Goal: Task Accomplishment & Management: Manage account settings

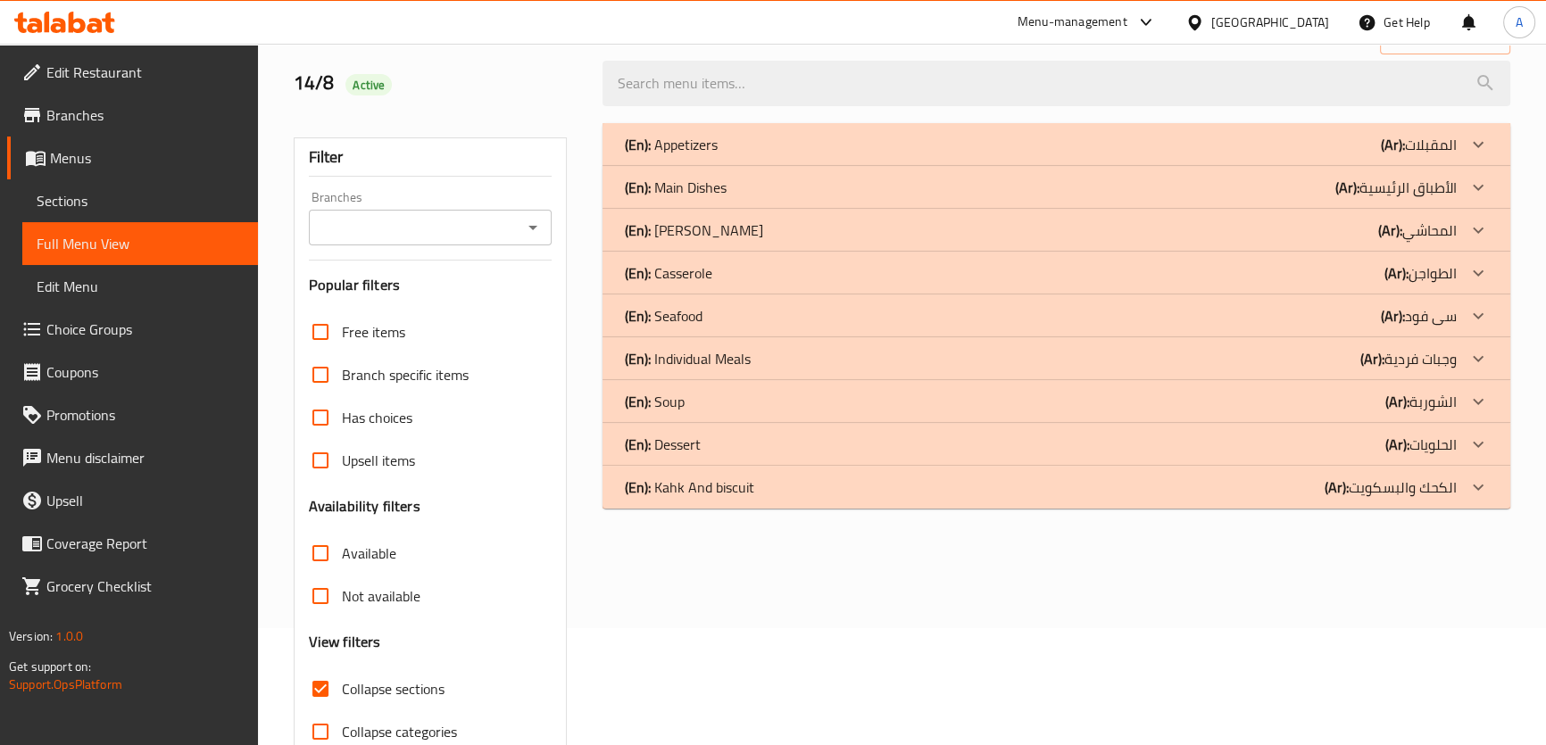
scroll to position [117, 0]
click at [708, 154] on p "(En): Appetizers" at bounding box center [670, 144] width 93 height 21
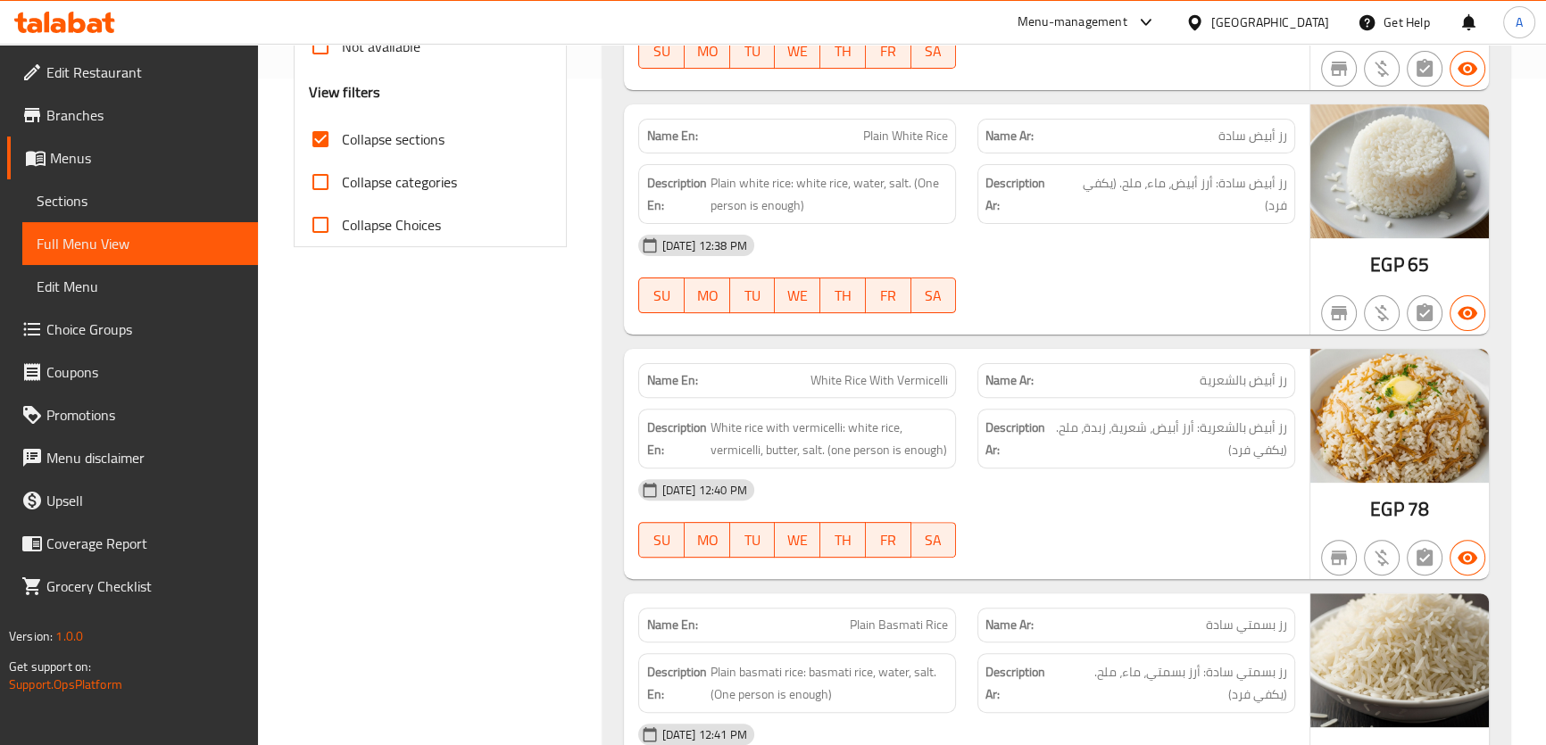
scroll to position [671, 0]
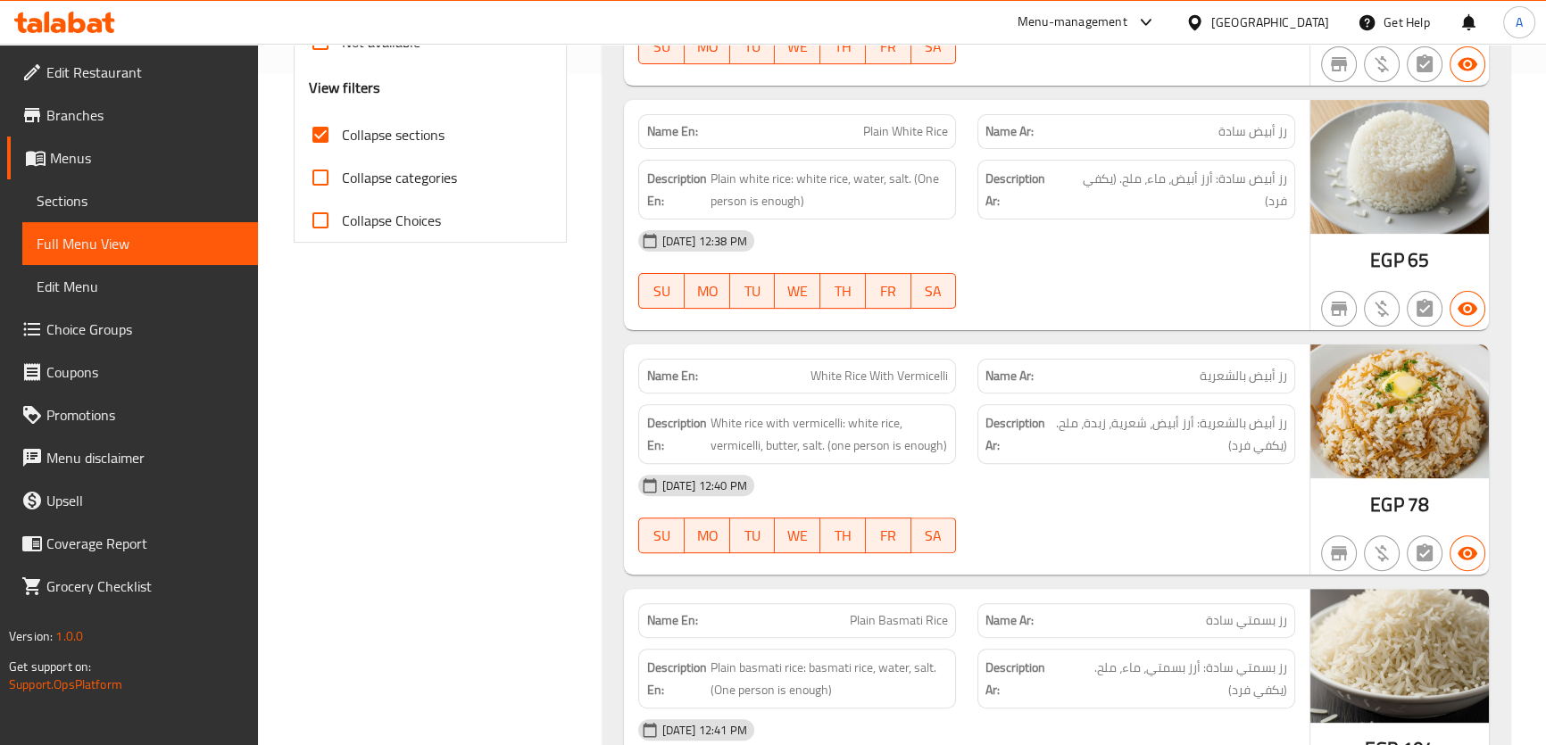
click at [843, 129] on p "Name En: Plain White Rice" at bounding box center [797, 131] width 302 height 19
click at [1180, 195] on span "رز أبيض سادة: أرز أبيض، ماء، ملح. (يكفي فرد)" at bounding box center [1175, 190] width 223 height 44
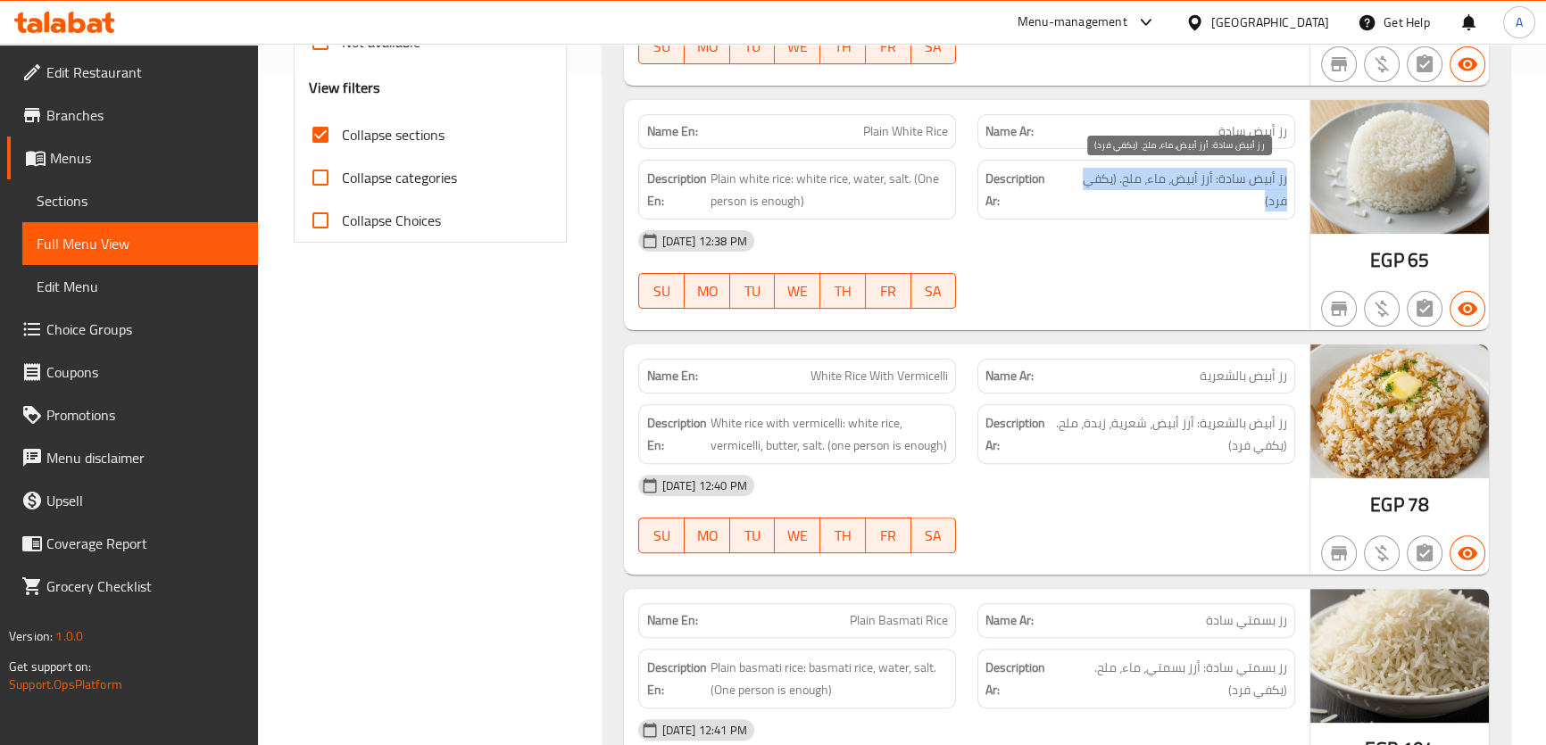
click at [1180, 195] on span "رز أبيض سادة: أرز أبيض، ماء، ملح. (يكفي فرد)" at bounding box center [1175, 190] width 223 height 44
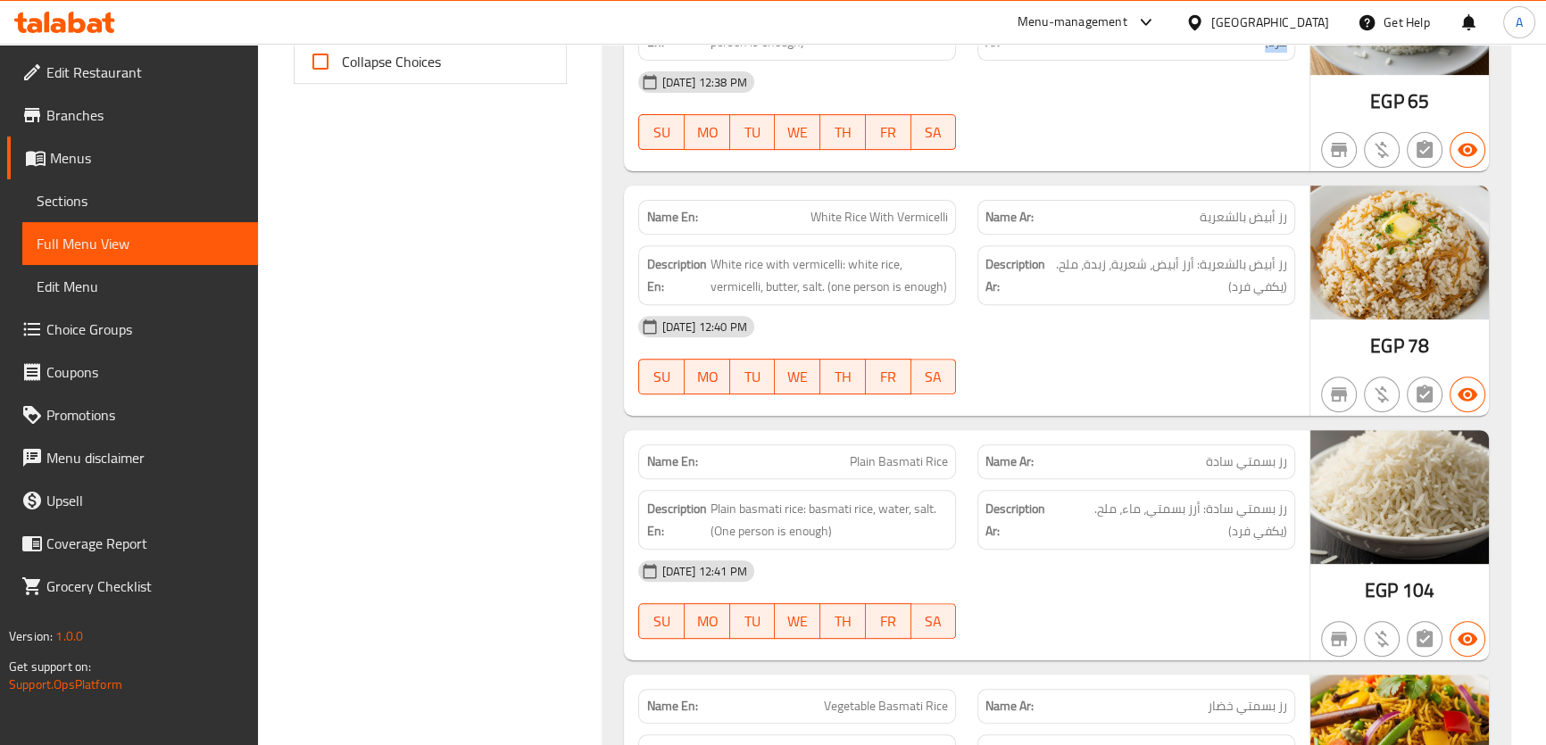
scroll to position [923, 0]
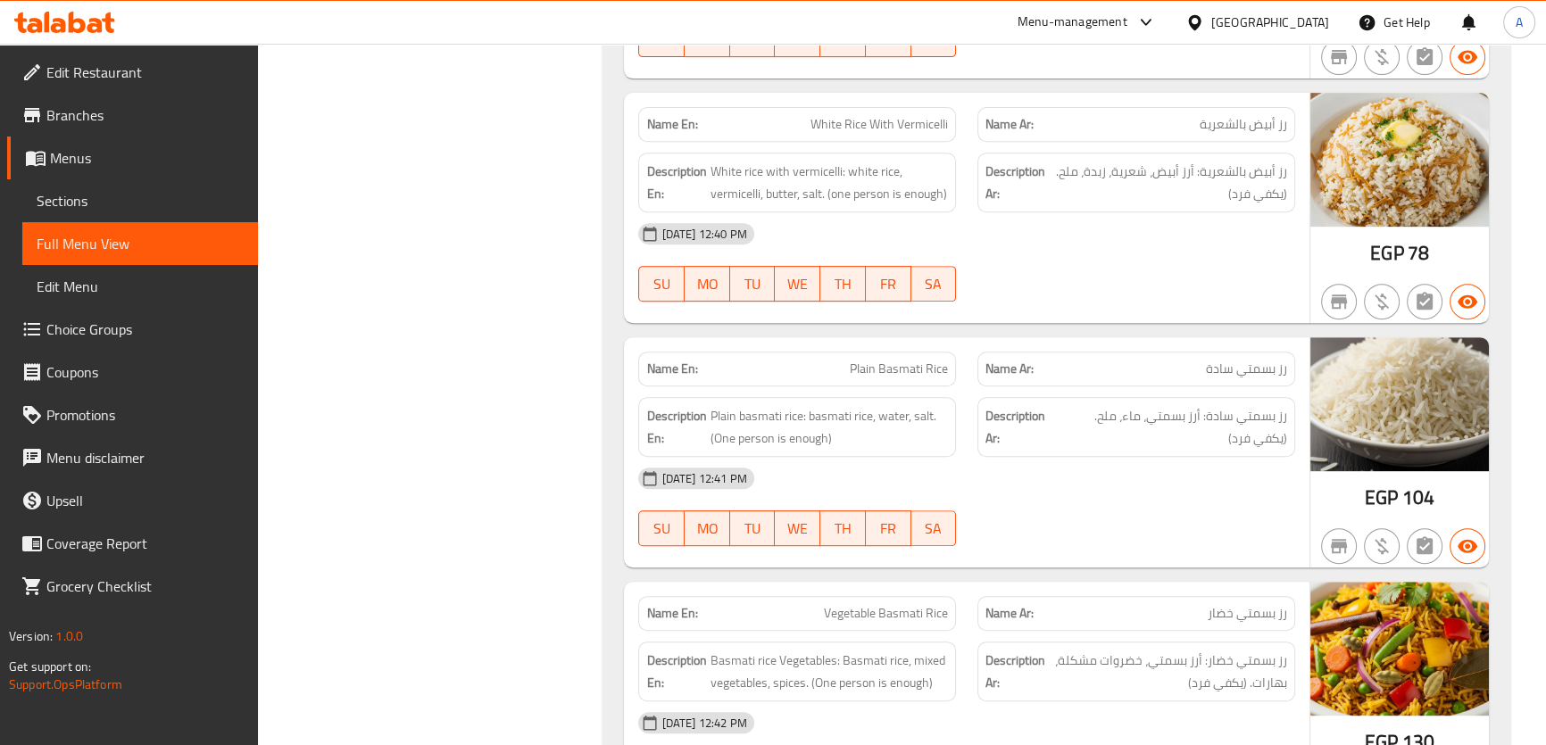
click at [908, 120] on span "White Rice With Vermicelli" at bounding box center [878, 124] width 137 height 19
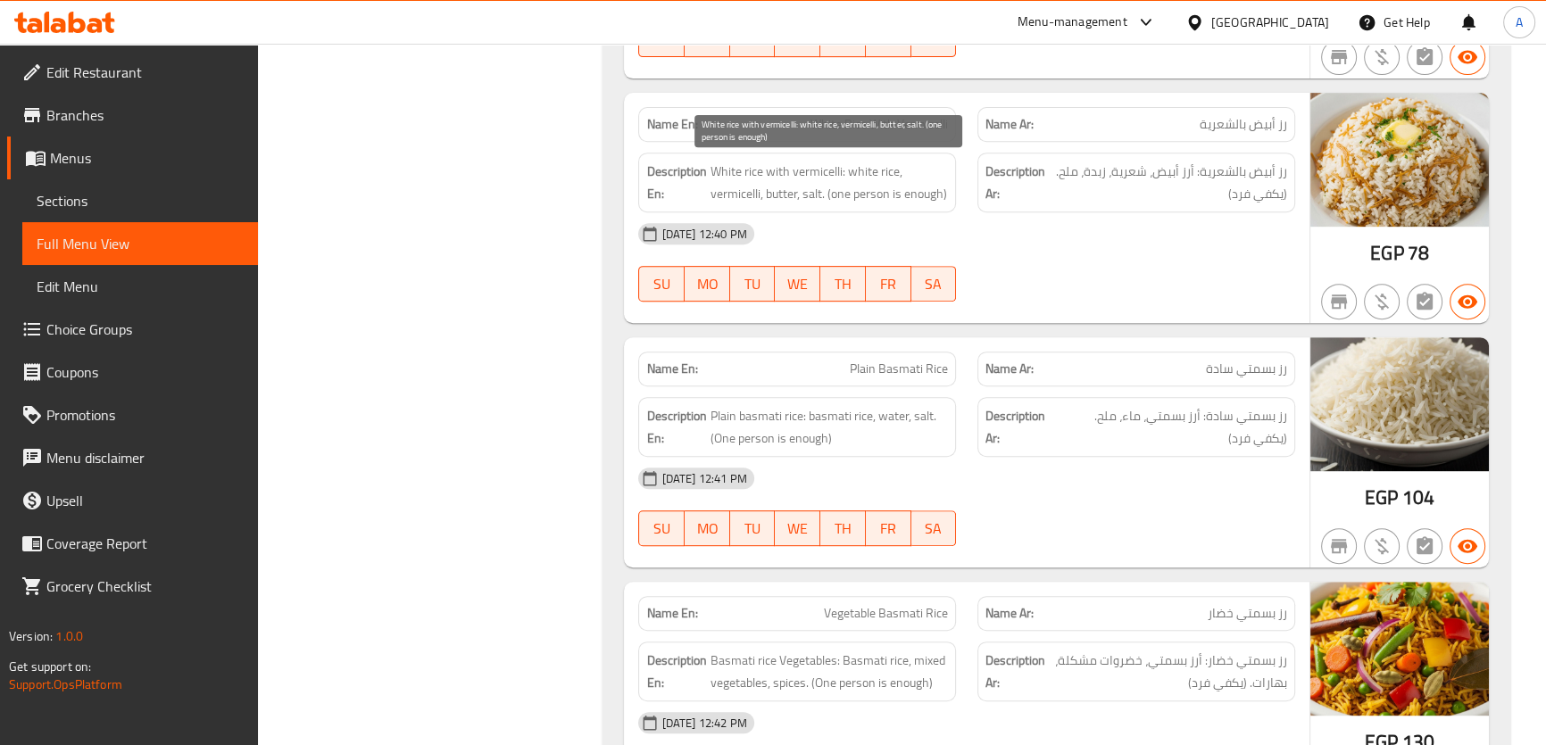
click at [941, 195] on span "White rice with vermicelli: white rice, vermicelli, butter, salt. (one person i…" at bounding box center [828, 183] width 238 height 44
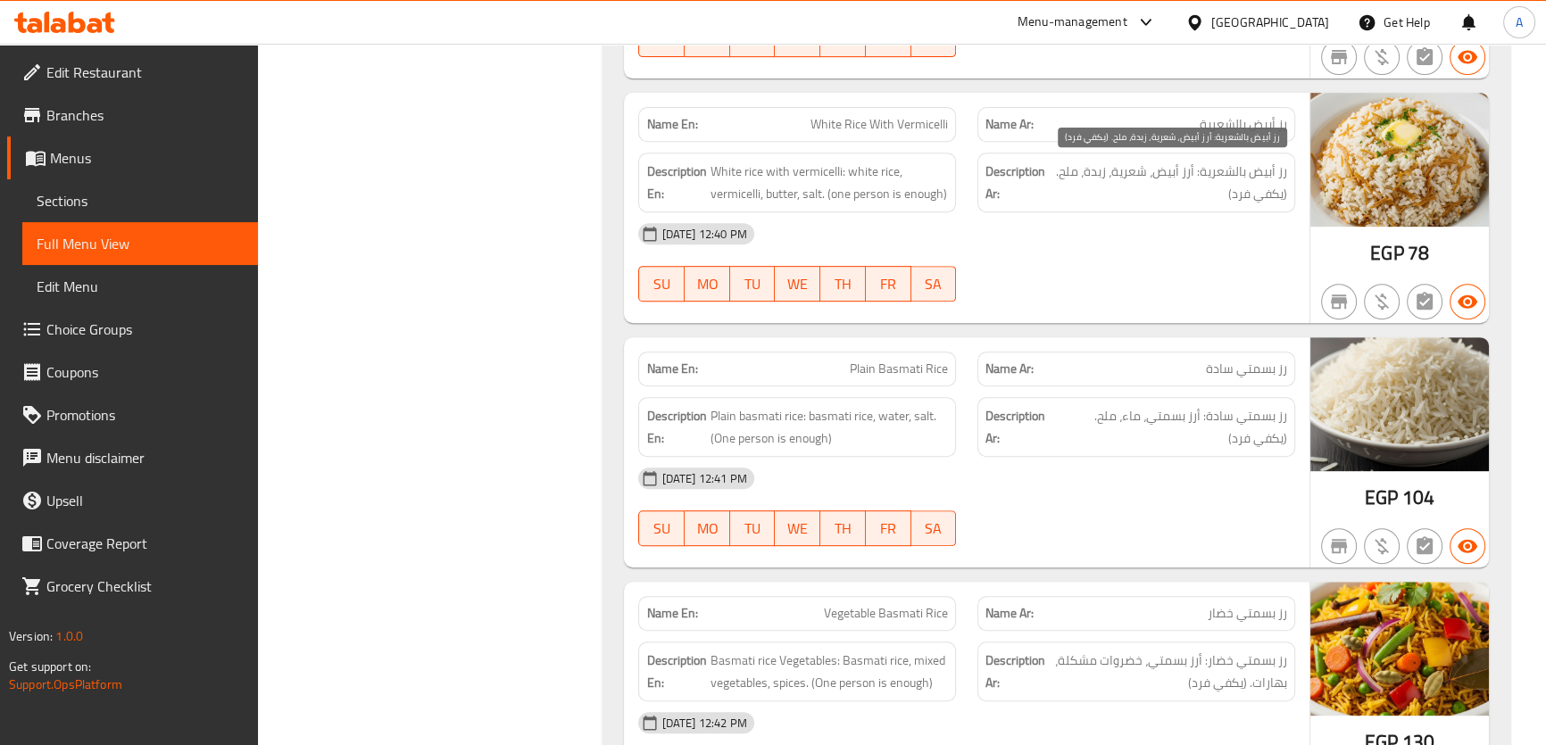
click at [1125, 181] on span "رز أبيض بالشعرية: أرز أبيض، شعرية، زبدة، ملح. (يكفي فرد)" at bounding box center [1169, 183] width 236 height 44
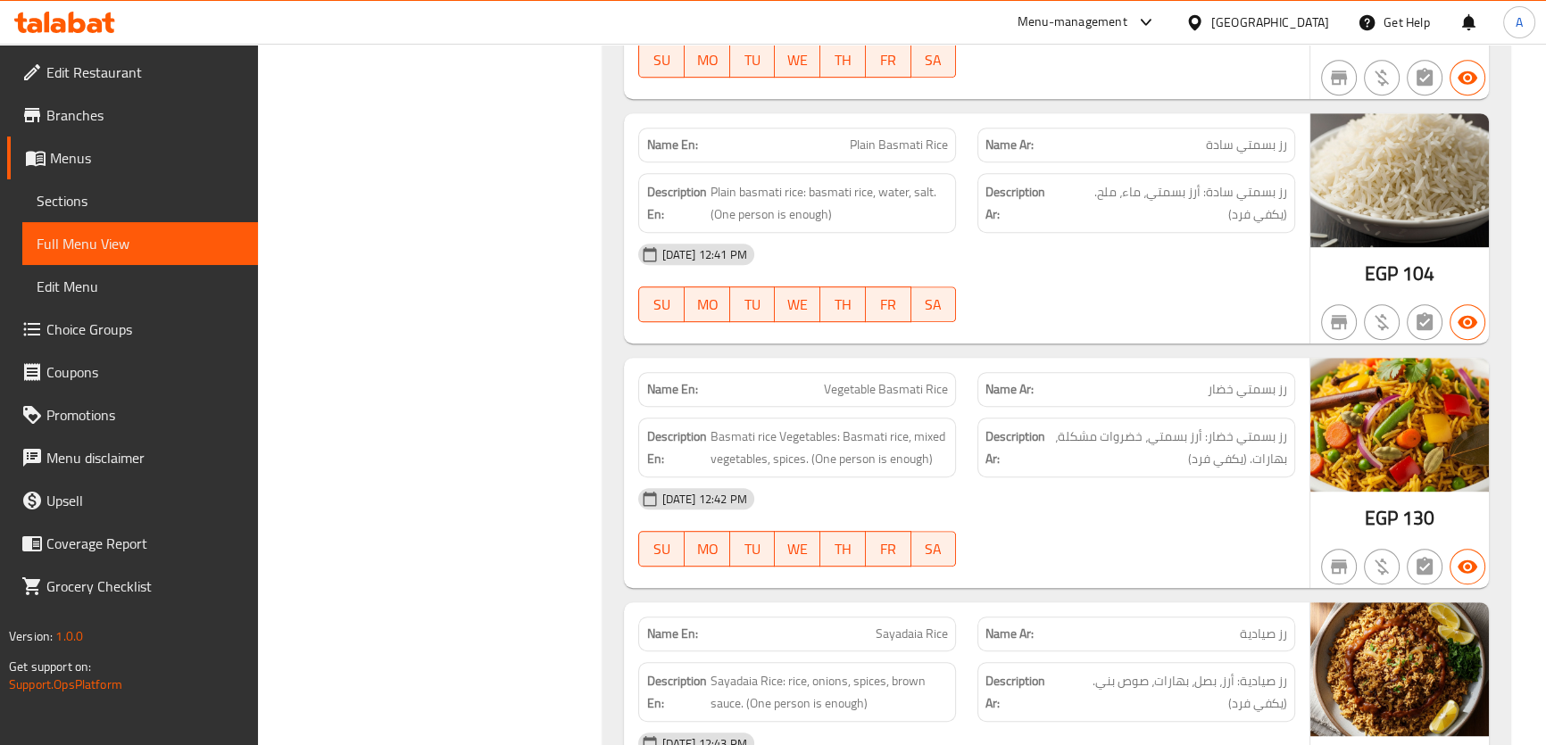
scroll to position [1175, 0]
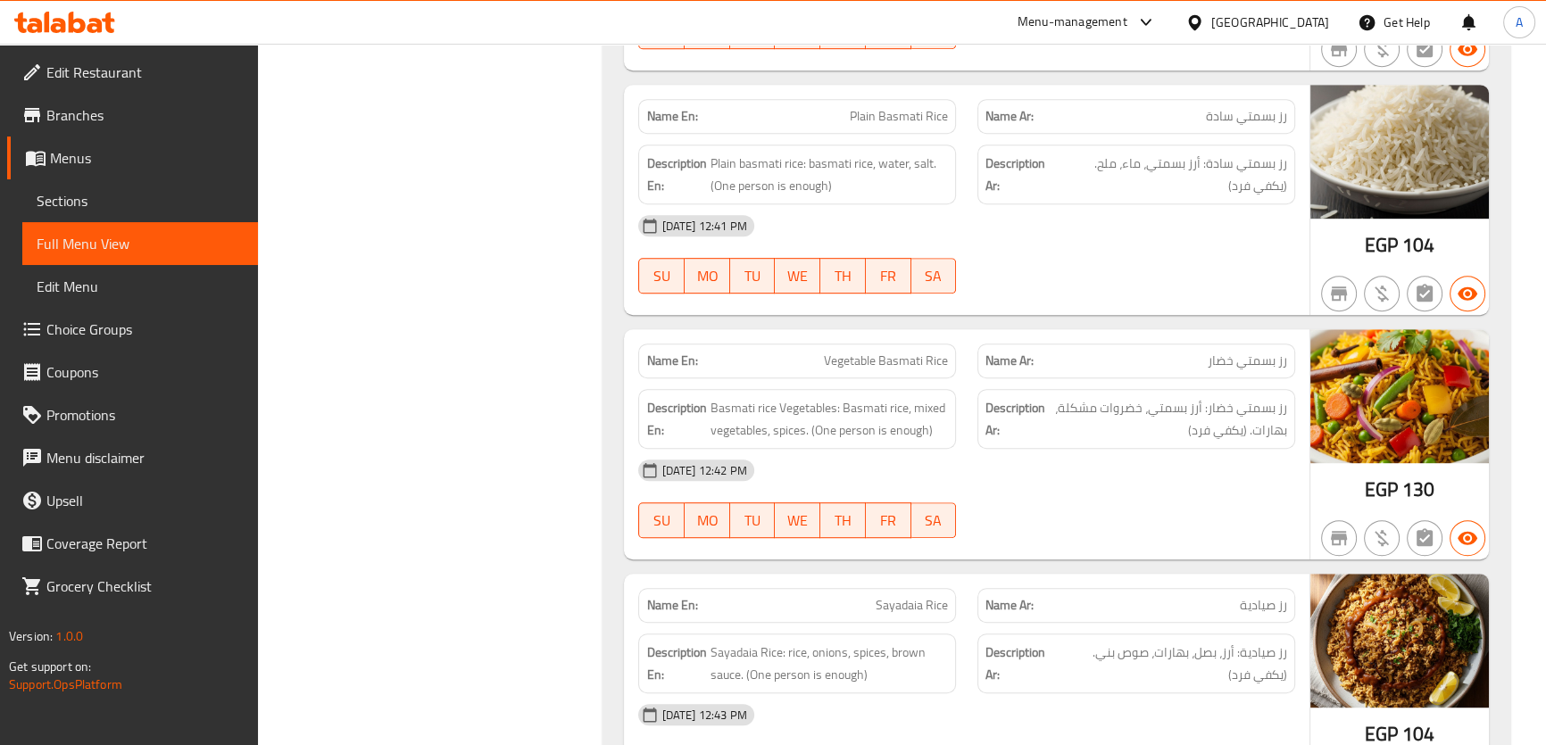
drag, startPoint x: 823, startPoint y: 187, endPoint x: 970, endPoint y: 193, distance: 147.4
click at [820, 187] on span "Plain basmati rice: basmati rice, water, salt. (One person is enough)" at bounding box center [828, 175] width 238 height 44
click at [836, 187] on span "Plain basmati rice: basmati rice, water, salt. (One person is enough)" at bounding box center [828, 175] width 238 height 44
click at [859, 184] on span "Plain basmati rice: basmati rice, water, salt. (One person is enough)" at bounding box center [828, 175] width 238 height 44
click at [970, 193] on div "Description Ar: رز بسمتي سادة: أرز بسمتي، ماء، ملح. (يكفي فرد)" at bounding box center [1135, 174] width 339 height 81
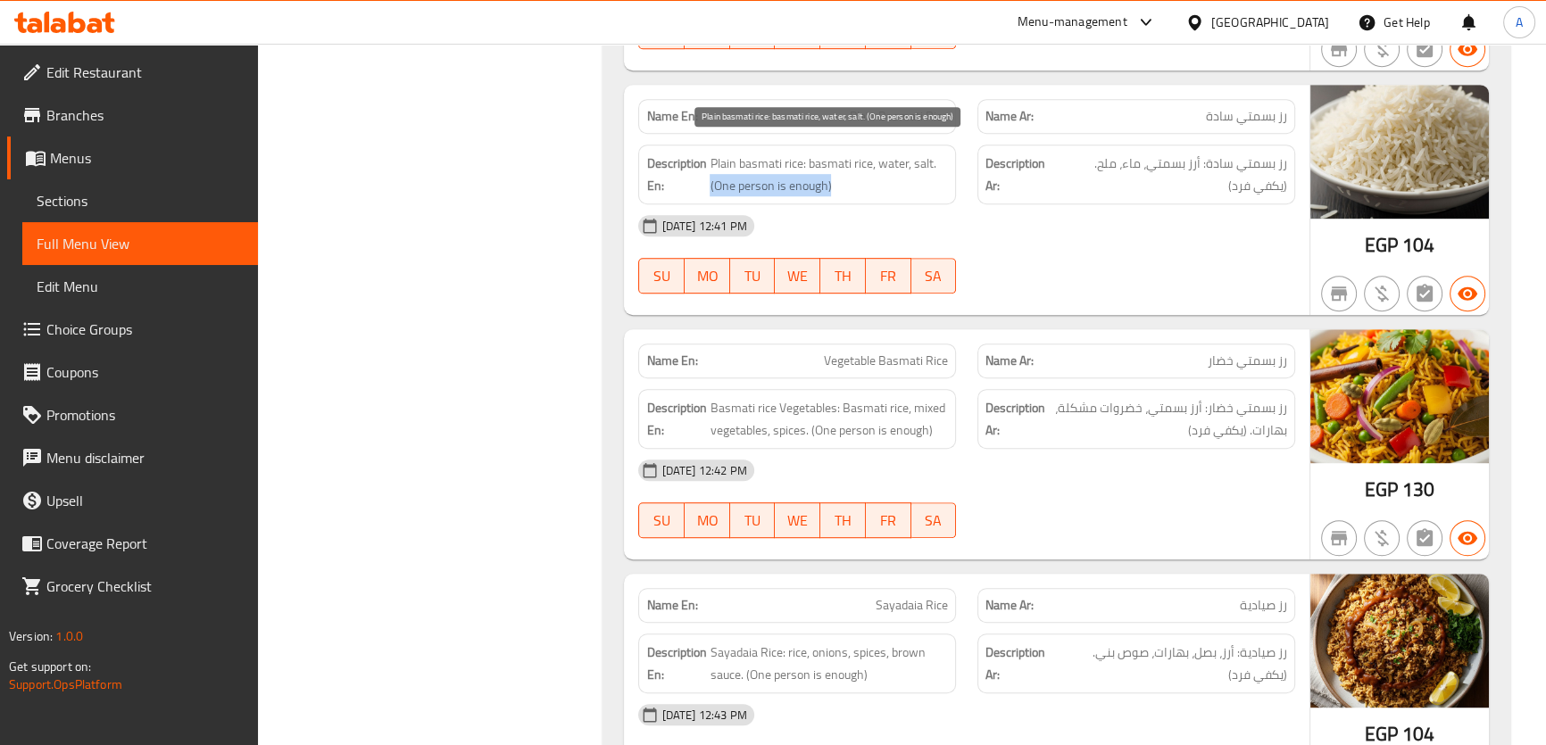
drag, startPoint x: 842, startPoint y: 191, endPoint x: 710, endPoint y: 181, distance: 132.4
click at [710, 181] on span "Plain basmati rice: basmati rice, water, salt. (One person is enough)" at bounding box center [828, 175] width 238 height 44
copy span "(One person is enough)"
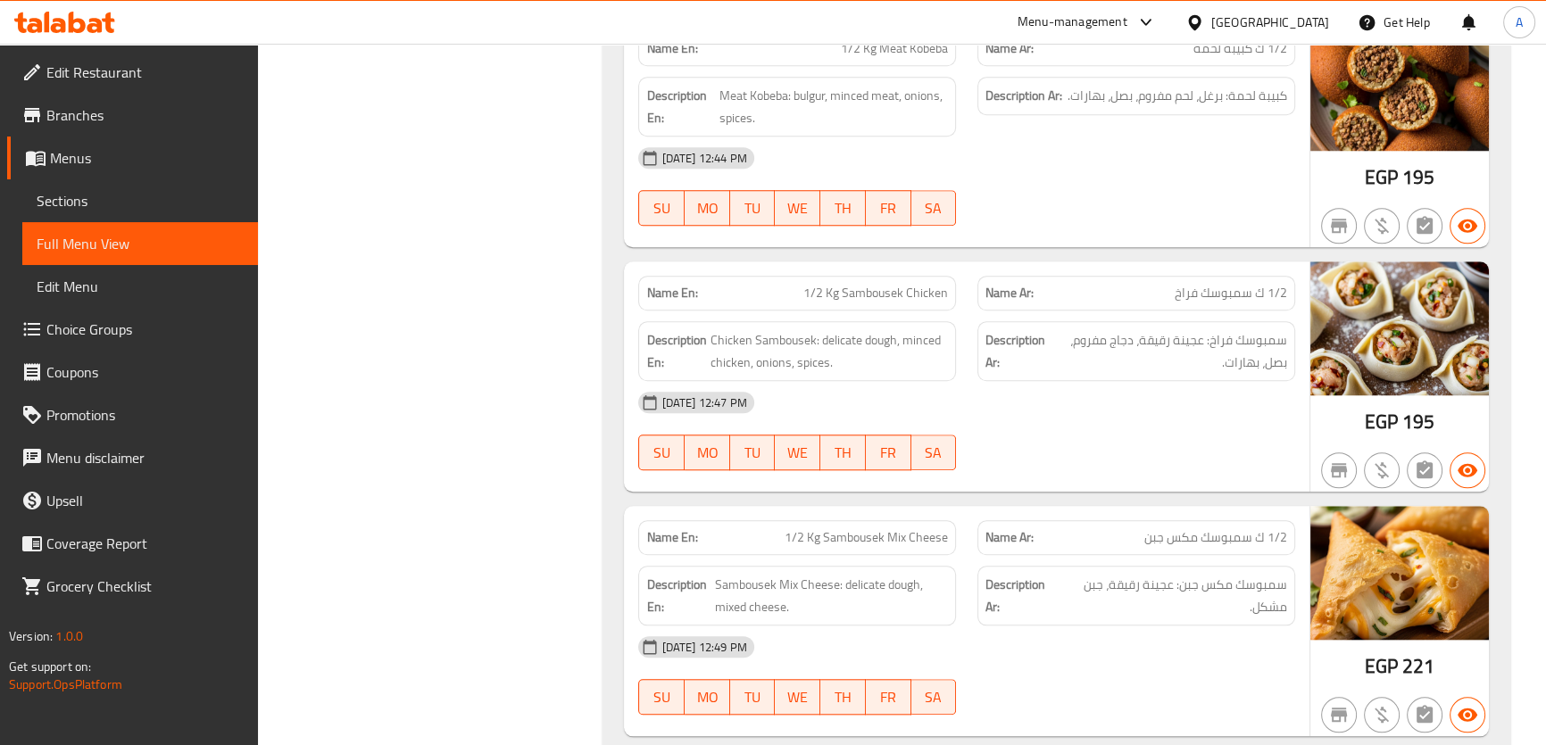
scroll to position [2106, 0]
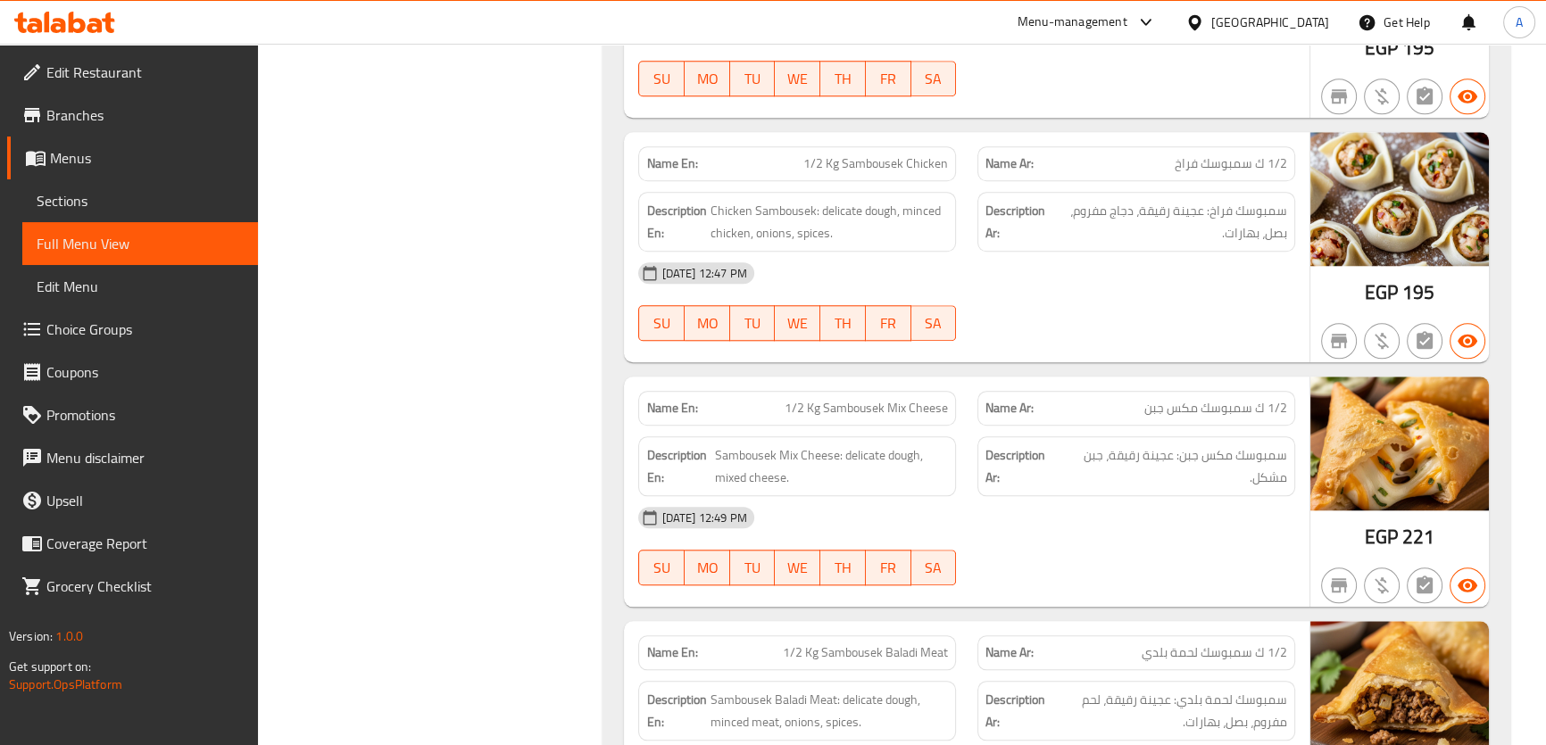
click at [850, 154] on span "1/2 Kg Sambousek Chicken" at bounding box center [875, 163] width 145 height 19
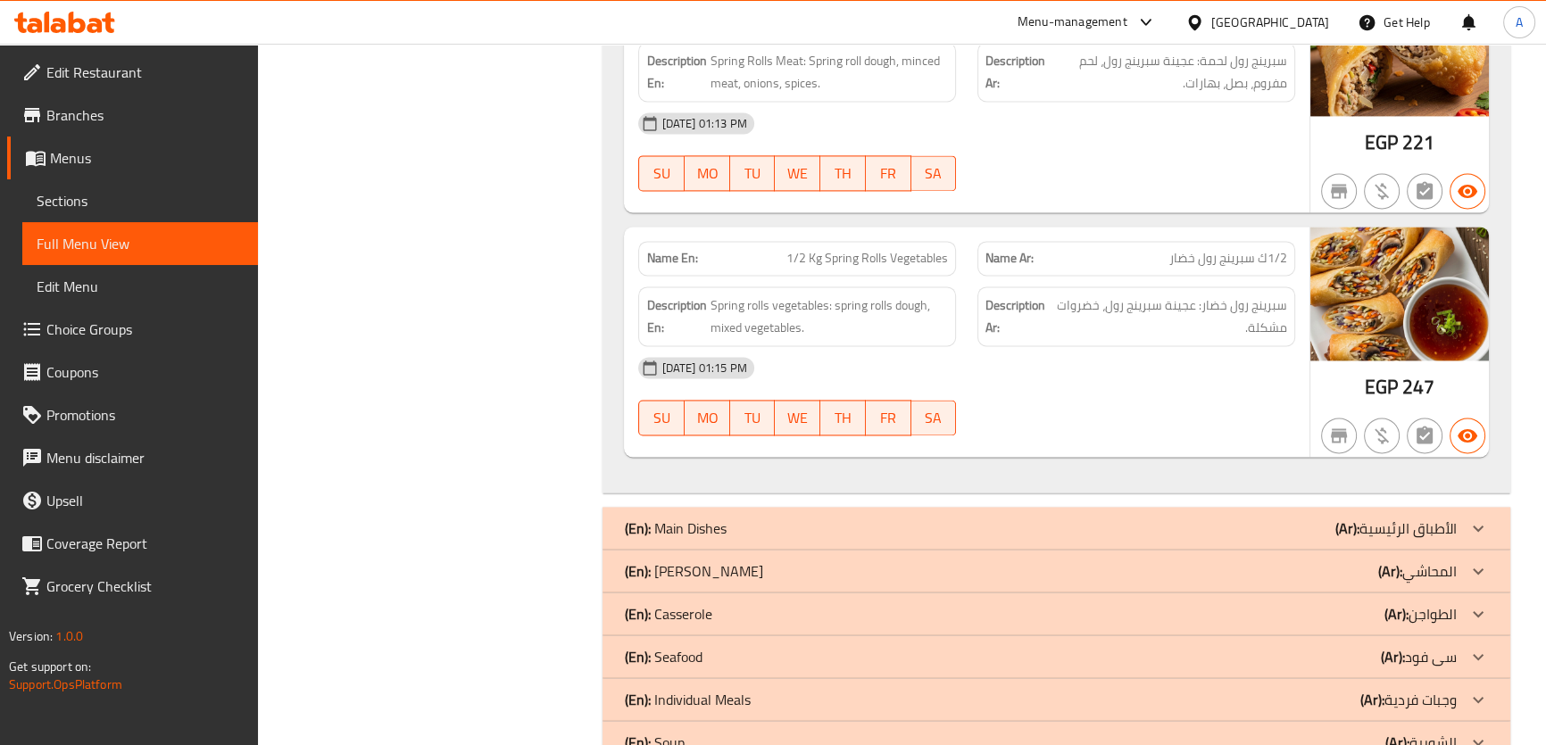
scroll to position [3248, 0]
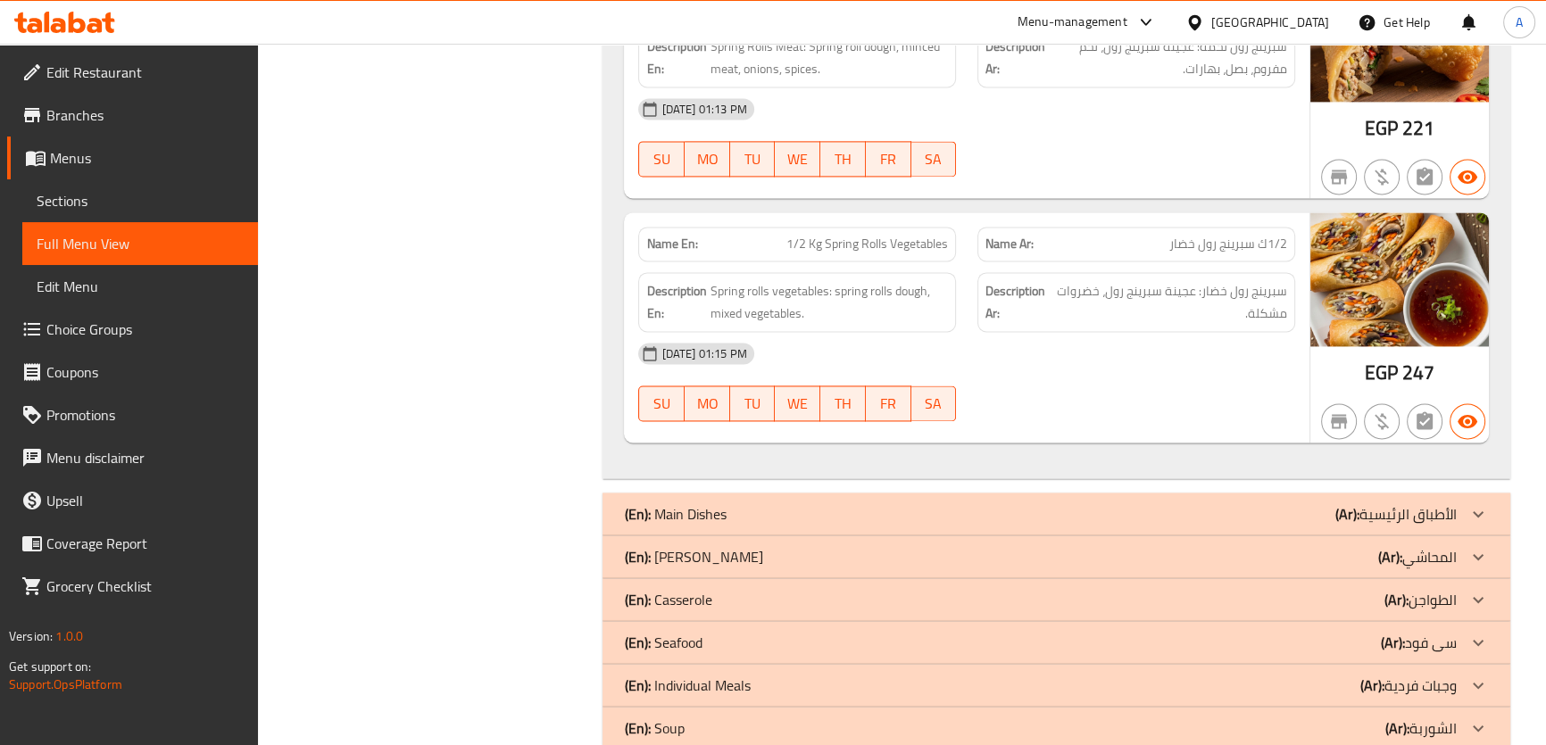
click at [898, 217] on div "Name En: 1/2 Kg Spring Rolls Vegetables" at bounding box center [796, 244] width 339 height 56
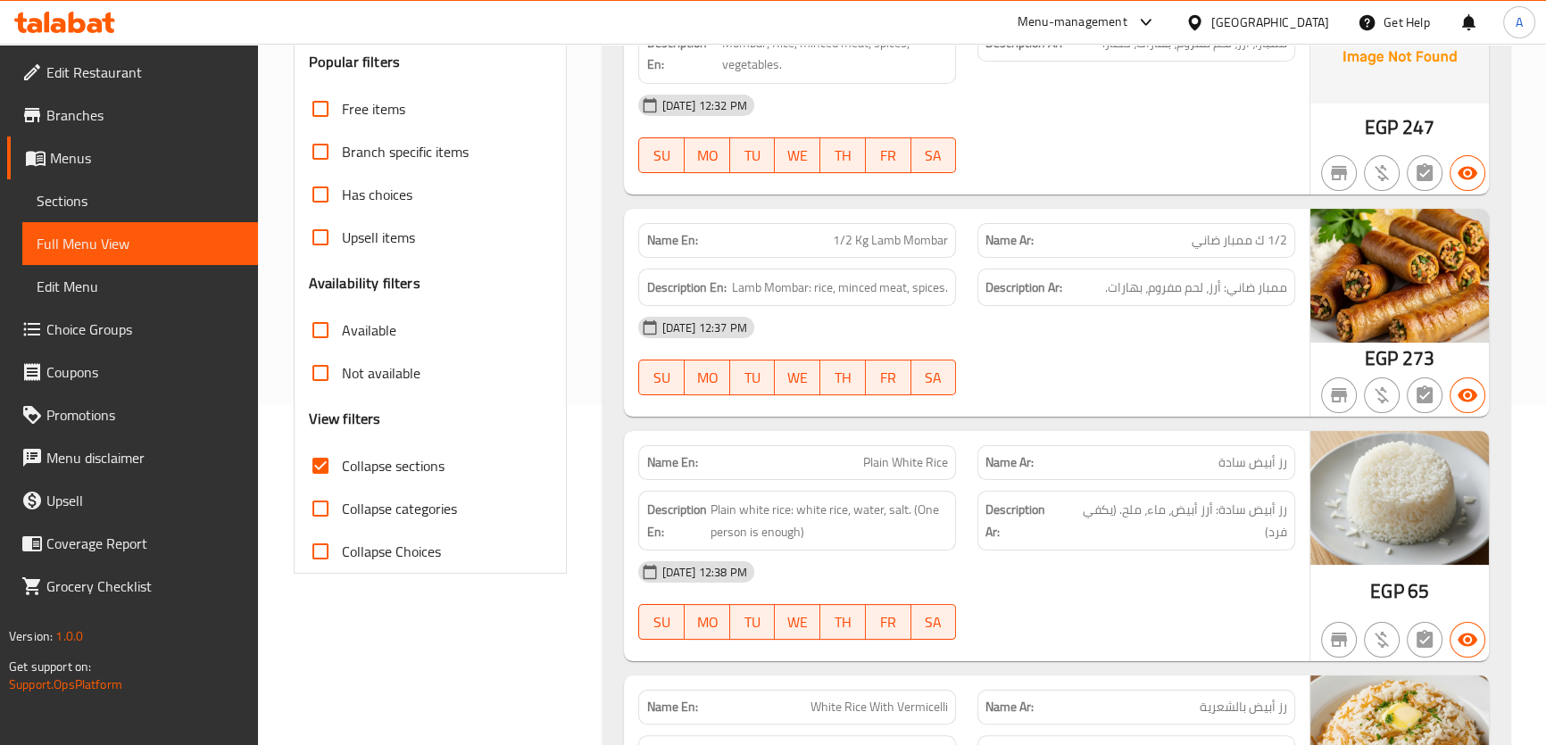
scroll to position [24, 0]
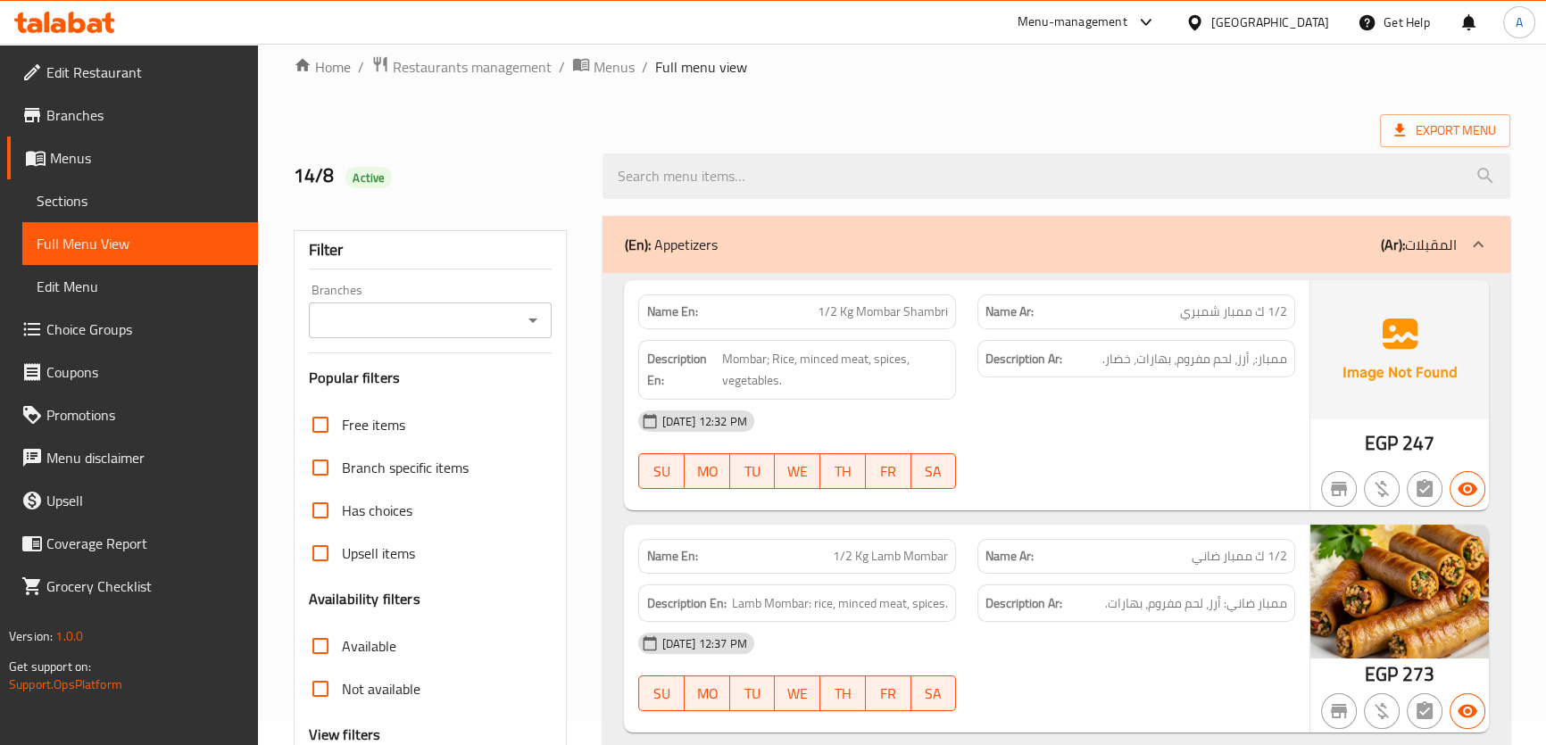
click at [1393, 257] on b "(Ar):" at bounding box center [1393, 244] width 24 height 27
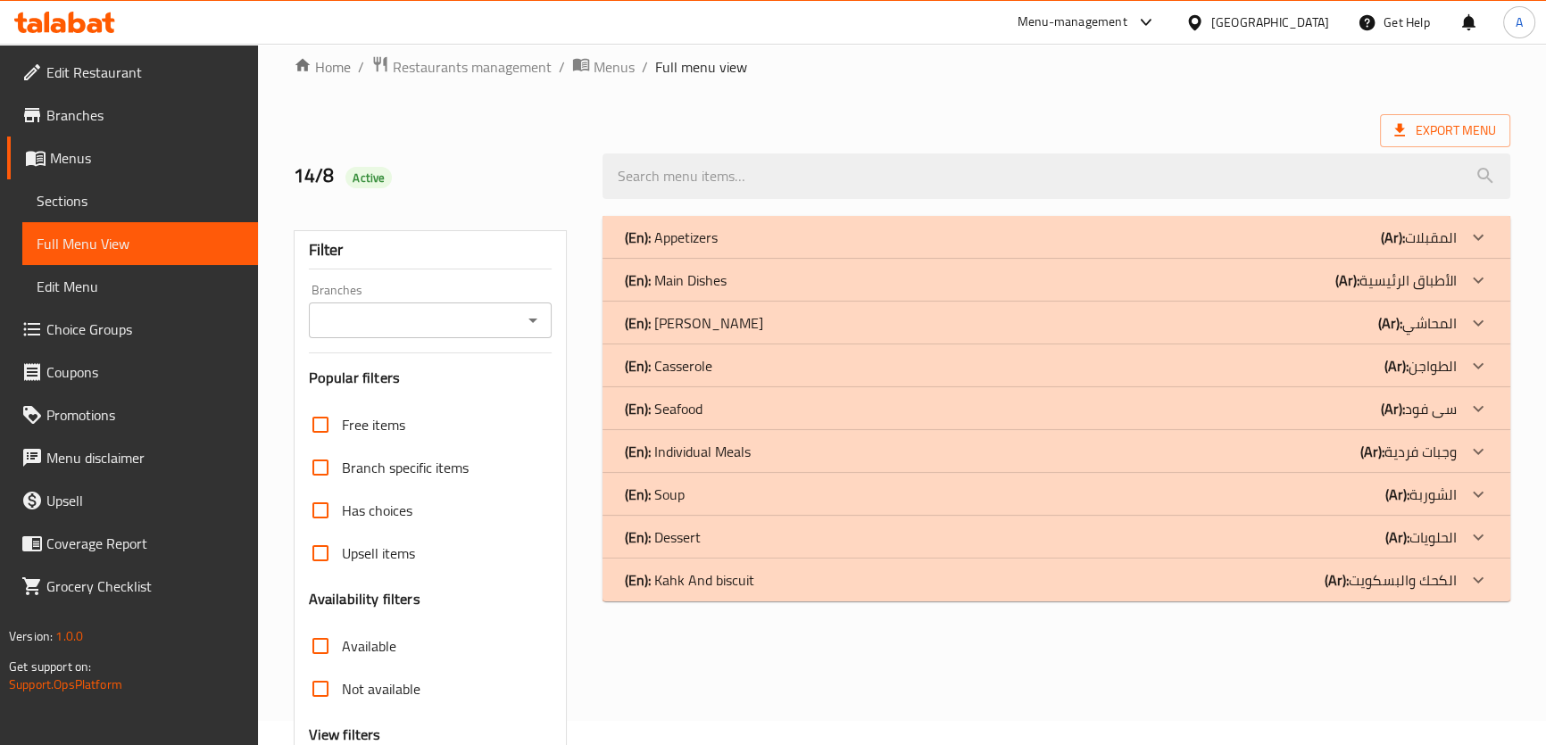
click at [733, 248] on div "(En): Main Dishes (Ar): الأطباق الرئيسية" at bounding box center [1040, 237] width 832 height 21
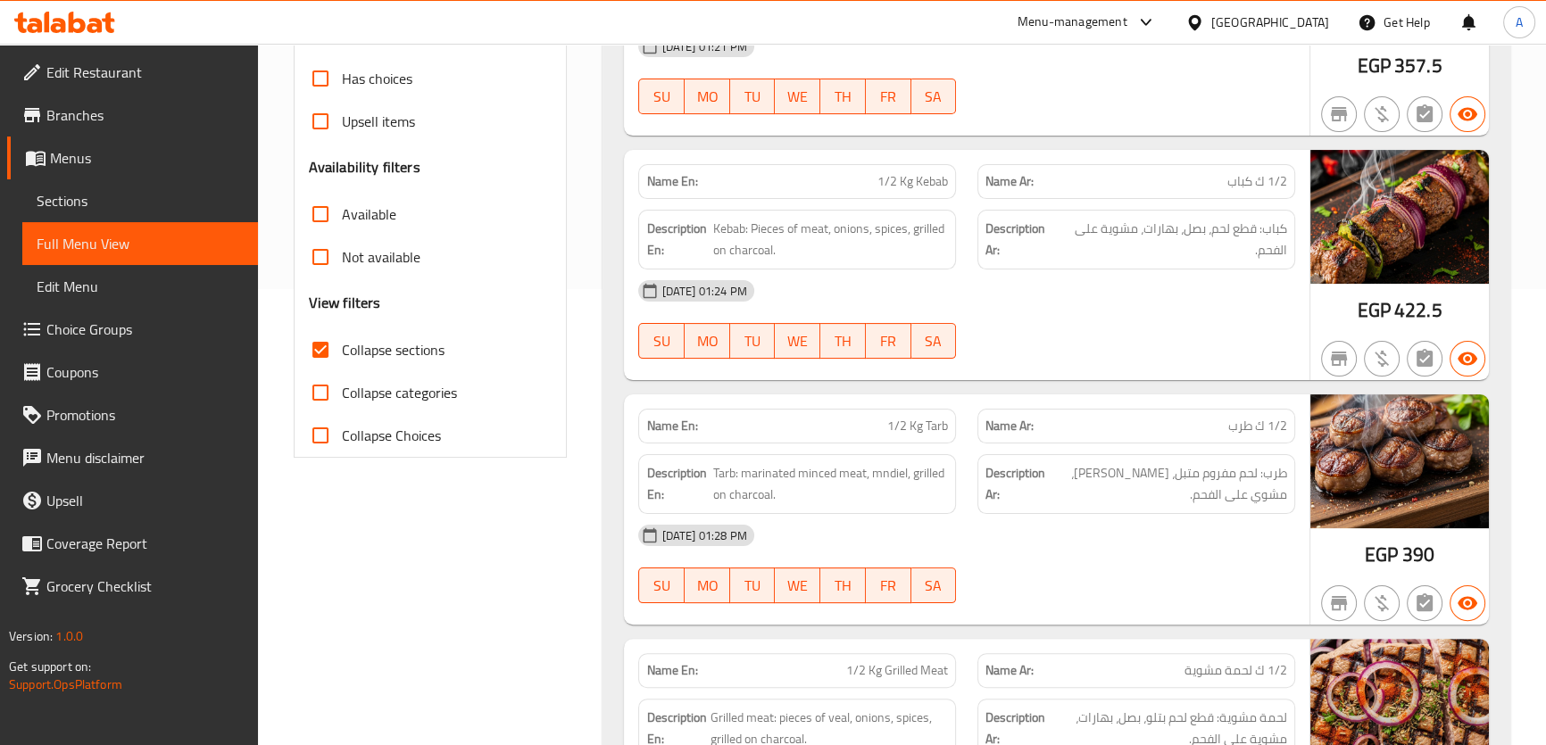
scroll to position [467, 0]
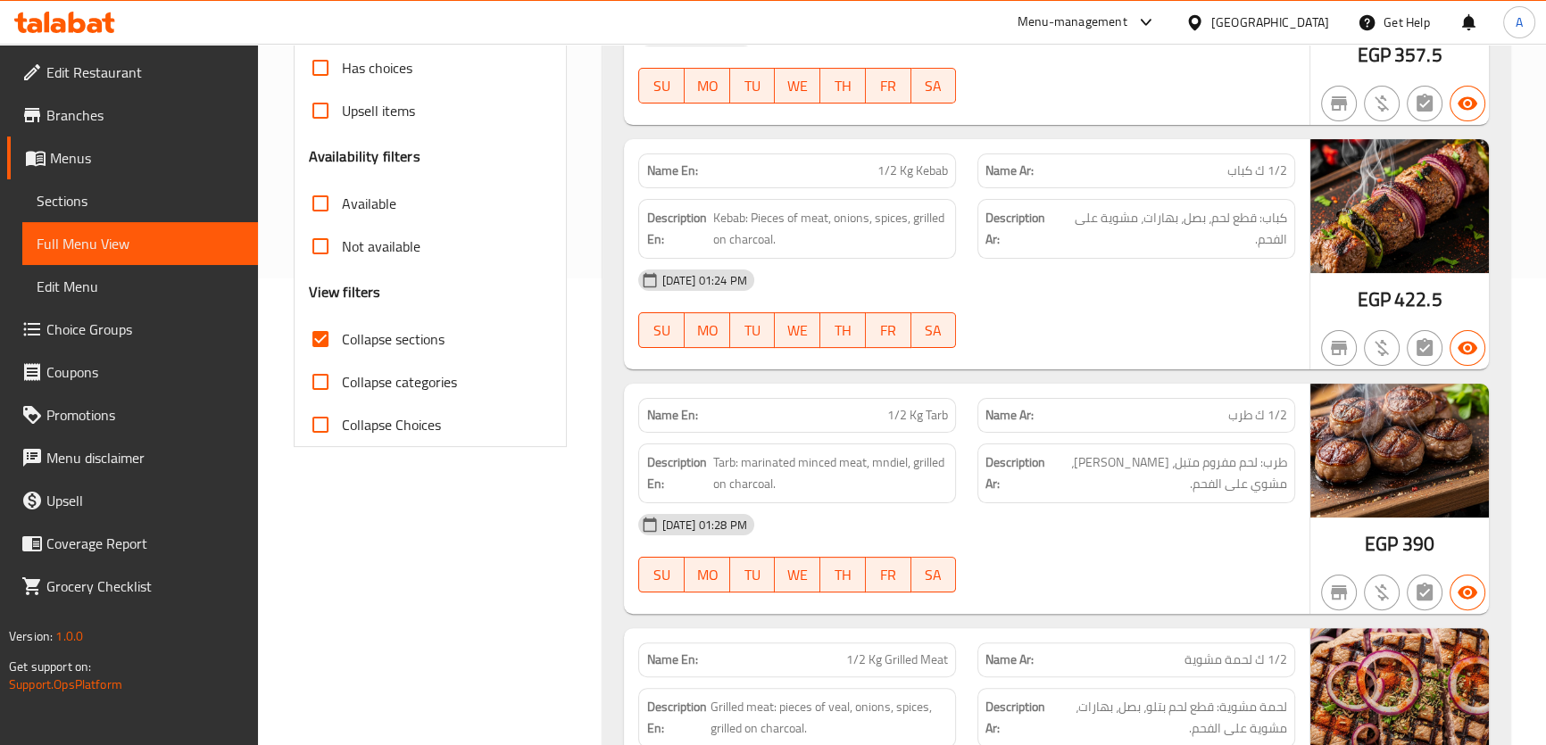
drag, startPoint x: 1556, startPoint y: 59, endPoint x: 1555, endPoint y: 89, distance: 30.4
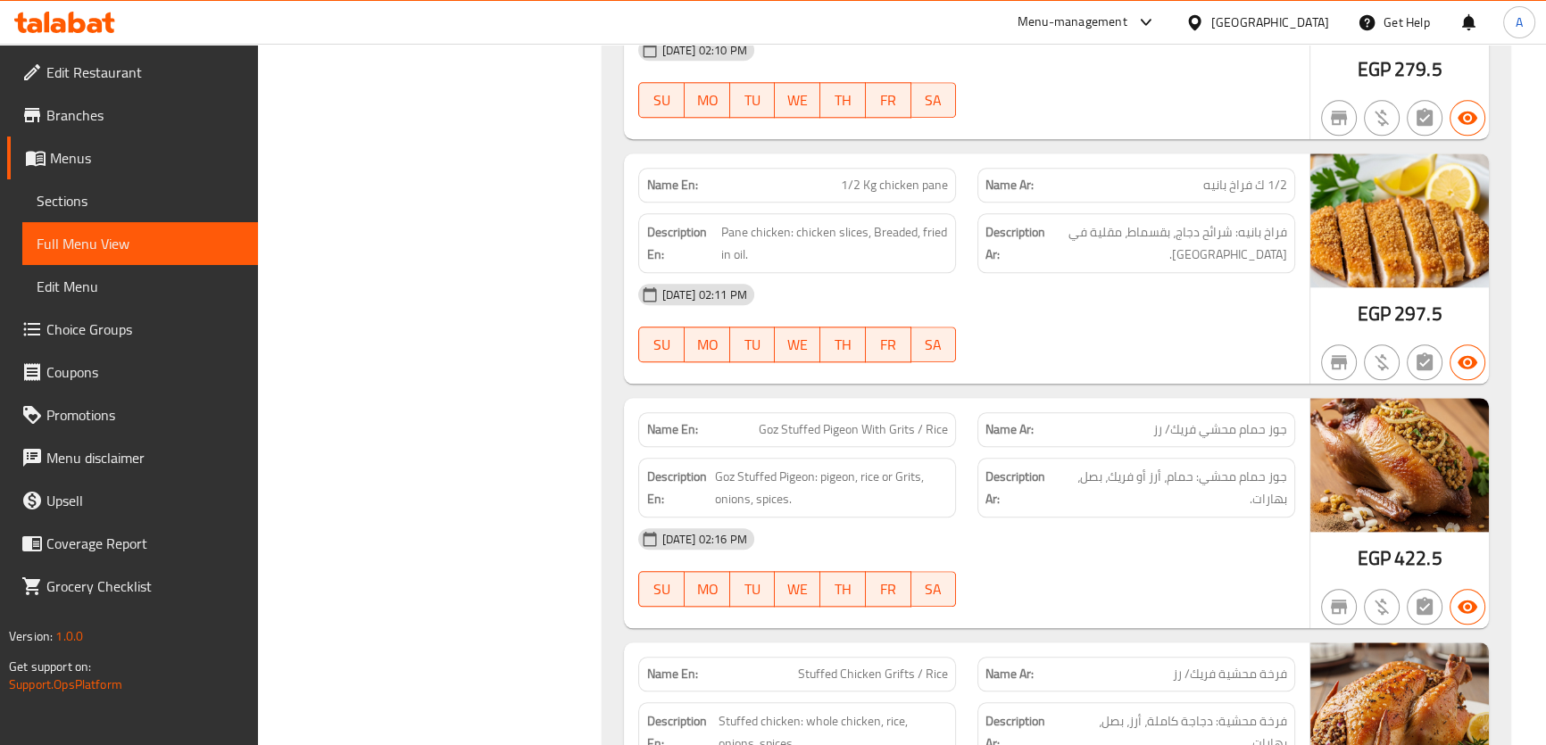
scroll to position [2462, 0]
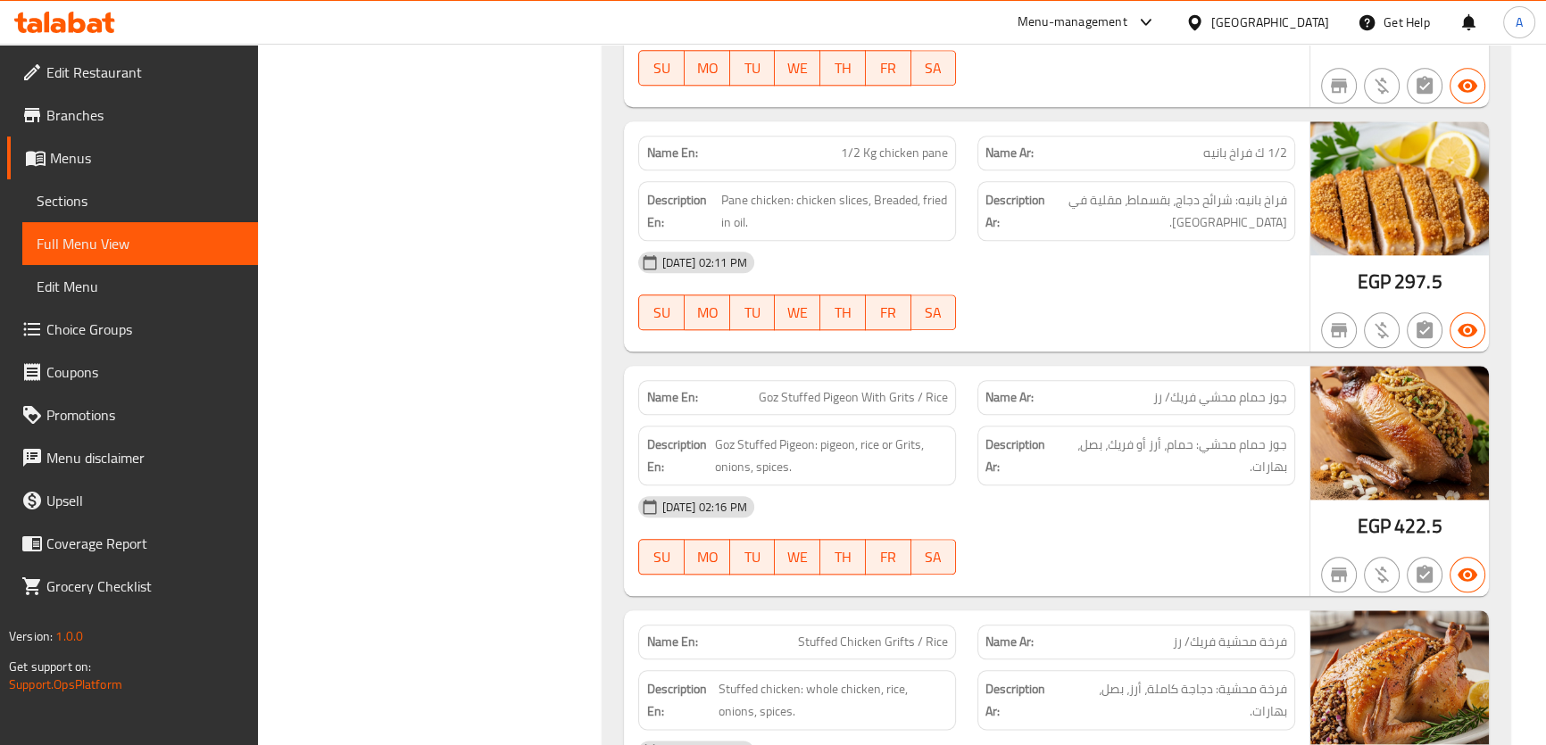
click at [873, 144] on span "1/2 Kg chicken pane" at bounding box center [894, 153] width 107 height 19
copy span "1/2 Kg chicken pane"
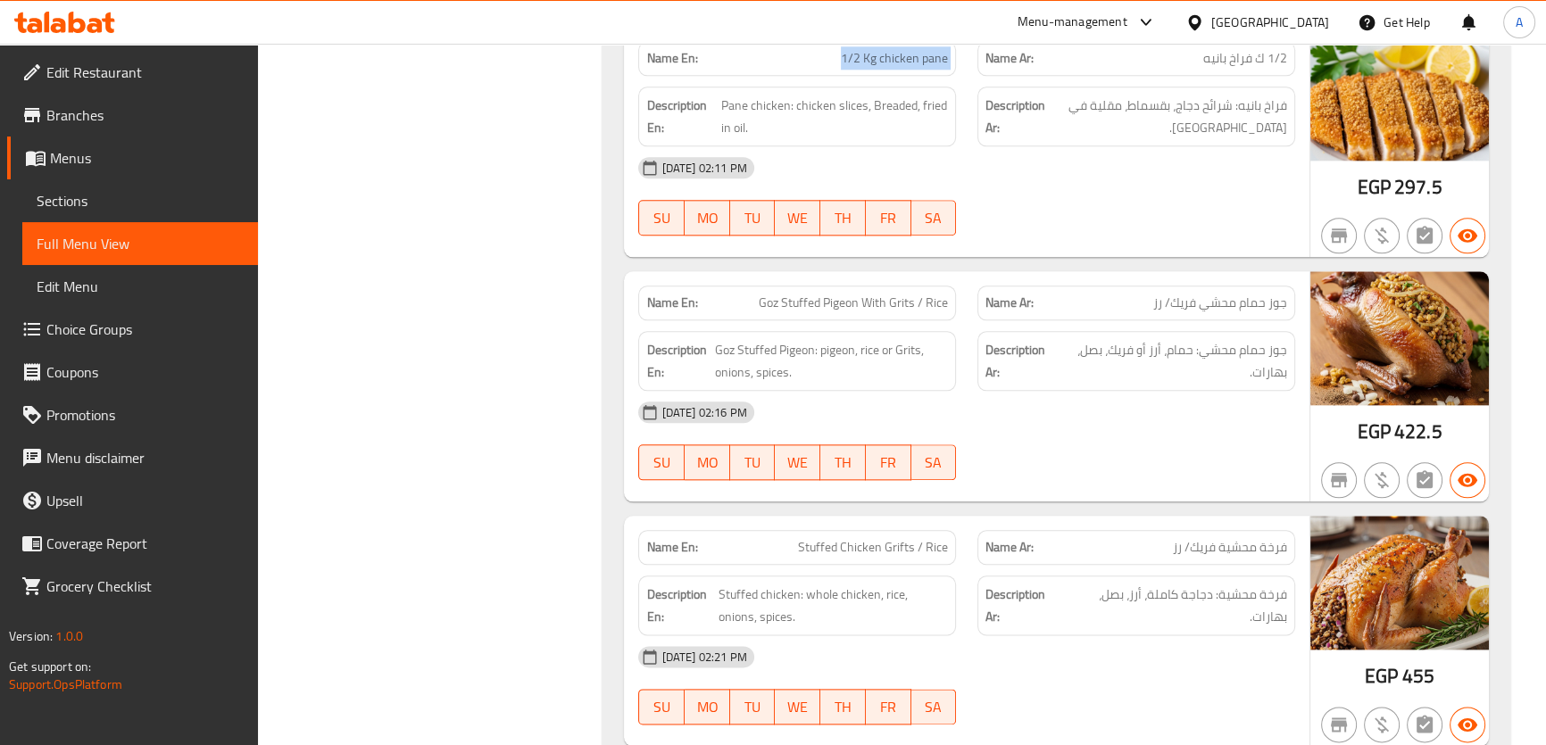
scroll to position [2588, 0]
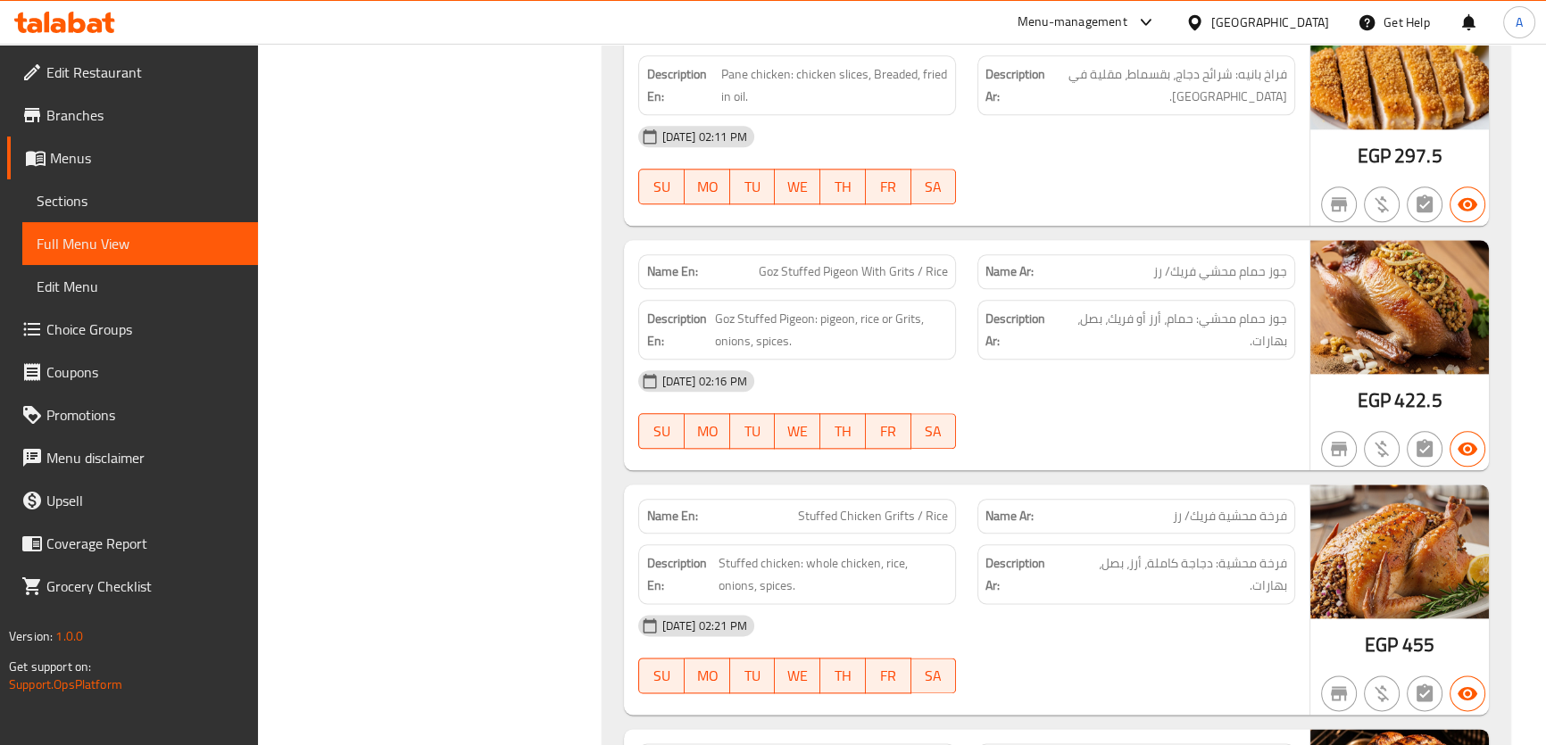
click at [875, 289] on div "Description En: Goz Stuffed Pigeon: pigeon, rice or Grits, onions, spices." at bounding box center [796, 329] width 339 height 81
click at [881, 262] on span "Goz Stuffed Pigeon With Grits / Rice" at bounding box center [853, 271] width 189 height 19
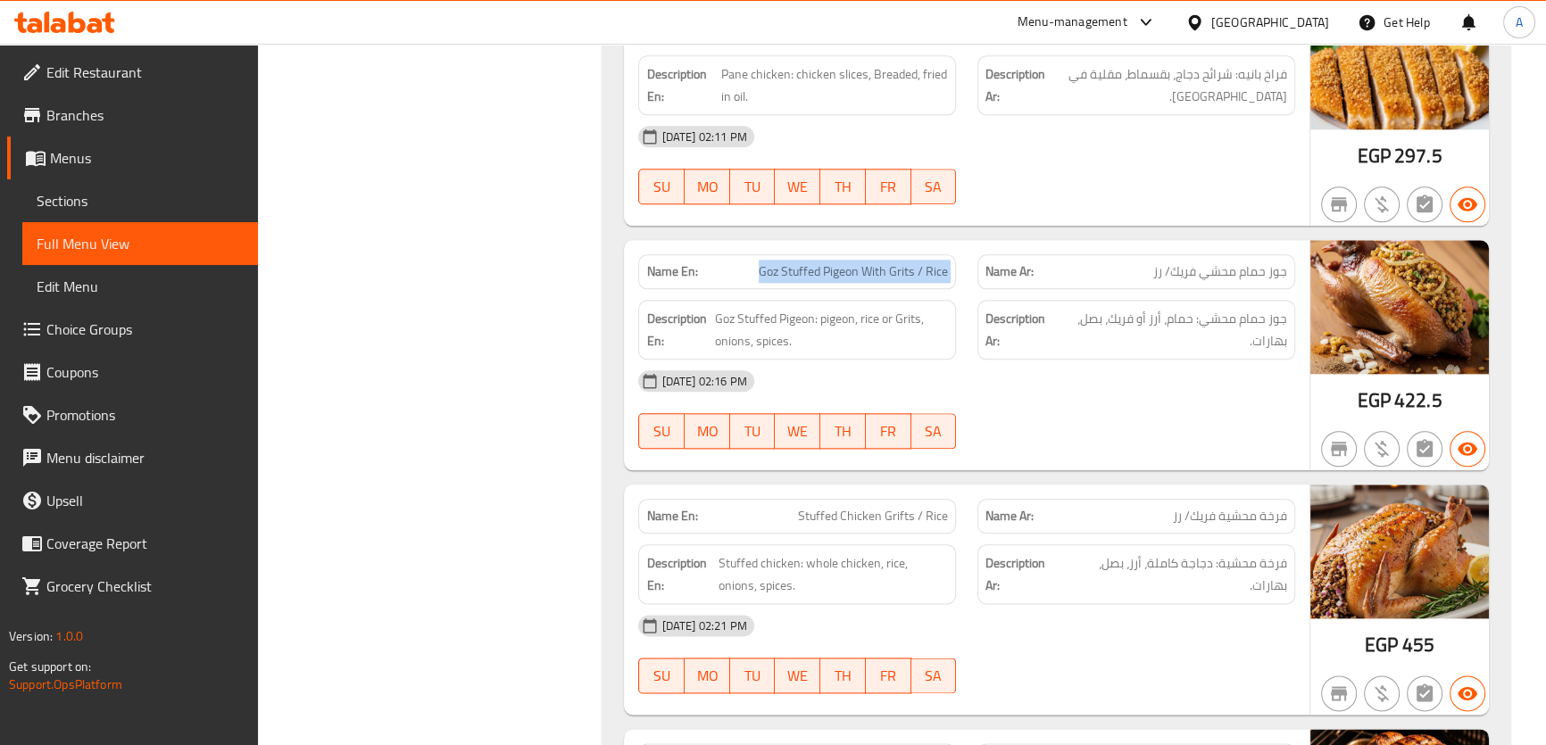
copy span "Goz Stuffed Pigeon With Grits / Rice"
click at [1185, 254] on div "Name Ar: جوز حمام محشي فريك/ رز" at bounding box center [1136, 271] width 318 height 35
click at [895, 244] on div "Name En: Goz Stuffed Pigeon With Grits / Rice" at bounding box center [796, 272] width 339 height 56
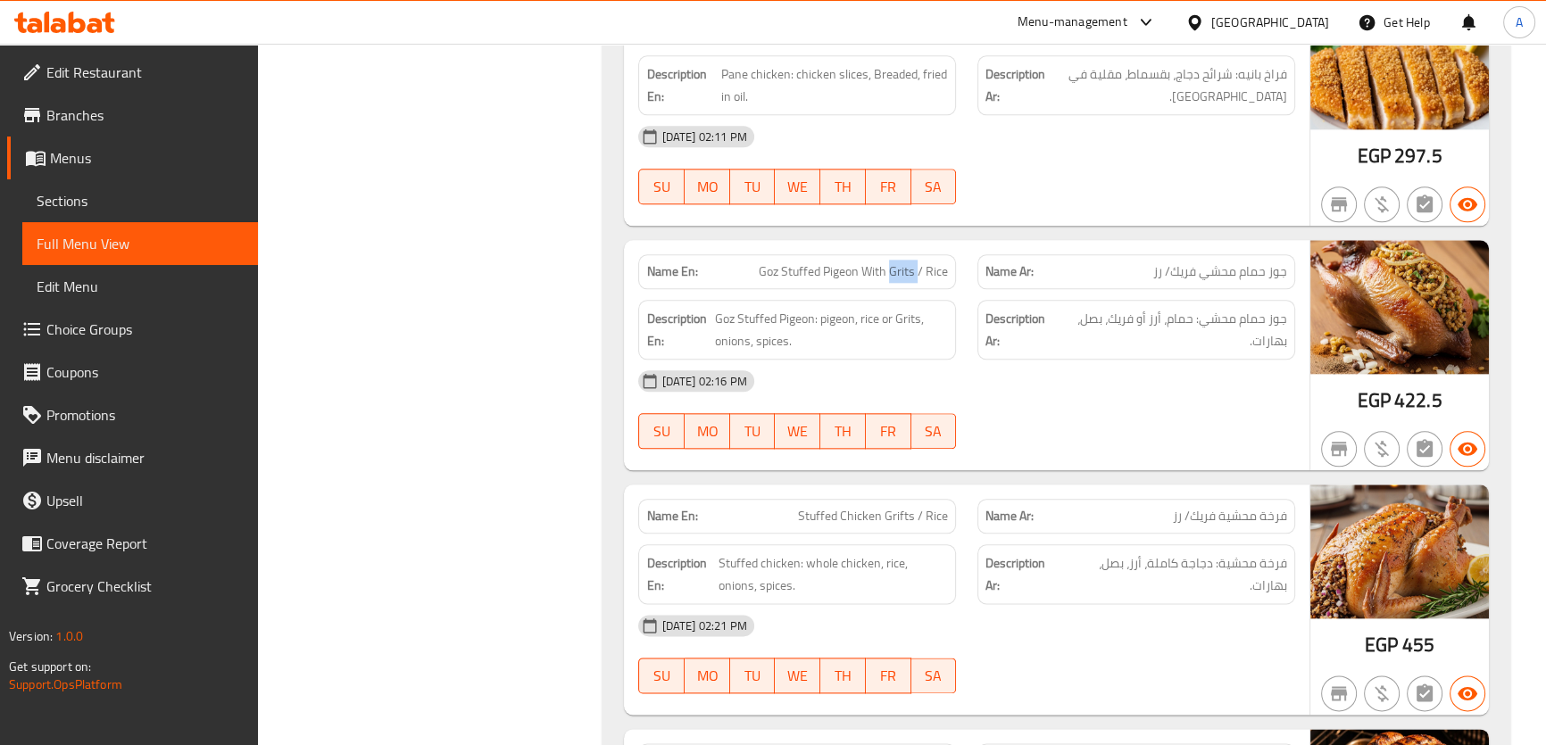
click at [895, 244] on div "Name En: Goz Stuffed Pigeon With Grits / Rice" at bounding box center [796, 272] width 339 height 56
click at [1135, 289] on div "Description Ar: جوز حمام محشي: حمام، أرز أو فريك، بصل، بهارات." at bounding box center [1135, 329] width 339 height 81
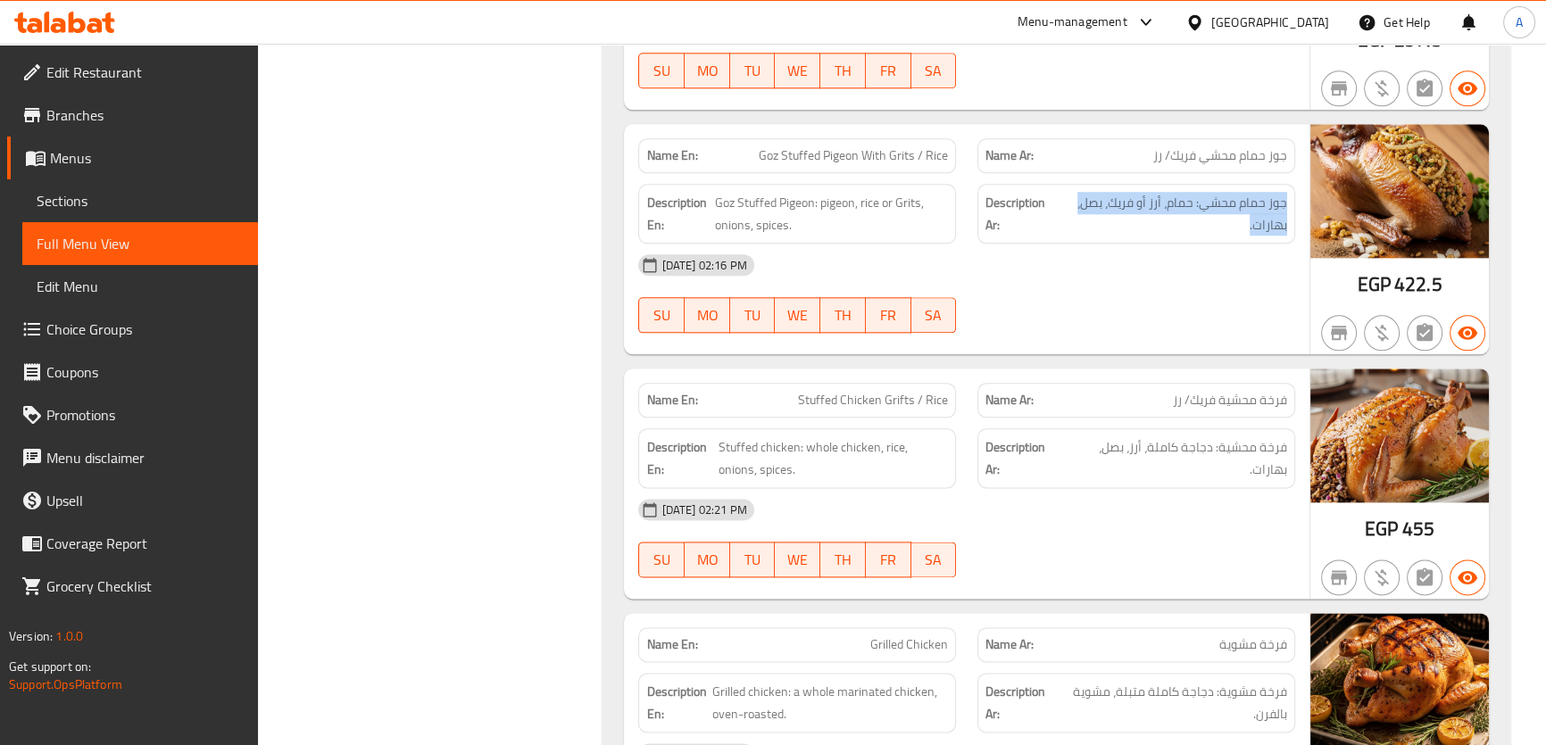
scroll to position [2800, 0]
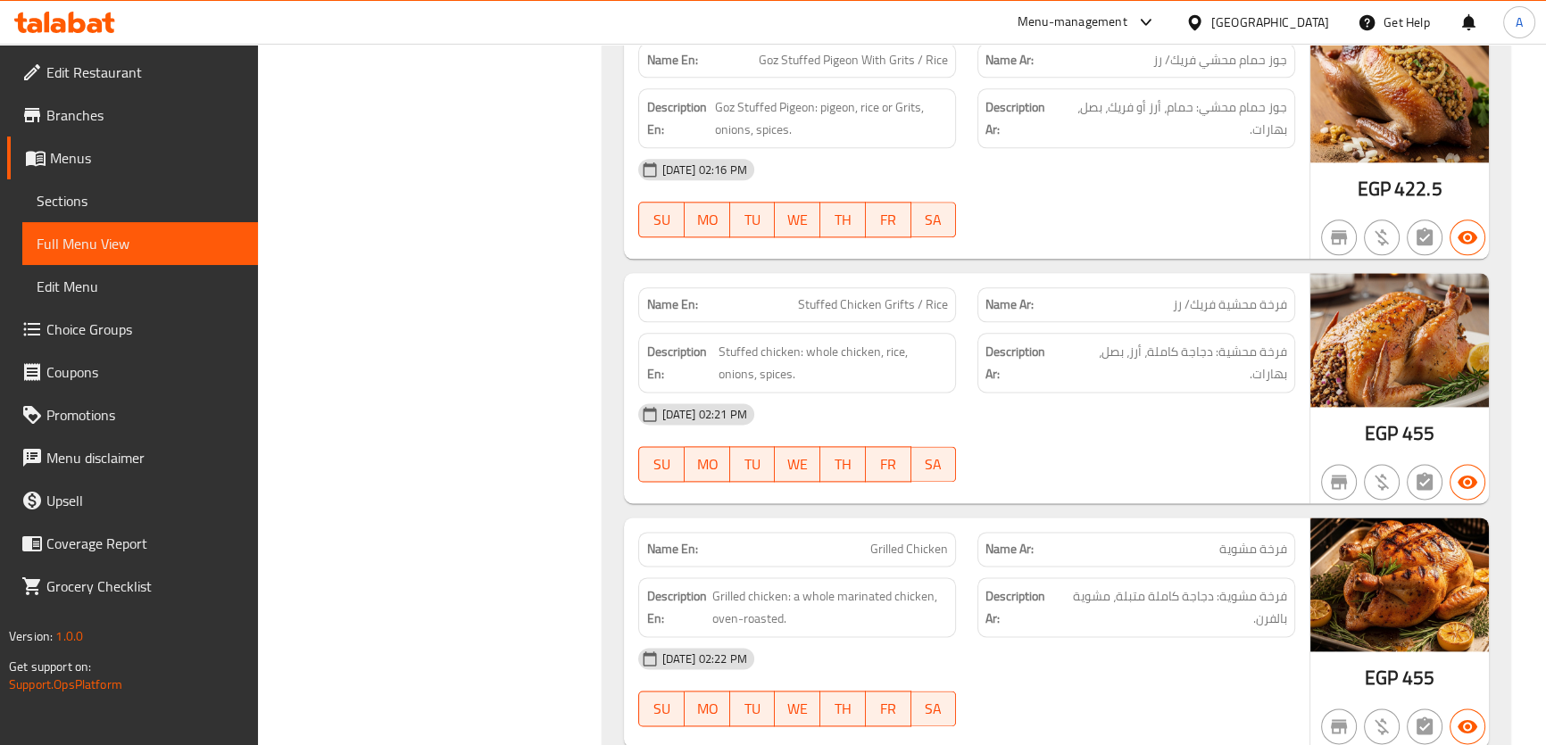
click at [949, 288] on div "Name En: Stuffed Chicken Grifts / Rice" at bounding box center [797, 304] width 318 height 35
copy span "Stuffed Chicken Grifts / Rice"
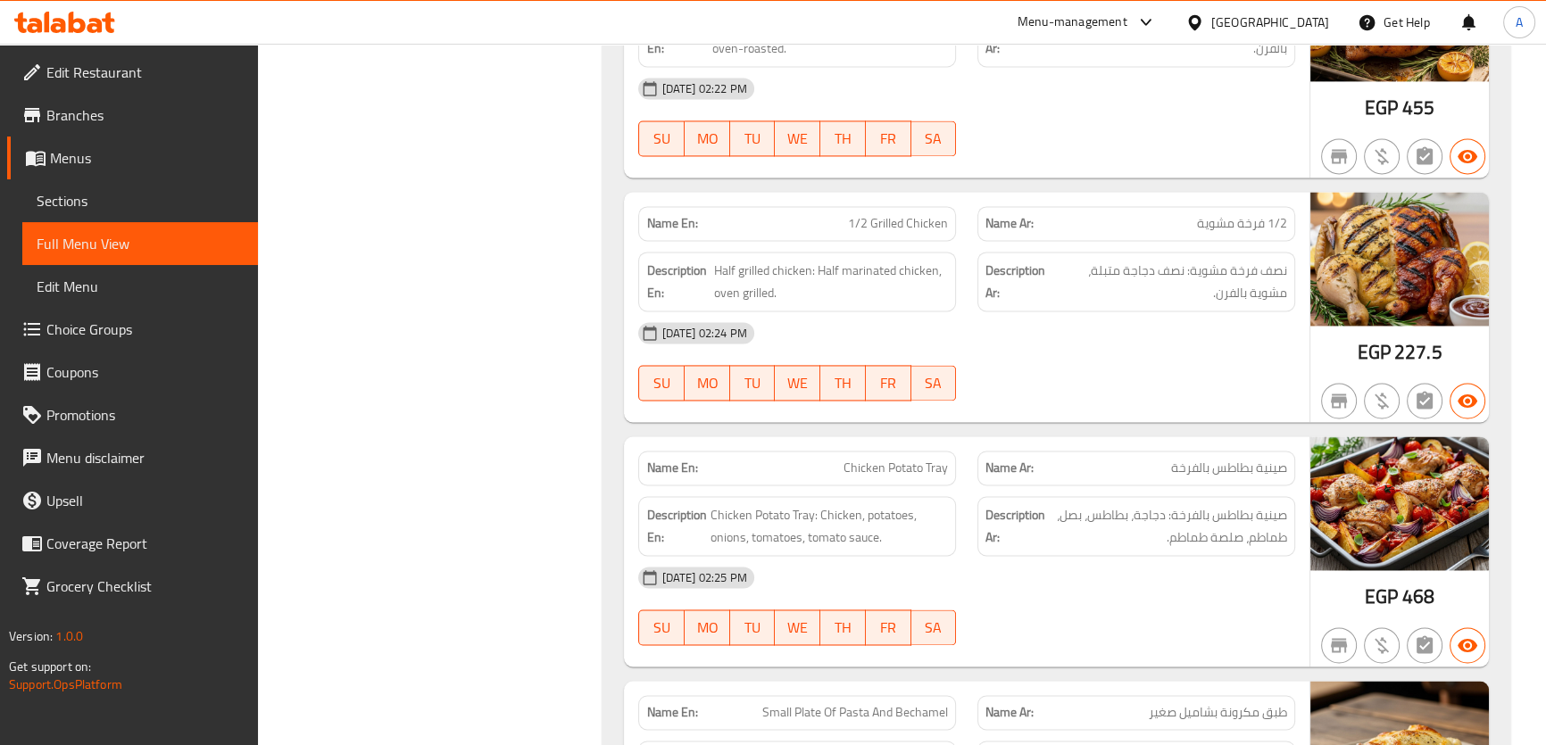
scroll to position [3422, 0]
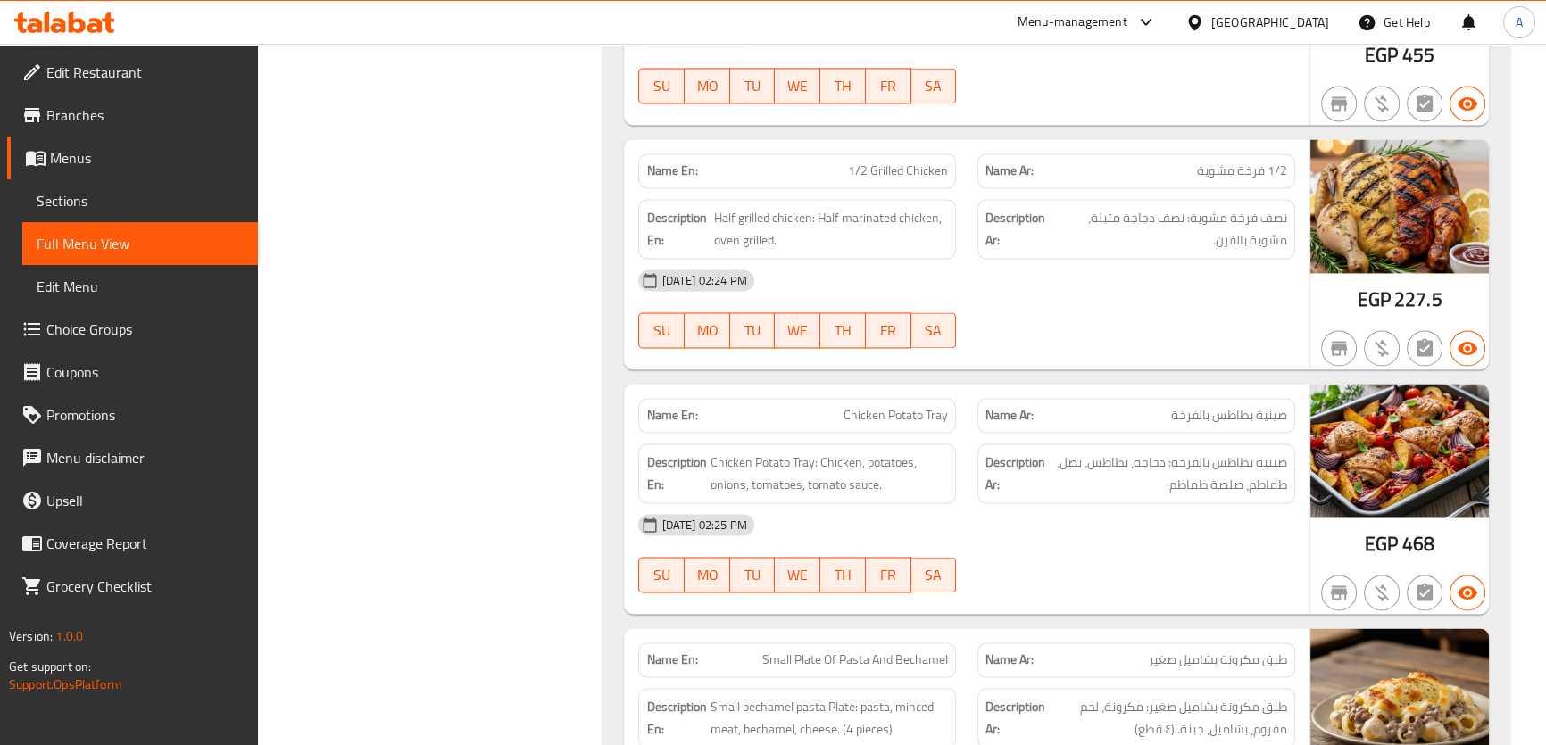
click at [1300, 266] on div "14-08-2025 02:24 PM" at bounding box center [965, 280] width 677 height 43
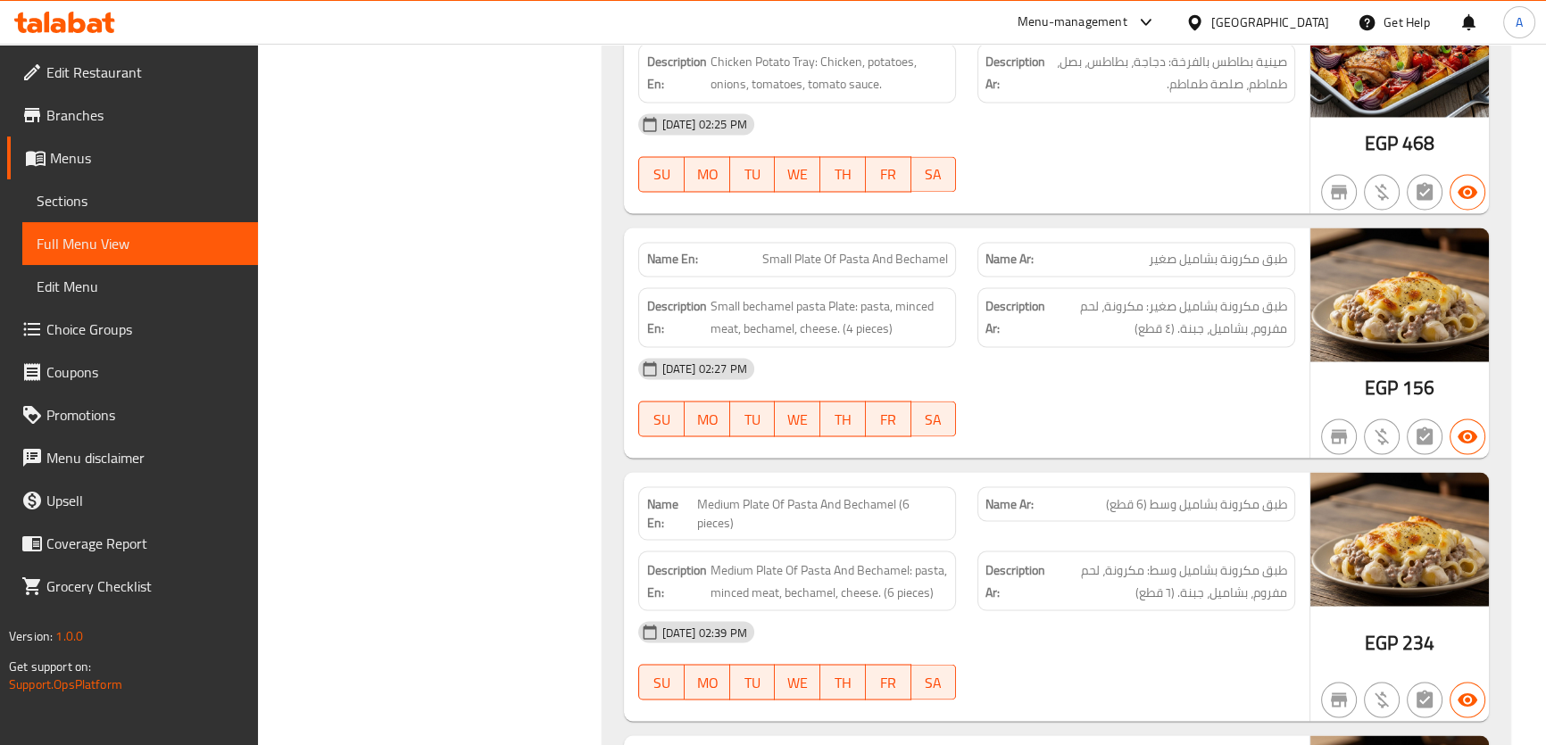
scroll to position [3876, 0]
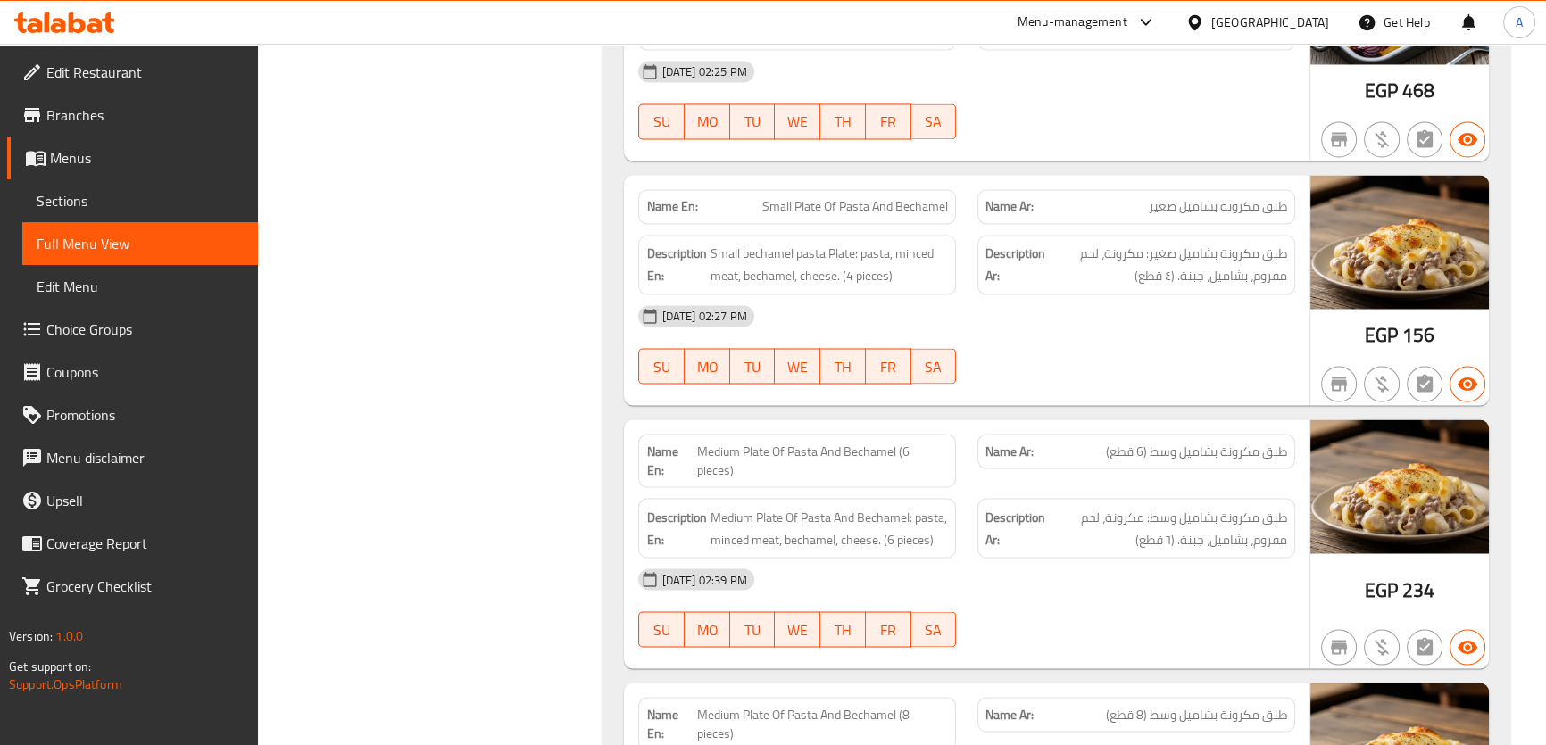
click at [864, 195] on div "Name En: Small Plate Of Pasta And Bechamel" at bounding box center [797, 206] width 318 height 35
click at [898, 197] on span "Small Plate Of Pasta And Bechamel" at bounding box center [855, 206] width 186 height 19
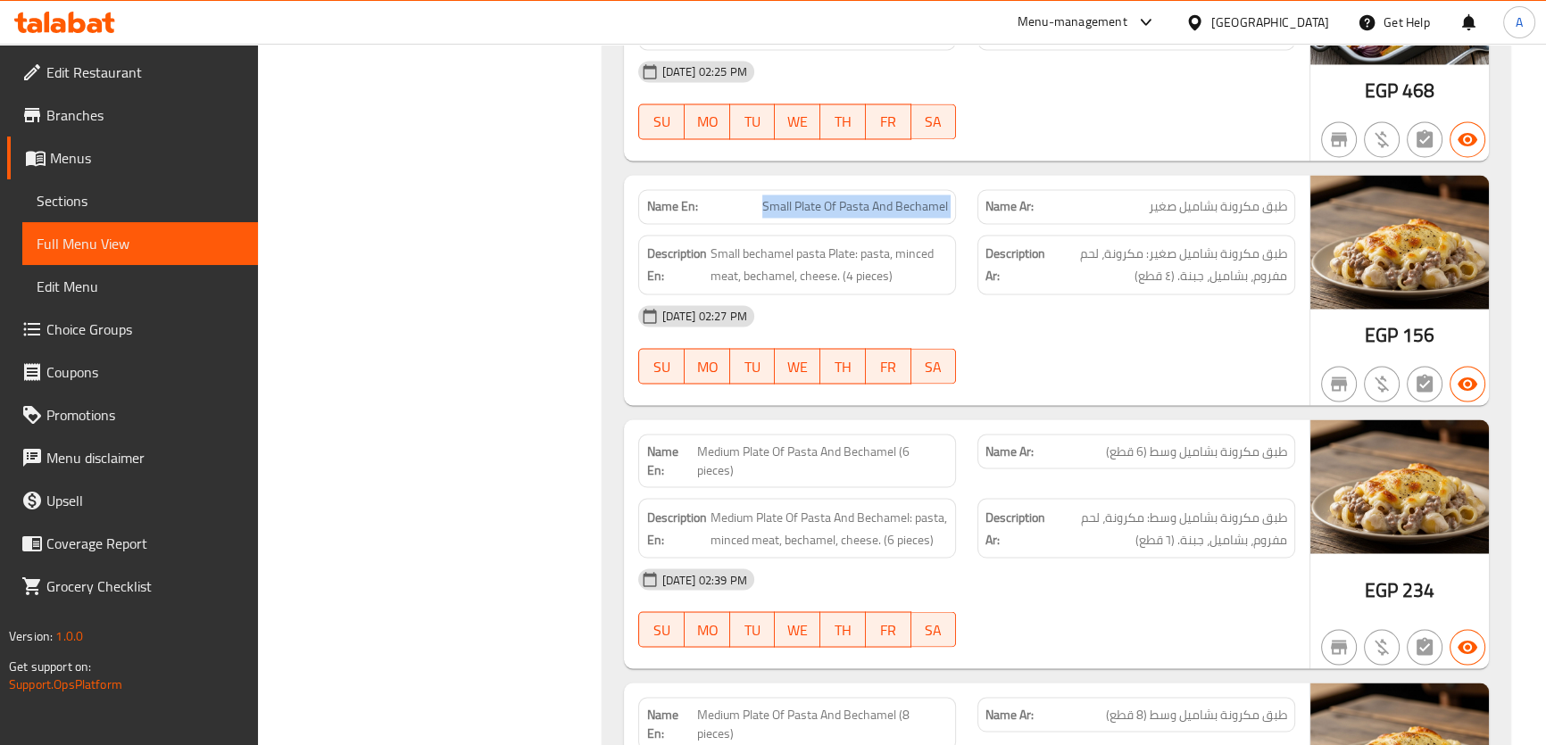
click at [898, 197] on span "Small Plate Of Pasta And Bechamel" at bounding box center [855, 206] width 186 height 19
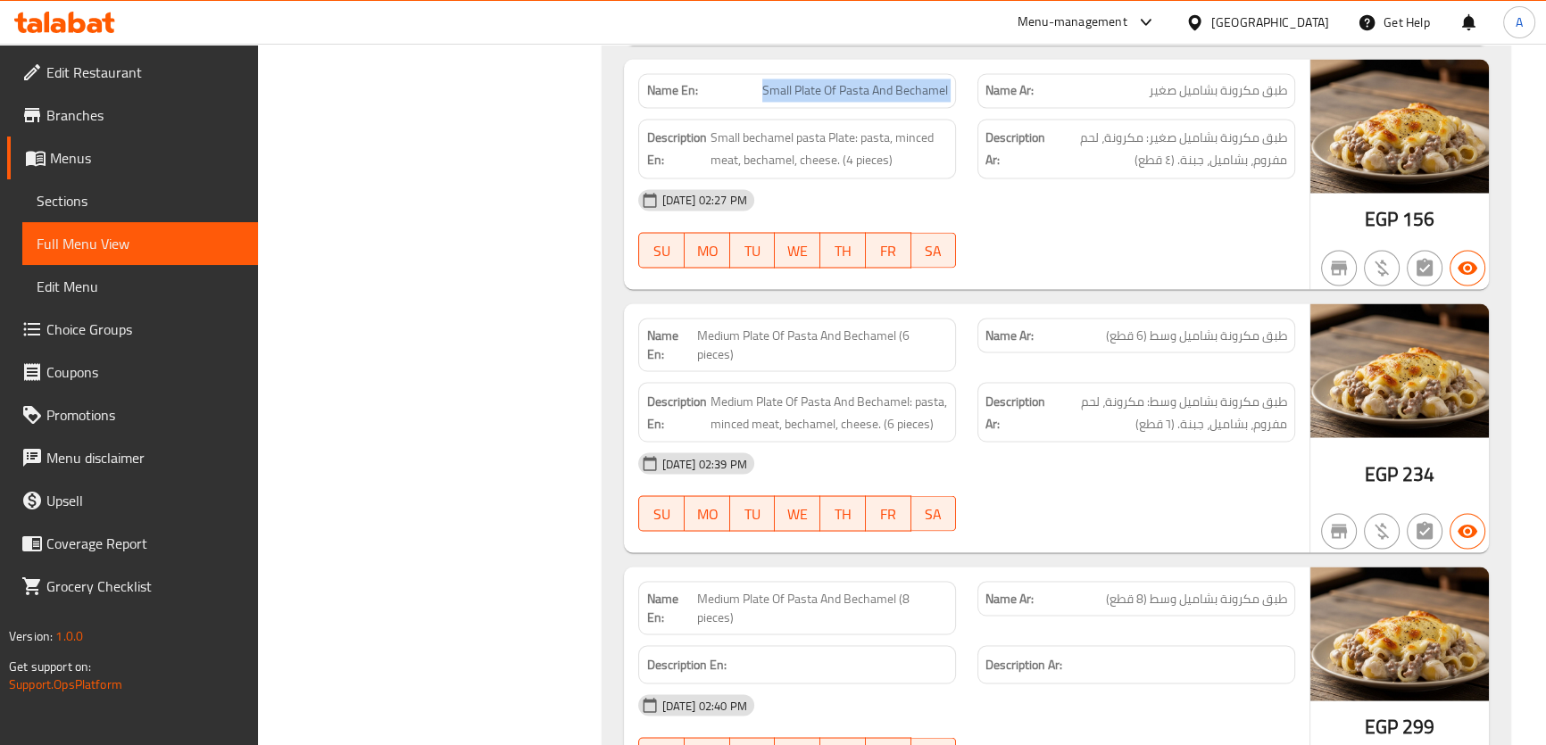
scroll to position [4044, 0]
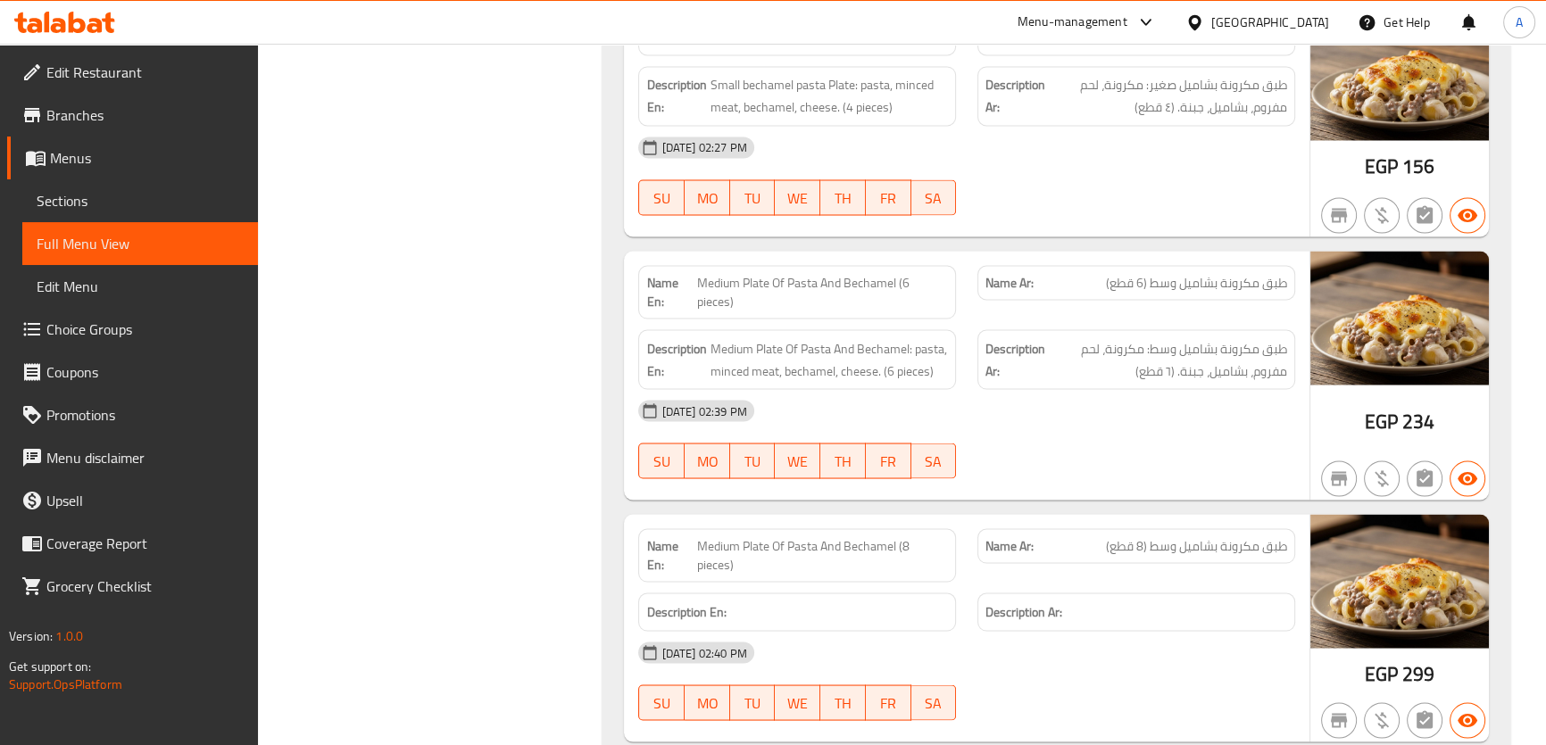
click at [1061, 273] on p "Name Ar: طبق مكرونة بشاميل وسط (6 قطع)" at bounding box center [1136, 282] width 302 height 19
click at [812, 273] on span "Medium Plate Of Pasta And Bechamel (6 pieces)" at bounding box center [822, 291] width 251 height 37
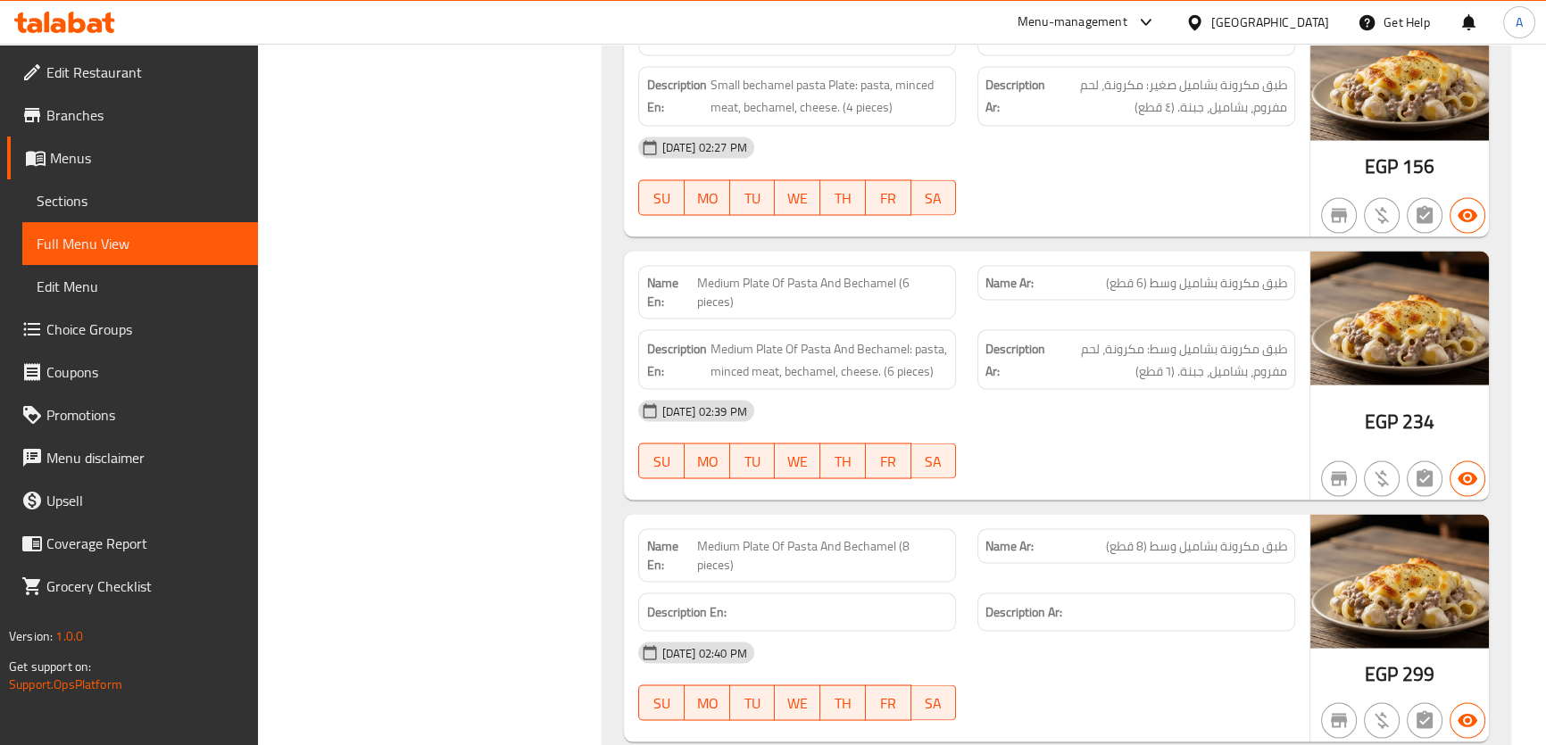
click at [1017, 277] on div "Name Ar: طبق مكرونة بشاميل وسط (6 قطع)" at bounding box center [1135, 291] width 339 height 75
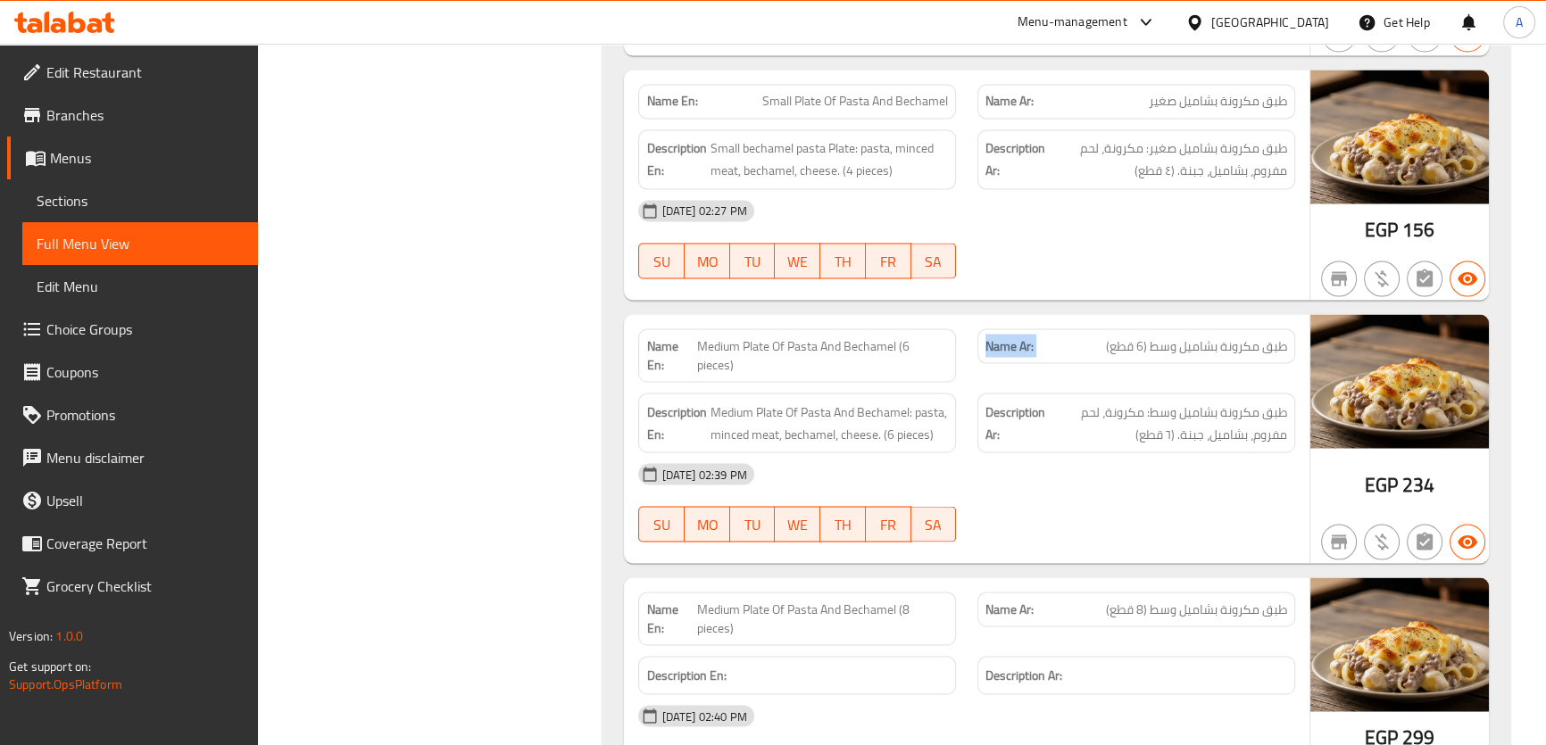
scroll to position [3992, 0]
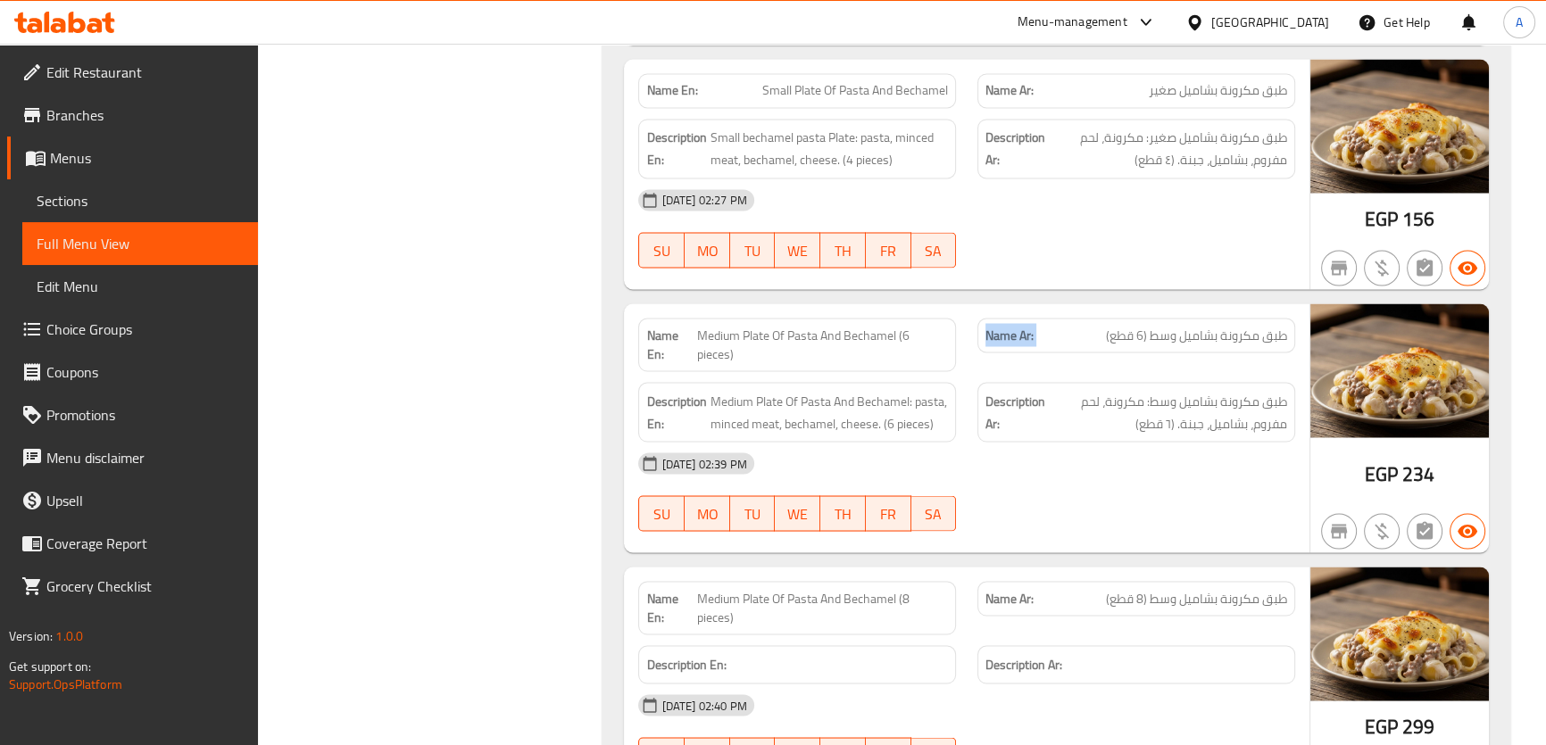
click at [883, 326] on span "Medium Plate Of Pasta And Bechamel (6 pieces)" at bounding box center [822, 344] width 251 height 37
copy span "Medium Plate Of Pasta And Bechamel (6 pieces)"
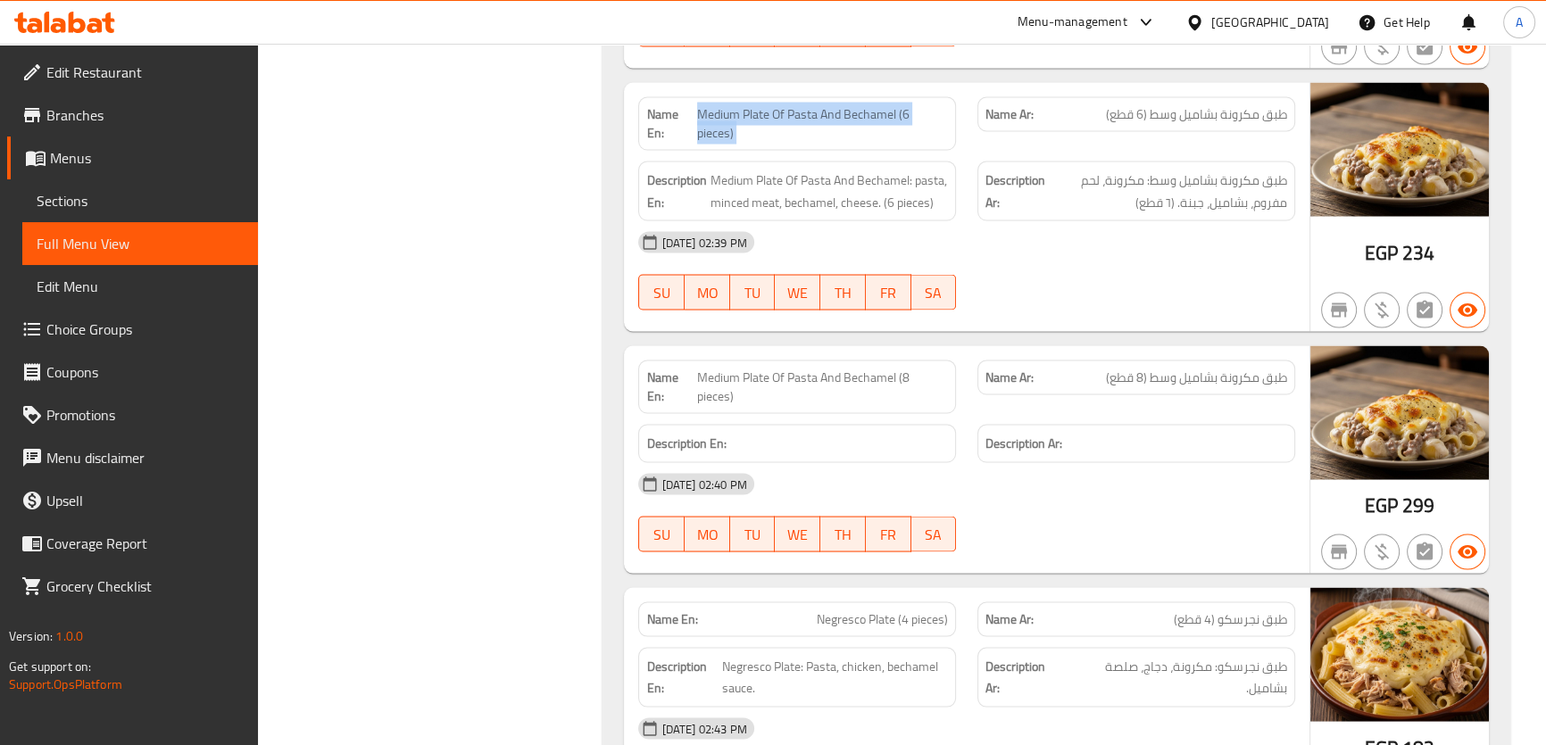
scroll to position [4372, 0]
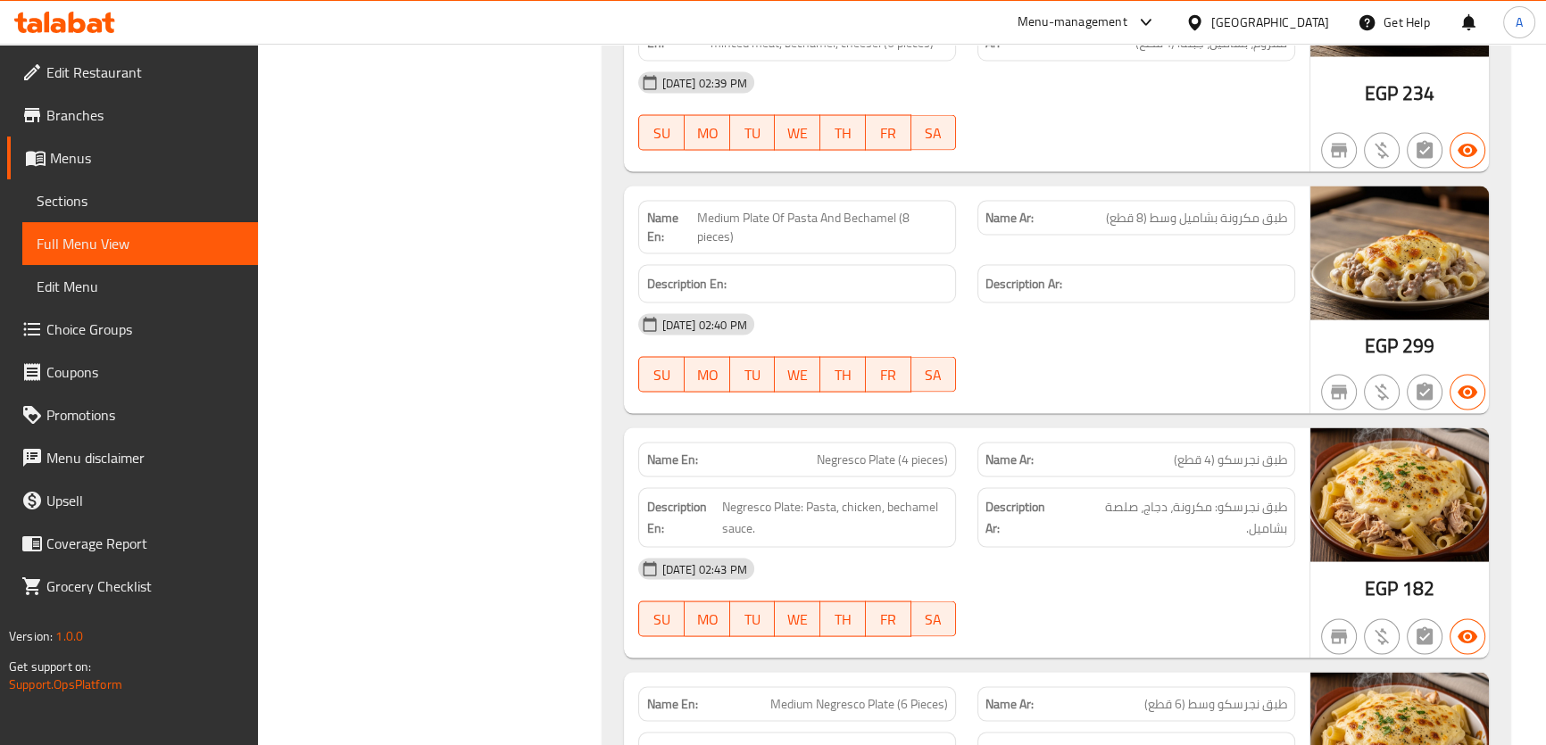
click at [937, 215] on span "Medium Plate Of Pasta And Bechamel (8 pieces)" at bounding box center [822, 227] width 251 height 37
click at [883, 209] on span "Medium Plate Of Pasta And Bechamel (8 pieces)" at bounding box center [822, 227] width 251 height 37
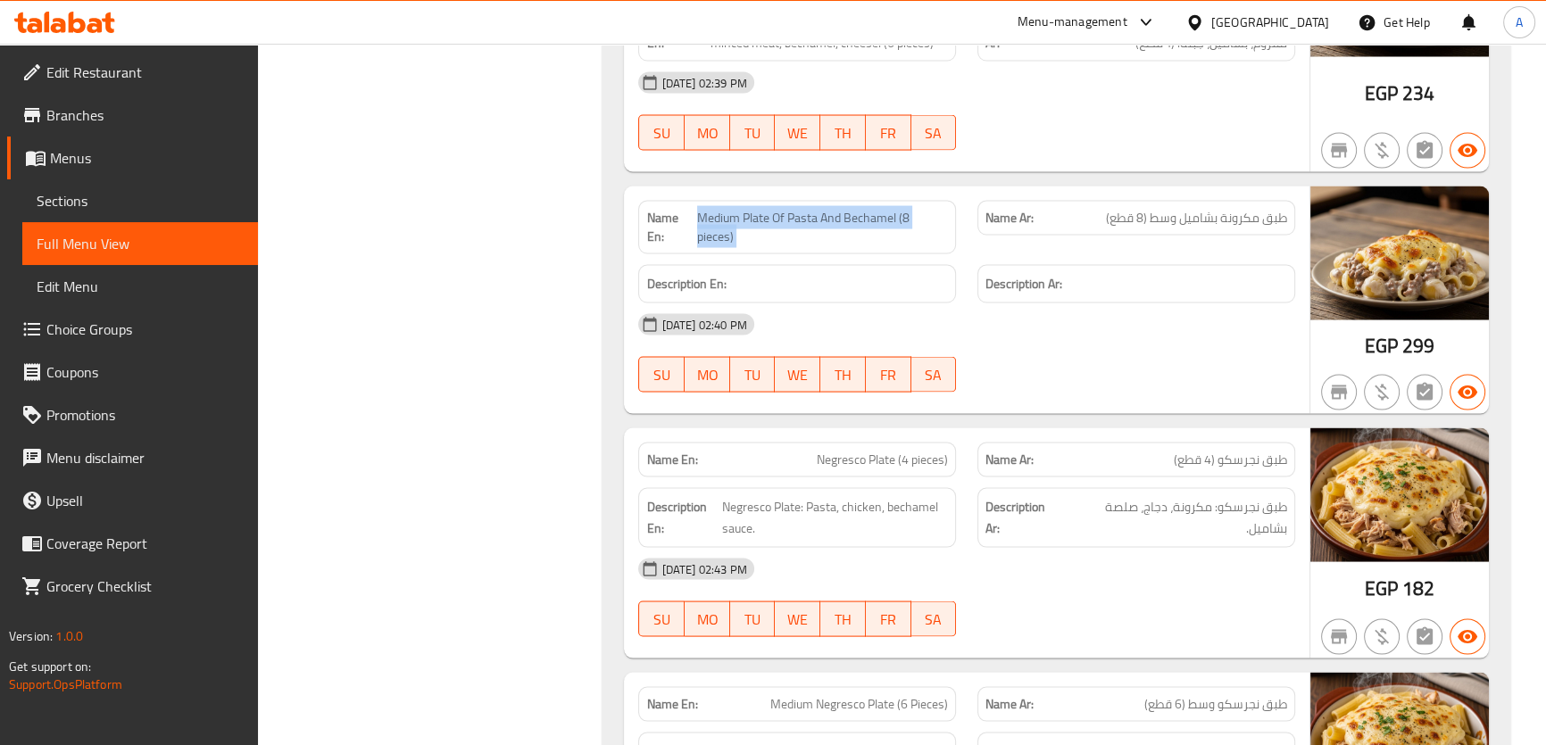
click at [883, 209] on span "Medium Plate Of Pasta And Bechamel (8 pieces)" at bounding box center [822, 227] width 251 height 37
click at [1134, 209] on span "طبق مكرونة بشاميل وسط (8 قطع)" at bounding box center [1196, 218] width 181 height 19
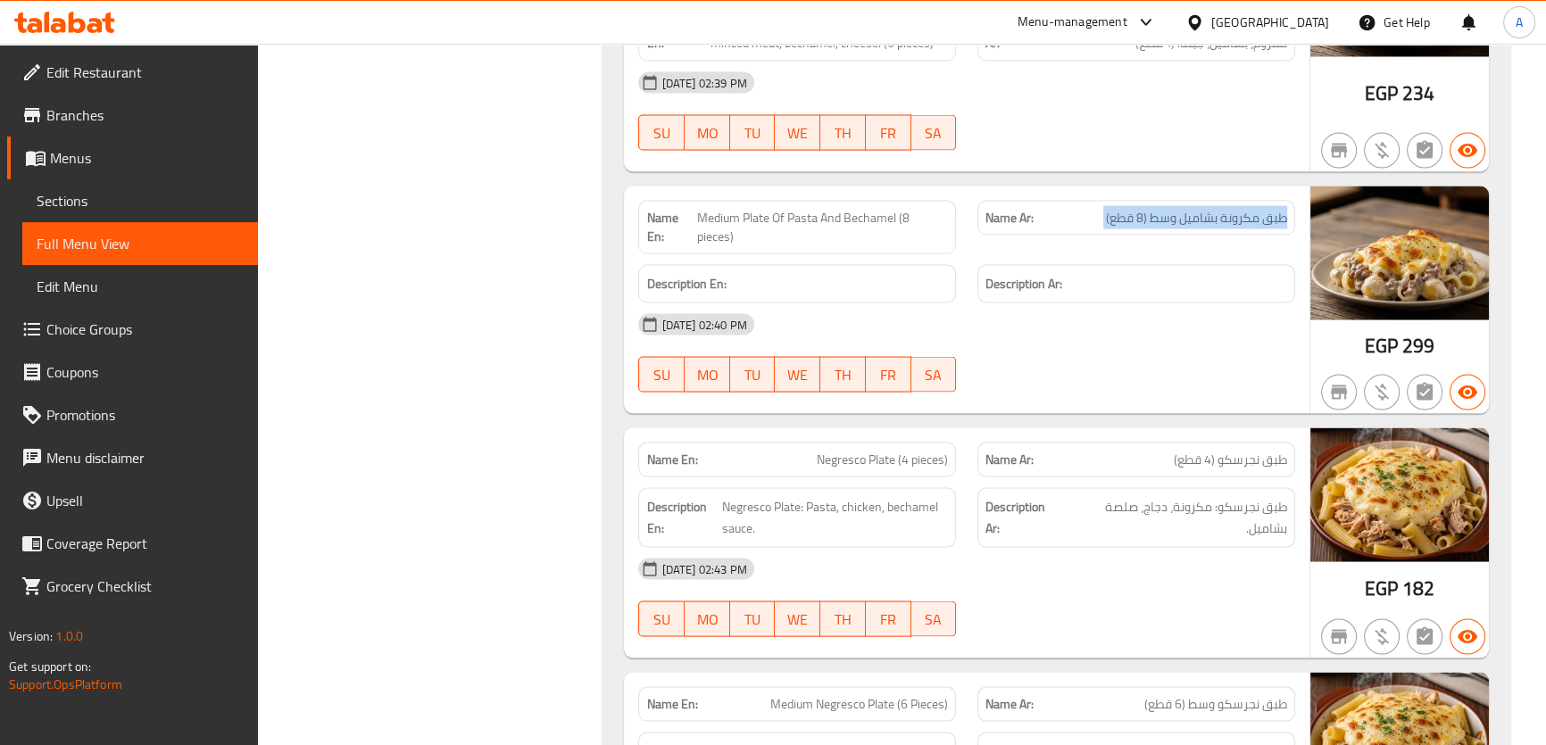
click at [1134, 209] on span "طبق مكرونة بشاميل وسط (8 قطع)" at bounding box center [1196, 218] width 181 height 19
click at [811, 209] on span "Medium Plate Of Pasta And Bechamel (8 pieces)" at bounding box center [822, 227] width 251 height 37
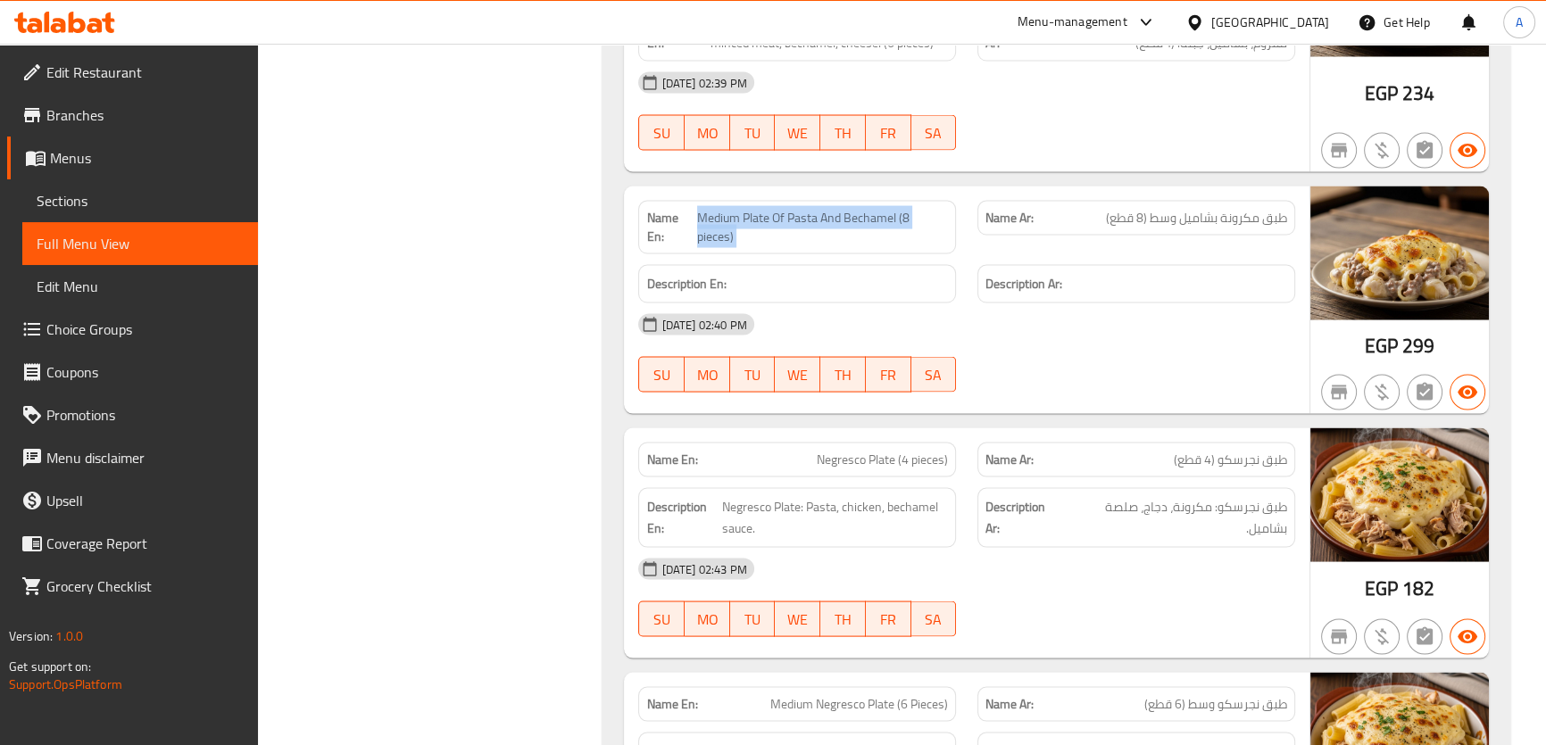
copy span "Medium Plate Of Pasta And Bechamel (8 pieces)"
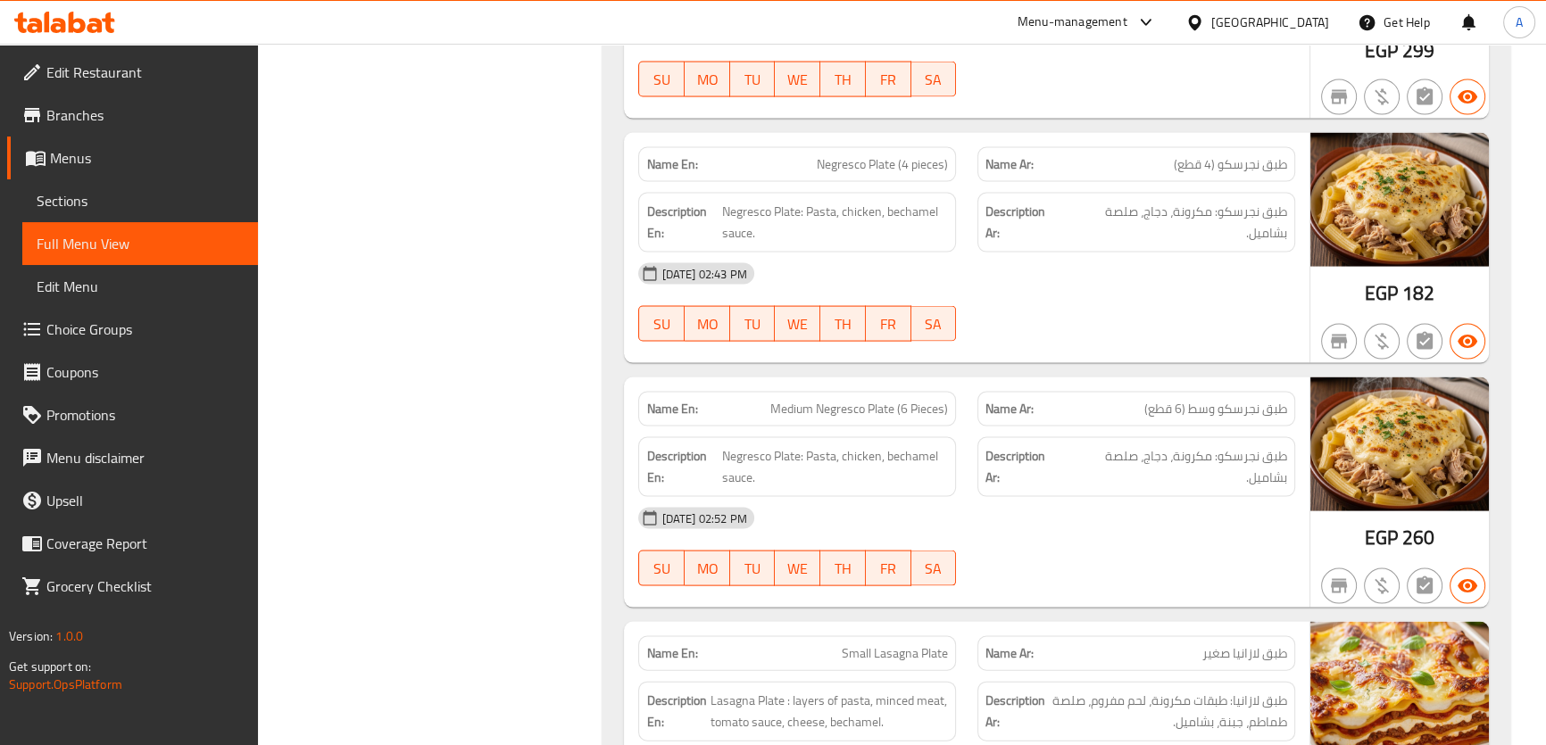
scroll to position [4721, 0]
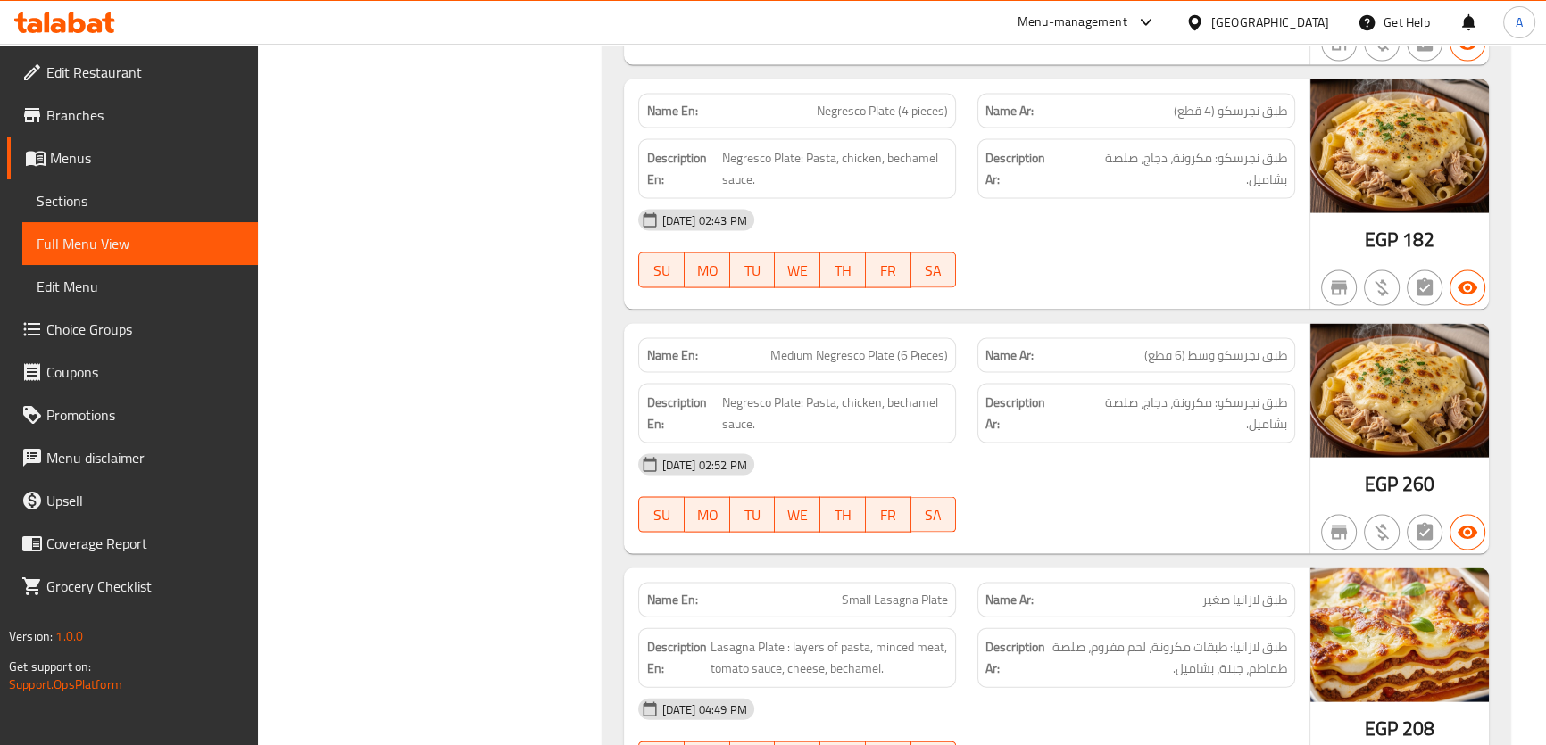
click at [1198, 102] on span "طبق نجرسكو (4 قطع)" at bounding box center [1230, 111] width 113 height 19
click at [1160, 147] on span "طبق نجرسكو: مكرونة، دجاج، صلصة بشاميل." at bounding box center [1176, 169] width 222 height 44
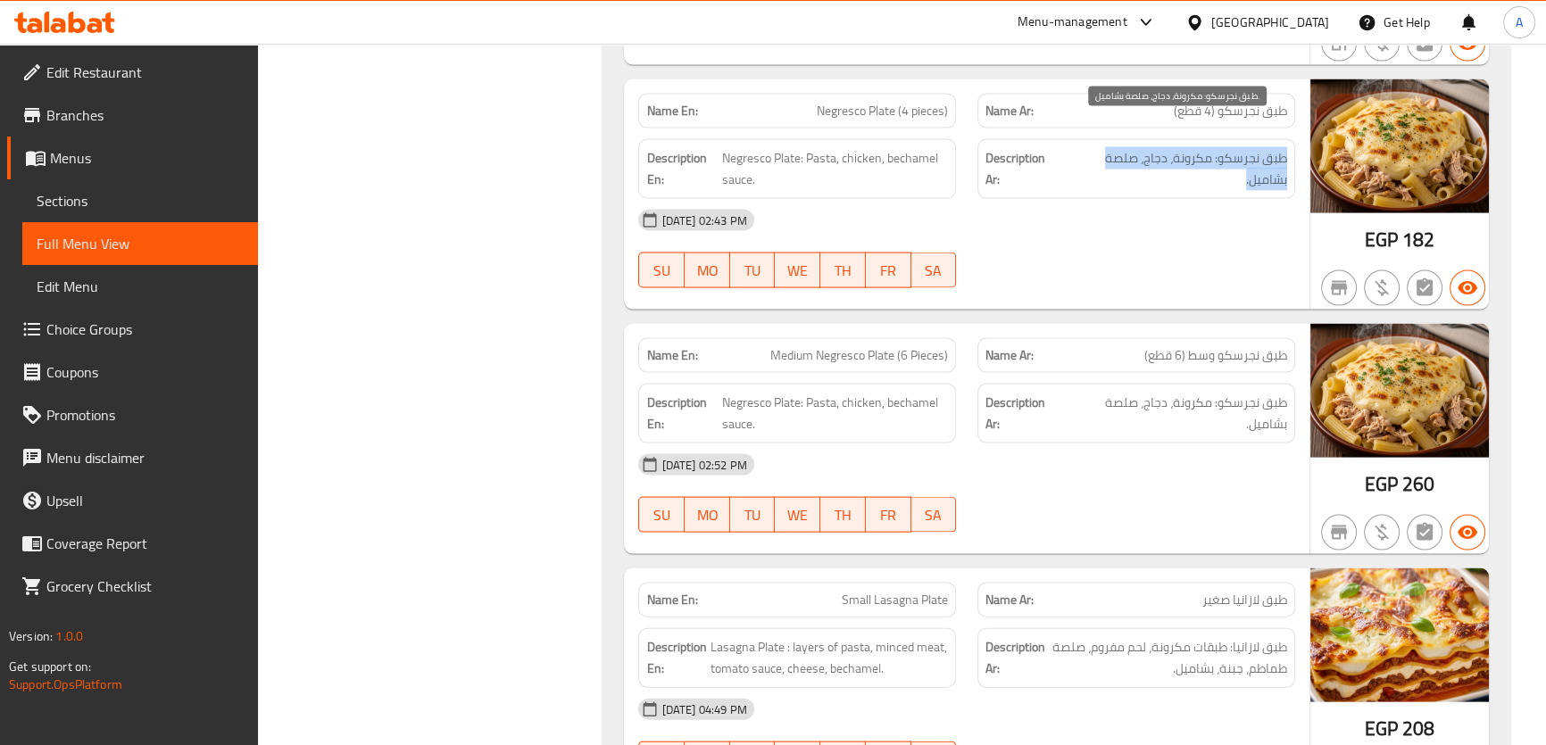
click at [1160, 147] on span "طبق نجرسكو: مكرونة، دجاج، صلصة بشاميل." at bounding box center [1176, 169] width 222 height 44
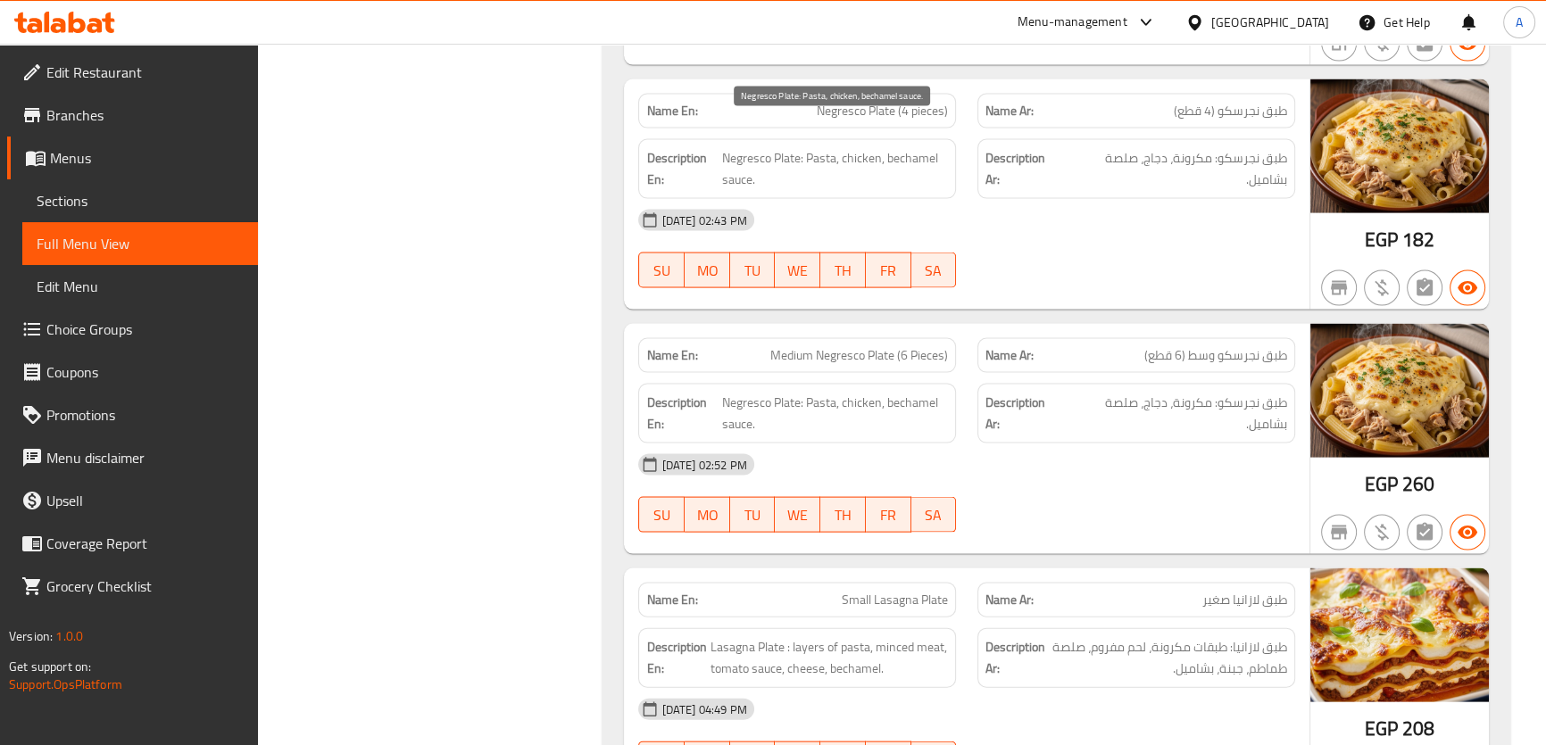
click at [900, 147] on span "Negresco Plate: Pasta, chicken, bechamel sauce." at bounding box center [835, 169] width 227 height 44
click at [907, 102] on span "Negresco Plate (4 pieces)" at bounding box center [882, 111] width 131 height 19
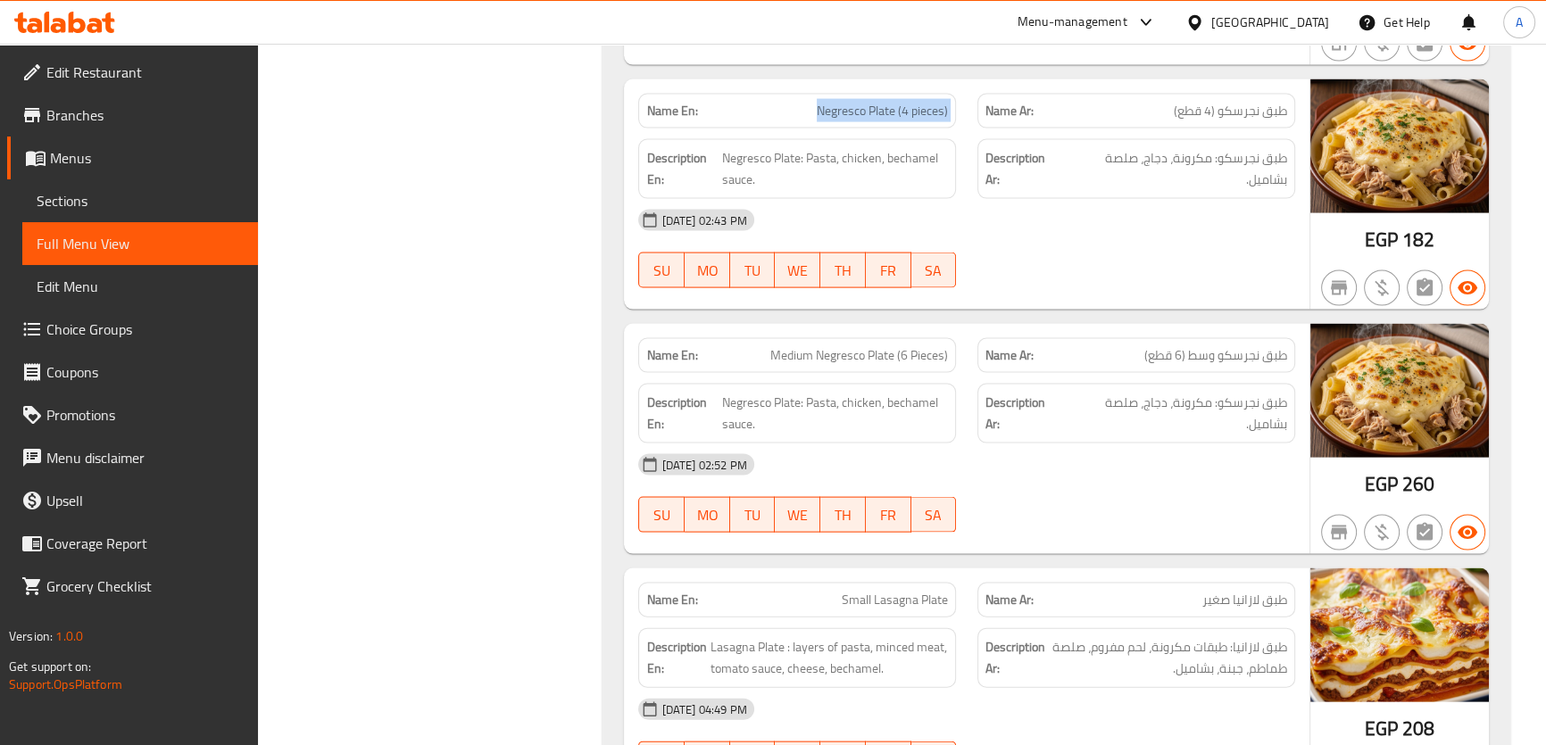
copy span "Negresco Plate (4 pieces)"
drag, startPoint x: 1223, startPoint y: 323, endPoint x: 1290, endPoint y: 328, distance: 67.1
click at [1290, 338] on div "Name Ar: طبق نجرسكو وسط (6 قطع)" at bounding box center [1136, 355] width 318 height 35
copy span "طبق نجرسك"
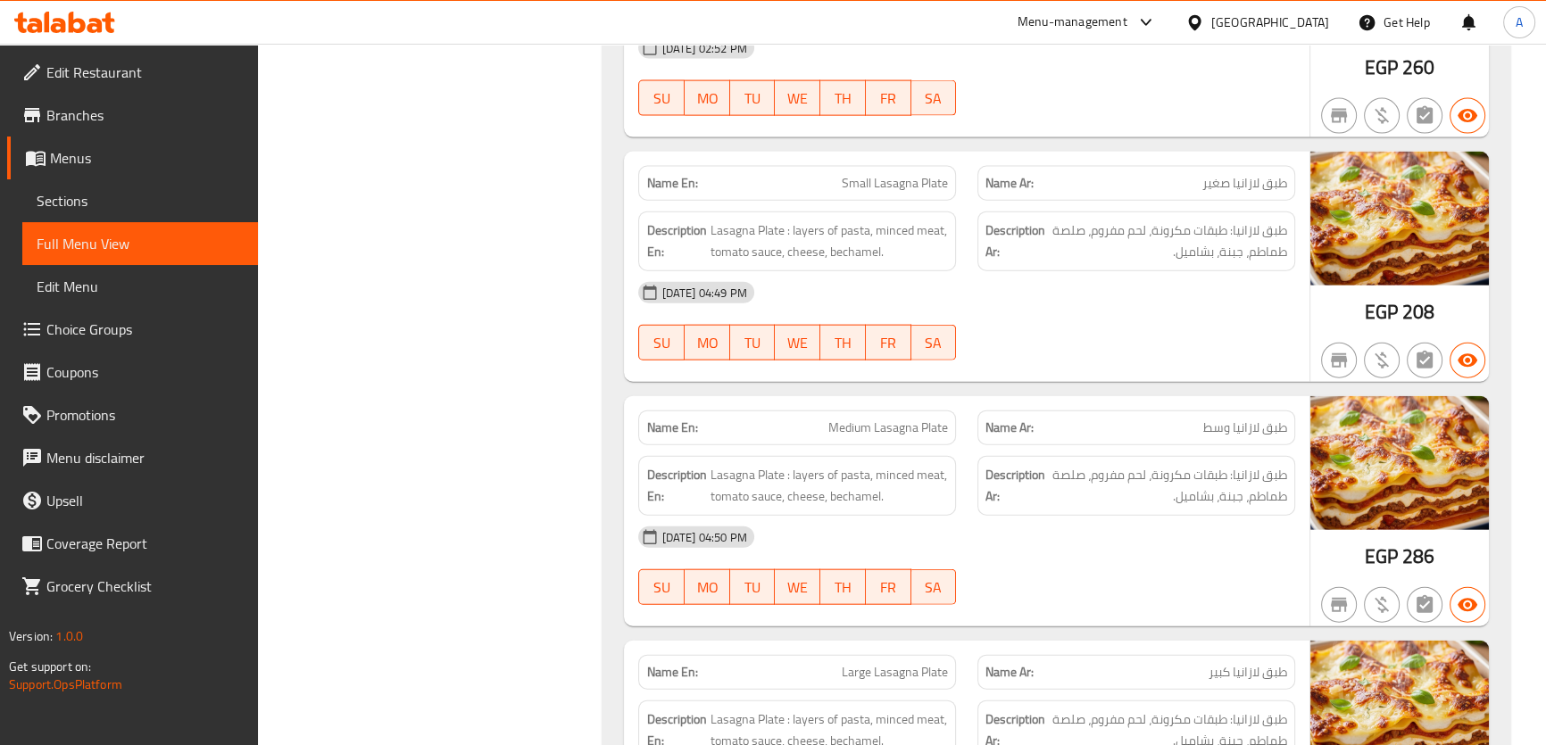
scroll to position [5180, 0]
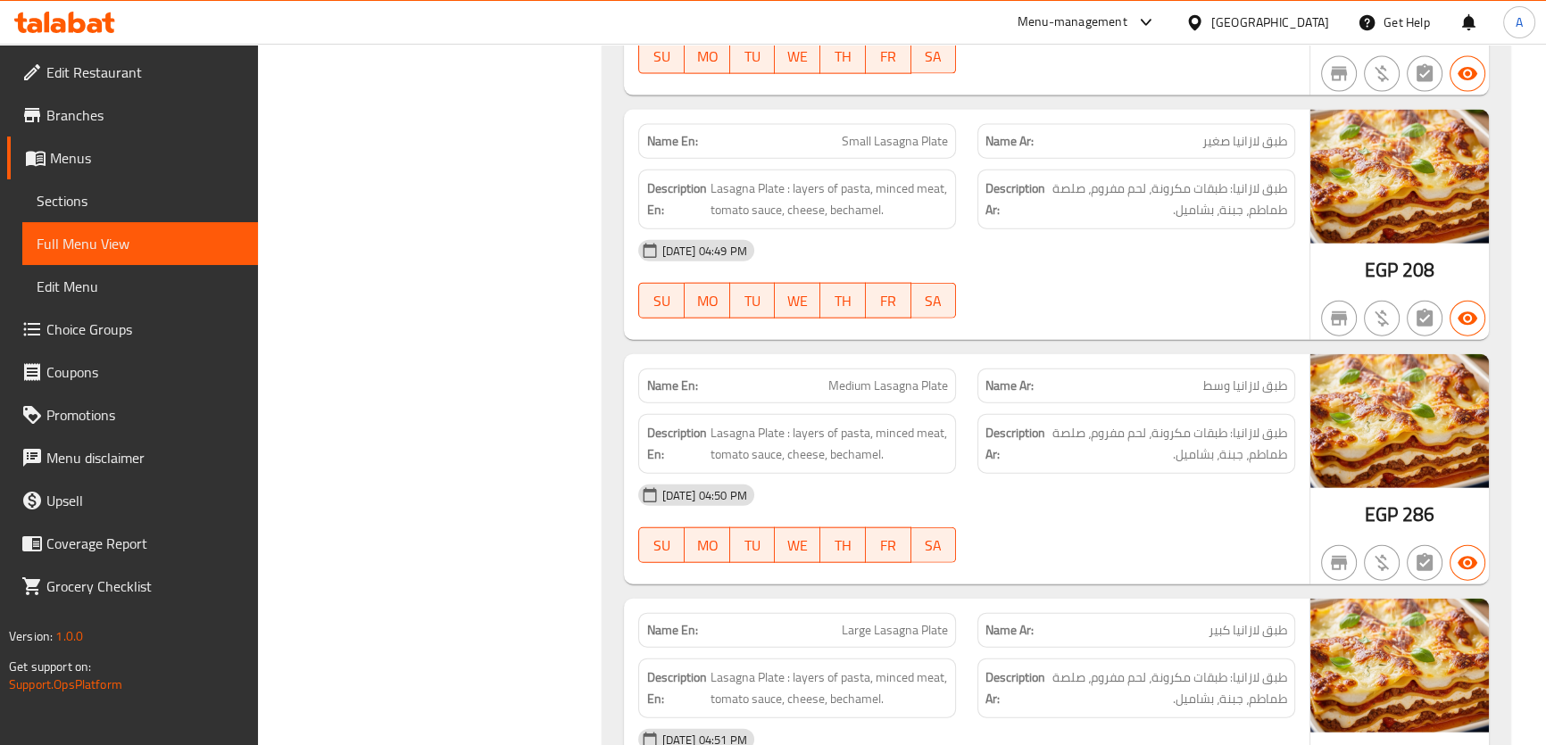
click at [883, 377] on span "Medium Lasagna Plate" at bounding box center [888, 386] width 120 height 19
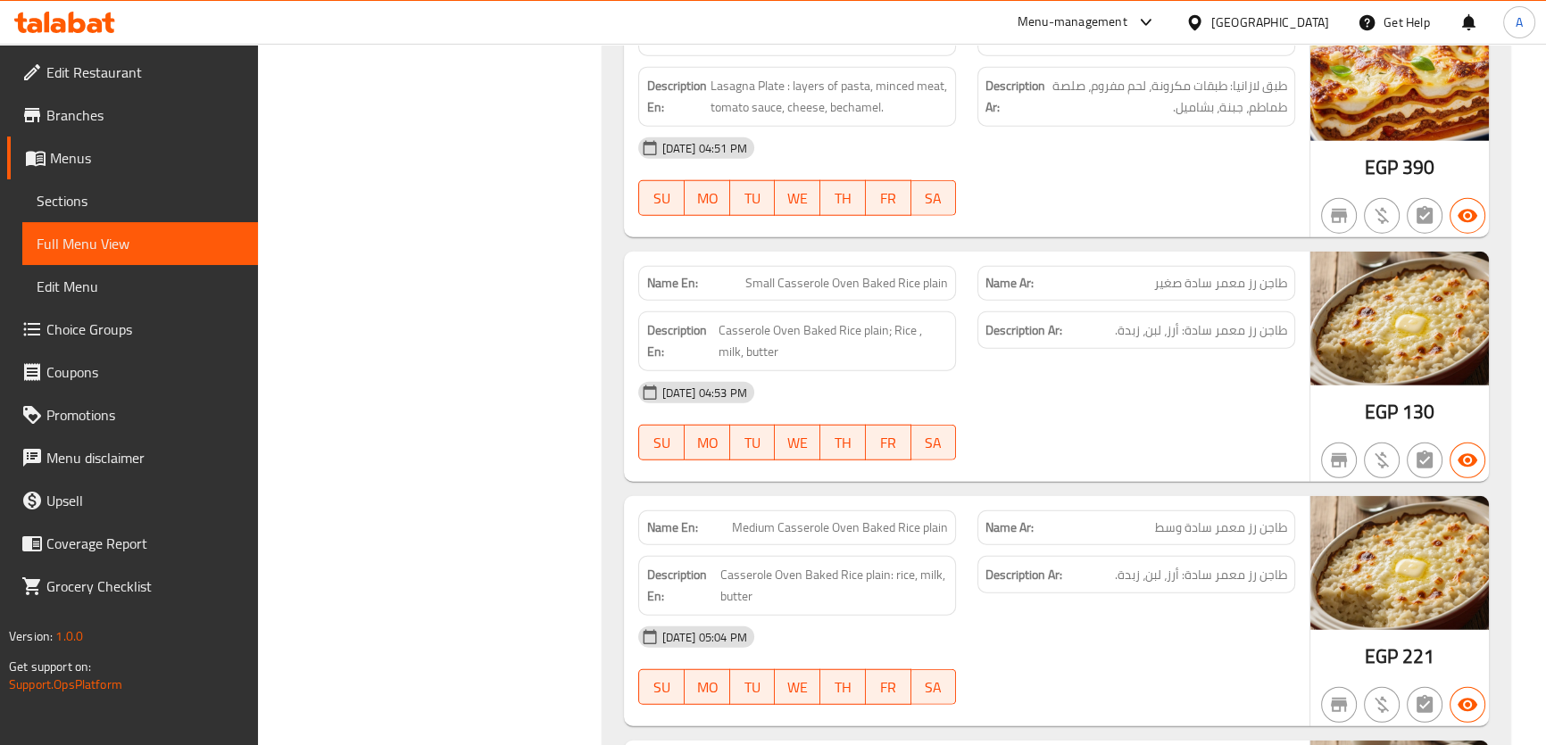
scroll to position [5824, 0]
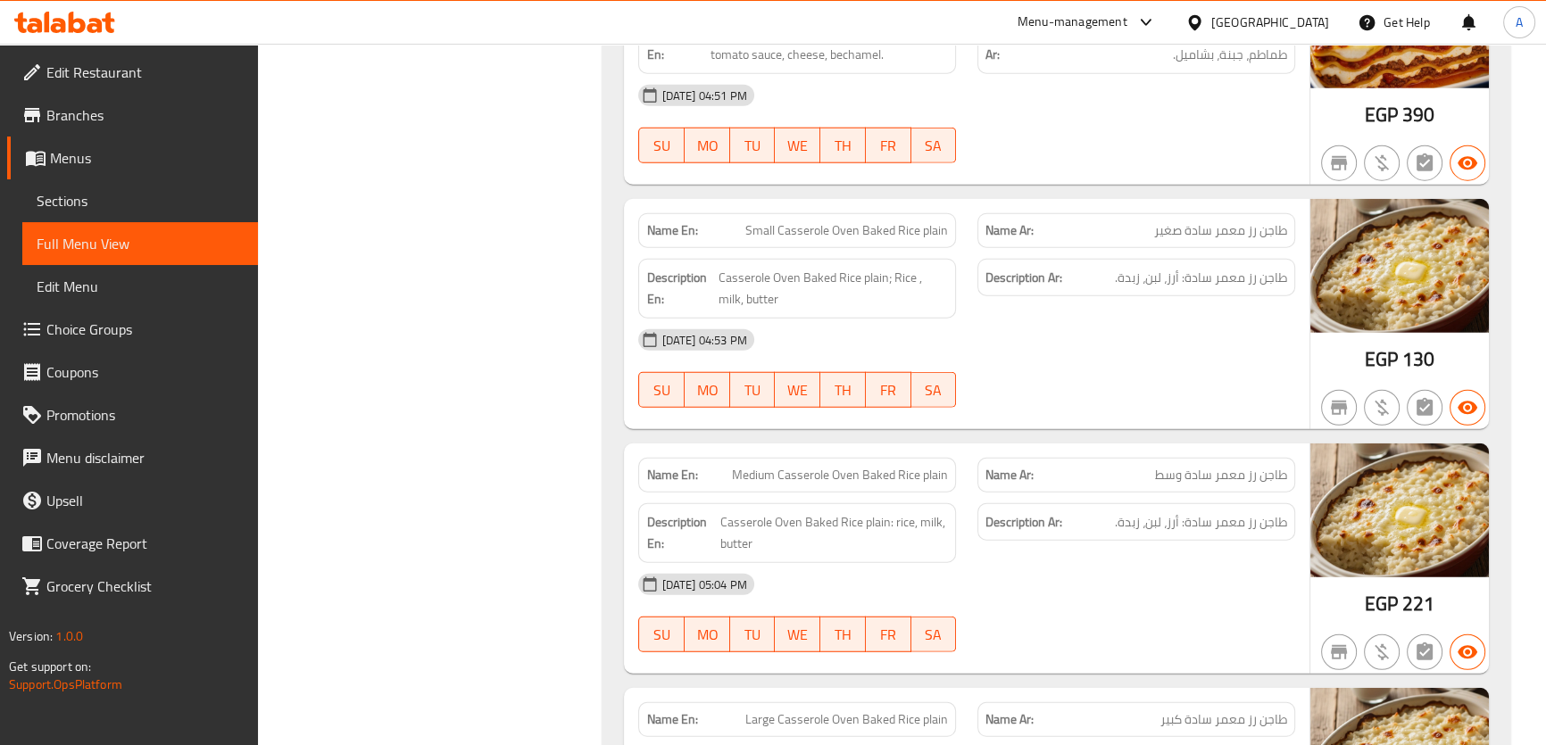
click at [898, 221] on span "Small Casserole Oven Baked Rice plain" at bounding box center [846, 230] width 203 height 19
copy span "Small Casserole Oven Baked Rice plain"
click at [905, 466] on span "Medium Casserole Oven Baked Rice plain" at bounding box center [840, 475] width 216 height 19
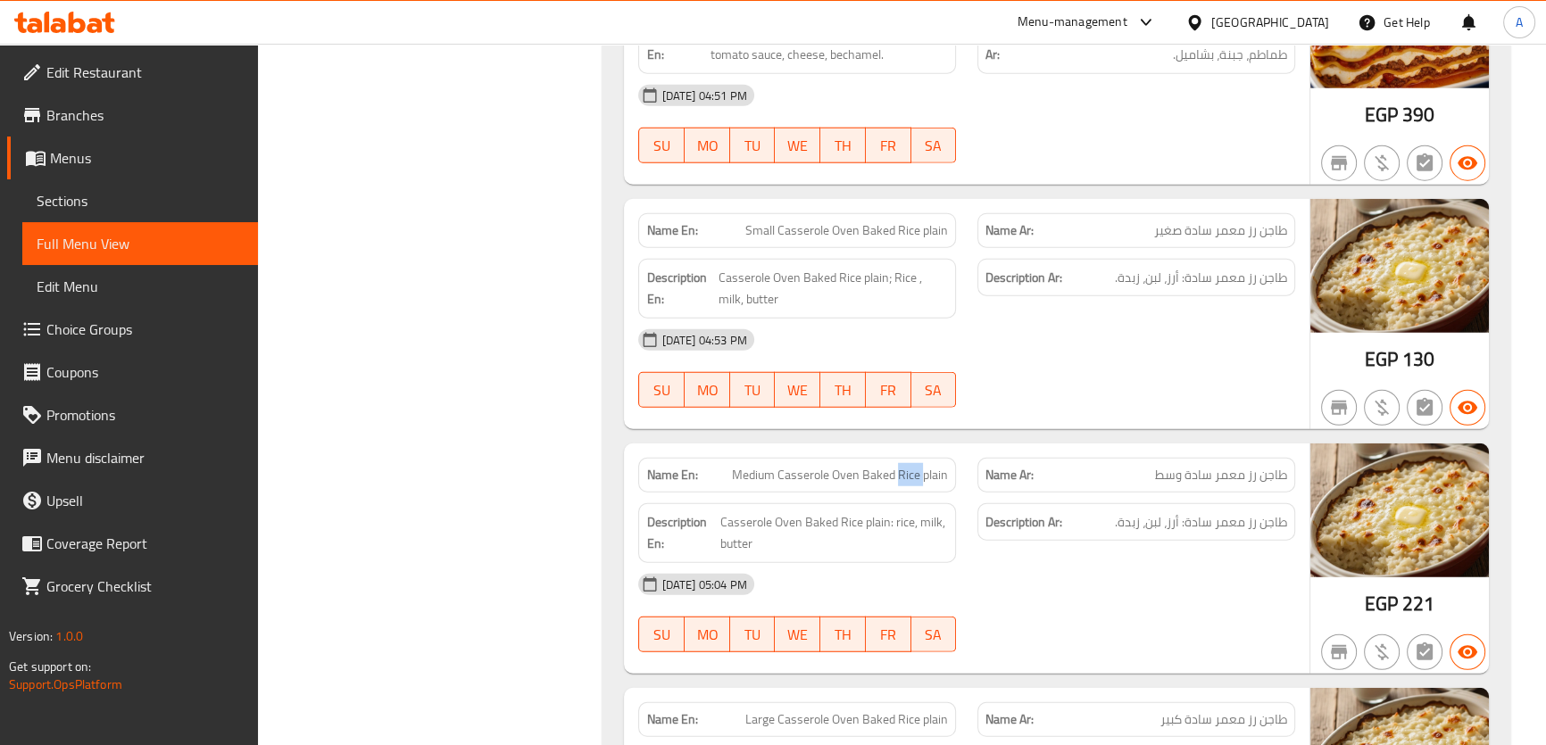
click at [905, 466] on span "Medium Casserole Oven Baked Rice plain" at bounding box center [840, 475] width 216 height 19
copy span "Medium Casserole Oven Baked Rice plain"
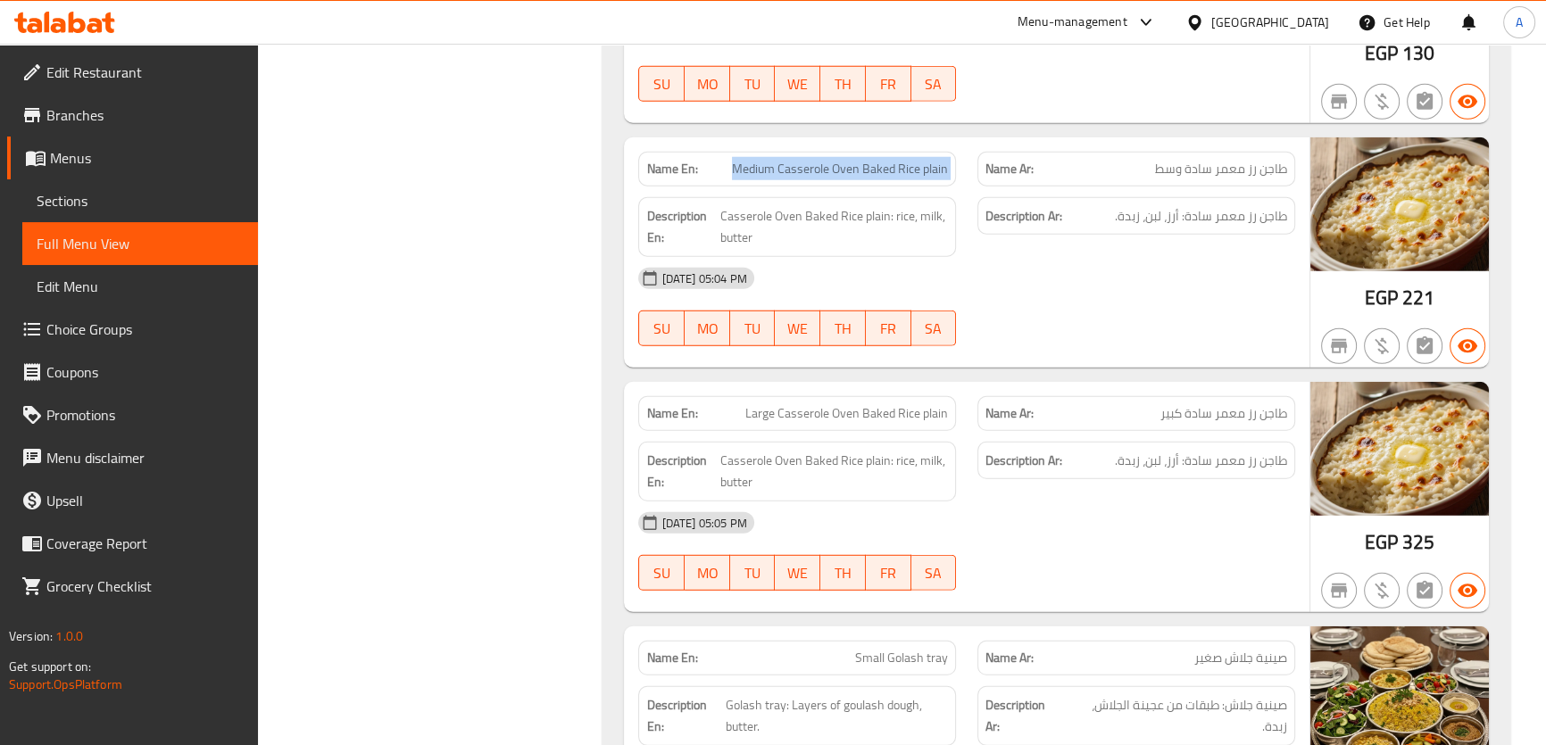
scroll to position [6235, 0]
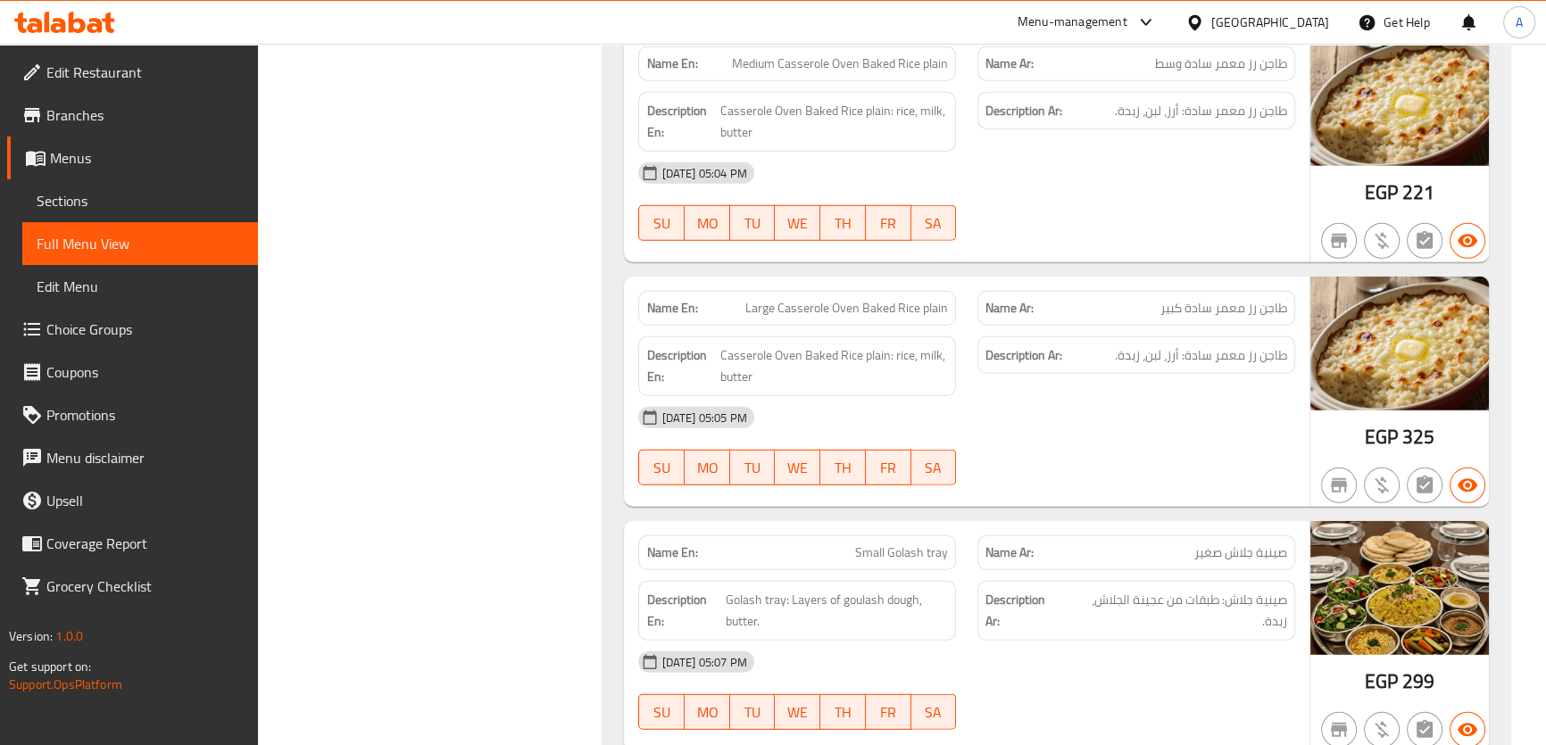
click at [923, 299] on span "Large Casserole Oven Baked Rice plain" at bounding box center [846, 308] width 203 height 19
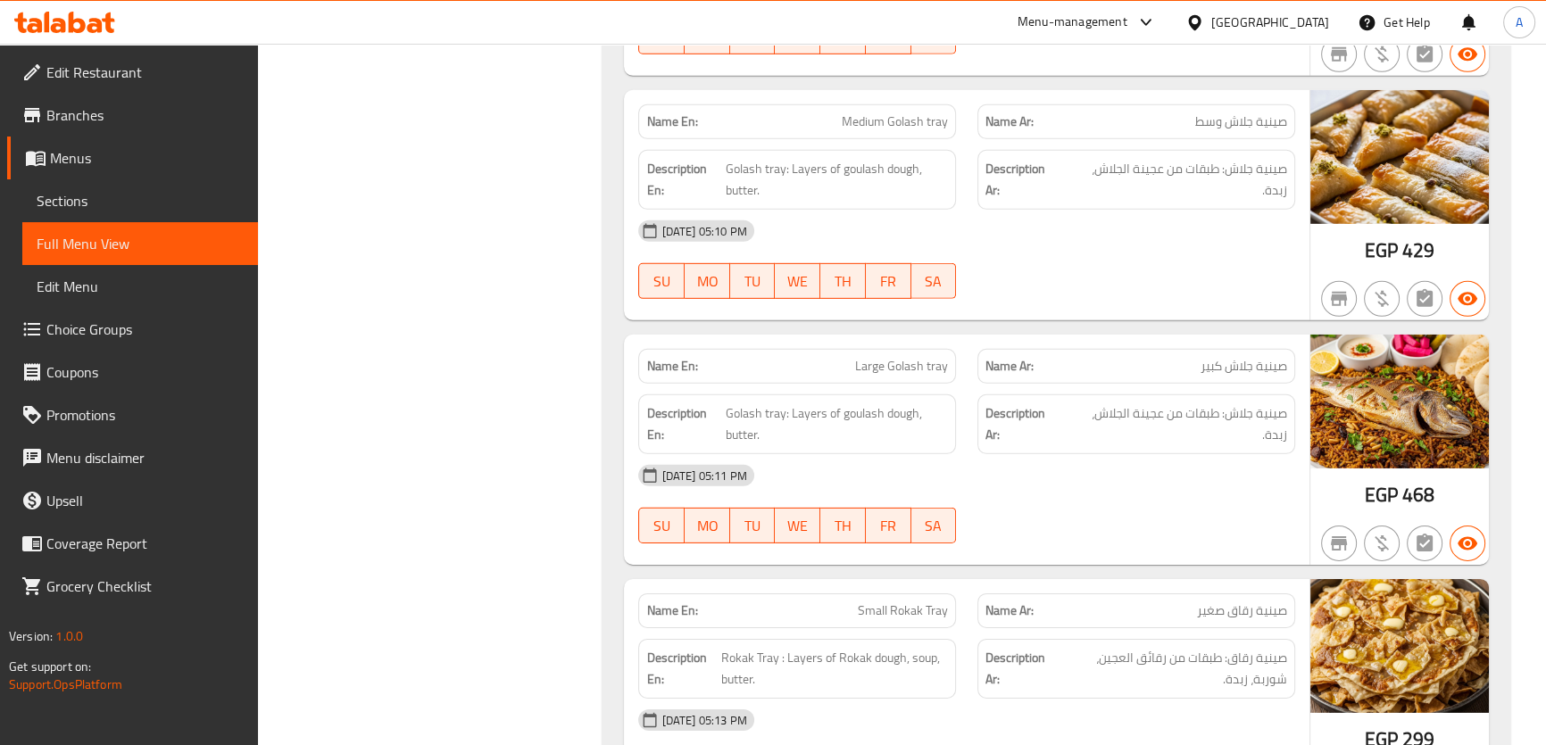
scroll to position [6964, 0]
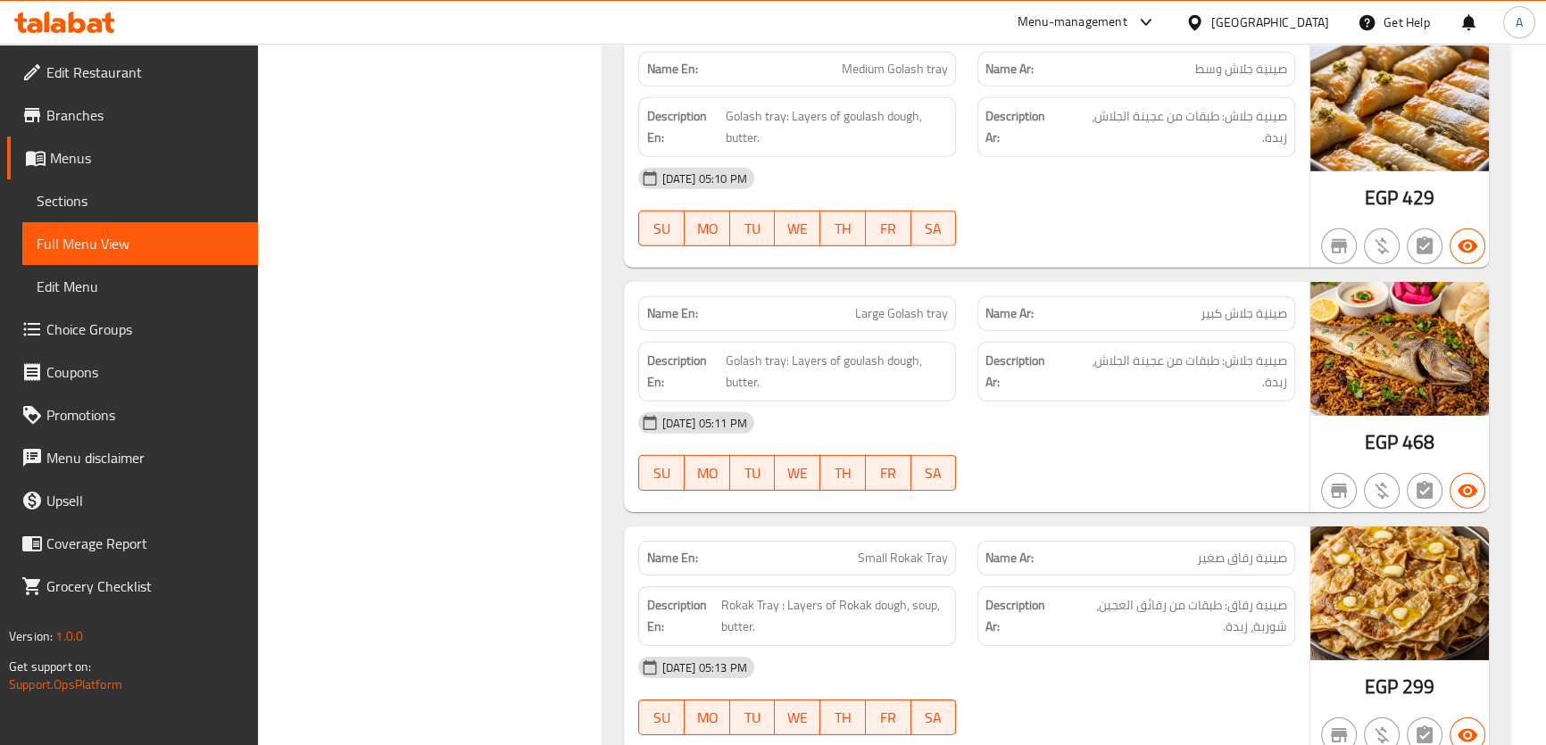
drag, startPoint x: 1556, startPoint y: 535, endPoint x: 1556, endPoint y: 591, distance: 55.3
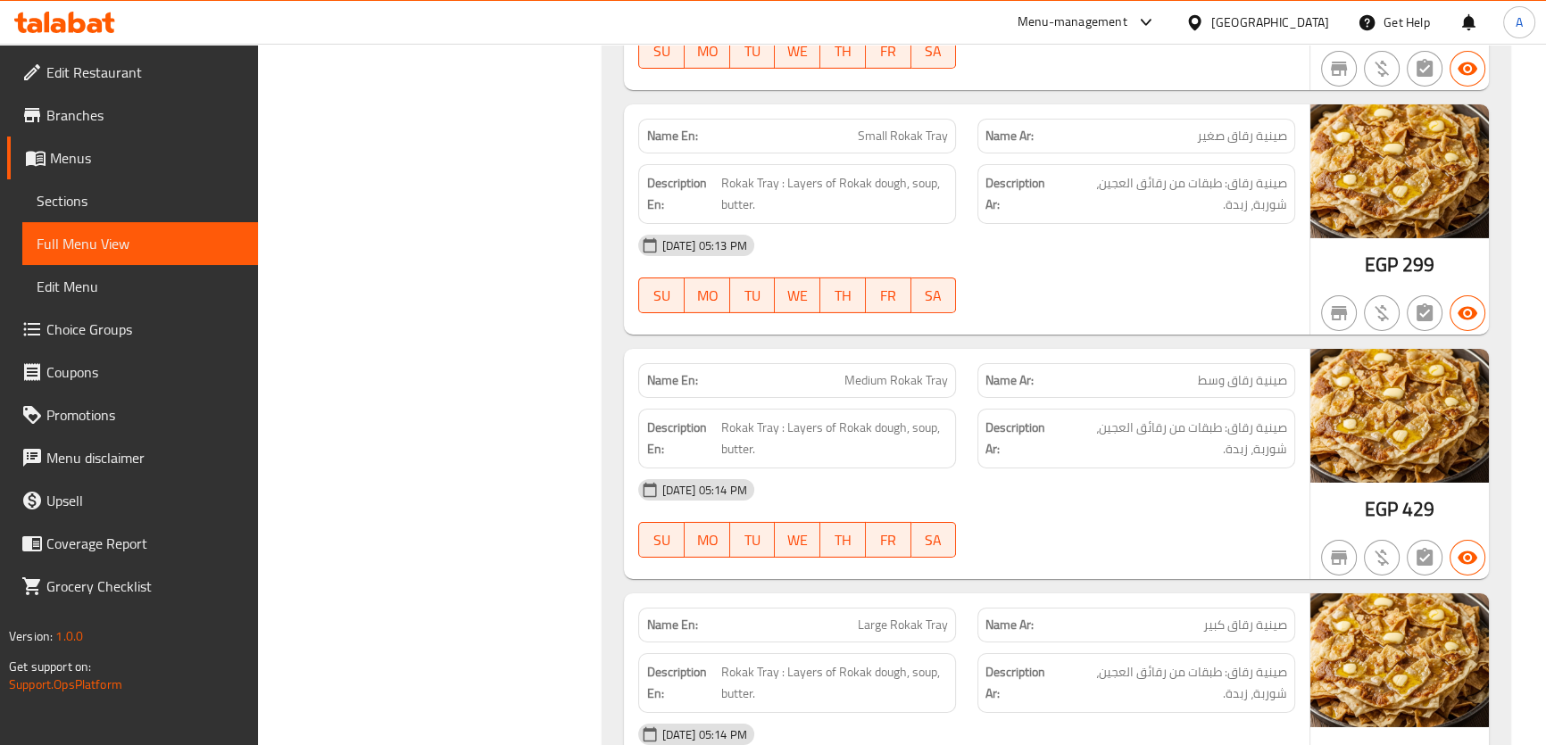
scroll to position [7628, 0]
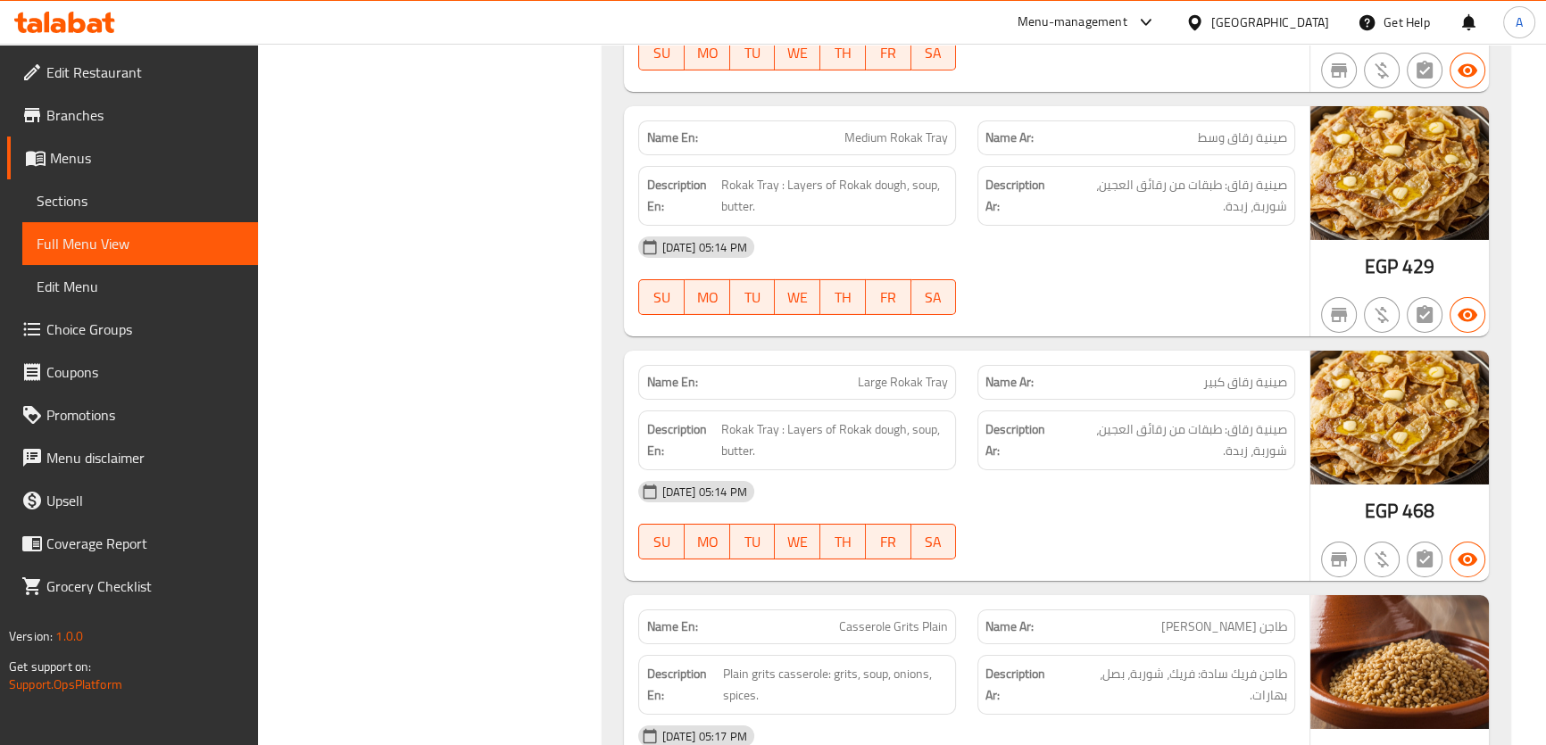
click at [931, 129] on span "Medium Rokak Tray" at bounding box center [896, 138] width 104 height 19
click at [1157, 120] on div "Name Ar: صينية رقاق وسط" at bounding box center [1136, 137] width 318 height 35
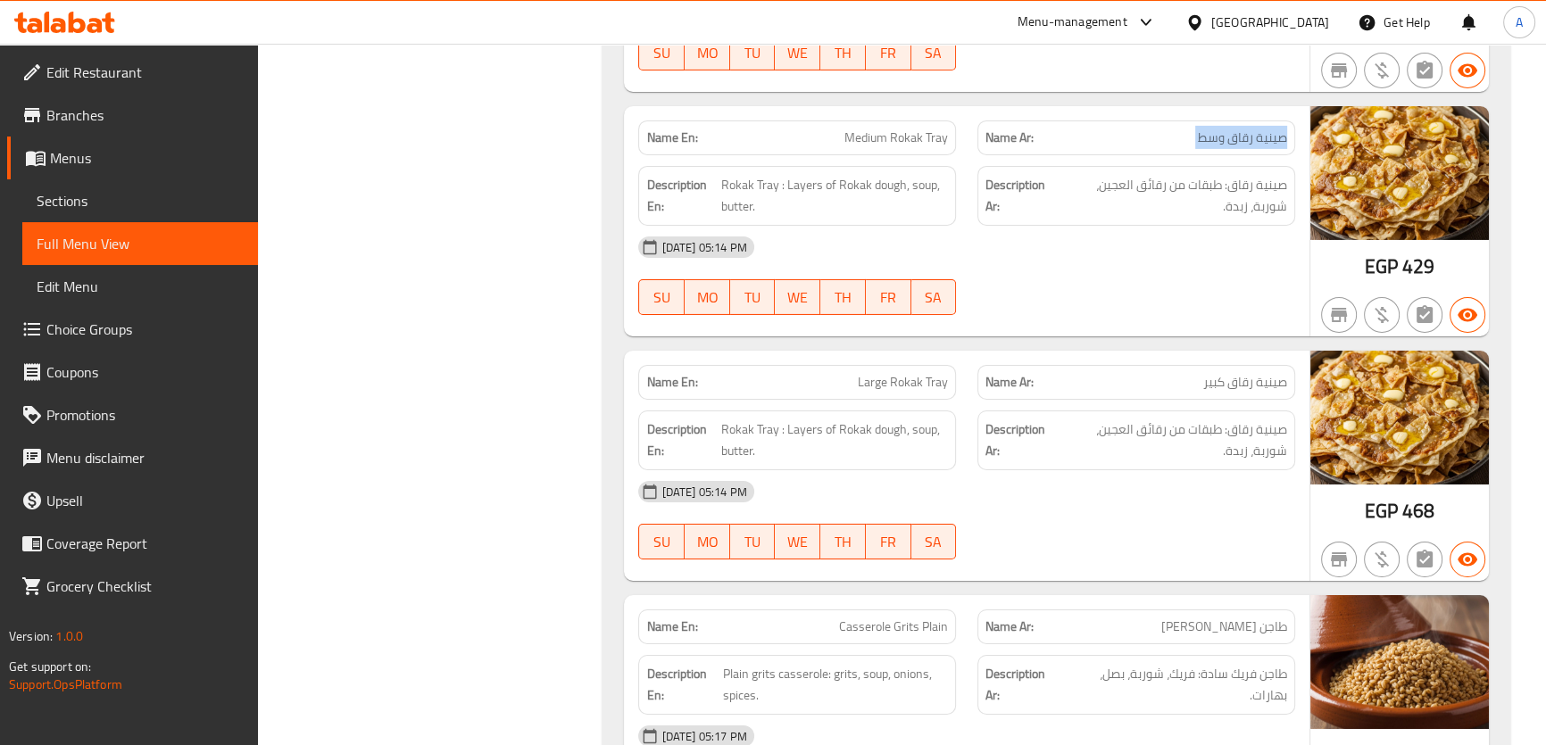
click at [1157, 120] on div "Name Ar: صينية رقاق وسط" at bounding box center [1136, 137] width 318 height 35
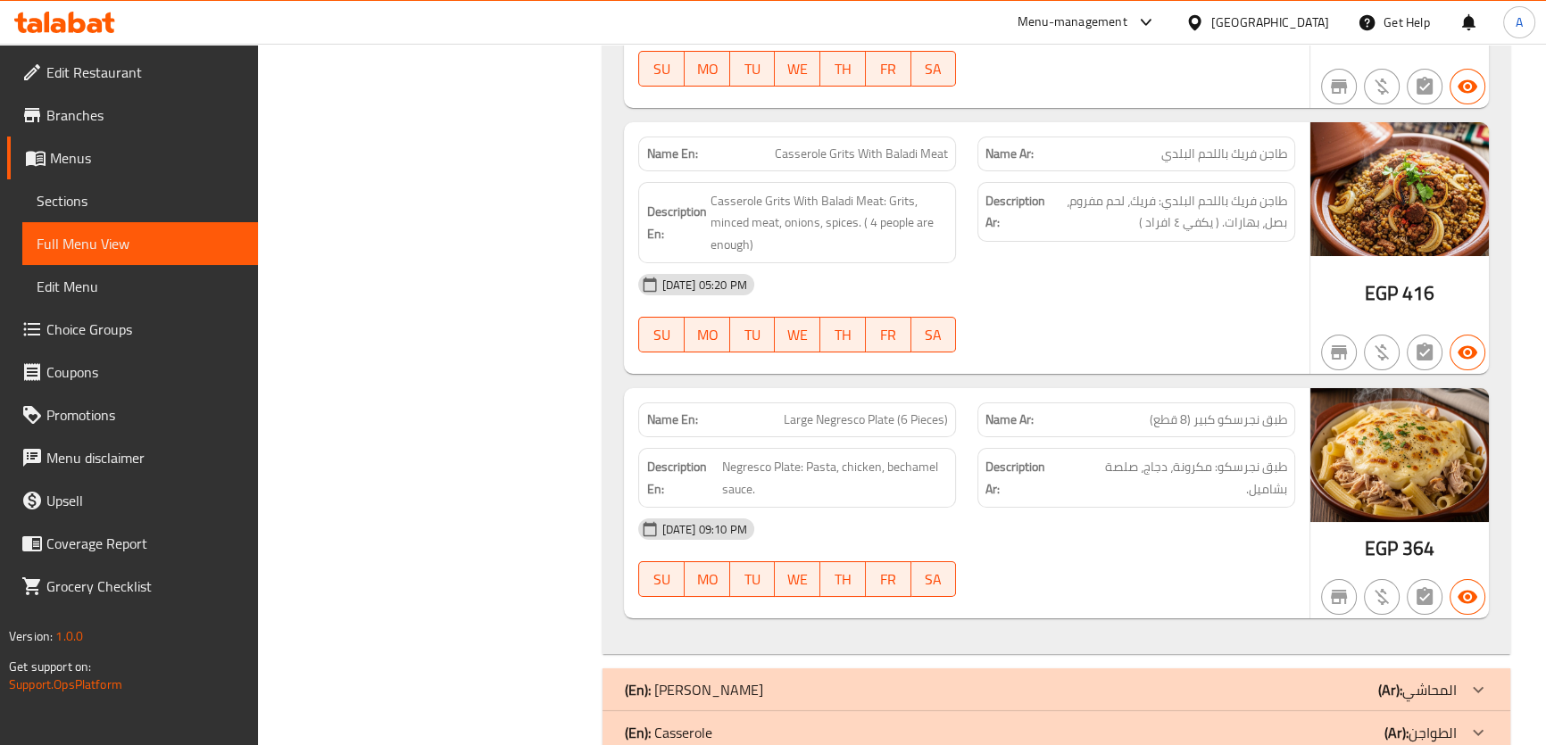
scroll to position [8293, 0]
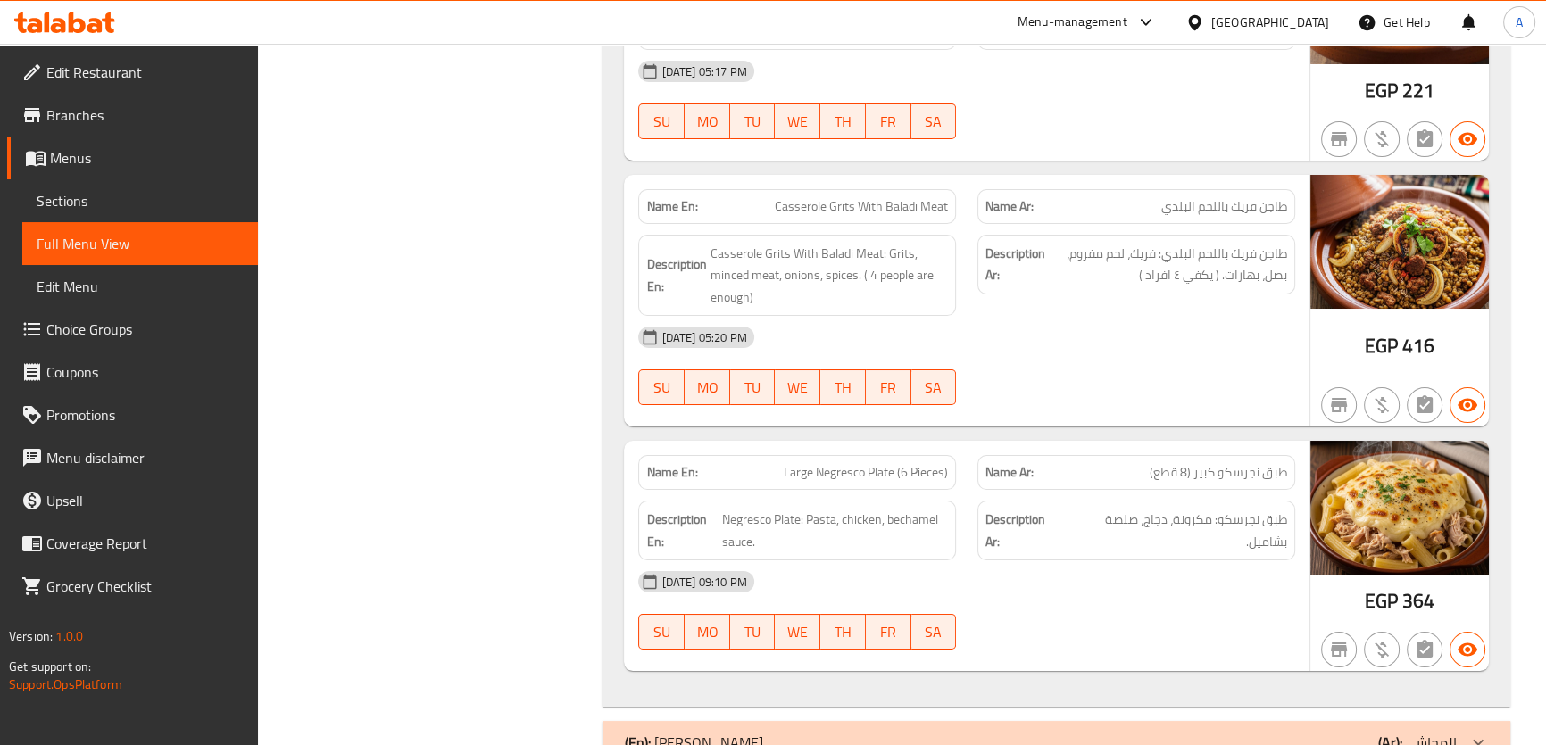
click at [913, 197] on span "Casserole Grits With Baladi Meat" at bounding box center [861, 206] width 173 height 19
click at [999, 249] on strong "Description Ar:" at bounding box center [1015, 265] width 60 height 44
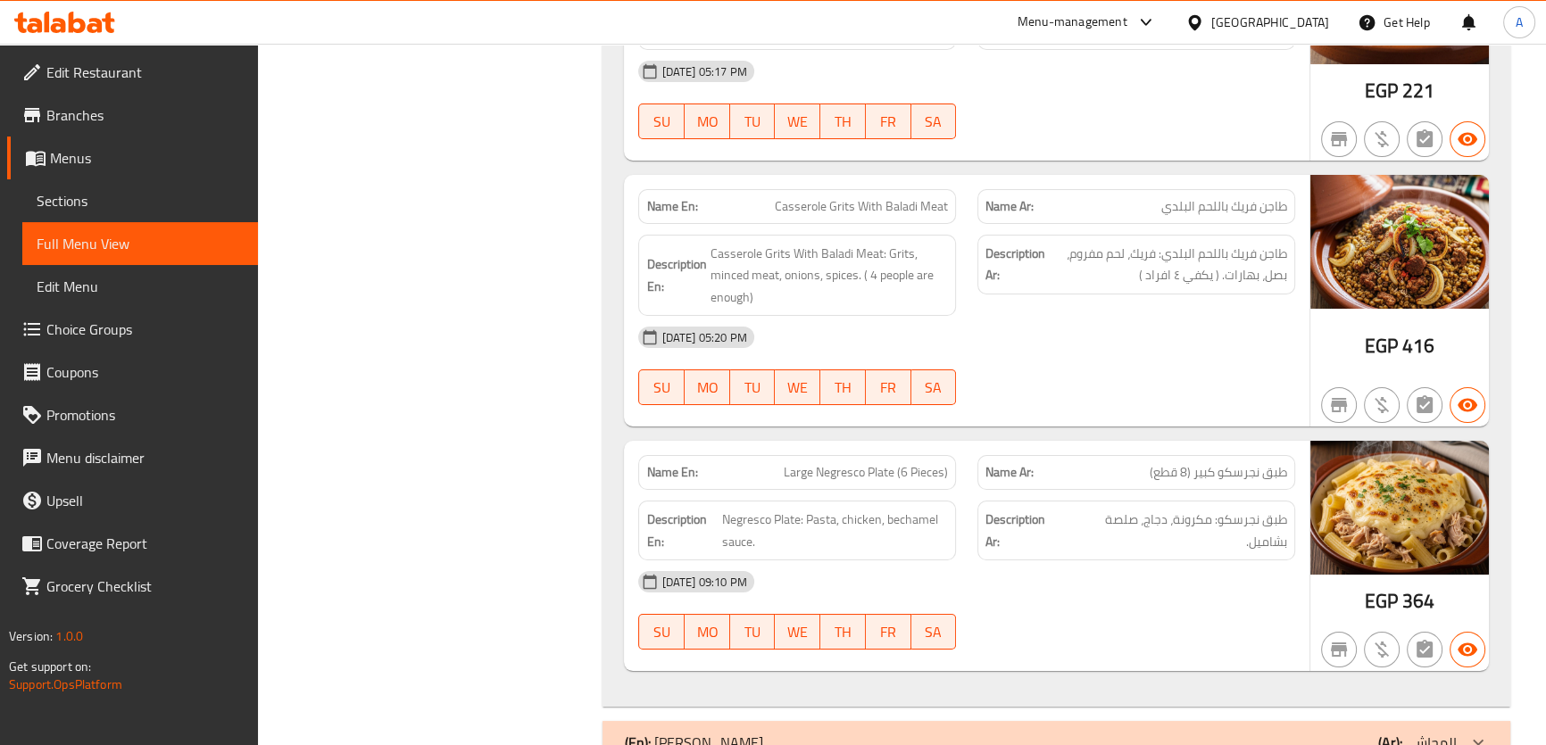
click at [956, 248] on div "Description En: Casserole Grits With Baladi Meat: Grits, minced meat, onions, s…" at bounding box center [796, 276] width 339 height 104
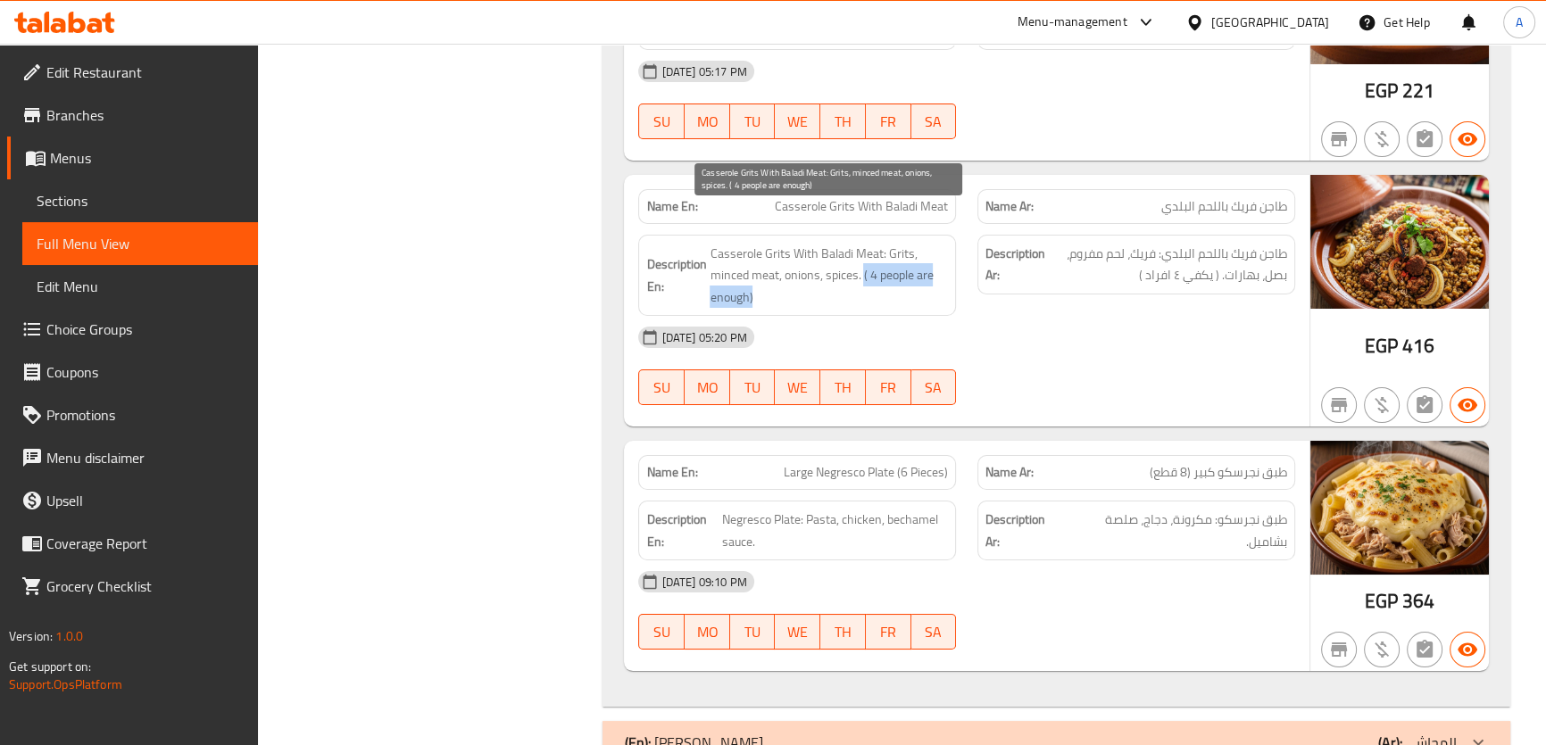
drag, startPoint x: 862, startPoint y: 243, endPoint x: 893, endPoint y: 265, distance: 38.4
click at [893, 265] on span "Casserole Grits With Baladi Meat: Grits, minced meat, onions, spices. ( 4 peopl…" at bounding box center [828, 276] width 238 height 66
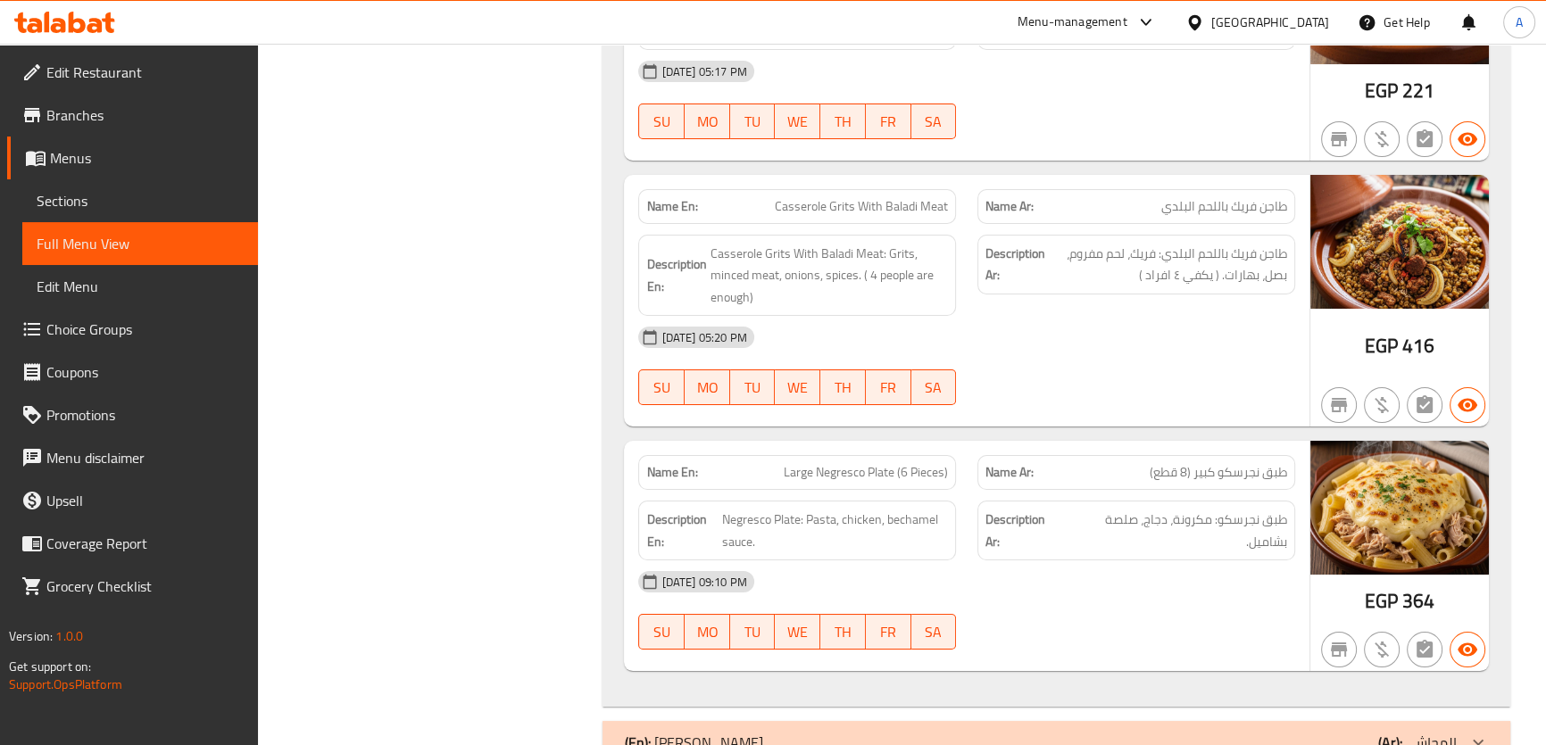
click at [1183, 463] on span "طبق نجرسكو كبير (8 قطع)" at bounding box center [1217, 472] width 137 height 19
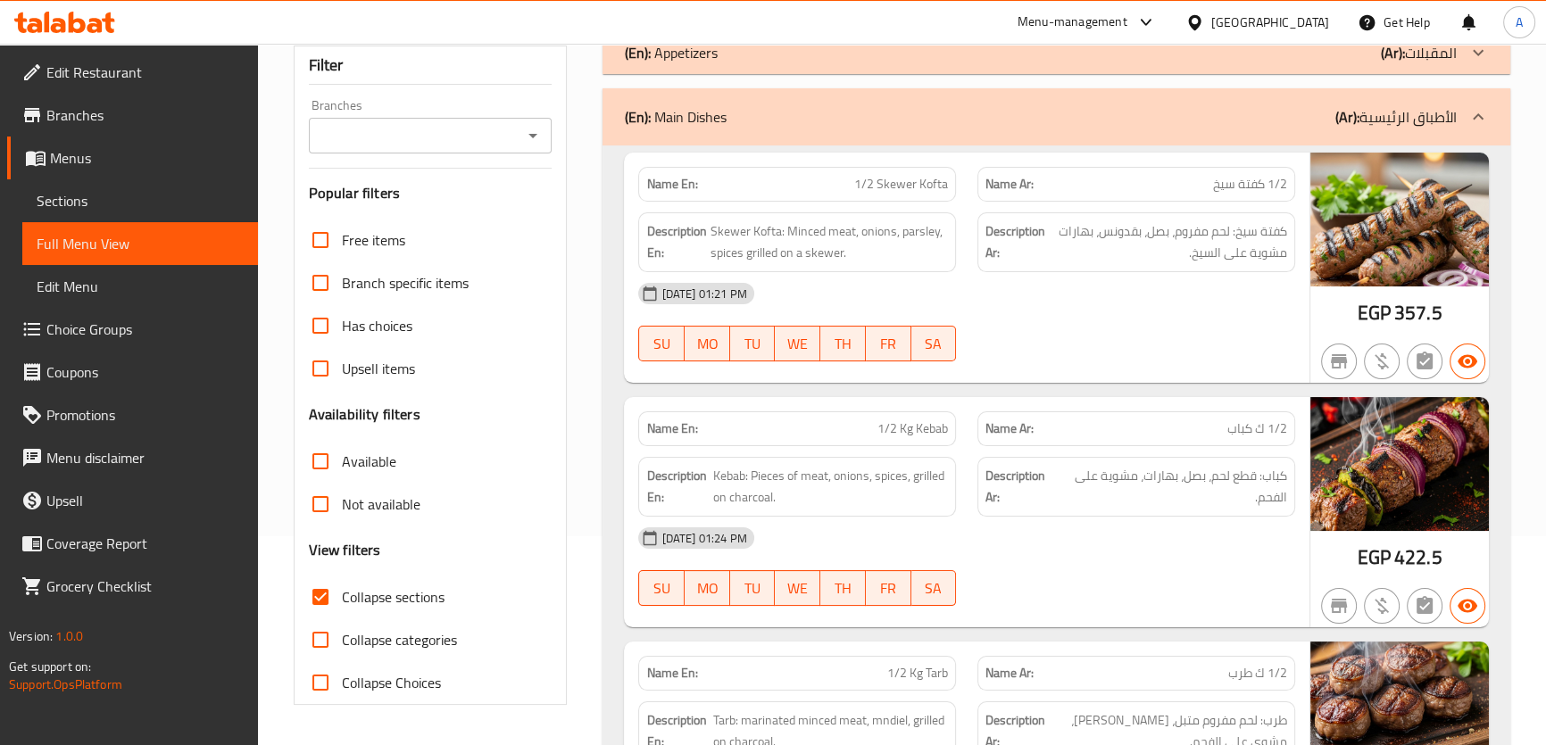
scroll to position [0, 0]
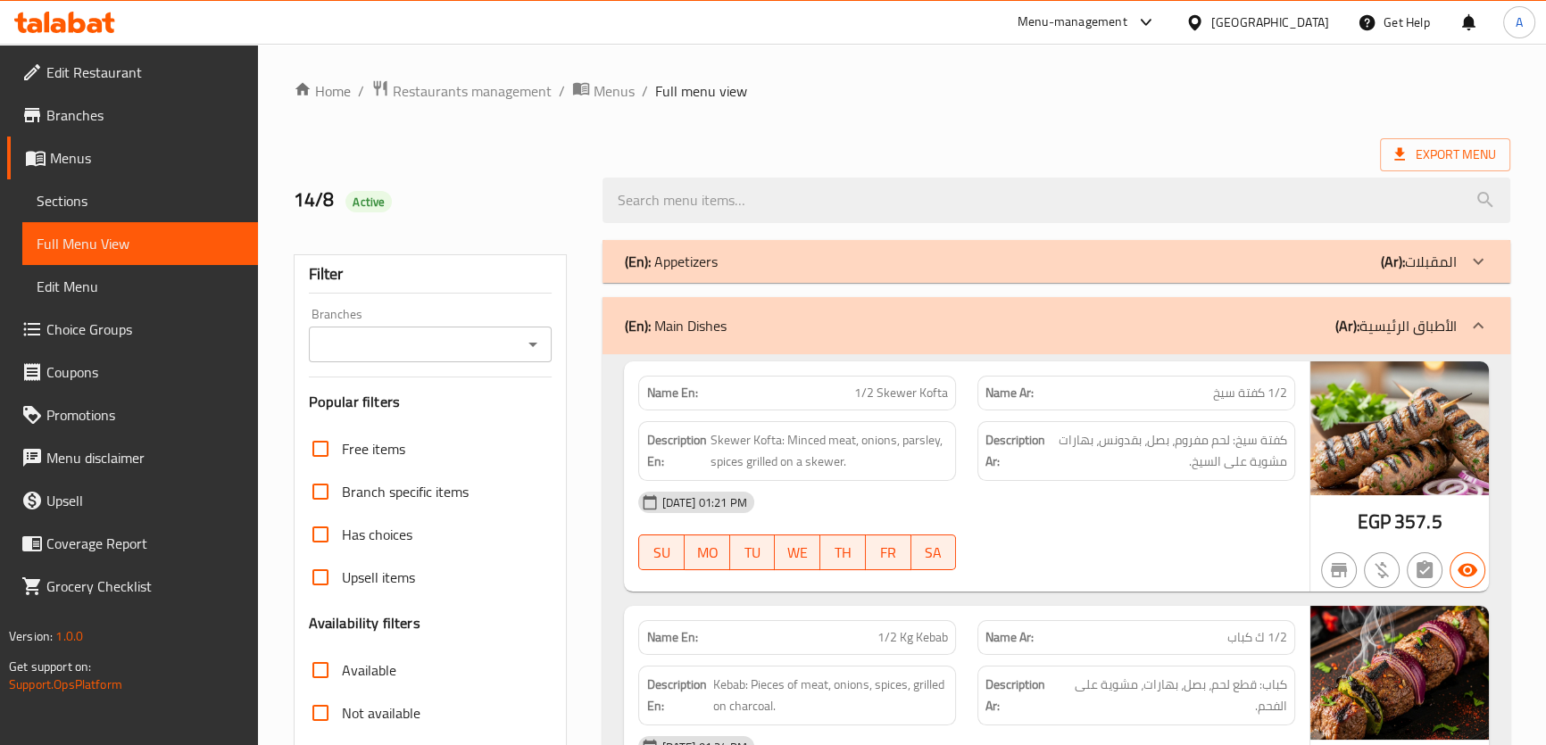
click at [1403, 339] on div "(En): Main Dishes (Ar): الأطباق الرئيسية" at bounding box center [1055, 325] width 907 height 57
click at [1393, 270] on b "(Ar):" at bounding box center [1393, 261] width 24 height 27
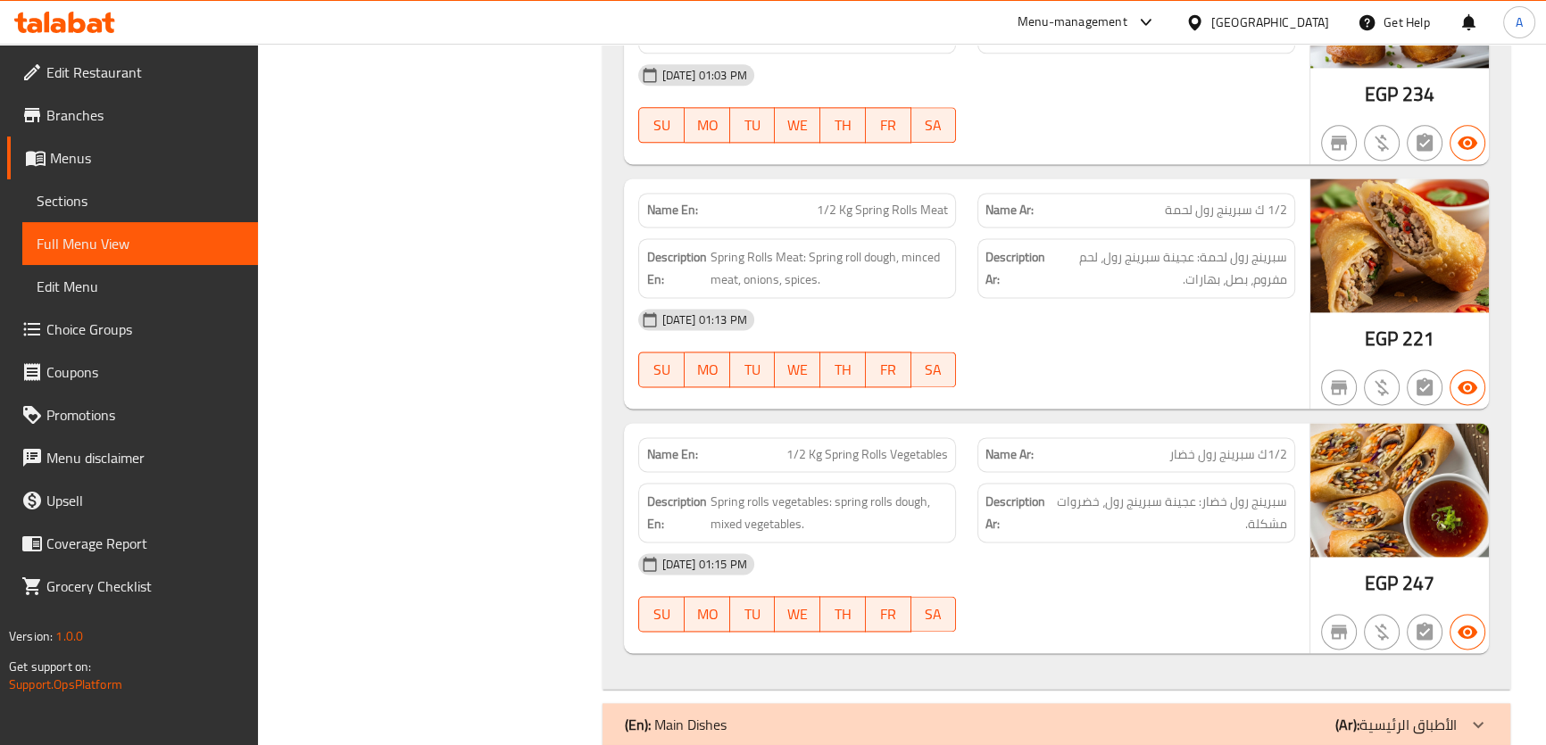
scroll to position [3104, 0]
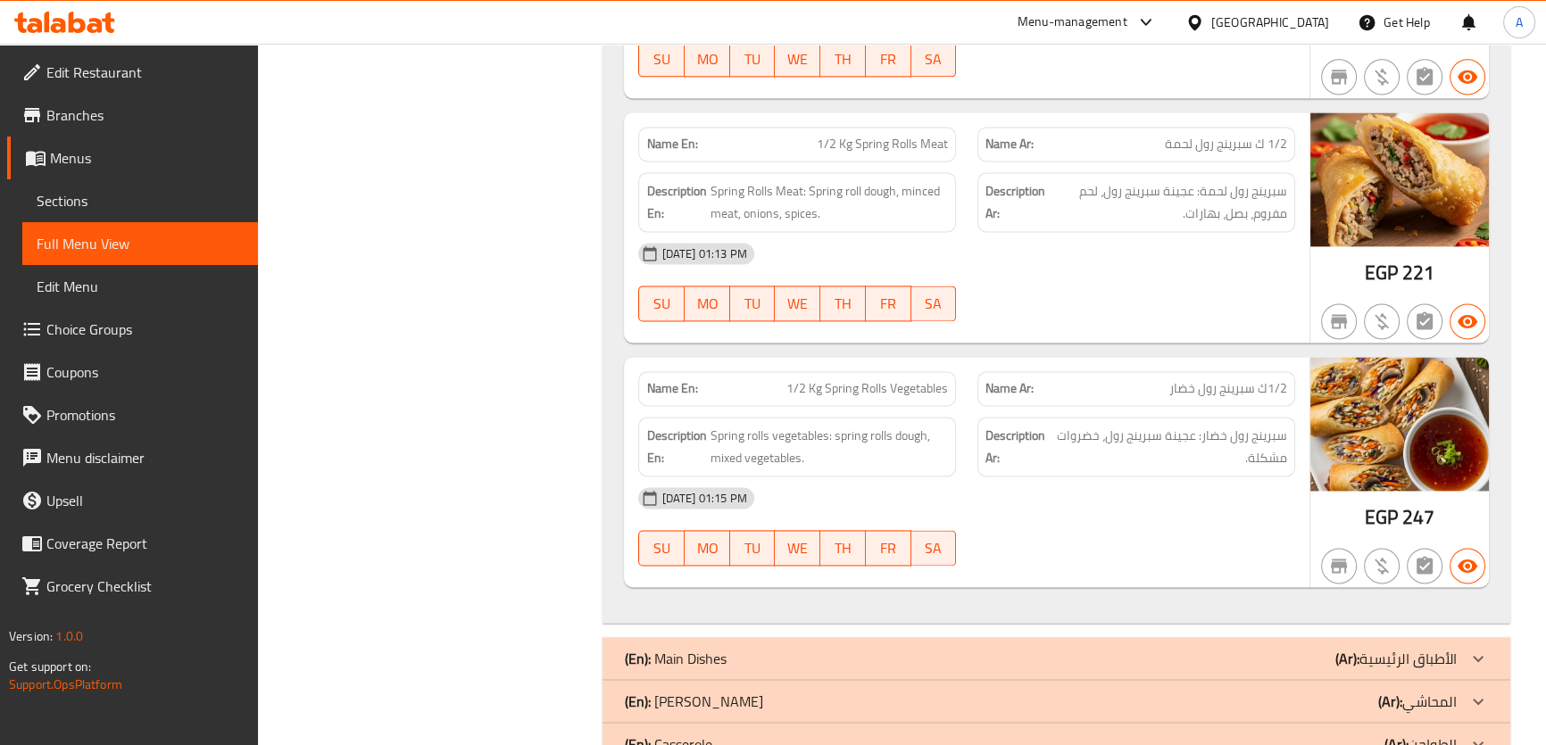
drag, startPoint x: 1556, startPoint y: 536, endPoint x: 1539, endPoint y: 640, distance: 105.0
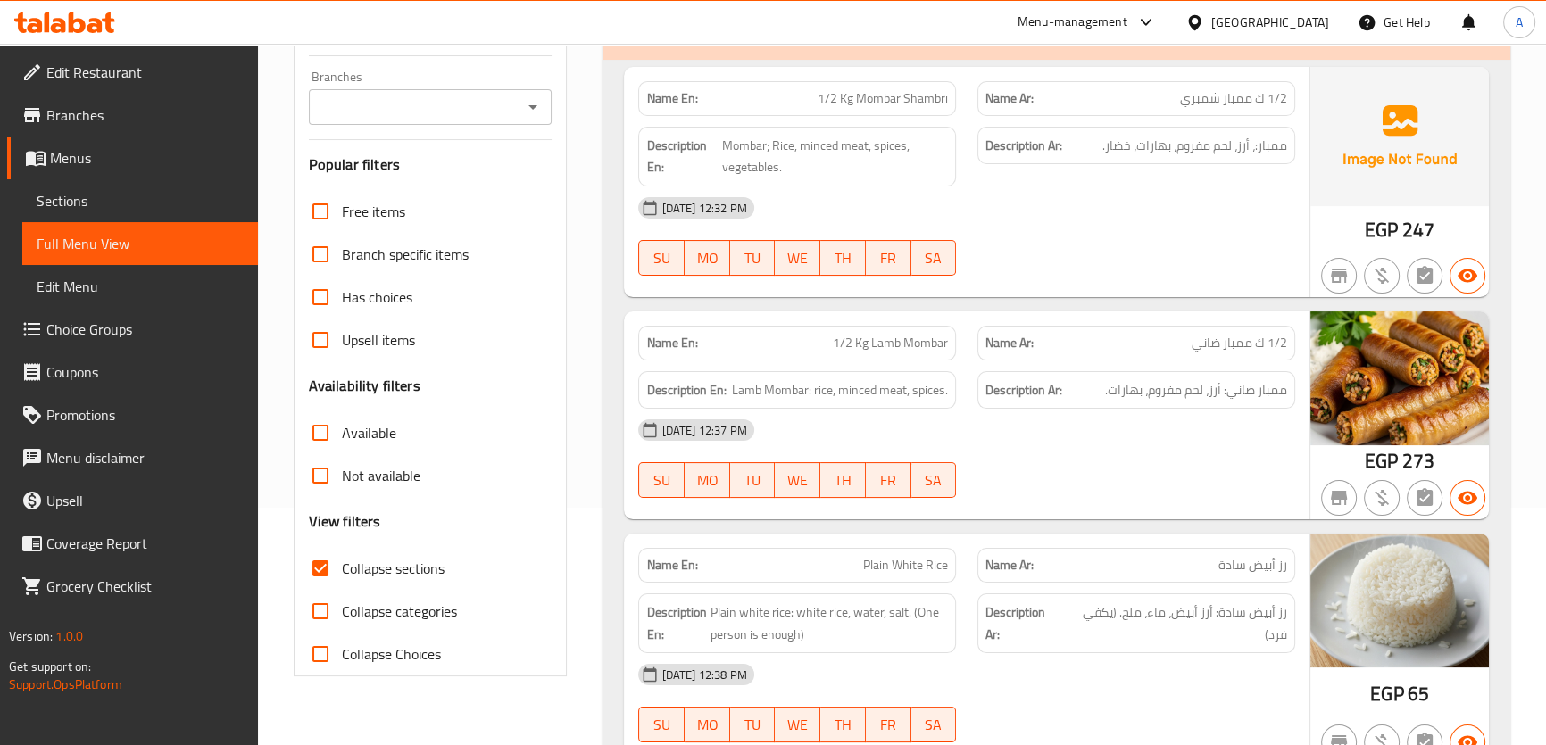
scroll to position [200, 0]
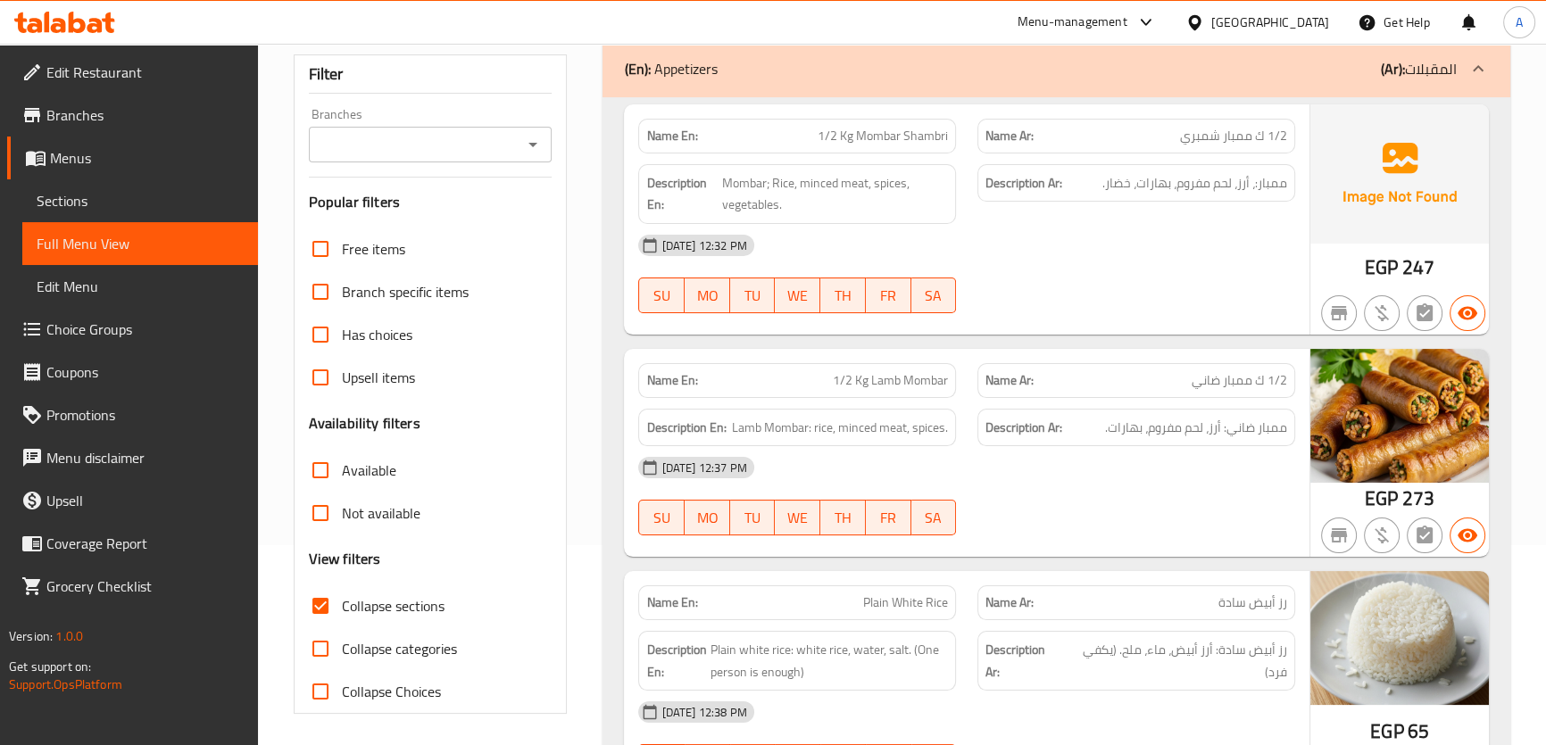
click at [1456, 94] on div "(En): Appetizers (Ar): المقبلات" at bounding box center [1055, 68] width 907 height 57
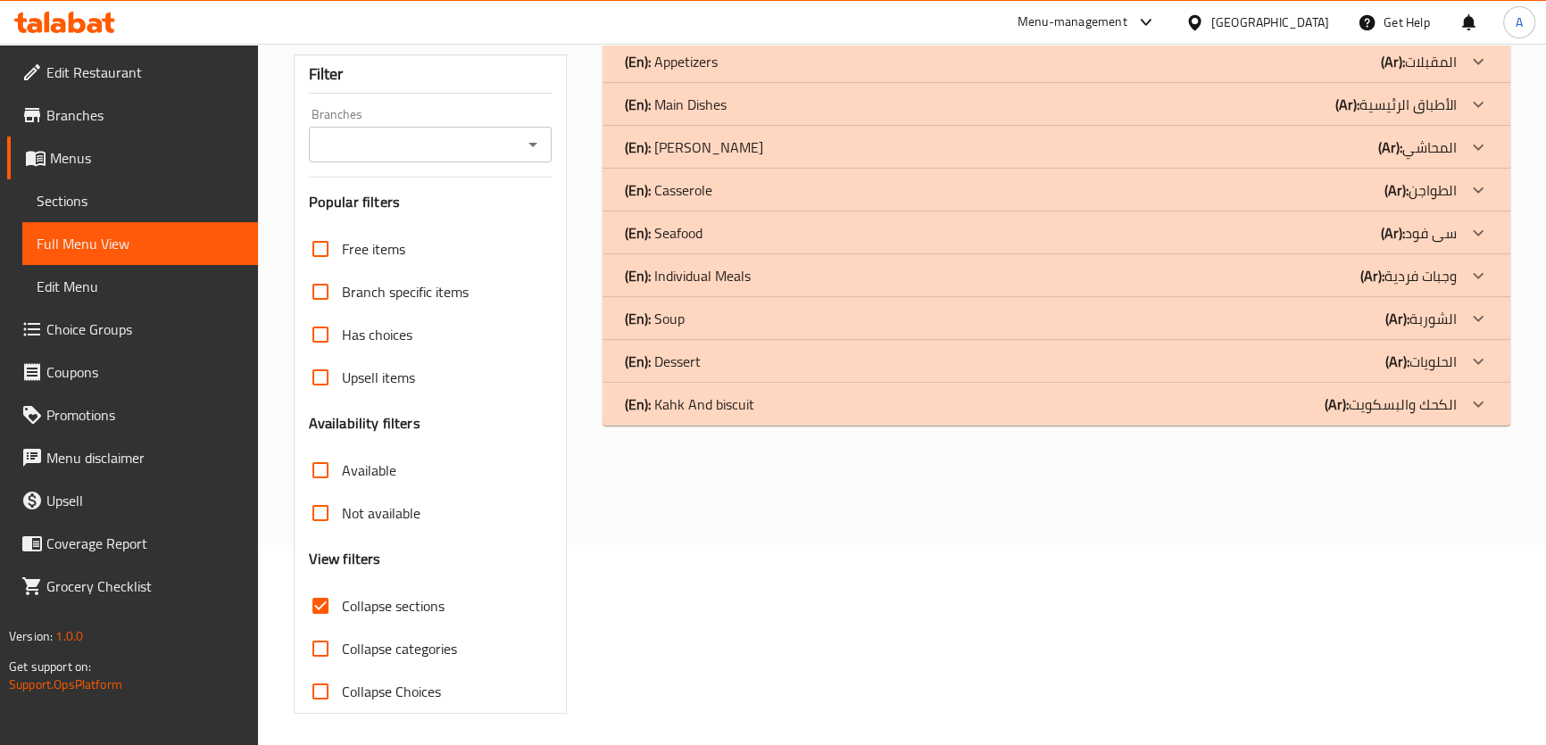
click at [1467, 72] on icon at bounding box center [1477, 61] width 21 height 21
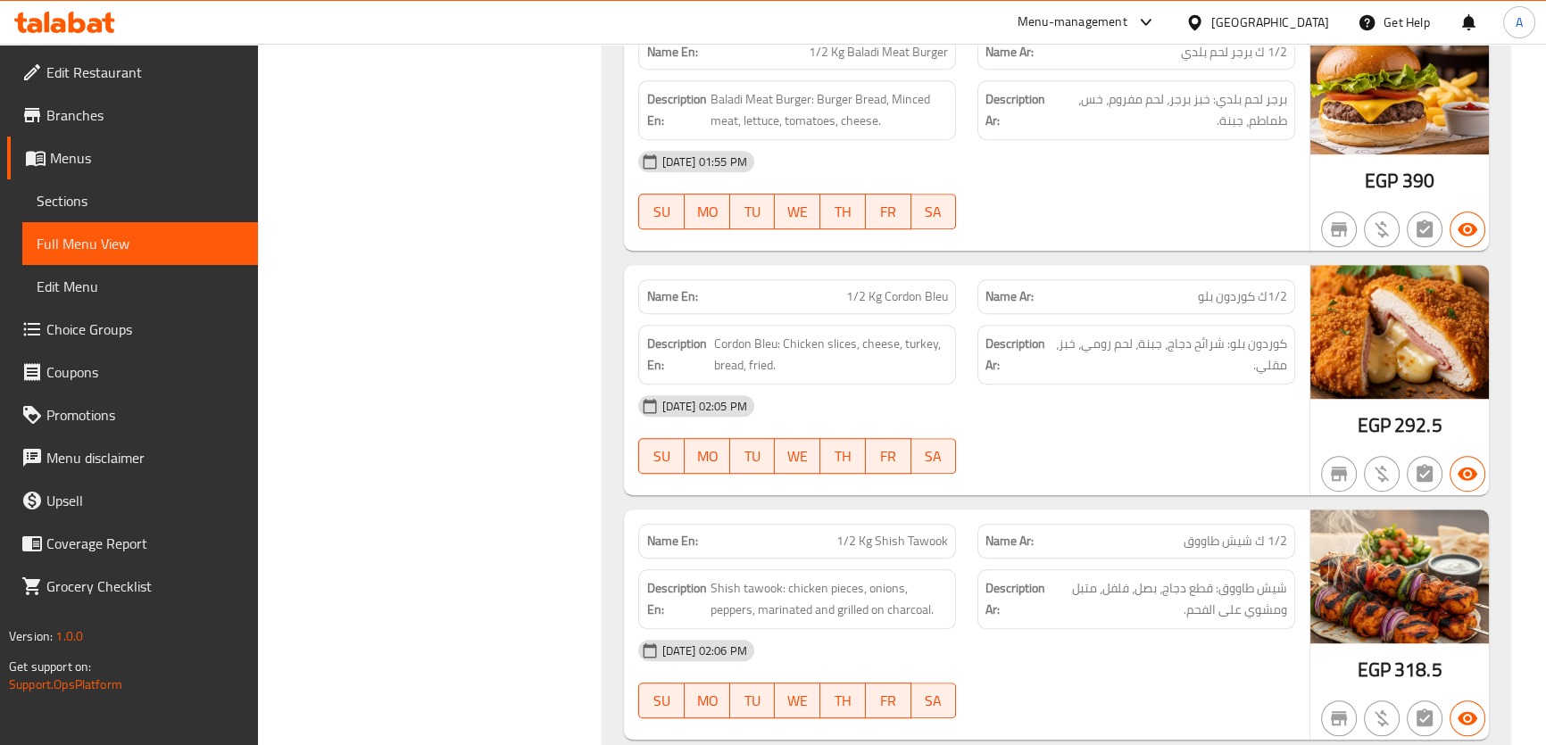
scroll to position [1392, 0]
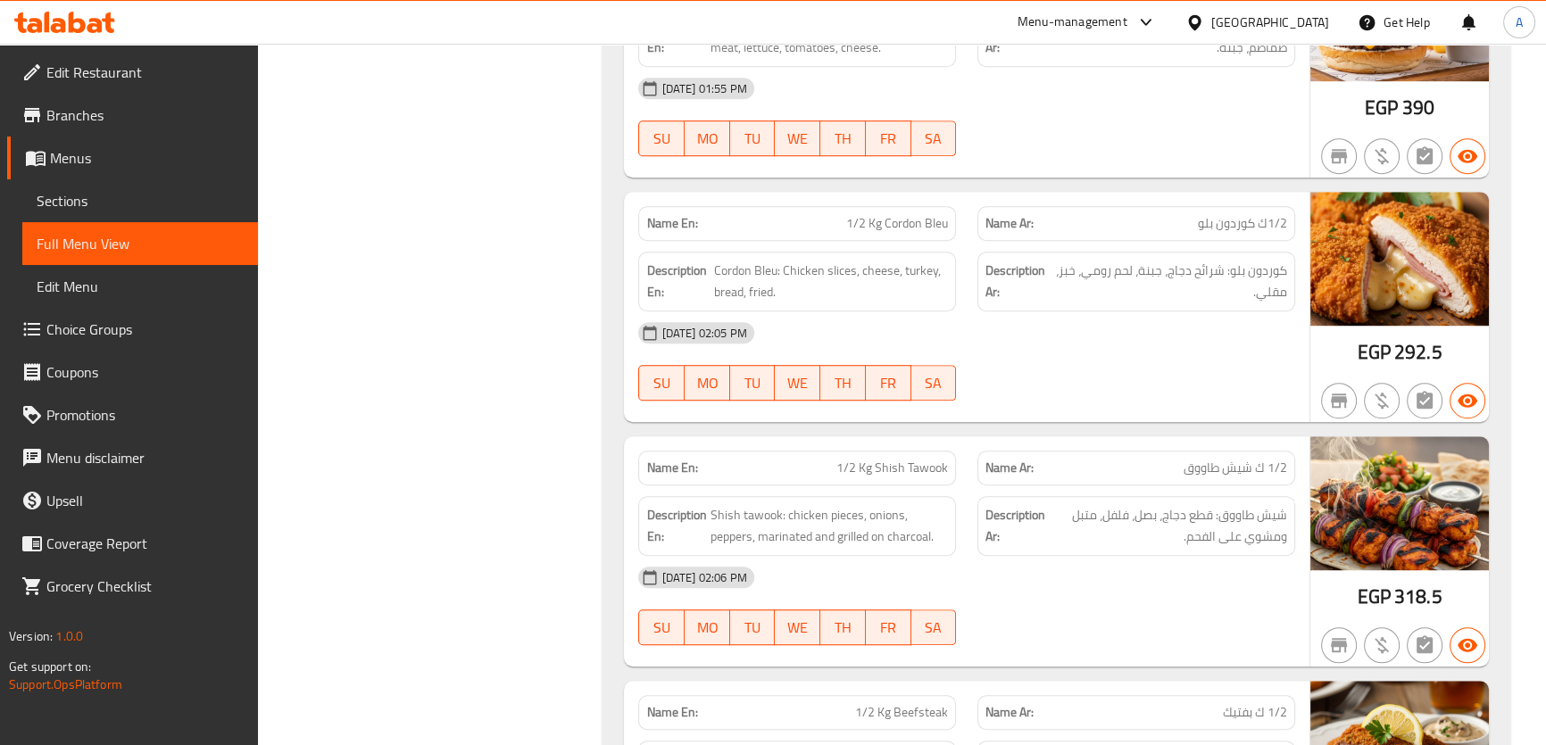
drag, startPoint x: 1556, startPoint y: 58, endPoint x: 1553, endPoint y: 134, distance: 75.9
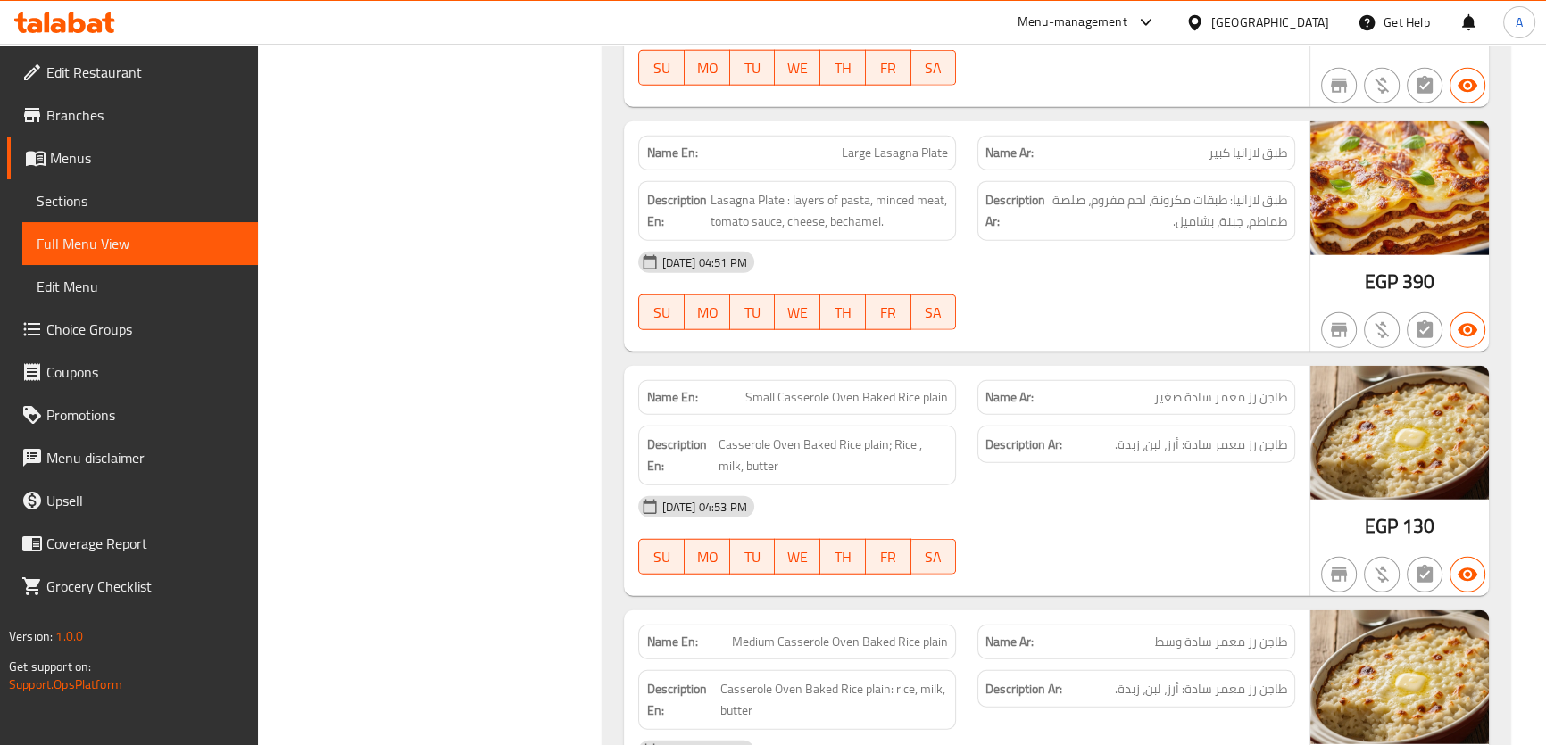
scroll to position [5794, 0]
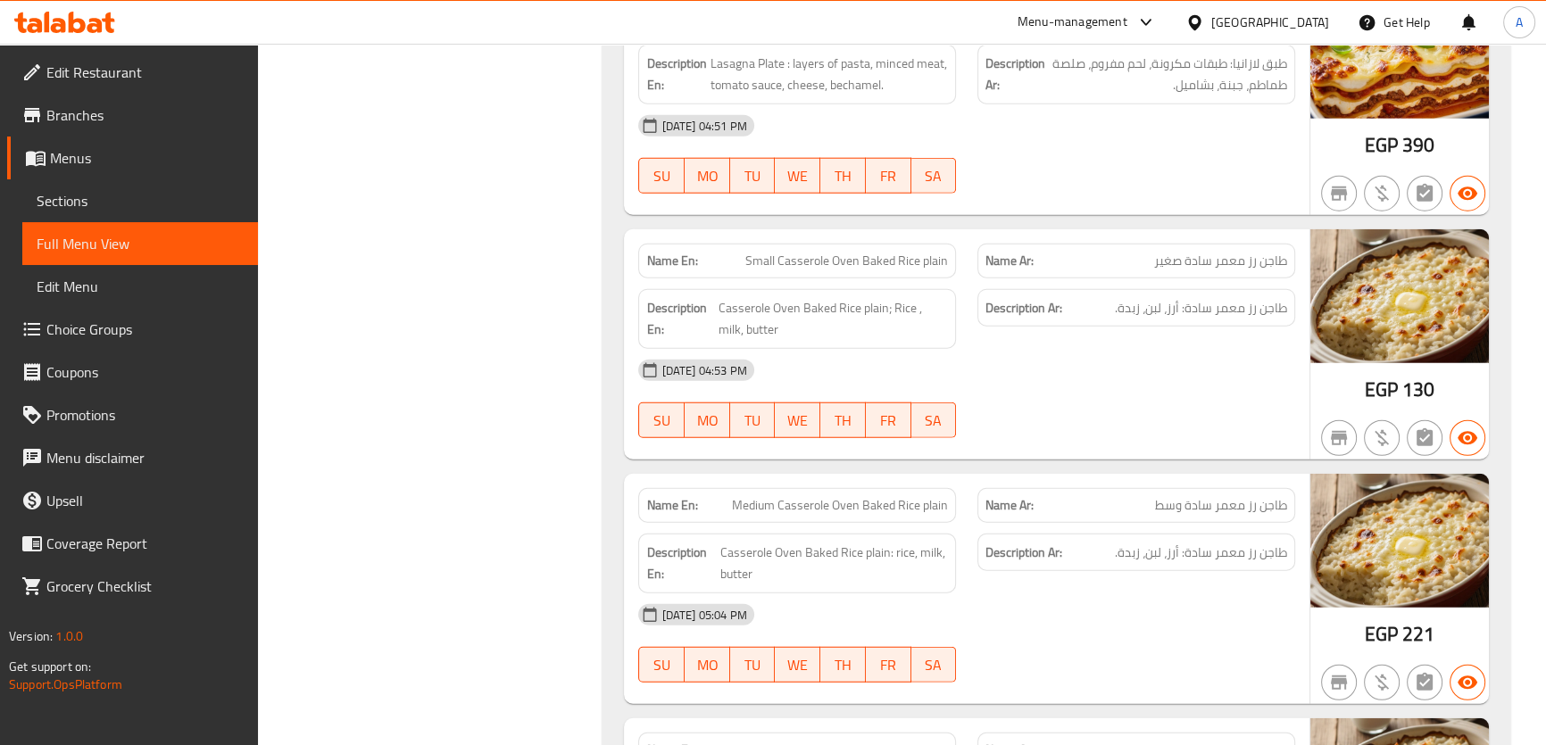
drag, startPoint x: 1556, startPoint y: 424, endPoint x: 1556, endPoint y: 492, distance: 67.8
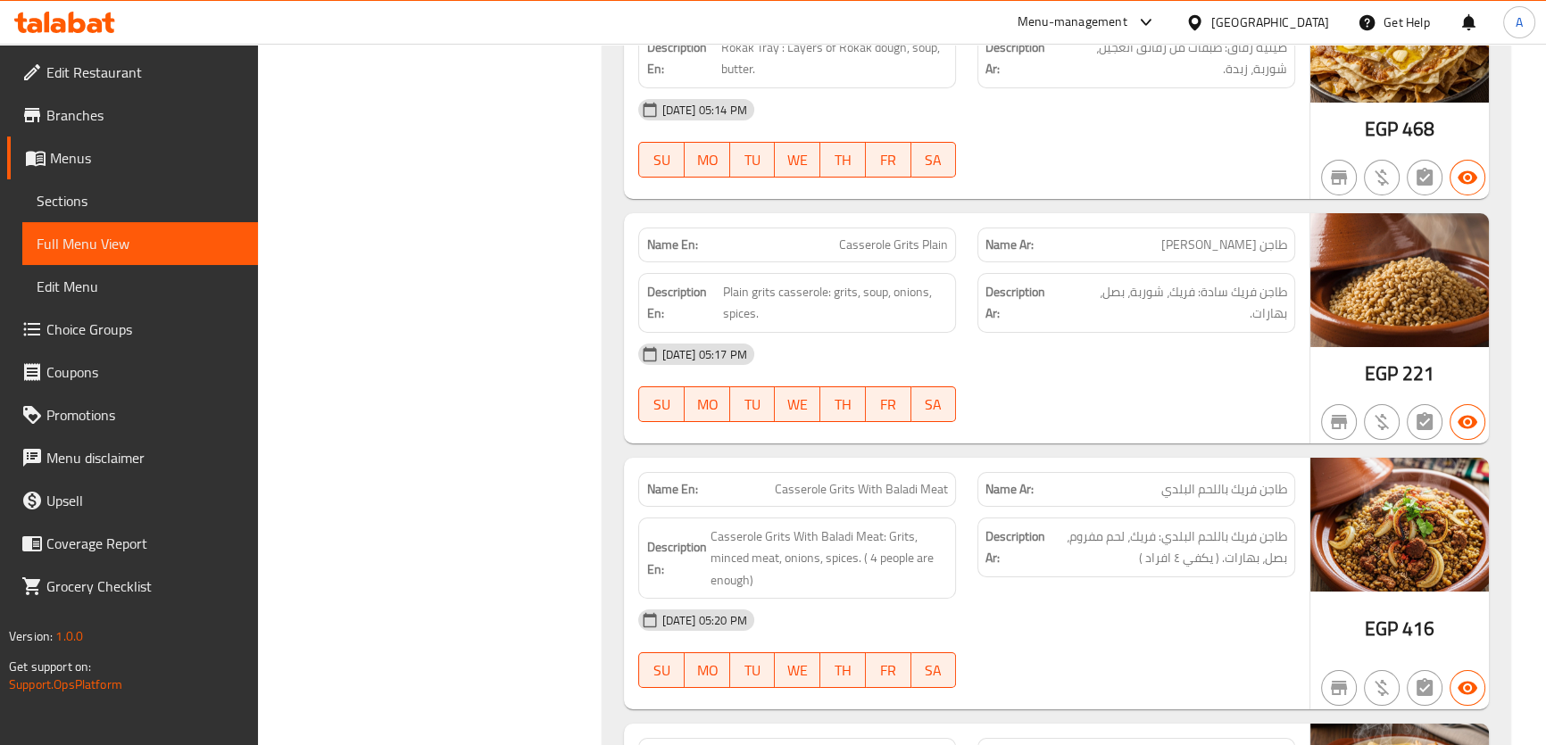
scroll to position [8116, 0]
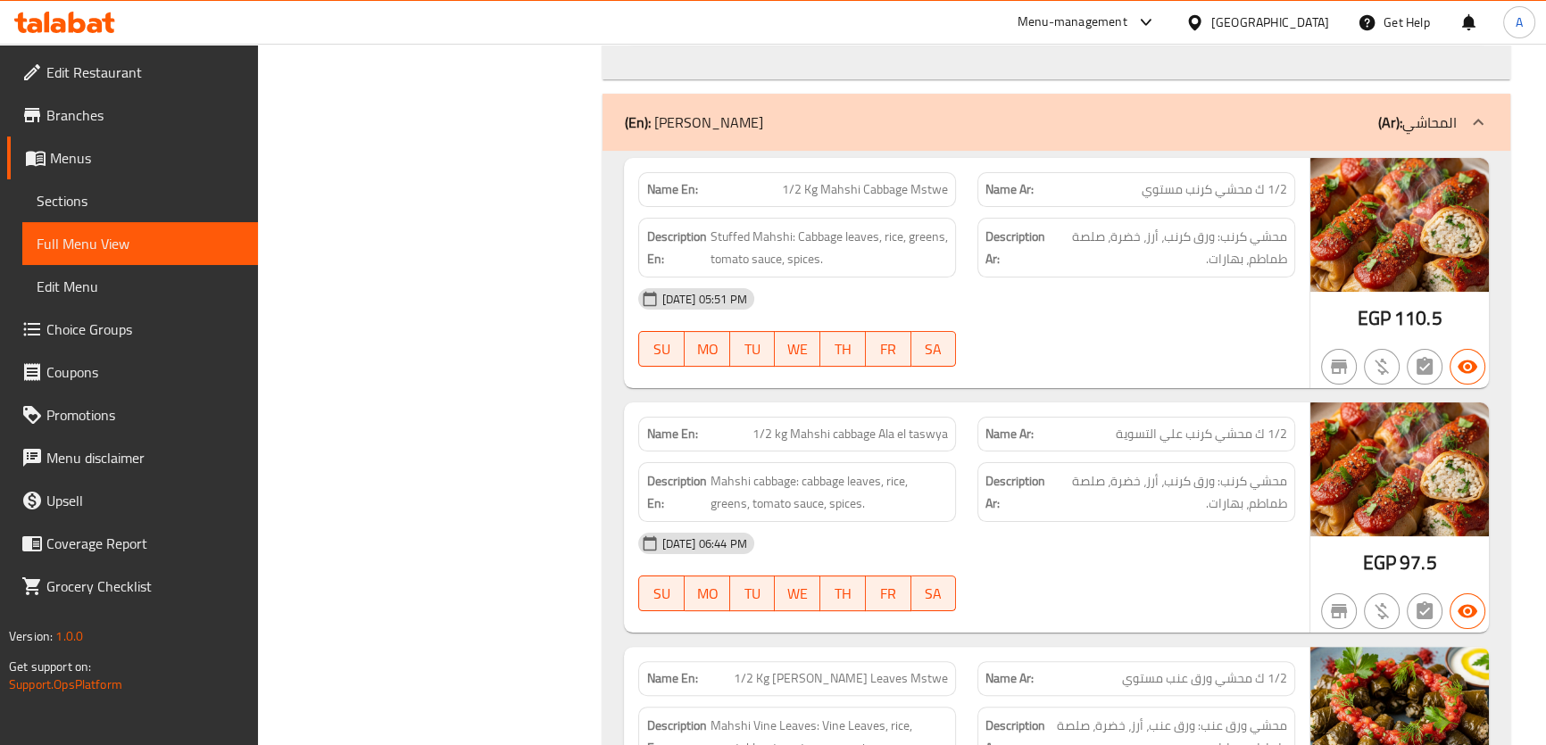
scroll to position [8971, 0]
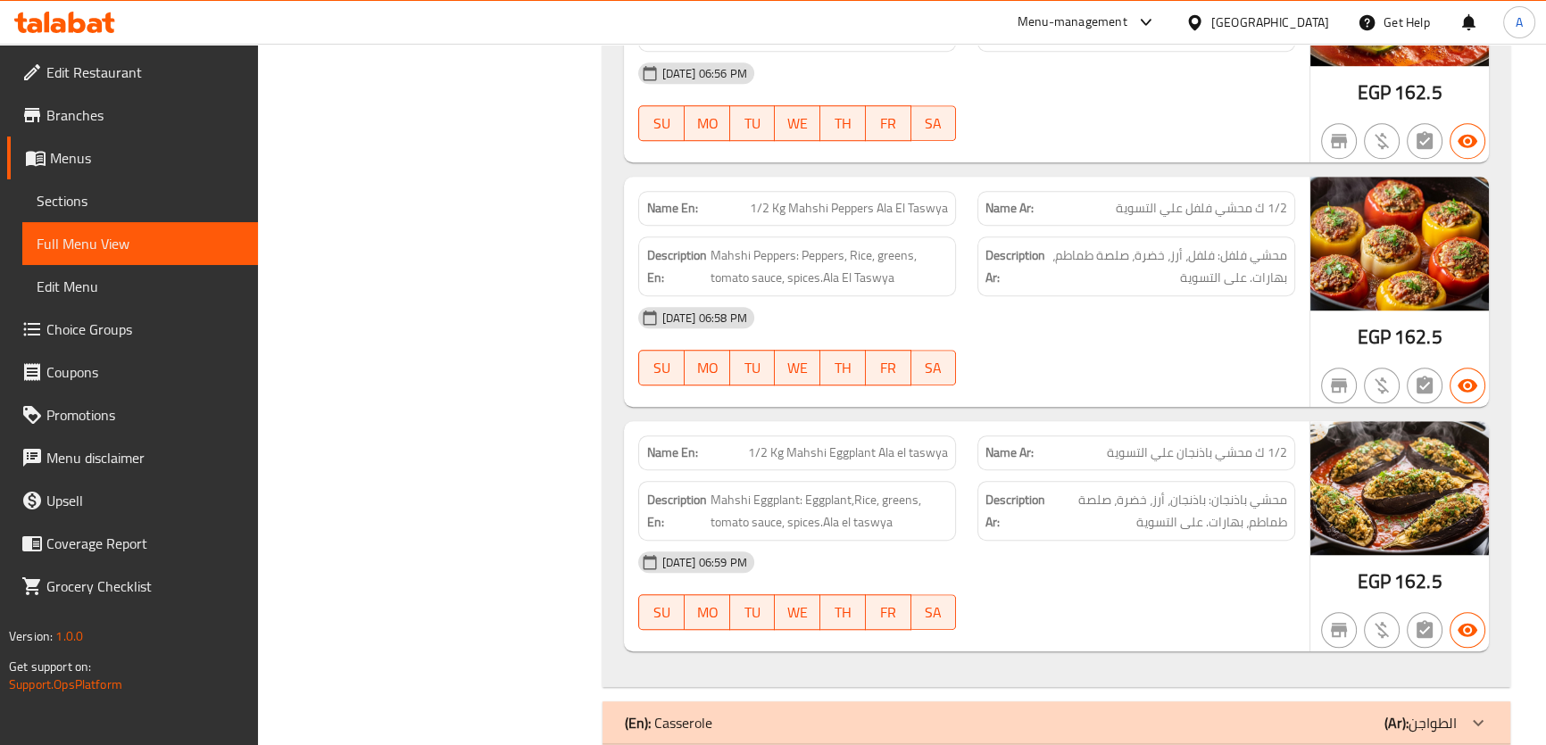
scroll to position [10335, 0]
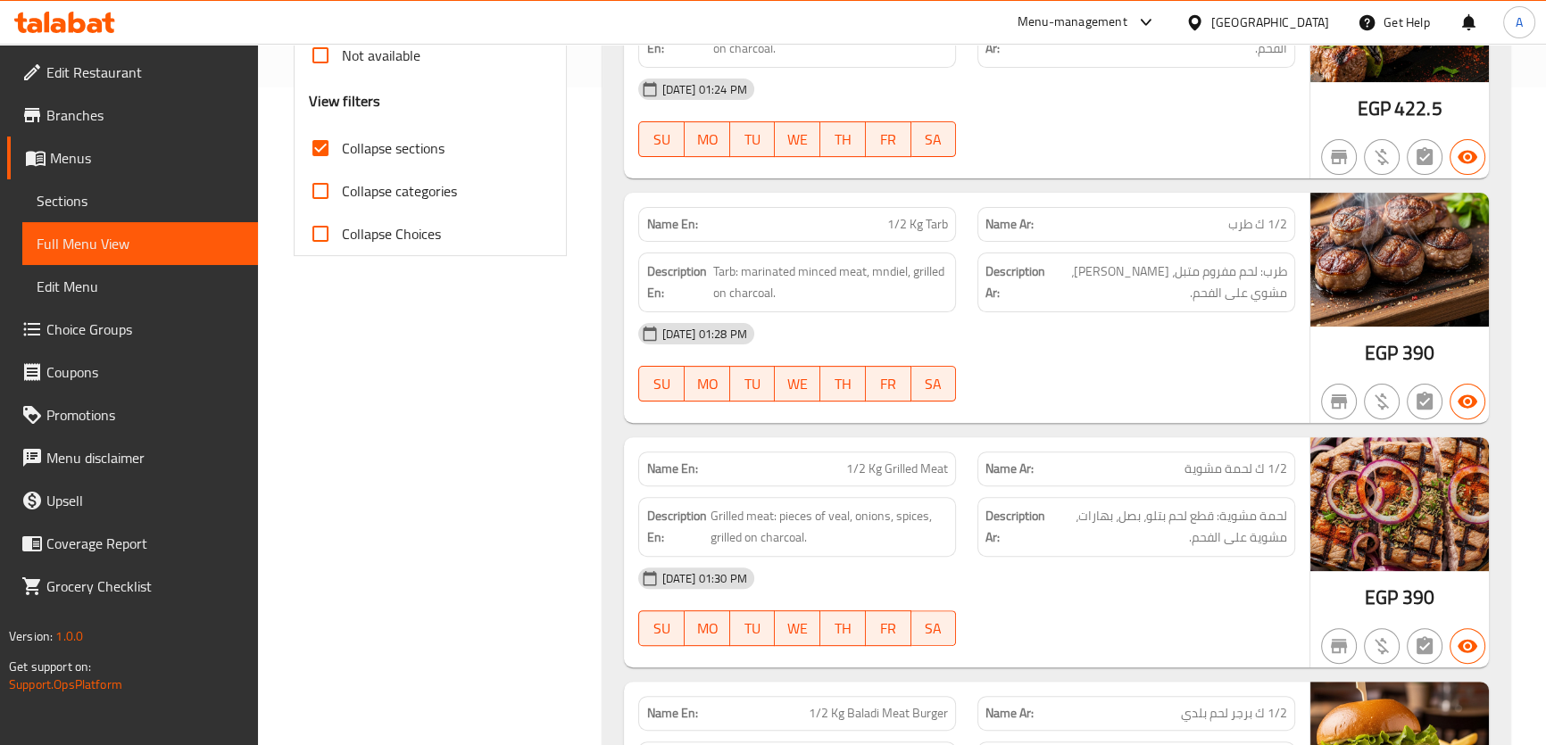
scroll to position [577, 0]
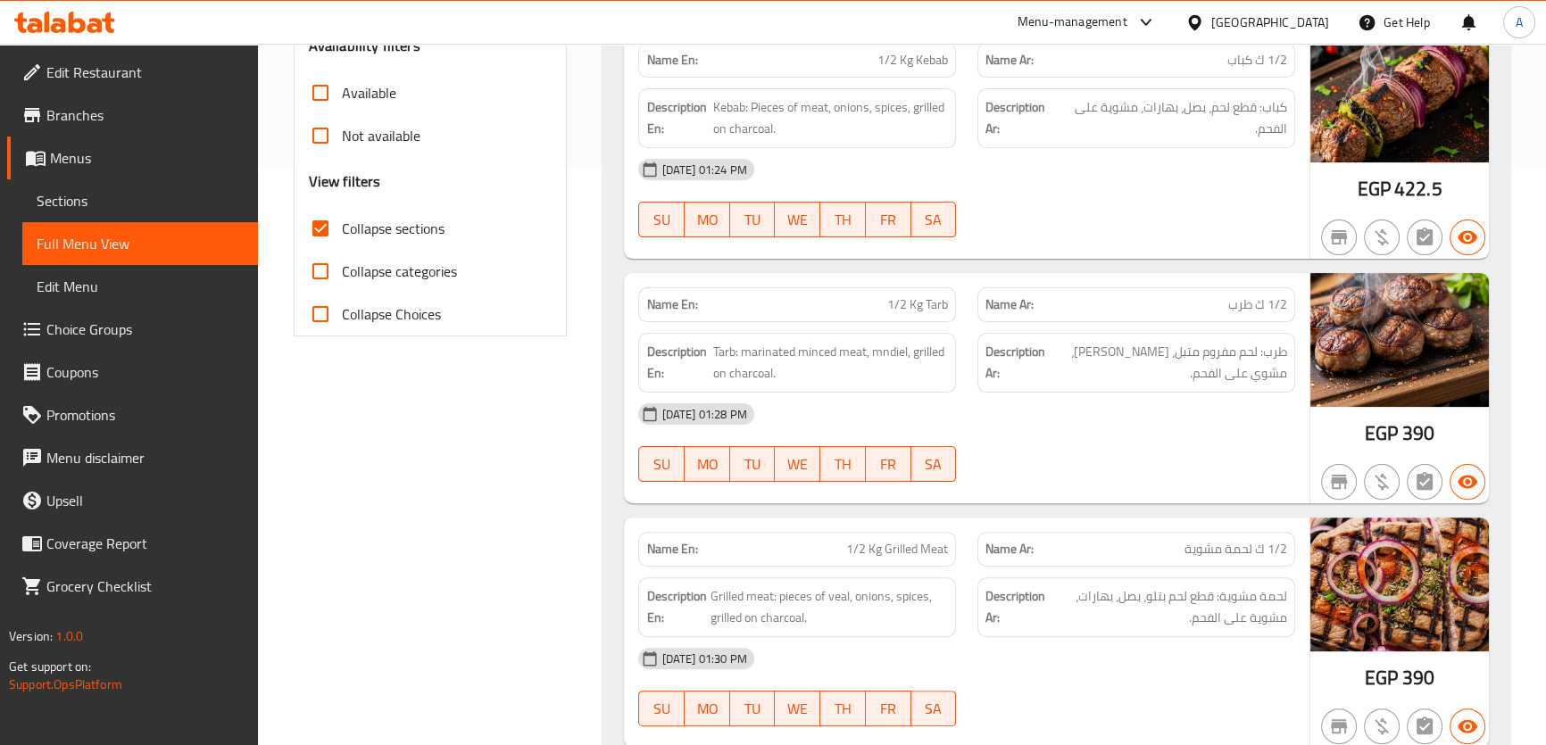
click at [353, 220] on span "Collapse sections" at bounding box center [393, 228] width 103 height 21
click at [342, 220] on input "Collapse sections" at bounding box center [320, 228] width 43 height 43
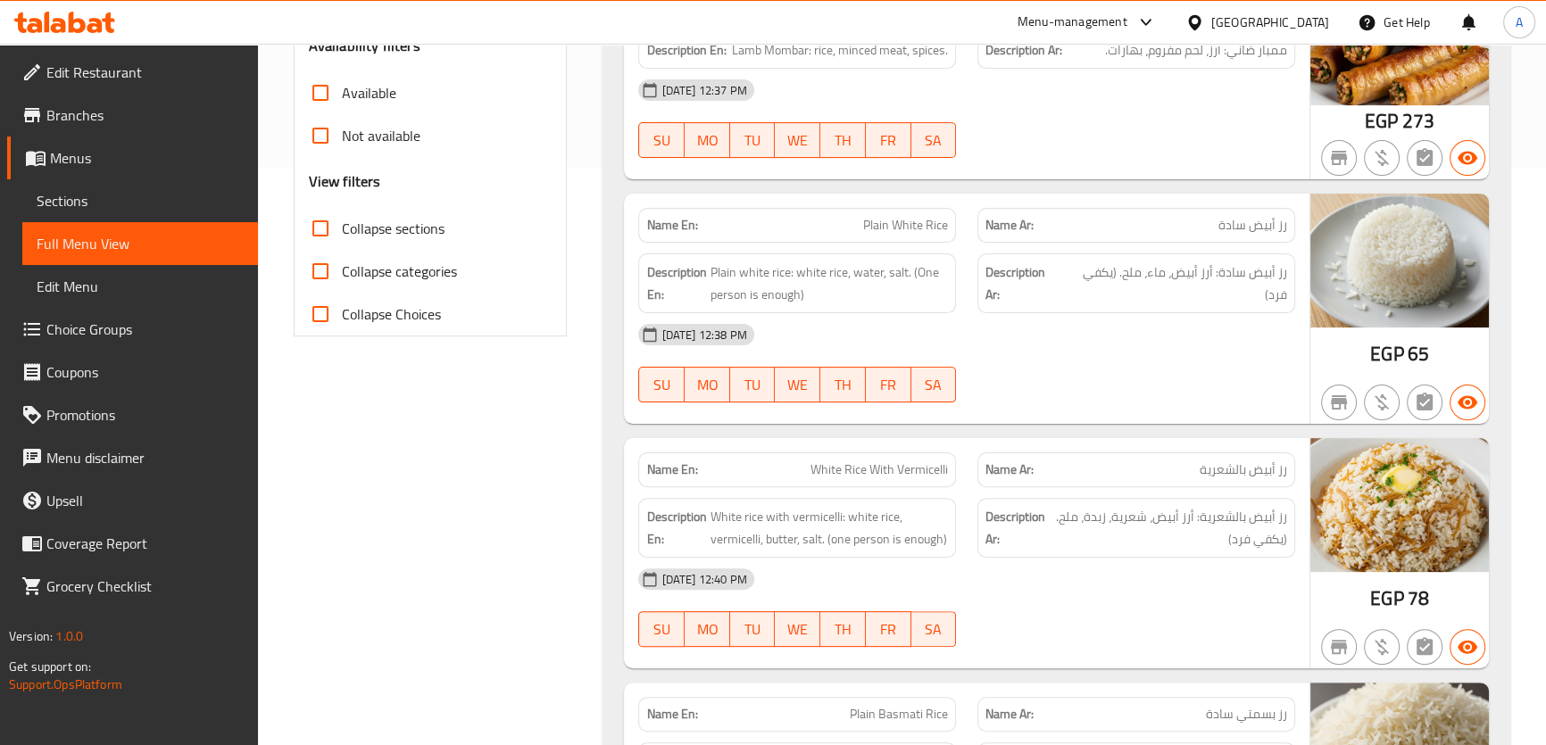
click at [353, 220] on span "Collapse sections" at bounding box center [393, 228] width 103 height 21
click at [342, 220] on input "Collapse sections" at bounding box center [320, 228] width 43 height 43
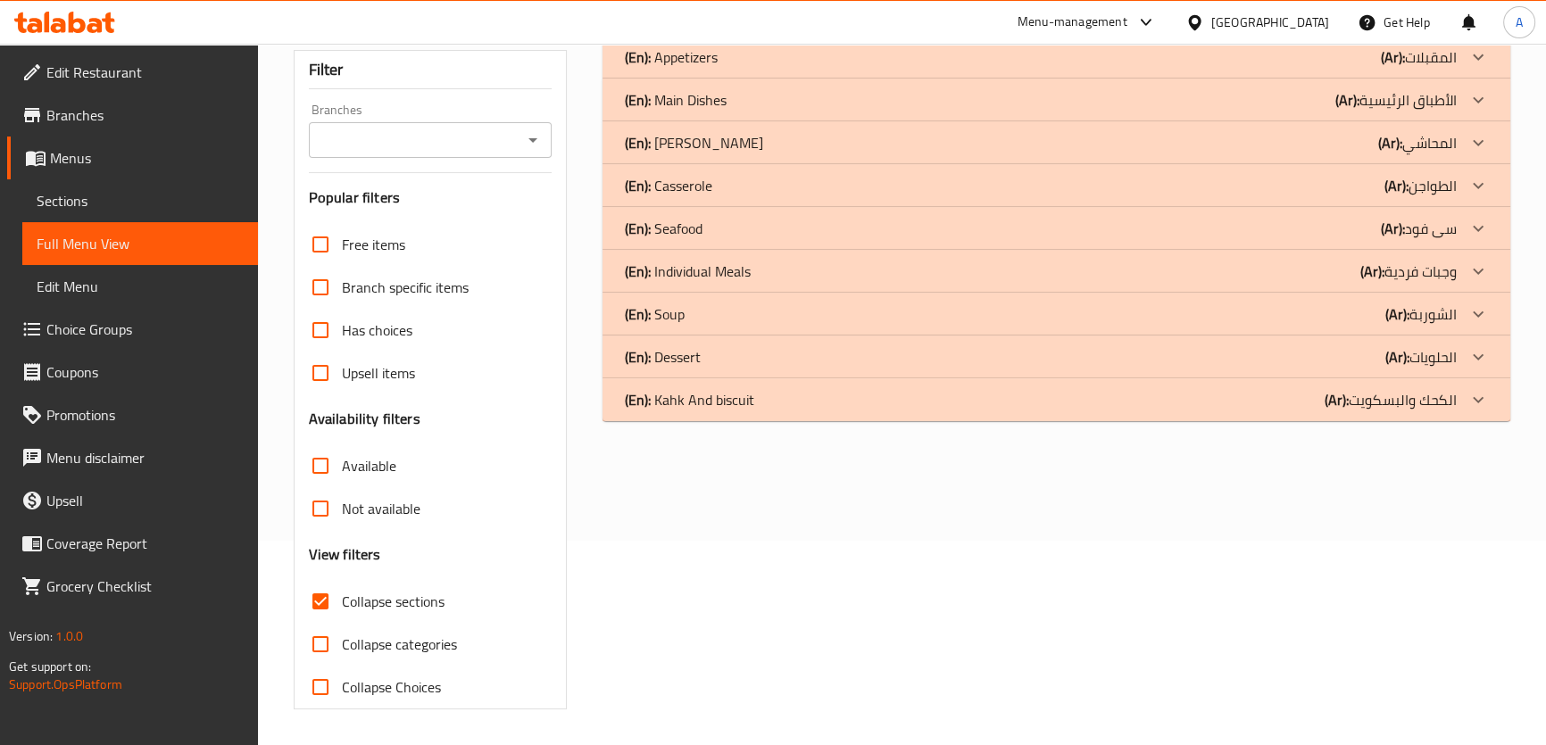
scroll to position [203, 0]
click at [701, 69] on p "(En): Casserole" at bounding box center [670, 57] width 93 height 21
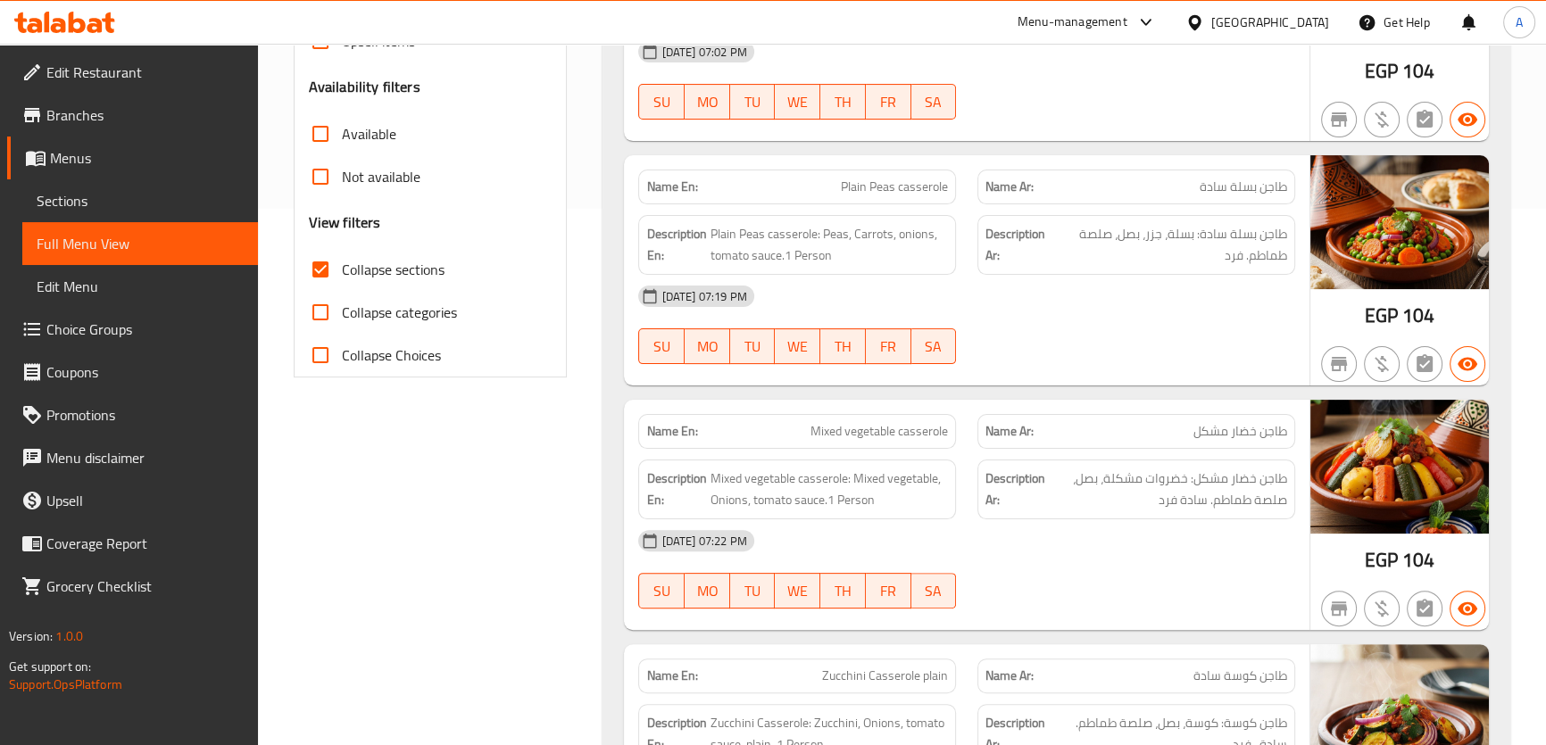
scroll to position [544, 0]
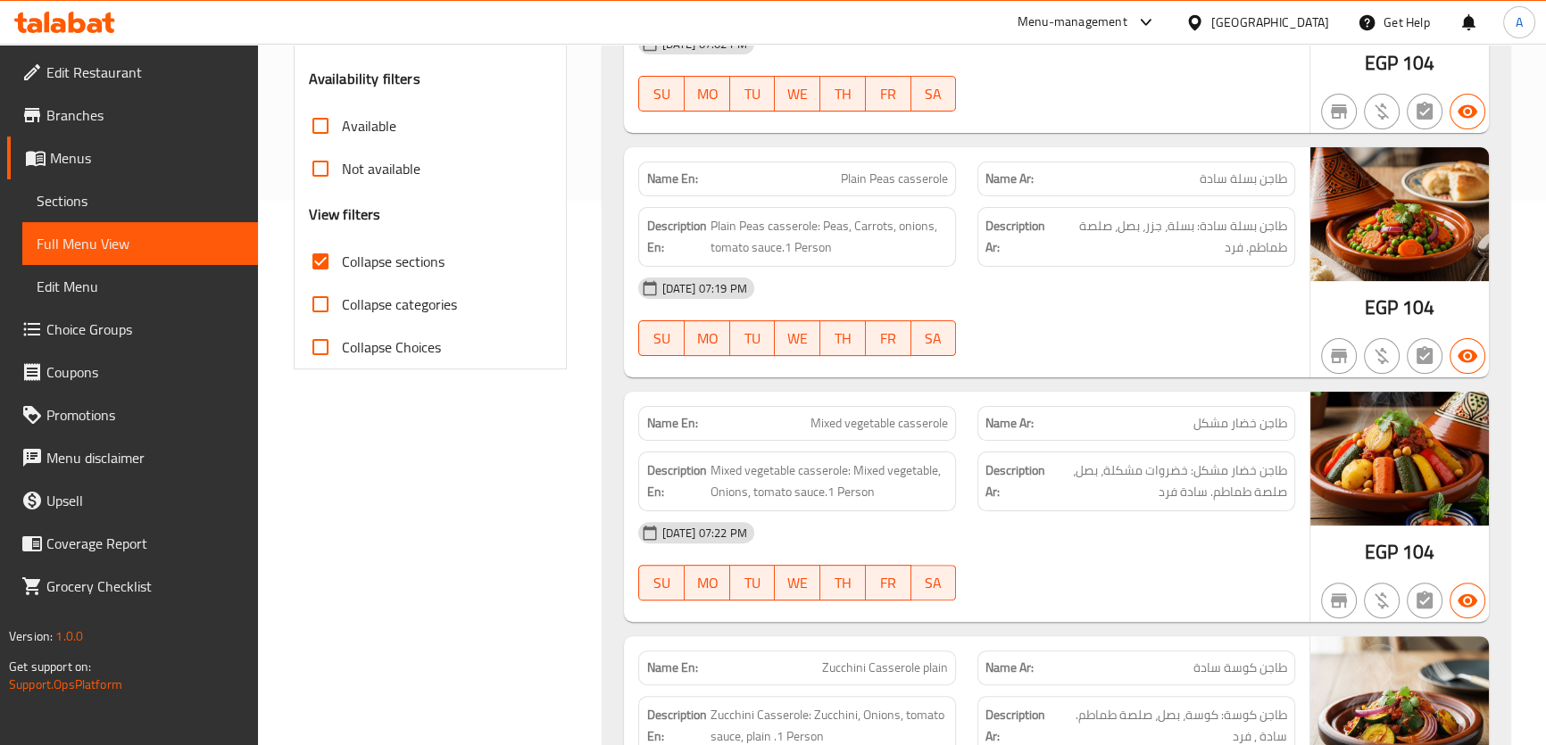
drag, startPoint x: 1556, startPoint y: 78, endPoint x: 1556, endPoint y: 111, distance: 33.0
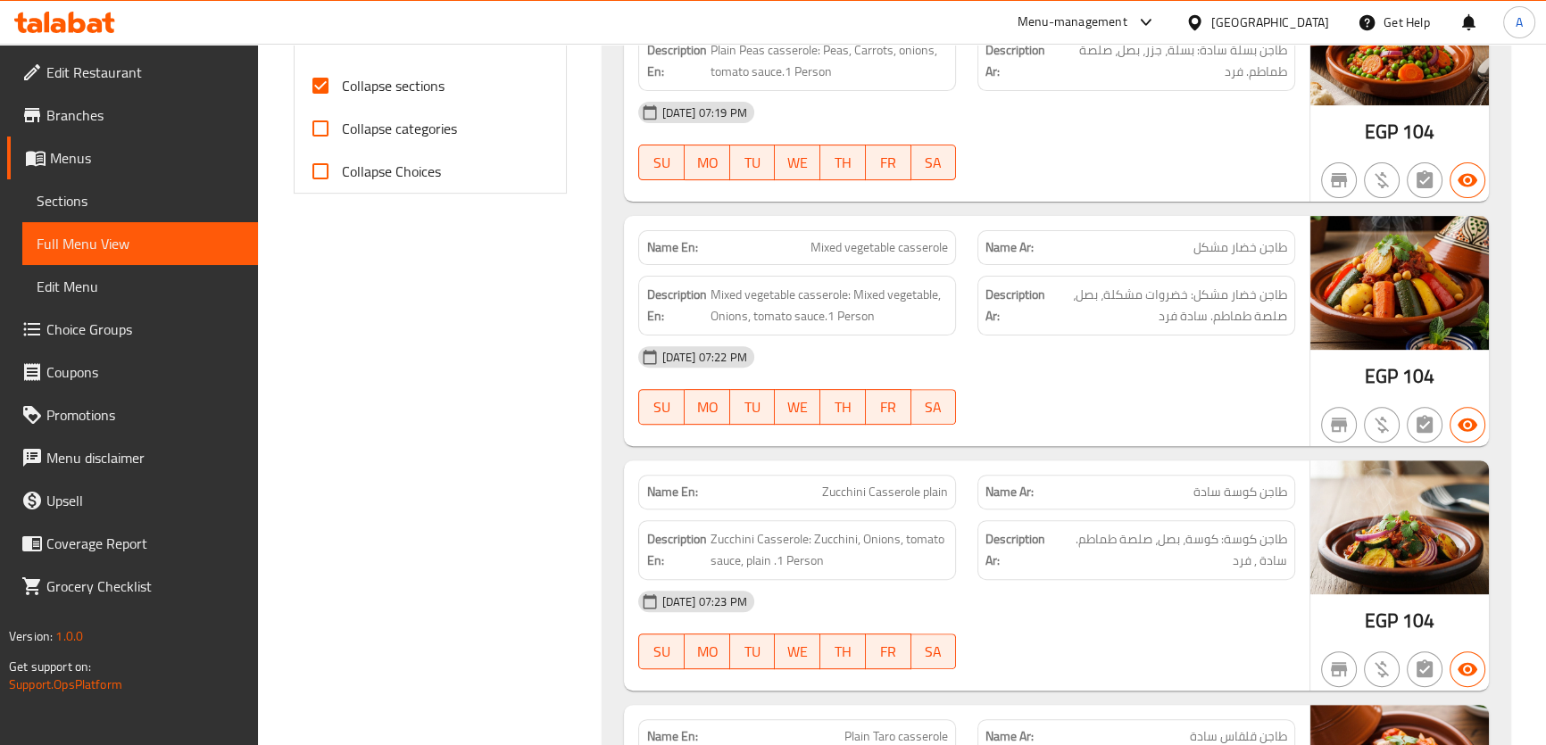
scroll to position [886, 0]
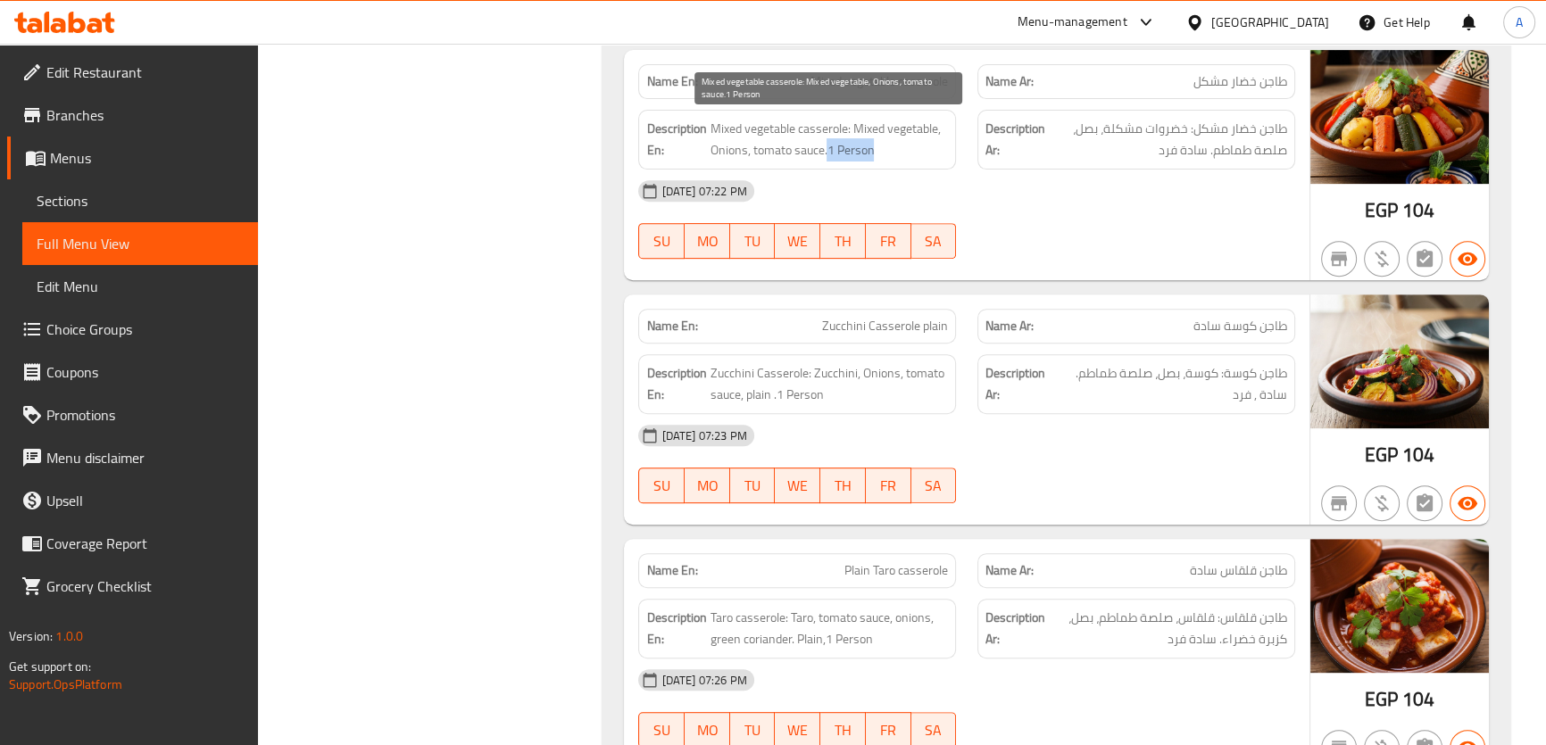
drag, startPoint x: 879, startPoint y: 147, endPoint x: 828, endPoint y: 148, distance: 50.9
click at [828, 148] on span "Mixed vegetable casserole: Mixed vegetable, Onions, tomato sauce.1 Person" at bounding box center [828, 140] width 238 height 44
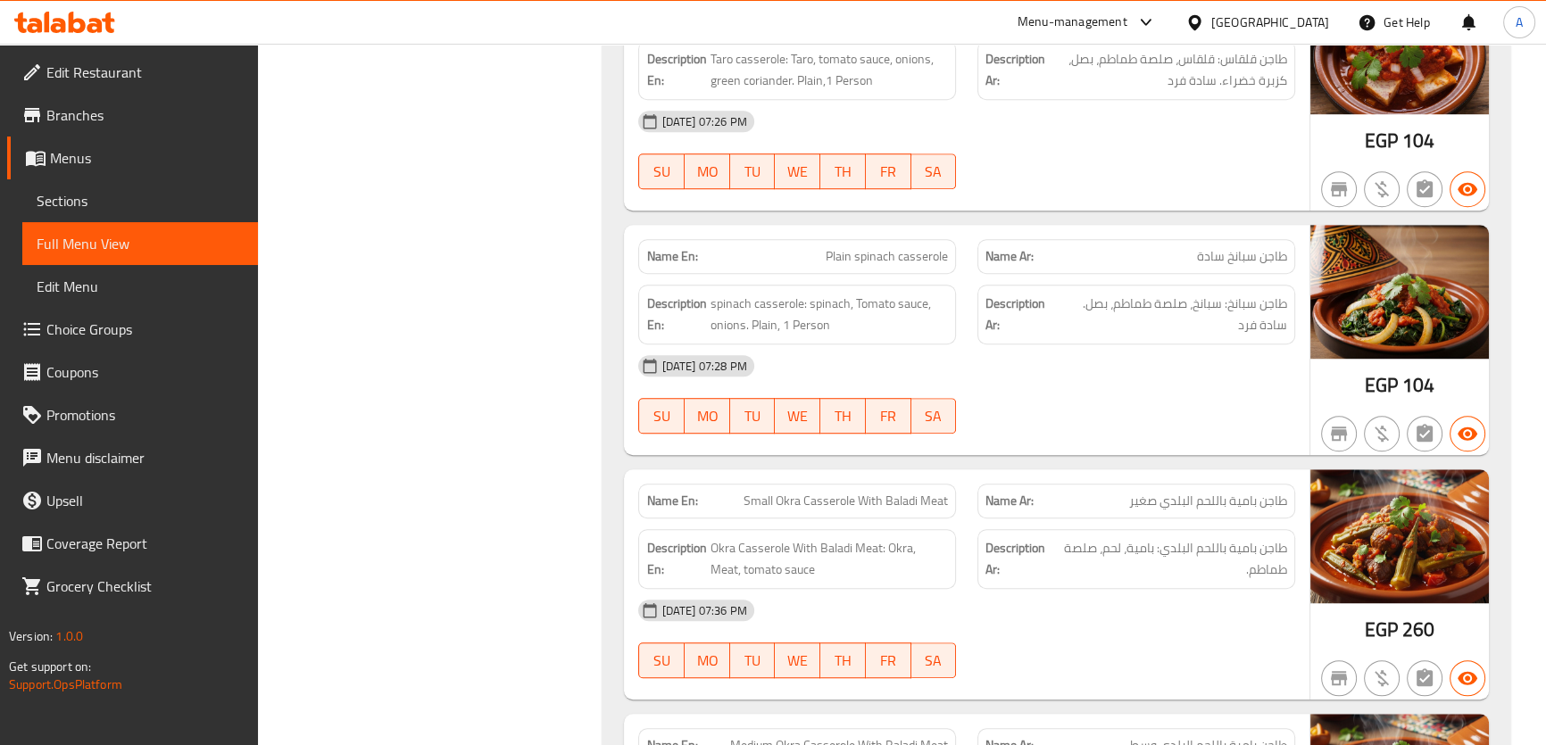
scroll to position [1378, 0]
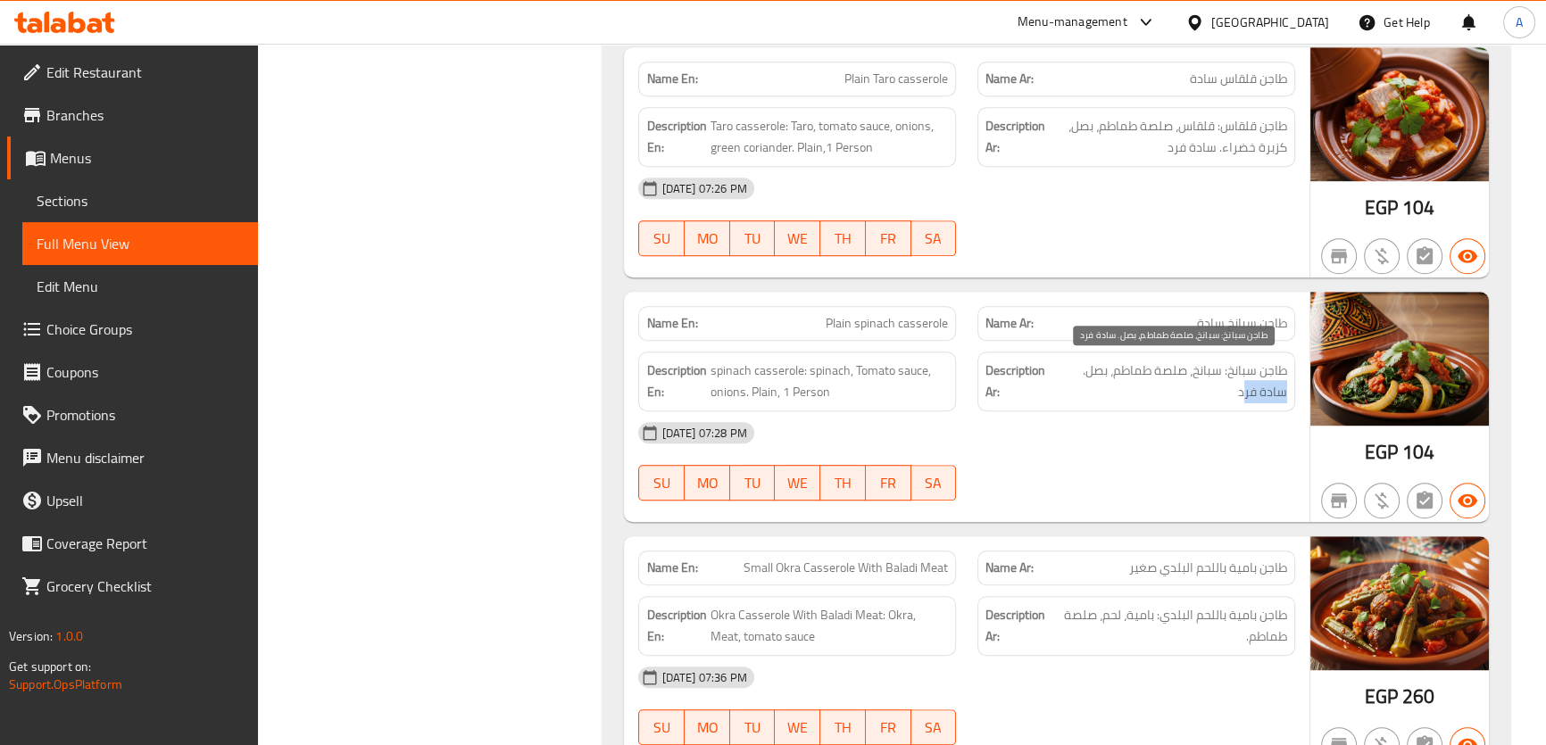
drag, startPoint x: 1243, startPoint y: 386, endPoint x: 1284, endPoint y: 392, distance: 41.5
click at [1284, 392] on span "طاجن سبانخ: سبانخ، صلصة طماطم، بصل. سادة فرد" at bounding box center [1172, 382] width 229 height 44
click at [1250, 392] on span "طاجن سبانخ: سبانخ، صلصة طماطم، بصل. سادة فرد" at bounding box center [1172, 382] width 229 height 44
click at [1211, 377] on span "طاجن سبانخ: سبانخ، صلصة طماطم، بصل. سادة فرد" at bounding box center [1172, 382] width 229 height 44
drag, startPoint x: 1234, startPoint y: 394, endPoint x: 1298, endPoint y: 396, distance: 64.3
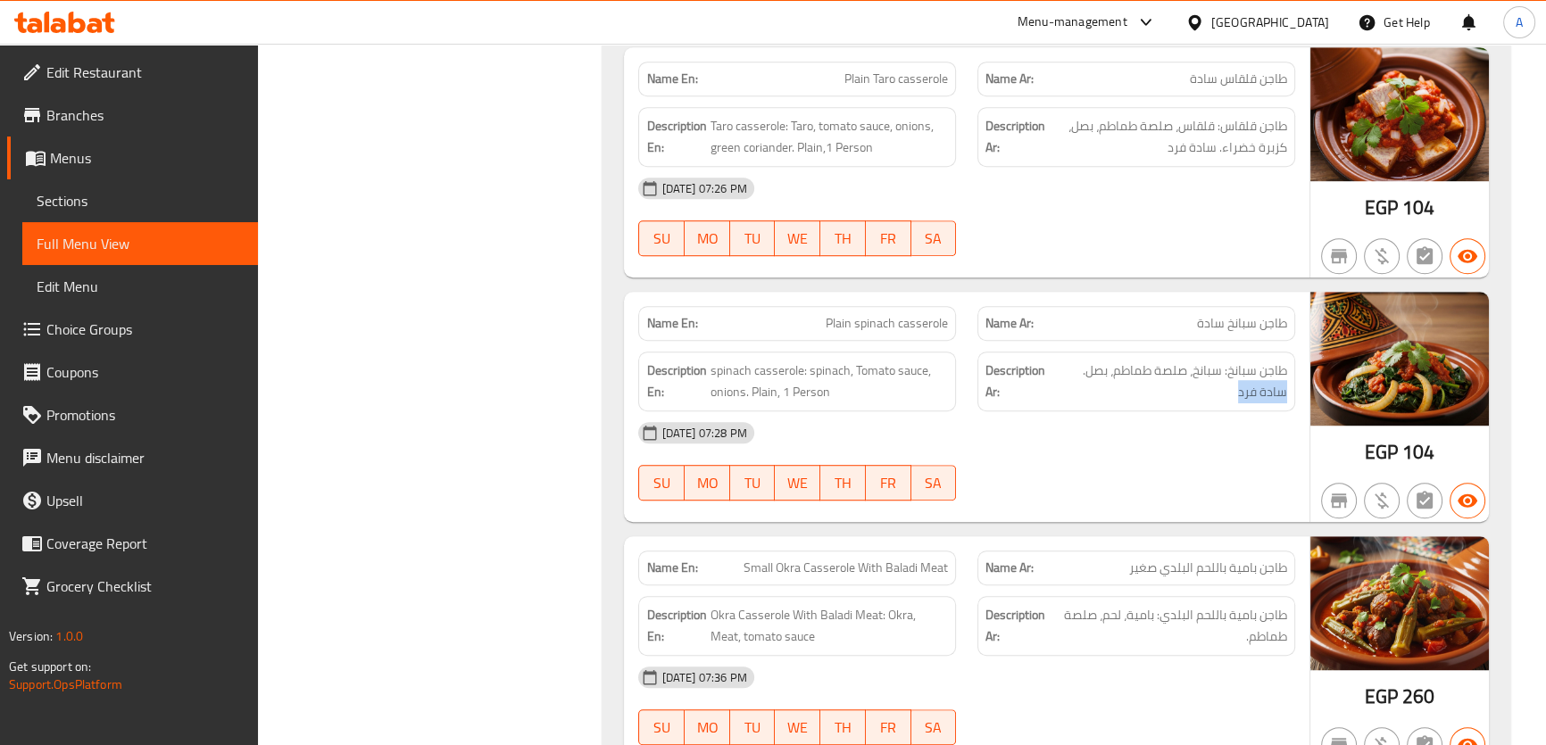
click at [1298, 396] on div "Description Ar: طاجن سبانخ: سبانخ، صلصة طماطم، بصل. سادة فرد" at bounding box center [1135, 381] width 339 height 81
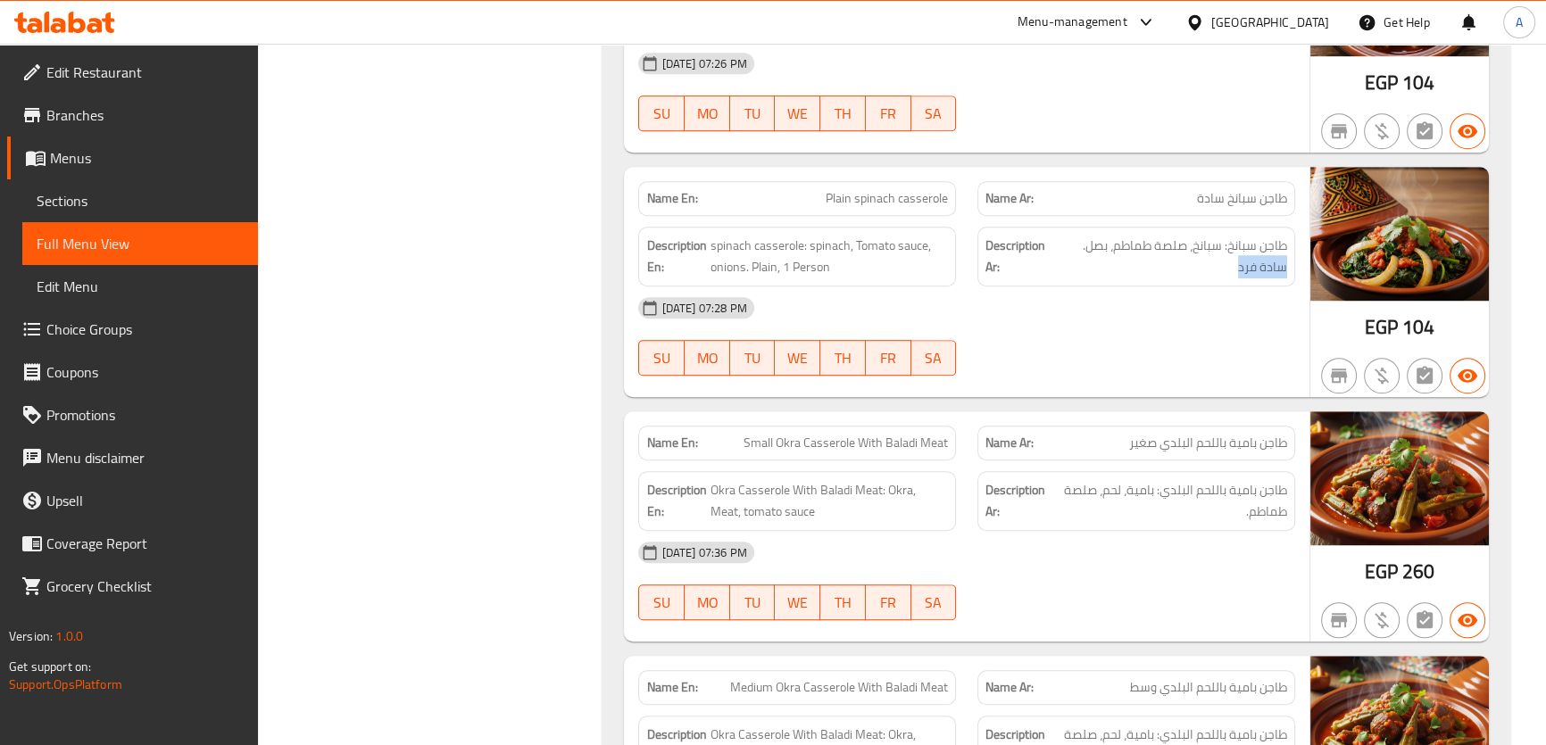
scroll to position [1520, 0]
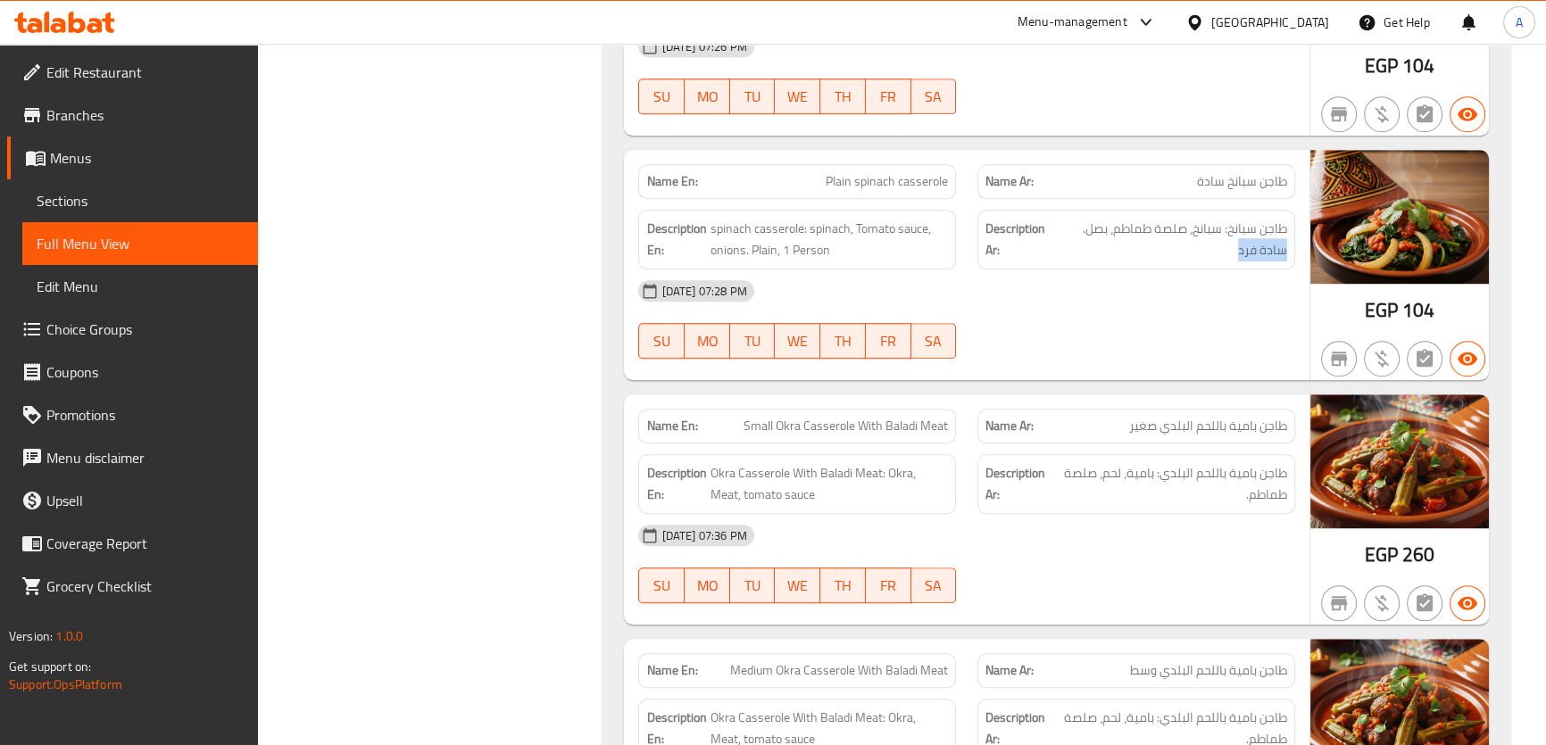
drag, startPoint x: 1556, startPoint y: 80, endPoint x: 1556, endPoint y: 194, distance: 113.3
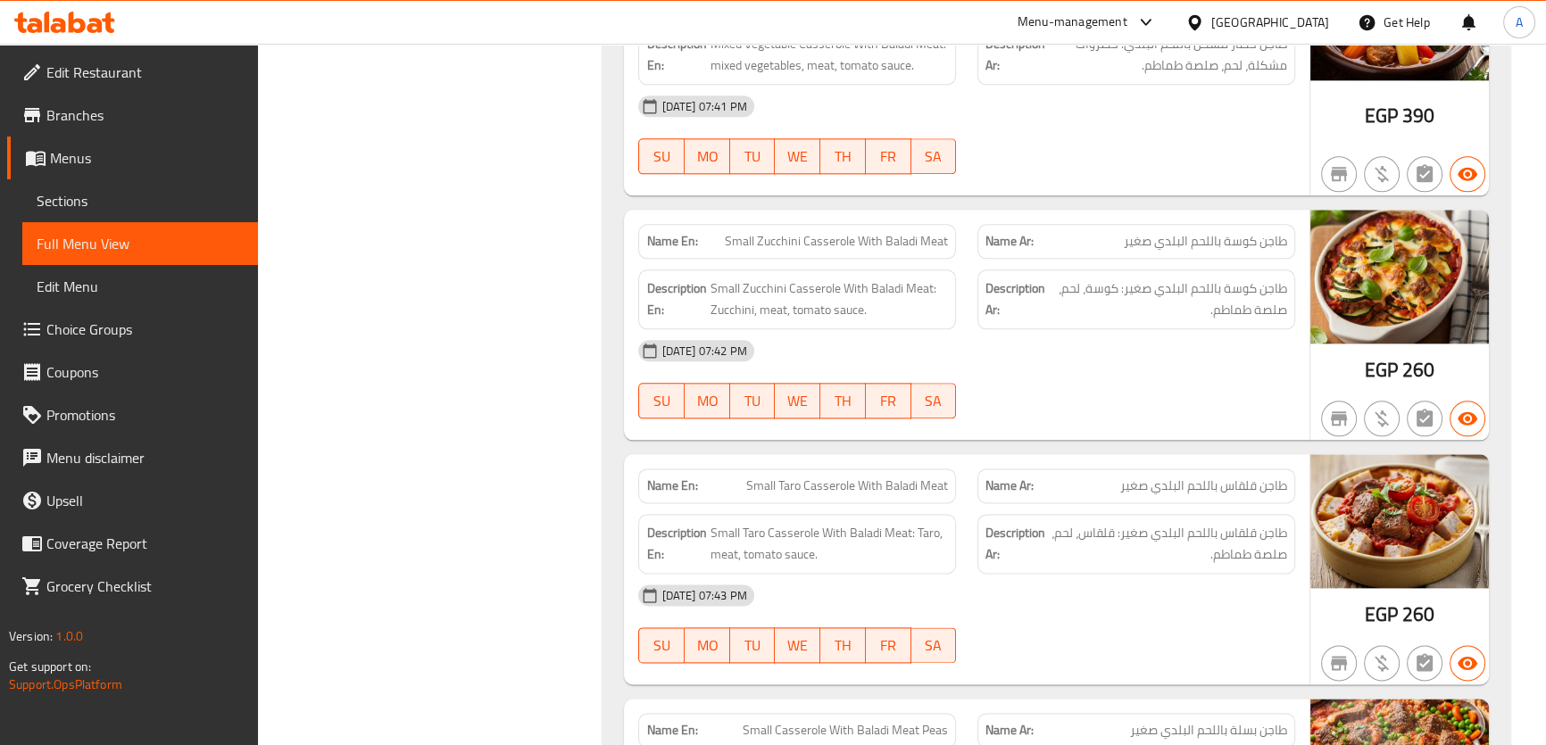
scroll to position [2829, 0]
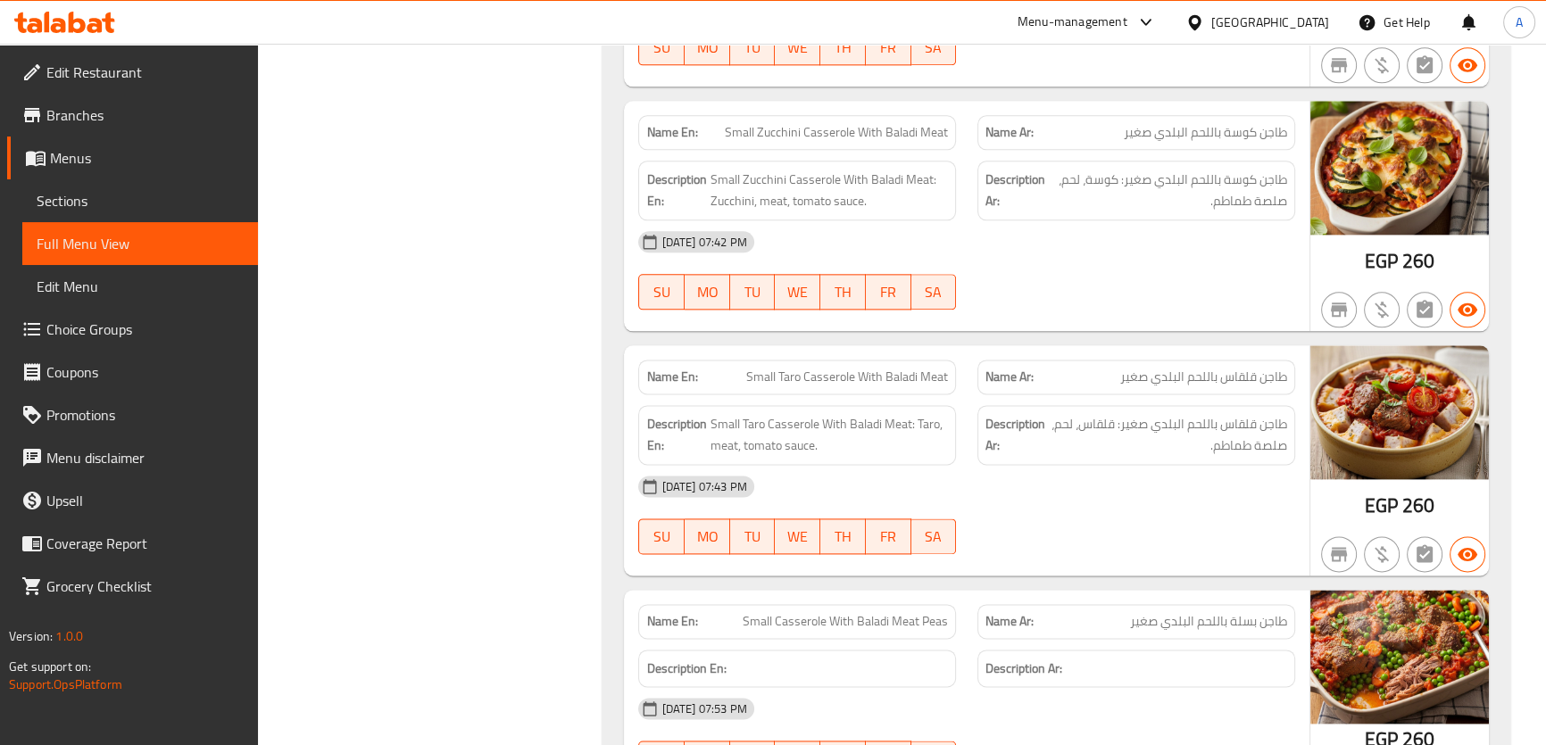
click at [766, 133] on span "Small Zucchini Casserole With Baladi Meat" at bounding box center [836, 132] width 223 height 19
click at [1172, 381] on span "طاجن قلقاس باللحم البلدي صغير" at bounding box center [1203, 377] width 167 height 19
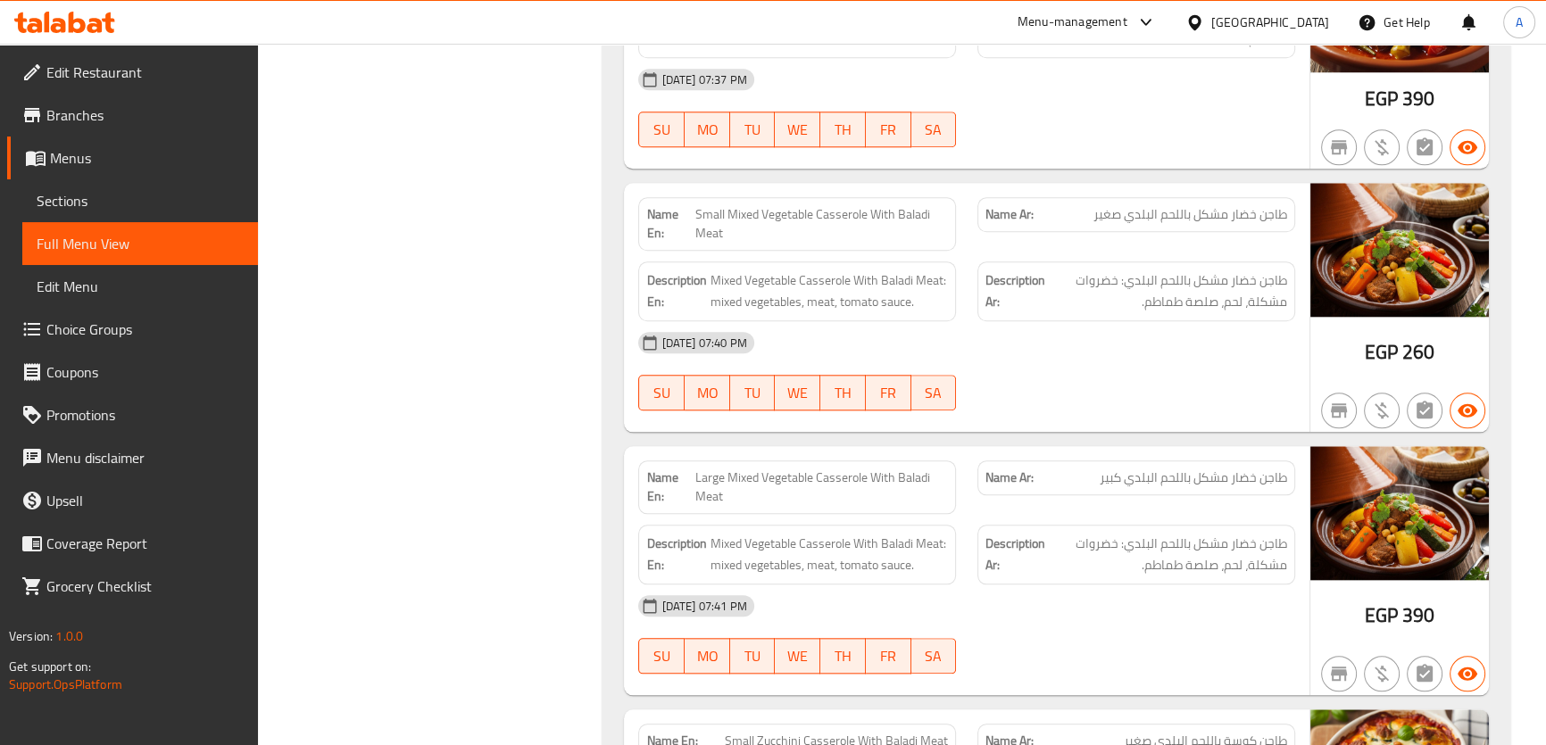
scroll to position [2253, 0]
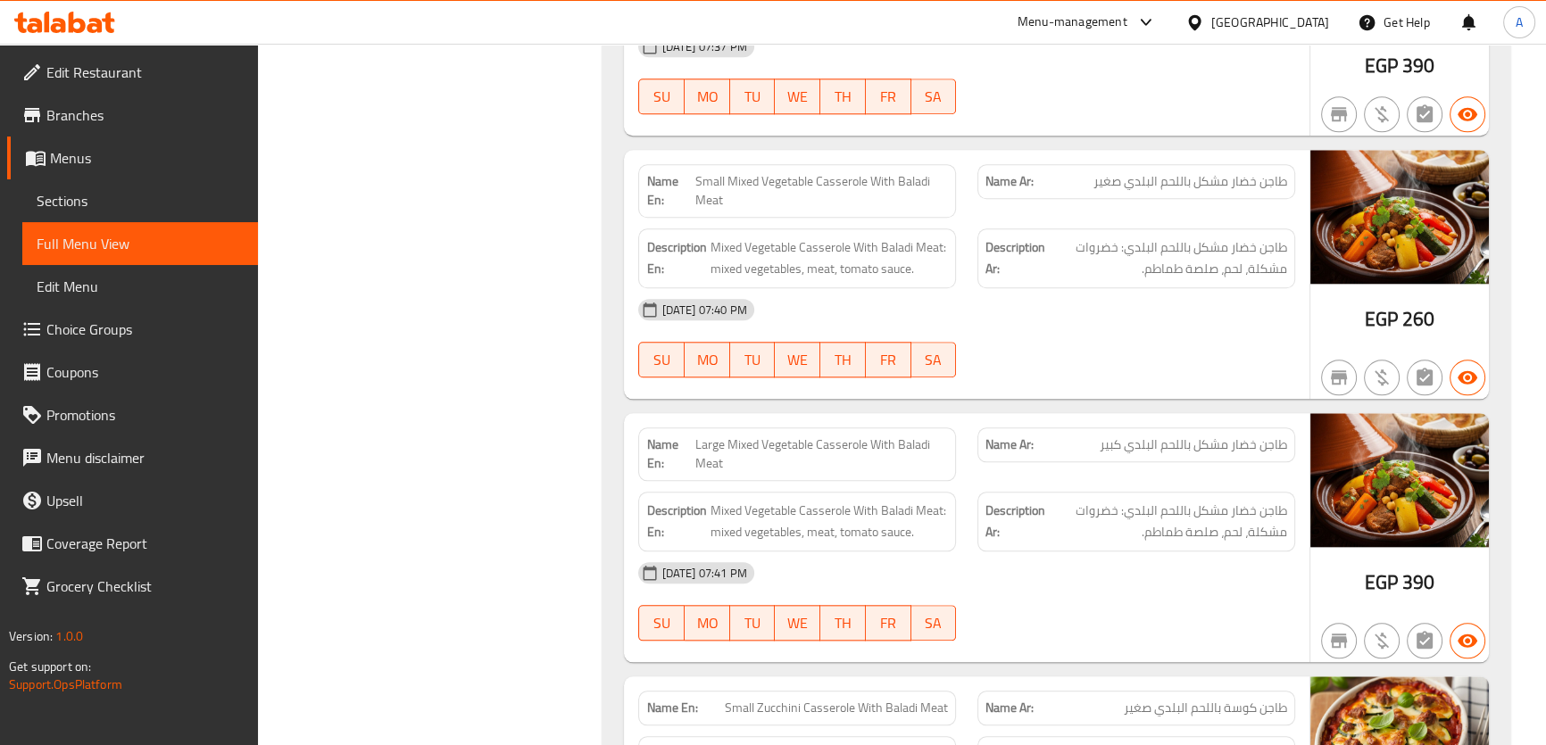
click at [915, 445] on span "Large Mixed Vegetable Casserole With Baladi Meat" at bounding box center [821, 454] width 253 height 37
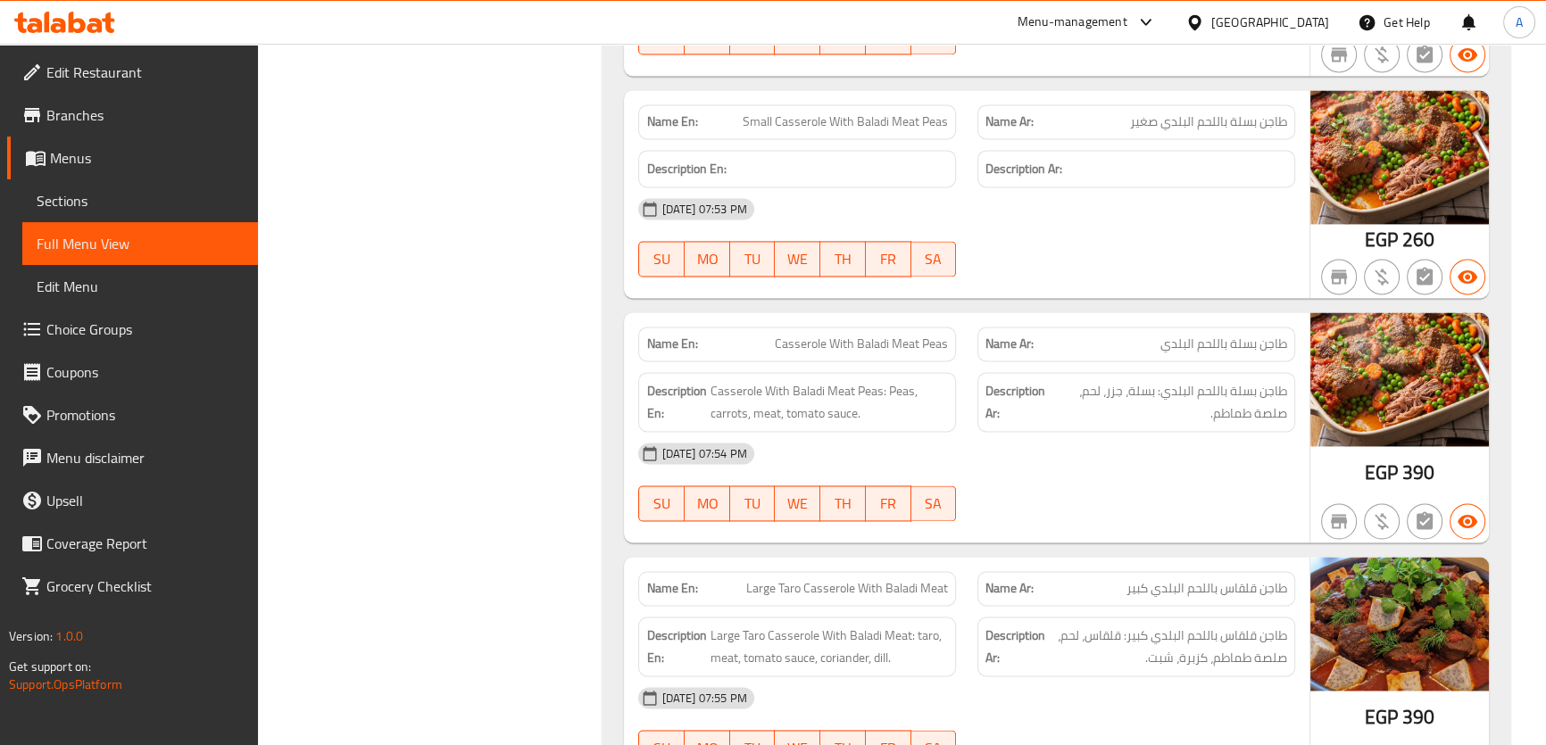
scroll to position [3337, 0]
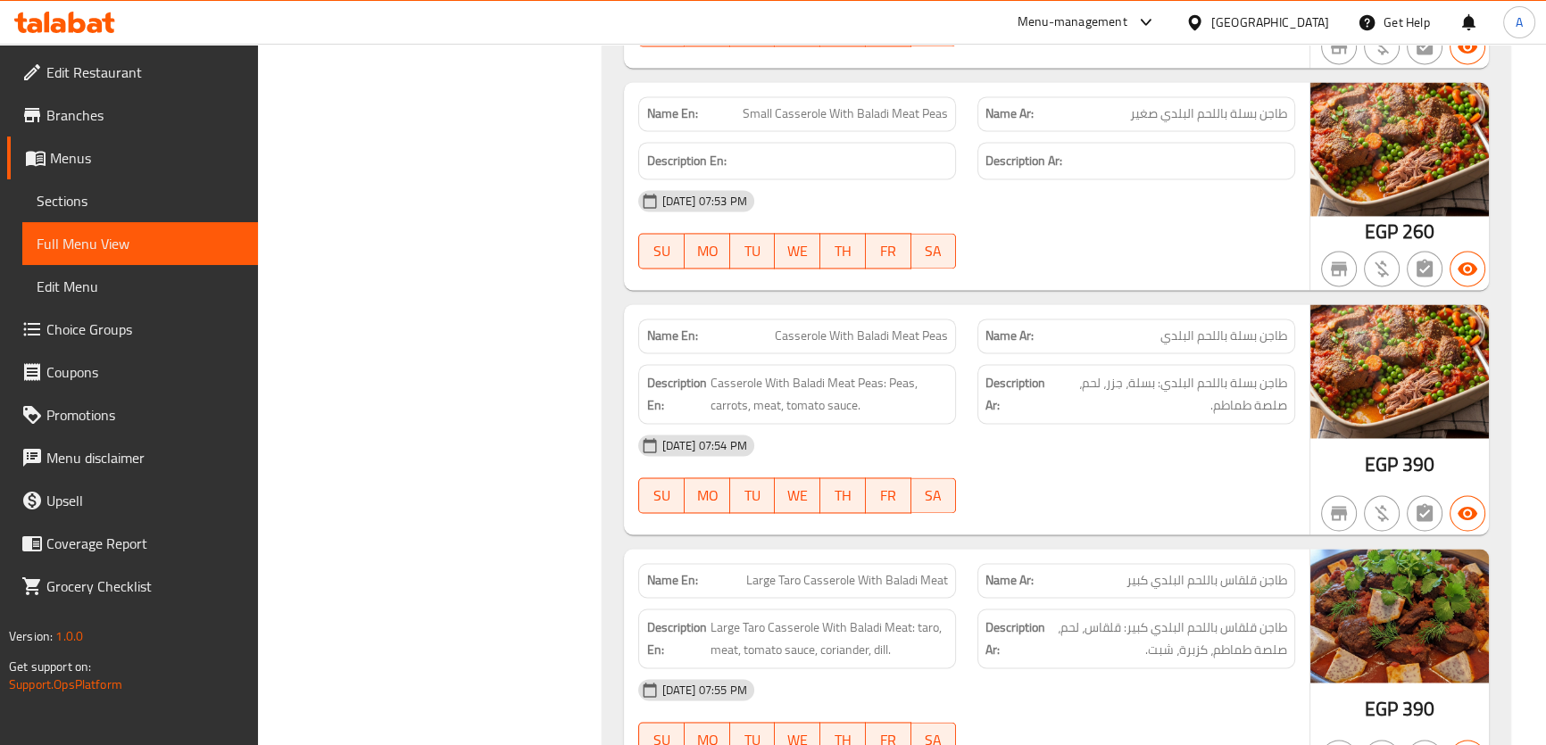
click at [886, 112] on span "Small Casserole With Baladi Meat Peas" at bounding box center [844, 113] width 205 height 19
drag, startPoint x: 886, startPoint y: 112, endPoint x: 889, endPoint y: 125, distance: 12.8
click at [887, 112] on span "Small Casserole With Baladi Meat Peas" at bounding box center [844, 113] width 205 height 19
click at [964, 334] on div "Name En: Casserole With Baladi Meat Peas" at bounding box center [796, 336] width 339 height 56
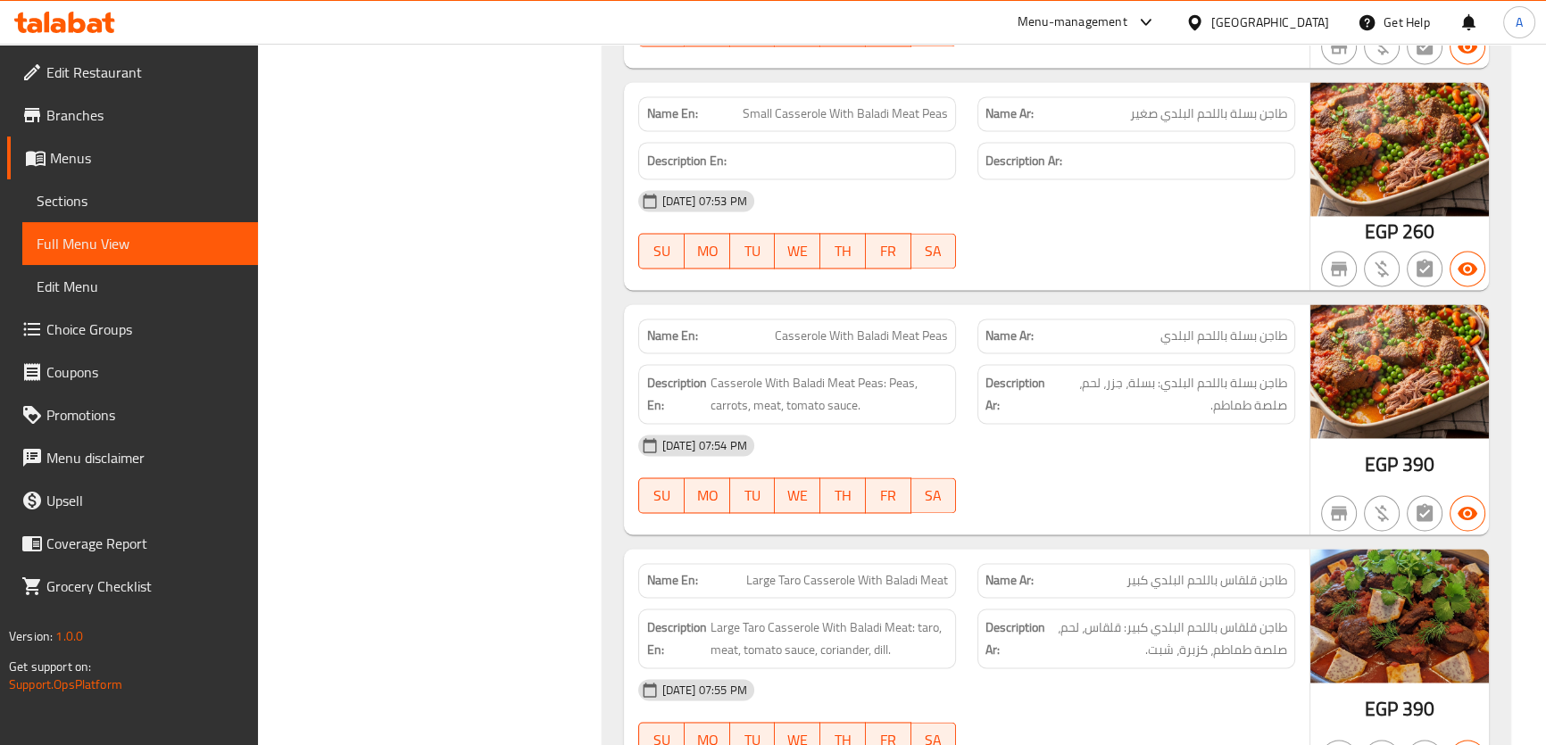
click at [964, 334] on div "Name En: Casserole With Baladi Meat Peas" at bounding box center [796, 336] width 339 height 56
click at [951, 330] on div "Name En: Casserole With Baladi Meat Peas" at bounding box center [797, 336] width 318 height 35
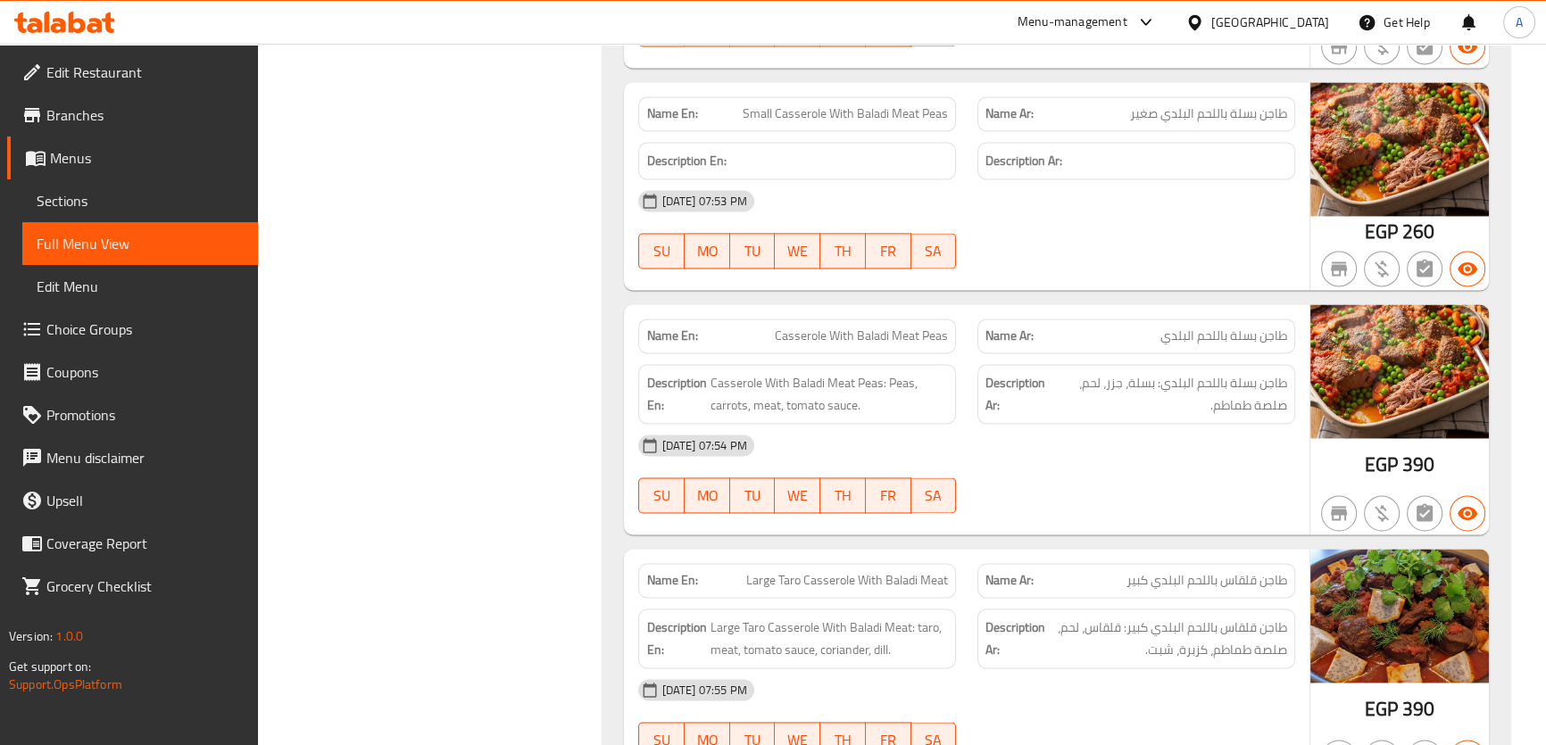
click at [1284, 332] on span "طاجن بسلة باللحم البلدي" at bounding box center [1223, 336] width 127 height 19
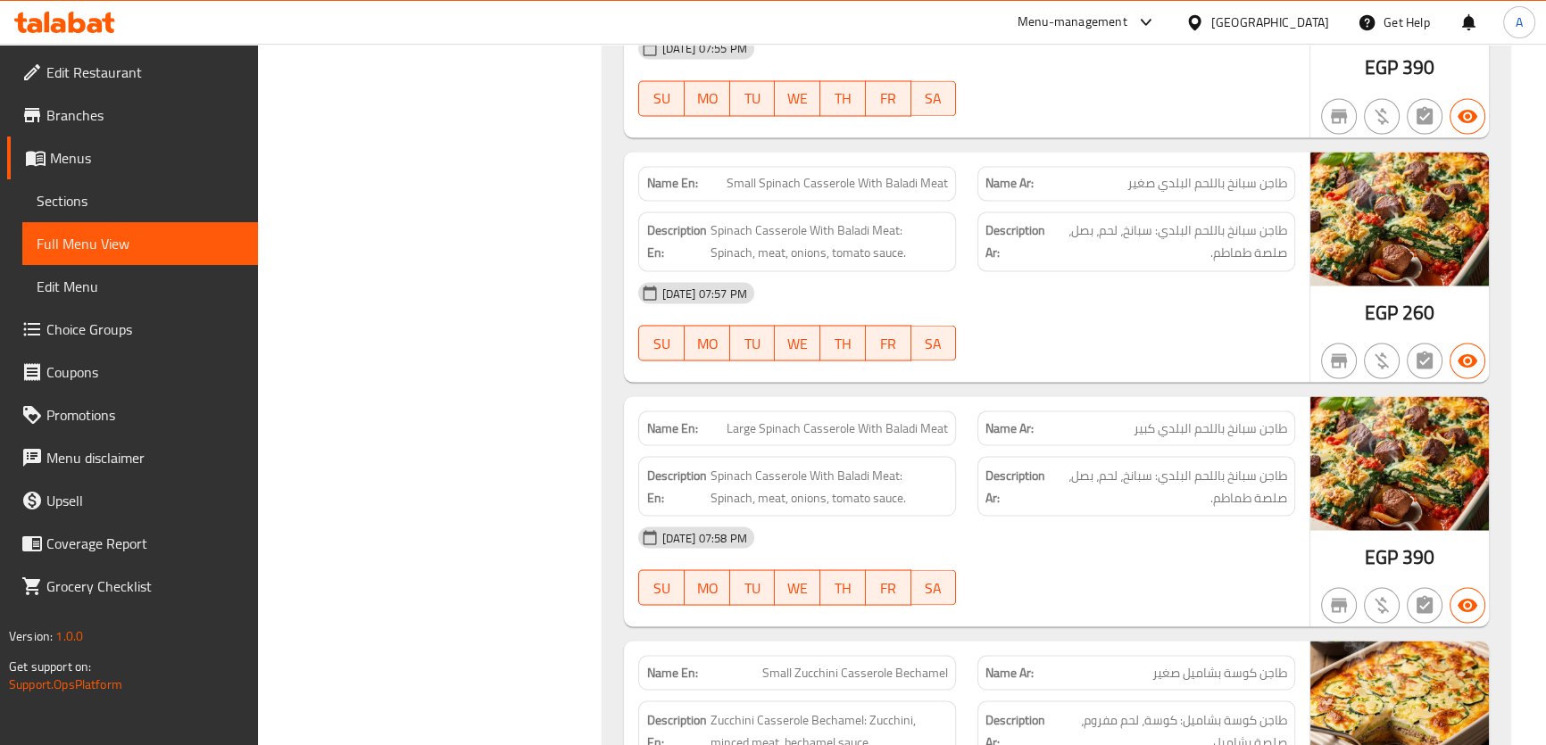
scroll to position [3986, 0]
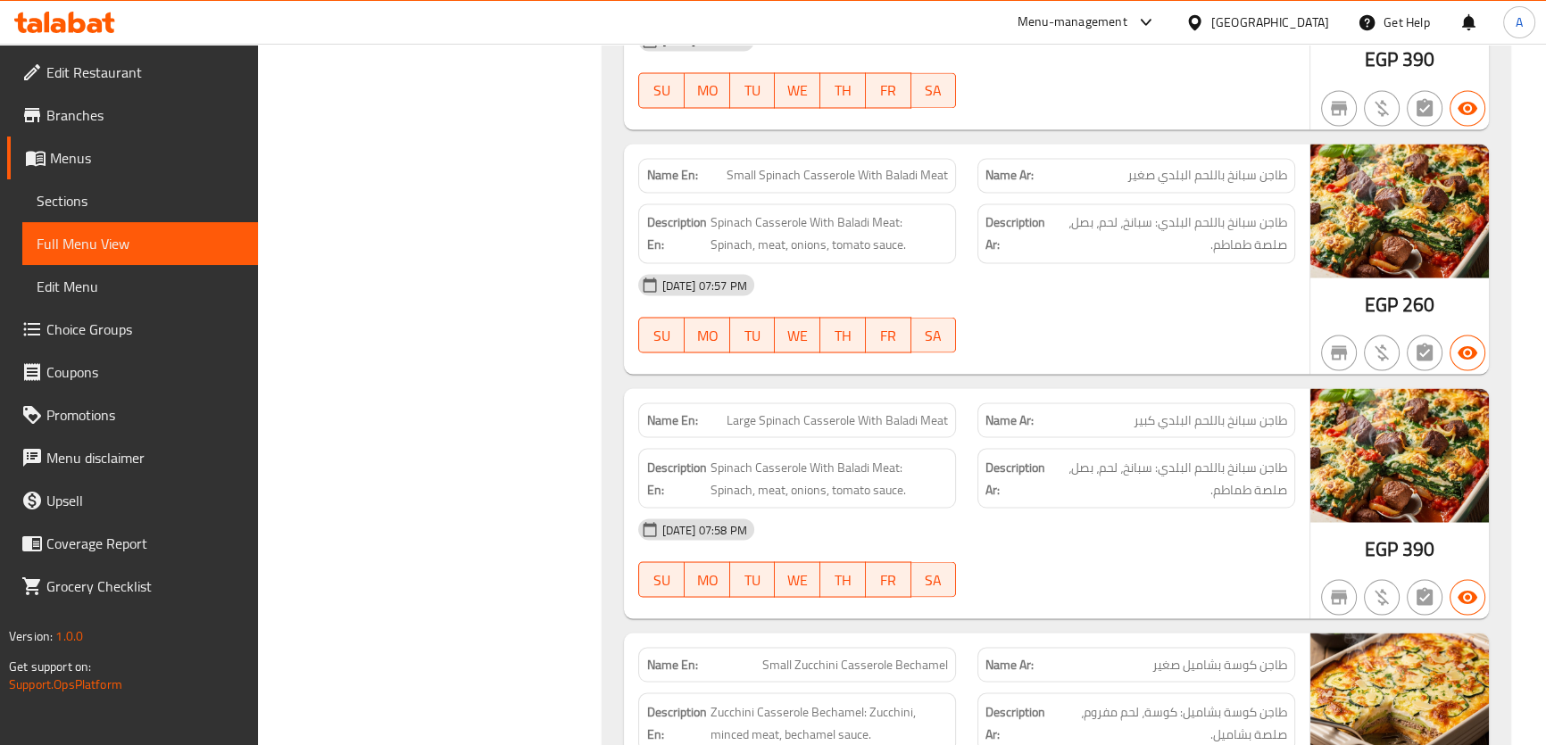
click at [892, 170] on span "Small Spinach Casserole With Baladi Meat" at bounding box center [836, 175] width 221 height 19
click at [1149, 420] on span "طاجن سبانخ باللحم البلدي كبير" at bounding box center [1209, 420] width 153 height 19
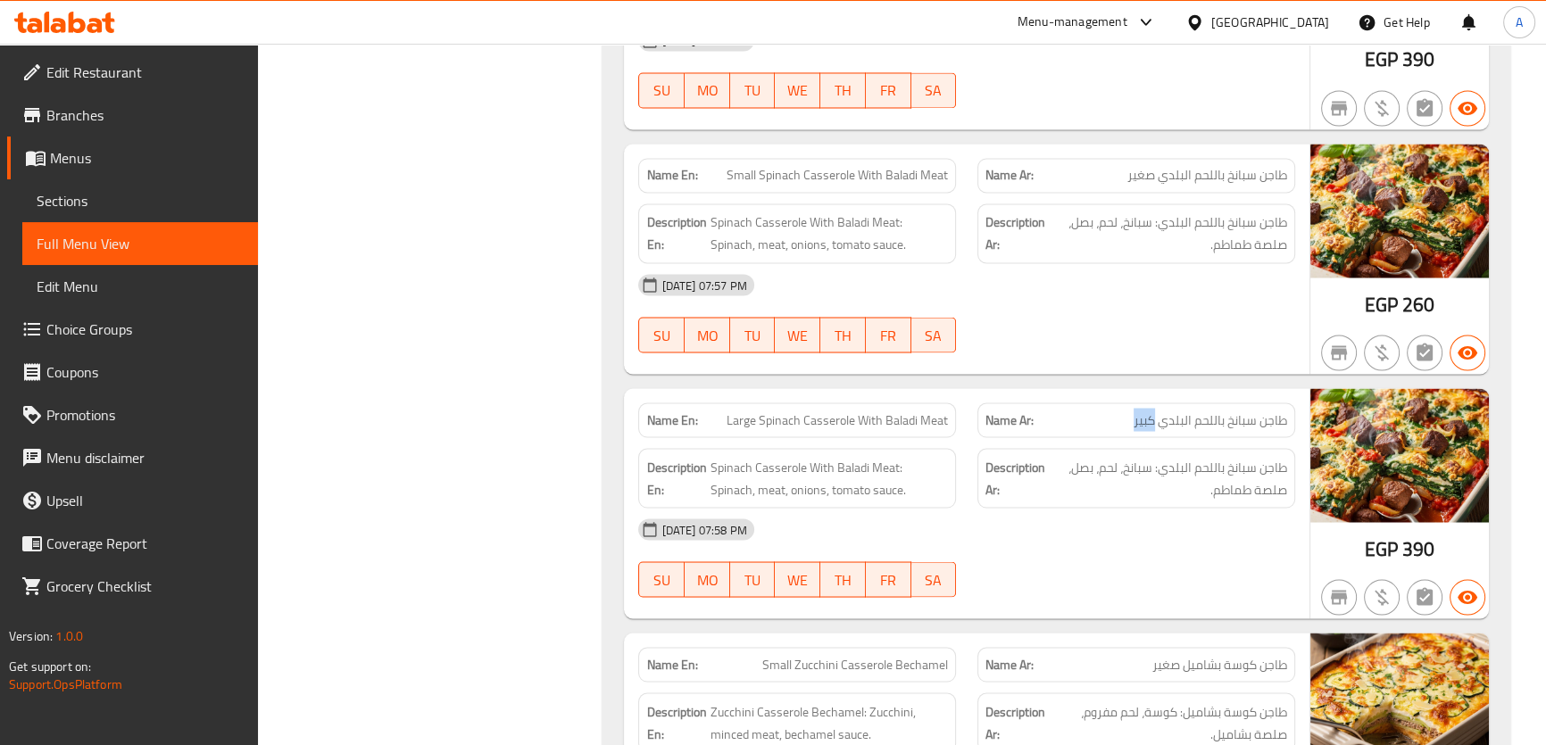
drag, startPoint x: 1149, startPoint y: 420, endPoint x: 814, endPoint y: 424, distance: 335.6
click at [1149, 419] on span "طاجن سبانخ باللحم البلدي كبير" at bounding box center [1209, 420] width 153 height 19
click at [787, 421] on span "Large Spinach Casserole With Baladi Meat" at bounding box center [836, 420] width 221 height 19
click at [786, 421] on span "Large Spinach Casserole With Baladi Meat" at bounding box center [836, 420] width 221 height 19
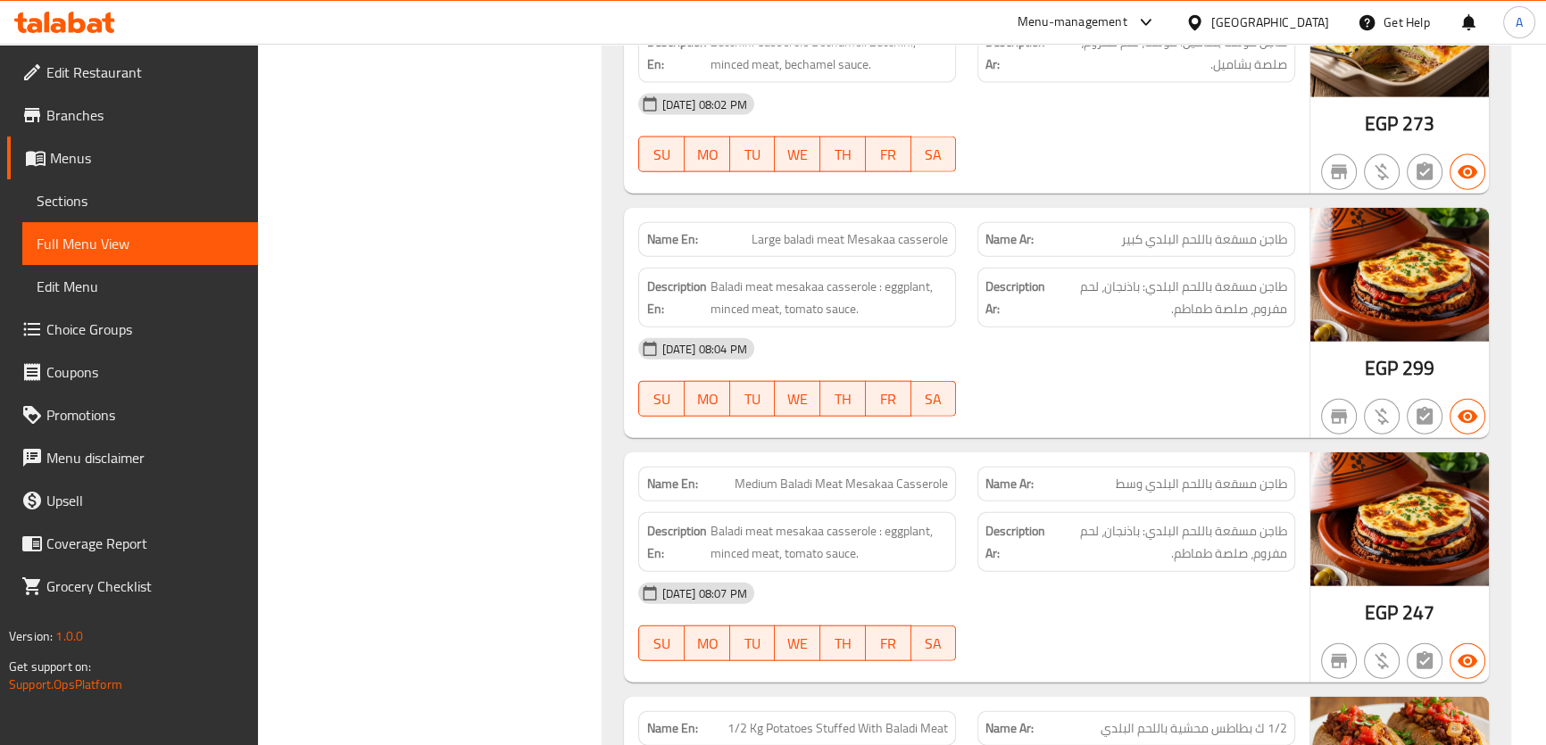
scroll to position [5229, 0]
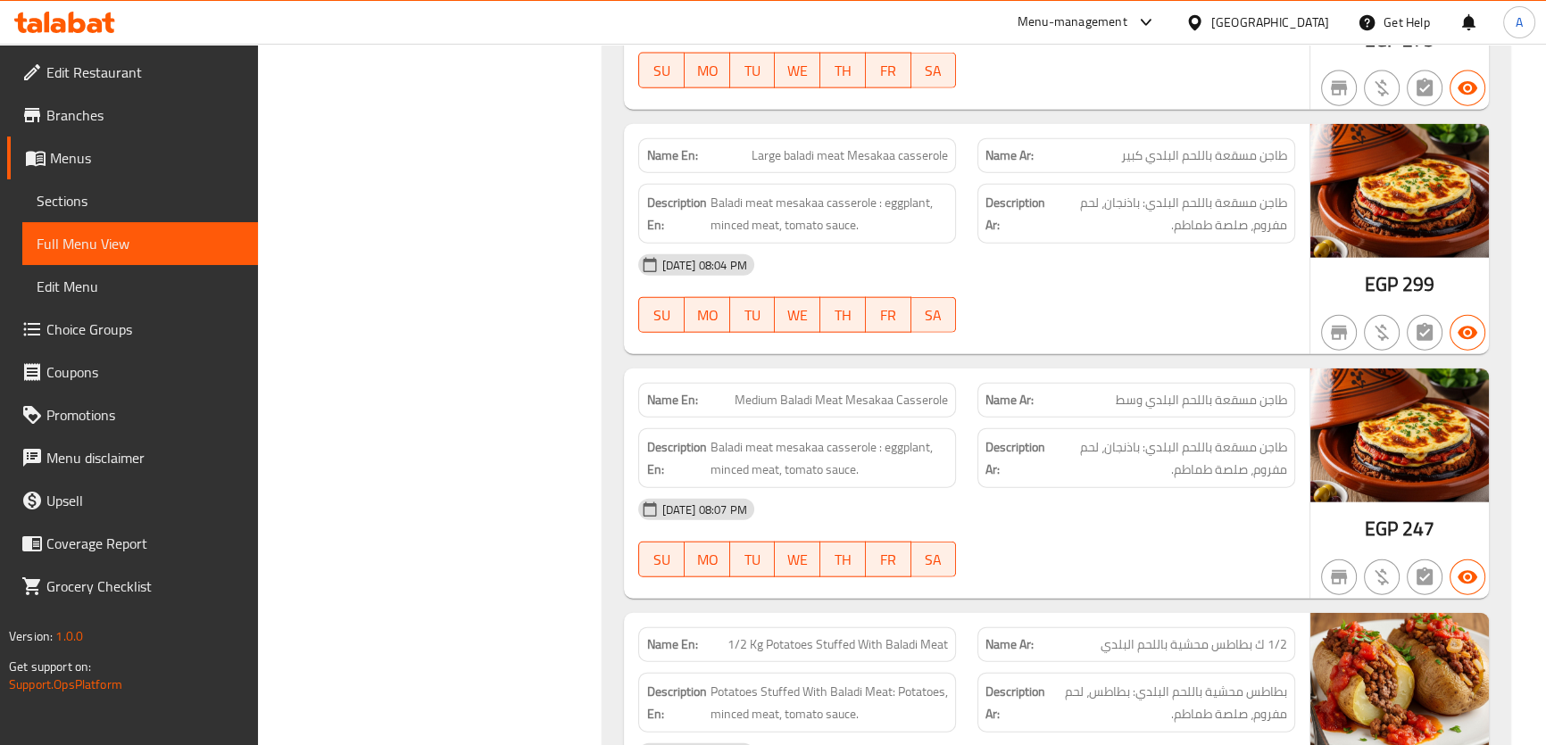
click at [1143, 644] on span "1/2 ك بطاطس محشية باللحم البلدي" at bounding box center [1193, 644] width 187 height 19
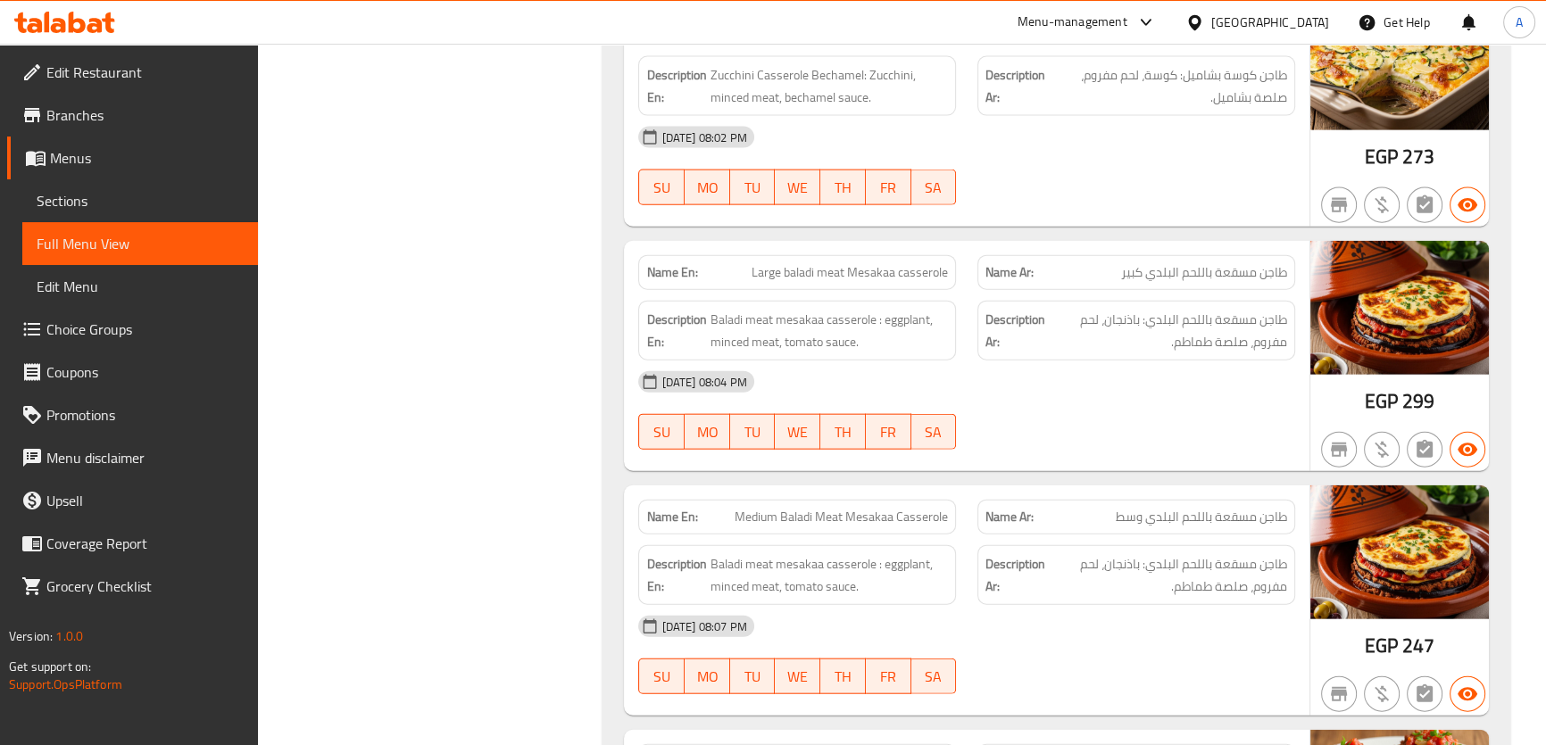
scroll to position [5129, 0]
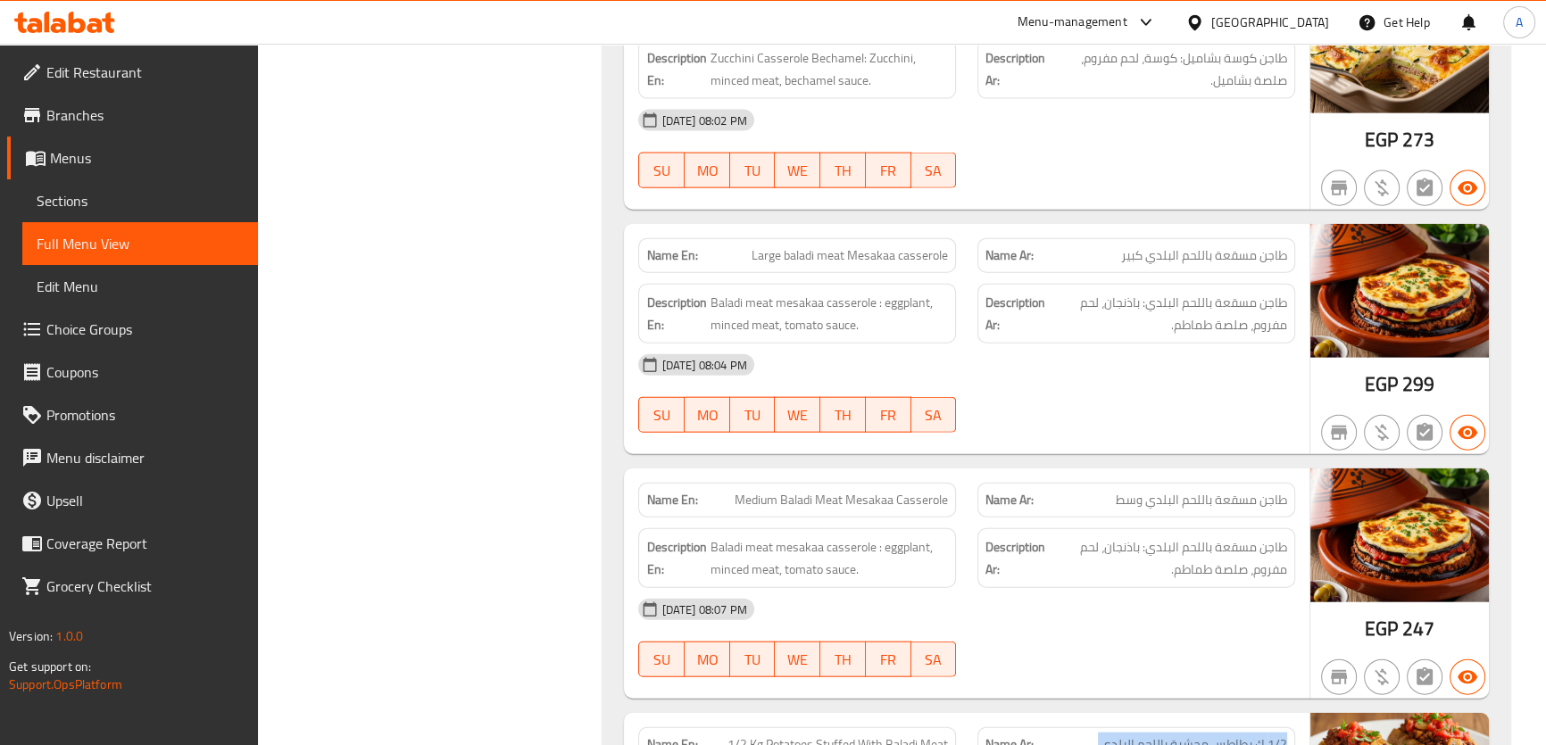
click at [1201, 528] on div "Description Ar: طاجن مسقعة باللحم البلدي: باذنجان، لحم مفروم، صلصة طماطم." at bounding box center [1136, 558] width 318 height 60
click at [951, 485] on div "Name En: Medium Baladi Meat Mesakaa Casserole" at bounding box center [797, 500] width 318 height 35
click at [1186, 499] on span "طاجن مسقعة باللحم البلدي وسط" at bounding box center [1201, 500] width 171 height 19
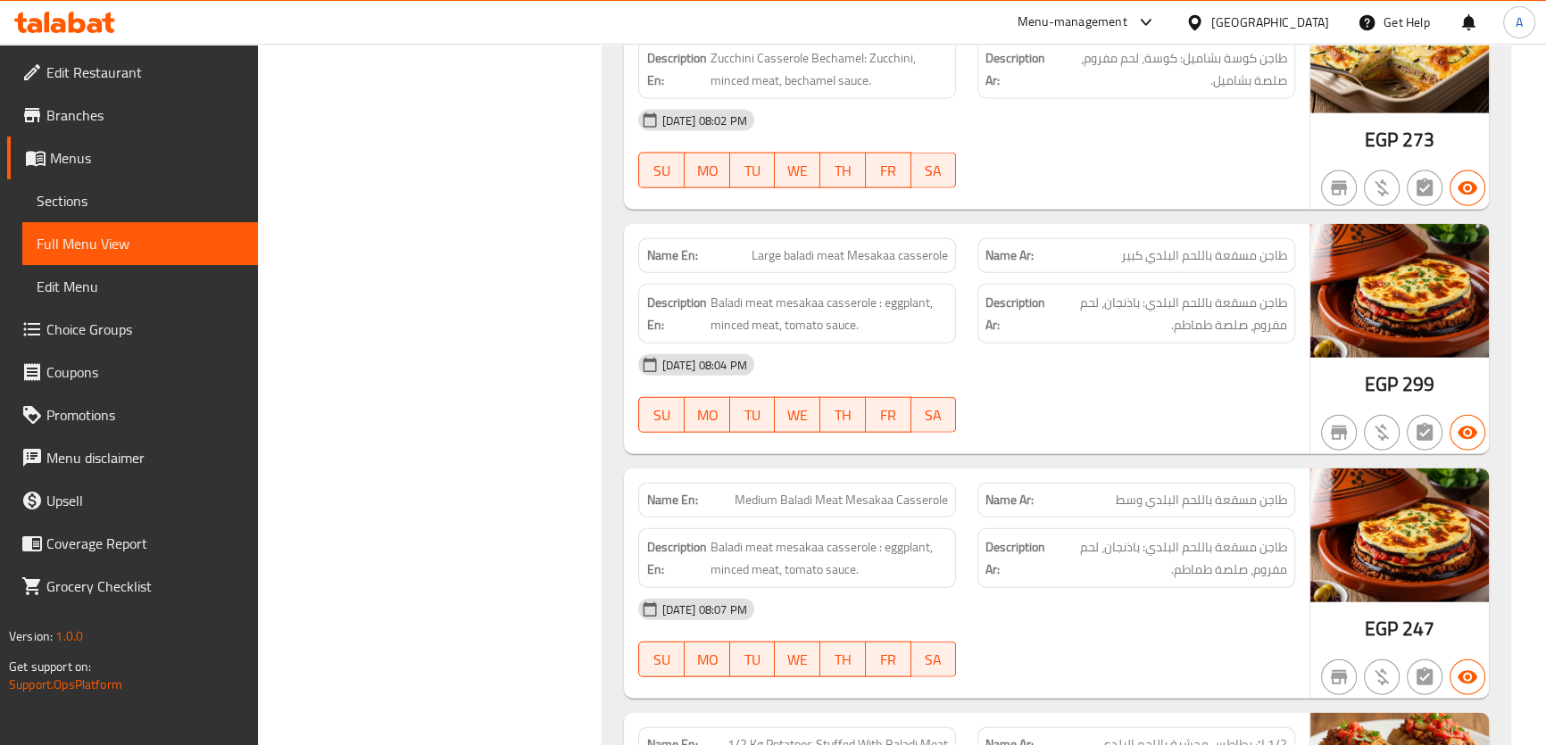
click at [1186, 499] on span "طاجن مسقعة باللحم البلدي وسط" at bounding box center [1201, 500] width 171 height 19
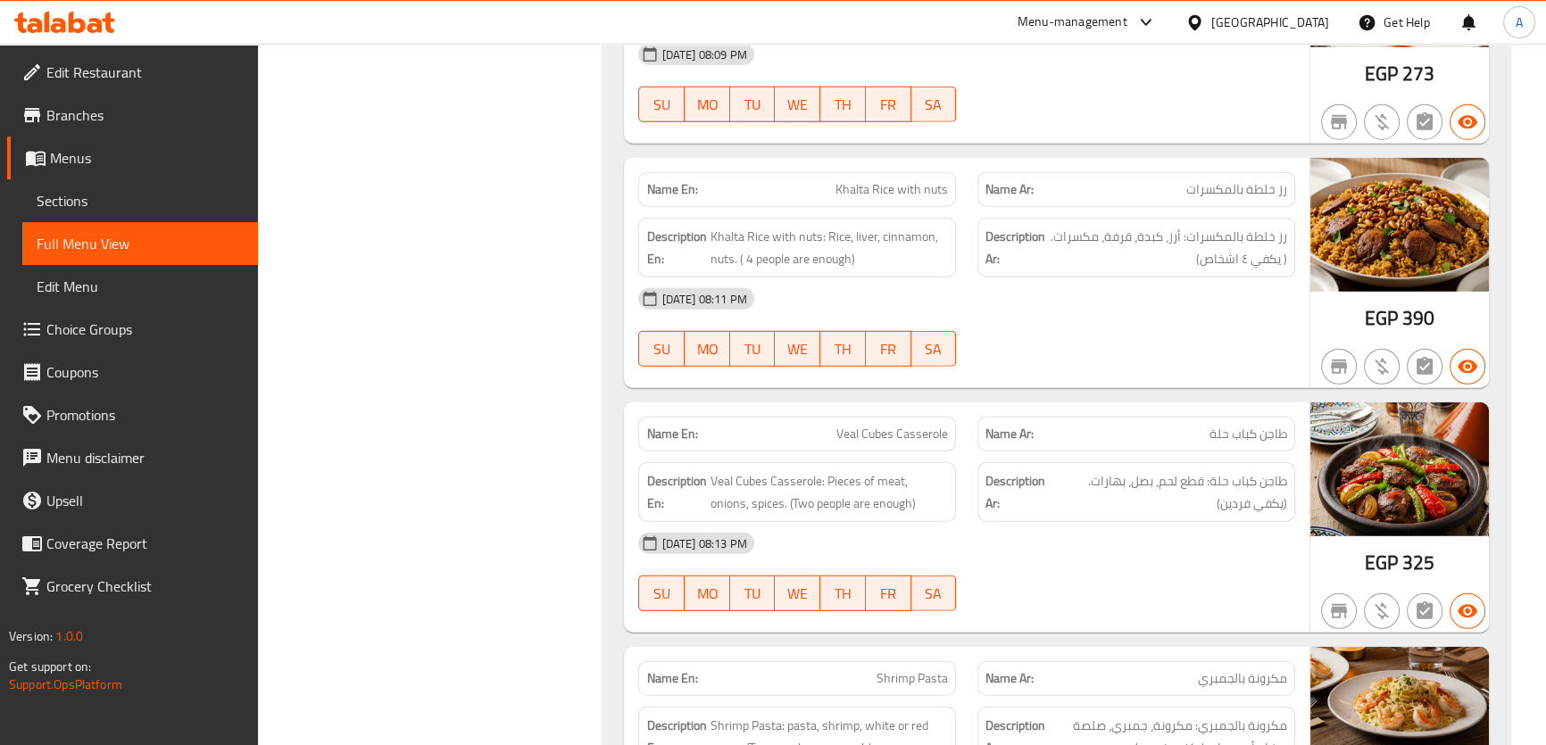
scroll to position [5944, 0]
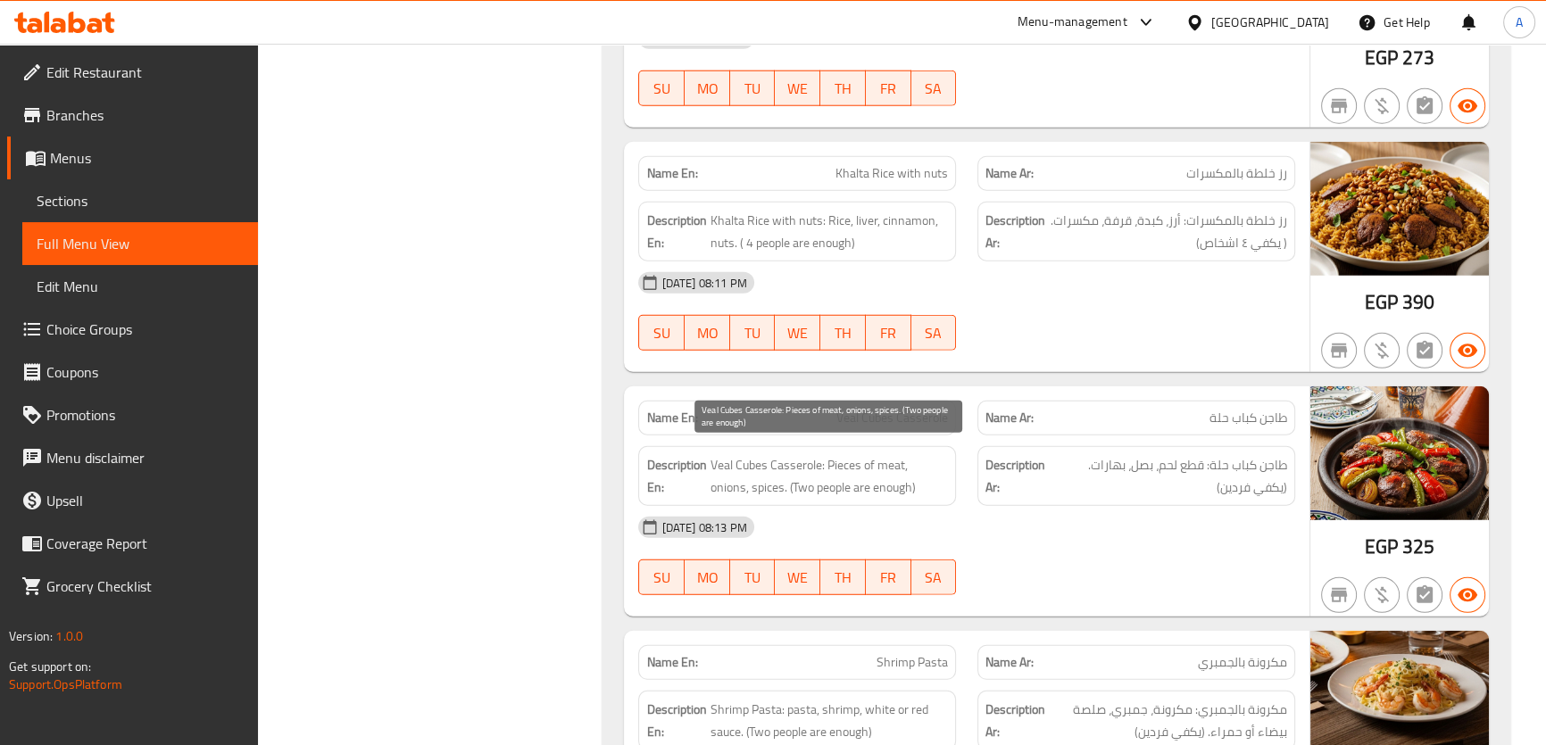
click at [862, 475] on span "Veal Cubes Casserole: Pieces of meat, onions, spices. (Two people are enough)" at bounding box center [828, 476] width 238 height 44
click at [895, 480] on span "Veal Cubes Casserole: Pieces of meat, onions, spices. (Two people are enough)" at bounding box center [828, 476] width 238 height 44
drag, startPoint x: 908, startPoint y: 480, endPoint x: 748, endPoint y: 485, distance: 160.7
click at [748, 485] on span "Veal Cubes Casserole: Pieces of meat, onions, spices. (Two people are enough)" at bounding box center [828, 476] width 238 height 44
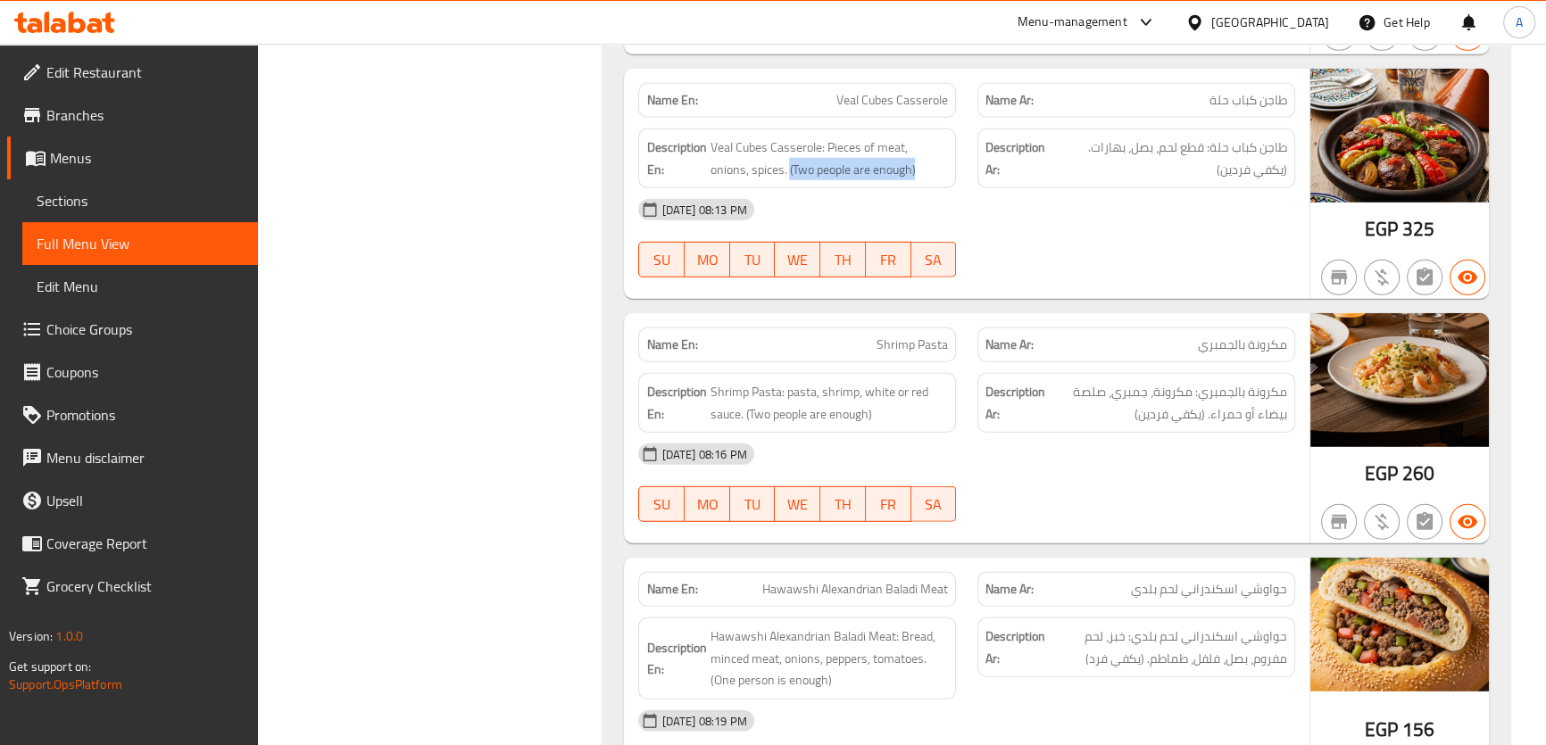
scroll to position [6345, 0]
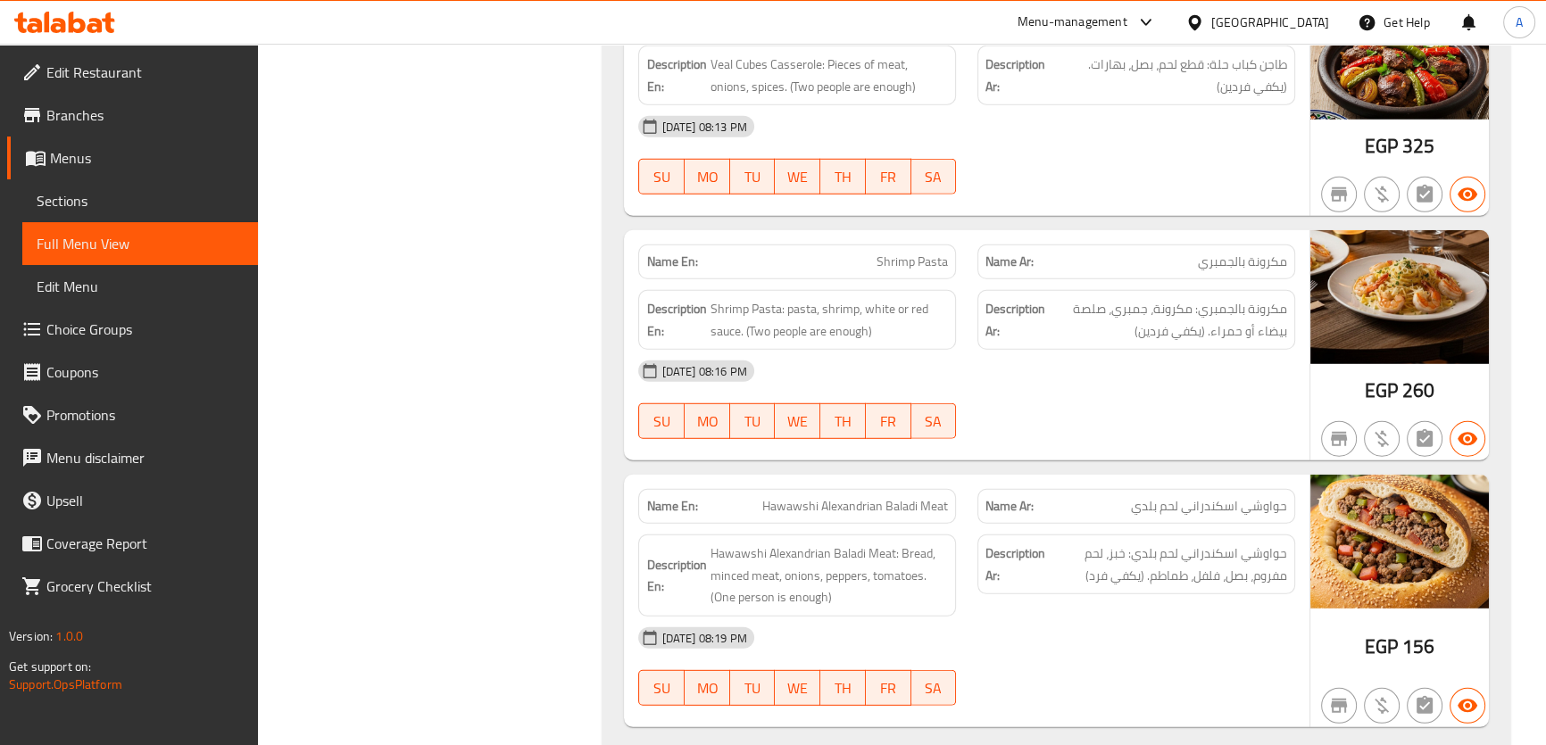
click at [912, 253] on span "Shrimp Pasta" at bounding box center [911, 262] width 71 height 19
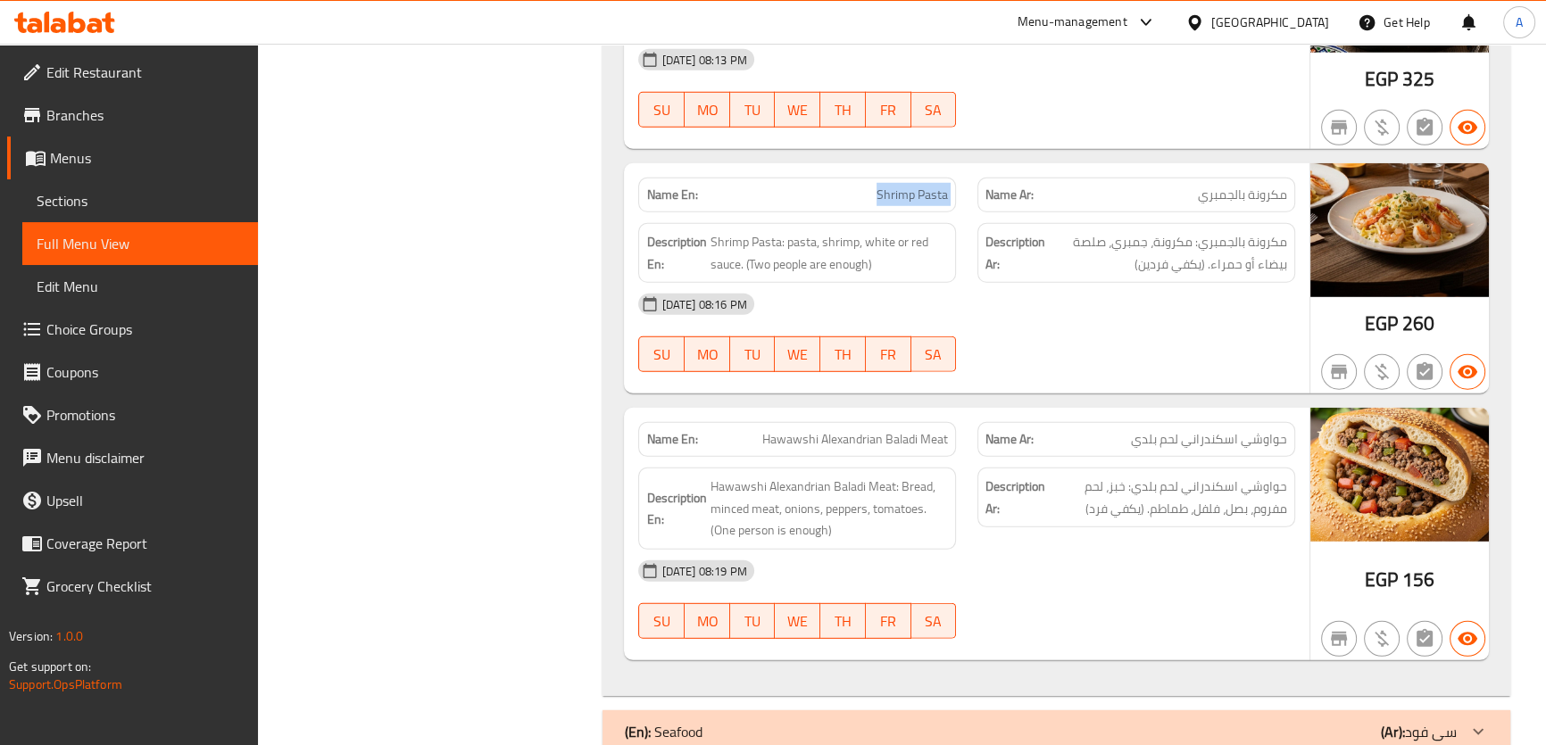
scroll to position [6553, 0]
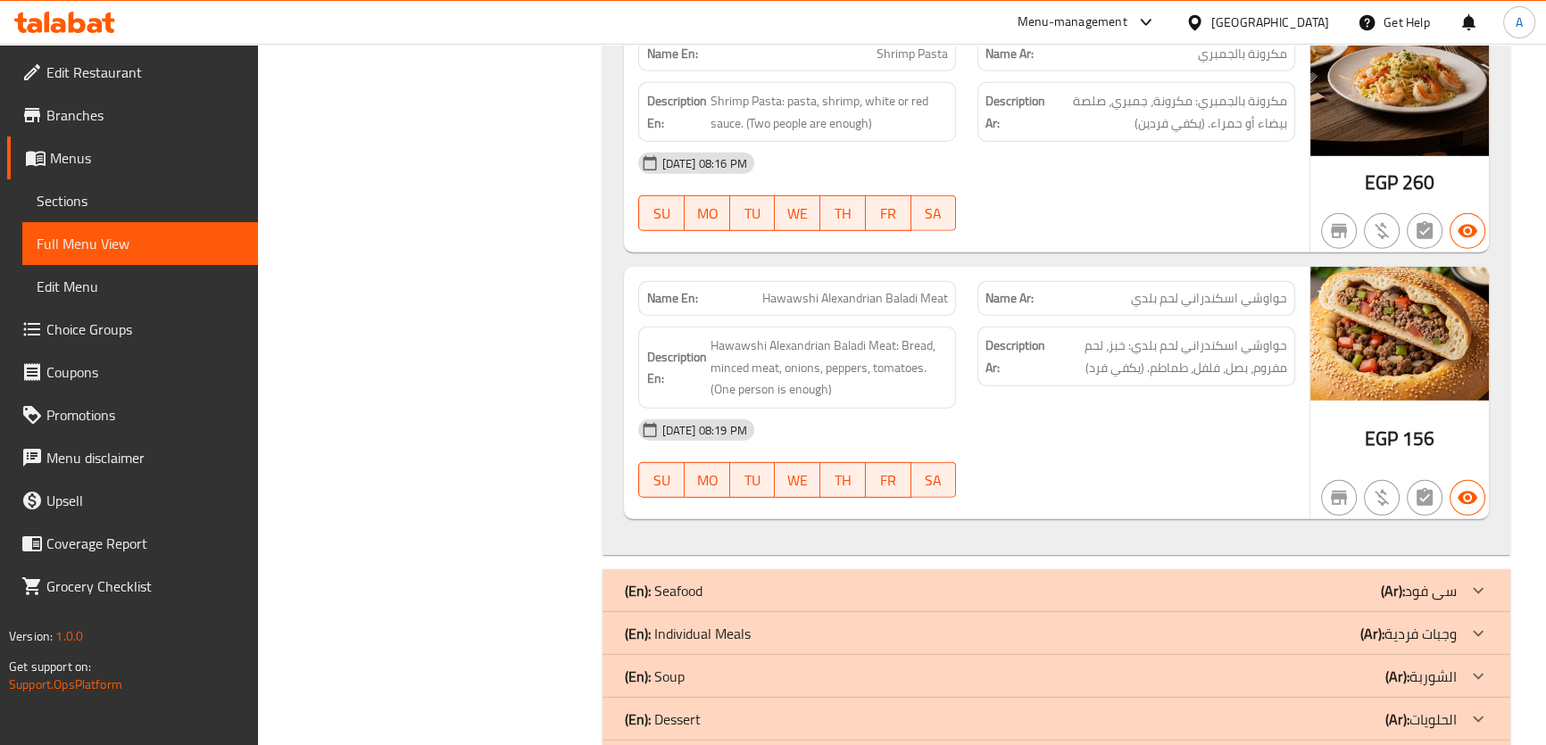
click at [889, 289] on span "Hawawshi Alexandrian Baladi Meat" at bounding box center [855, 298] width 186 height 19
click at [809, 375] on span "Hawawshi Alexandrian Baladi Meat: Bread, minced meat, onions, peppers, tomatoes…" at bounding box center [828, 368] width 238 height 66
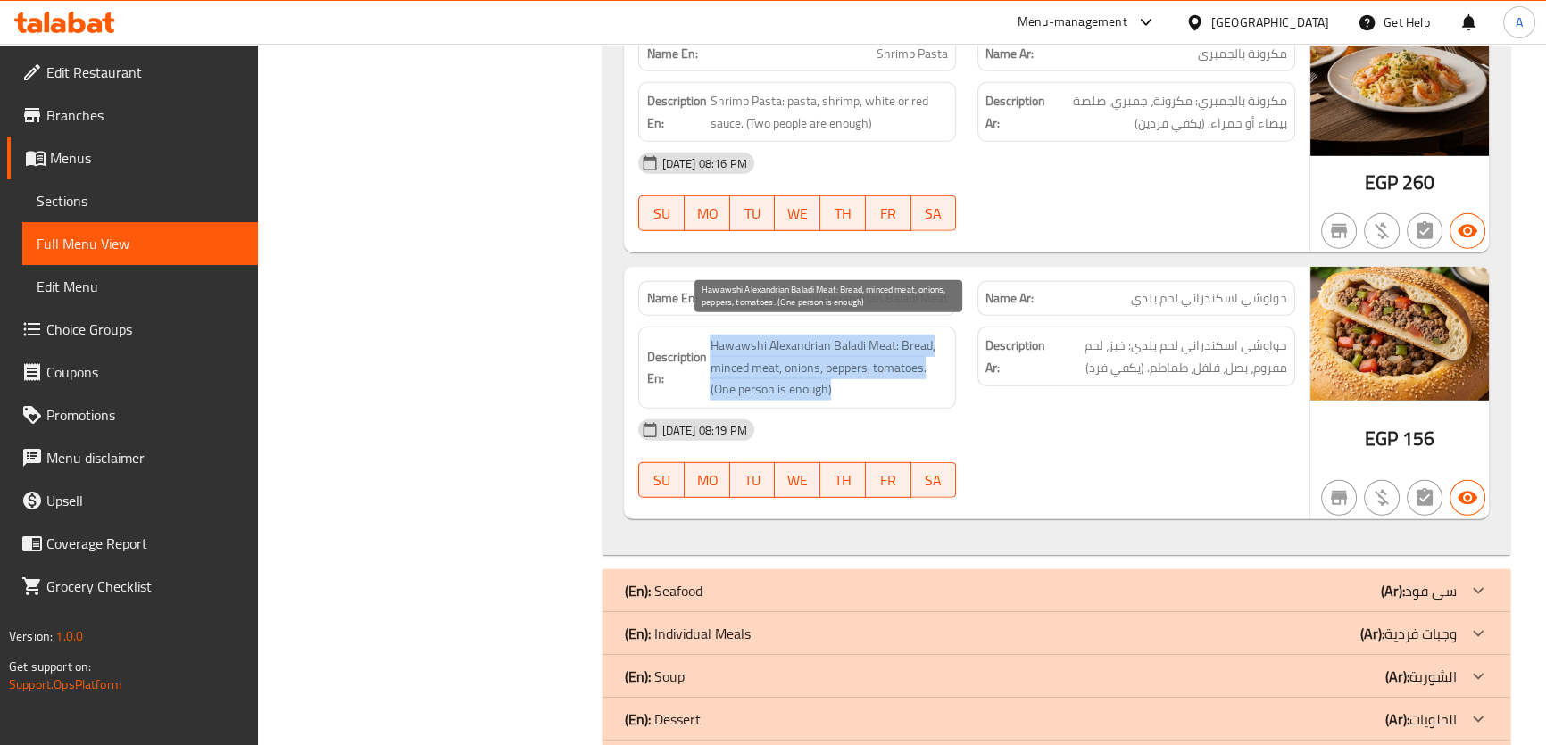
click at [809, 375] on span "Hawawshi Alexandrian Baladi Meat: Bread, minced meat, onions, peppers, tomatoes…" at bounding box center [828, 368] width 238 height 66
click at [781, 369] on span "Hawawshi Alexandrian Baladi Meat: Bread, minced meat, onions, peppers, tomatoes…" at bounding box center [828, 368] width 238 height 66
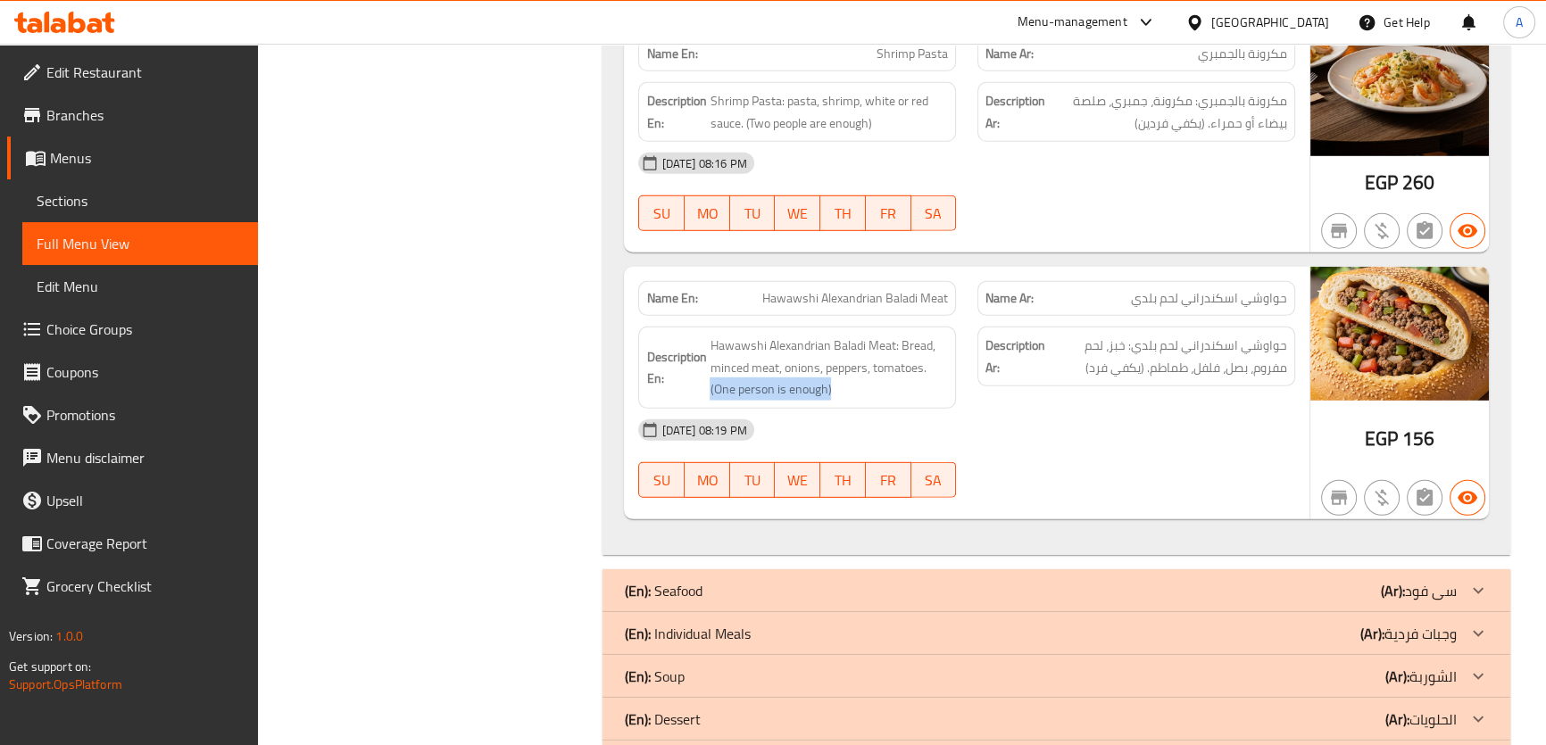
click at [825, 375] on span "Hawawshi Alexandrian Baladi Meat: Bread, minced meat, onions, peppers, tomatoes…" at bounding box center [828, 368] width 238 height 66
click at [729, 382] on span "Hawawshi Alexandrian Baladi Meat: Bread, minced meat, onions, peppers, tomatoes…" at bounding box center [828, 368] width 238 height 66
click at [825, 383] on span "Hawawshi Alexandrian Baladi Meat: Bread, minced meat, onions, peppers, tomatoes…" at bounding box center [828, 368] width 238 height 66
click at [789, 375] on span "Hawawshi Alexandrian Baladi Meat: Bread, minced meat, onions, peppers, tomatoes…" at bounding box center [828, 368] width 238 height 66
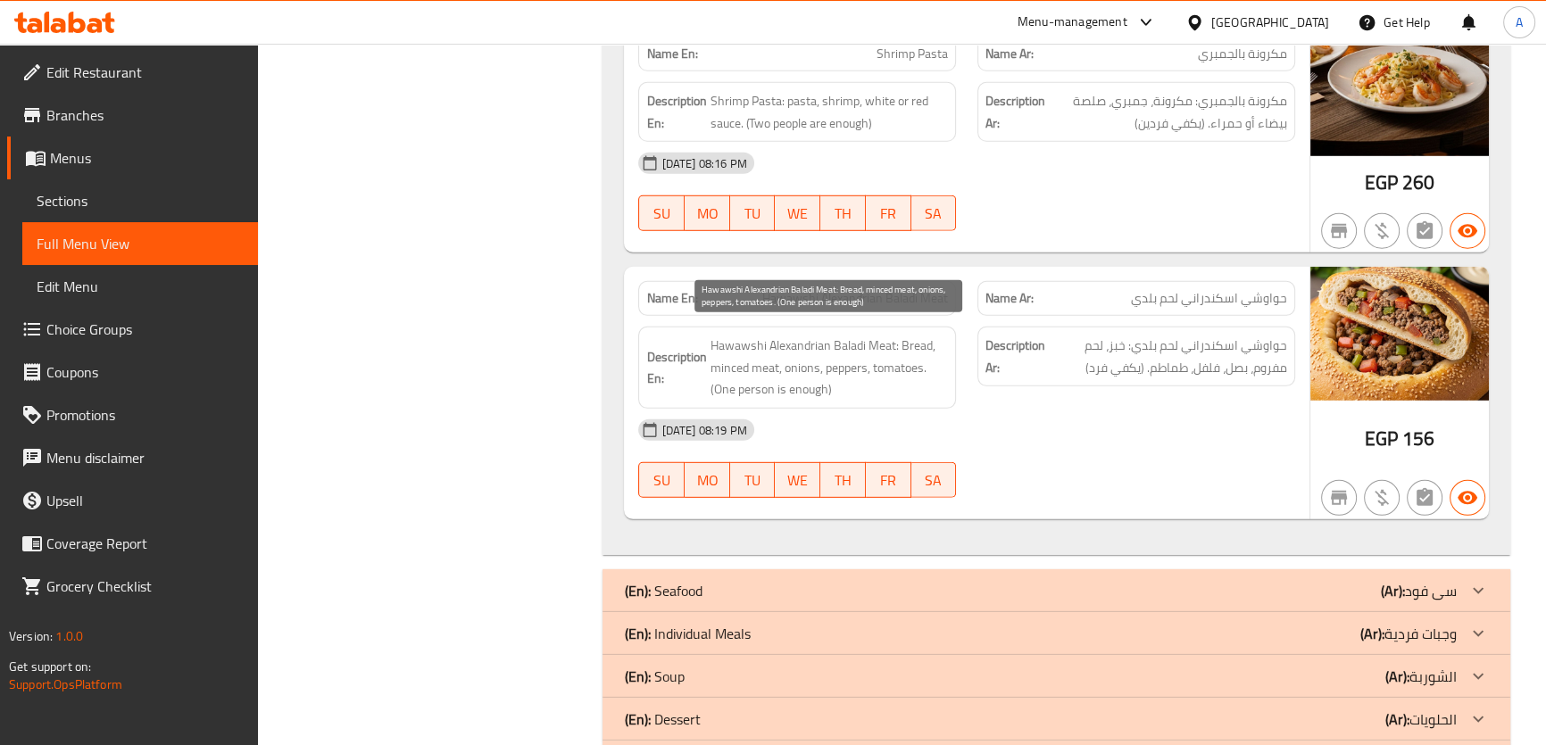
click at [815, 375] on span "Hawawshi Alexandrian Baladi Meat: Bread, minced meat, onions, peppers, tomatoes…" at bounding box center [828, 368] width 238 height 66
click at [825, 372] on span "Hawawshi Alexandrian Baladi Meat: Bread, minced meat, onions, peppers, tomatoes…" at bounding box center [828, 368] width 238 height 66
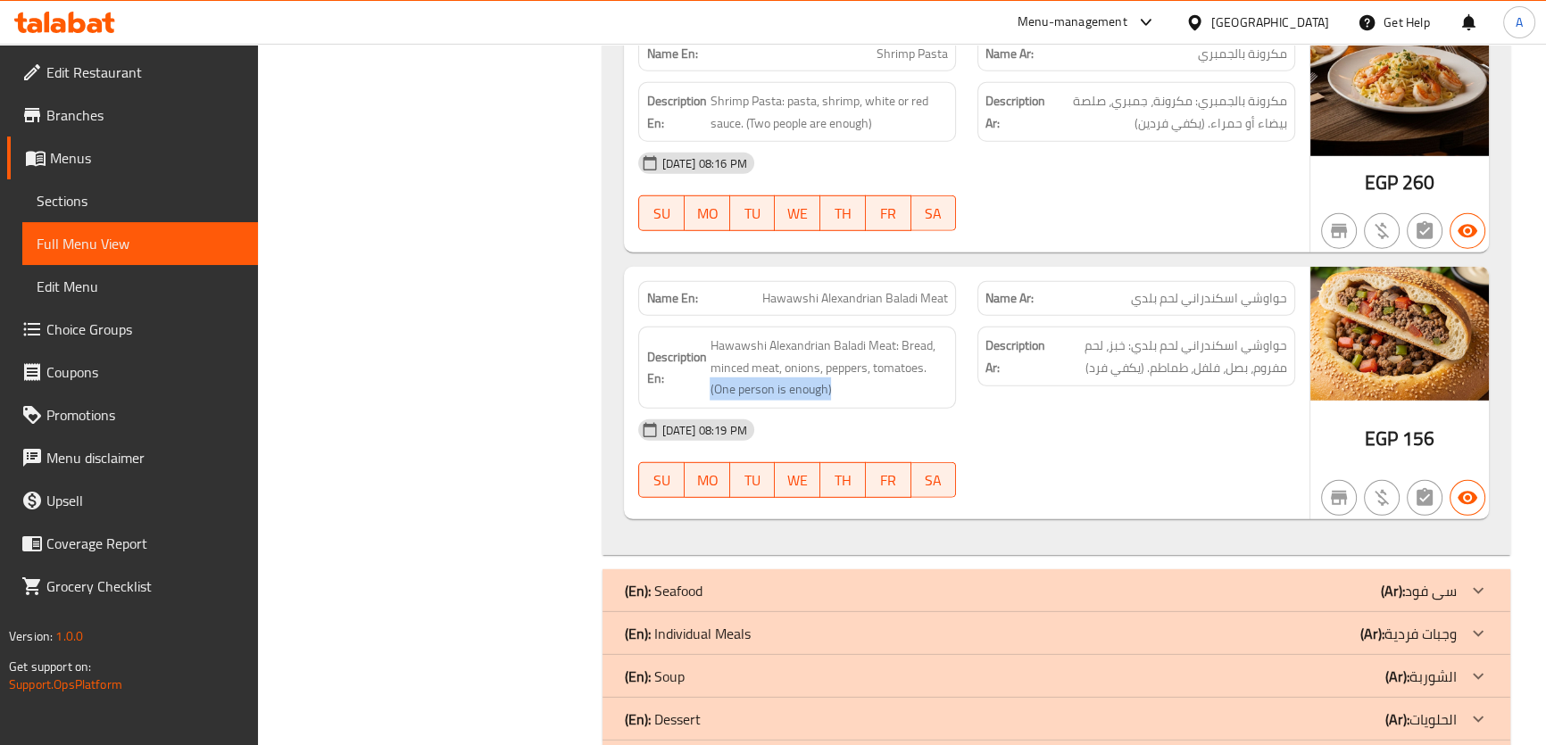
drag, startPoint x: 742, startPoint y: 385, endPoint x: 704, endPoint y: 383, distance: 38.4
click at [704, 383] on h6 "Description En: Hawawshi Alexandrian Baladi Meat: Bread, minced meat, onions, p…" at bounding box center [797, 368] width 302 height 66
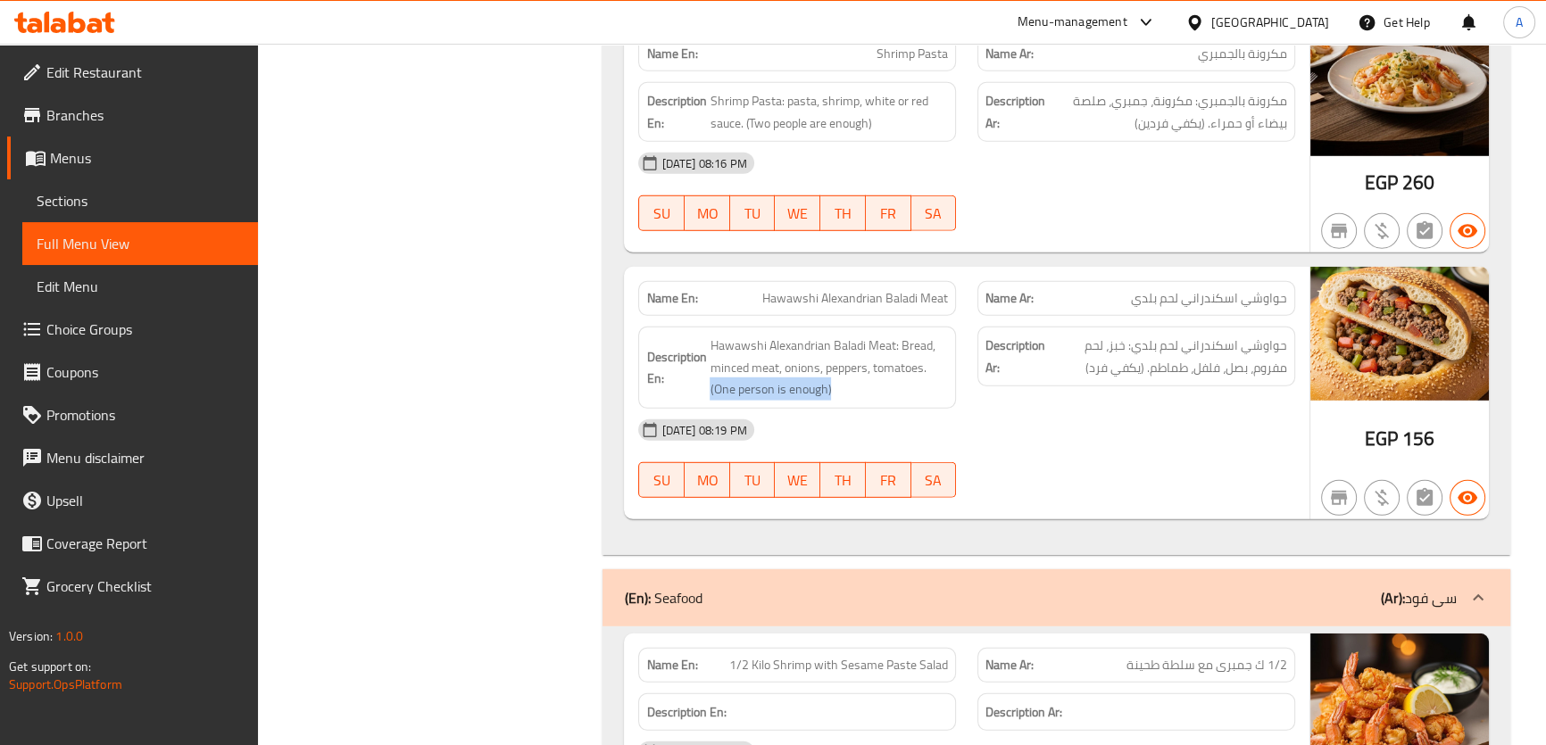
scroll to position [0, 0]
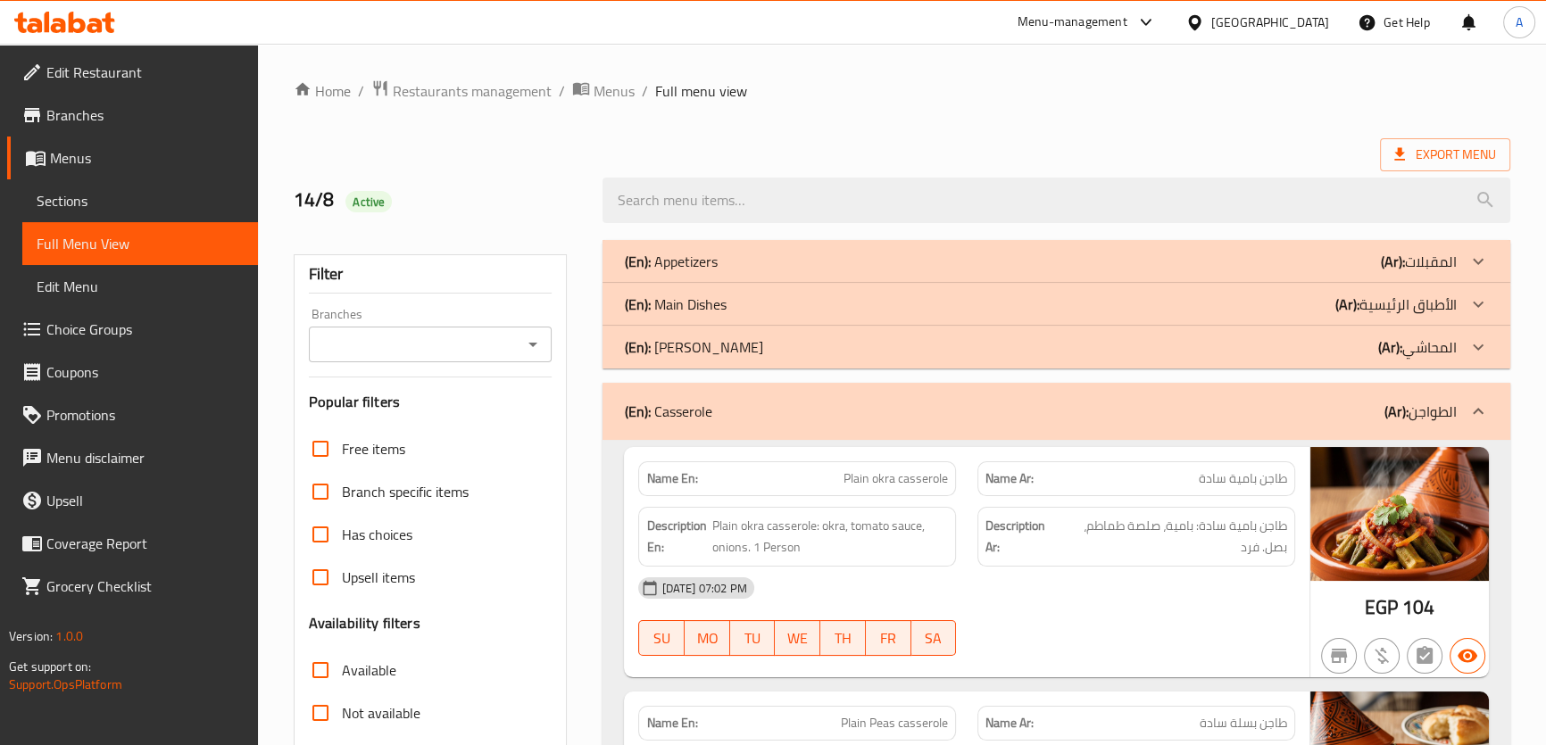
click at [1391, 410] on b "(Ar):" at bounding box center [1396, 411] width 24 height 27
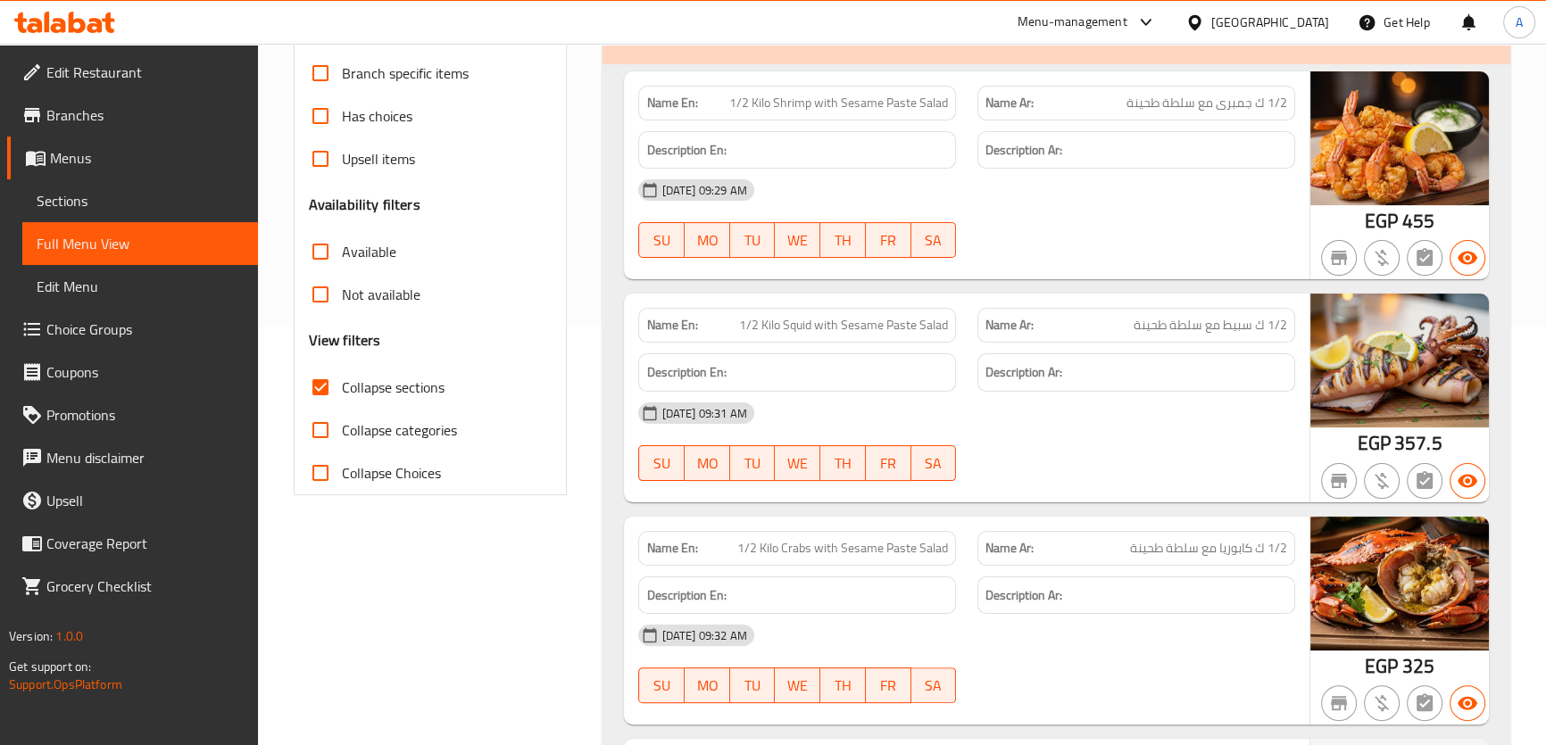
scroll to position [370, 0]
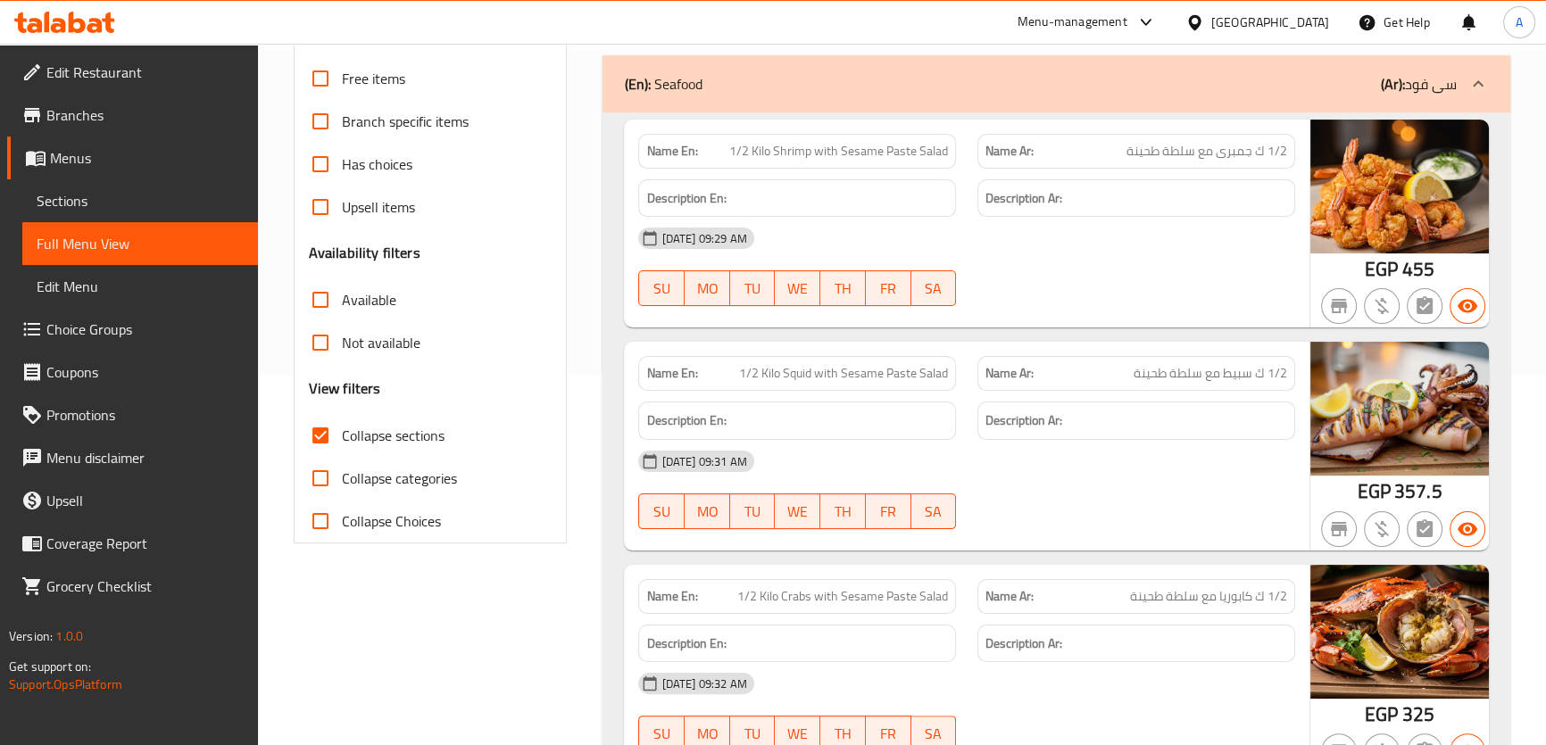
click at [818, 190] on h6 "Description En:" at bounding box center [797, 198] width 302 height 22
click at [835, 153] on span "1/2 Kilo Shrimp with Sesame Paste Salad" at bounding box center [838, 151] width 219 height 19
click at [1211, 152] on span "1/2 ك جمبرى مع سلطة طحينة" at bounding box center [1206, 151] width 161 height 19
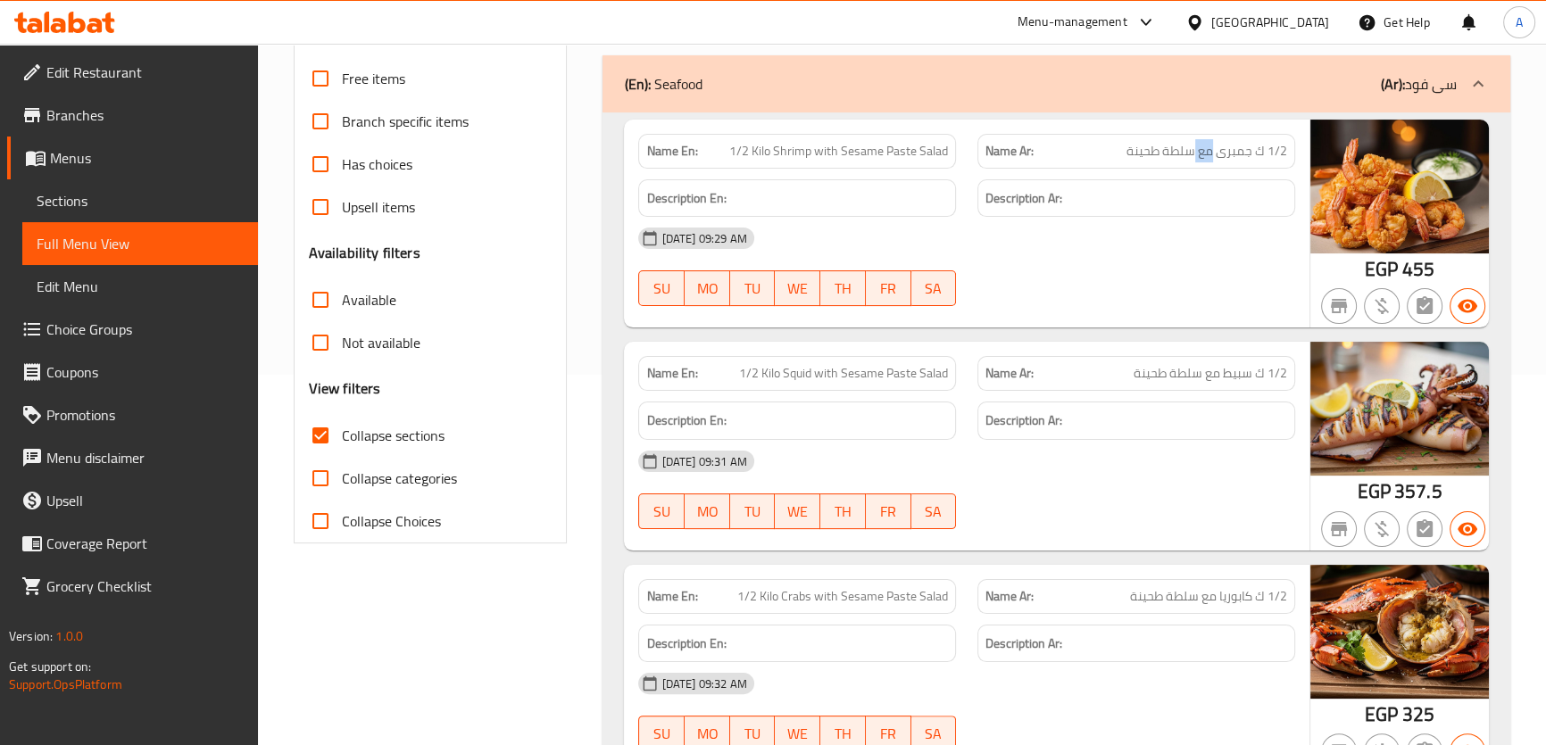
click at [1211, 152] on span "1/2 ك جمبرى مع سلطة طحينة" at bounding box center [1206, 151] width 161 height 19
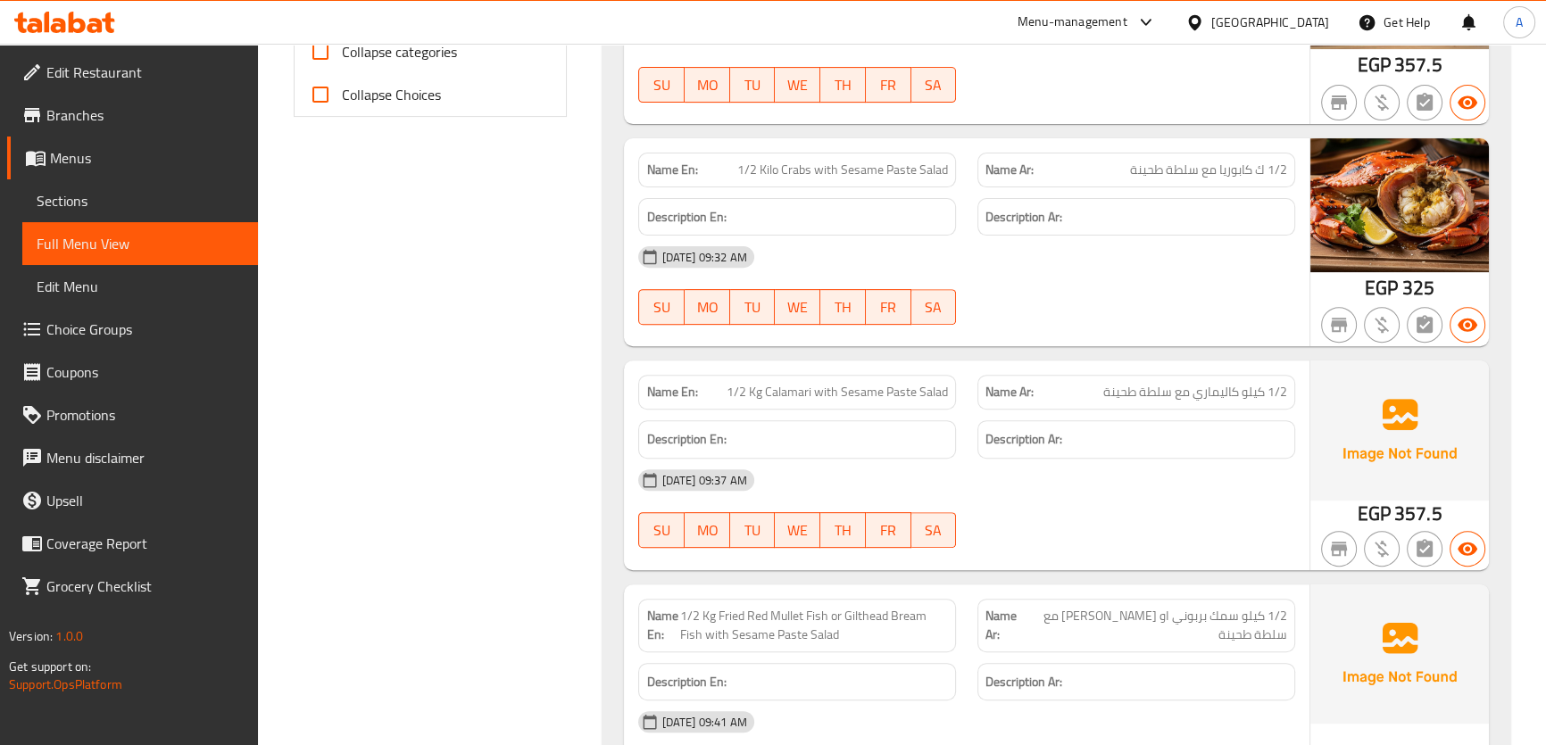
scroll to position [818, 0]
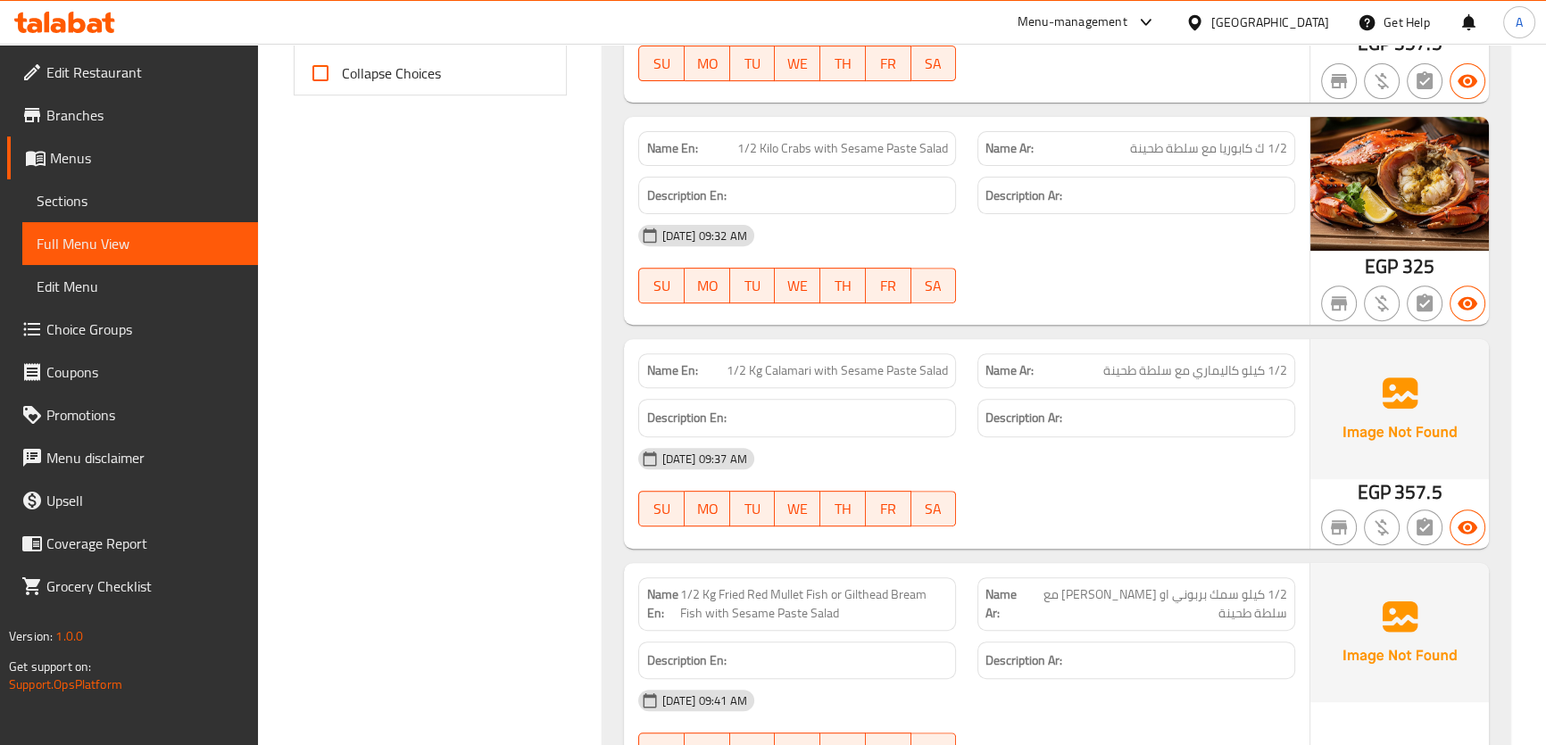
click at [870, 160] on div "Name En: 1/2 Kilo Crabs with Sesame Paste Salad" at bounding box center [797, 148] width 318 height 35
click at [1097, 157] on div "Name Ar: 1/2 ك كابوريا مع سلطة طحينة" at bounding box center [1136, 148] width 318 height 35
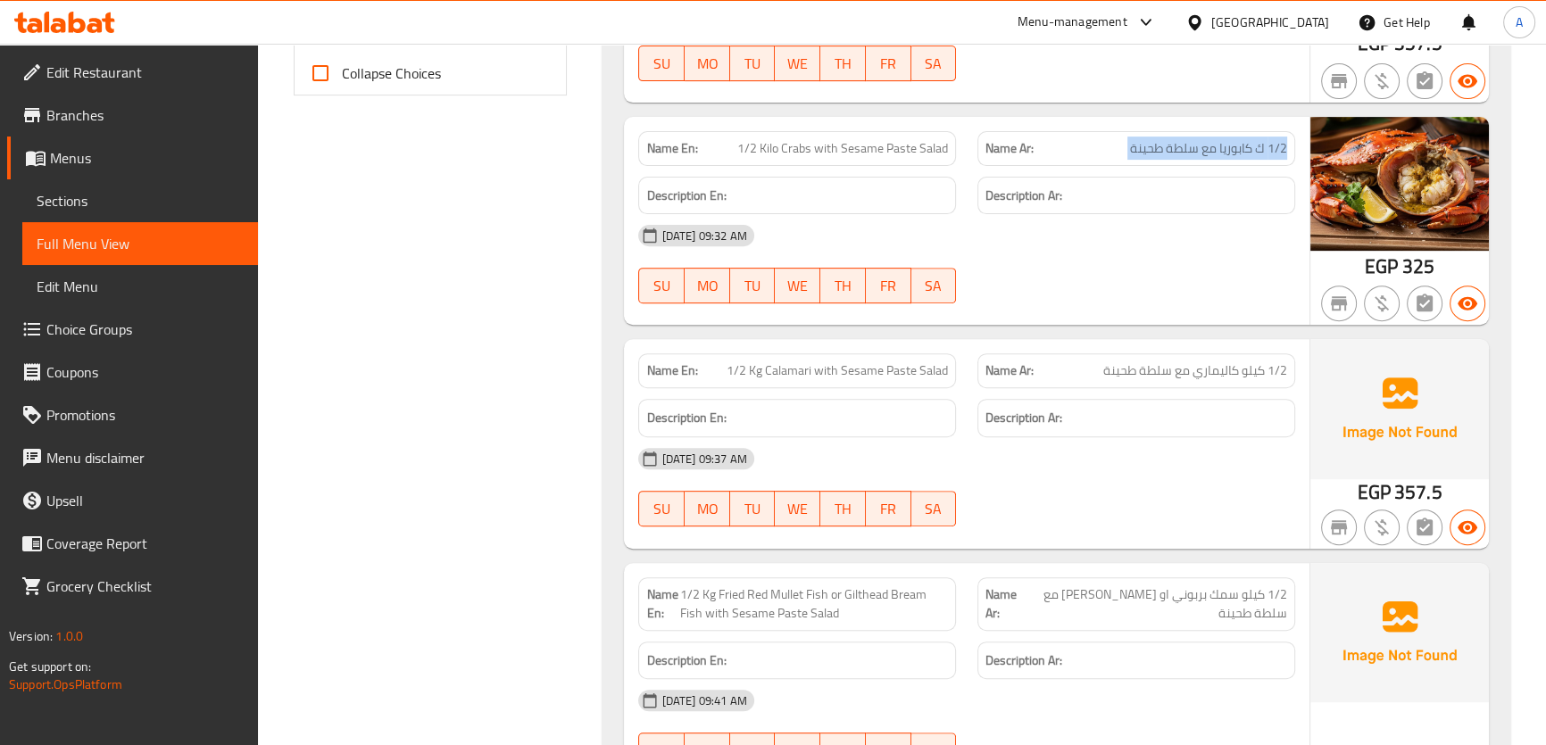
click at [1097, 157] on div "Name Ar: 1/2 ك كابوريا مع سلطة طحينة" at bounding box center [1136, 148] width 318 height 35
click at [1011, 155] on strong "Name Ar:" at bounding box center [1009, 148] width 48 height 19
click at [908, 147] on span "1/2 Kilo Crabs with Sesame Paste Salad" at bounding box center [842, 148] width 211 height 19
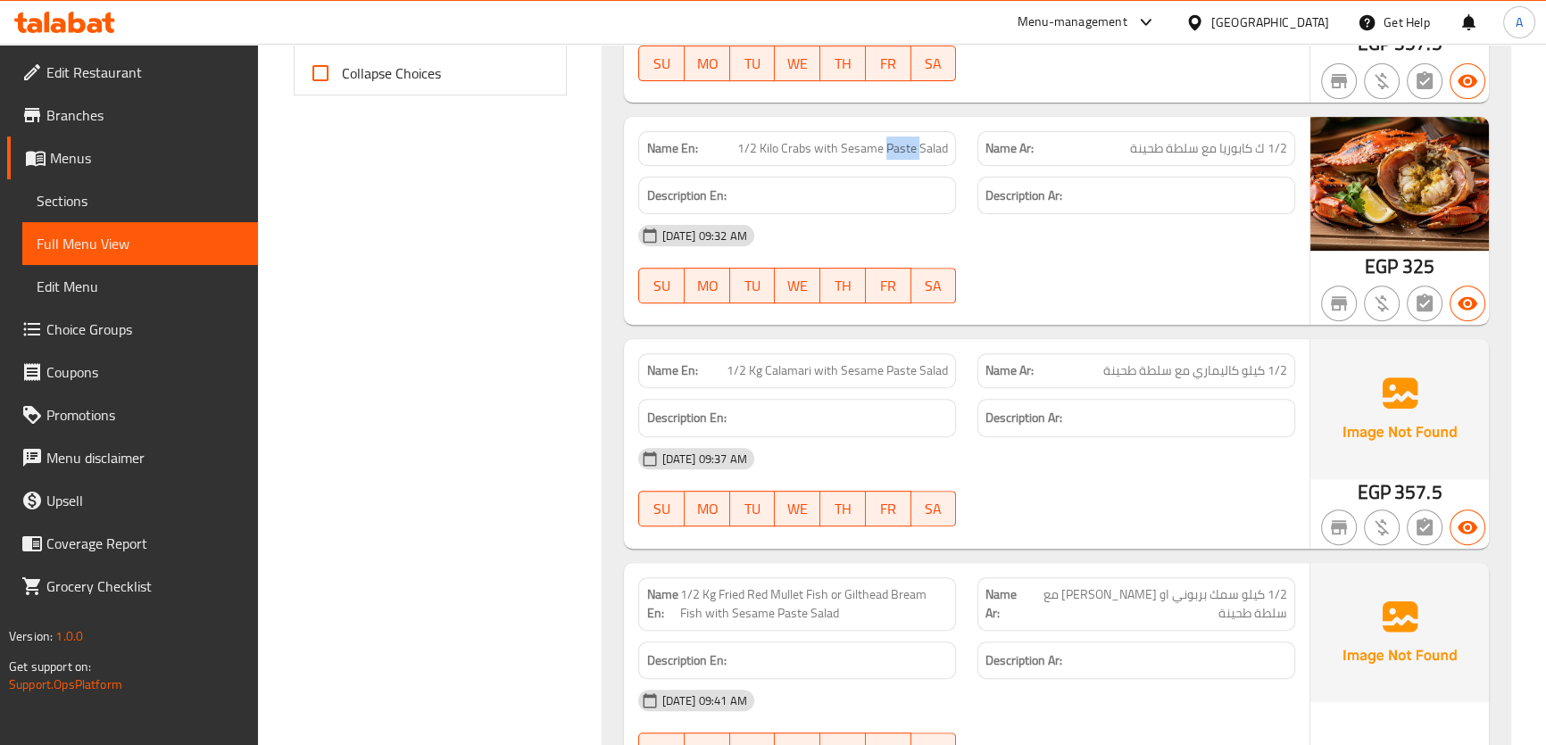
click at [908, 147] on span "1/2 Kilo Crabs with Sesame Paste Salad" at bounding box center [842, 148] width 211 height 19
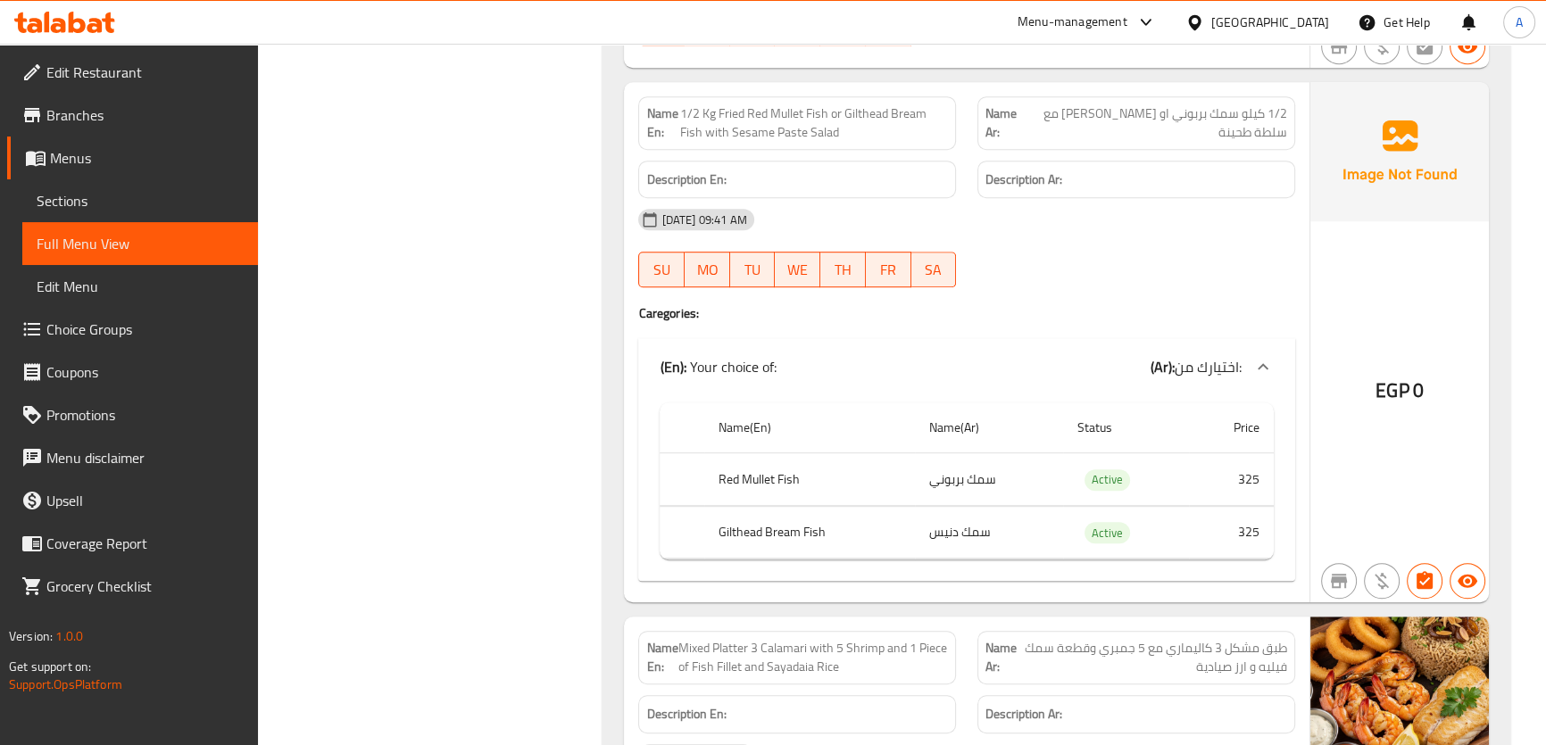
scroll to position [1332, 0]
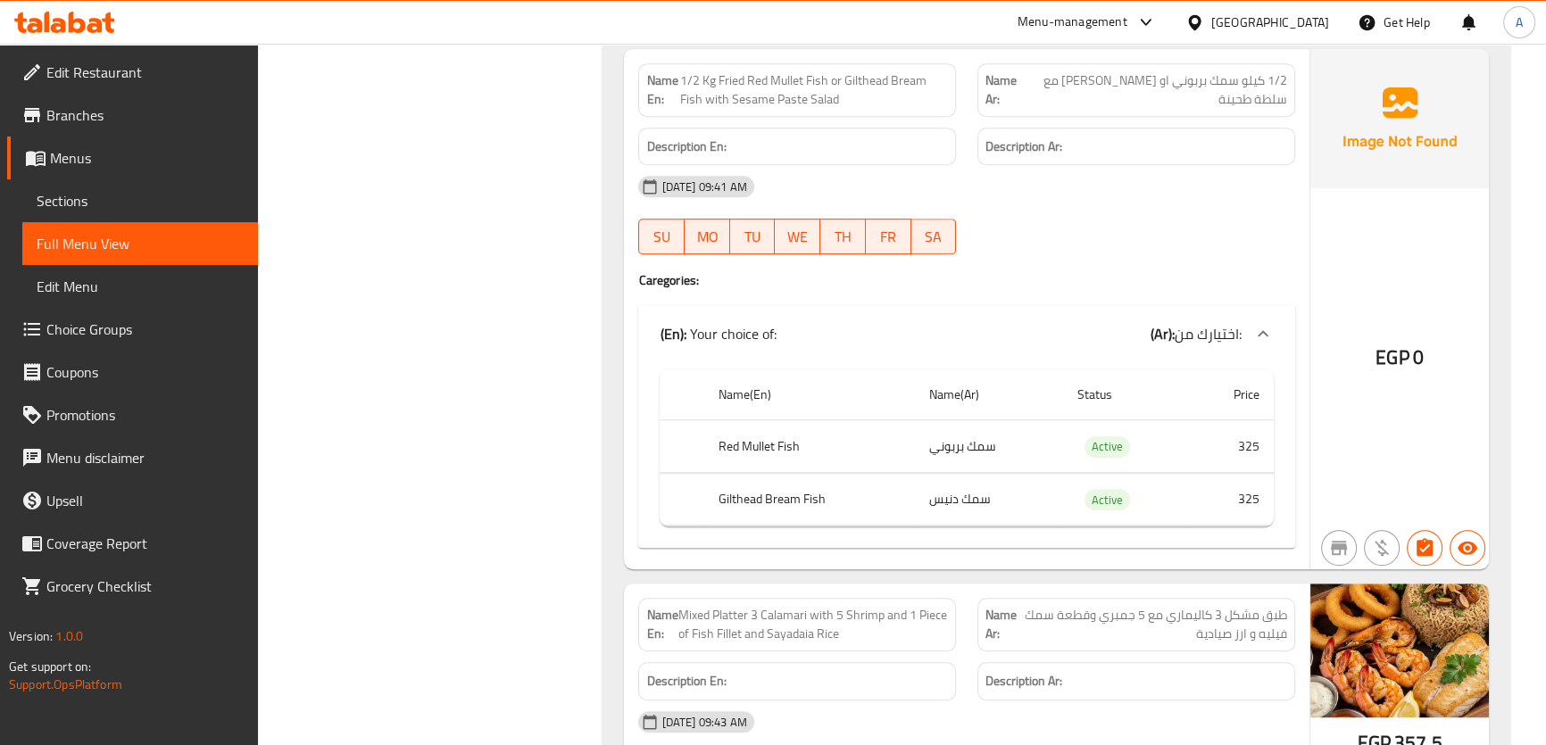
click at [1188, 86] on span "1/2 كيلو سمك بربوني او [PERSON_NAME] مع سلطة طحينة" at bounding box center [1155, 89] width 261 height 37
click at [1150, 71] on span "1/2 كيلو سمك بربوني او [PERSON_NAME] مع سلطة طحينة" at bounding box center [1155, 89] width 261 height 37
click at [884, 78] on span "1/2 Kg Fried Red Mullet Fish or Gilthead Bream Fish with Sesame Paste Salad" at bounding box center [814, 89] width 268 height 37
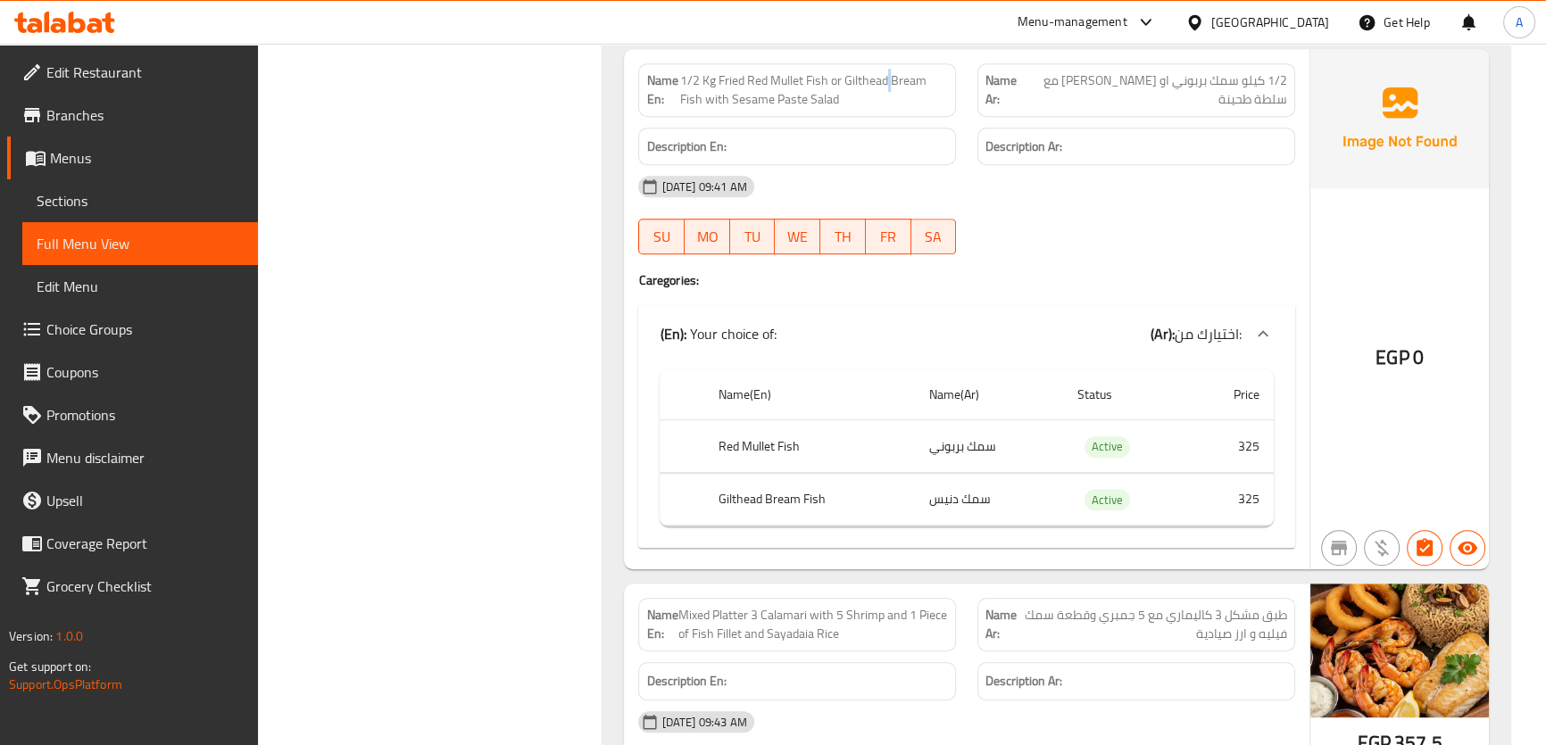
click at [884, 78] on span "1/2 Kg Fried Red Mullet Fish or Gilthead Bream Fish with Sesame Paste Salad" at bounding box center [814, 89] width 268 height 37
click at [866, 81] on span "1/2 Kg Fried Red Mullet Fish or Gilthead Bream Fish with Sesame Paste Salad" at bounding box center [814, 89] width 268 height 37
click at [1006, 452] on td "سمك بربوني" at bounding box center [989, 446] width 148 height 53
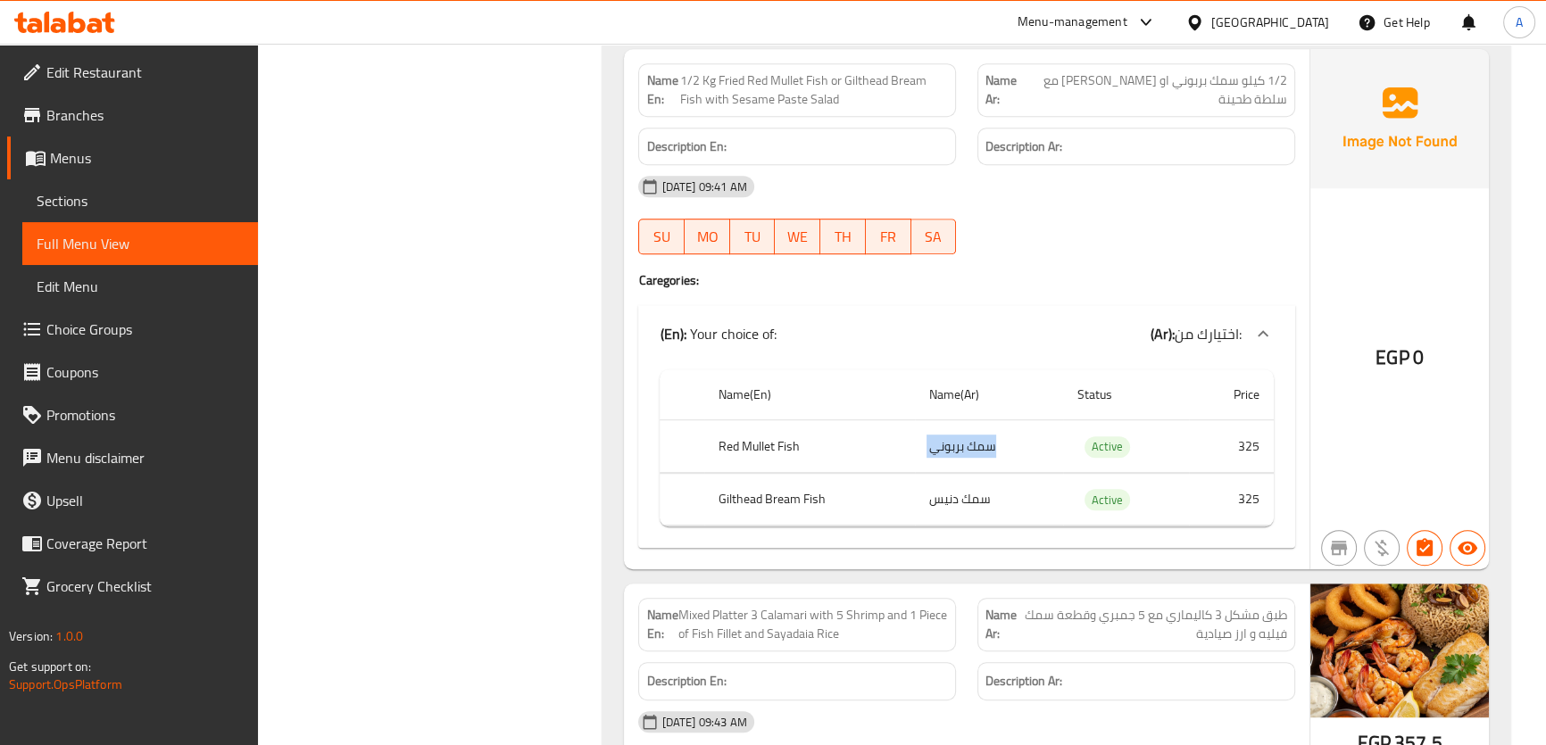
click at [1006, 452] on td "سمك بربوني" at bounding box center [989, 446] width 148 height 53
click at [958, 493] on td "سمك دنيس" at bounding box center [989, 499] width 148 height 53
click at [964, 509] on td "سمك دنيس" at bounding box center [989, 499] width 148 height 53
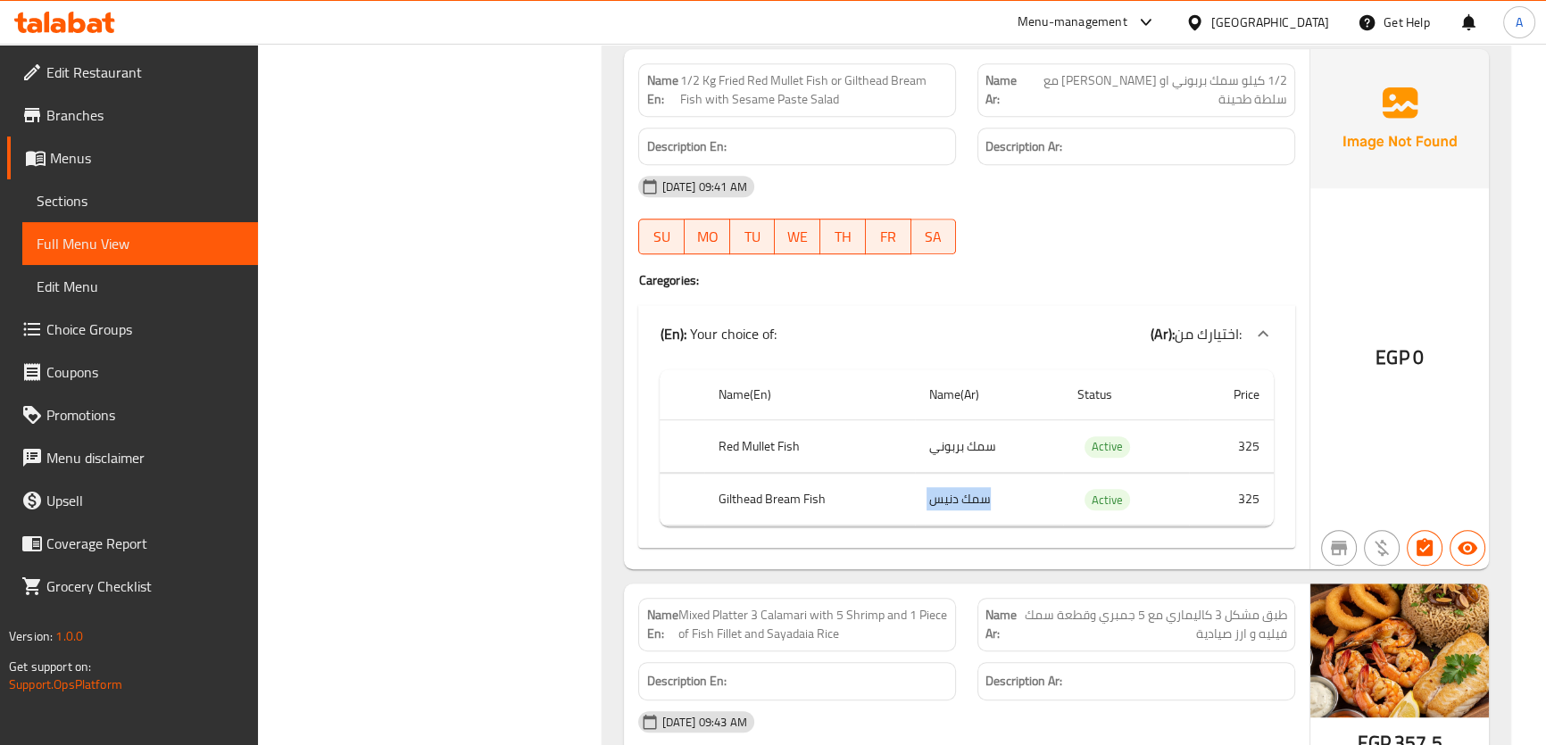
click at [964, 509] on td "سمك دنيس" at bounding box center [989, 499] width 148 height 53
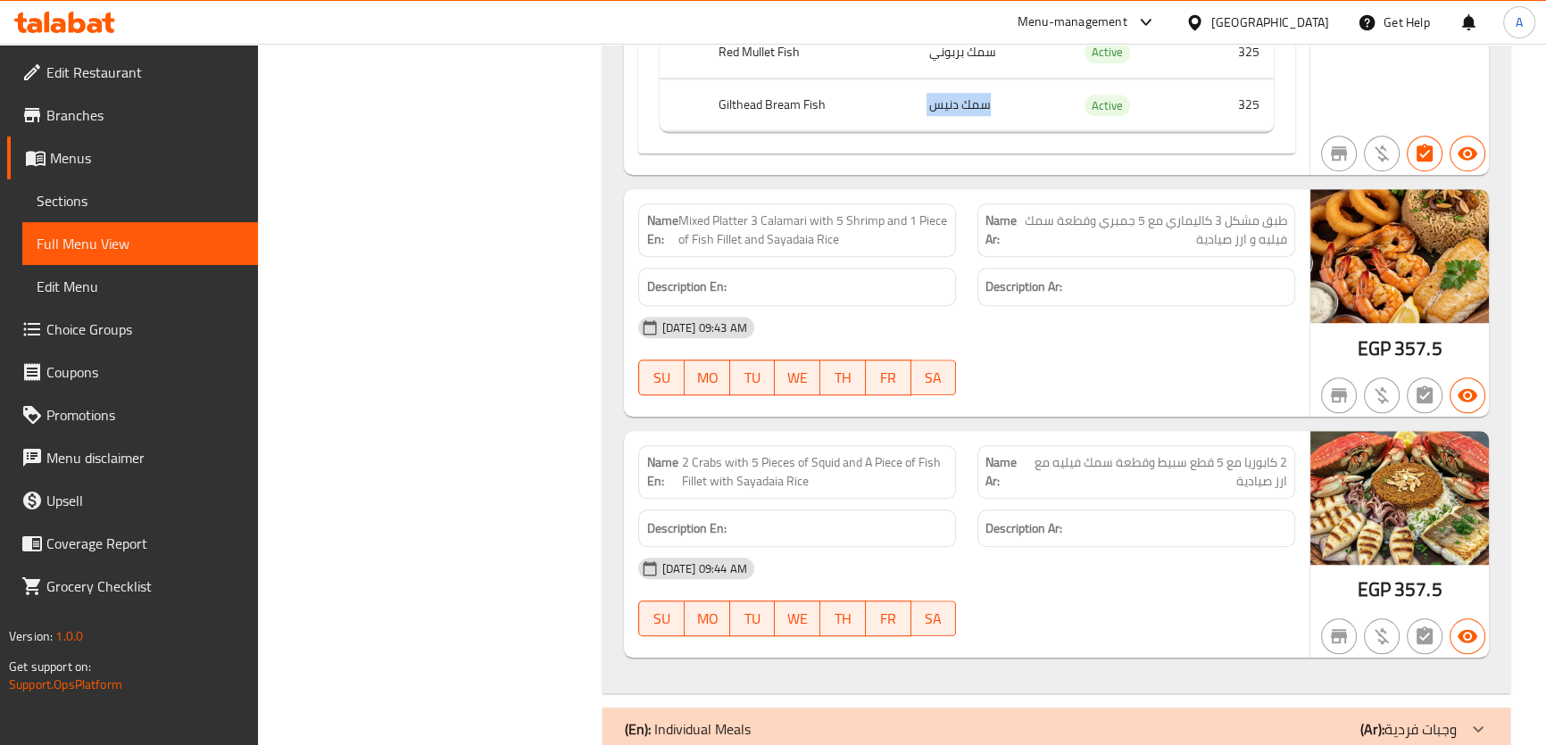
scroll to position [1732, 0]
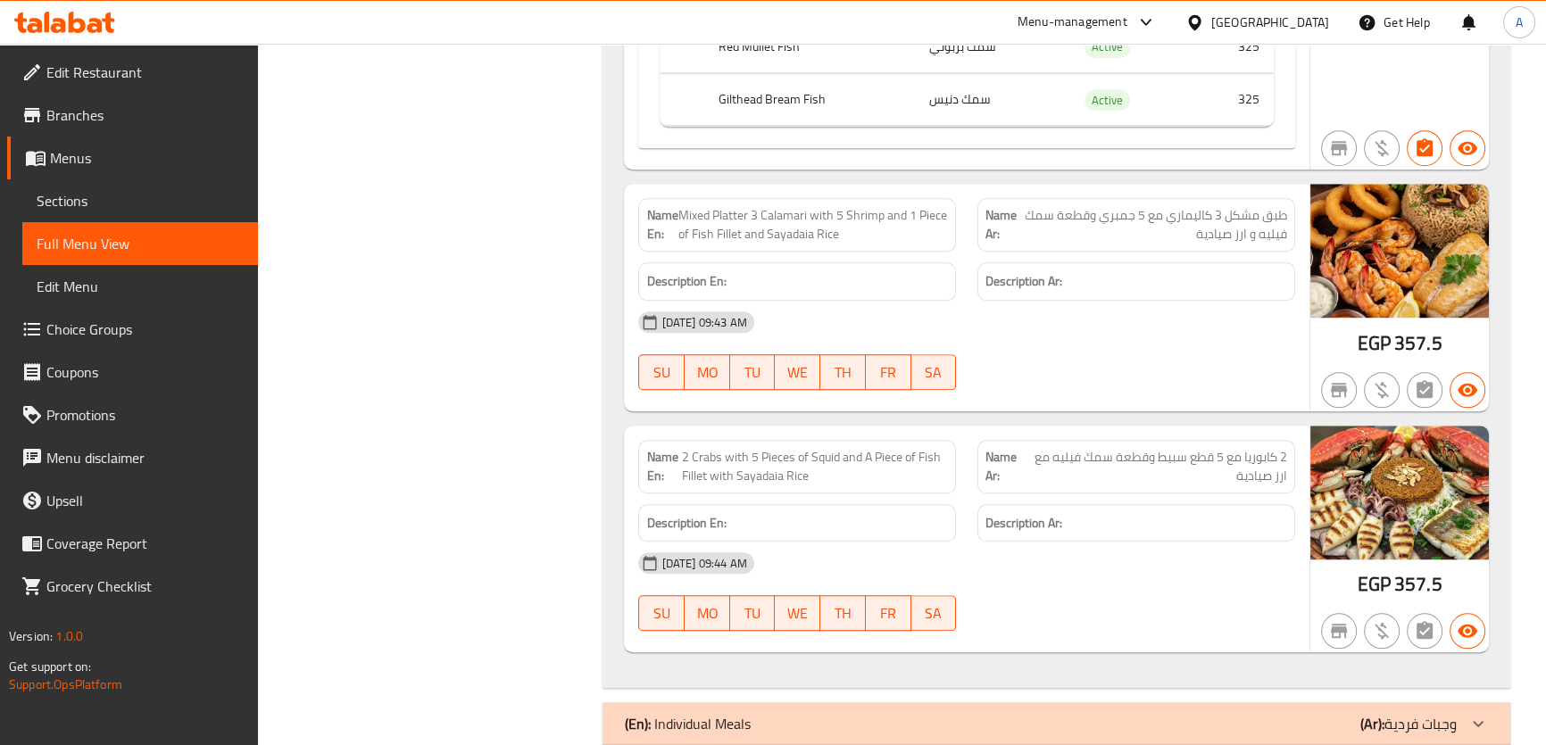
click at [885, 223] on span "Mixed Platter 3 Calamari with 5 Shrimp and 1 Piece of Fish Fillet and Sayadaia …" at bounding box center [813, 224] width 270 height 37
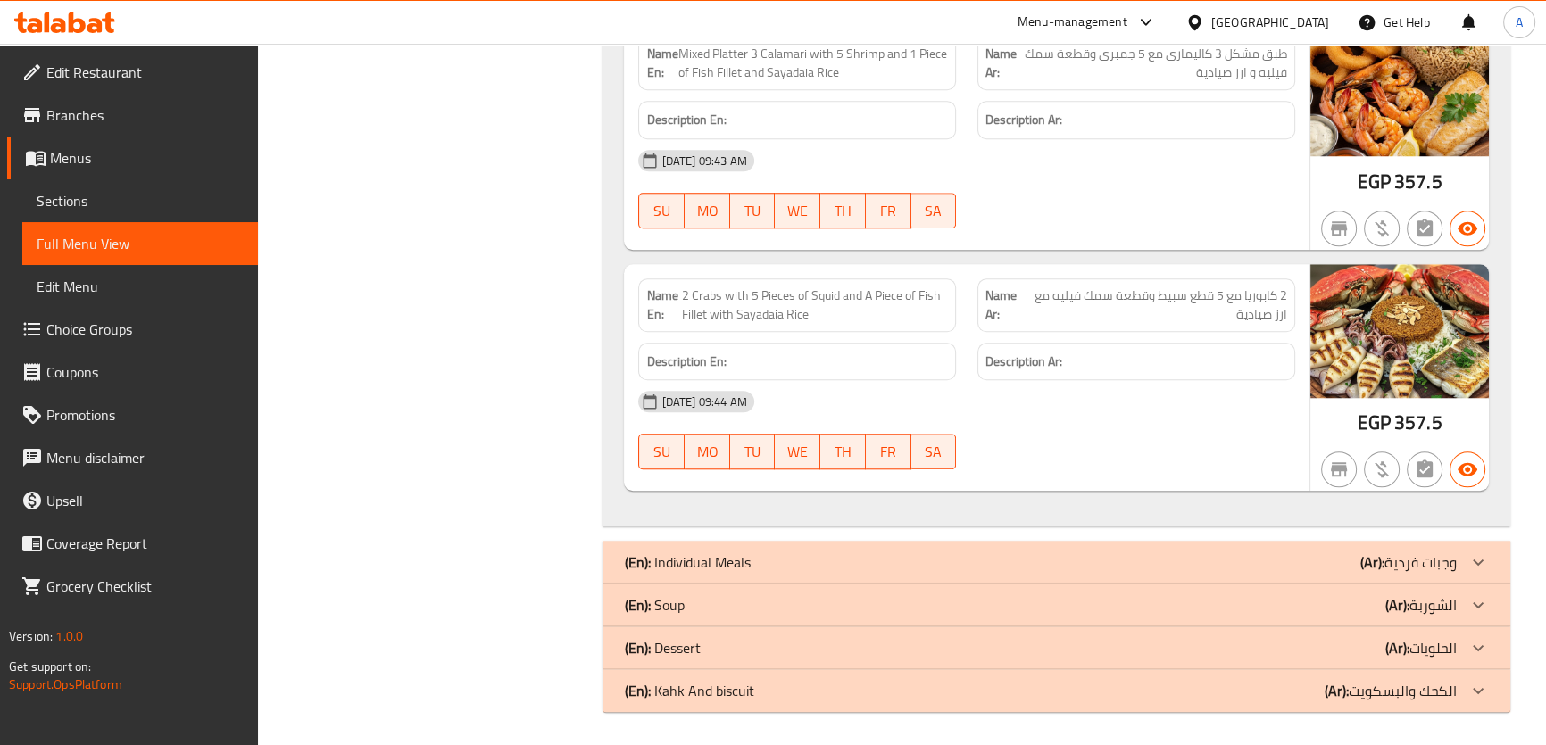
click at [1156, 311] on span "2 كابوريا مع 5 قطع سبيط وقطعة سمك فيليه مع ارز صيادية" at bounding box center [1156, 304] width 261 height 37
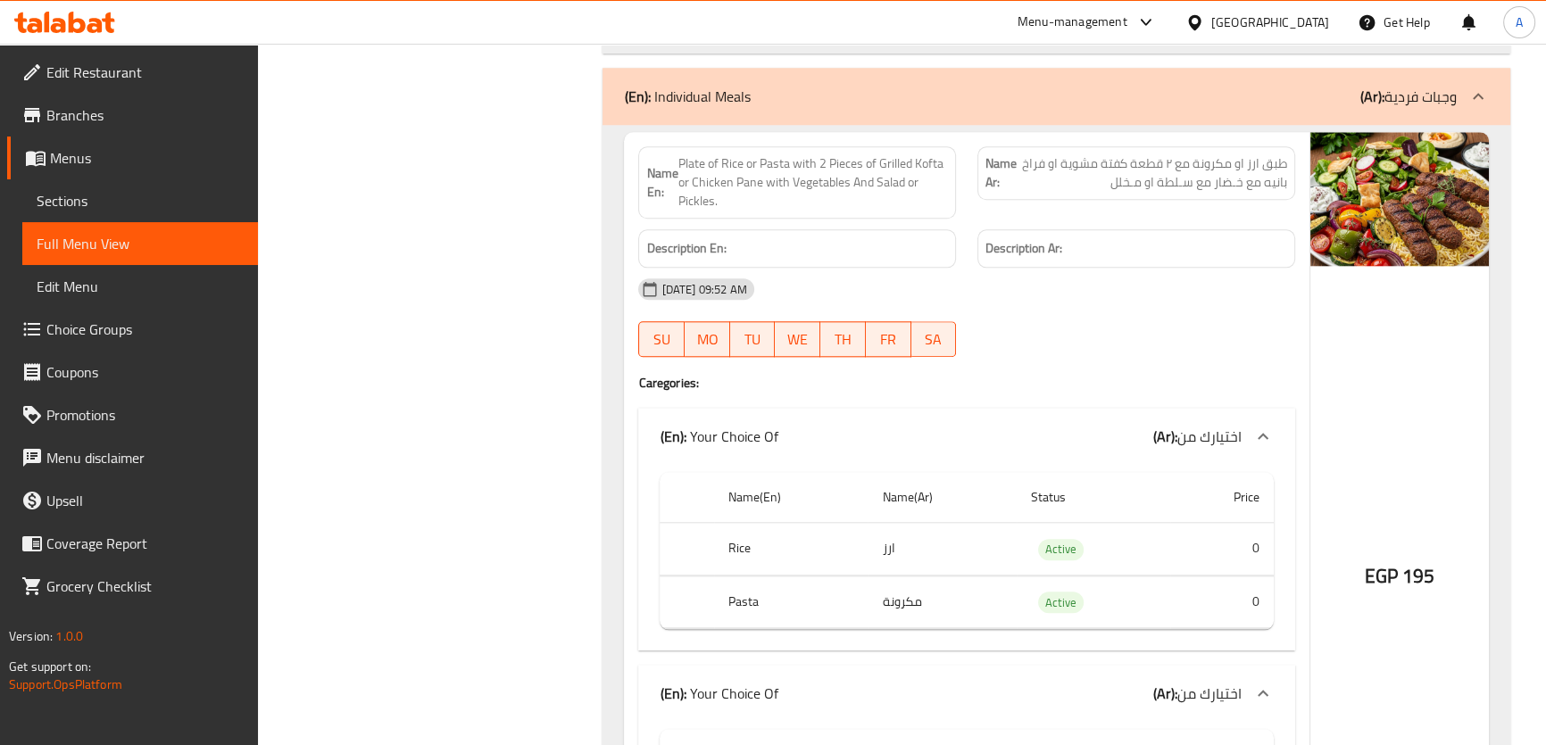
scroll to position [2340, 0]
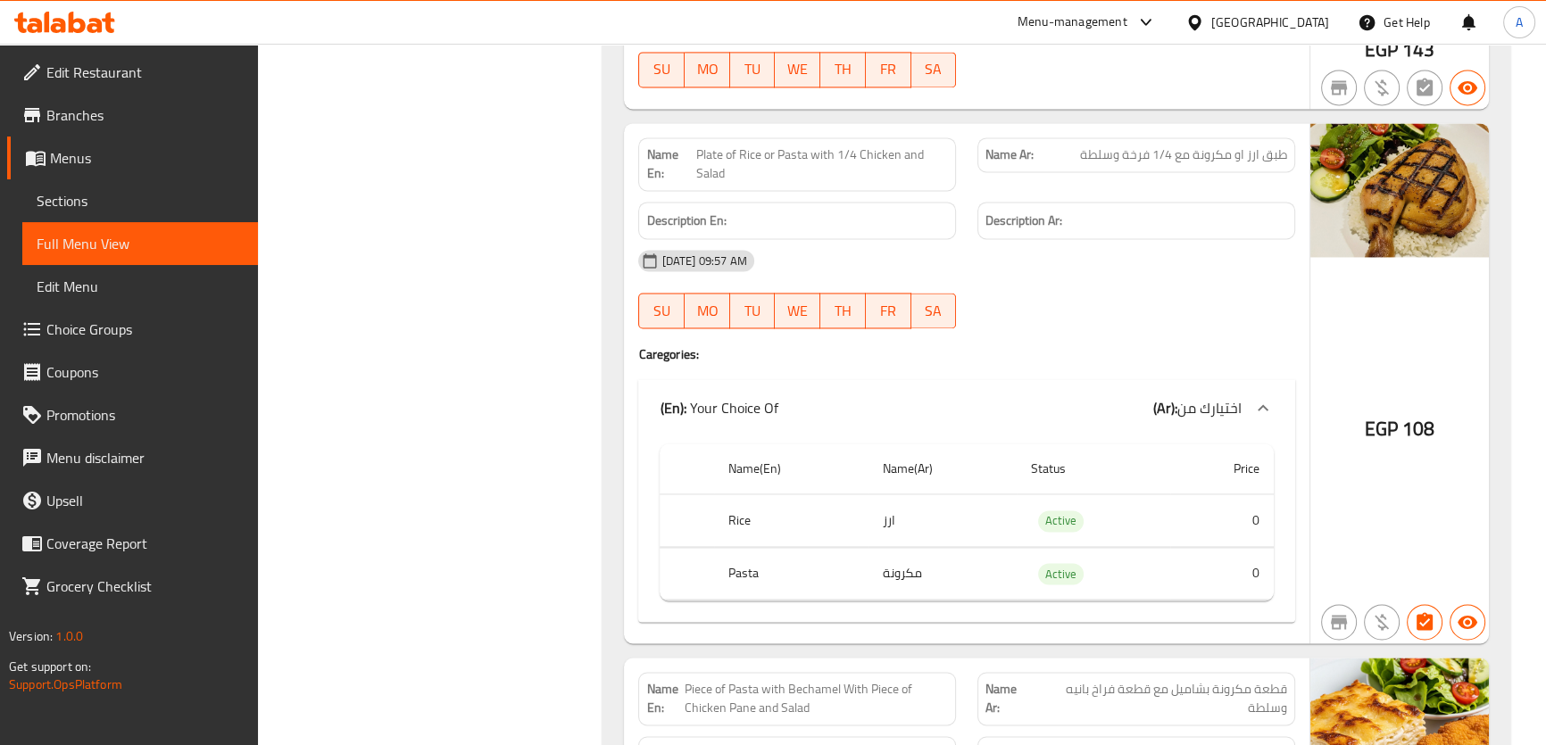
scroll to position [3422, 0]
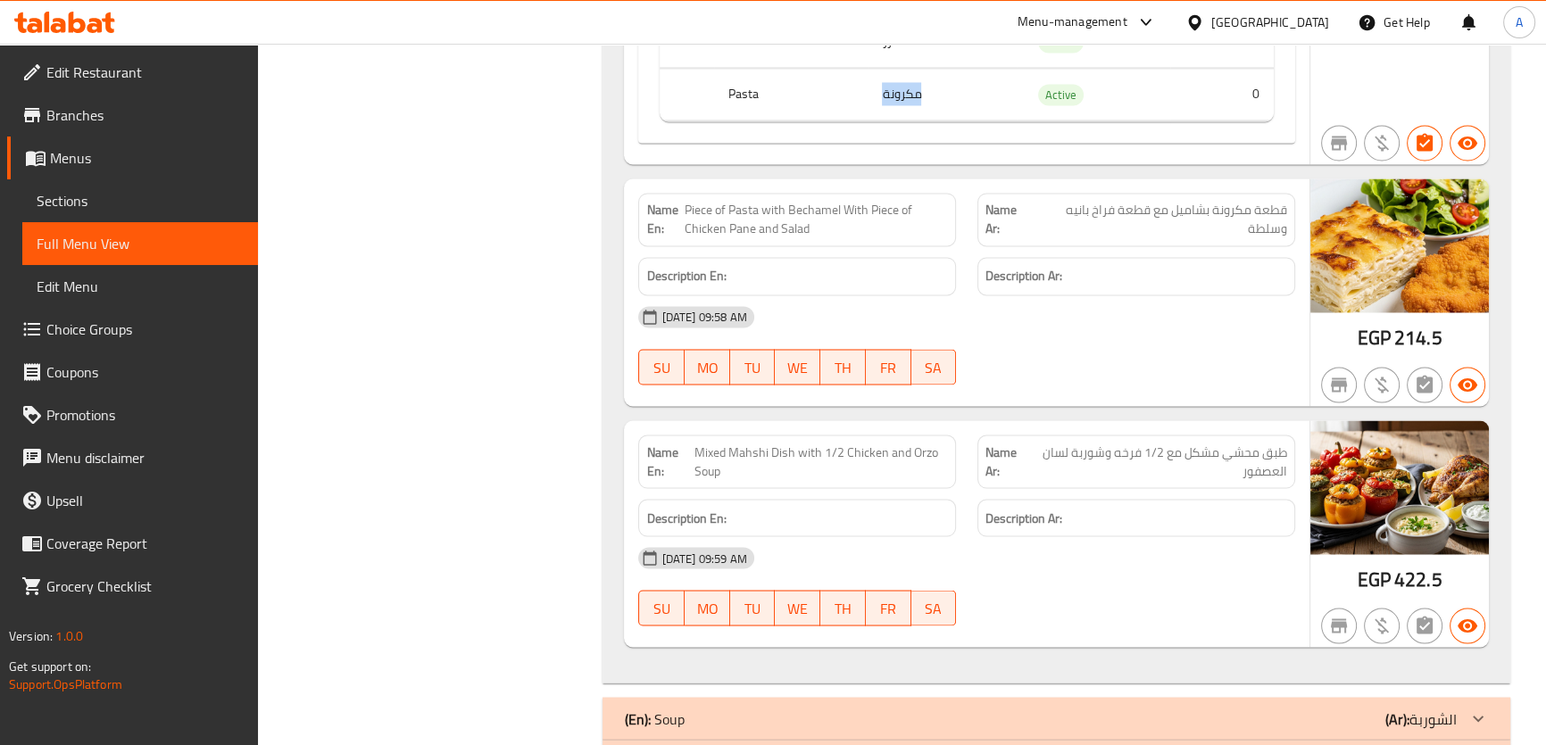
scroll to position [3921, 0]
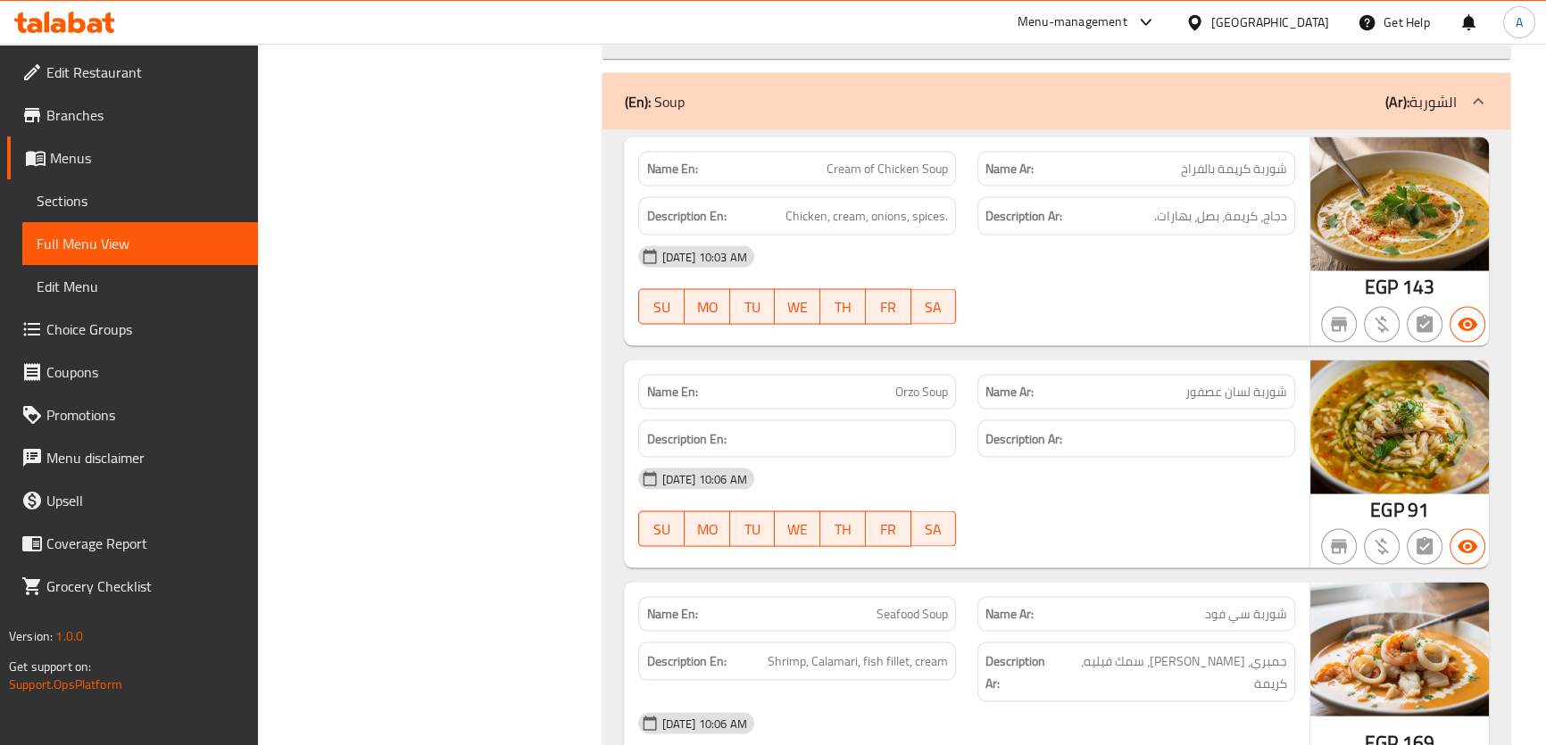
scroll to position [4556, 0]
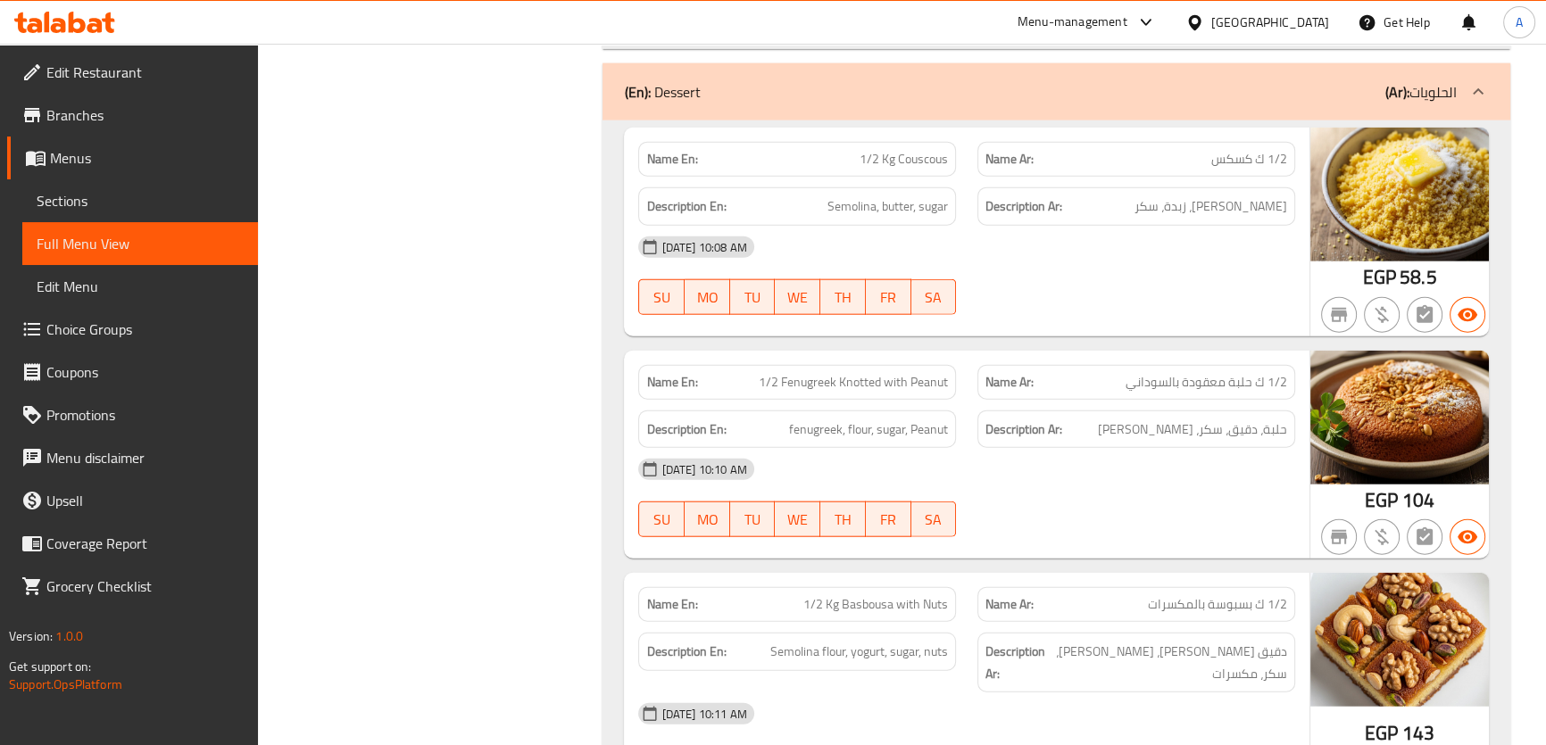
scroll to position [5356, 0]
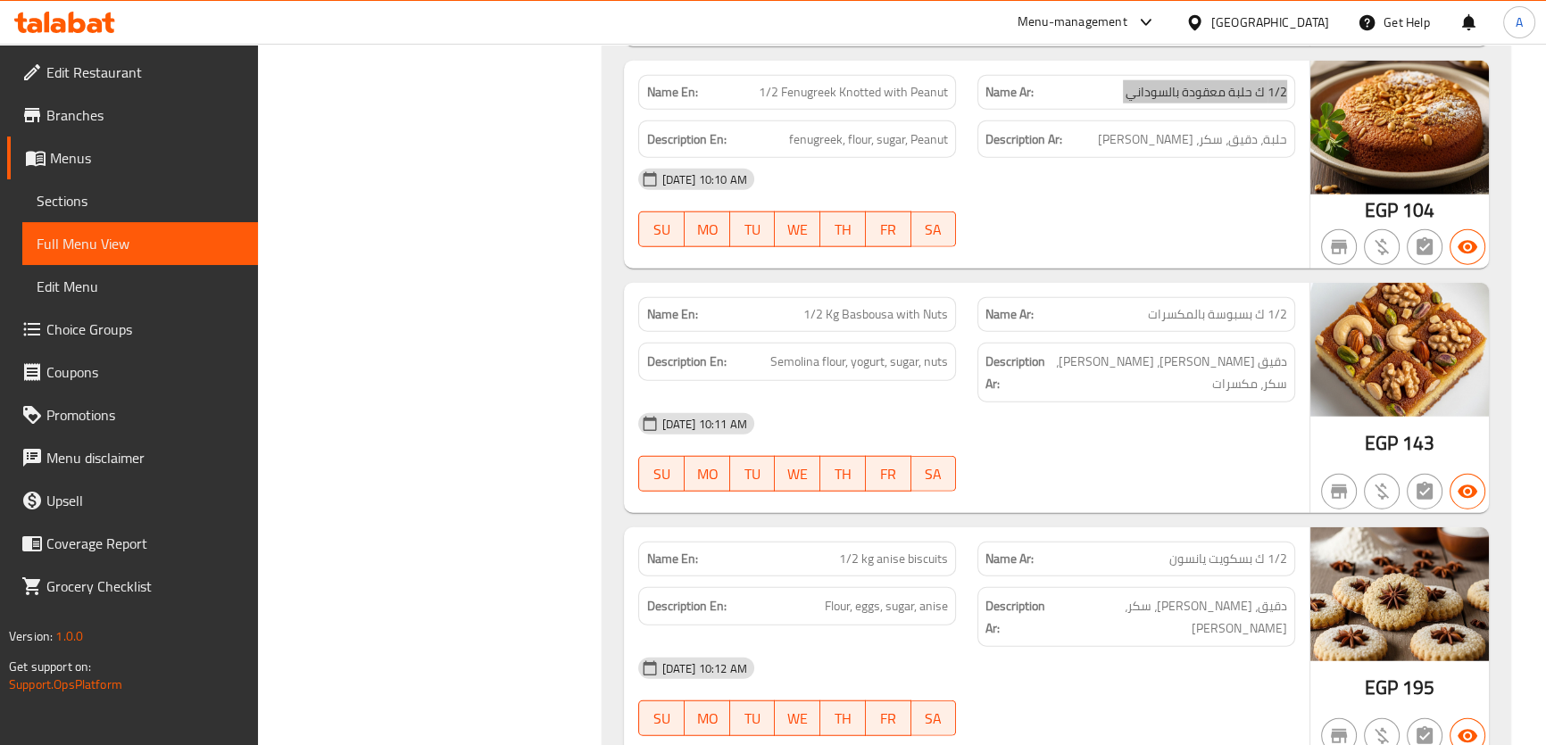
scroll to position [5620, 0]
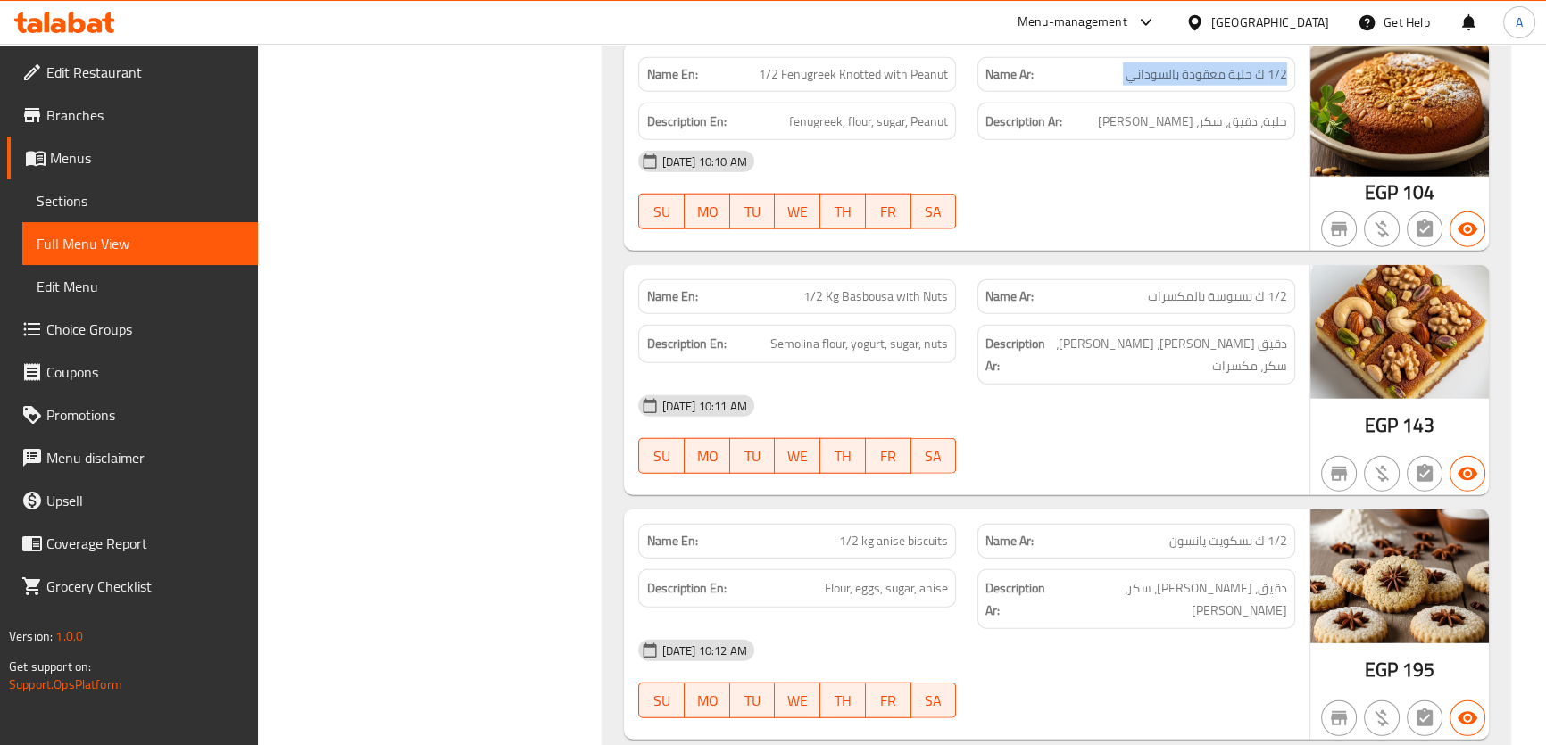
drag, startPoint x: 1556, startPoint y: 546, endPoint x: 1556, endPoint y: 571, distance: 25.0
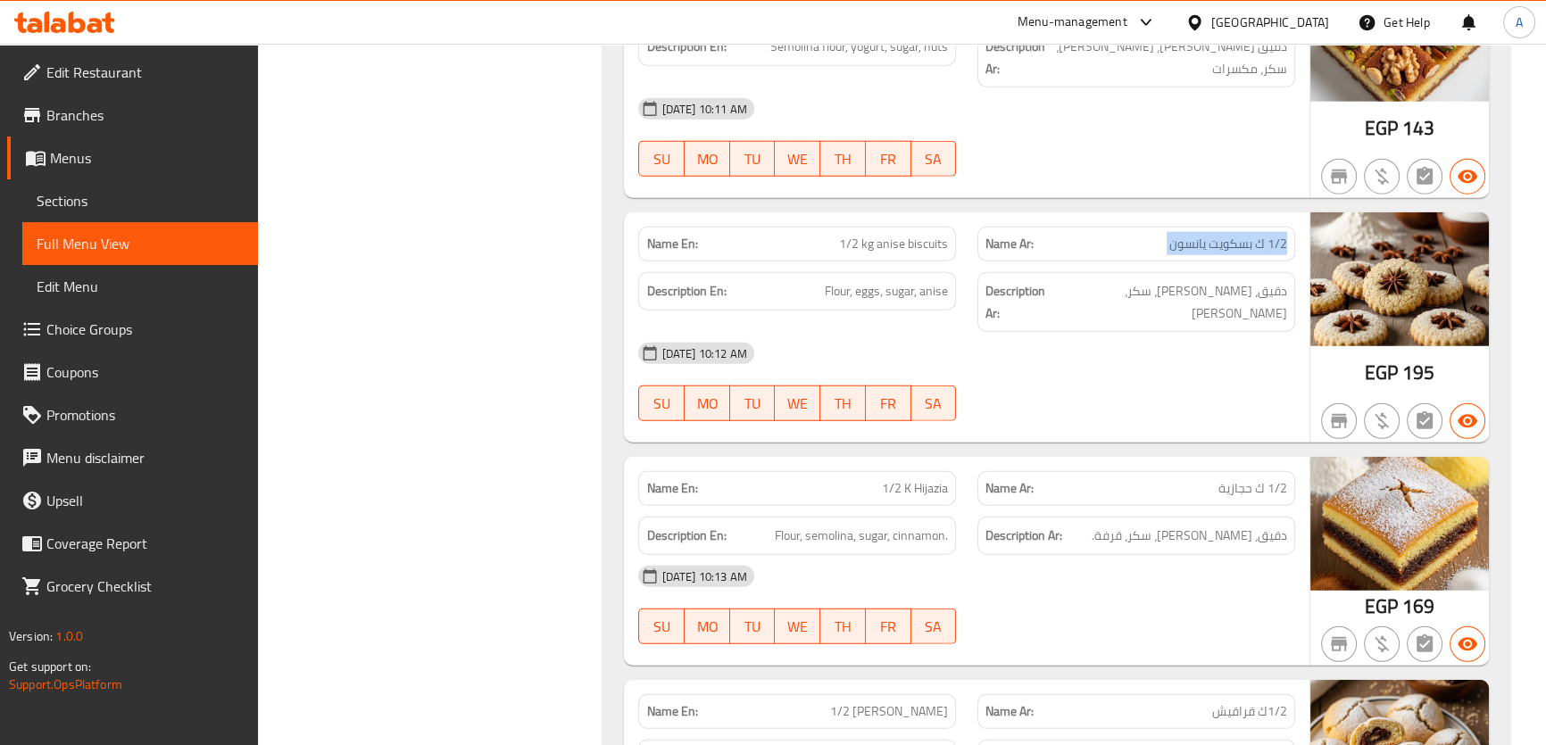
scroll to position [5927, 0]
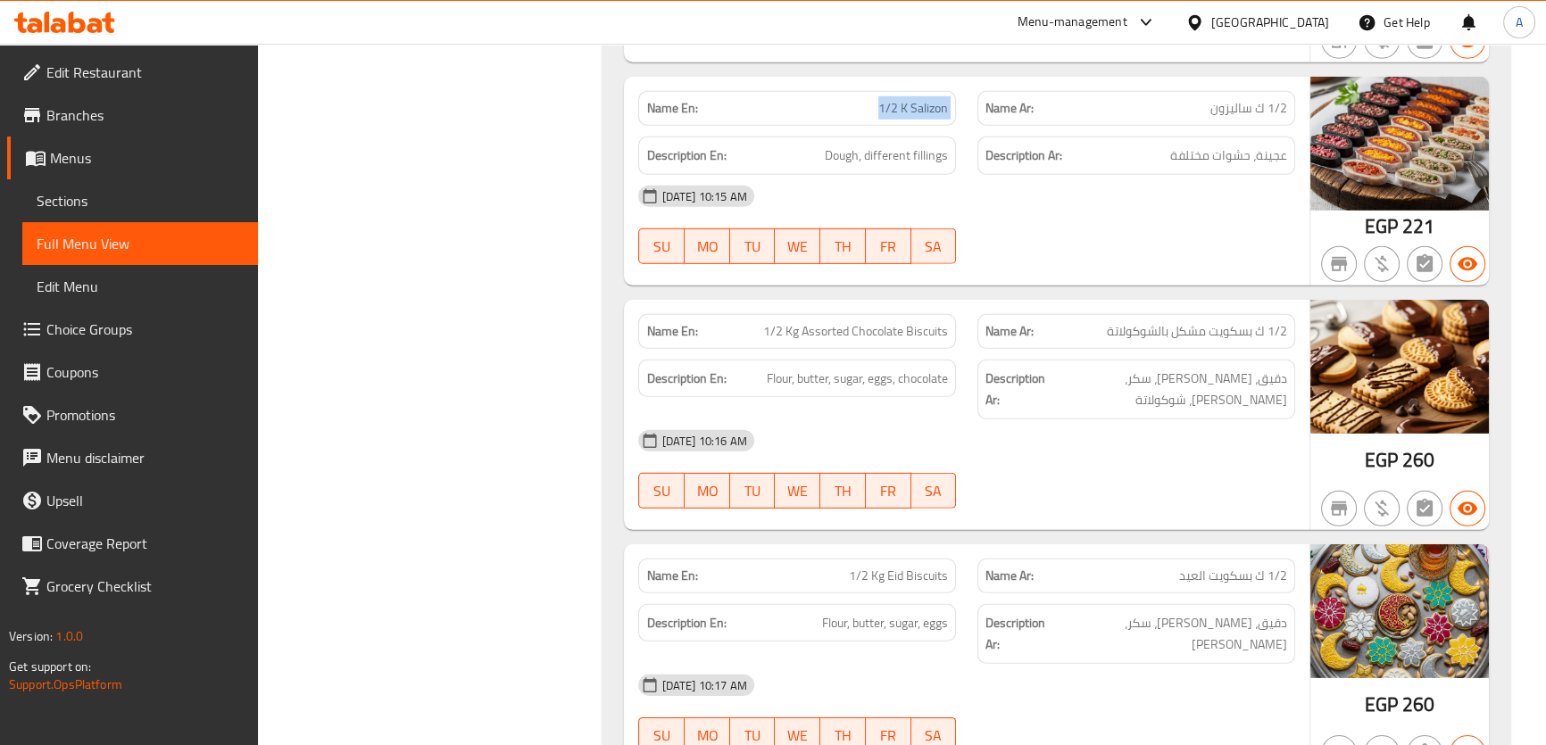
scroll to position [6857, 0]
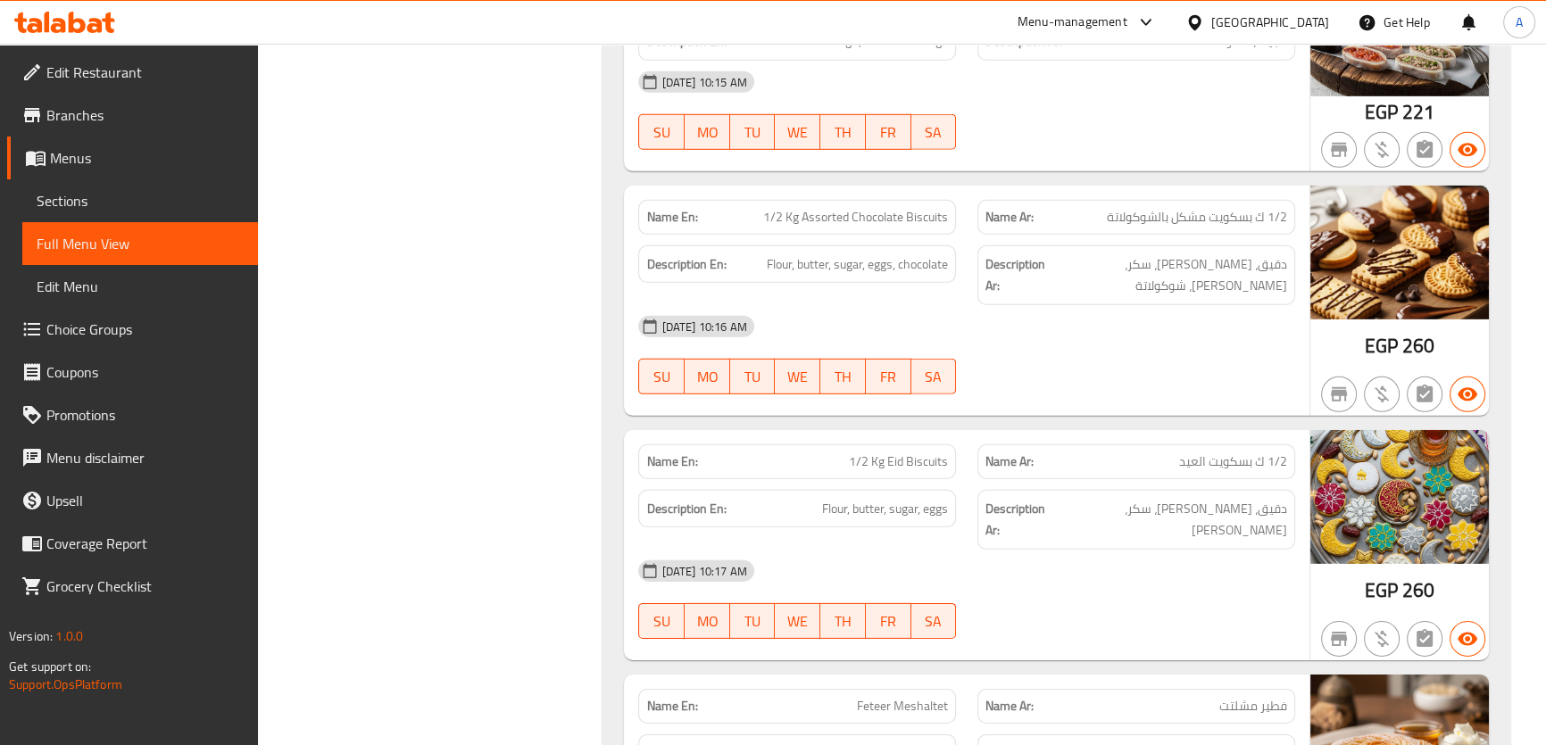
click at [915, 724] on div "Description En: Flour, water, ghee" at bounding box center [796, 754] width 339 height 60
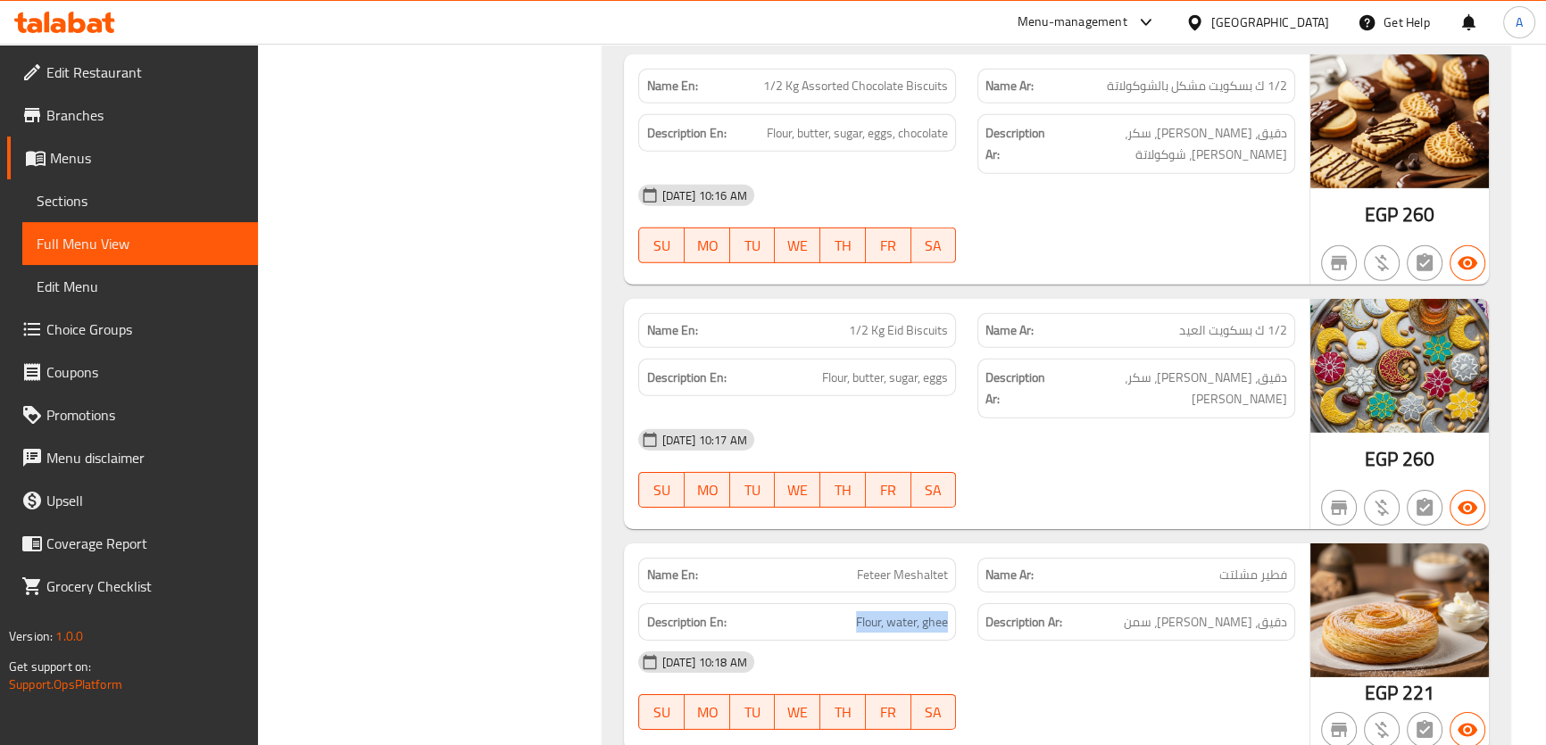
scroll to position [7005, 0]
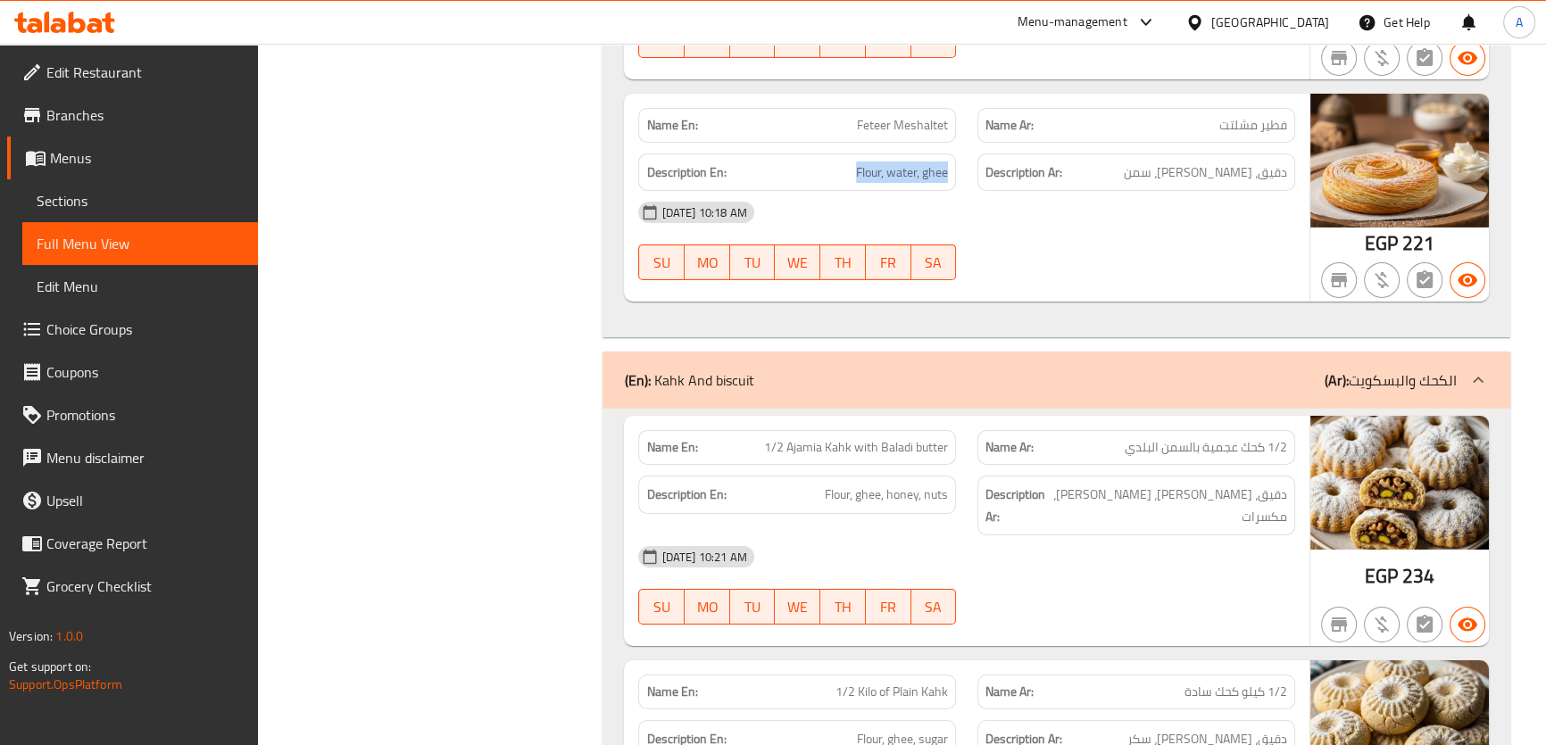
scroll to position [7633, 0]
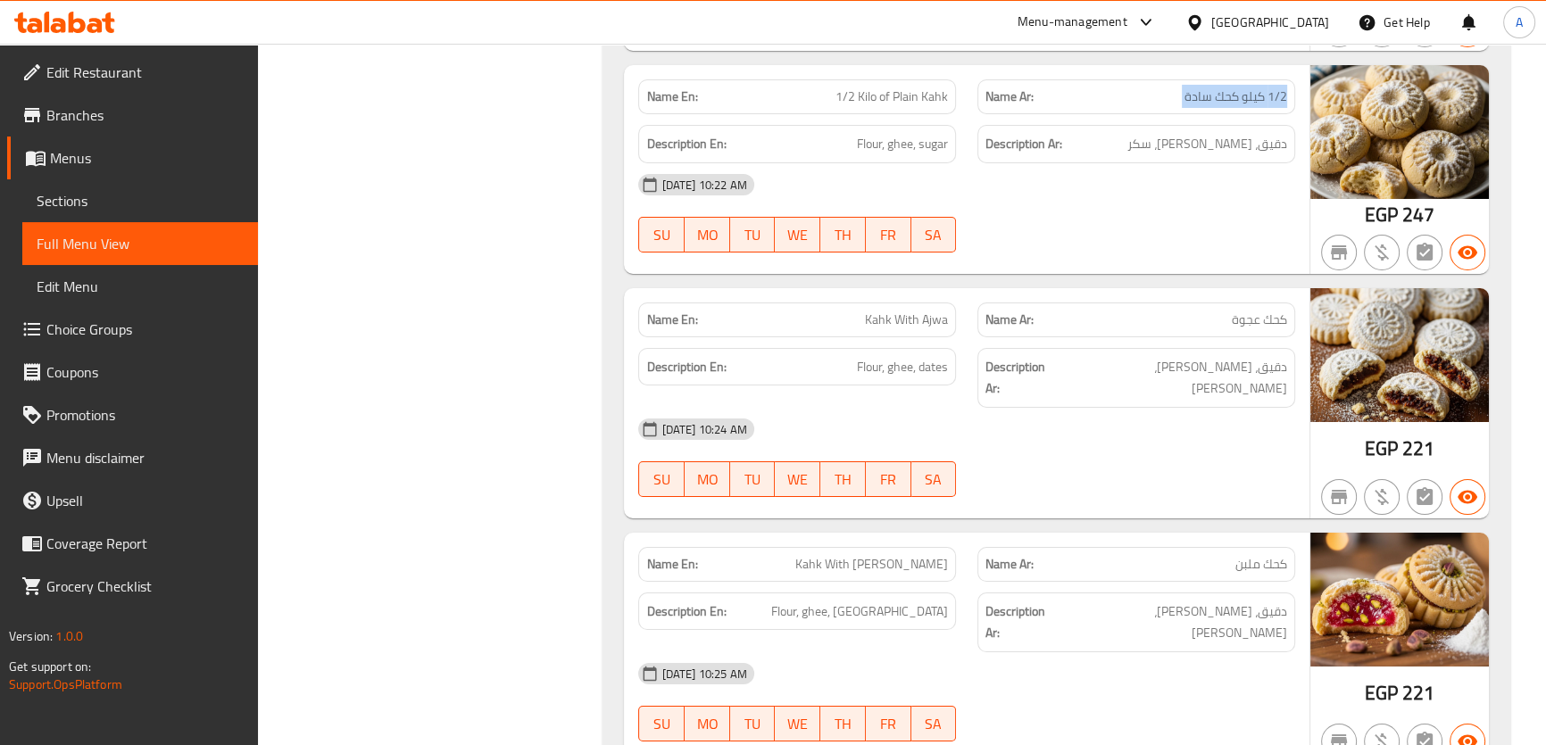
scroll to position [8087, 0]
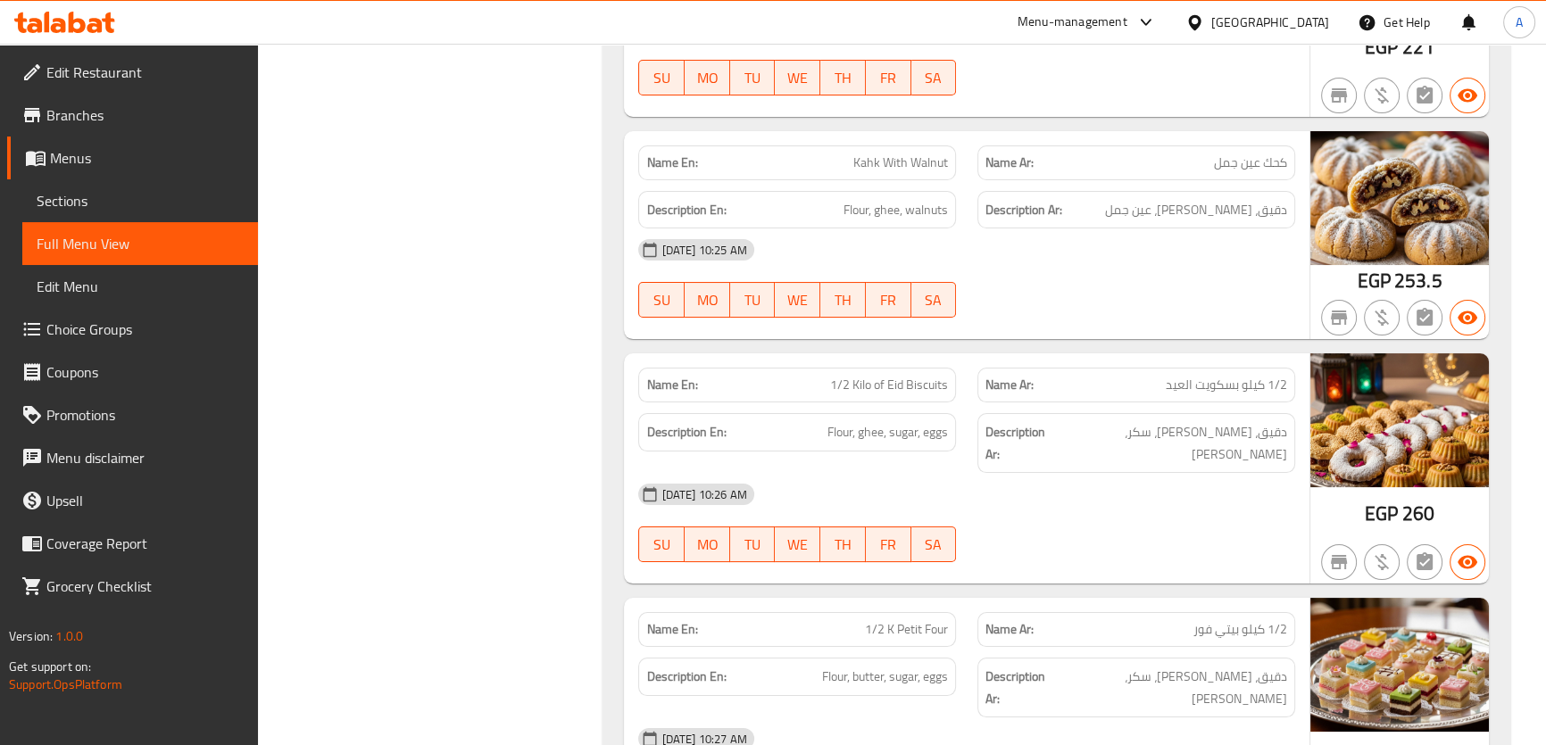
scroll to position [8683, 0]
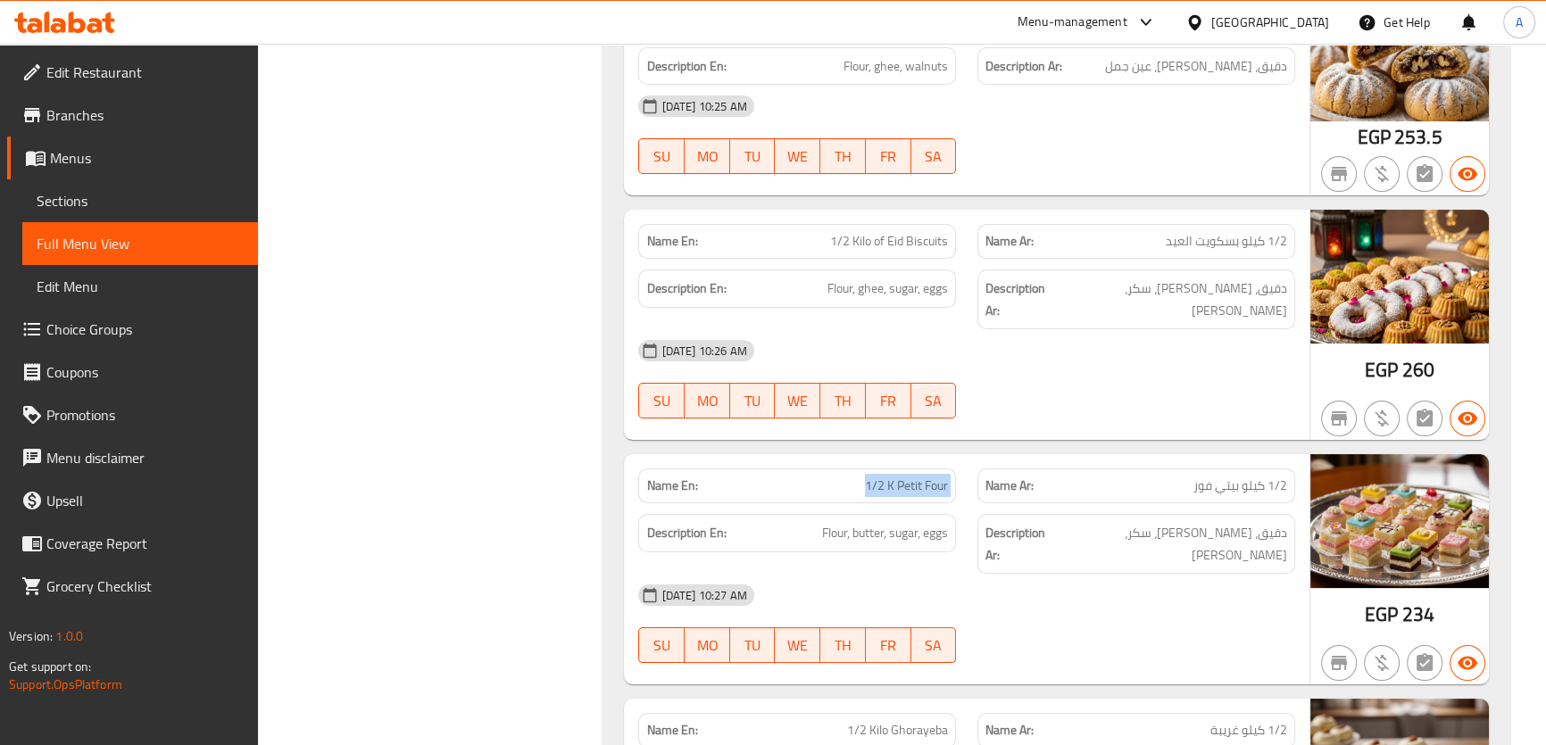
scroll to position [8826, 0]
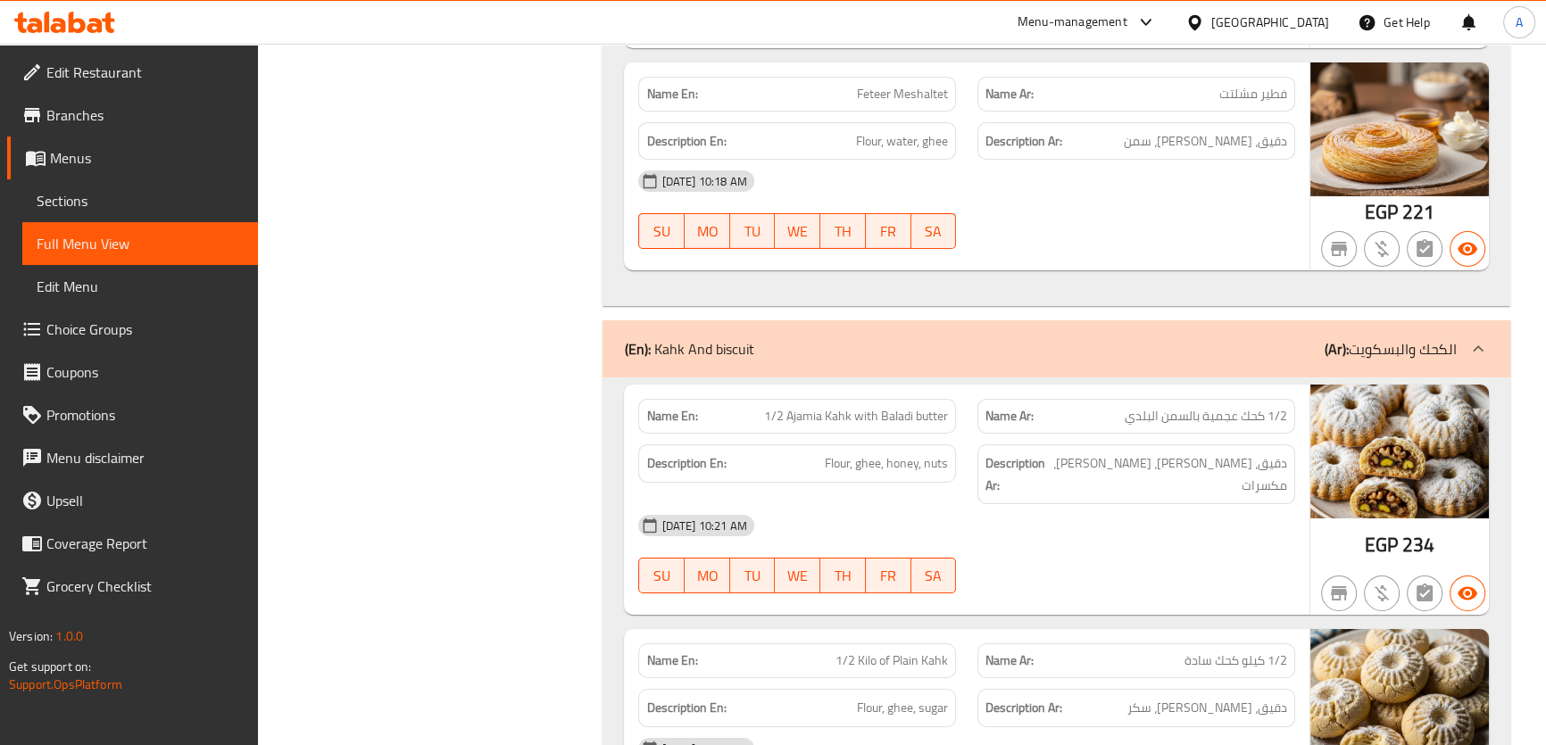
scroll to position [7069, 0]
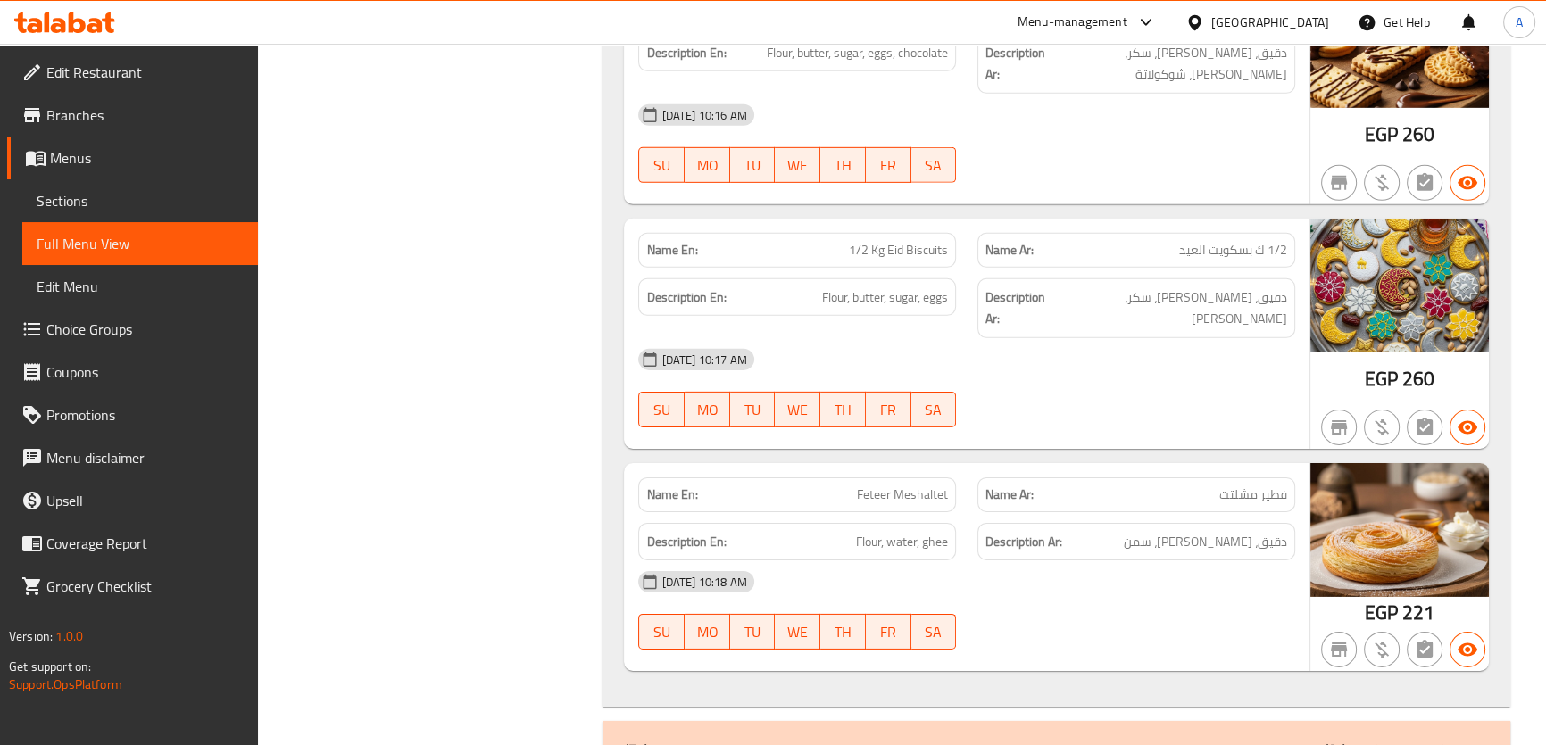
click at [874, 241] on span "1/2 Kg Eid Biscuits" at bounding box center [898, 250] width 99 height 19
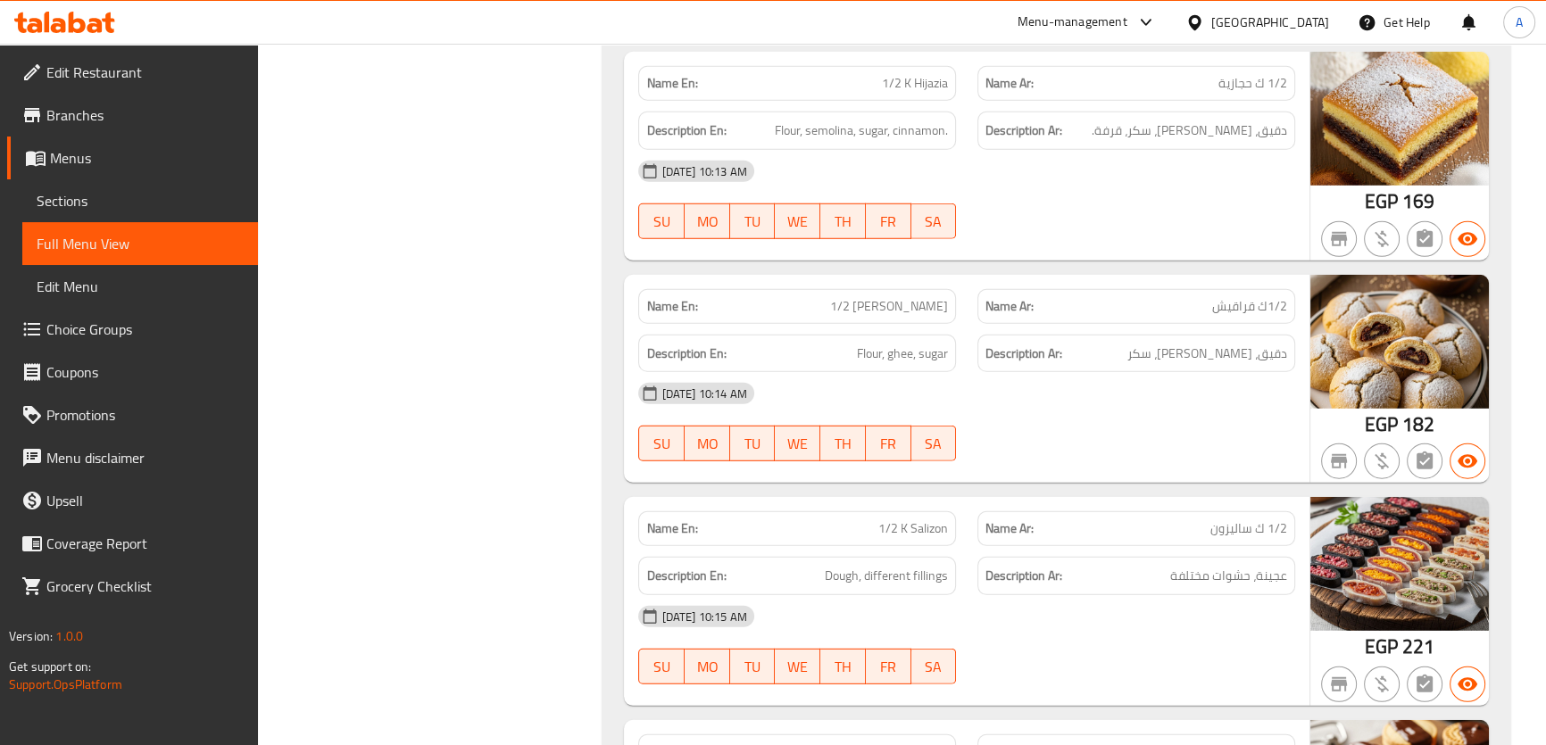
scroll to position [229, 0]
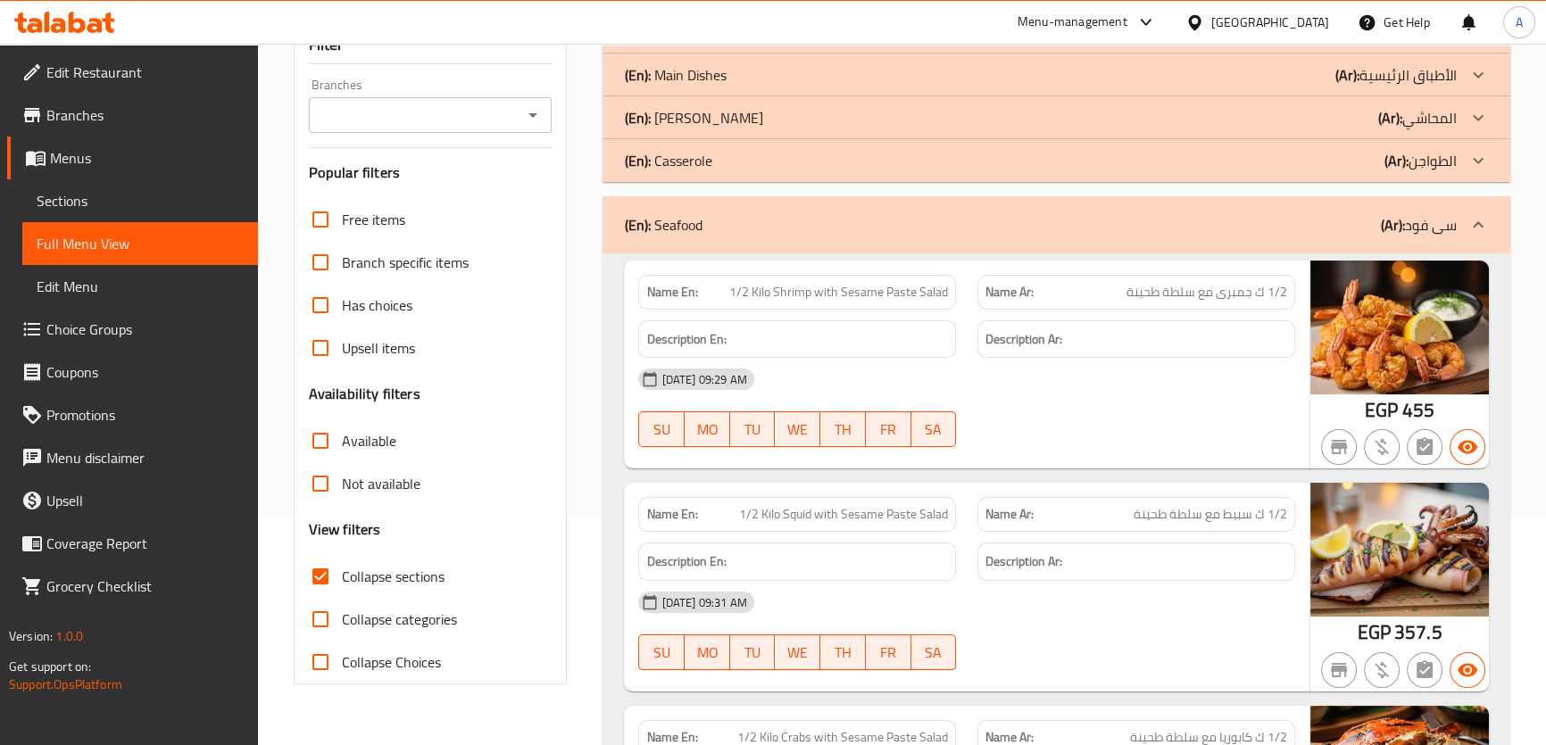
click at [402, 571] on span "Collapse sections" at bounding box center [393, 576] width 103 height 21
click at [342, 571] on input "Collapse sections" at bounding box center [320, 576] width 43 height 43
checkbox input "false"
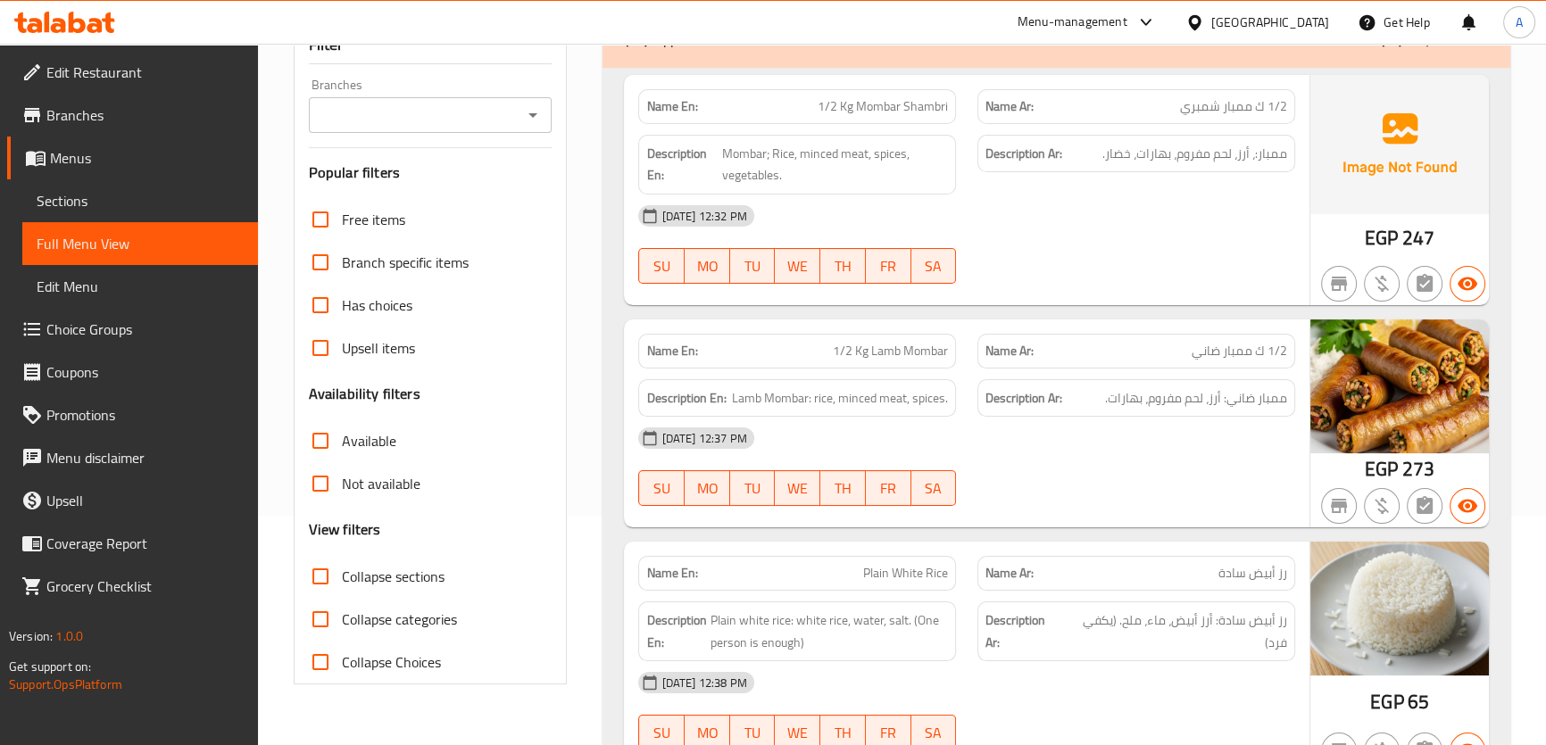
click at [878, 183] on span "Mombar; Rice, minced meat, spices, vegetables." at bounding box center [835, 165] width 226 height 44
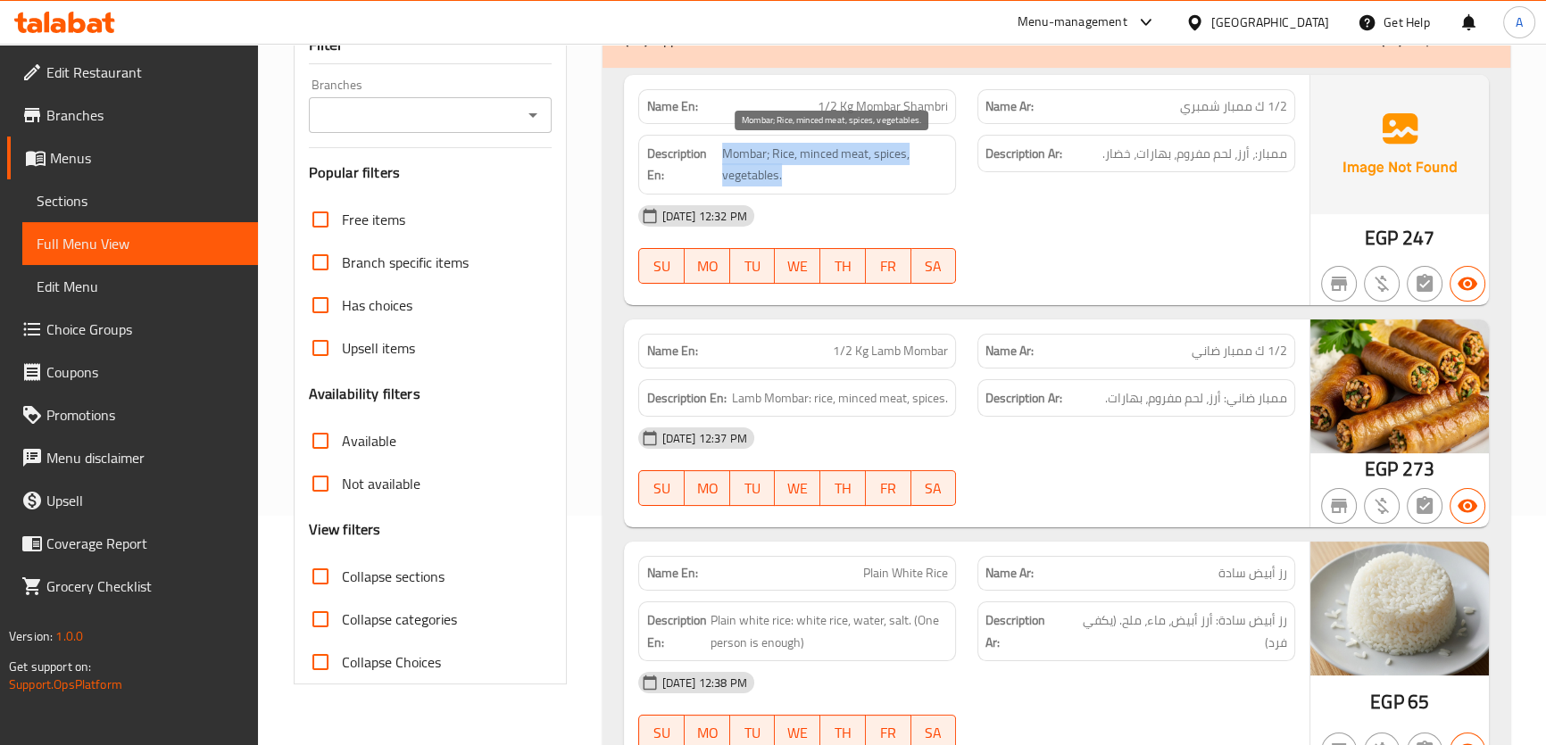
click at [878, 183] on span "Mombar; Rice, minced meat, spices, vegetables." at bounding box center [835, 165] width 226 height 44
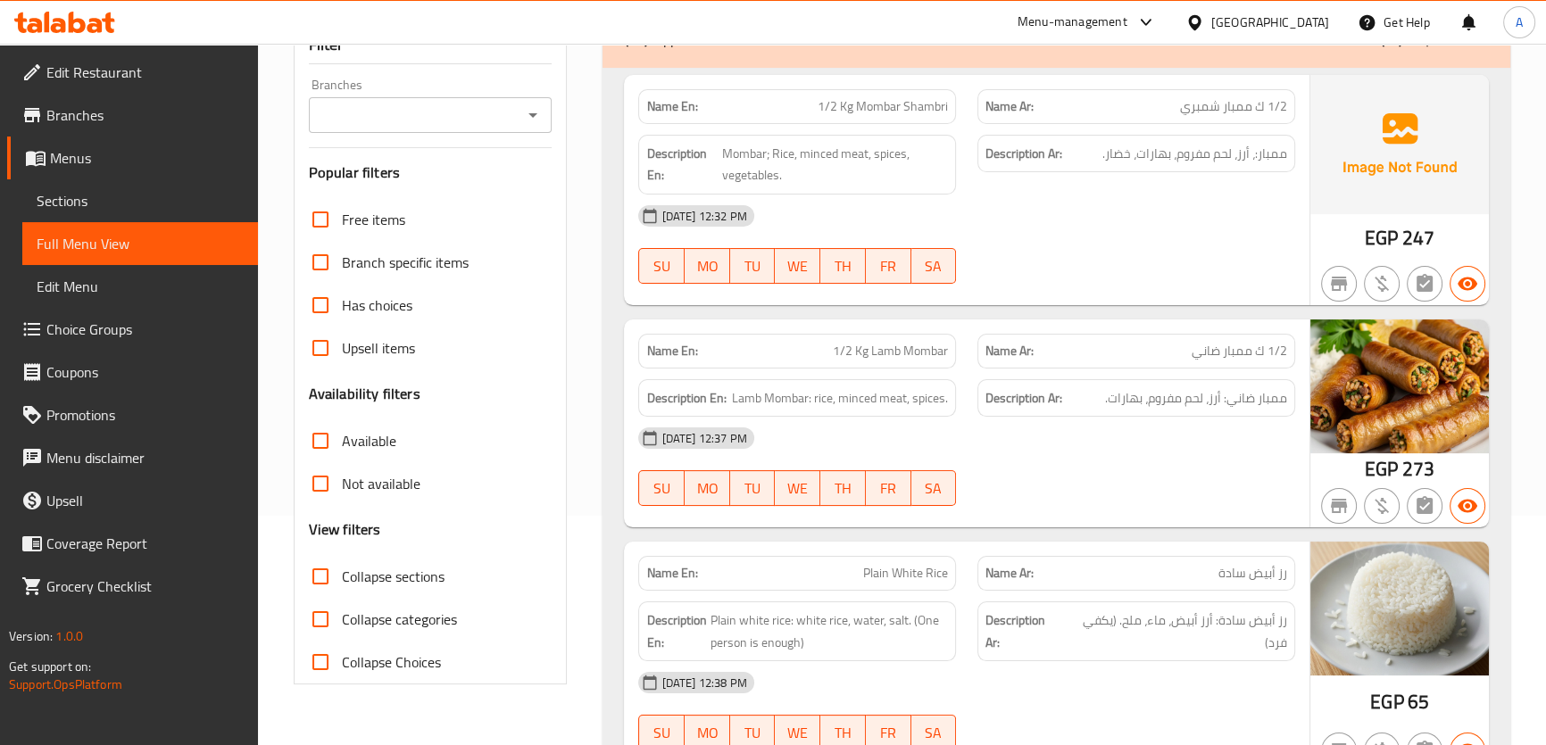
scroll to position [1953, 0]
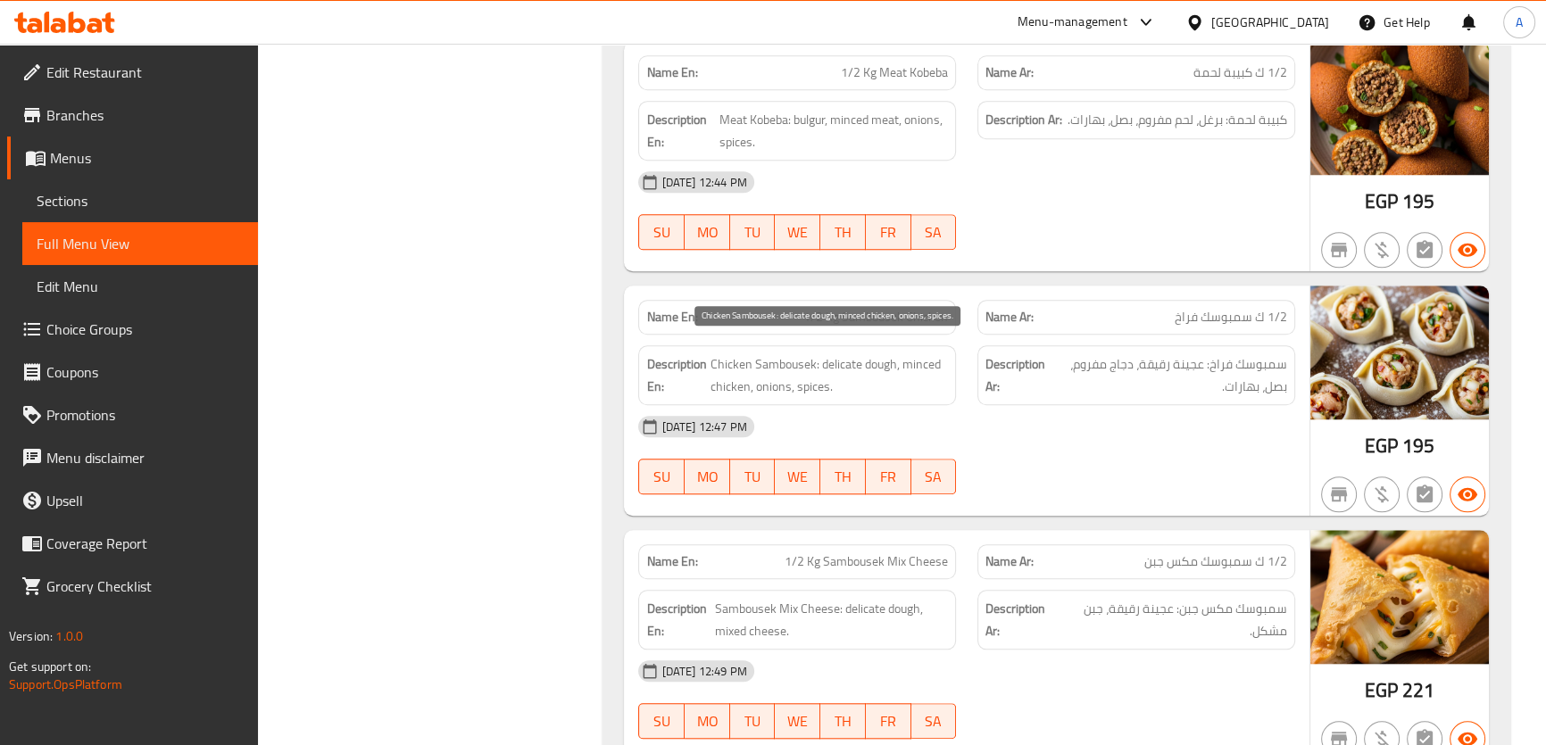
click at [883, 360] on span "Chicken Sambousek: delicate dough, minced chicken, onions, spices." at bounding box center [828, 375] width 238 height 44
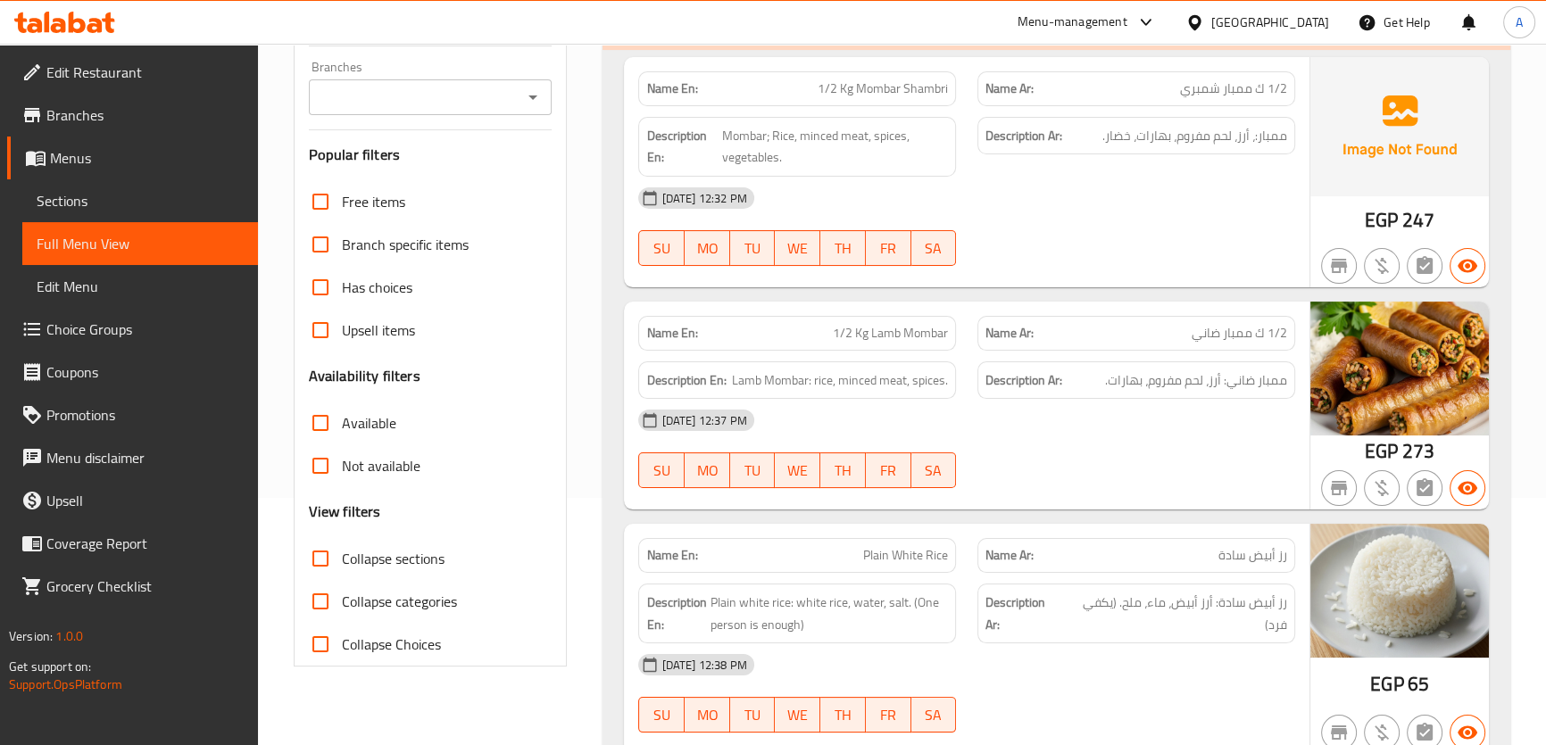
scroll to position [2196, 0]
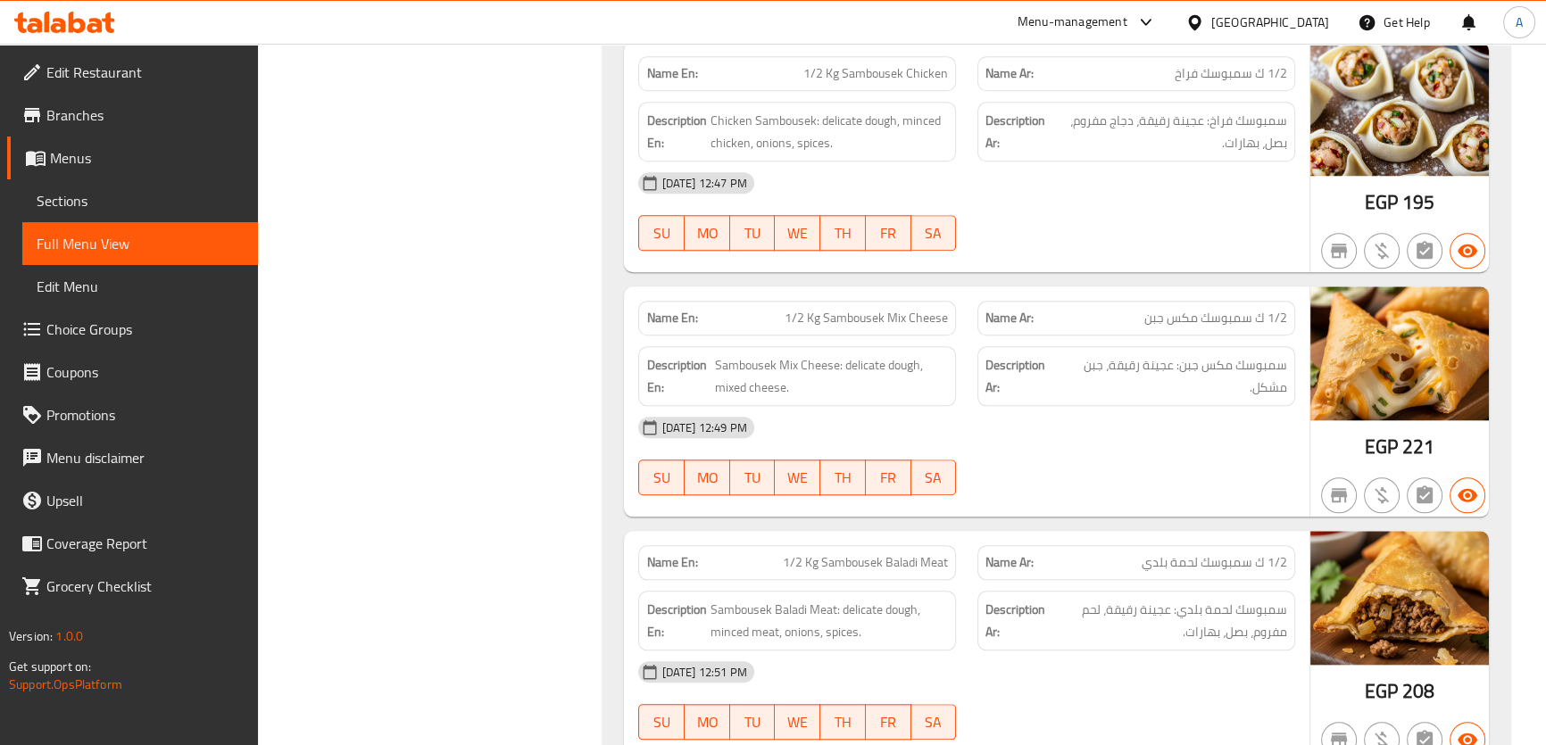
click at [874, 390] on span "Sambousek Mix Cheese: delicate dough, mixed cheese." at bounding box center [831, 376] width 233 height 44
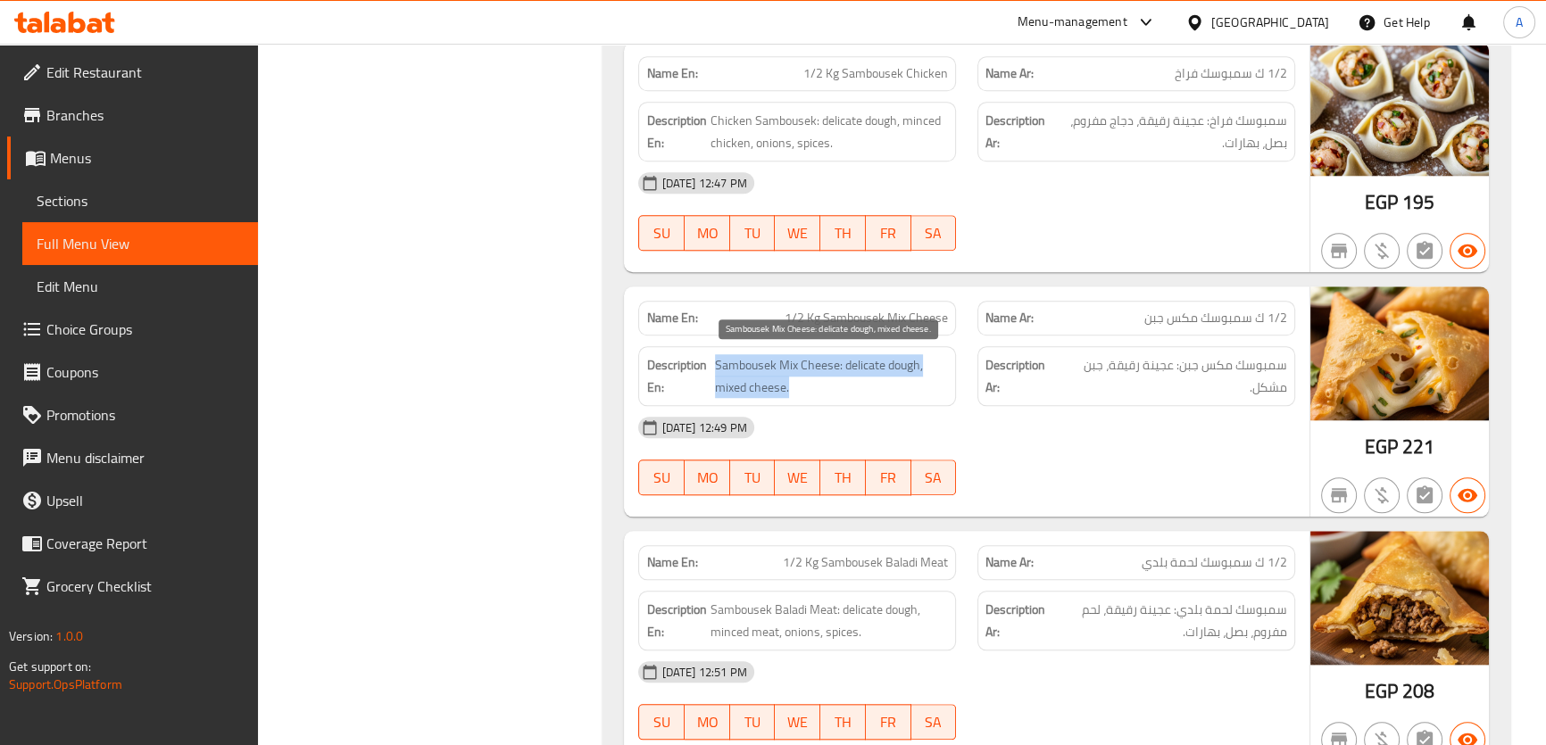
click at [878, 385] on span "Sambousek Mix Cheese: delicate dough, mixed cheese." at bounding box center [831, 376] width 233 height 44
click at [879, 385] on span "Sambousek Mix Cheese: delicate dough, mixed cheese." at bounding box center [831, 376] width 233 height 44
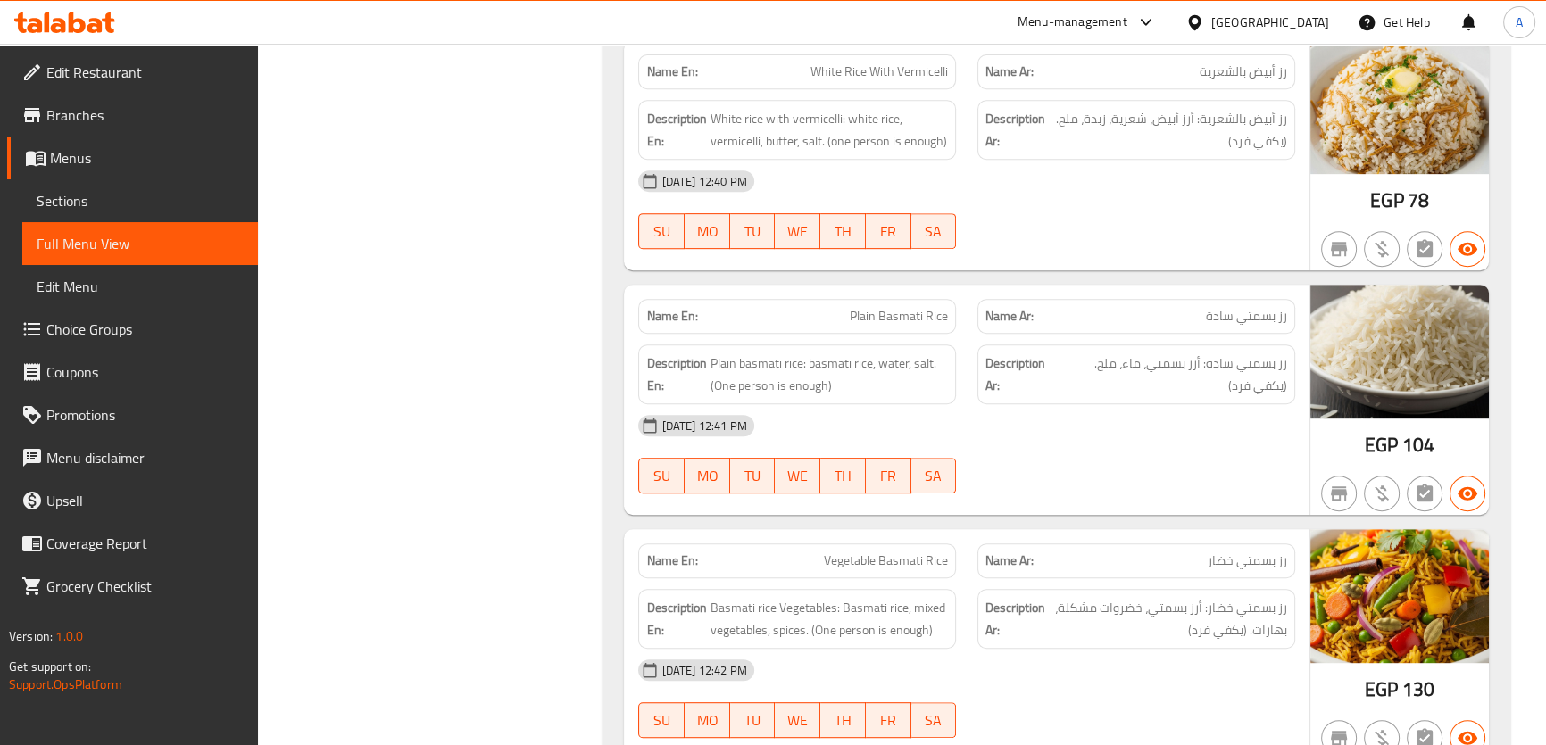
scroll to position [2928, 0]
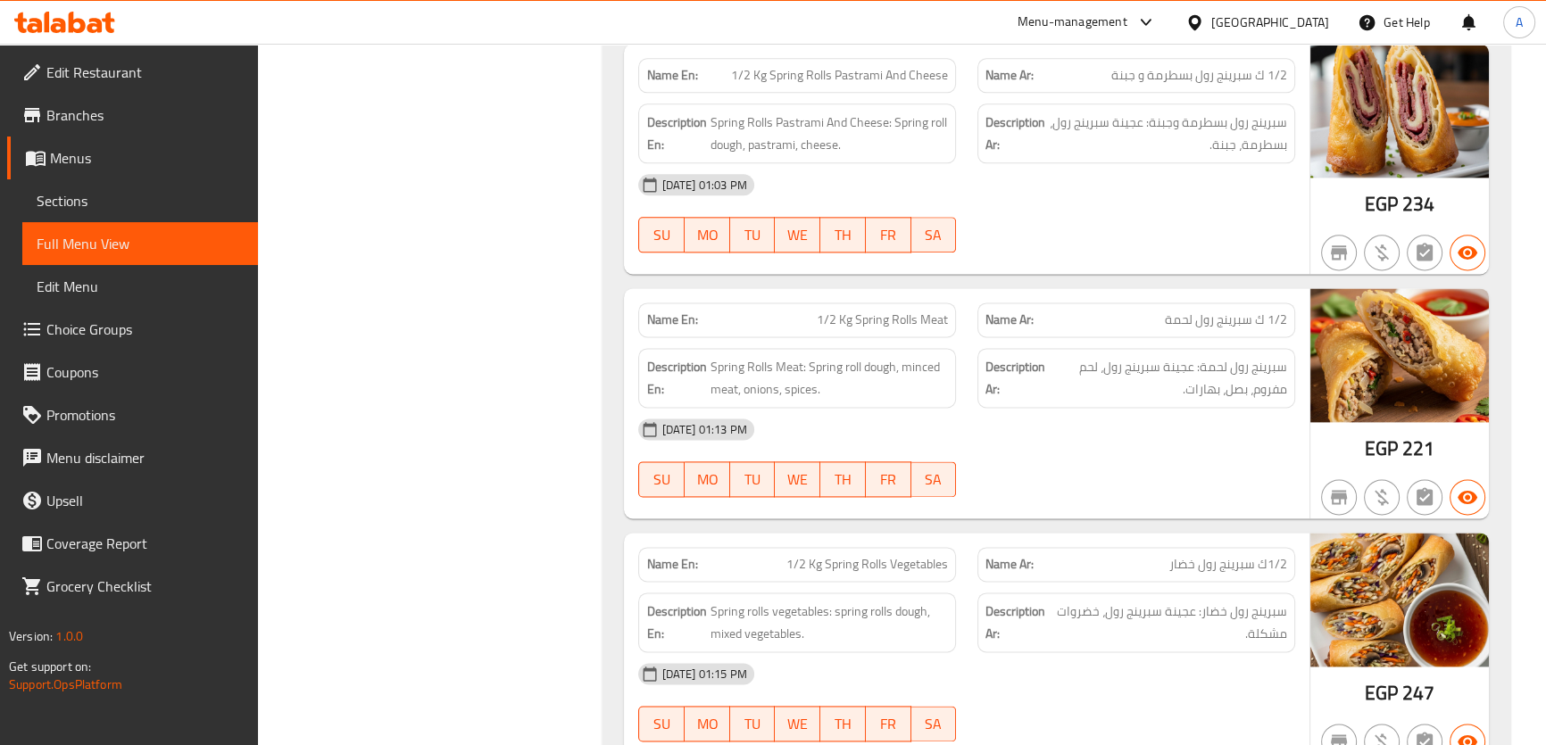
click at [901, 363] on span "Spring Rolls Meat: Spring roll dough, minced meat, onions, spices." at bounding box center [828, 378] width 238 height 44
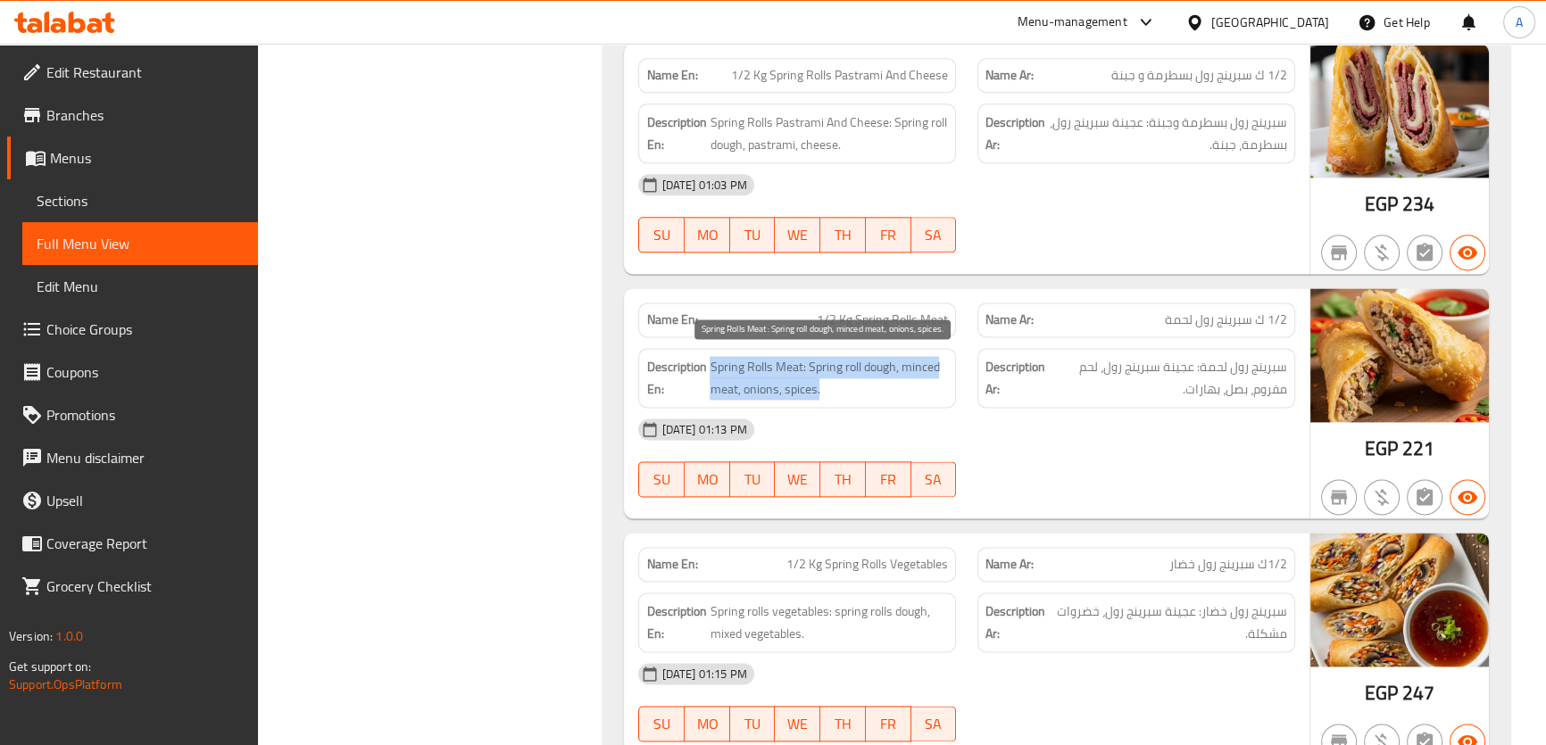
click at [901, 363] on span "Spring Rolls Meat: Spring roll dough, minced meat, onions, spices." at bounding box center [828, 378] width 238 height 44
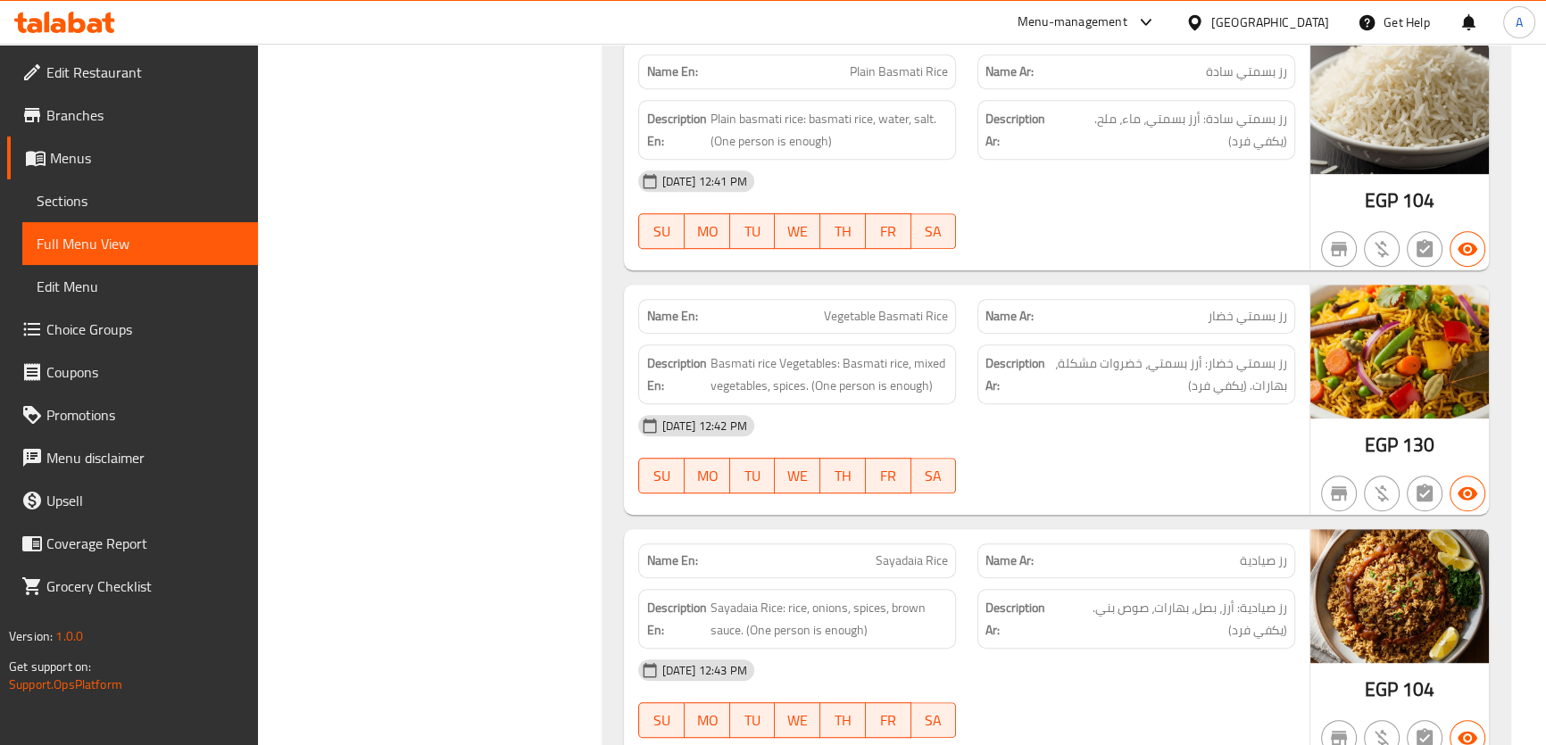
scroll to position [3173, 0]
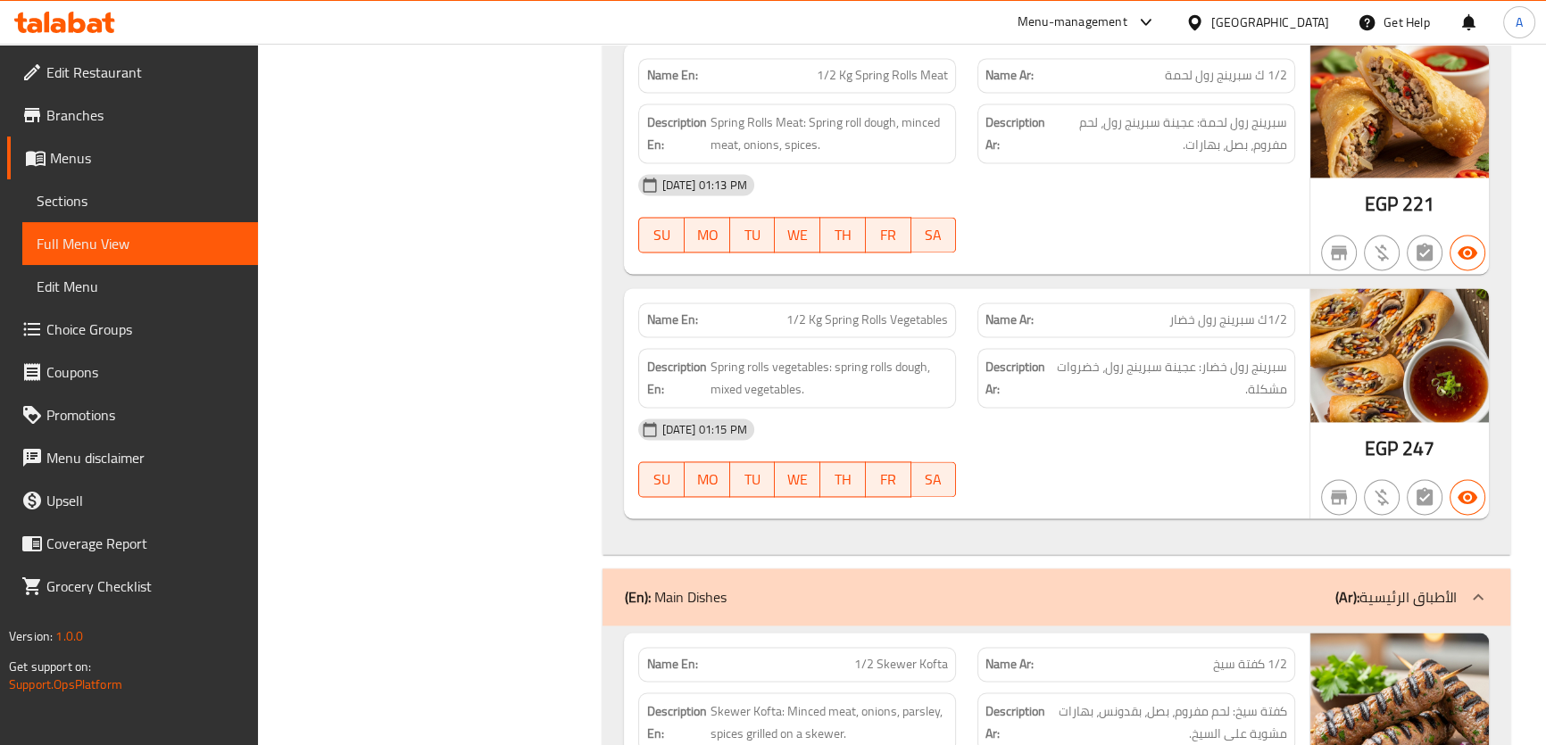
click at [937, 358] on span "Spring rolls vegetables: spring rolls dough, mixed vegetables." at bounding box center [829, 378] width 238 height 44
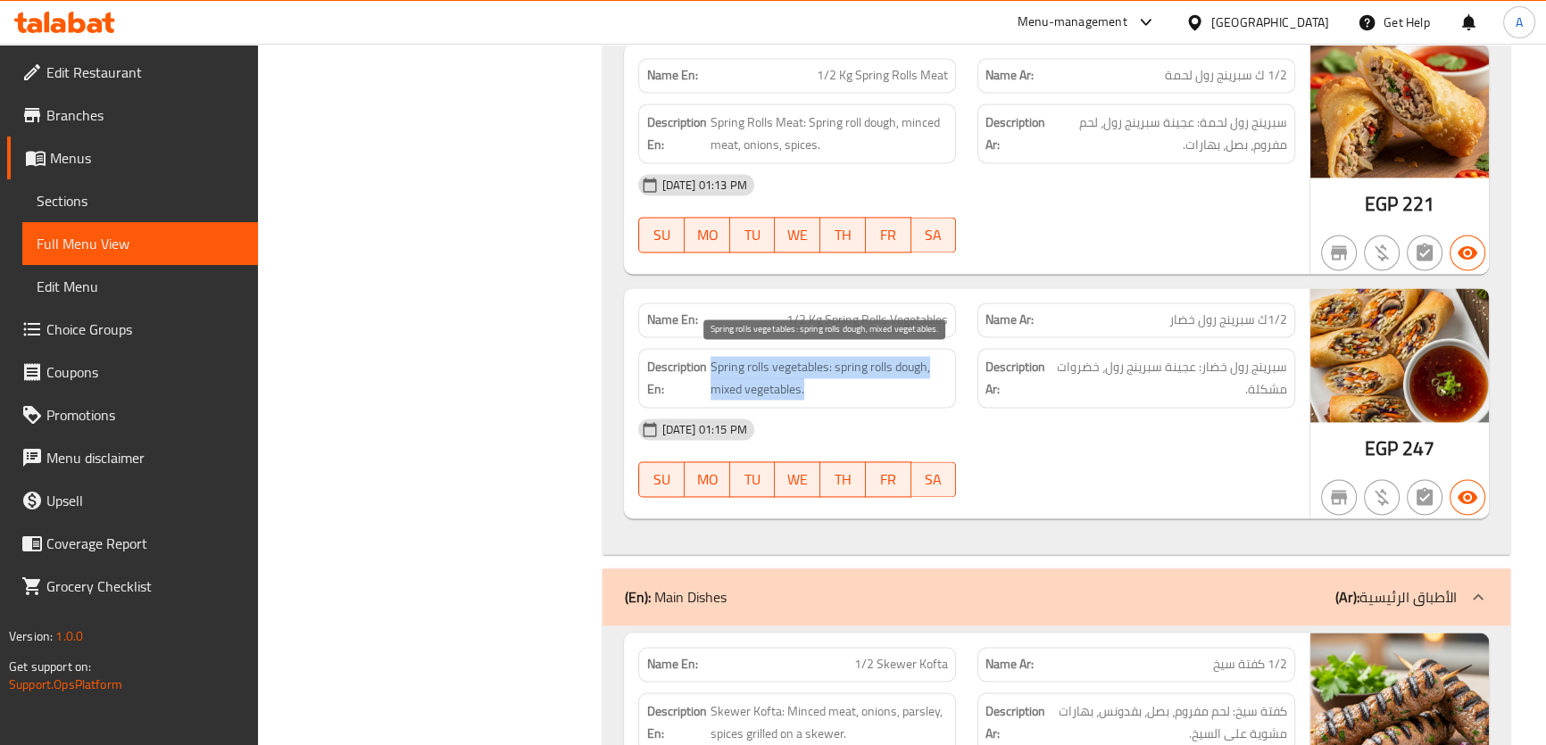
click at [937, 358] on span "Spring rolls vegetables: spring rolls dough, mixed vegetables." at bounding box center [829, 378] width 238 height 44
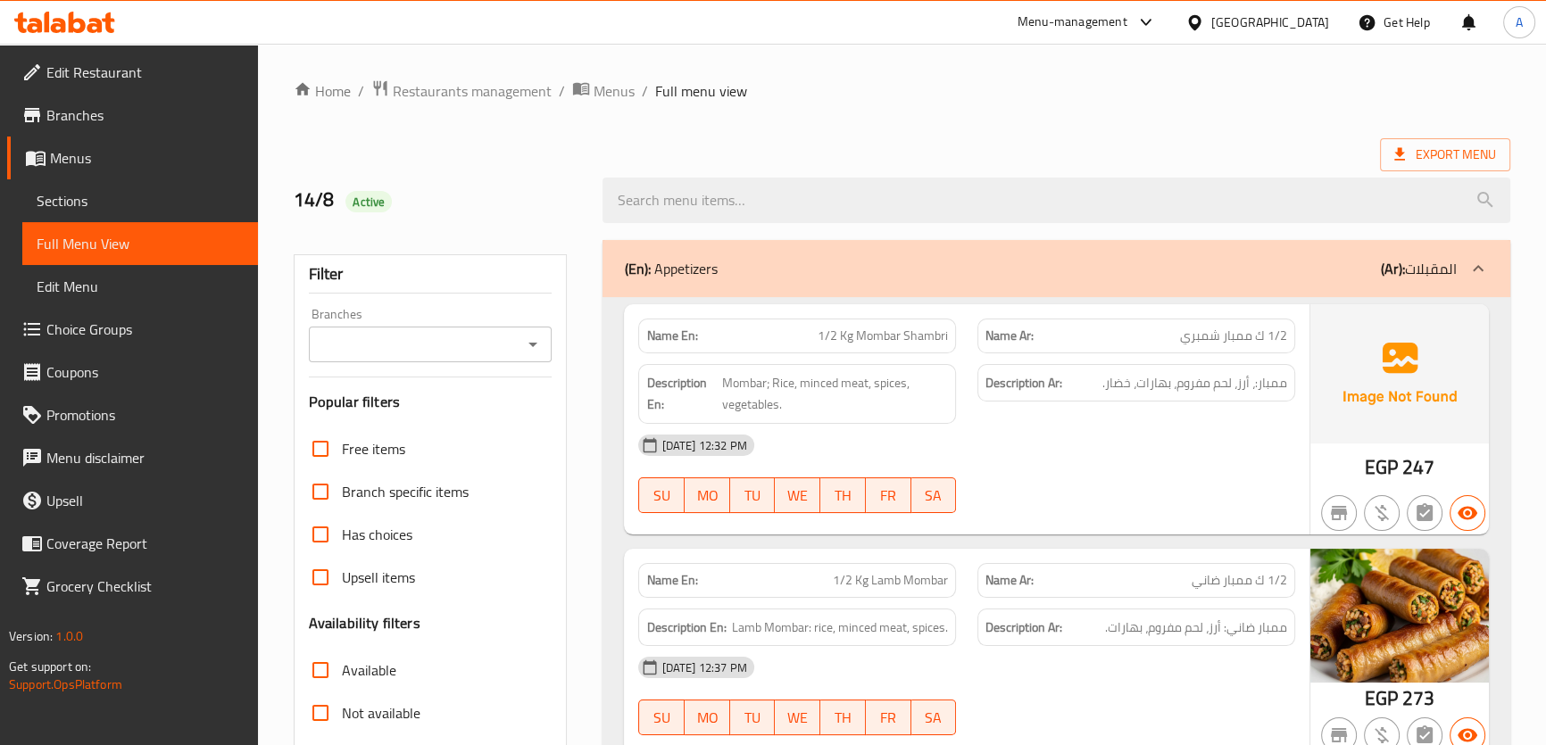
scroll to position [1464, 0]
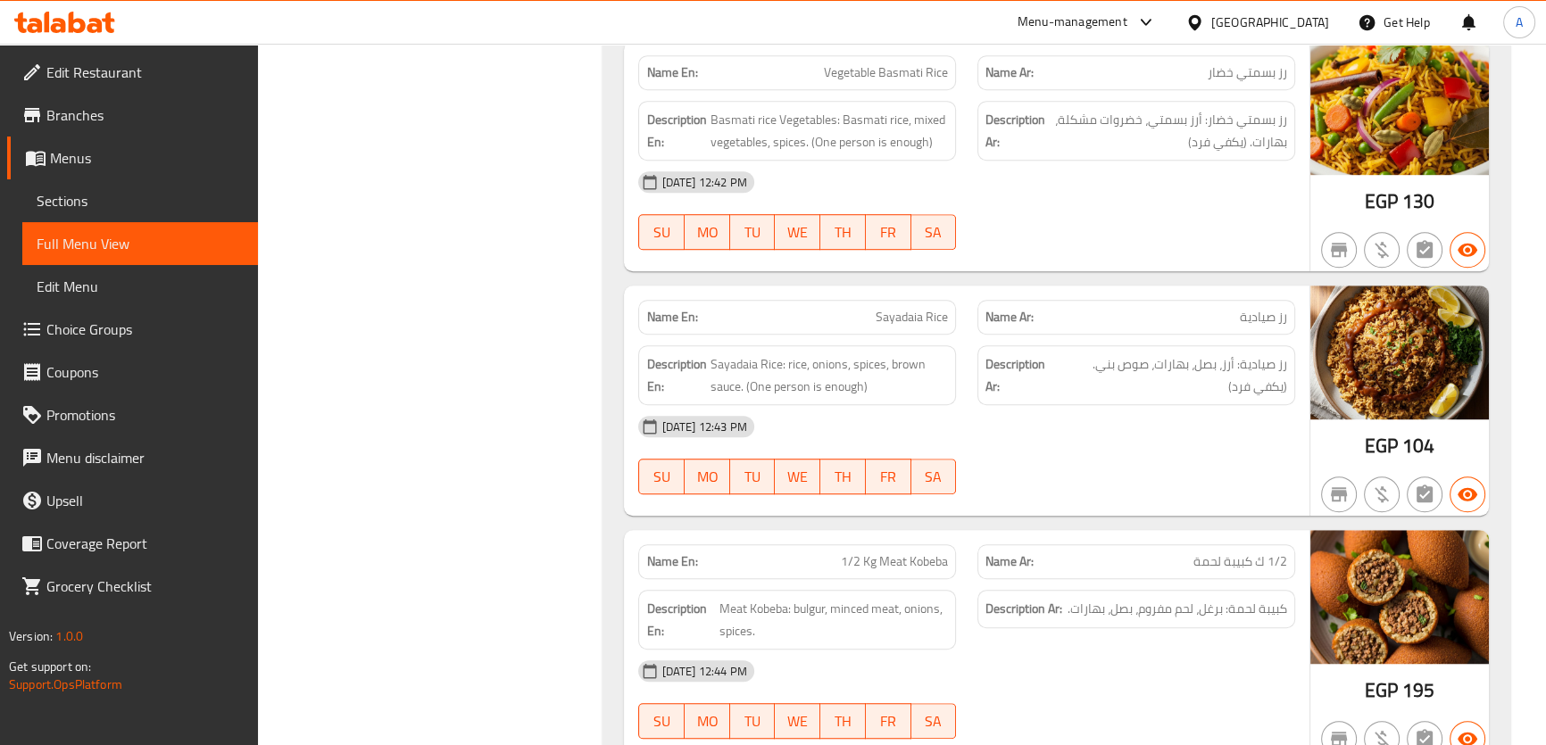
click at [1246, 559] on span "1/2 ك كبيبة لحمة" at bounding box center [1240, 561] width 94 height 19
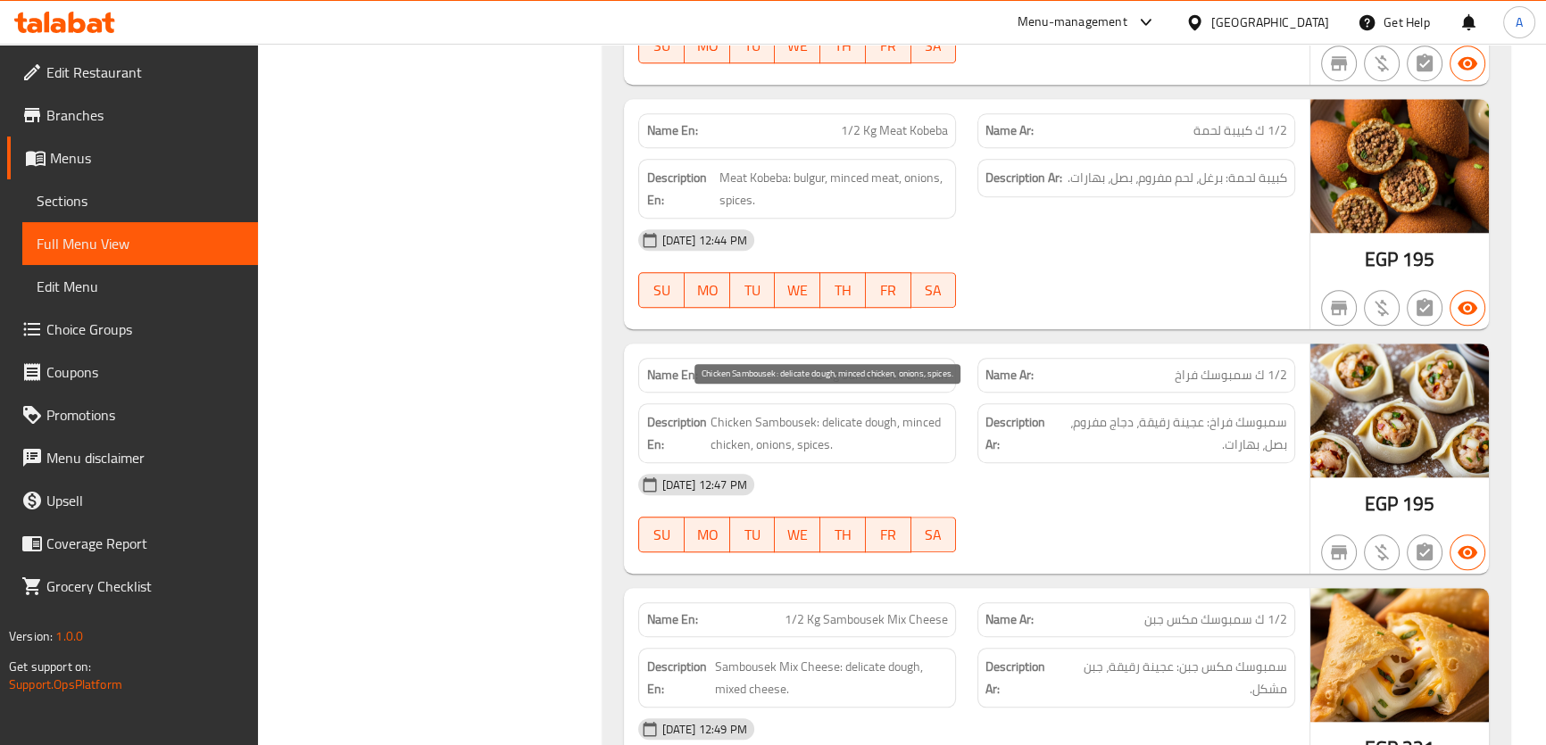
click at [834, 430] on span "Chicken Sambousek: delicate dough, minced chicken, onions, spices." at bounding box center [828, 433] width 238 height 44
click at [1115, 414] on span "سمبوسك فراخ: عجينة رقيقة، دجاج مفروم، بصل، بهارات." at bounding box center [1169, 433] width 235 height 44
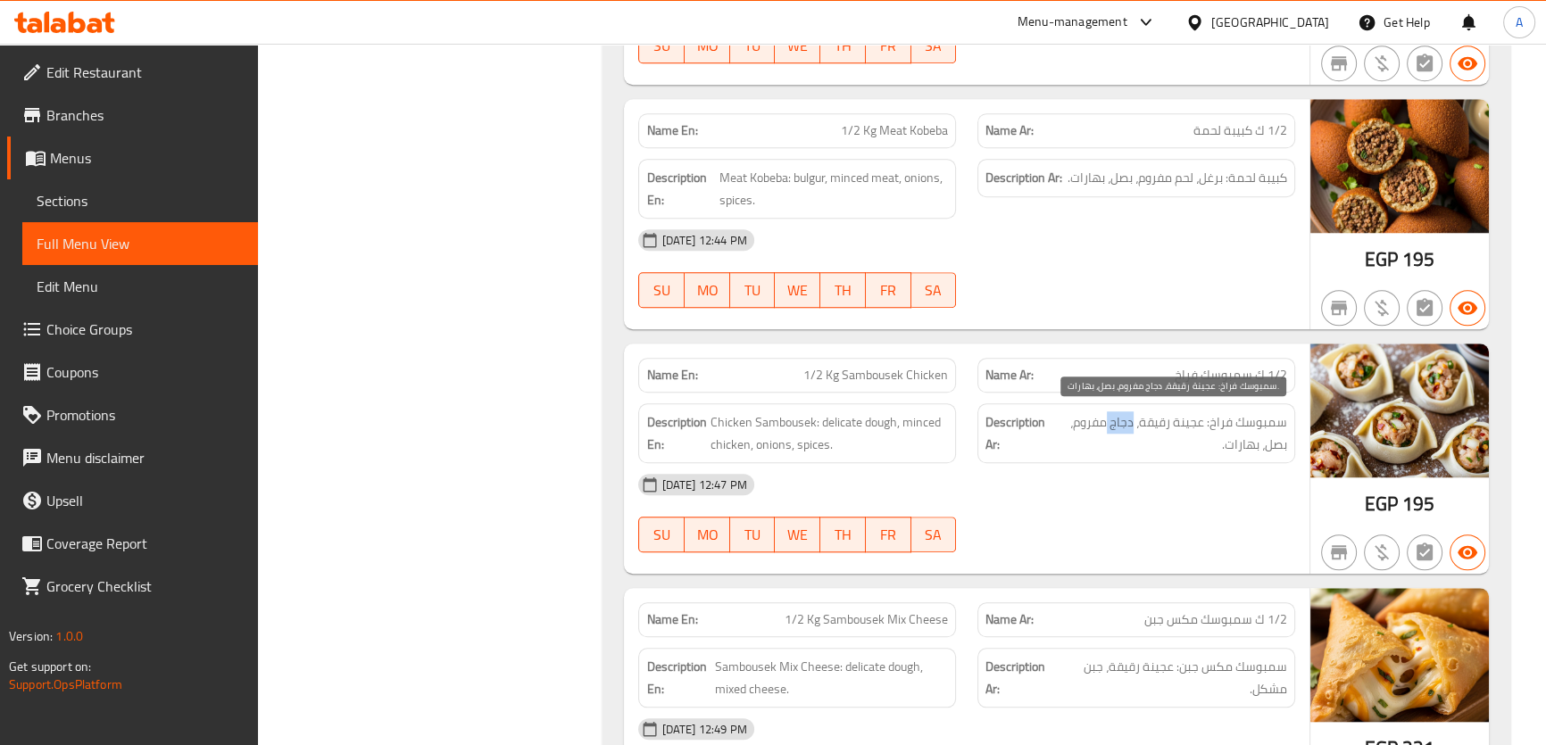
click at [1115, 414] on span "سمبوسك فراخ: عجينة رقيقة، دجاج مفروم، بصل، بهارات." at bounding box center [1169, 433] width 235 height 44
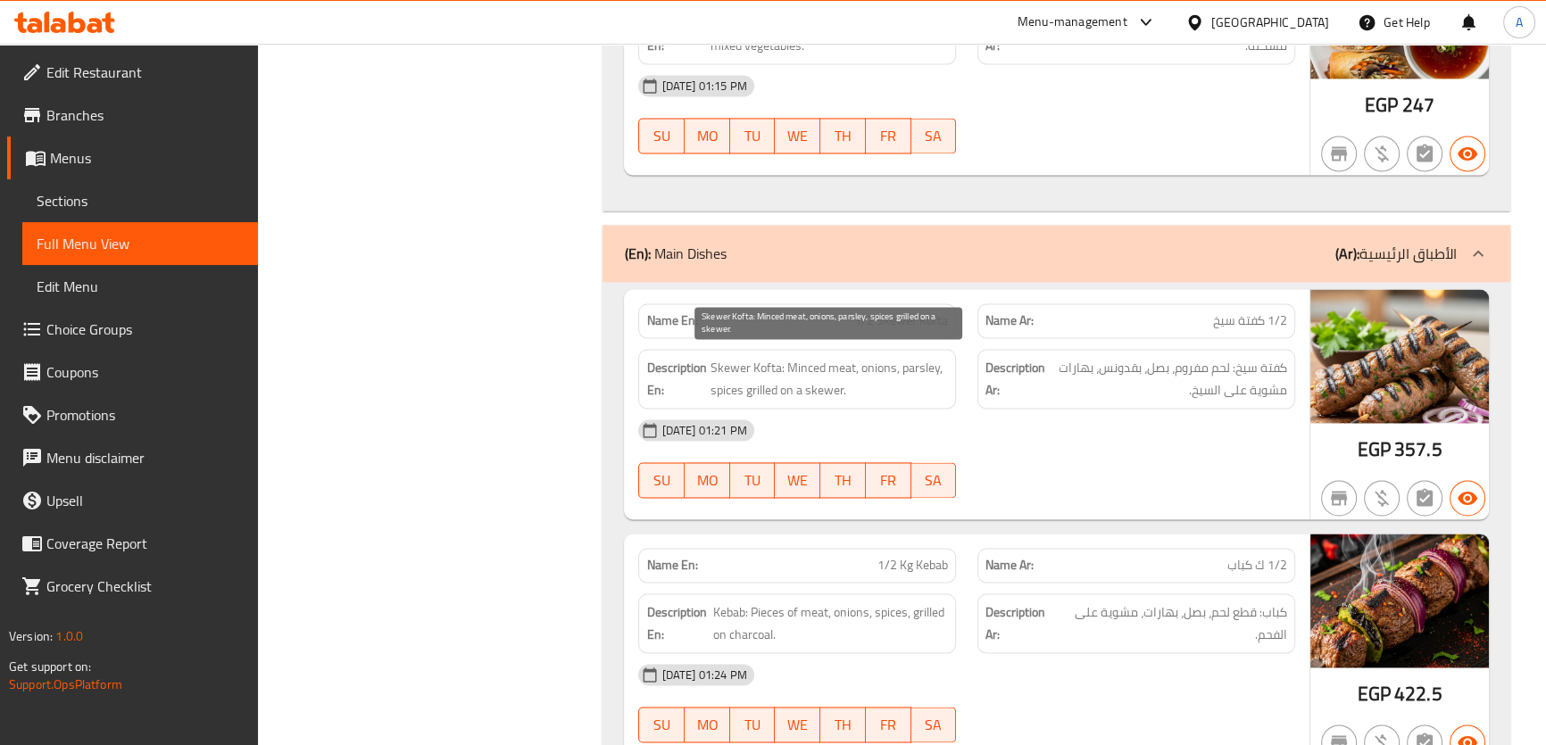
click at [908, 359] on span "Skewer Kofta: Minced meat, onions, parsley, spices grilled on a skewer." at bounding box center [828, 379] width 238 height 44
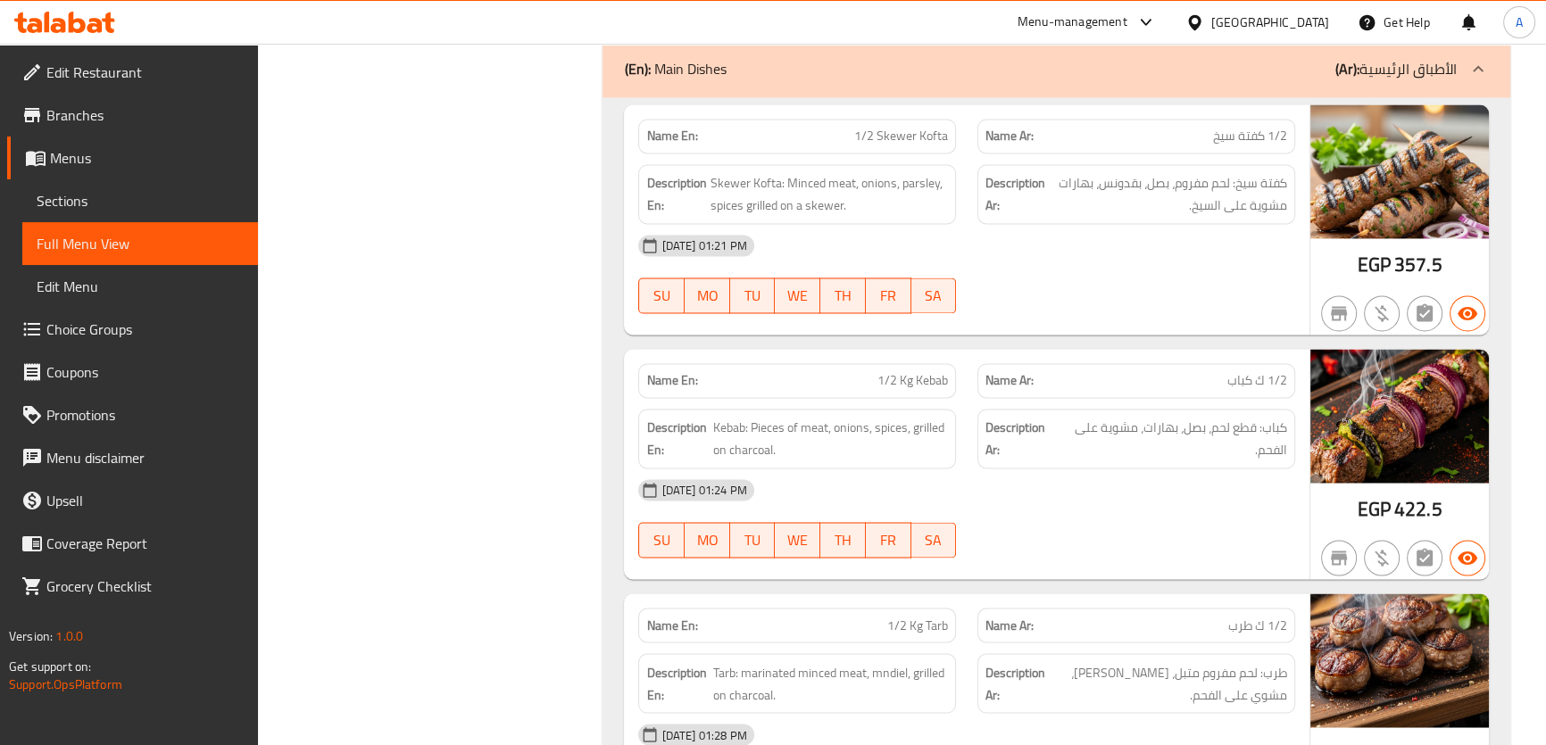
scroll to position [3809, 0]
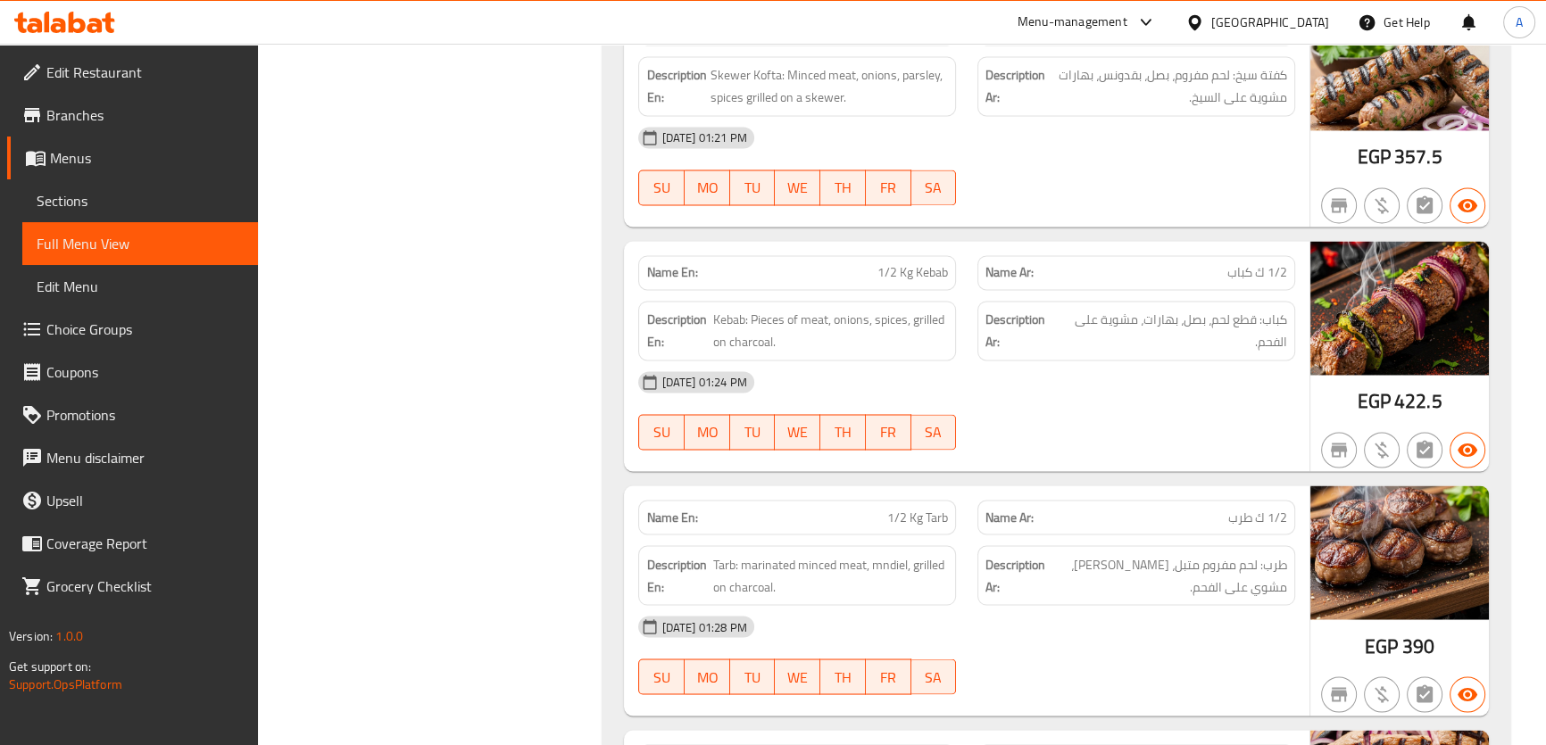
click at [836, 568] on span "Tarb: marinated minced meat, mndiel, grilled on charcoal." at bounding box center [830, 575] width 235 height 44
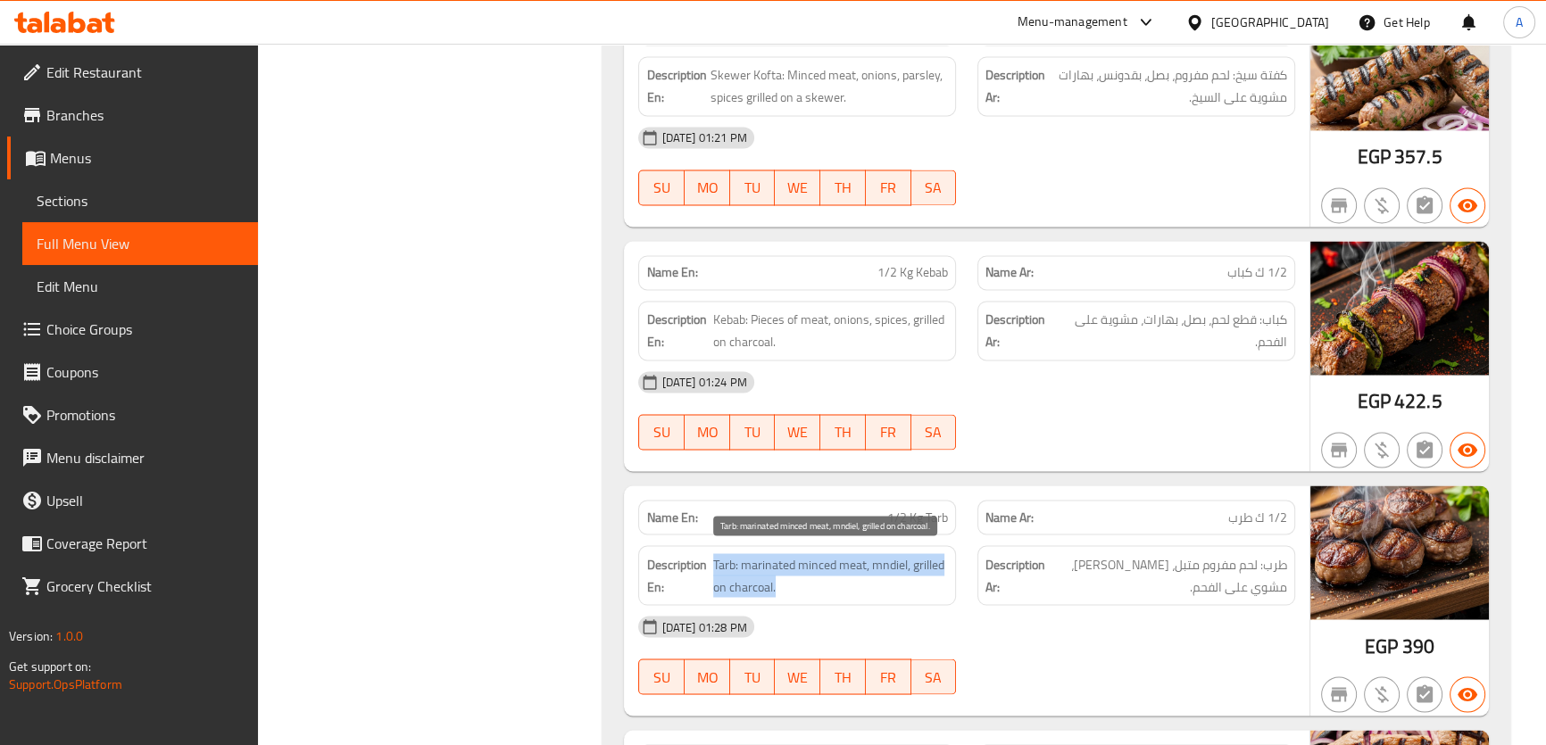
click at [836, 568] on span "Tarb: marinated minced meat, mndiel, grilled on charcoal." at bounding box center [830, 575] width 235 height 44
click at [892, 559] on span "Tarb: marinated minced meat, mndiel, grilled on charcoal." at bounding box center [830, 575] width 235 height 44
click at [892, 571] on span "Tarb: marinated minced meat, mndiel, grilled on charcoal." at bounding box center [830, 575] width 235 height 44
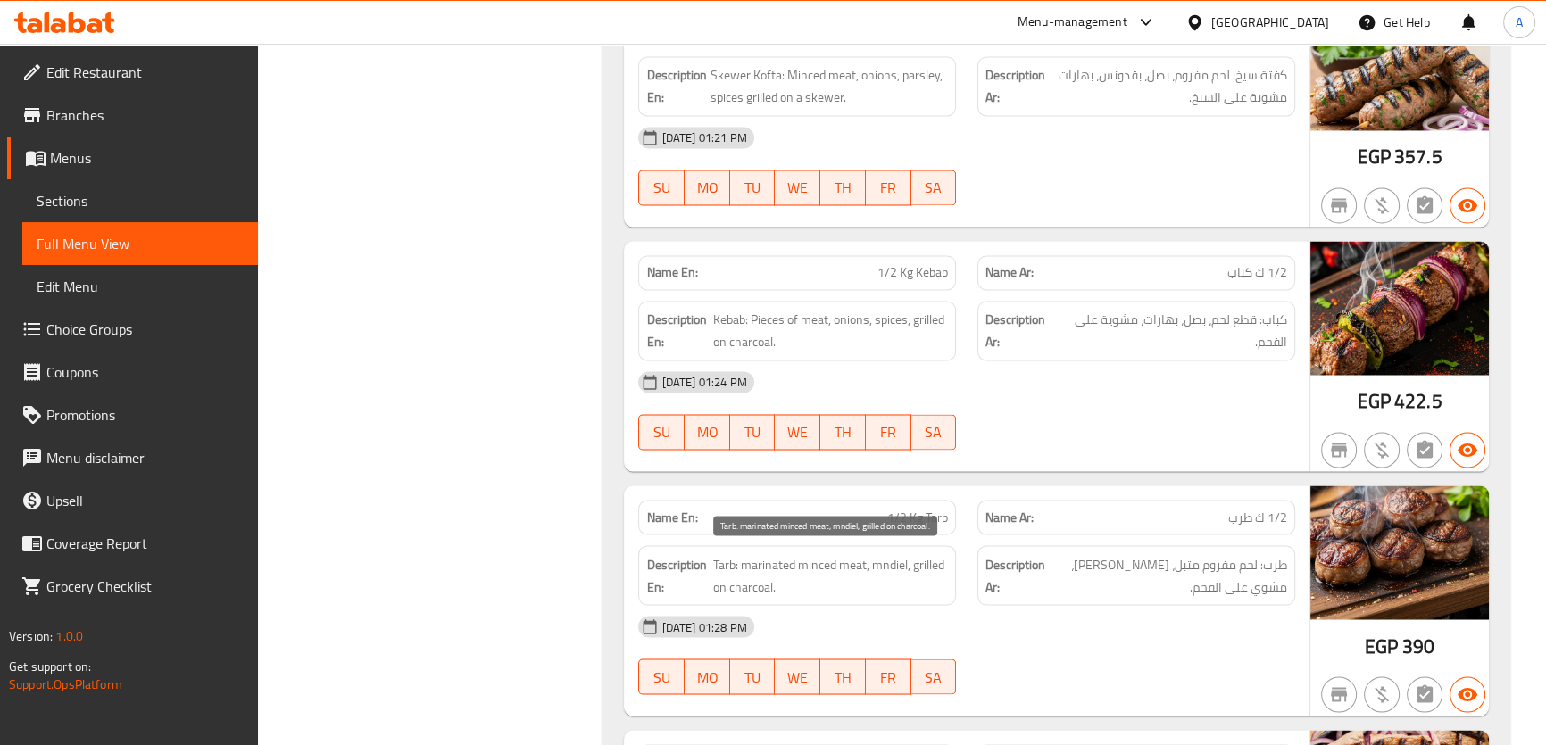
click at [892, 569] on span "Tarb: marinated minced meat, mndiel, grilled on charcoal." at bounding box center [830, 575] width 235 height 44
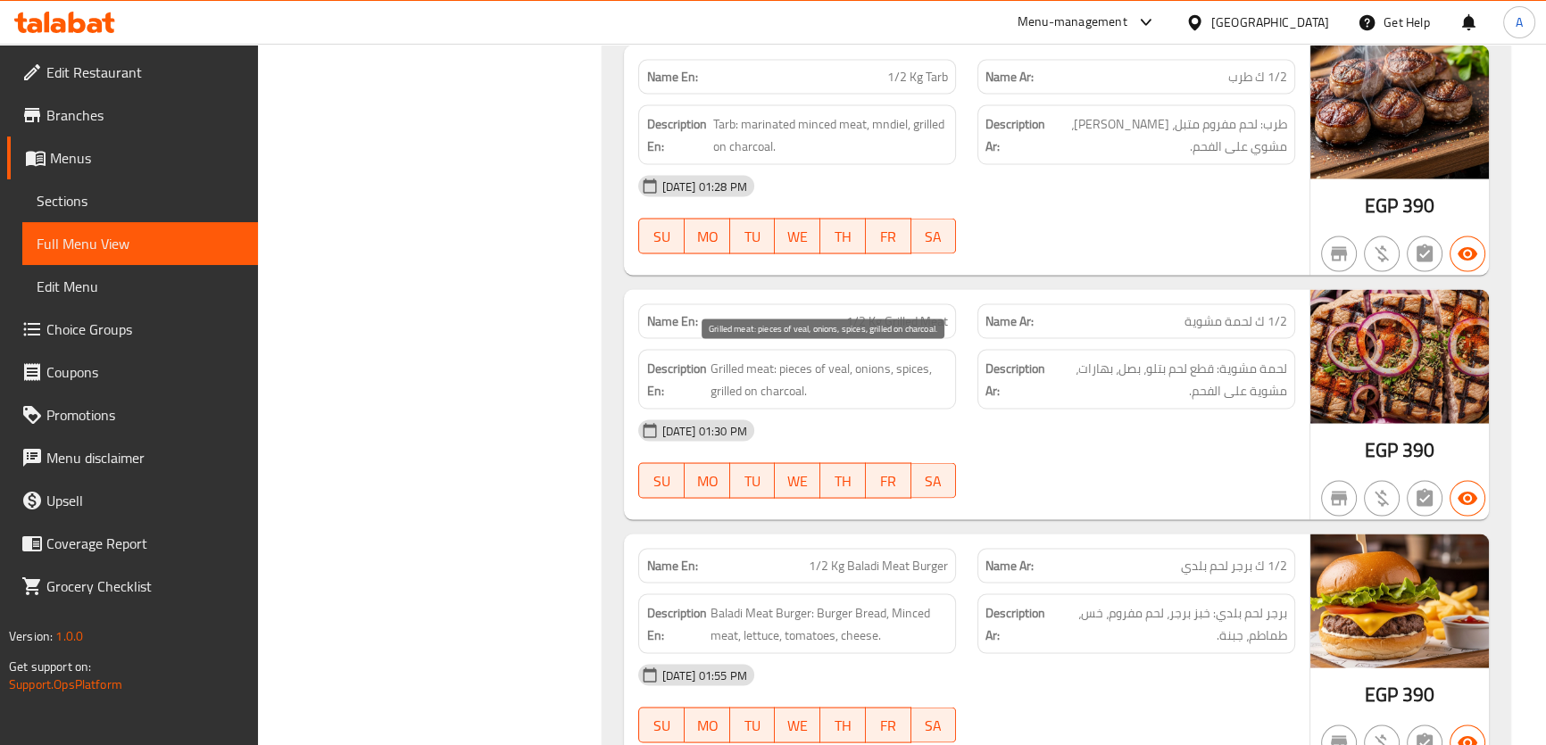
click at [883, 375] on span "Grilled meat: pieces of veal, onions, spices, grilled on charcoal." at bounding box center [828, 380] width 238 height 44
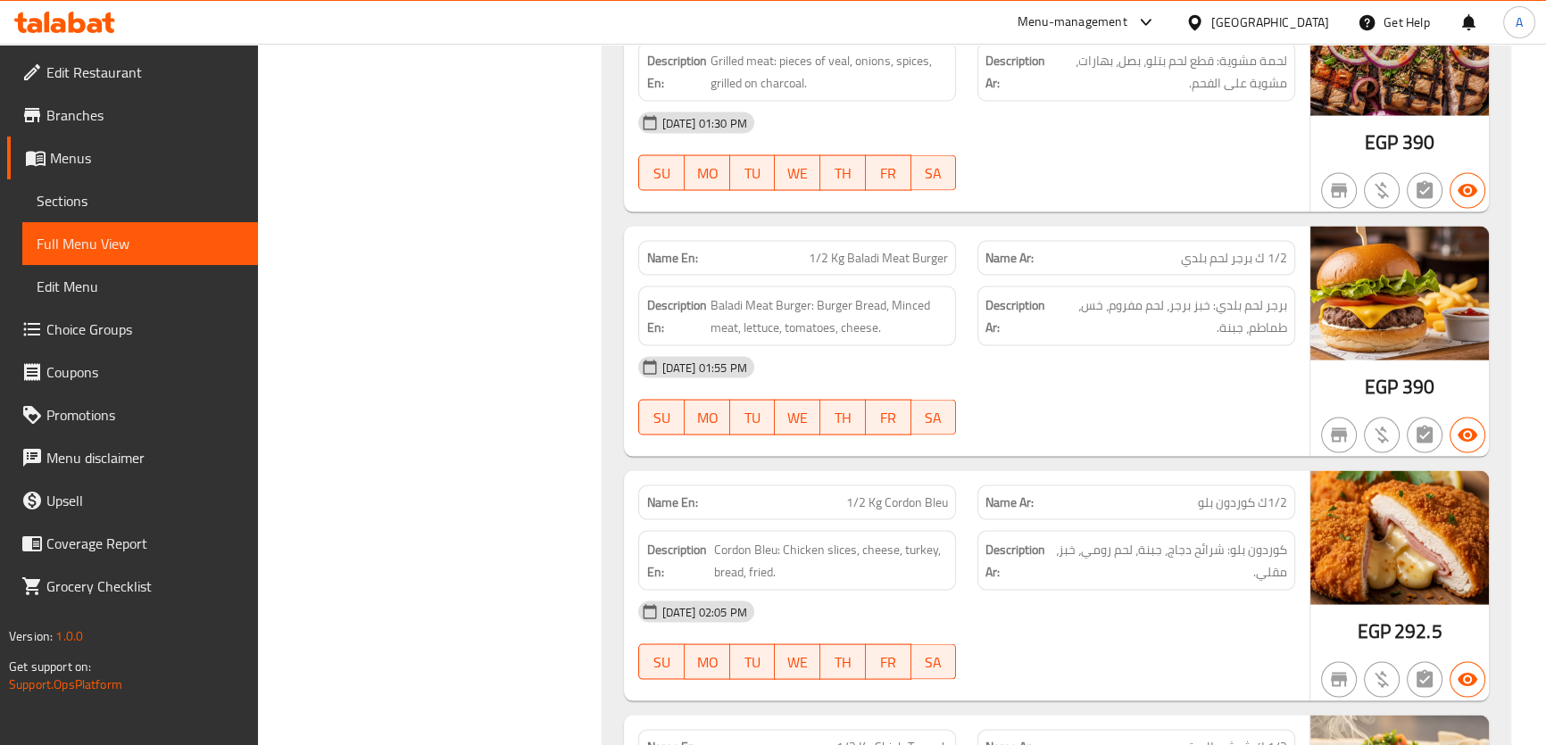
scroll to position [4563, 0]
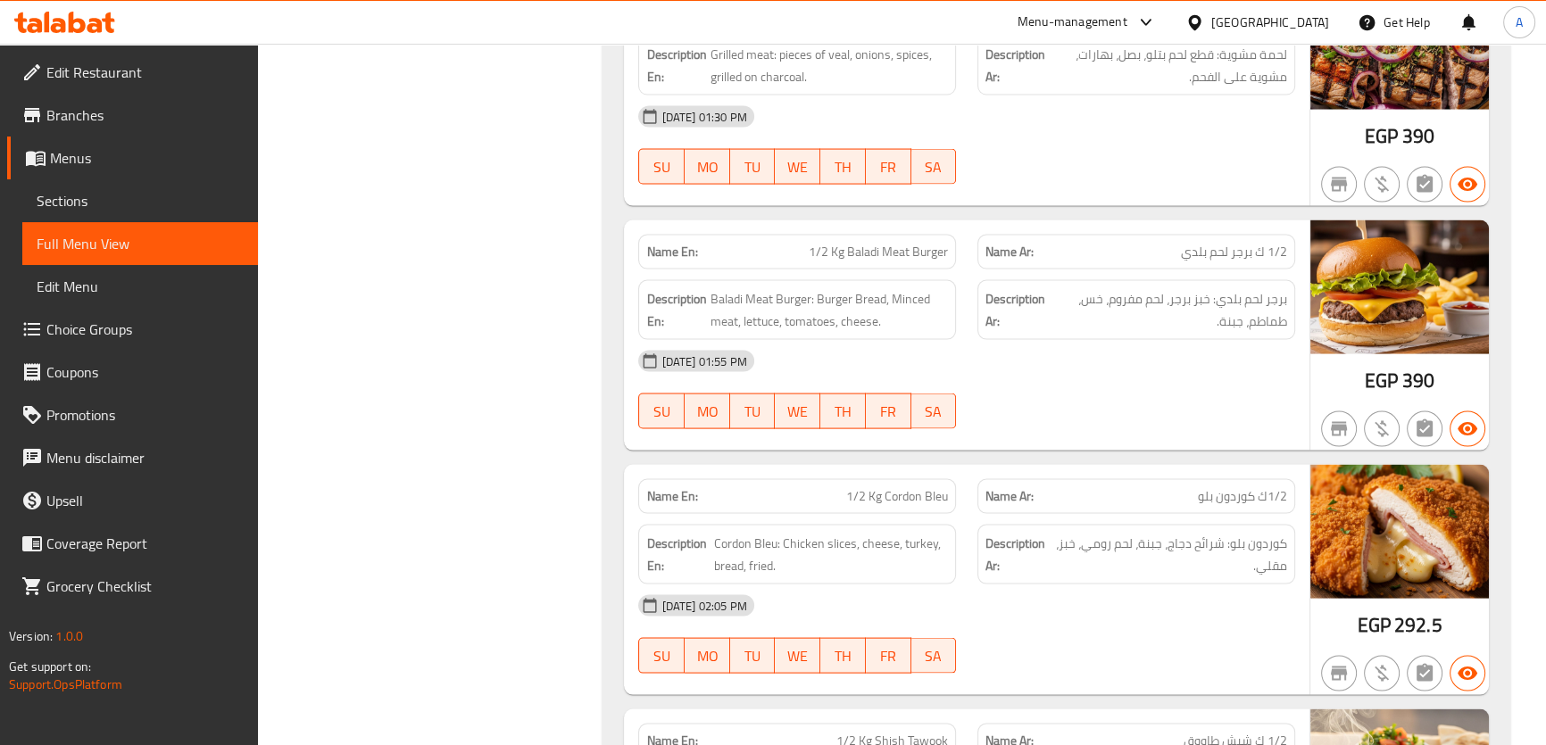
click at [874, 533] on span "Cordon Bleu: Chicken slices, cheese, turkey, bread, fried." at bounding box center [831, 555] width 234 height 44
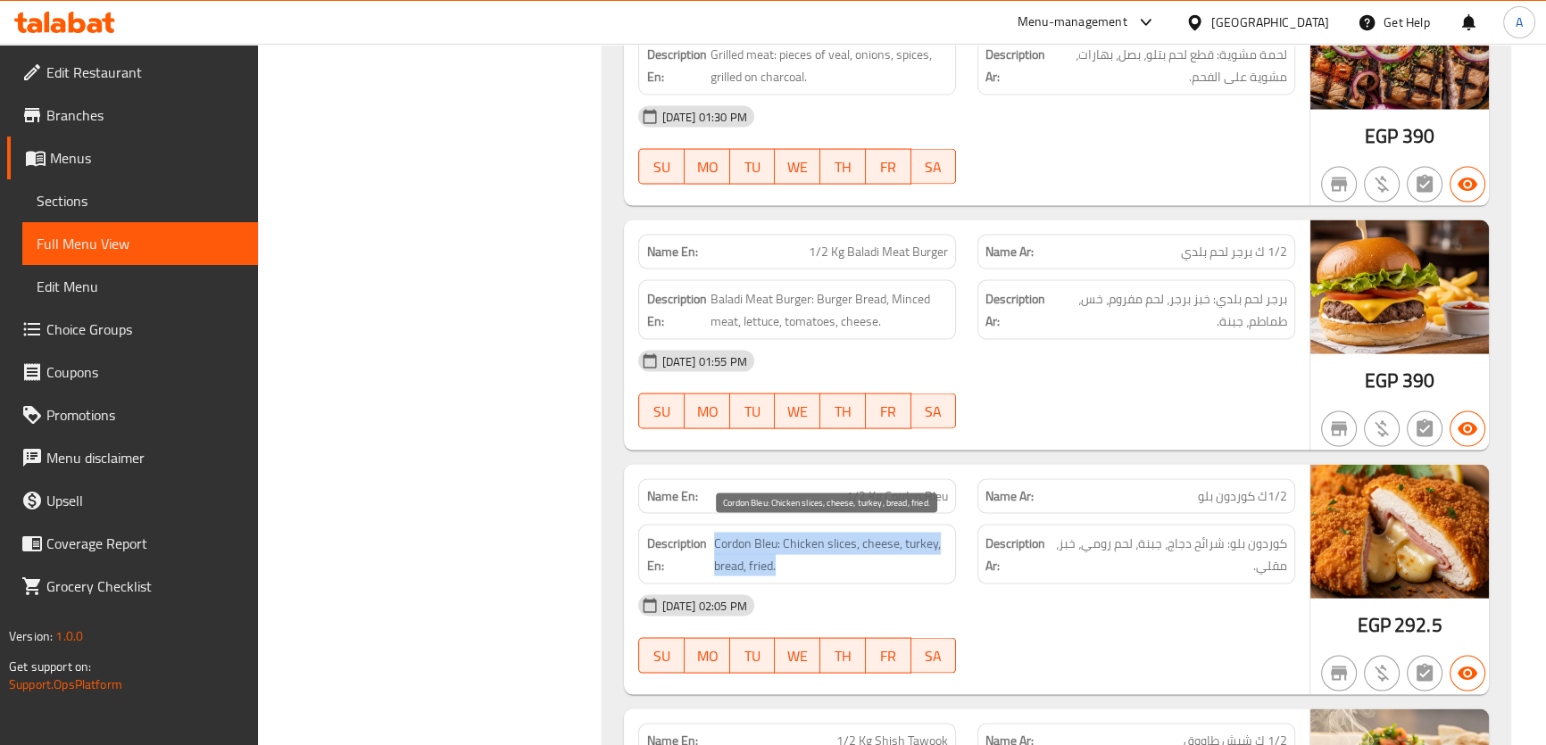
click at [874, 533] on span "Cordon Bleu: Chicken slices, cheese, turkey, bread, fried." at bounding box center [831, 555] width 234 height 44
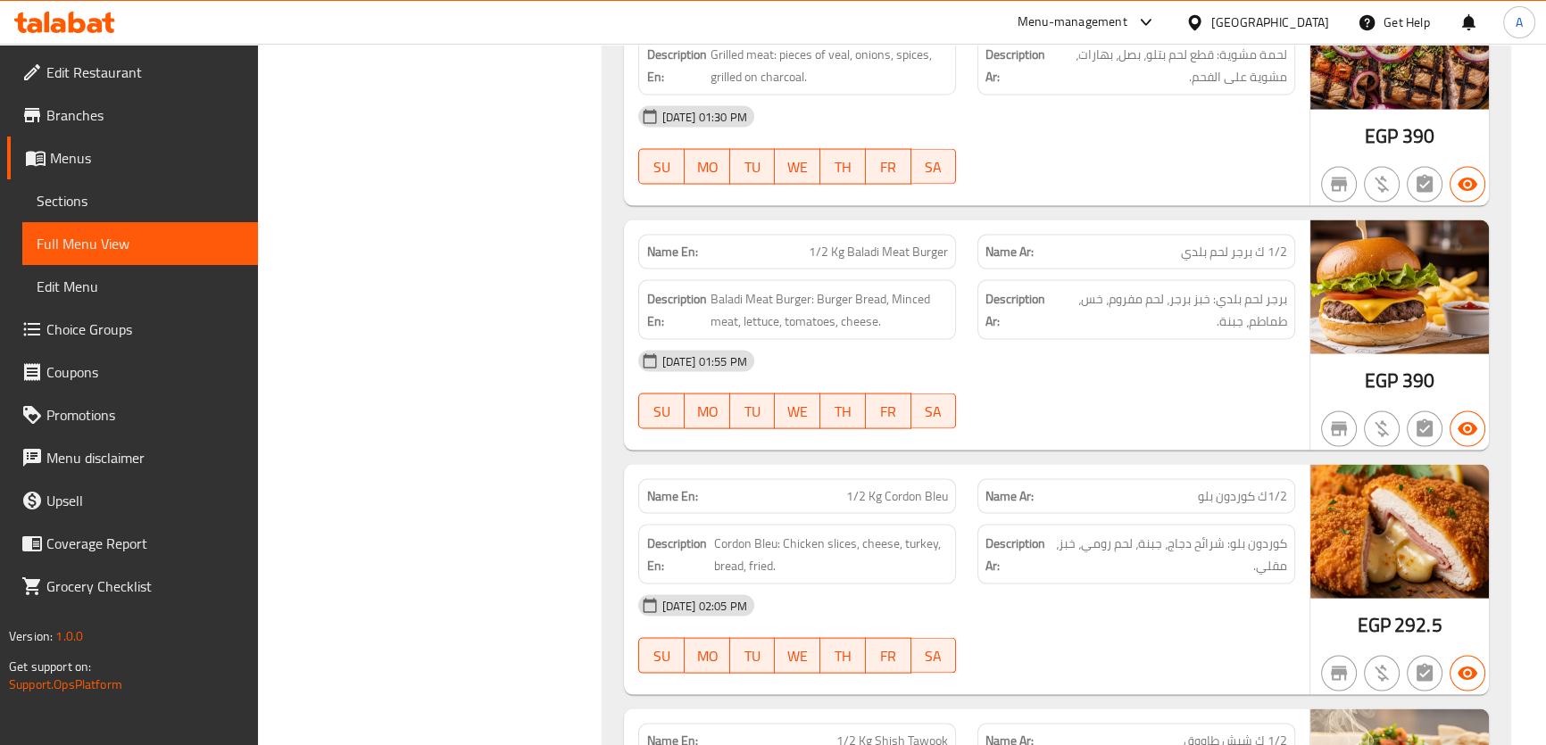
scroll to position [4981, 0]
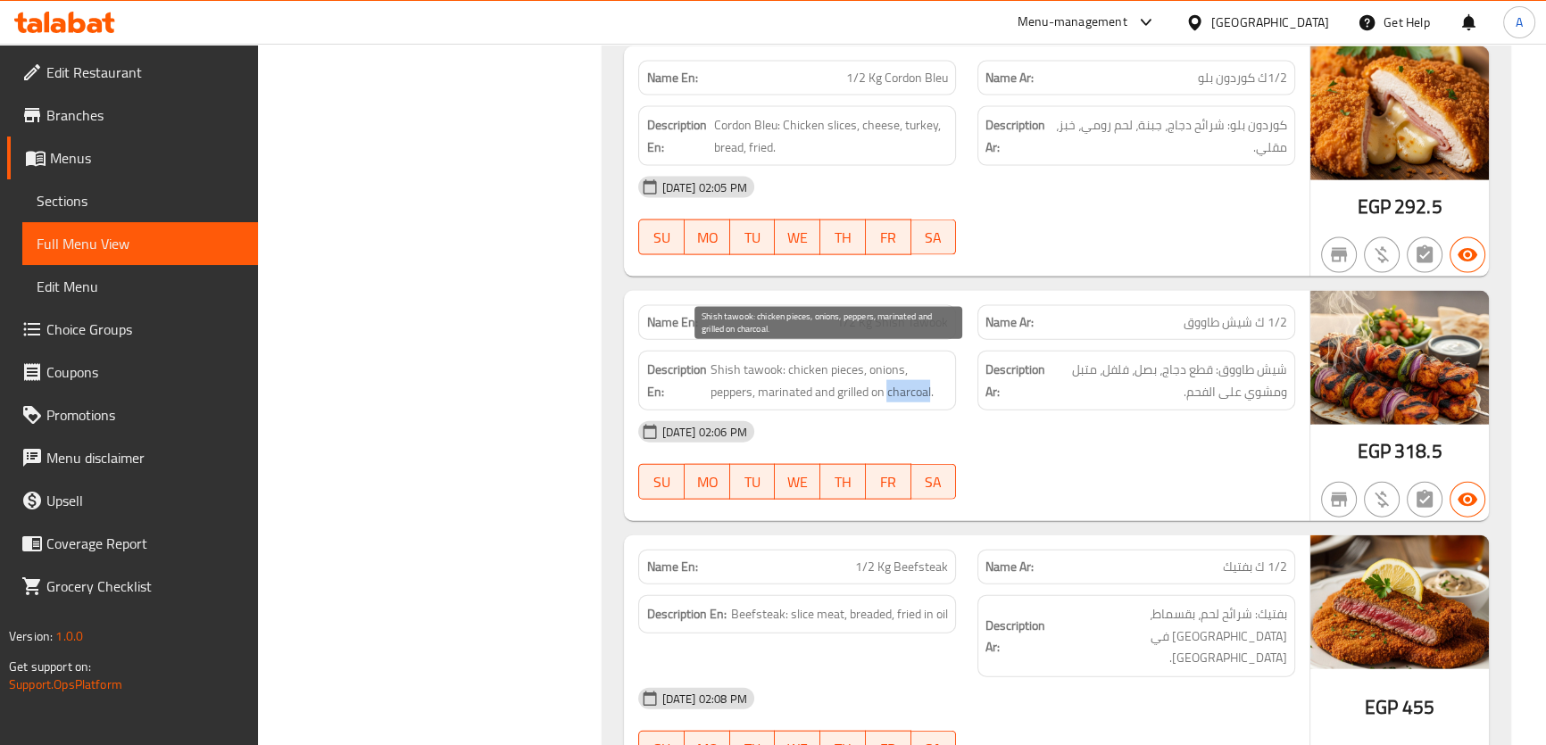
click at [913, 380] on span "Shish tawook: chicken pieces, onions, peppers, marinated and grilled on charcoa…" at bounding box center [828, 381] width 238 height 44
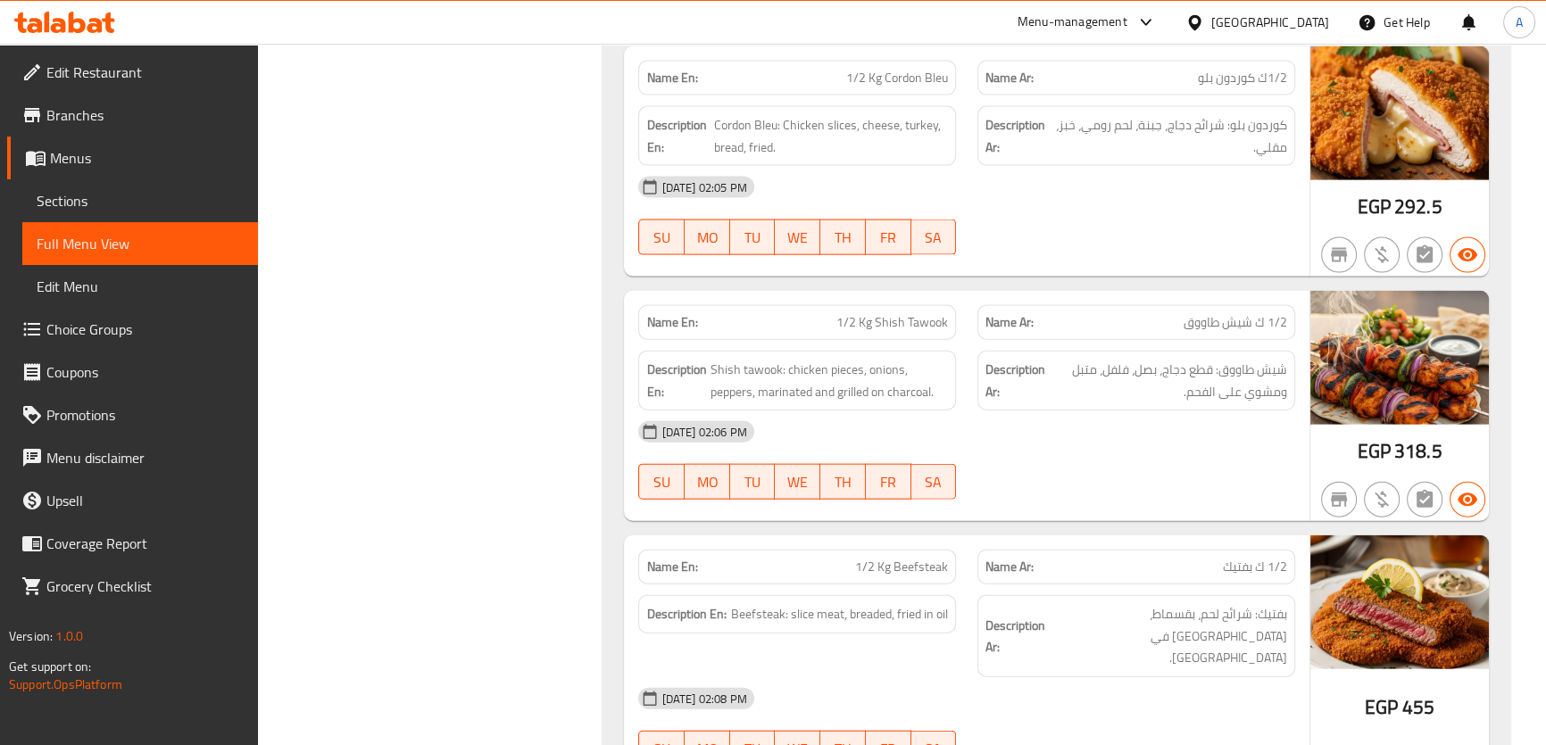
click at [890, 609] on span "Beefsteak: slice meat, breaded, fried in oil" at bounding box center [839, 614] width 217 height 22
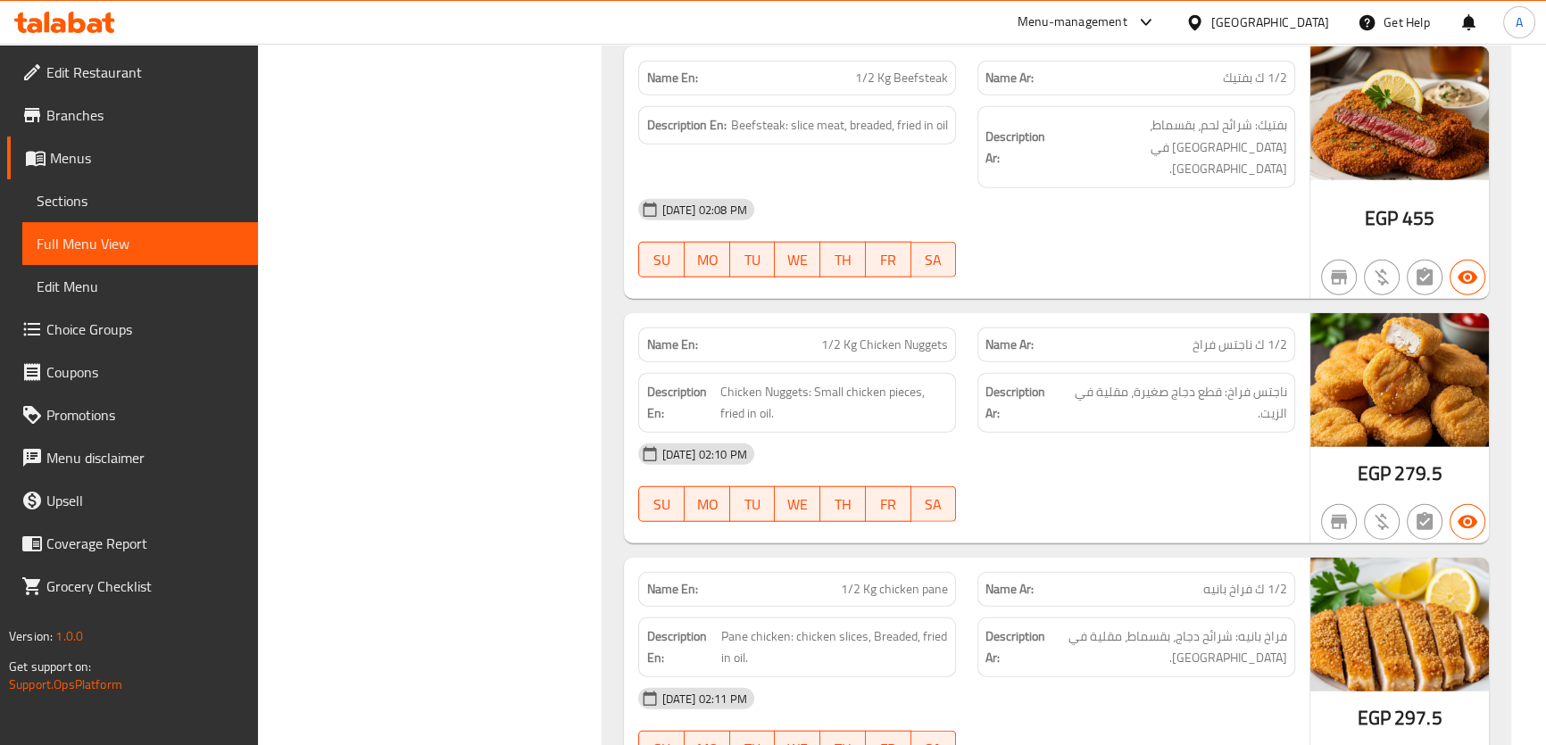
scroll to position [5959, 0]
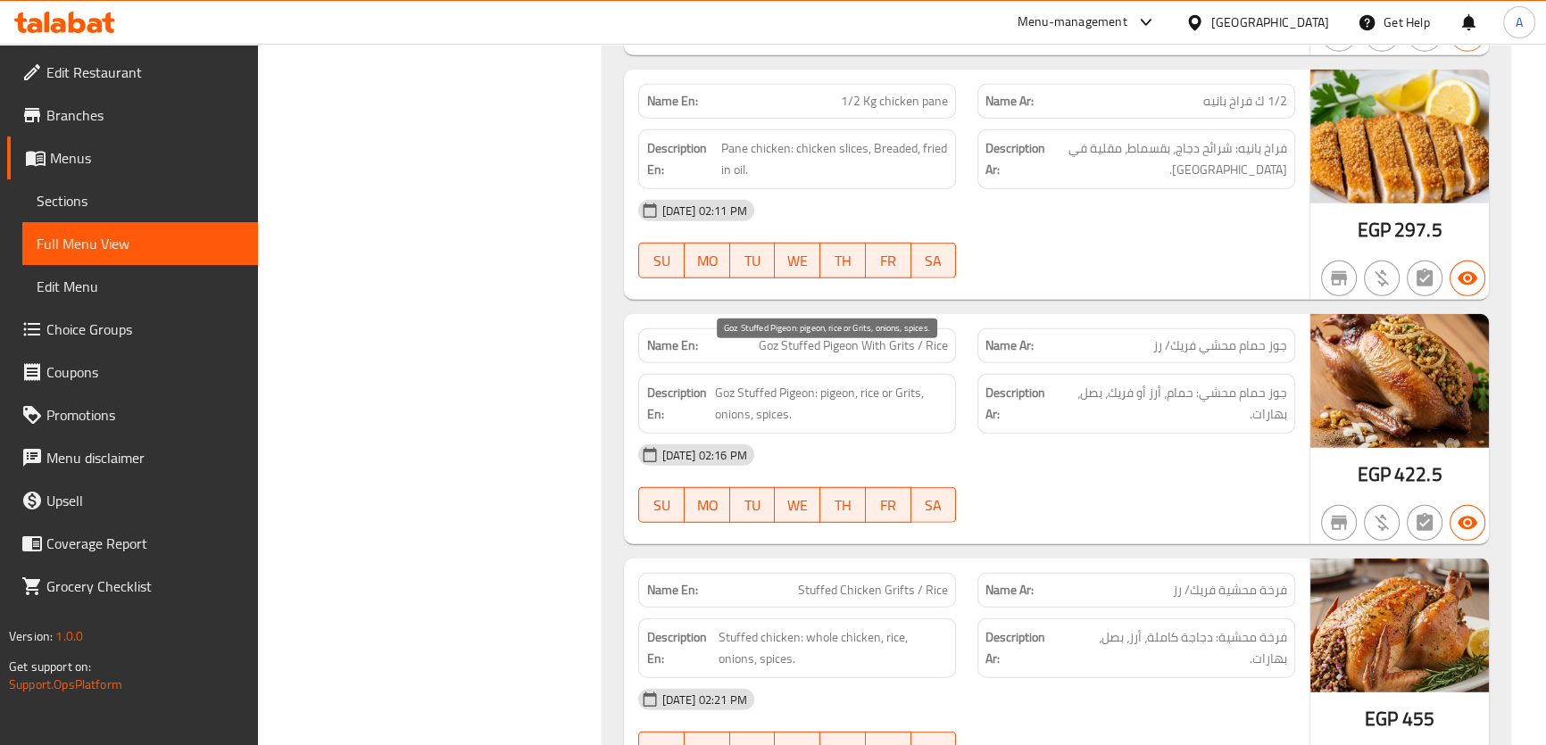
click at [889, 382] on span "Goz Stuffed Pigeon: pigeon, rice or Grits, onions, spices." at bounding box center [832, 404] width 234 height 44
drag, startPoint x: 792, startPoint y: 405, endPoint x: 785, endPoint y: 387, distance: 19.2
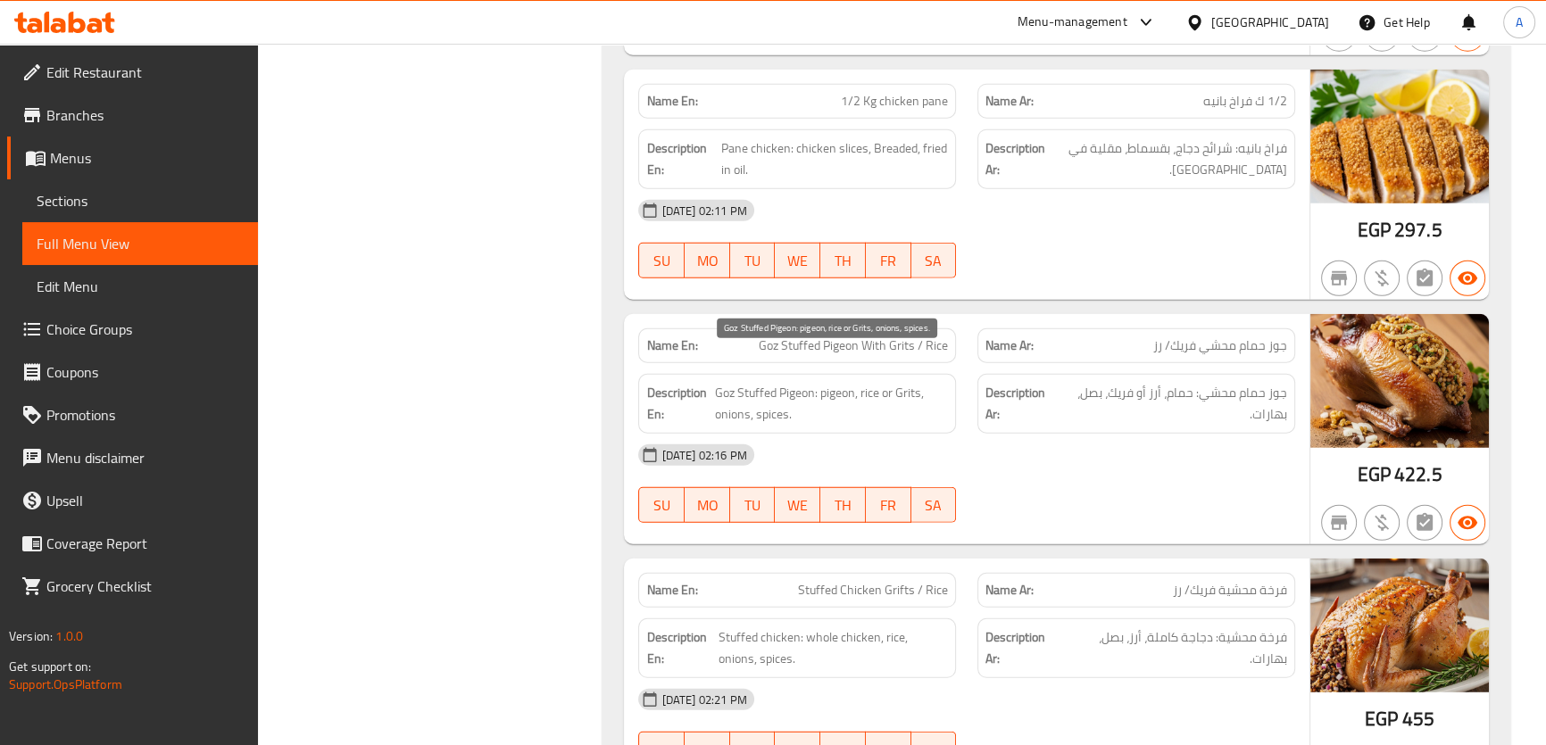
click at [767, 382] on span "Goz Stuffed Pigeon: pigeon, rice or Grits, onions, spices." at bounding box center [832, 404] width 234 height 44
click at [734, 382] on span "Goz Stuffed Pigeon: pigeon, rice or Grits, onions, spices." at bounding box center [832, 404] width 234 height 44
click at [732, 382] on span "Goz Stuffed Pigeon: pigeon, rice or Grits, onions, spices." at bounding box center [832, 404] width 234 height 44
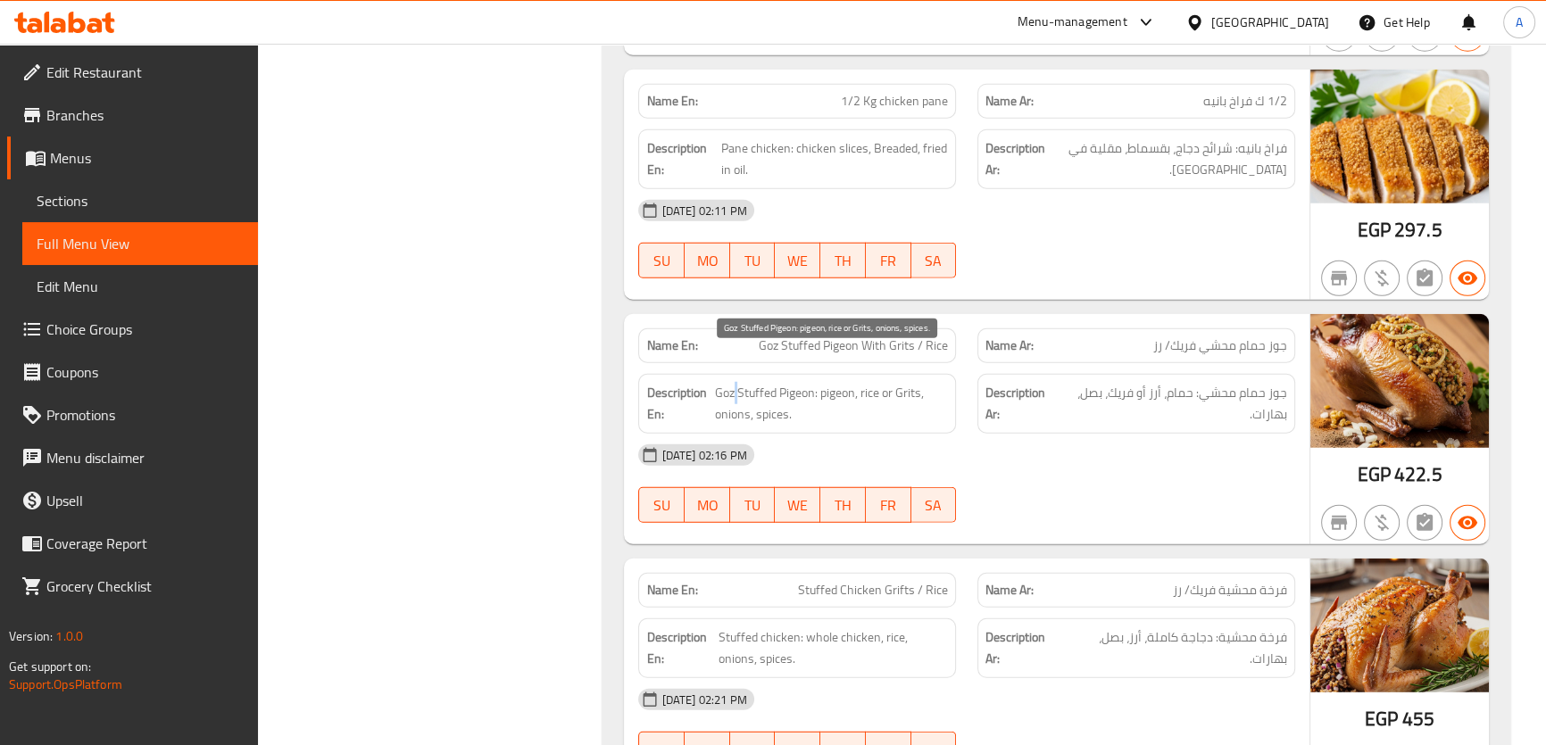
click at [732, 382] on span "Goz Stuffed Pigeon: pigeon, rice or Grits, onions, spices." at bounding box center [832, 404] width 234 height 44
click at [723, 382] on span "Goz Stuffed Pigeon: pigeon, rice or Grits, onions, spices." at bounding box center [832, 404] width 234 height 44
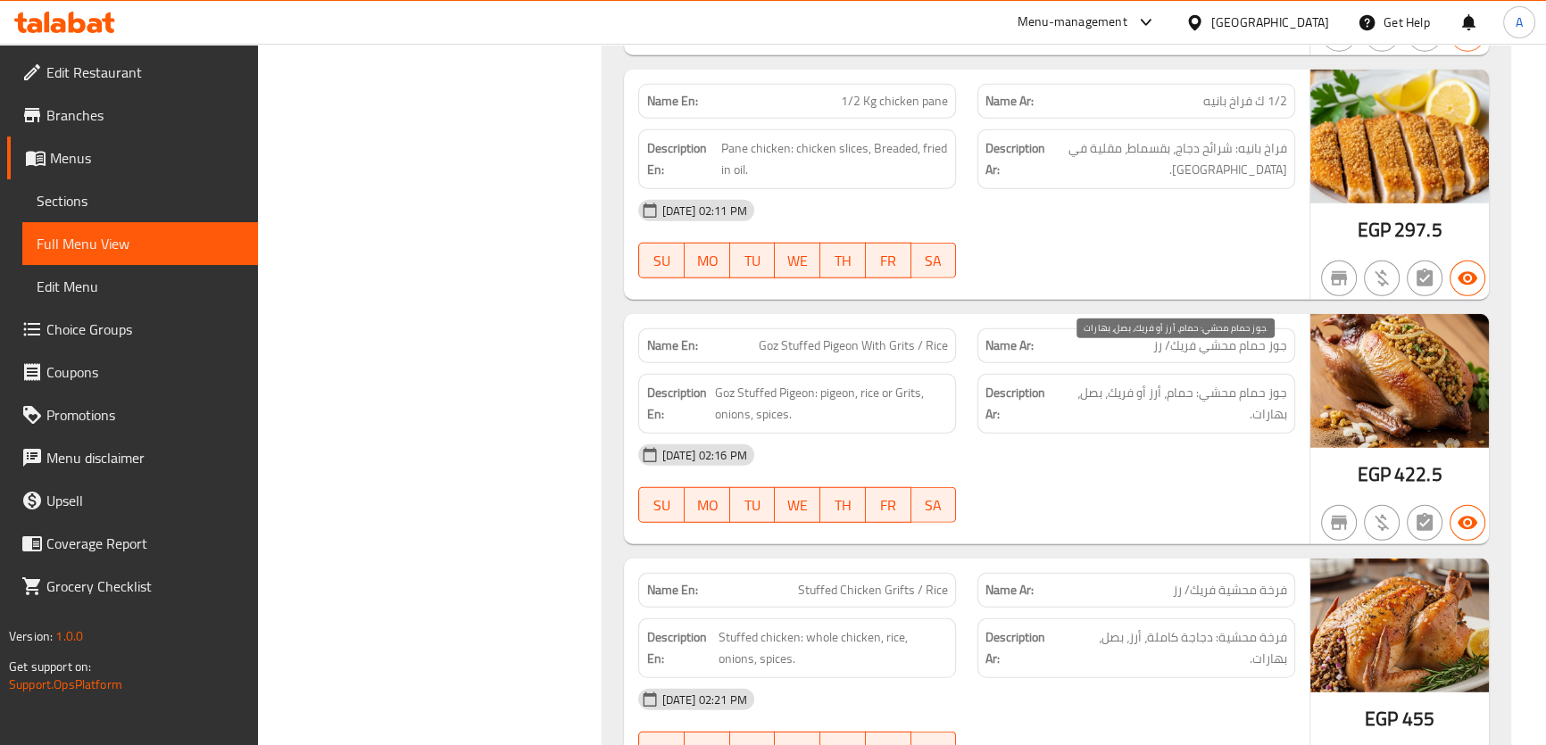
click at [1178, 382] on span "جوز حمام محشي: حمام، أرز أو فريك، بصل، بهارات." at bounding box center [1173, 404] width 228 height 44
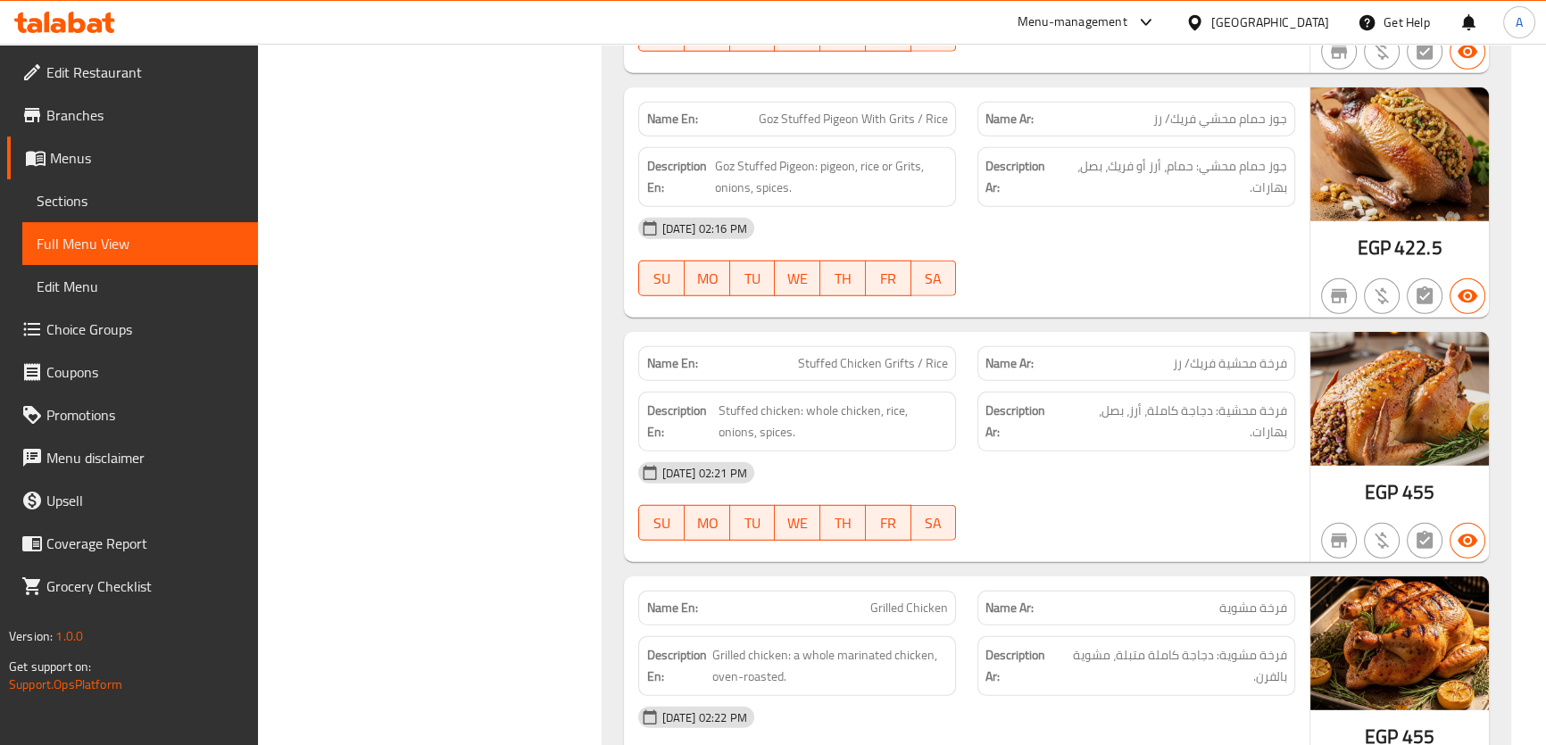
scroll to position [6261, 0]
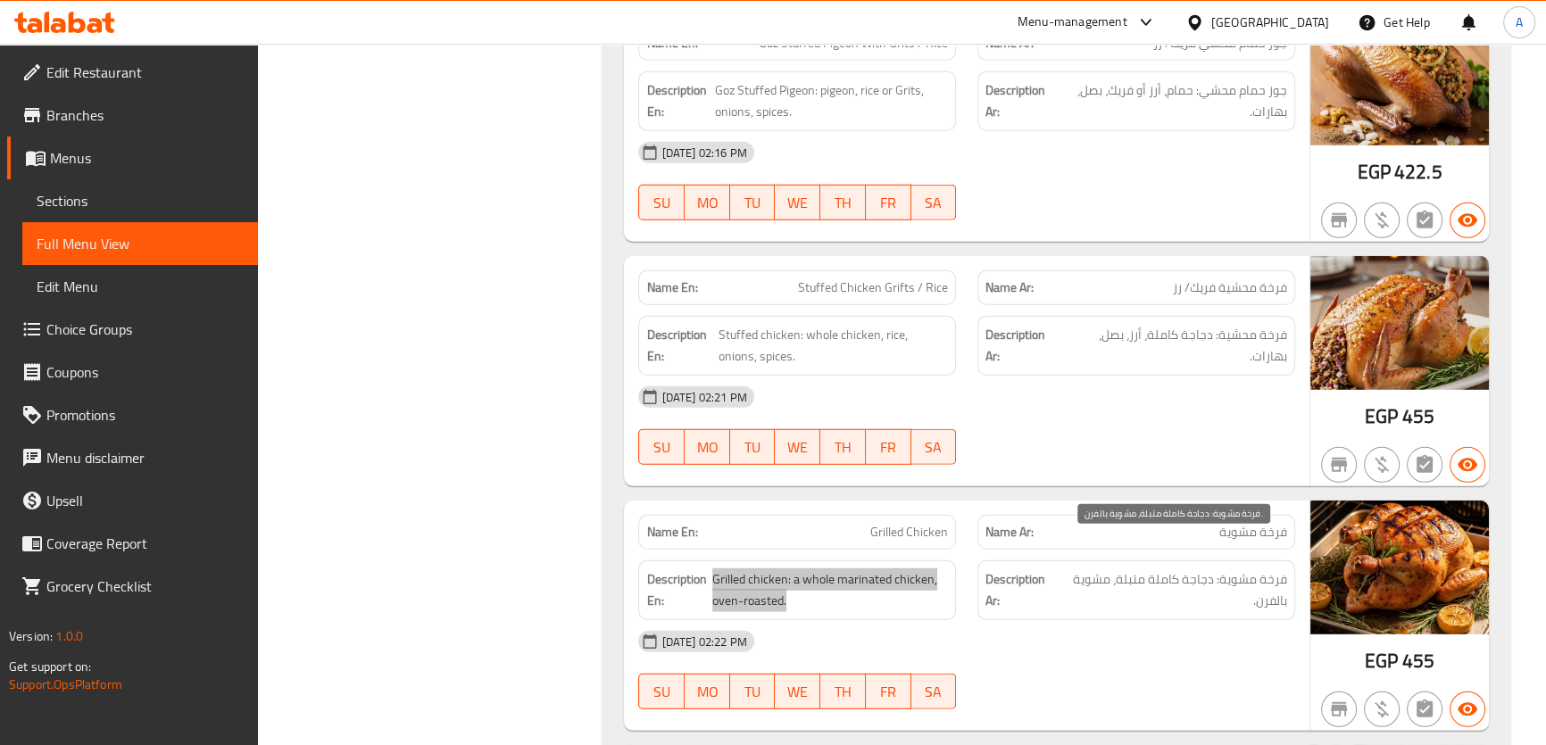
scroll to position [6690, 0]
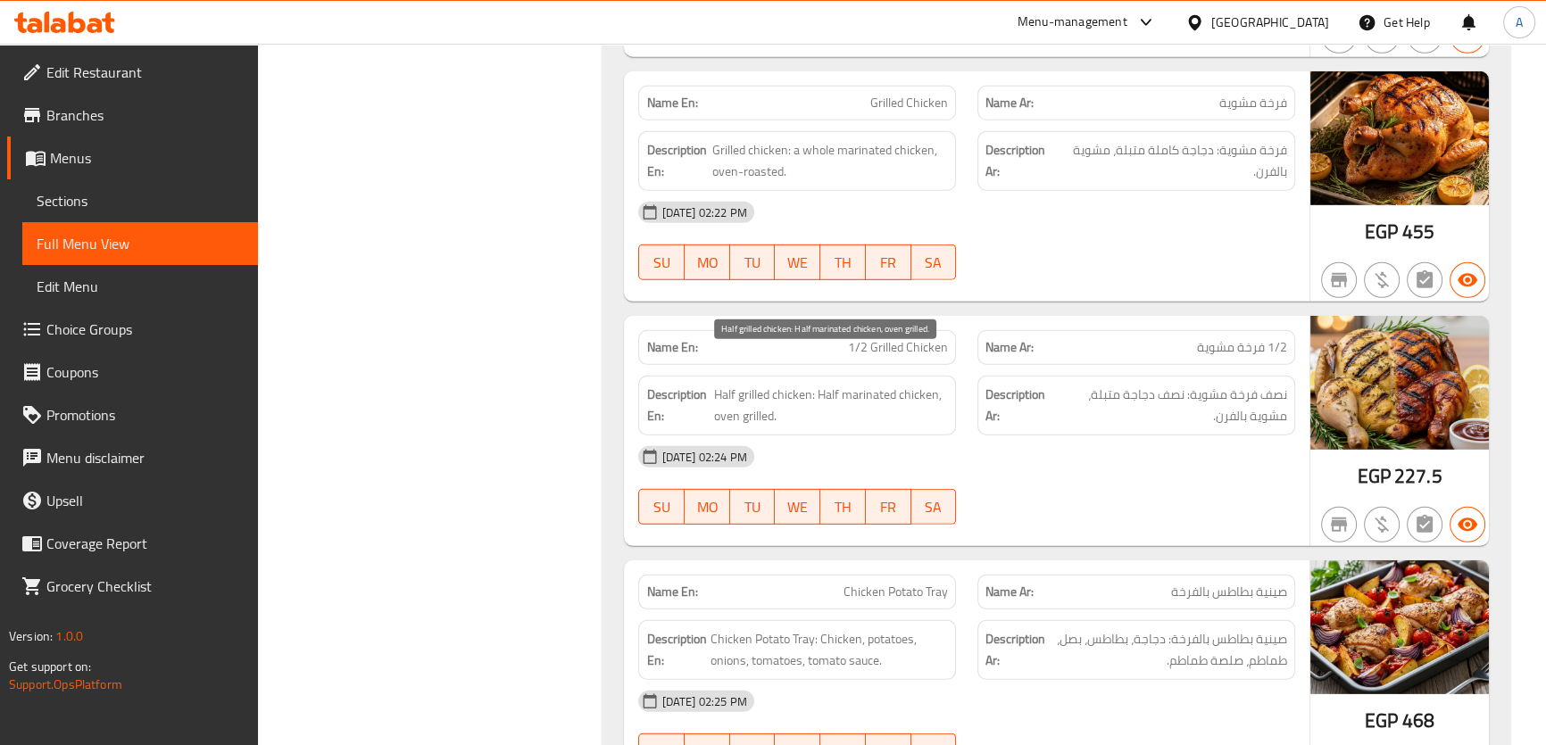
click at [946, 386] on span "Half grilled chicken: Half marinated chicken, oven grilled." at bounding box center [831, 406] width 235 height 44
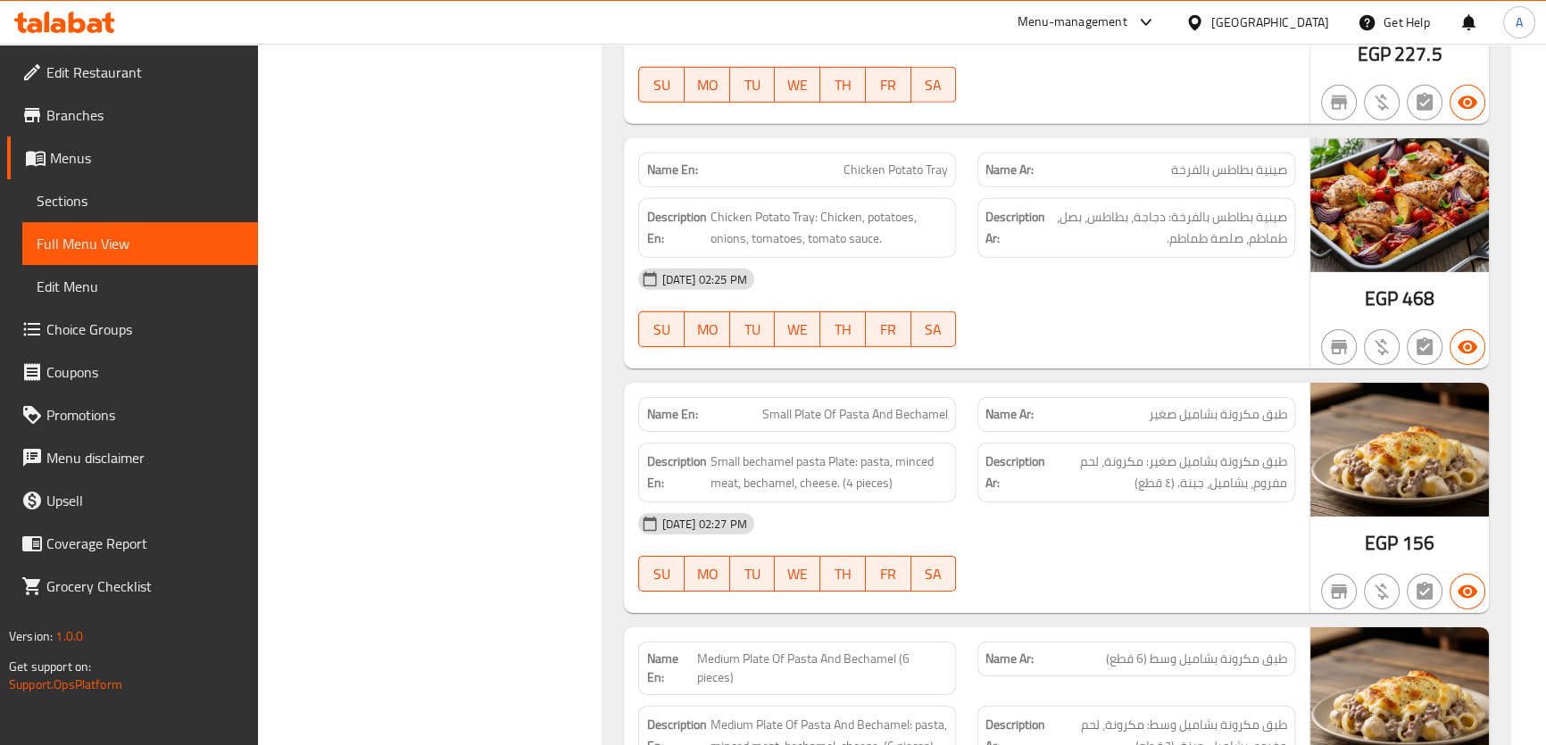
scroll to position [7134, 0]
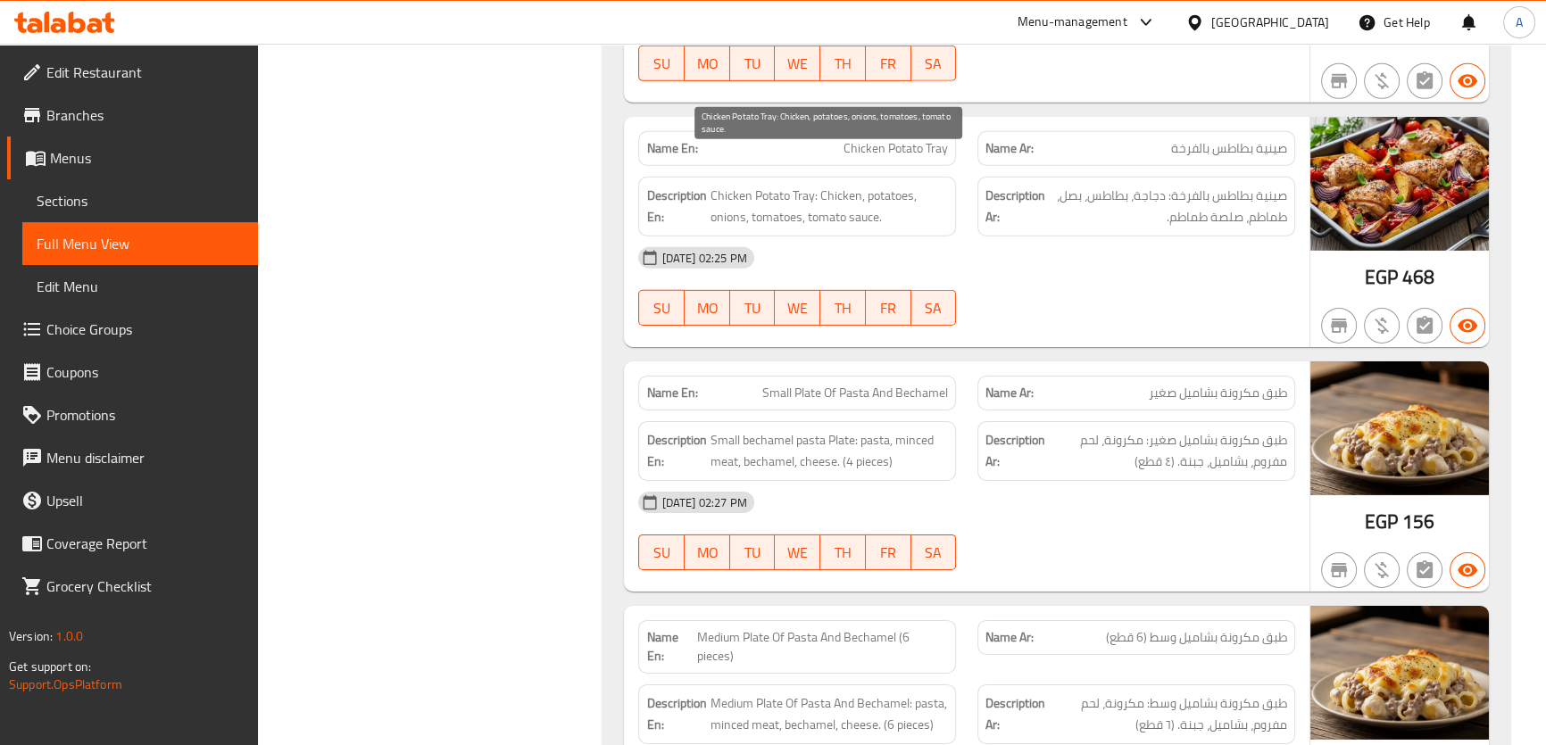
click at [788, 185] on span "Chicken Potato Tray: Chicken, potatoes, onions, tomatoes, tomato sauce." at bounding box center [828, 207] width 238 height 44
click at [931, 445] on div "Description En: Small bechamel pasta Plate: pasta, minced meat, bechamel, chees…" at bounding box center [797, 451] width 318 height 60
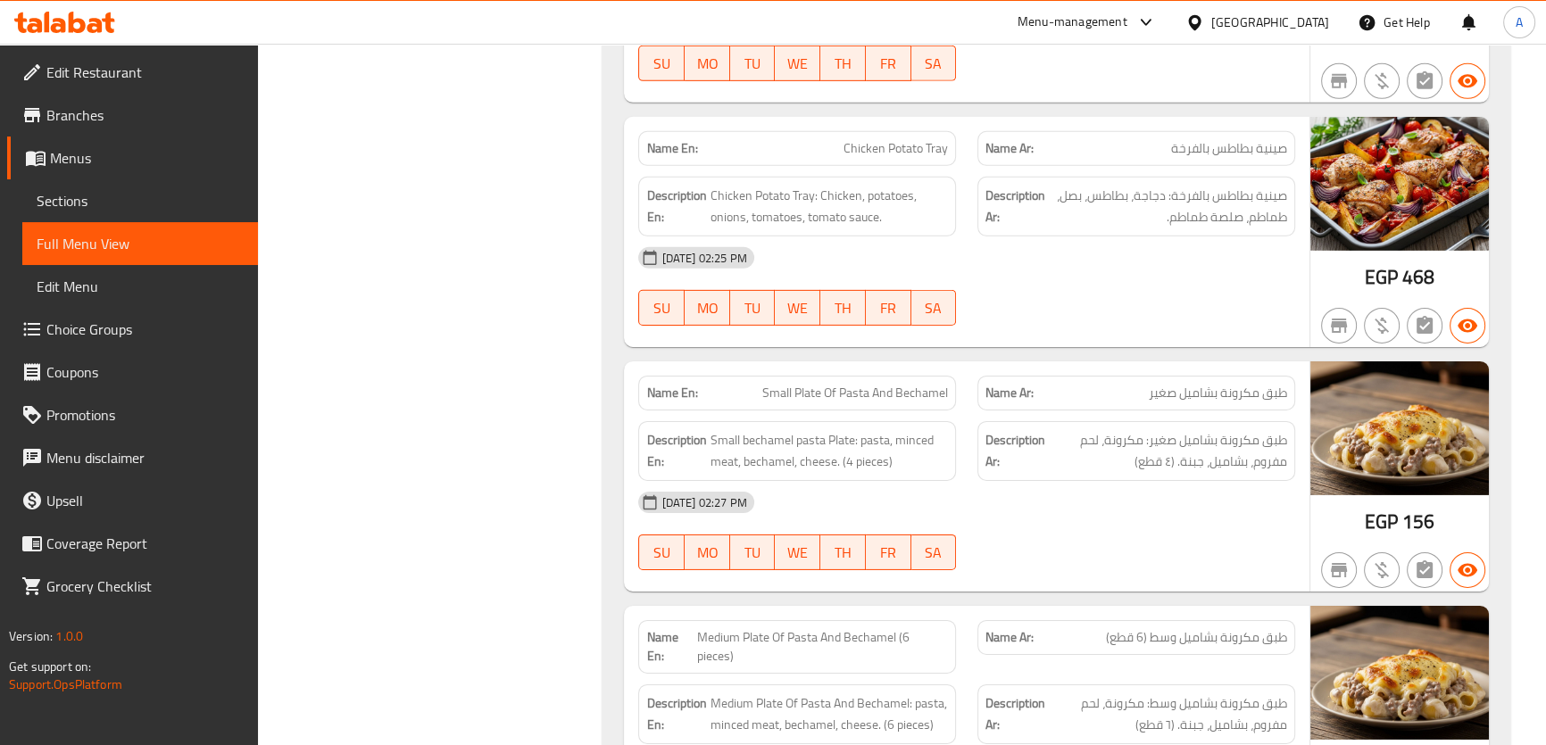
click at [931, 445] on div "Description En: Small bechamel pasta Plate: pasta, minced meat, bechamel, chees…" at bounding box center [797, 451] width 318 height 60
click at [922, 433] on span "Small bechamel pasta Plate: pasta, minced meat, bechamel, cheese. (4 pieces)" at bounding box center [828, 451] width 238 height 44
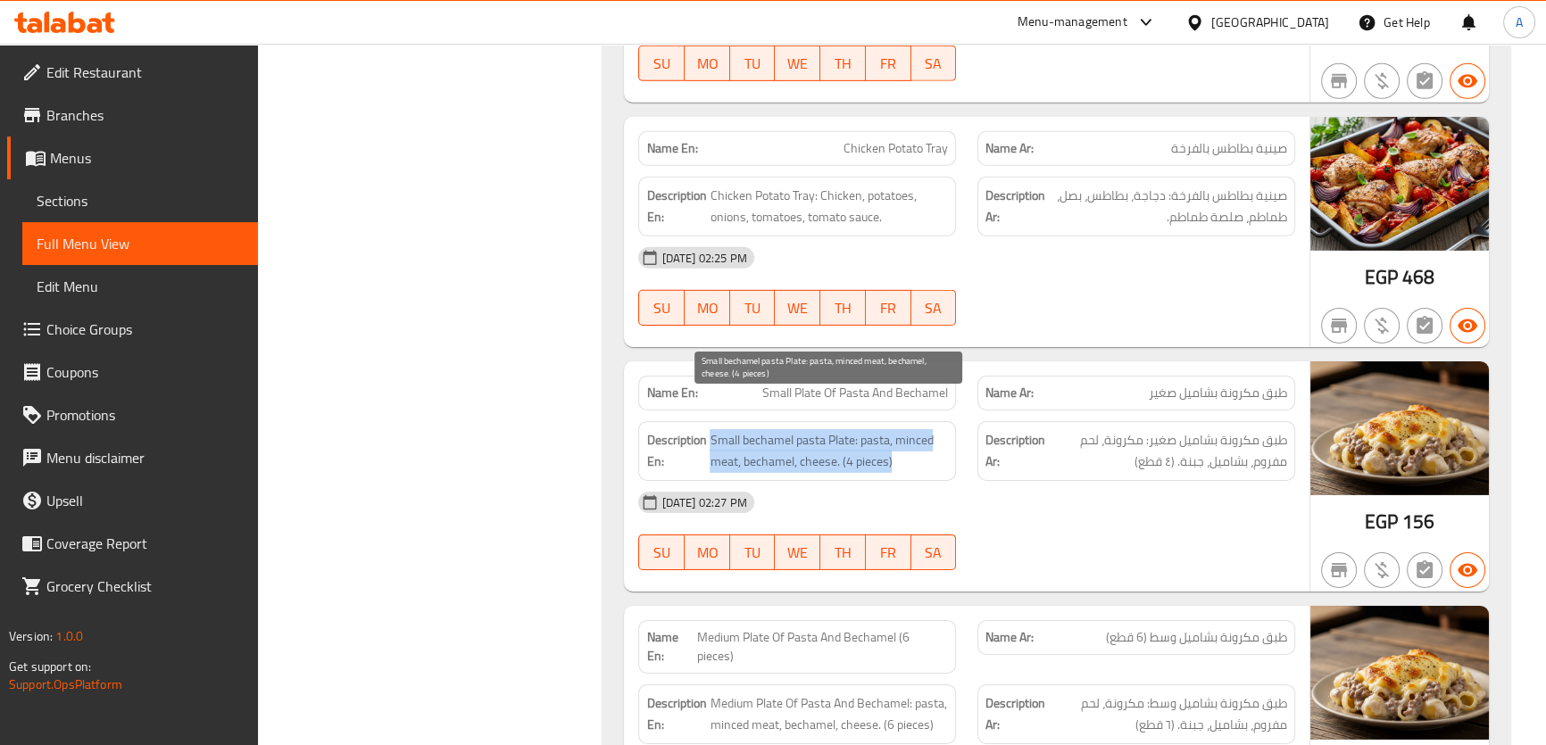
click at [922, 433] on span "Small bechamel pasta Plate: pasta, minced meat, bechamel, cheese. (4 pieces)" at bounding box center [828, 451] width 238 height 44
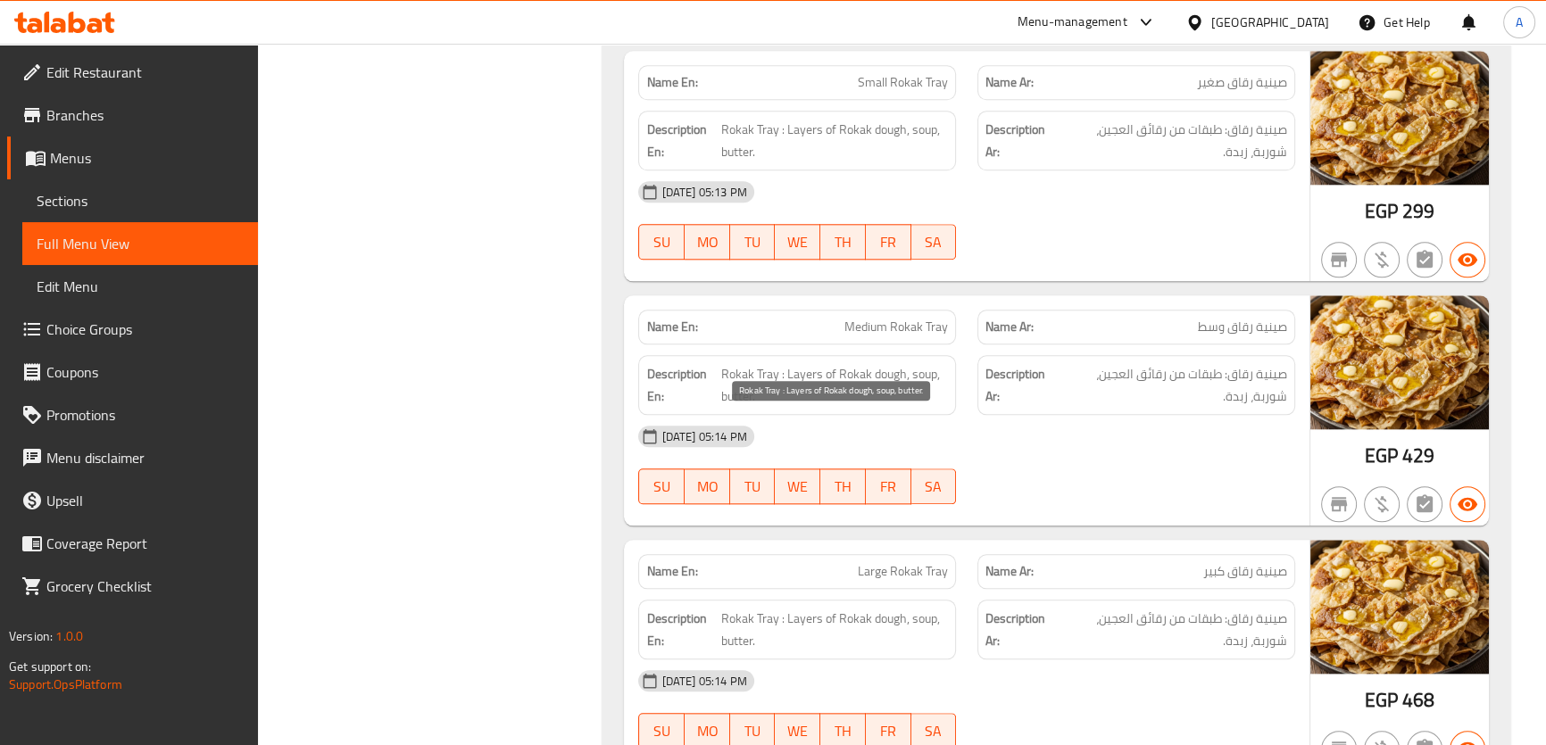
scroll to position [11344, 0]
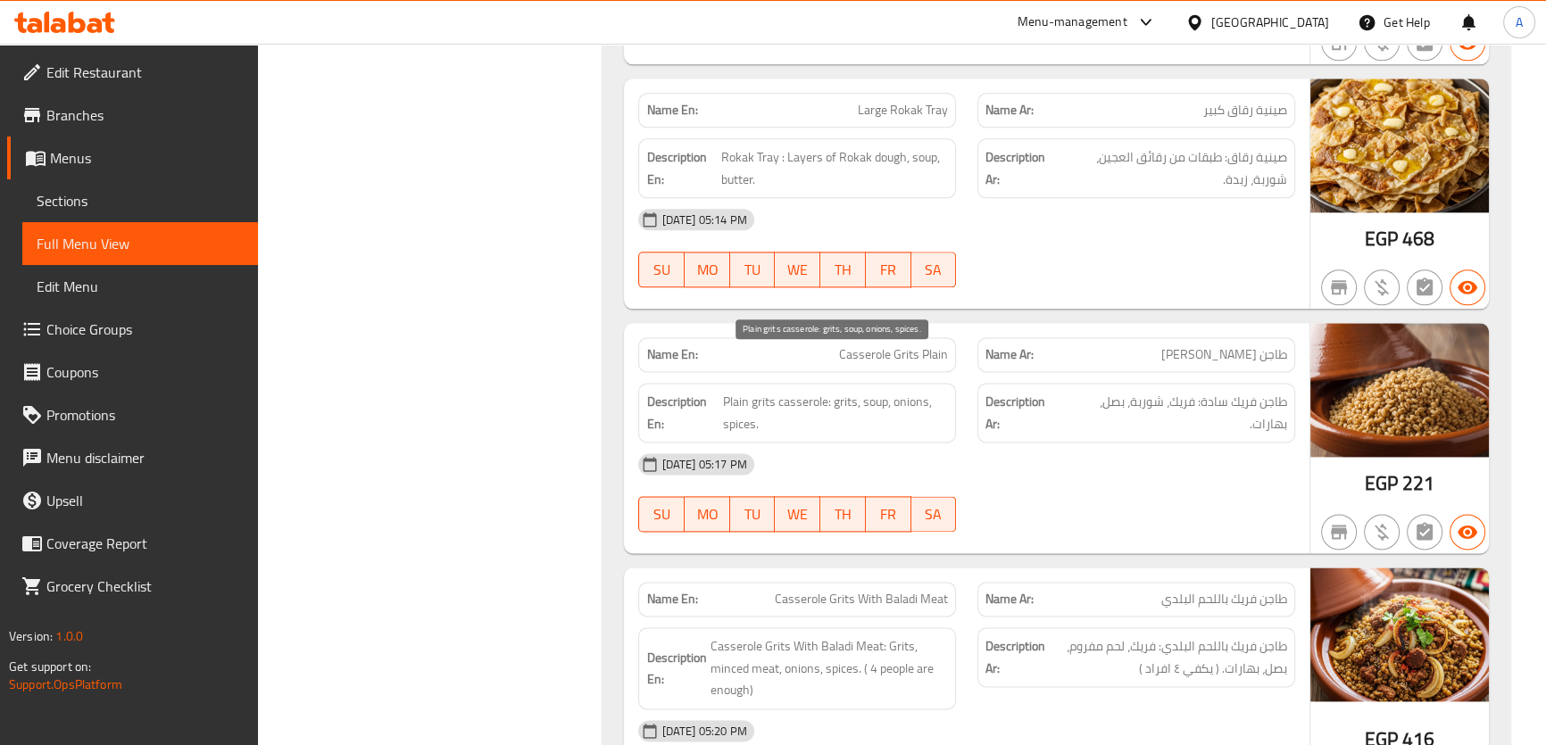
click at [884, 391] on span "Plain grits casserole: grits, soup, onions, spices." at bounding box center [836, 413] width 226 height 44
click at [913, 392] on span "Plain grits casserole: grits, soup, onions, spices." at bounding box center [836, 413] width 226 height 44
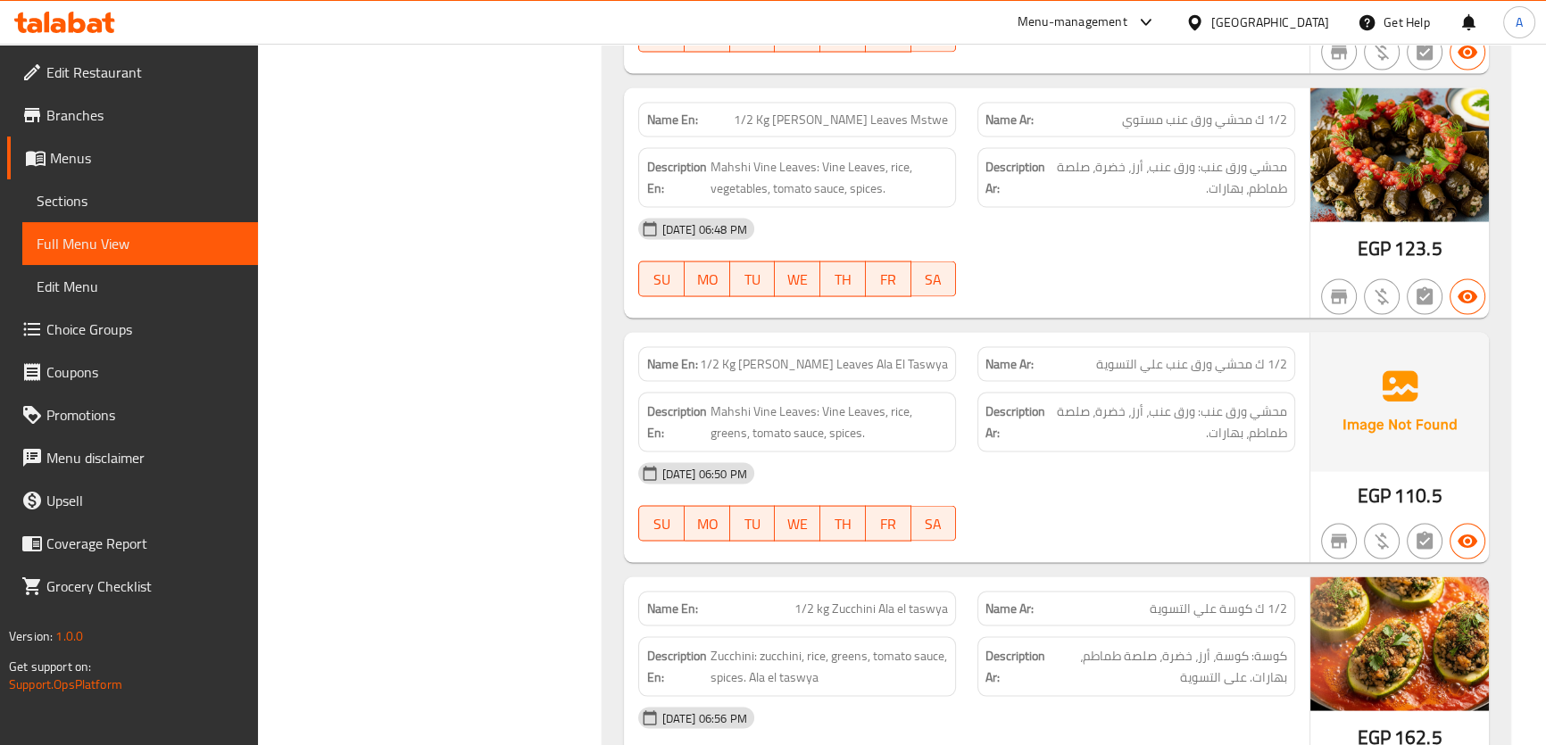
scroll to position [12892, 0]
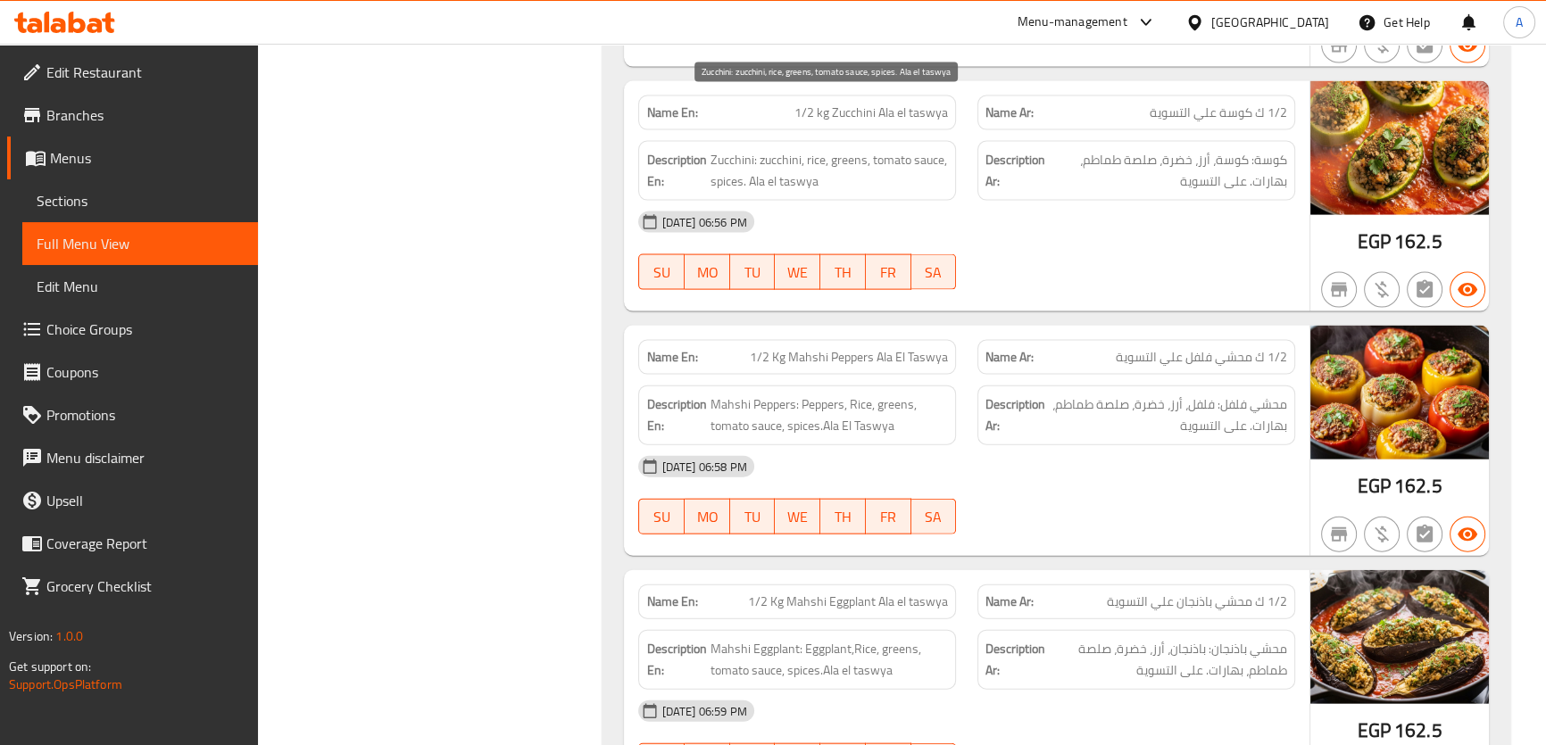
click at [919, 149] on span "Zucchini: zucchini, rice, greens, tomato sauce, spices. Ala el taswya" at bounding box center [828, 171] width 238 height 44
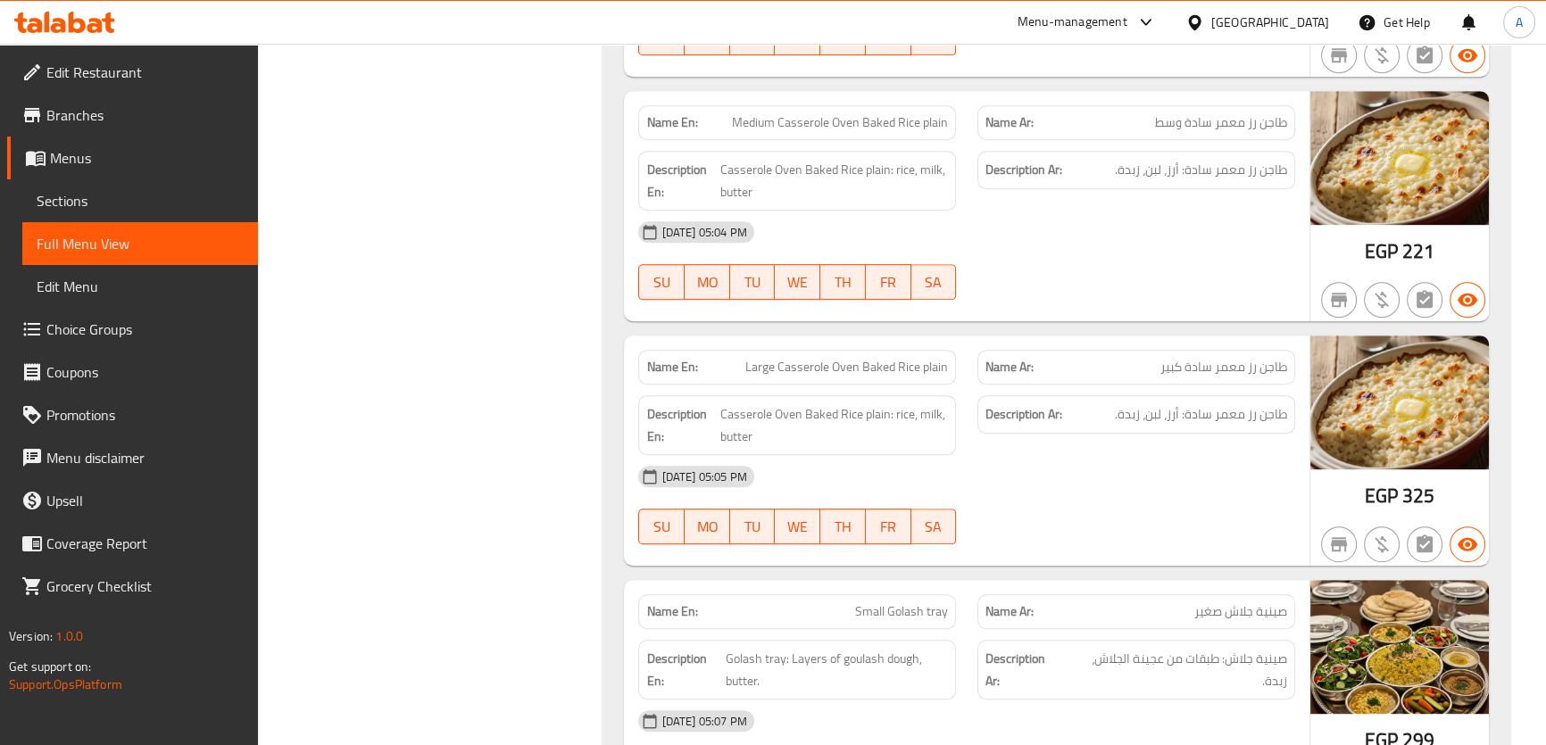
scroll to position [14008, 0]
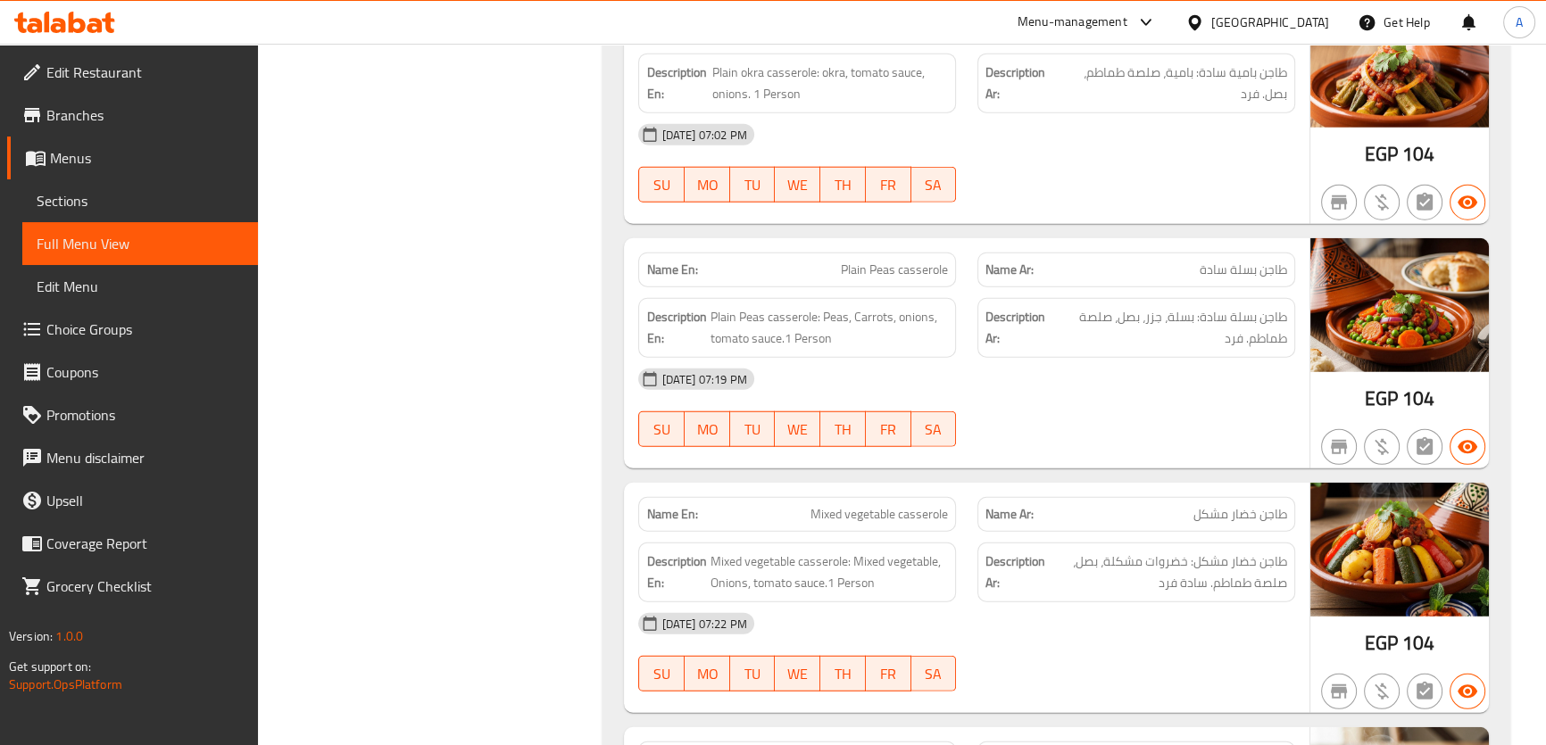
scroll to position [14365, 0]
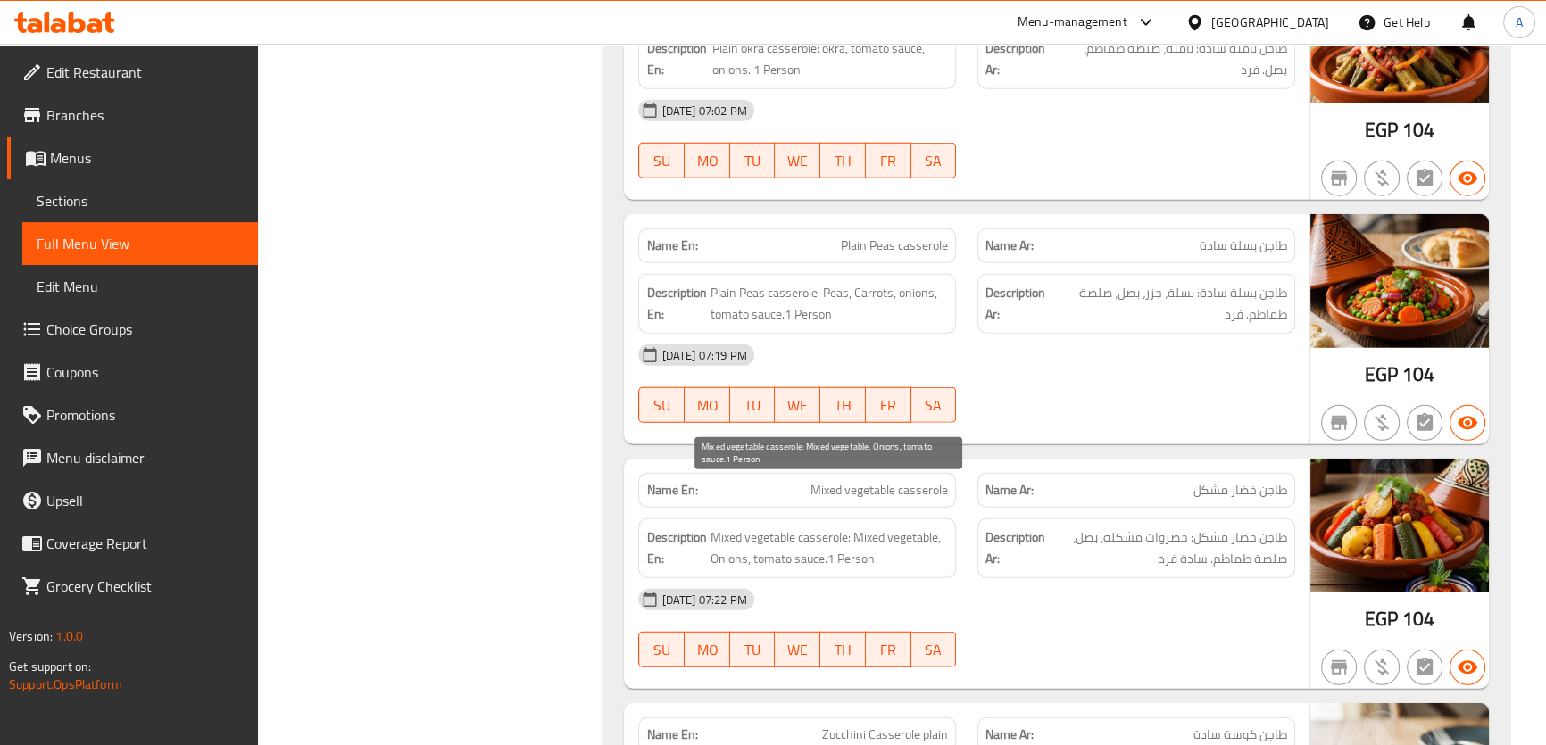
click at [846, 527] on span "Mixed vegetable casserole: Mixed vegetable, Onions, tomato sauce.1 Person" at bounding box center [828, 549] width 238 height 44
click at [900, 527] on span "Mixed vegetable casserole: Mixed vegetable, Onions, tomato sauce.1 Person" at bounding box center [828, 549] width 238 height 44
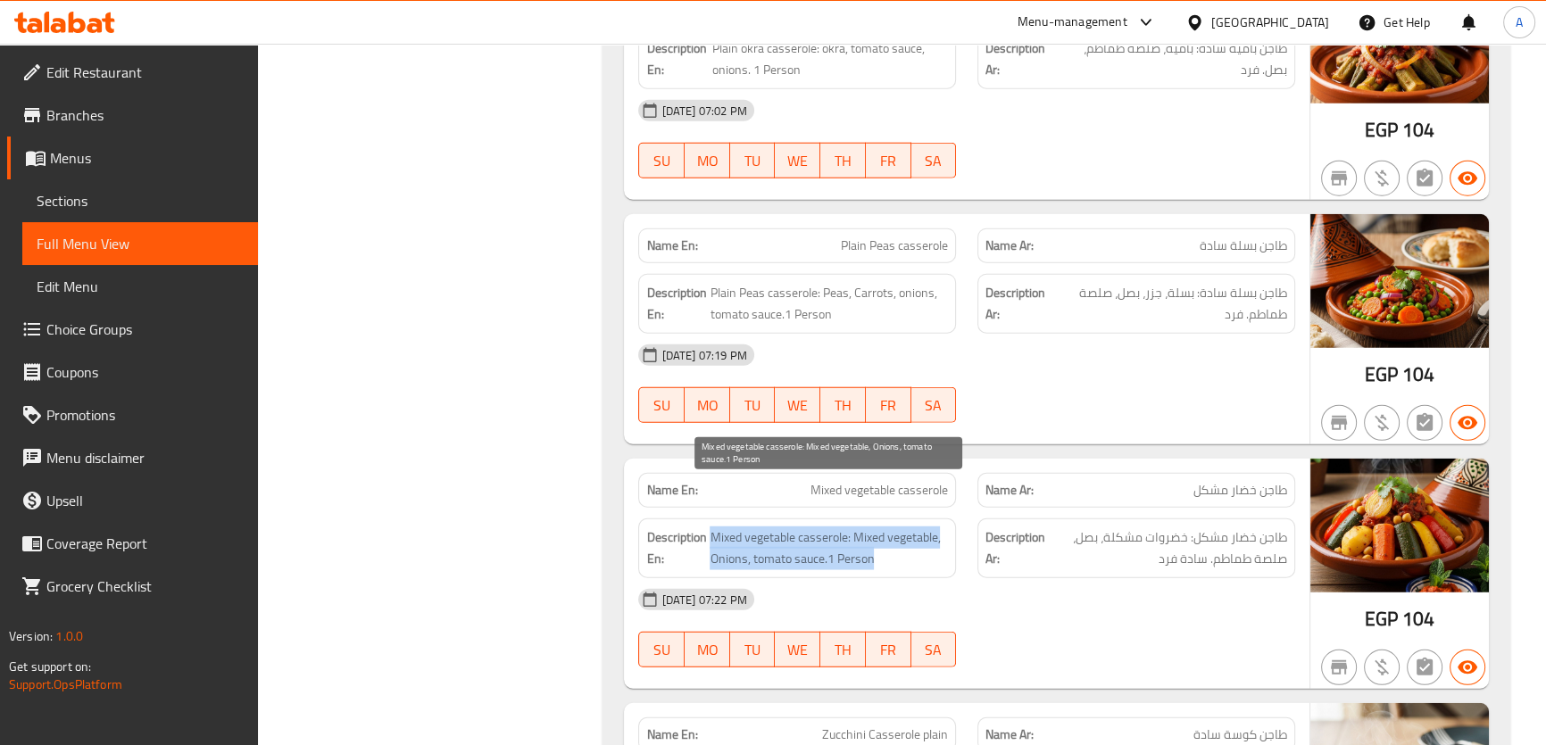
click at [900, 527] on span "Mixed vegetable casserole: Mixed vegetable, Onions, tomato sauce.1 Person" at bounding box center [828, 549] width 238 height 44
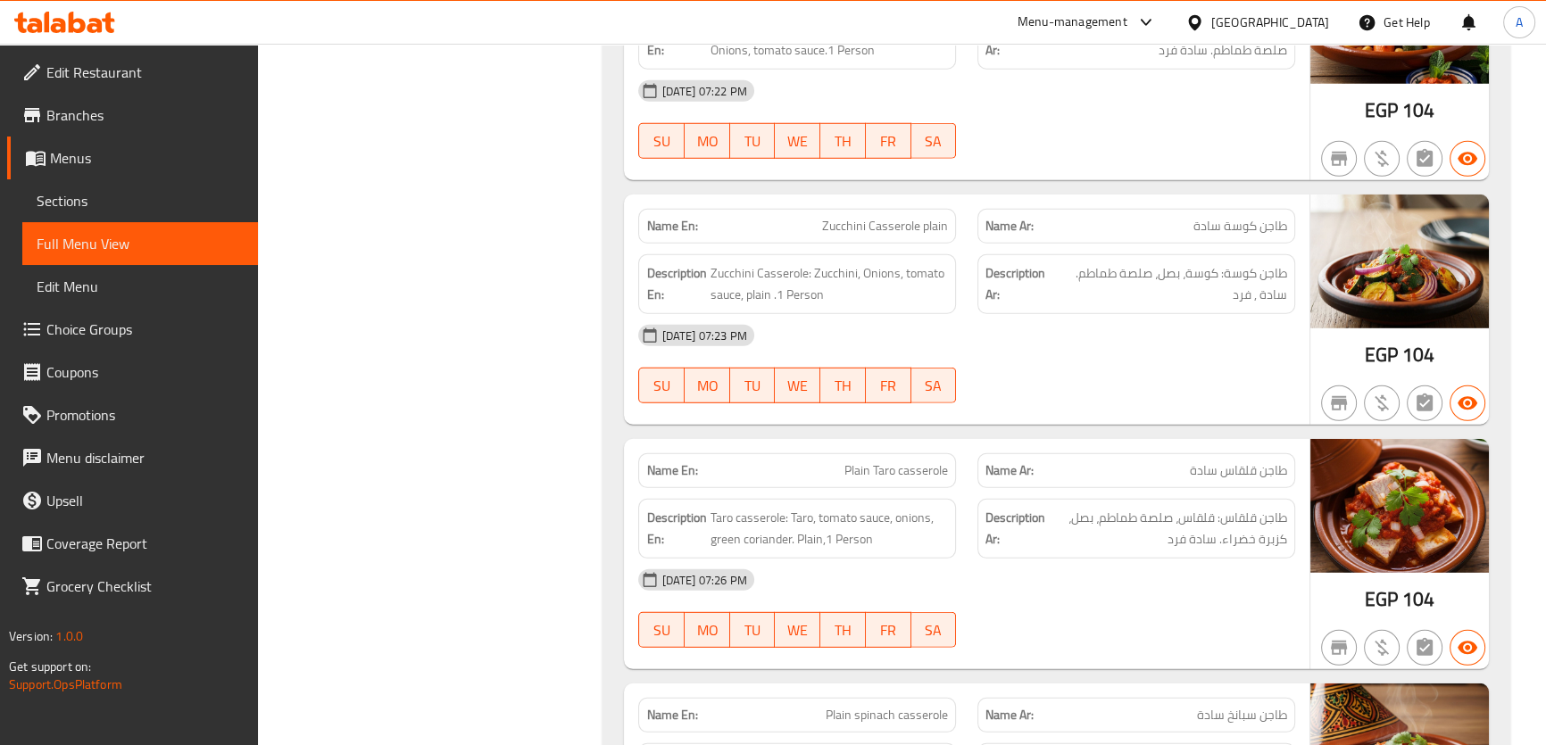
scroll to position [14917, 0]
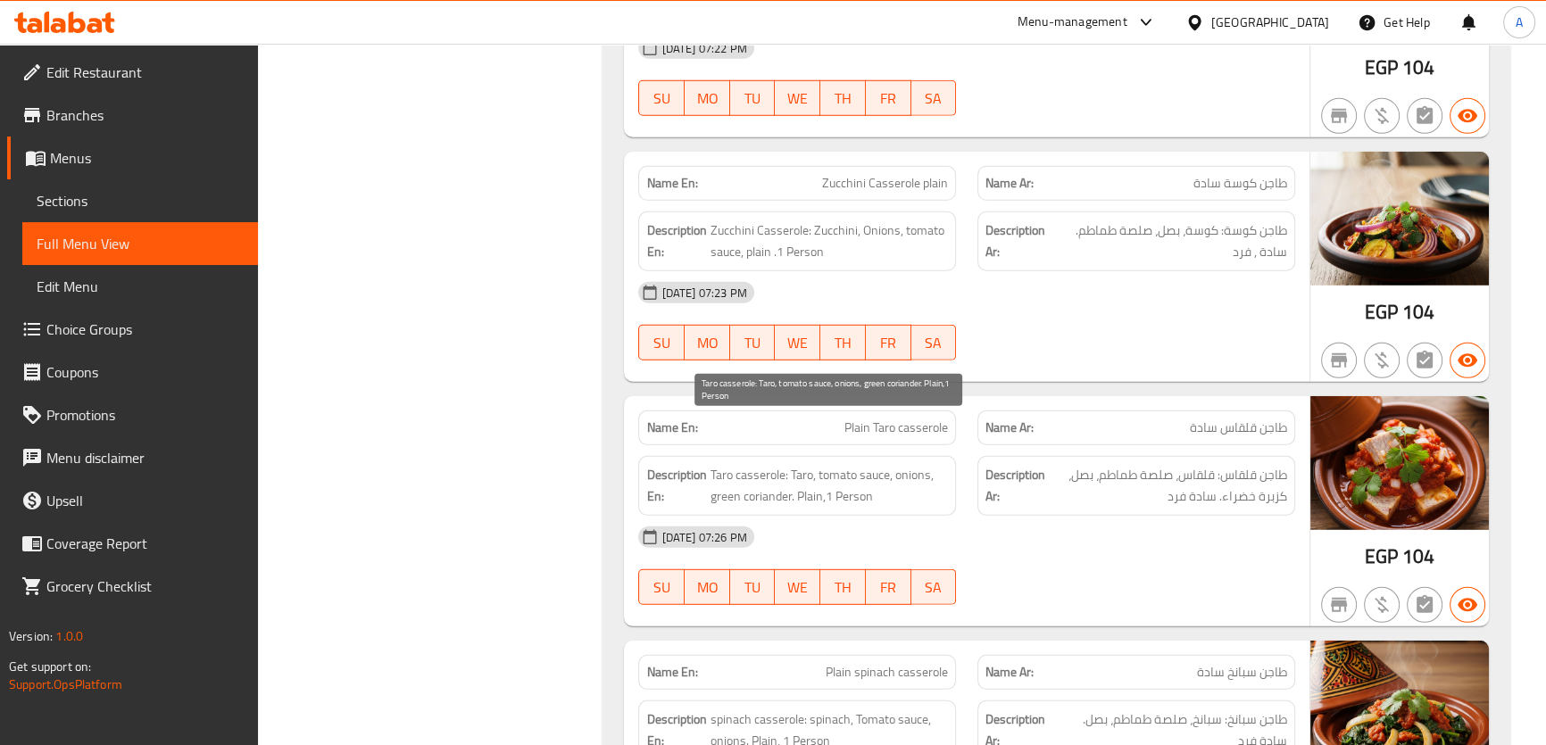
click at [827, 464] on span "Taro casserole: Taro, tomato sauce, onions, green coriander. Plain,1 Person" at bounding box center [828, 486] width 238 height 44
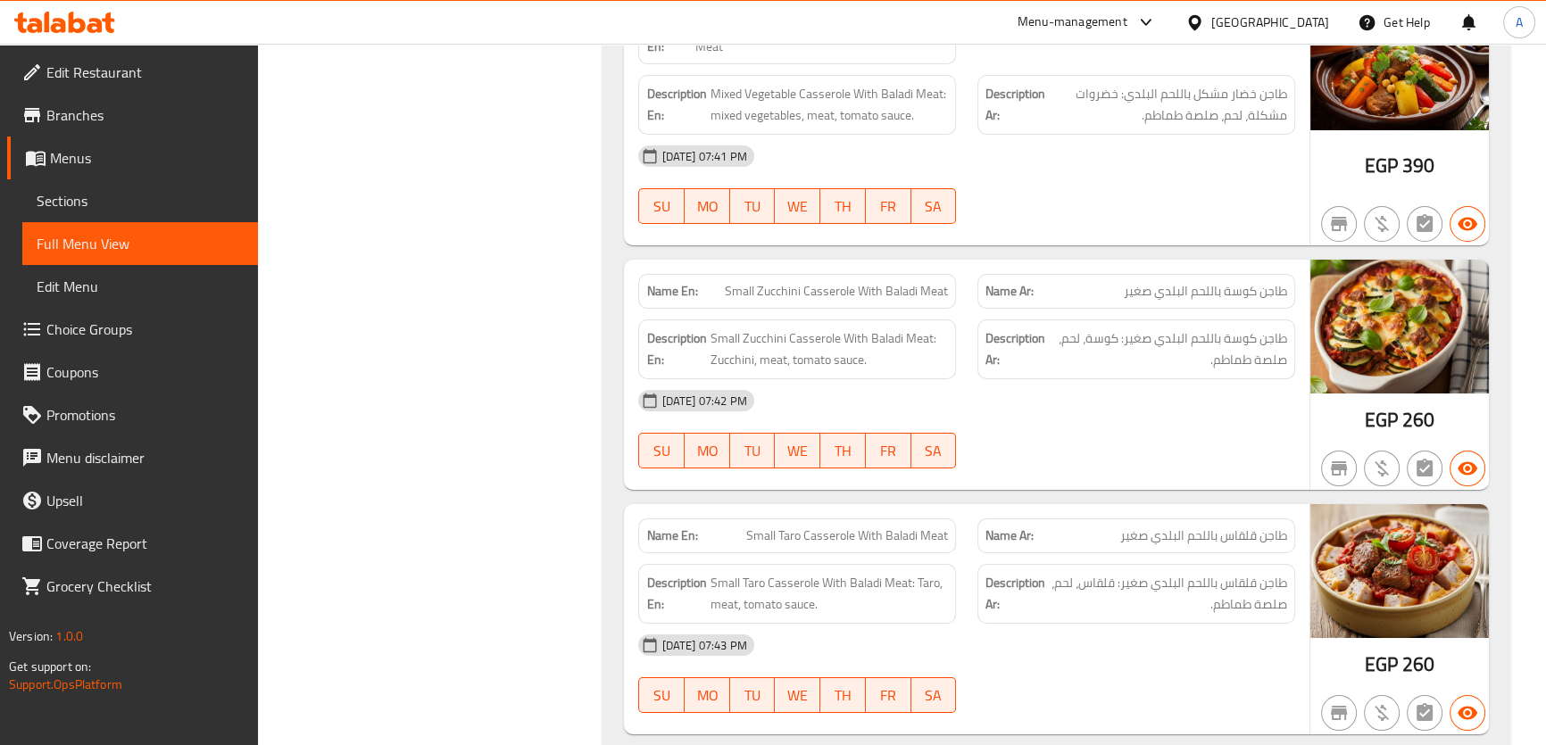
scroll to position [16590, 0]
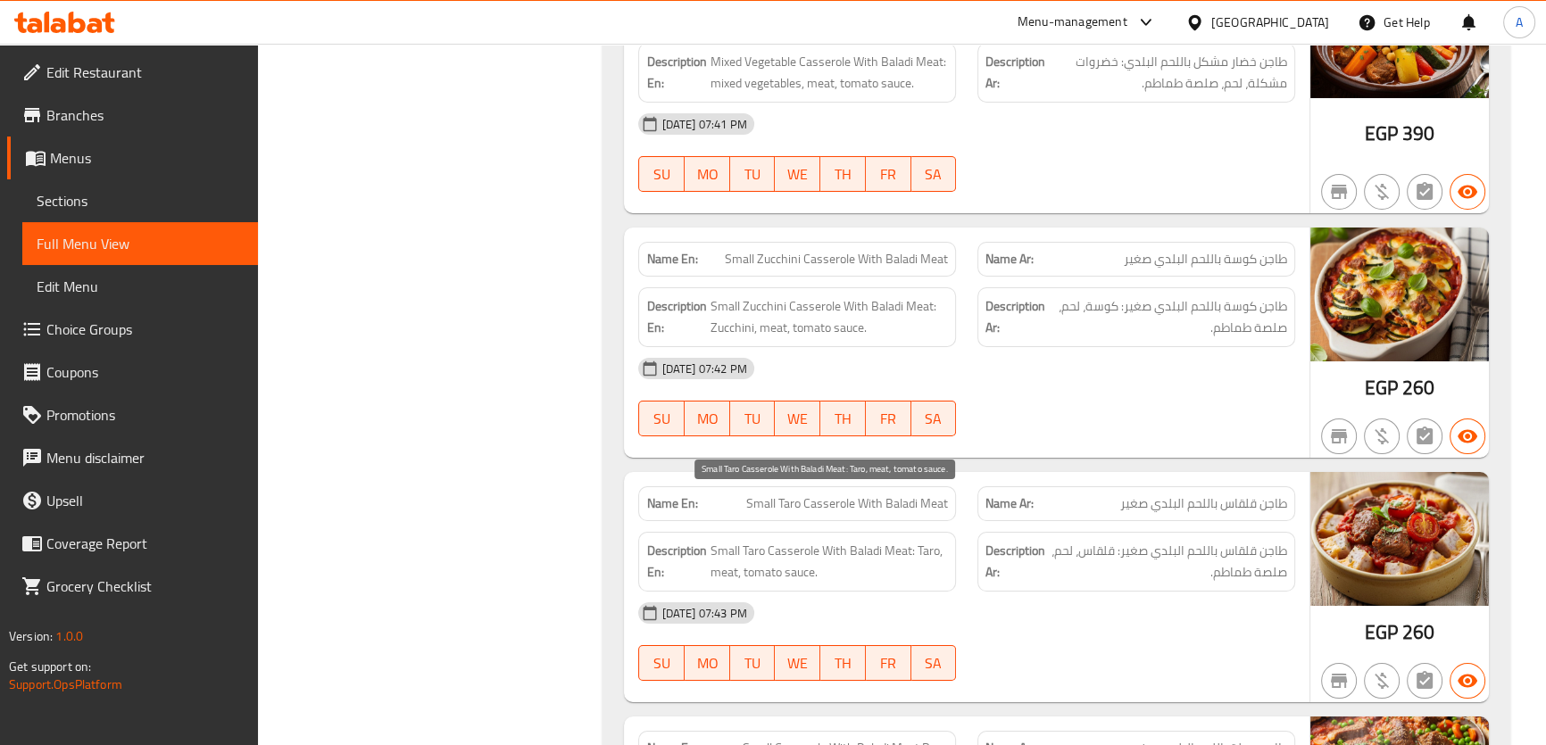
click at [857, 540] on span "Small Taro Casserole With Baladi Meat: Taro, meat, tomato sauce." at bounding box center [828, 562] width 238 height 44
click at [896, 540] on span "Small Taro Casserole With Baladi Meat: Taro, meat, tomato sauce." at bounding box center [828, 562] width 238 height 44
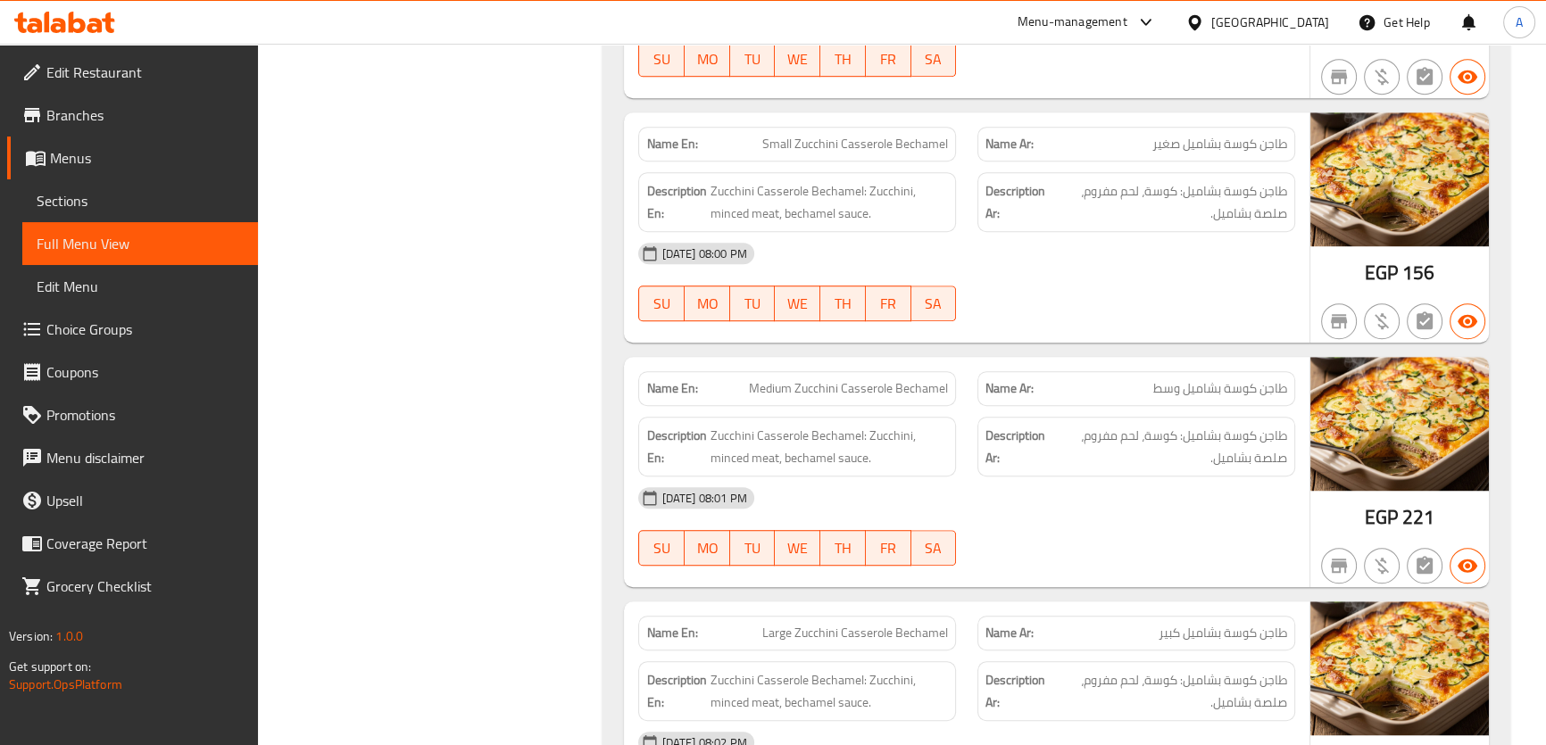
scroll to position [19394, 0]
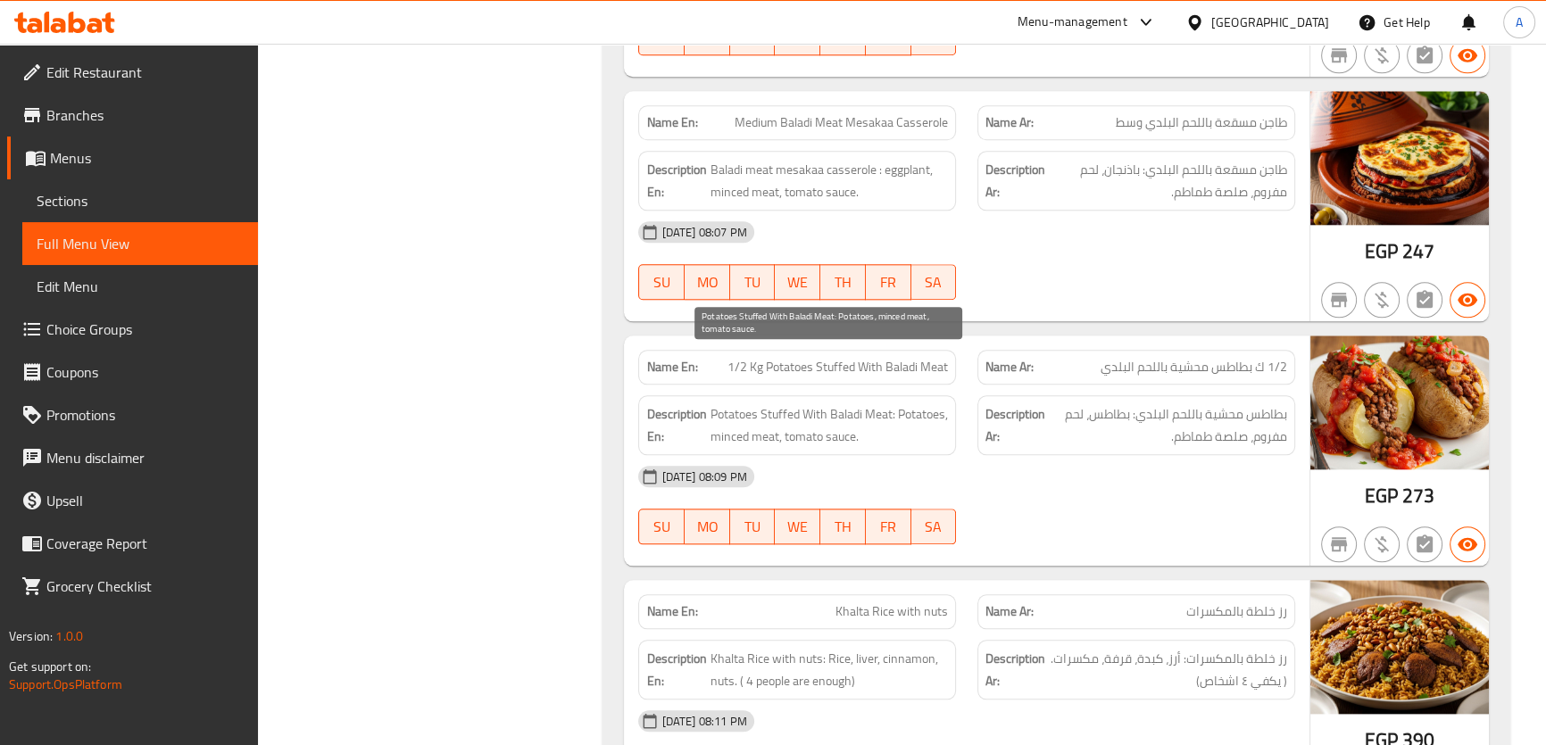
click at [793, 403] on span "Potatoes Stuffed With Baladi Meat: Potatoes, minced meat, tomato sauce." at bounding box center [828, 425] width 238 height 44
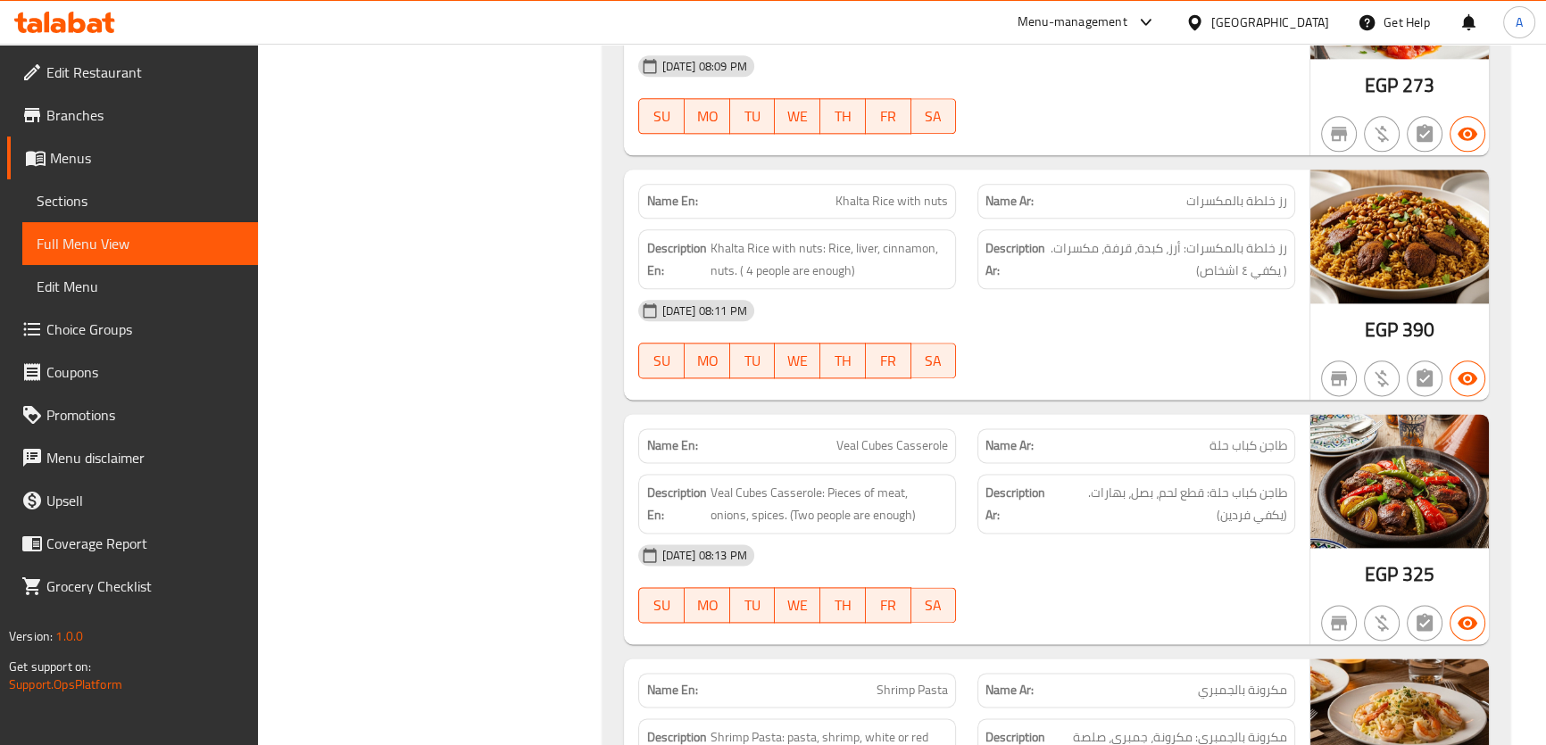
scroll to position [19812, 0]
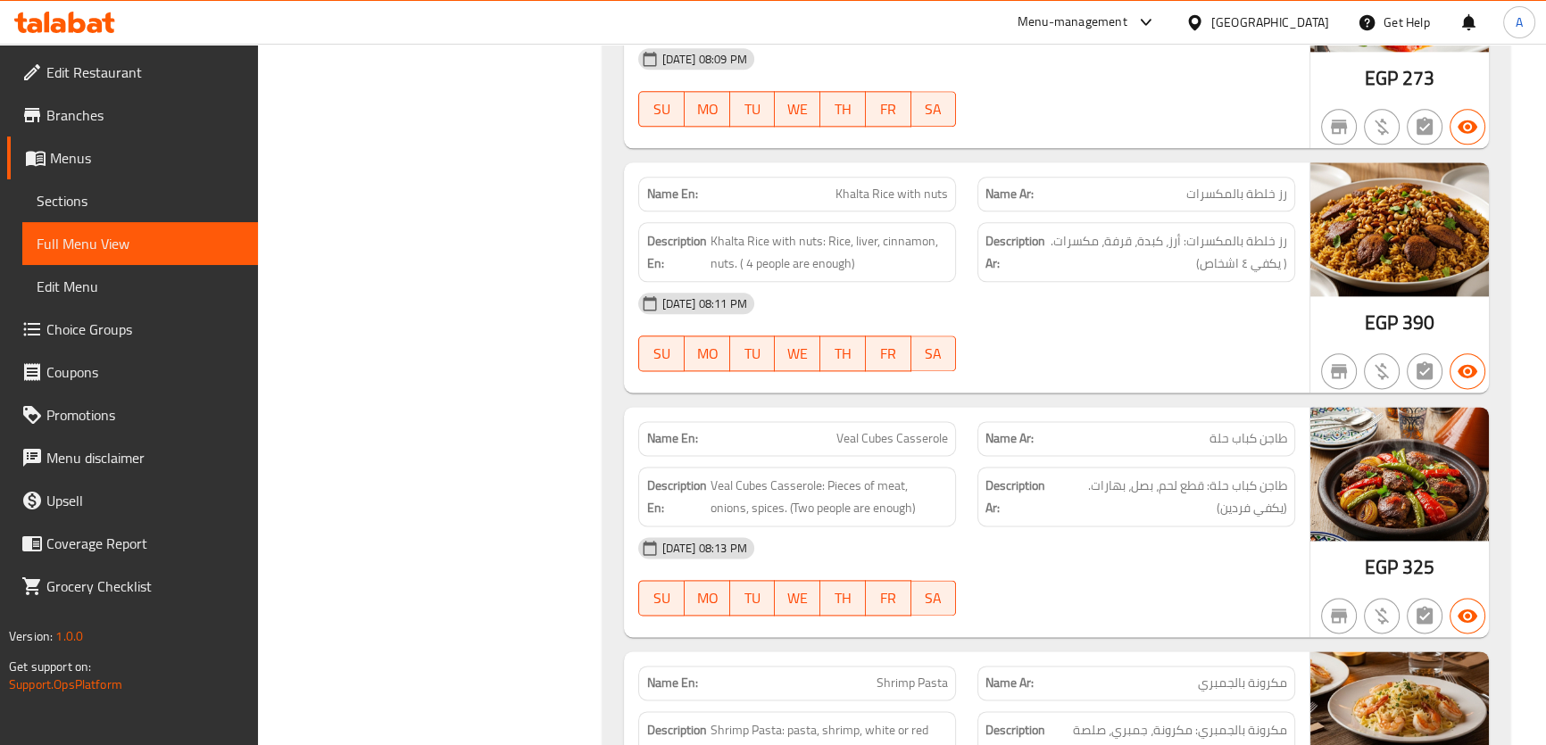
click at [839, 475] on span "Veal Cubes Casserole: Pieces of meat, onions, spices. (Two people are enough)" at bounding box center [828, 497] width 238 height 44
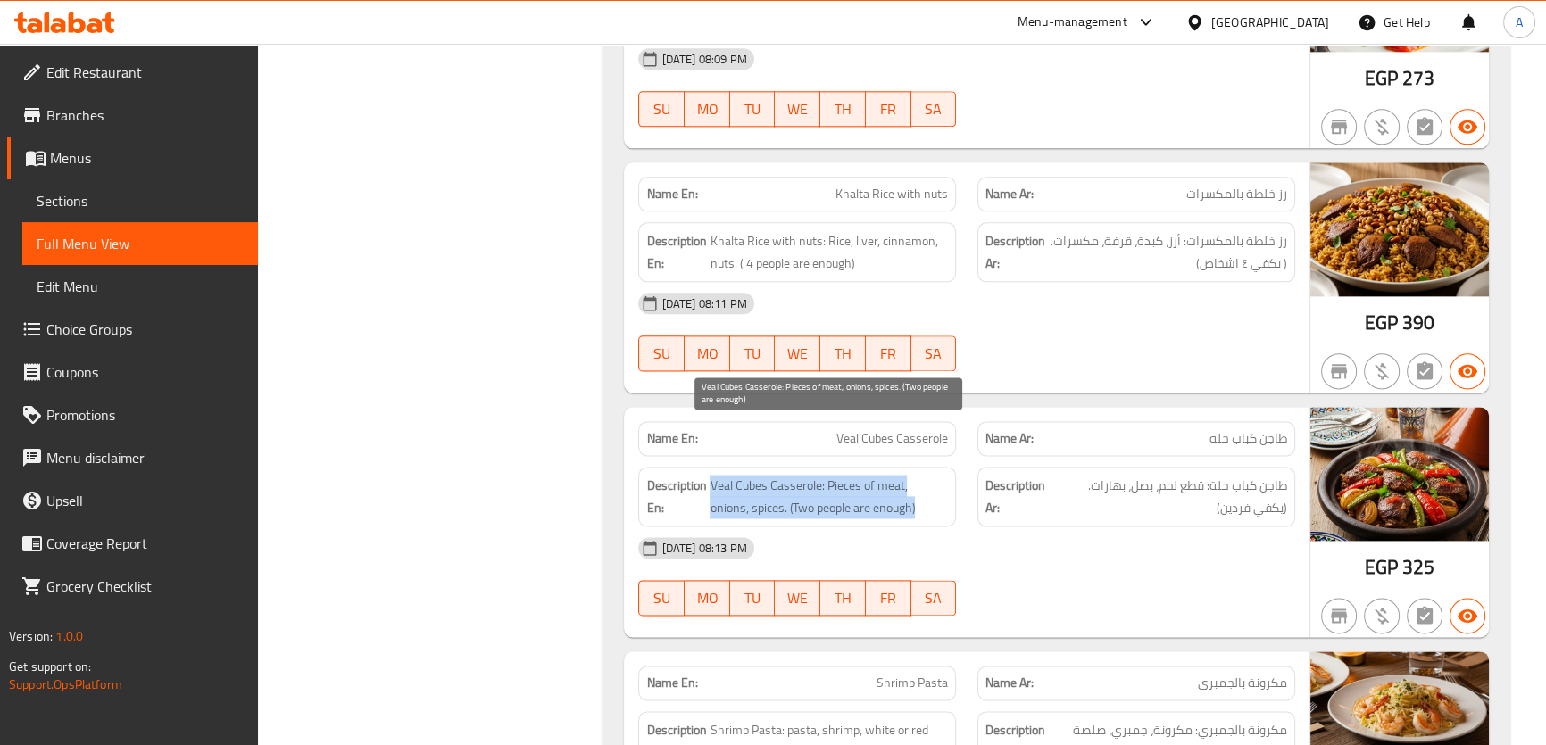
click at [839, 475] on span "Veal Cubes Casserole: Pieces of meat, onions, spices. (Two people are enough)" at bounding box center [828, 497] width 238 height 44
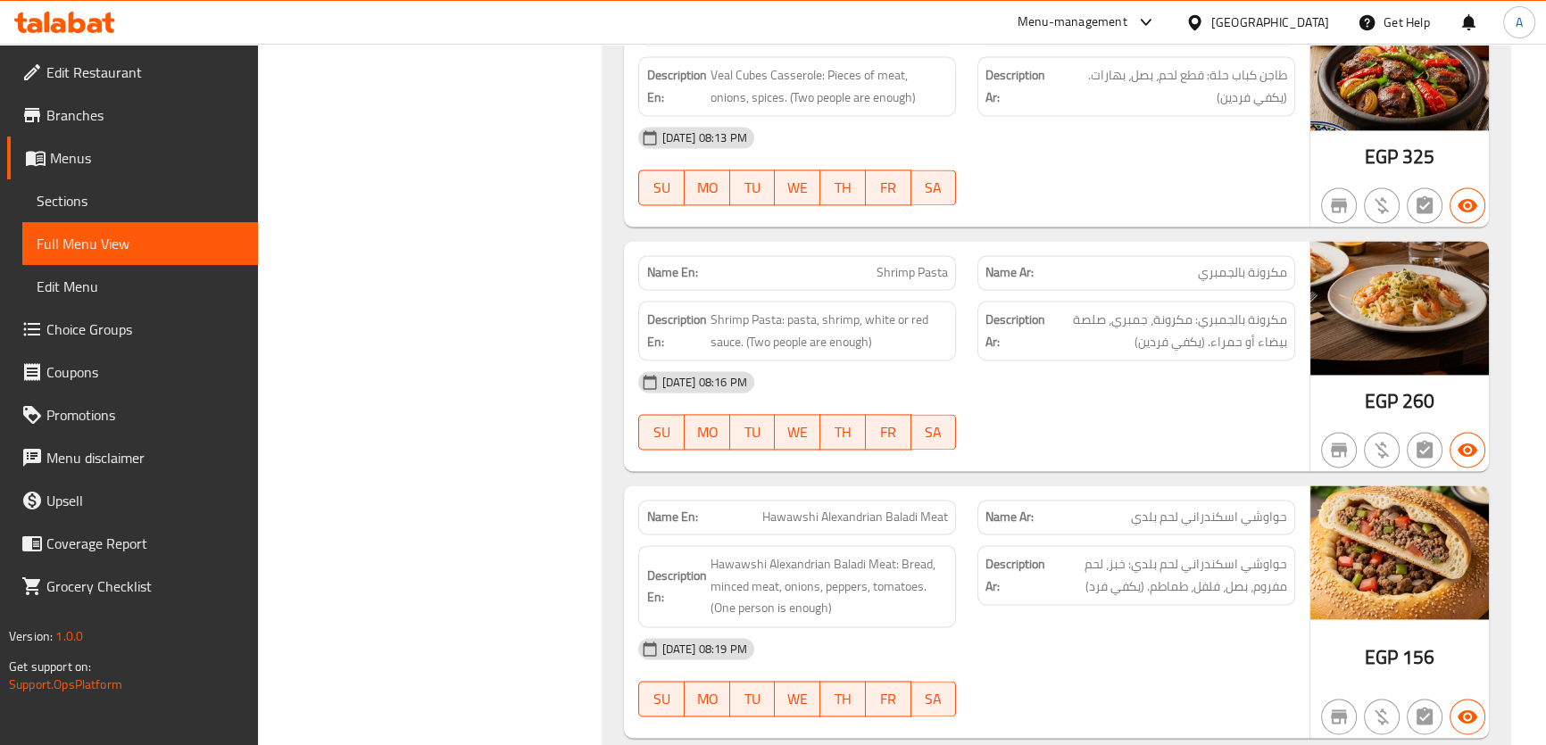
scroll to position [20298, 0]
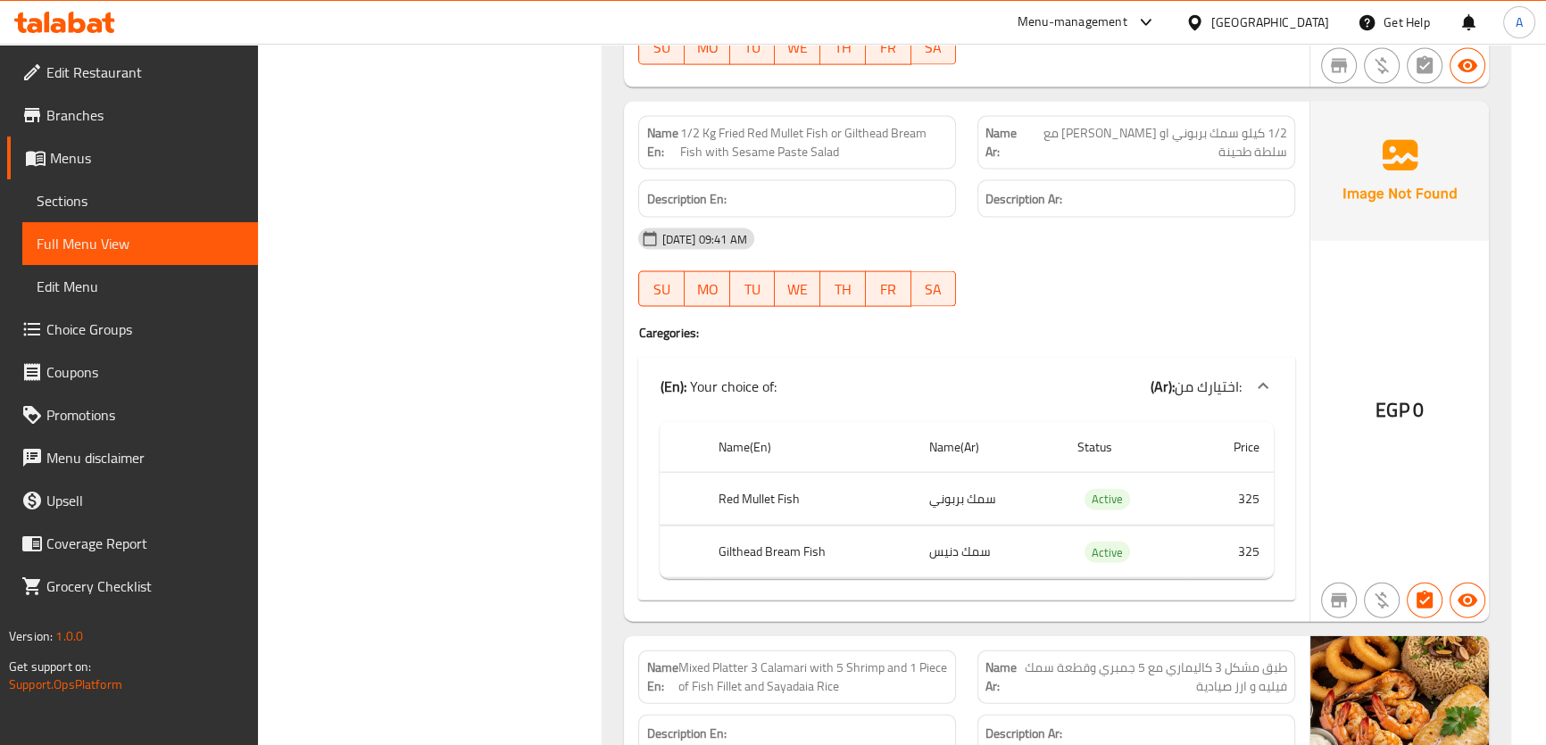
scroll to position [21831, 0]
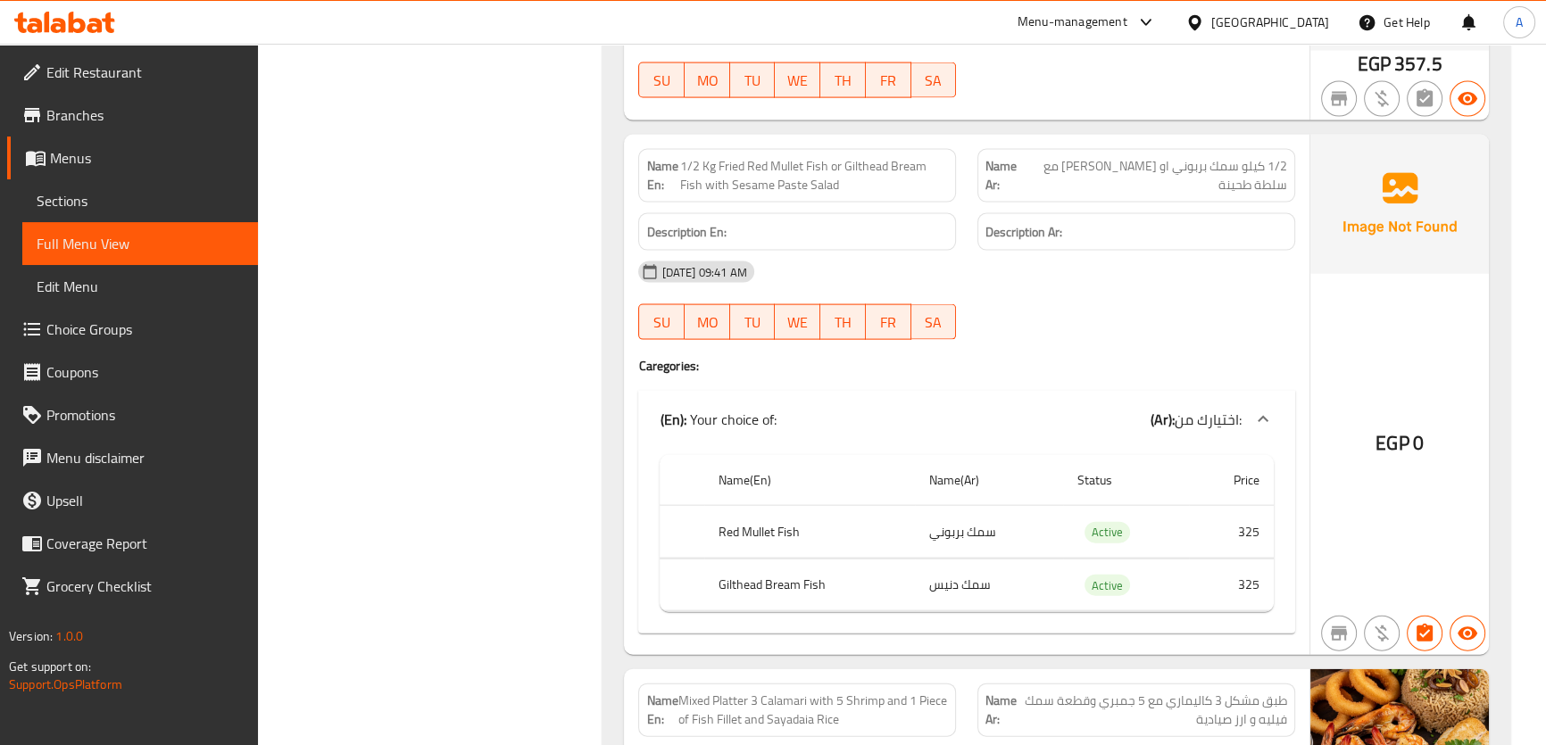
click at [953, 559] on td "سمك دنيس" at bounding box center [989, 585] width 148 height 53
click at [954, 506] on td "سمك بربوني" at bounding box center [989, 532] width 148 height 53
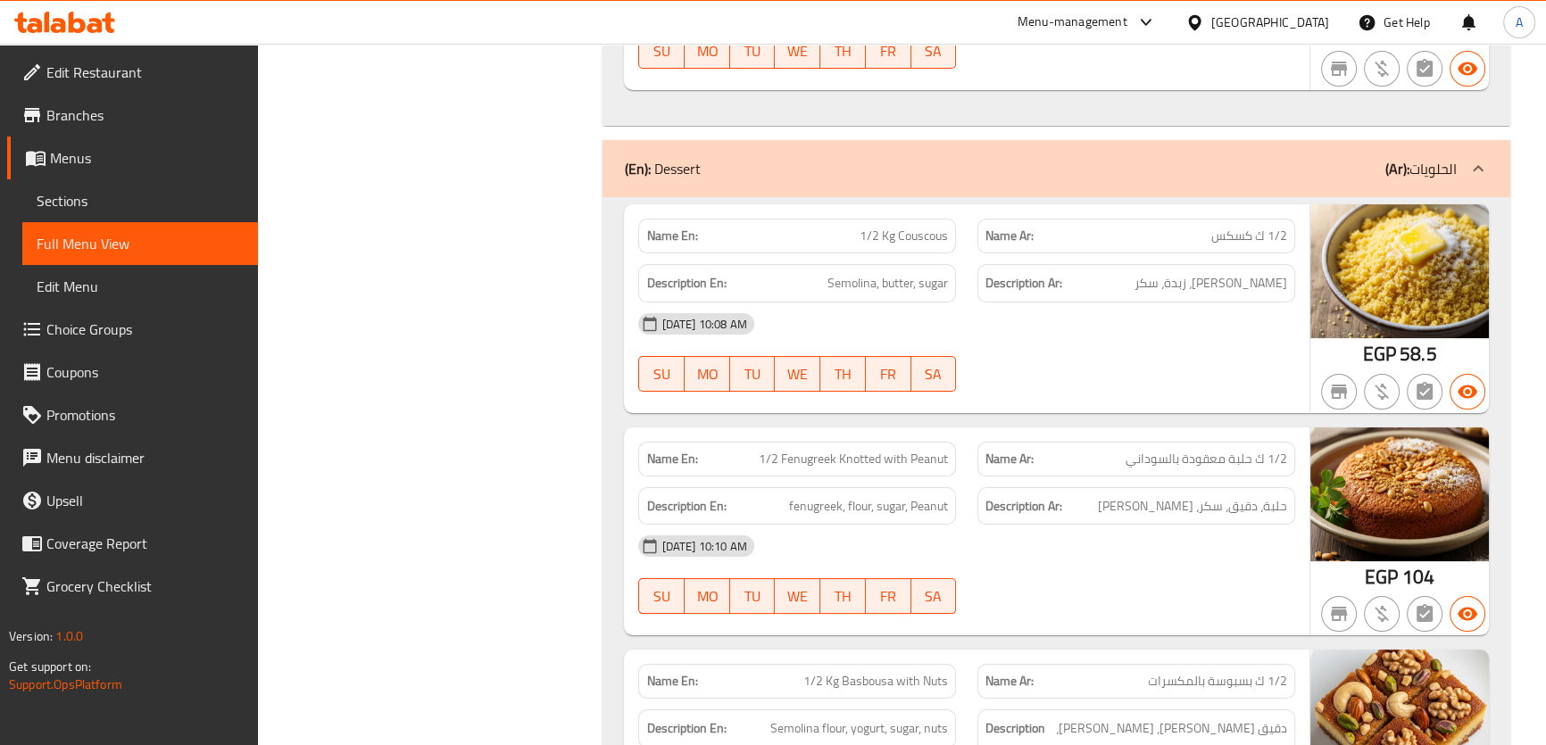
scroll to position [25863, 0]
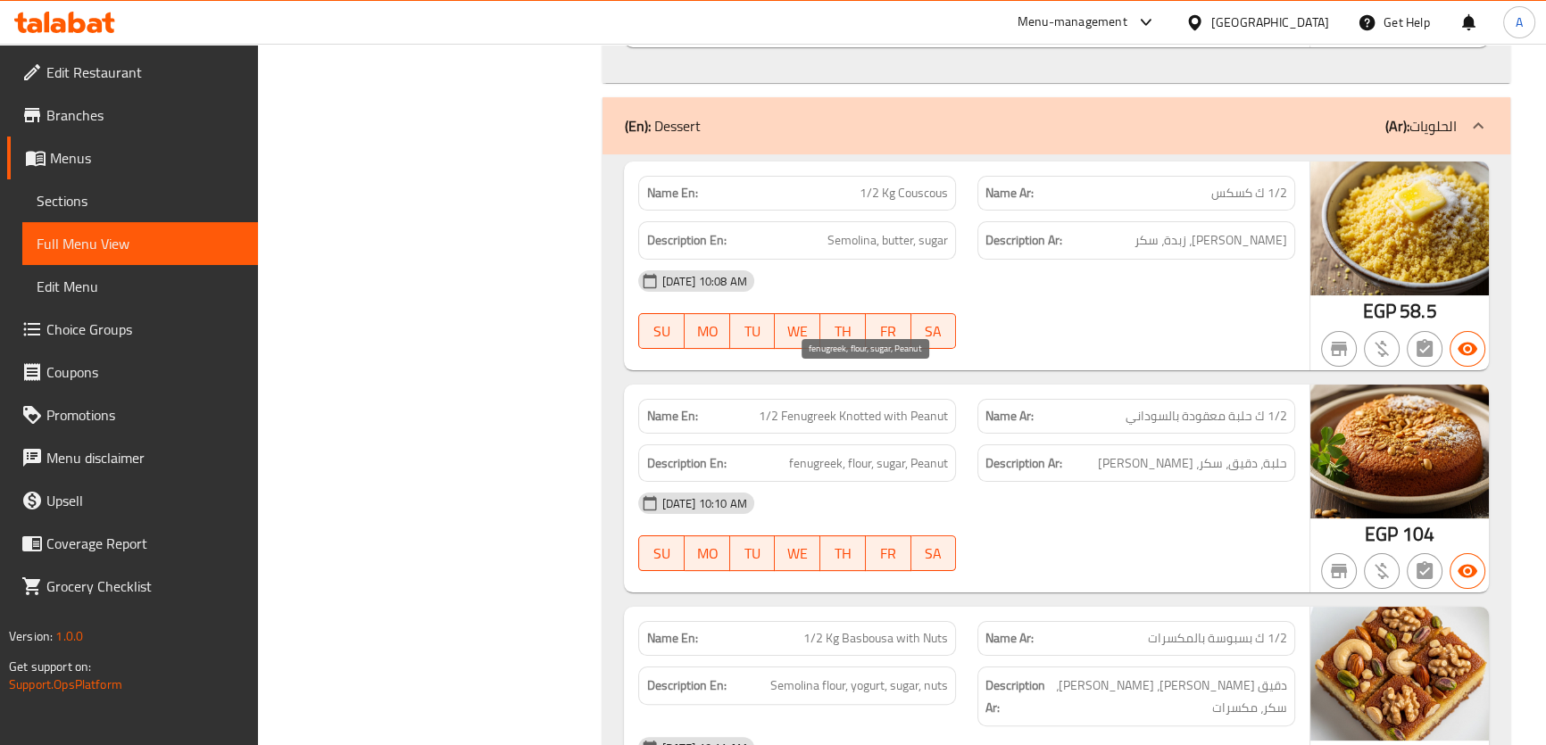
click at [912, 452] on span "fenugreek, flour, sugar, Peanut" at bounding box center [868, 463] width 159 height 22
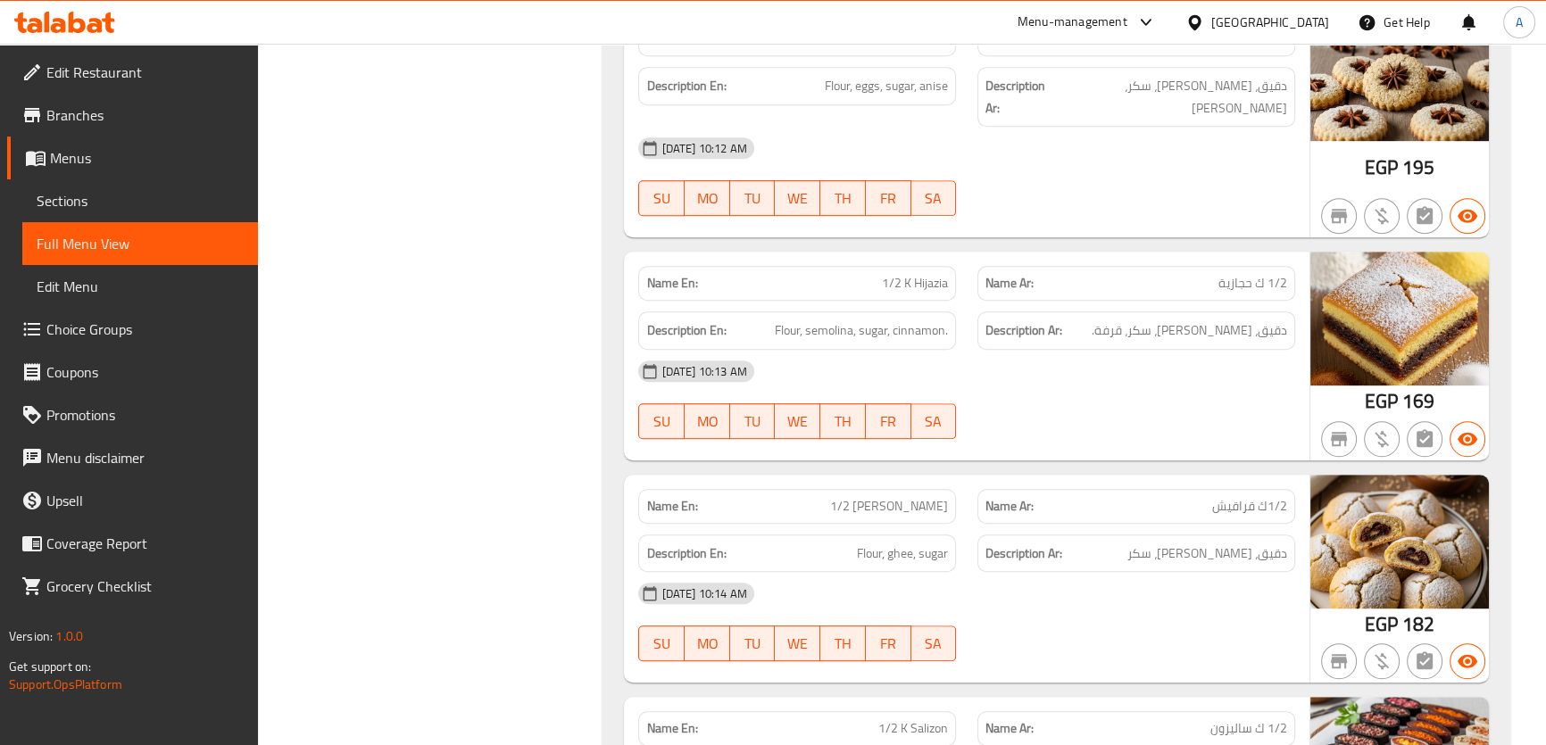
scroll to position [26740, 0]
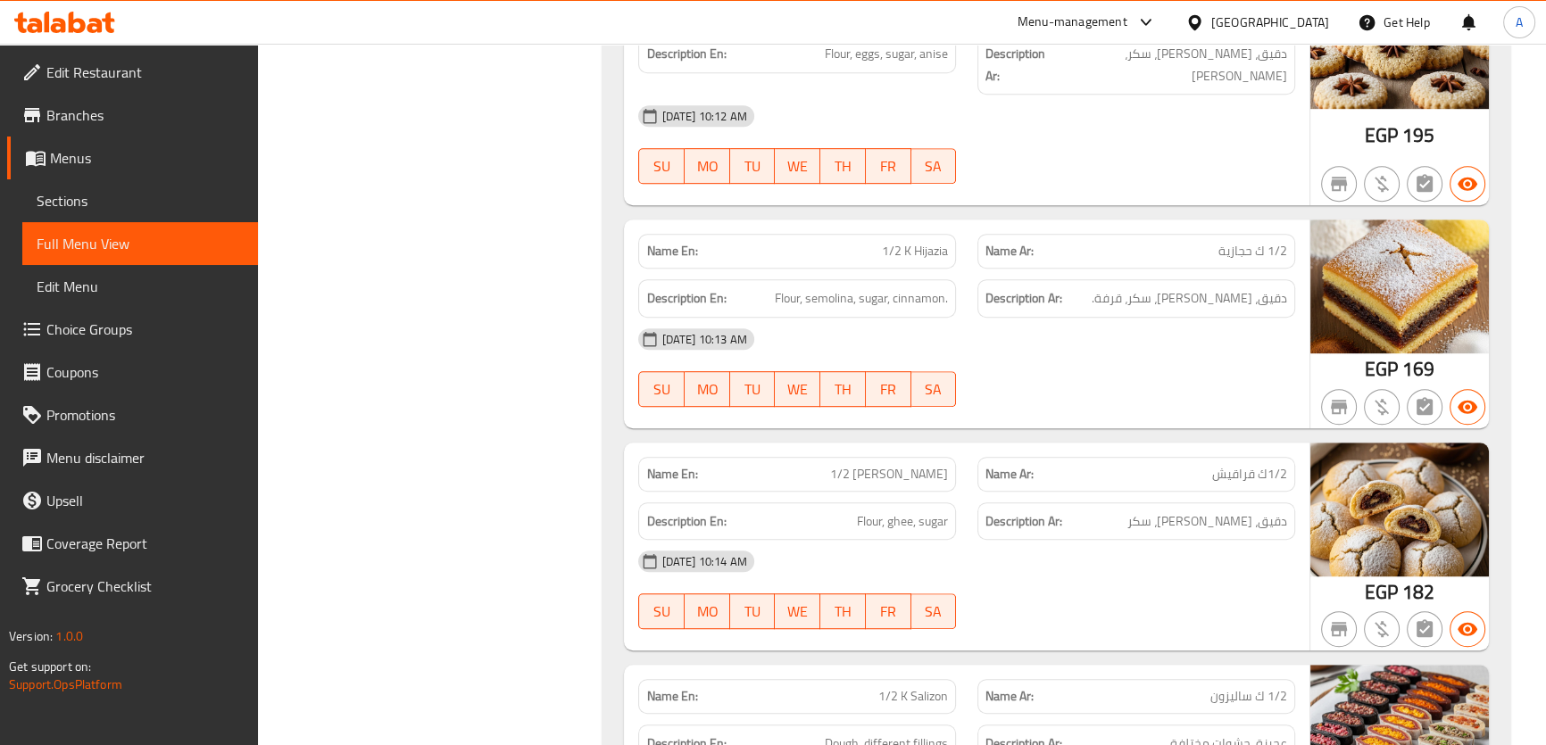
click at [903, 510] on span "Flour, ghee, sugar" at bounding box center [902, 521] width 91 height 22
click at [906, 510] on span "Flour, ghee, sugar" at bounding box center [902, 521] width 91 height 22
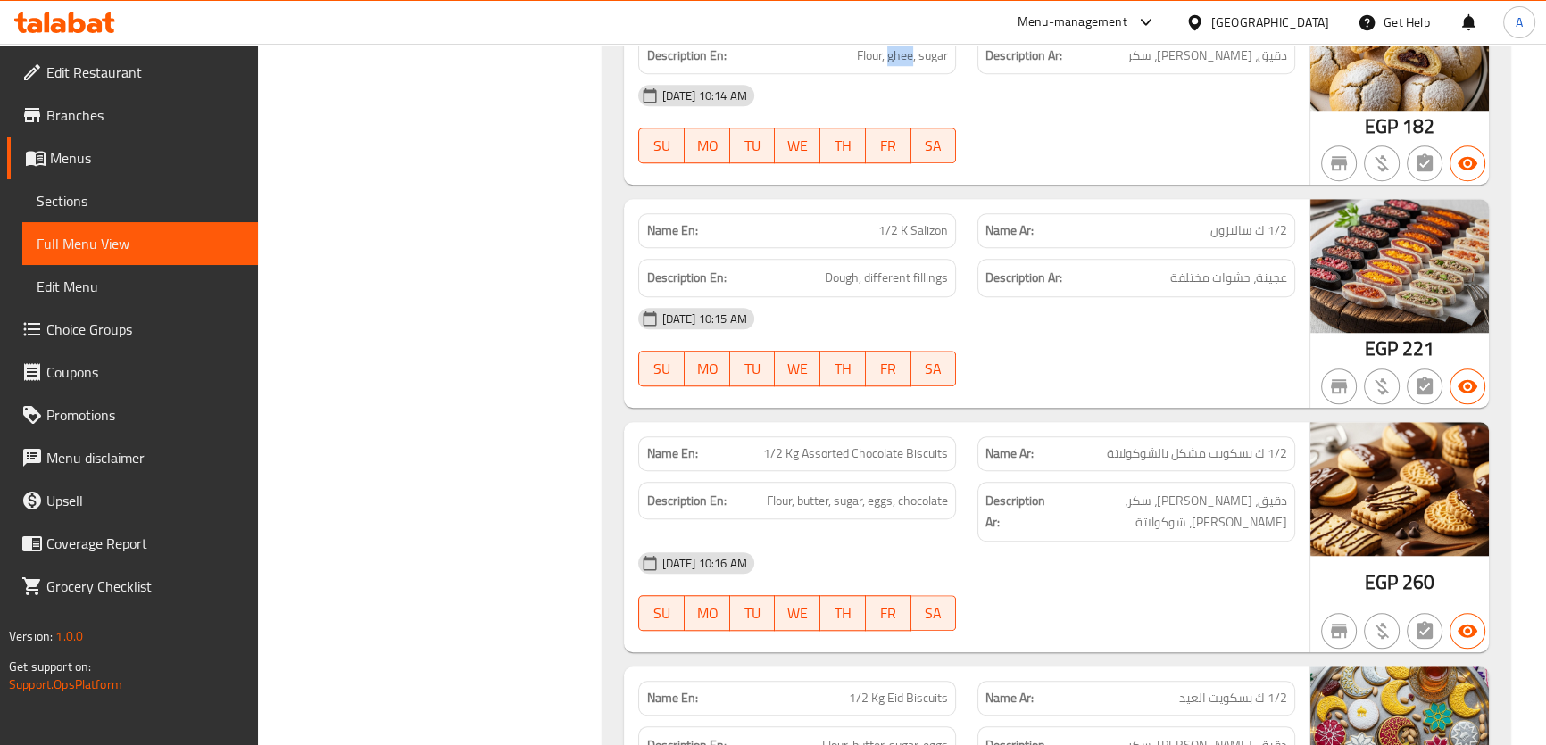
scroll to position [27227, 0]
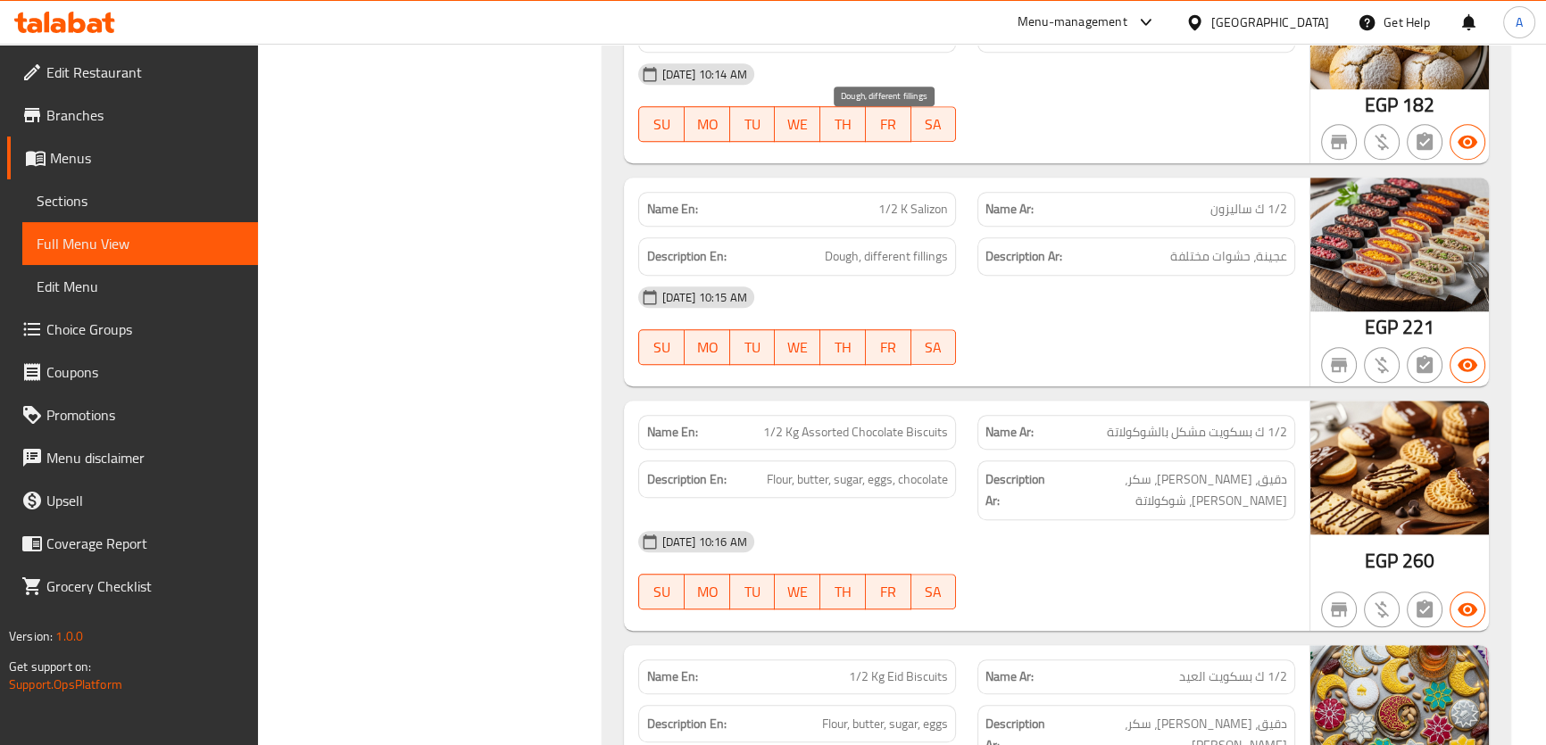
click at [886, 245] on span "Dough, different fillings" at bounding box center [886, 256] width 123 height 22
drag, startPoint x: 856, startPoint y: 300, endPoint x: 845, endPoint y: 325, distance: 27.2
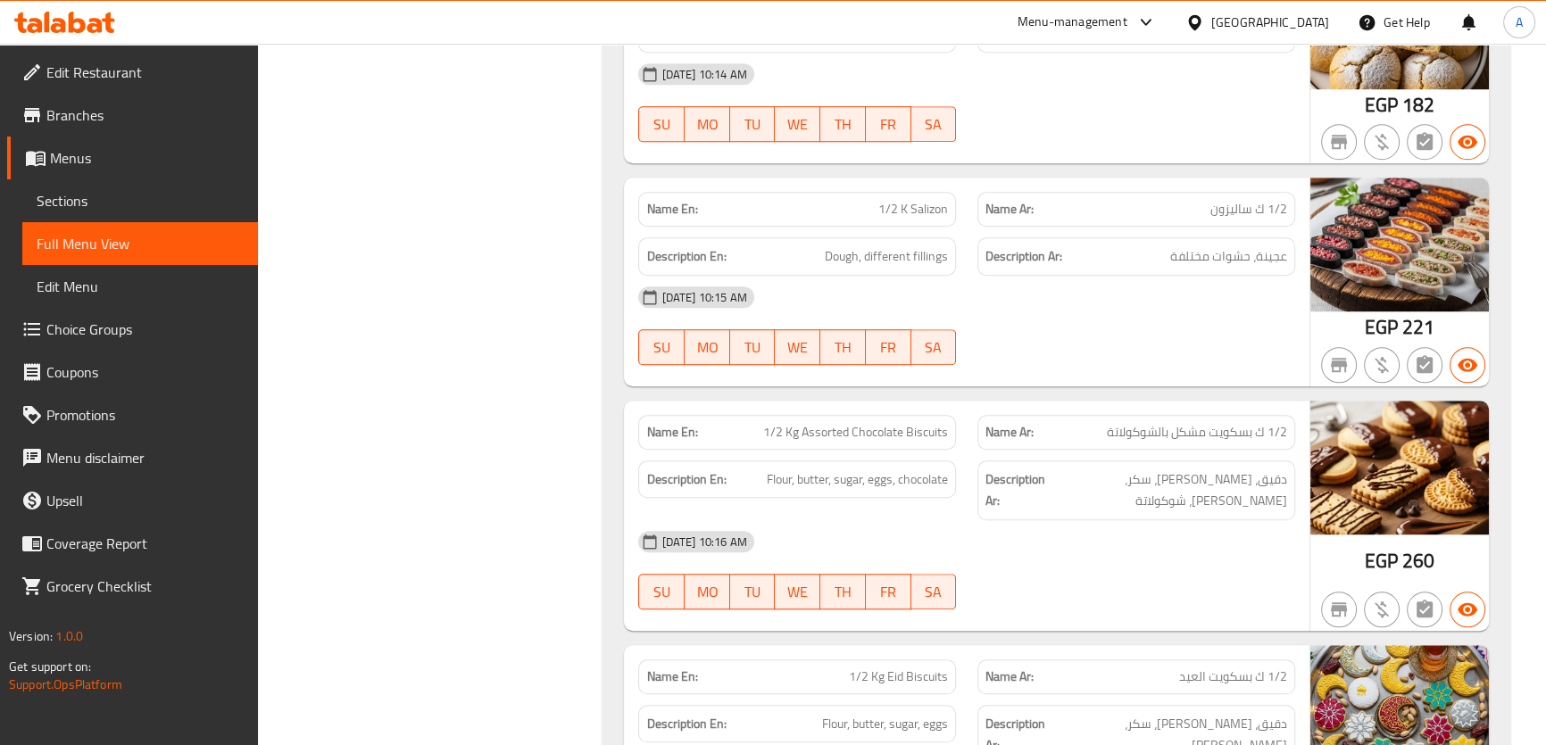
click at [838, 469] on span "Flour, butter, sugar, eggs, chocolate" at bounding box center [857, 480] width 181 height 22
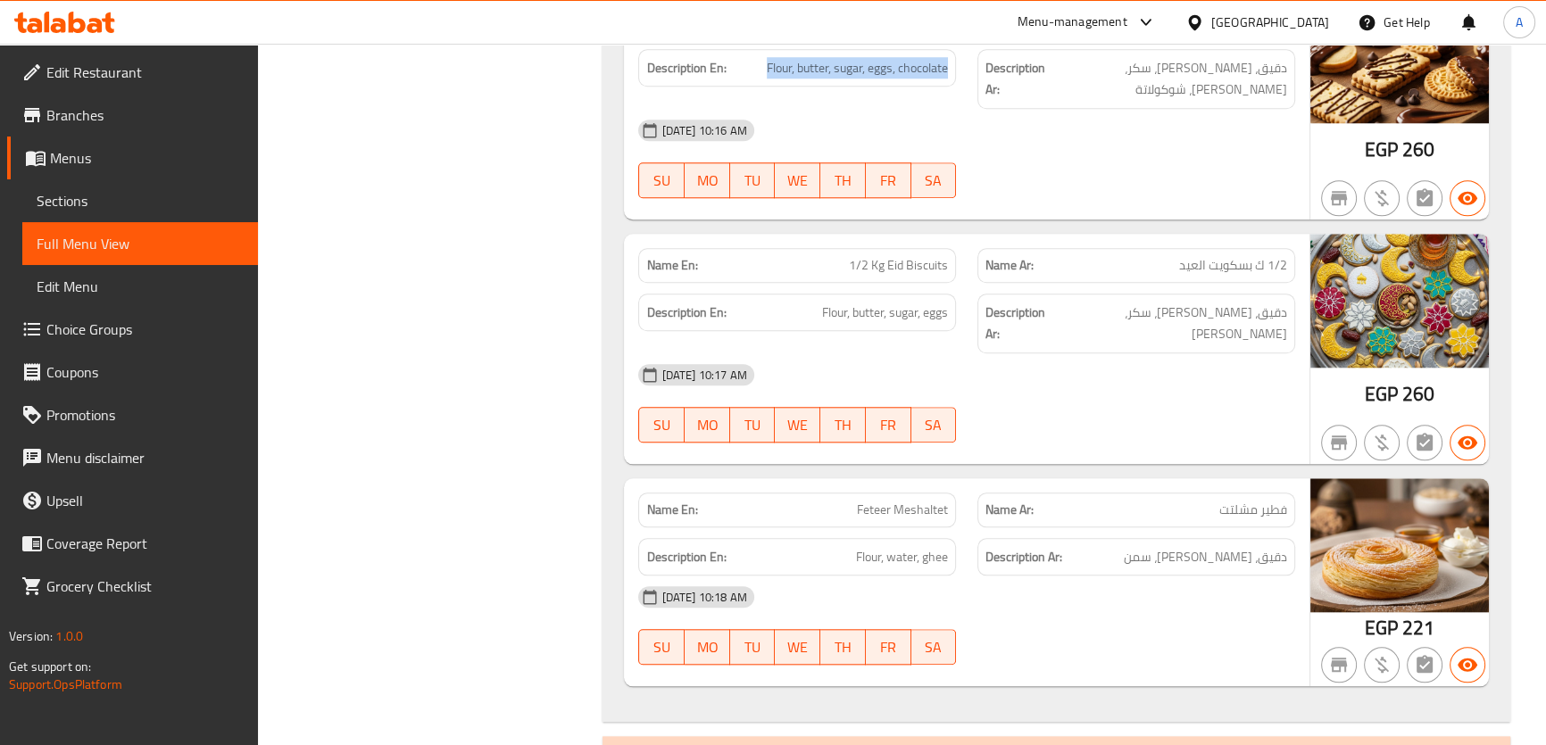
scroll to position [27660, 0]
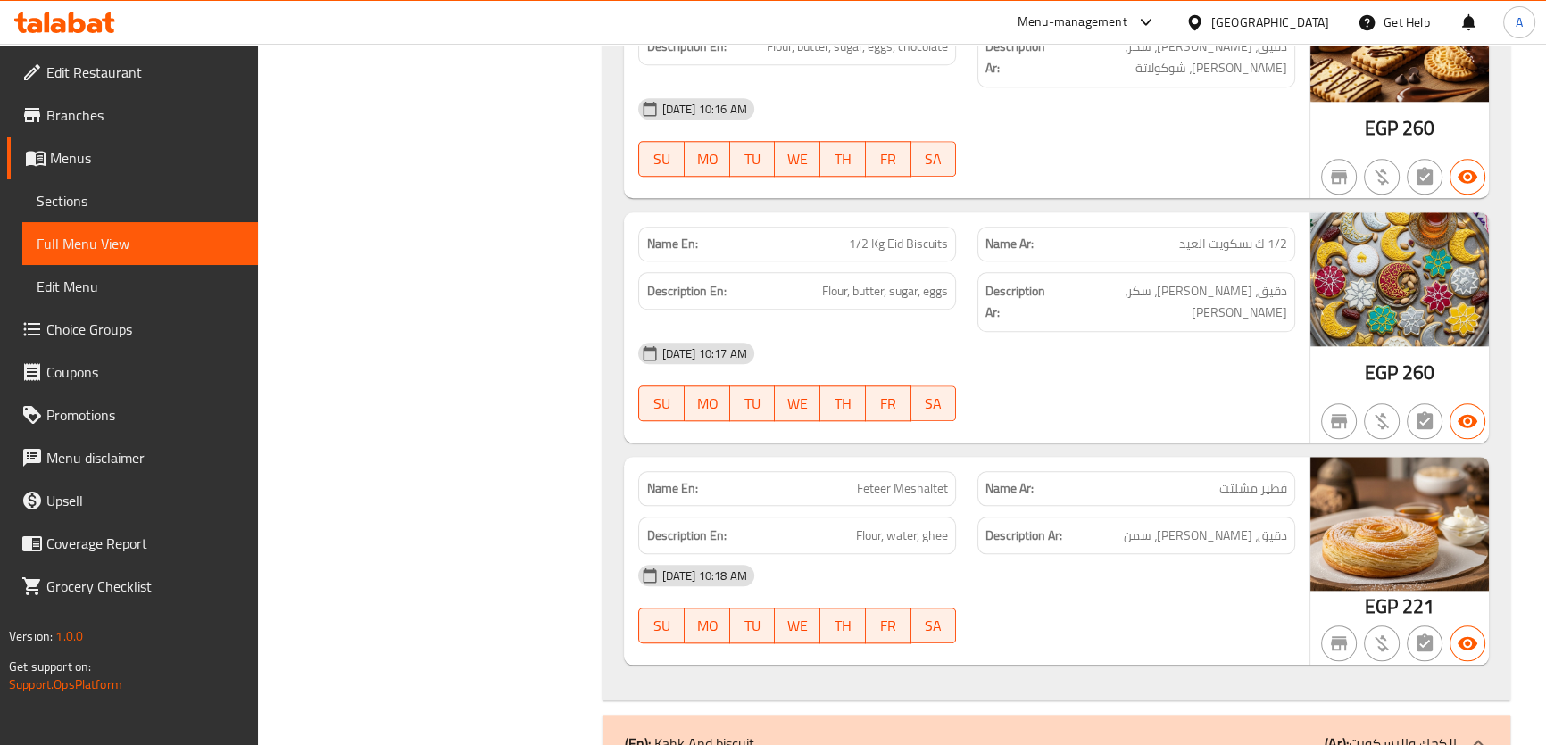
click at [933, 525] on span "Flour, water, ghee" at bounding box center [902, 536] width 92 height 22
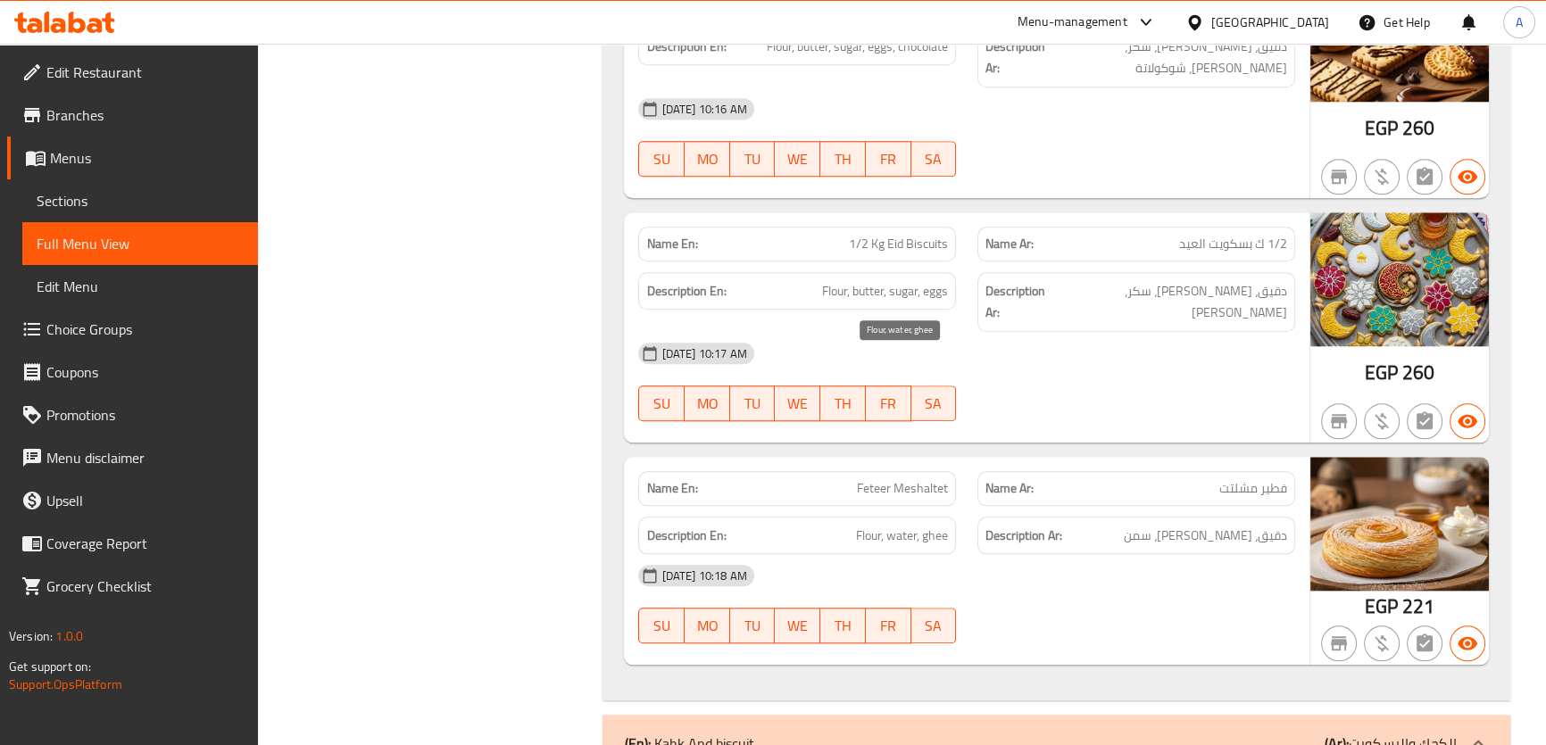
click at [933, 525] on span "Flour, water, ghee" at bounding box center [902, 536] width 92 height 22
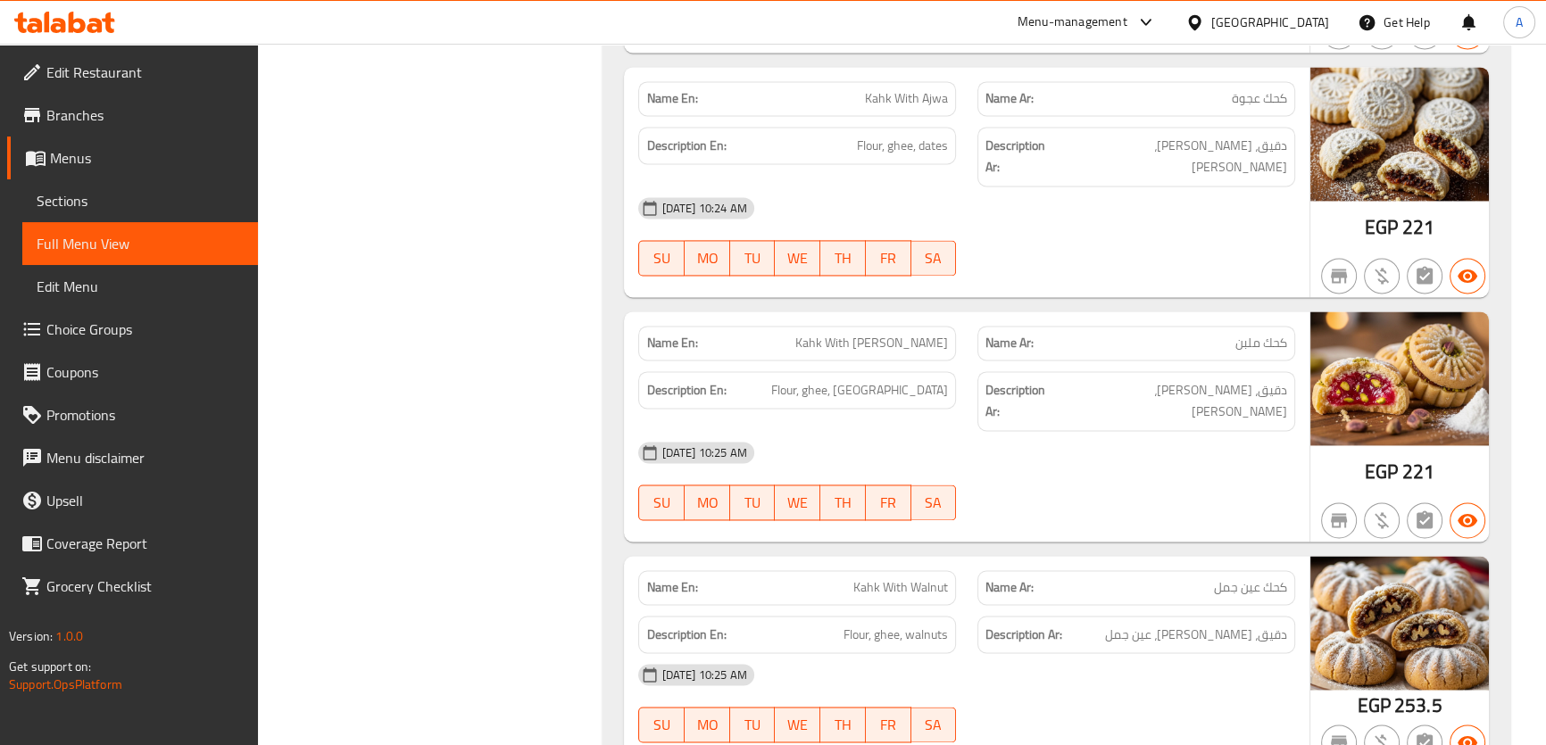
scroll to position [28861, 0]
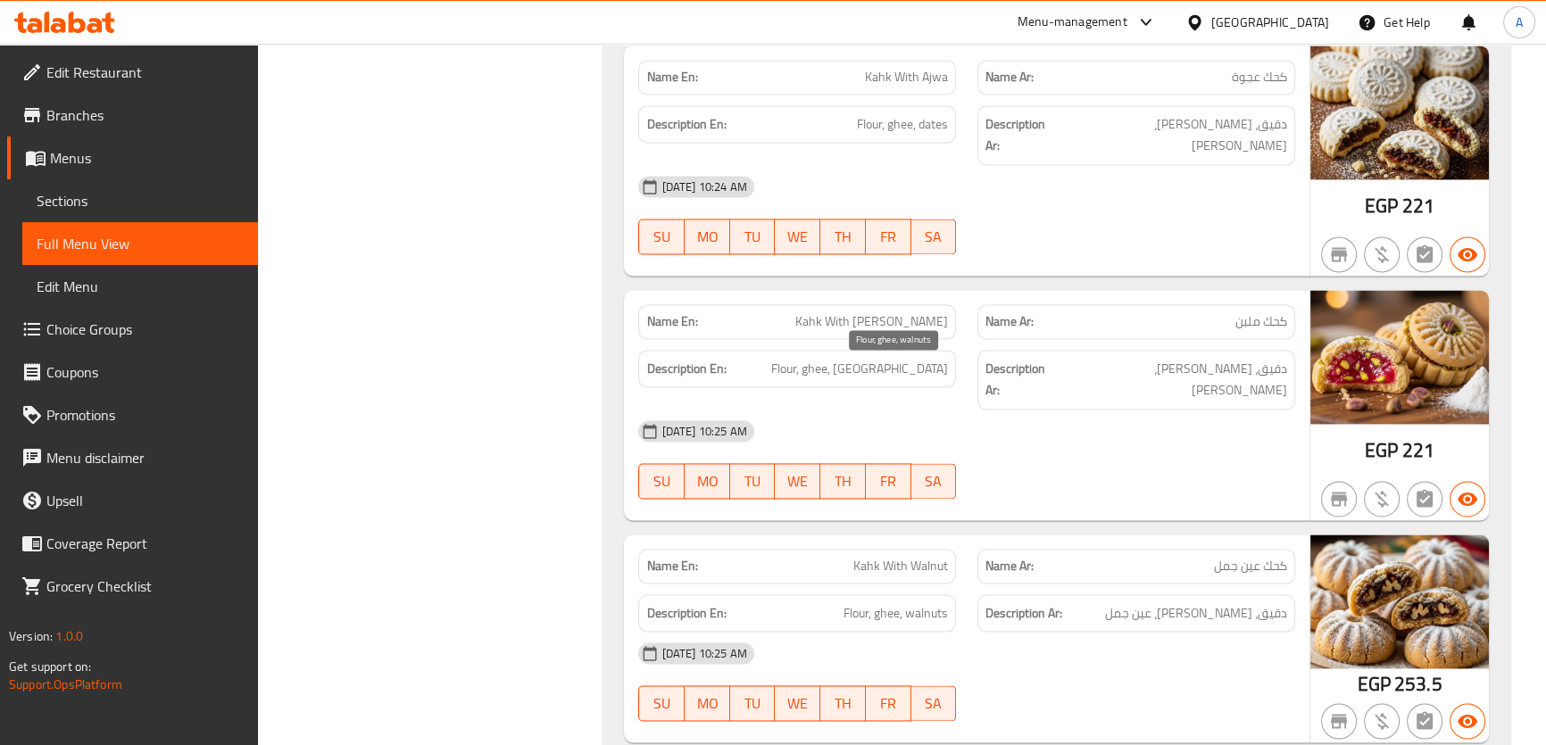
click at [883, 602] on span "Flour, ghee, walnuts" at bounding box center [895, 613] width 104 height 22
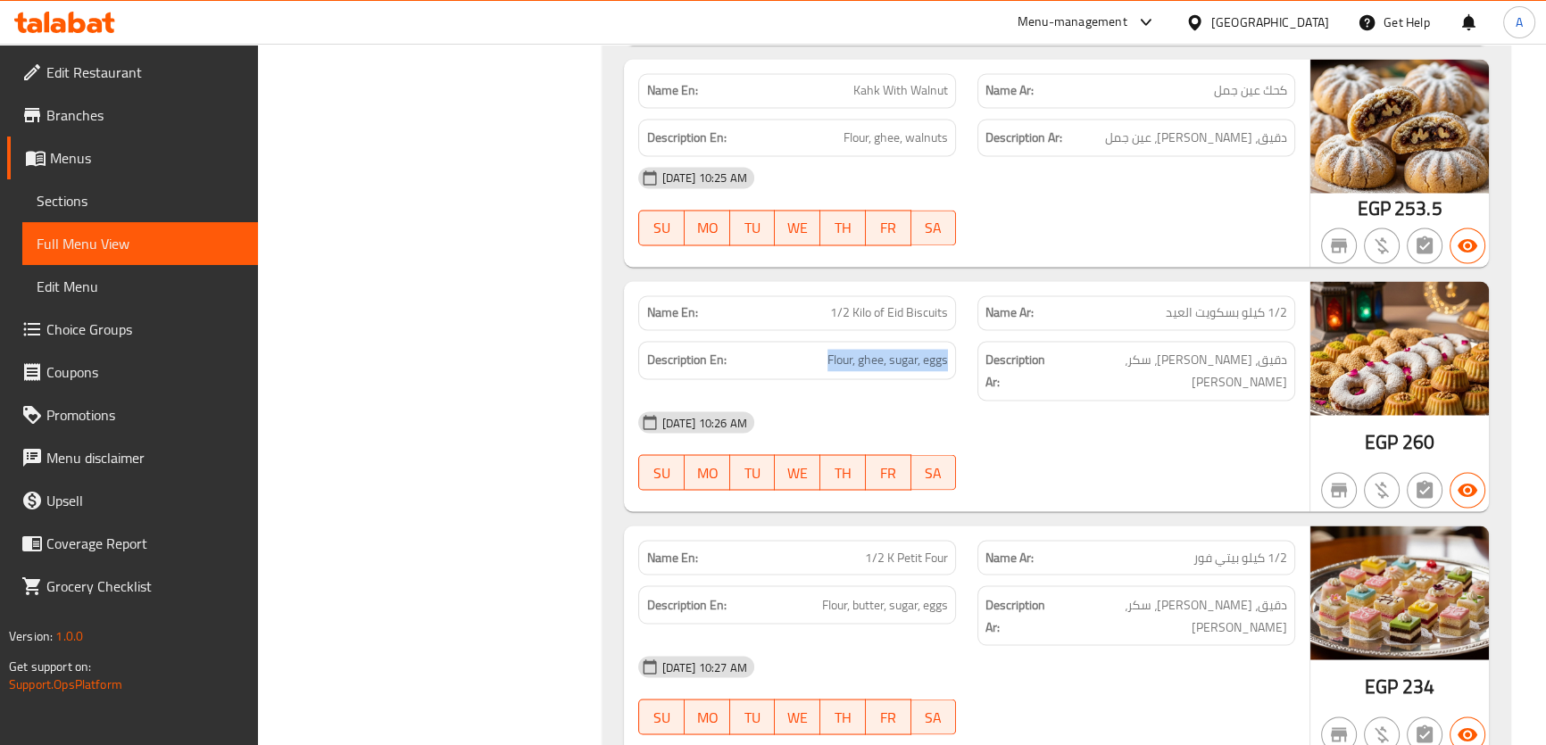
scroll to position [29356, 0]
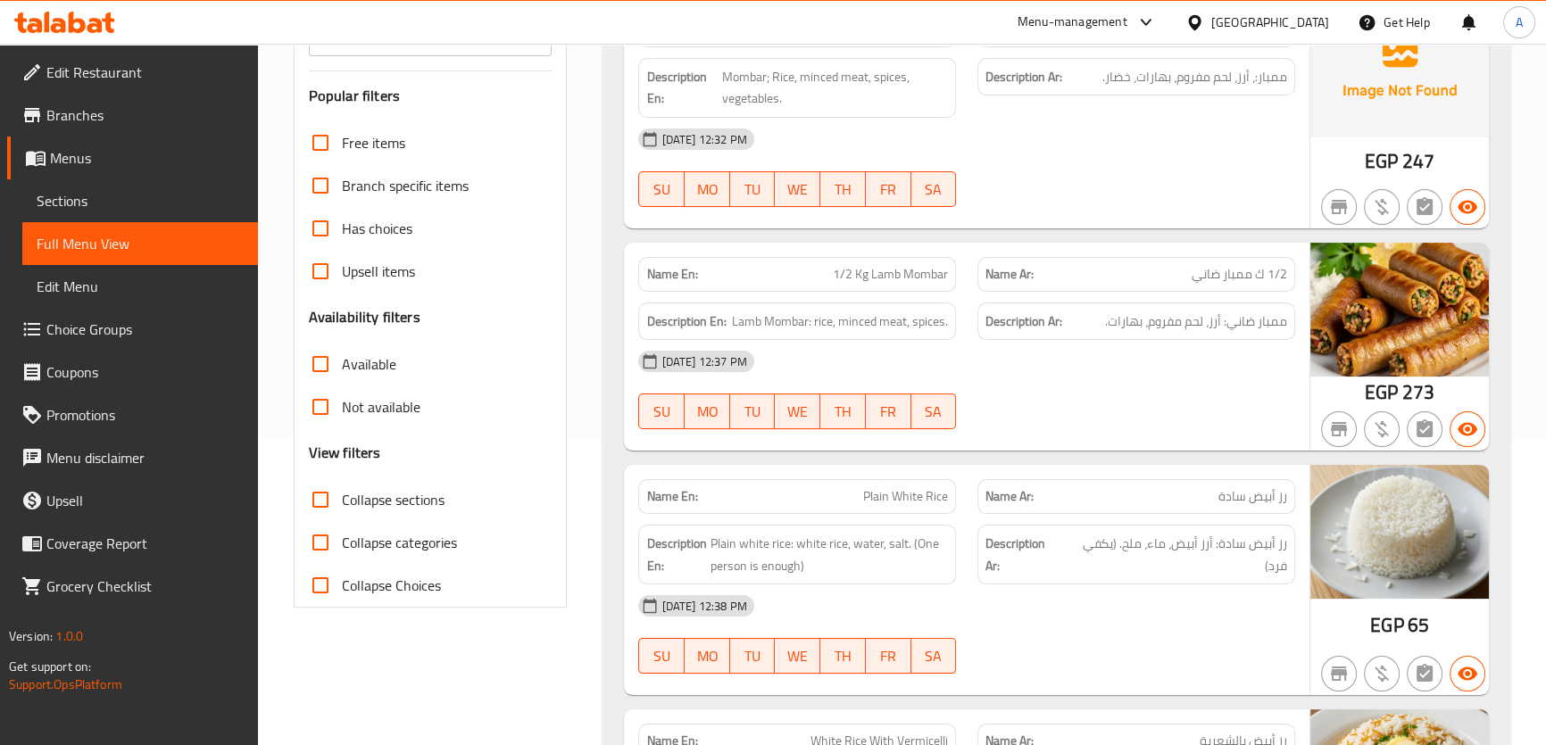
scroll to position [68, 0]
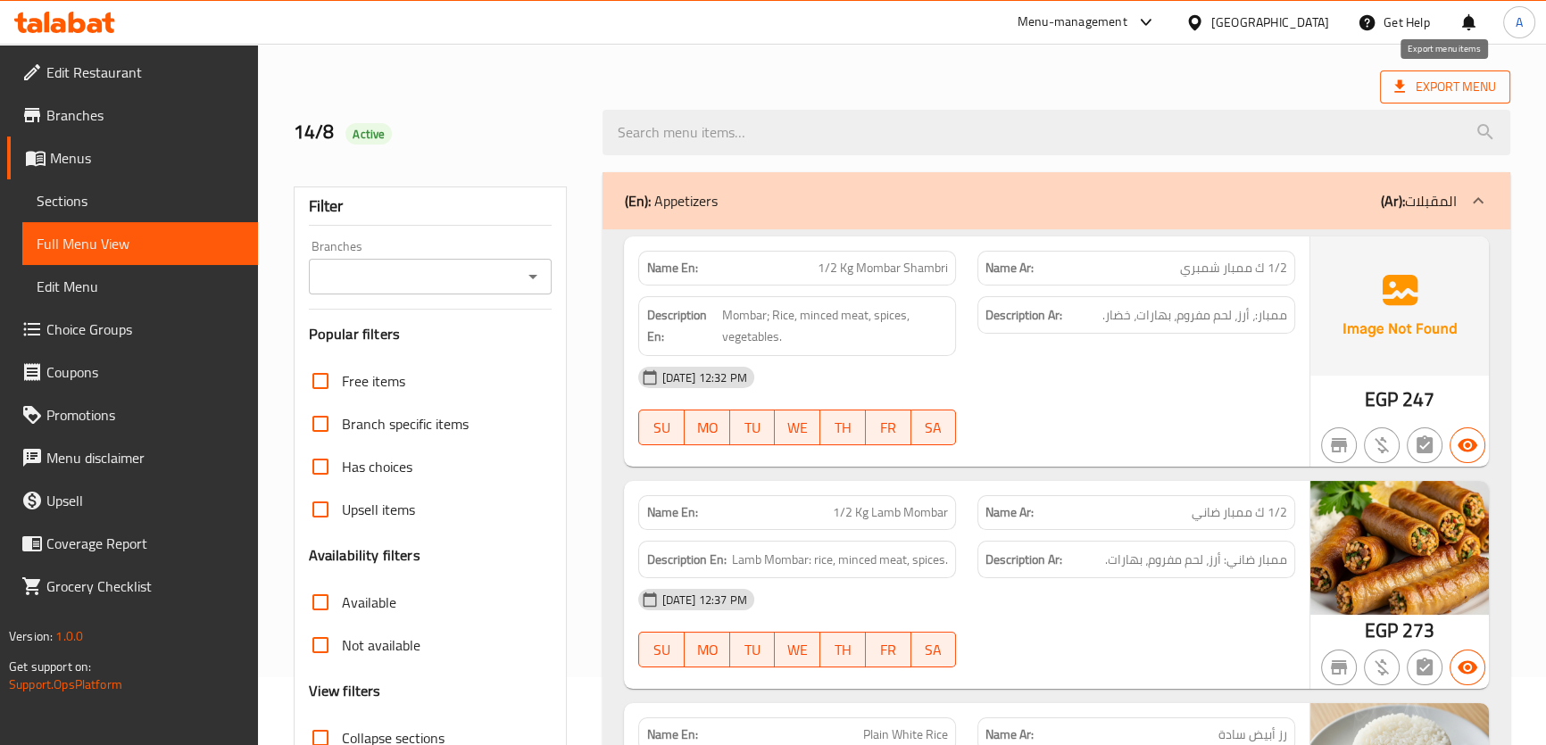
click at [1445, 88] on span "Export Menu" at bounding box center [1445, 87] width 102 height 22
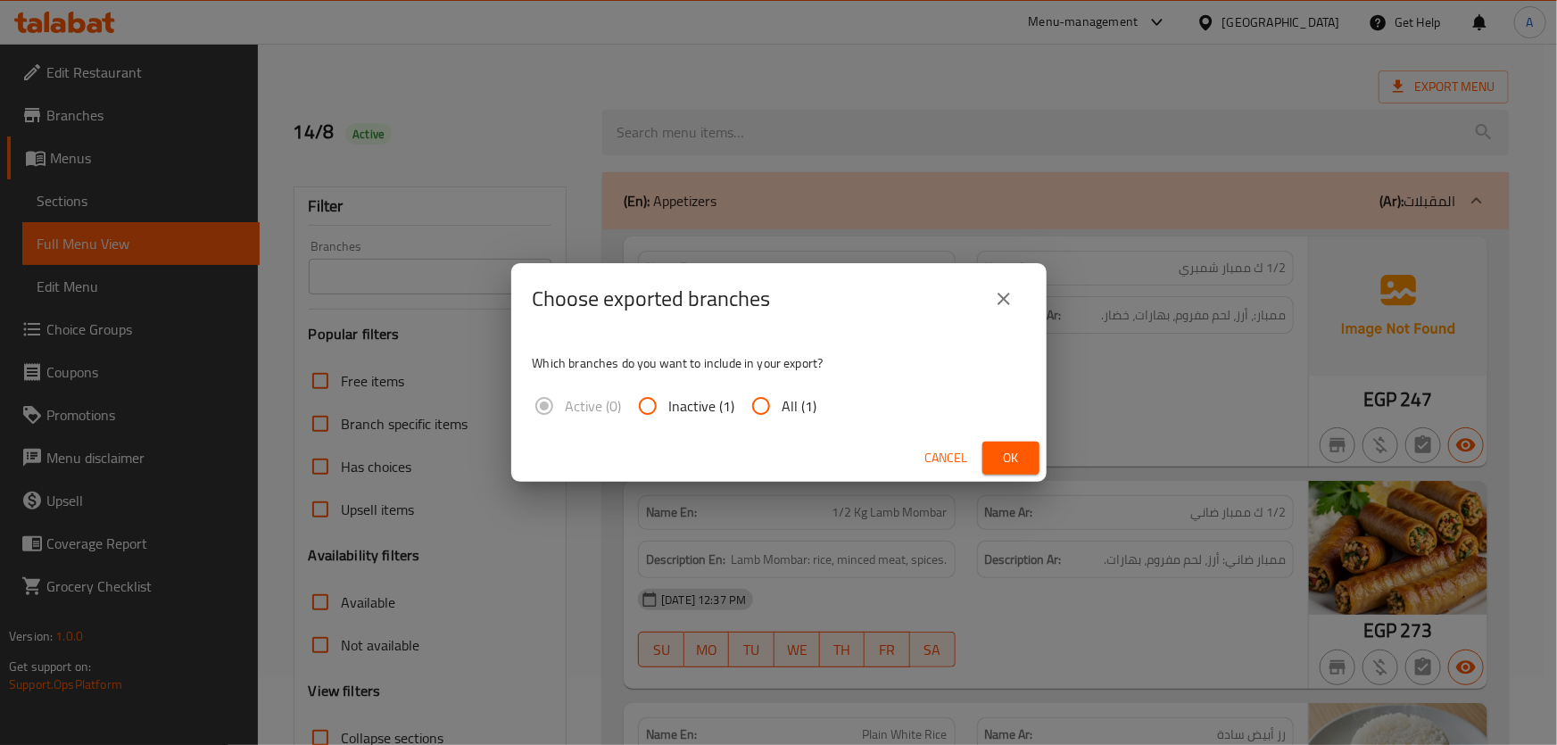
click at [780, 408] on input "All (1)" at bounding box center [761, 406] width 43 height 43
radio input "true"
click at [998, 452] on span "Ok" at bounding box center [1011, 458] width 29 height 22
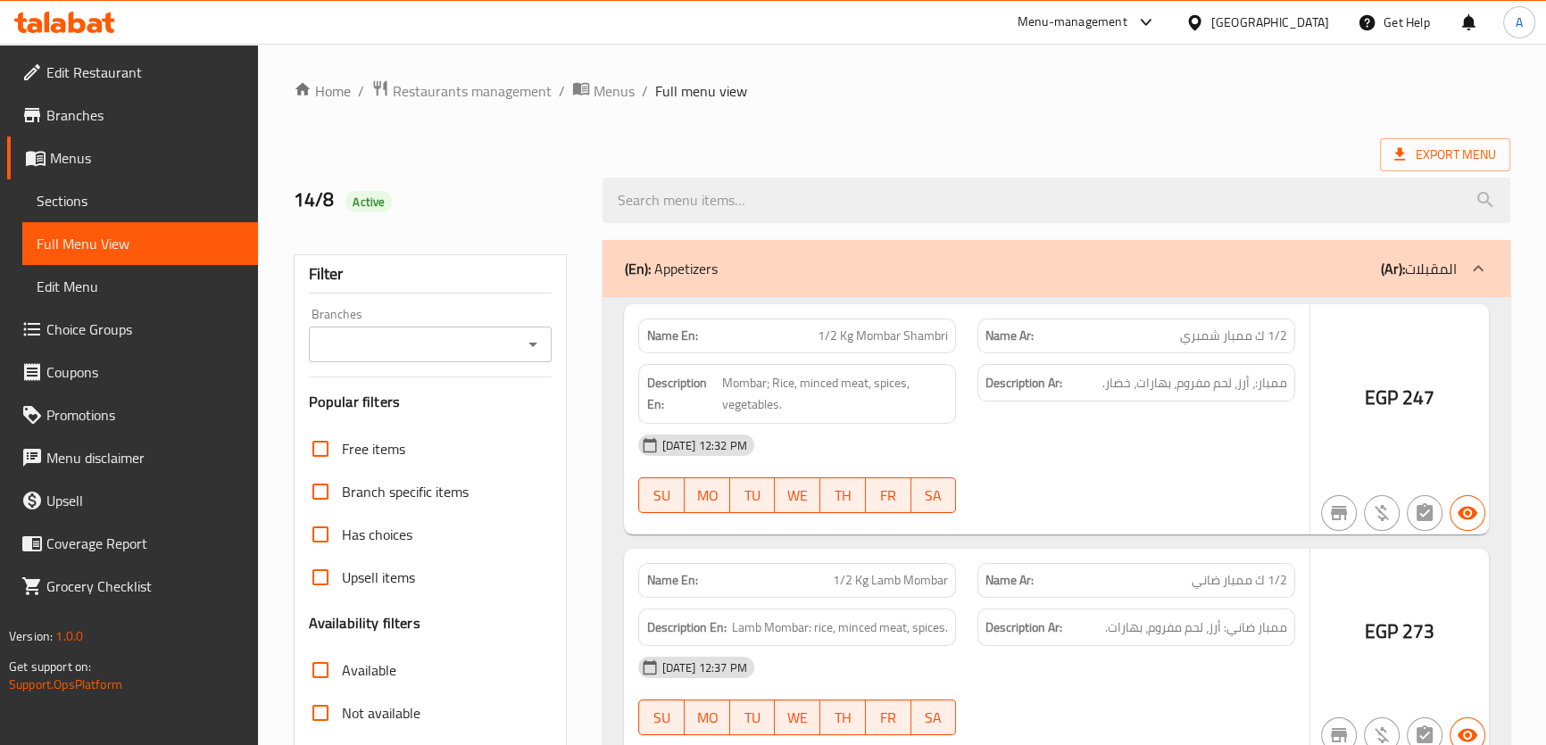
click at [122, 203] on span "Sections" at bounding box center [140, 200] width 207 height 21
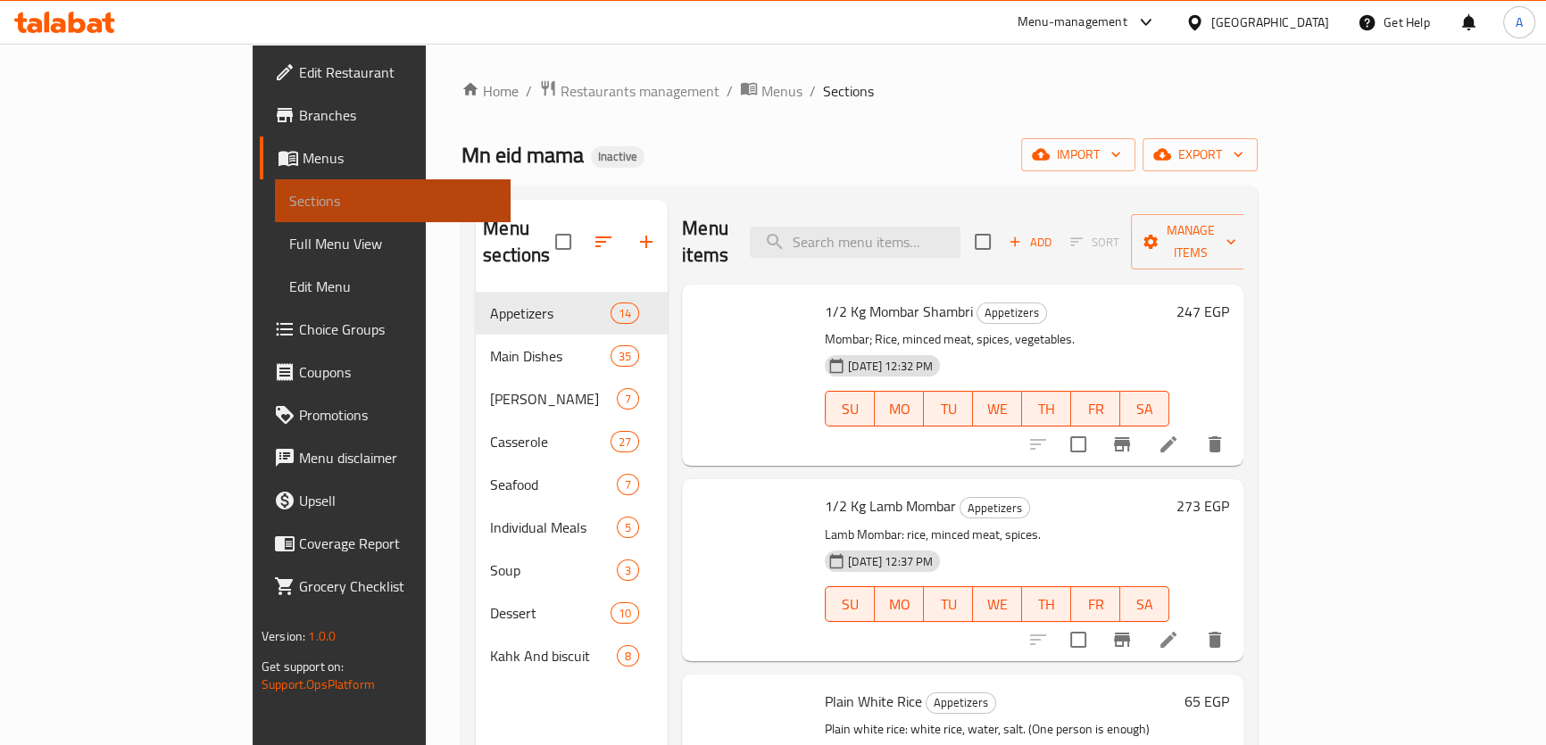
click at [289, 205] on span "Sections" at bounding box center [392, 200] width 207 height 21
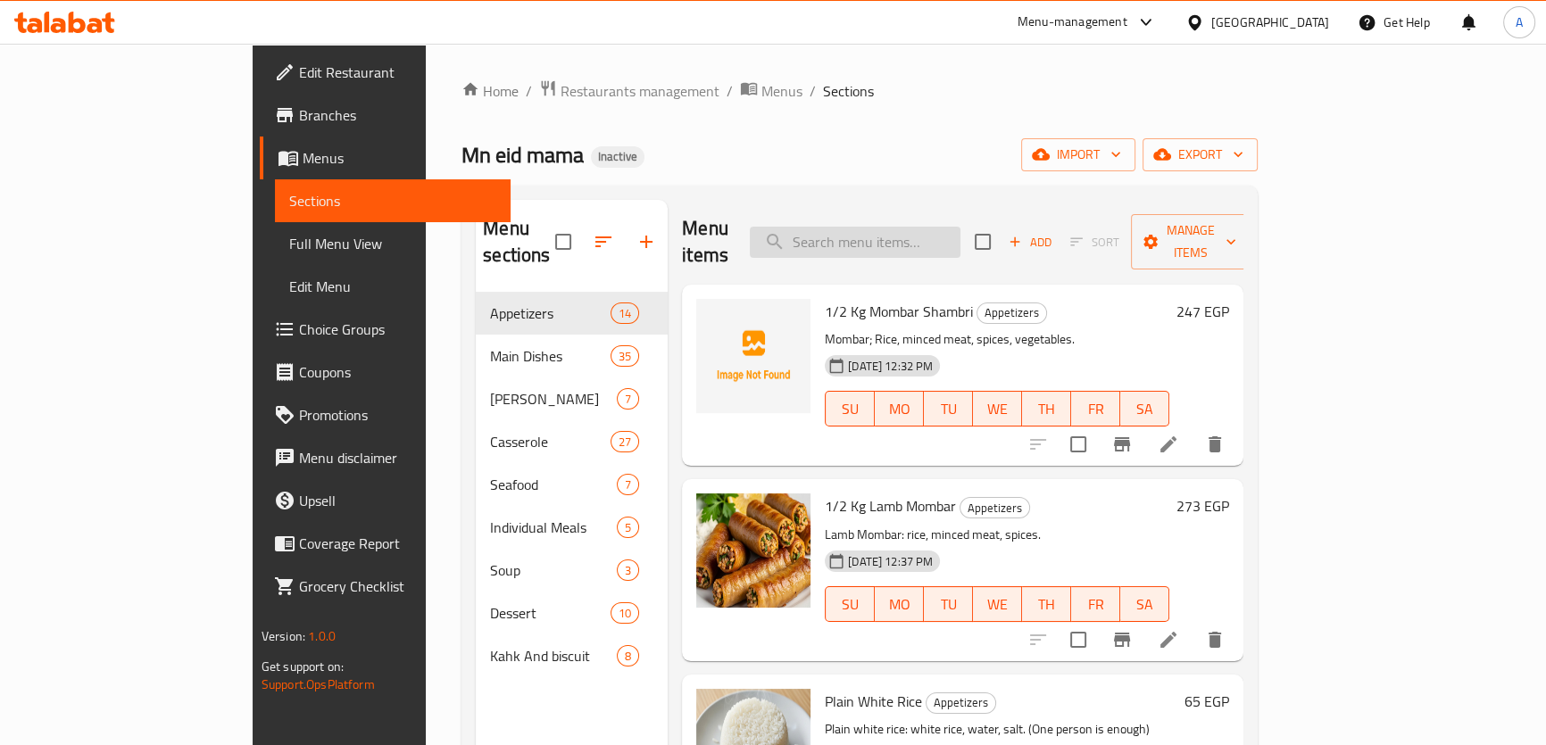
click at [960, 232] on input "search" at bounding box center [855, 242] width 211 height 31
paste input "1/2 Kg Beefsteak"
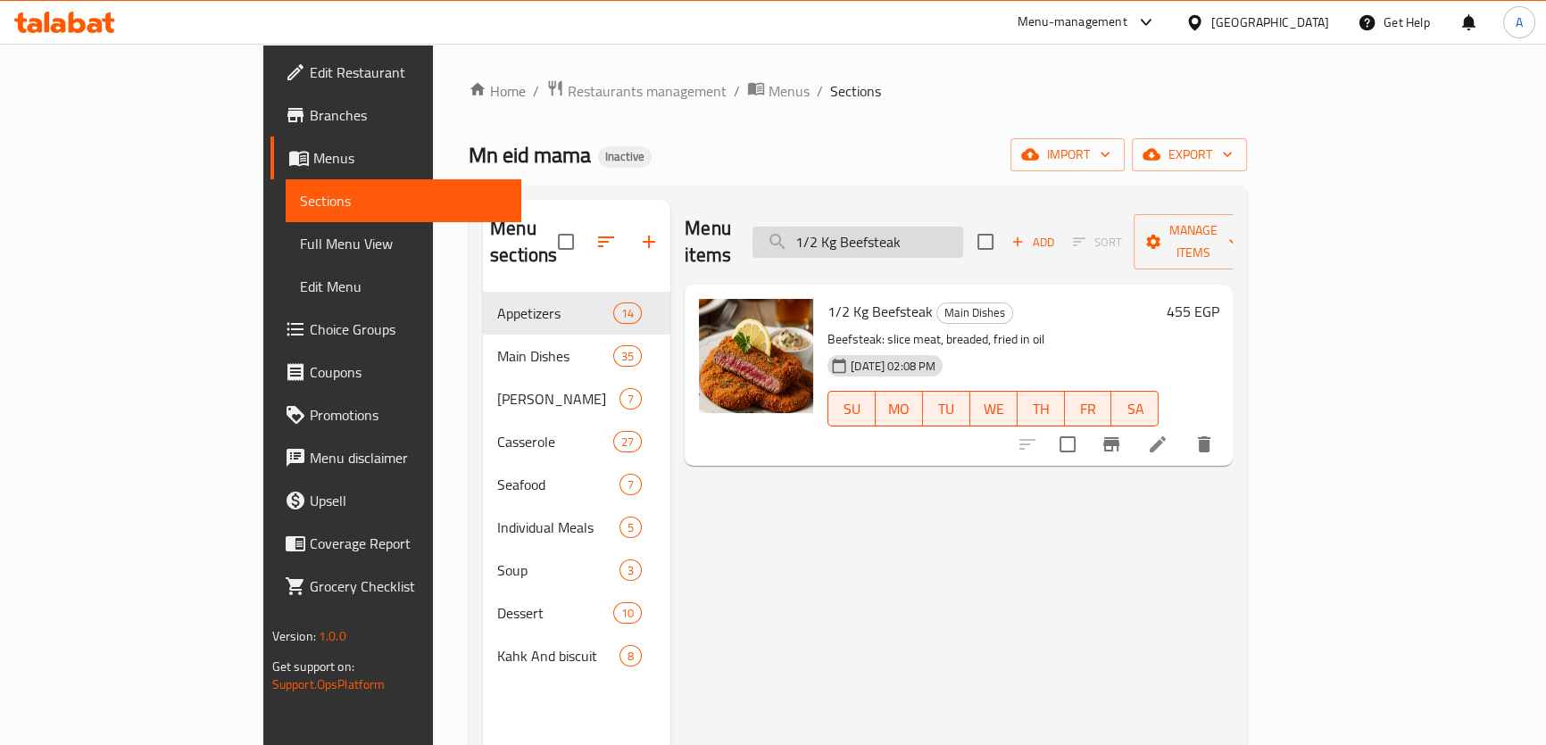
click at [957, 242] on input "1/2 Kg Beefsteak" at bounding box center [857, 242] width 211 height 31
paste input "Mahshi Vine Leaves Mstwe"
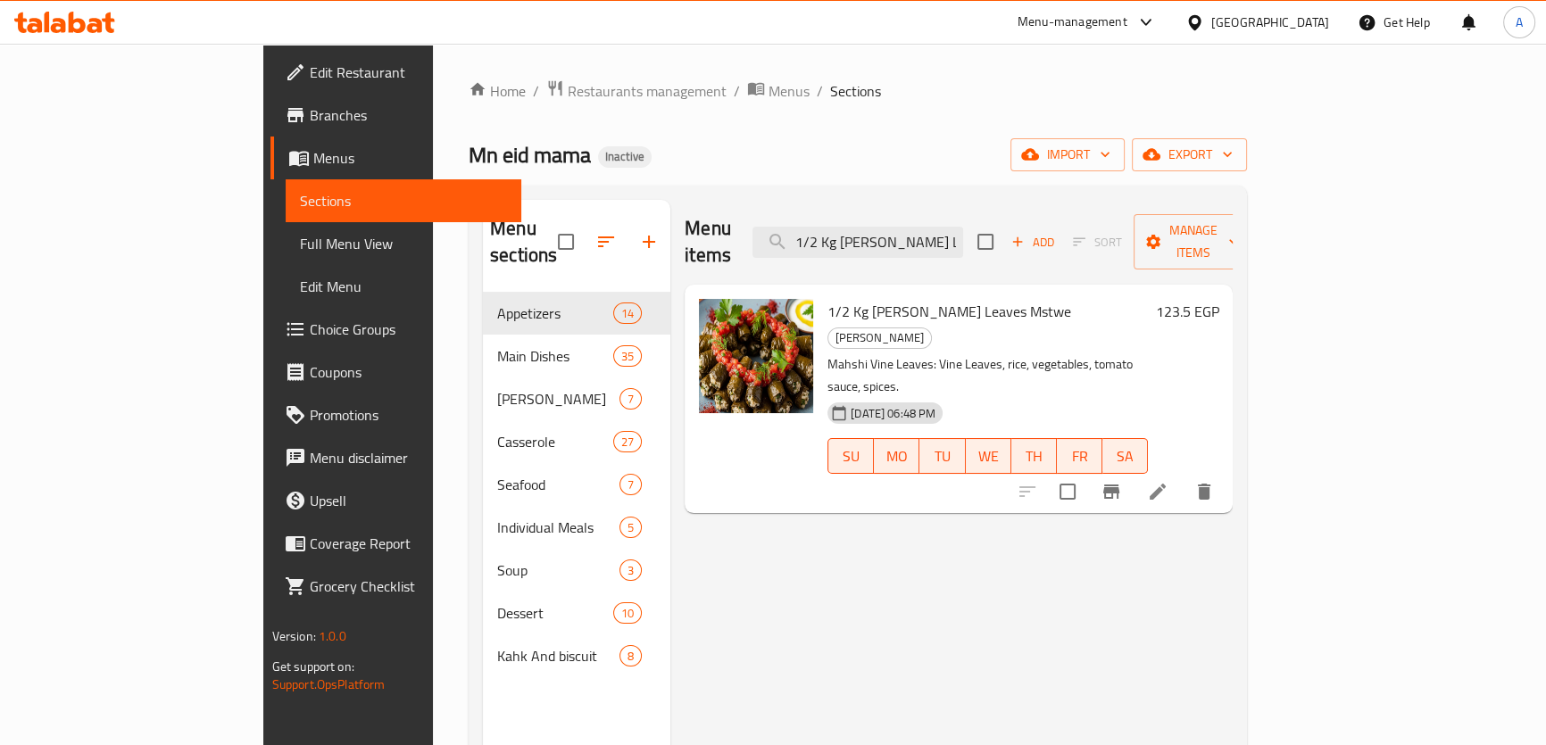
click at [987, 245] on div "Menu items 1/2 Kg Mahshi Vine Leaves Mstwe Add Sort Manage items" at bounding box center [958, 242] width 548 height 85
click at [963, 232] on input "1/2 Kg [PERSON_NAME] Leaves Mstwe" at bounding box center [857, 242] width 211 height 31
paste input "Ala El Taswya"
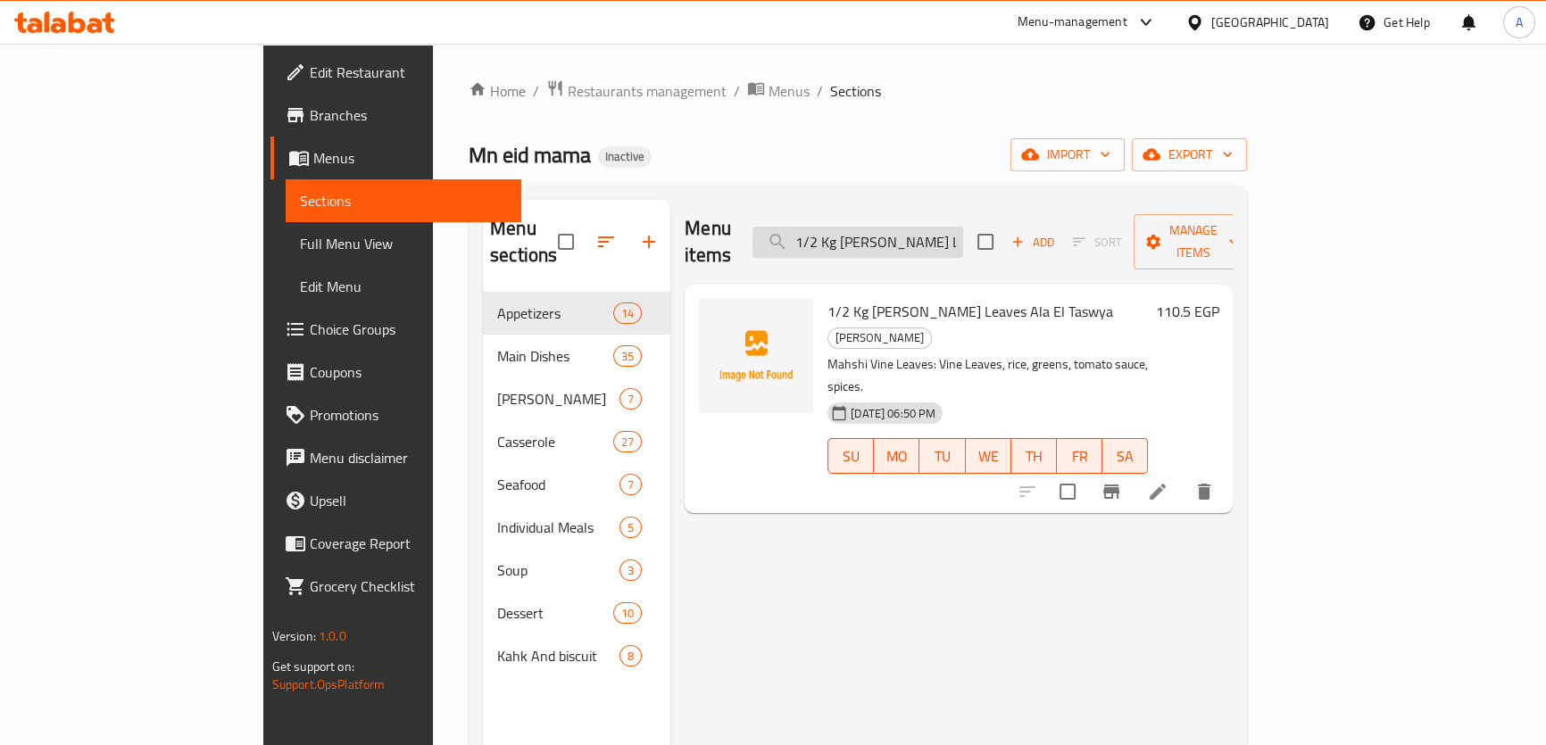
click at [963, 227] on input "1/2 Kg [PERSON_NAME] Leaves Ala El Taswya" at bounding box center [857, 242] width 211 height 31
paste input "Mixed vegetable casserole"
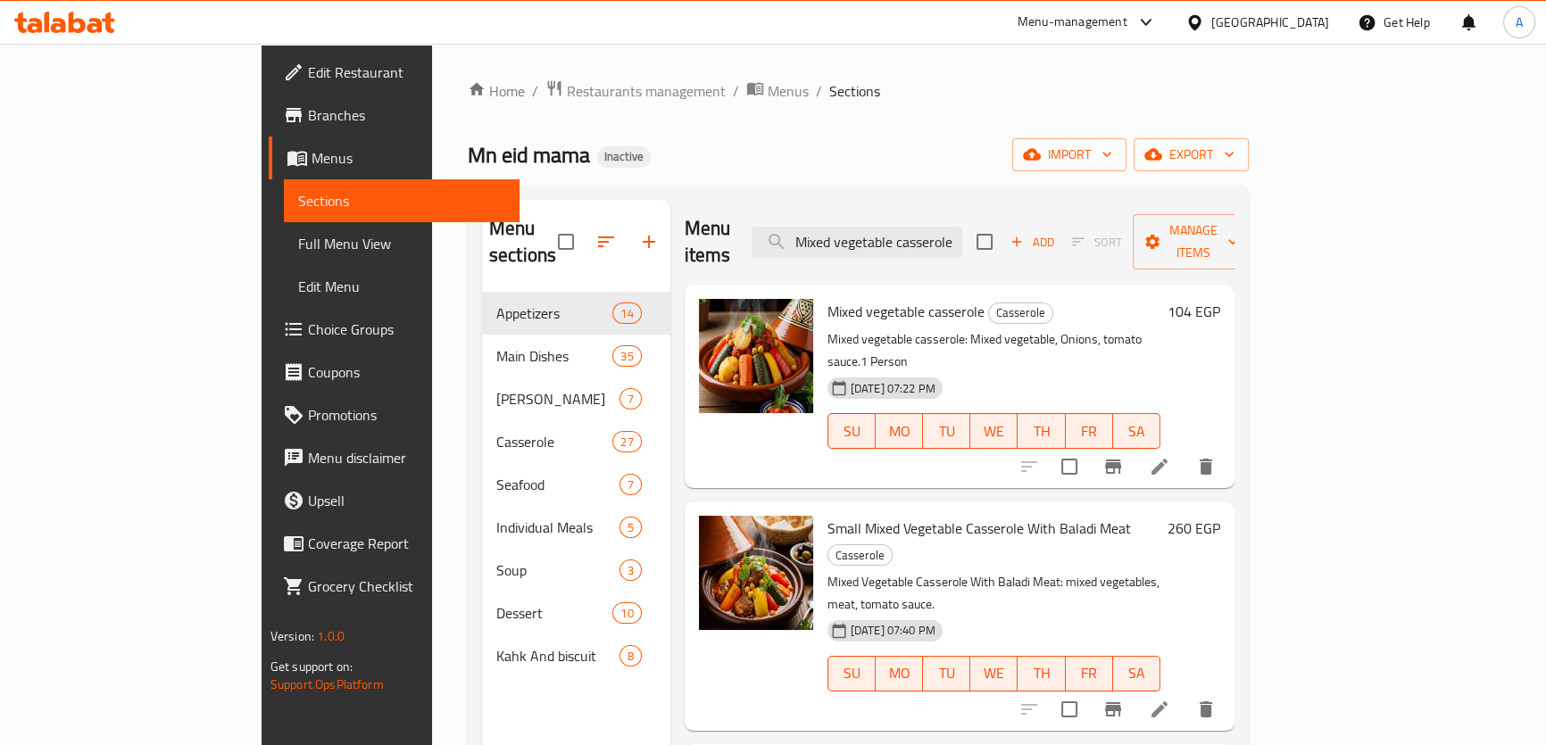
type input "Mixed vegetable casserole"
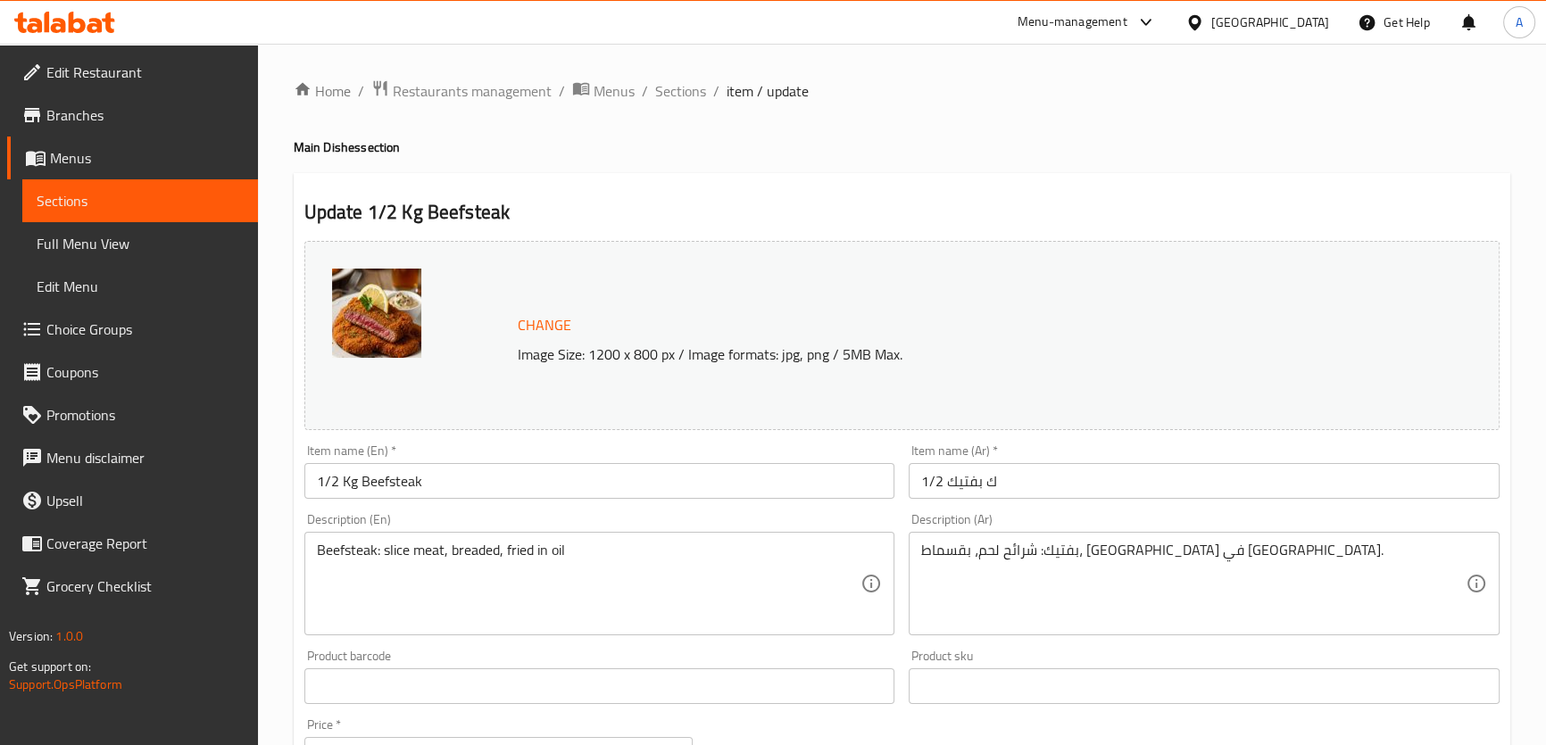
click at [405, 549] on textarea "Beefsteak: slice meat, breaded, fried in oil" at bounding box center [589, 584] width 544 height 85
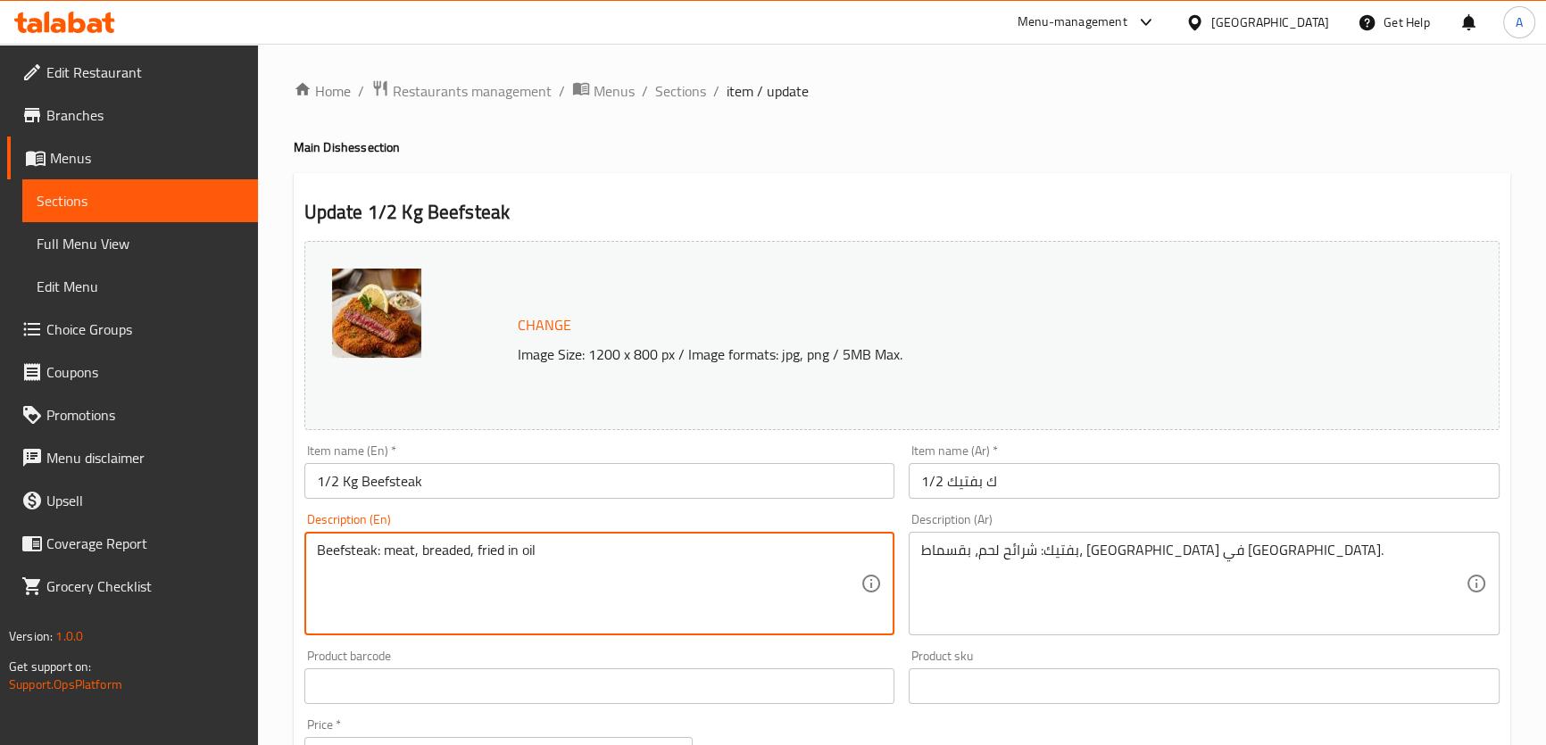
click at [414, 546] on textarea "Beefsteak: meat, breaded, fried in oil" at bounding box center [589, 584] width 544 height 85
paste textarea "slice"
type textarea "Beefsteak: meat slices, breaded, fried in oil"
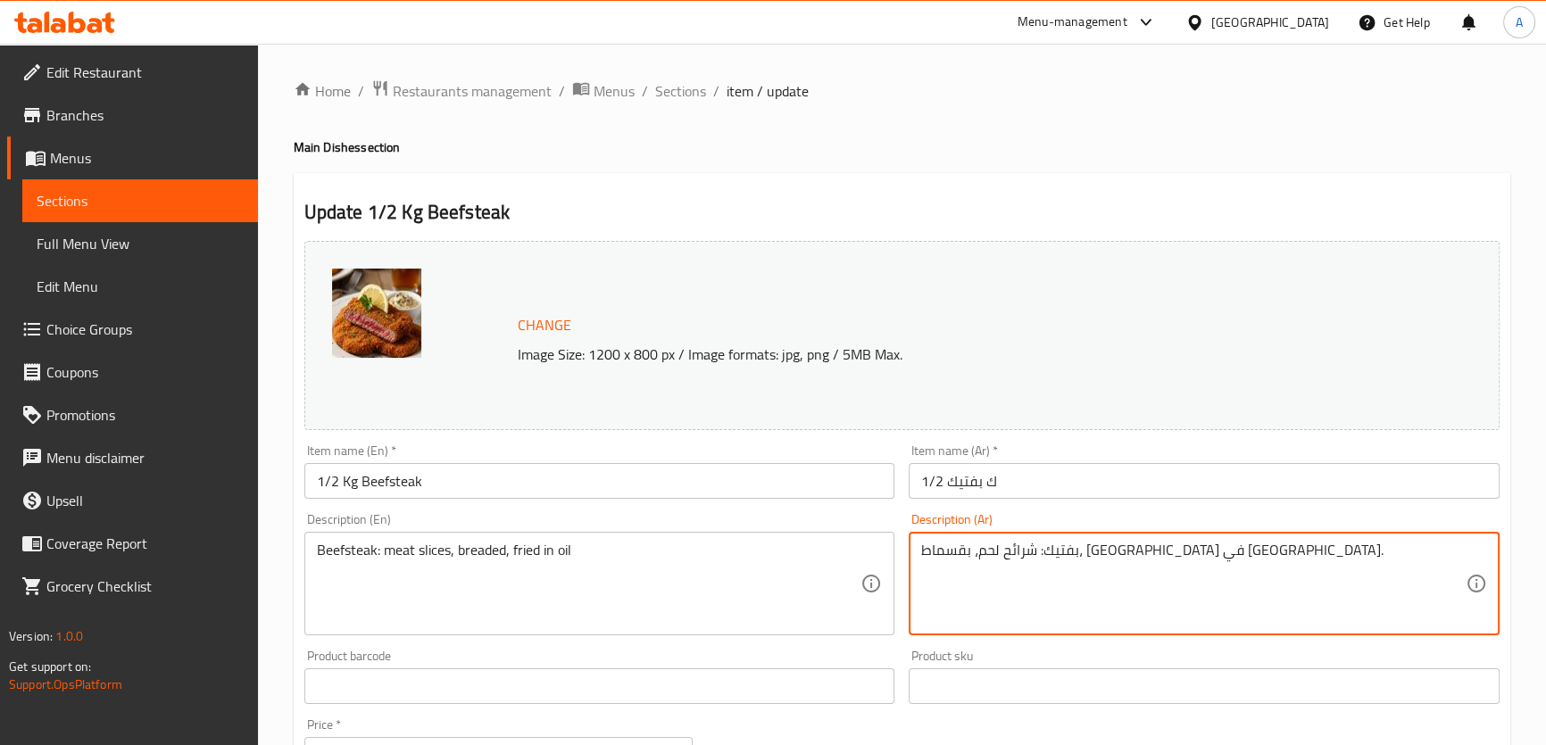
click at [1060, 601] on textarea "بفتيك: شرائح لحم، بقسماط، [GEOGRAPHIC_DATA] في [GEOGRAPHIC_DATA]." at bounding box center [1193, 584] width 544 height 85
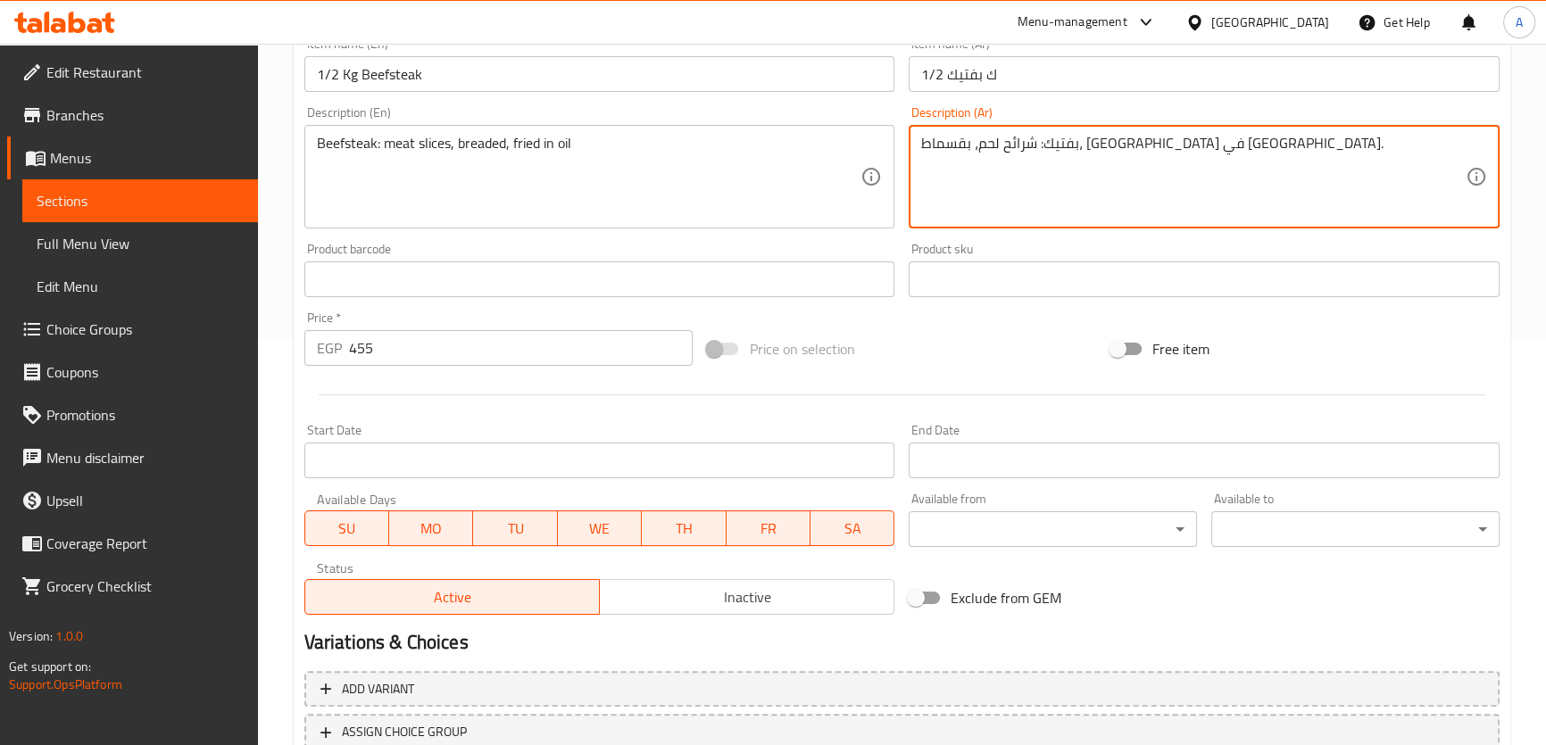
scroll to position [504, 0]
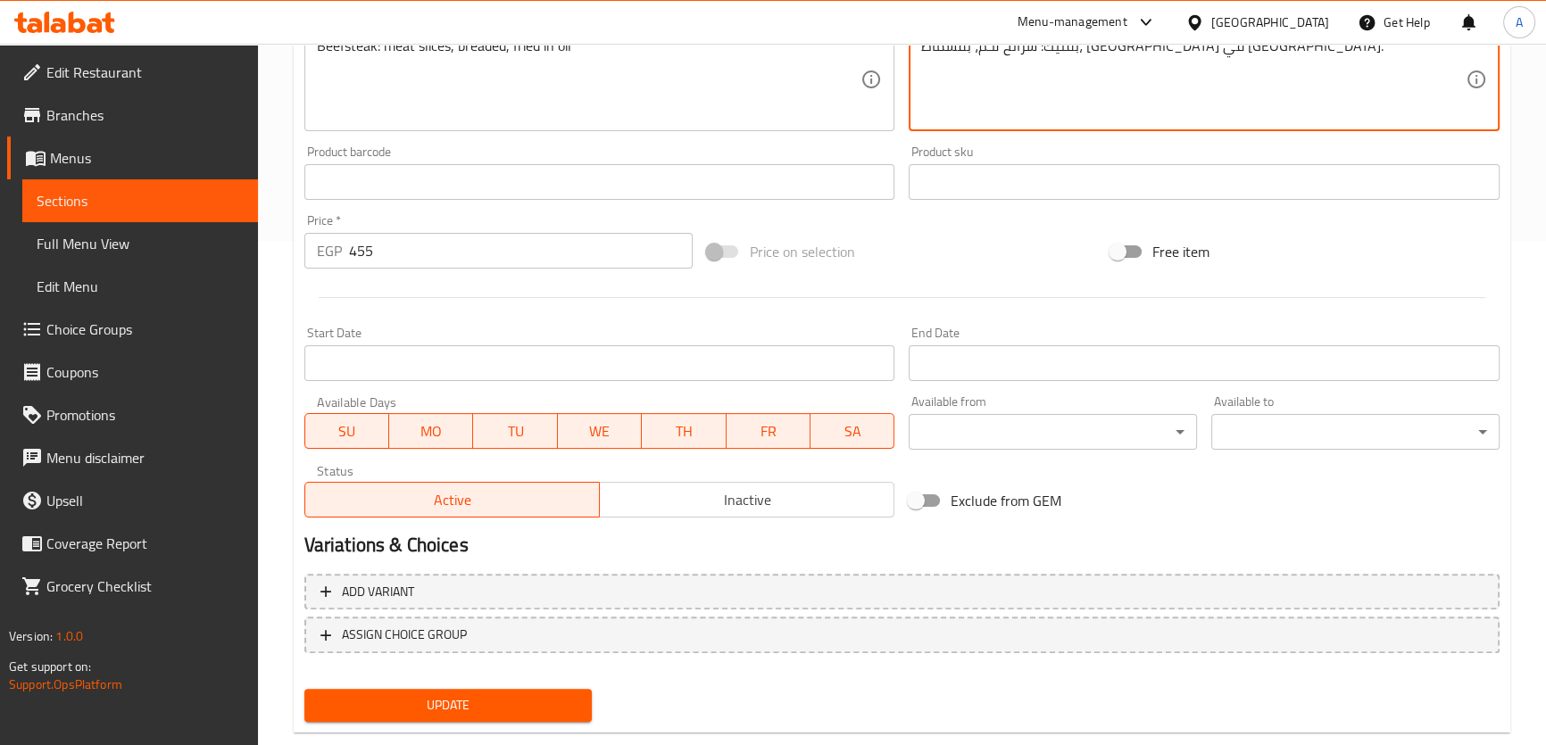
click at [447, 695] on span "Update" at bounding box center [449, 705] width 260 height 22
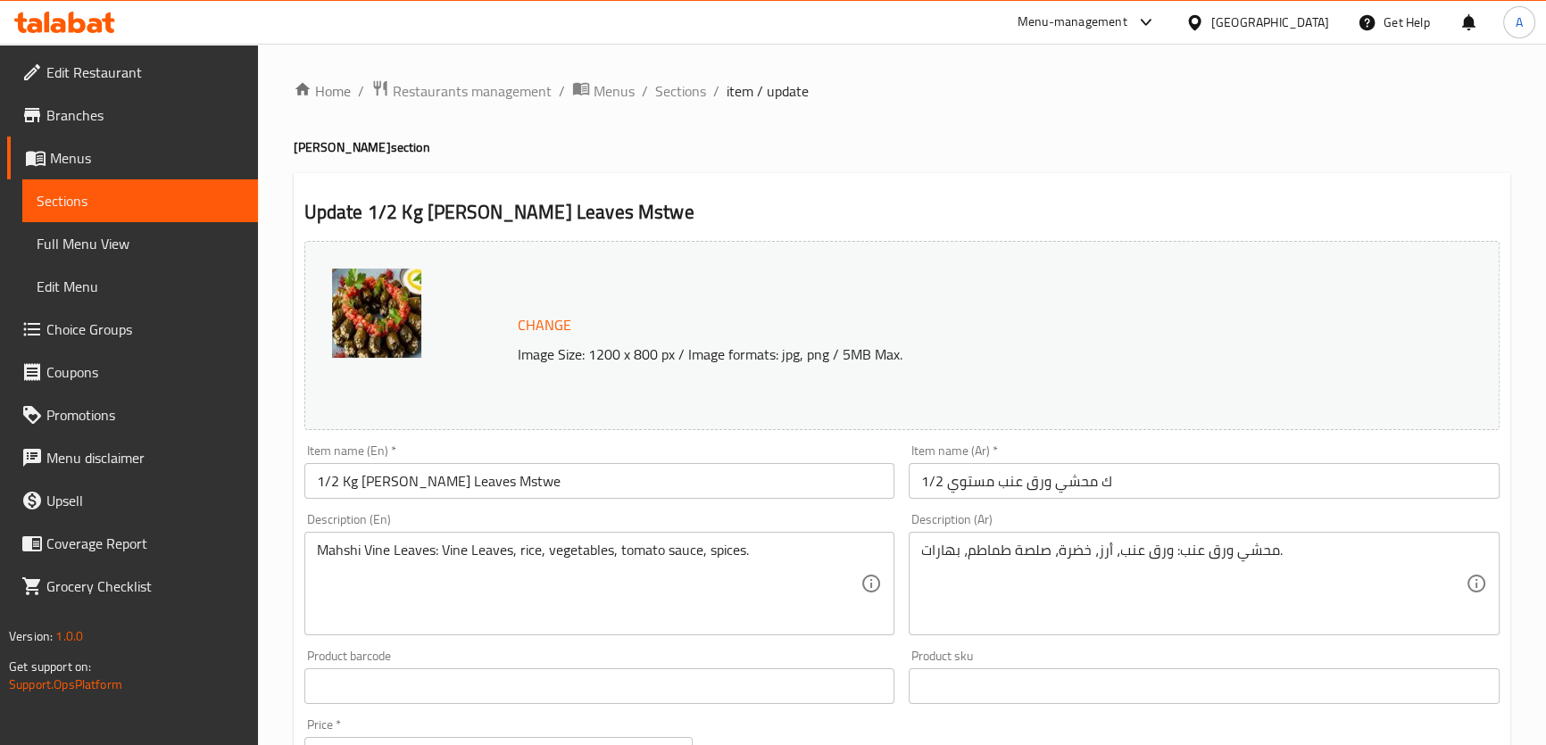
click at [559, 552] on textarea "Mahshi Vine Leaves: Vine Leaves, rice, vegetables, tomato sauce, spices." at bounding box center [589, 584] width 544 height 85
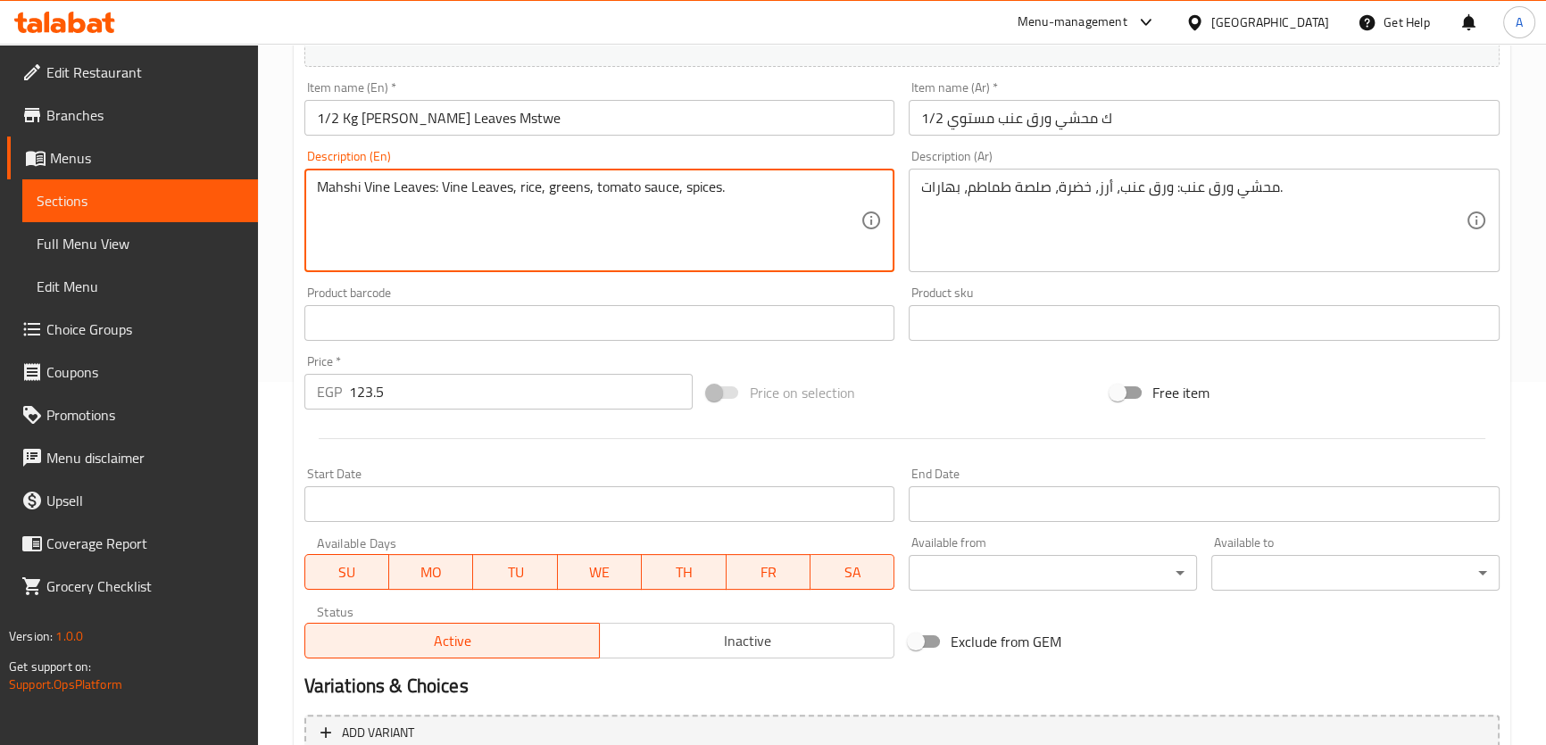
scroll to position [541, 0]
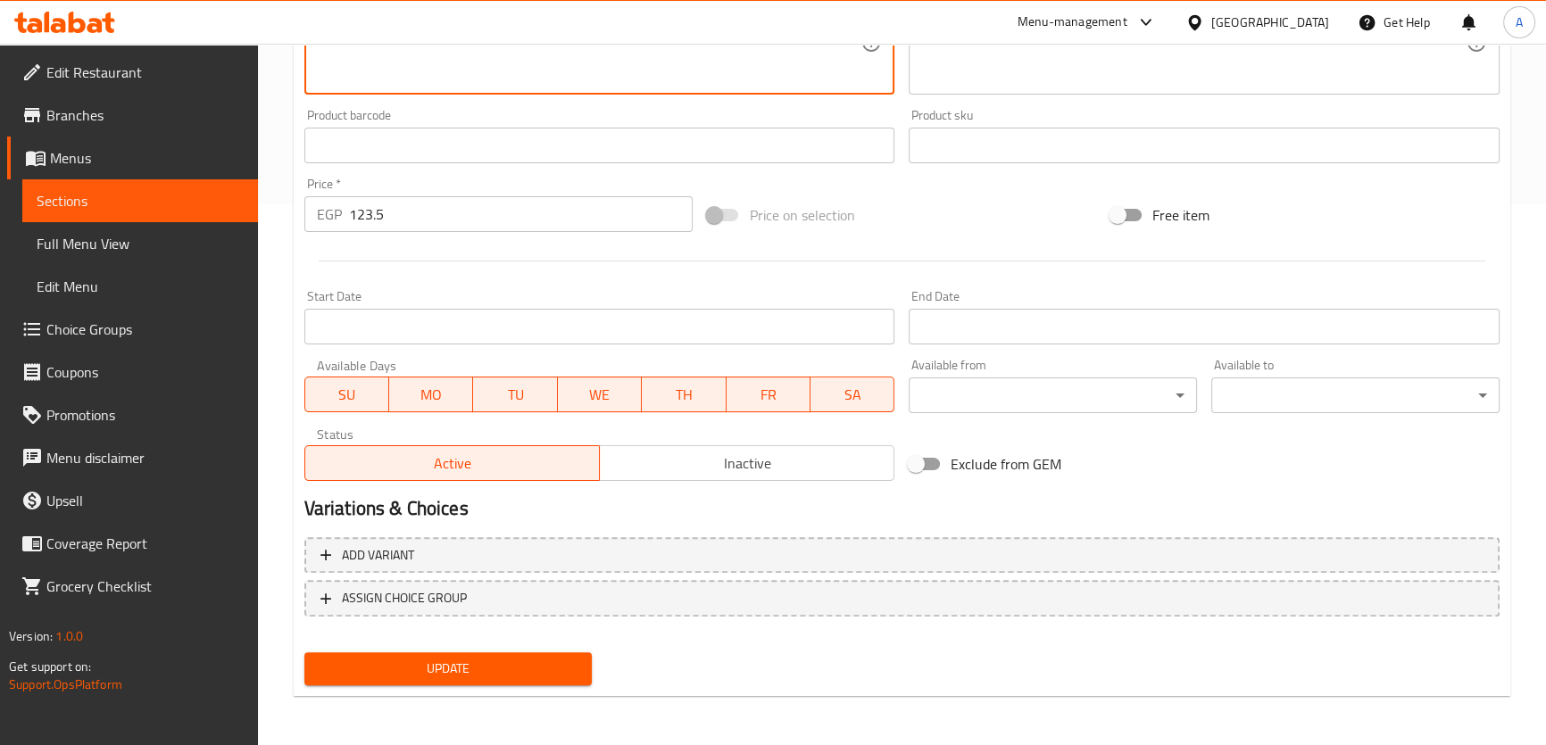
type textarea "Mahshi Vine Leaves: Vine Leaves, rice, greens, tomato sauce, spices."
click at [447, 678] on span "Update" at bounding box center [449, 669] width 260 height 22
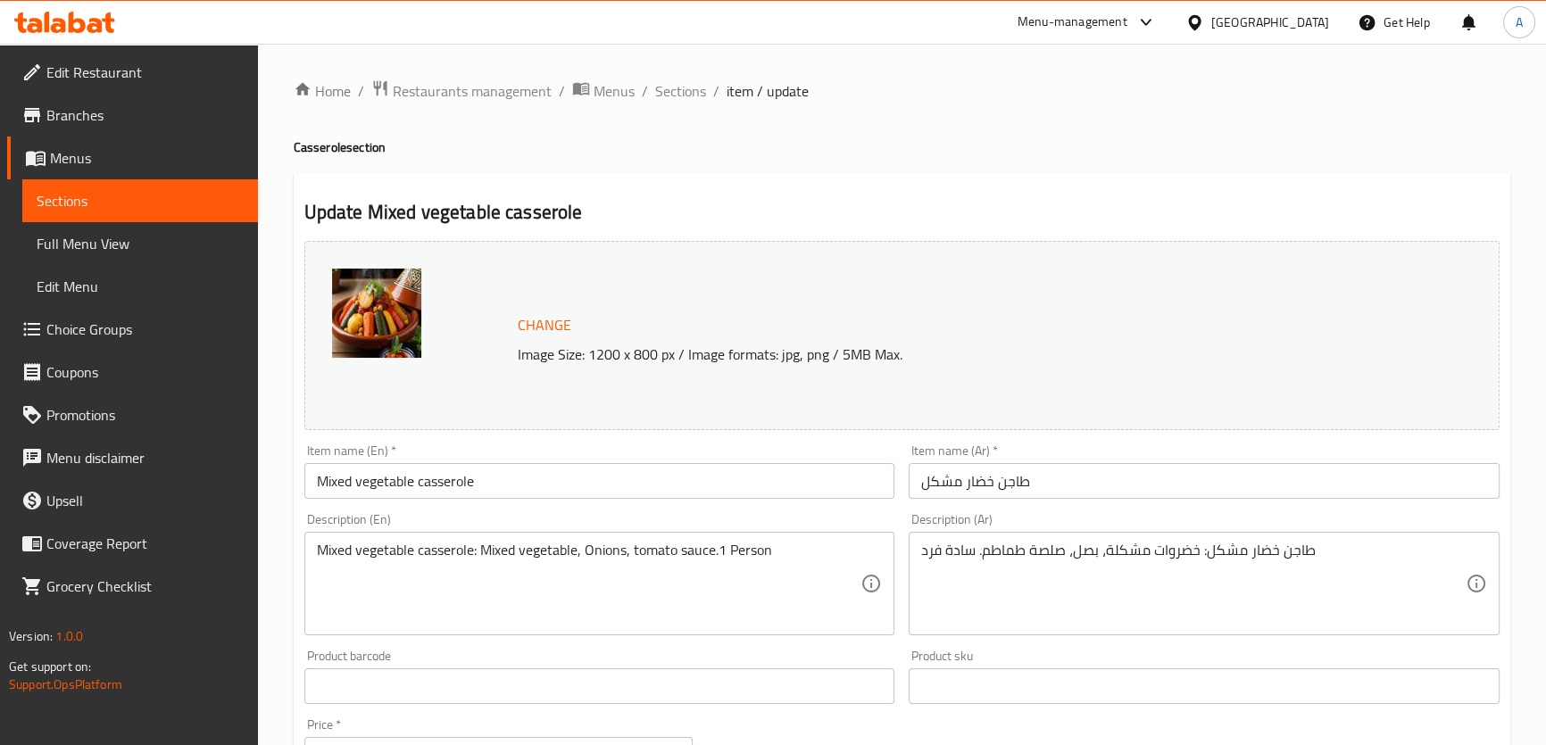
click at [722, 543] on textarea "Mixed vegetable casserole: Mixed vegetable, Onions, tomato sauce.1 Person" at bounding box center [589, 584] width 544 height 85
click at [717, 554] on textarea "Mixed vegetable casserole: Mixed vegetable, Onions, tomato sauce.1 Person" at bounding box center [589, 584] width 544 height 85
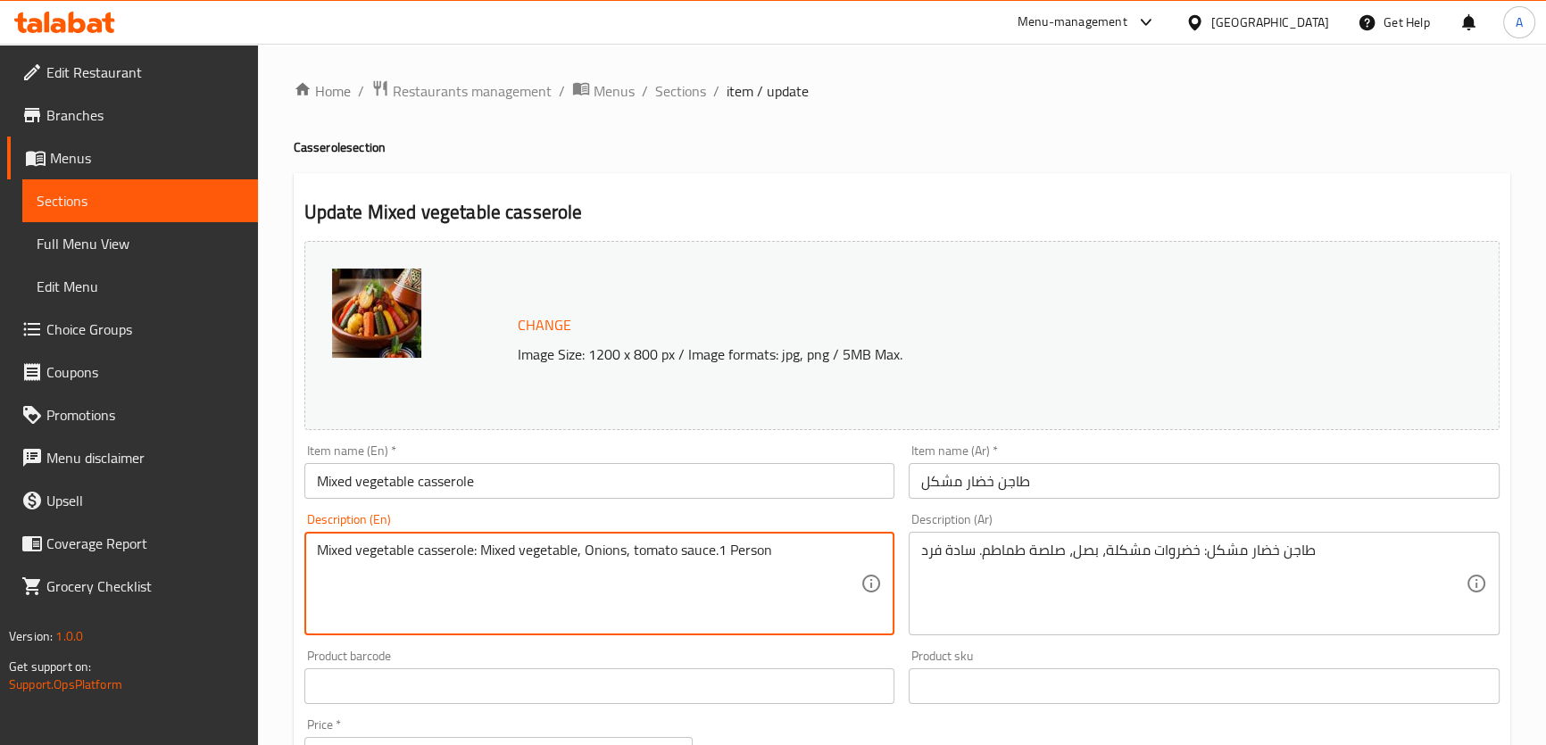
click at [720, 551] on textarea "Mixed vegetable casserole: Mixed vegetable, Onions, tomato sauce.1 Person" at bounding box center [589, 584] width 544 height 85
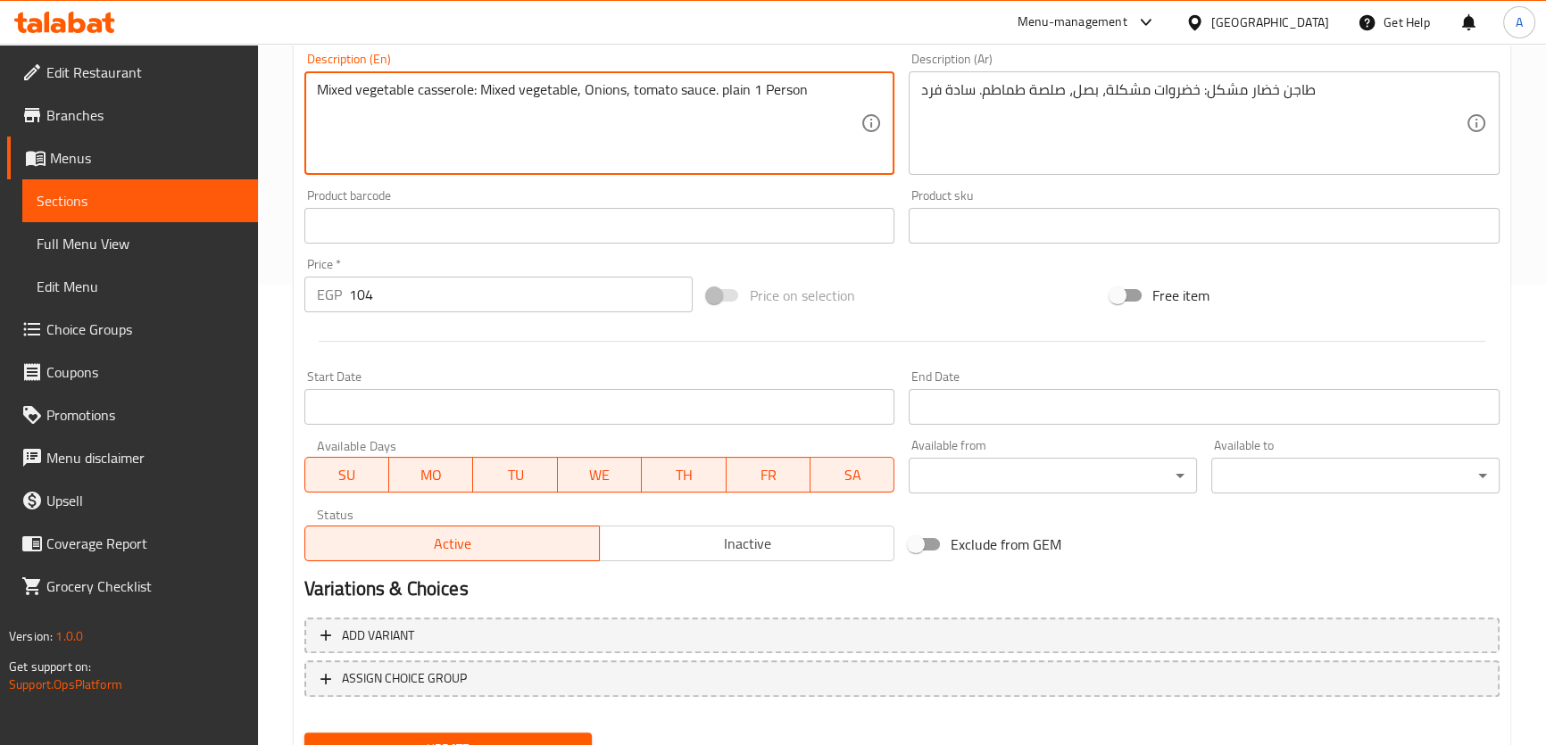
scroll to position [541, 0]
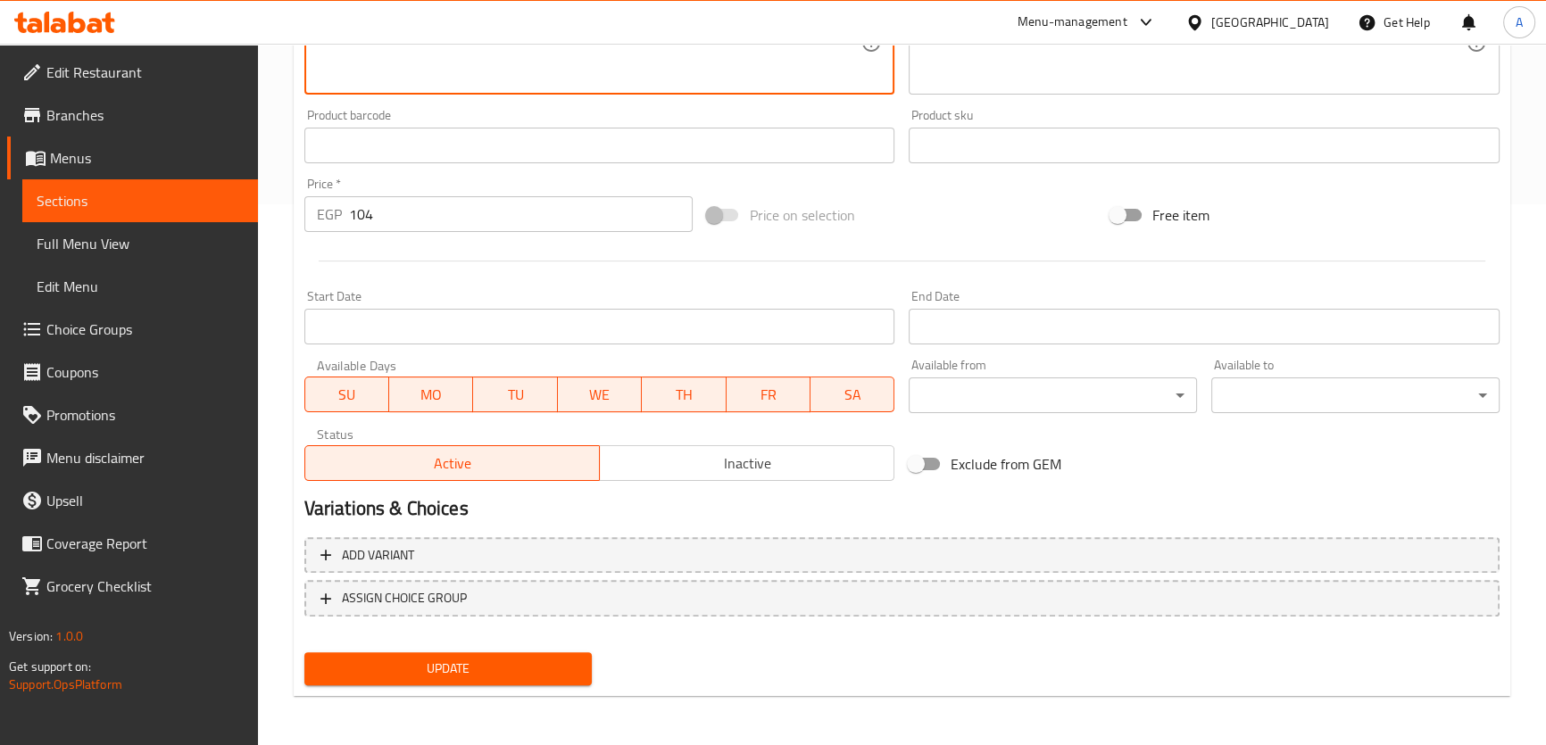
type textarea "Mixed vegetable casserole: Mixed vegetable, Onions, tomato sauce. plain 1 Person"
click at [543, 654] on button "Update" at bounding box center [448, 668] width 288 height 33
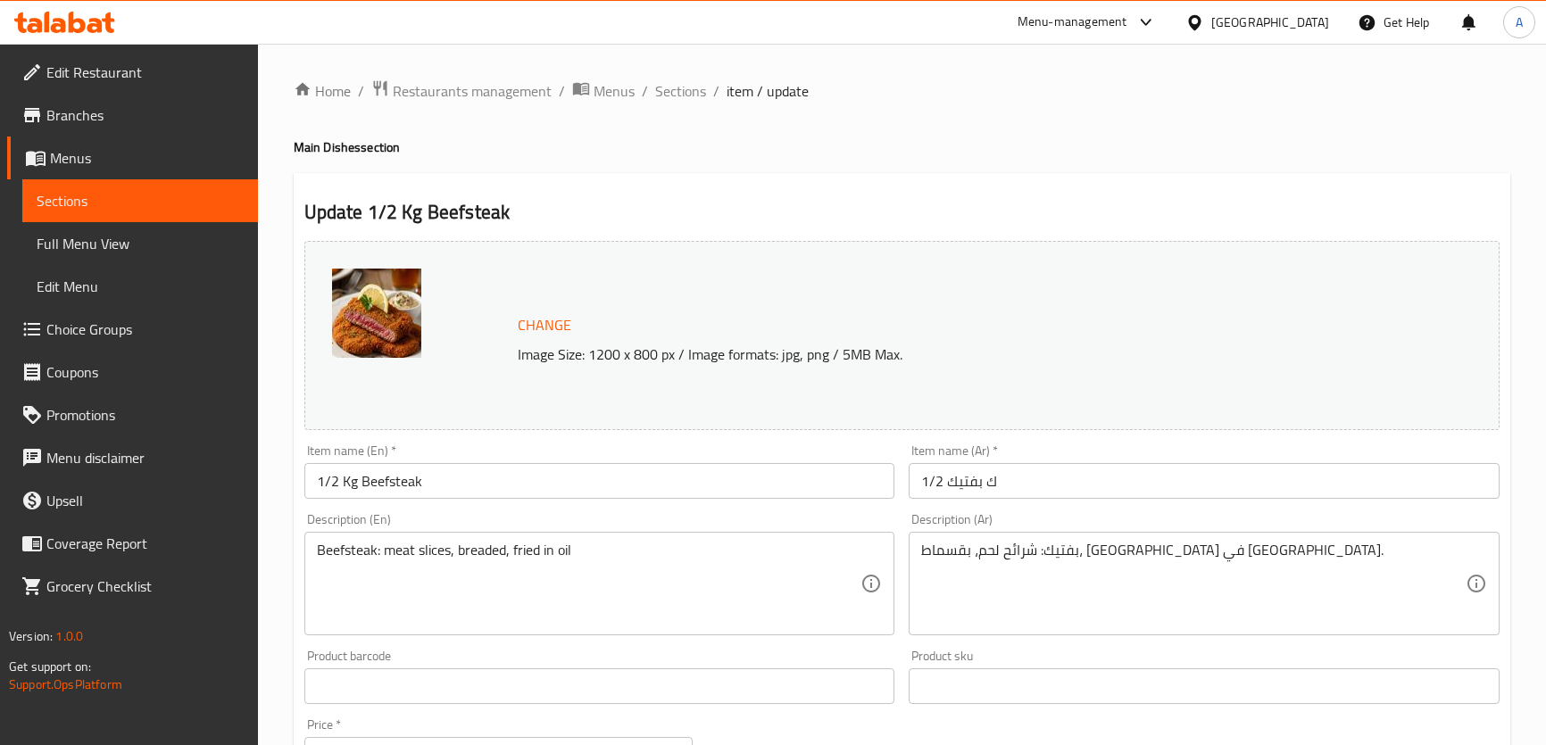
scroll to position [303, 0]
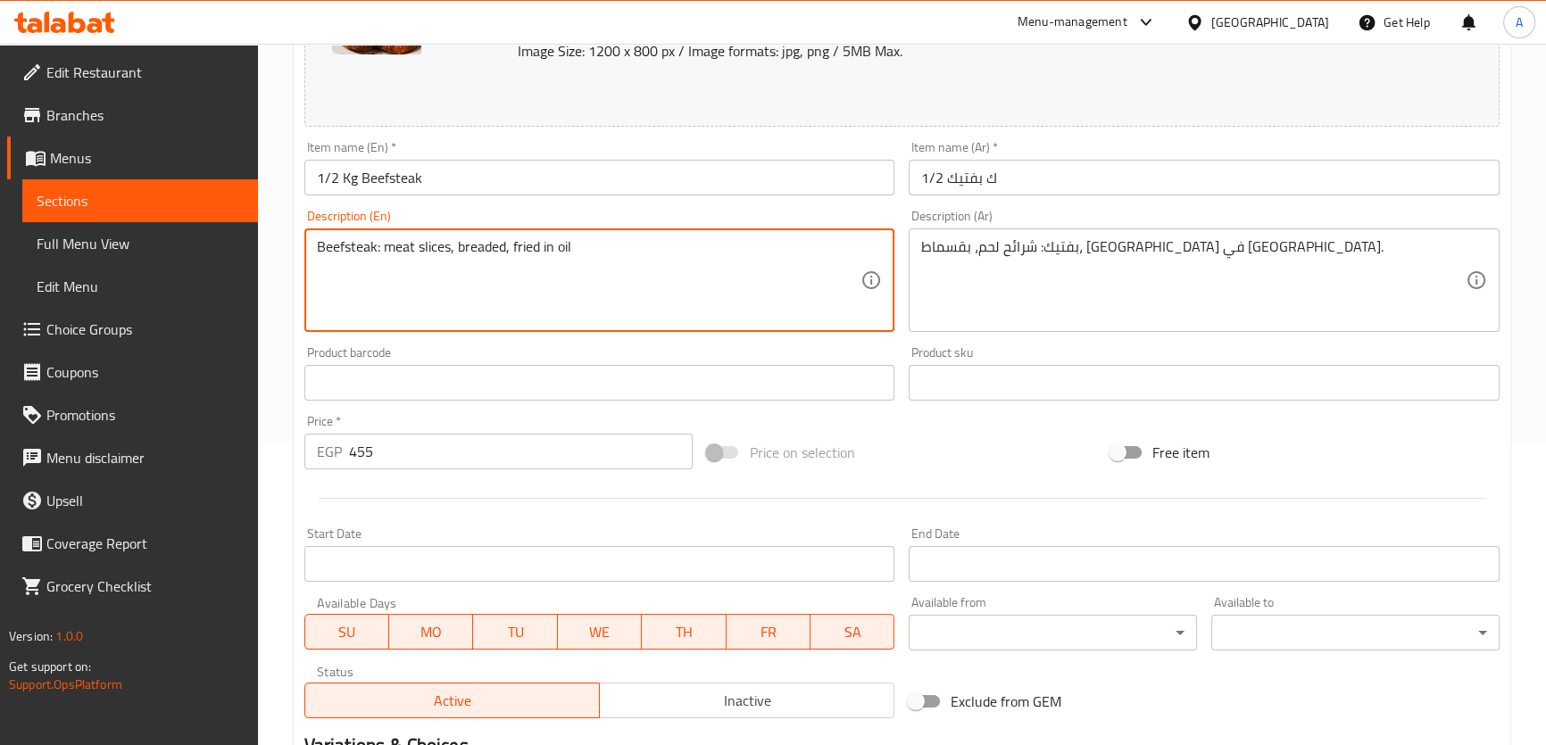
click at [693, 250] on textarea "Beefsteak: meat slices, breaded, fried in oil" at bounding box center [589, 280] width 544 height 85
click at [516, 275] on textarea "Beefsteak: meat slices, breaded, fried in oil" at bounding box center [589, 280] width 544 height 85
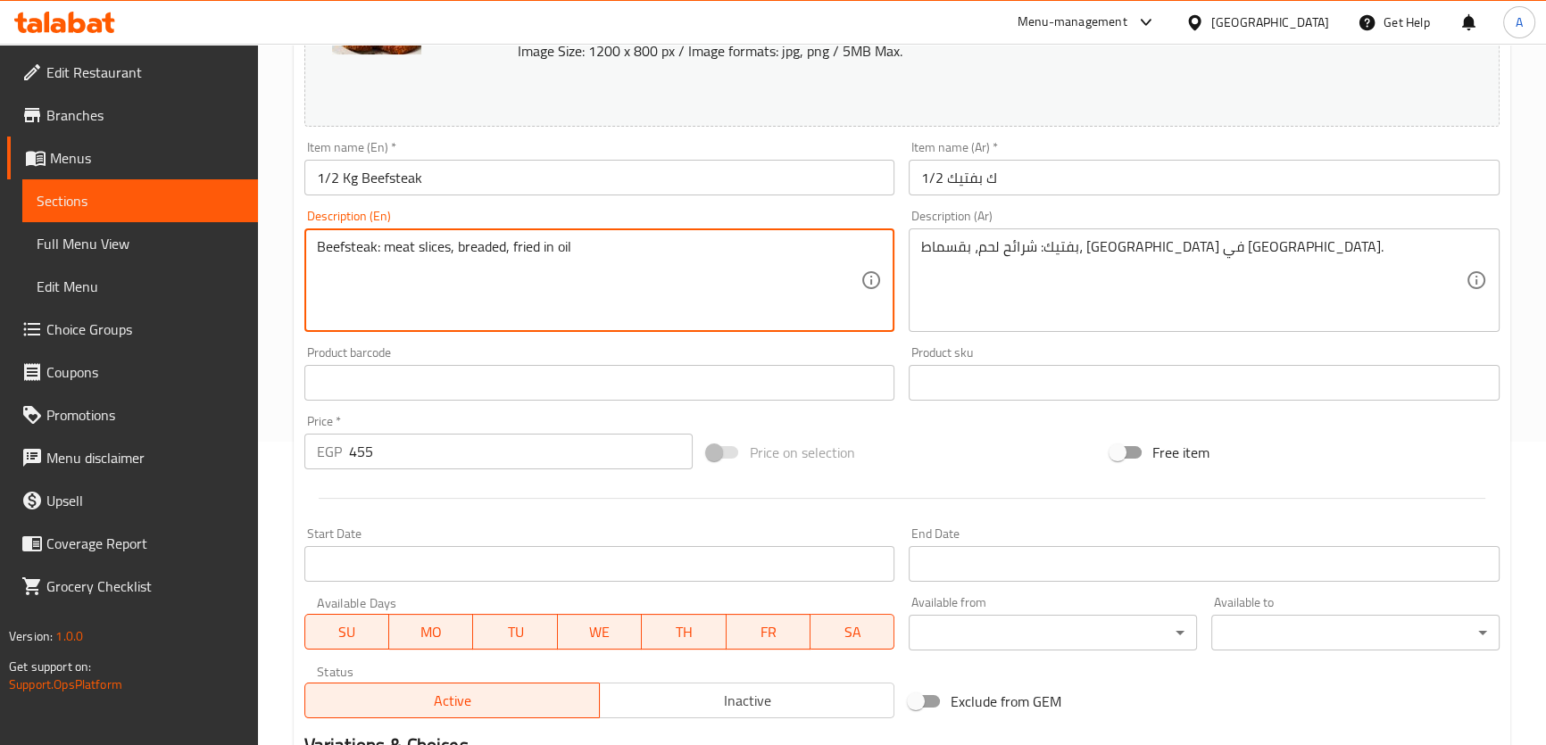
click at [684, 260] on textarea "Beefsteak: meat slices, breaded, fried in oil" at bounding box center [589, 280] width 544 height 85
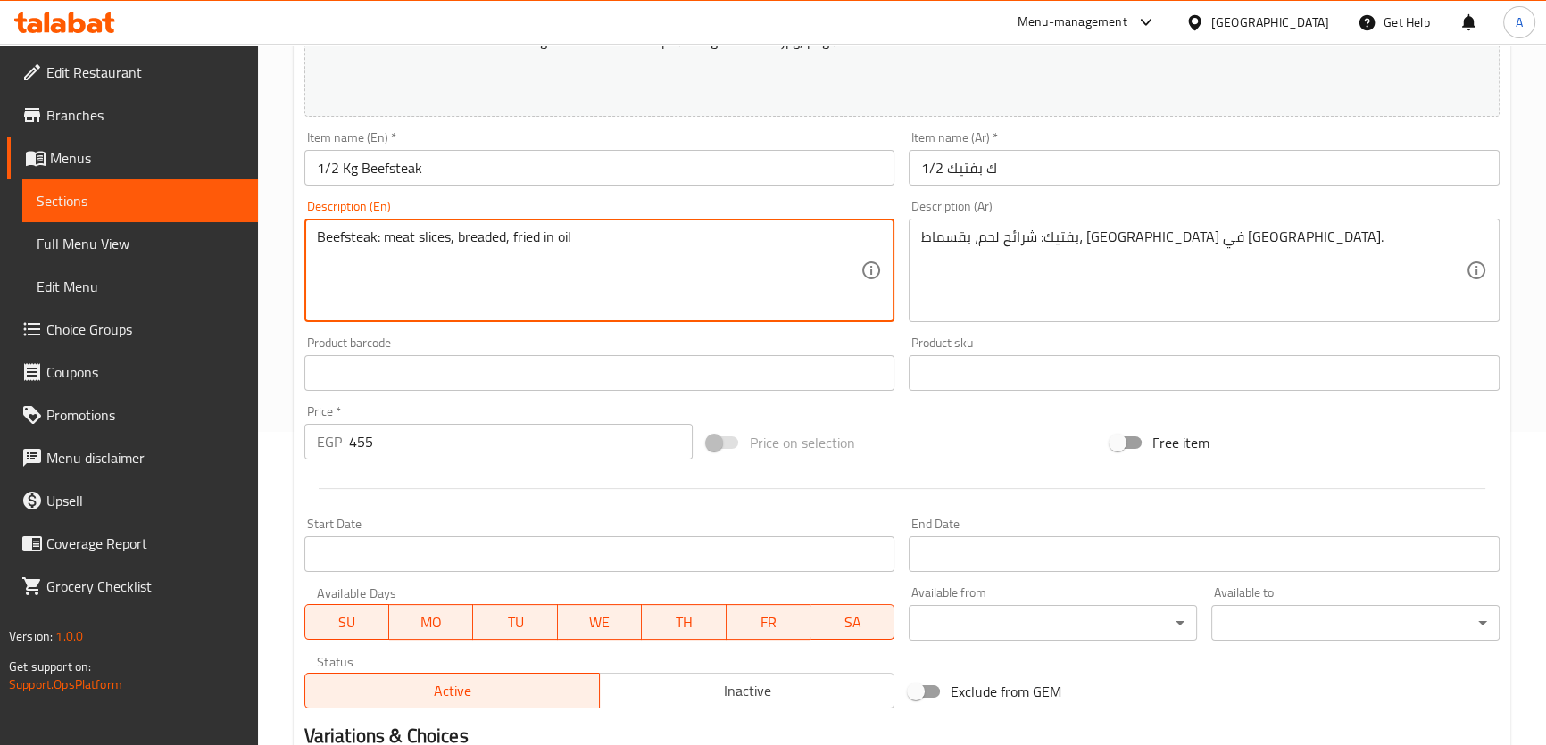
scroll to position [541, 0]
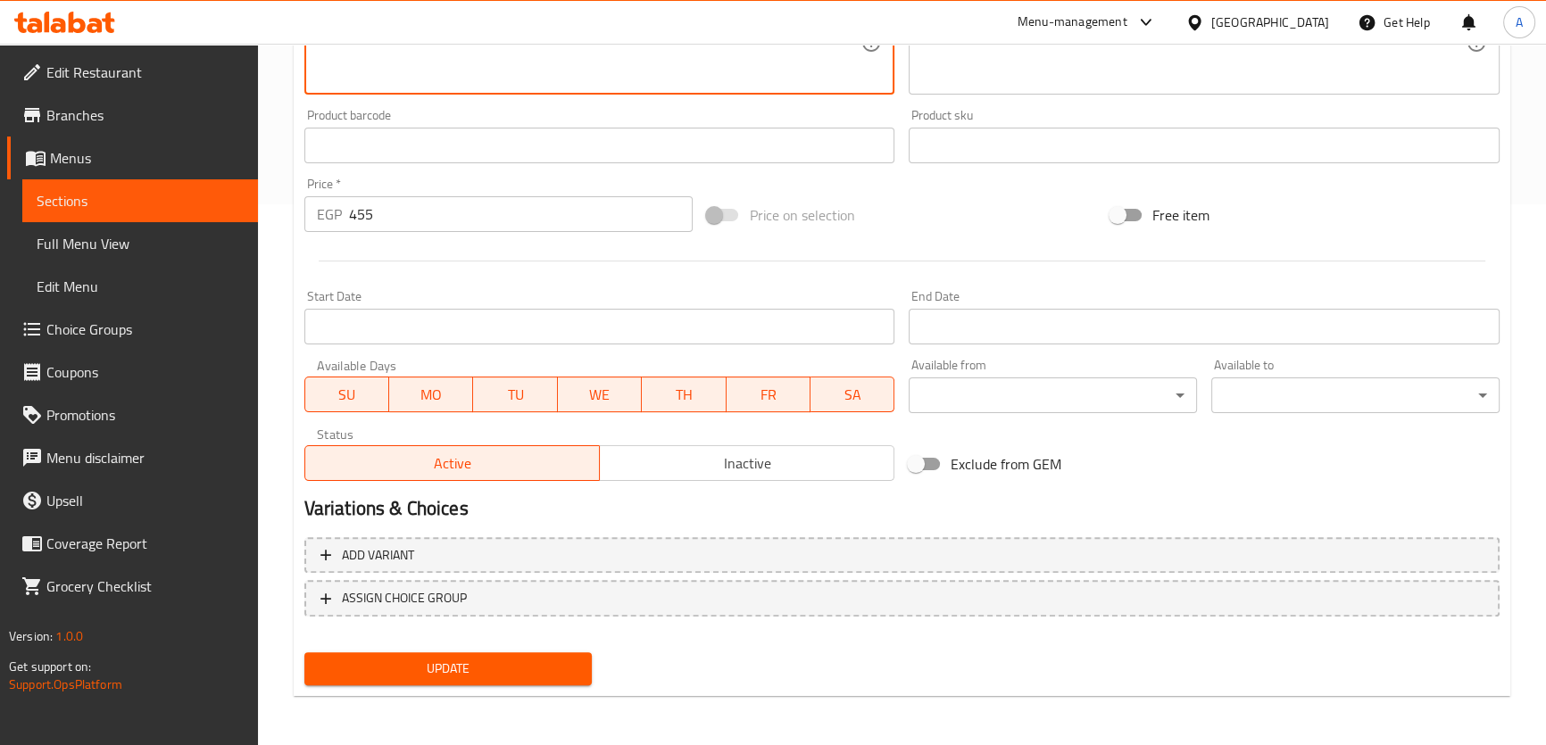
click at [527, 661] on span "Update" at bounding box center [449, 669] width 260 height 22
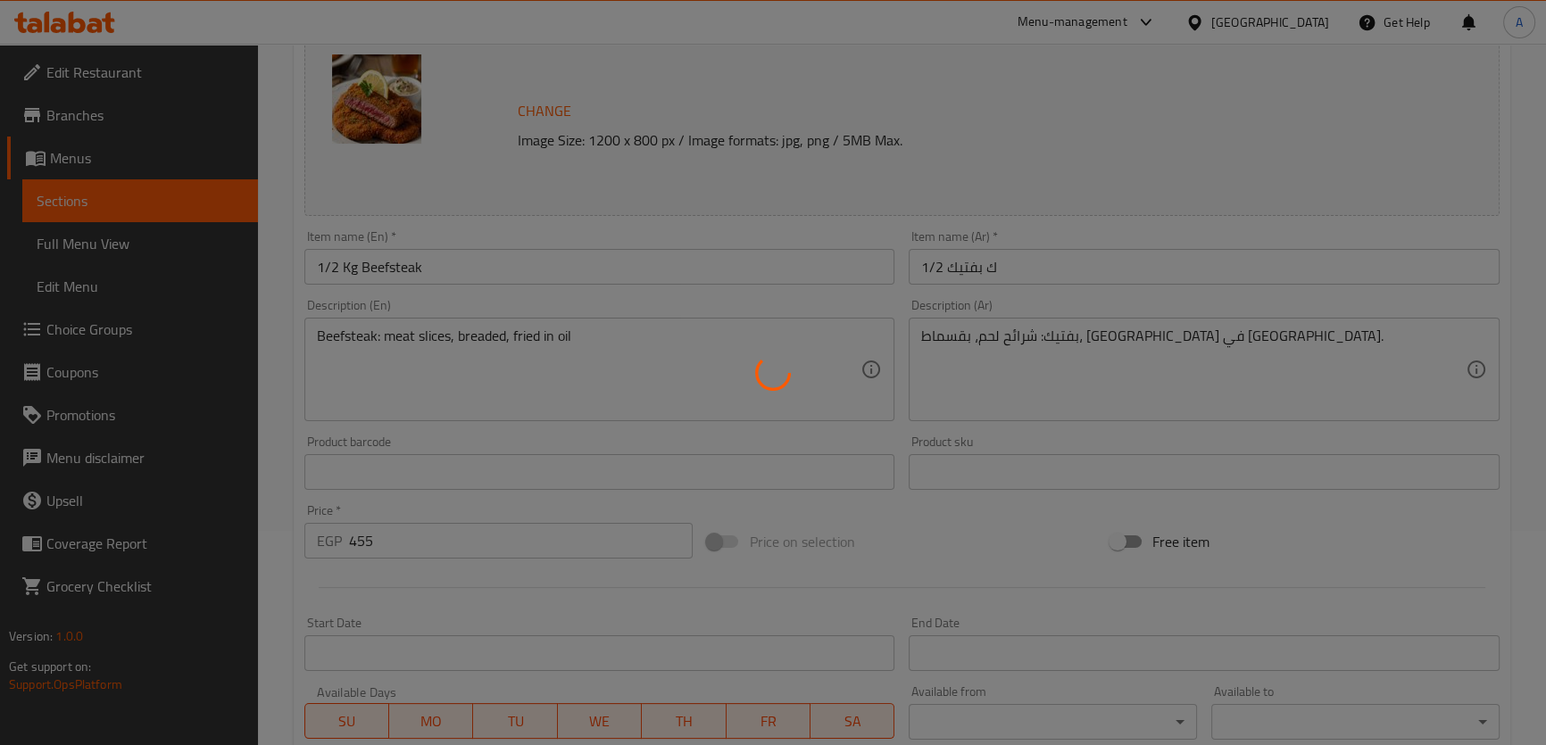
scroll to position [93, 0]
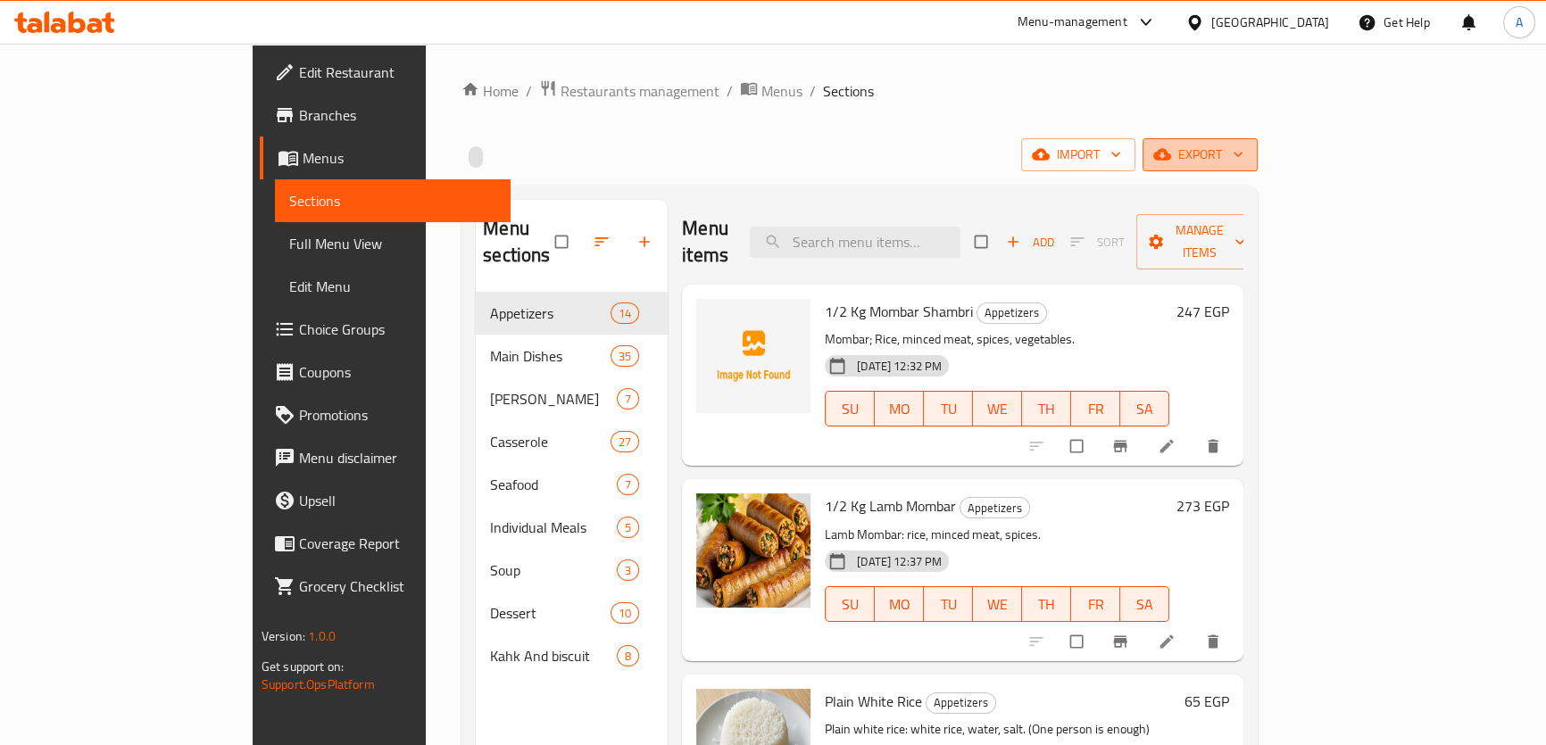
click at [1243, 151] on span "export" at bounding box center [1200, 155] width 87 height 22
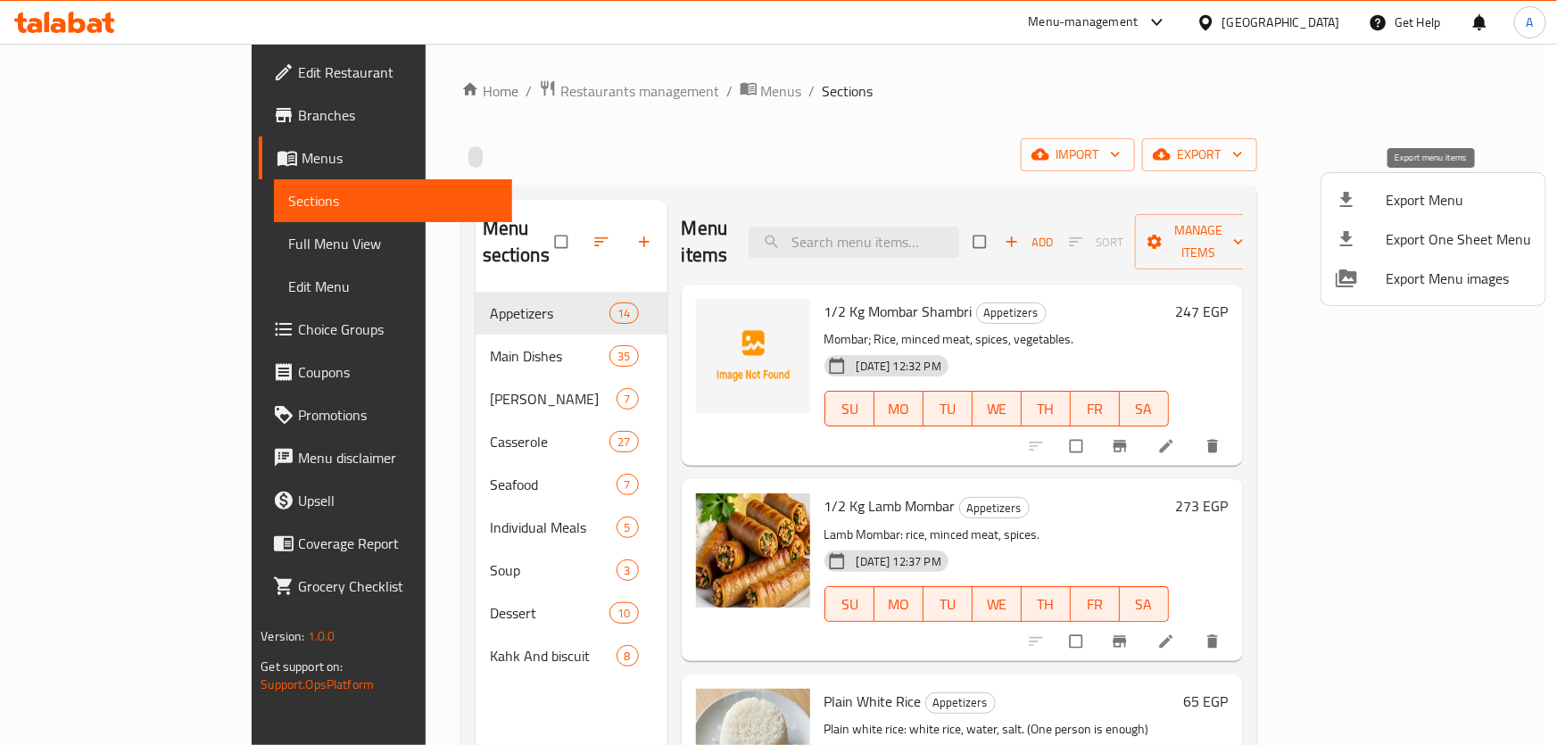
click at [1369, 189] on div at bounding box center [1361, 199] width 50 height 21
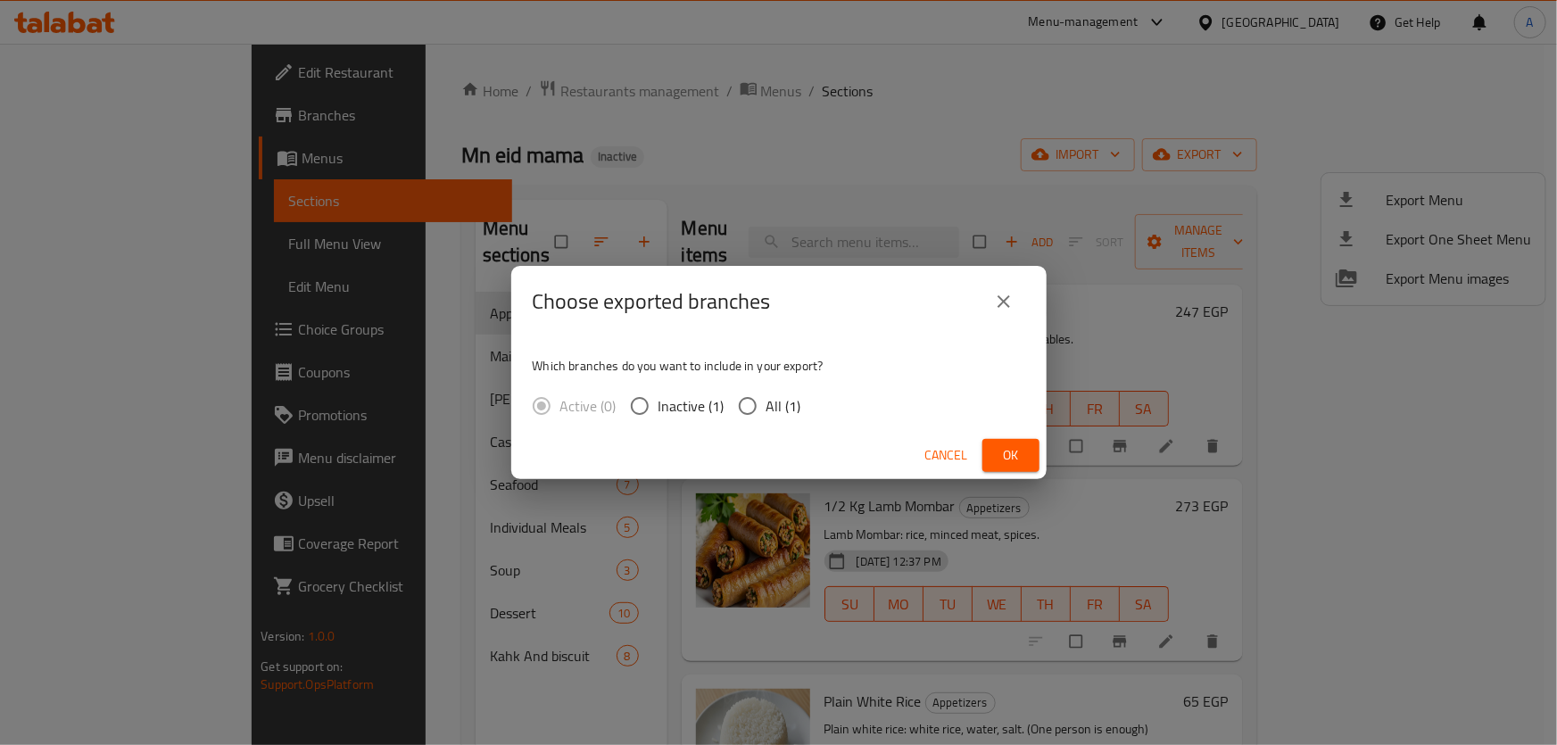
click at [776, 401] on span "All (1)" at bounding box center [784, 405] width 35 height 21
click at [767, 401] on input "All (1)" at bounding box center [747, 405] width 37 height 37
radio input "true"
click at [1013, 451] on span "Ok" at bounding box center [1011, 455] width 29 height 22
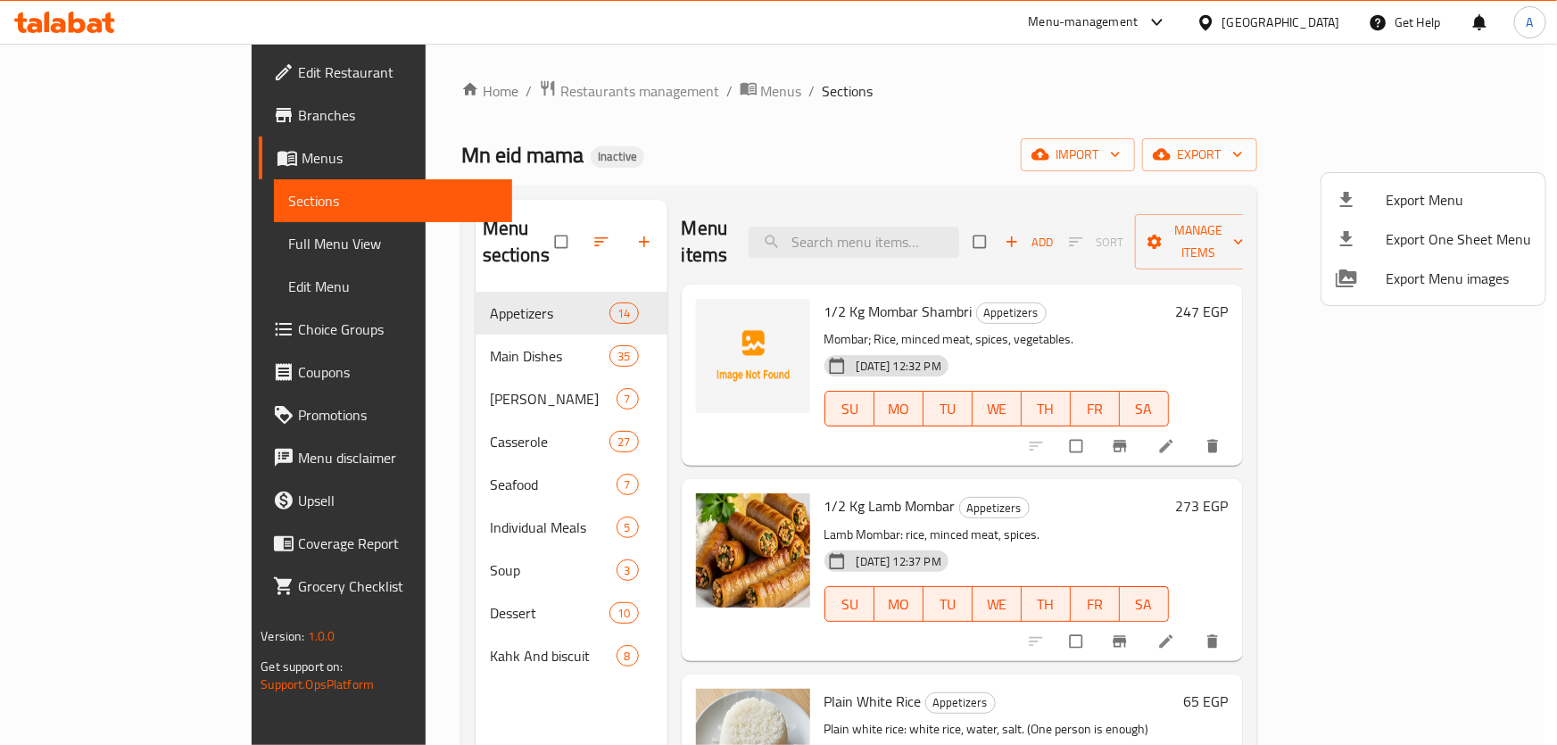
click at [955, 223] on div at bounding box center [778, 372] width 1557 height 745
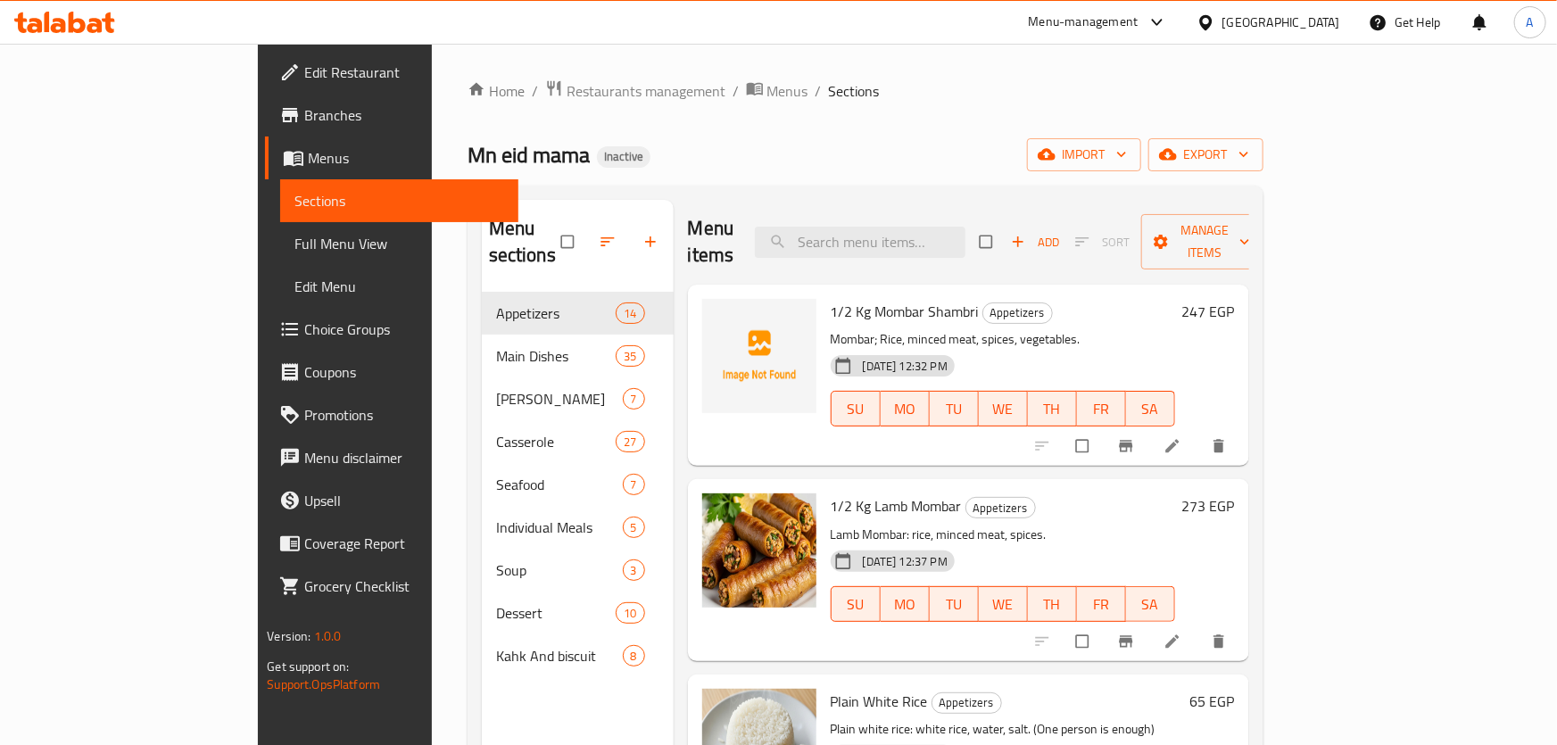
click at [955, 227] on input "search" at bounding box center [860, 242] width 211 height 31
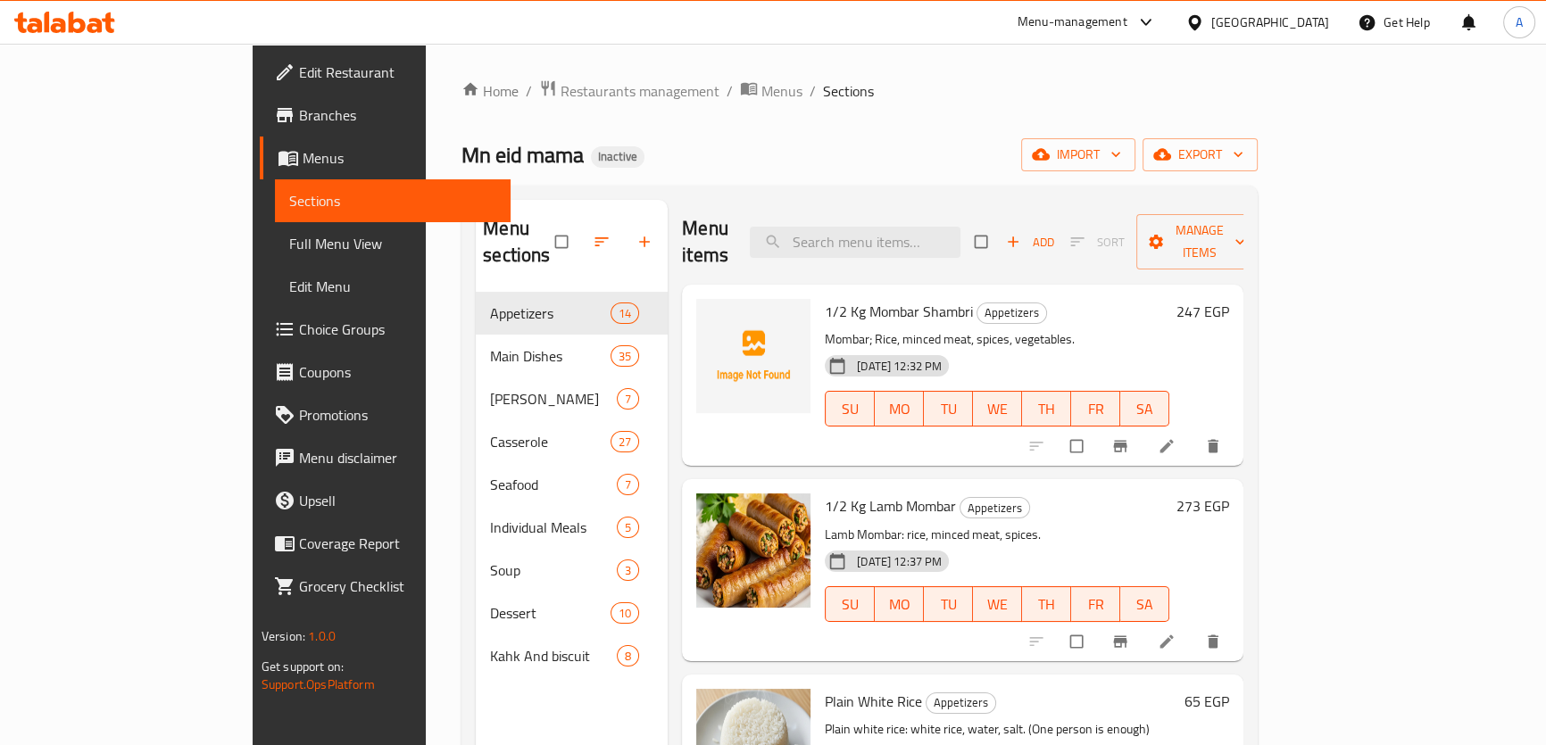
click at [955, 227] on input "search" at bounding box center [855, 242] width 211 height 31
paste input "Large Negresco Plate (6 Pieces)"
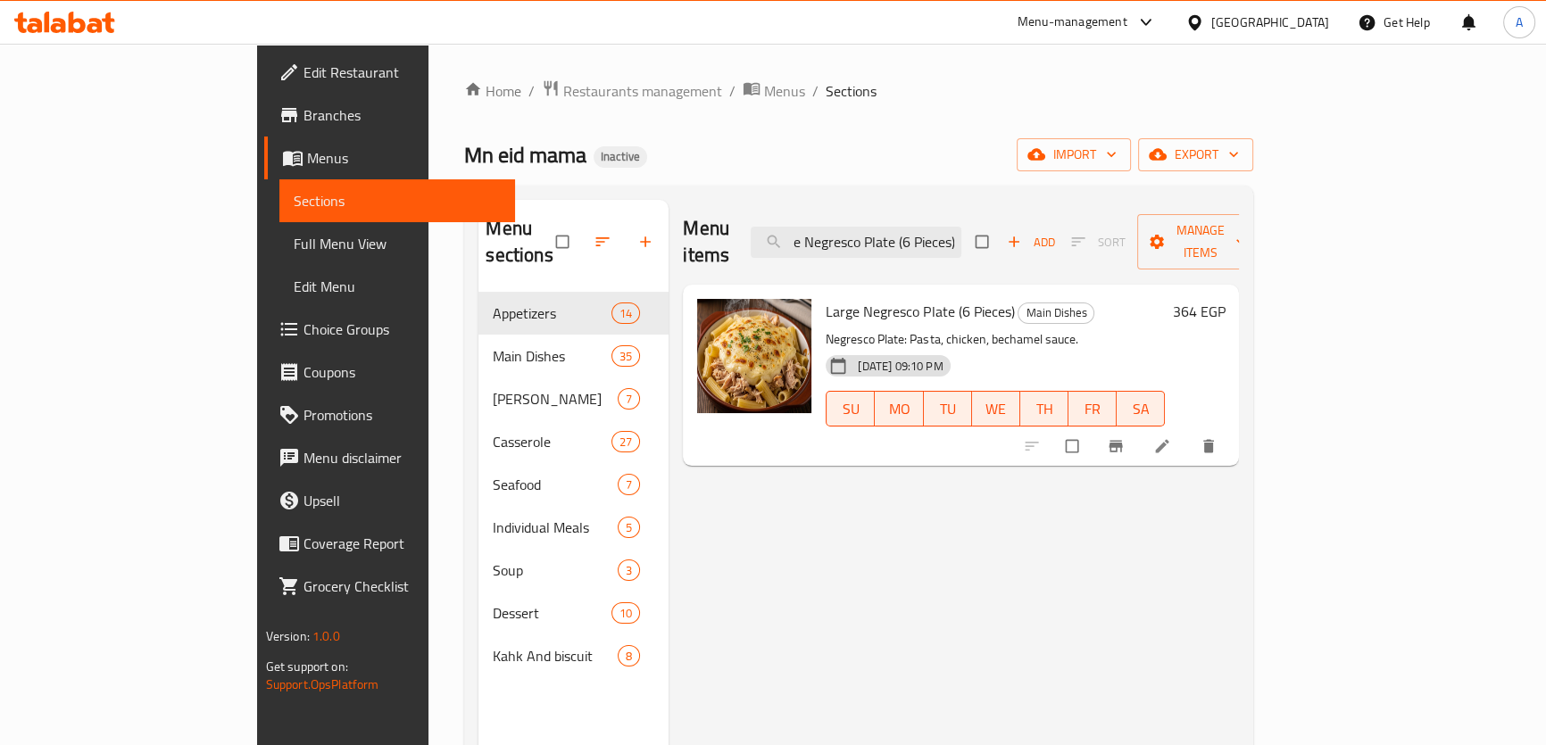
type input "Large Negresco Plate (6 Pieces)"
click at [764, 91] on span "Menus" at bounding box center [784, 90] width 41 height 21
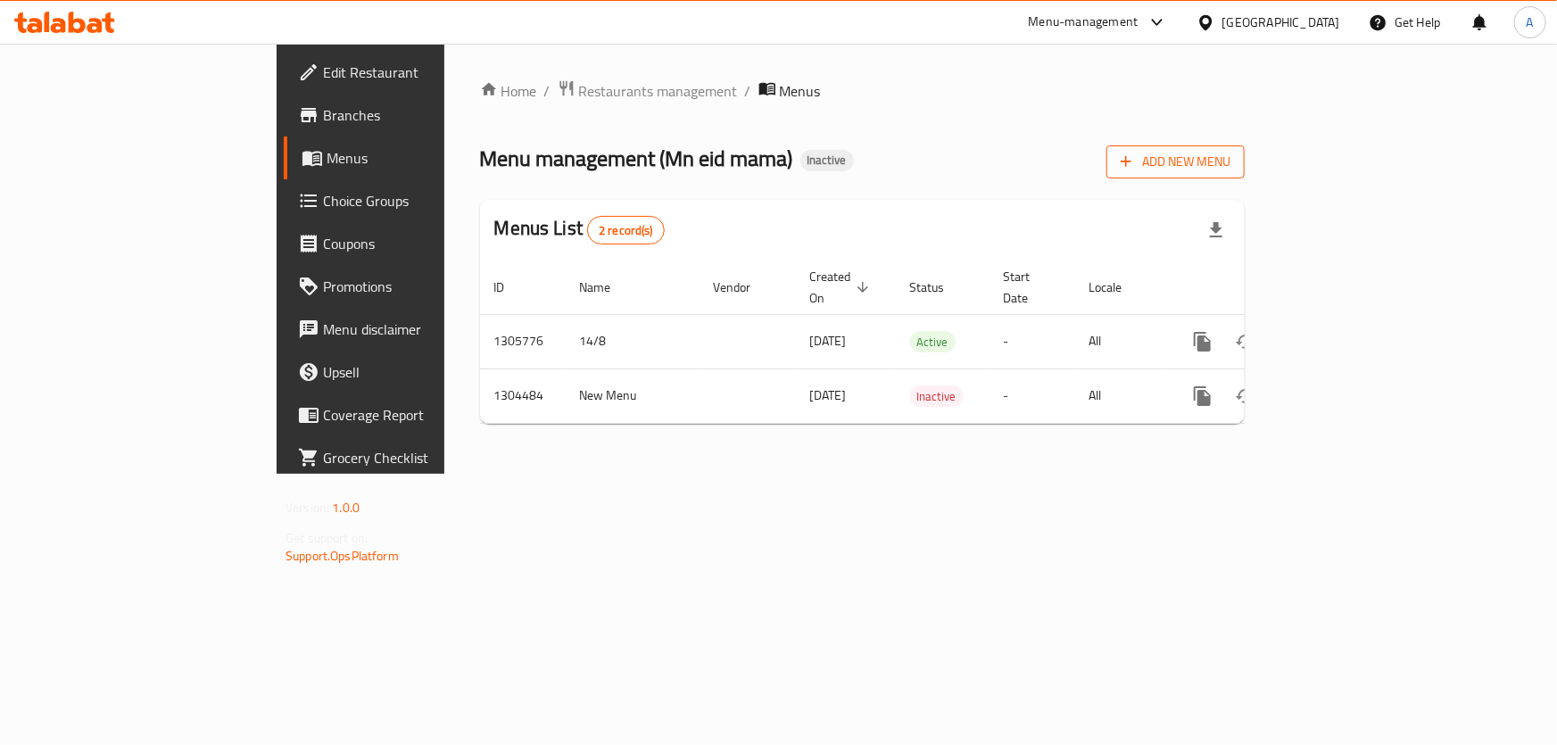
click at [1231, 161] on span "Add New Menu" at bounding box center [1176, 162] width 110 height 22
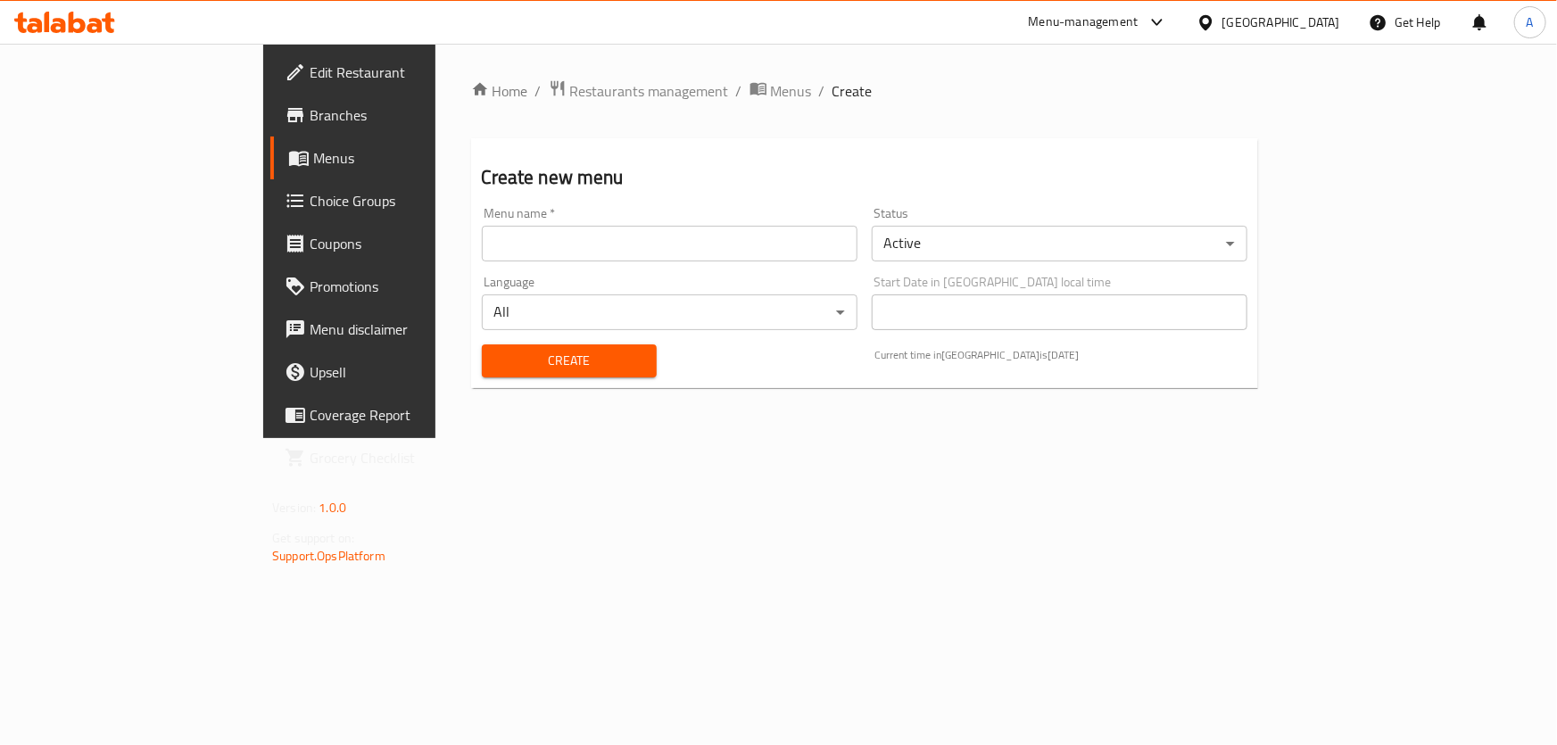
click at [583, 254] on input "text" at bounding box center [670, 244] width 376 height 36
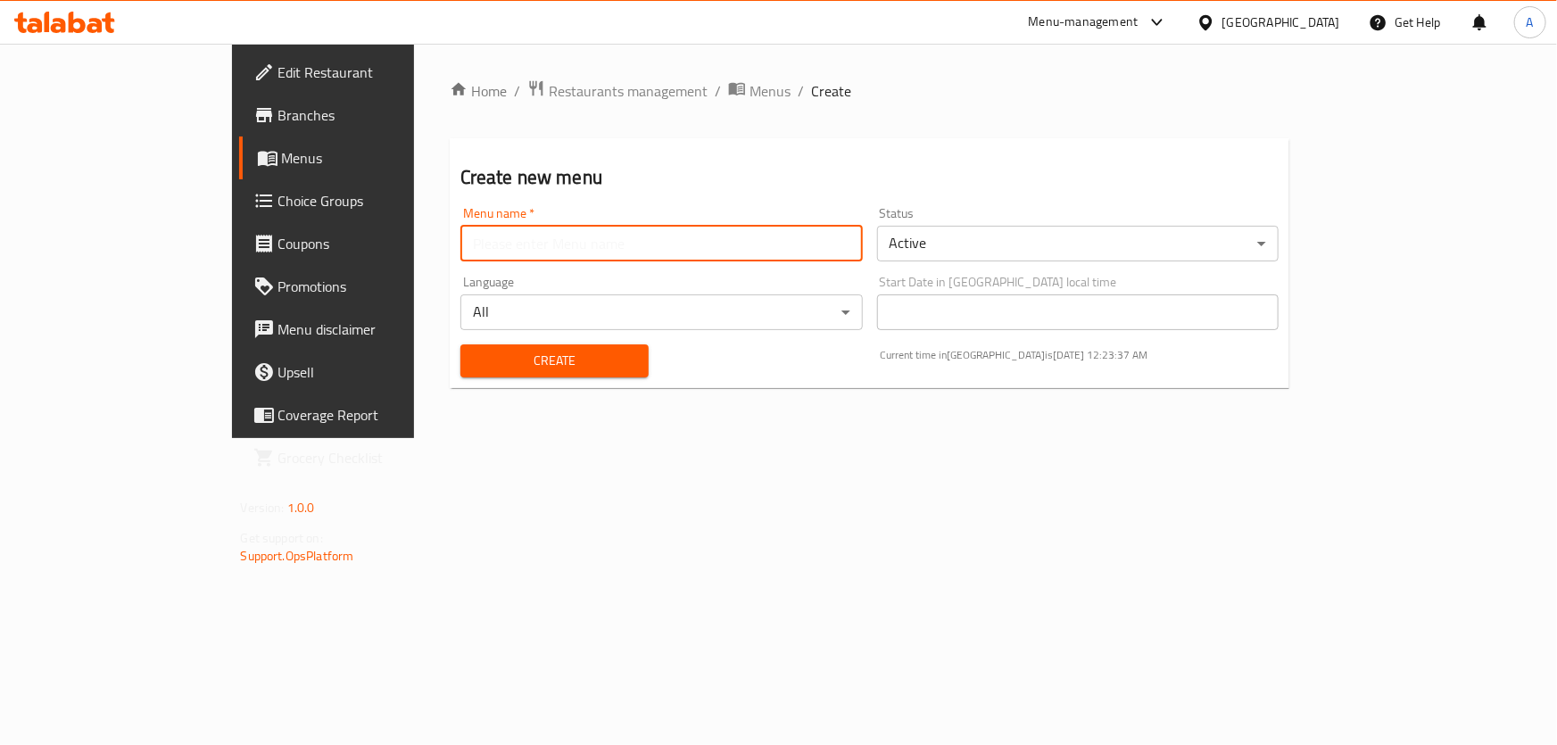
type input "Final"
click at [475, 361] on span "Create" at bounding box center [555, 361] width 160 height 22
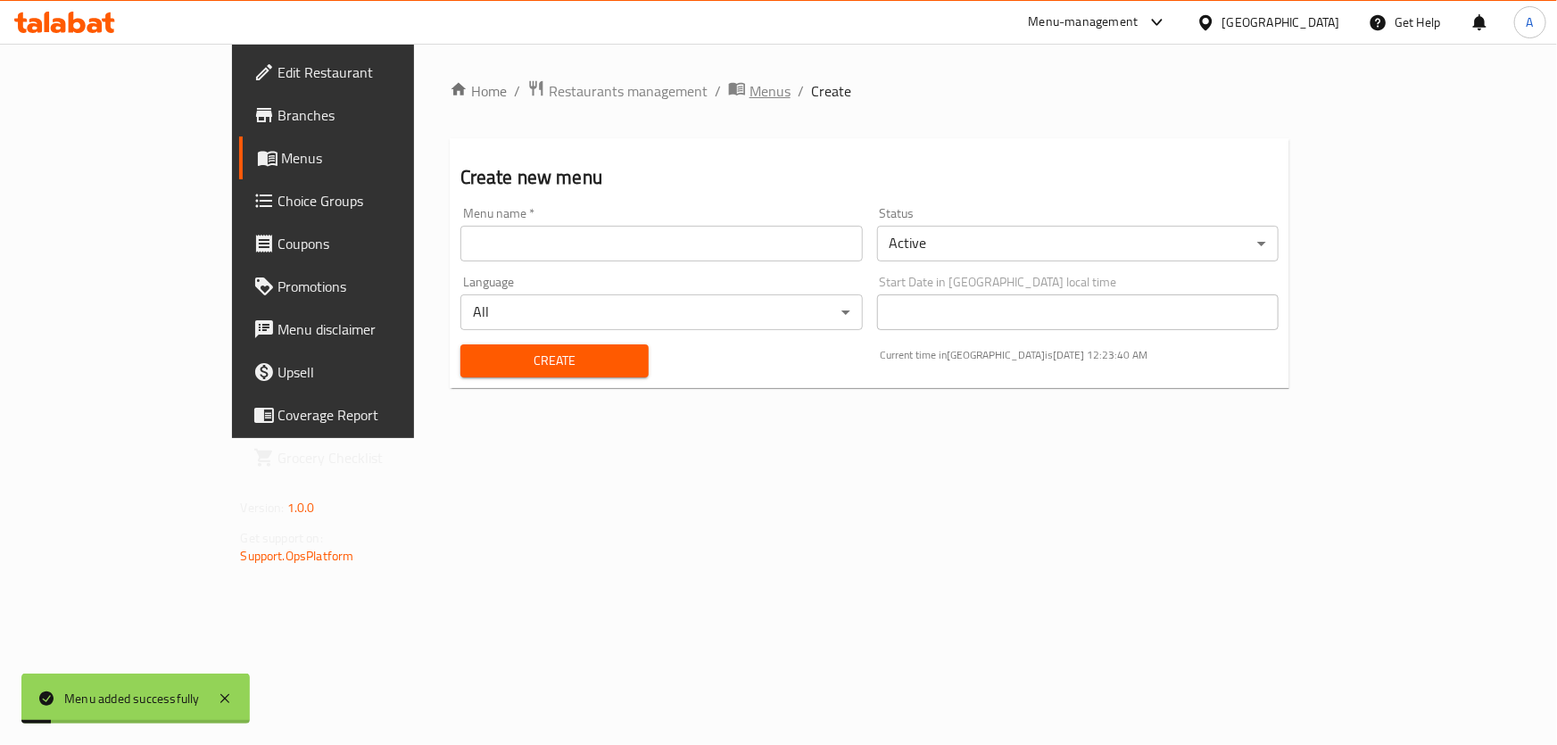
click at [750, 84] on span "Menus" at bounding box center [770, 90] width 41 height 21
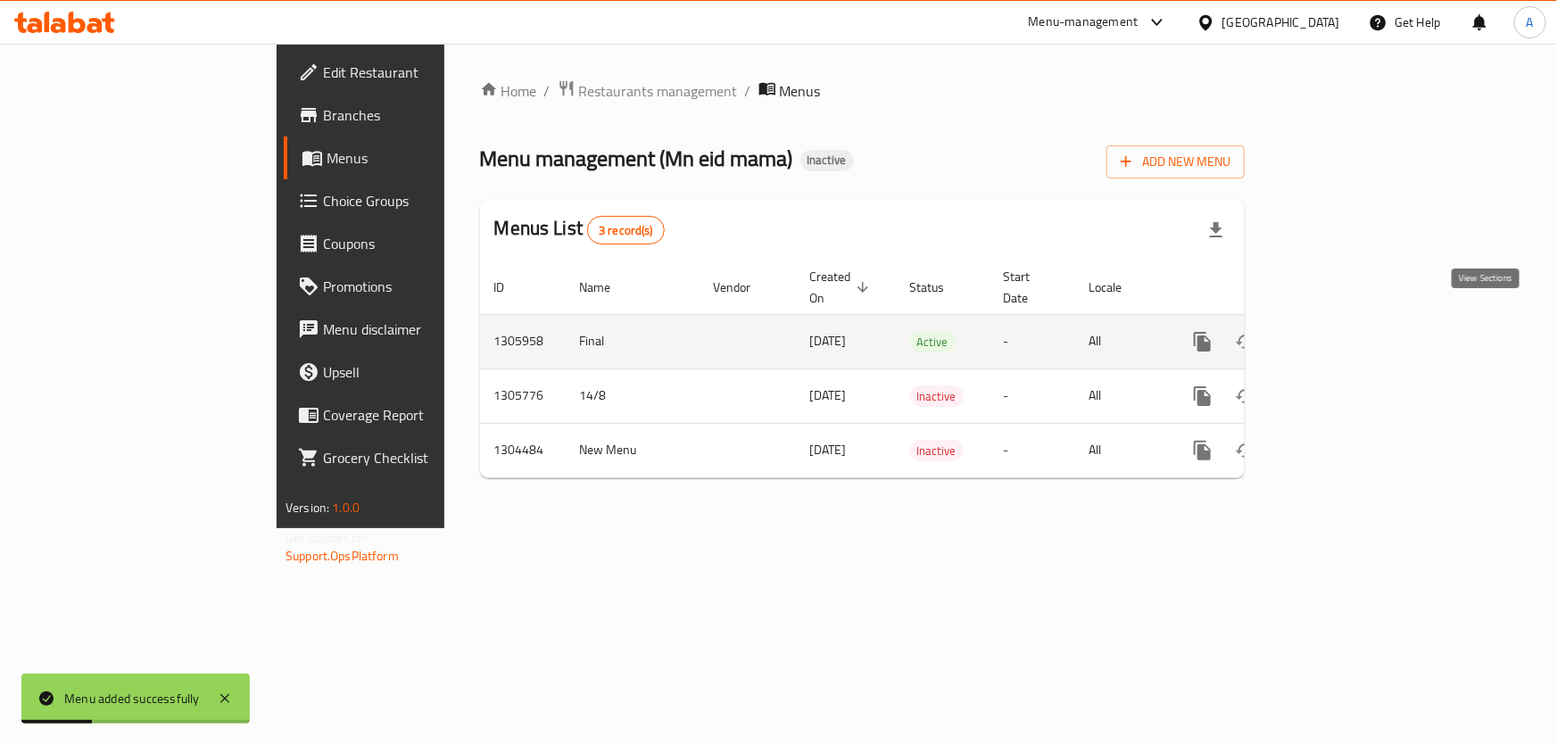
click at [1342, 331] on icon "enhanced table" at bounding box center [1331, 341] width 21 height 21
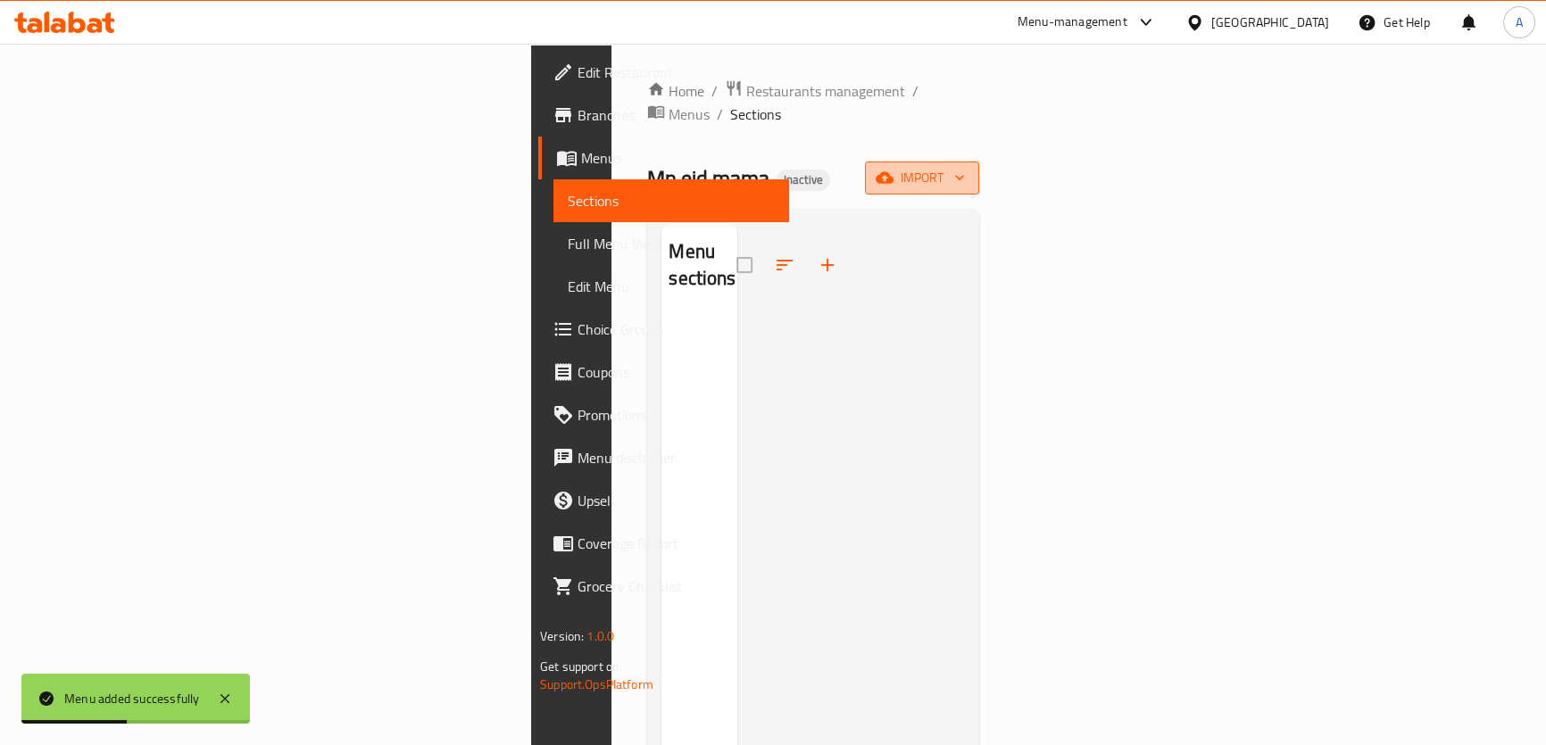
click at [965, 167] on span "import" at bounding box center [922, 178] width 86 height 22
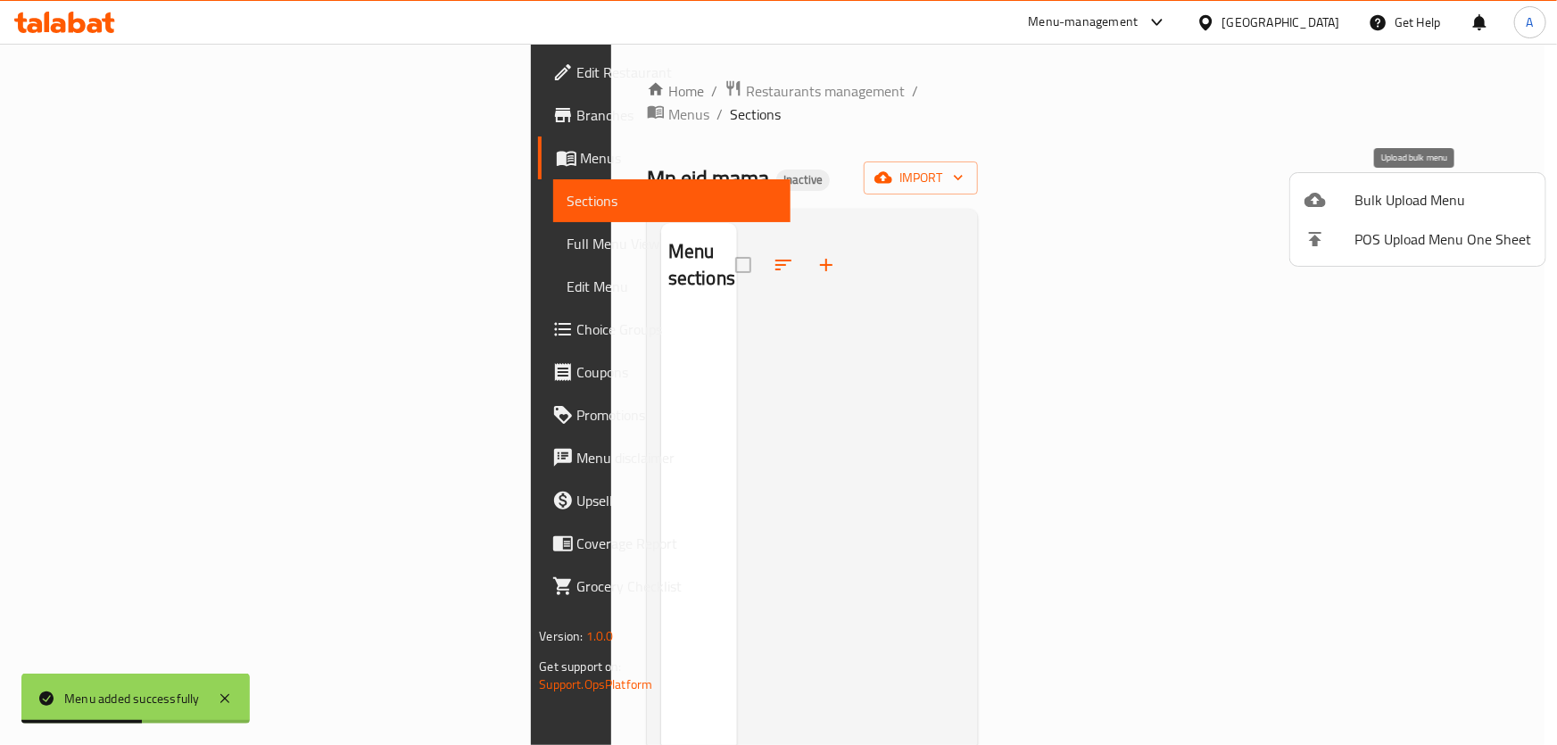
click at [1412, 199] on span "Bulk Upload Menu" at bounding box center [1443, 199] width 177 height 21
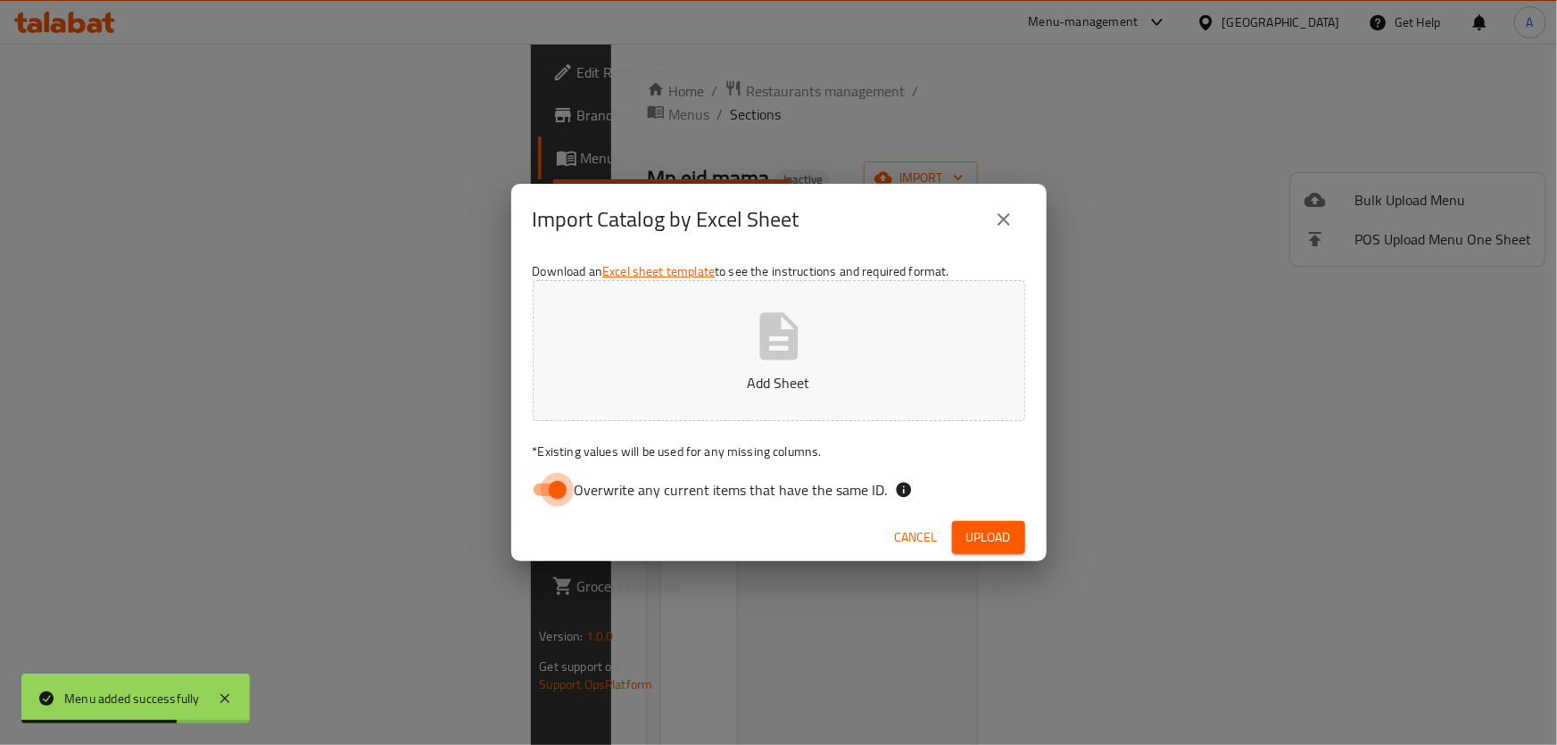
click at [535, 491] on input "Overwrite any current items that have the same ID." at bounding box center [558, 490] width 102 height 34
checkbox input "false"
click at [703, 365] on button "Add Sheet" at bounding box center [779, 350] width 493 height 141
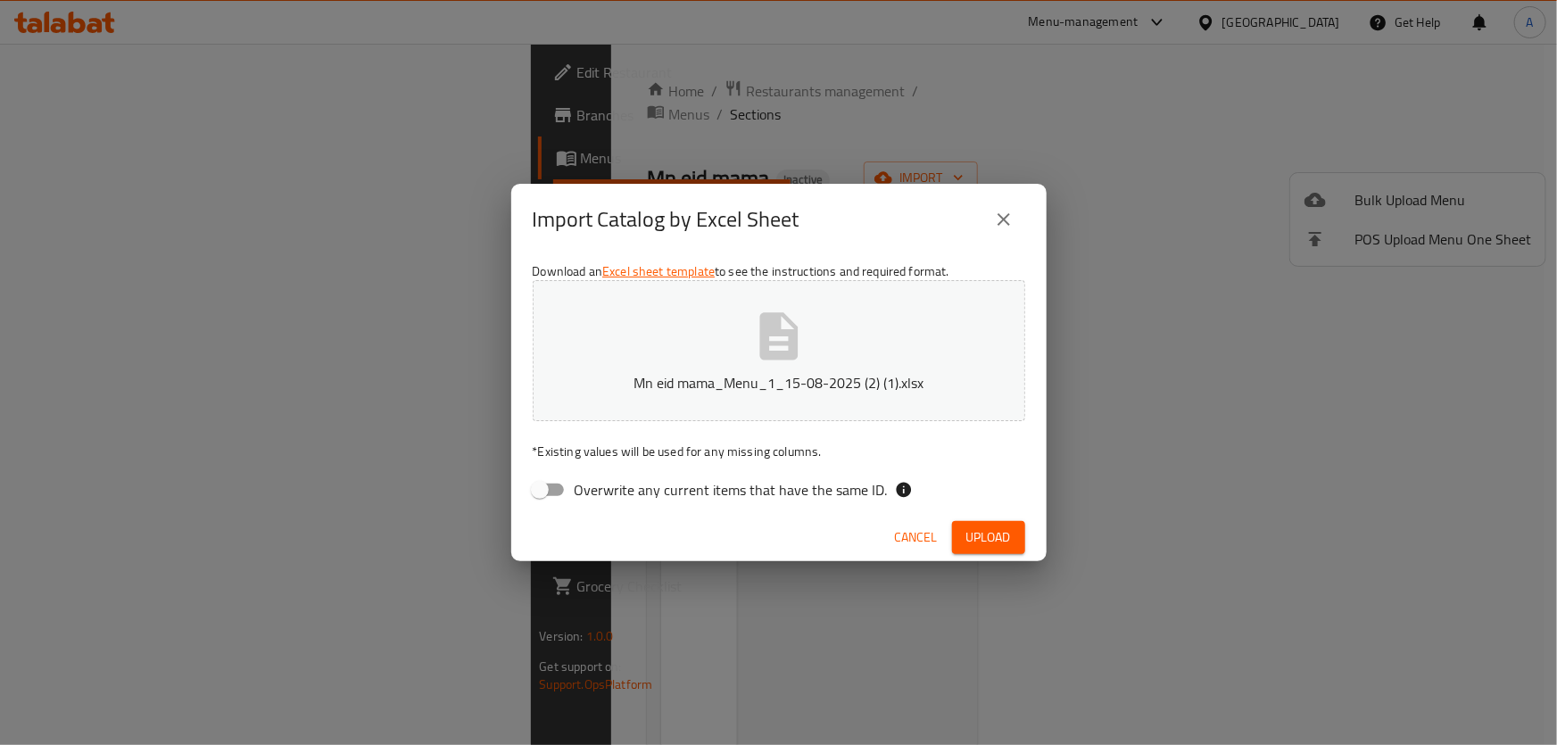
click at [1009, 538] on span "Upload" at bounding box center [988, 538] width 45 height 22
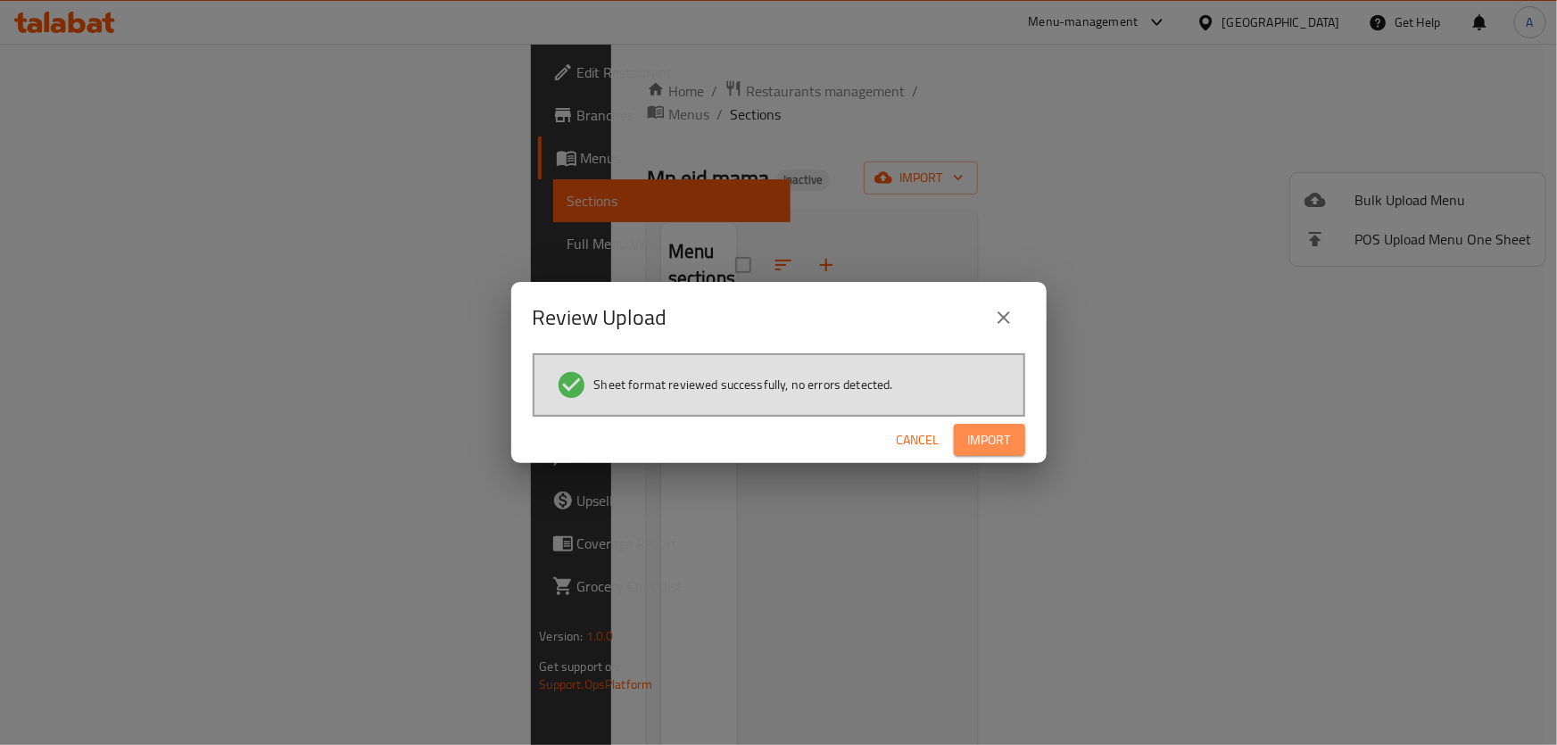
click at [1000, 449] on span "Import" at bounding box center [989, 440] width 43 height 22
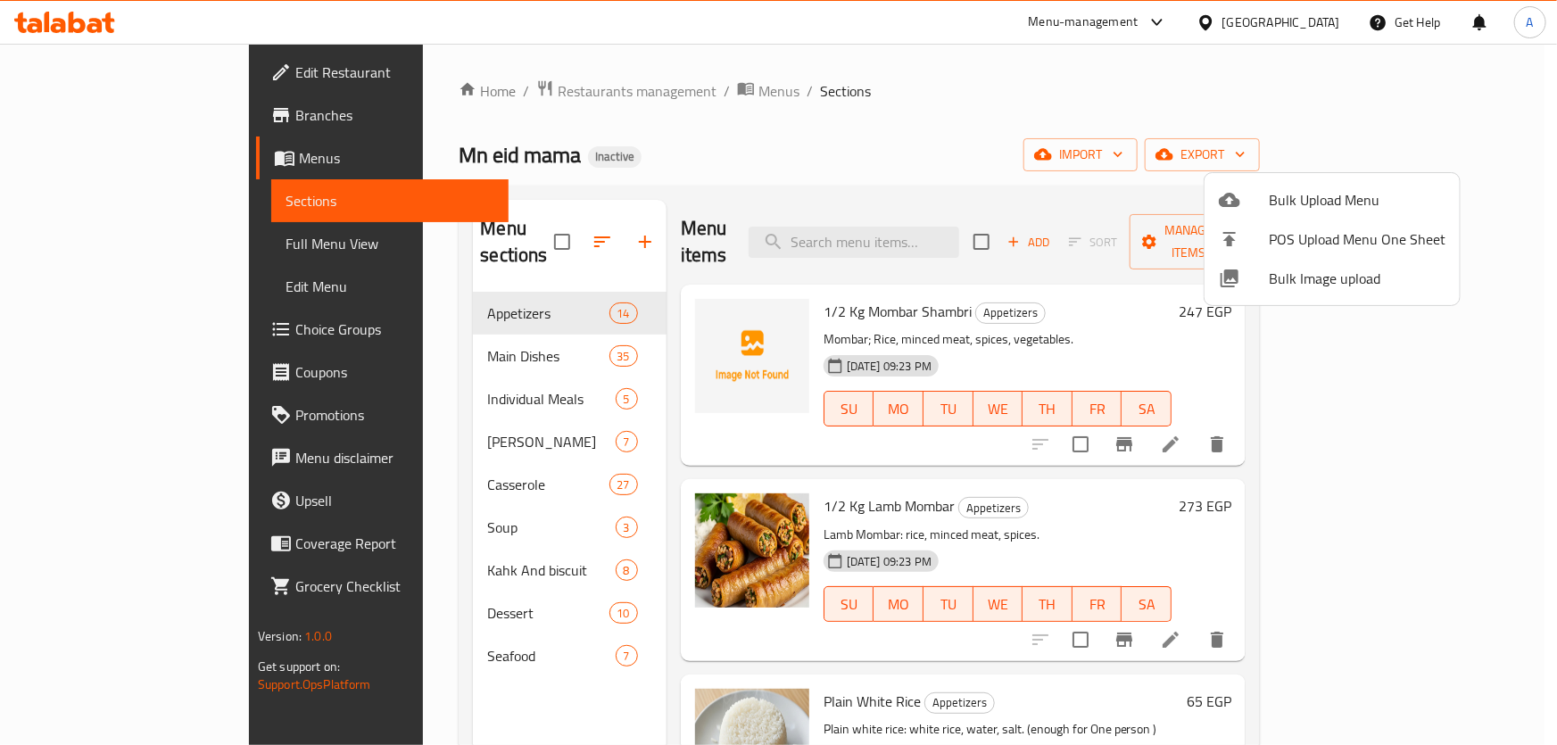
click at [586, 92] on div at bounding box center [778, 372] width 1557 height 745
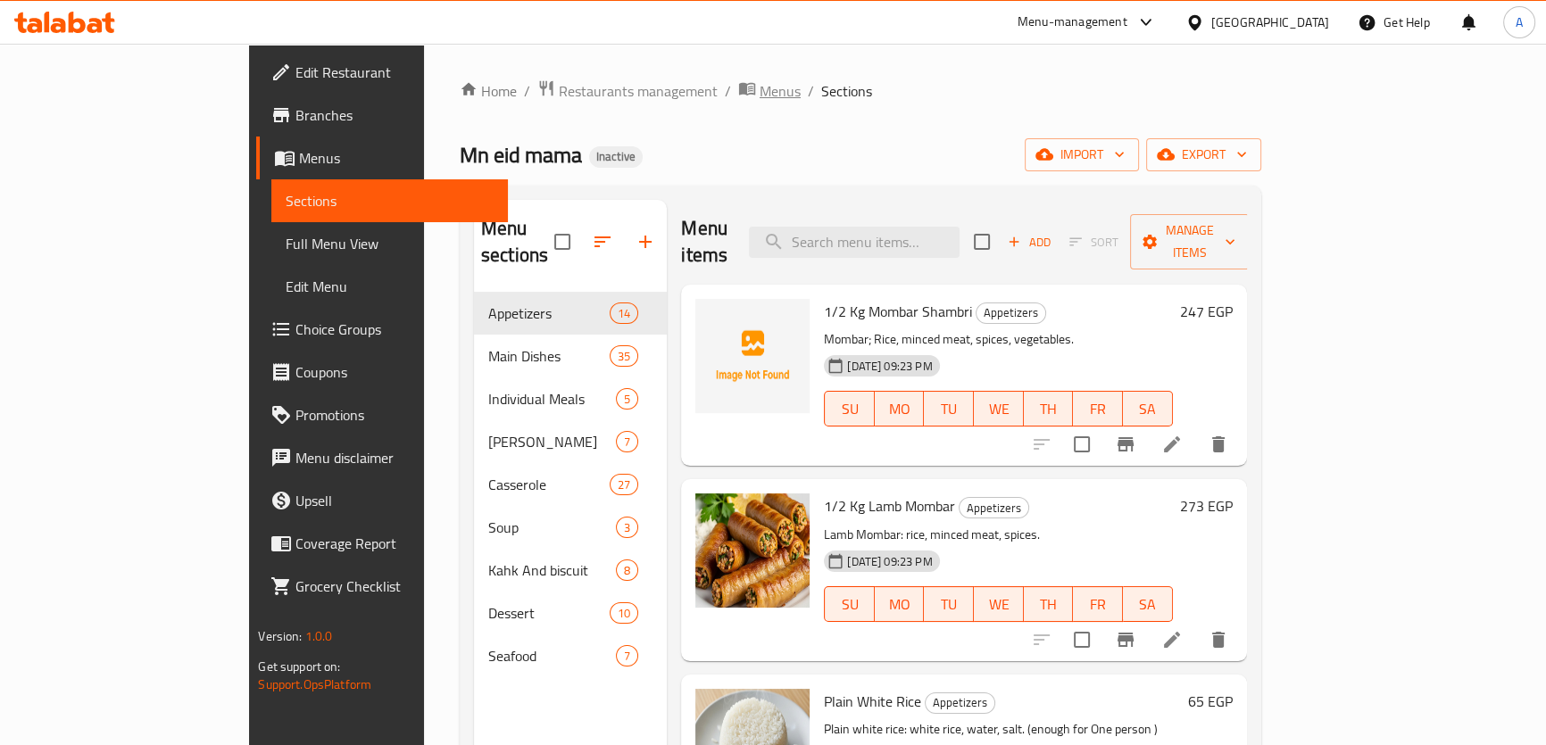
click at [759, 88] on span "Menus" at bounding box center [779, 90] width 41 height 21
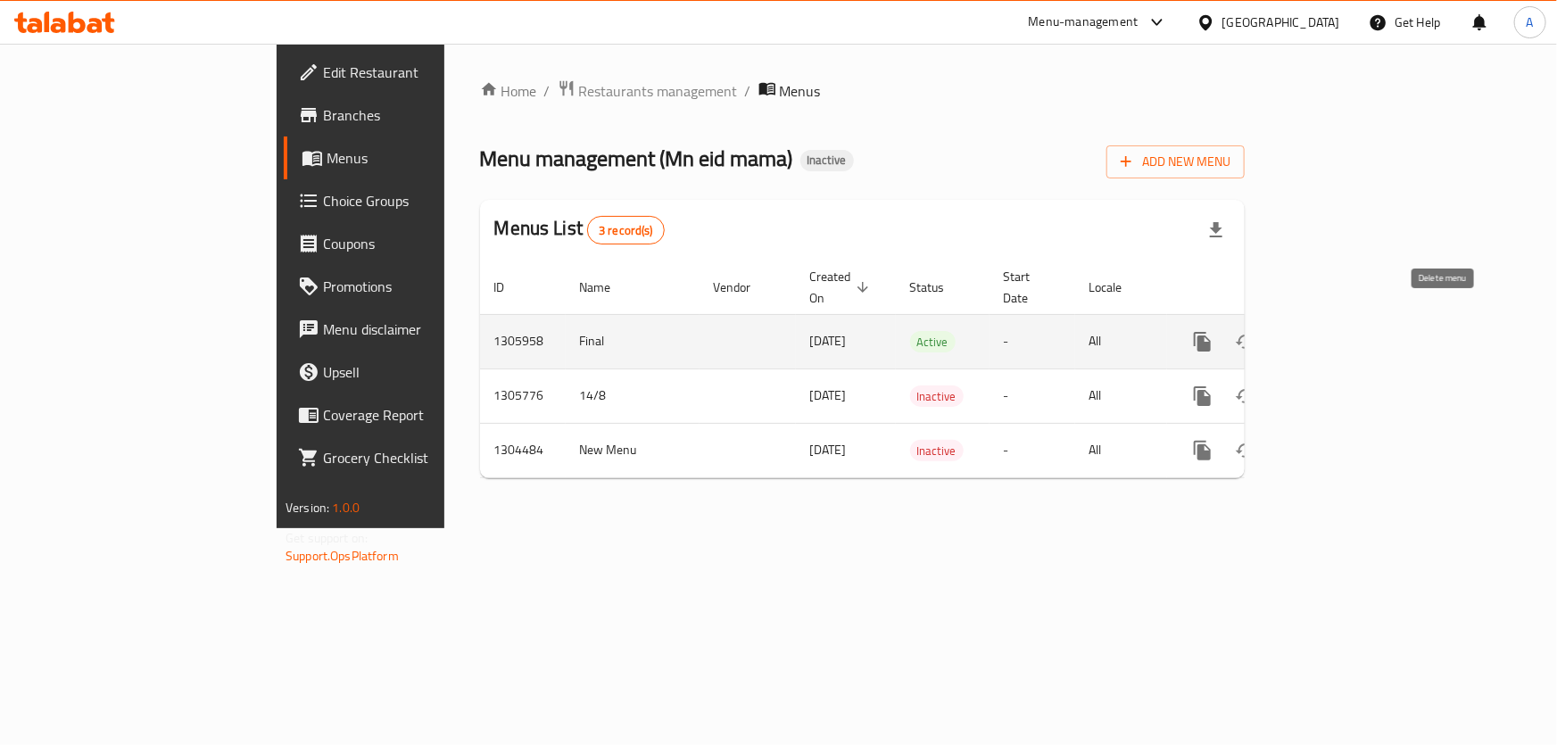
click at [1295, 334] on icon "enhanced table" at bounding box center [1288, 342] width 12 height 16
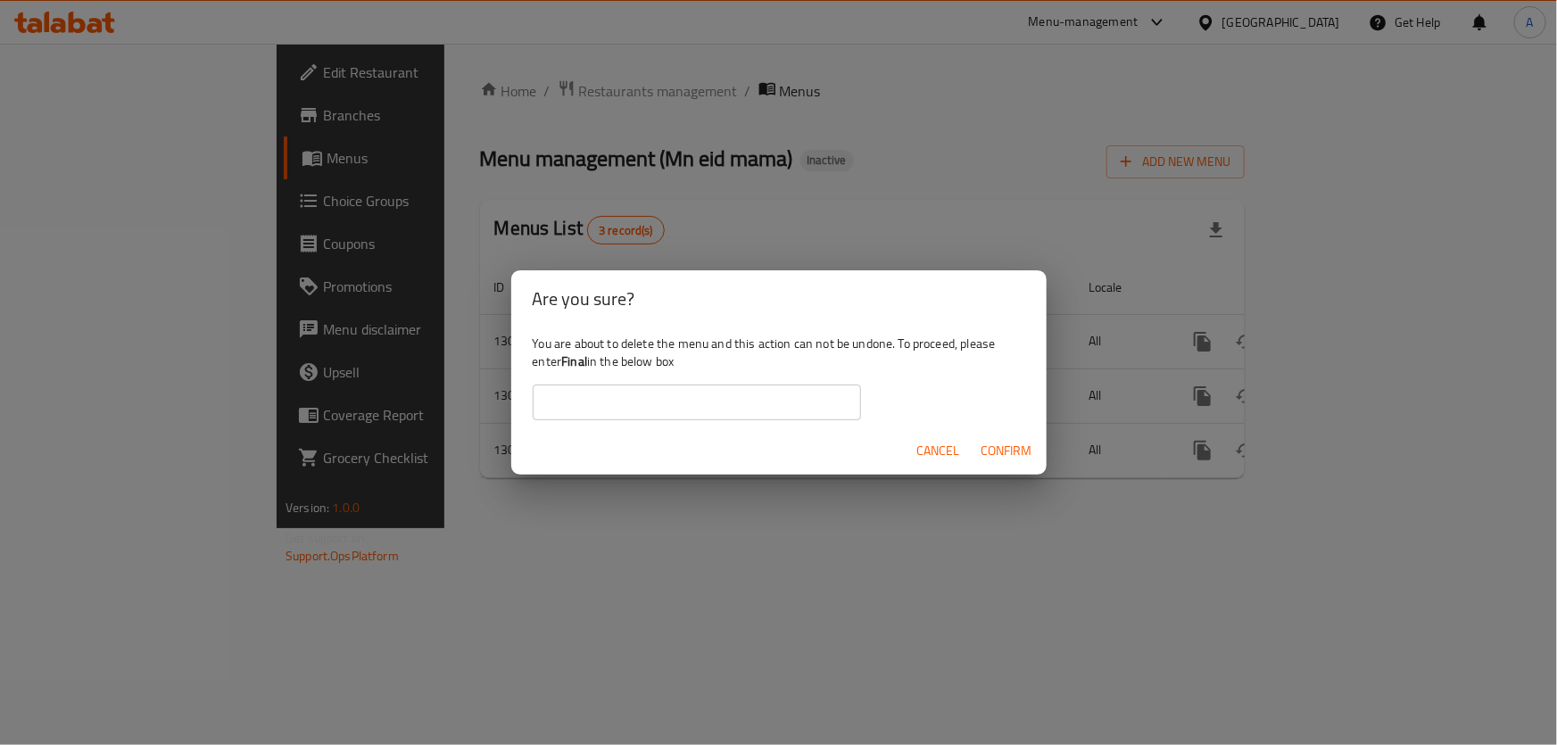
click at [946, 444] on span "Cancel" at bounding box center [938, 451] width 43 height 22
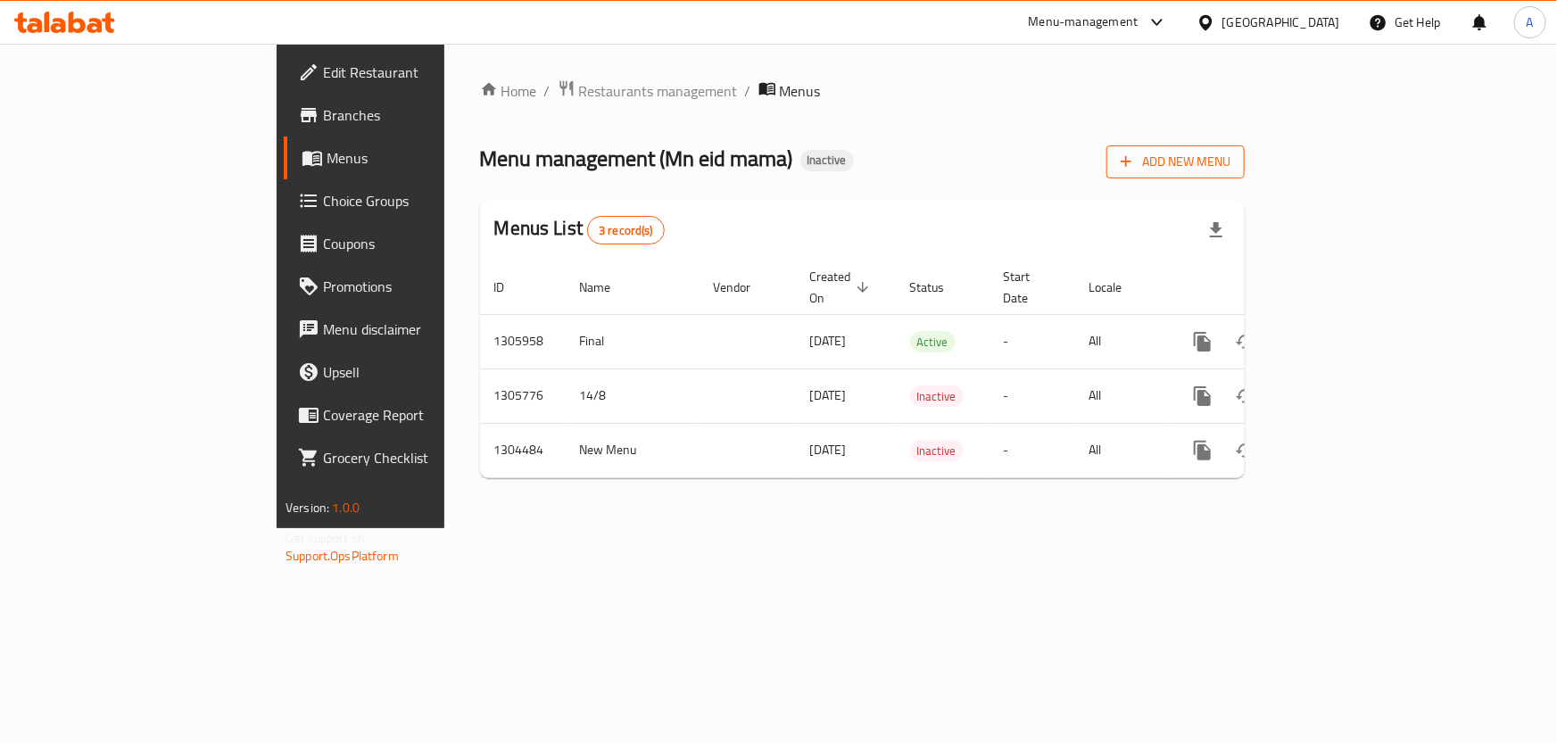
click at [1231, 165] on span "Add New Menu" at bounding box center [1176, 162] width 110 height 22
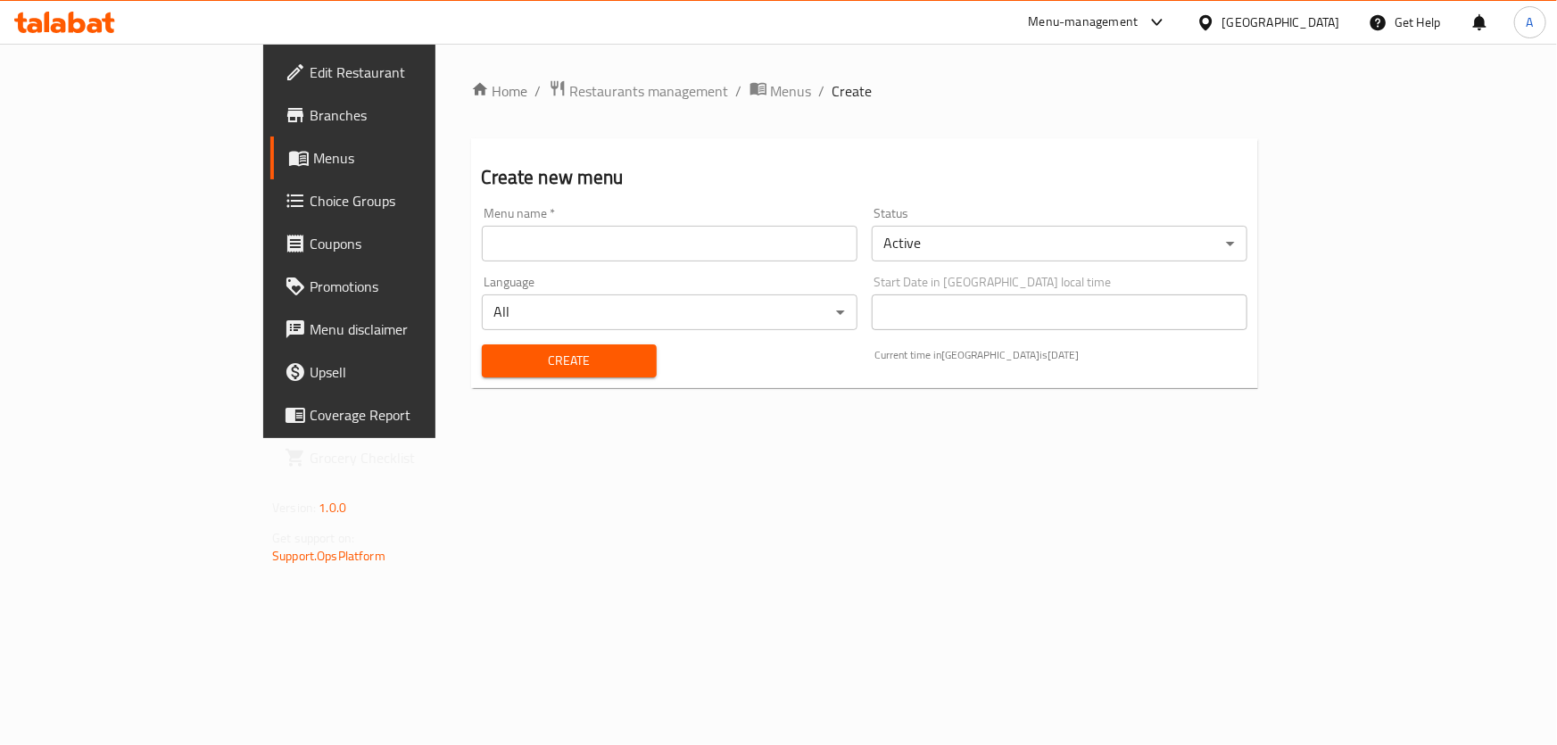
click at [475, 263] on div "Menu name   * Menu name *" at bounding box center [670, 234] width 390 height 69
click at [475, 261] on div "Menu name   * Menu name *" at bounding box center [670, 234] width 390 height 69
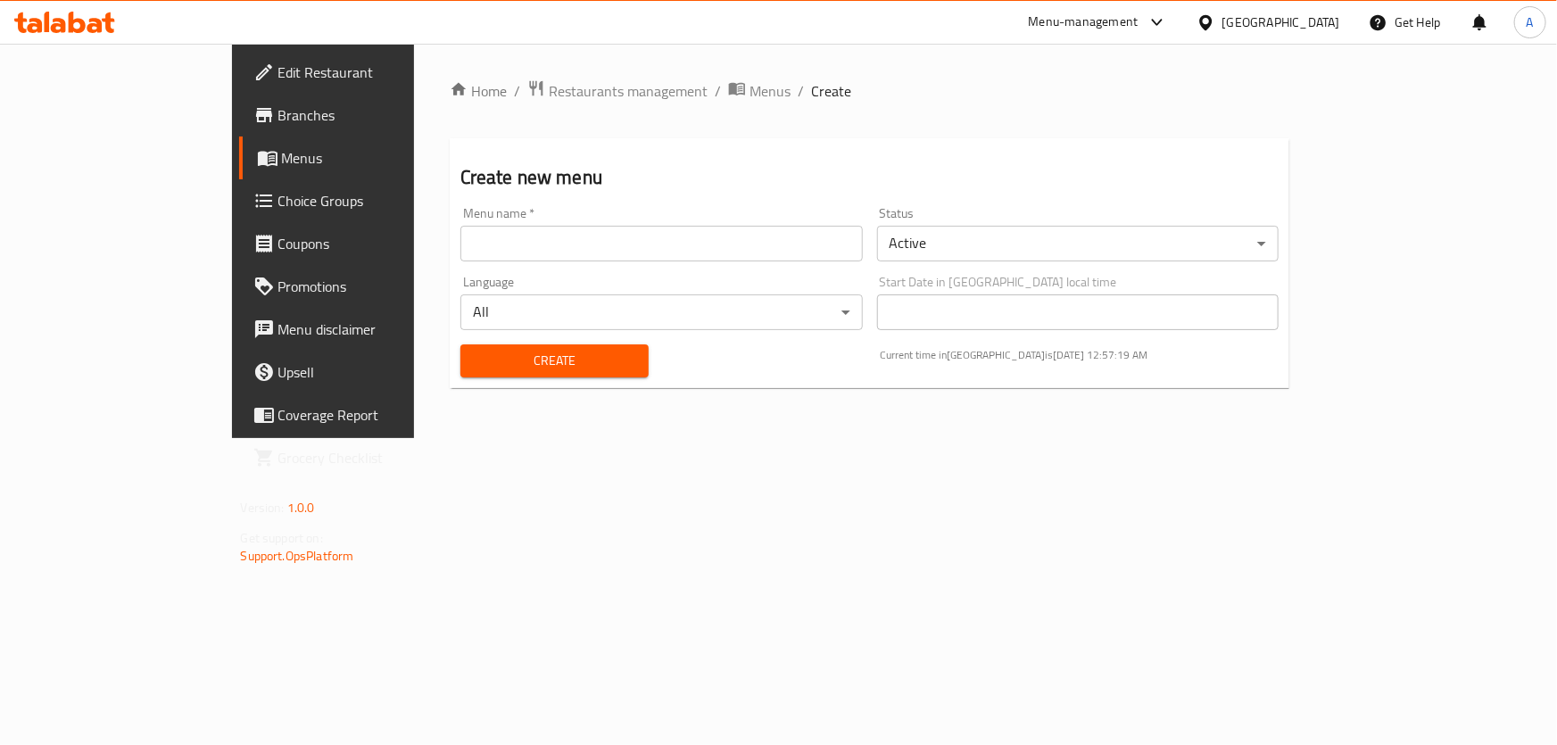
click at [460, 212] on div "Menu name   * Menu name *" at bounding box center [661, 234] width 402 height 54
click at [460, 235] on input "text" at bounding box center [661, 244] width 402 height 36
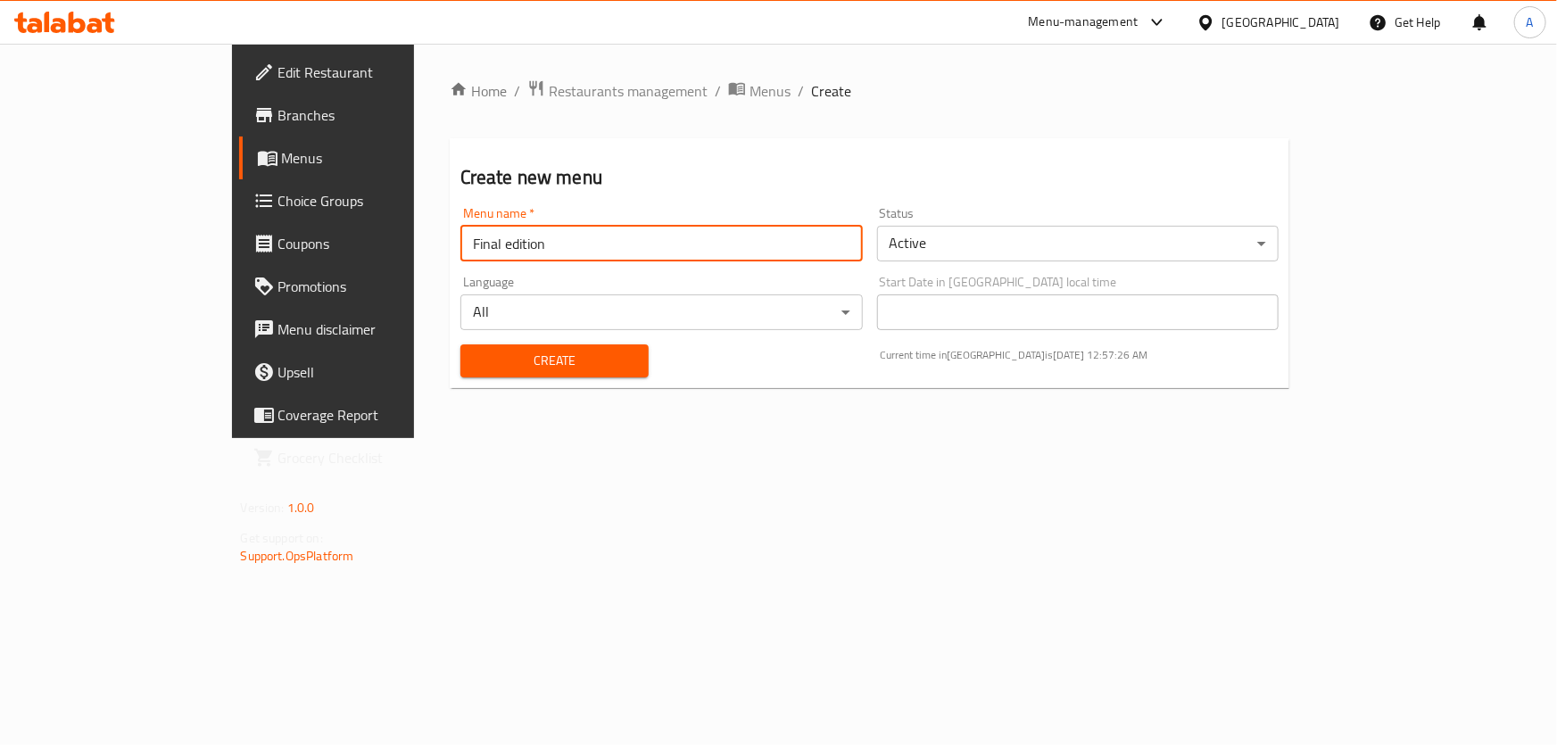
type input "Final edition"
click at [450, 336] on div "Create" at bounding box center [555, 361] width 210 height 54
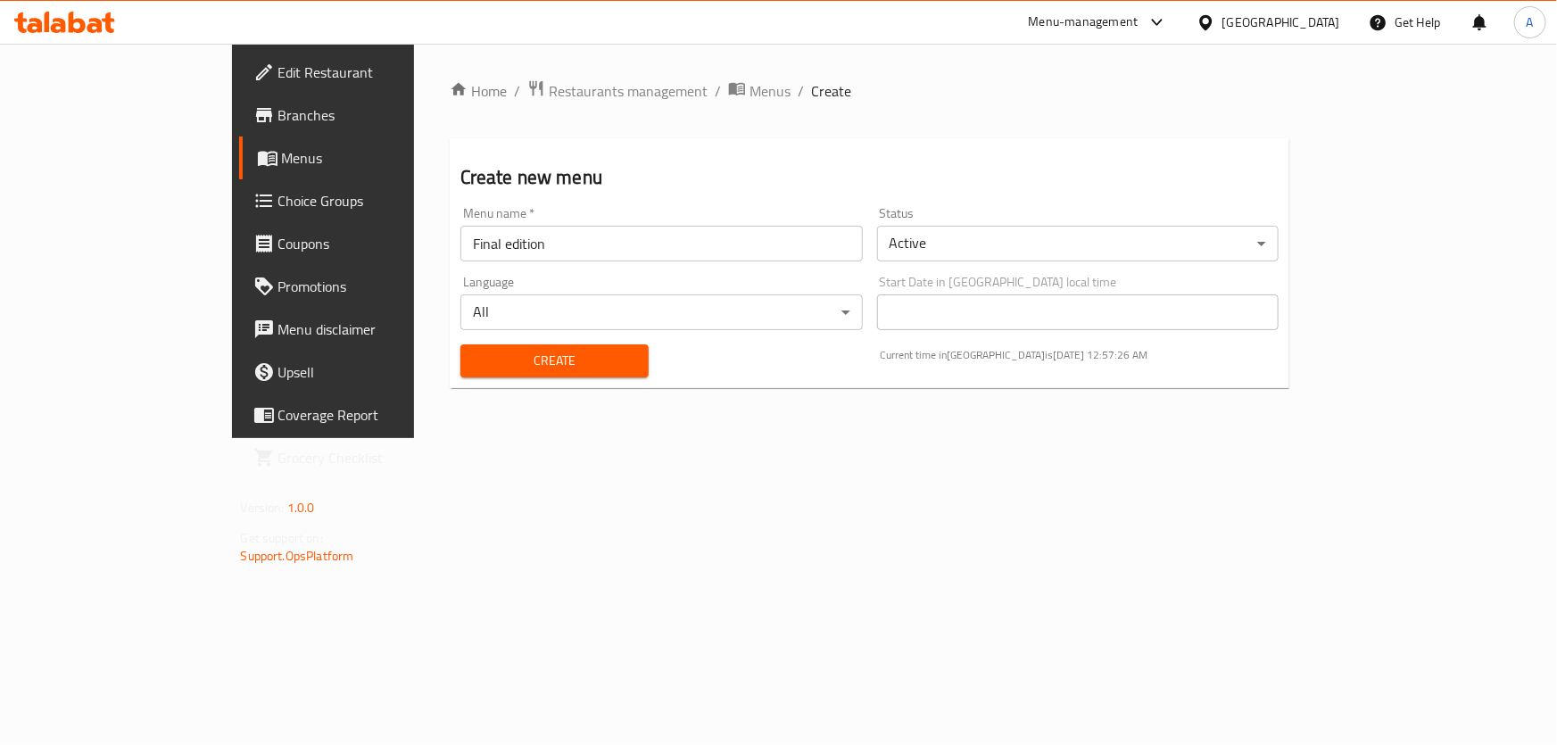
click at [460, 373] on button "Create" at bounding box center [554, 360] width 188 height 33
click at [750, 83] on span "Menus" at bounding box center [770, 90] width 41 height 21
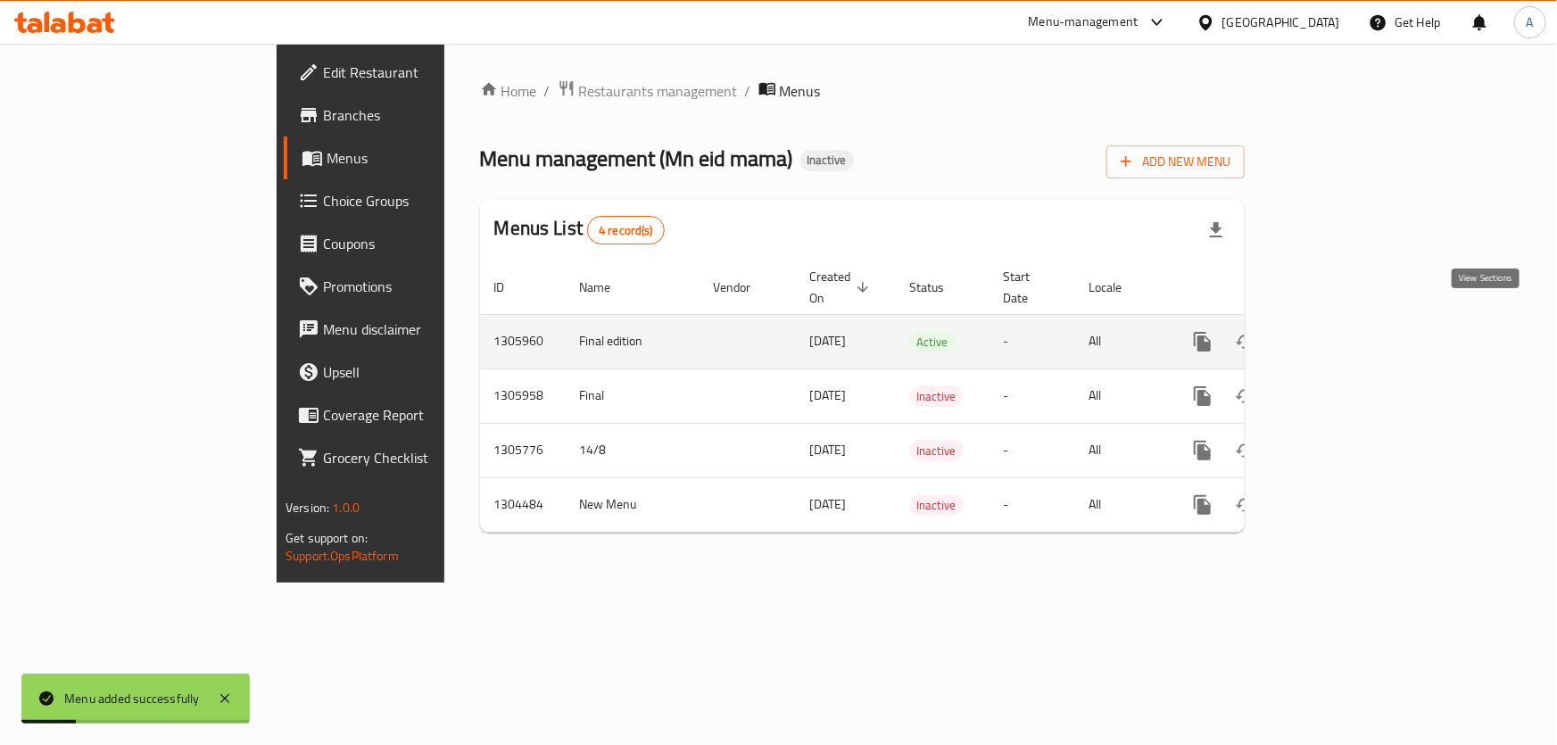
click at [1342, 331] on icon "enhanced table" at bounding box center [1331, 341] width 21 height 21
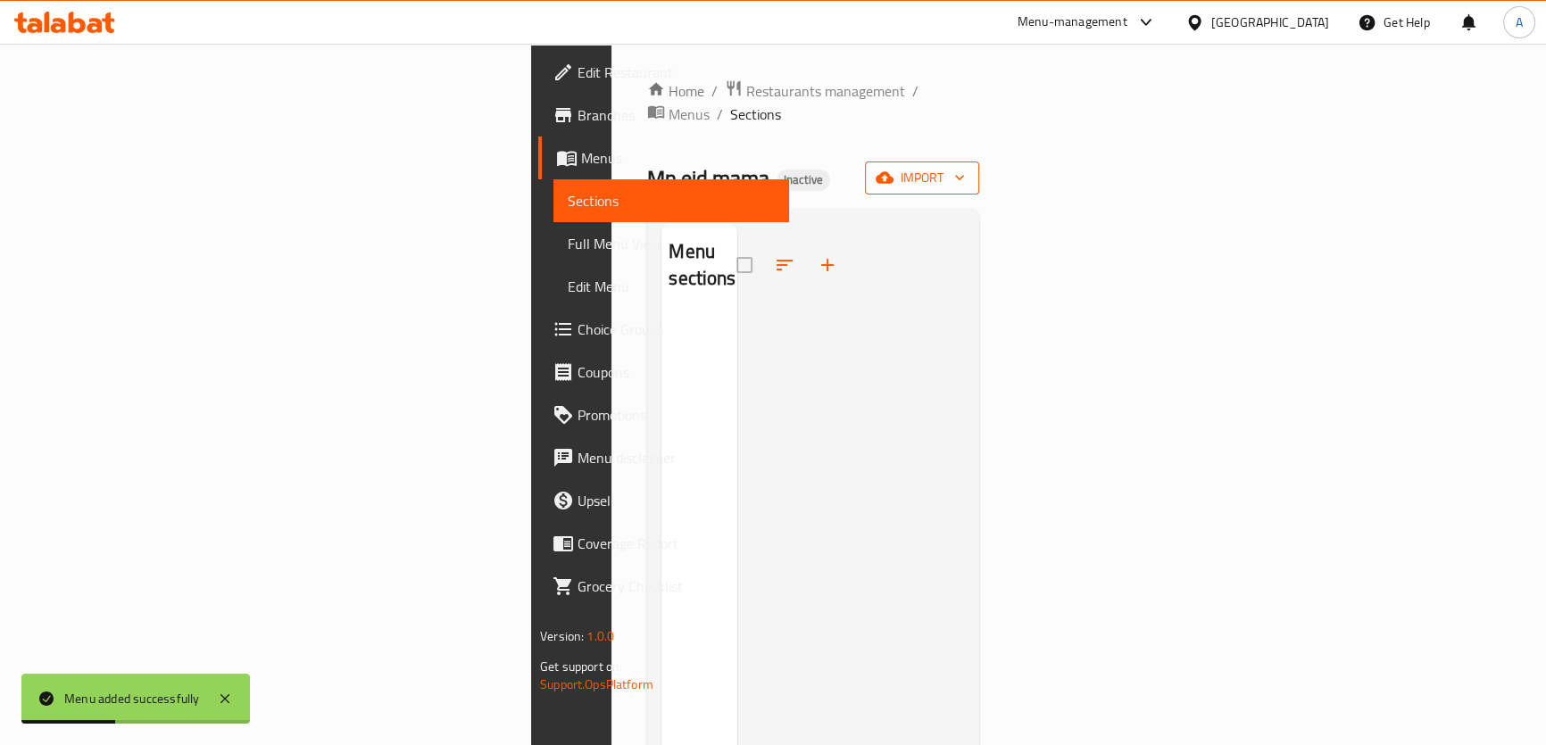
click at [965, 167] on span "import" at bounding box center [922, 178] width 86 height 22
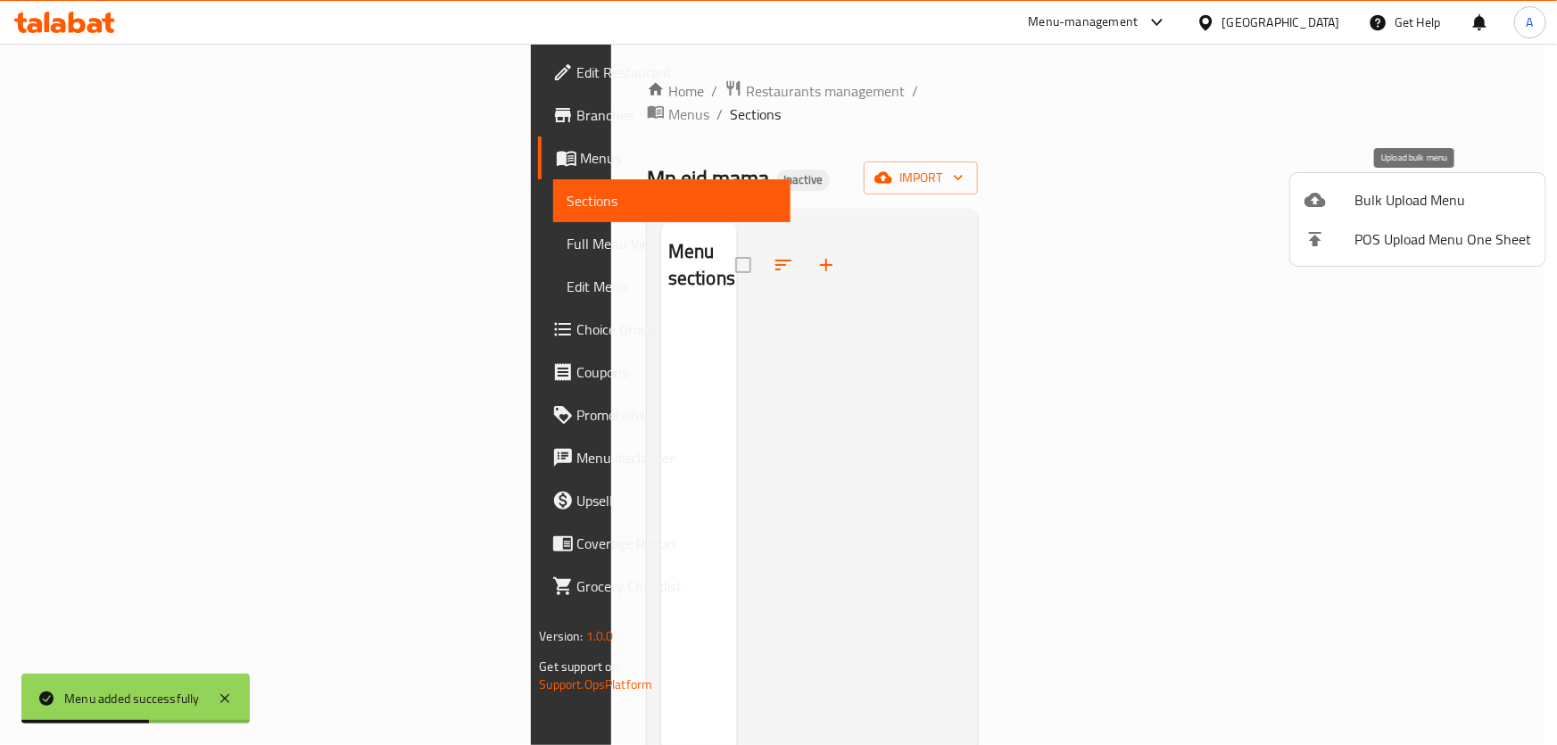
click at [1442, 202] on span "Bulk Upload Menu" at bounding box center [1443, 199] width 177 height 21
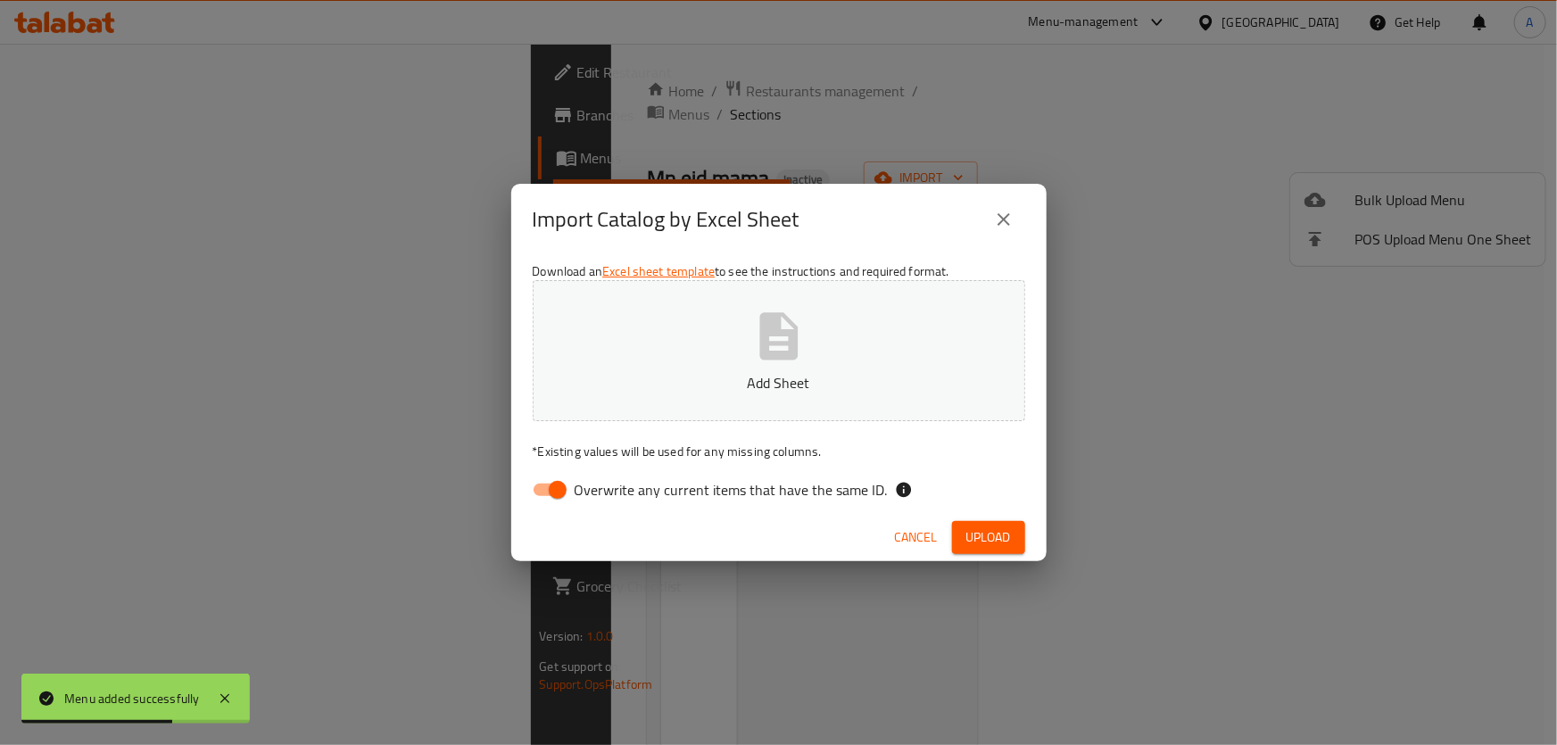
click at [565, 495] on input "Overwrite any current items that have the same ID." at bounding box center [558, 490] width 102 height 34
checkbox input "false"
click at [684, 378] on p "Add Sheet" at bounding box center [778, 382] width 437 height 21
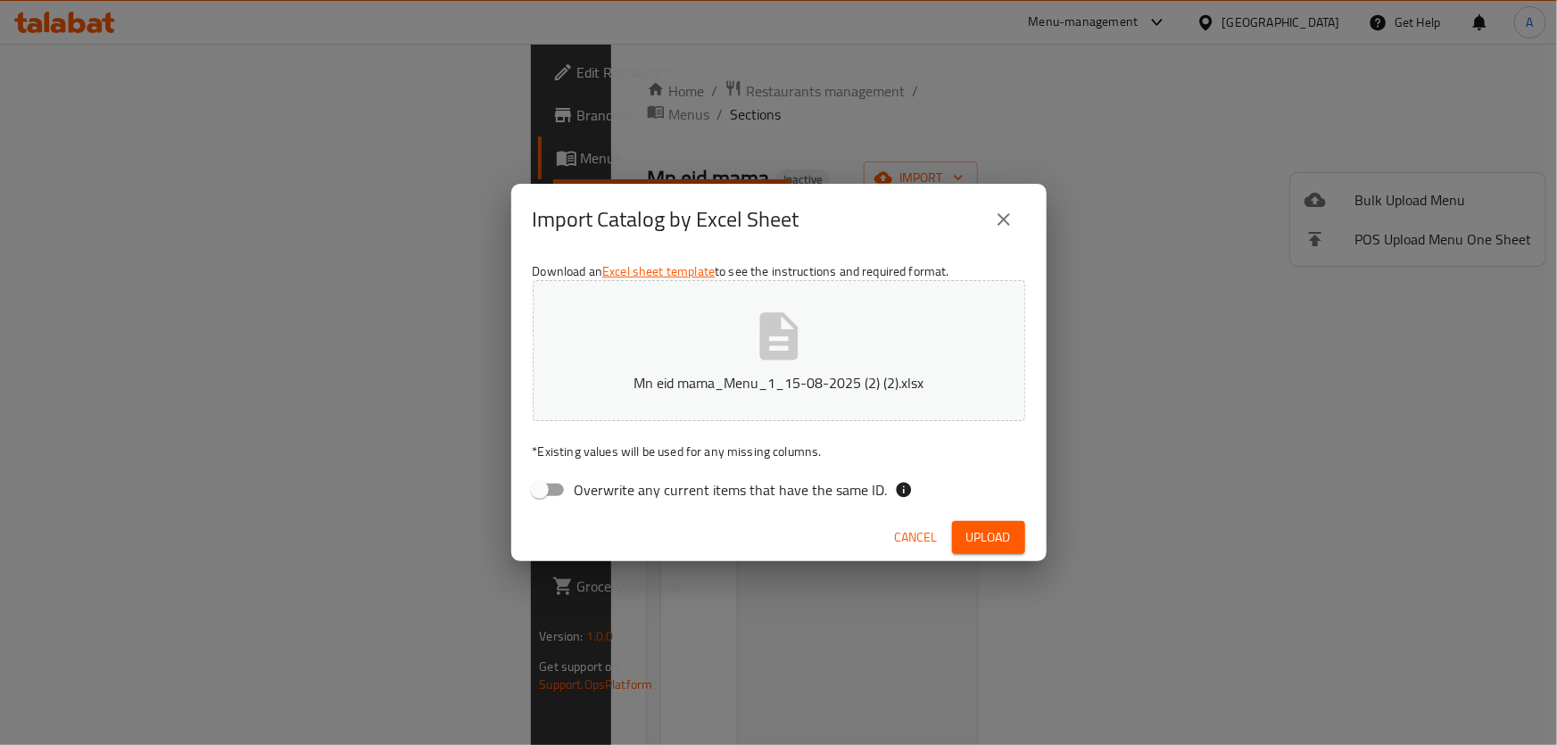
click at [1011, 552] on button "Upload" at bounding box center [988, 537] width 73 height 33
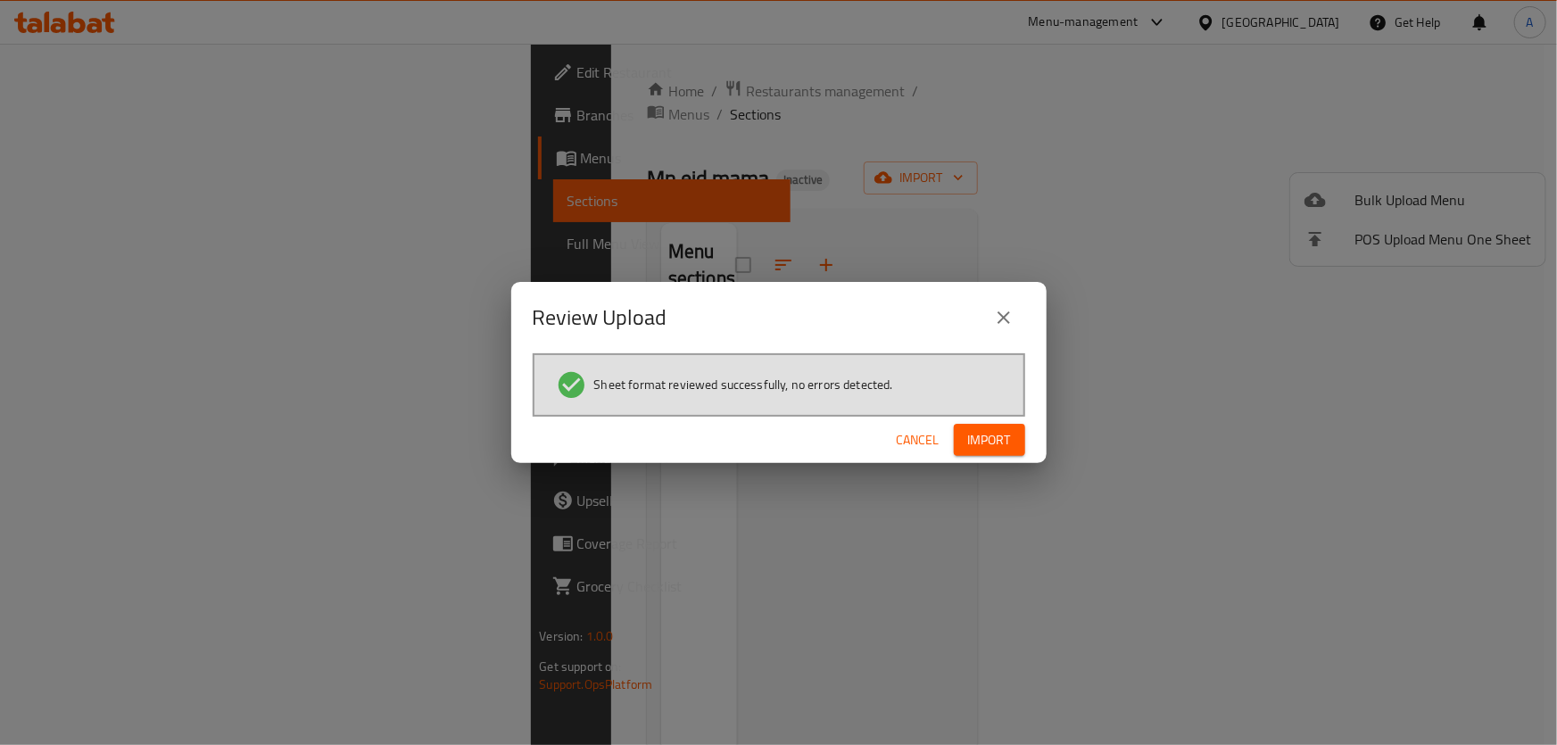
click at [983, 434] on span "Import" at bounding box center [989, 440] width 43 height 22
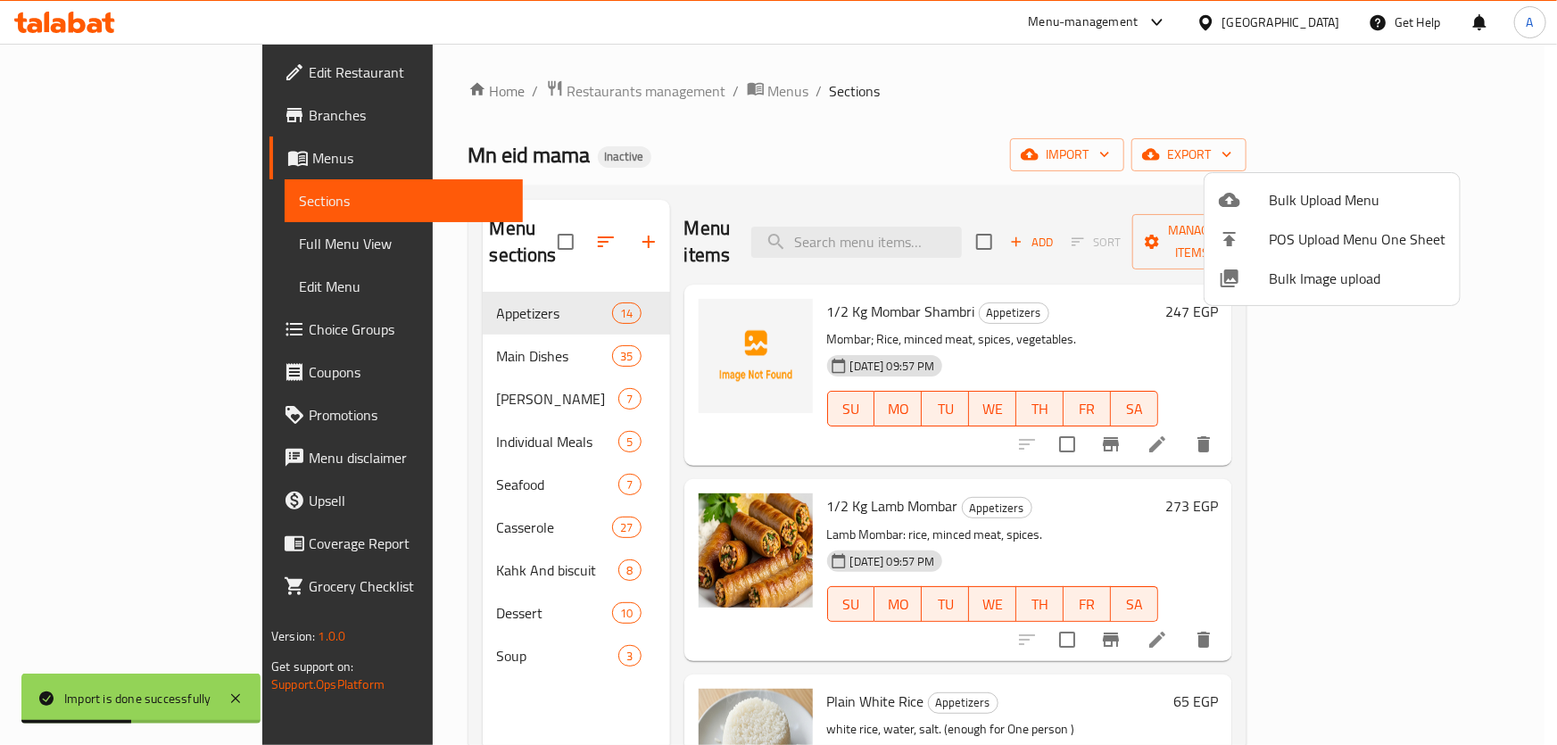
click at [1556, 236] on div at bounding box center [778, 372] width 1557 height 745
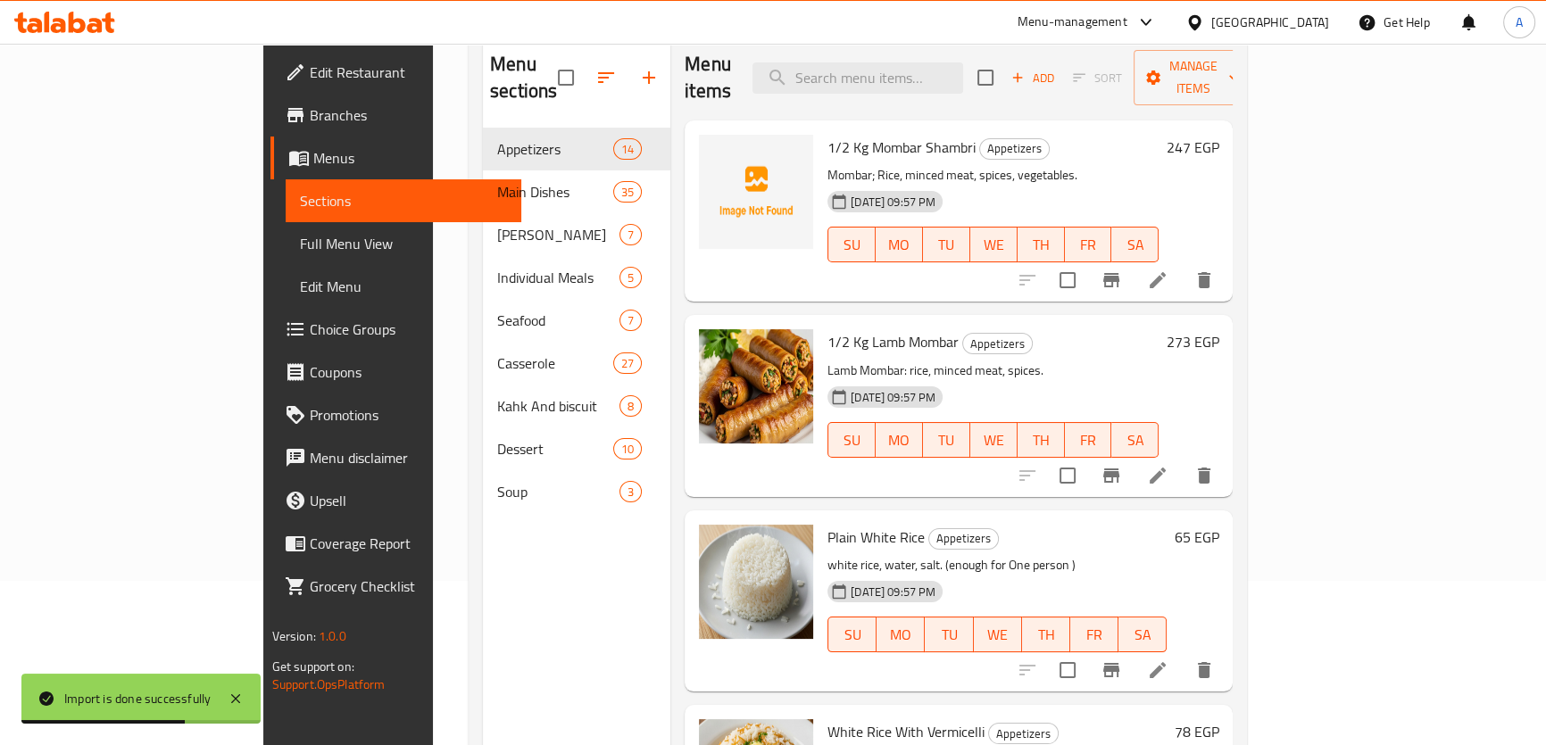
scroll to position [170, 0]
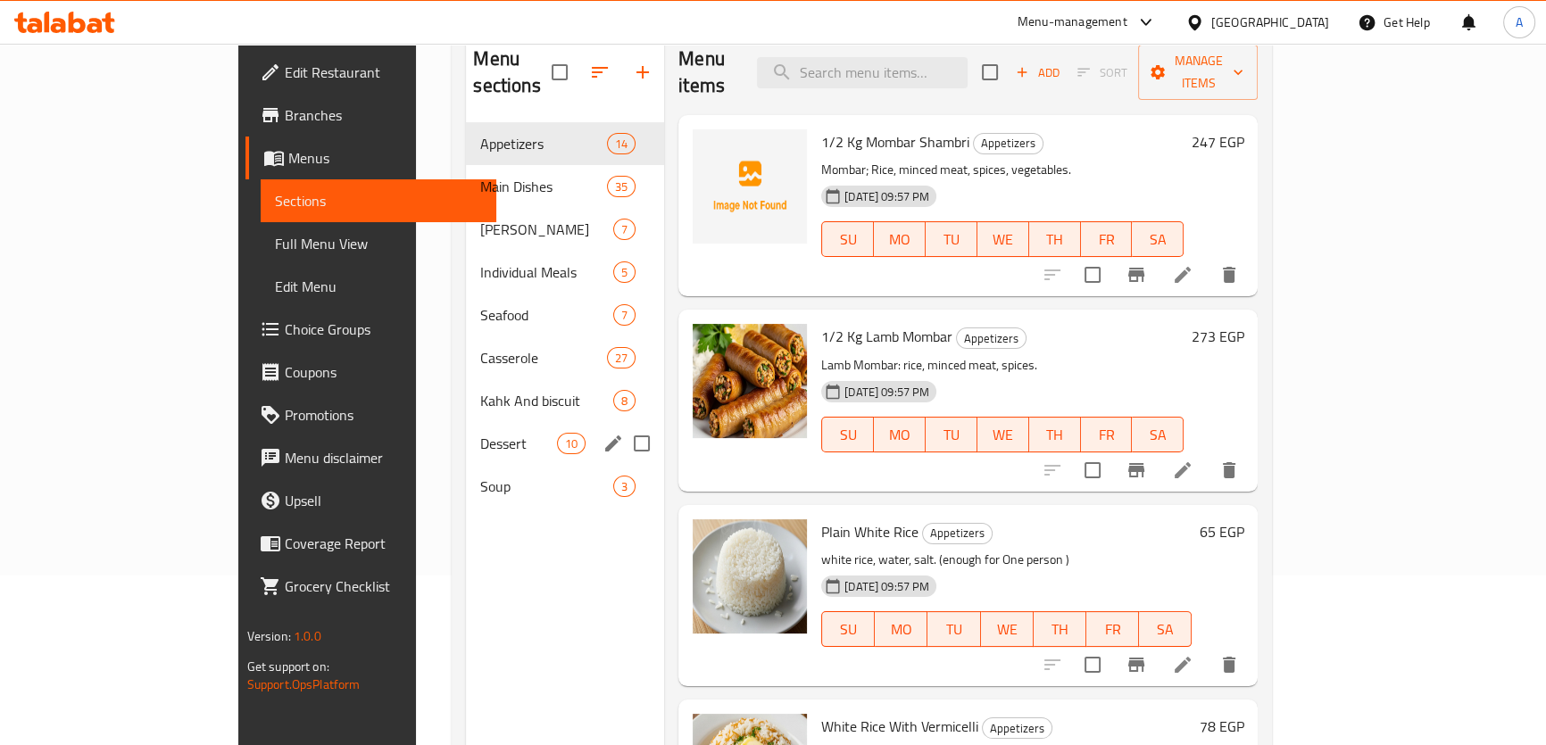
click at [466, 431] on div "Dessert 10" at bounding box center [565, 443] width 198 height 43
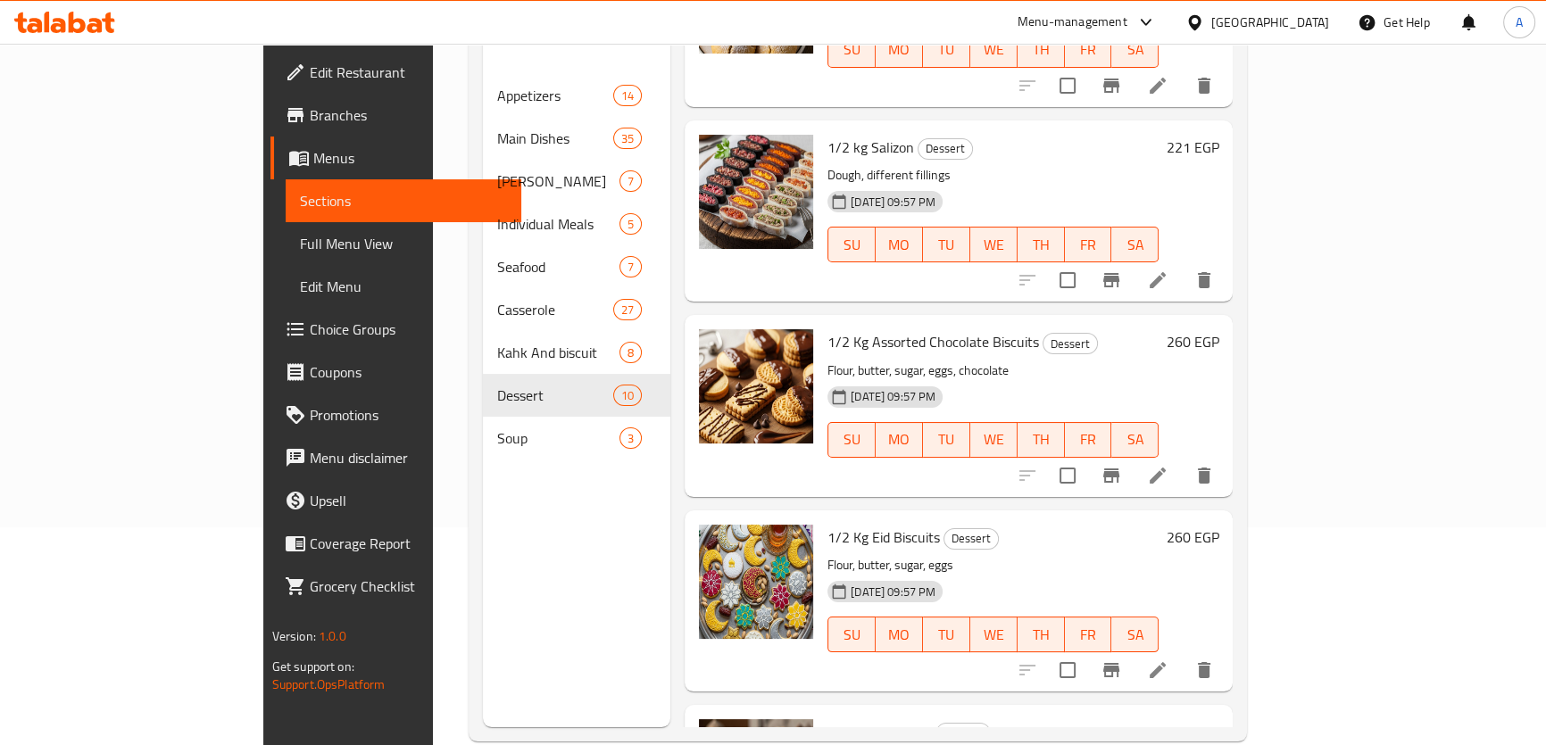
scroll to position [1150, 0]
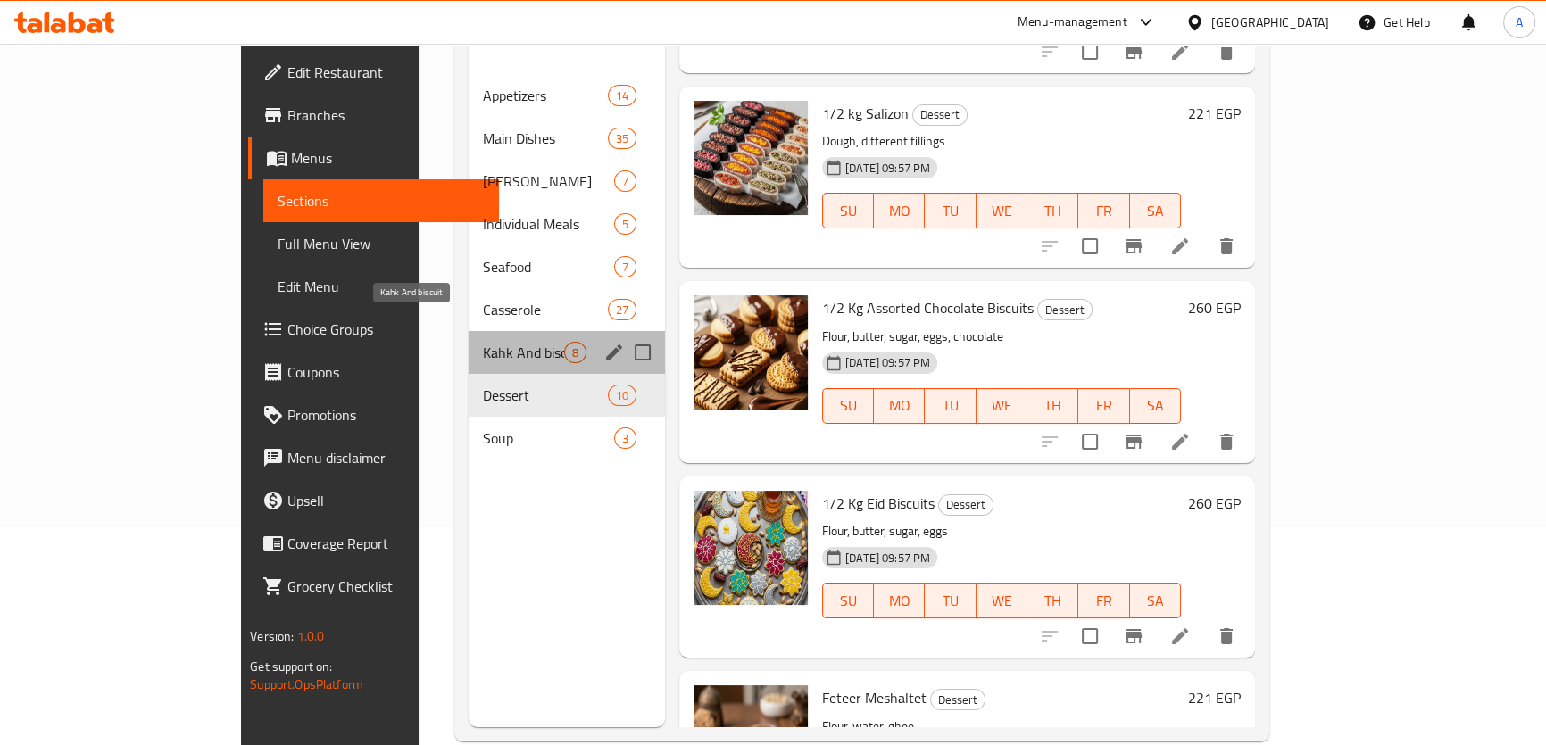
click at [483, 342] on span "Kahk And biscuit" at bounding box center [523, 352] width 81 height 21
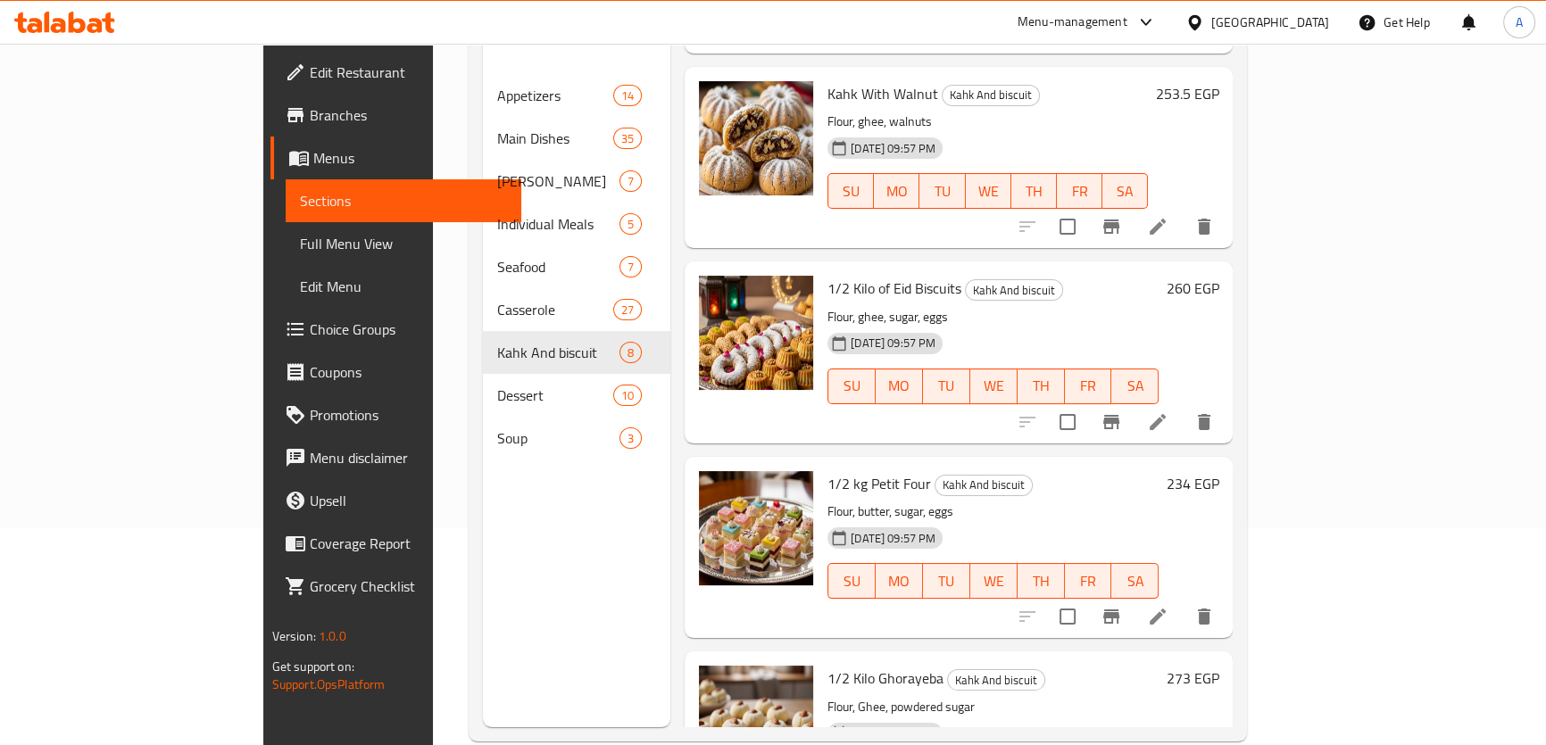
scroll to position [776, 0]
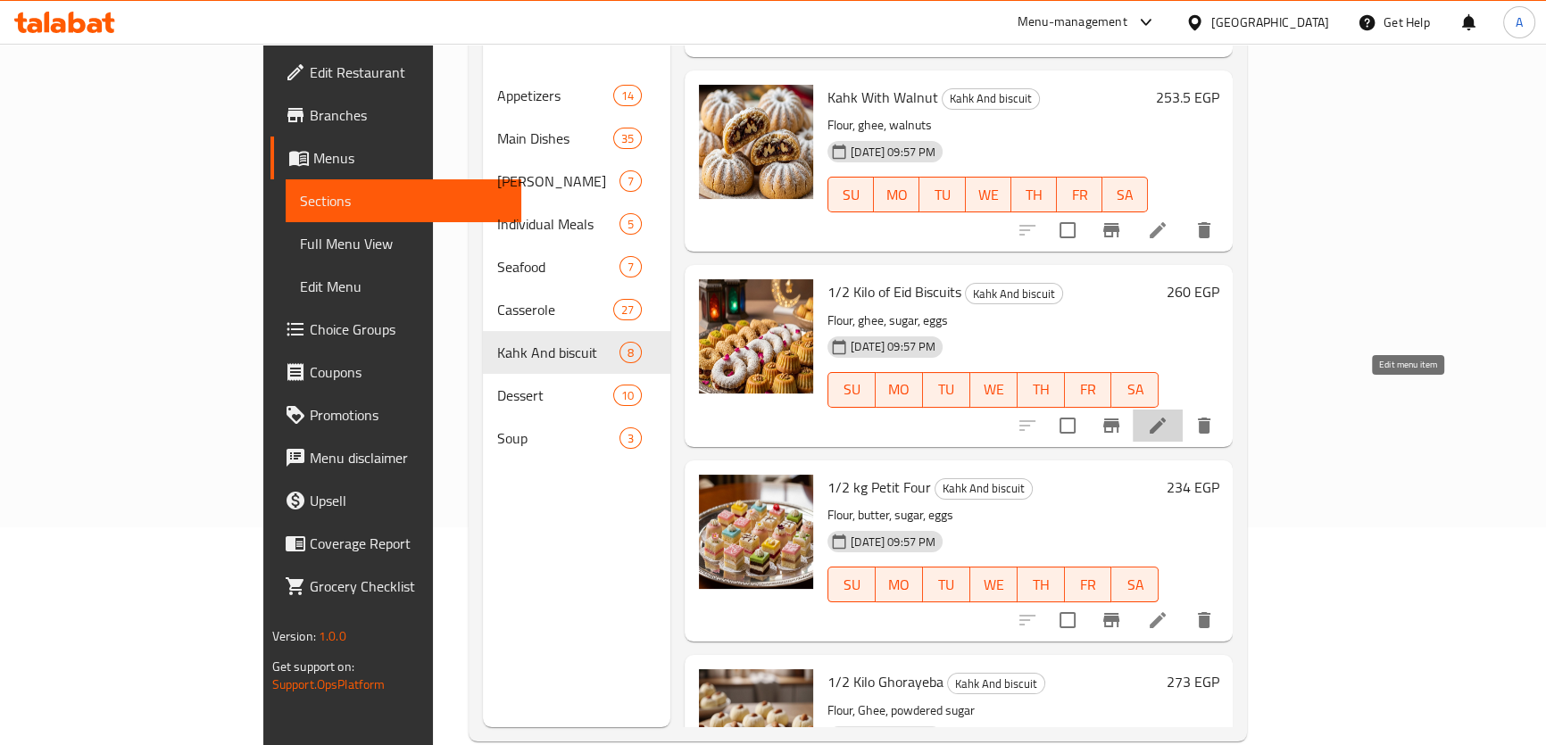
click at [1166, 418] on icon at bounding box center [1157, 426] width 16 height 16
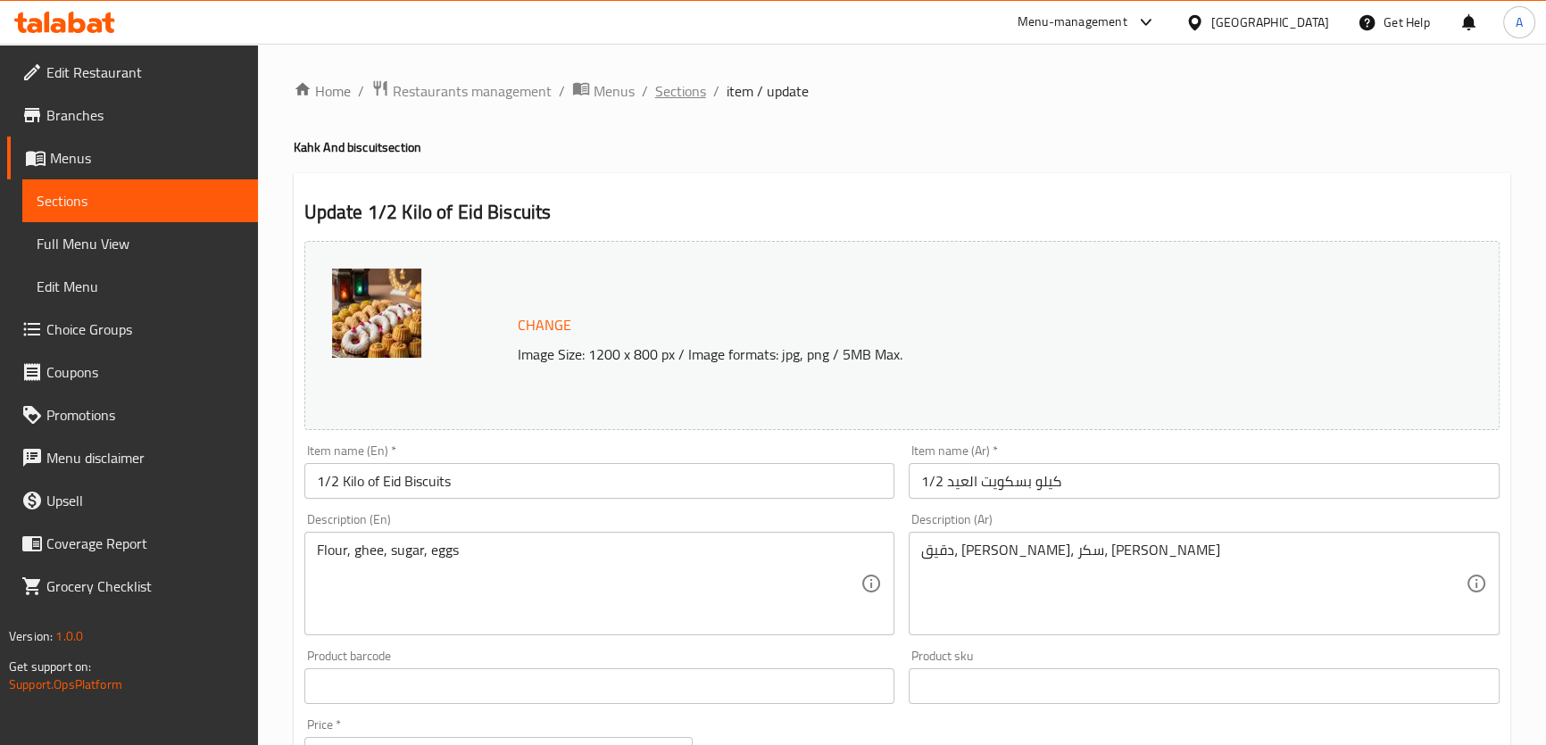
click at [685, 95] on span "Sections" at bounding box center [680, 90] width 51 height 21
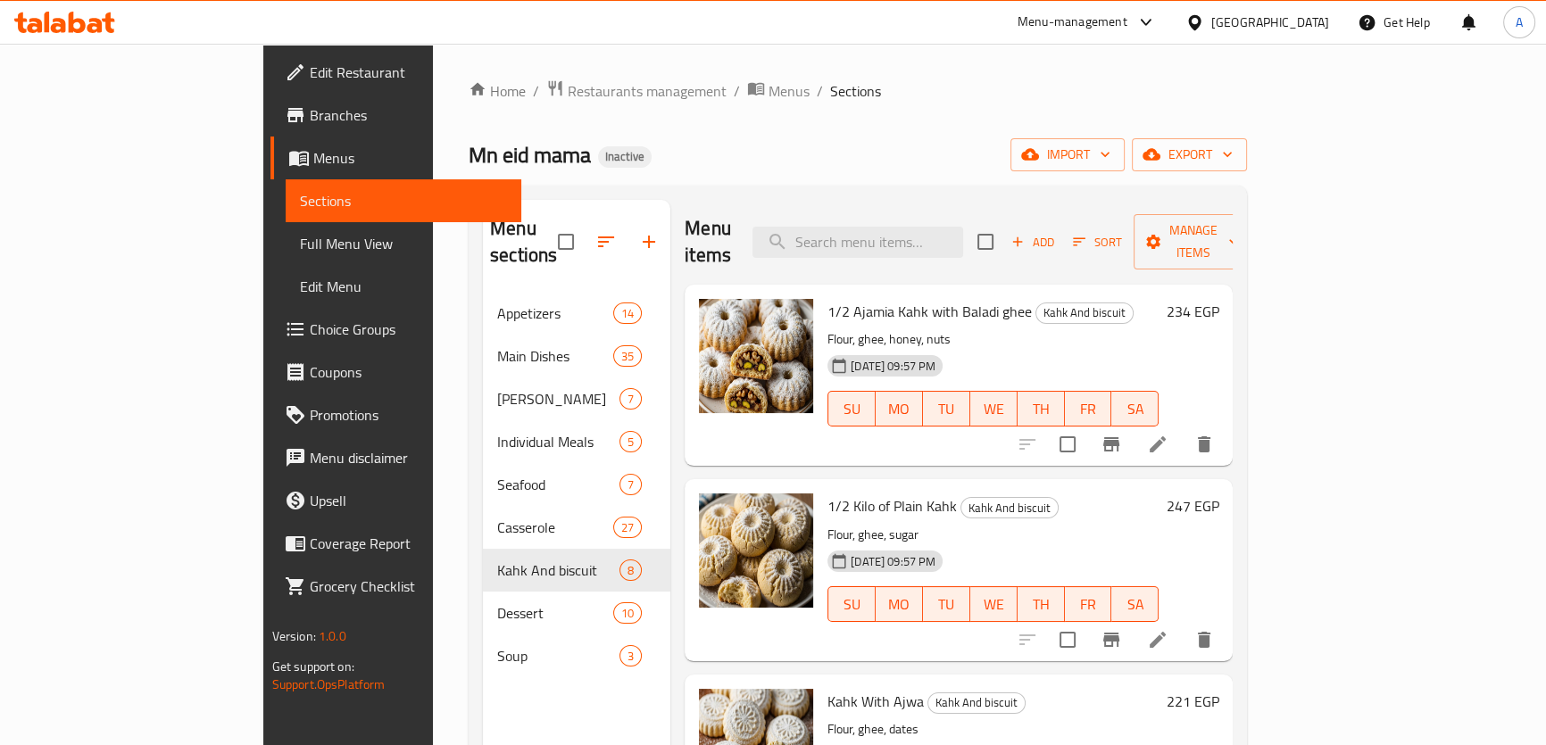
scroll to position [58, 0]
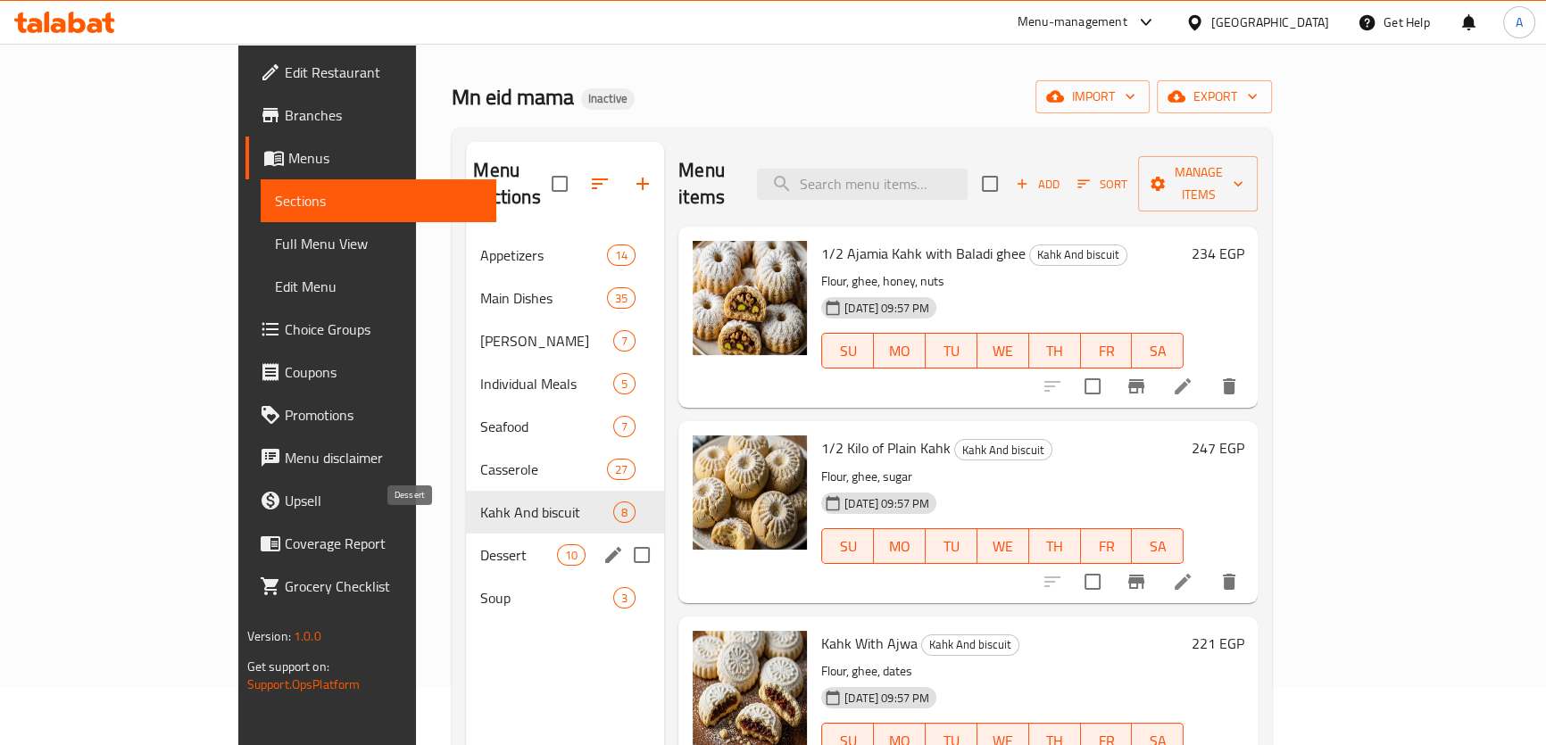
click at [480, 544] on span "Dessert" at bounding box center [518, 554] width 76 height 21
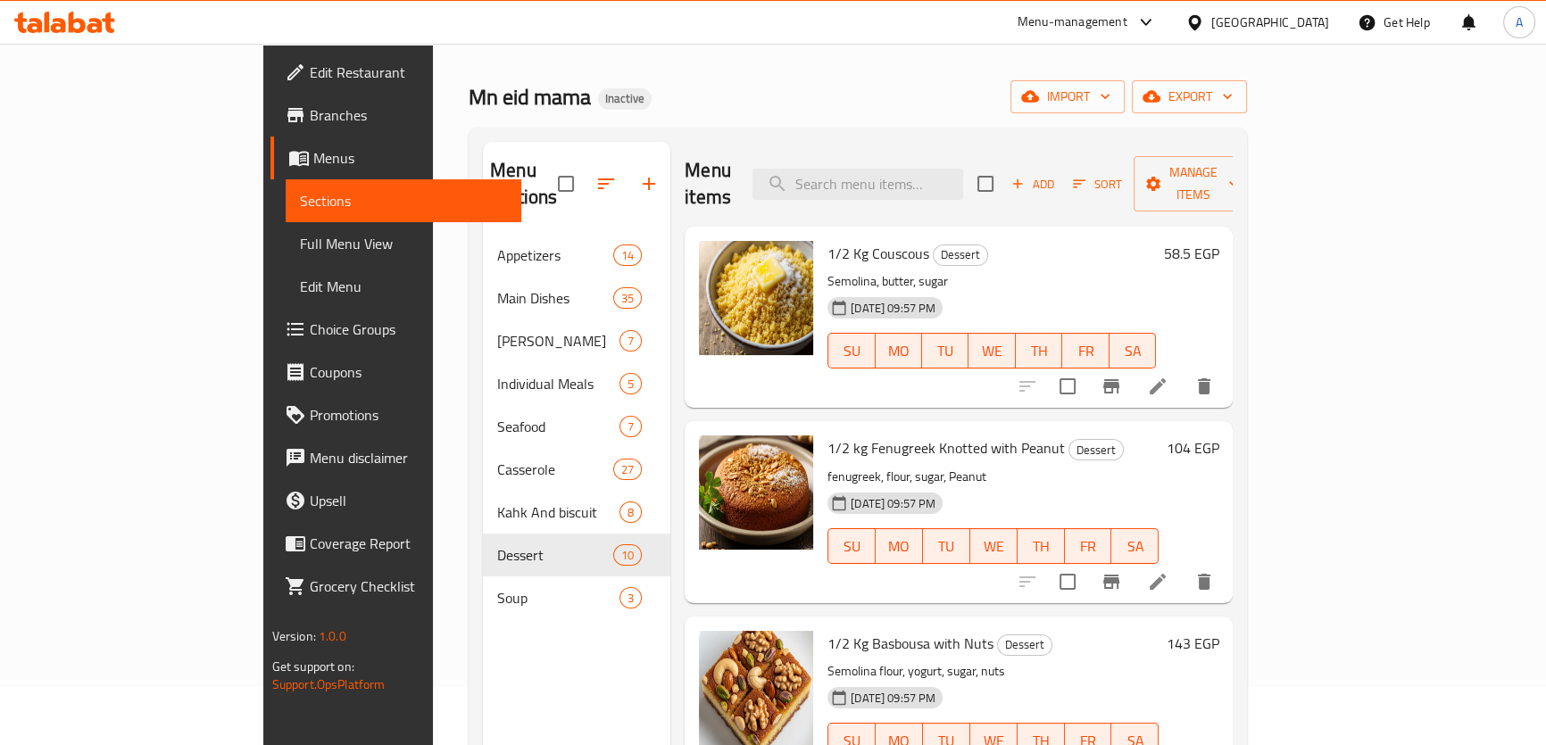
click at [1232, 328] on div "1/2 Kg Couscous Dessert Semolina, butter, sugar [DATE] 09:57 PM SU MO TU WE TH …" at bounding box center [958, 317] width 548 height 181
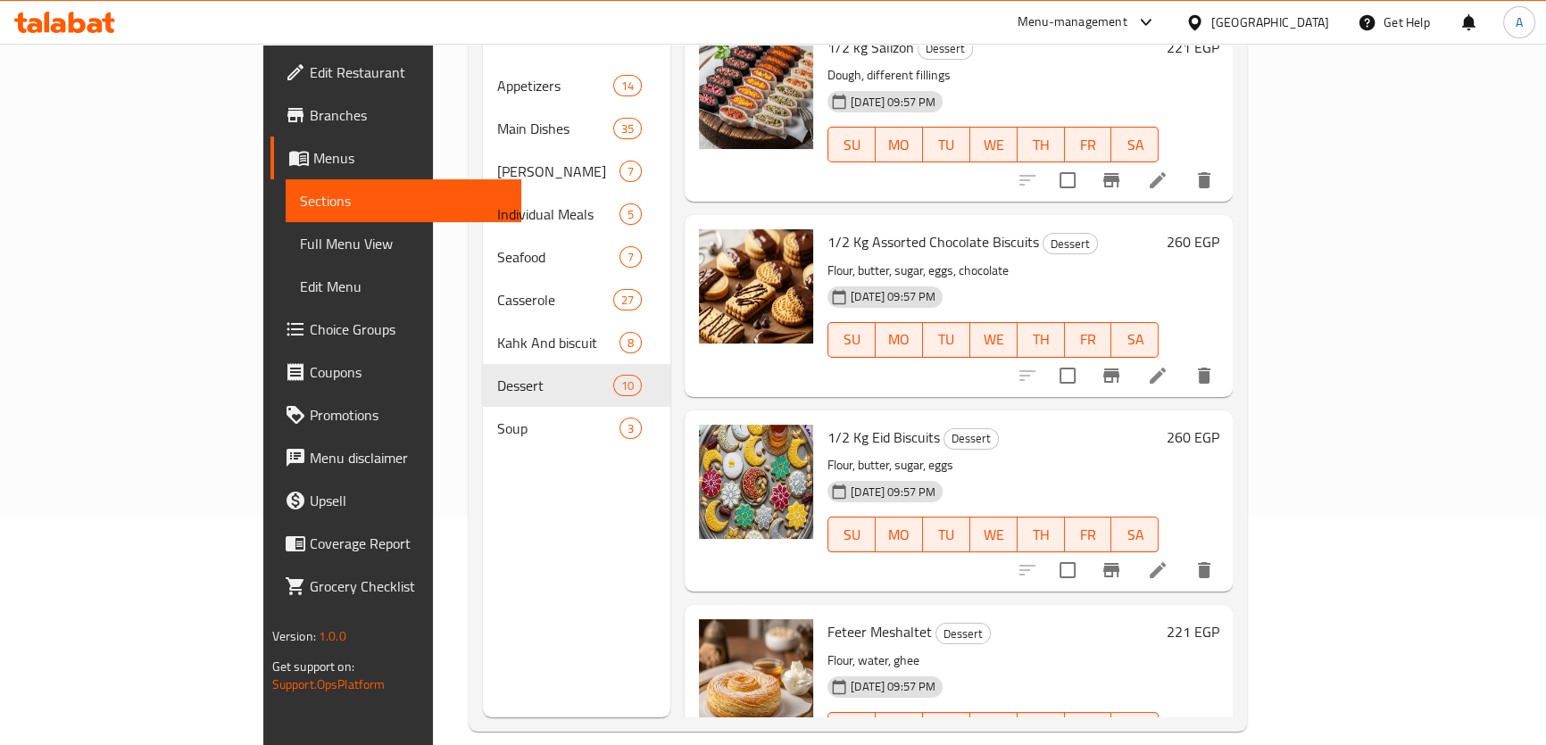
scroll to position [250, 0]
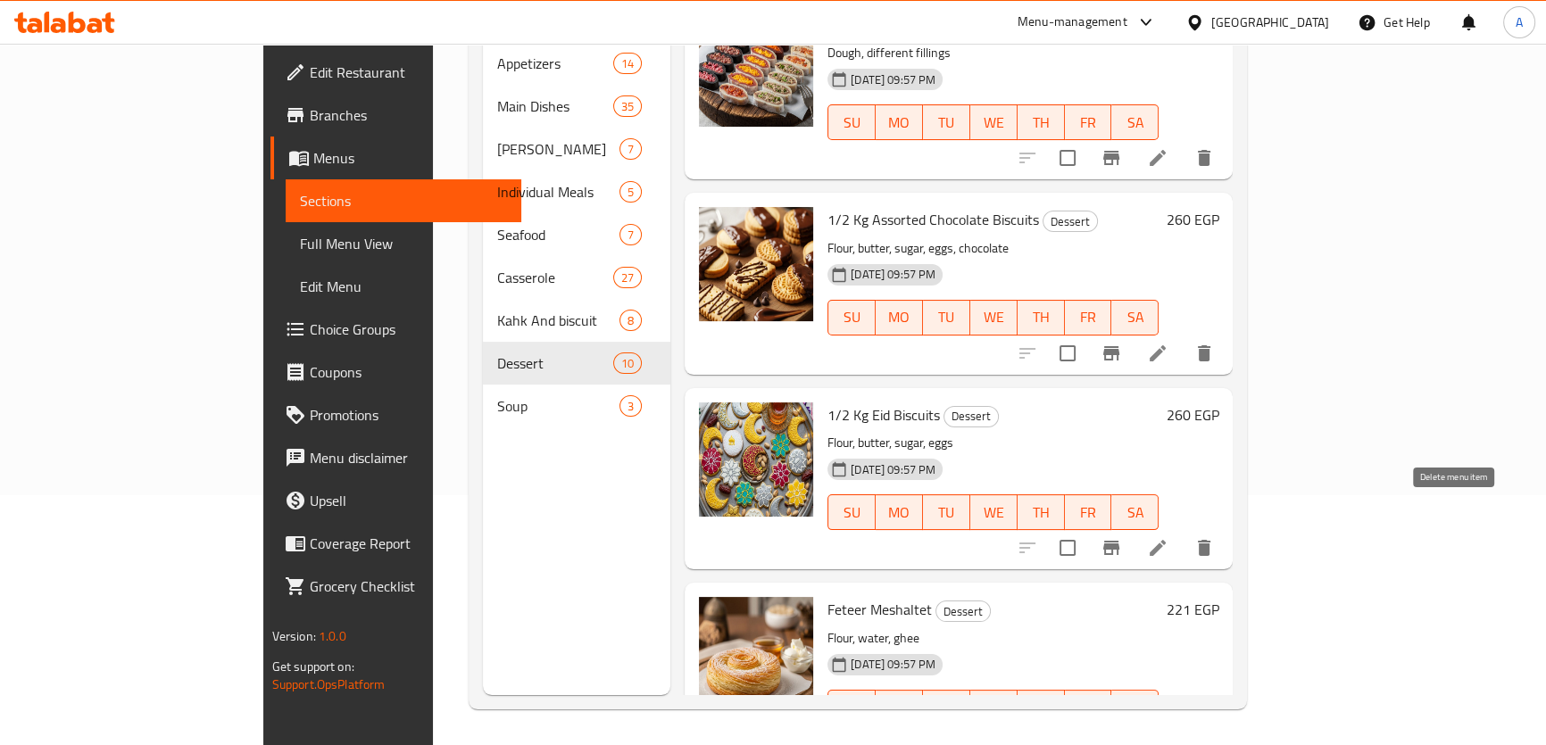
click at [1215, 537] on icon "delete" at bounding box center [1203, 547] width 21 height 21
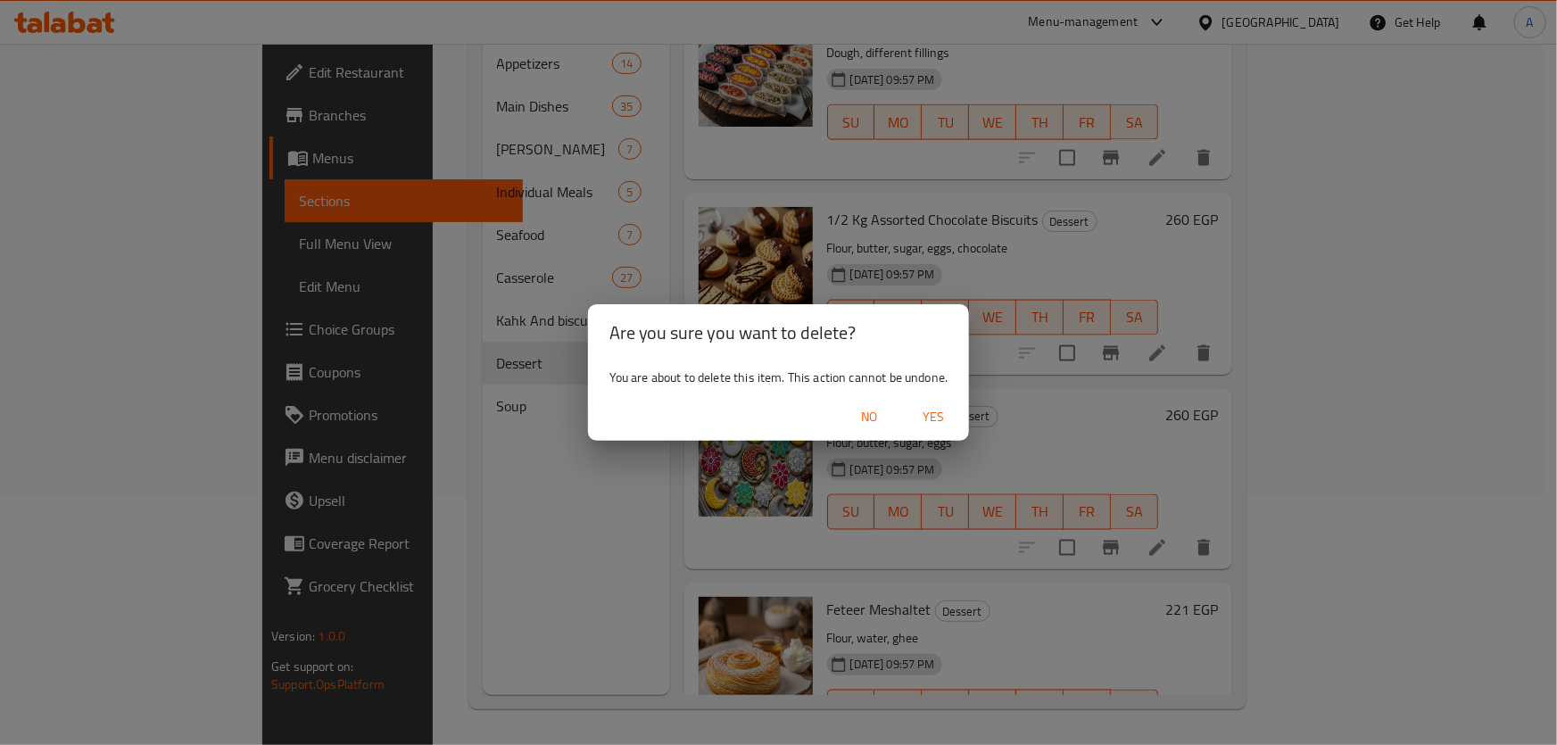
click at [954, 420] on span "Yes" at bounding box center [933, 417] width 43 height 22
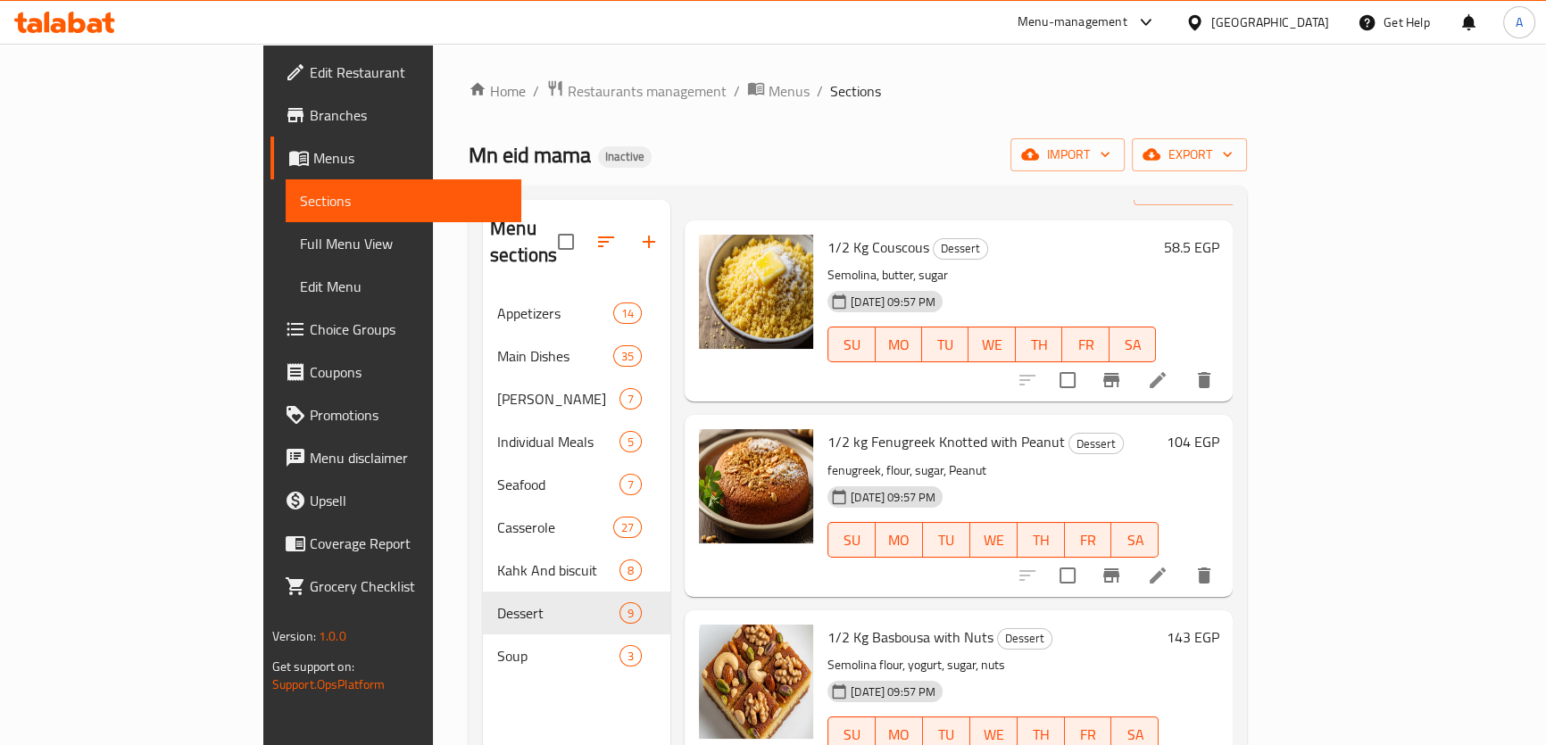
scroll to position [0, 0]
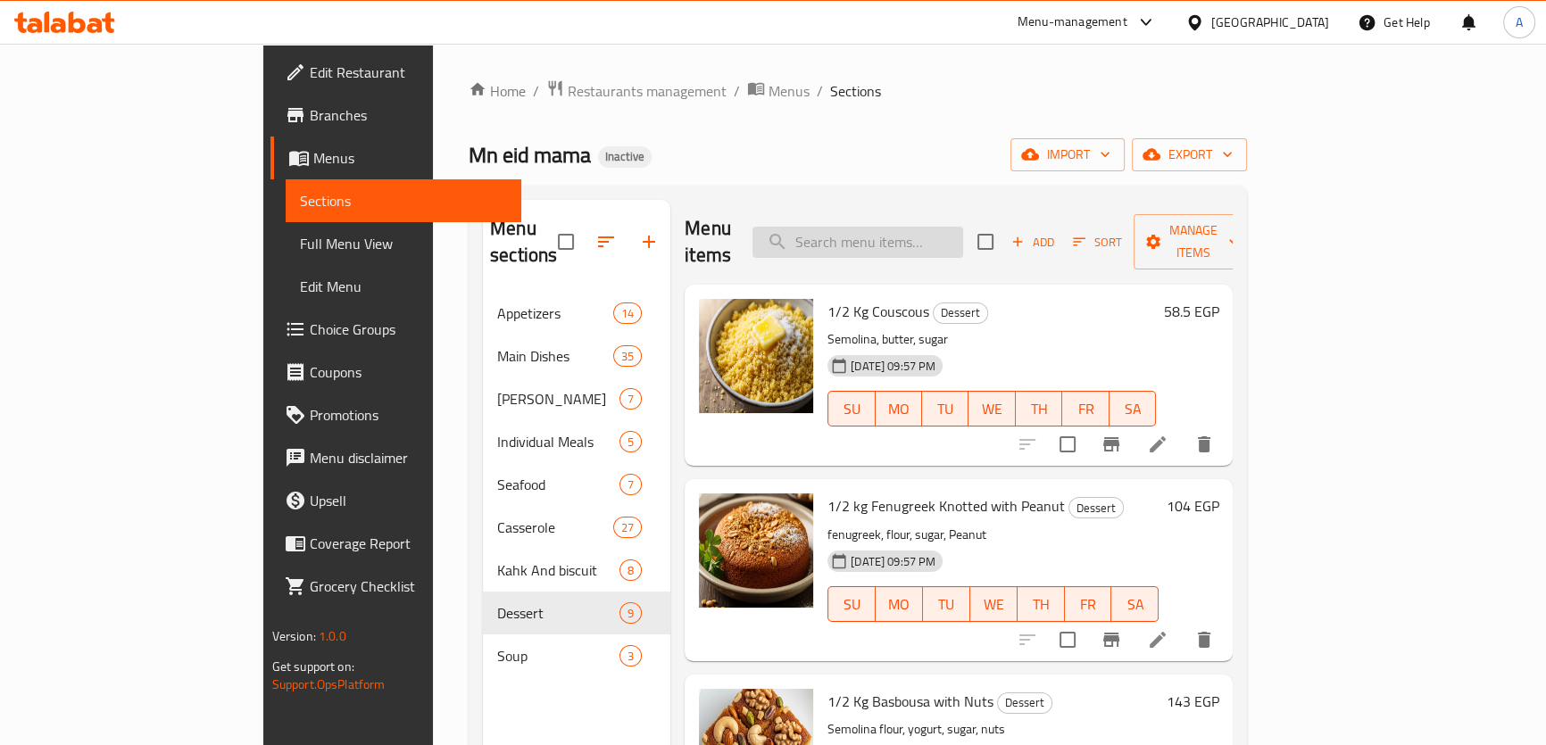
click at [958, 227] on input "search" at bounding box center [857, 242] width 211 height 31
paste input "Stuffed Pigeon With Grits"
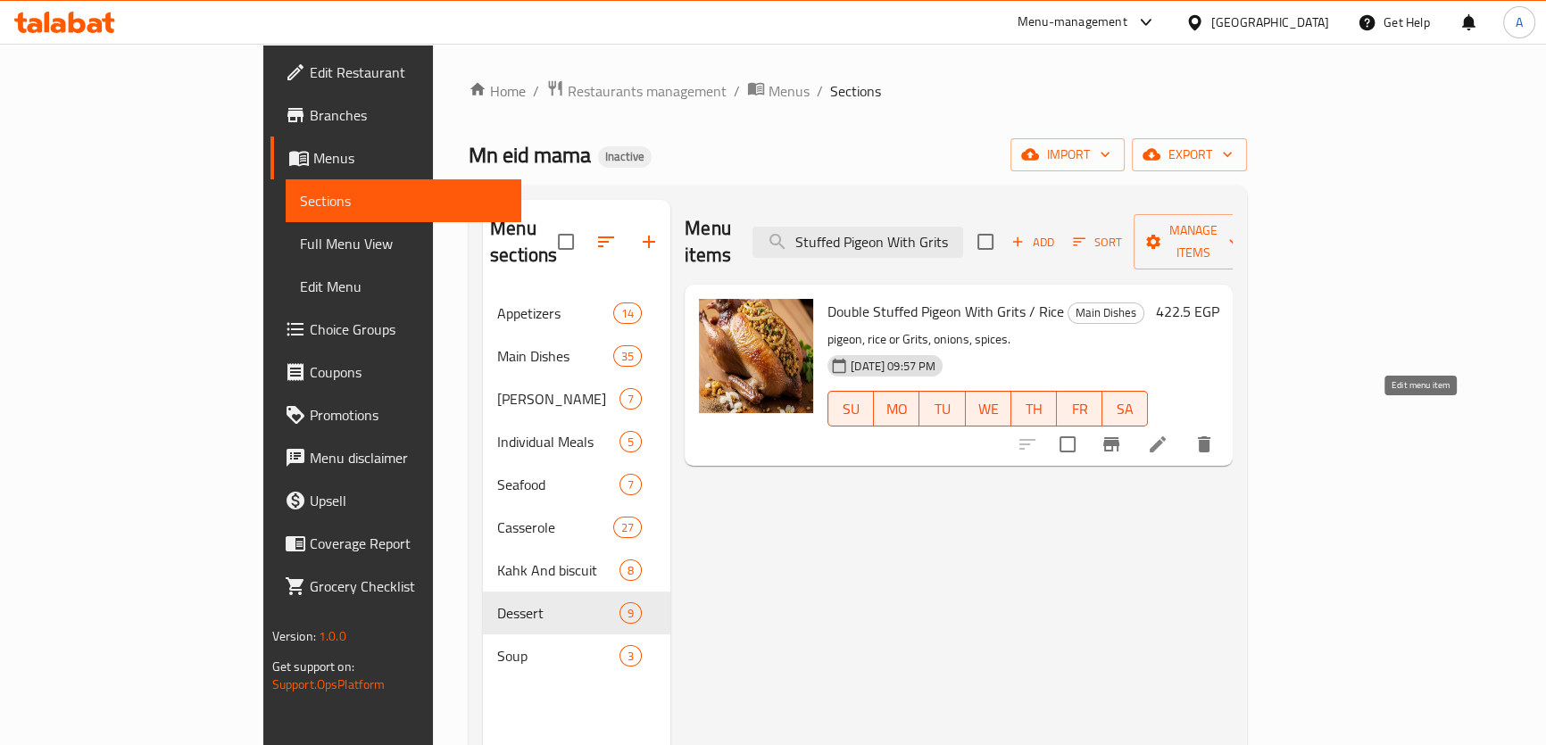
type input "Stuffed Pigeon With Grits"
click at [1168, 434] on icon at bounding box center [1157, 444] width 21 height 21
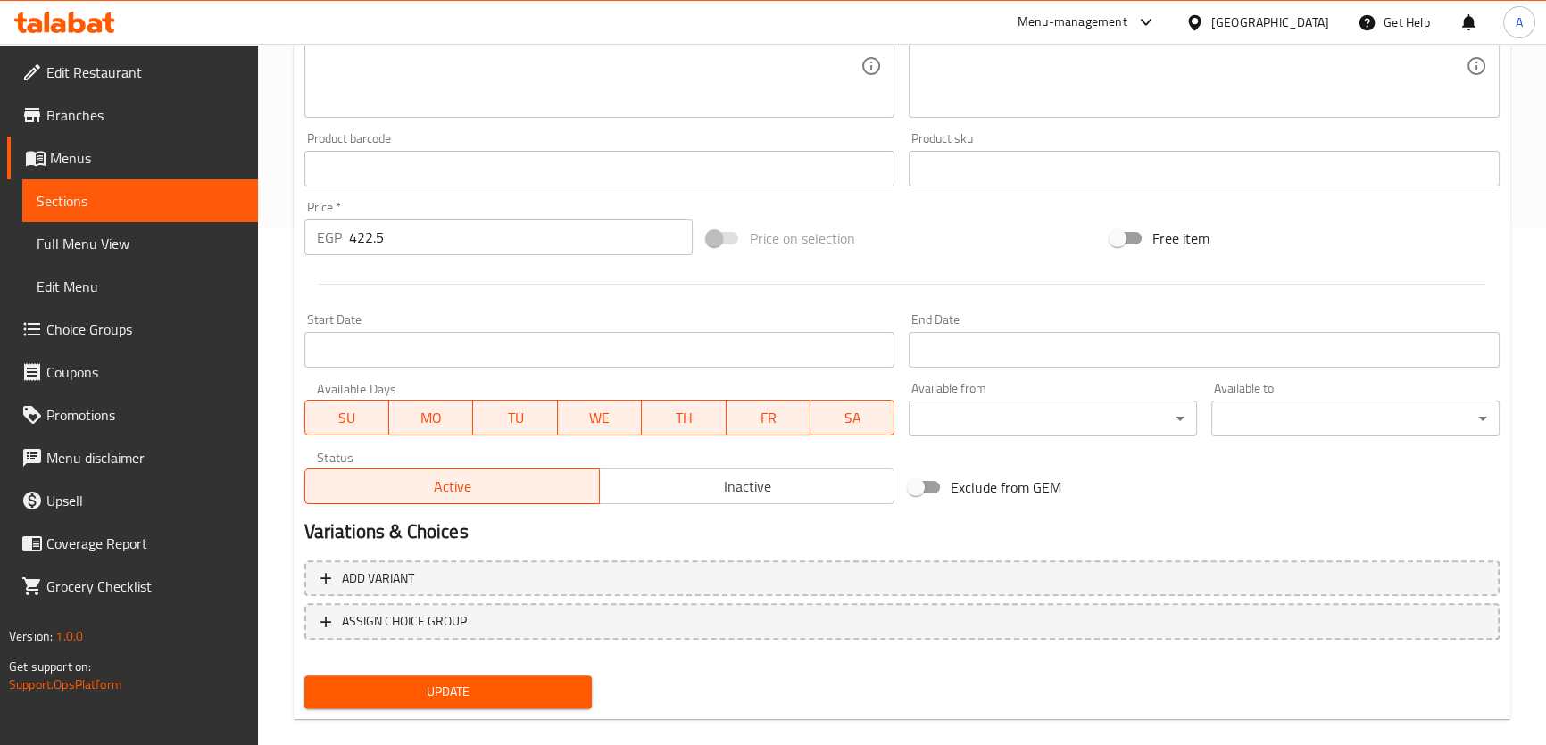
scroll to position [541, 0]
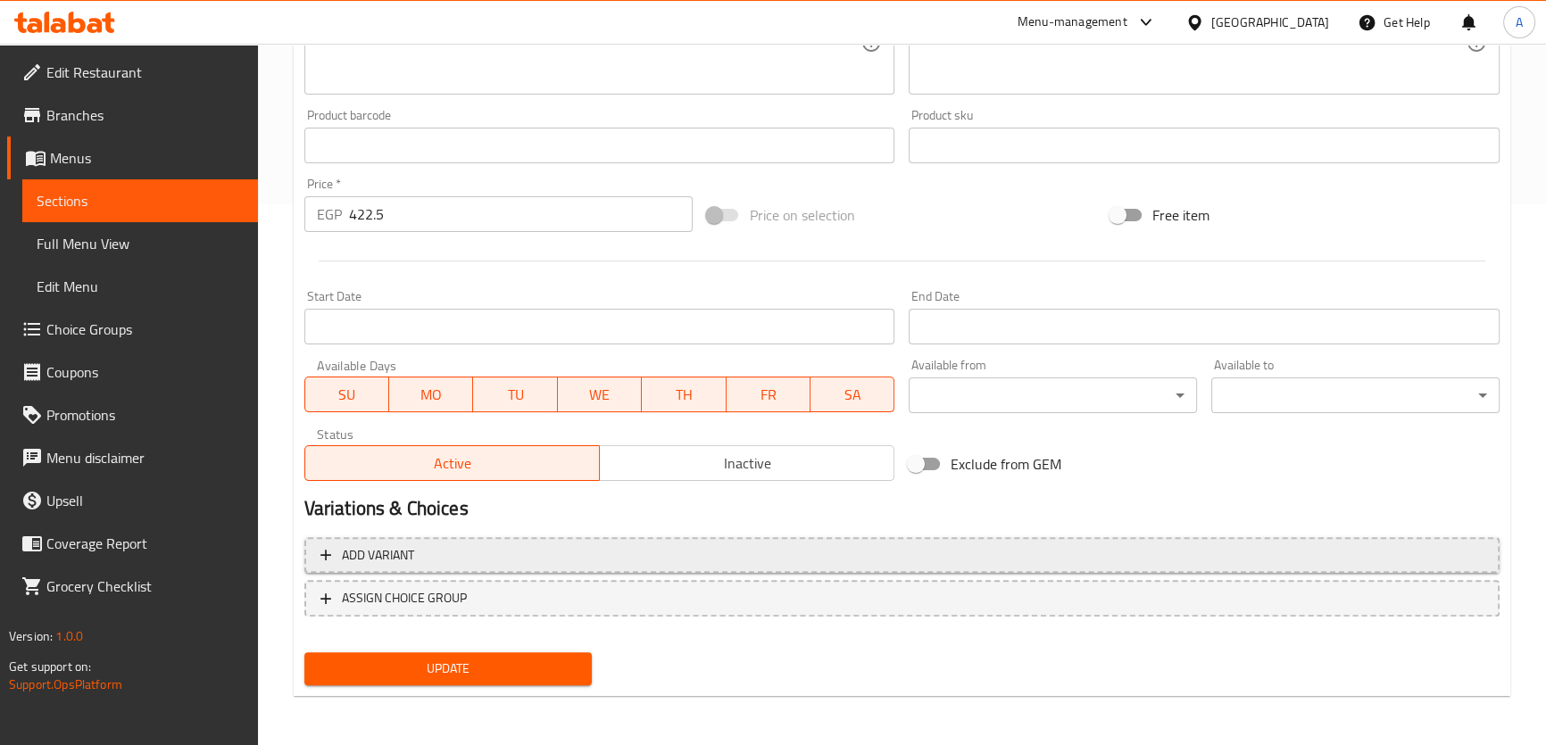
click at [505, 568] on button "Add variant" at bounding box center [901, 555] width 1195 height 37
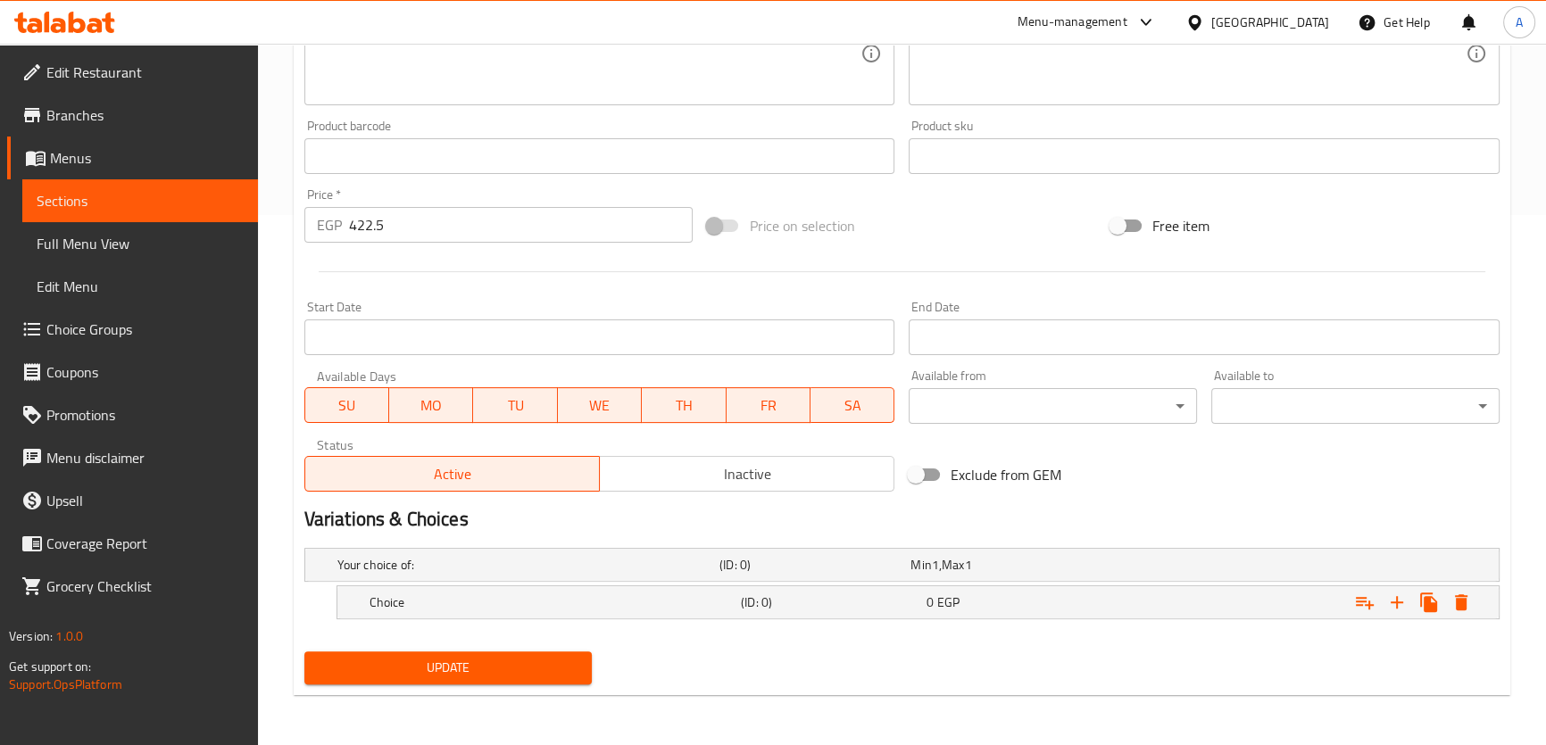
scroll to position [528, 0]
click at [1401, 610] on icon "Expand" at bounding box center [1396, 603] width 21 height 21
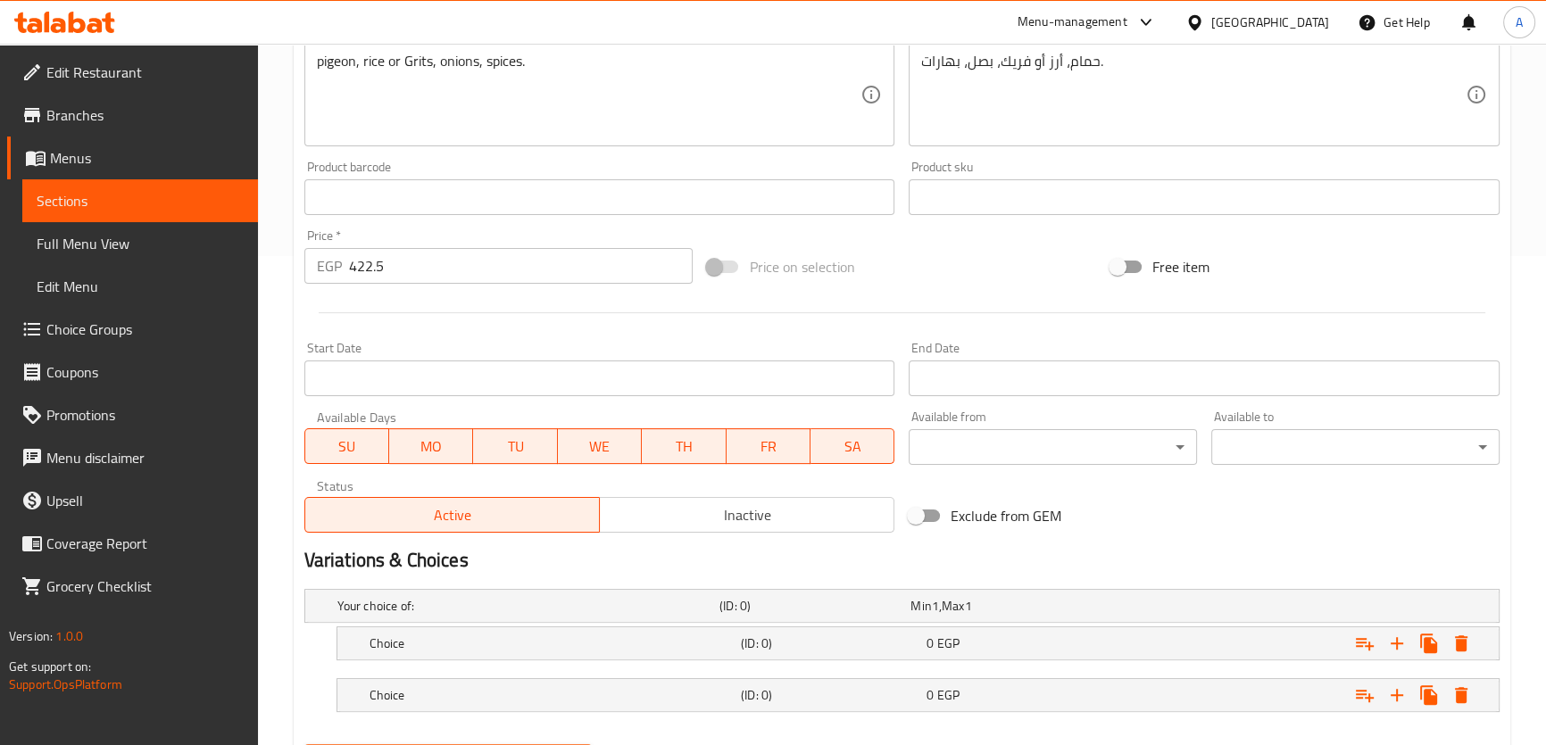
scroll to position [412, 0]
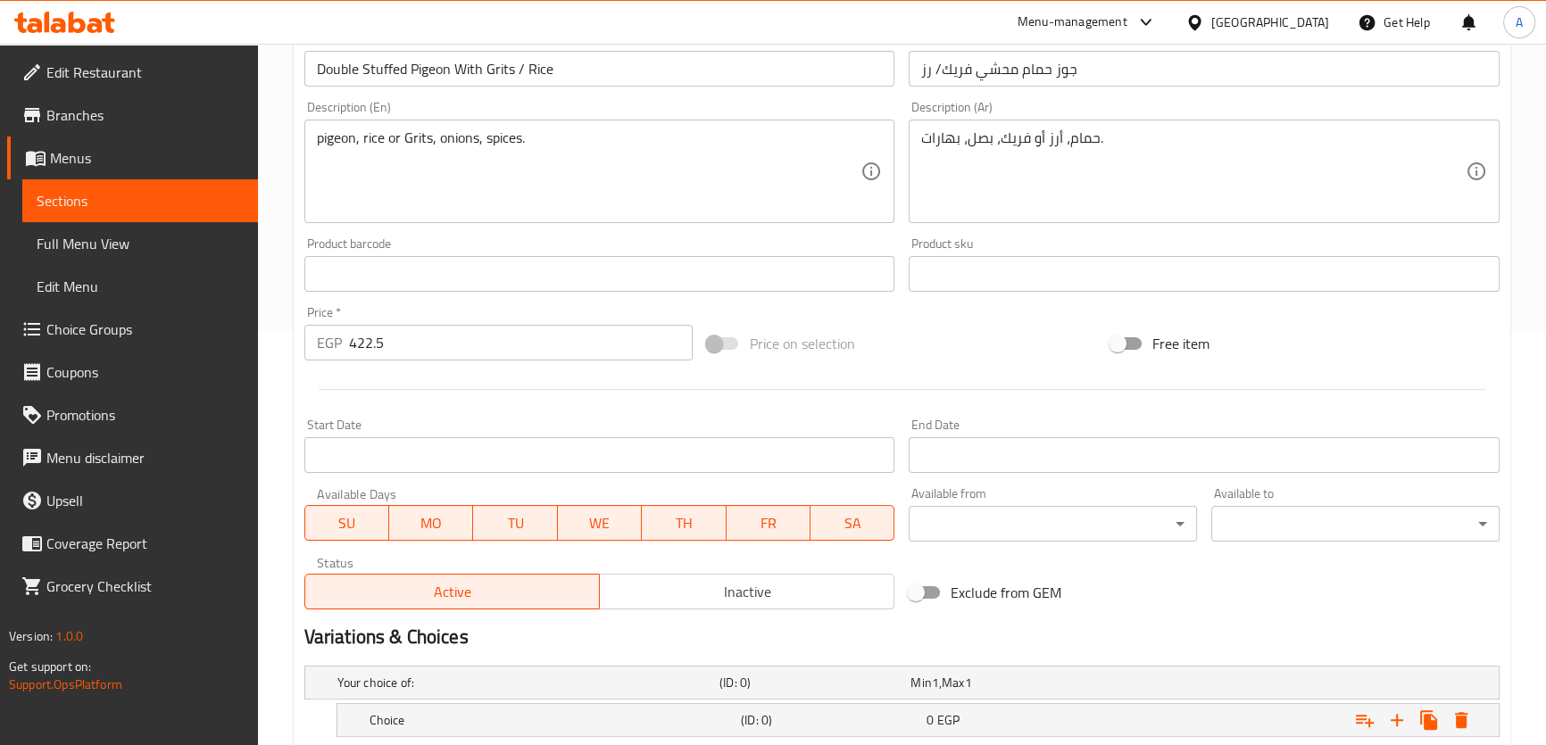
click at [419, 137] on textarea "pigeon, rice or Grits, onions, spices." at bounding box center [589, 171] width 544 height 85
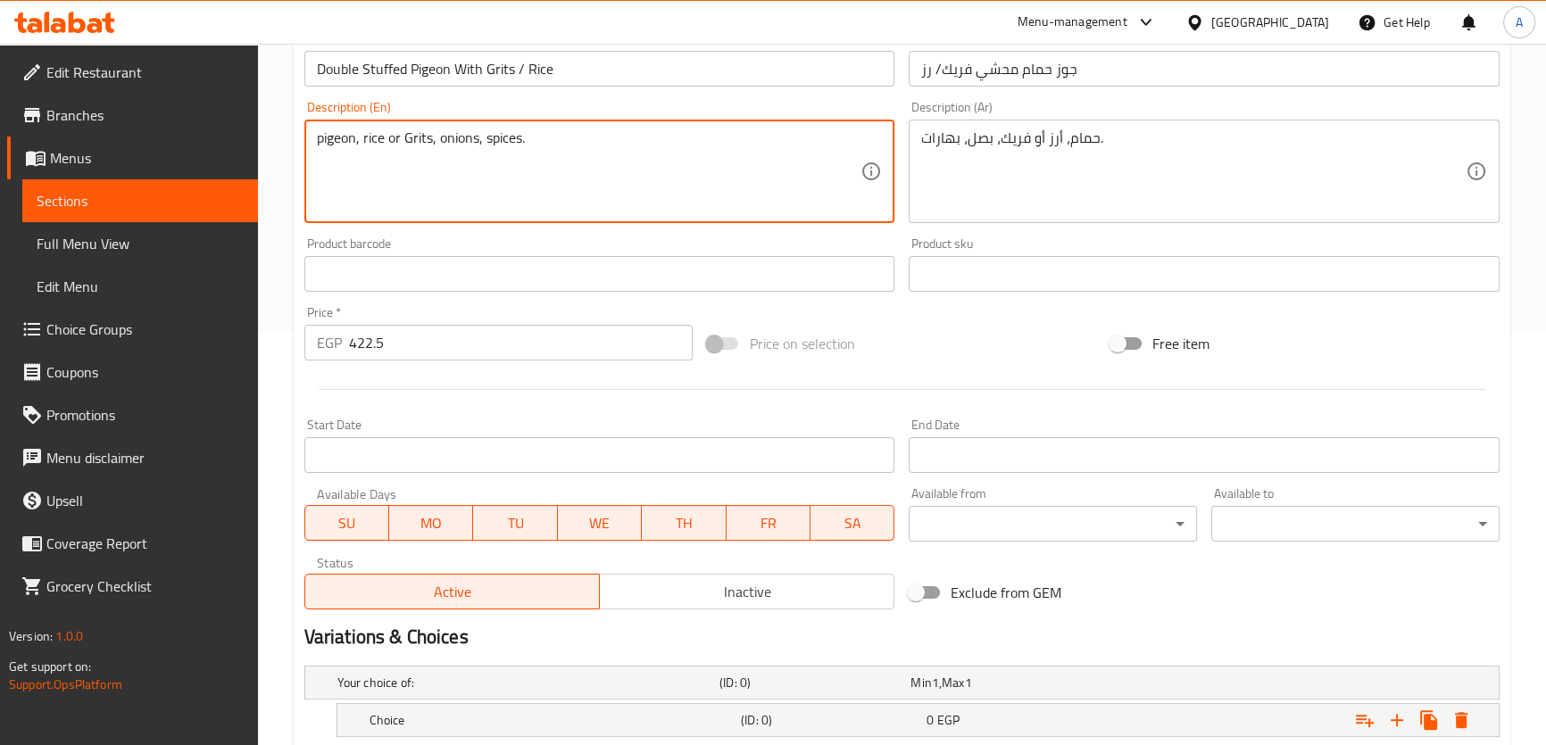
click at [379, 141] on textarea "pigeon, rice or Grits, onions, spices." at bounding box center [589, 171] width 544 height 85
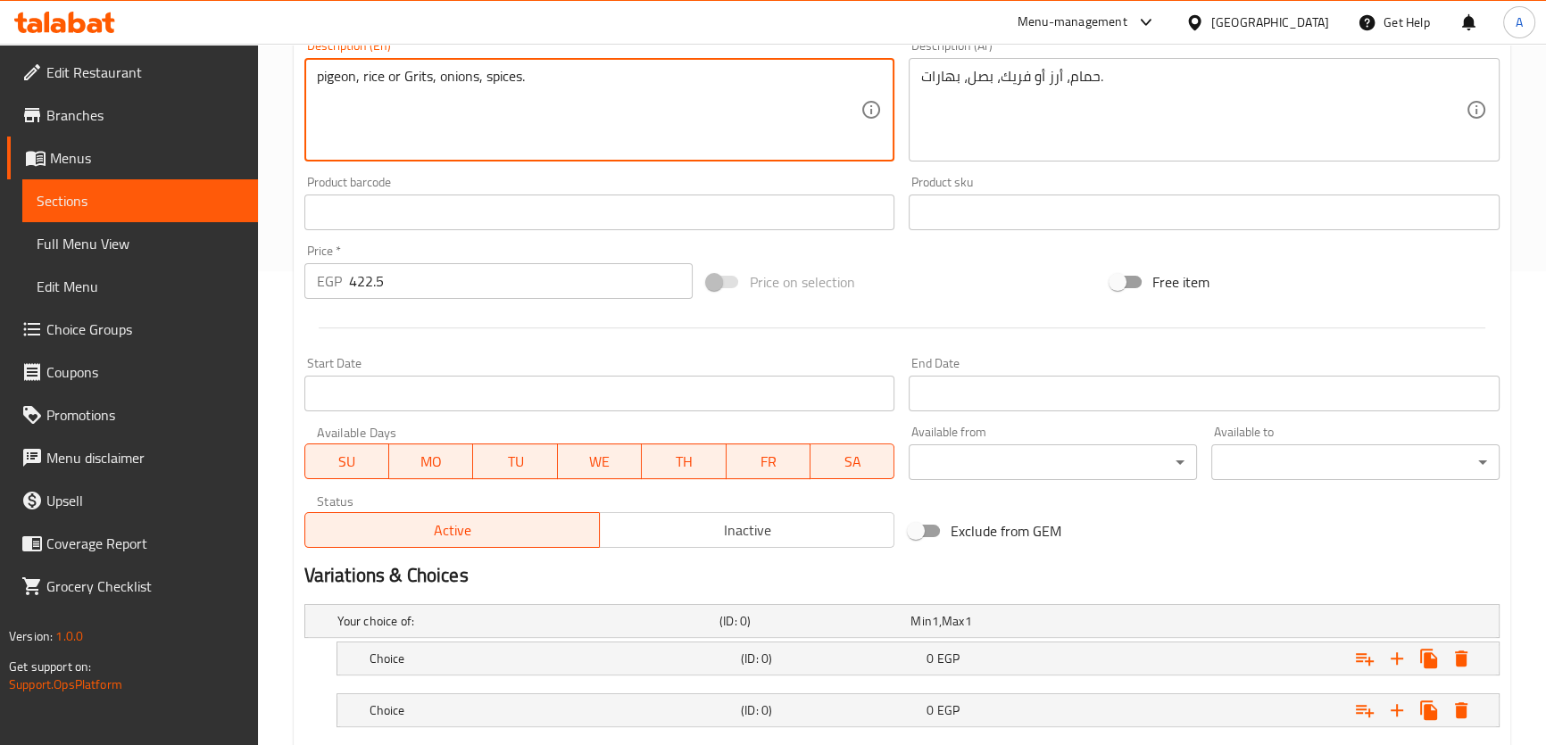
scroll to position [580, 0]
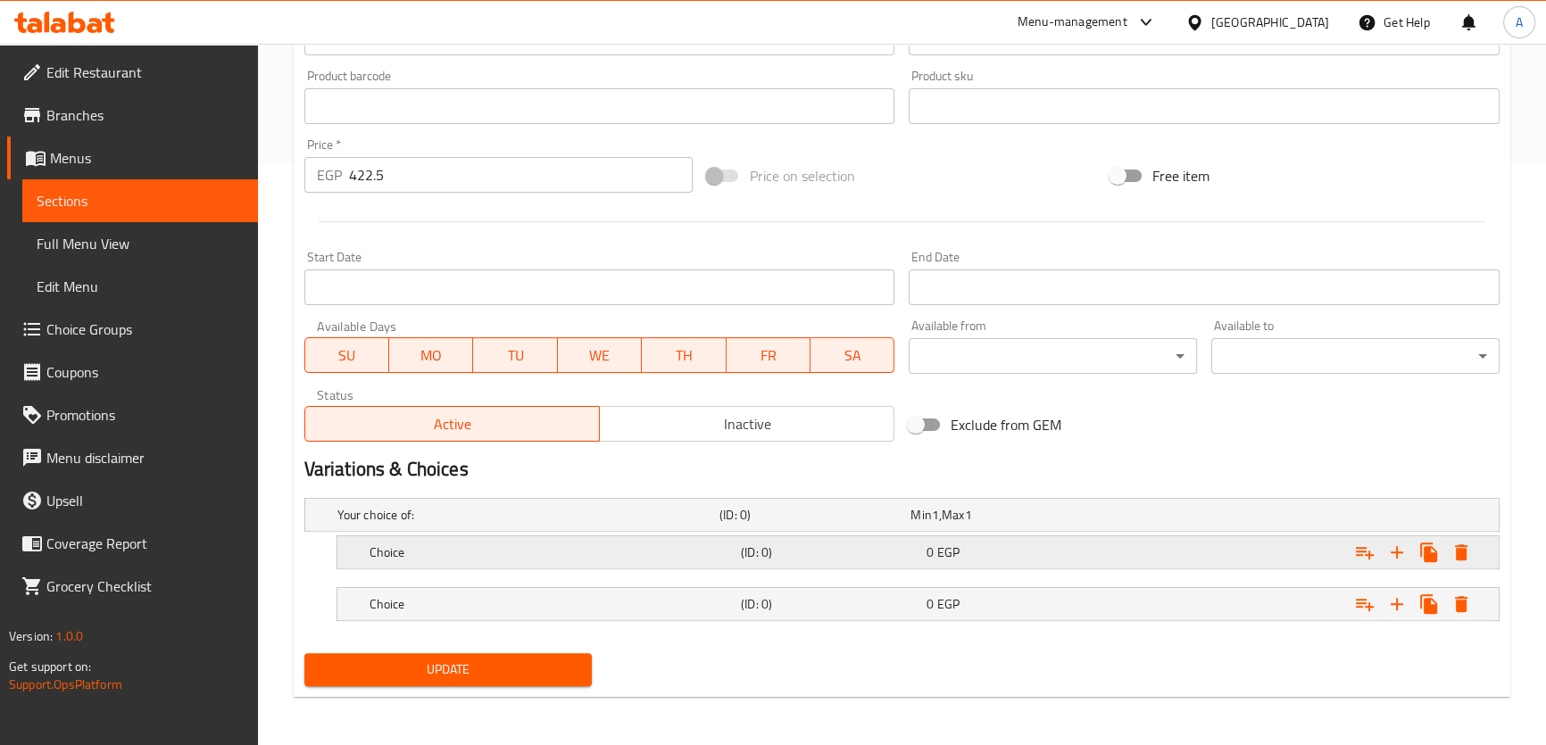
click at [566, 524] on h5 "Choice" at bounding box center [524, 515] width 375 height 18
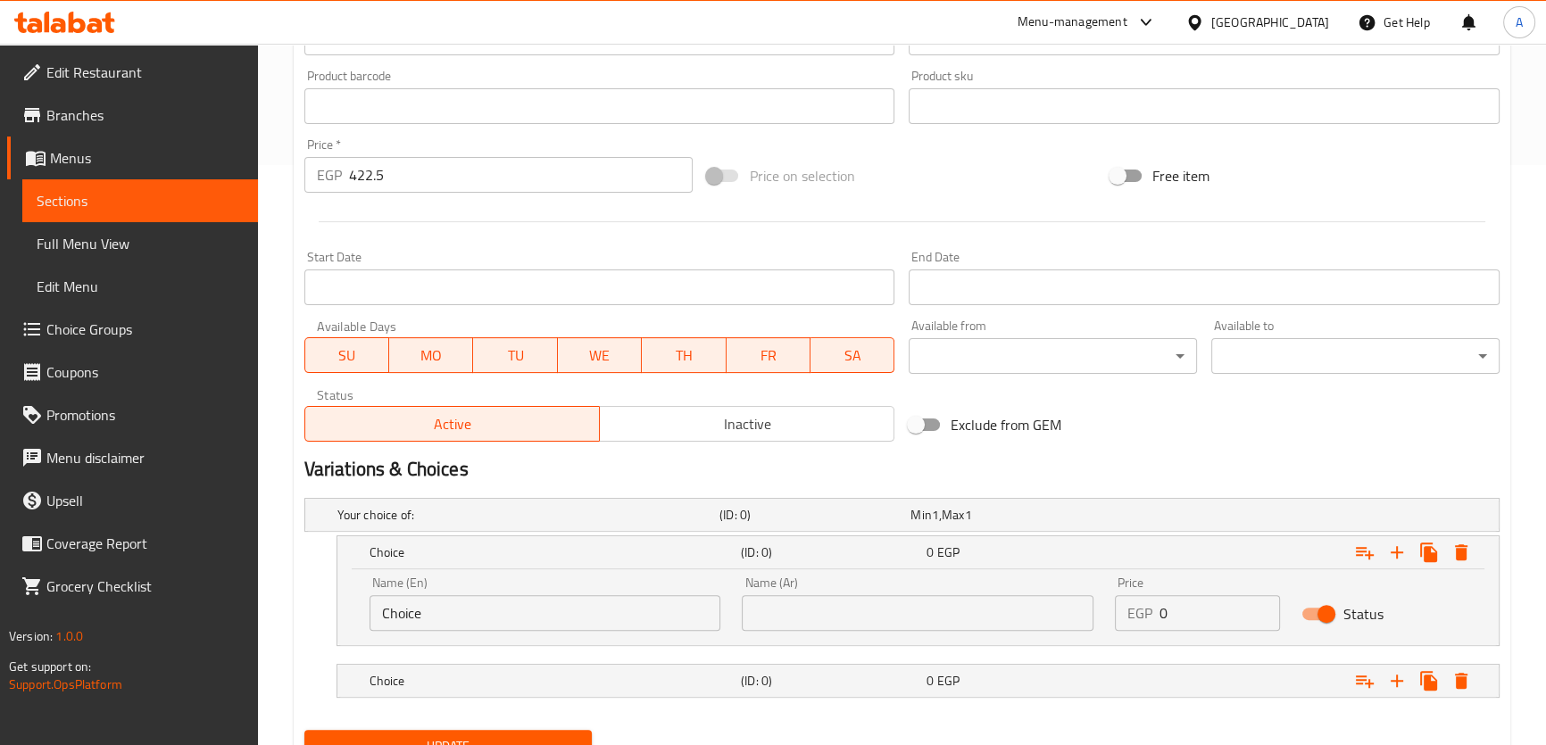
click at [468, 623] on input "Choice" at bounding box center [545, 613] width 352 height 36
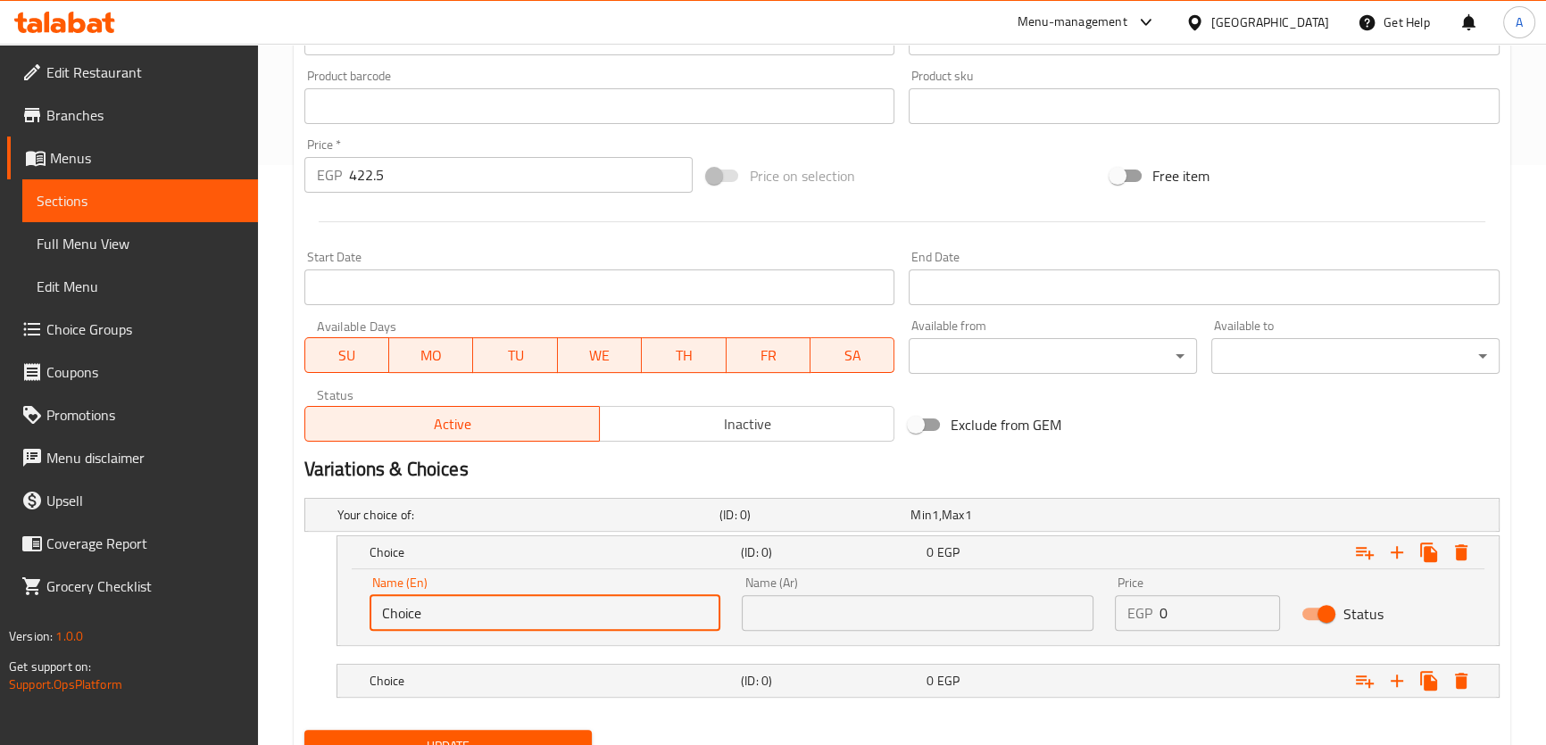
click at [468, 623] on input "Choice" at bounding box center [545, 613] width 352 height 36
paste input "rice"
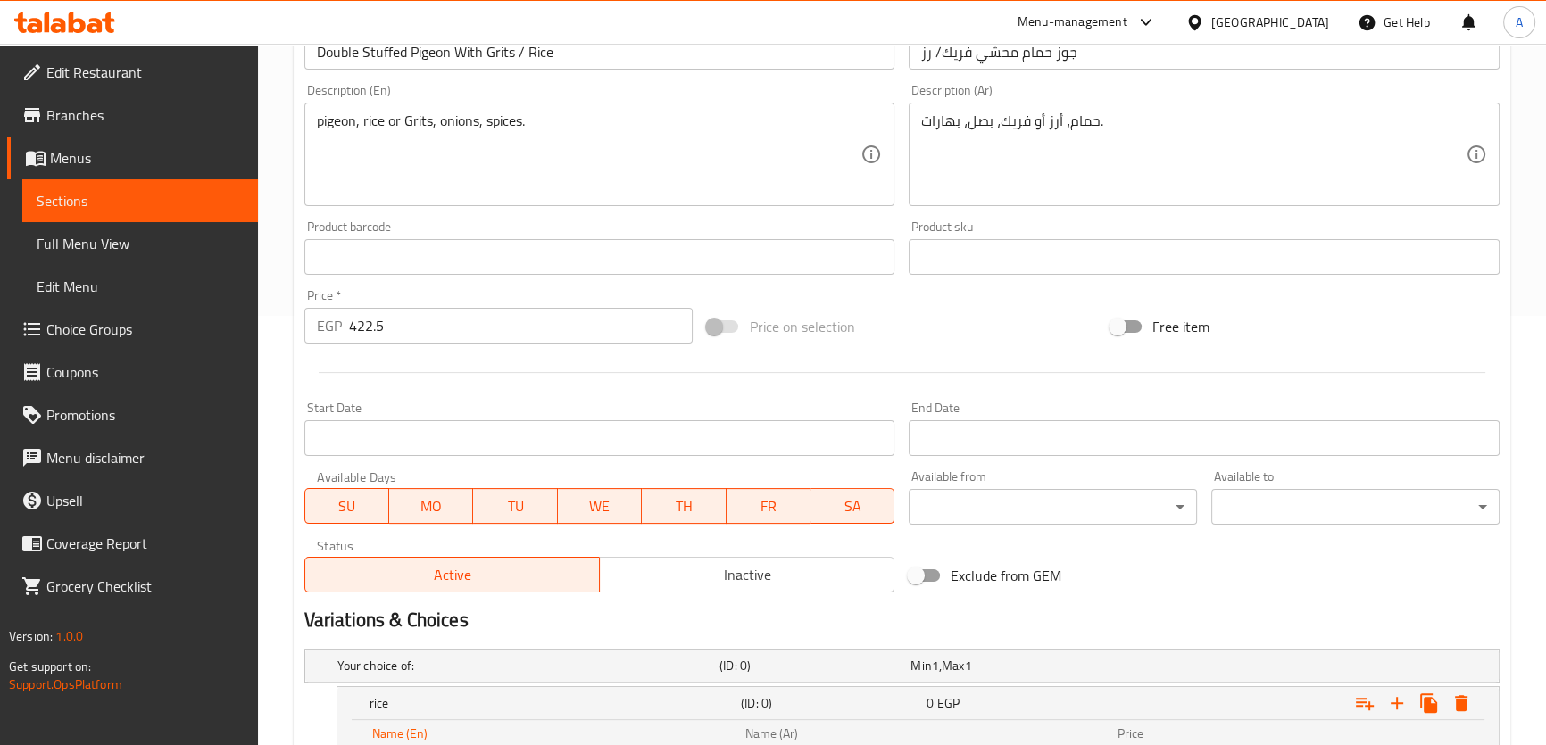
scroll to position [421, 0]
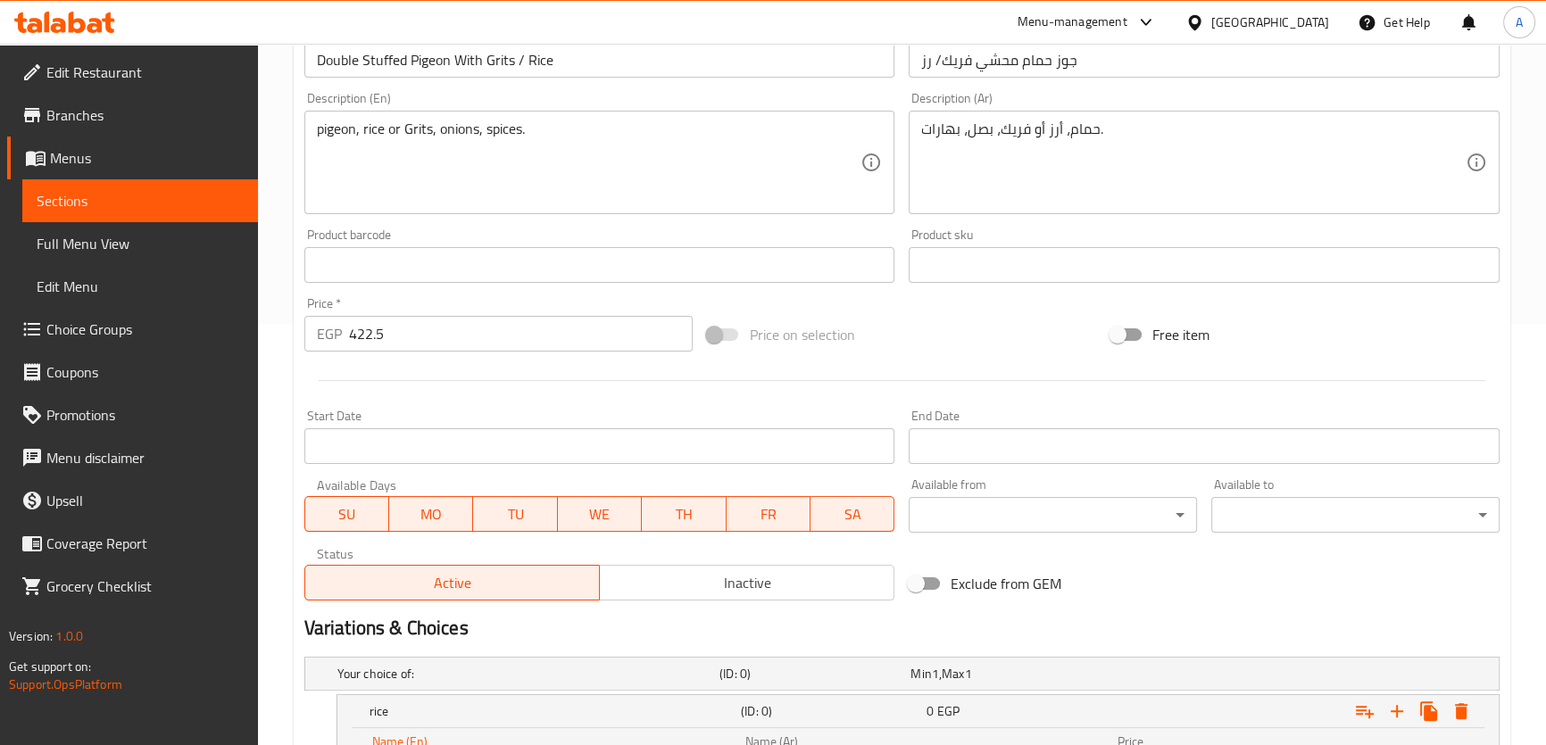
type input "rice"
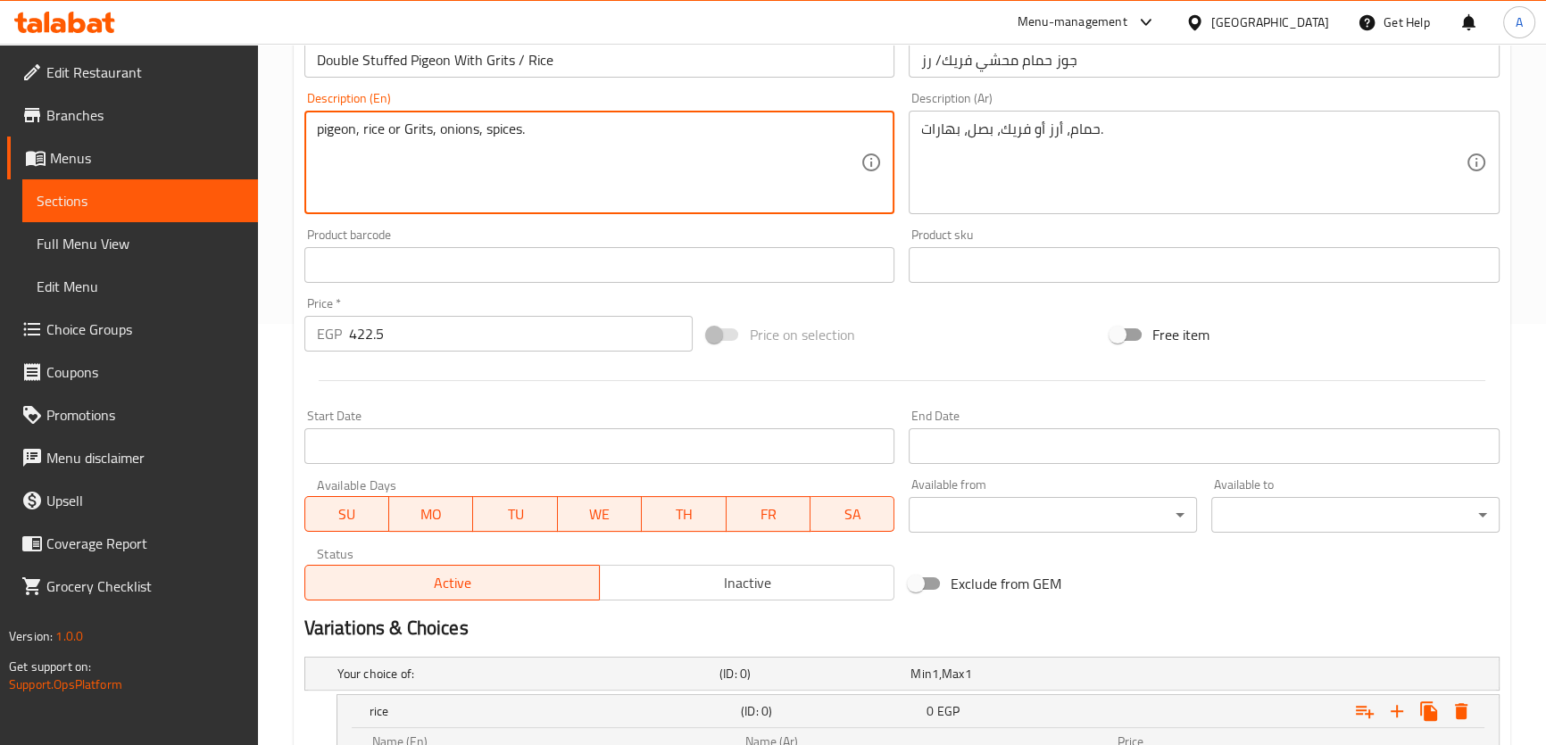
click at [422, 132] on textarea "pigeon, rice or Grits, onions, spices." at bounding box center [589, 162] width 544 height 85
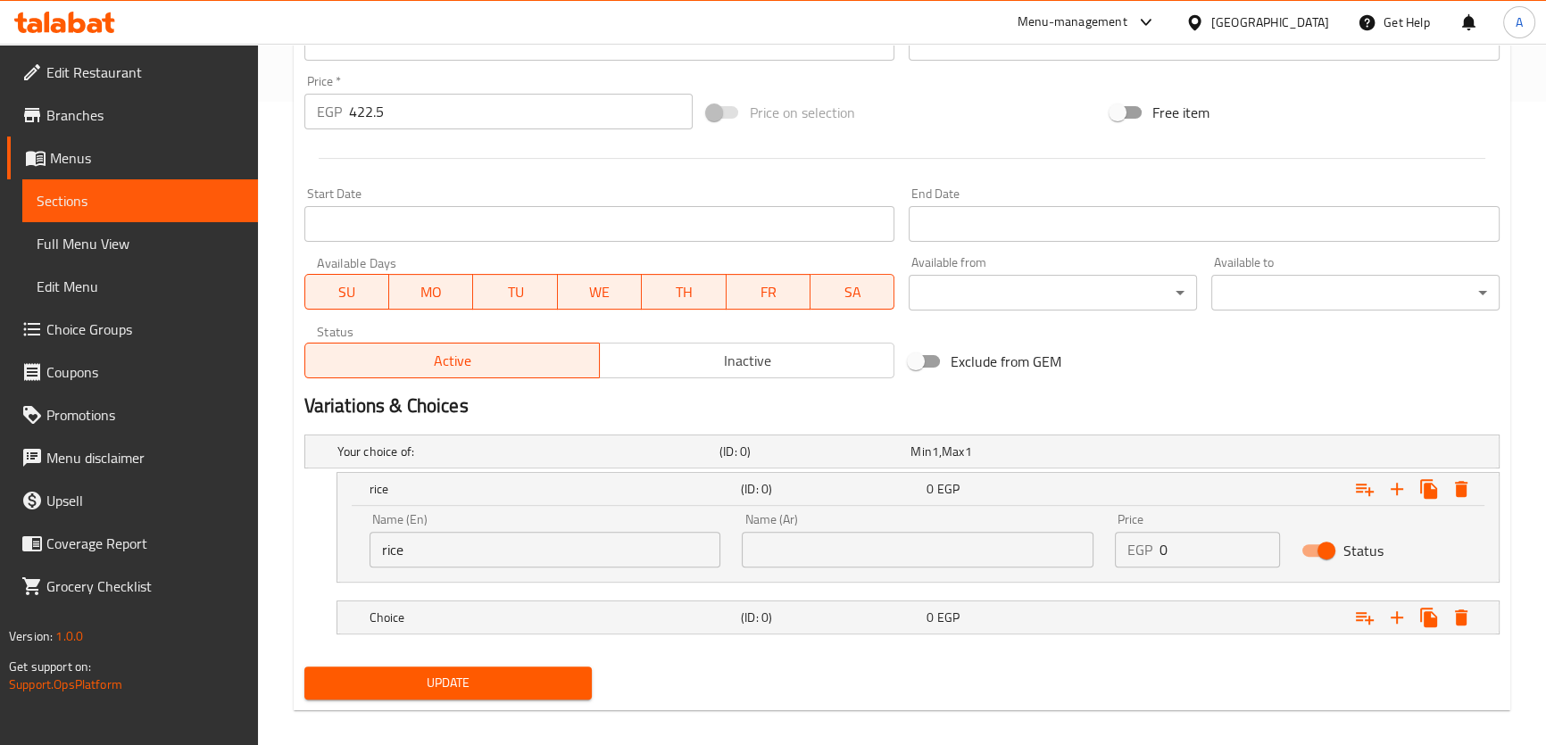
scroll to position [657, 0]
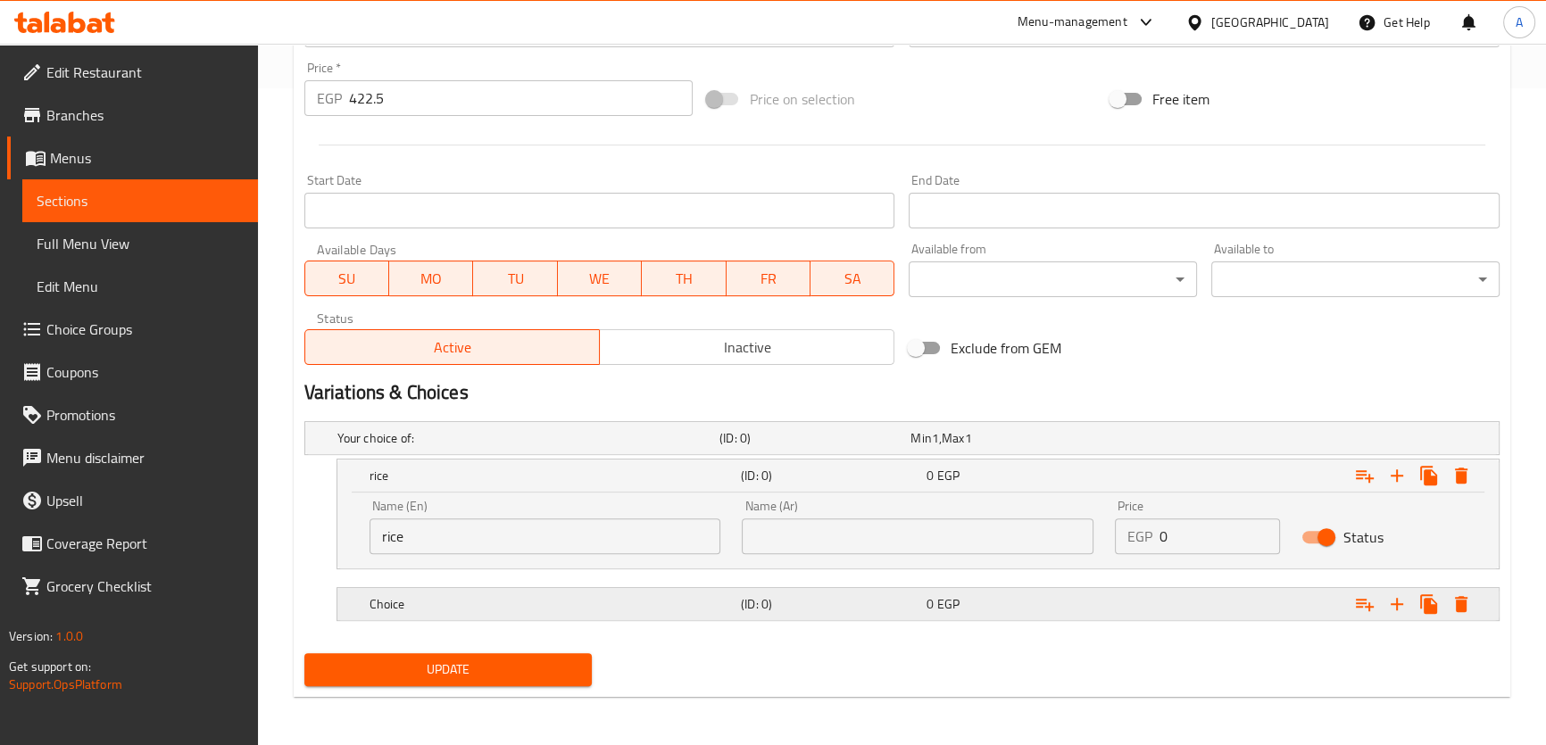
click at [452, 458] on div "Choice (ID: 0) 0 EGP" at bounding box center [907, 438] width 1147 height 39
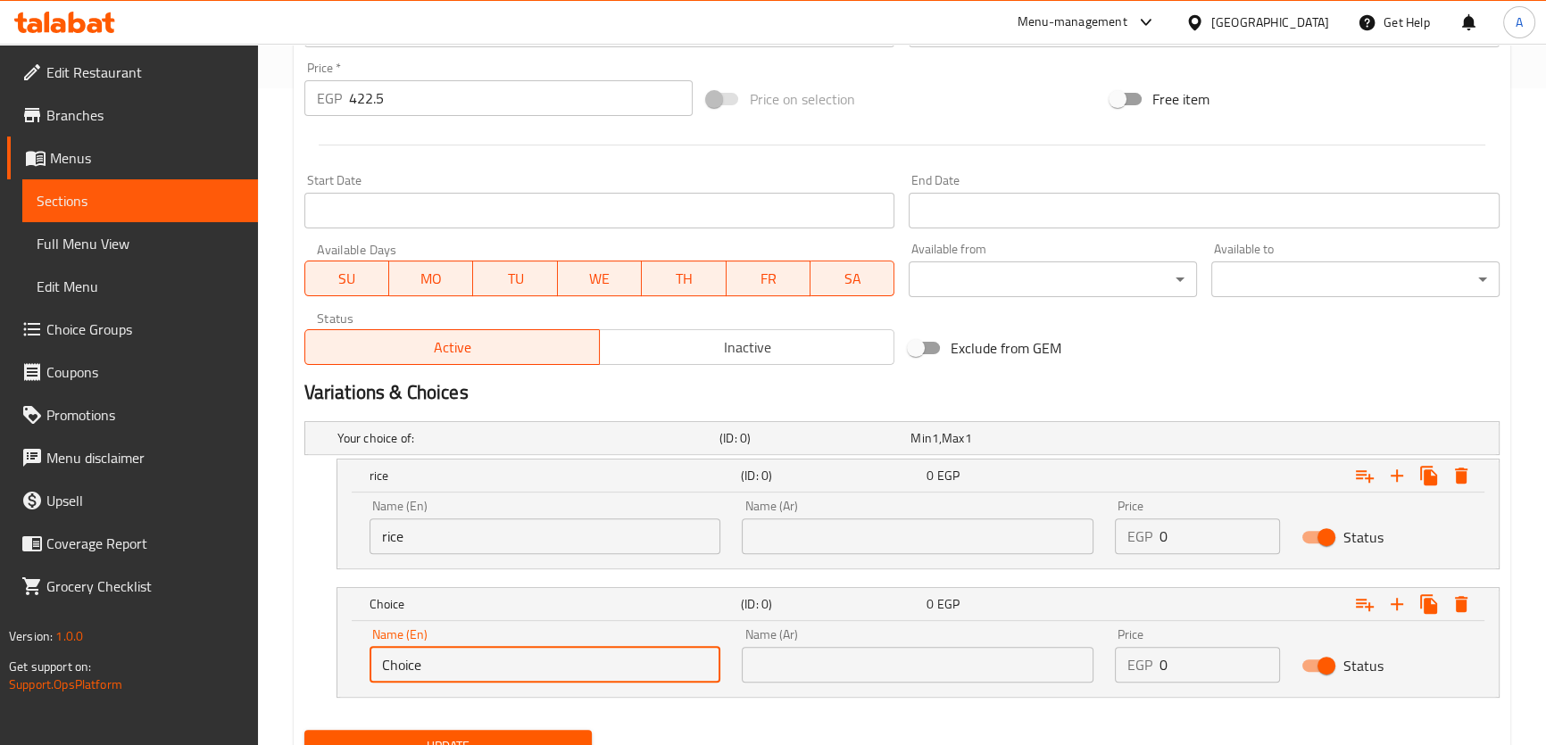
click at [455, 663] on input "Choice" at bounding box center [545, 665] width 352 height 36
paste input "Grits"
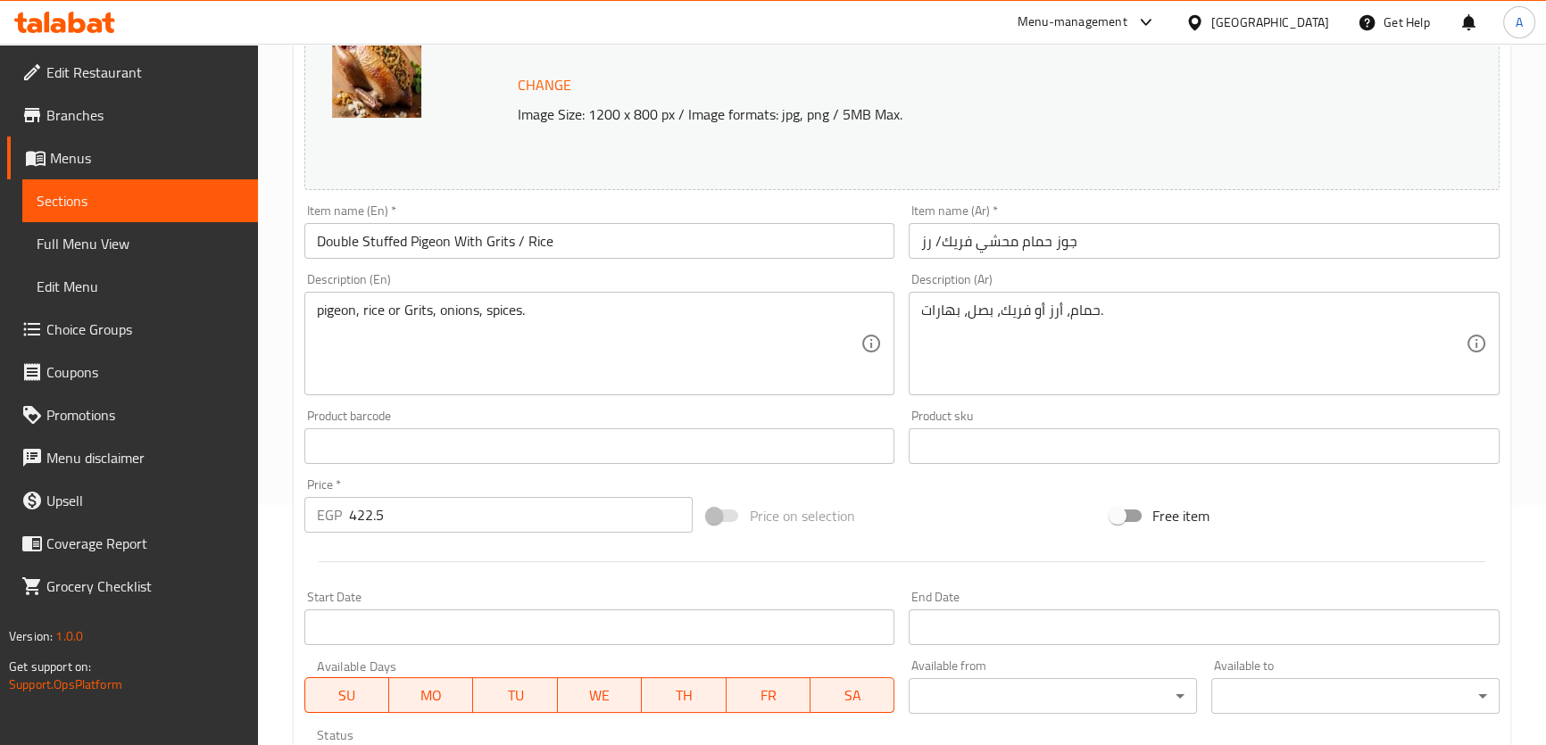
type input "Grits"
click at [927, 246] on input "جوز حمام محشي فريك/ رز" at bounding box center [1203, 241] width 591 height 36
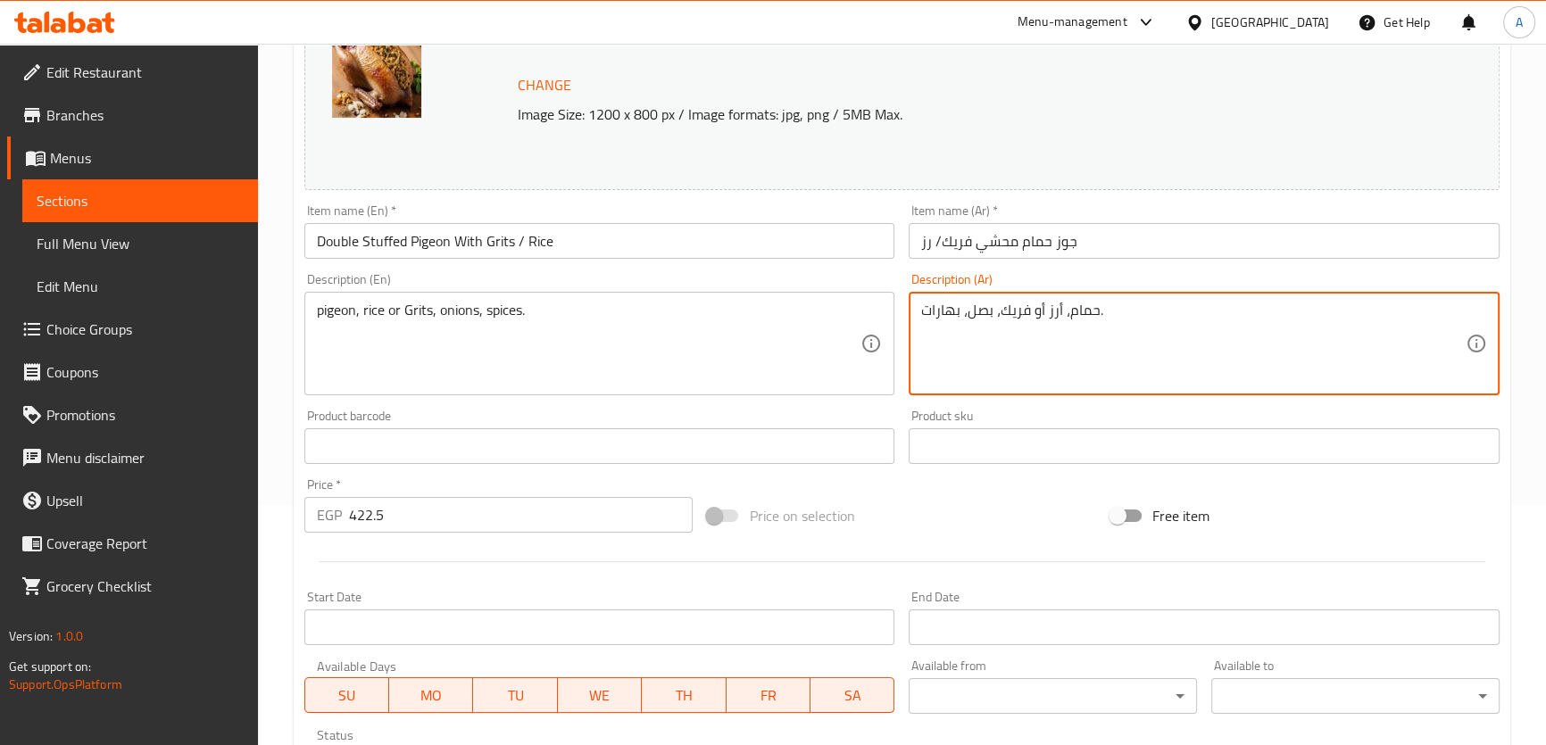
click at [1049, 312] on textarea "حمام، أرز أو فريك، بصل، بهارات." at bounding box center [1193, 344] width 544 height 85
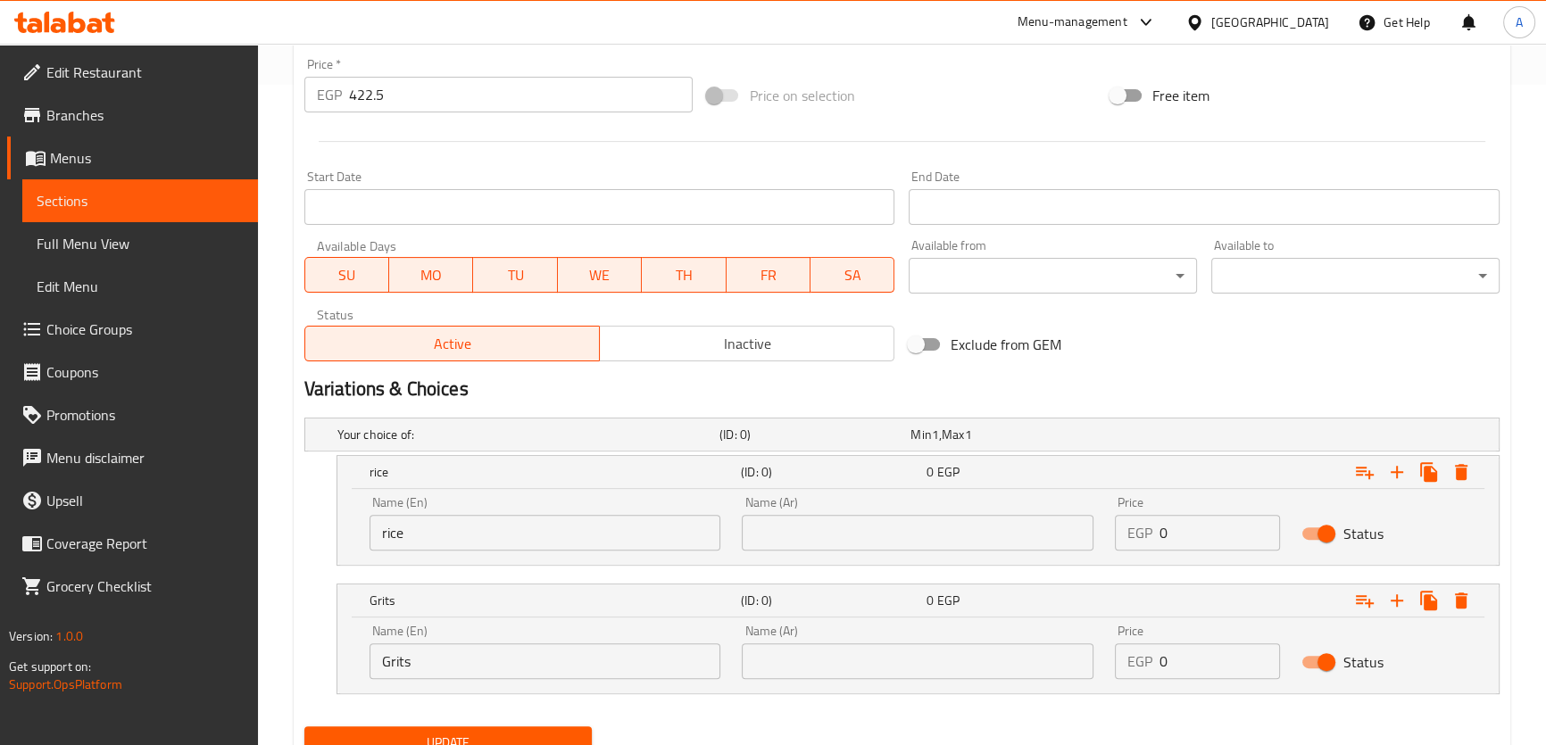
scroll to position [721, 0]
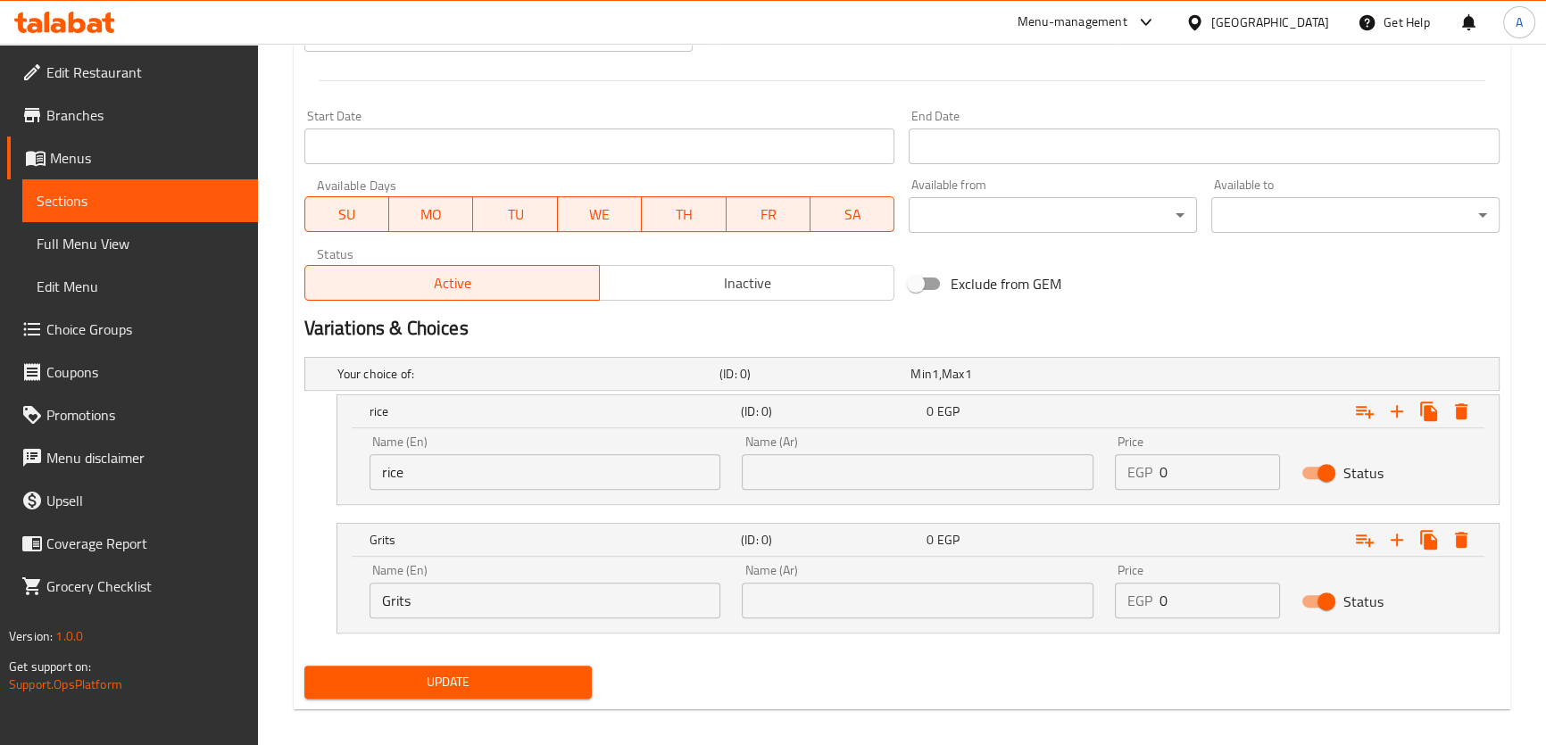
click at [913, 480] on input "text" at bounding box center [918, 472] width 352 height 36
paste input "أرز"
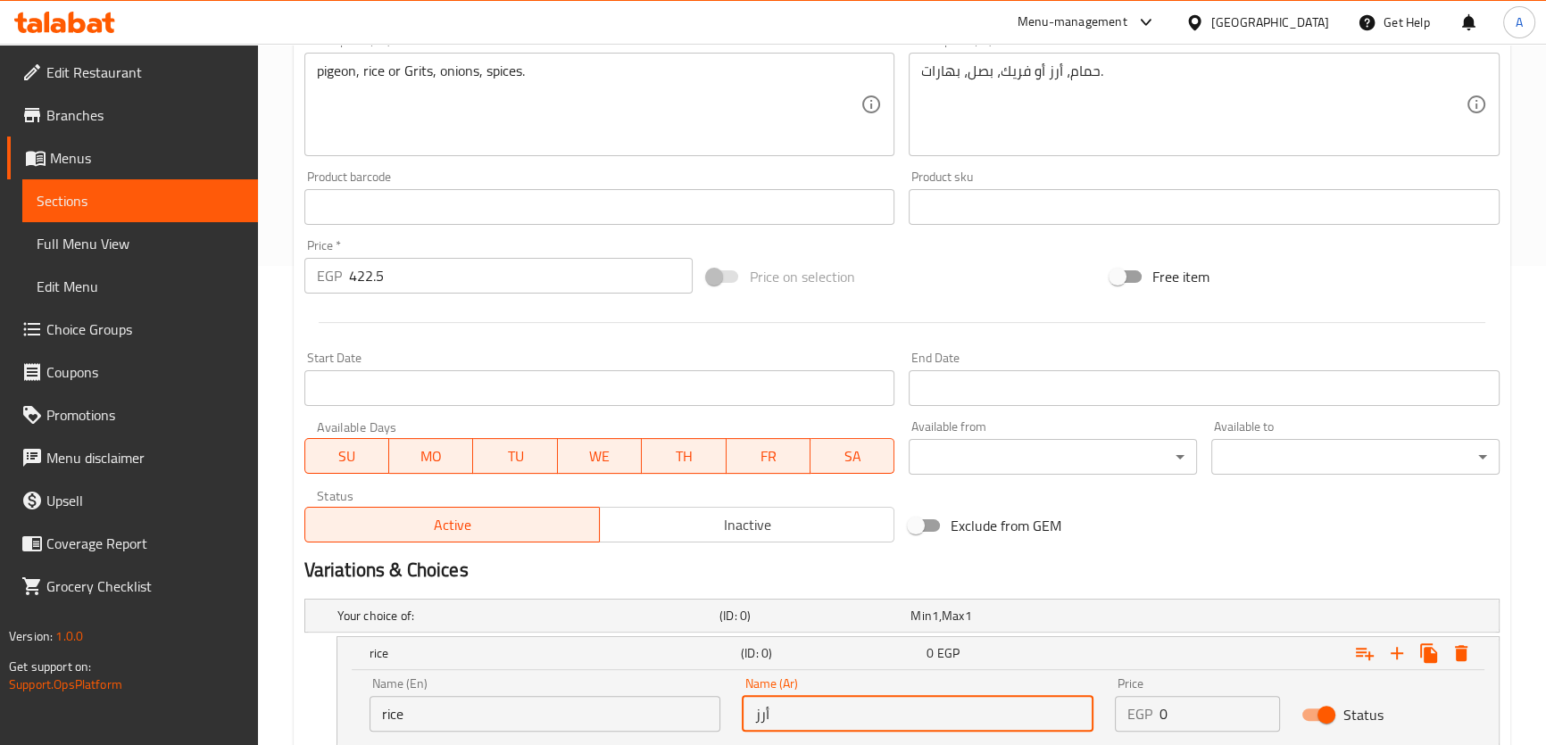
scroll to position [449, 0]
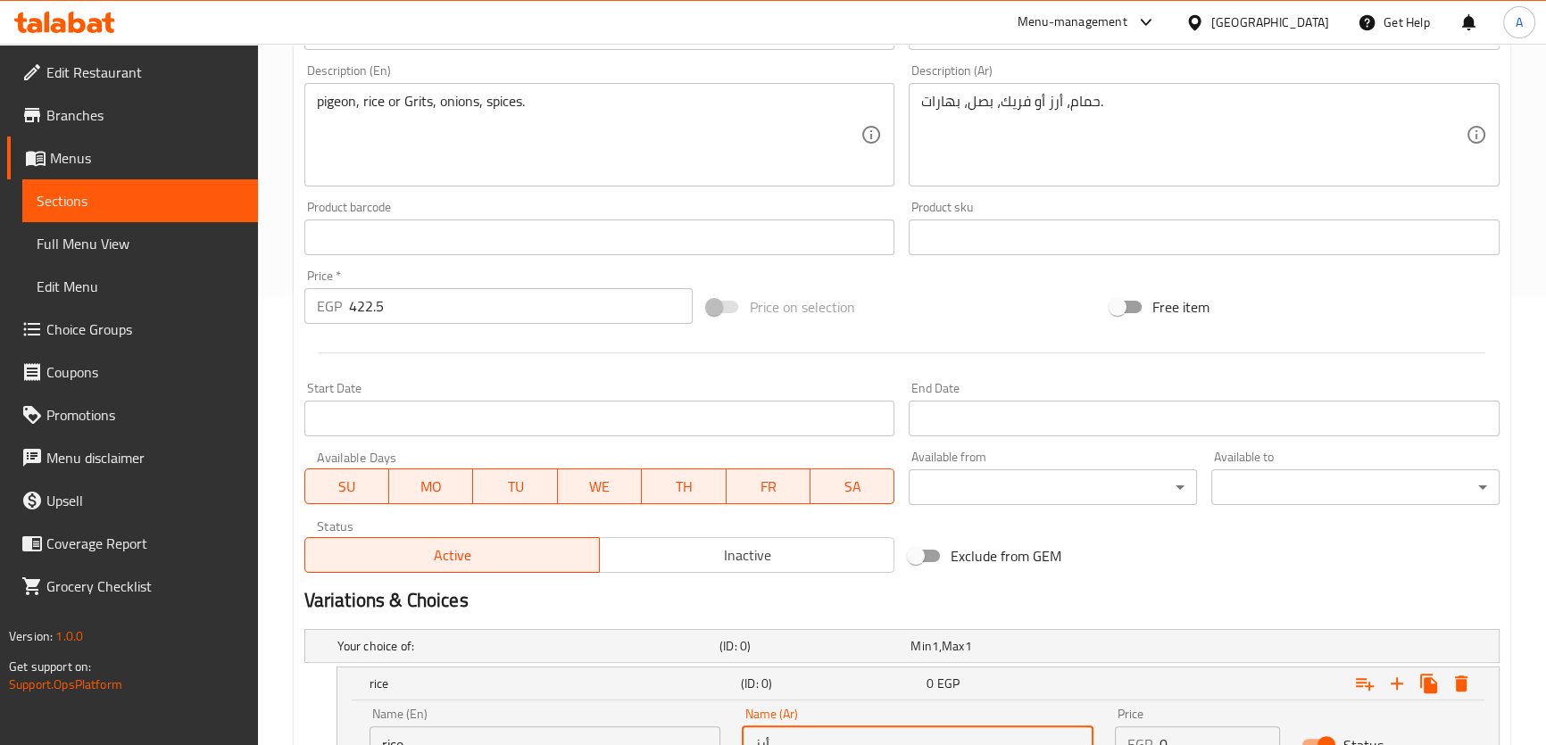
type input "أرز"
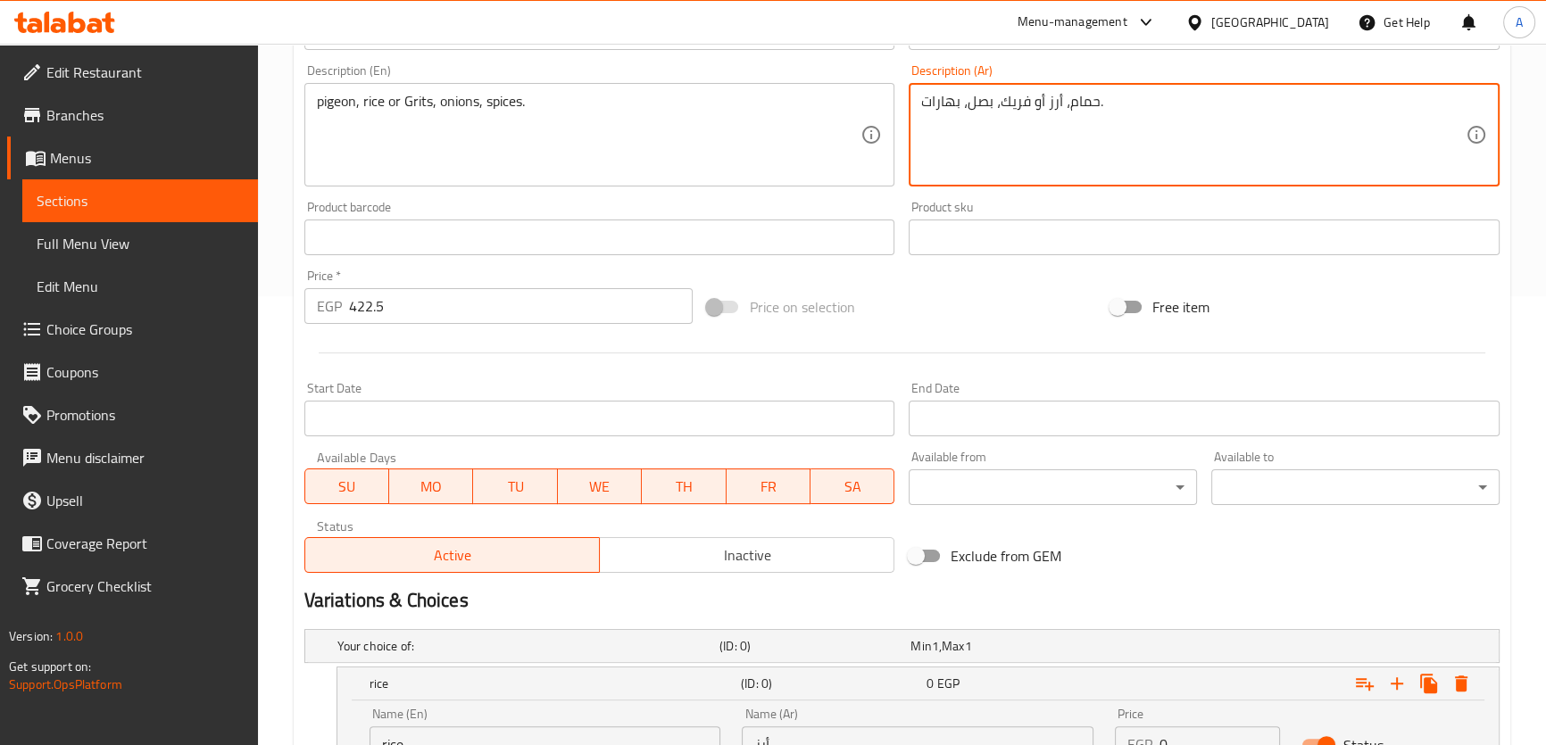
click at [1016, 103] on textarea "حمام، أرز أو فريك، بصل، بهارات." at bounding box center [1193, 135] width 544 height 85
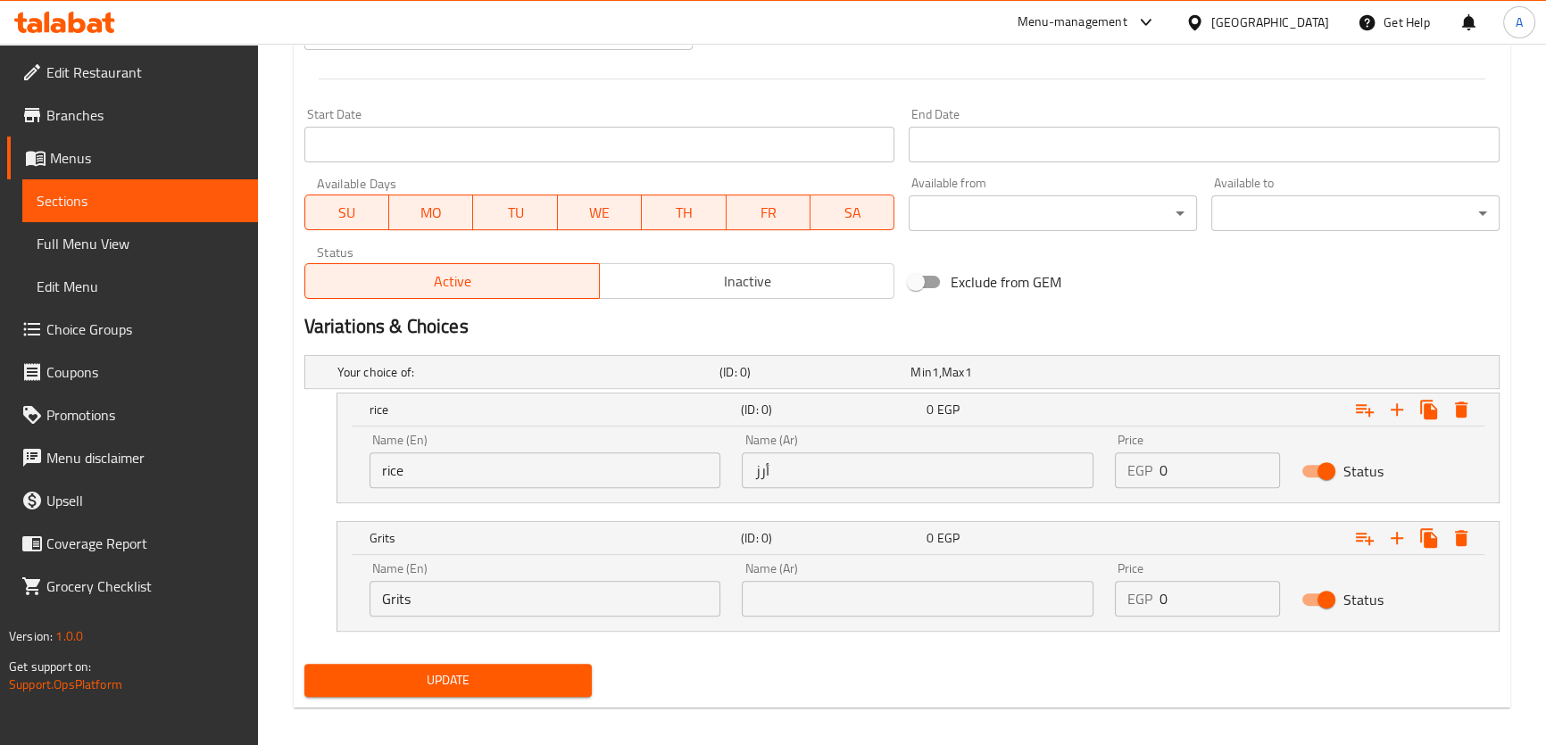
scroll to position [734, 0]
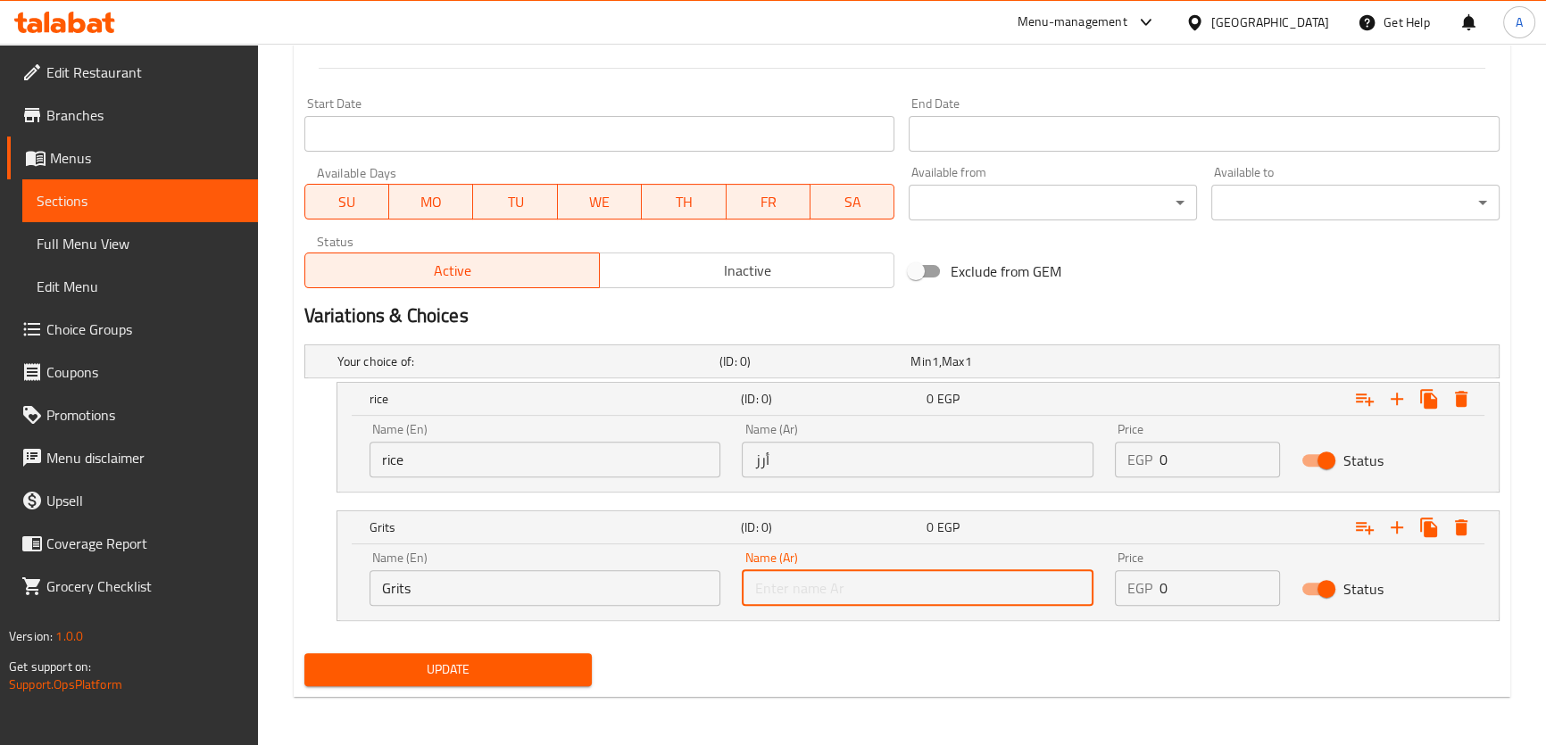
click at [835, 583] on input "text" at bounding box center [918, 588] width 352 height 36
paste input "فريك"
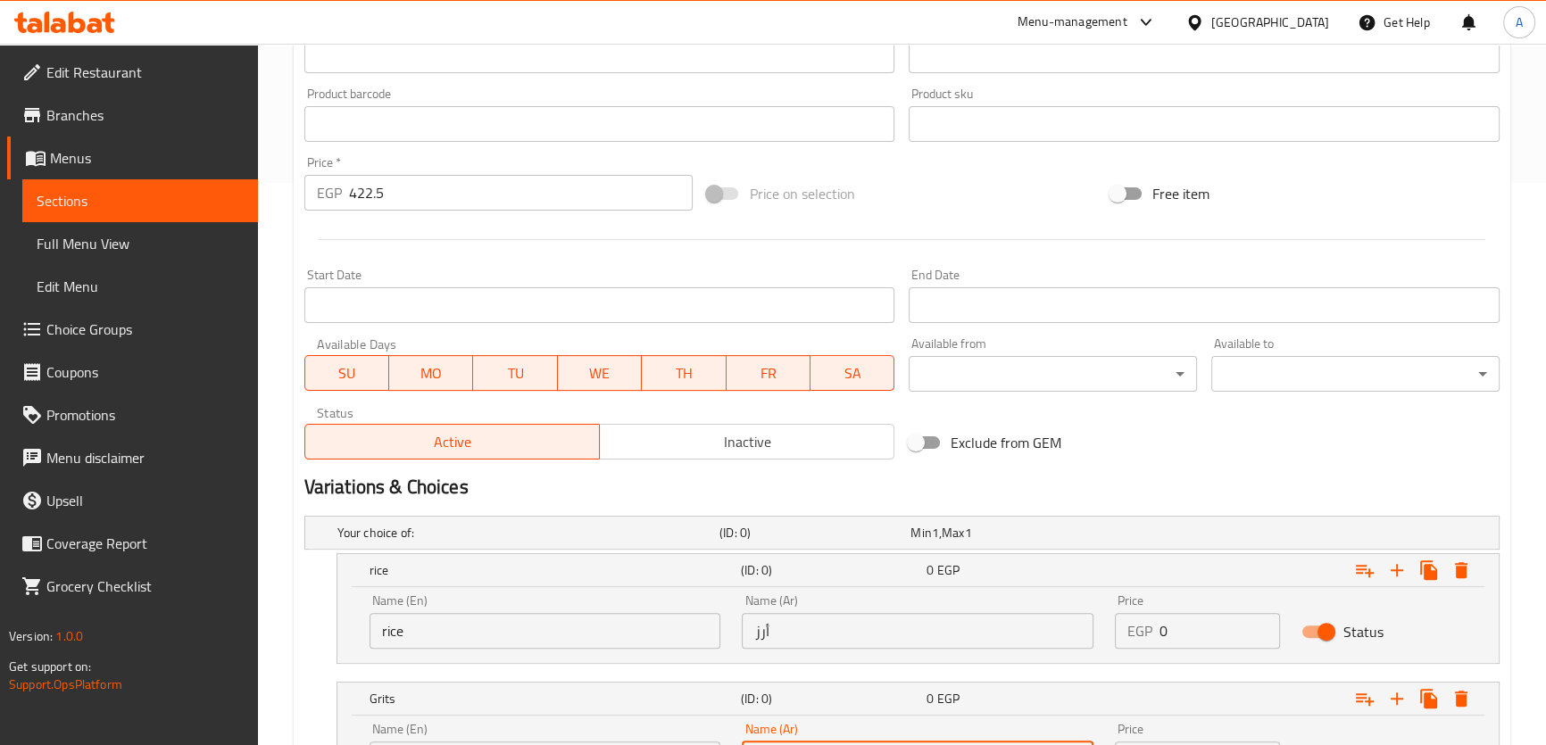
scroll to position [552, 0]
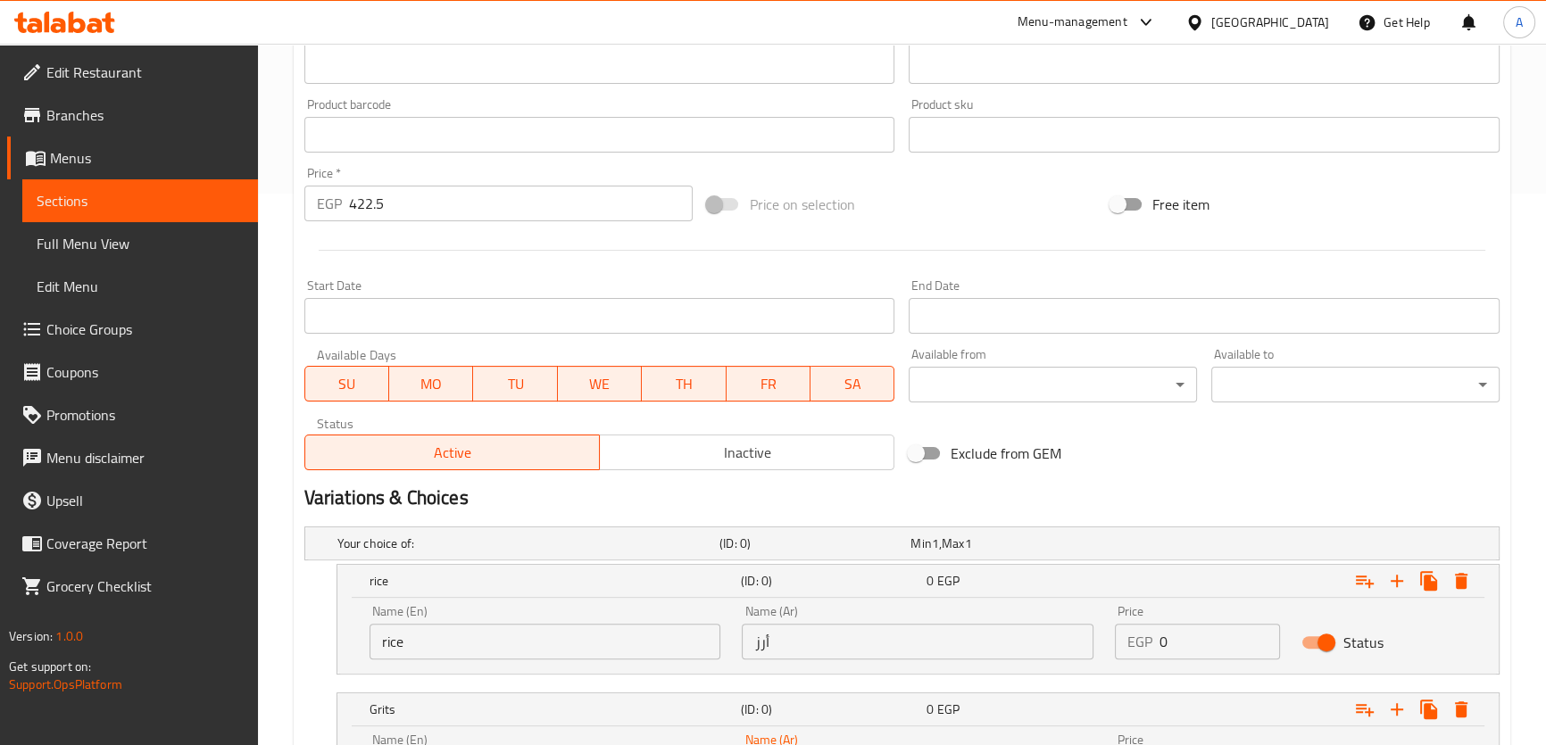
type input "فريك"
click at [444, 203] on input "422.5" at bounding box center [521, 204] width 344 height 36
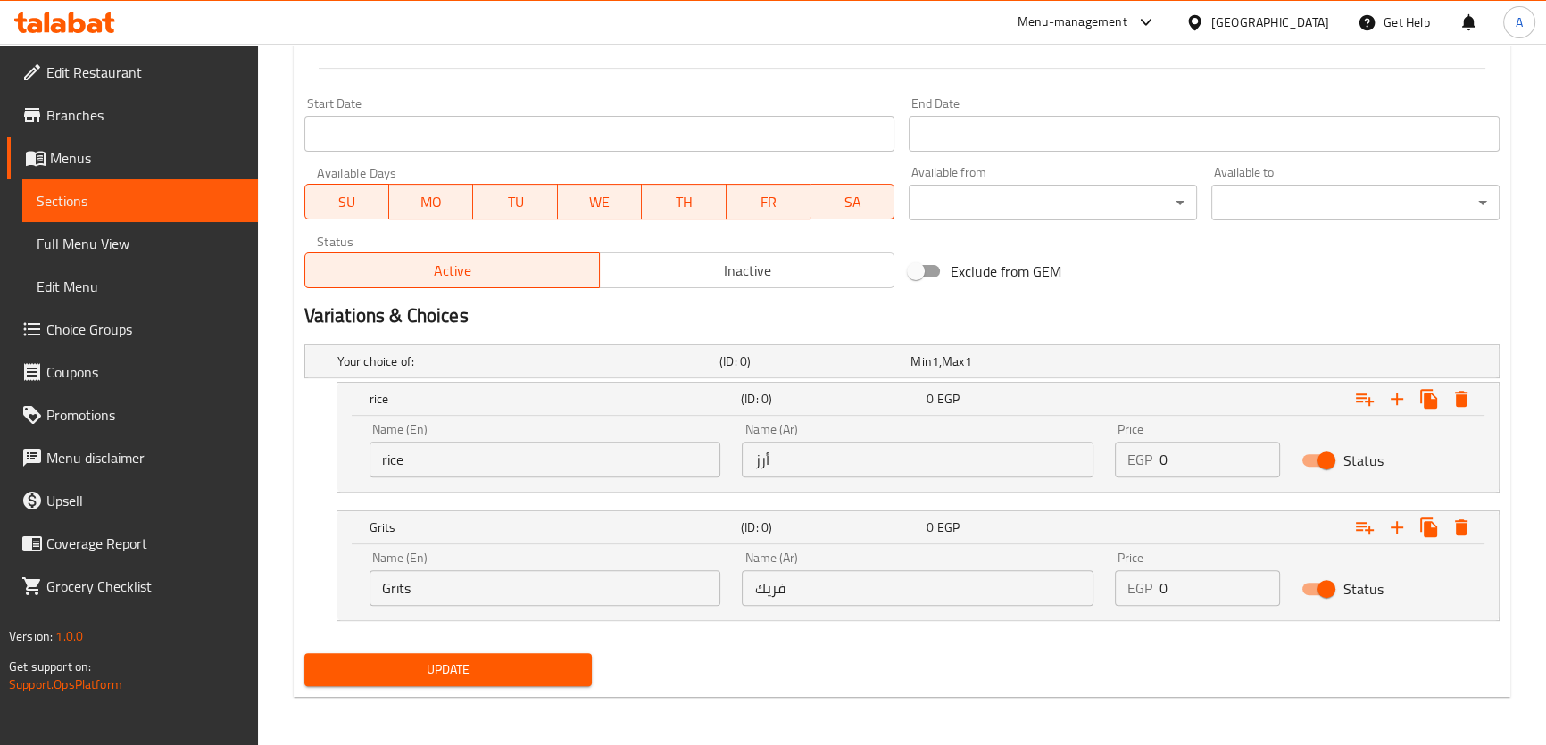
click at [1182, 446] on input "0" at bounding box center [1219, 460] width 120 height 36
paste input "422.5"
type input "422.5"
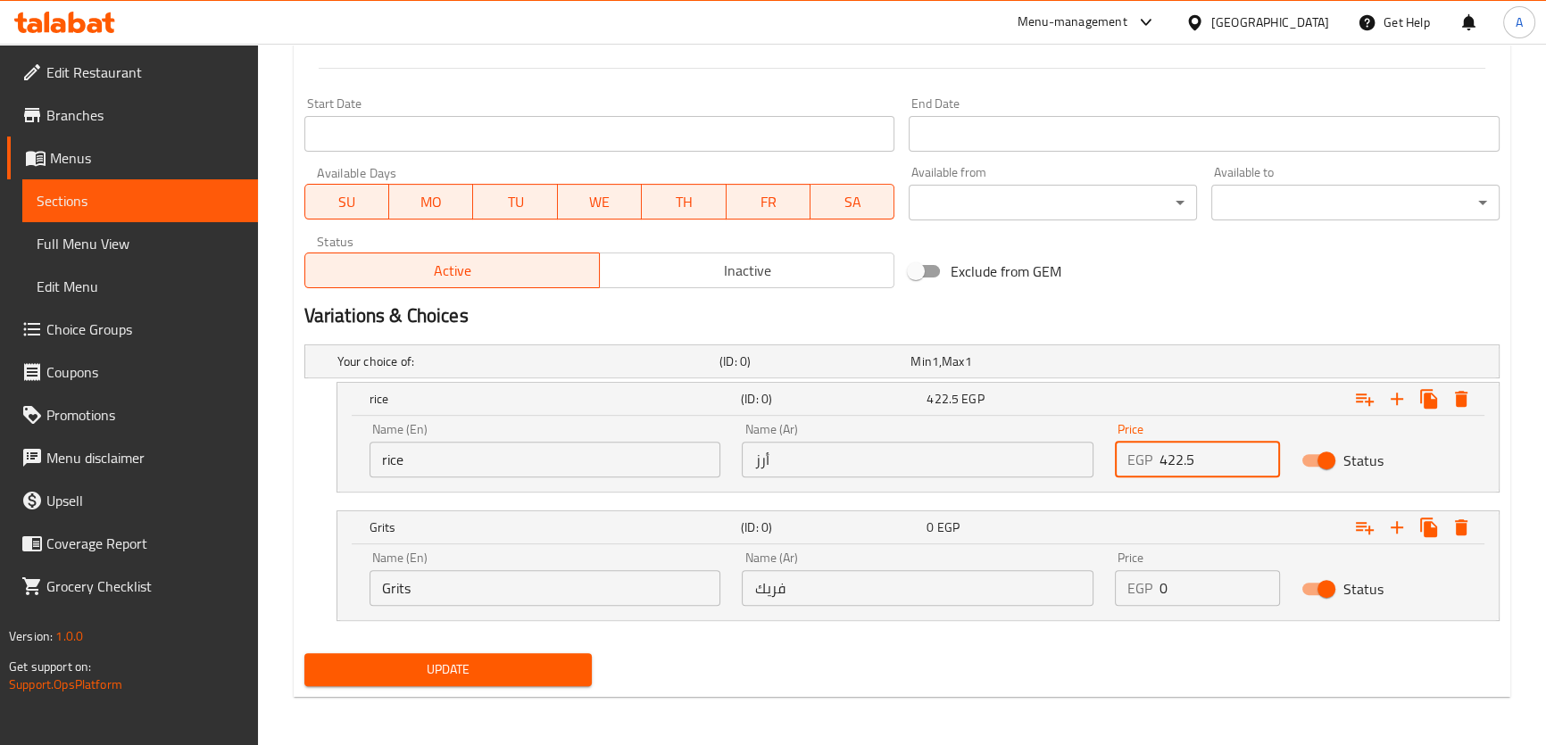
click at [1199, 576] on input "0" at bounding box center [1219, 588] width 120 height 36
paste input "422.5"
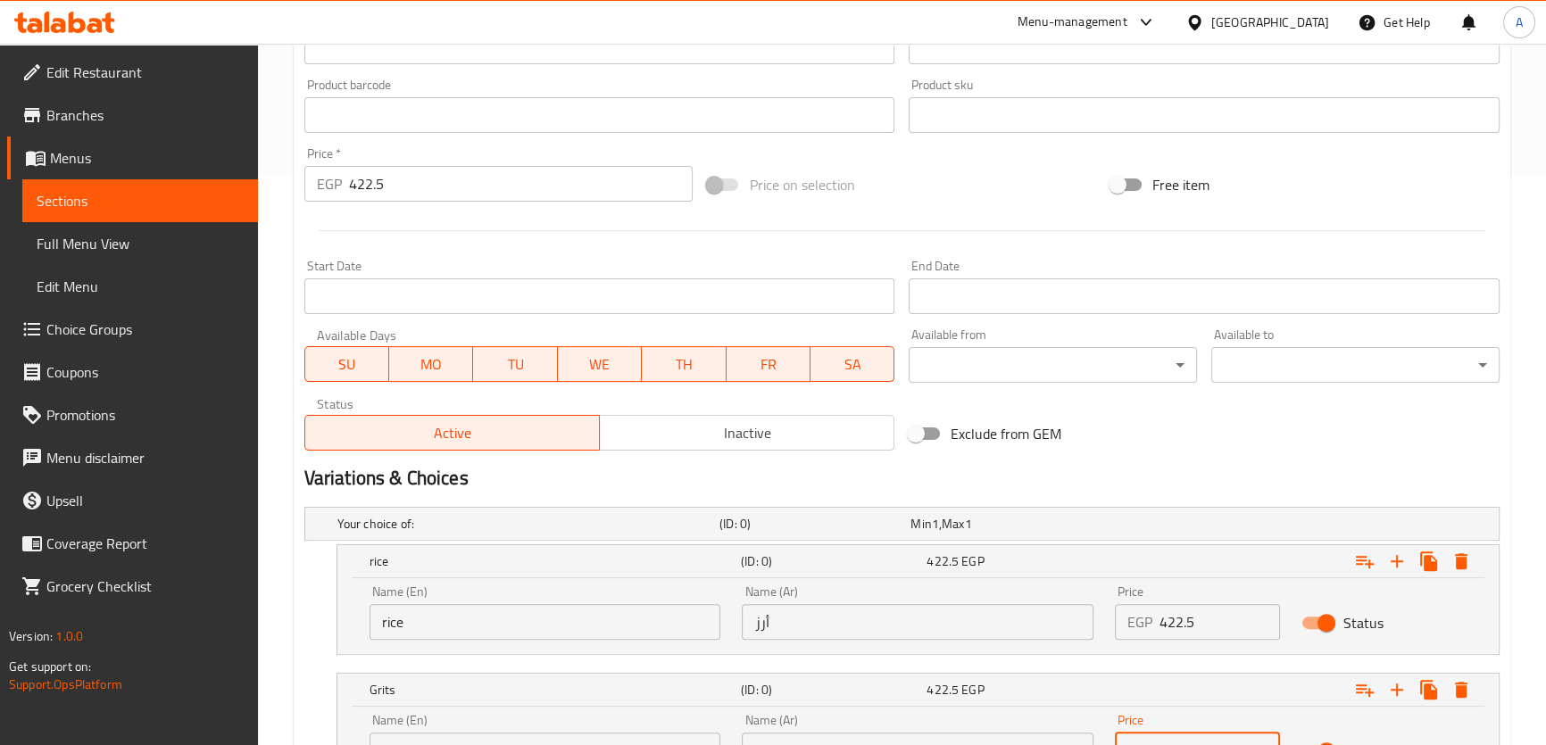
scroll to position [415, 0]
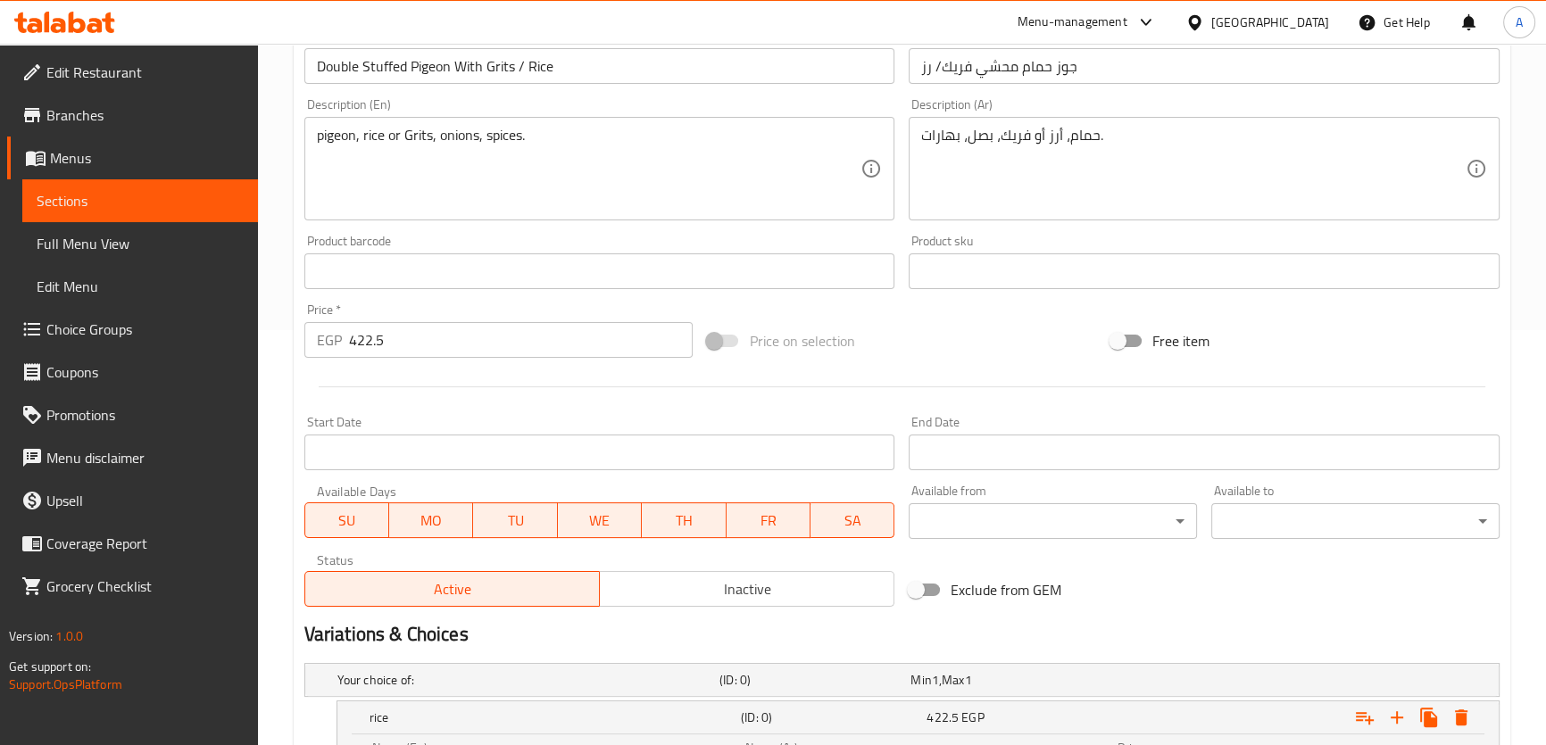
type input "422.5"
click at [358, 351] on input "422.5" at bounding box center [521, 340] width 344 height 36
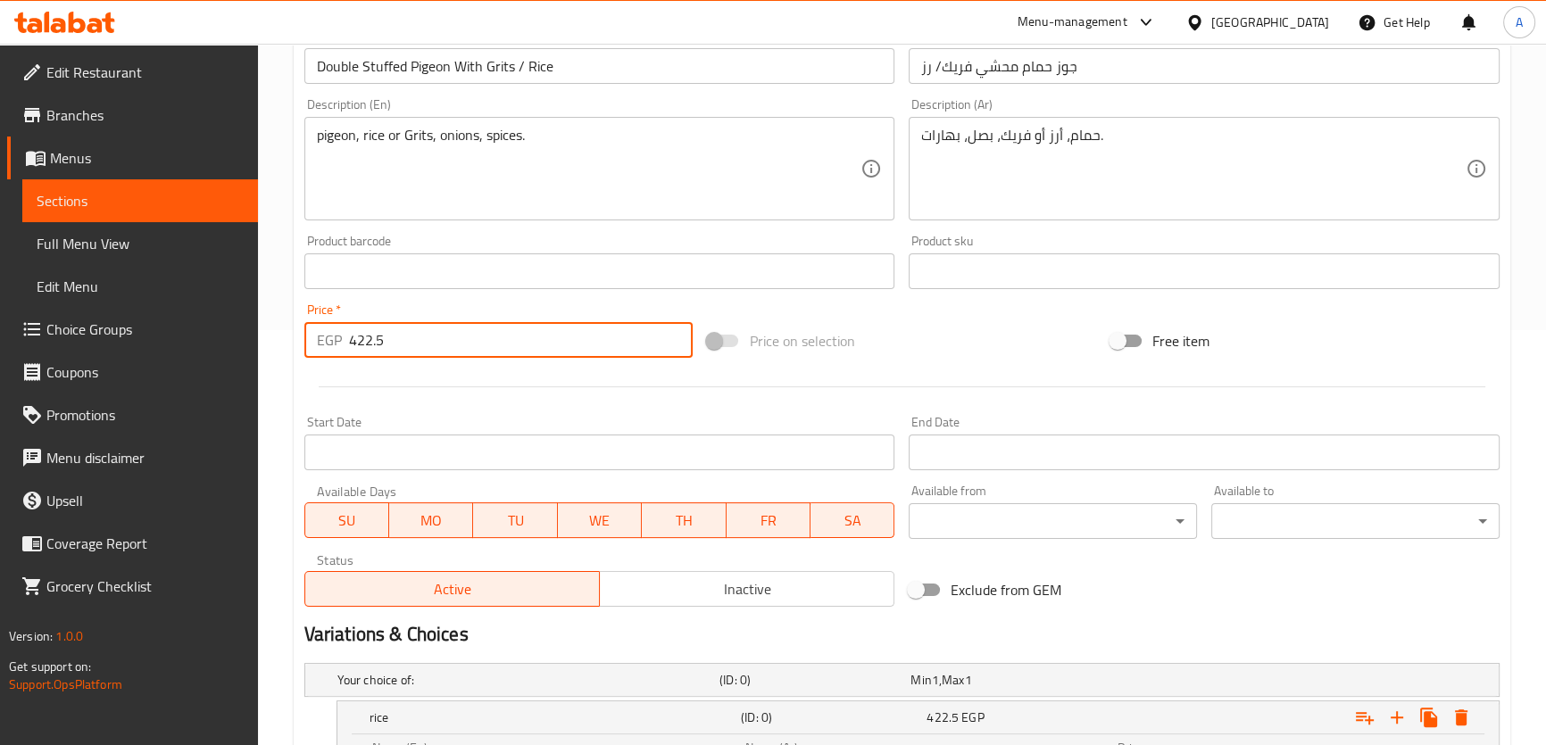
click at [358, 351] on input "422.5" at bounding box center [521, 340] width 344 height 36
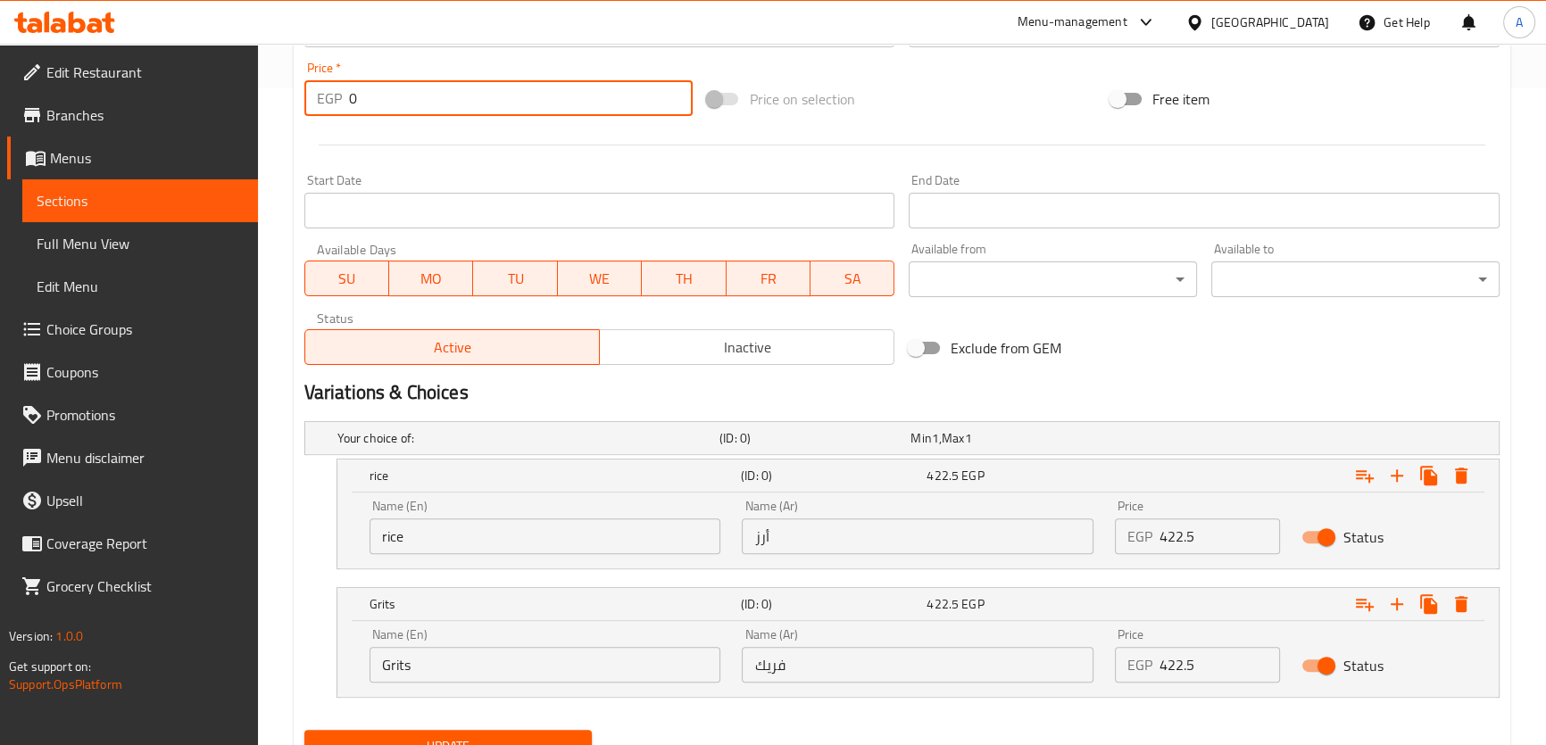
scroll to position [734, 0]
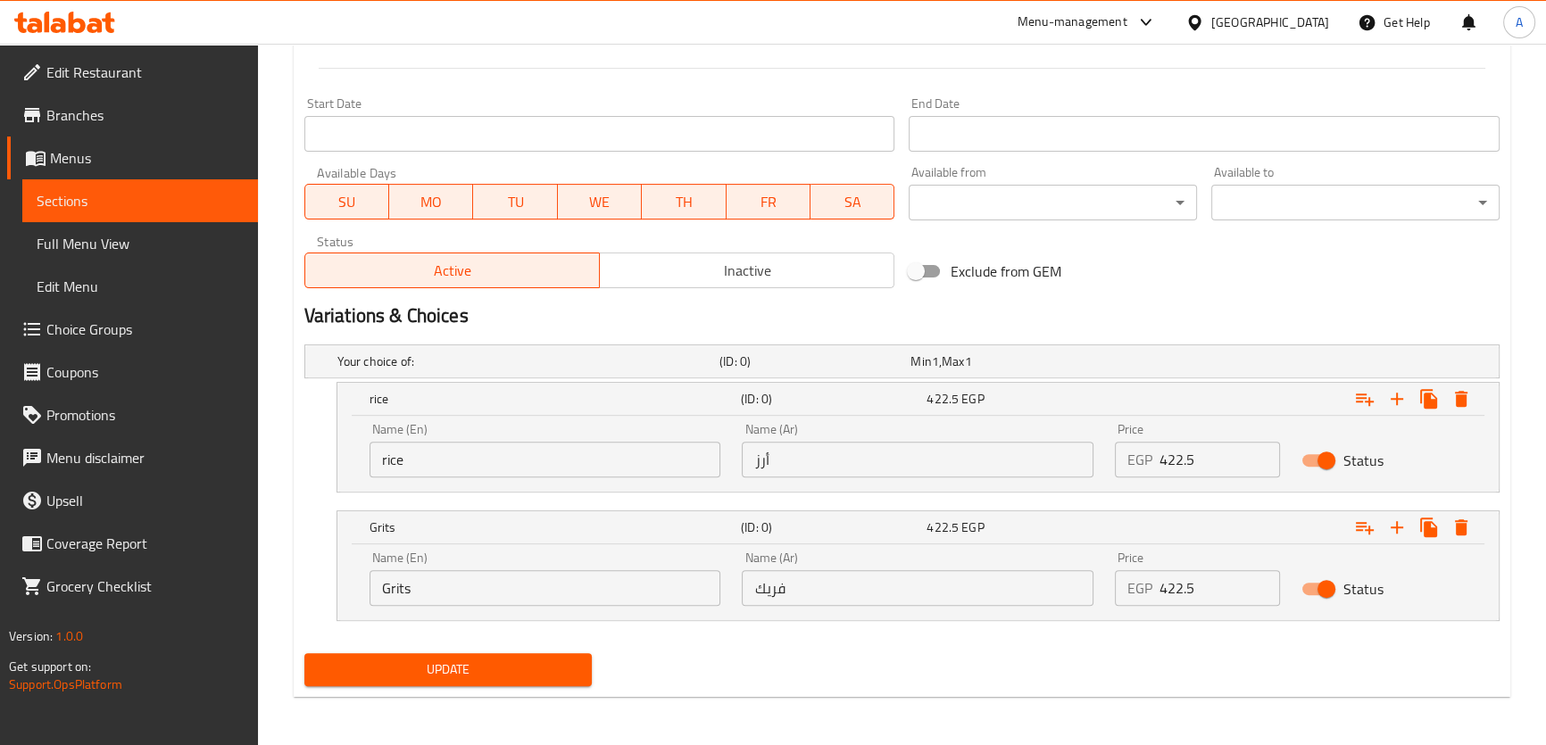
type input "0"
click at [472, 684] on button "Update" at bounding box center [448, 669] width 288 height 33
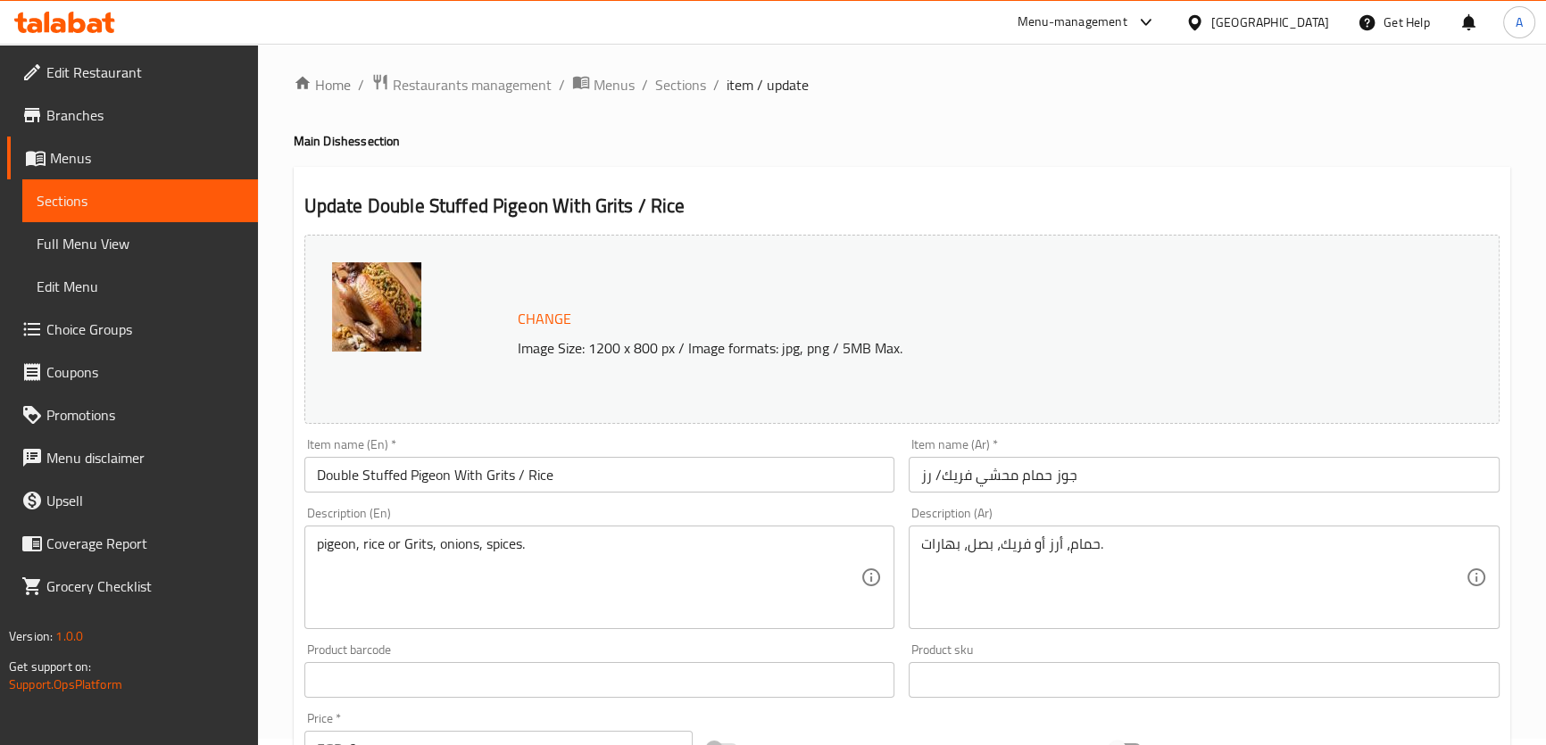
scroll to position [0, 0]
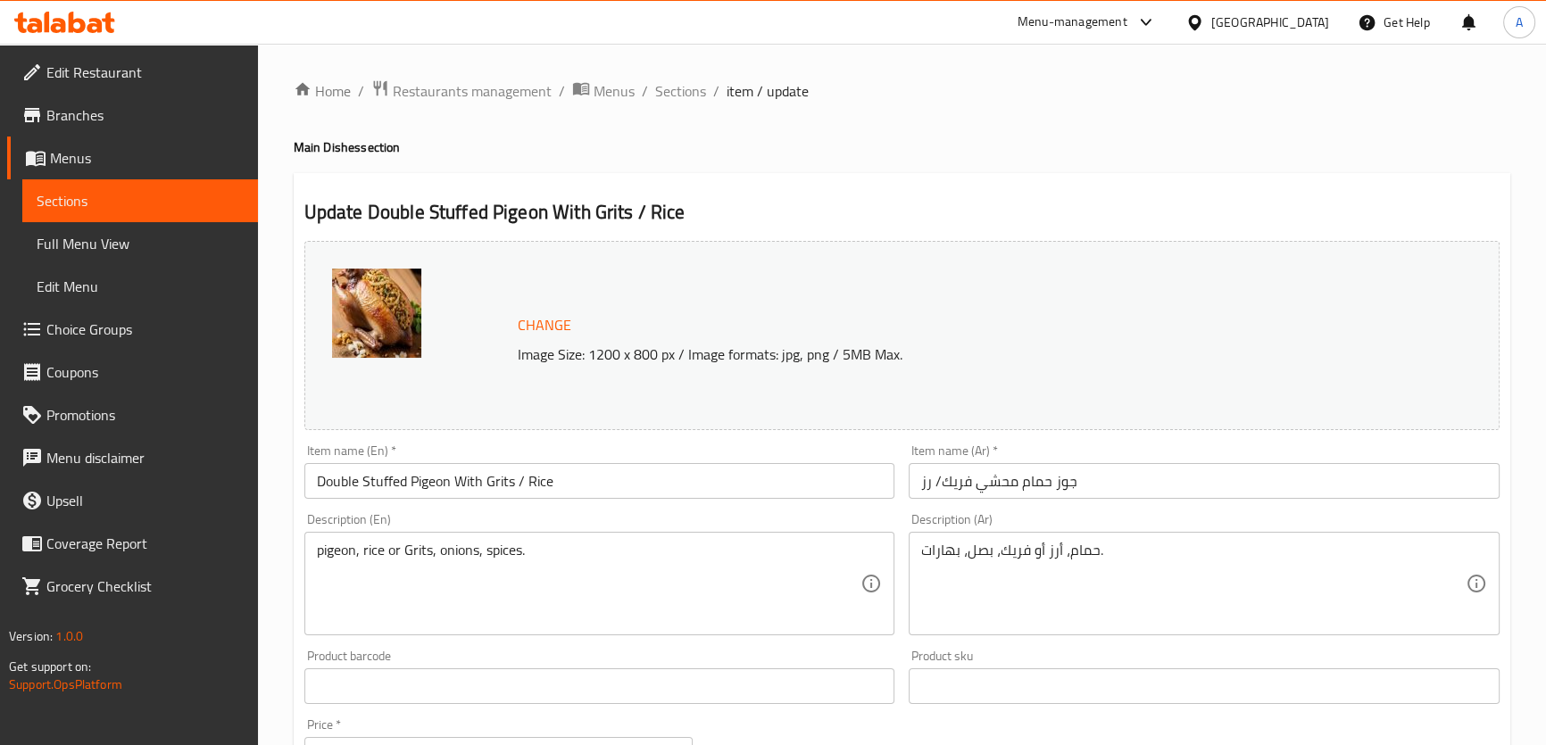
click at [679, 93] on span "Sections" at bounding box center [680, 90] width 51 height 21
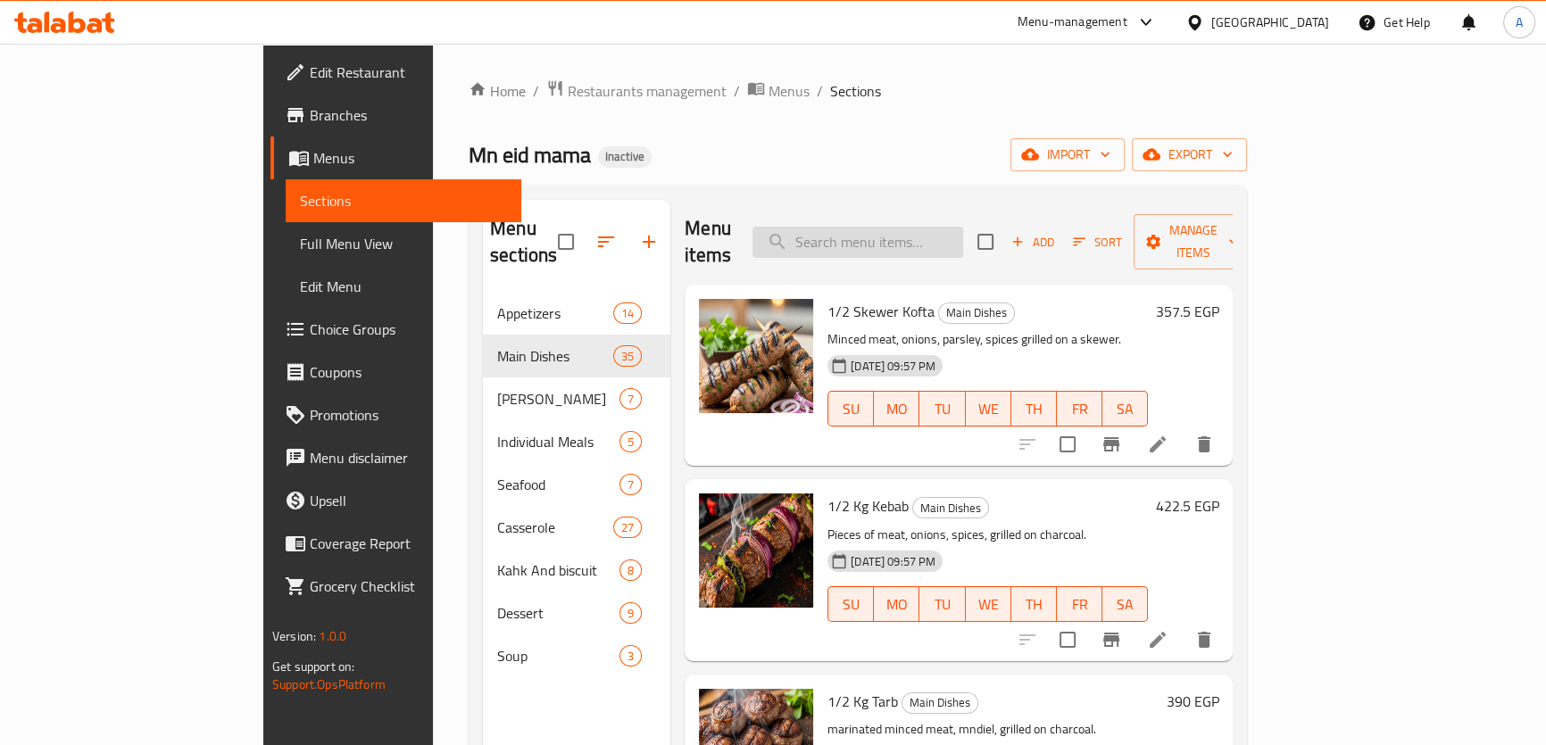
click at [963, 227] on input "search" at bounding box center [857, 242] width 211 height 31
paste input "Stuffed Chicken Grifts / Rice"
drag, startPoint x: 976, startPoint y: 221, endPoint x: 938, endPoint y: 235, distance: 40.6
click at [937, 236] on input "Stuffed Chicken Grifts / Rice" at bounding box center [857, 242] width 211 height 31
drag, startPoint x: 1008, startPoint y: 226, endPoint x: 788, endPoint y: 221, distance: 220.5
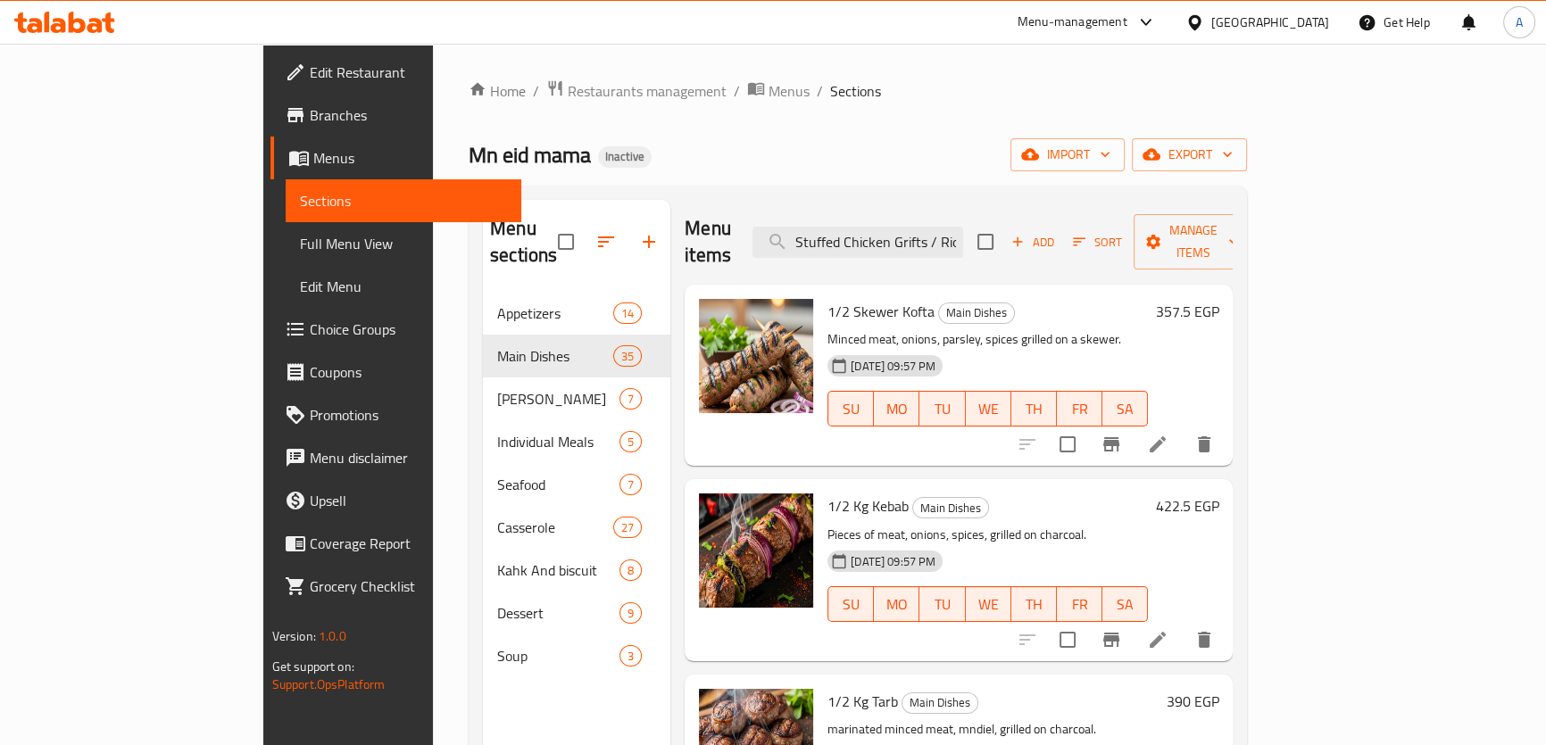
click at [788, 221] on div "Menu items Stuffed Chicken Grifts / Rice Add Sort Manage items" at bounding box center [958, 242] width 548 height 85
click at [963, 230] on input "Stuffed Chicken Grifts / Rice" at bounding box center [857, 242] width 211 height 31
paste input "search"
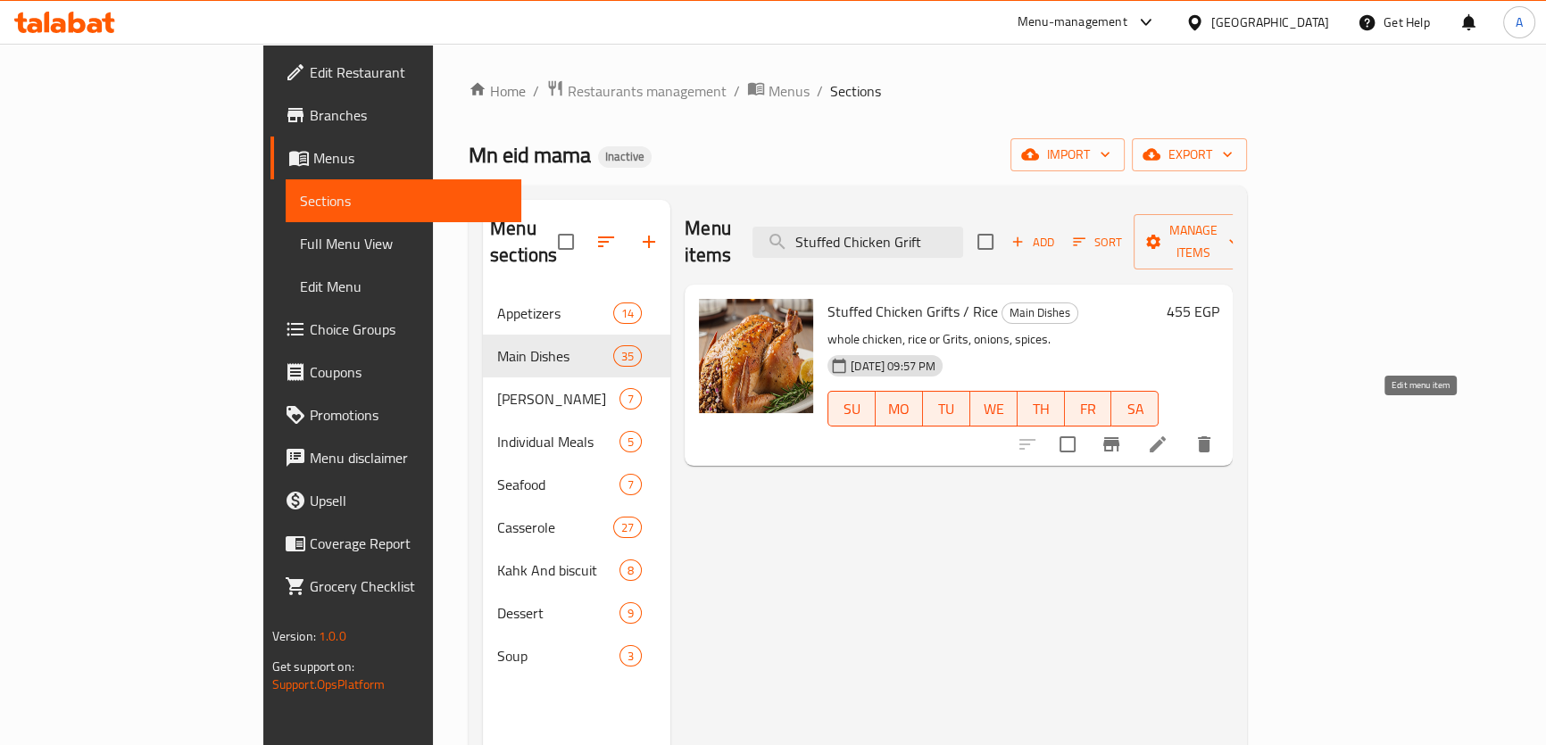
type input "Stuffed Chicken Grift"
click at [1168, 434] on icon at bounding box center [1157, 444] width 21 height 21
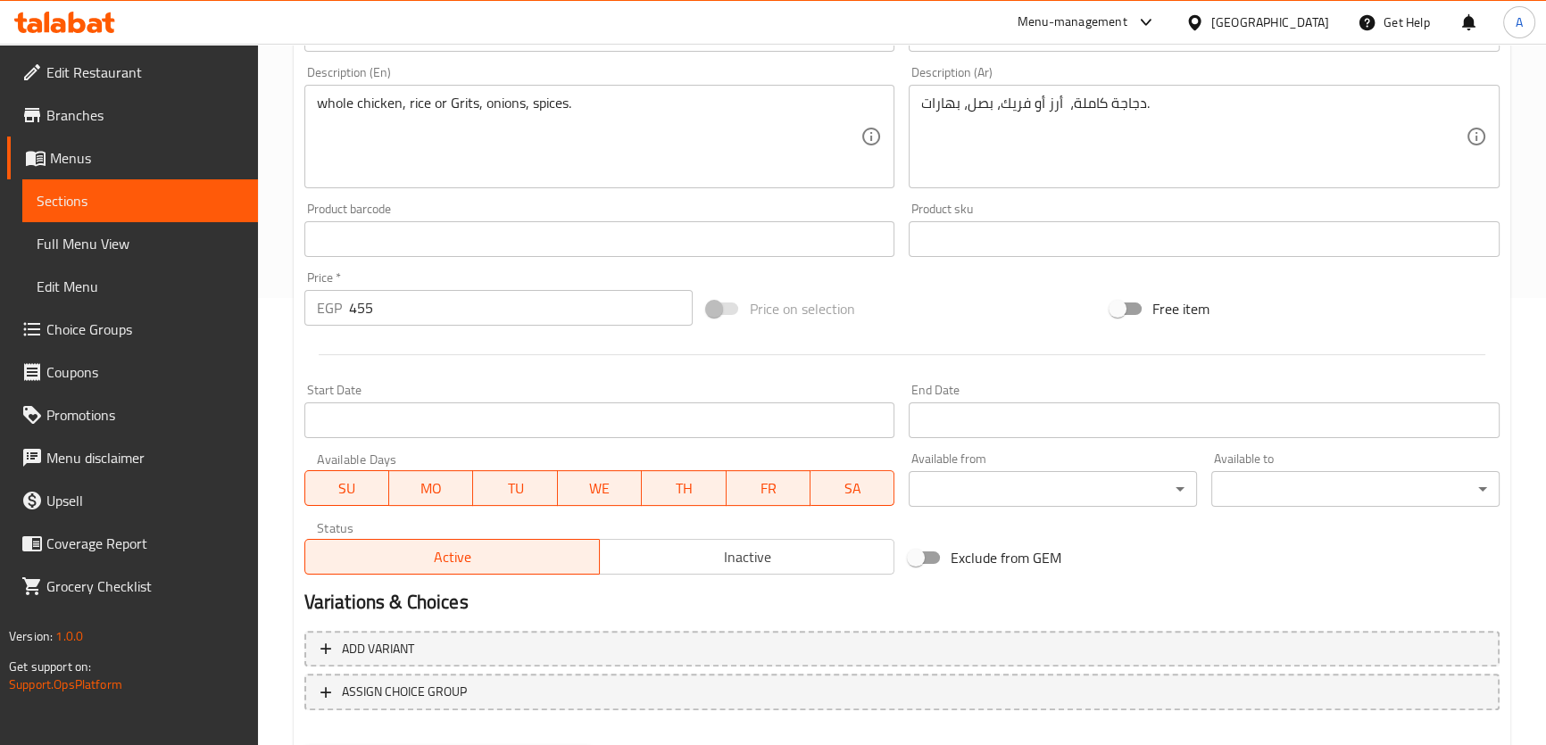
scroll to position [541, 0]
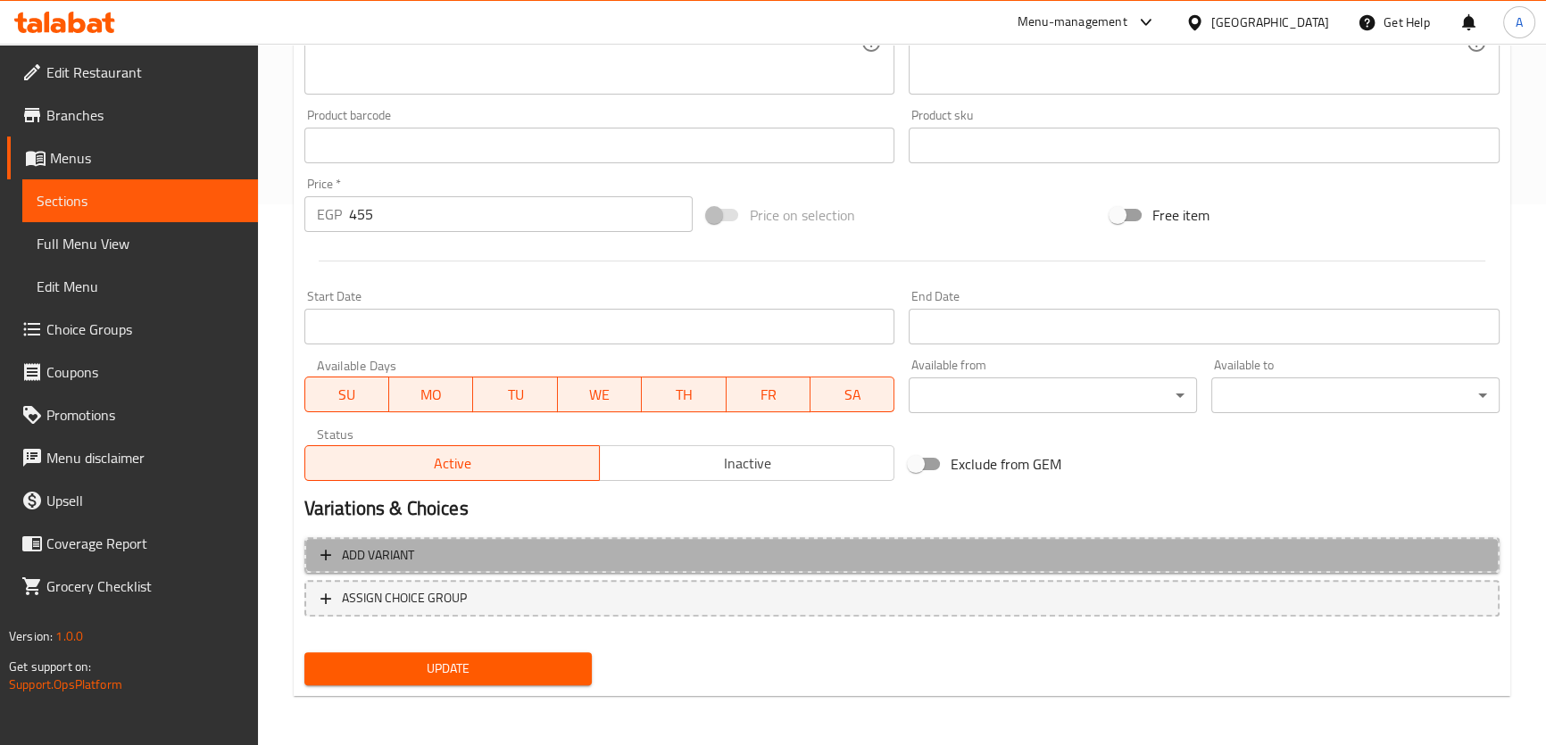
click at [488, 557] on span "Add variant" at bounding box center [901, 555] width 1163 height 22
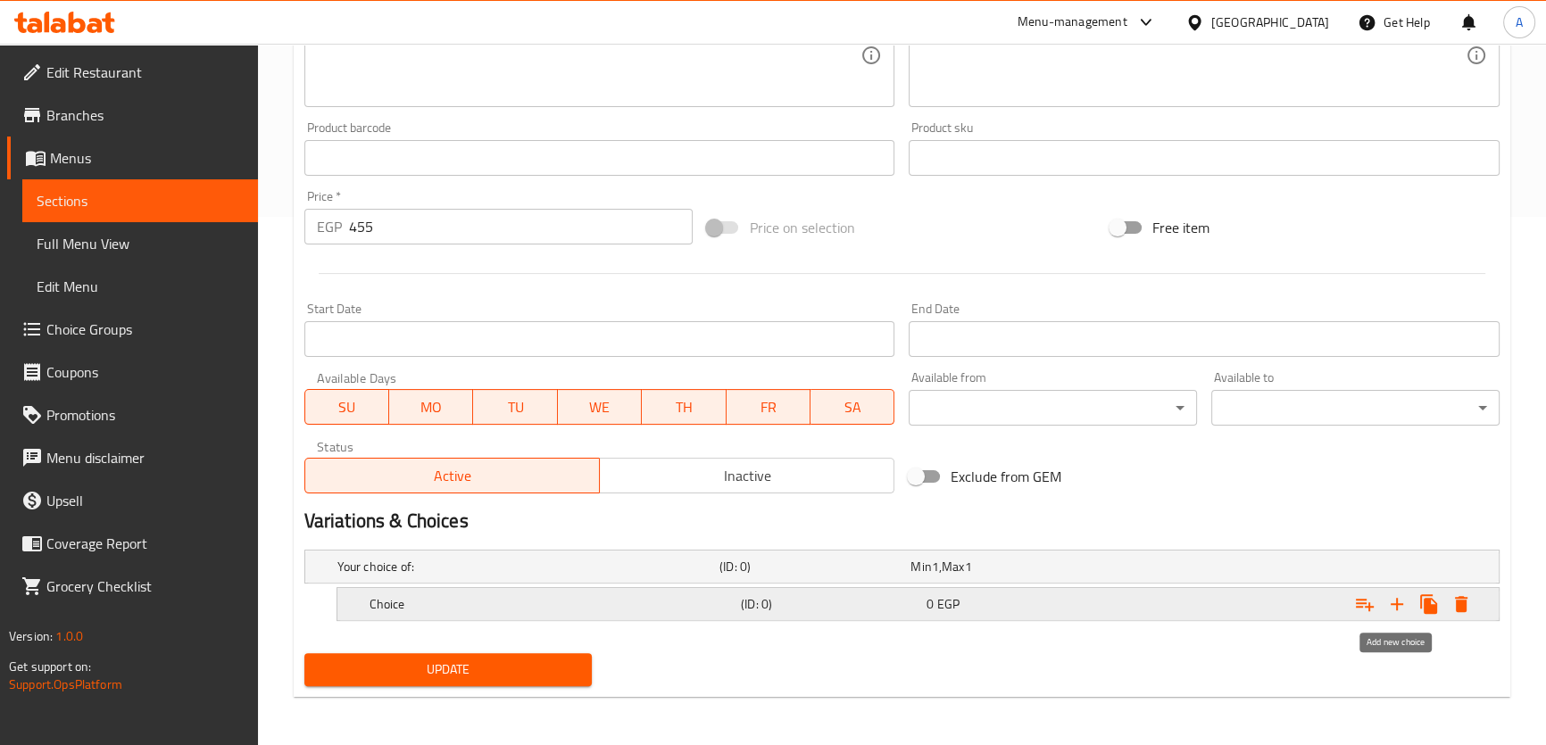
click at [1392, 599] on icon "Expand" at bounding box center [1396, 603] width 21 height 21
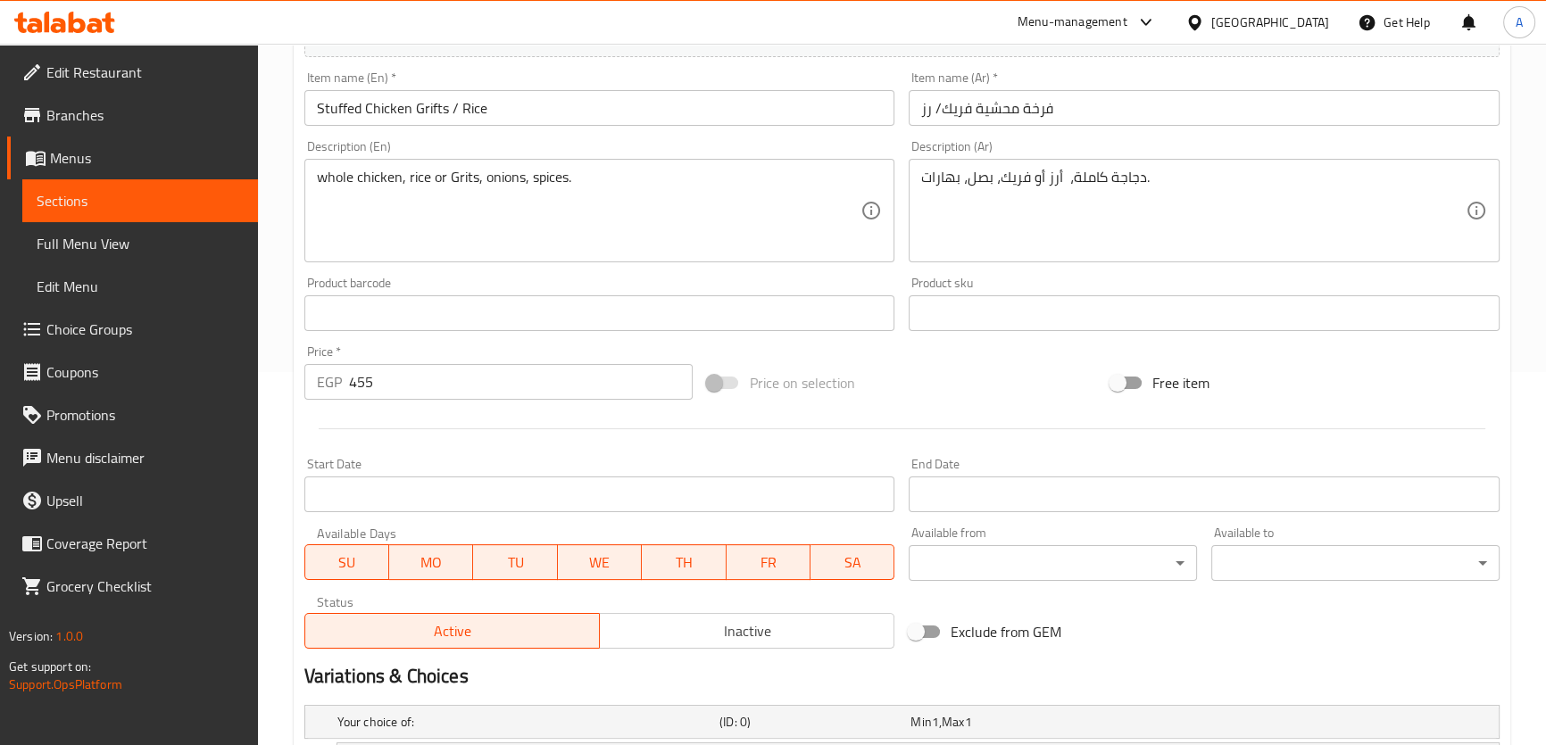
scroll to position [303, 0]
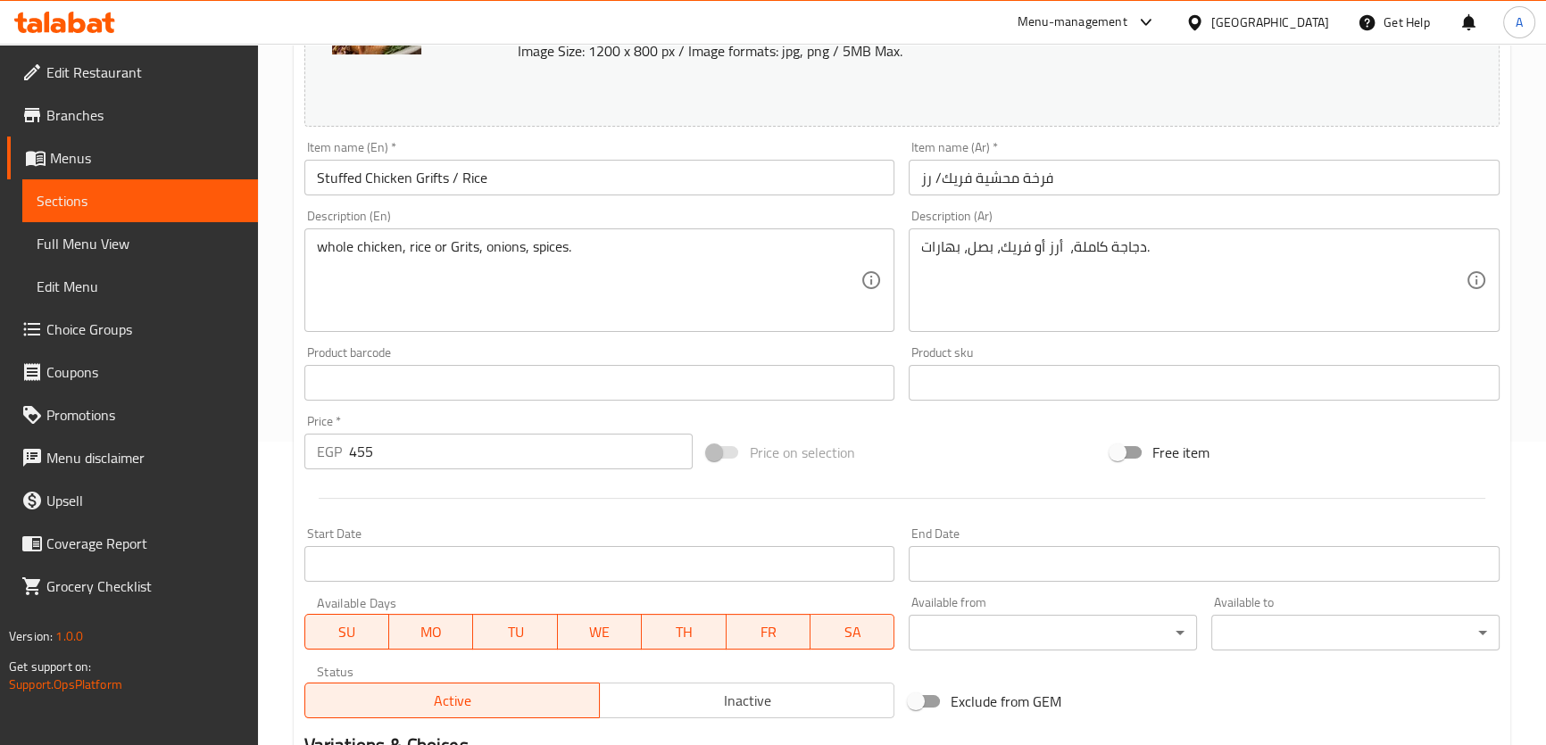
click at [421, 253] on textarea "whole chicken, rice or Grits, onions, spices." at bounding box center [589, 280] width 544 height 85
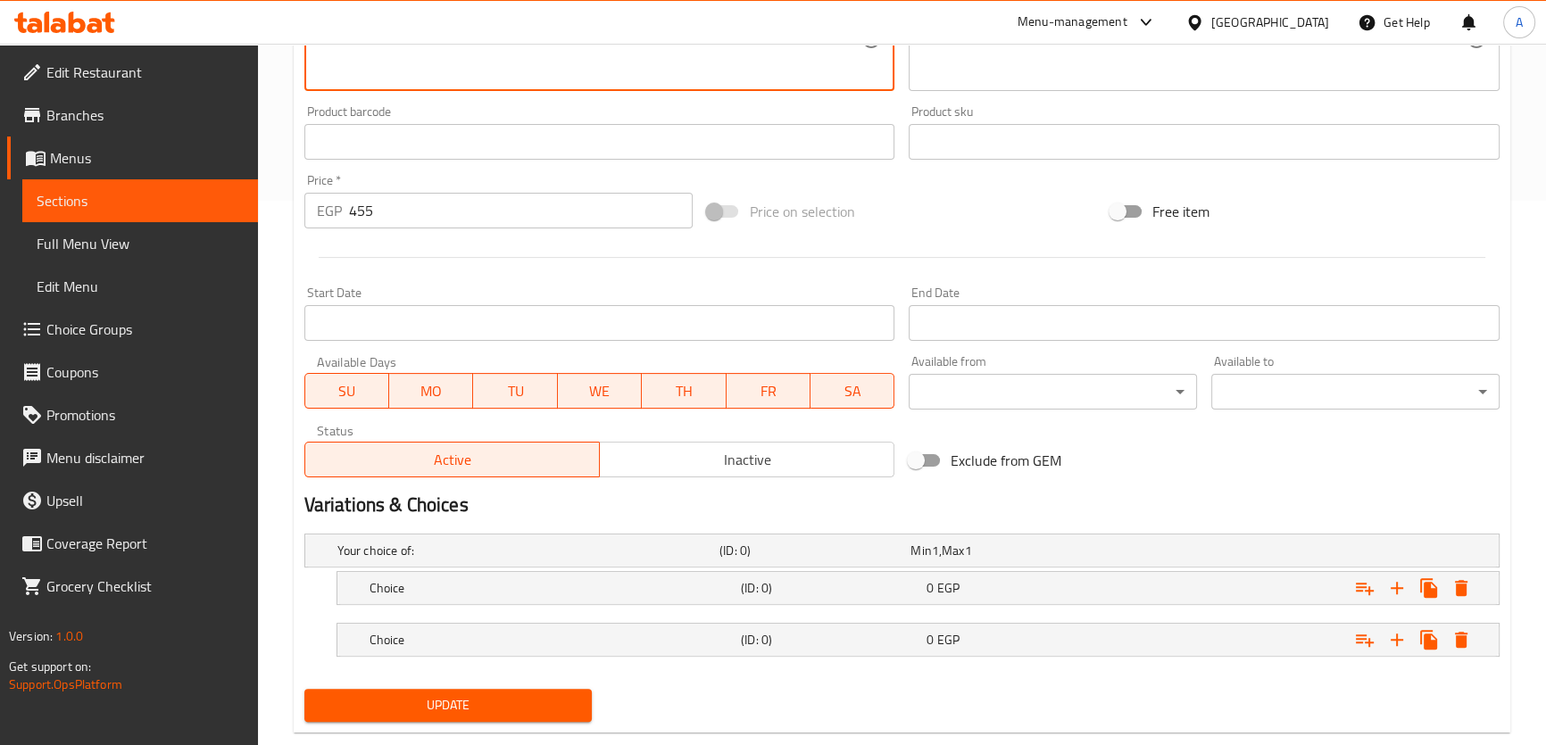
scroll to position [580, 0]
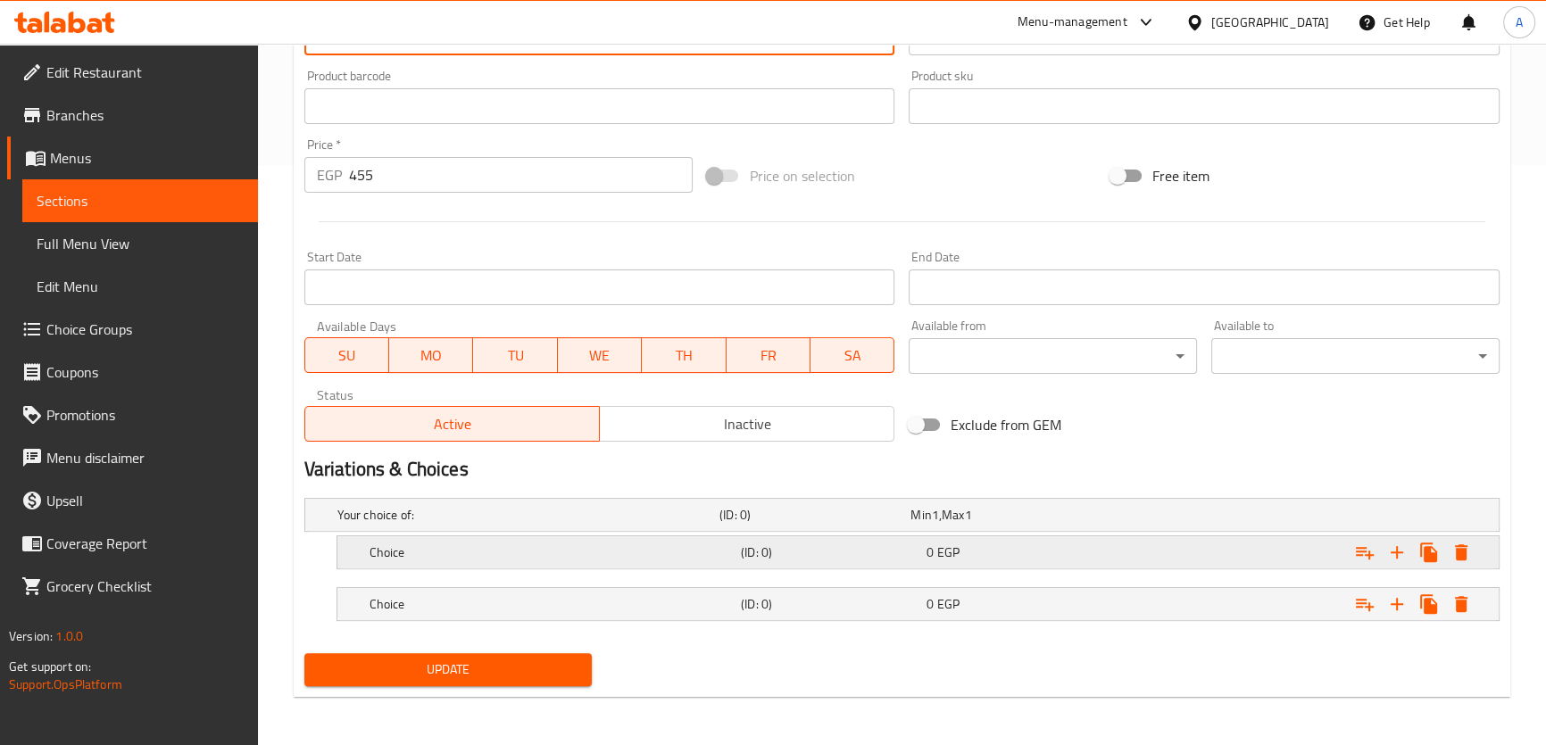
click at [482, 524] on h5 "Choice" at bounding box center [524, 515] width 375 height 18
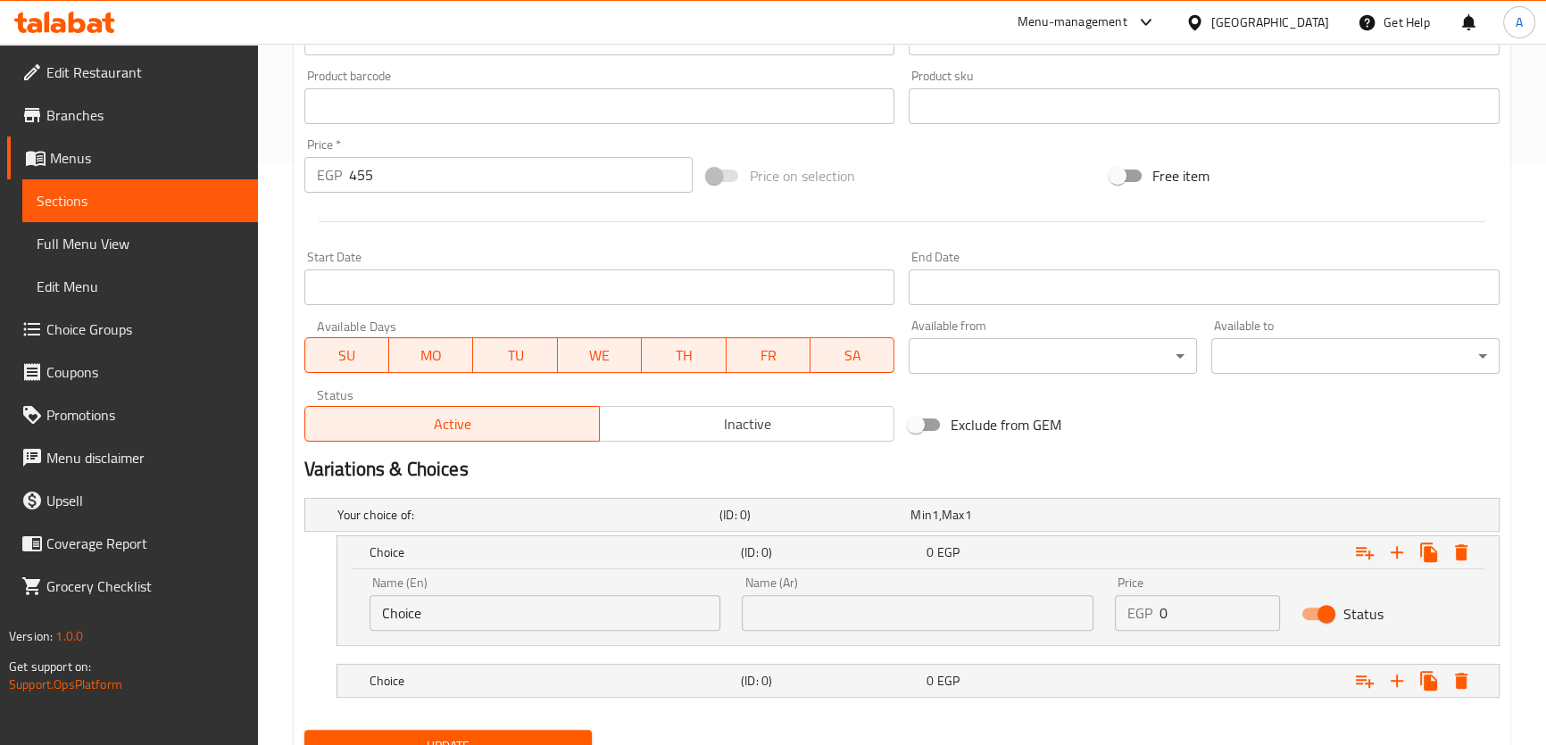
scroll to position [657, 0]
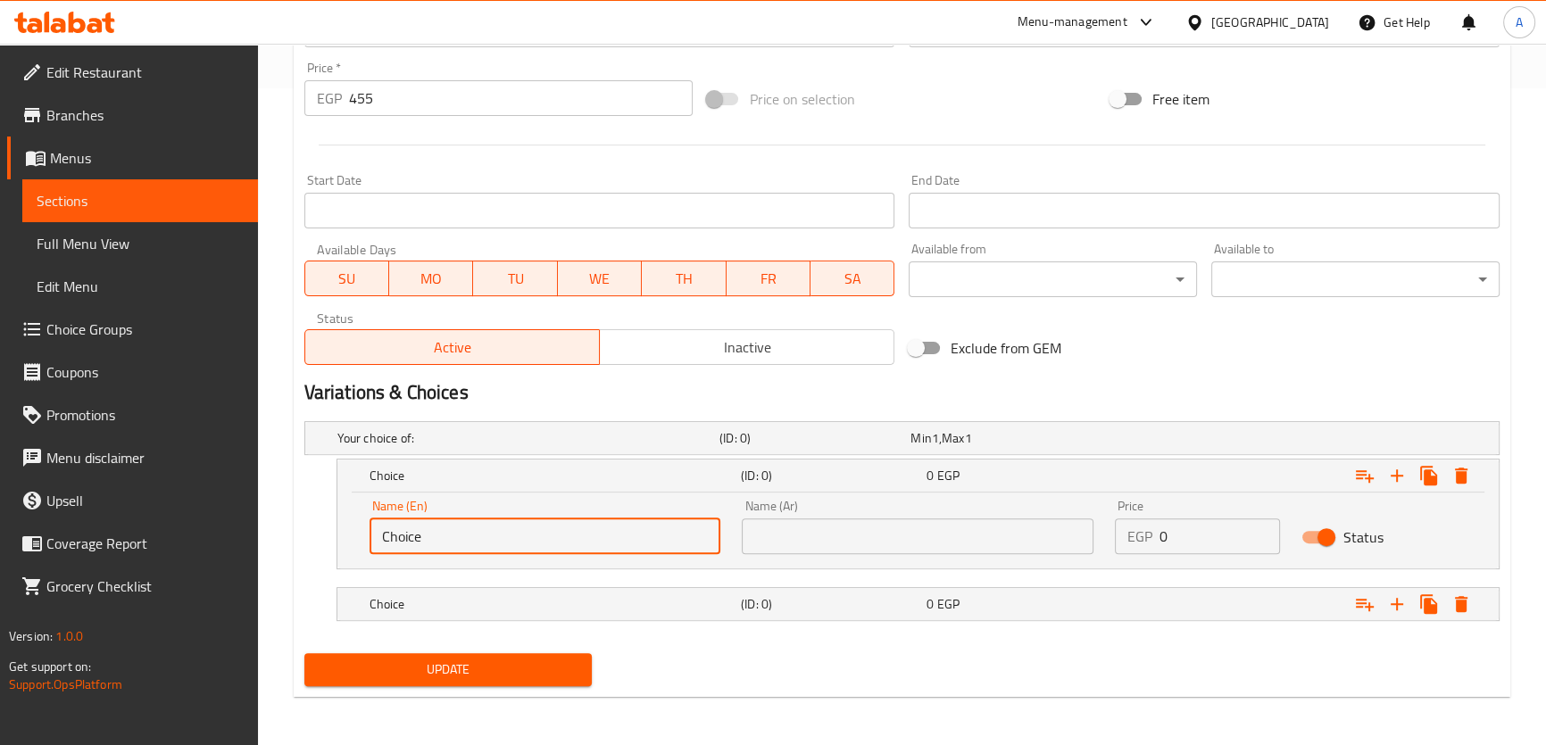
click at [488, 520] on input "Choice" at bounding box center [545, 536] width 352 height 36
click at [485, 527] on input "Choice" at bounding box center [545, 536] width 352 height 36
paste input "rice"
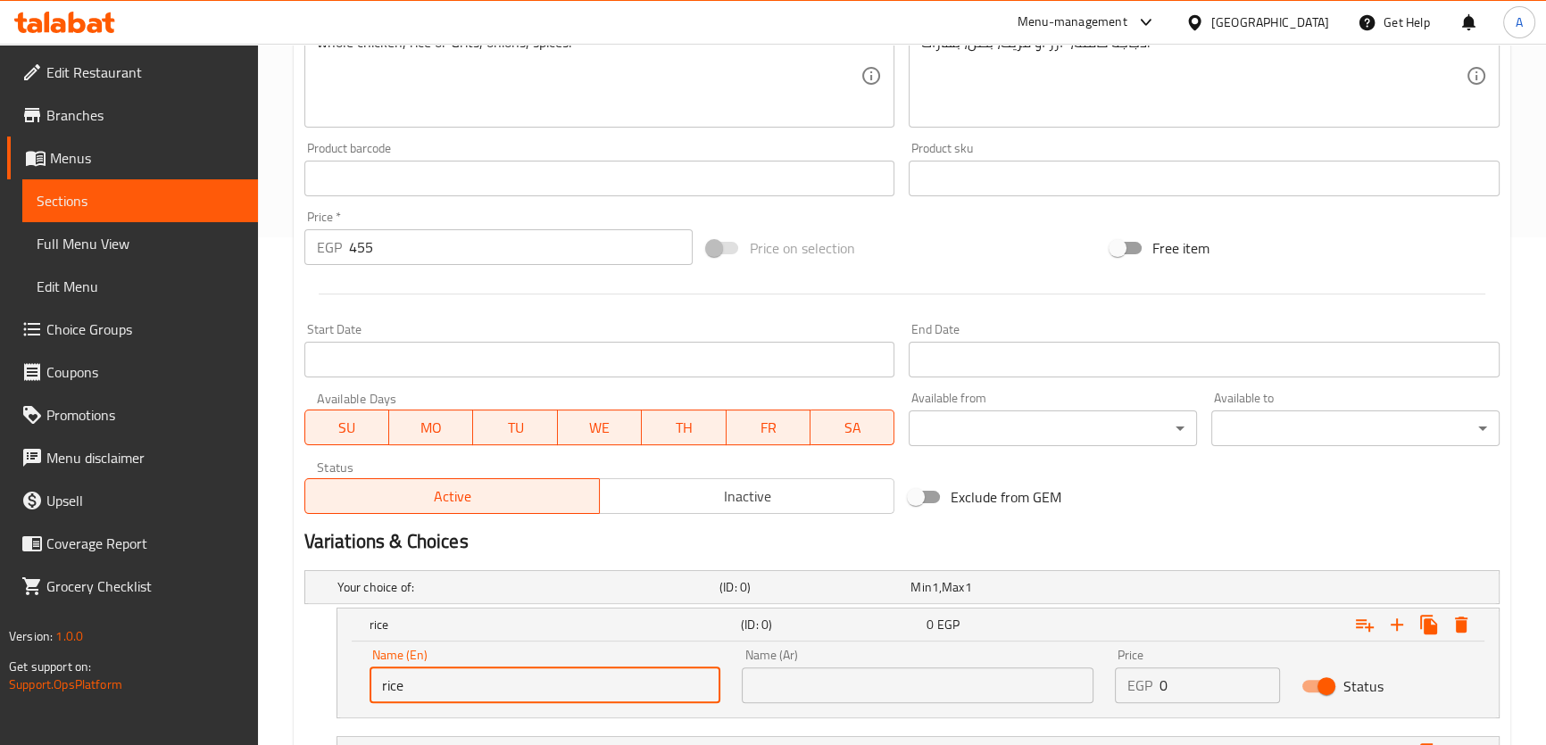
scroll to position [484, 0]
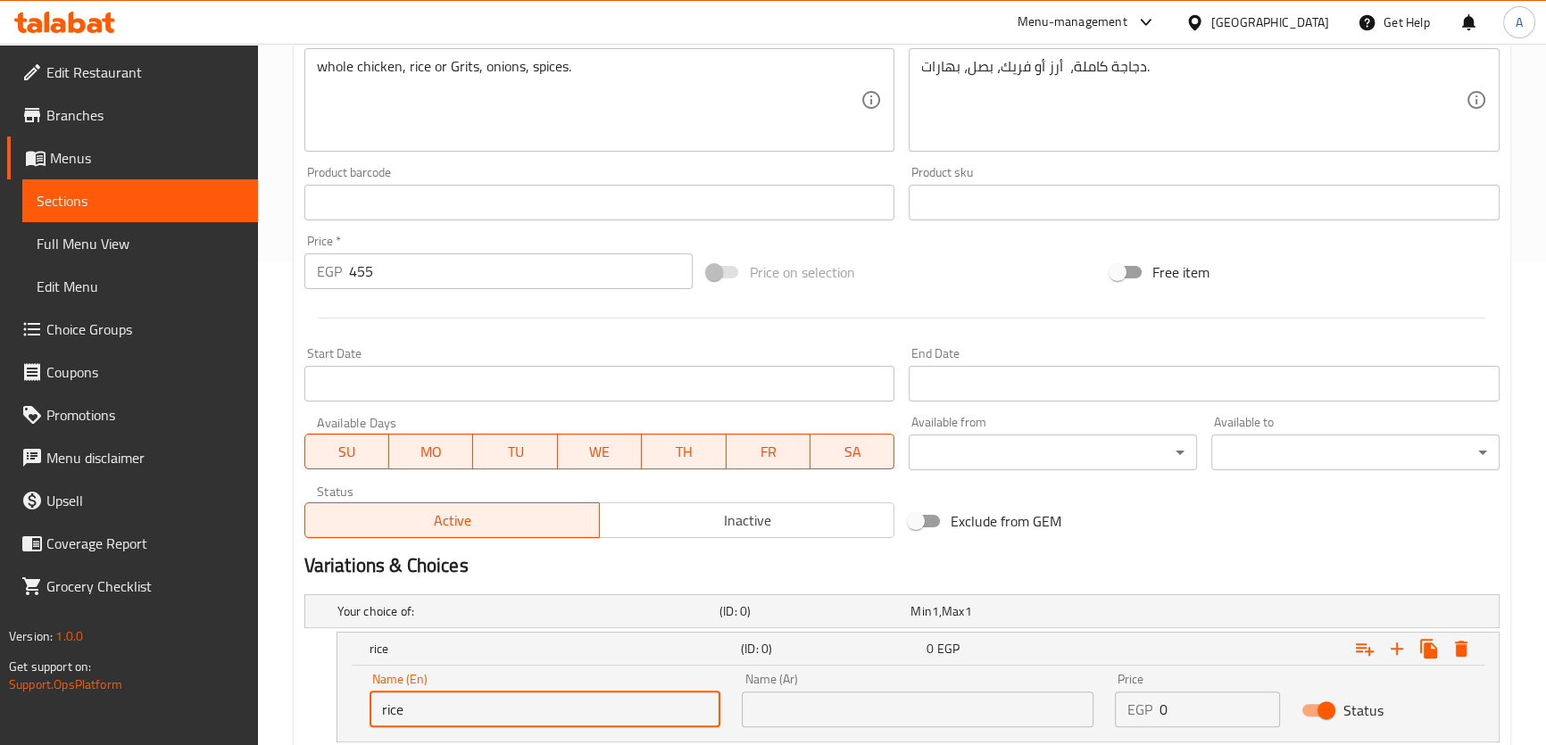
type input "rice"
click at [465, 55] on div "whole chicken, rice or Grits, onions, spices. Description (En)" at bounding box center [599, 100] width 591 height 104
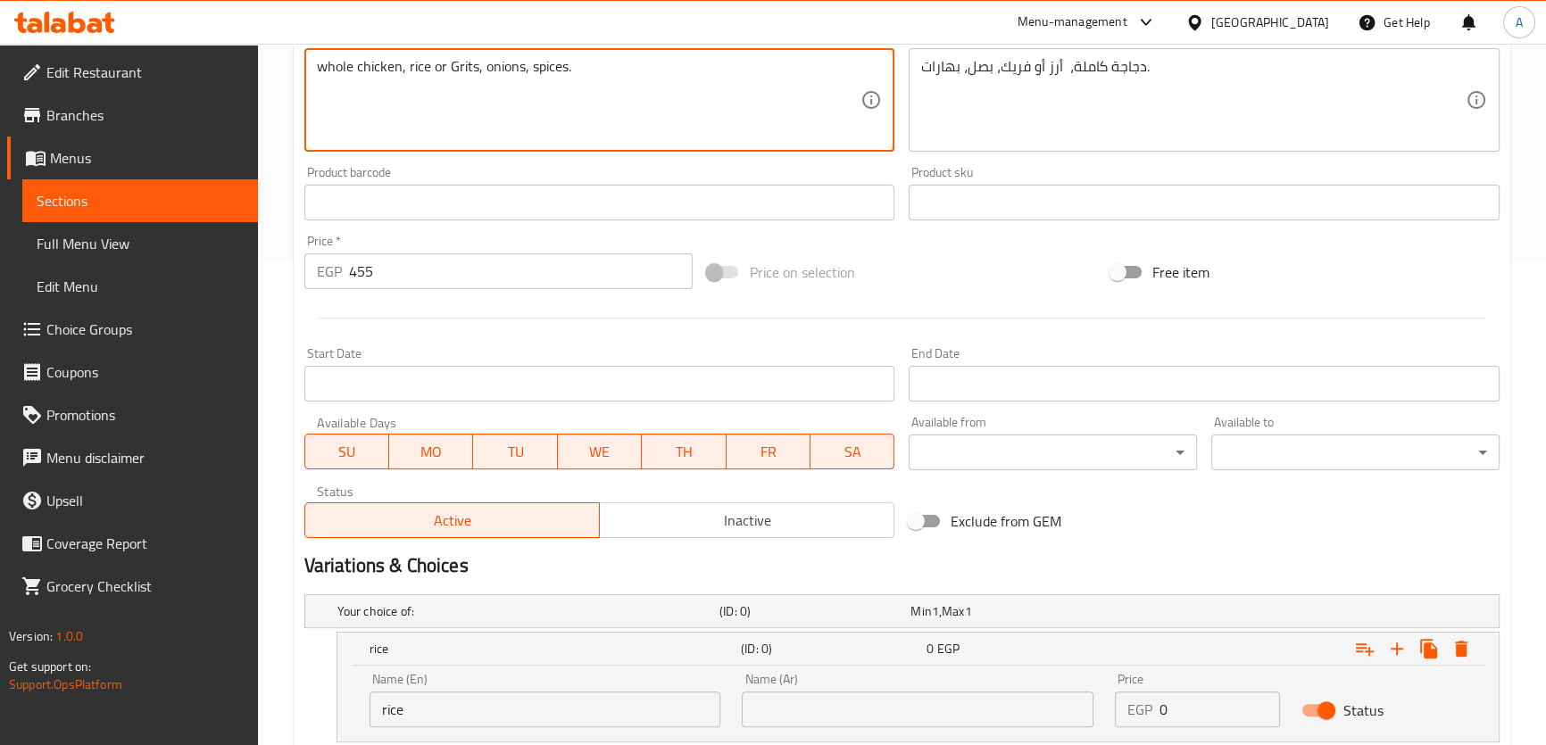
click at [465, 55] on div "whole chicken, rice or Grits, onions, spices. Description (En)" at bounding box center [599, 100] width 591 height 104
click at [464, 66] on textarea "whole chicken, rice or Grits, onions, spices." at bounding box center [589, 100] width 544 height 85
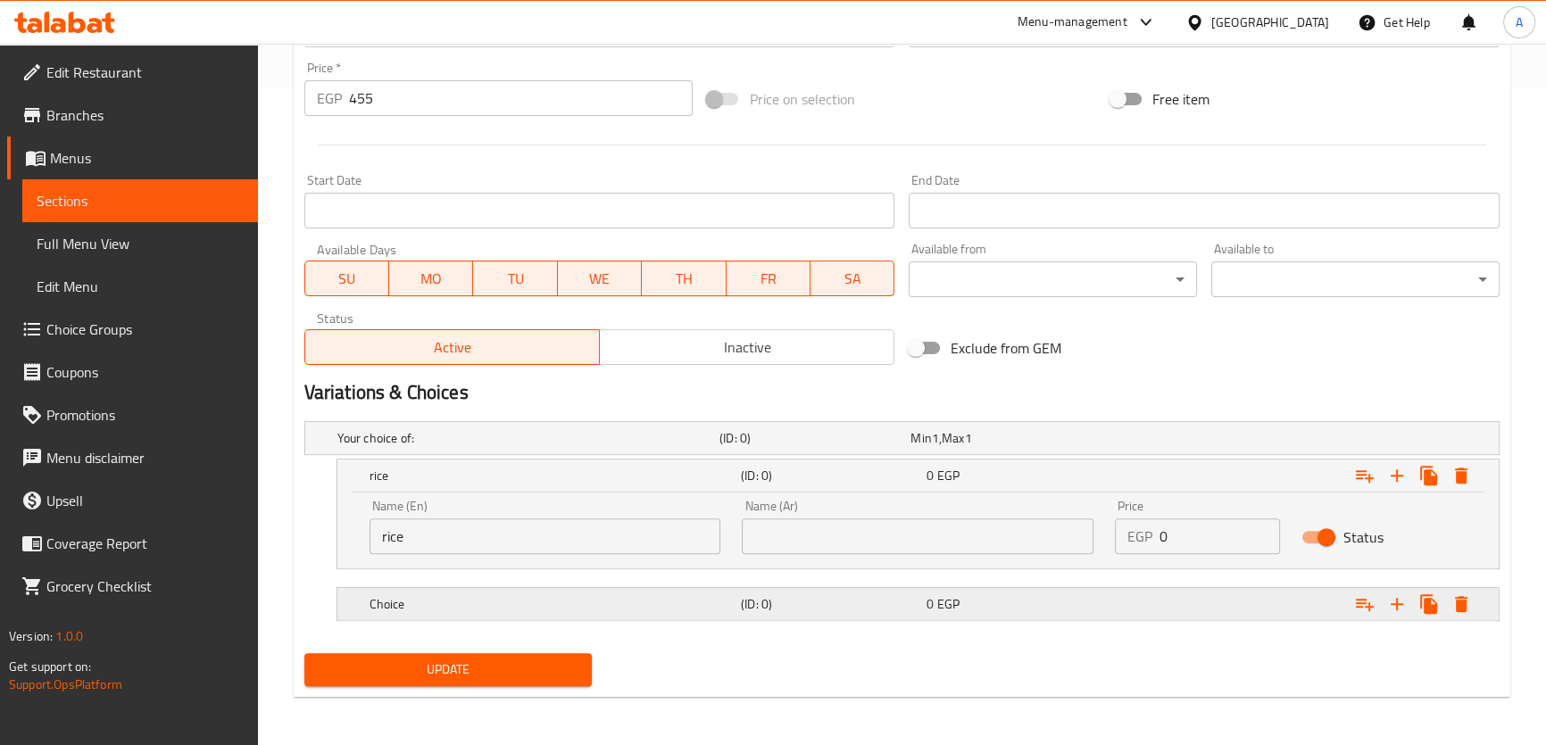
click at [461, 451] on div "Choice" at bounding box center [525, 438] width 382 height 25
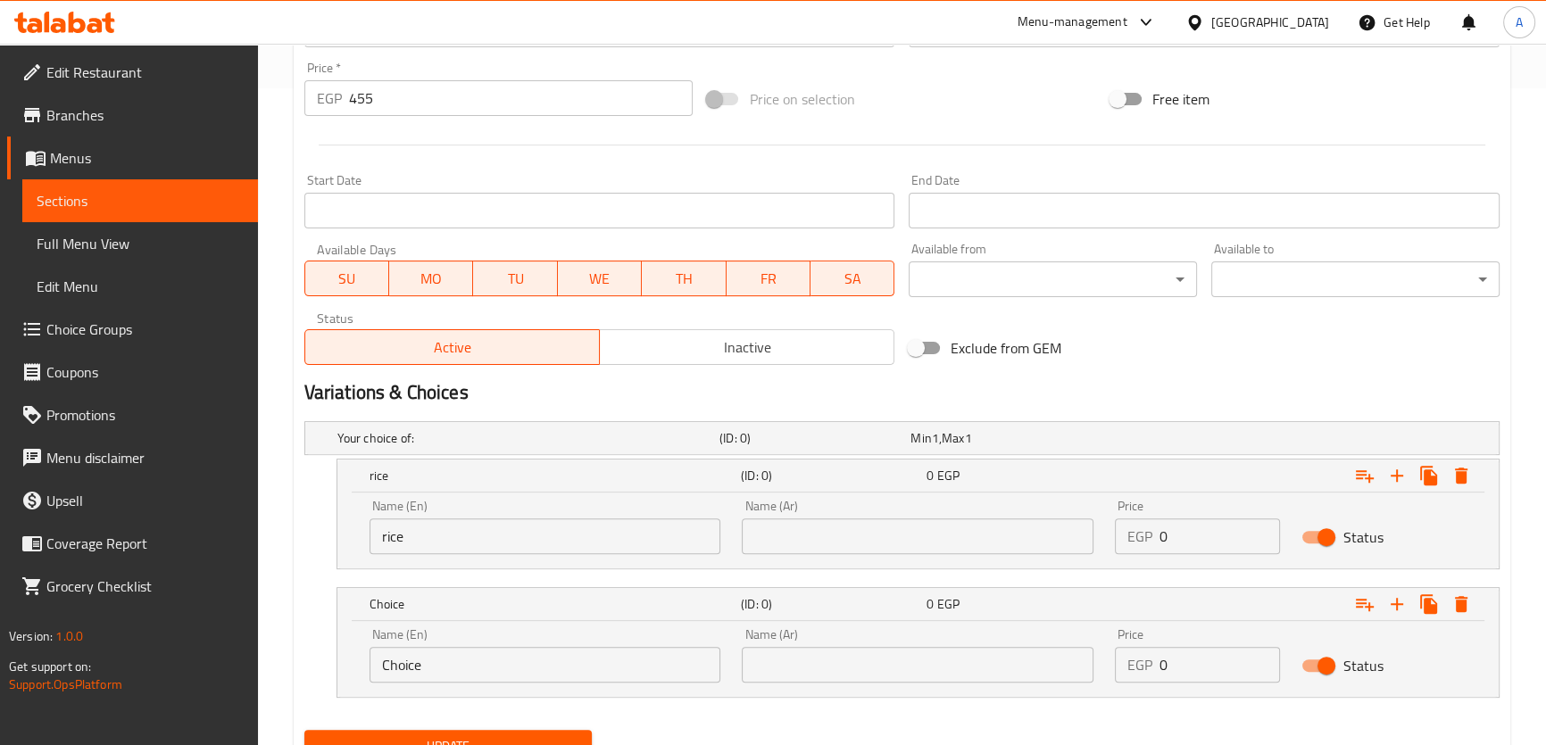
scroll to position [734, 0]
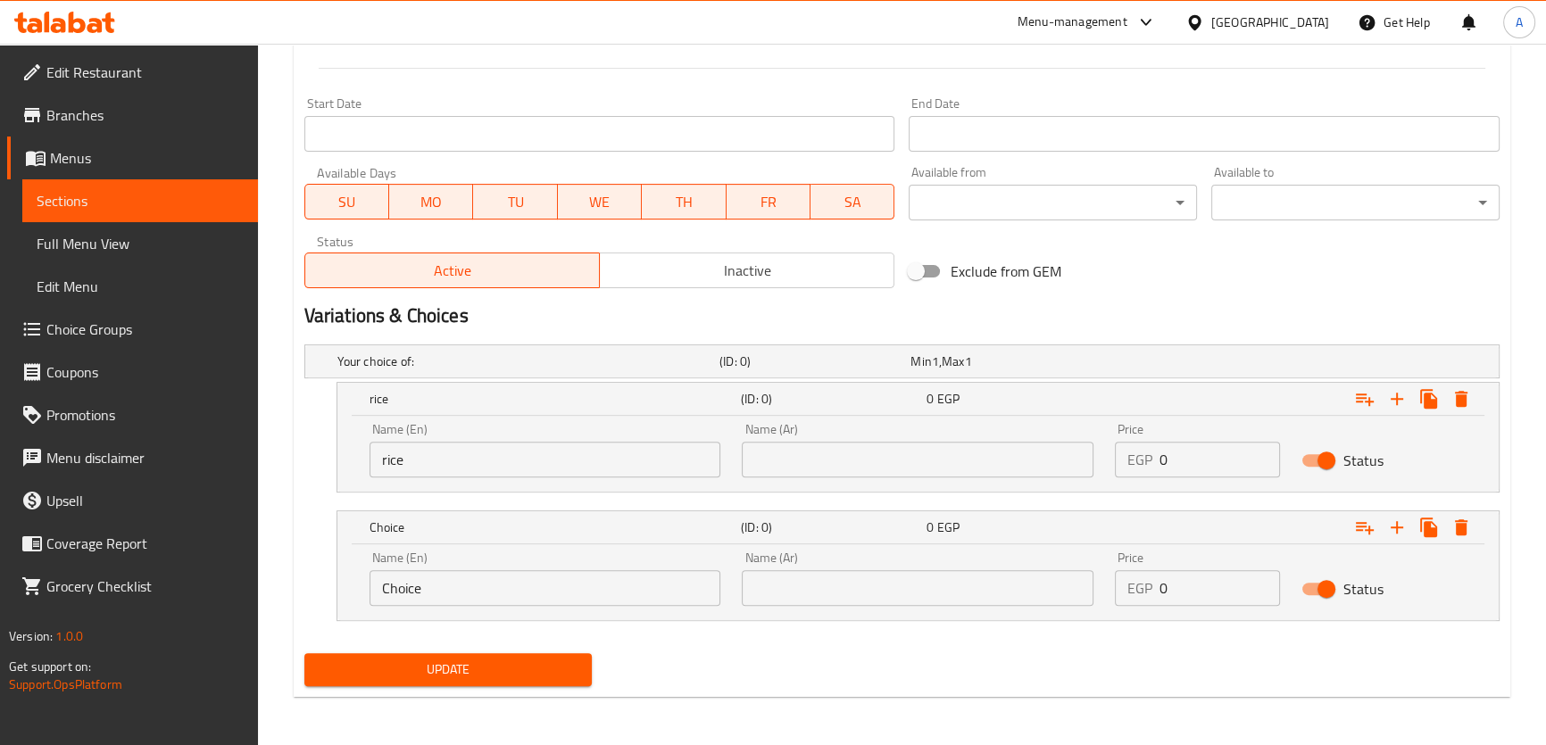
click at [439, 586] on input "Choice" at bounding box center [545, 588] width 352 height 36
paste input "Grits"
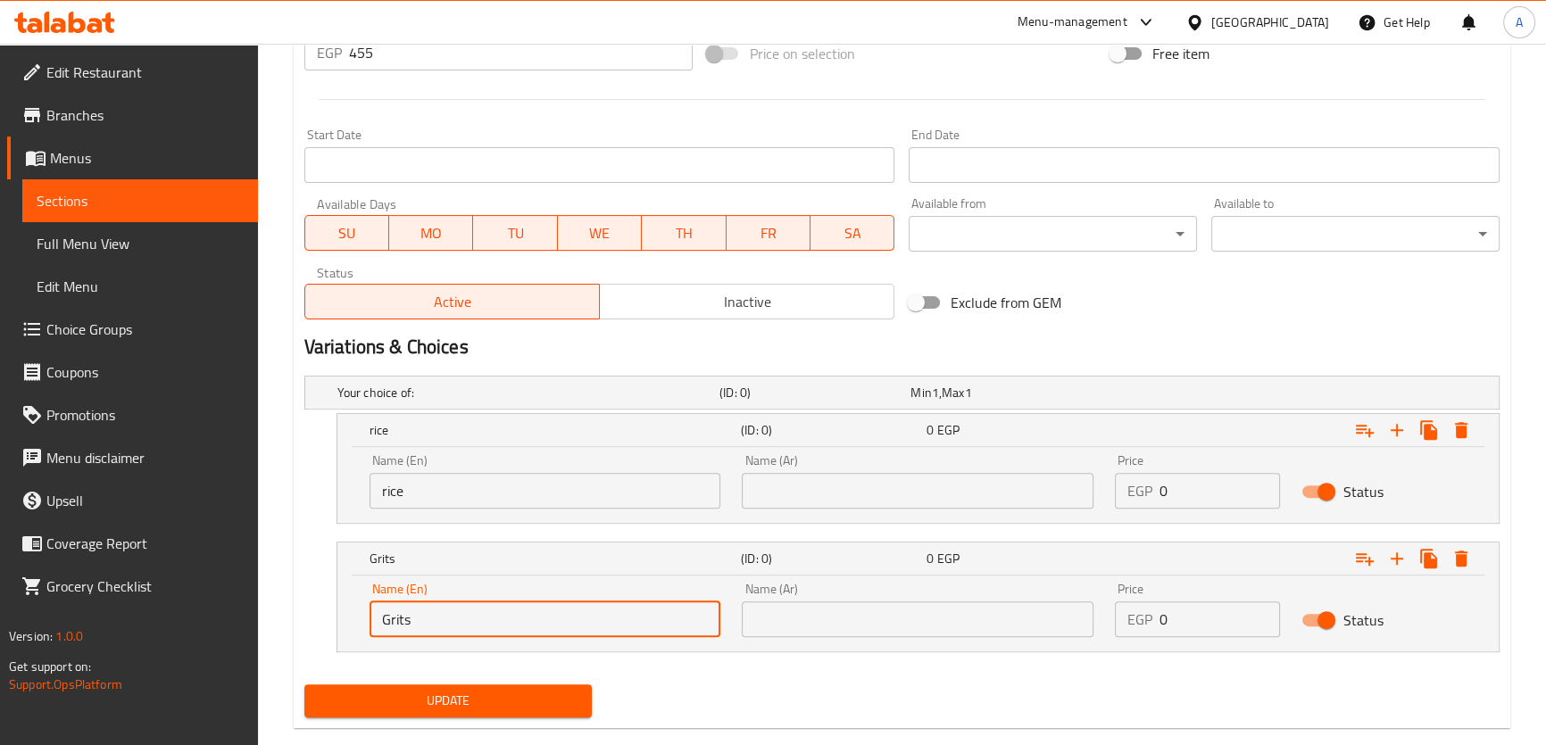
scroll to position [487, 0]
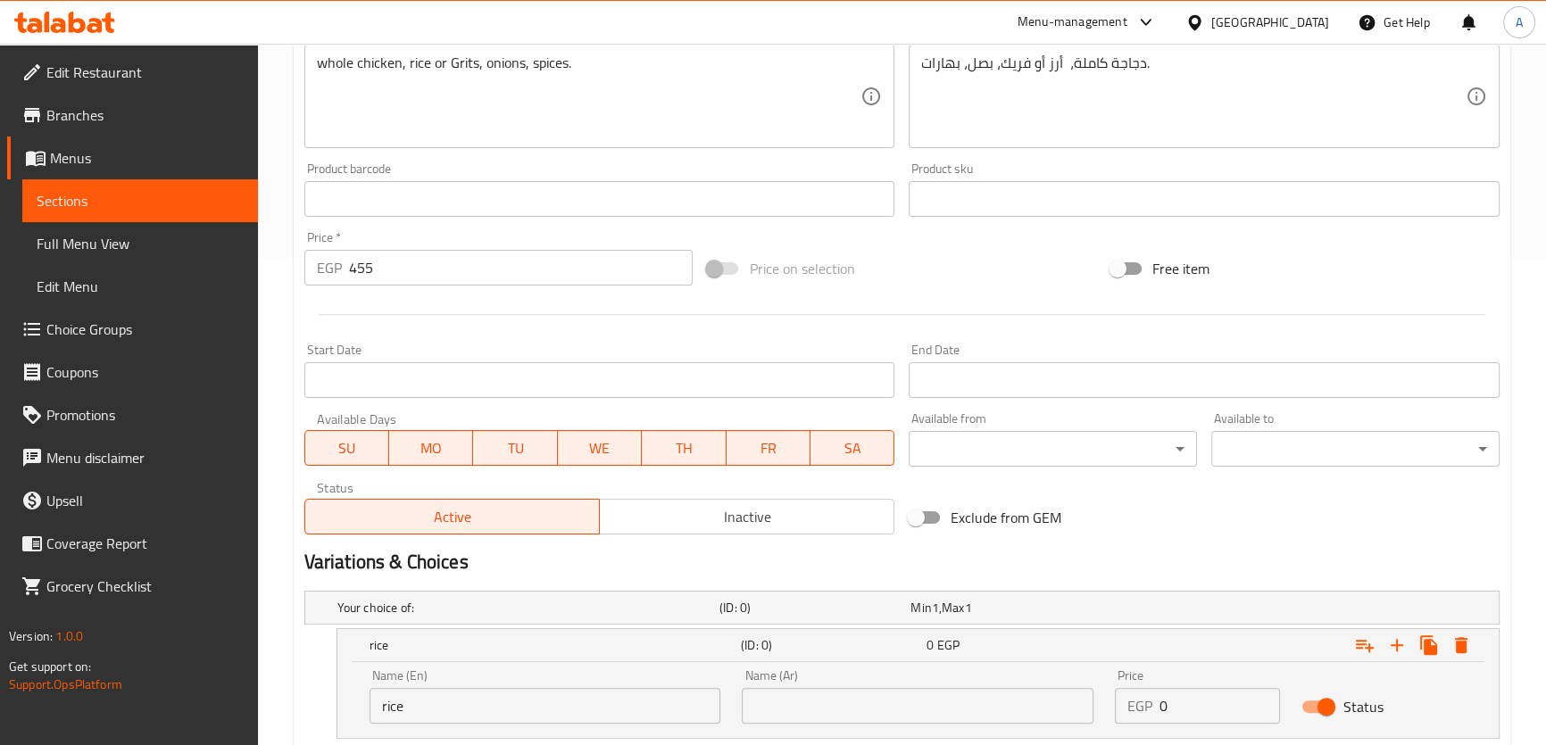
type input "Grits"
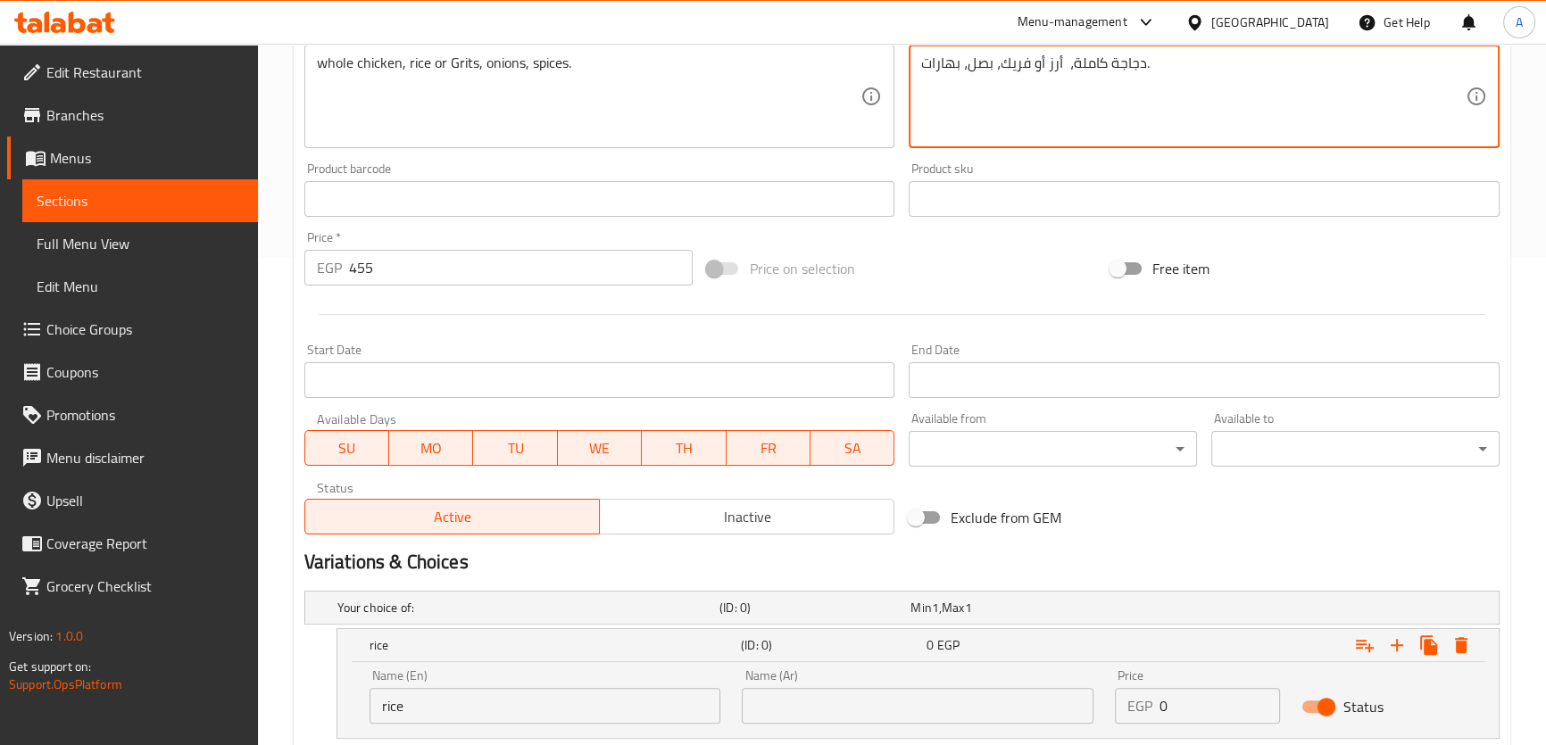
drag, startPoint x: 1062, startPoint y: 54, endPoint x: 1002, endPoint y: 62, distance: 60.5
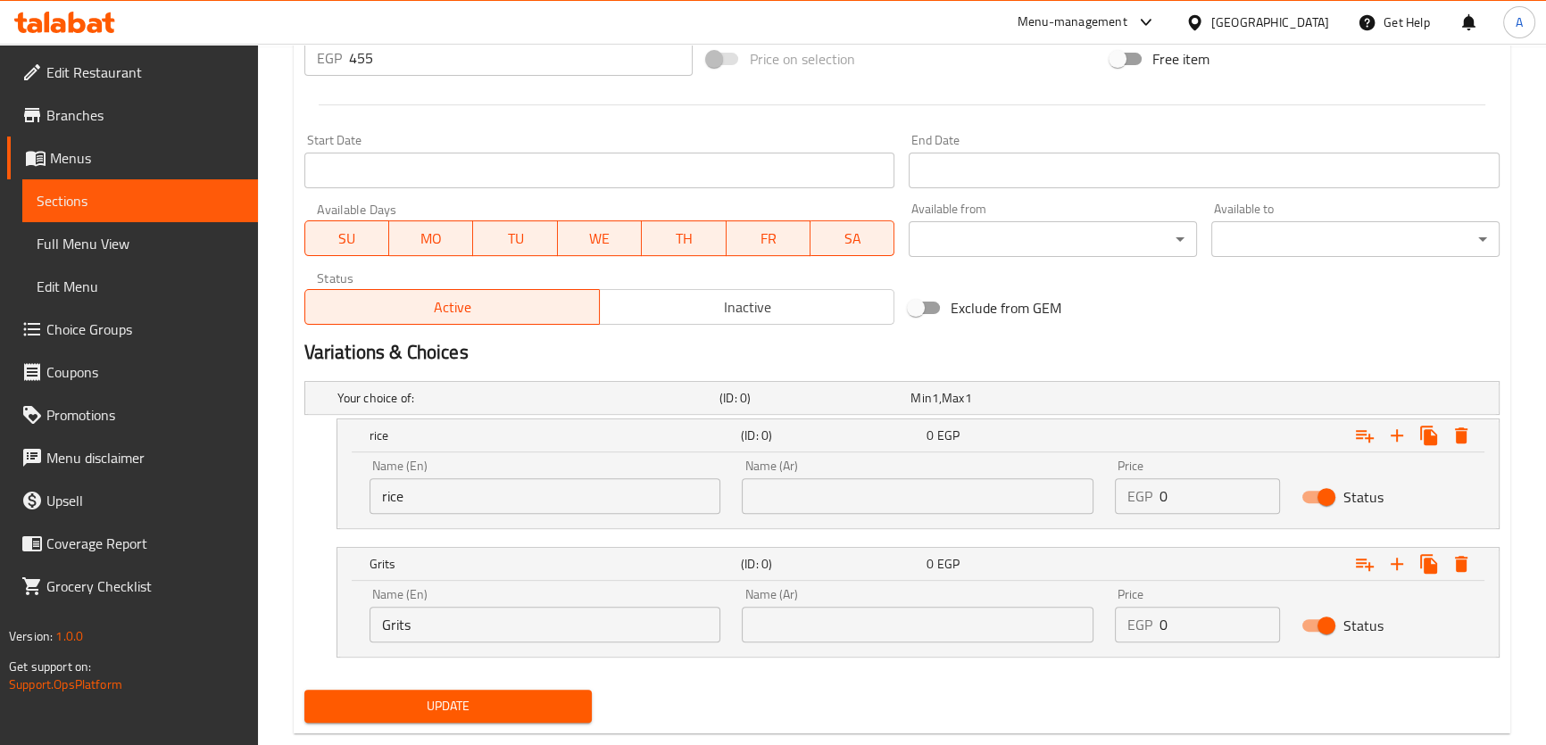
scroll to position [734, 0]
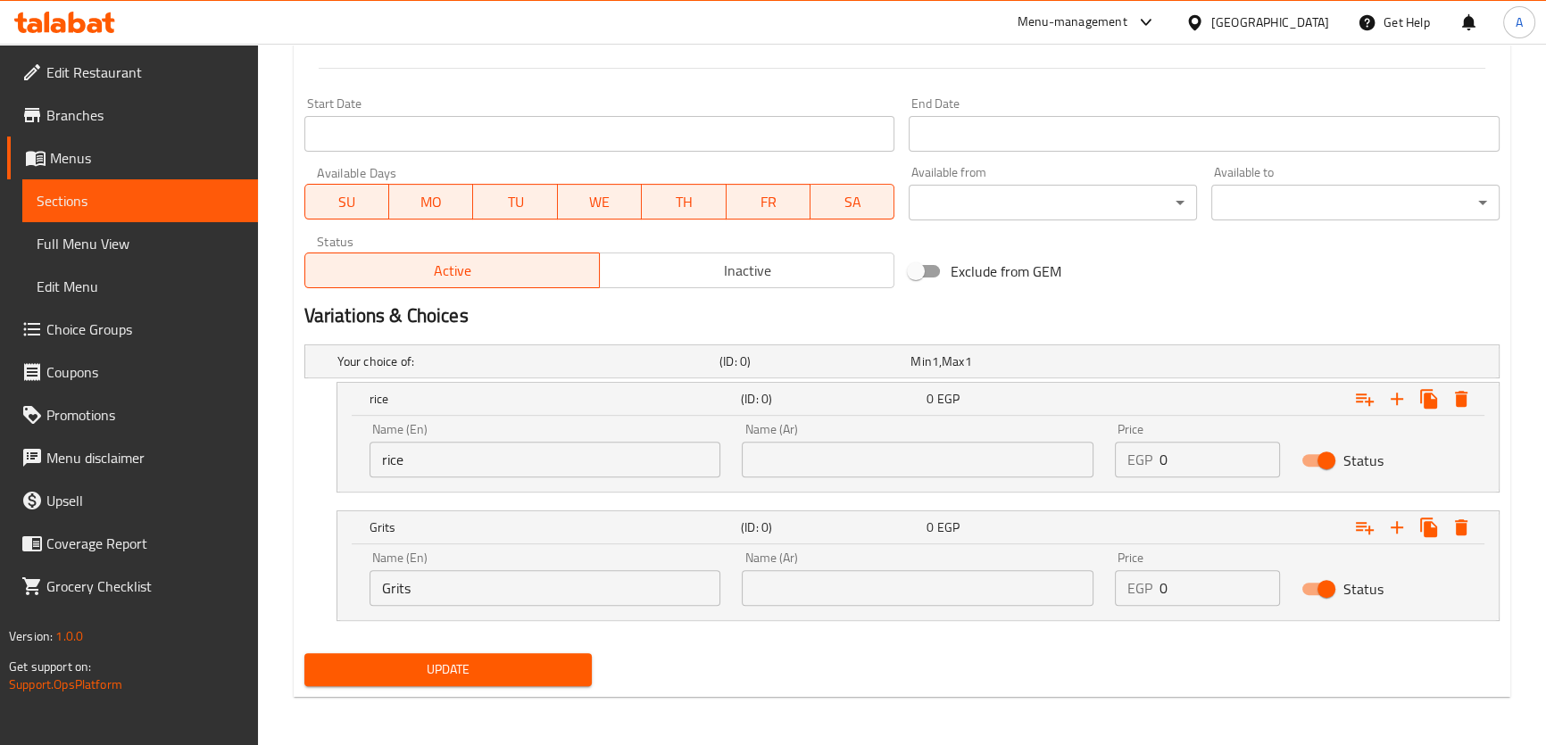
click at [878, 462] on input "text" at bounding box center [918, 460] width 352 height 36
paste input "أرز أو فريك"
click at [778, 460] on input "أرز أو فريك" at bounding box center [918, 460] width 352 height 36
type input "أرز أو"
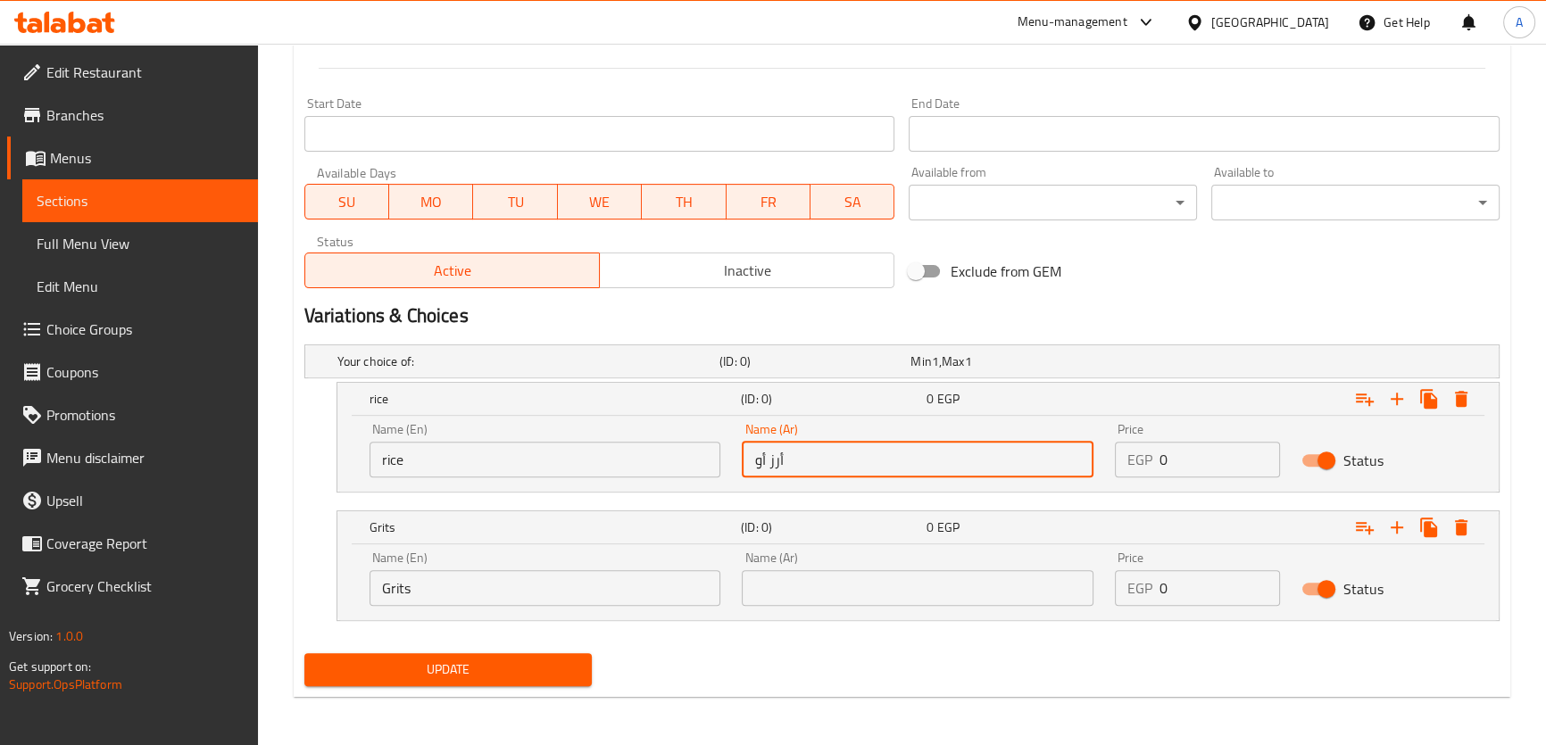
click at [820, 576] on input "text" at bounding box center [918, 588] width 352 height 36
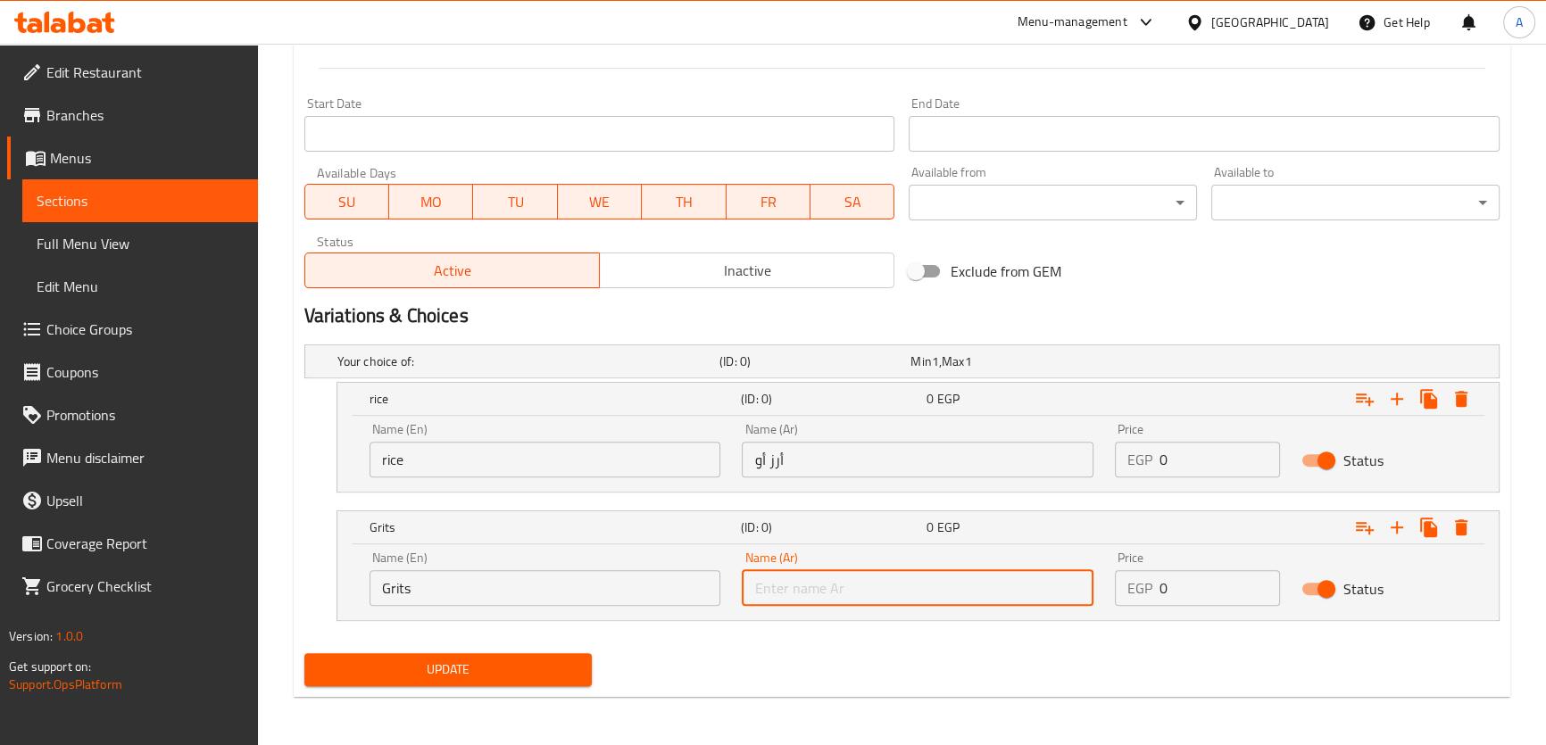
paste input "فريك"
type input "فريك"
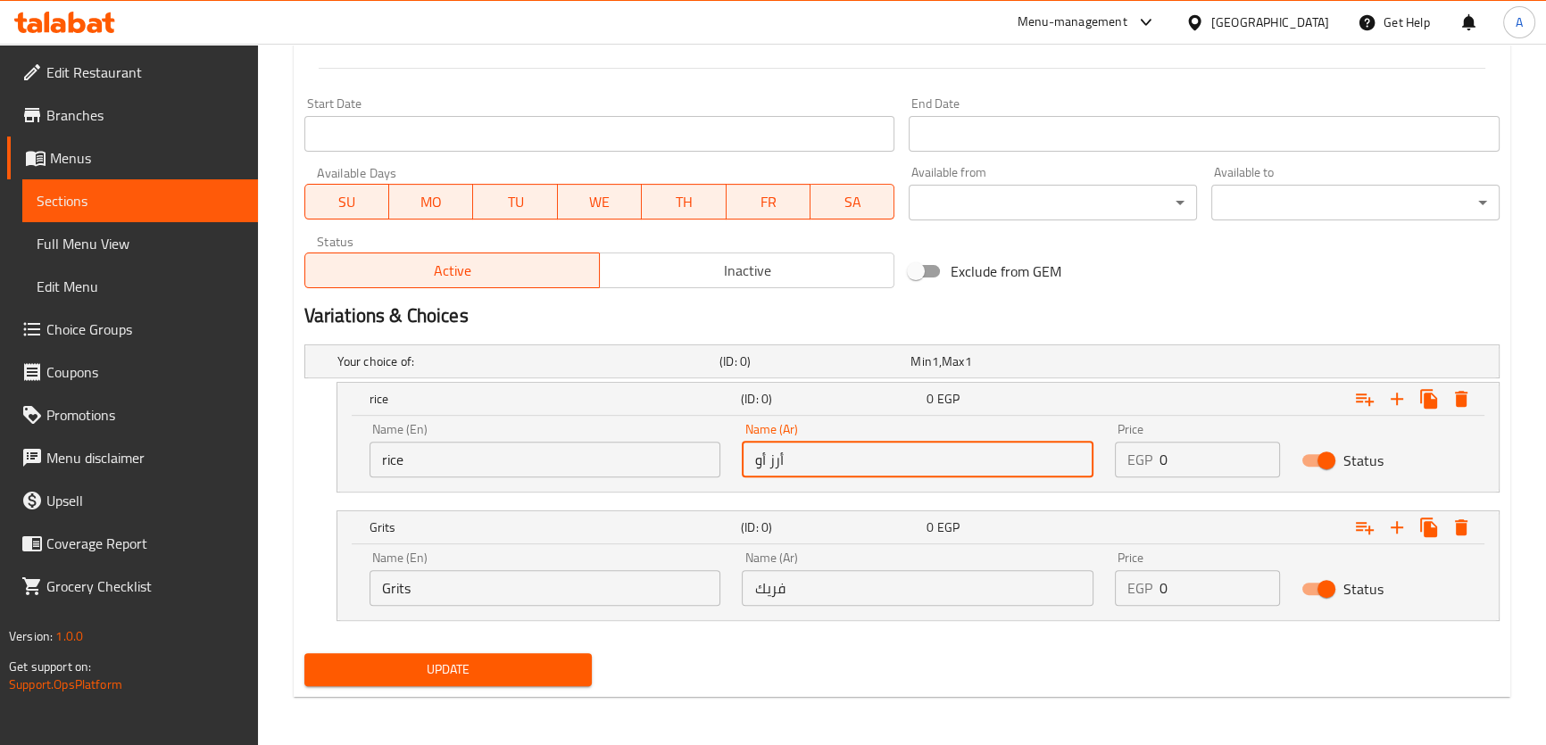
click at [759, 460] on input "أرز أو" at bounding box center [918, 460] width 352 height 36
click at [761, 460] on input "أرز أو" at bounding box center [918, 460] width 352 height 36
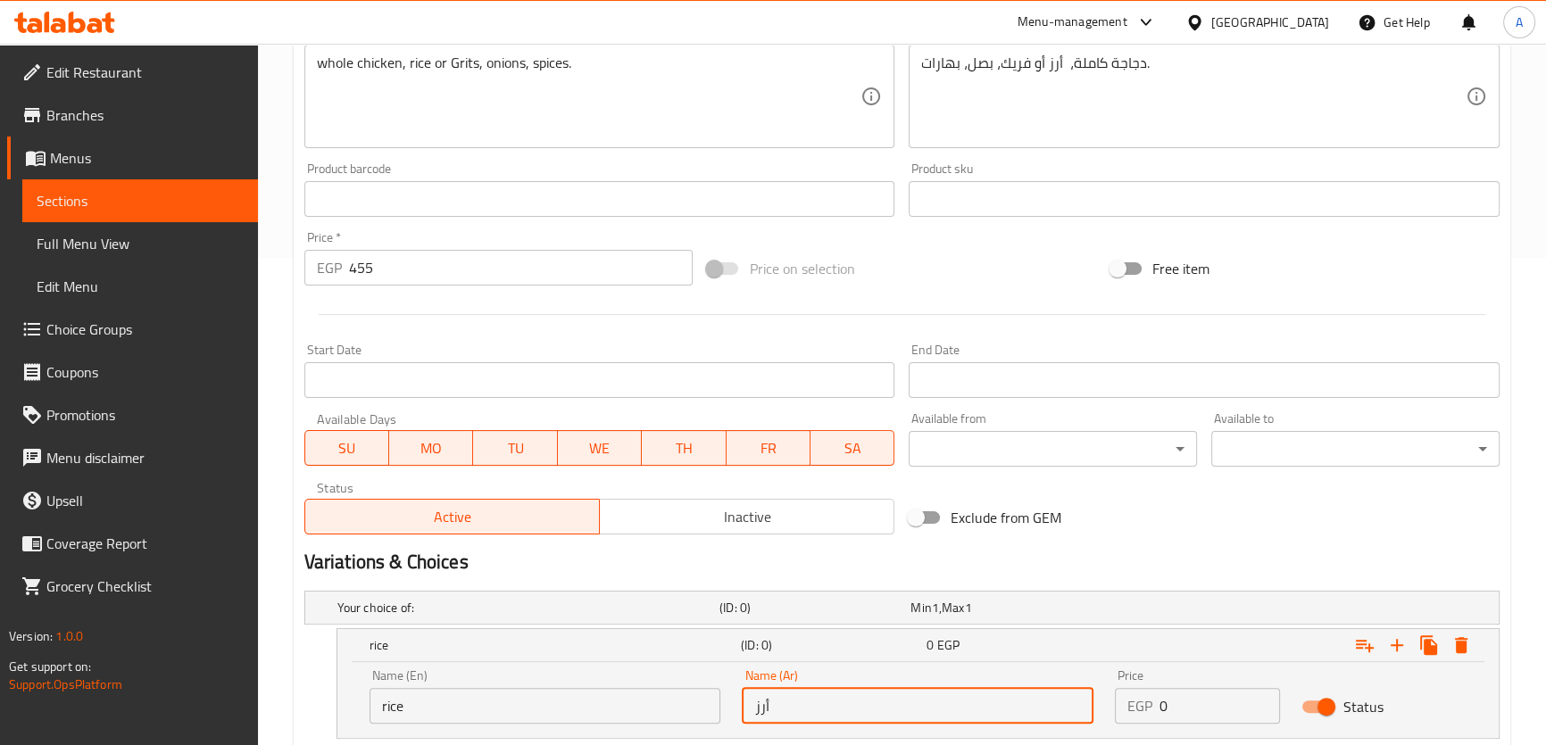
scroll to position [411, 0]
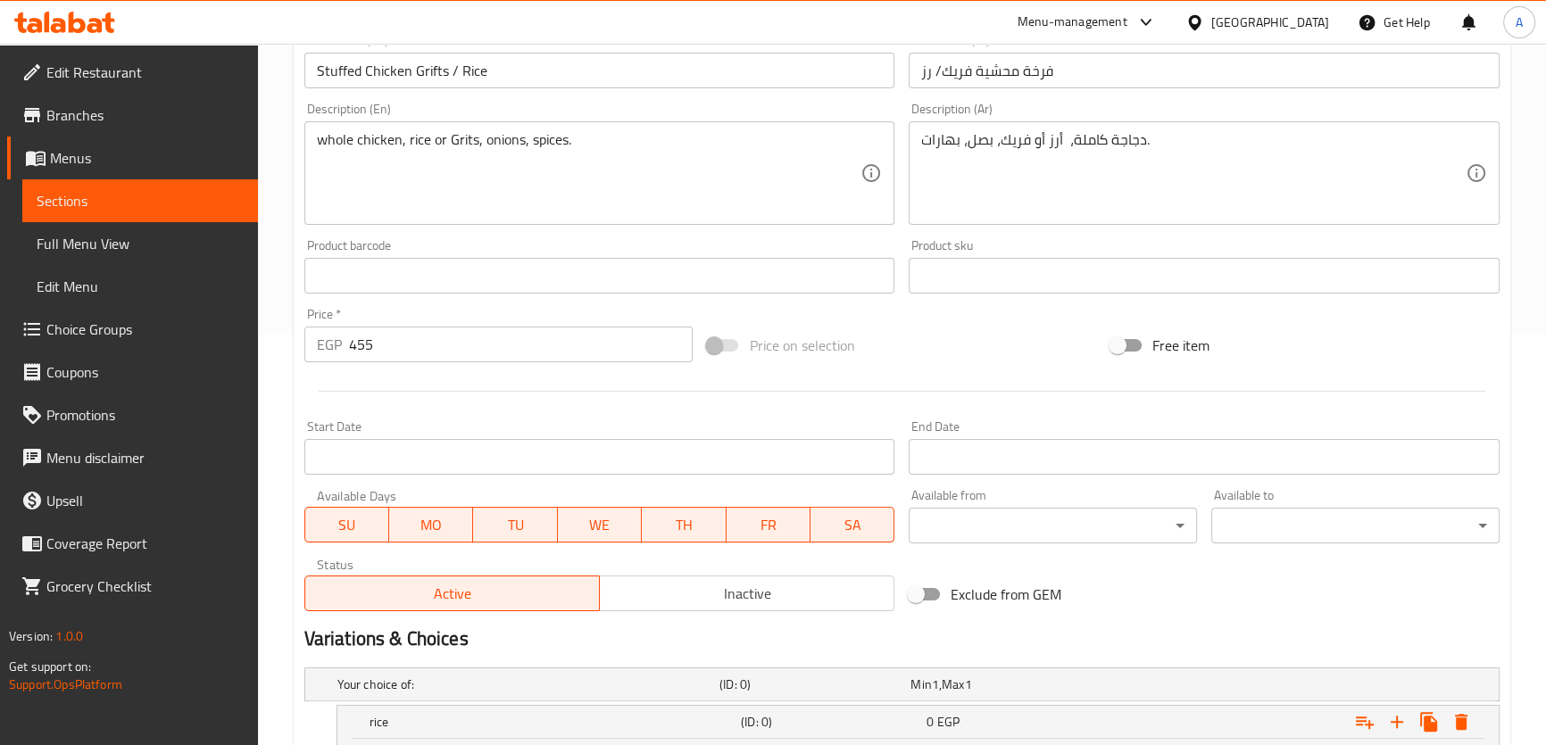
type input "أرز"
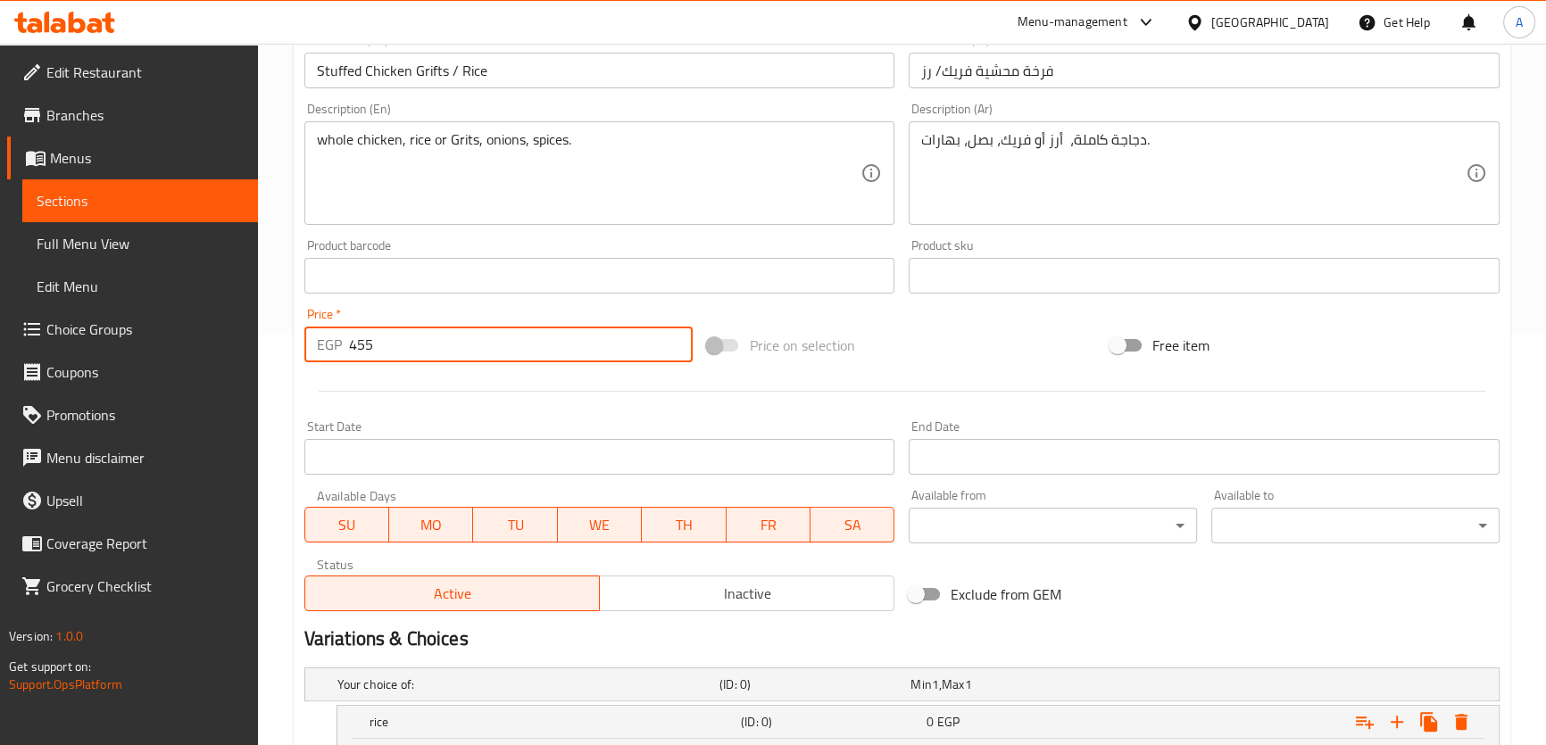
click at [432, 356] on input "455" at bounding box center [521, 345] width 344 height 36
click at [434, 353] on input "455" at bounding box center [521, 345] width 344 height 36
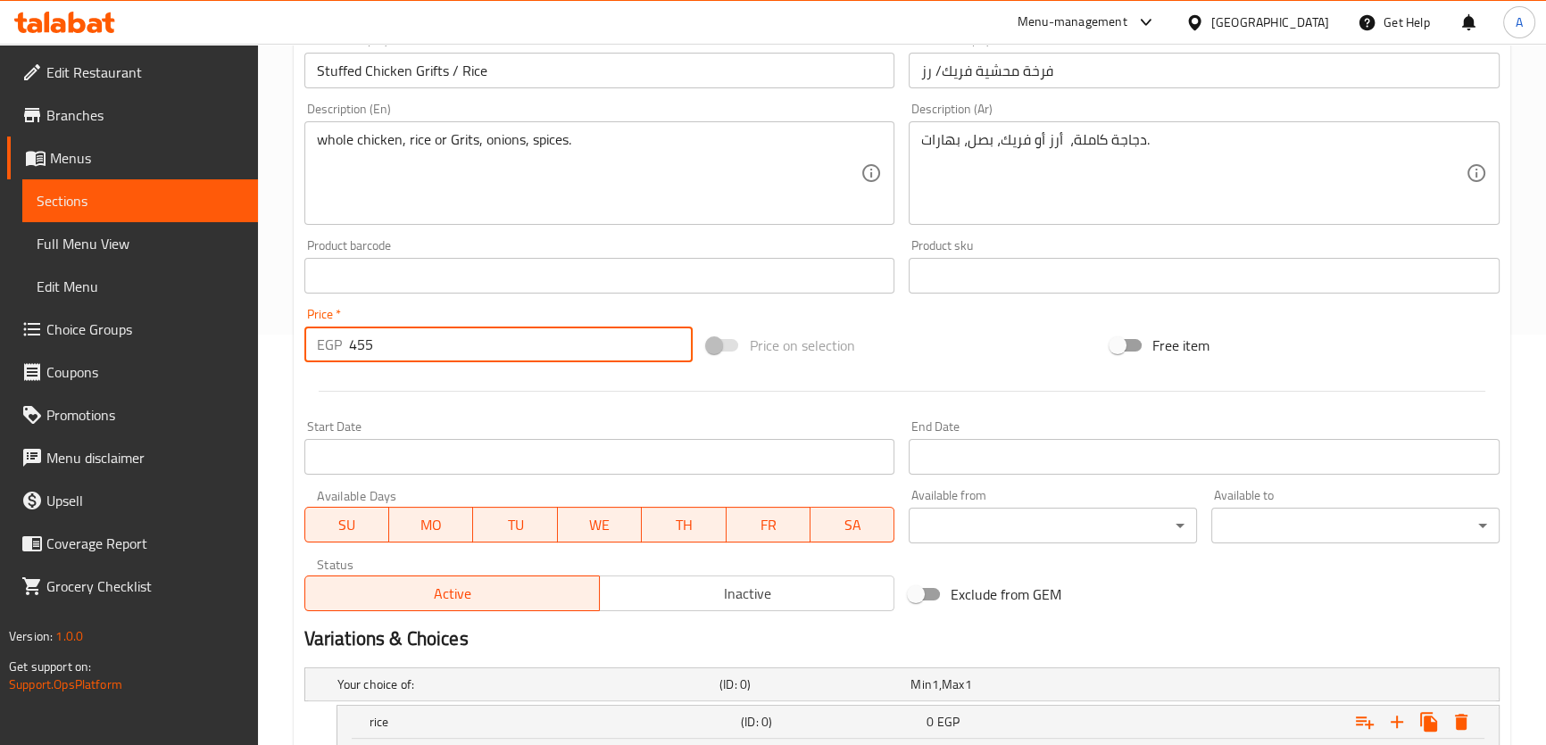
scroll to position [734, 0]
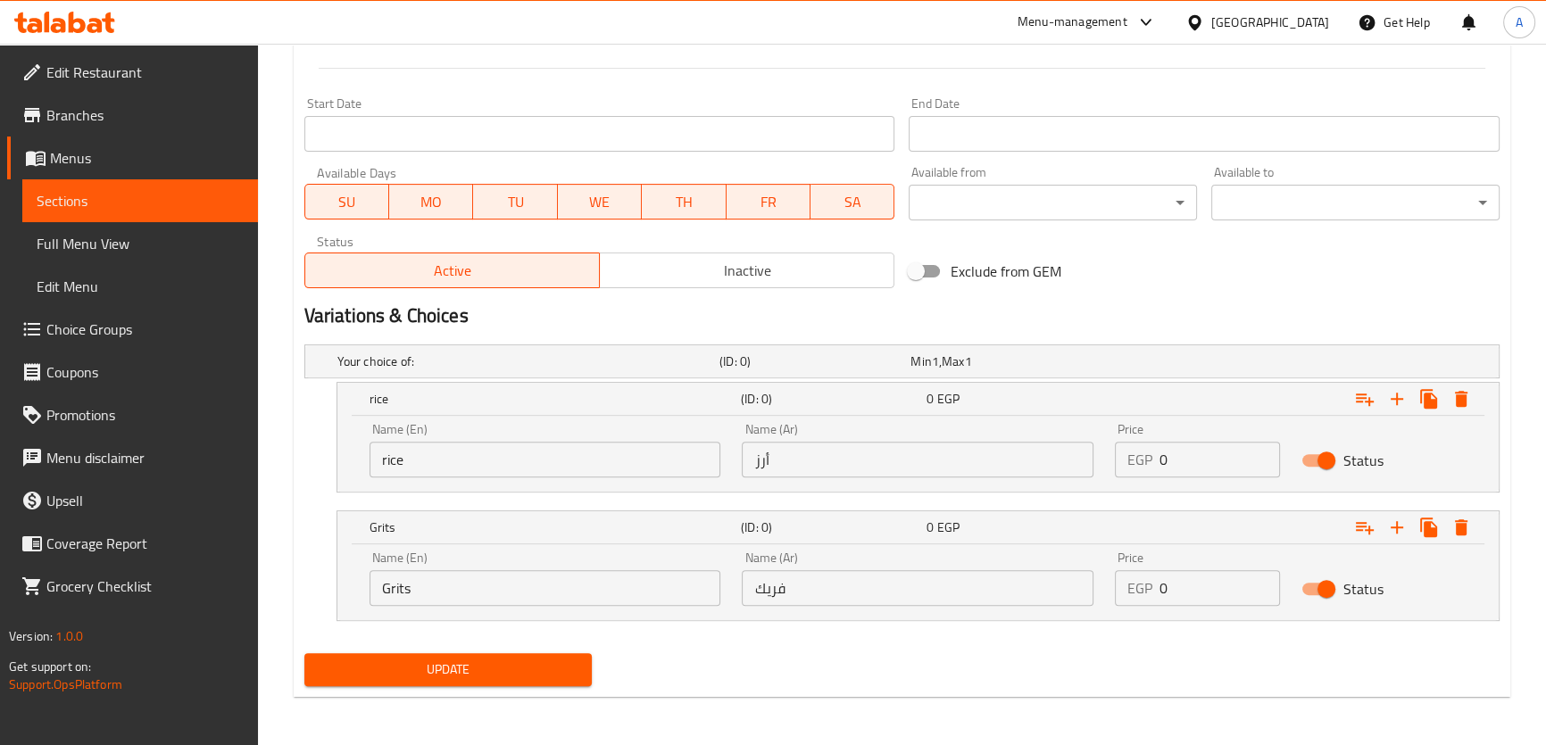
click at [1186, 477] on div "Price EGP 0 Price" at bounding box center [1197, 450] width 187 height 76
click at [1193, 454] on input "0" at bounding box center [1219, 460] width 120 height 36
paste input "455"
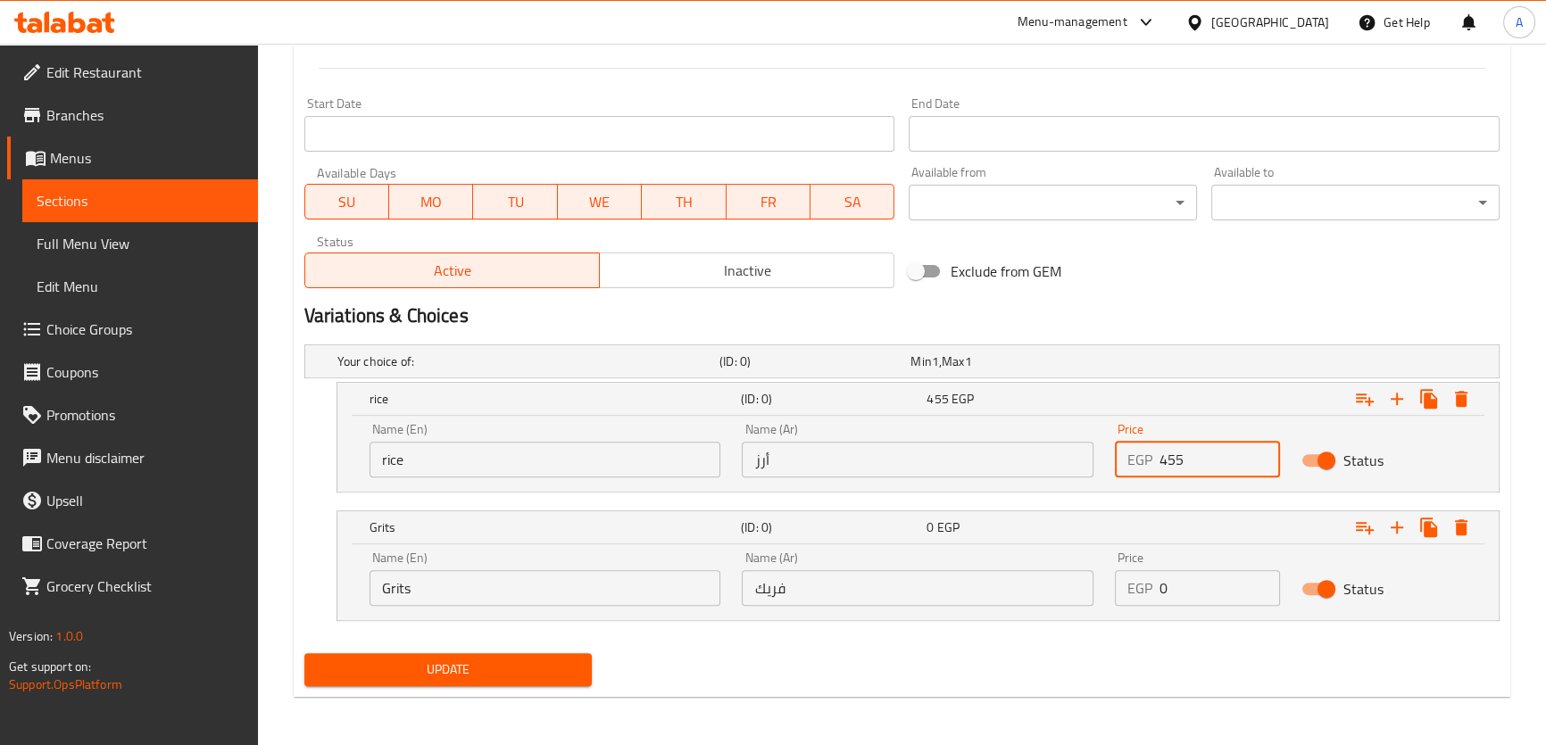
type input "455"
click at [1196, 585] on input "0" at bounding box center [1219, 588] width 120 height 36
paste input "455"
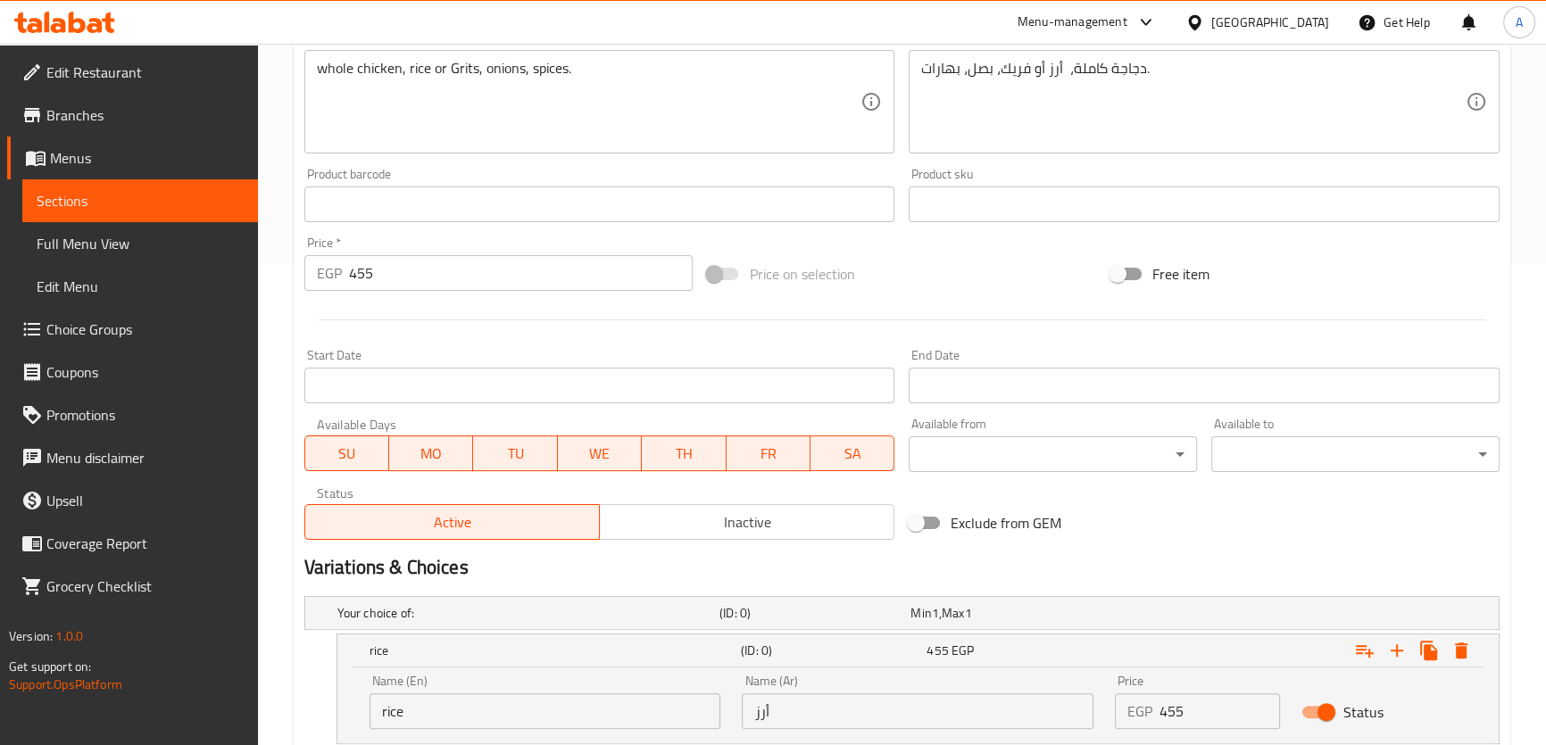
scroll to position [479, 0]
type input "455"
click at [369, 286] on input "455" at bounding box center [521, 276] width 344 height 36
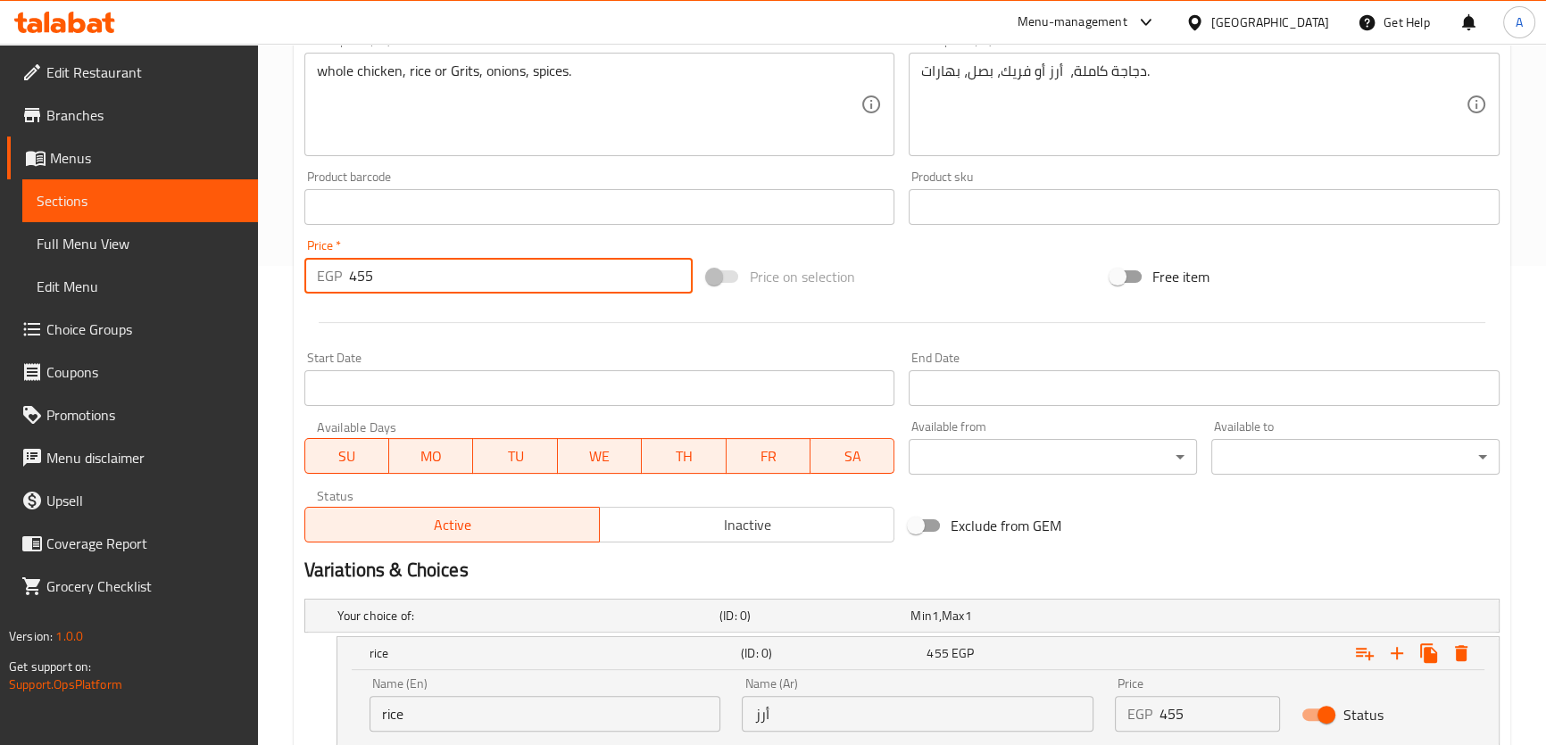
click at [369, 286] on input "455" at bounding box center [521, 276] width 344 height 36
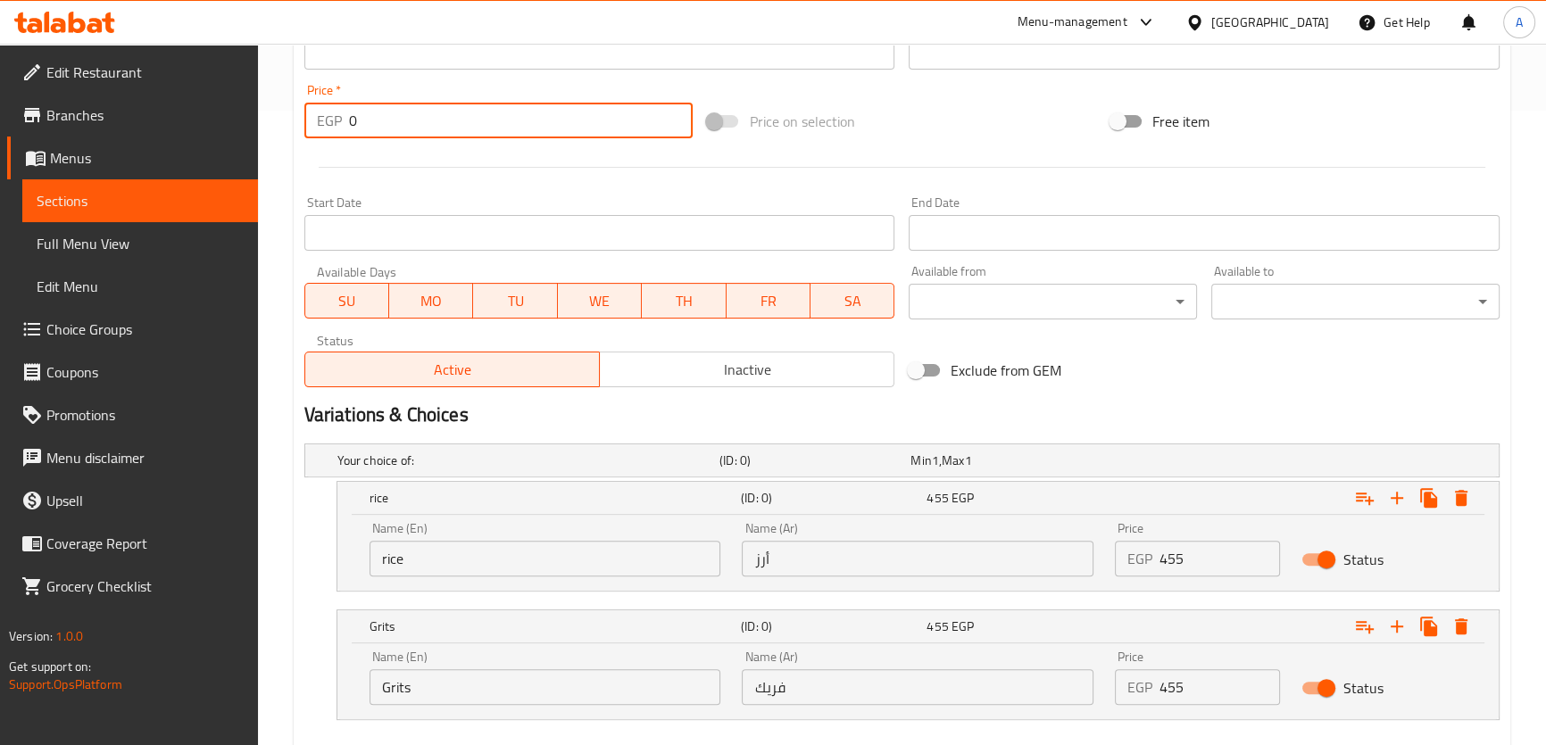
scroll to position [704, 0]
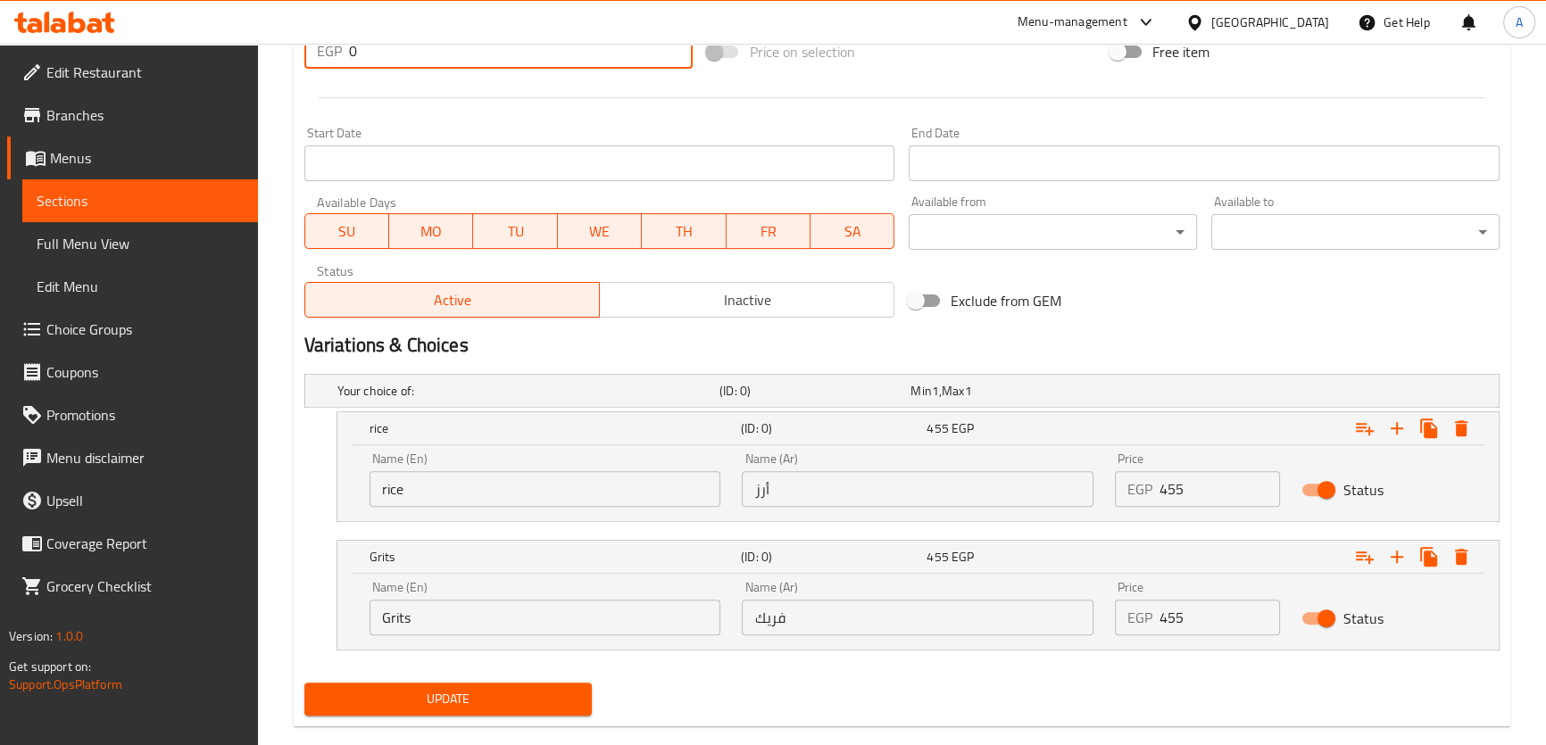
type input "0"
click at [419, 697] on span "Update" at bounding box center [449, 699] width 260 height 22
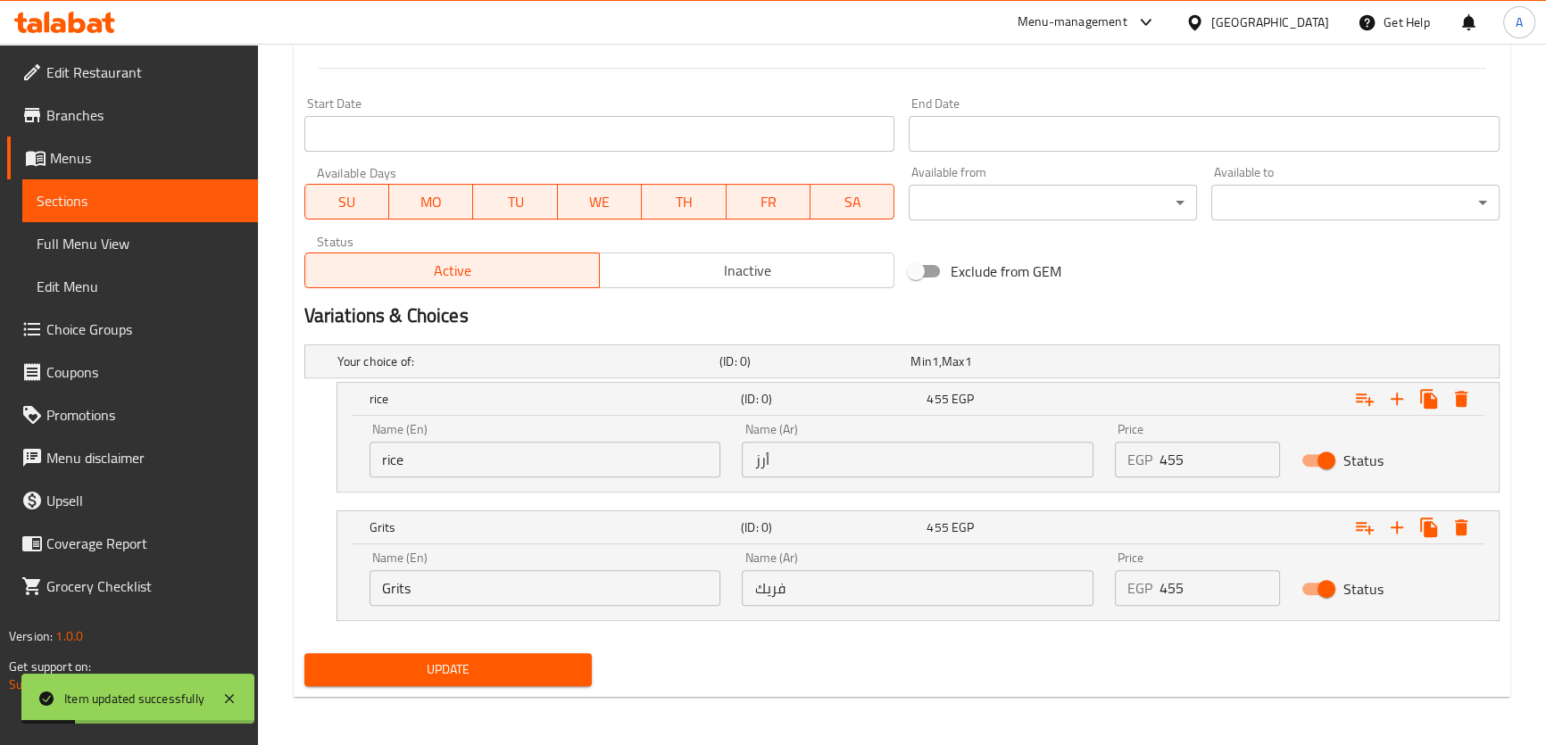
scroll to position [8, 0]
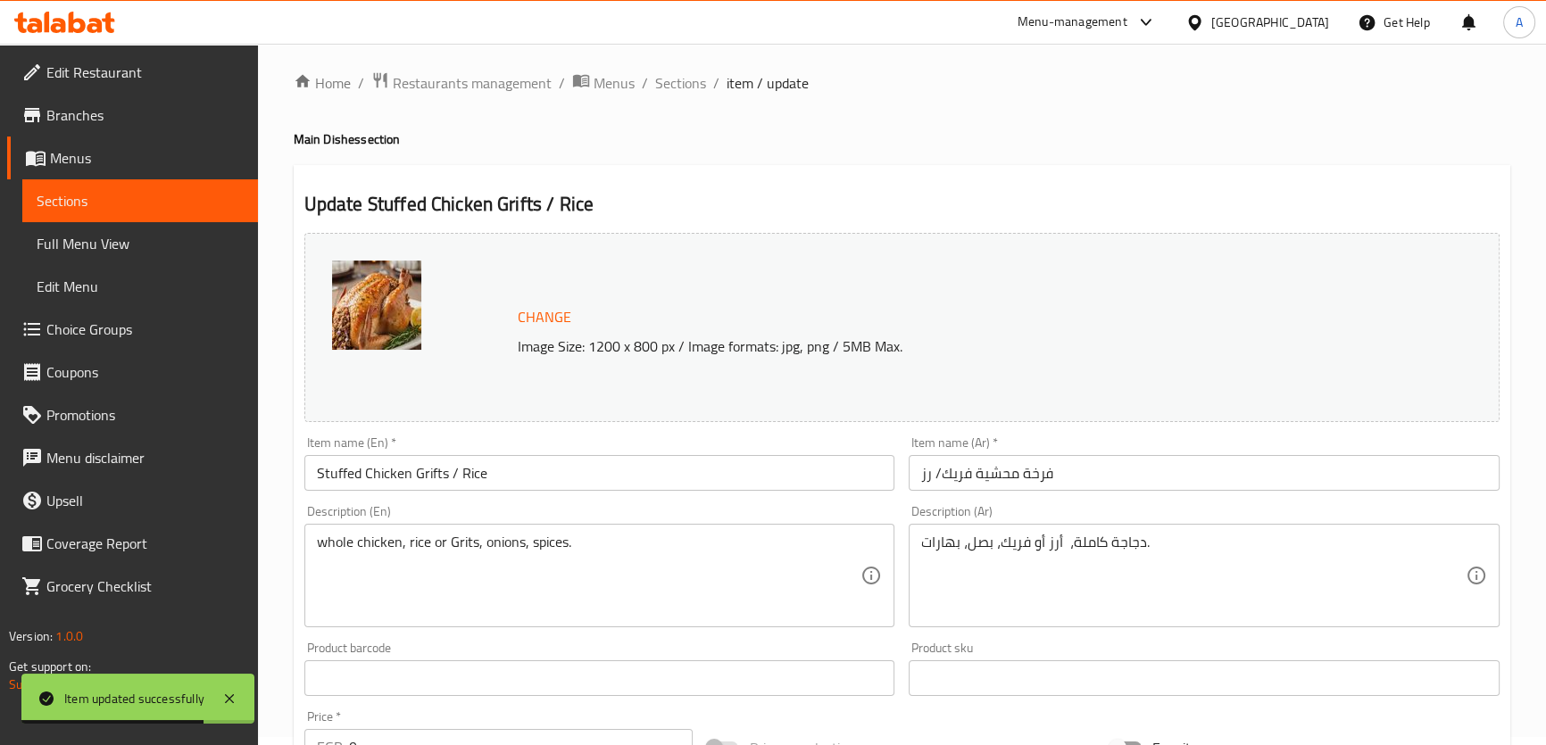
click at [695, 162] on div "Home / Restaurants management / Menus / Sections / item / update Main Dishes se…" at bounding box center [902, 753] width 1216 height 1365
click at [656, 80] on span "Sections" at bounding box center [680, 82] width 51 height 21
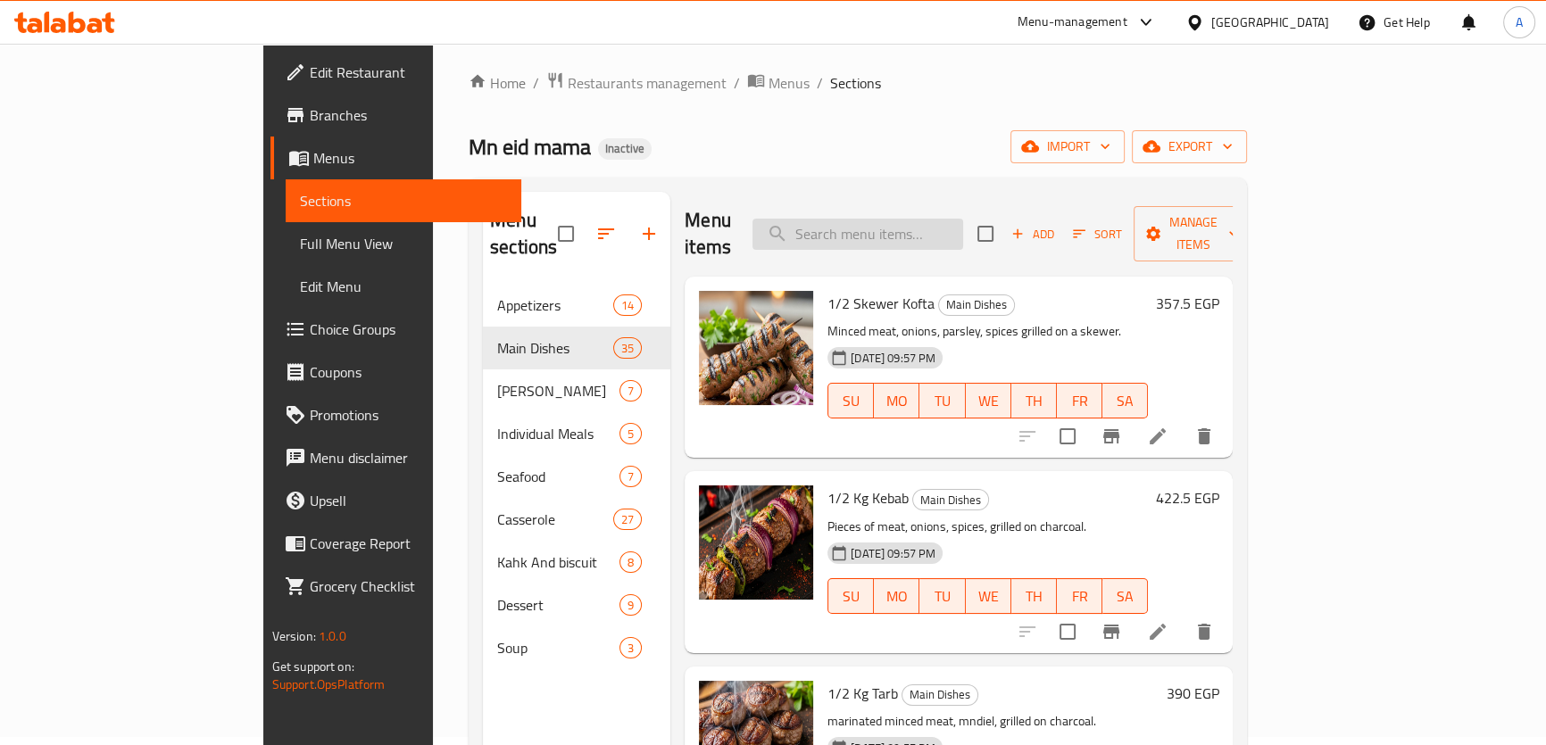
click at [908, 232] on input "search" at bounding box center [857, 234] width 211 height 31
paste input "Kofta or chicken meal"
click at [963, 219] on input "Kofta or chicken meal" at bounding box center [857, 234] width 211 height 31
drag, startPoint x: 1011, startPoint y: 216, endPoint x: 993, endPoint y: 217, distance: 17.9
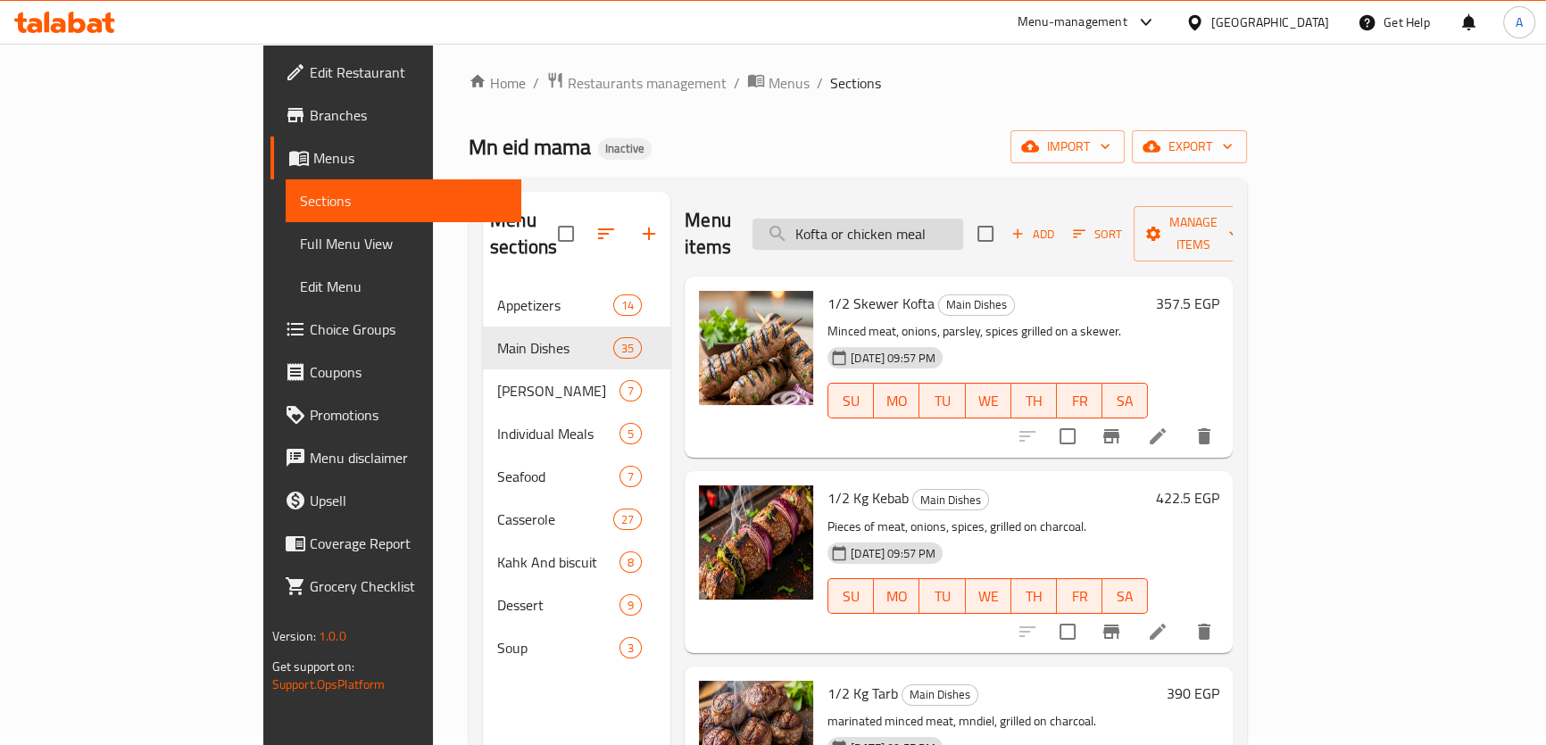
click at [963, 219] on input "Kofta or chicken meal" at bounding box center [857, 234] width 211 height 31
type input "Kofta or chicken m"
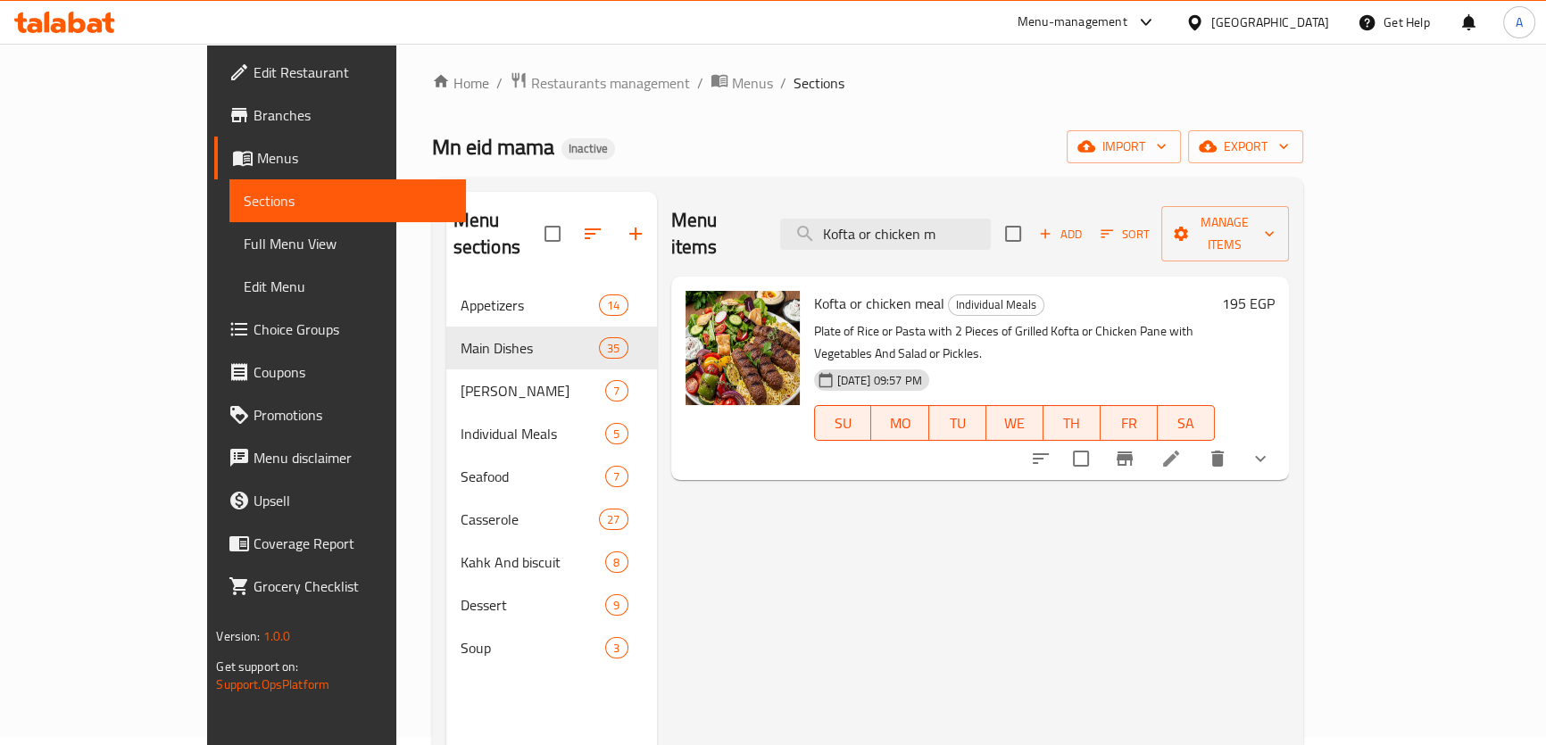
click at [1182, 448] on icon at bounding box center [1170, 458] width 21 height 21
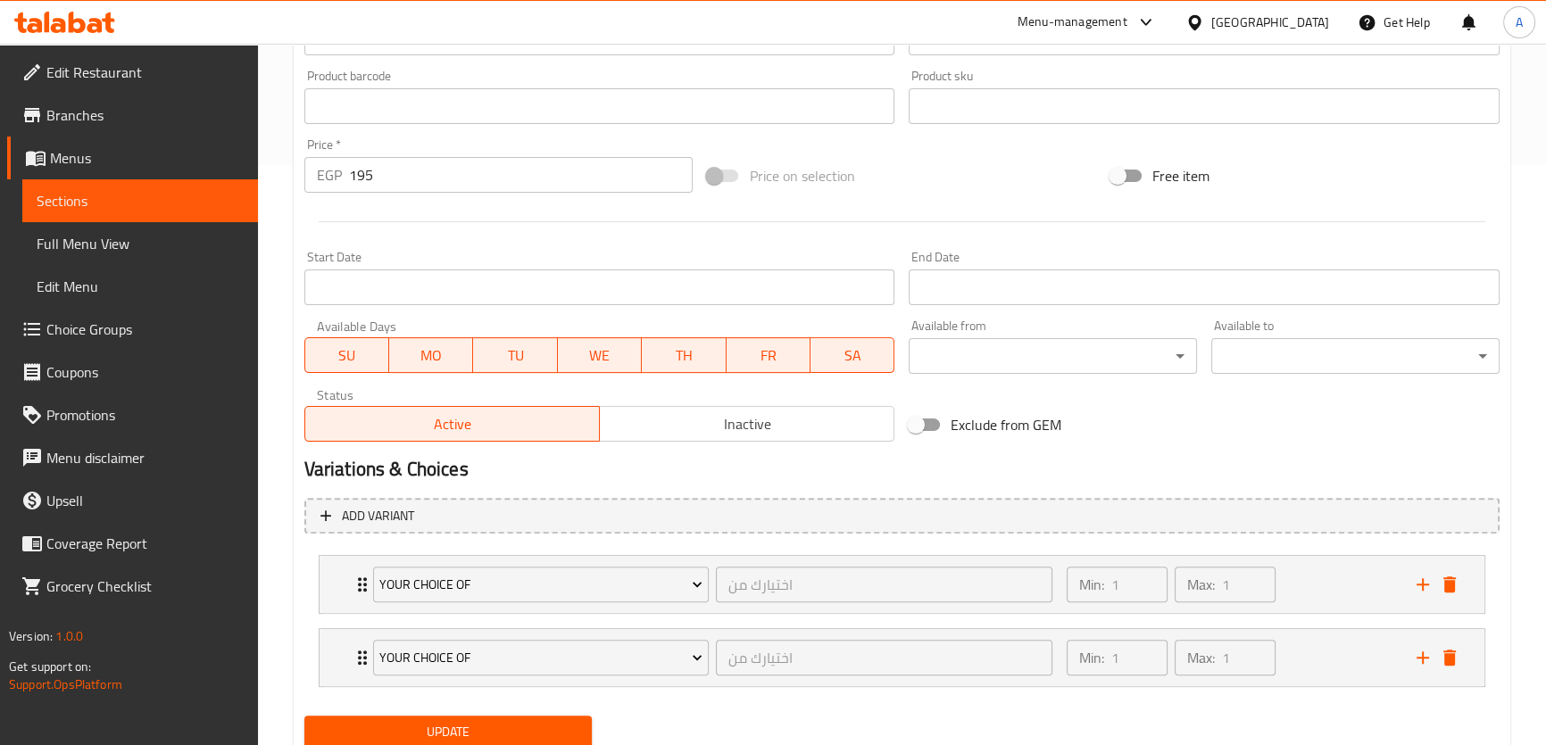
scroll to position [592, 0]
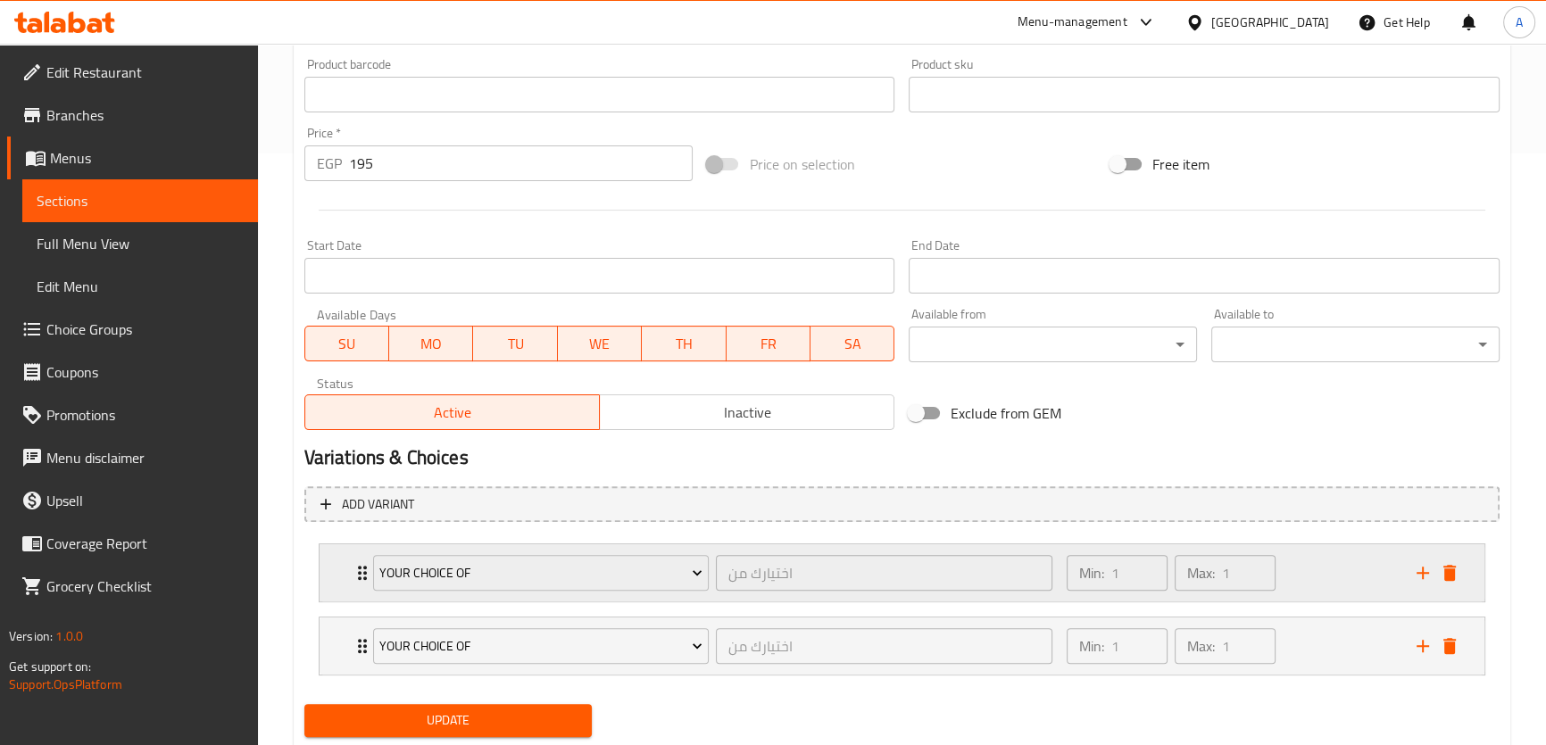
click at [1312, 573] on div "Min: 1 ​ Max: 1 ​" at bounding box center [1231, 572] width 350 height 57
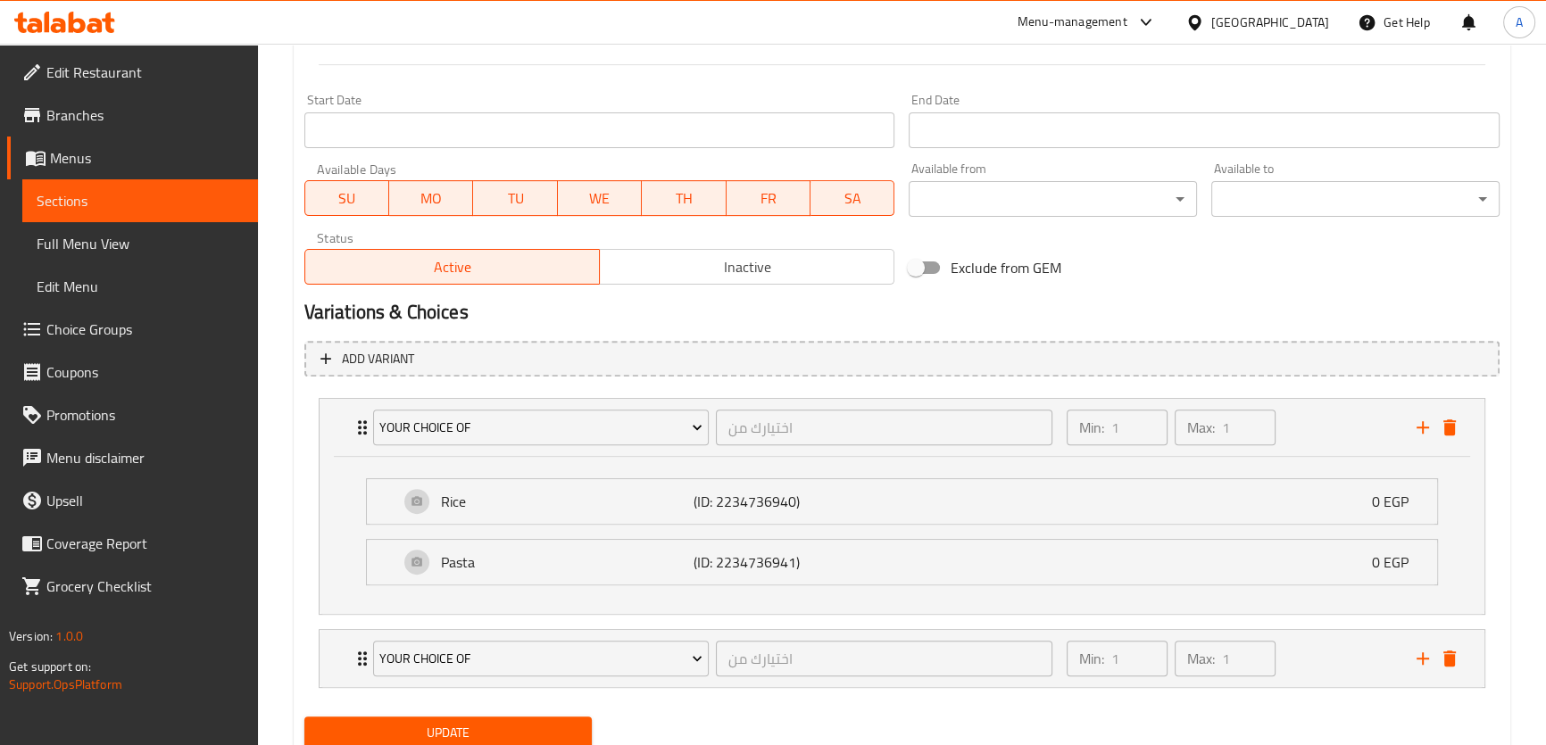
scroll to position [748, 0]
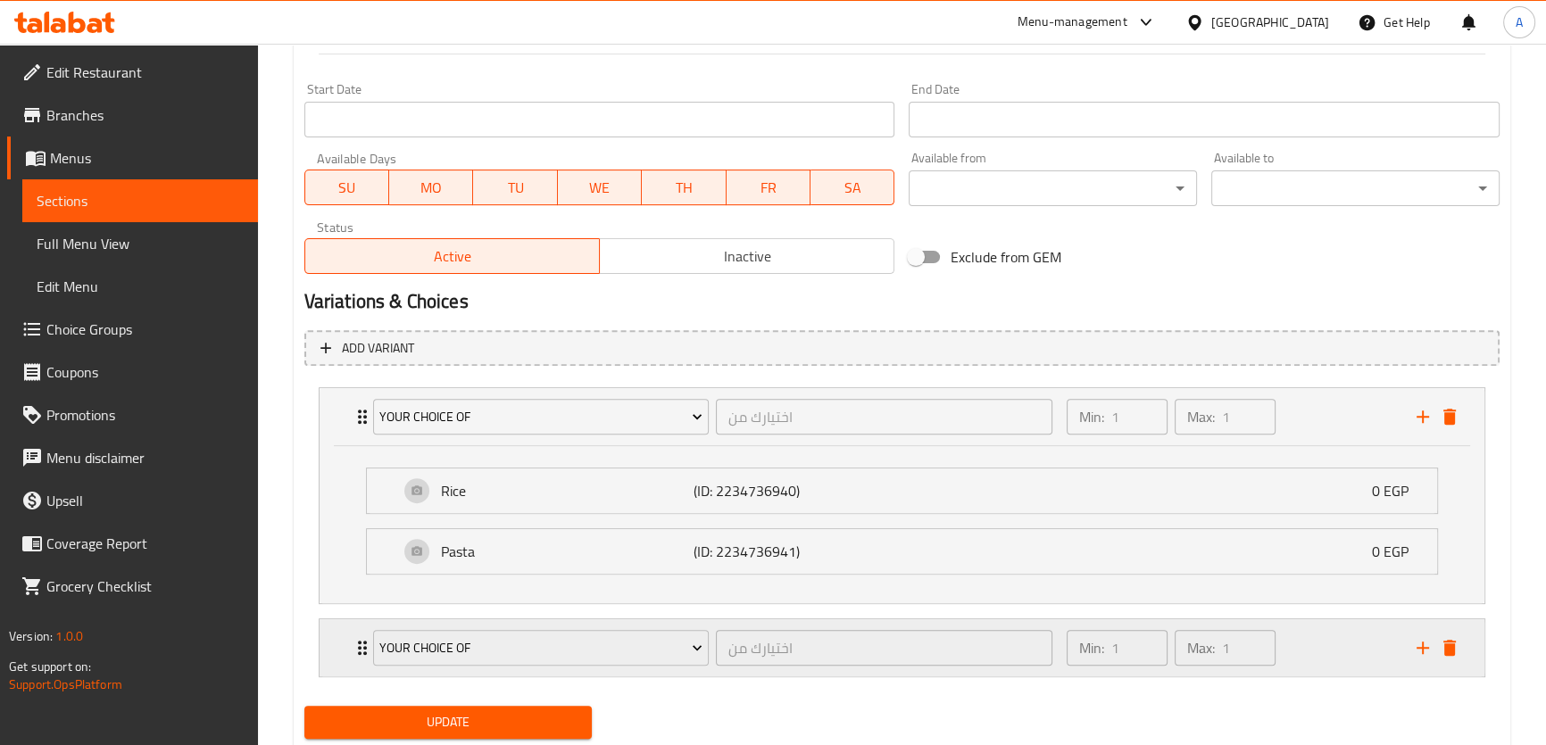
click at [1325, 649] on div "Min: 1 ​ Max: 1 ​" at bounding box center [1231, 647] width 350 height 57
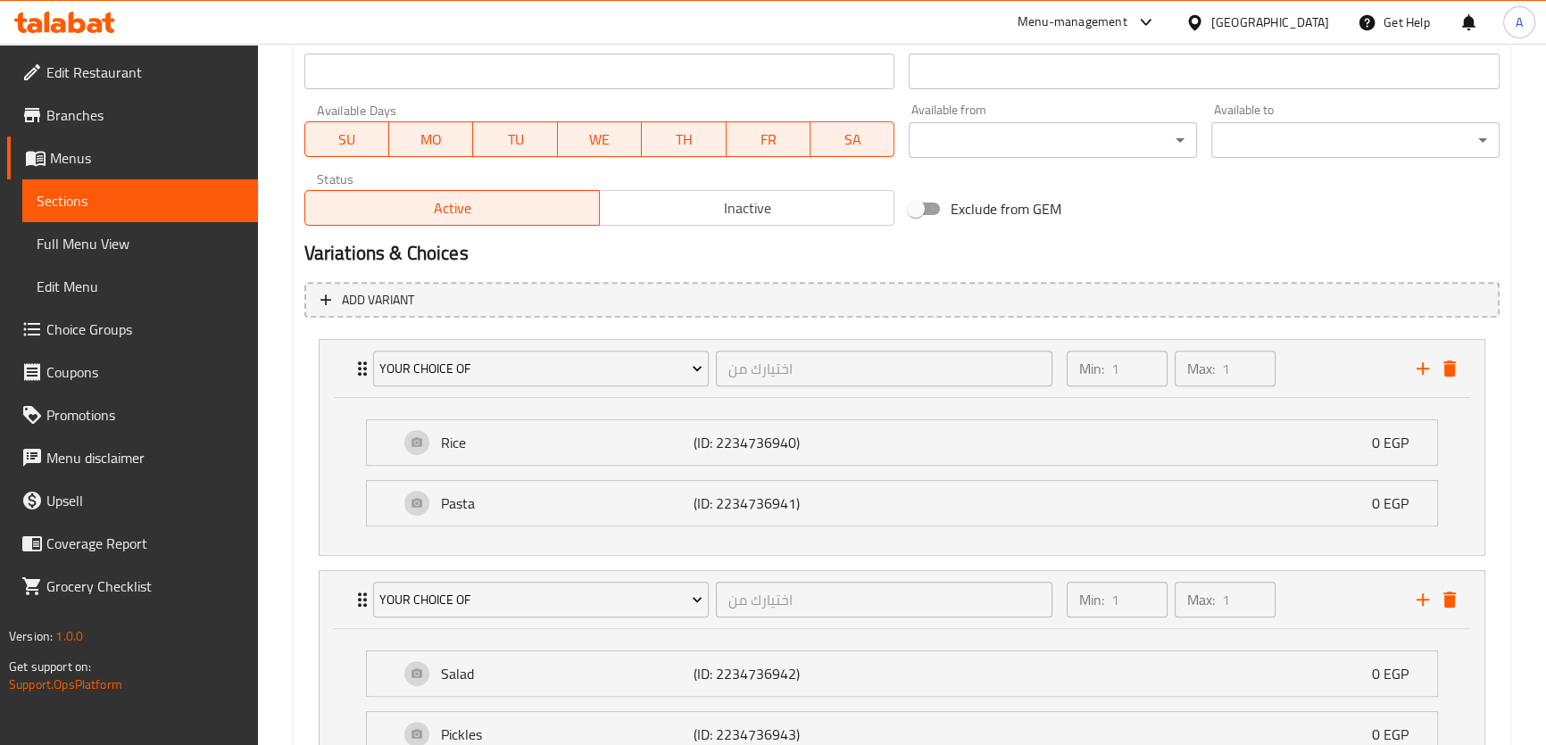
scroll to position [958, 0]
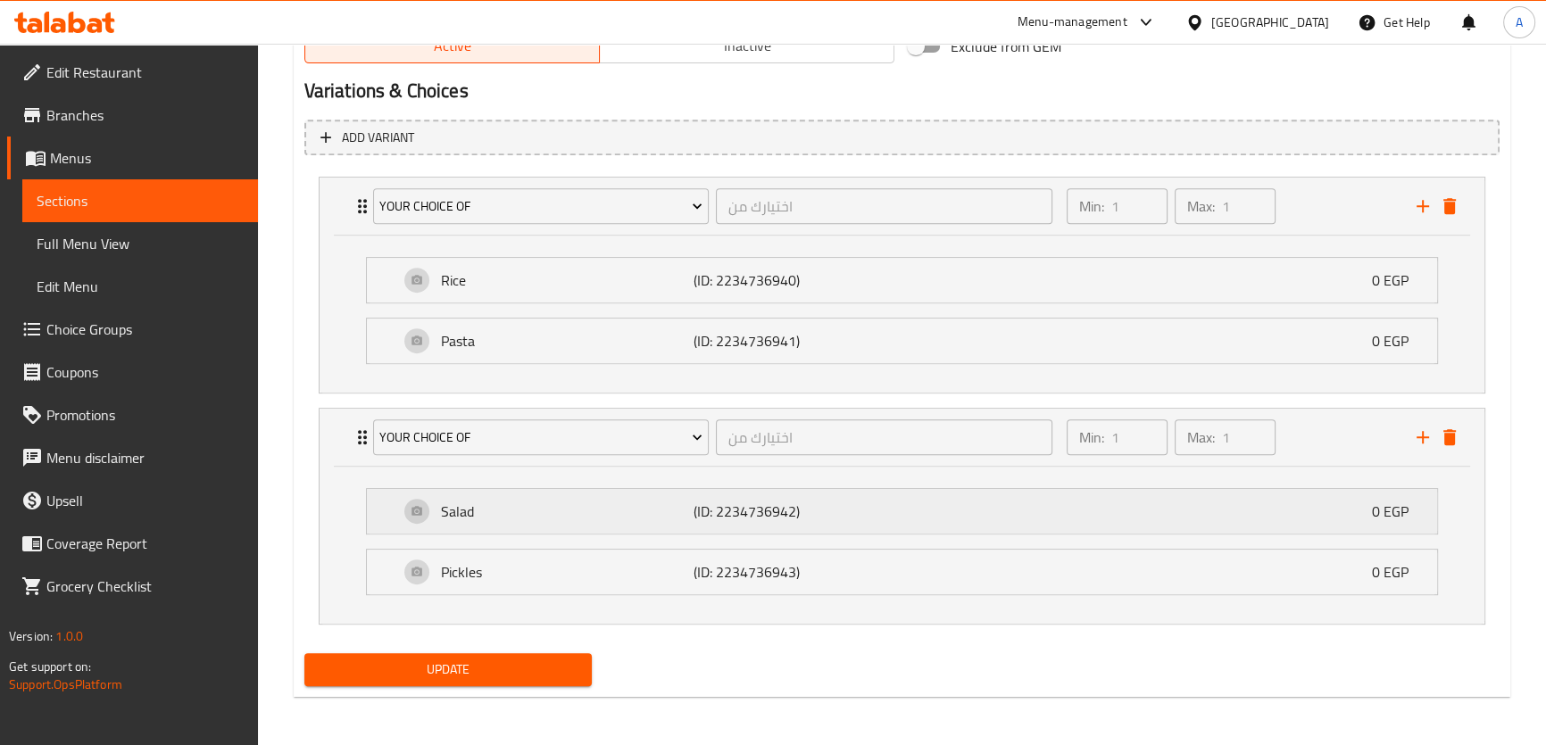
click at [1005, 507] on div "Salad (ID: 2234736942) 0 EGP" at bounding box center [907, 511] width 1016 height 45
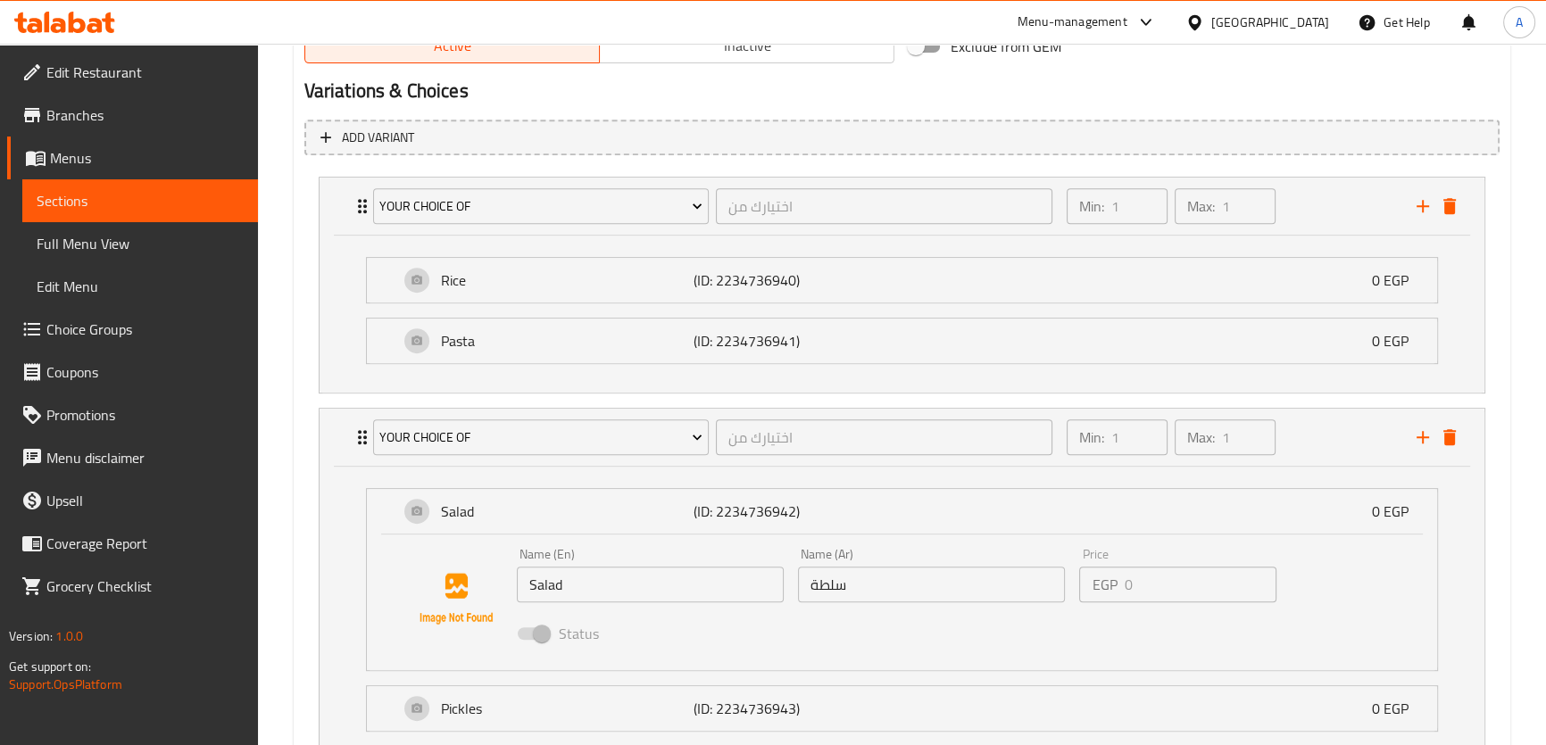
scroll to position [1095, 0]
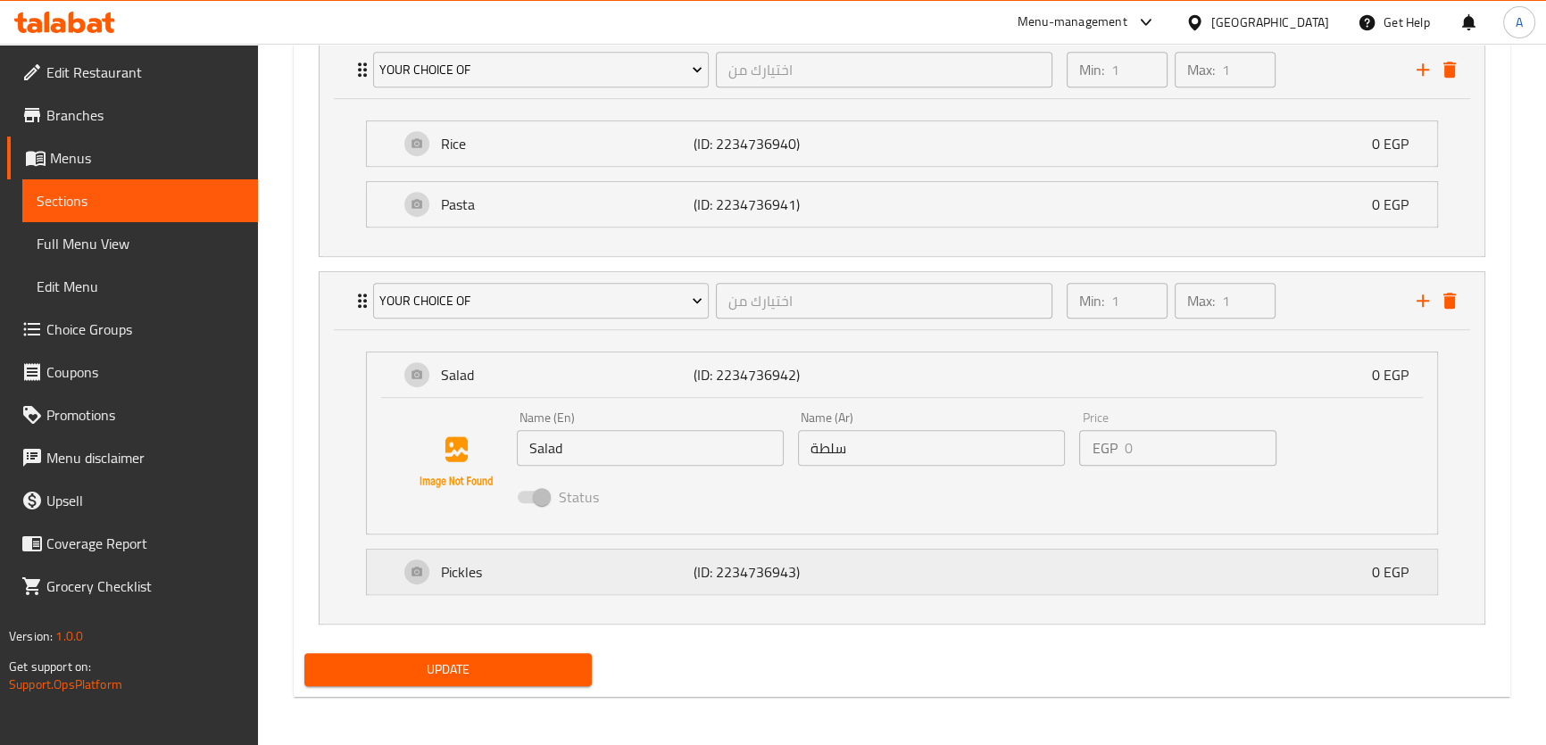
click at [941, 586] on div "Pickles (ID: 2234736943) 0 EGP" at bounding box center [907, 572] width 1016 height 45
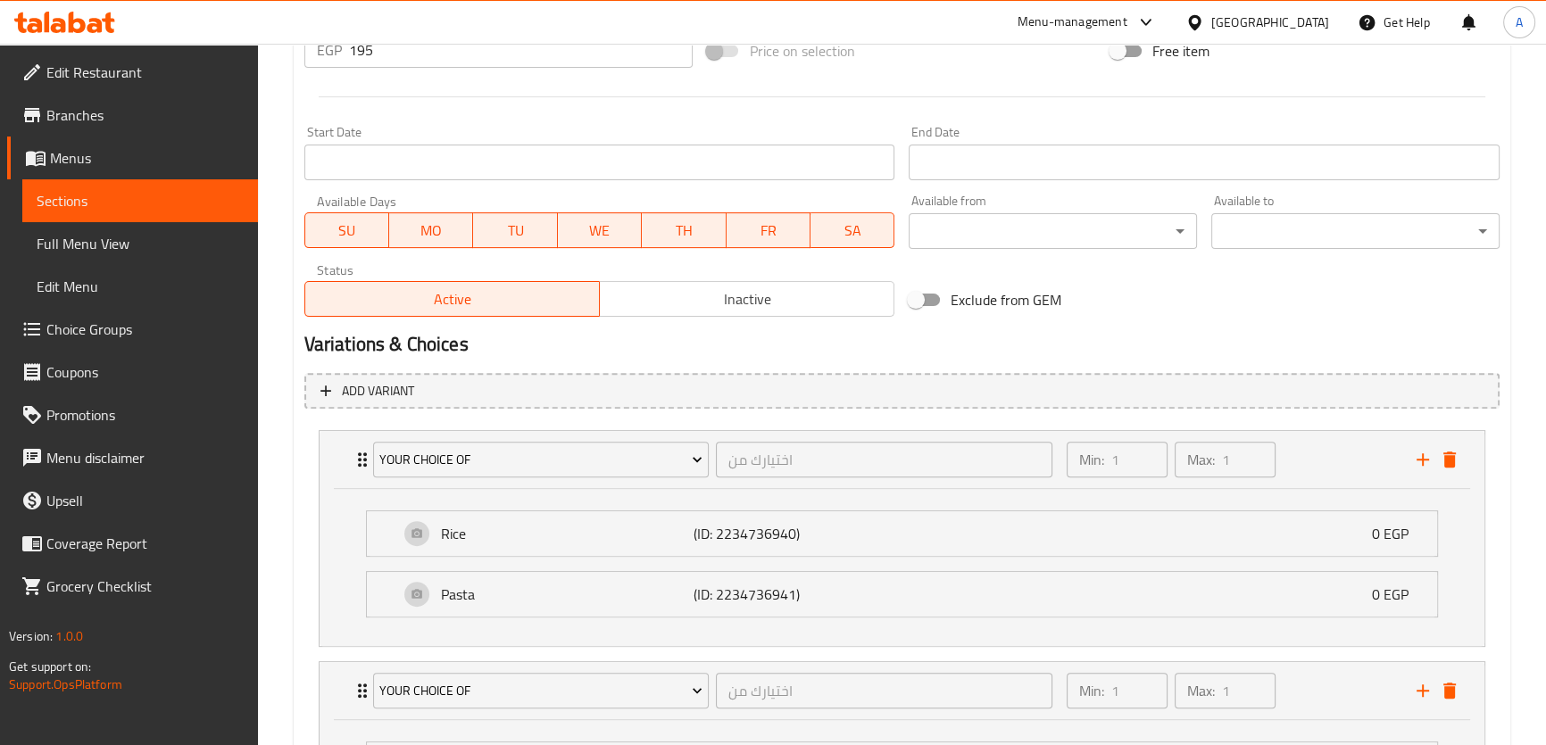
scroll to position [696, 0]
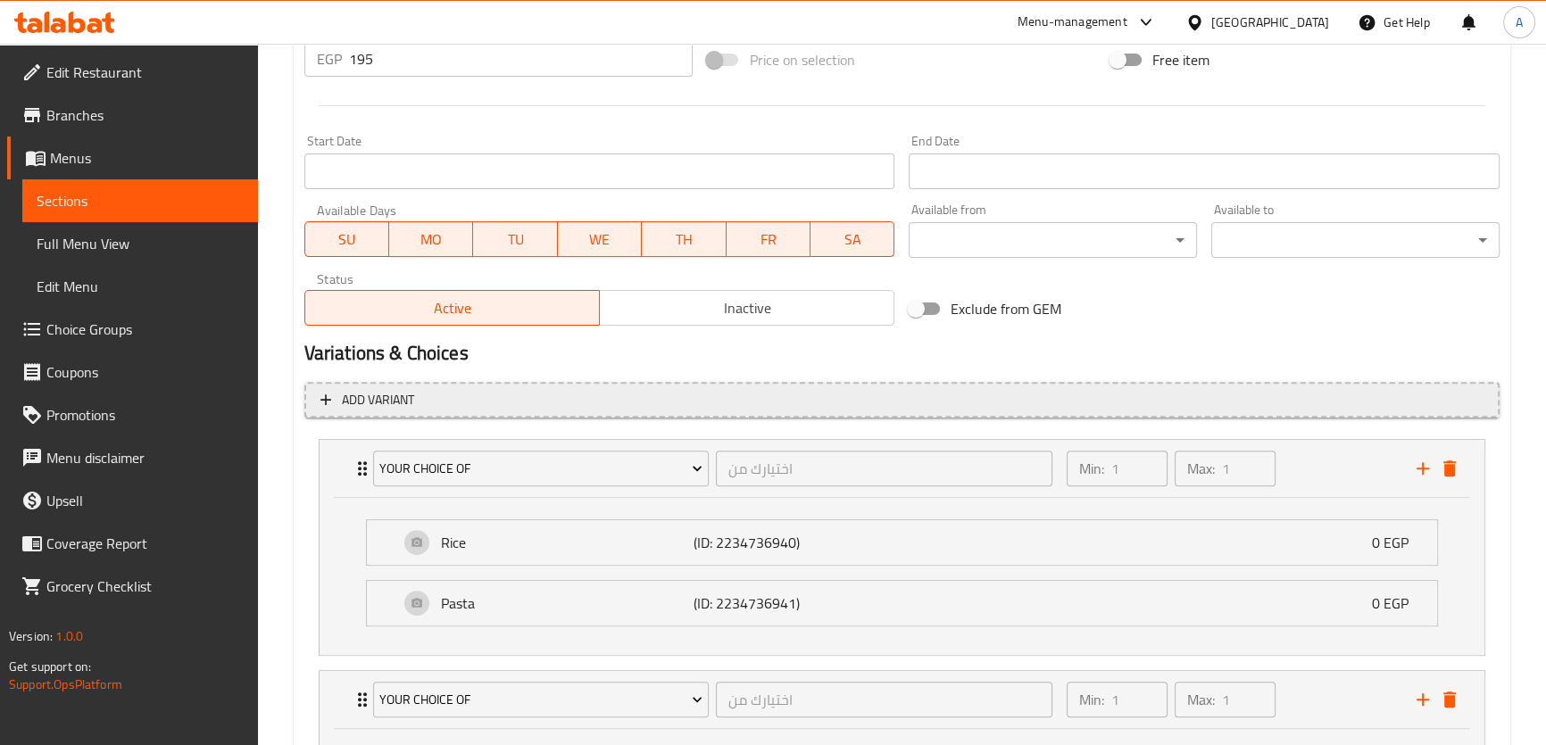
click at [1016, 391] on span "Add variant" at bounding box center [901, 400] width 1163 height 22
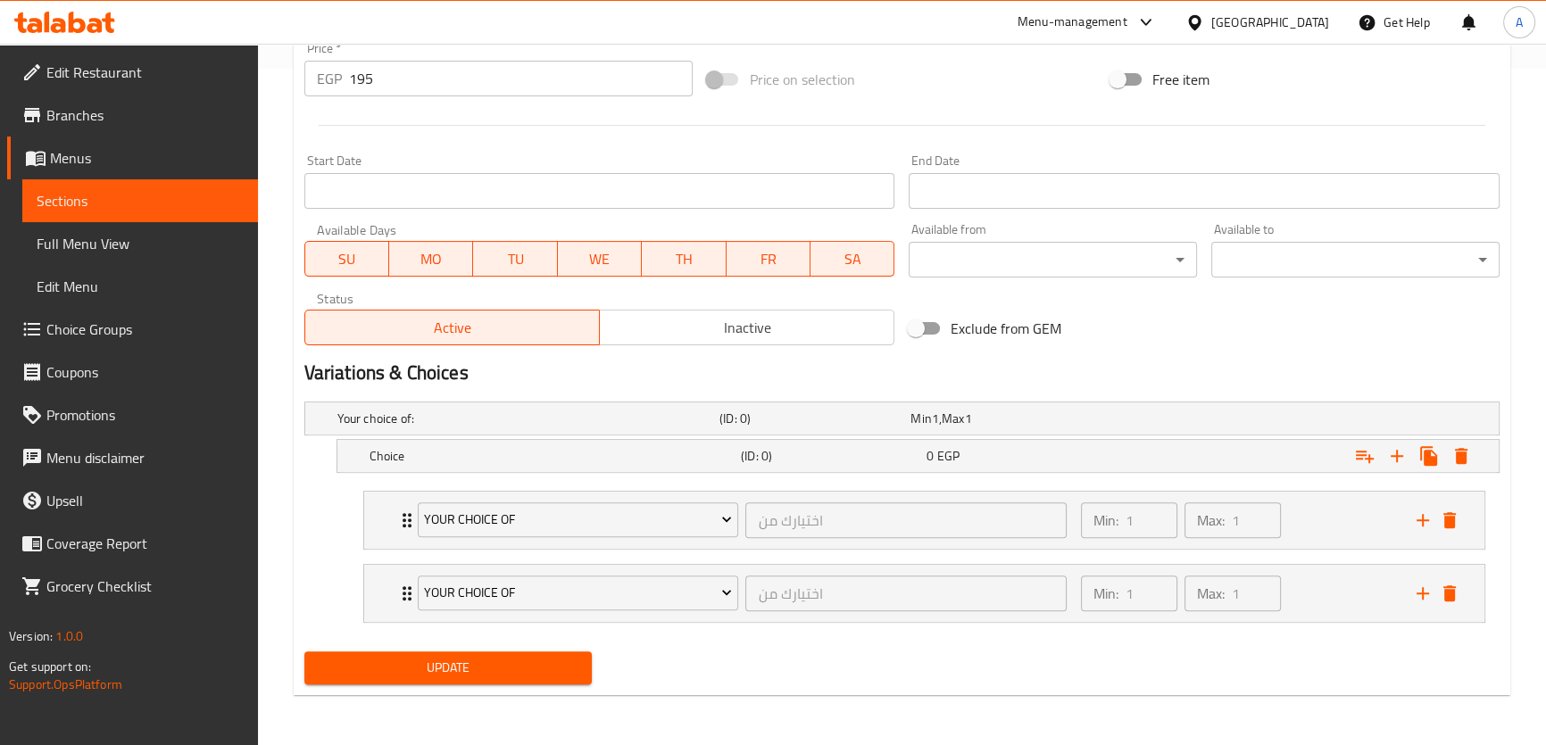
scroll to position [675, 0]
click at [1395, 452] on icon "Expand" at bounding box center [1396, 457] width 21 height 21
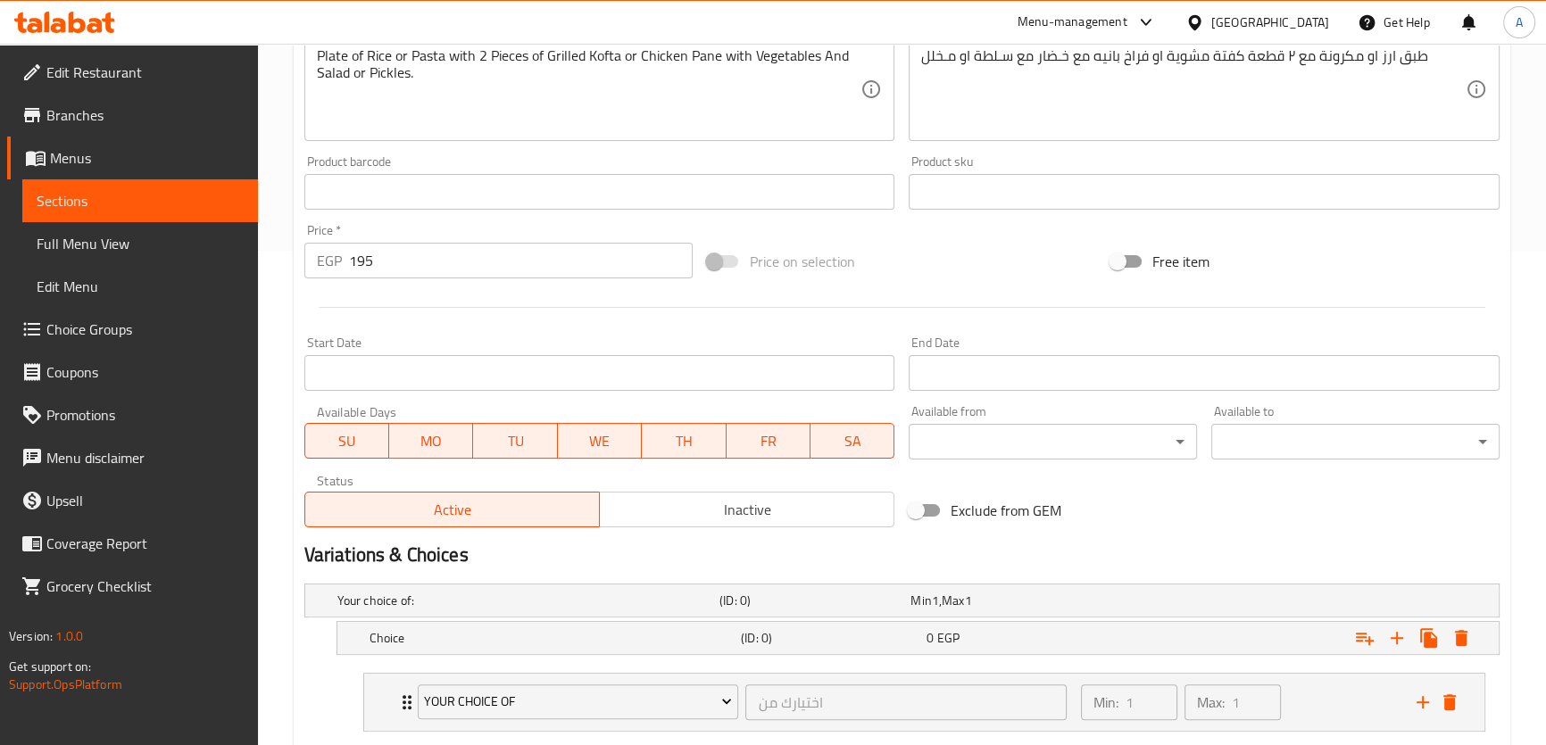
scroll to position [491, 0]
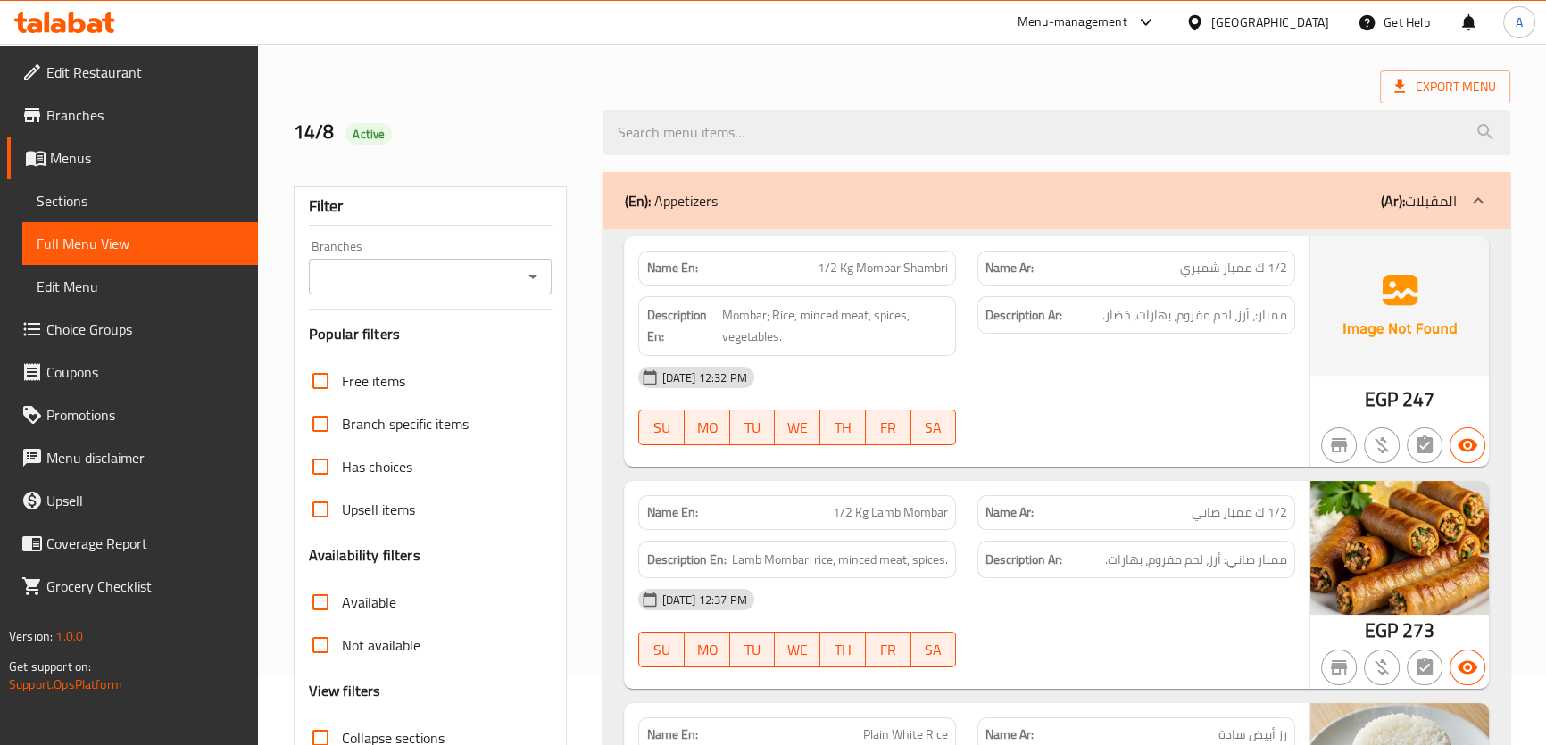
scroll to position [68, 0]
click at [102, 156] on span "Menus" at bounding box center [147, 157] width 194 height 21
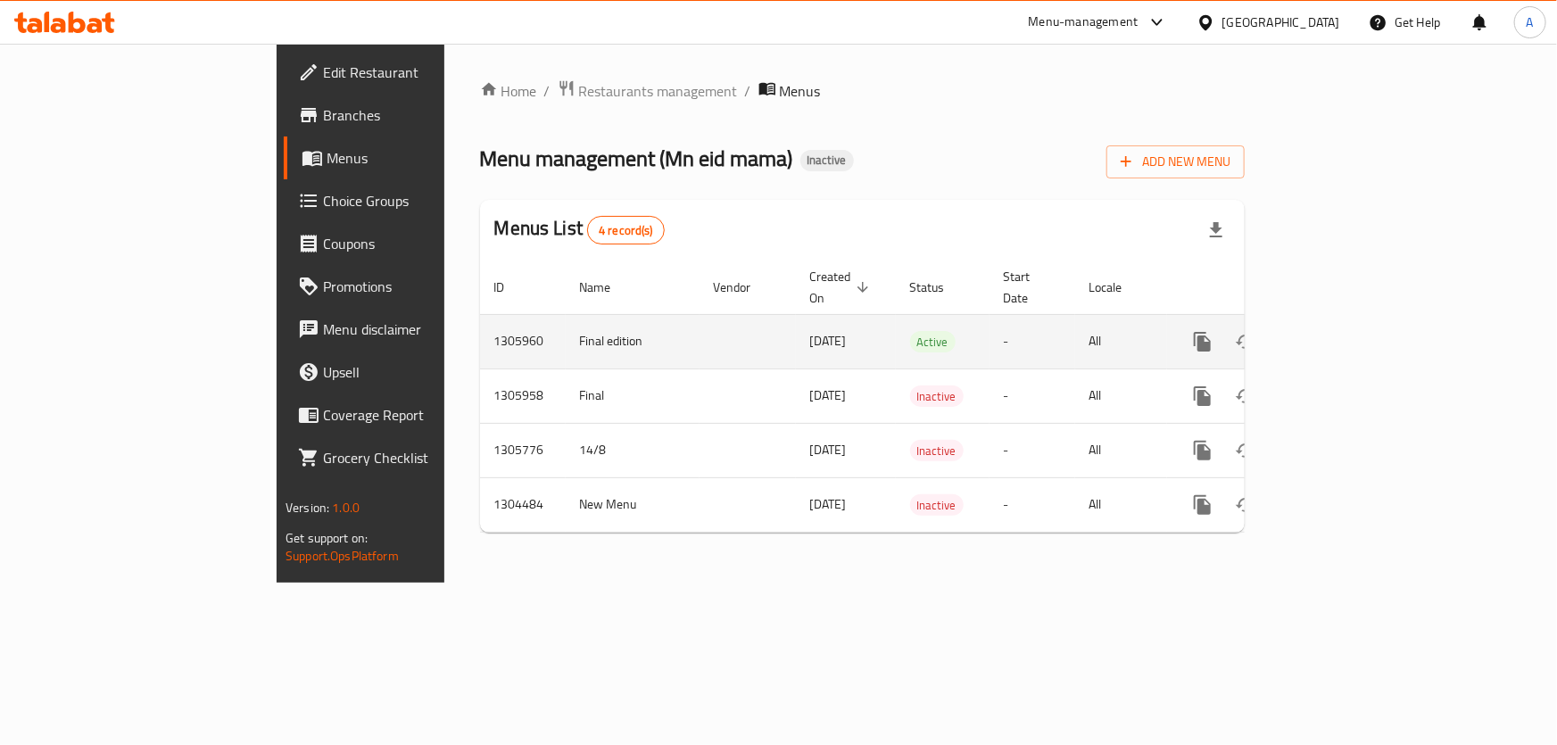
click at [1342, 331] on icon "enhanced table" at bounding box center [1331, 341] width 21 height 21
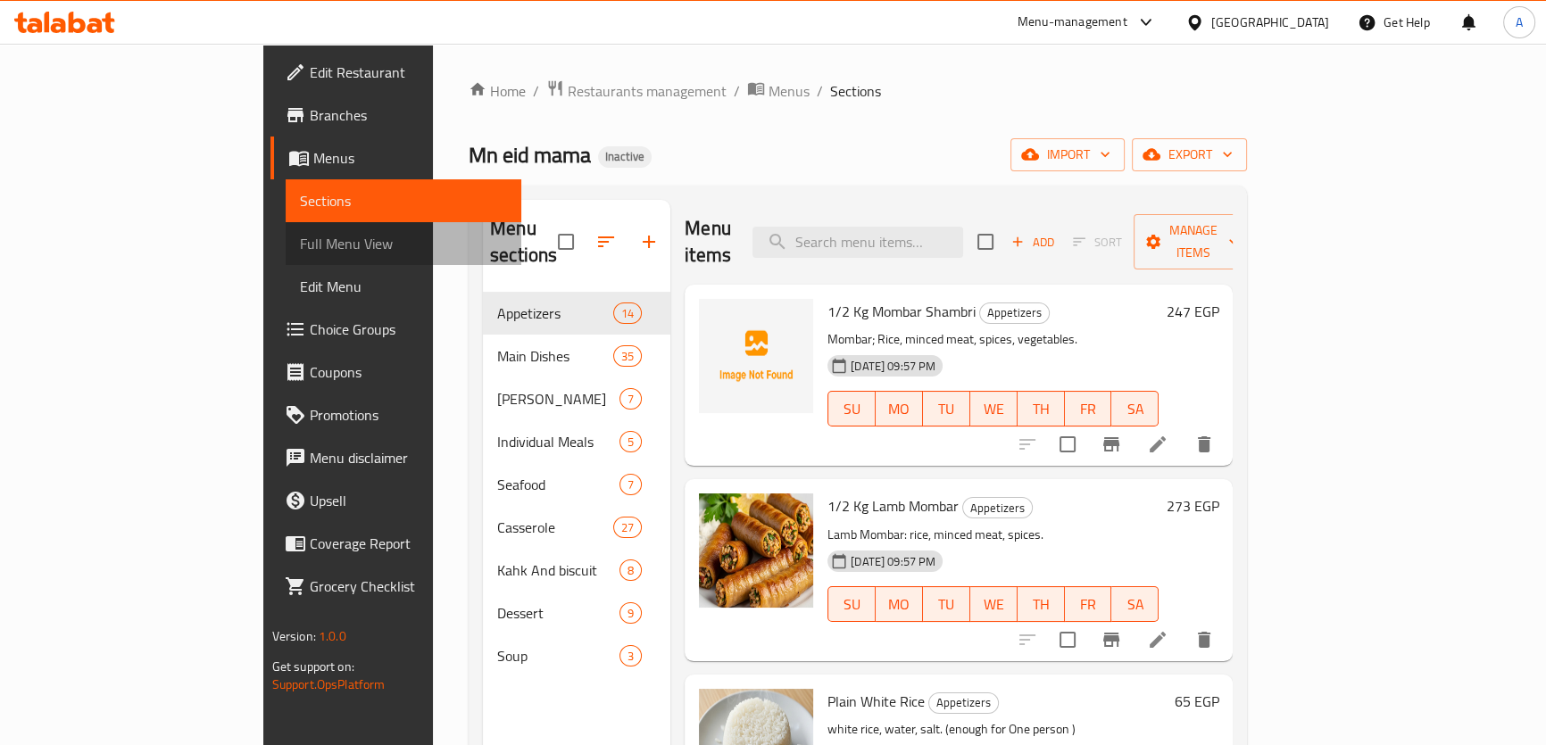
click at [300, 245] on span "Full Menu View" at bounding box center [403, 243] width 207 height 21
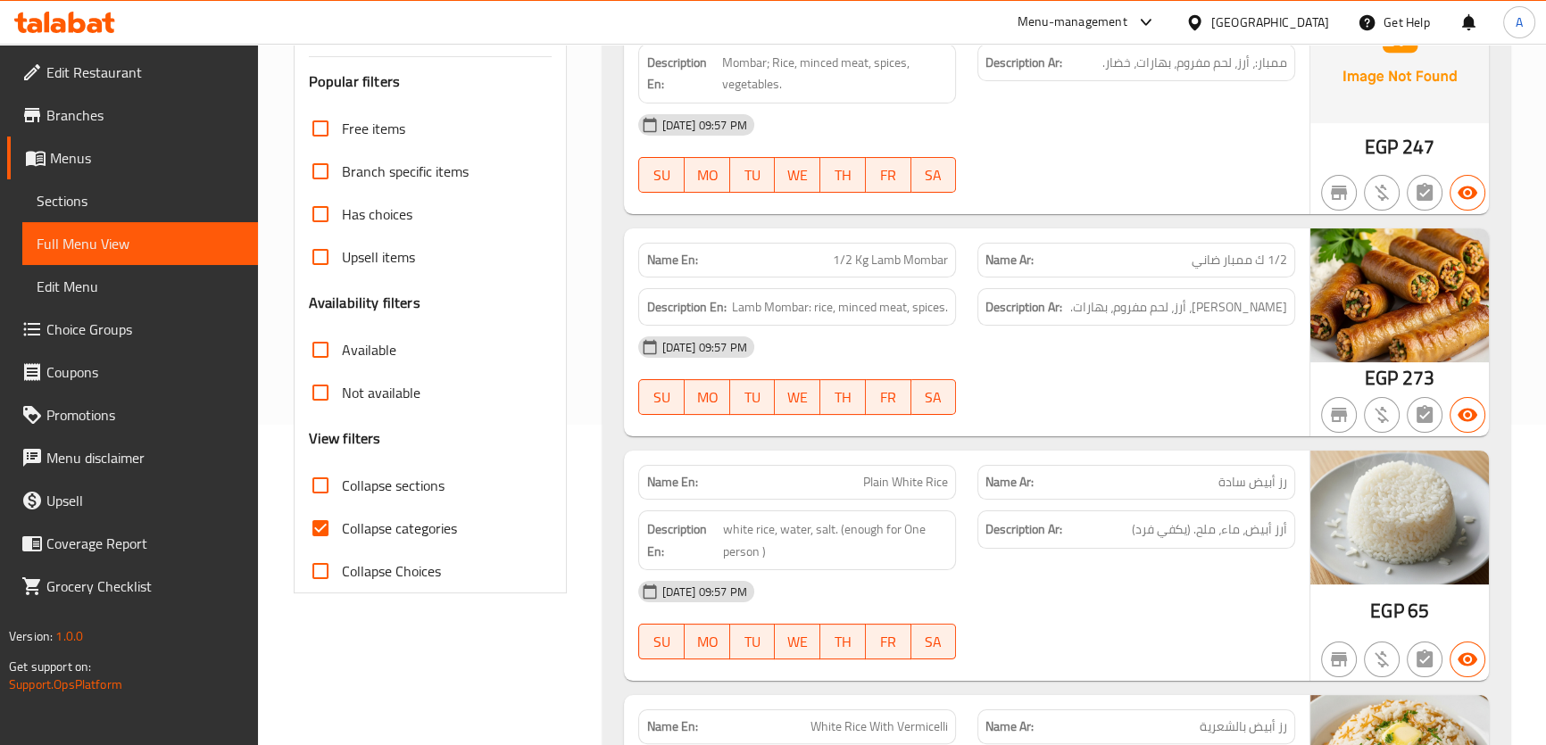
scroll to position [353, 0]
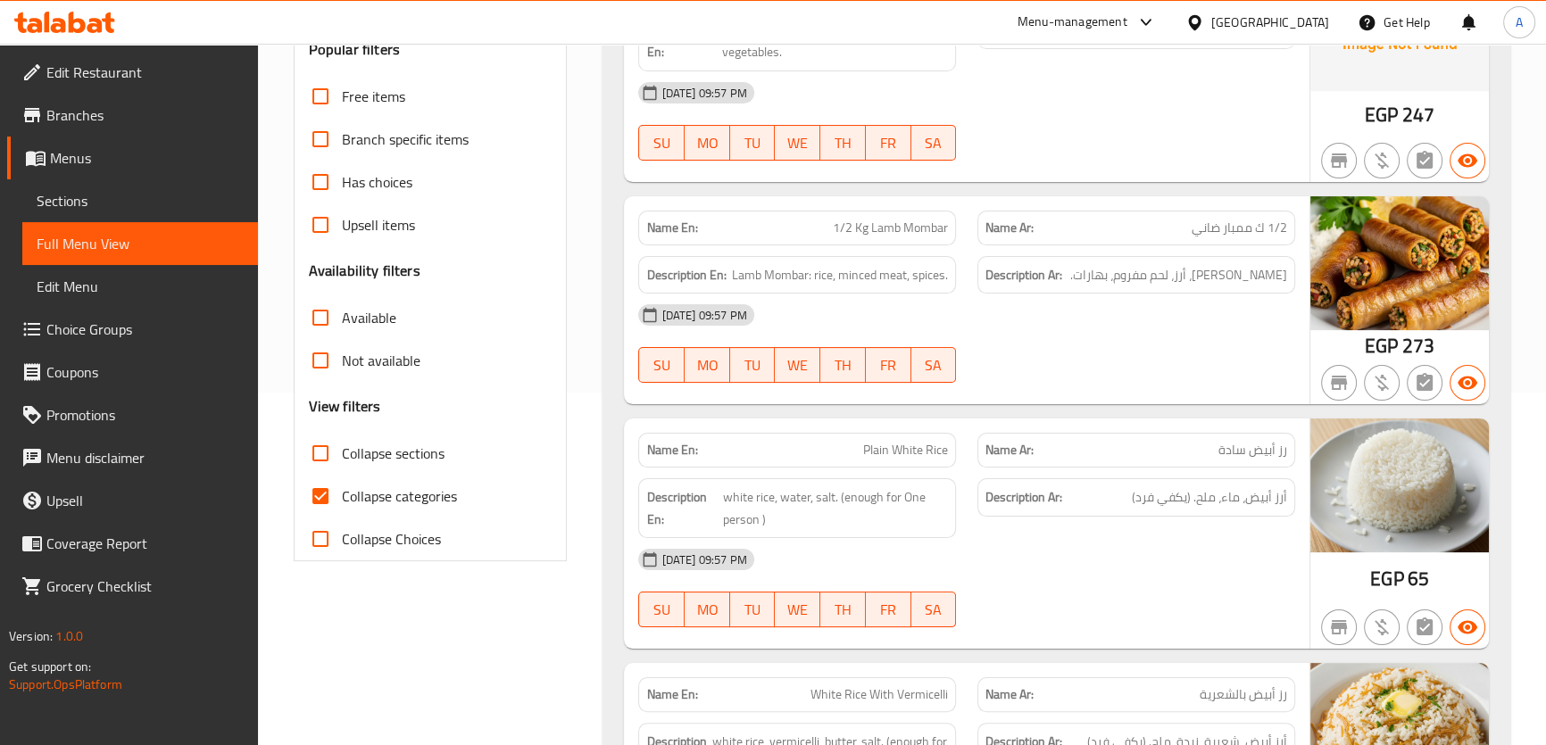
click at [392, 495] on span "Collapse categories" at bounding box center [399, 495] width 115 height 21
click at [342, 495] on input "Collapse categories" at bounding box center [320, 496] width 43 height 43
checkbox input "false"
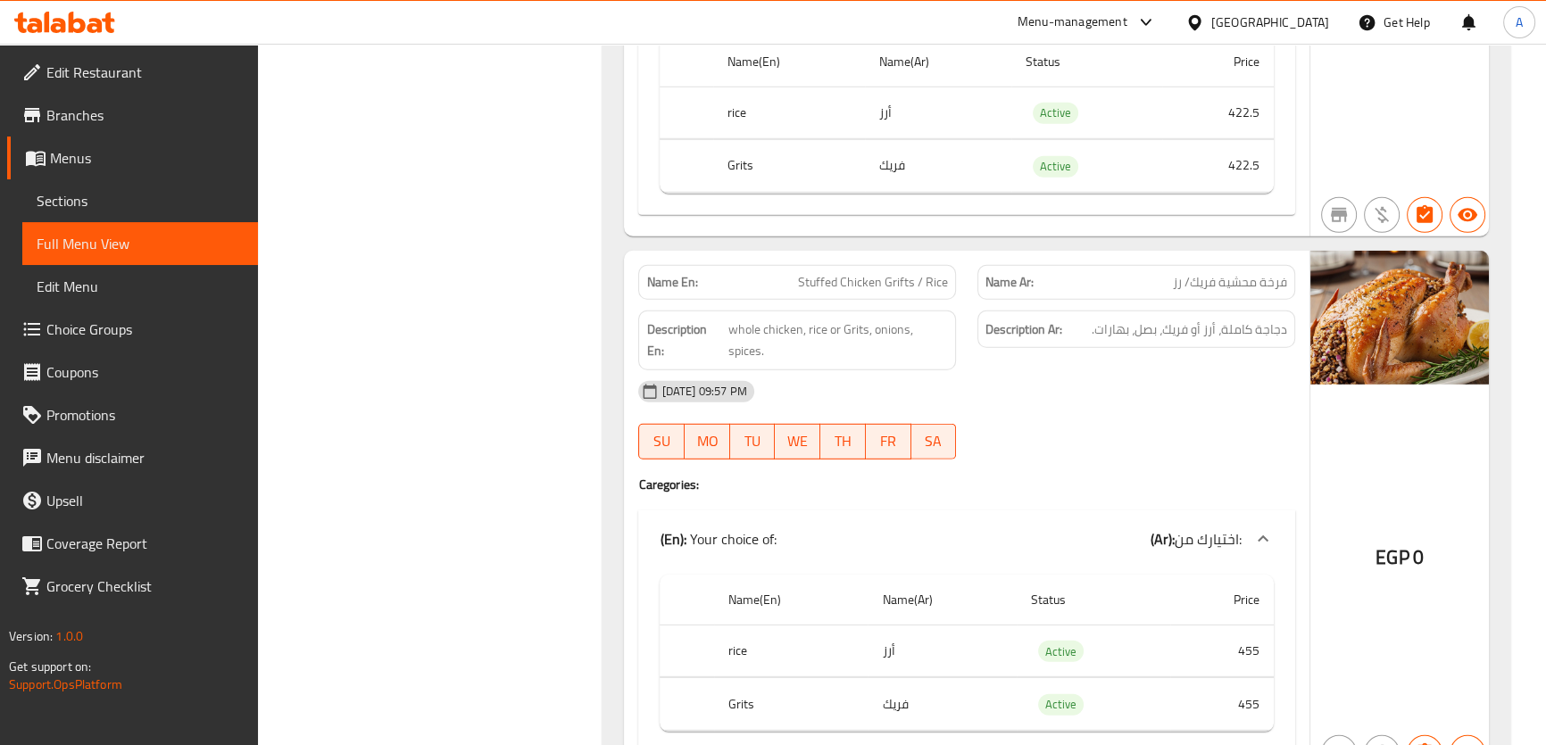
scroll to position [14065, 0]
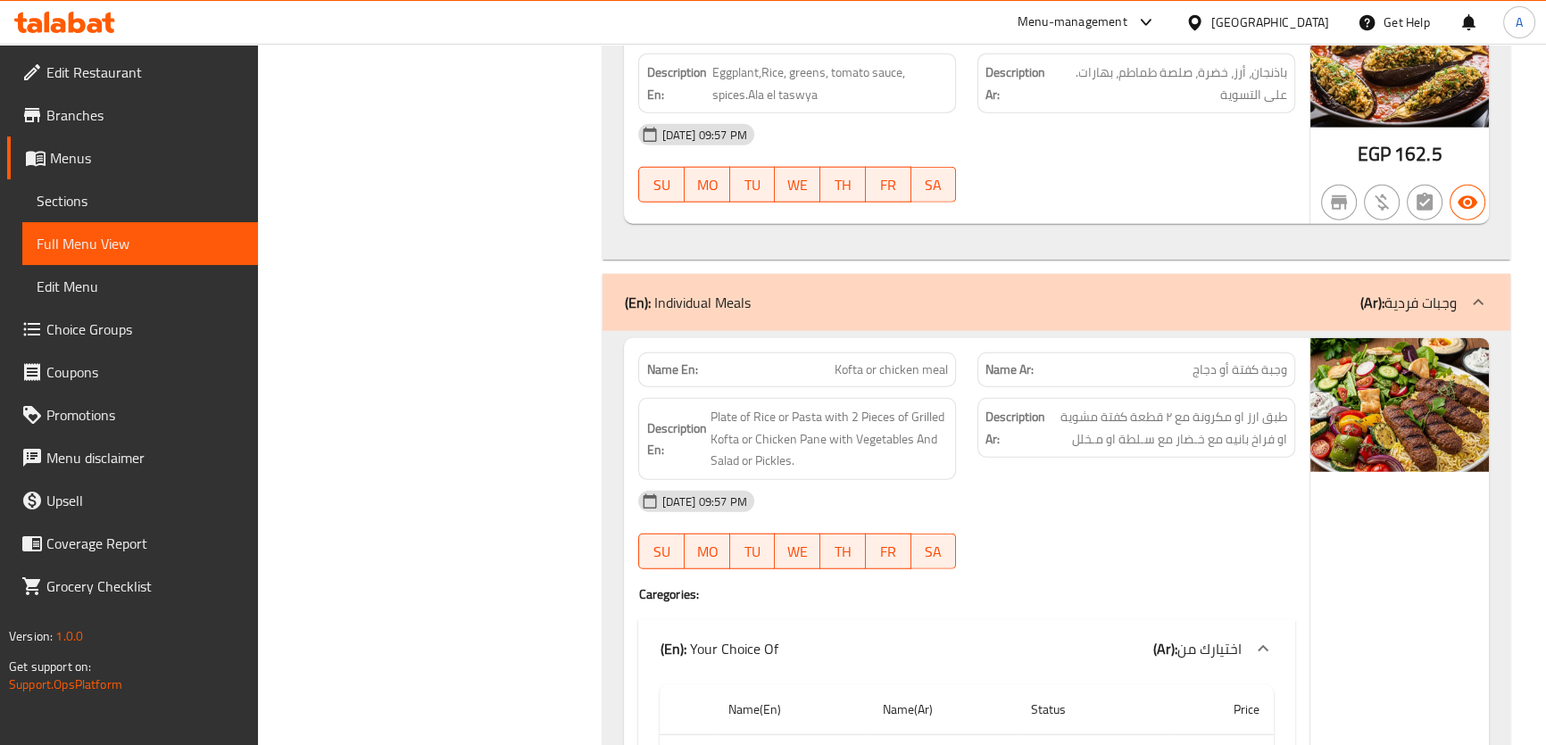
copy span "Kofta or chicken meal"
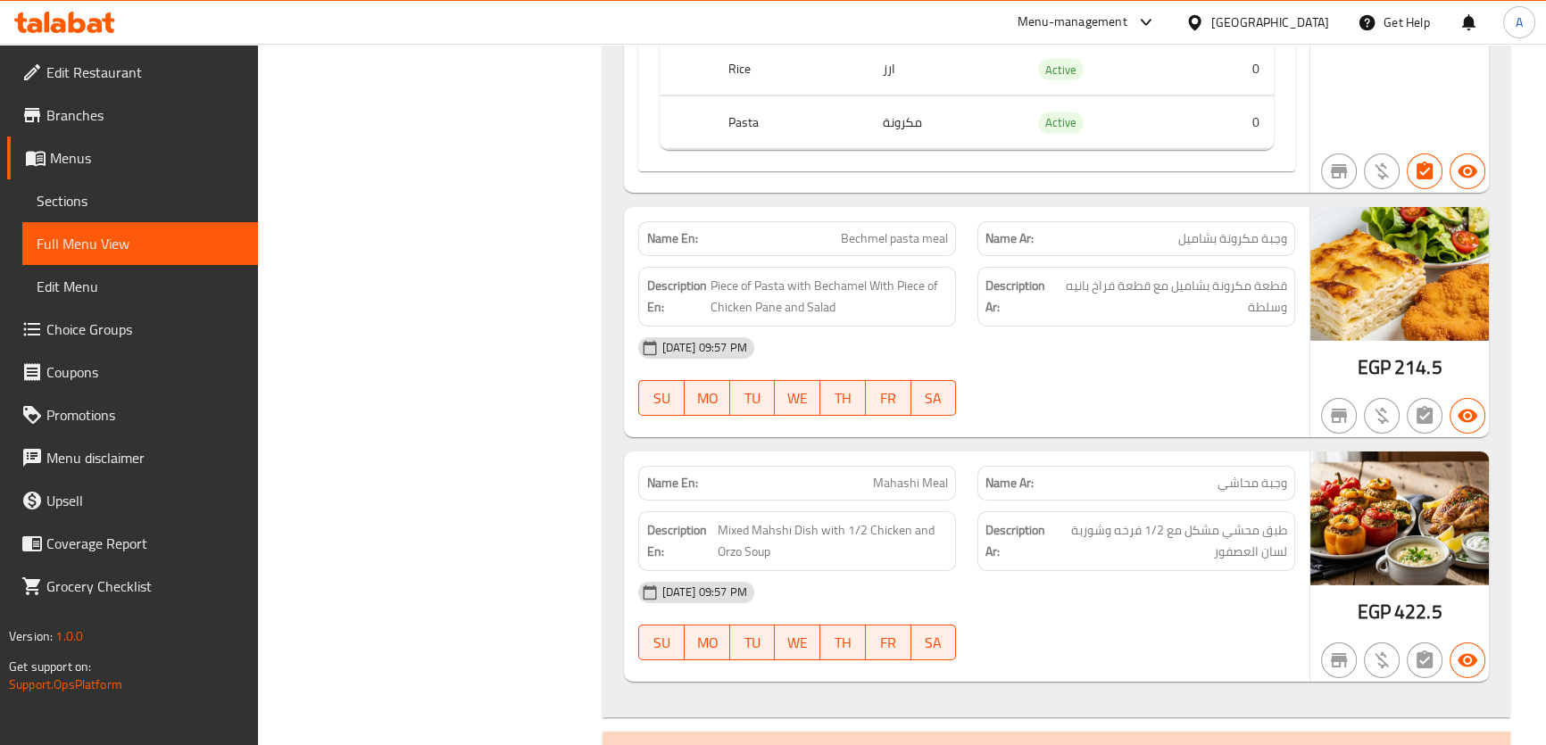
scroll to position [15807, 0]
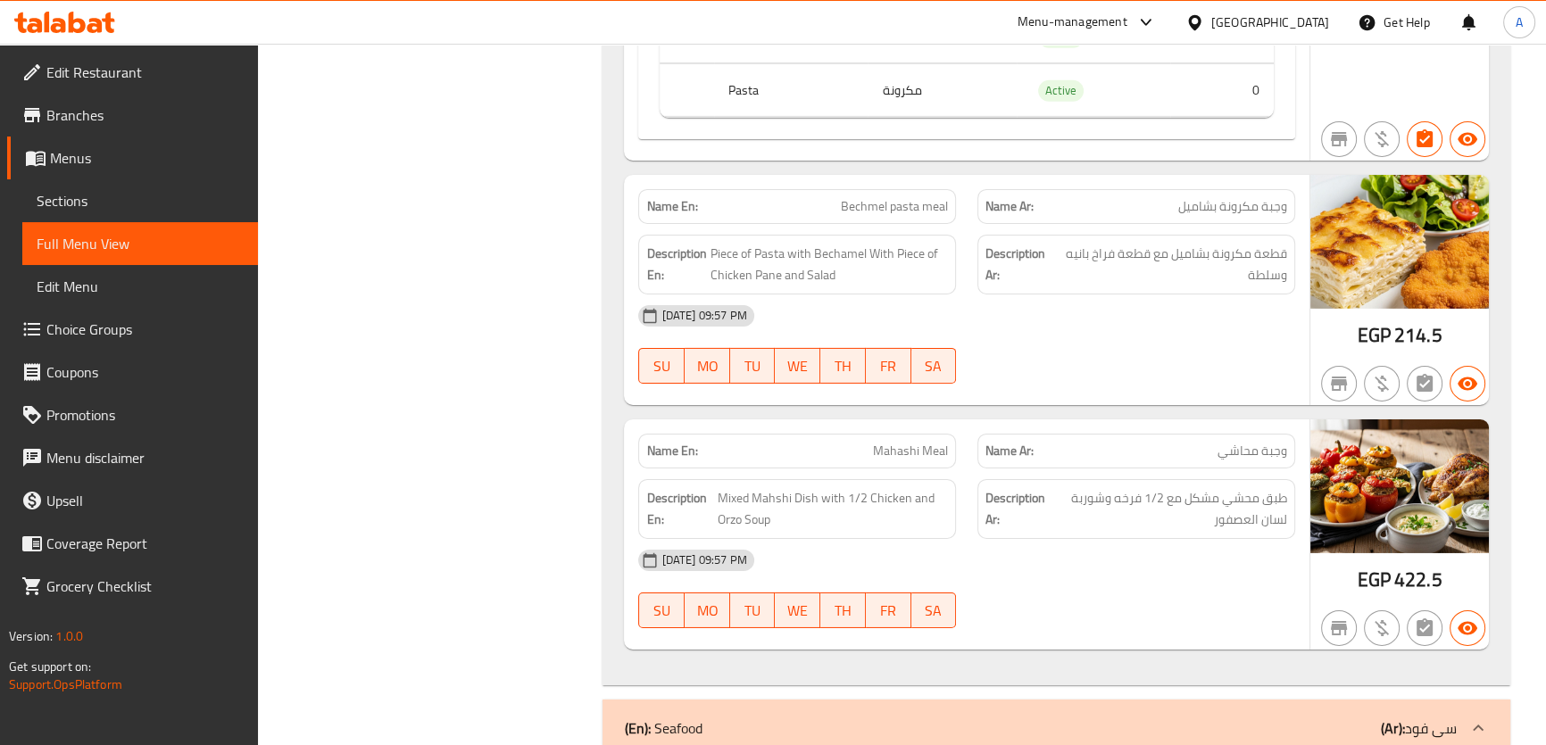
click at [123, 339] on span "Choice Groups" at bounding box center [144, 329] width 197 height 21
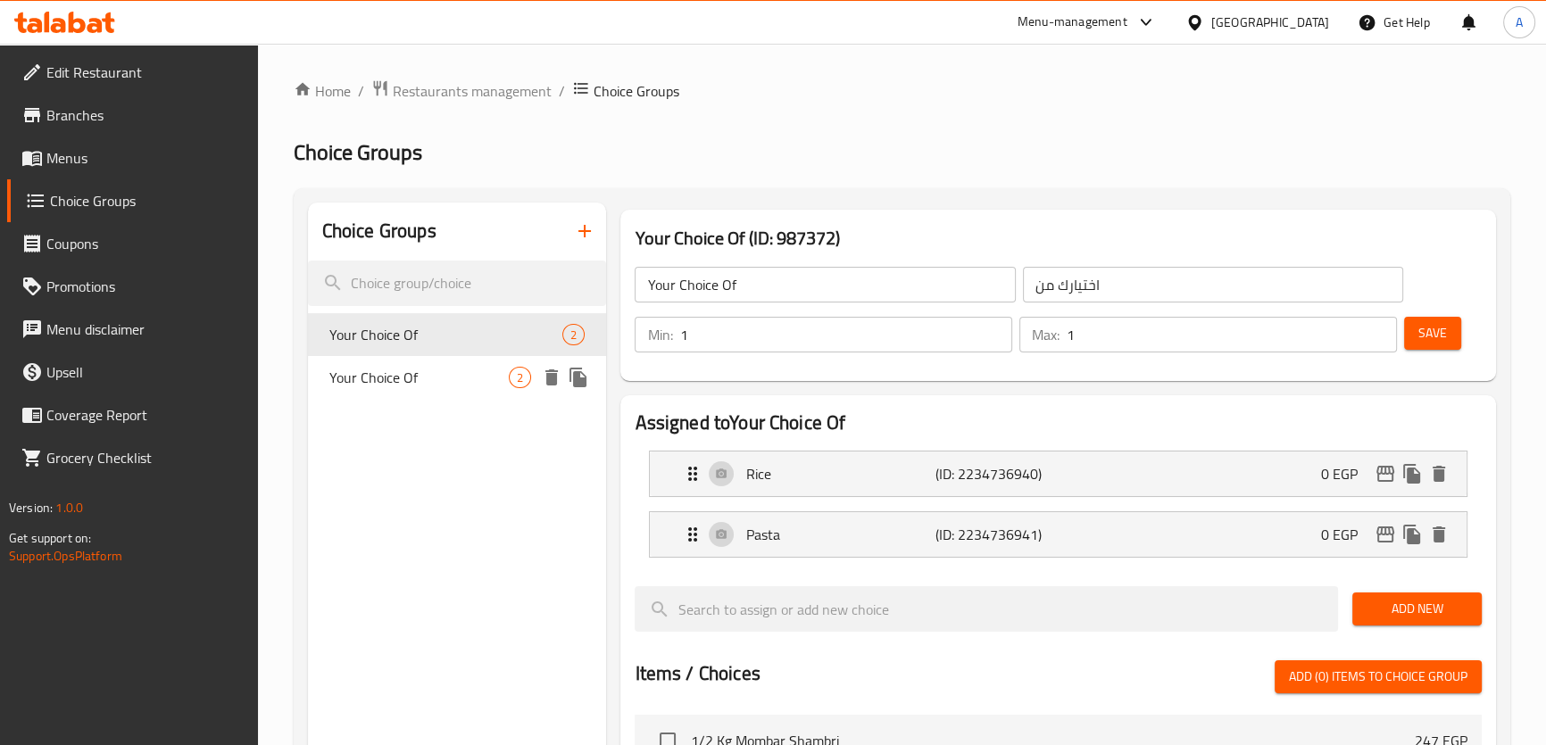
click at [440, 373] on span "Your Choice Of" at bounding box center [419, 377] width 180 height 21
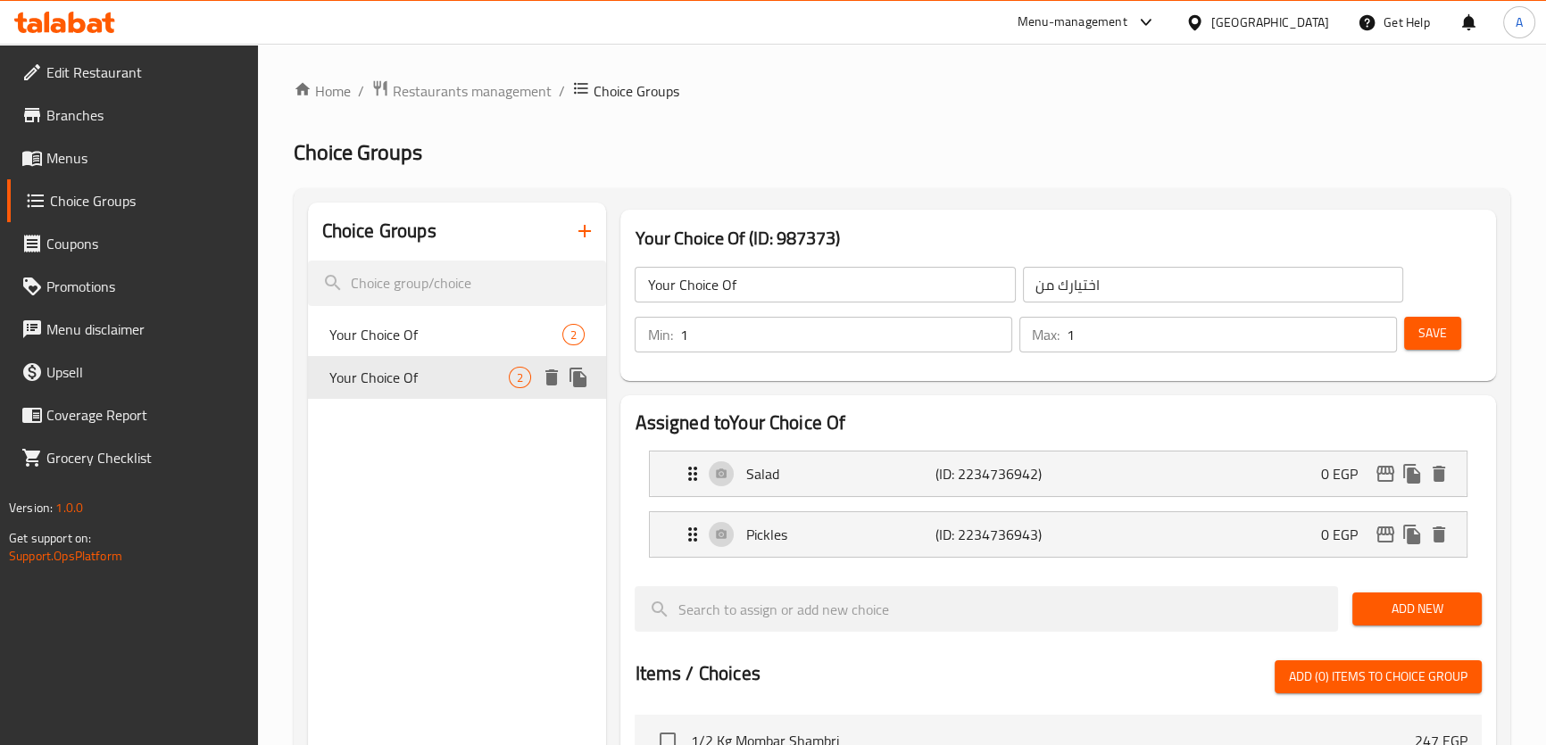
type input "Your Choice Of"
type input "اختيارك من"
click at [585, 223] on icon "button" at bounding box center [584, 230] width 21 height 21
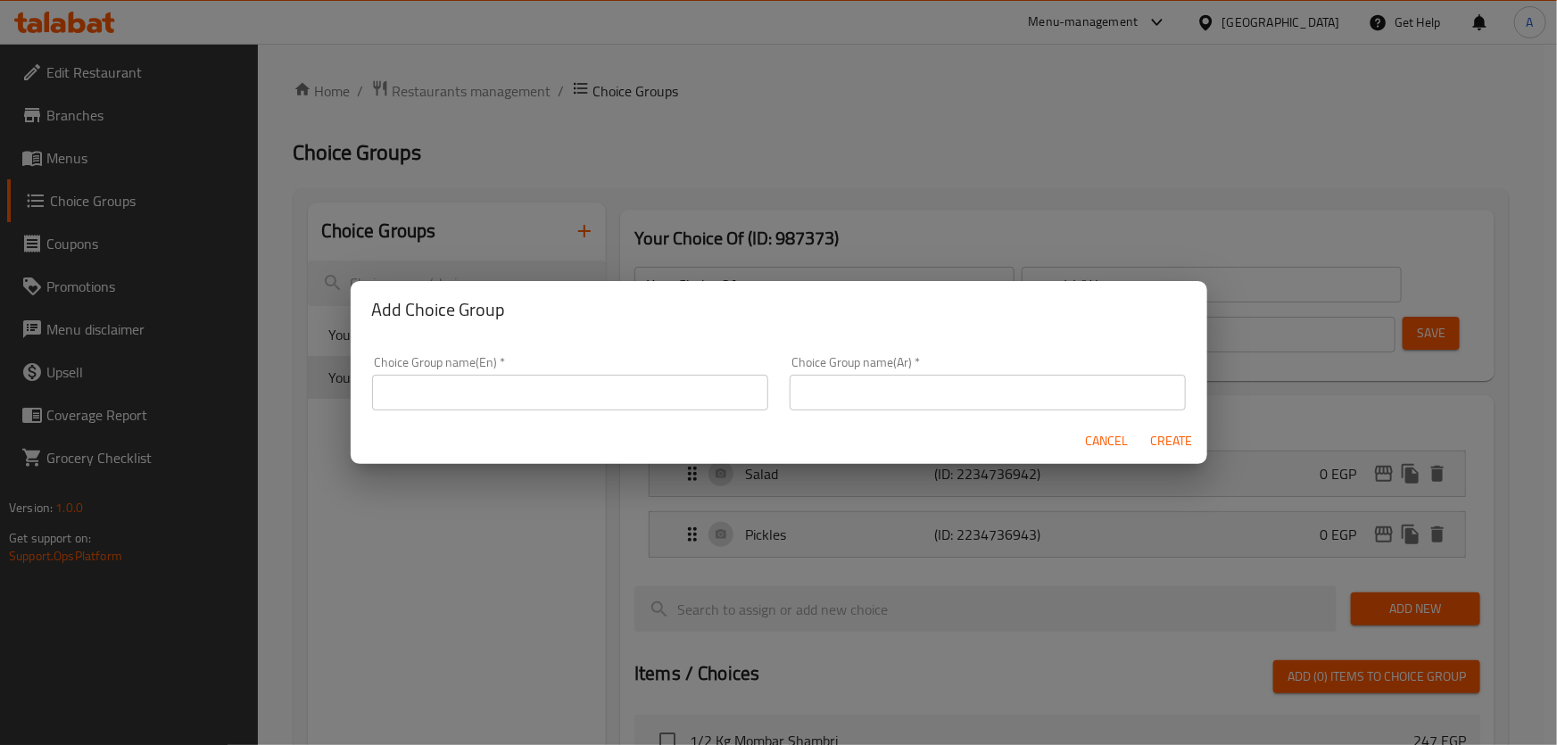
click at [482, 379] on input "text" at bounding box center [570, 393] width 396 height 36
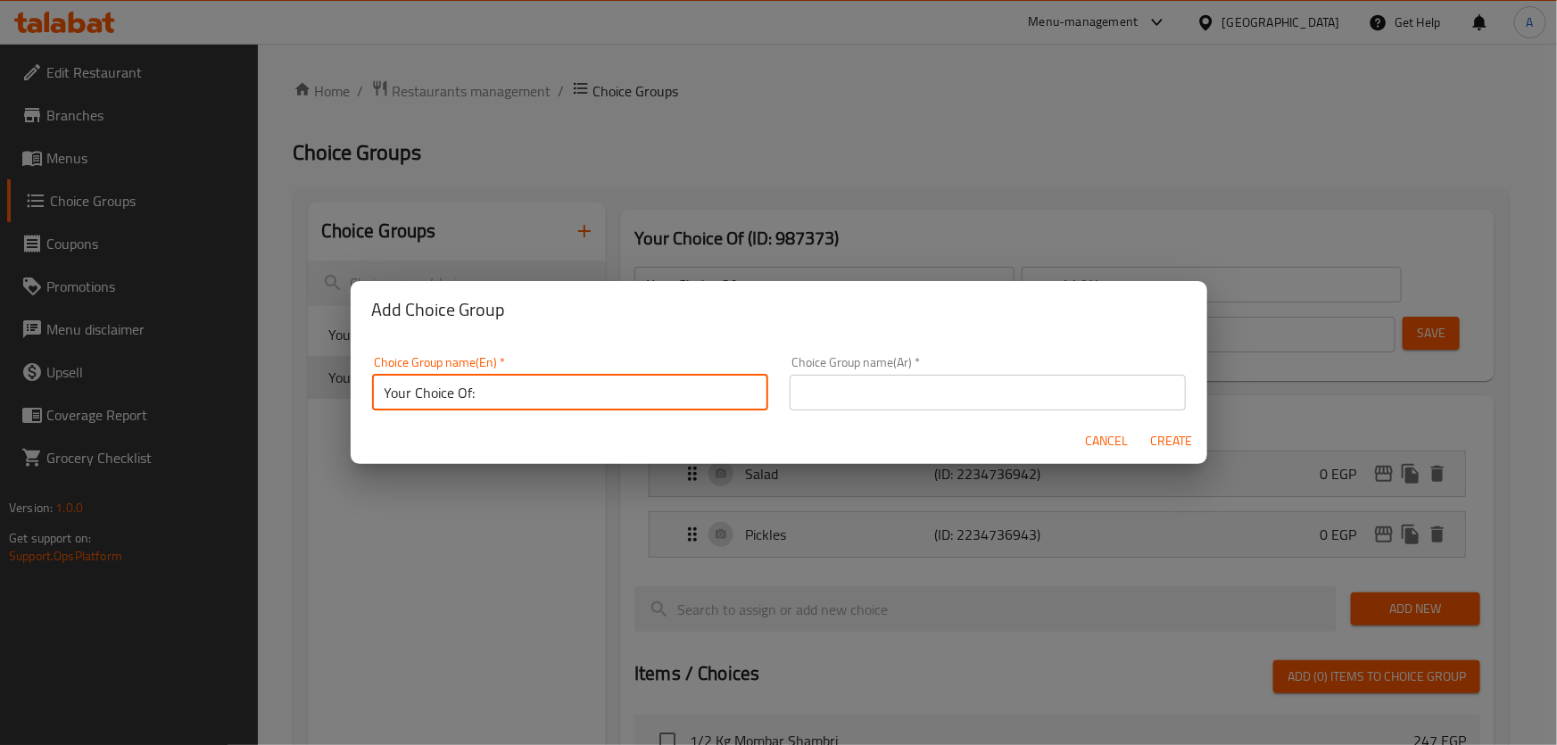
click at [472, 393] on input "Your Choice Of:" at bounding box center [570, 393] width 396 height 36
click at [571, 383] on input "Your Choice Of Main course:" at bounding box center [570, 393] width 396 height 36
type input "Your Choice Of Main course:"
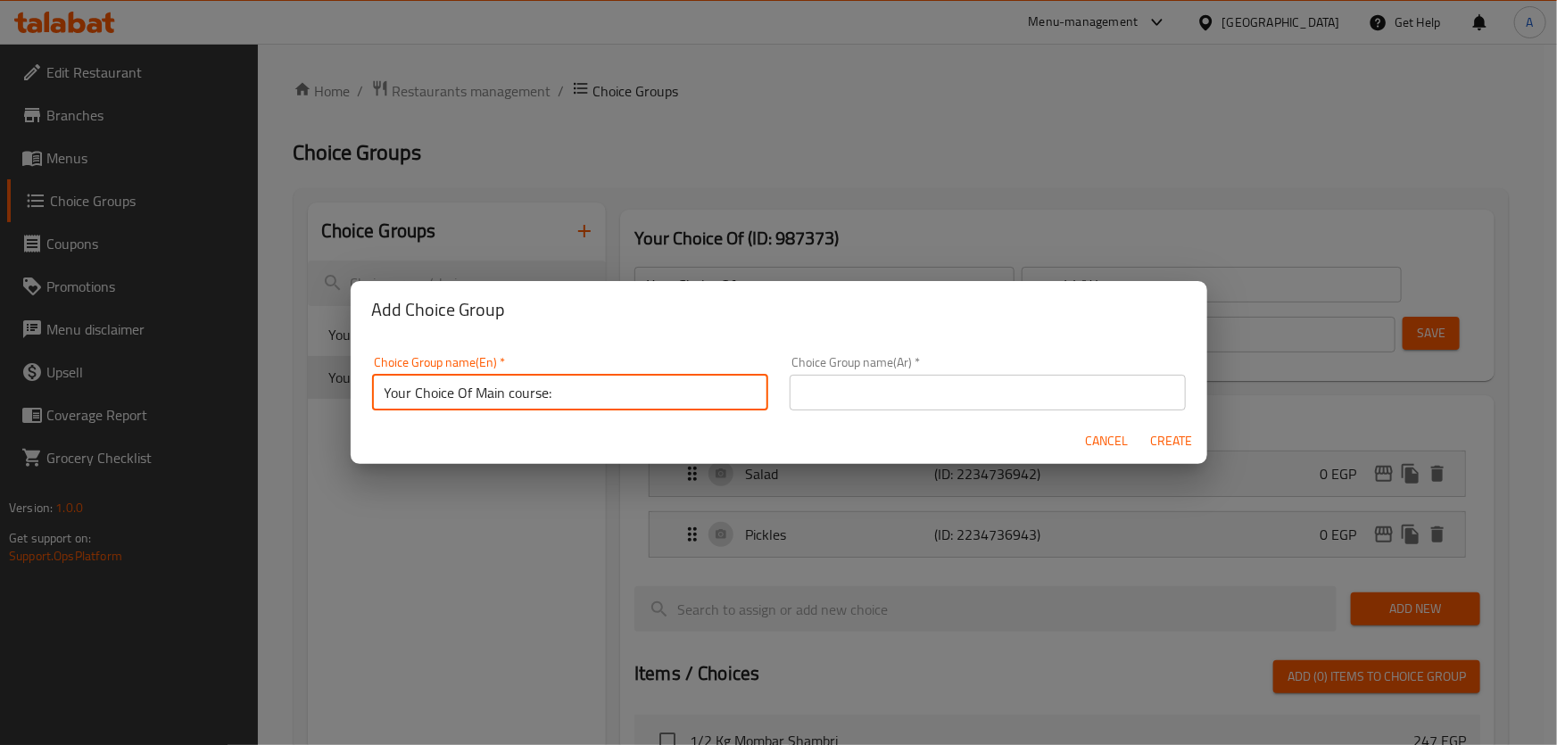
click at [932, 375] on div "Choice Group name(Ar)   * Choice Group name(Ar) *" at bounding box center [988, 383] width 396 height 54
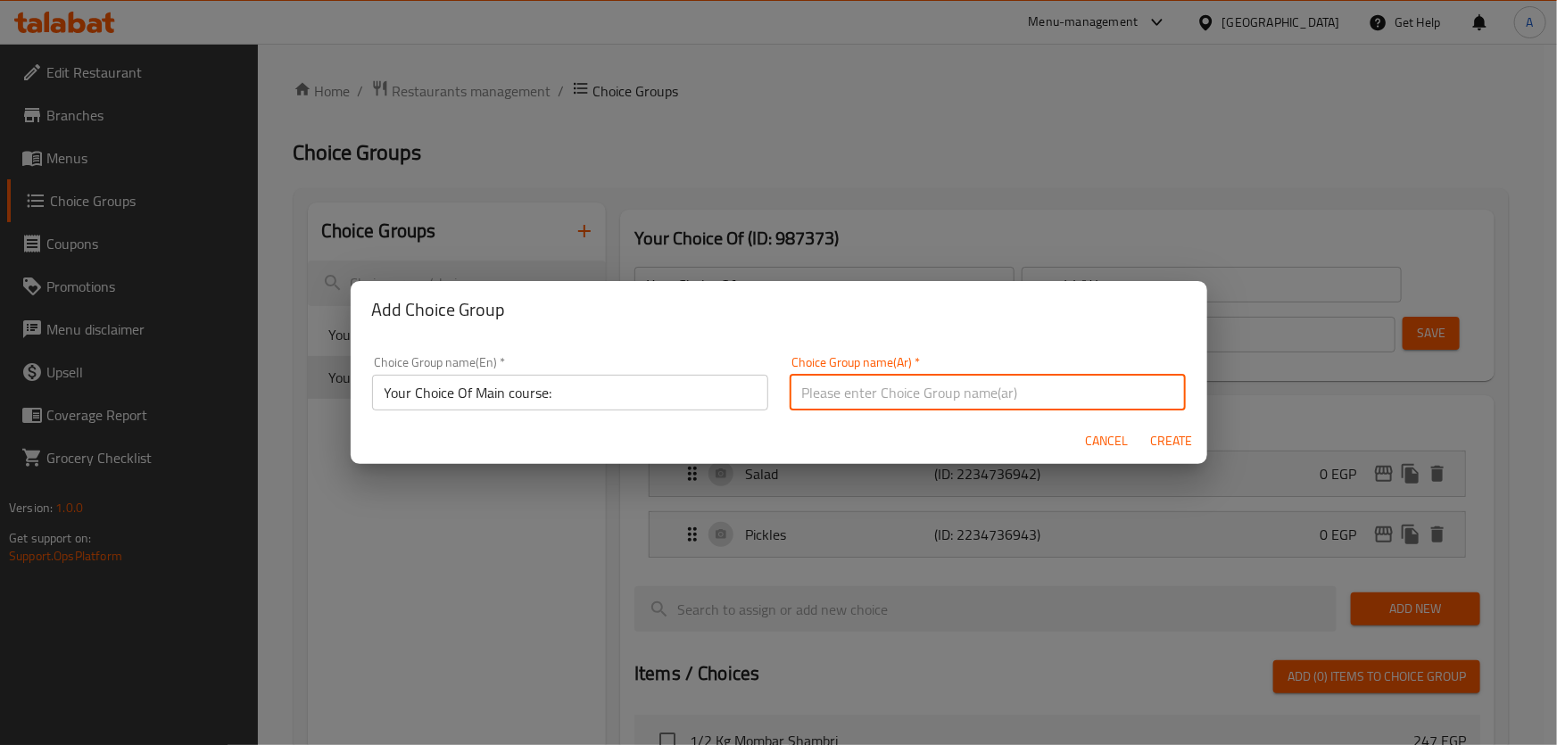
click at [931, 382] on input "text" at bounding box center [988, 393] width 396 height 36
paste input "اختيارك من الطبق الرئيسي:"
type input "اختيارك من الطبق الرئيسي:"
click at [1185, 437] on span "Create" at bounding box center [1171, 441] width 43 height 22
type input "Your Choice Of Main course:"
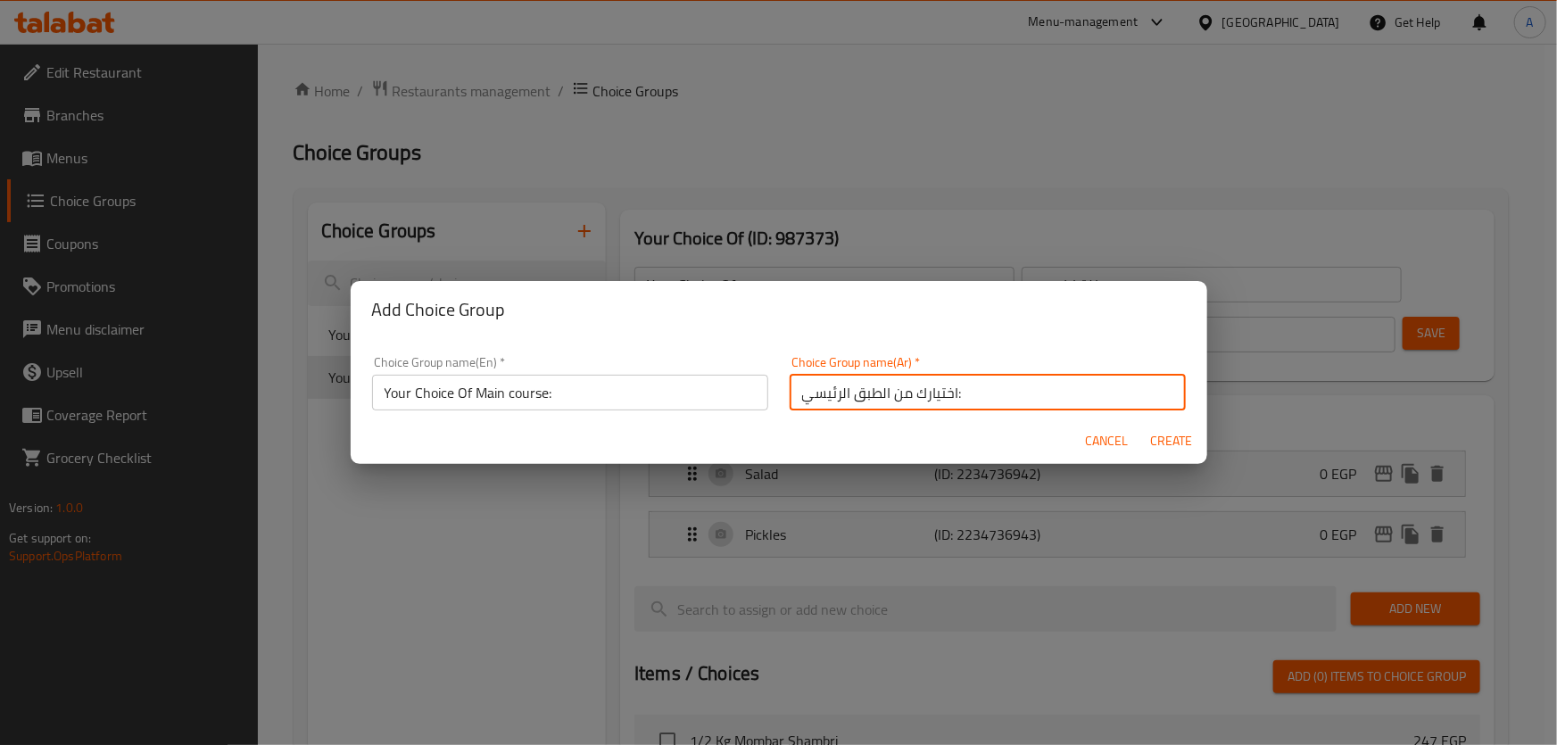
type input "اختيارك من الطبق الرئيسي:"
type input "0"
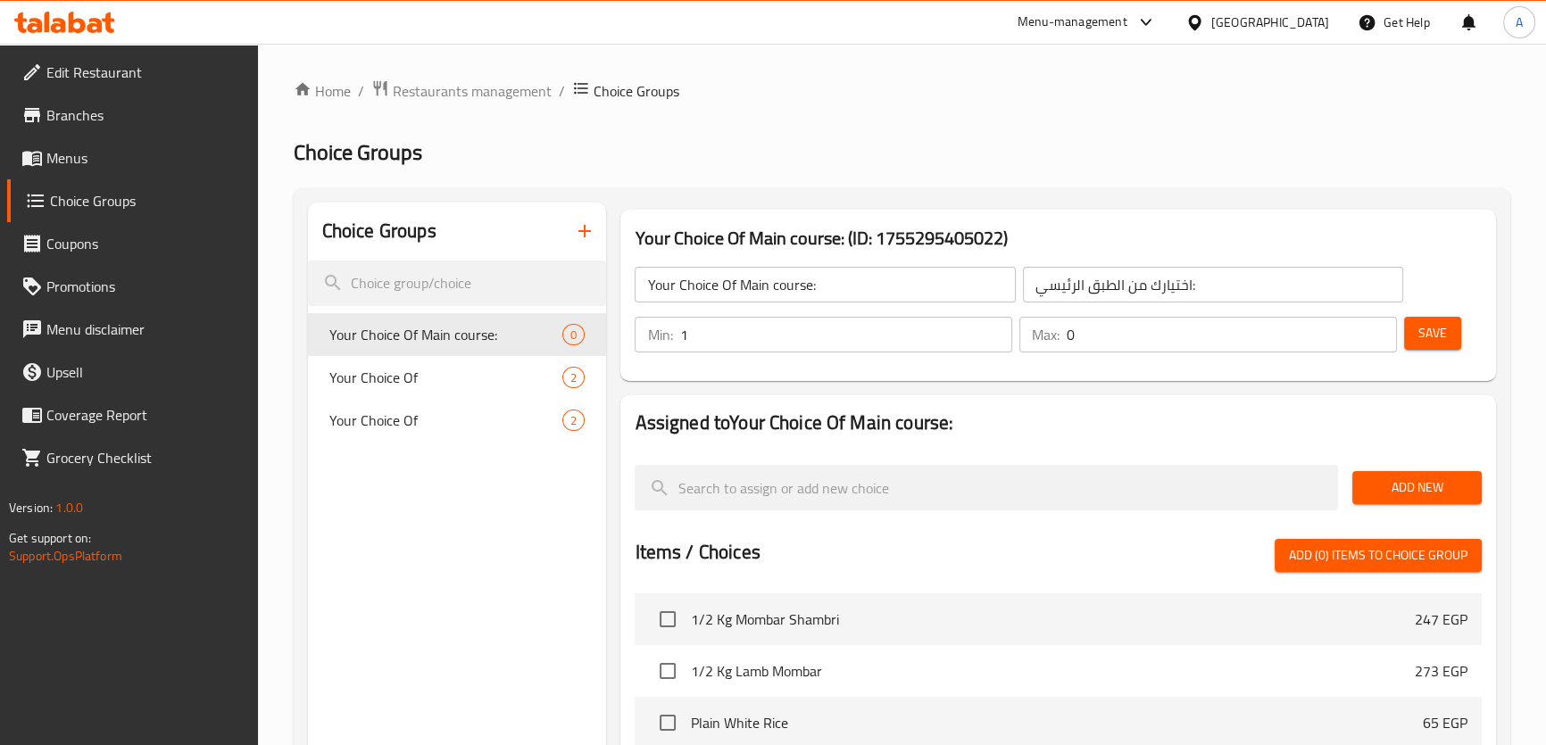
type input "1"
click at [995, 329] on input "1" at bounding box center [845, 335] width 333 height 36
type input "1"
click at [1375, 329] on input "1" at bounding box center [1231, 335] width 330 height 36
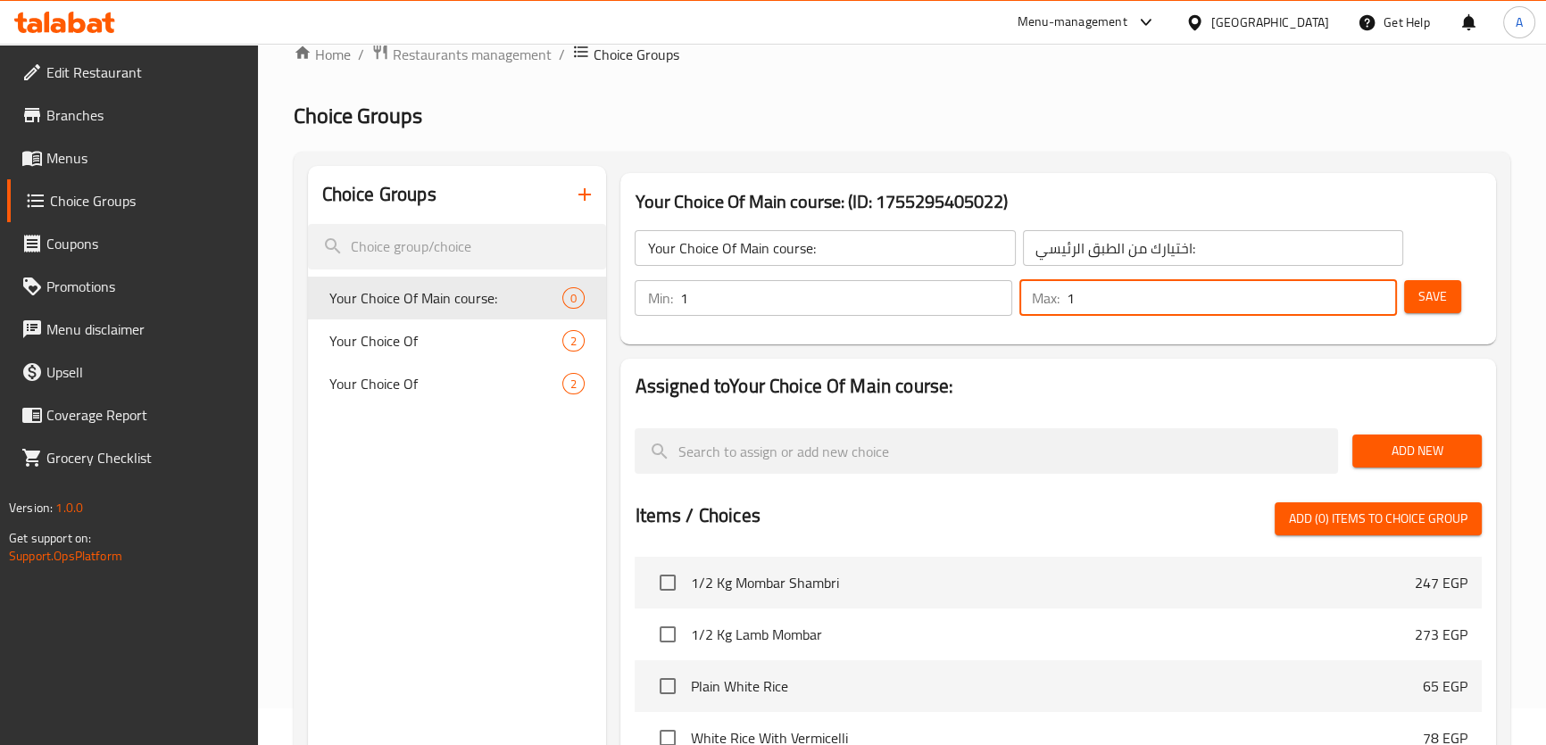
scroll to position [126, 0]
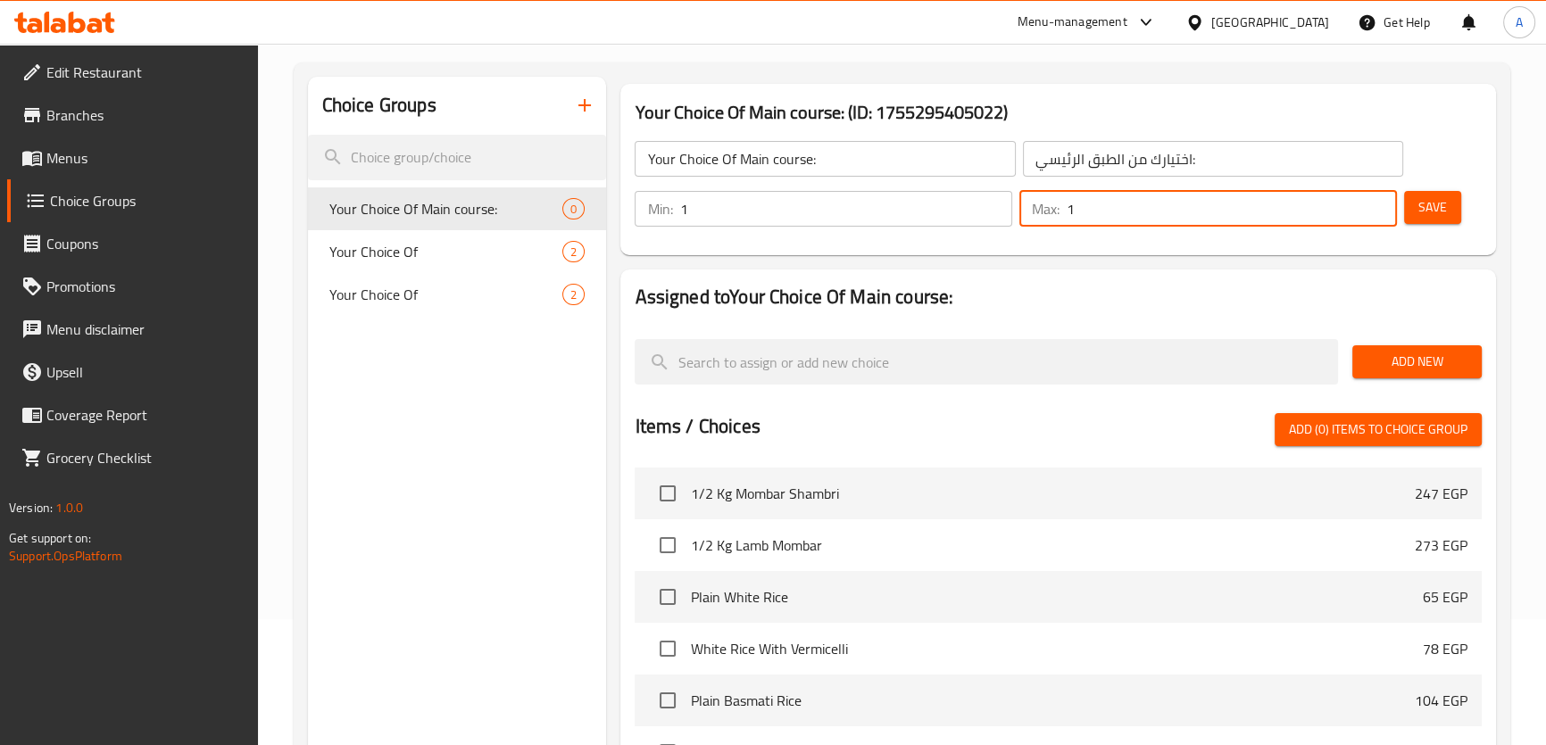
click at [1401, 383] on div "Add New" at bounding box center [1417, 362] width 144 height 60
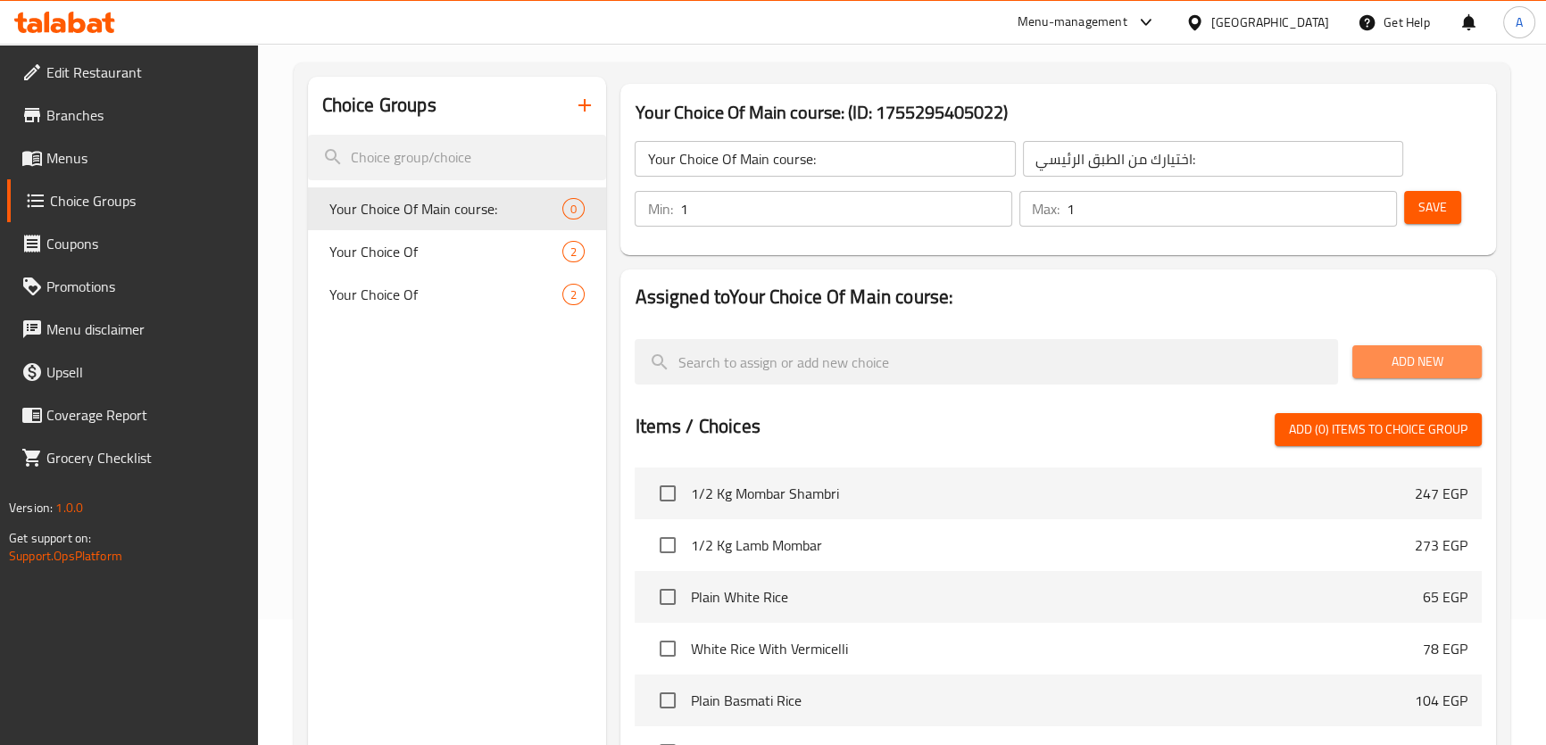
click at [1398, 368] on span "Add New" at bounding box center [1416, 362] width 101 height 22
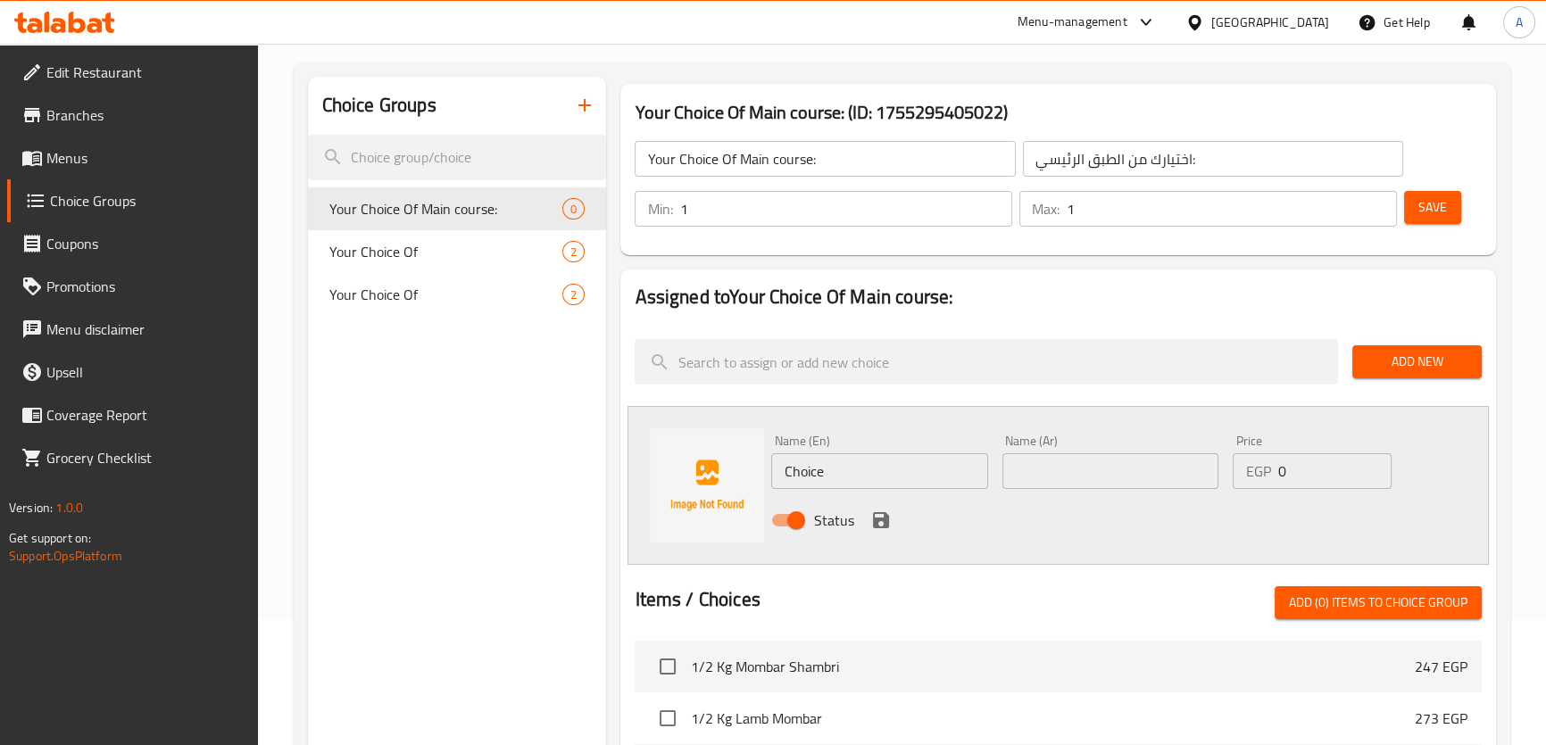
click at [911, 463] on input "Choice" at bounding box center [879, 471] width 216 height 36
paste input "Grilled Kofta"
type input "Grilled Kofta"
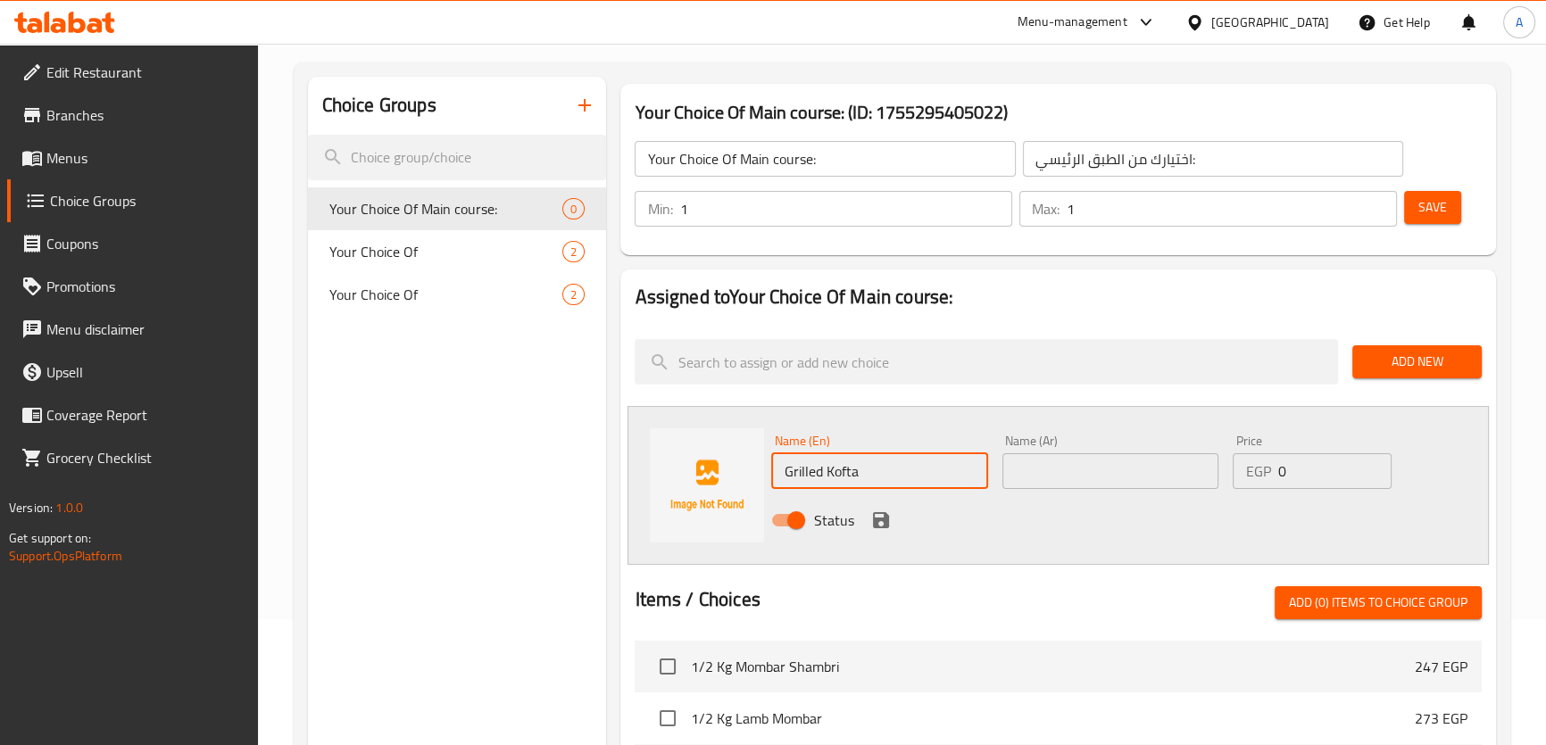
click at [1116, 450] on div "Name (Ar) Name (Ar)" at bounding box center [1110, 462] width 216 height 54
click at [1107, 463] on input "text" at bounding box center [1110, 471] width 216 height 36
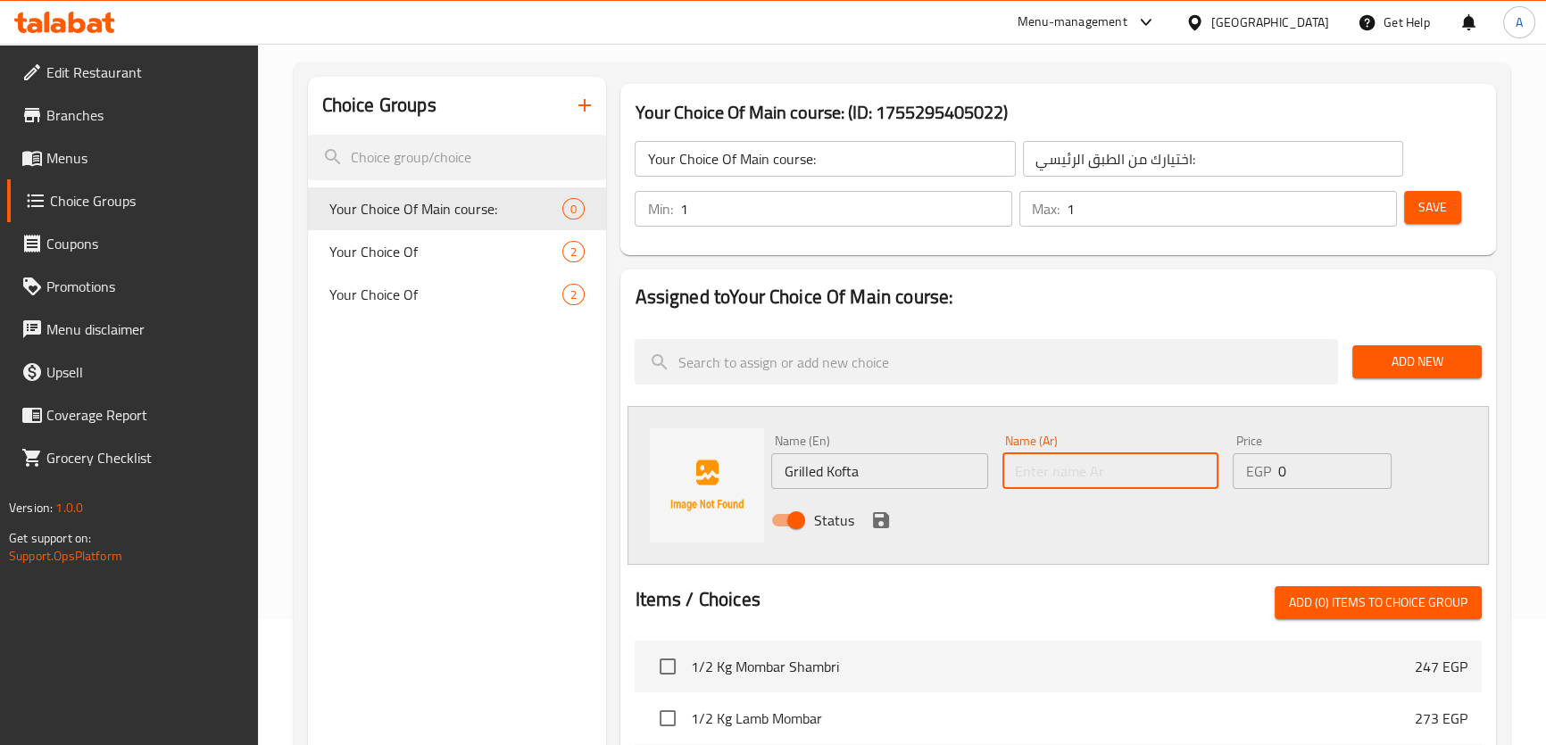
paste input "كفتة مشوية"
type input "كفتة مشوية"
click at [886, 511] on icon "save" at bounding box center [880, 520] width 21 height 21
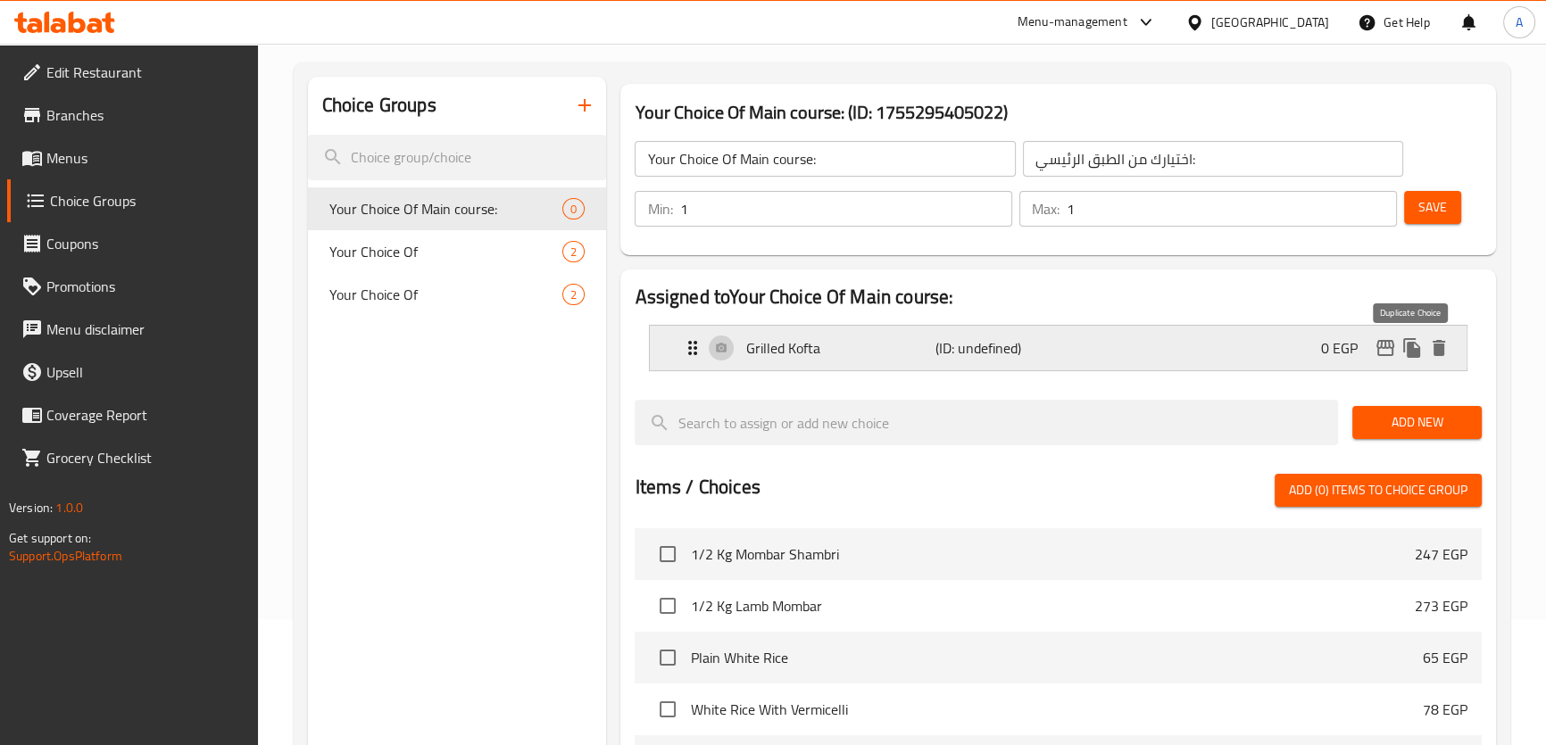
click at [1402, 350] on icon "duplicate" at bounding box center [1411, 347] width 21 height 21
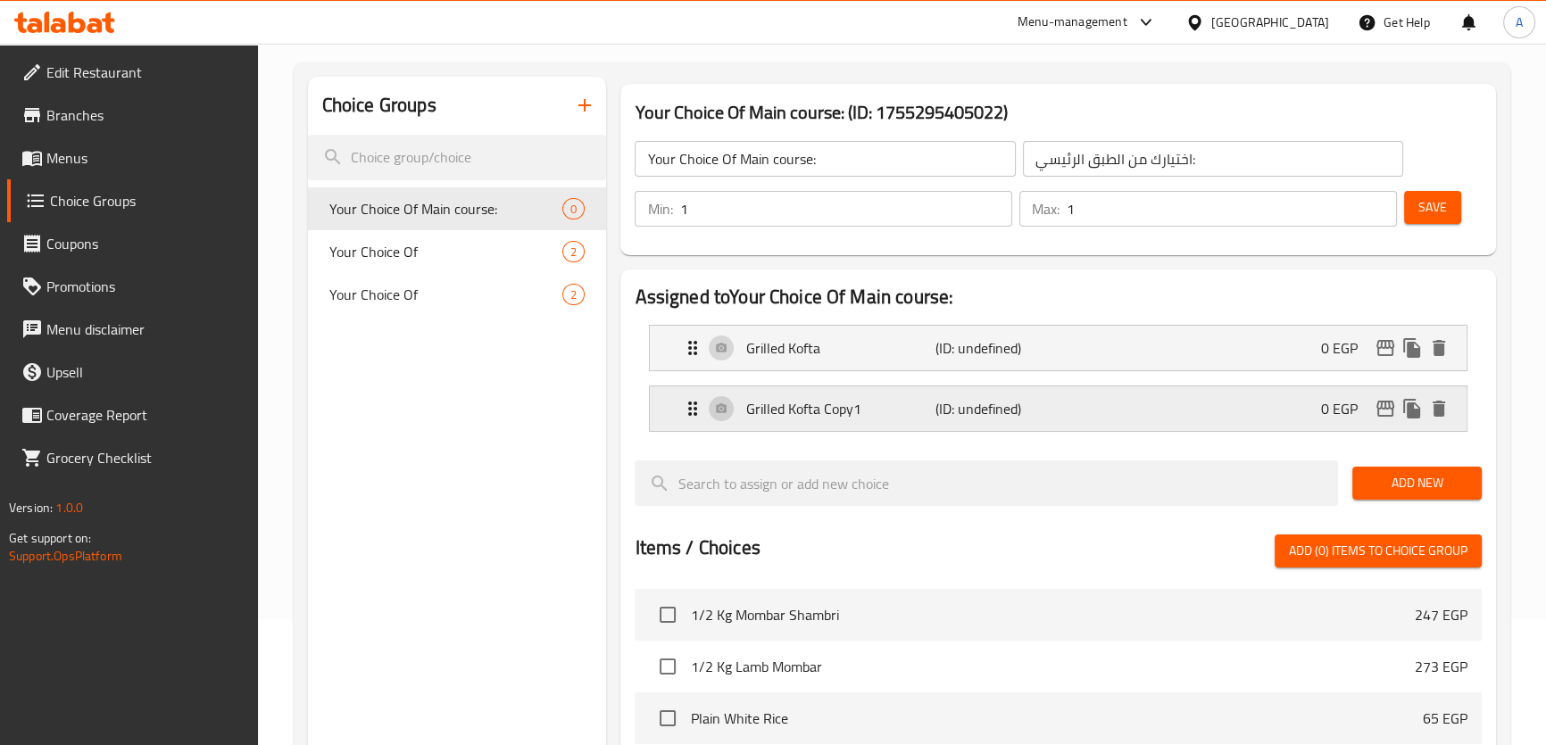
click at [854, 419] on p "Grilled Kofta Copy1" at bounding box center [839, 408] width 189 height 21
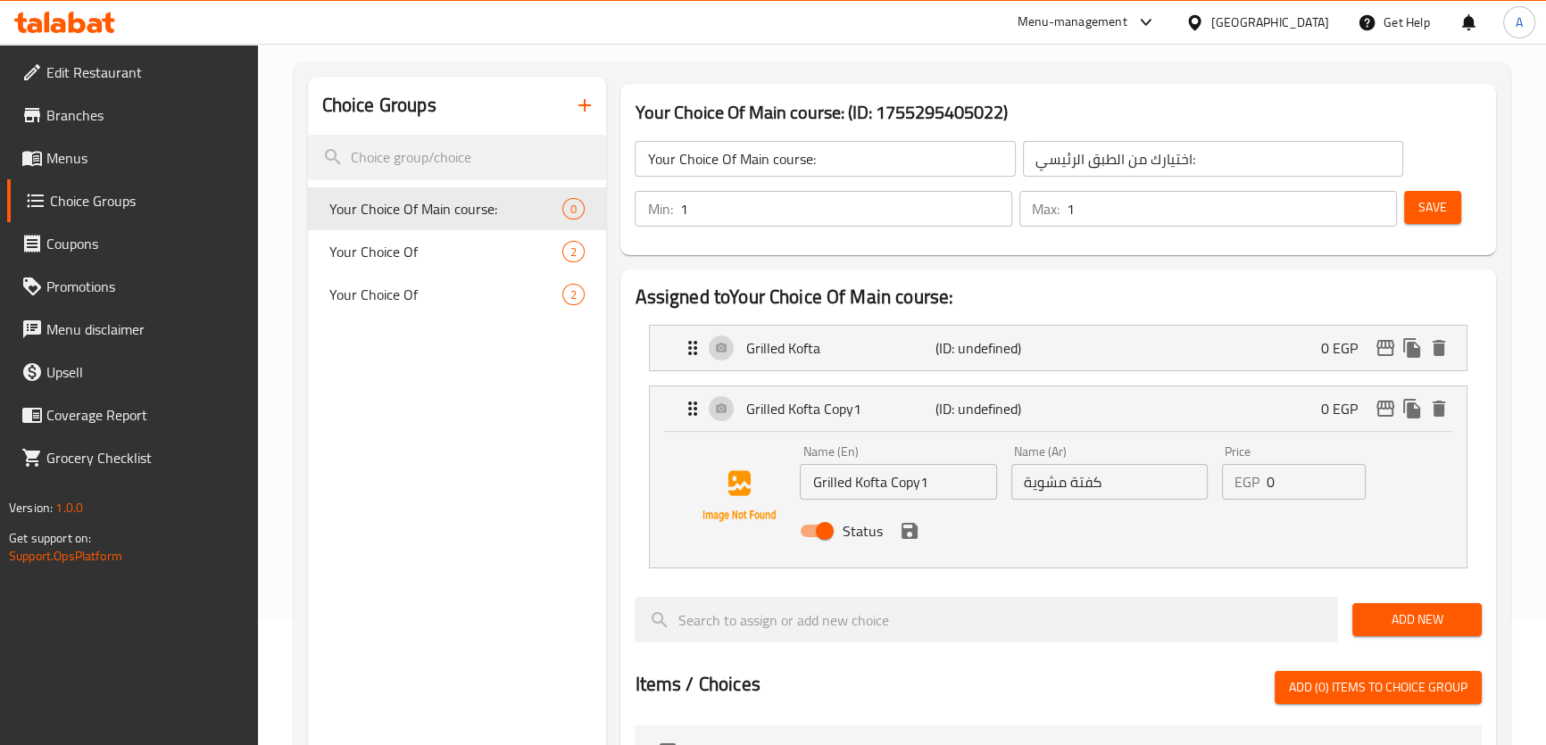
click at [860, 498] on input "Grilled Kofta Copy1" at bounding box center [898, 482] width 196 height 36
click at [860, 488] on input "Grilled Kofta Copy1" at bounding box center [898, 482] width 196 height 36
paste input "Chicken Pane"
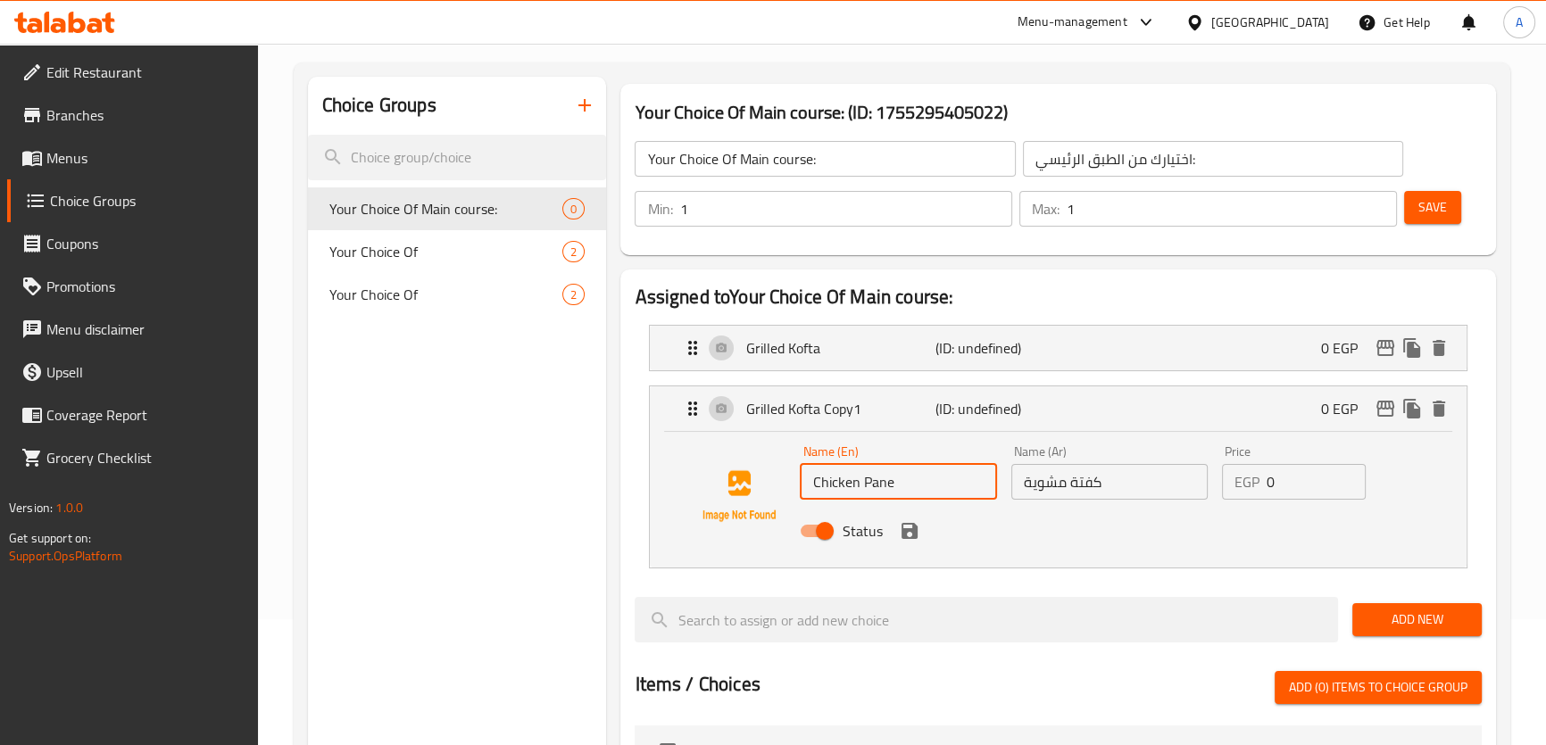
type input "Chicken Pane"
click at [1061, 427] on div "Grilled Kofta Copy1 (ID: undefined) 0 EGP" at bounding box center [1063, 408] width 762 height 45
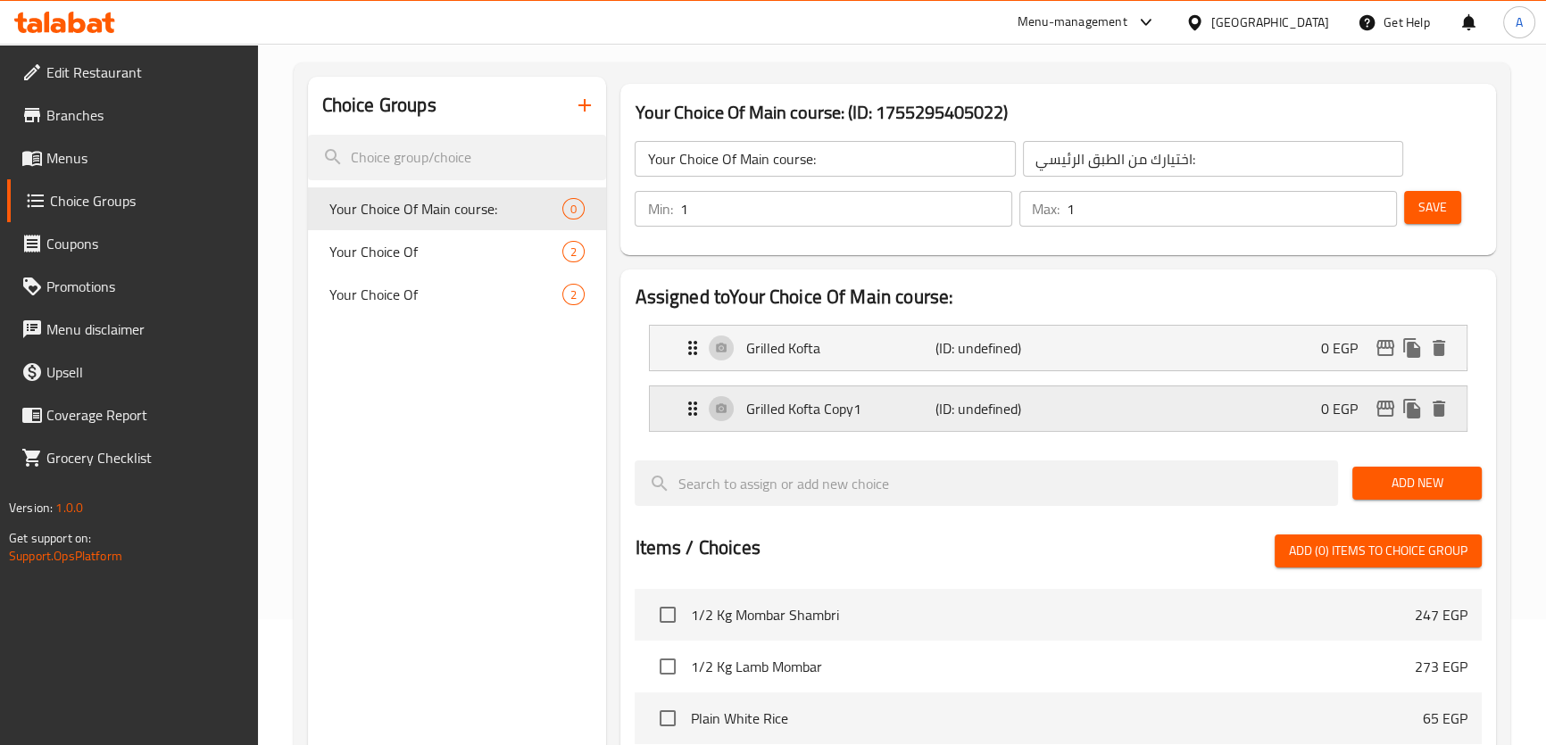
click at [1026, 411] on p "(ID: undefined)" at bounding box center [998, 408] width 127 height 21
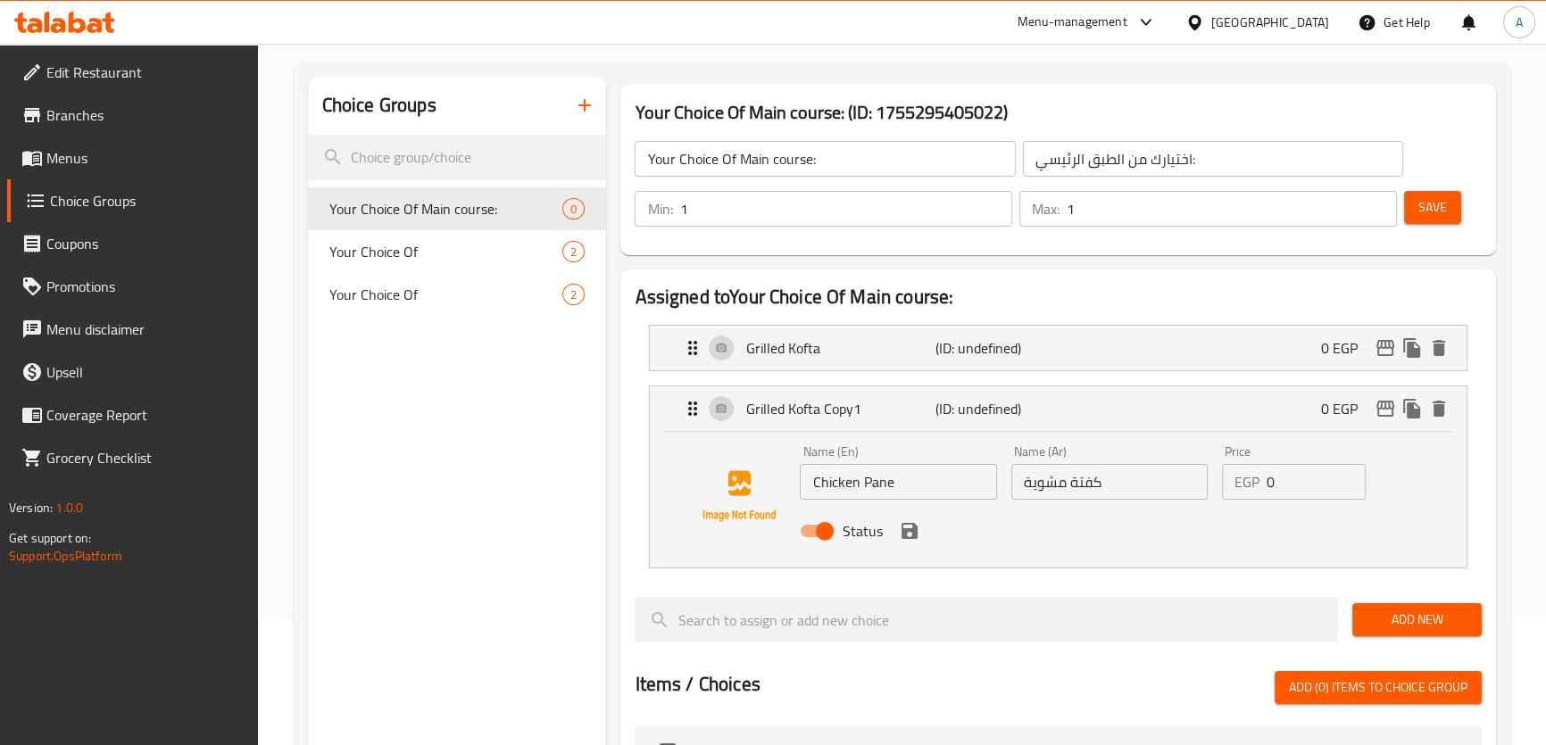
click at [1108, 498] on input "كفتة مشوية" at bounding box center [1109, 482] width 196 height 36
click at [1099, 490] on input "كفتة مشوية" at bounding box center [1109, 482] width 196 height 36
paste input "دجاج بانيه"
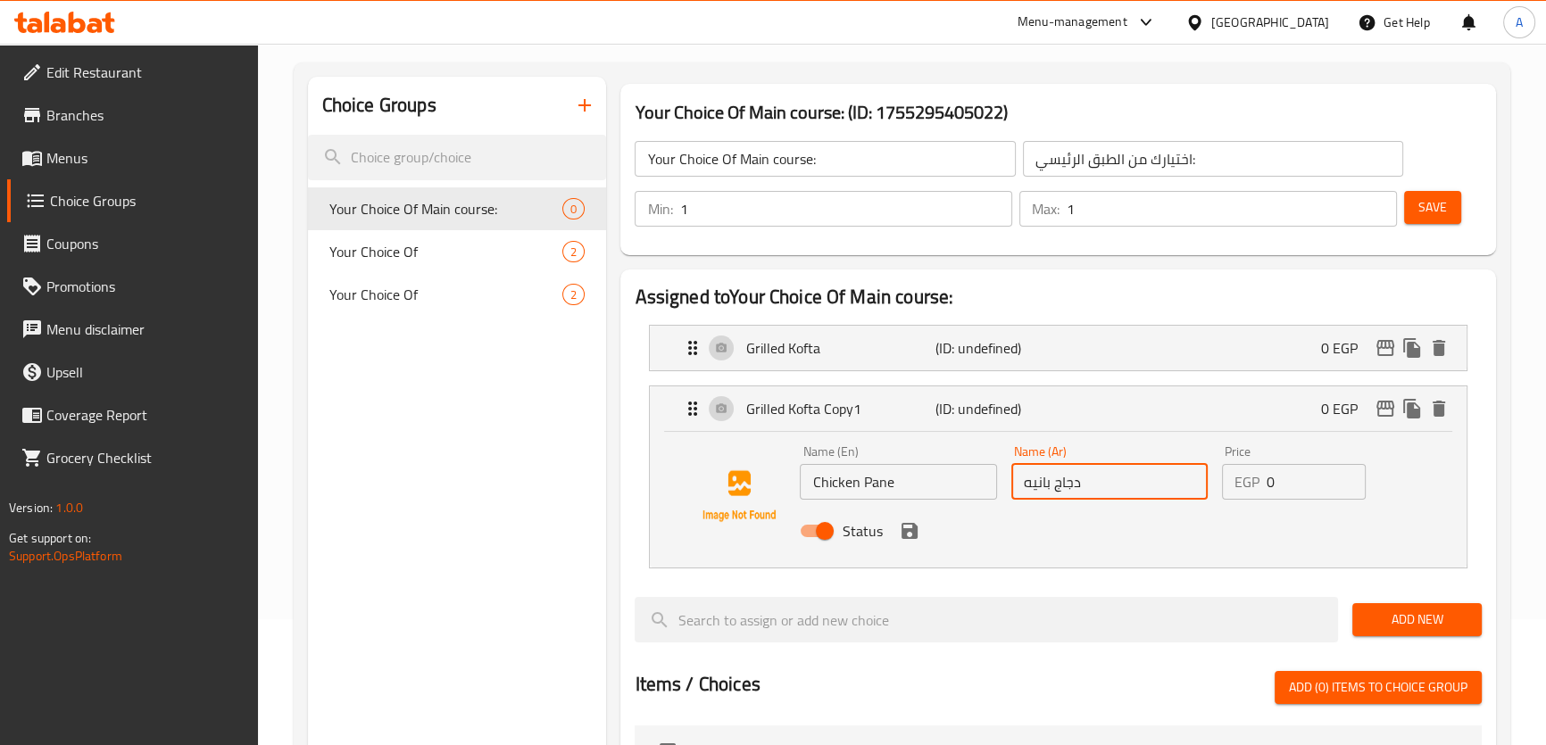
click at [1051, 486] on input "دجاج بانيه" at bounding box center [1109, 482] width 196 height 36
click at [1035, 483] on input "دجاج بانيه" at bounding box center [1109, 482] width 196 height 36
click at [1026, 483] on input "دجاج" at bounding box center [1109, 482] width 196 height 36
paste input "بانيه"
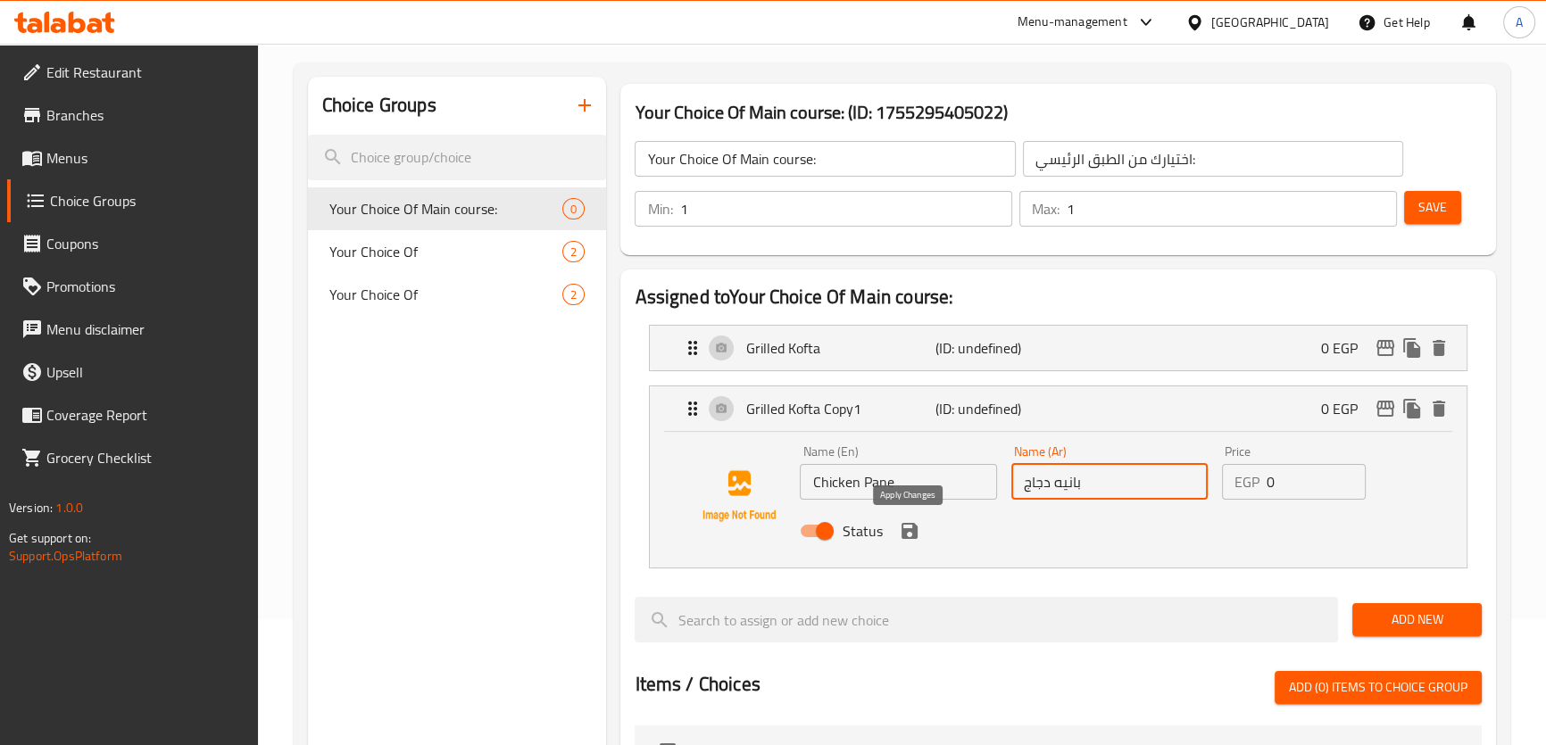
click at [903, 535] on icon "save" at bounding box center [909, 531] width 16 height 16
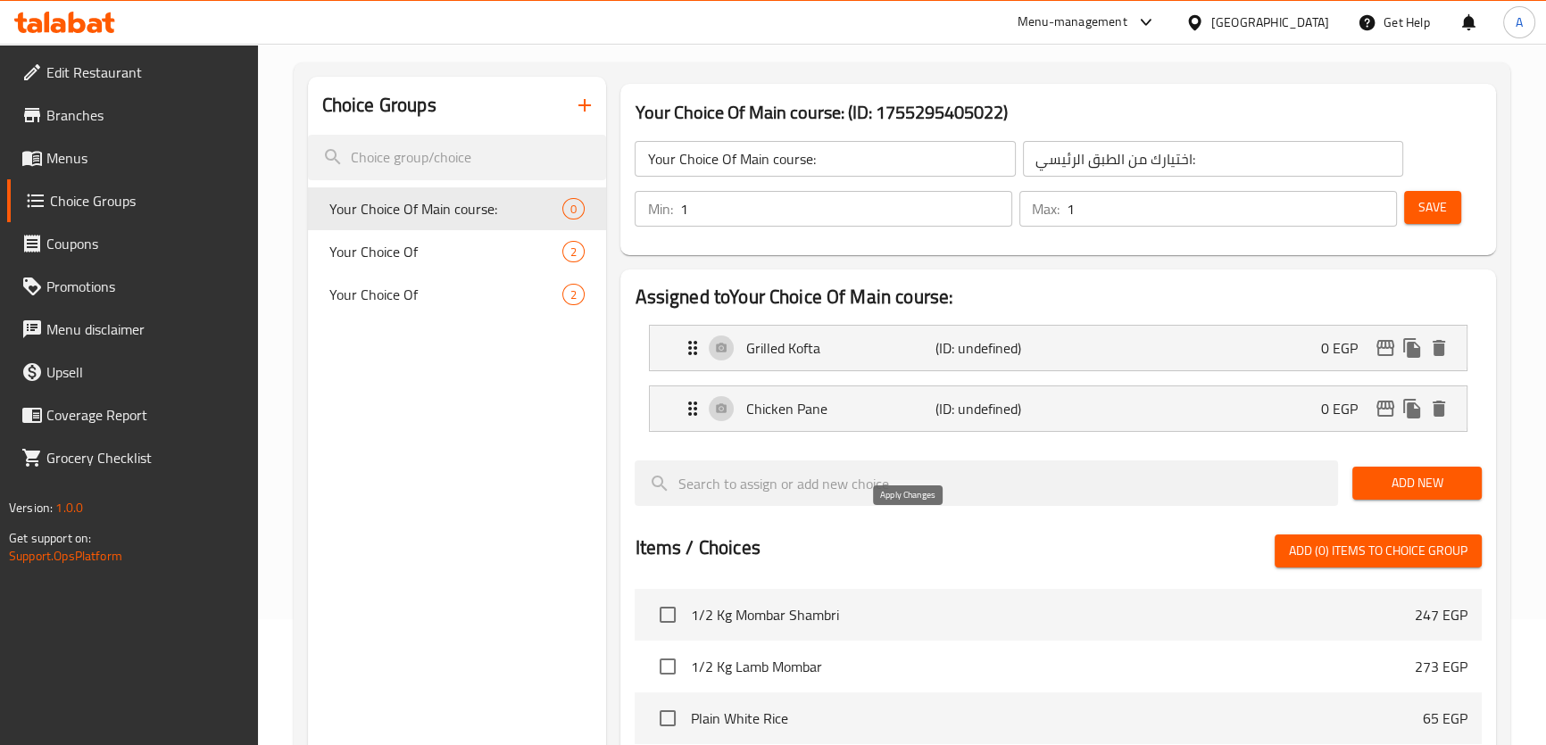
type input "بانيه دجاج"
click at [1021, 360] on div "Grilled Kofta (ID: undefined) 0 EGP" at bounding box center [1063, 348] width 762 height 45
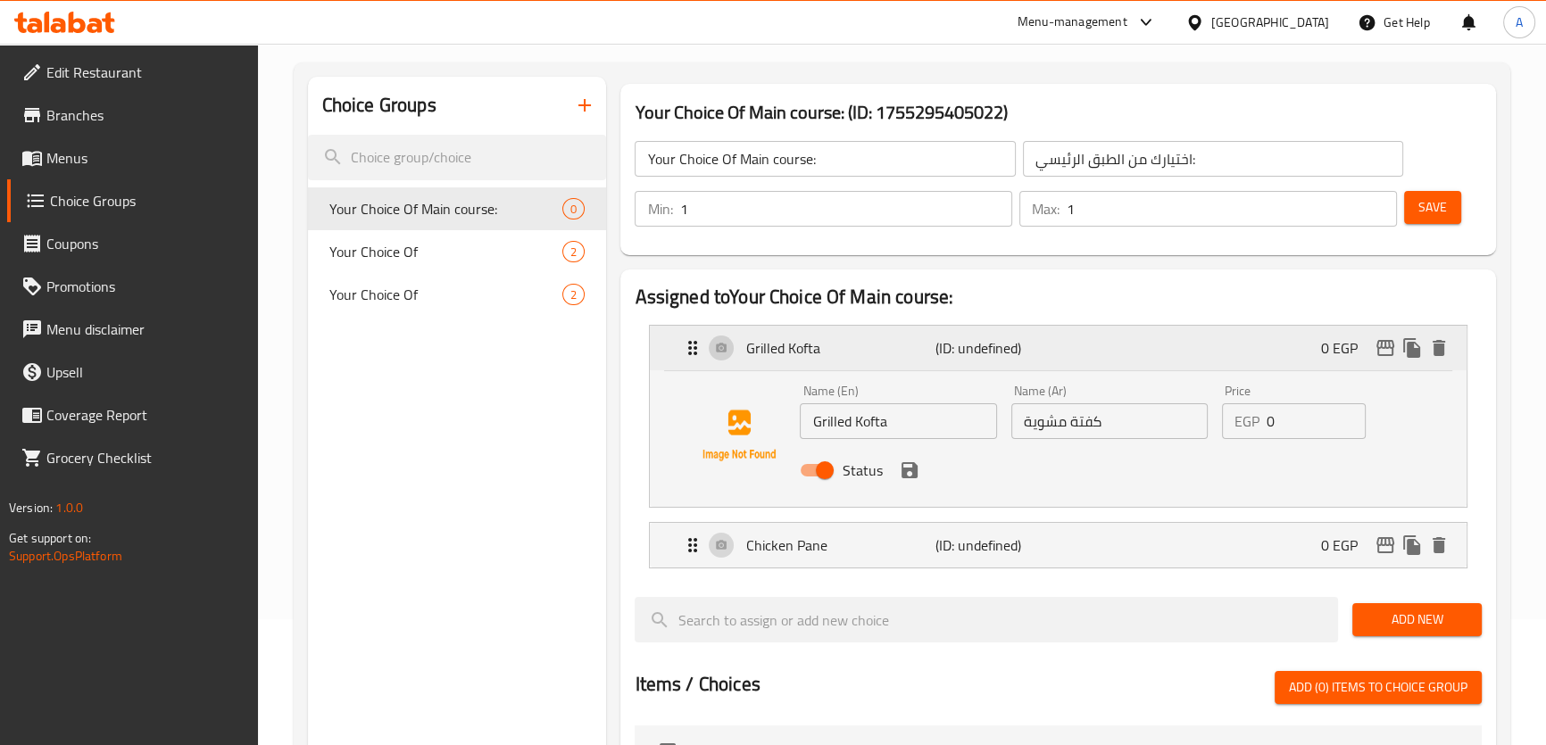
click at [1034, 350] on p "(ID: undefined)" at bounding box center [998, 347] width 127 height 21
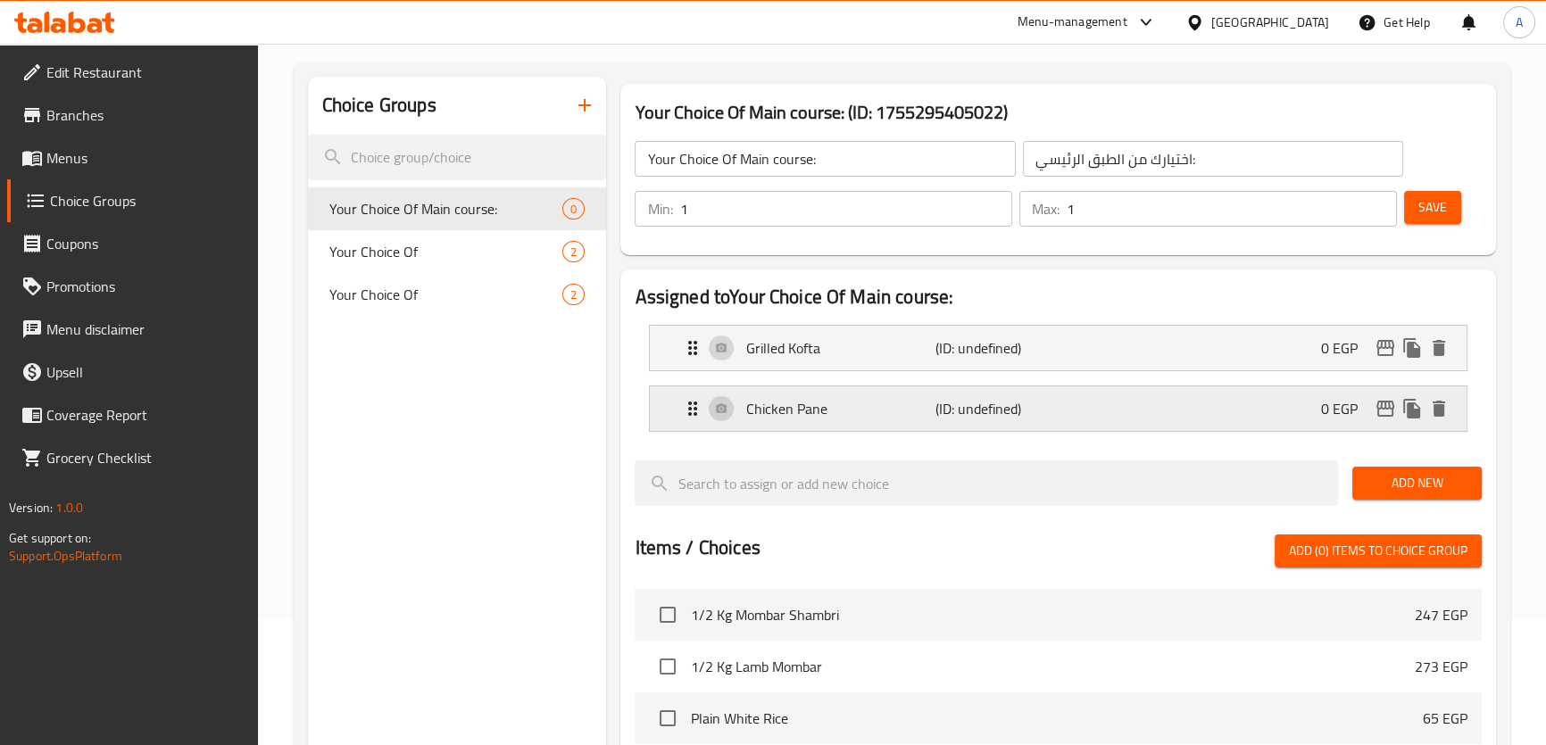
click at [1037, 402] on p "(ID: undefined)" at bounding box center [998, 408] width 127 height 21
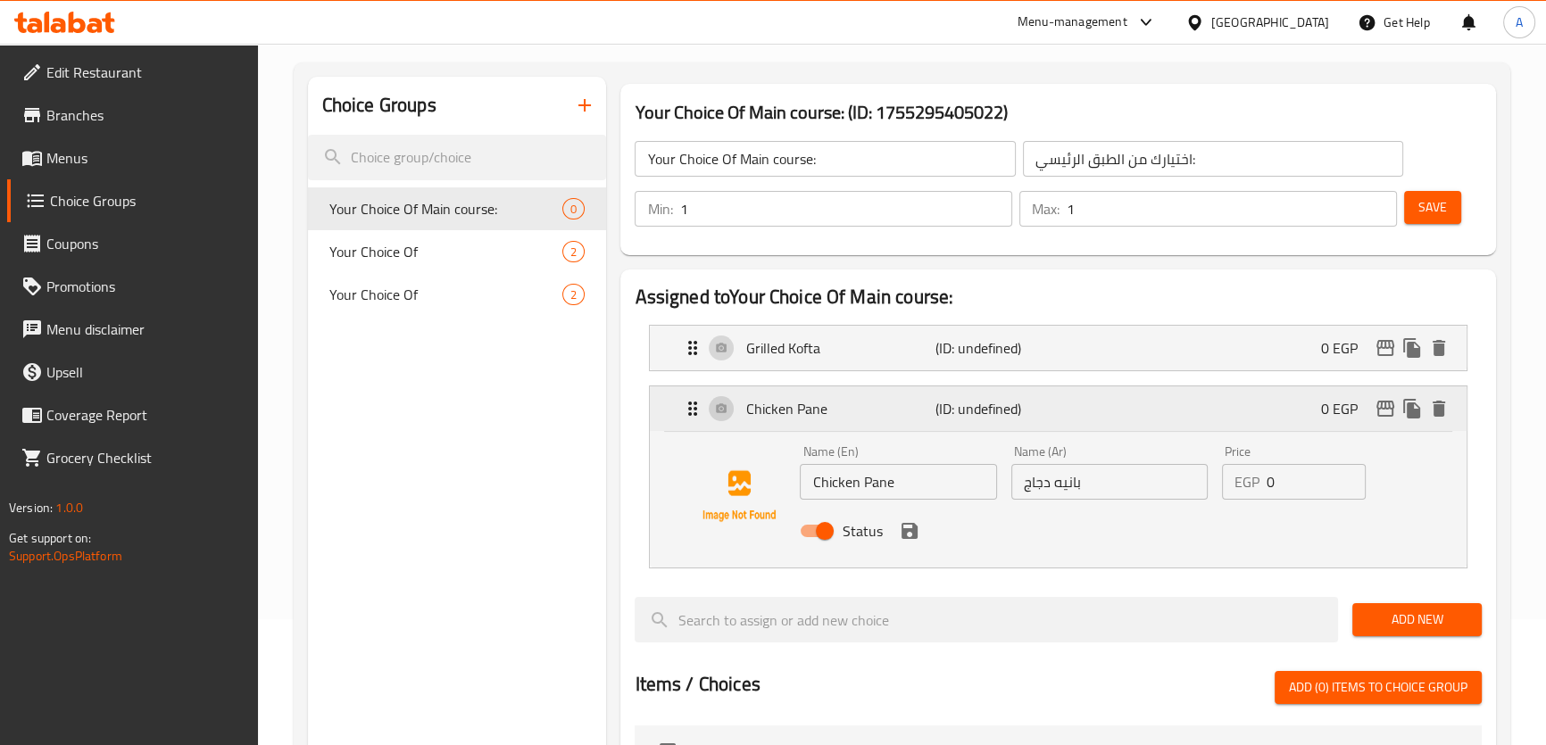
click at [1035, 411] on p "(ID: undefined)" at bounding box center [998, 408] width 127 height 21
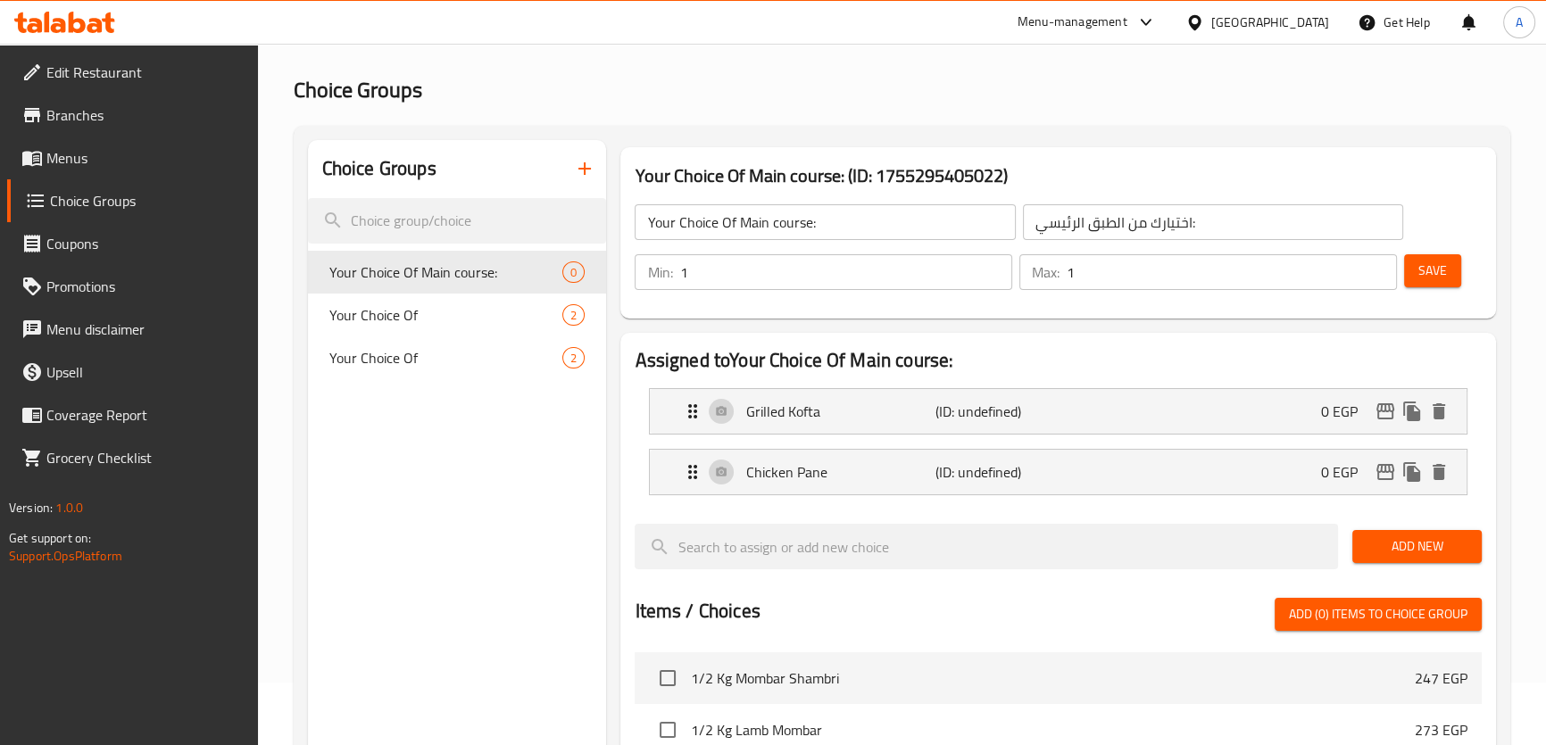
scroll to position [56, 0]
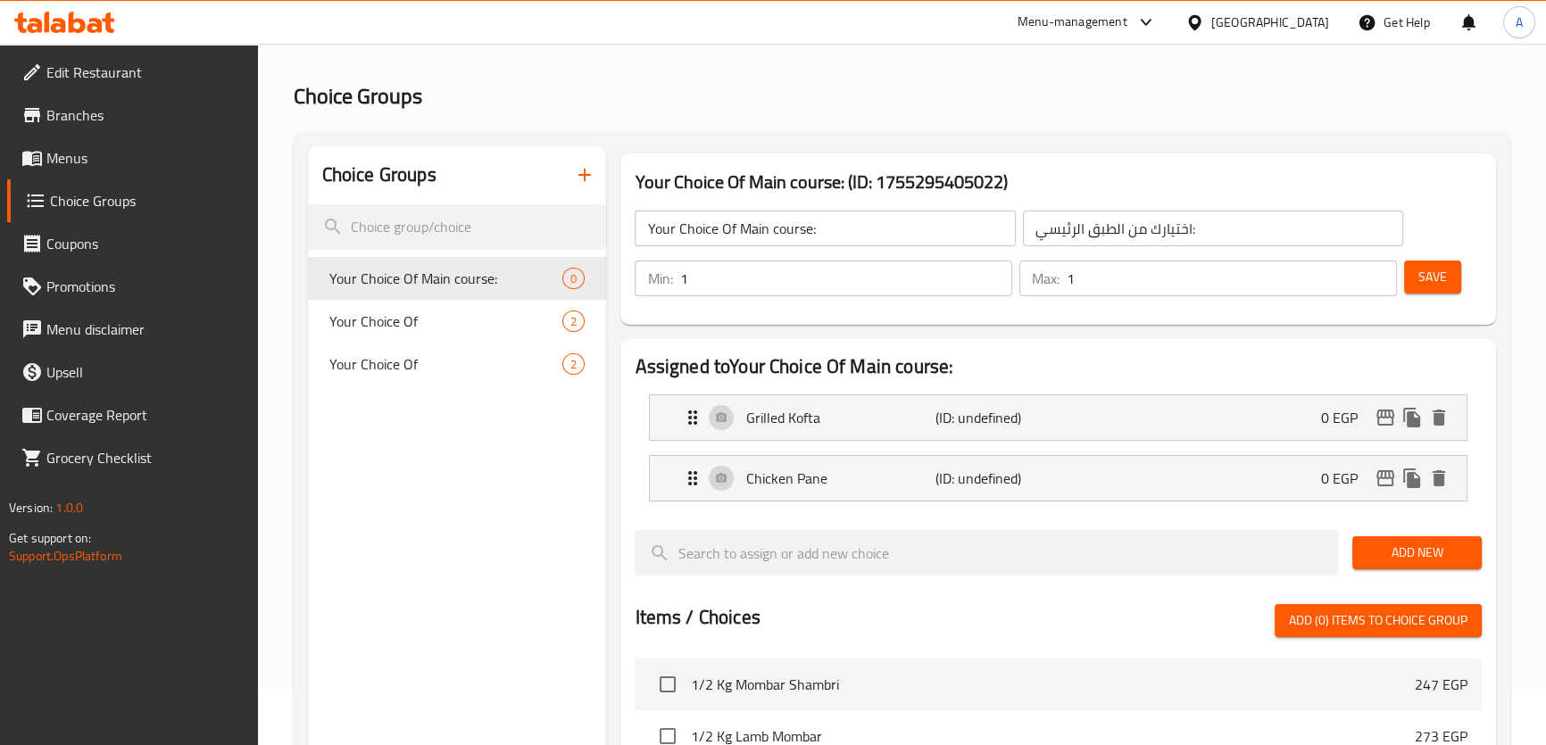
click at [1433, 284] on span "Save" at bounding box center [1432, 277] width 29 height 22
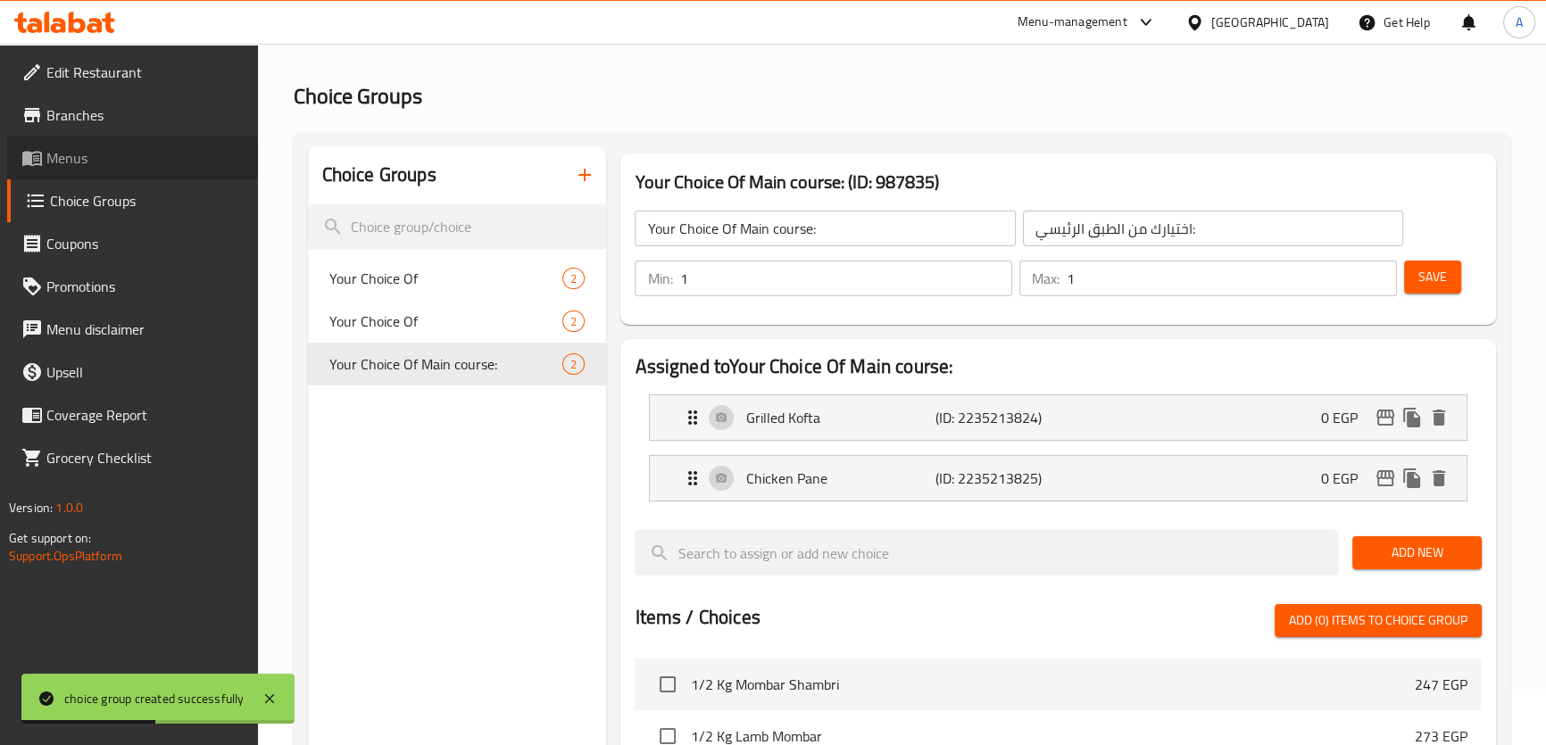
click at [114, 170] on link "Menus" at bounding box center [132, 158] width 251 height 43
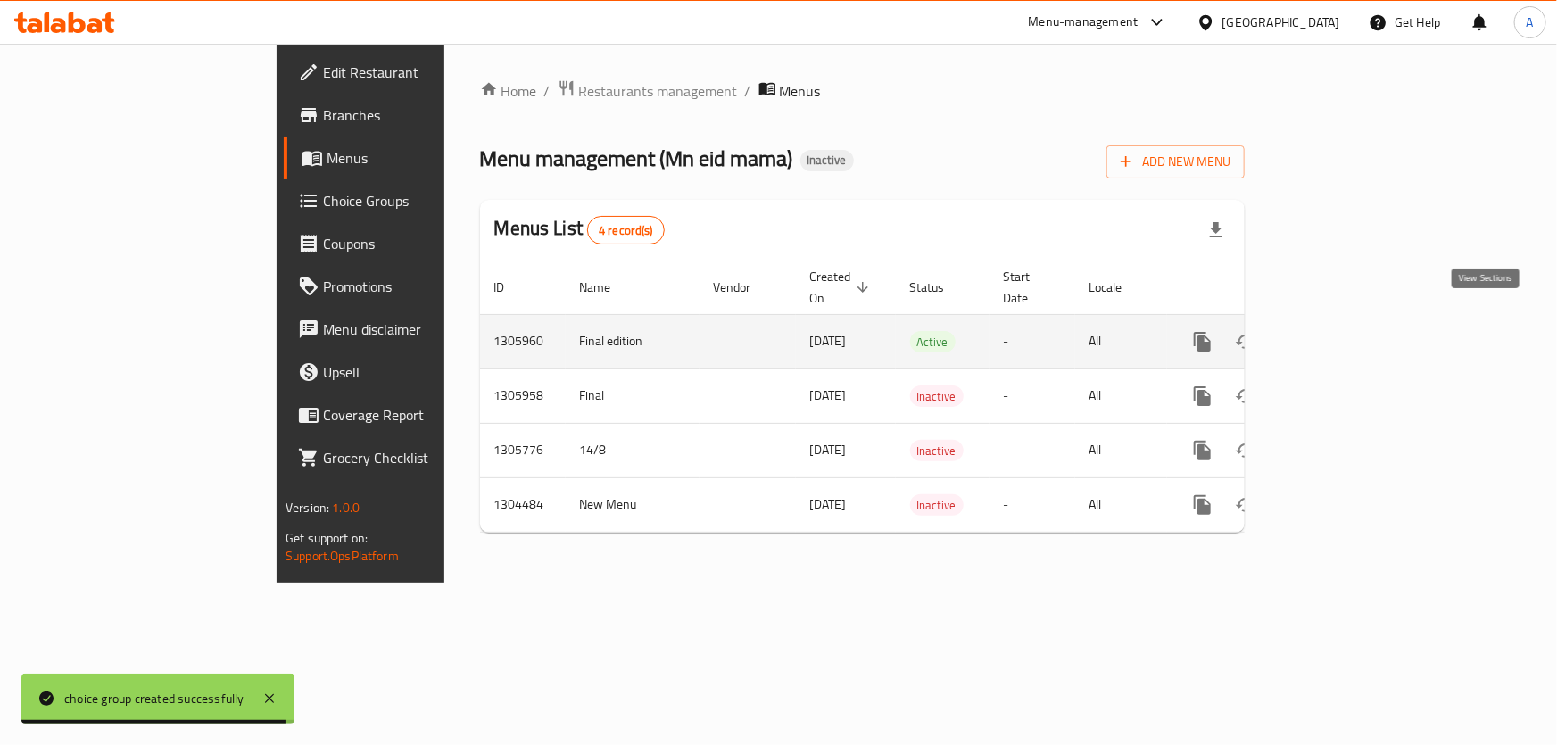
click at [1342, 331] on icon "enhanced table" at bounding box center [1331, 341] width 21 height 21
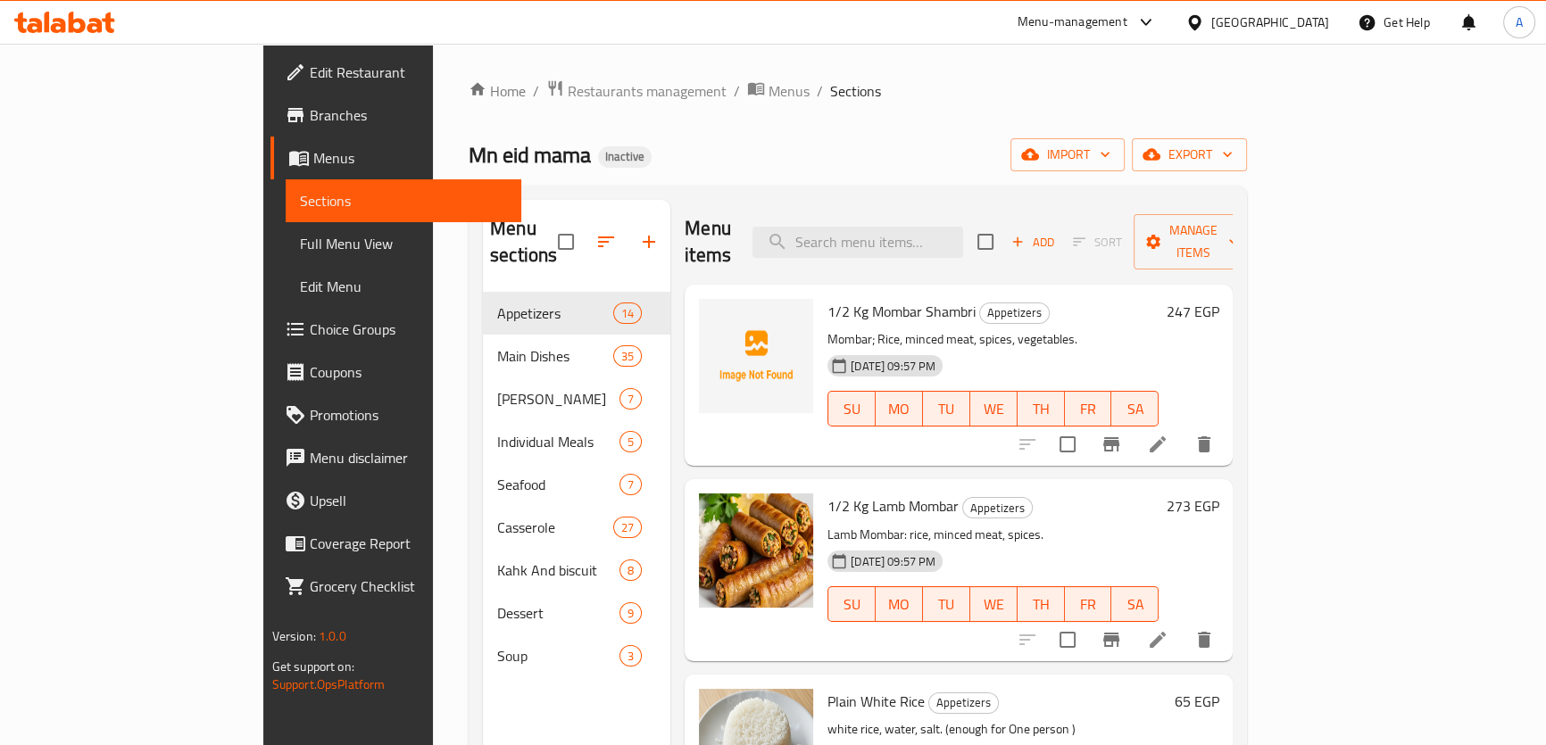
click at [300, 236] on span "Full Menu View" at bounding box center [403, 243] width 207 height 21
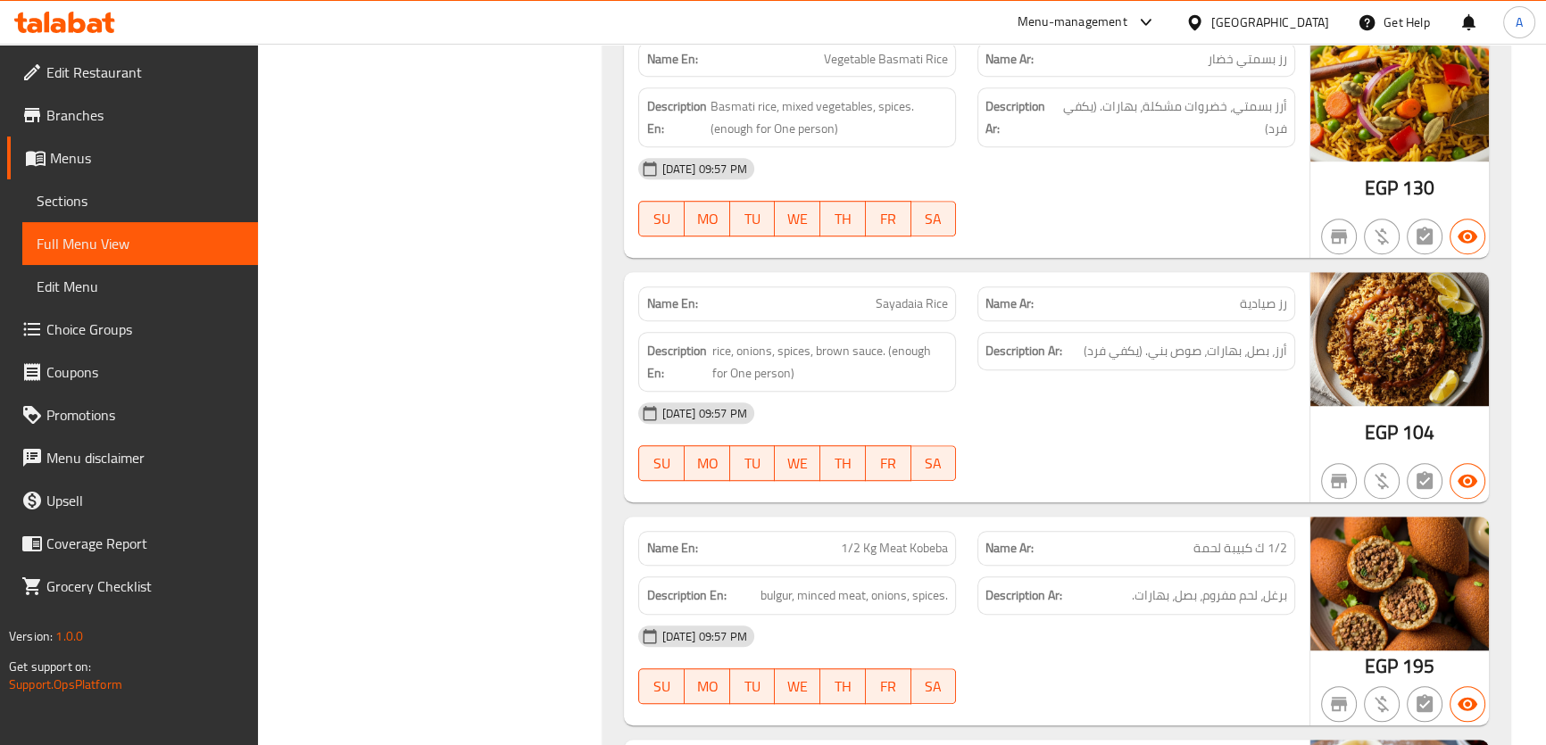
scroll to position [3788, 0]
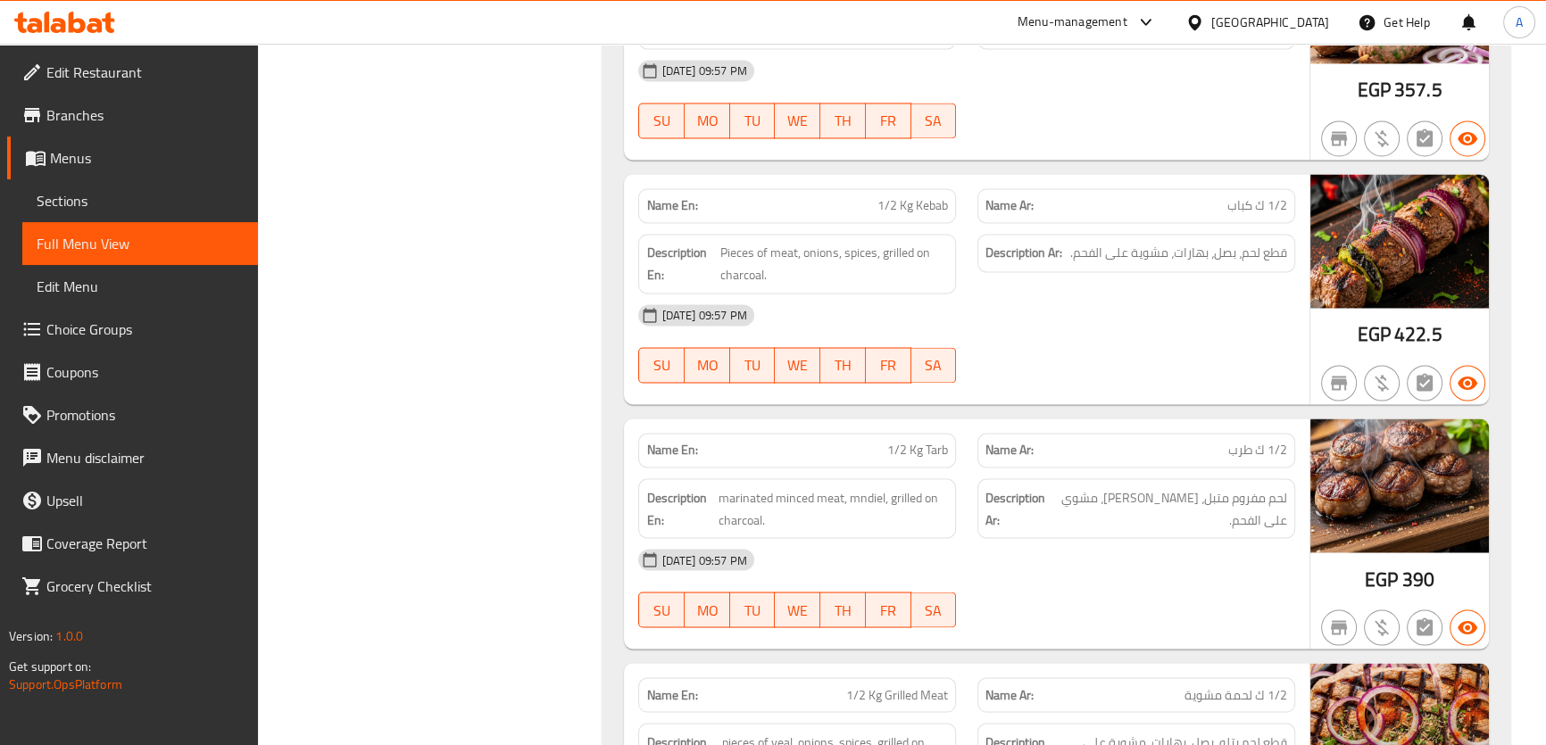
drag, startPoint x: 1178, startPoint y: 177, endPoint x: 1125, endPoint y: 315, distance: 148.0
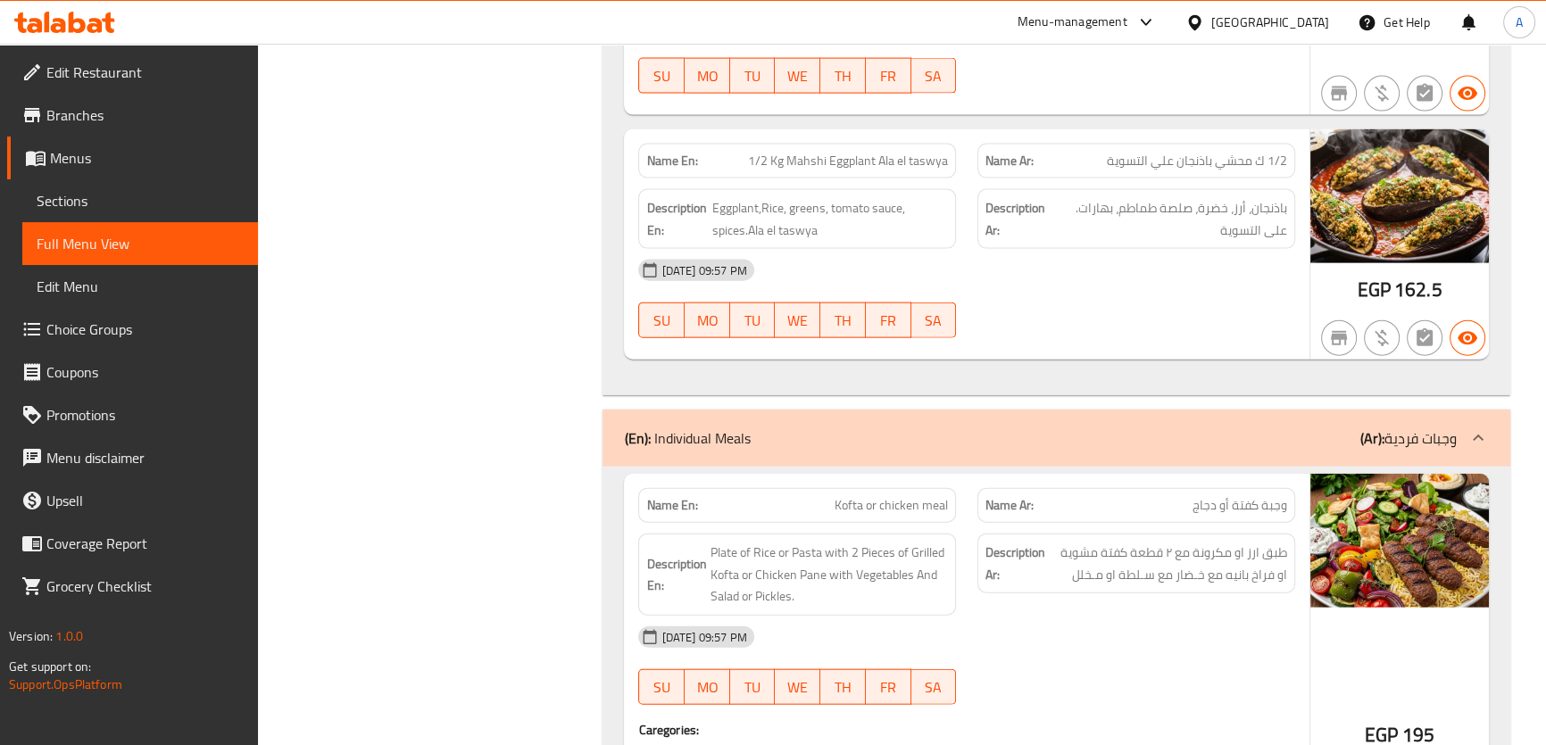
scroll to position [13916, 0]
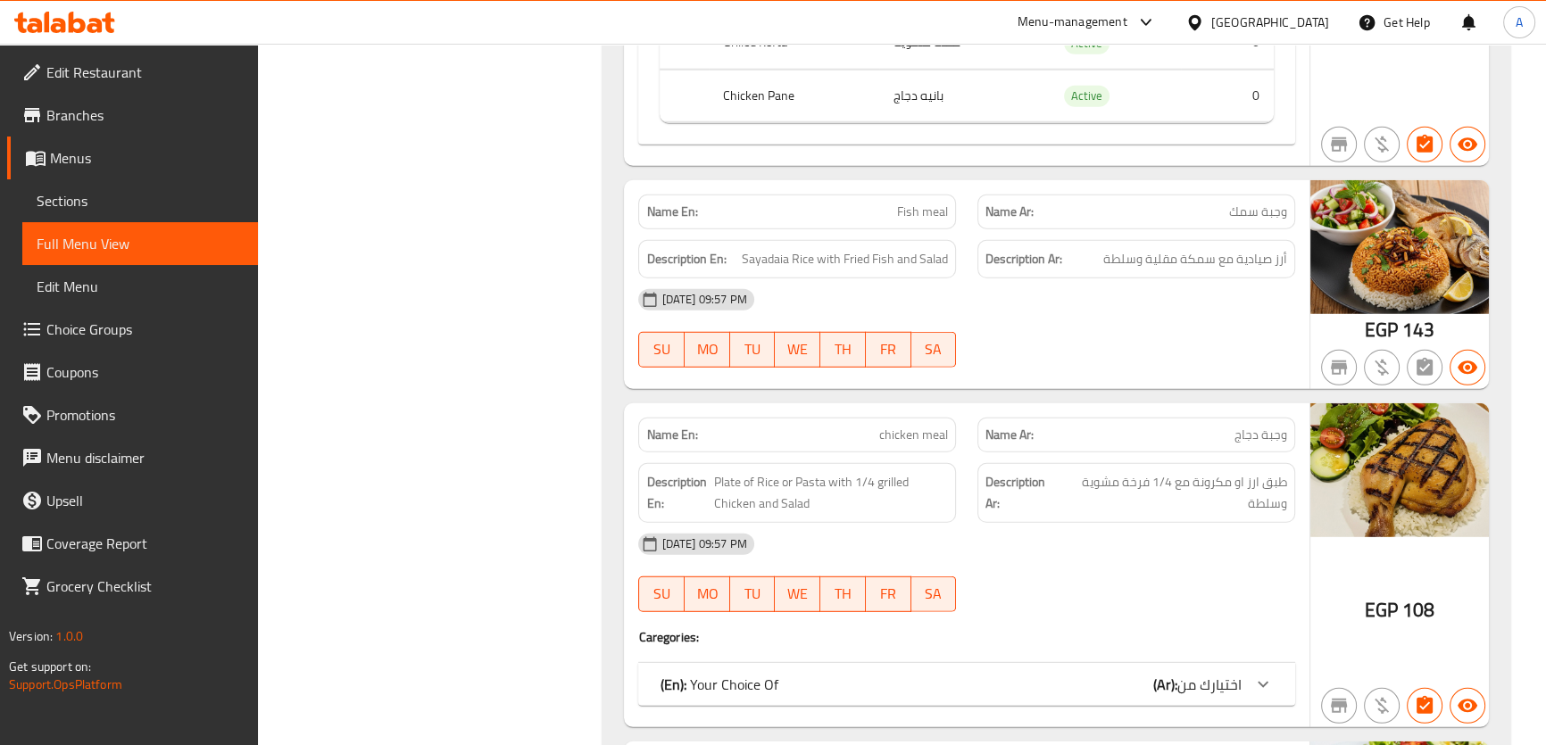
scroll to position [14731, 0]
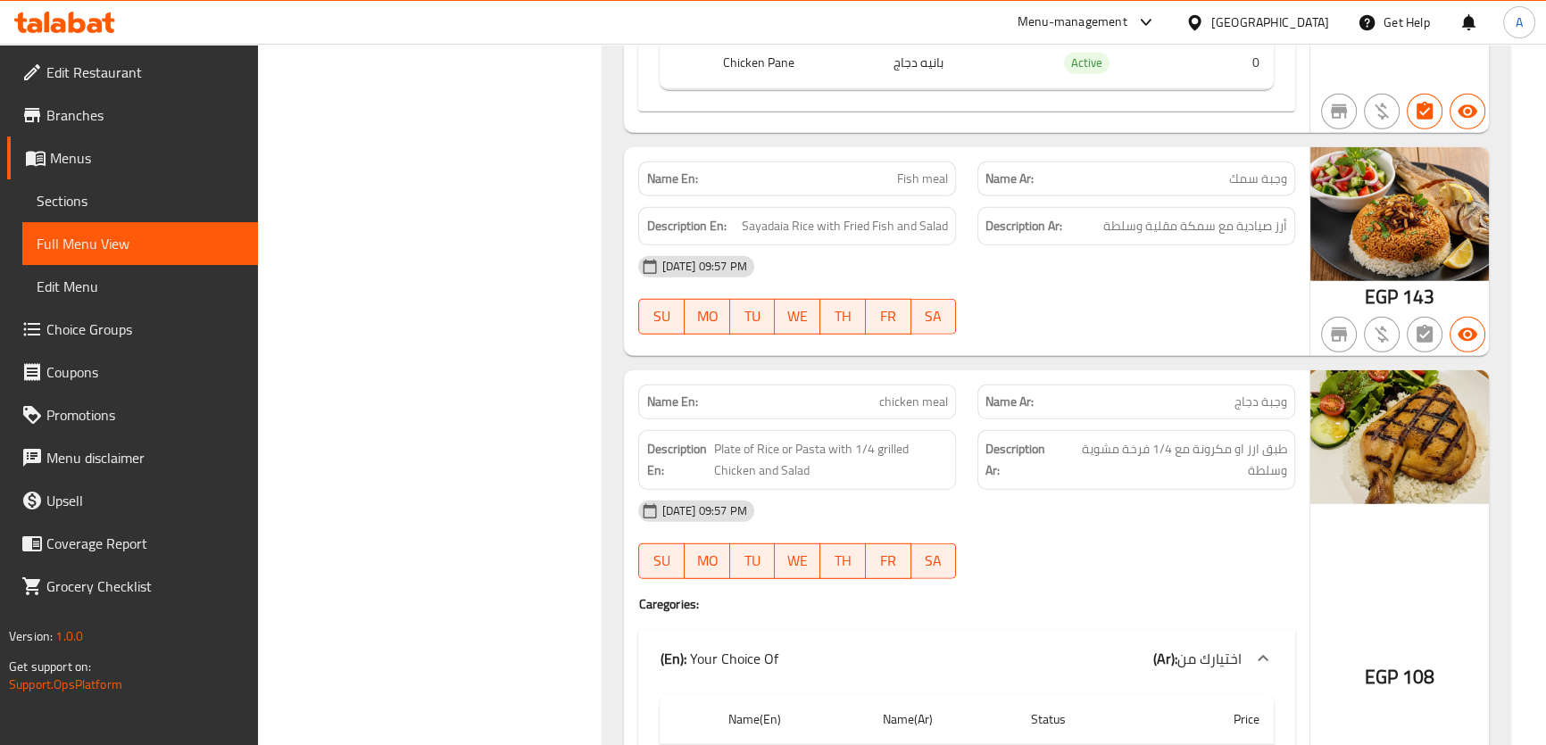
drag, startPoint x: 1190, startPoint y: 585, endPoint x: 1199, endPoint y: 587, distance: 9.1
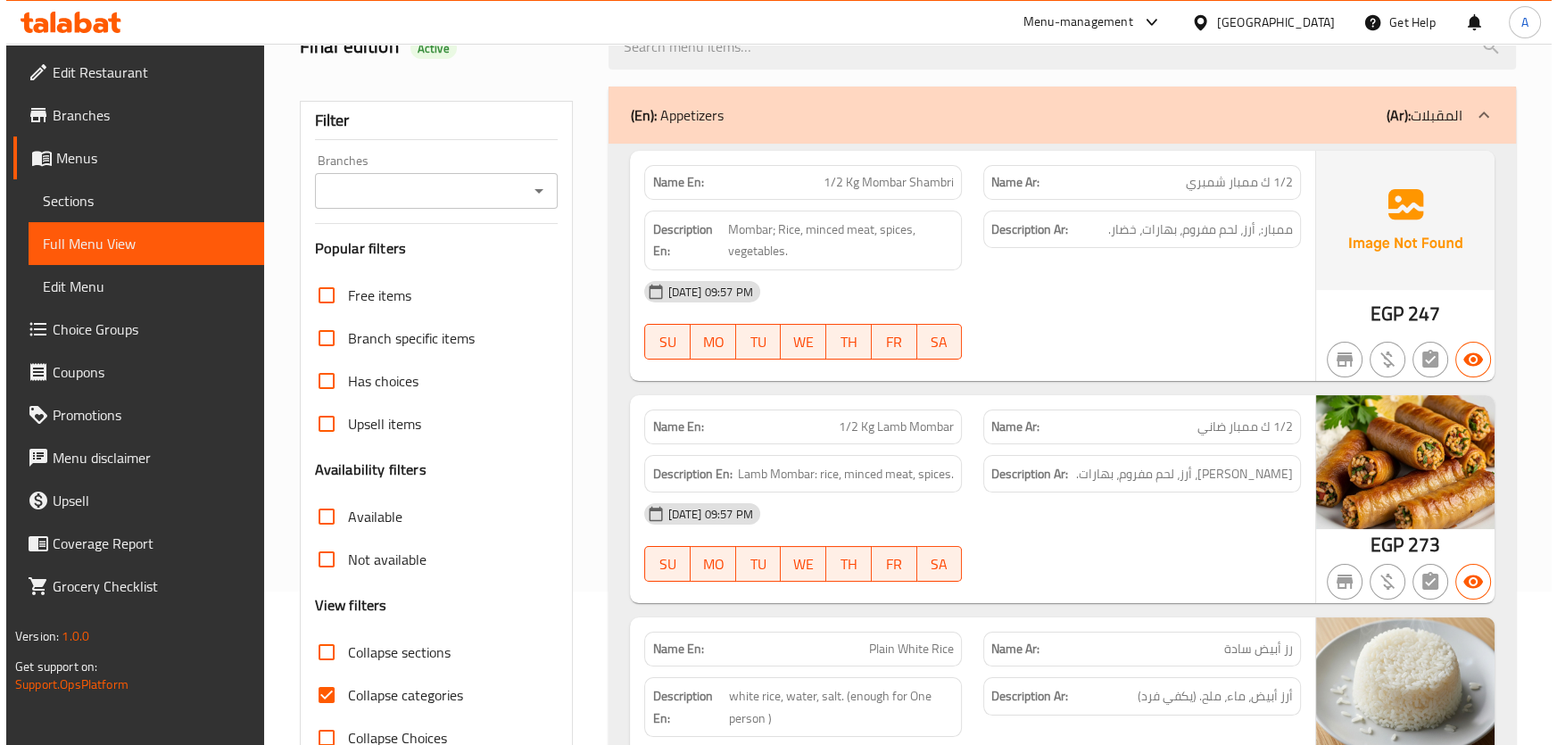
scroll to position [0, 0]
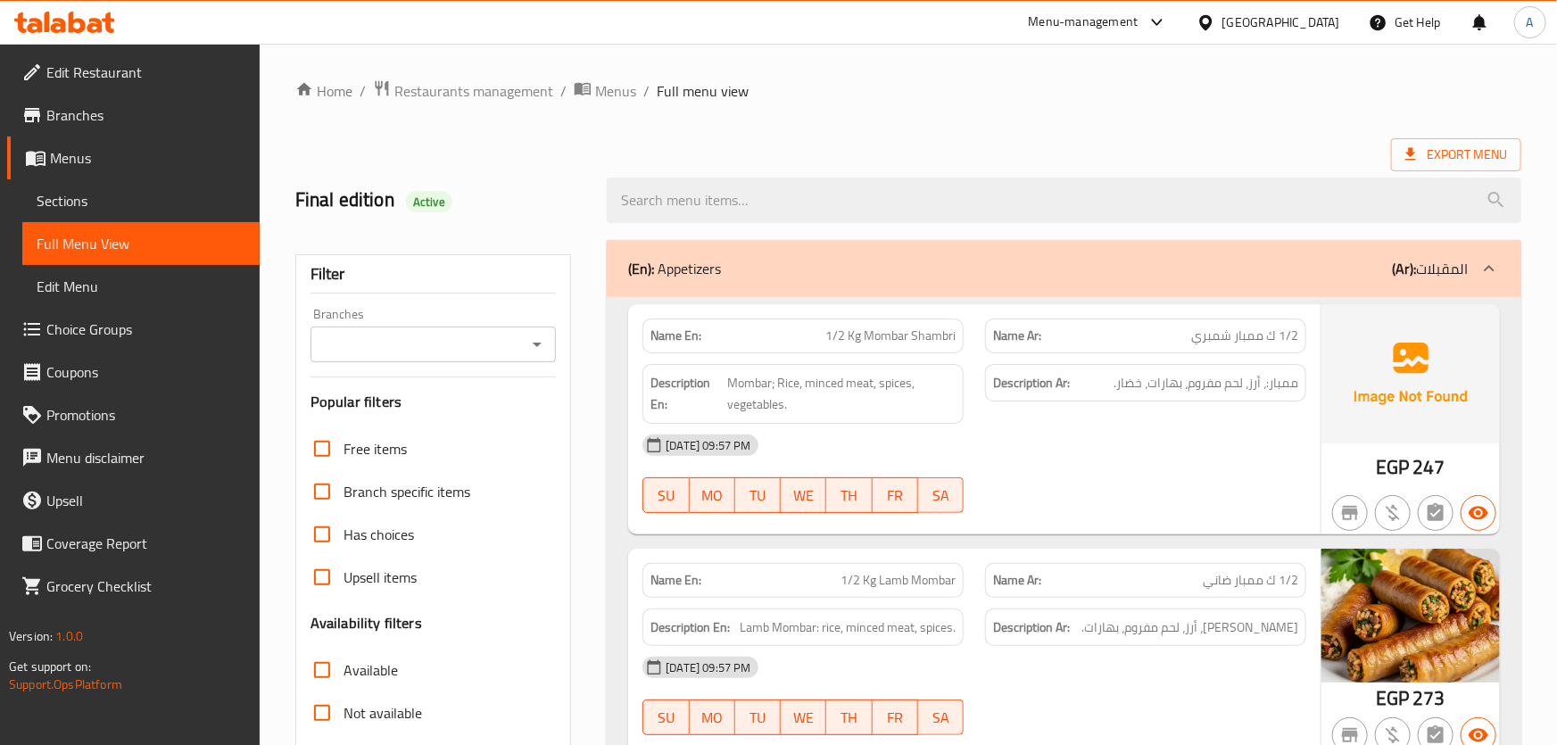
click at [1206, 151] on div "Export Menu" at bounding box center [908, 154] width 1226 height 33
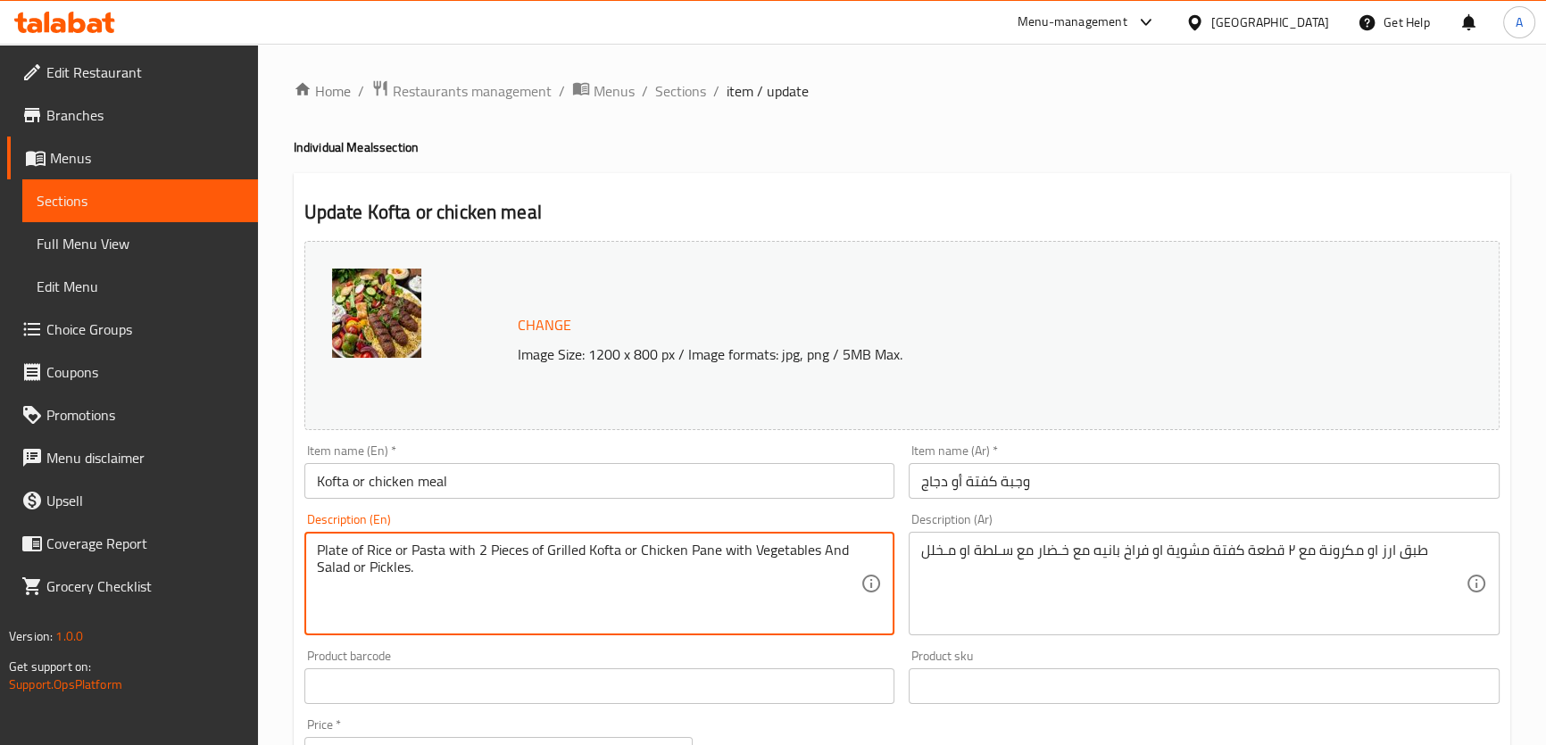
drag, startPoint x: 546, startPoint y: 549, endPoint x: 619, endPoint y: 551, distance: 73.2
drag, startPoint x: 638, startPoint y: 550, endPoint x: 717, endPoint y: 540, distance: 79.1
click at [717, 540] on div "Plate of Rice or Pasta with 2 Pieces of Grilled Kofta or Chicken Pane with Vege…" at bounding box center [599, 584] width 591 height 104
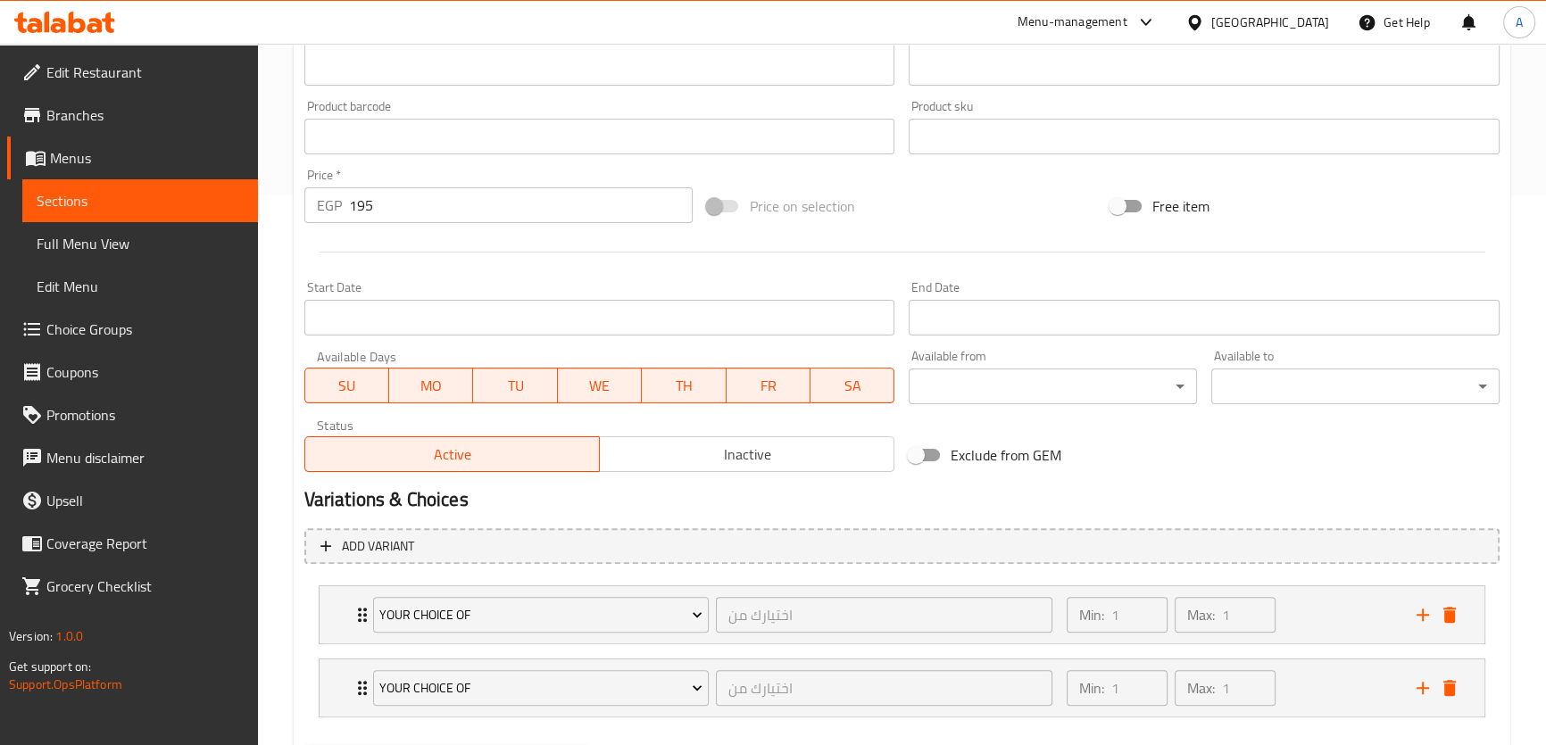
scroll to position [643, 0]
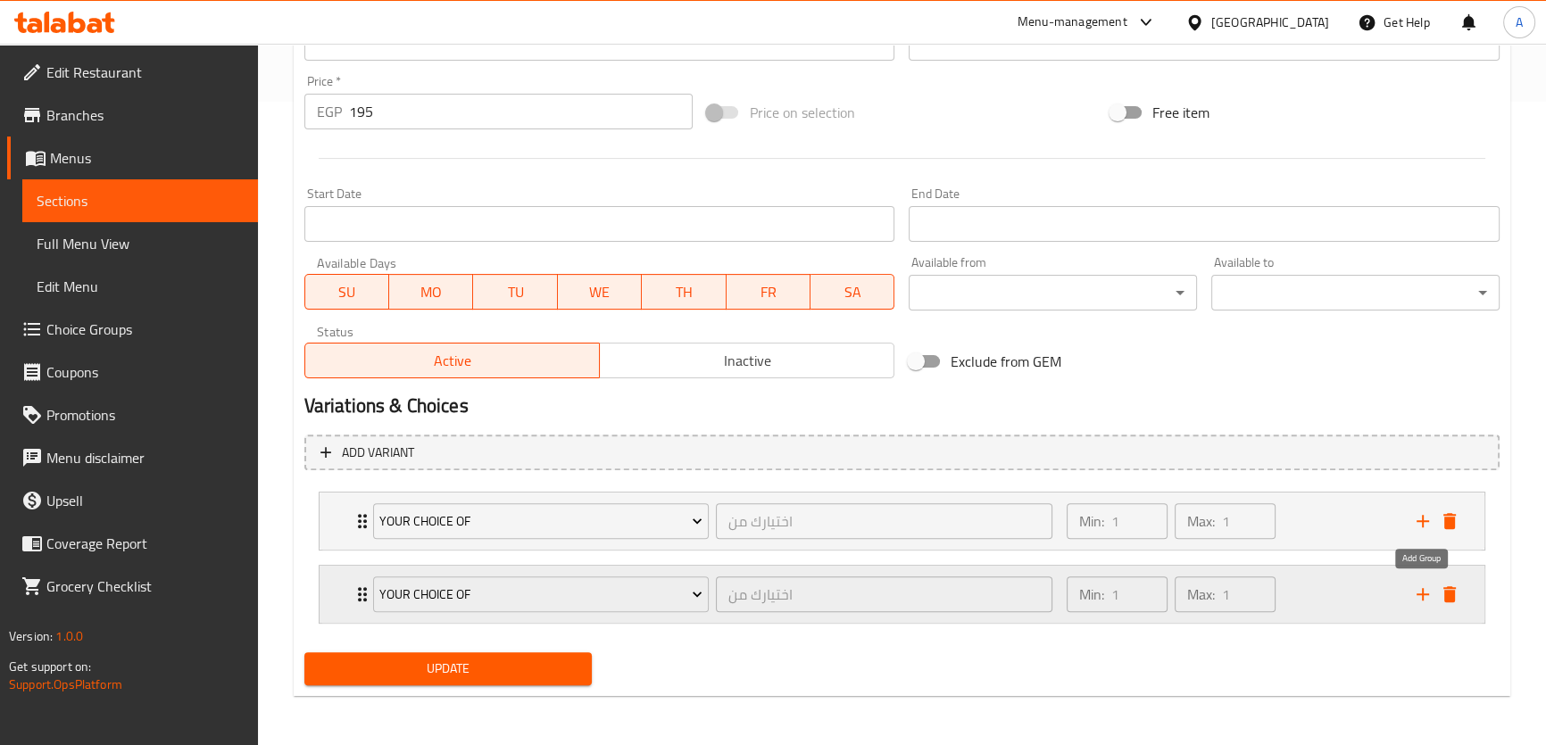
click at [1424, 589] on icon "add" at bounding box center [1422, 594] width 21 height 21
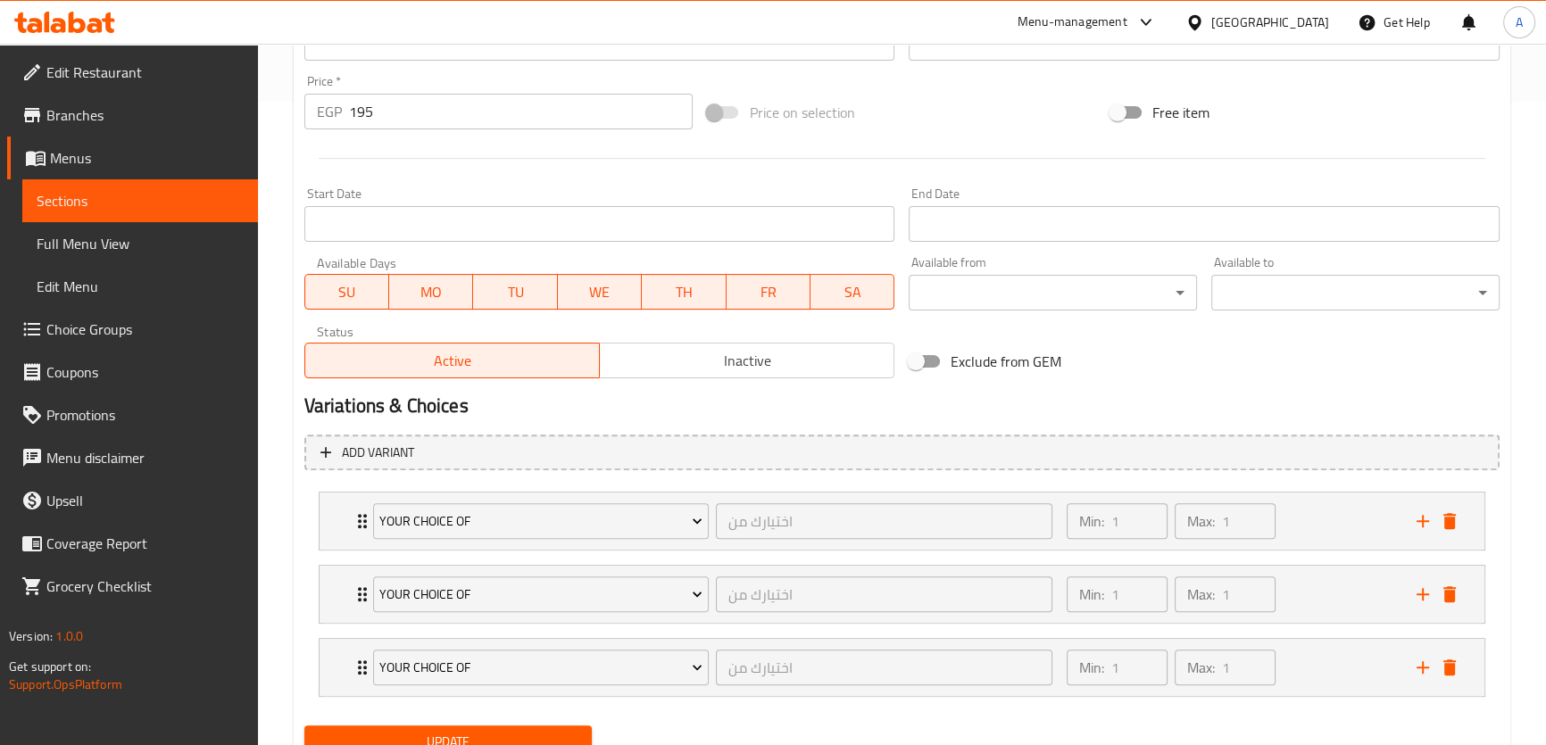
scroll to position [717, 0]
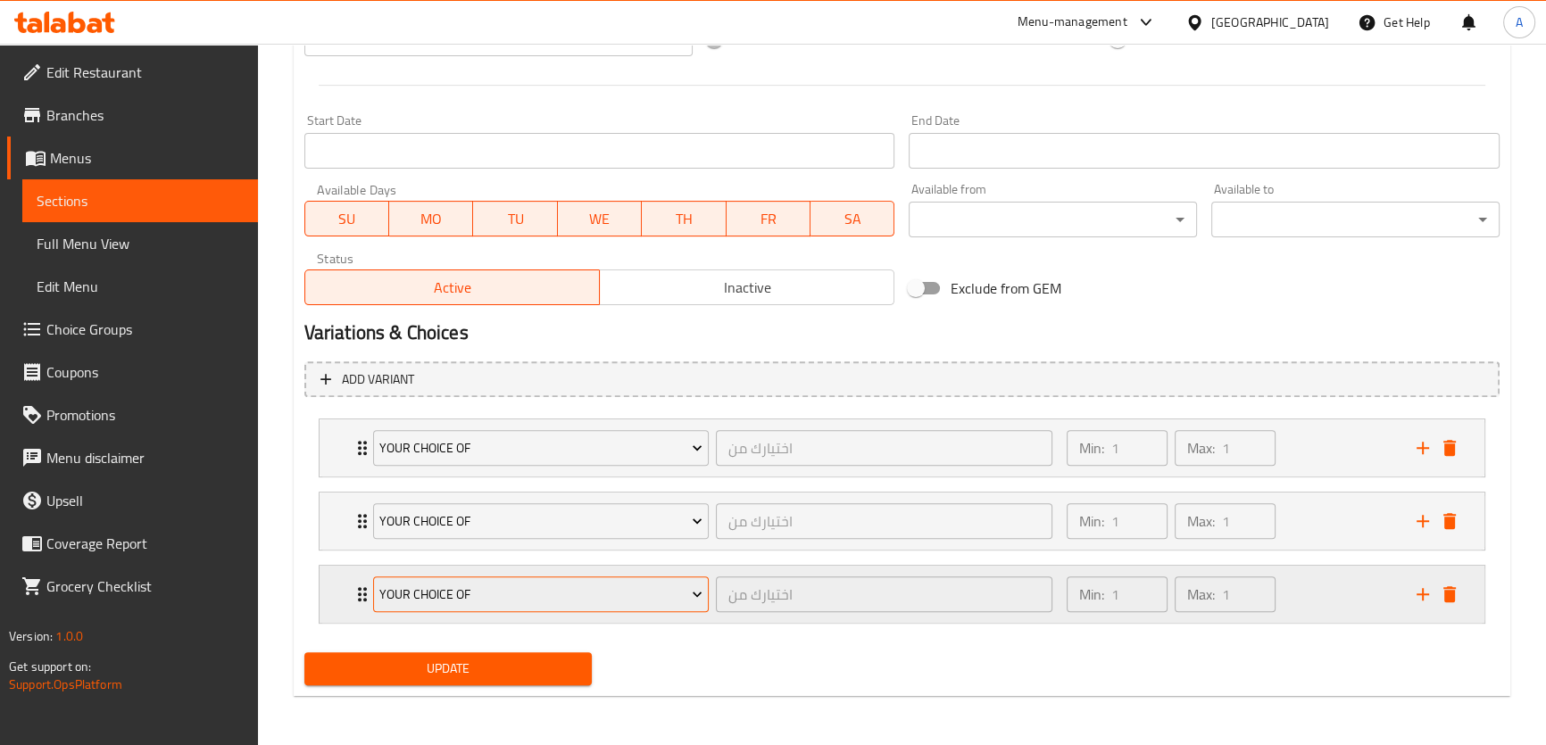
click at [643, 601] on span "Your Choice Of" at bounding box center [540, 595] width 323 height 22
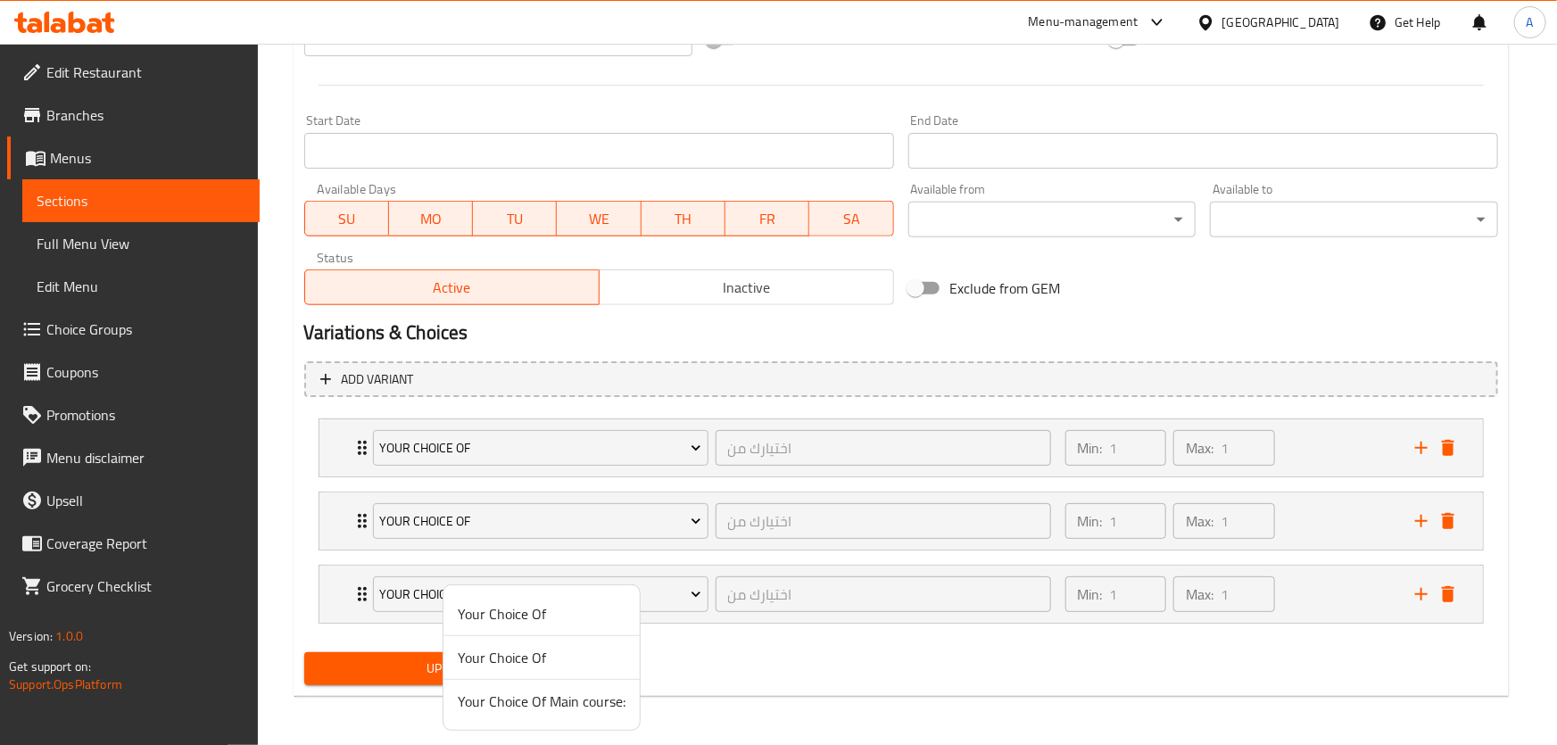
click at [604, 708] on span "Your Choice Of Main course:" at bounding box center [542, 701] width 168 height 21
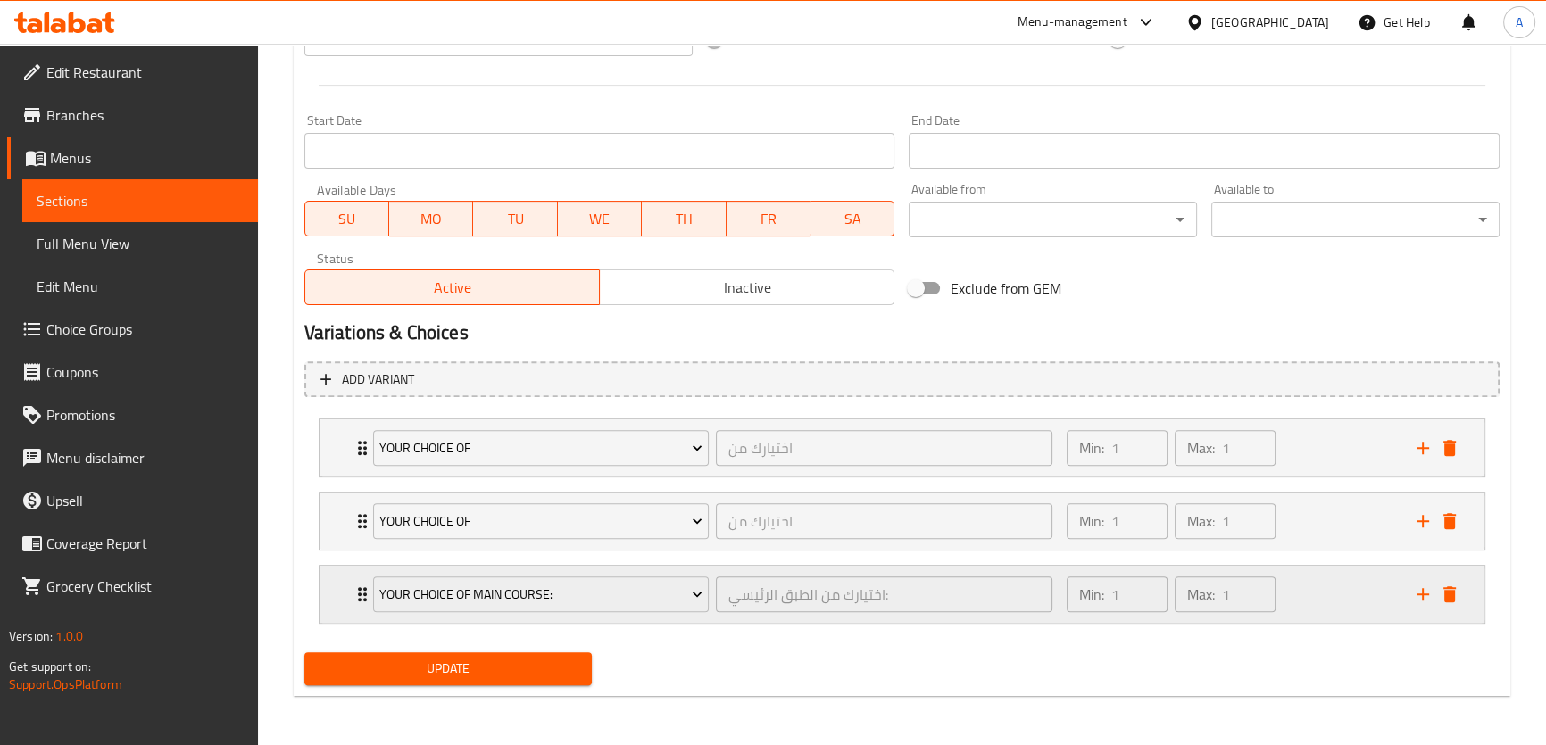
click at [1367, 593] on div "Min: 1 ​ Max: 1 ​" at bounding box center [1231, 594] width 350 height 57
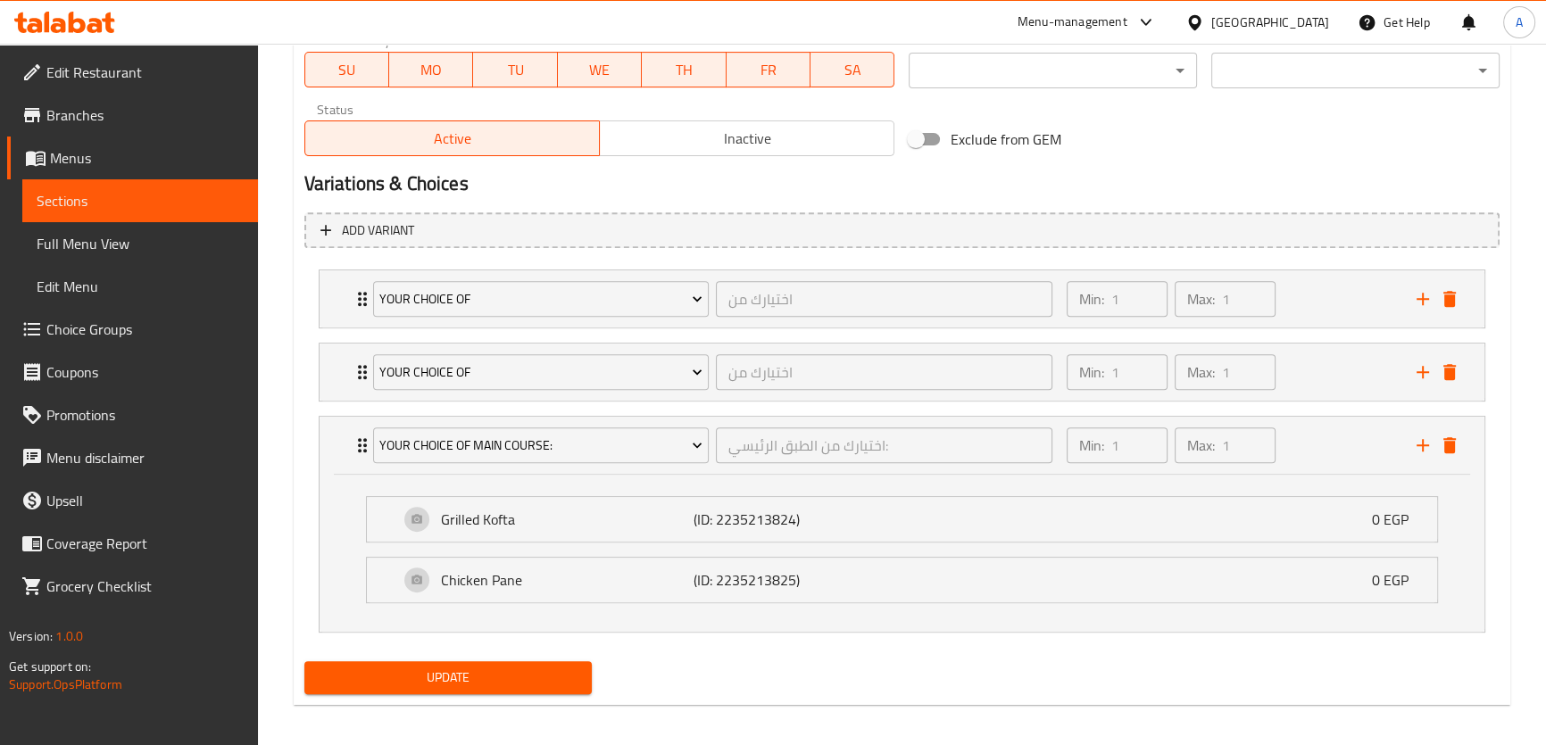
scroll to position [875, 0]
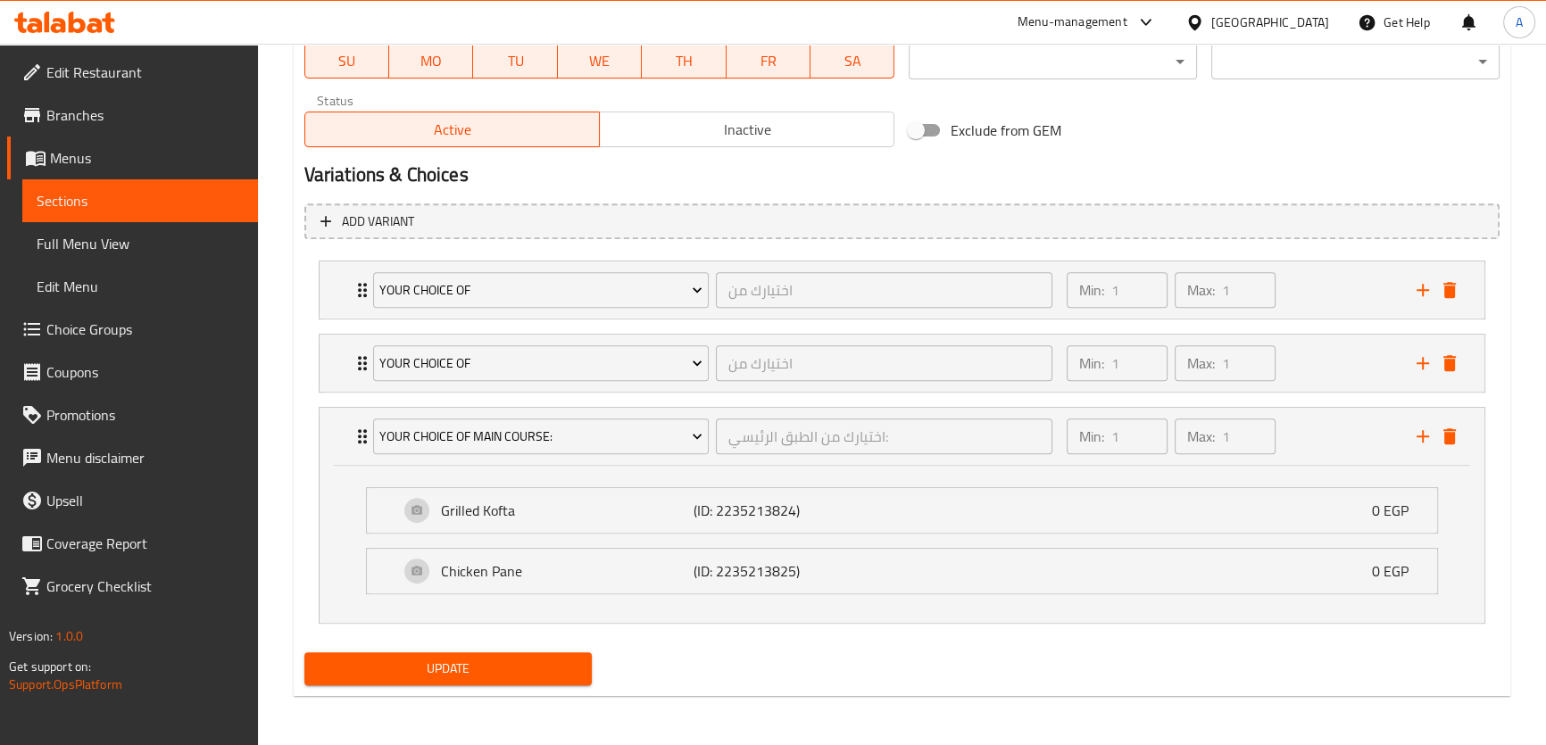
click at [449, 676] on span "Update" at bounding box center [449, 669] width 260 height 22
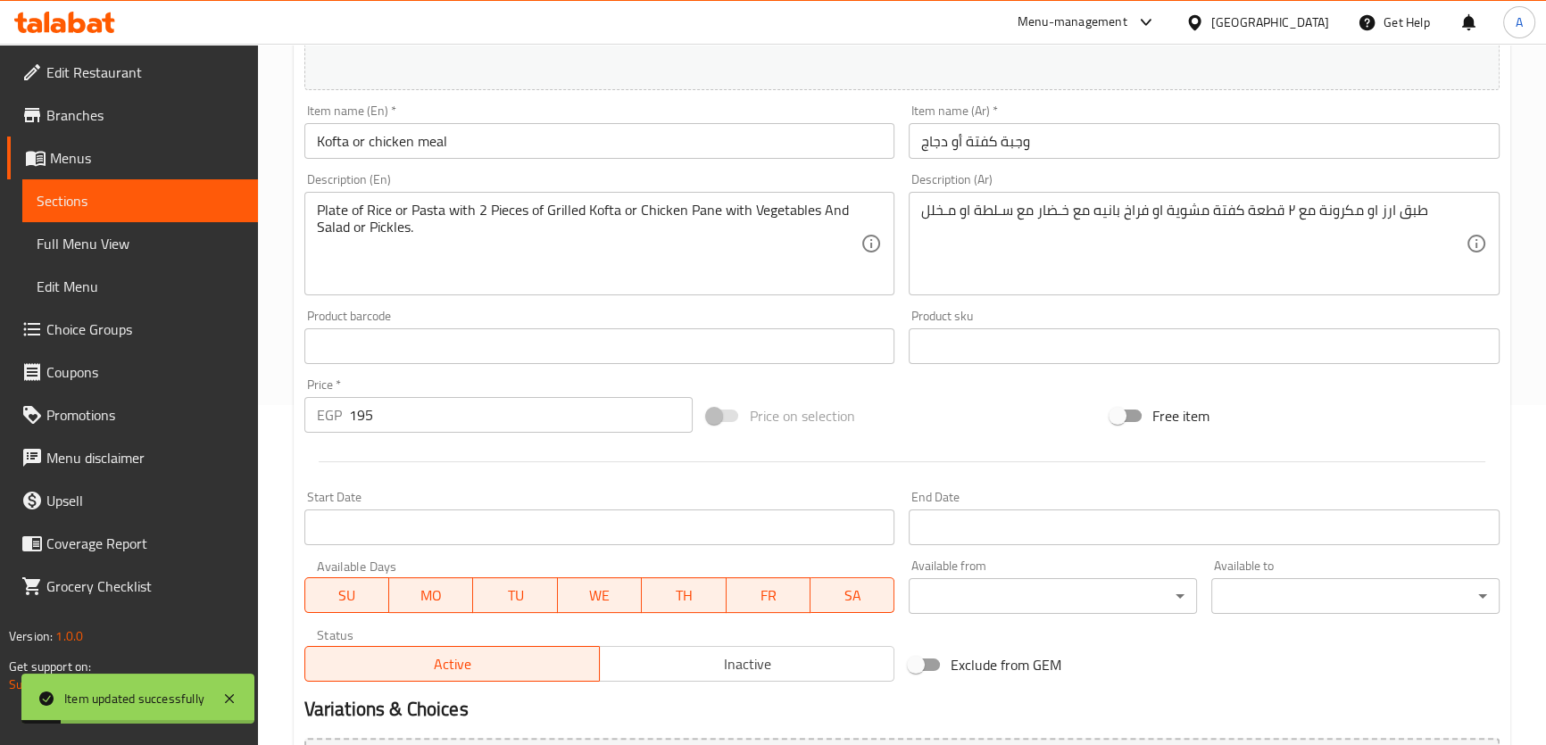
scroll to position [225, 0]
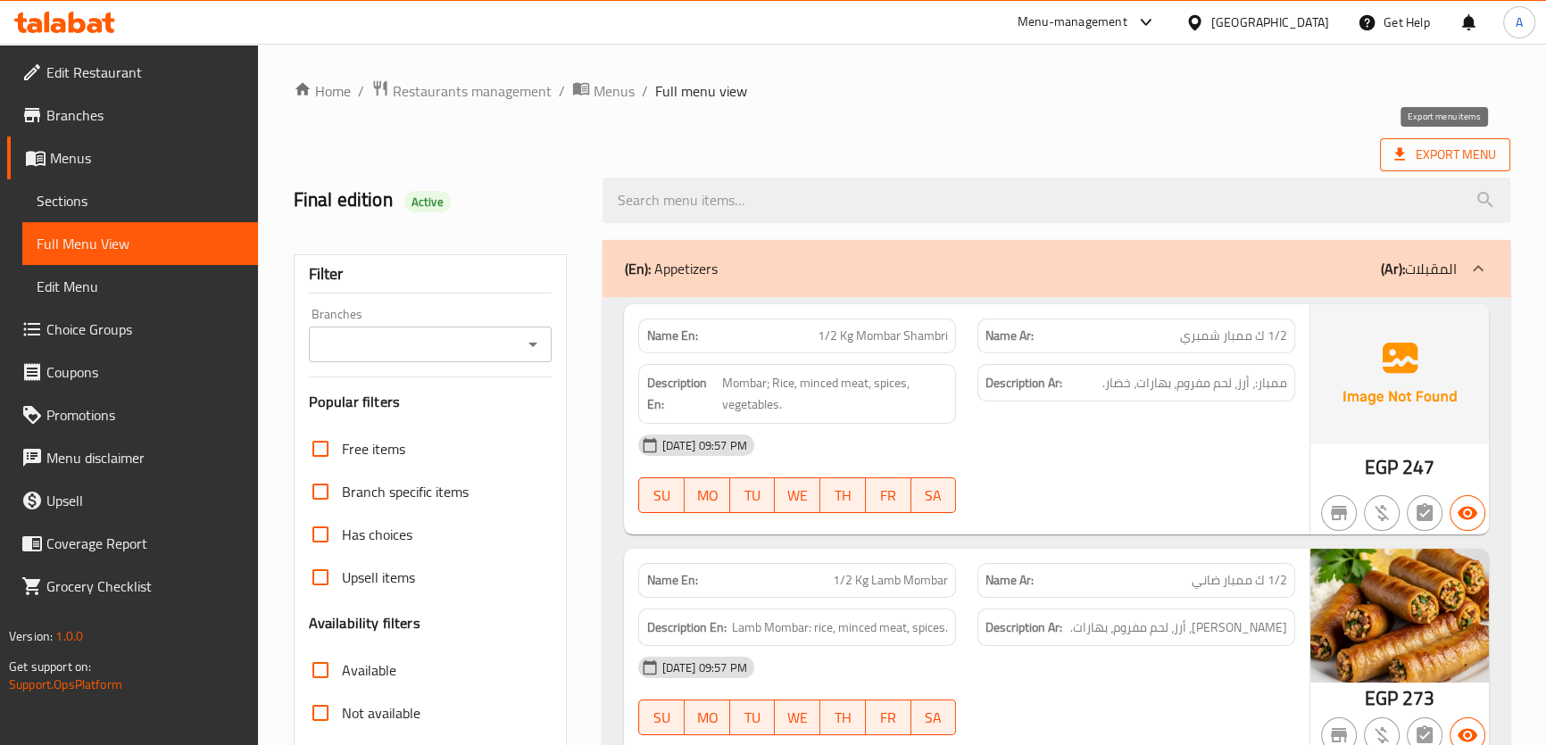
click at [1419, 158] on span "Export Menu" at bounding box center [1445, 155] width 102 height 22
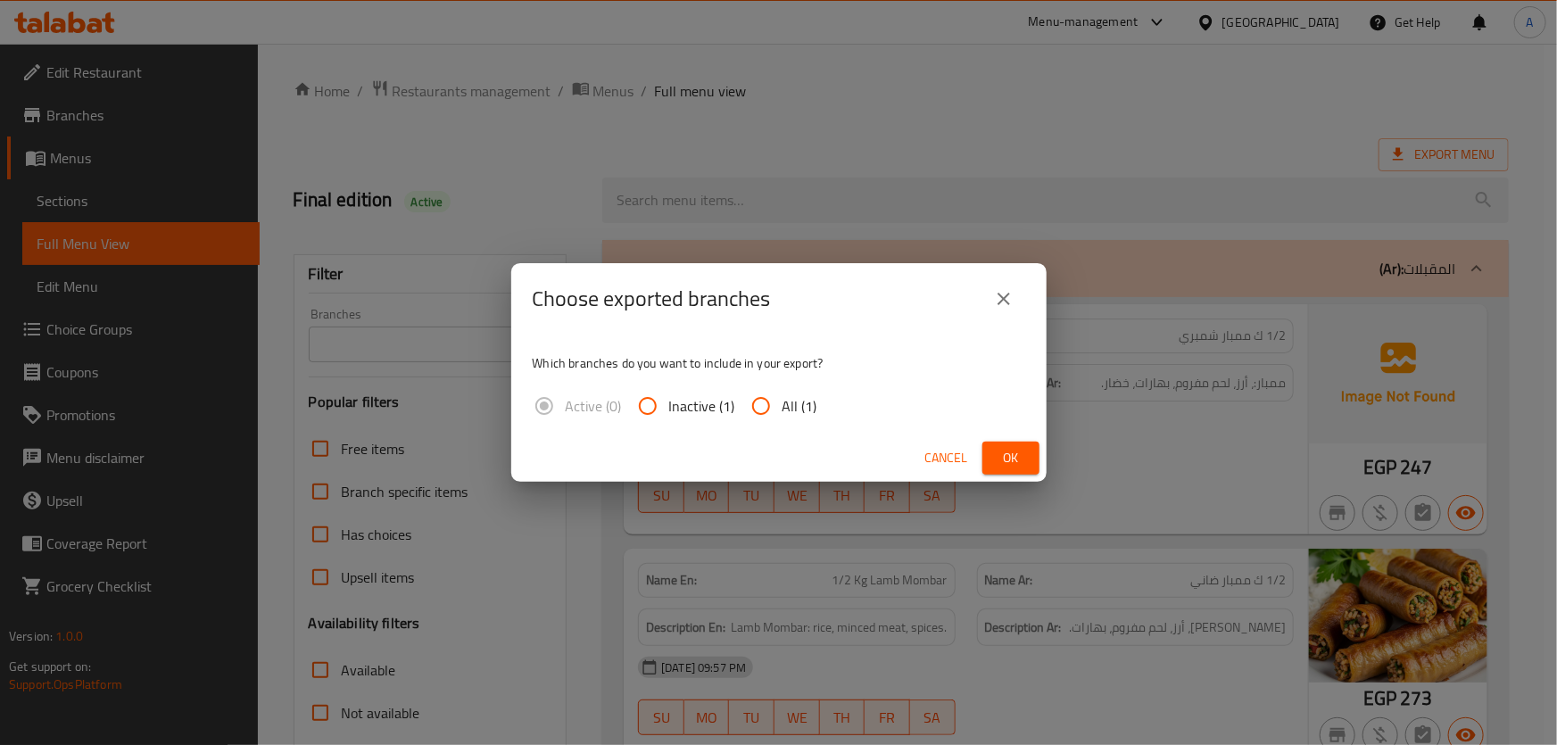
click at [801, 400] on span "All (1)" at bounding box center [800, 405] width 35 height 21
click at [783, 400] on input "All (1)" at bounding box center [761, 406] width 43 height 43
radio input "true"
click at [1002, 442] on button "Ok" at bounding box center [1011, 458] width 57 height 33
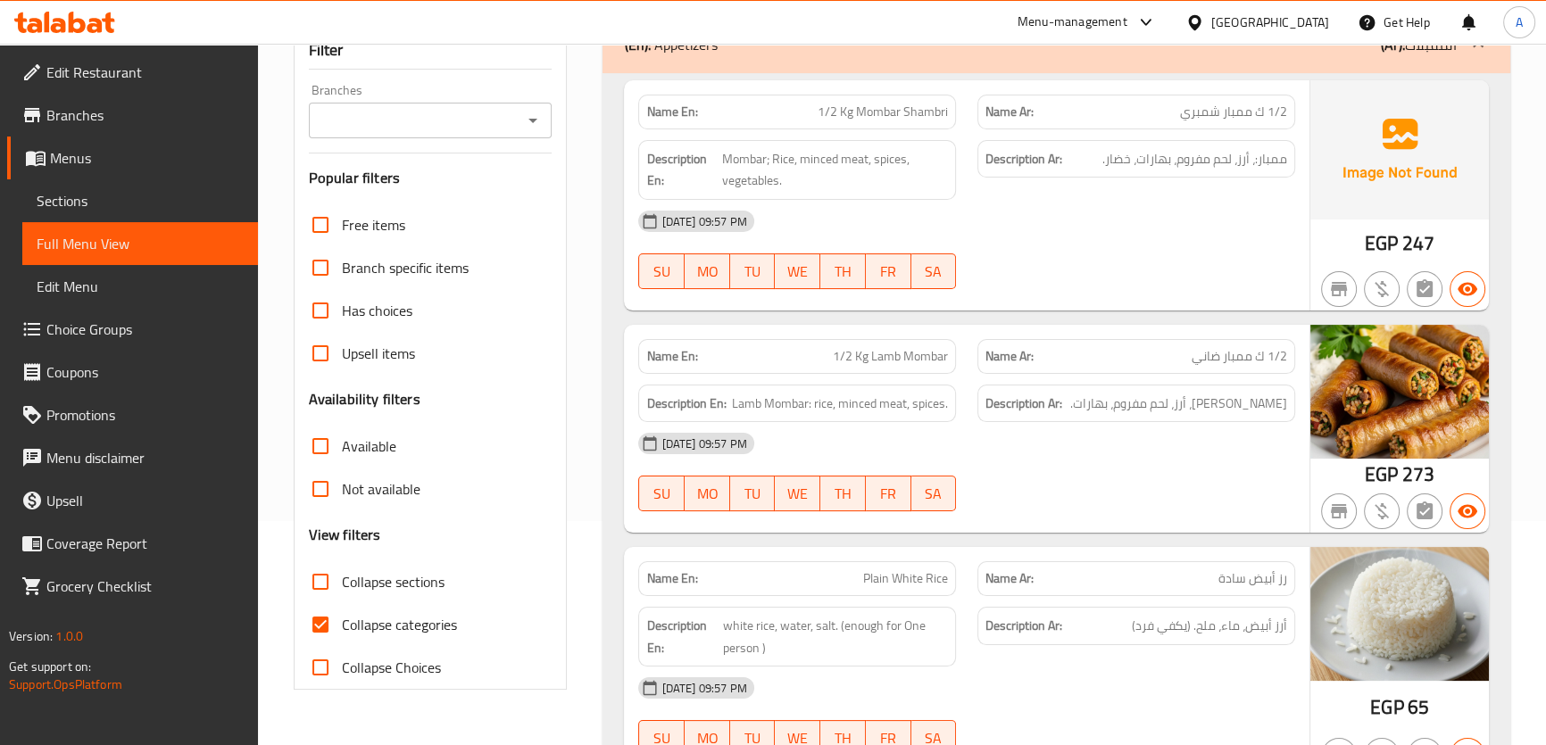
scroll to position [257, 0]
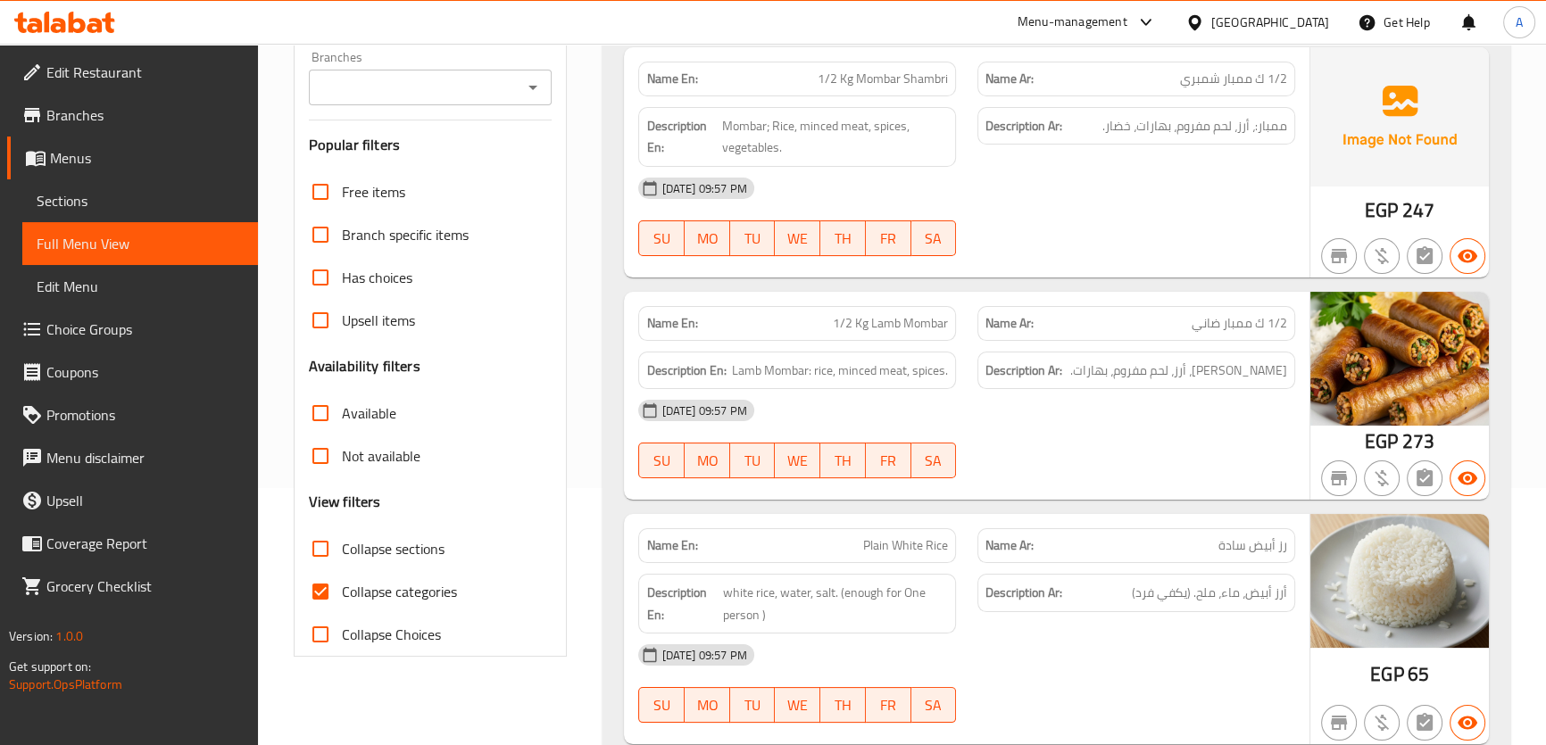
click at [423, 589] on span "Collapse categories" at bounding box center [399, 591] width 115 height 21
click at [342, 589] on input "Collapse categories" at bounding box center [320, 591] width 43 height 43
checkbox input "false"
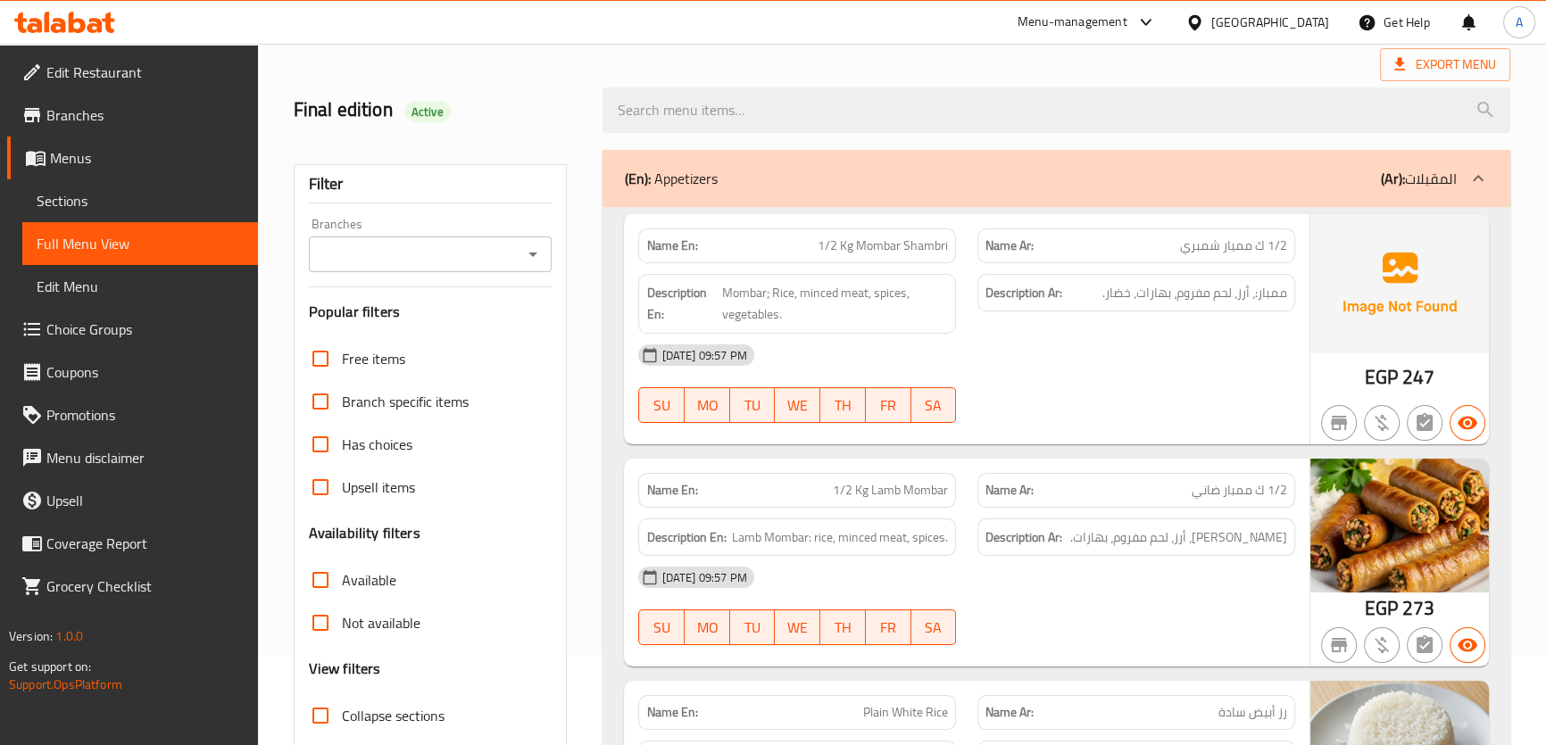
scroll to position [0, 0]
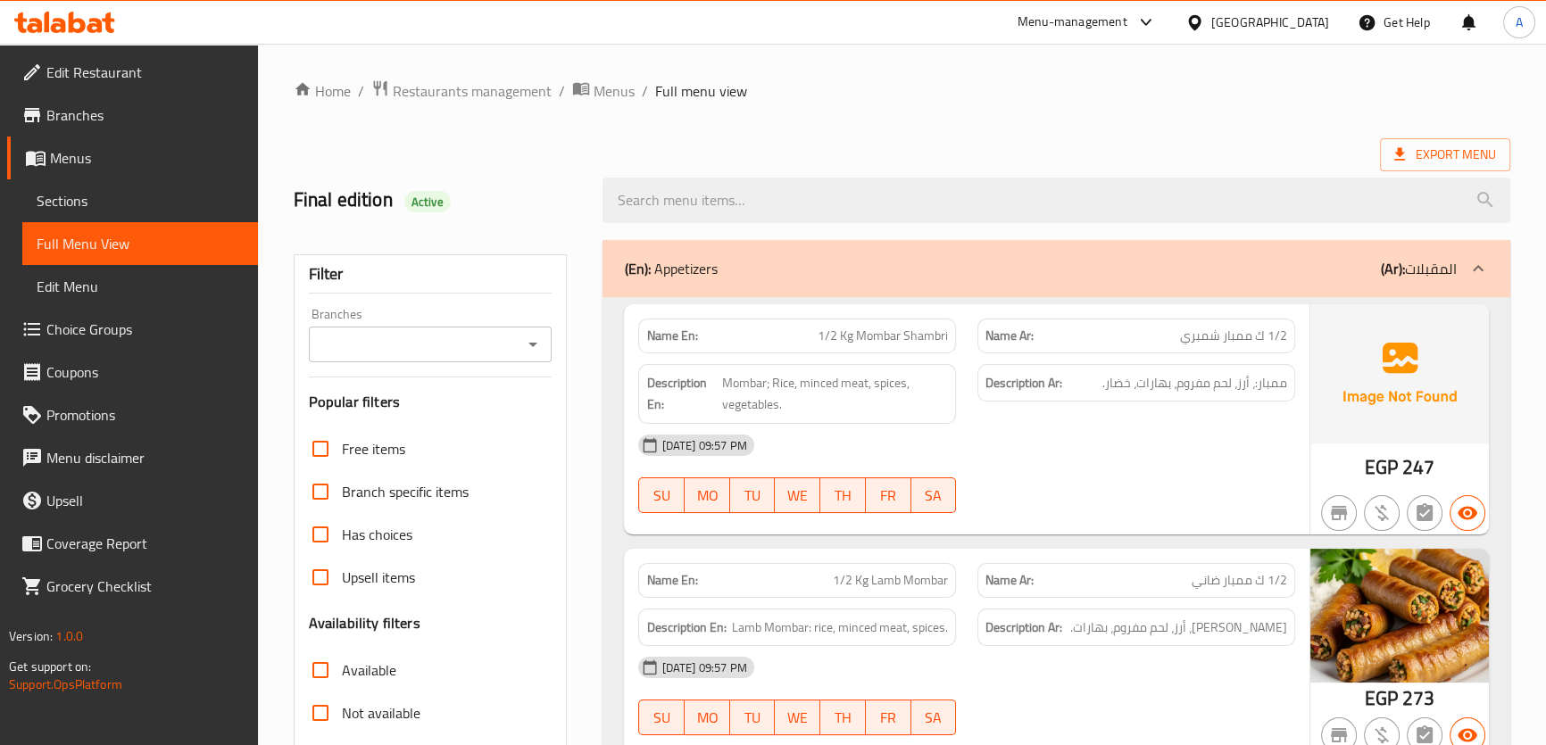
click at [1464, 142] on span "Export Menu" at bounding box center [1445, 154] width 130 height 33
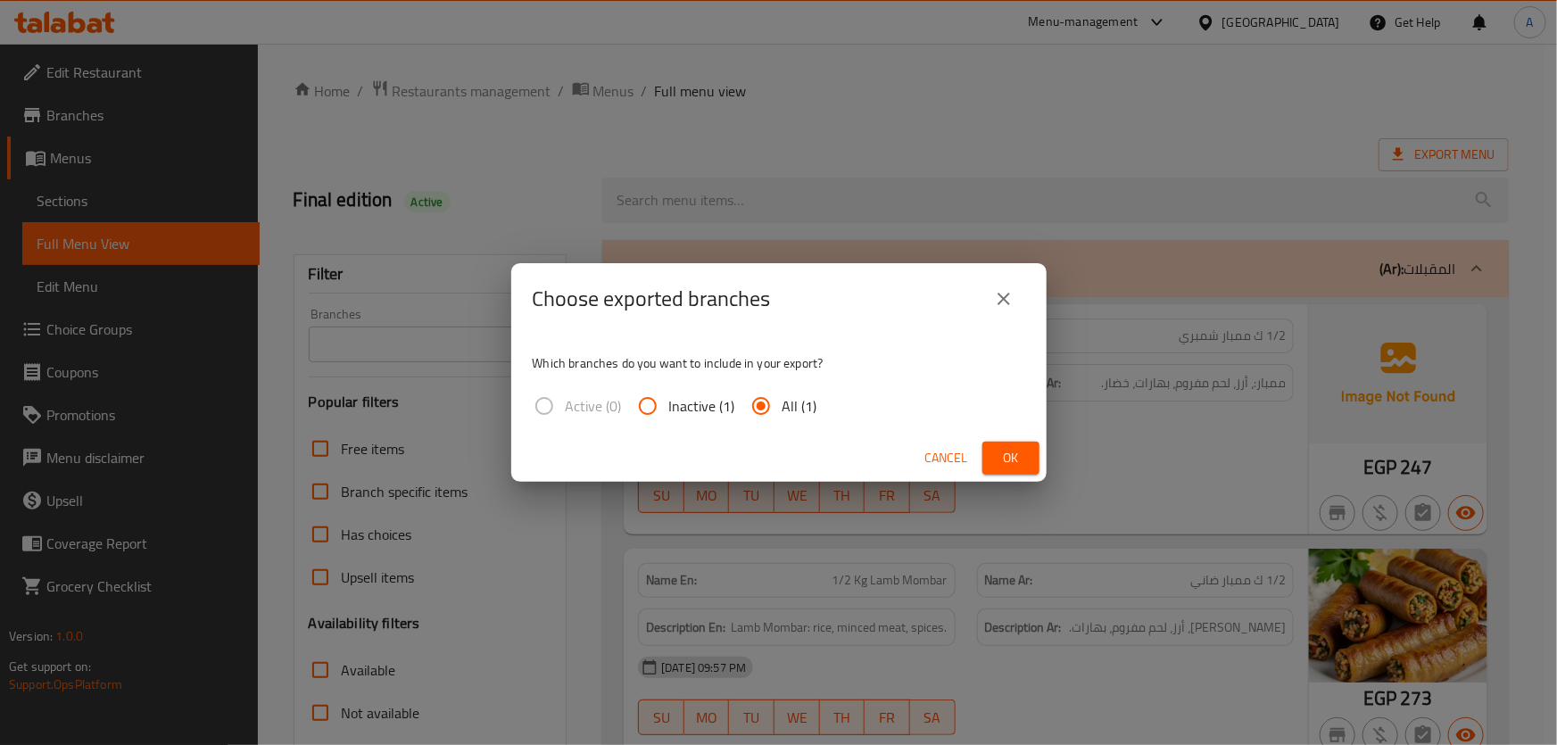
click at [1021, 453] on span "Ok" at bounding box center [1011, 458] width 29 height 22
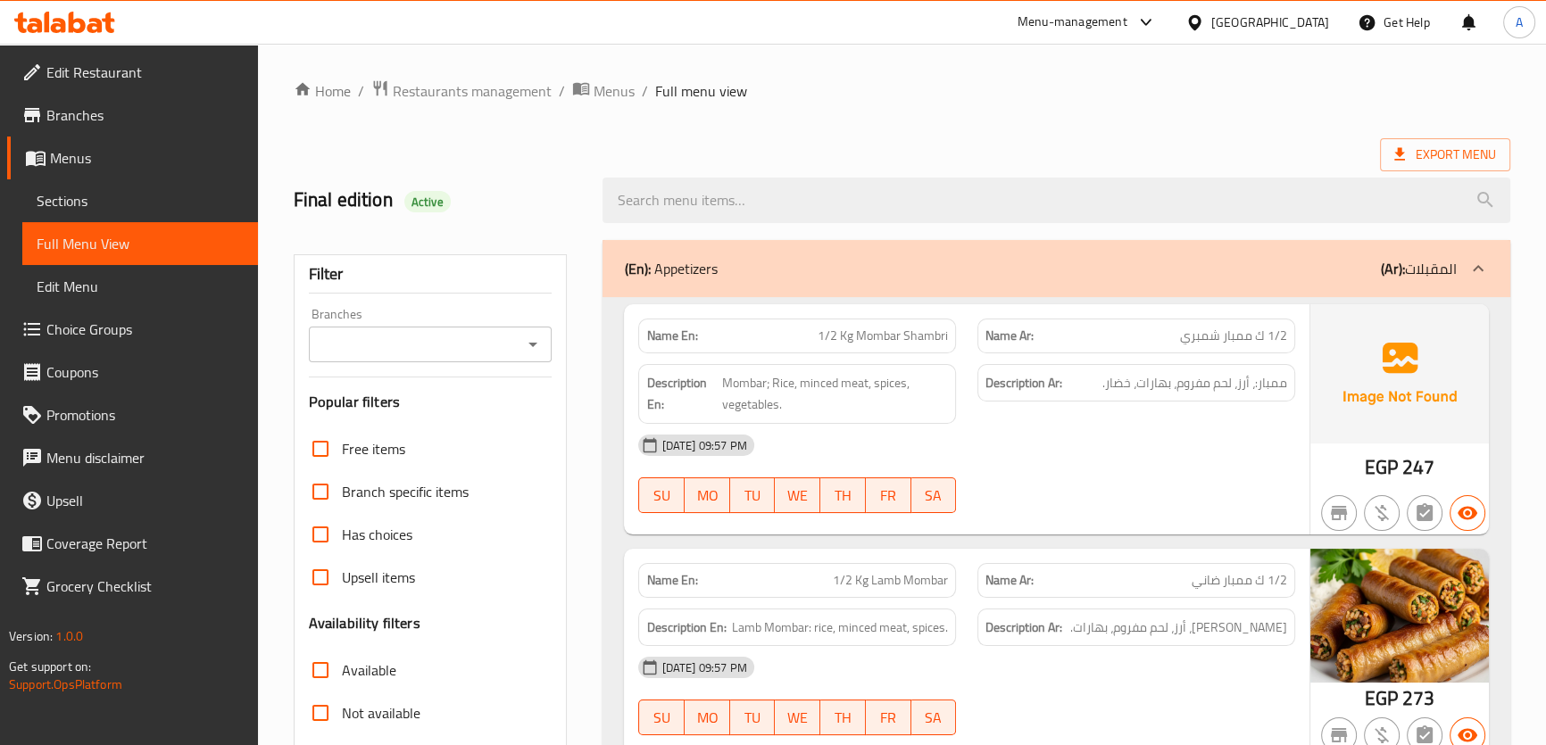
click at [107, 118] on span "Branches" at bounding box center [144, 114] width 197 height 21
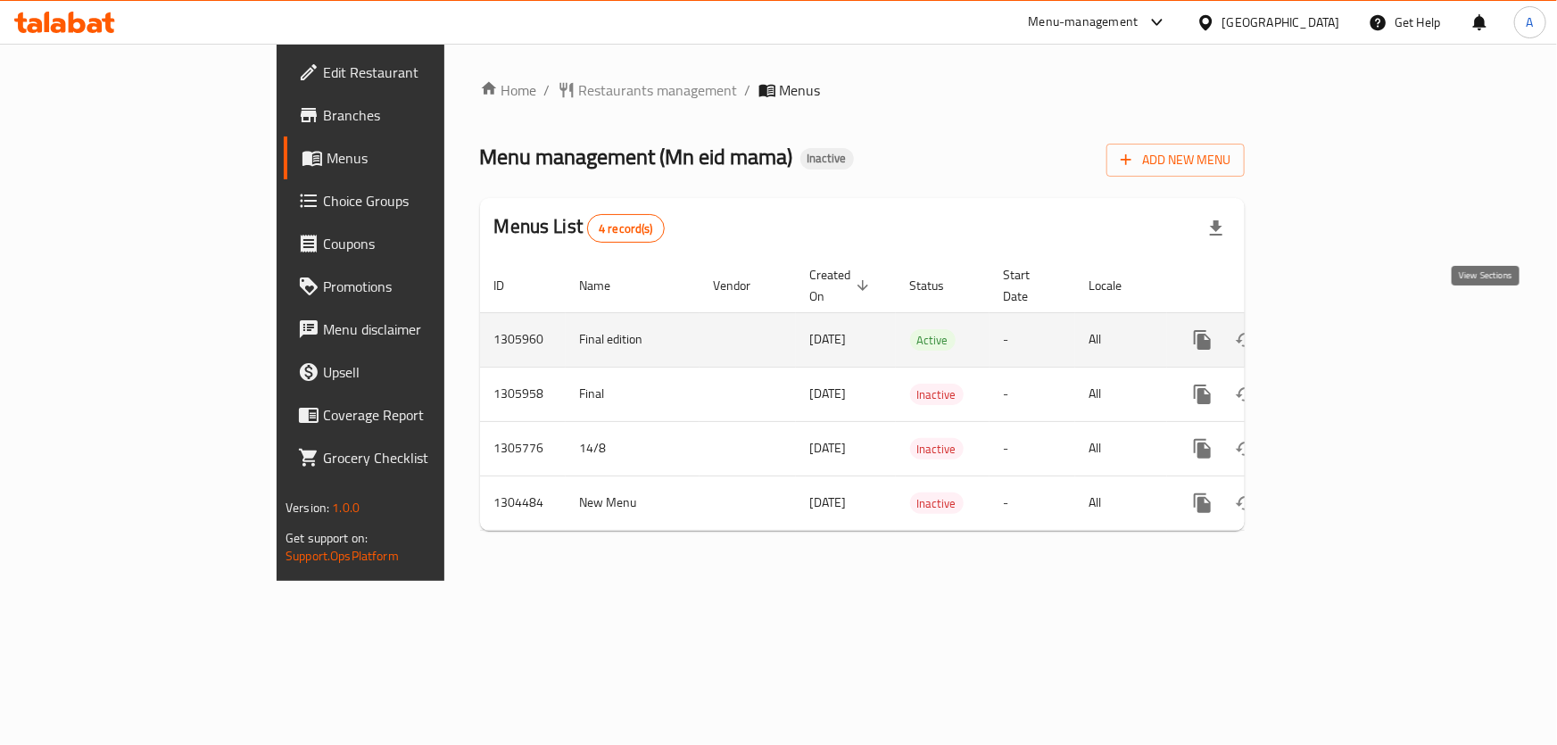
click at [1353, 322] on link "enhanced table" at bounding box center [1331, 340] width 43 height 43
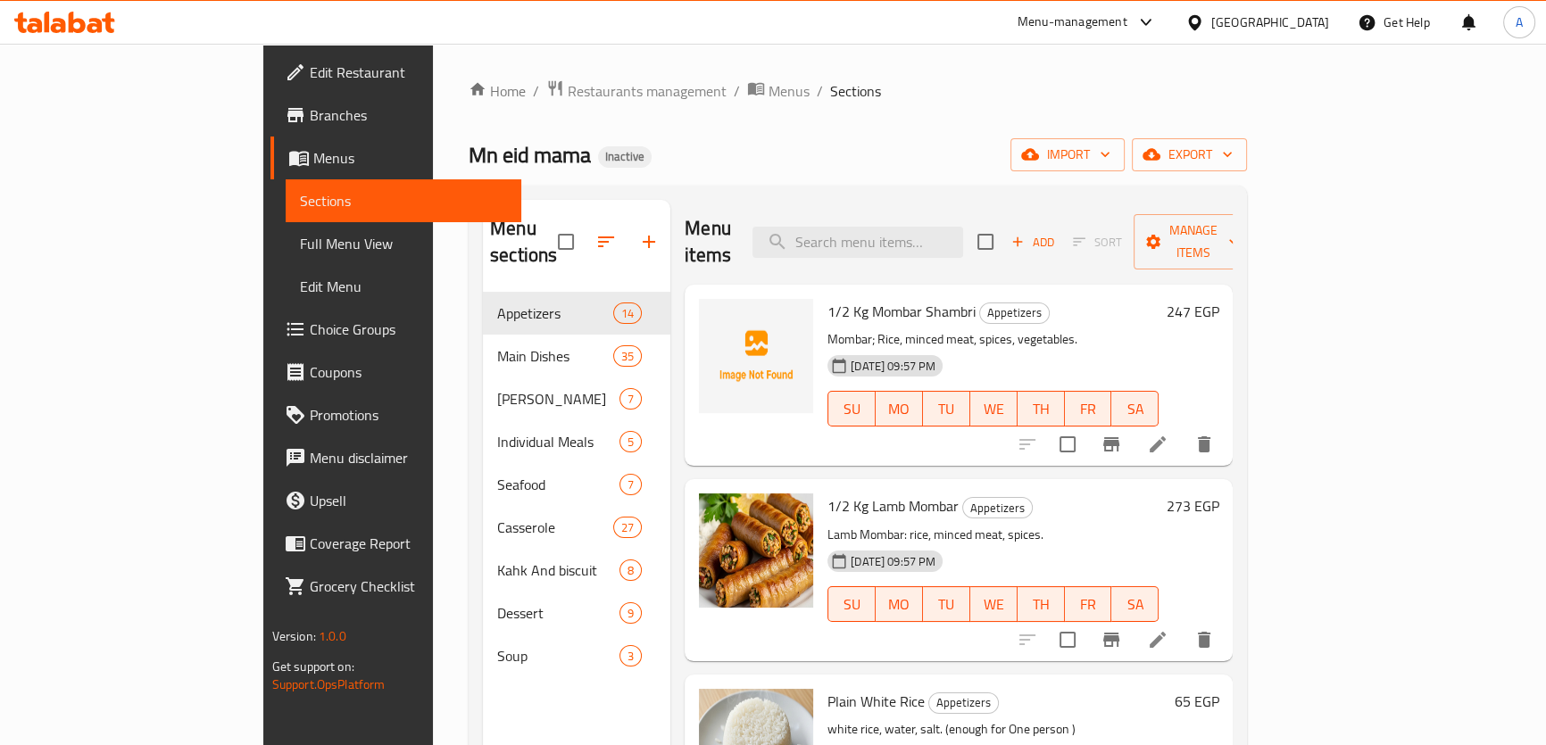
click at [937, 227] on input "search" at bounding box center [857, 242] width 211 height 31
paste input "Mixed Platter"
click at [961, 234] on input "Mixed Platter" at bounding box center [857, 242] width 211 height 31
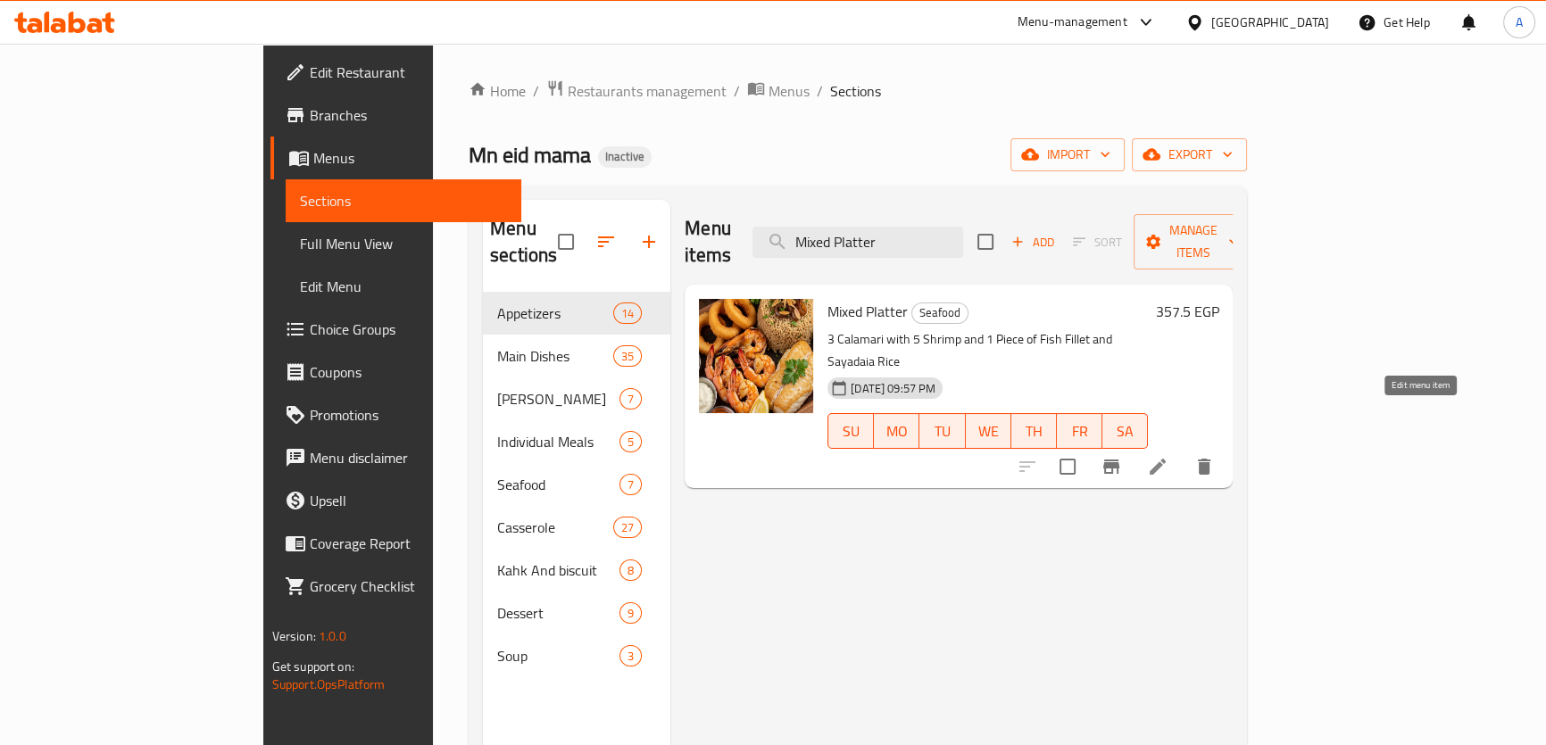
type input "Mixed Platter"
click at [1166, 459] on icon at bounding box center [1157, 467] width 16 height 16
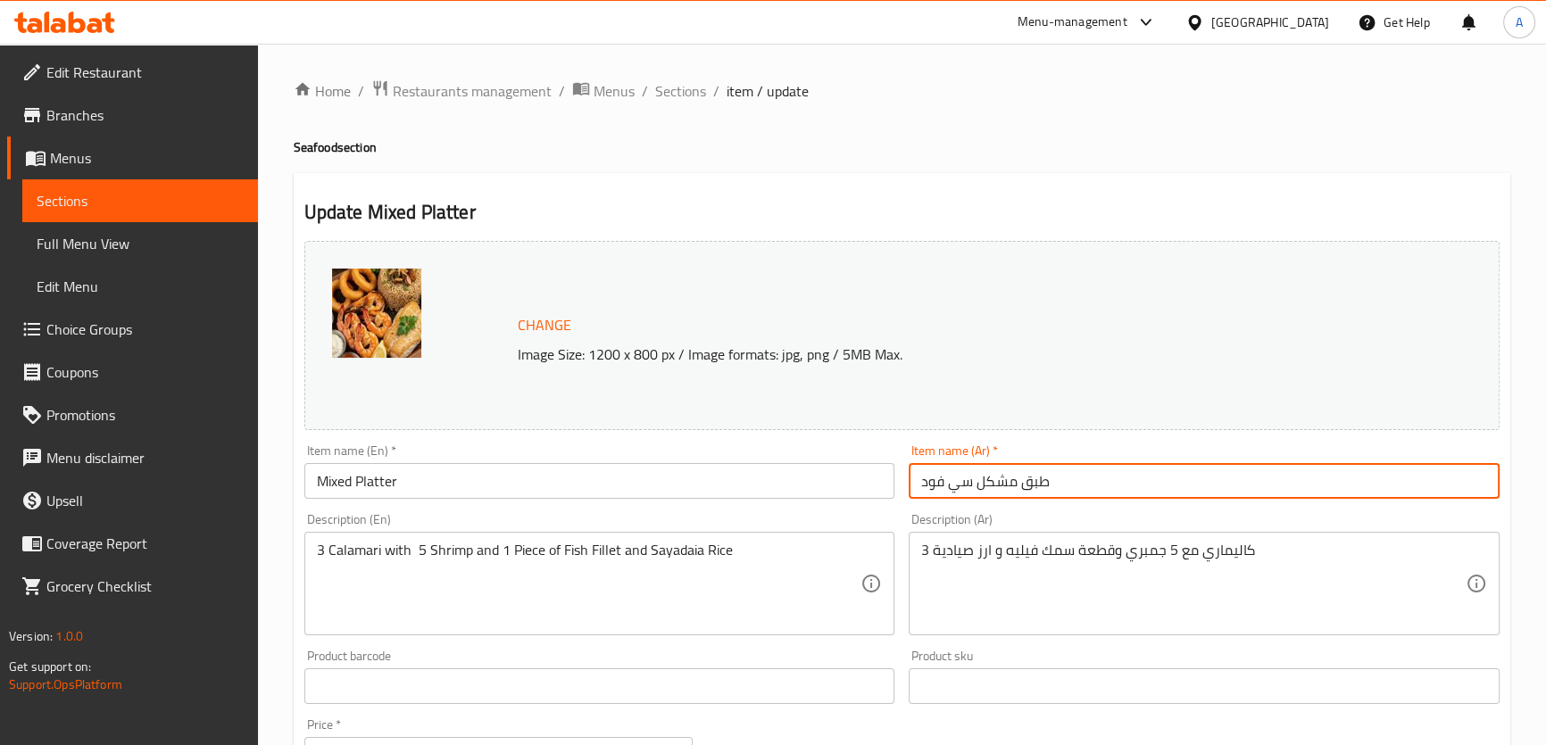
drag, startPoint x: 974, startPoint y: 485, endPoint x: 850, endPoint y: 455, distance: 127.5
click at [850, 455] on div "Change Image Size: 1200 x 800 px / Image formats: jpg, png / 5MB Max. Item name…" at bounding box center [901, 631] width 1209 height 795
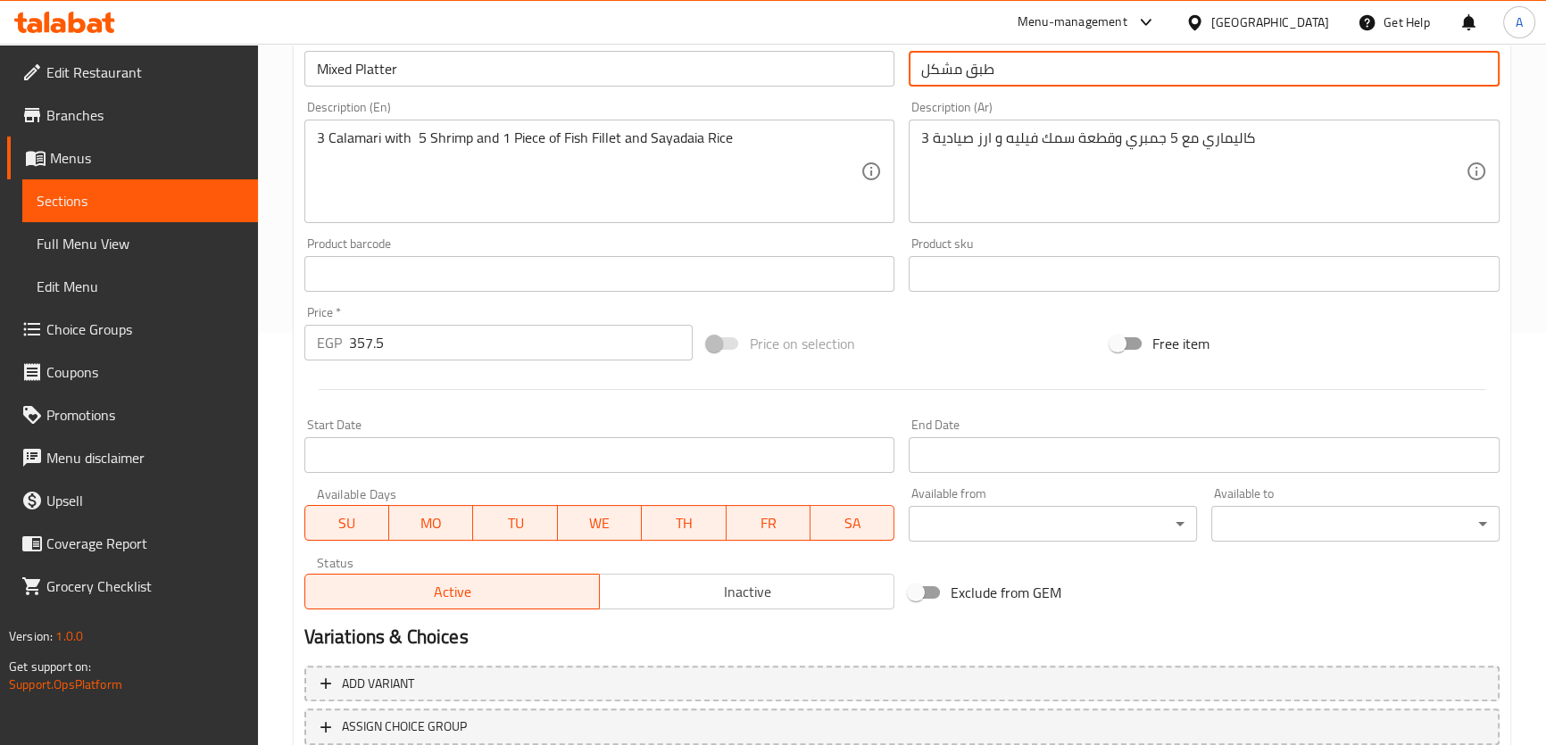
scroll to position [541, 0]
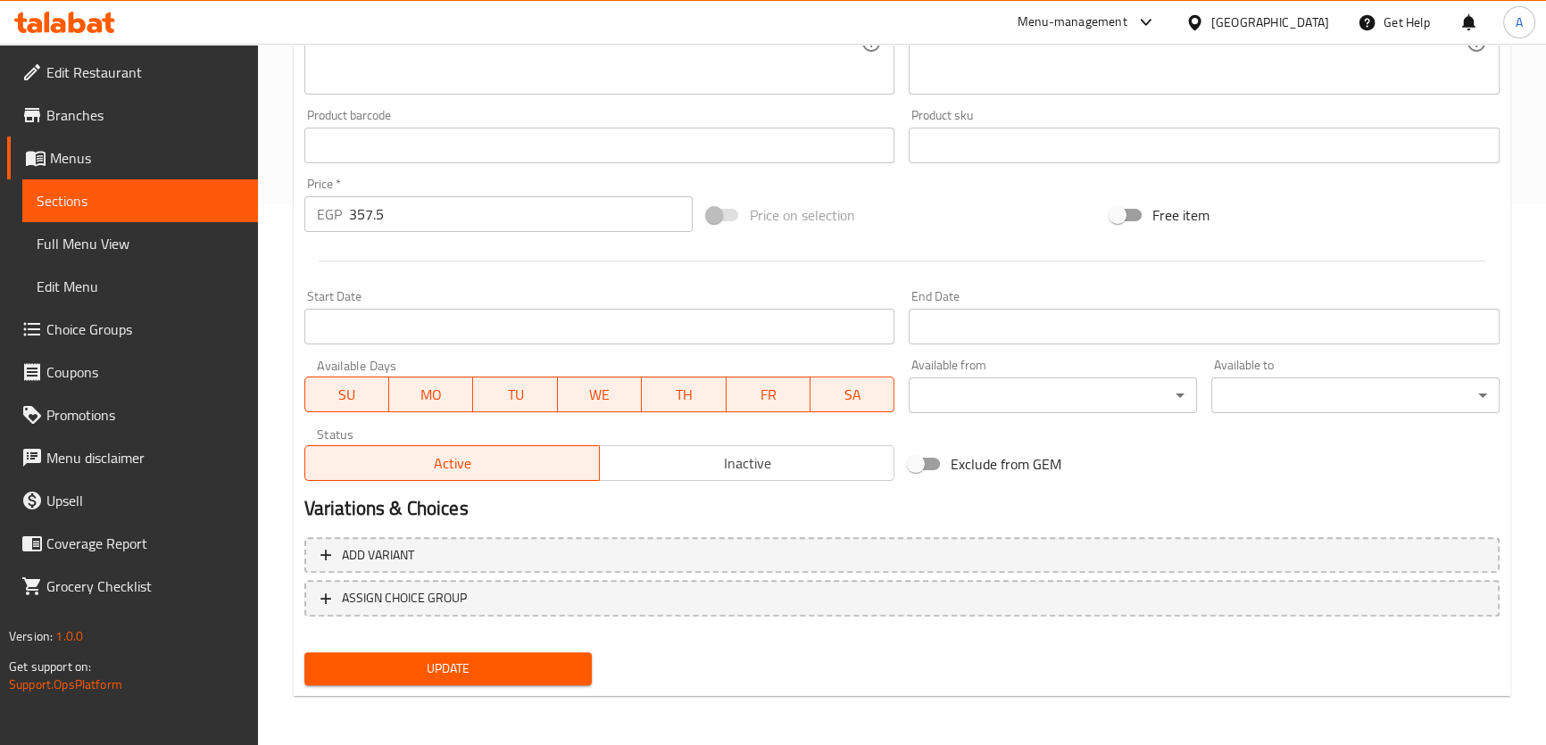
type input "طبق مشكل"
click at [432, 660] on span "Update" at bounding box center [449, 669] width 260 height 22
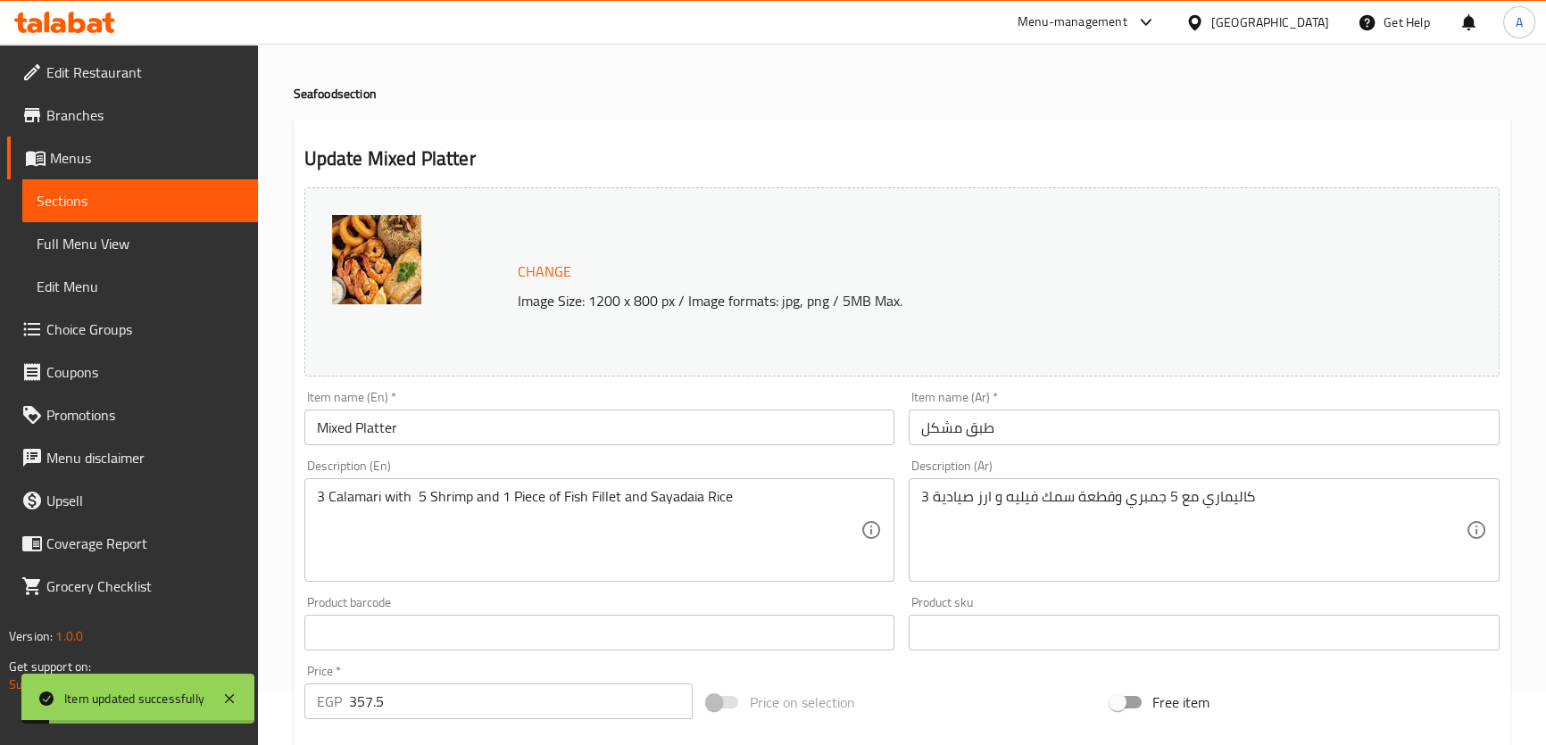
scroll to position [0, 0]
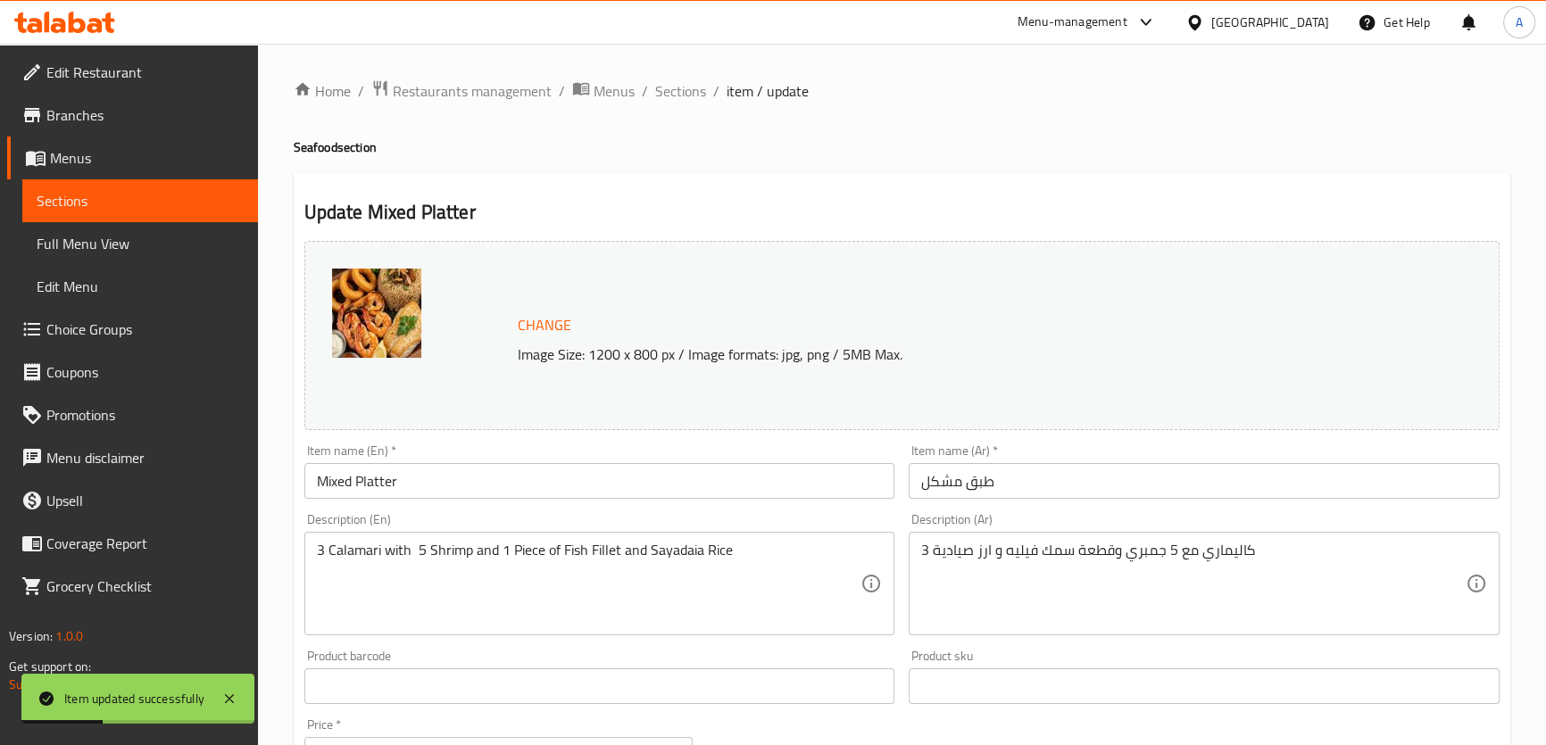
click at [85, 201] on span "Sections" at bounding box center [140, 200] width 207 height 21
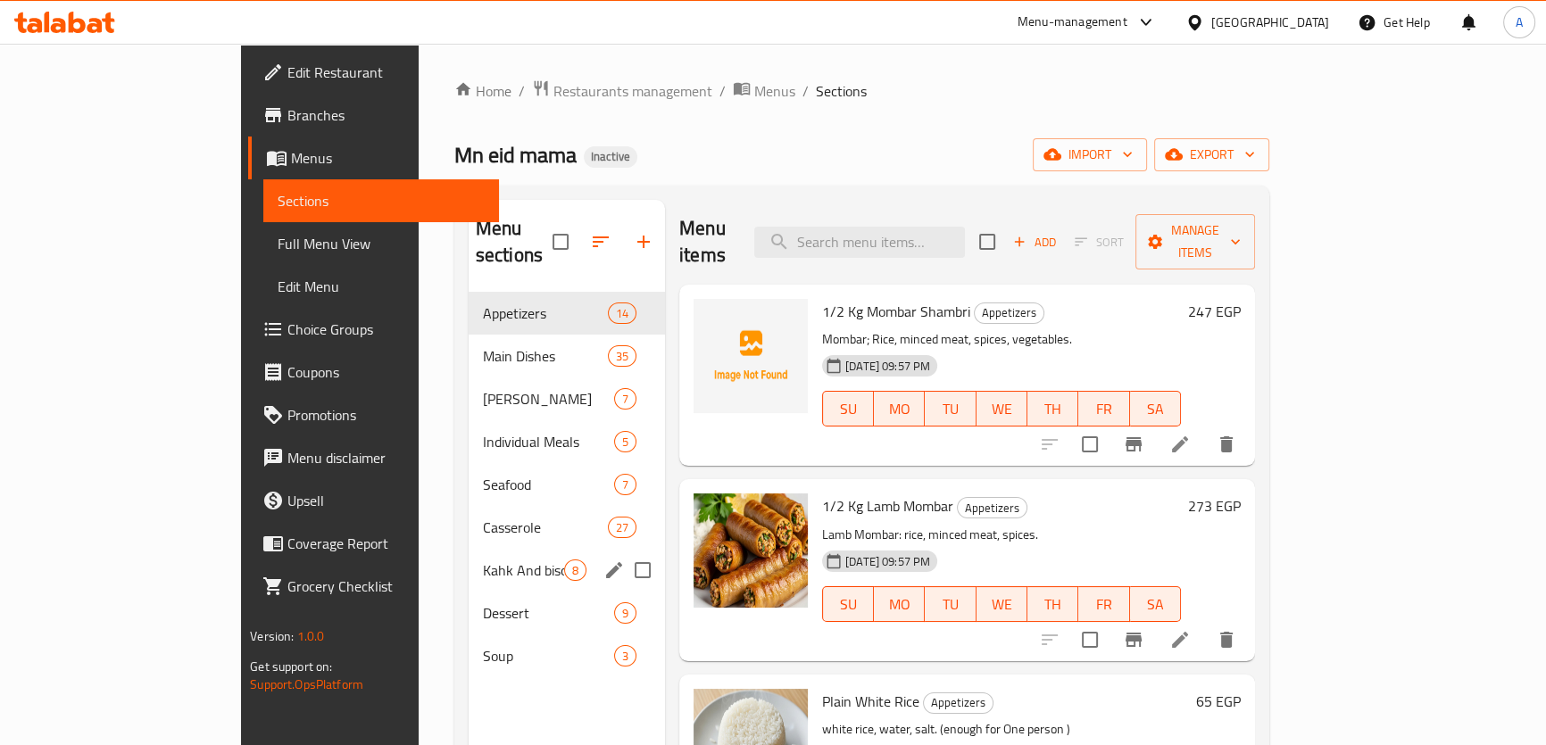
click at [624, 552] on input "Menu sections" at bounding box center [642, 570] width 37 height 37
checkbox input "true"
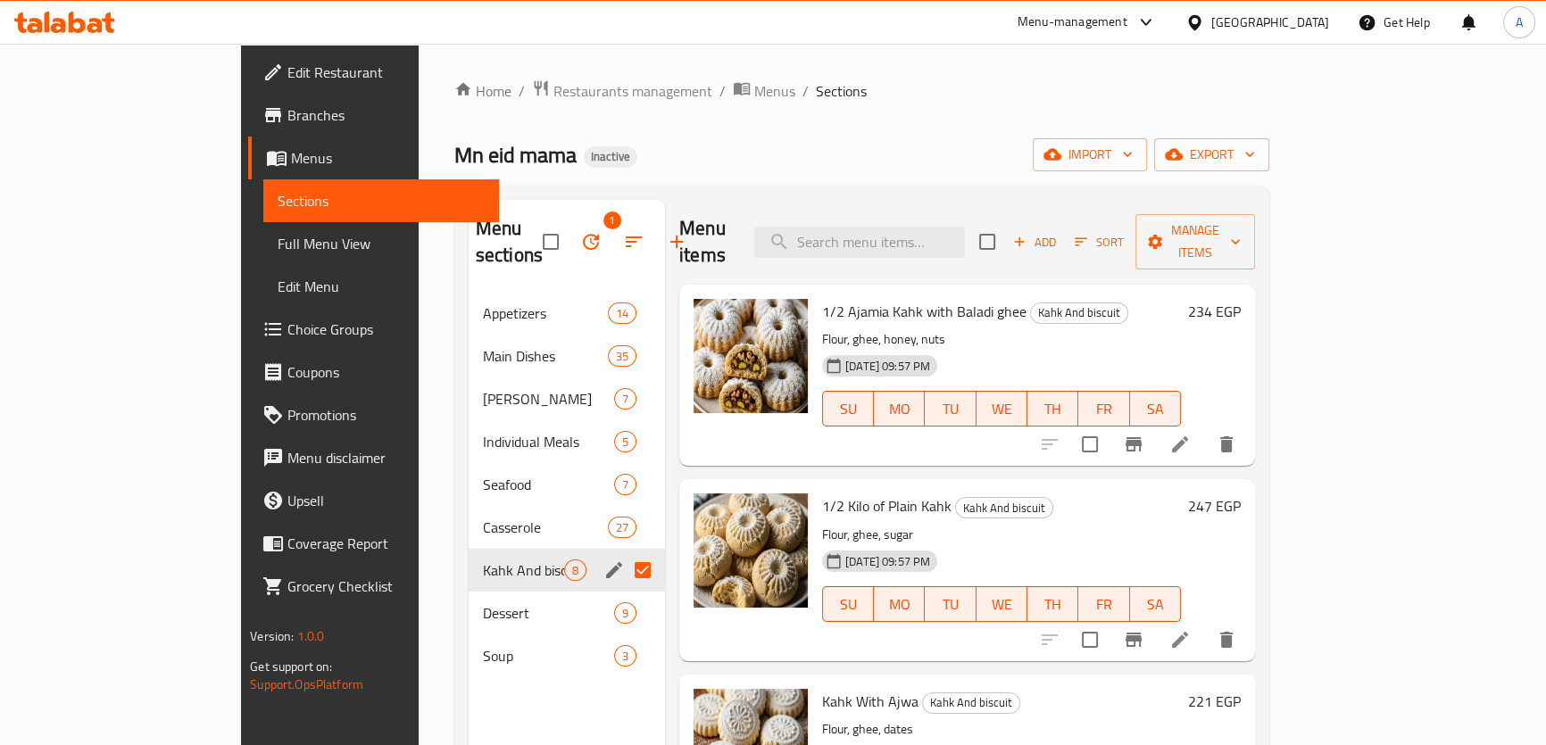
click at [603, 560] on icon "edit" at bounding box center [613, 570] width 21 height 21
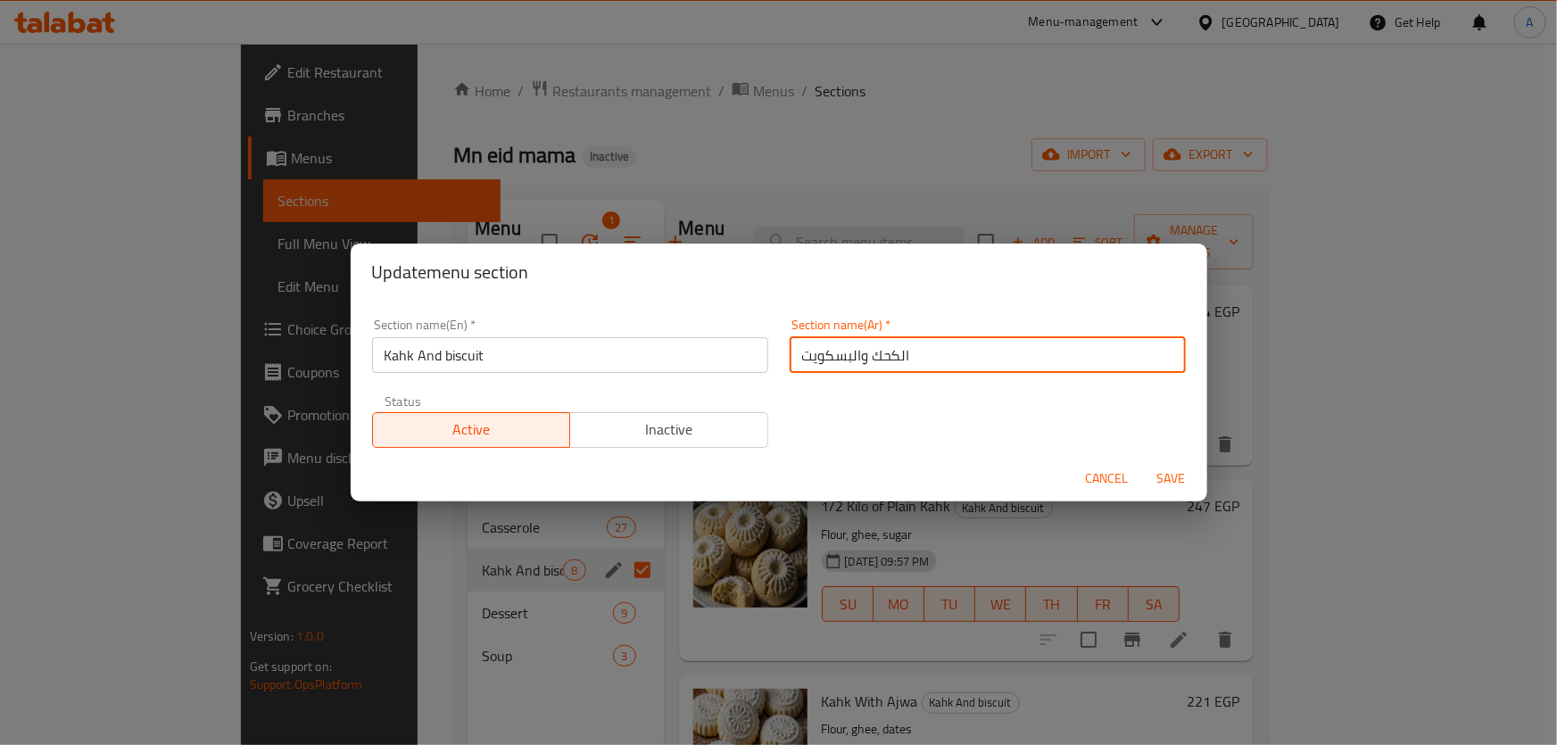
click at [873, 349] on input "الكحك والبسكويت" at bounding box center [988, 355] width 396 height 36
click at [1089, 481] on span "Cancel" at bounding box center [1107, 479] width 43 height 22
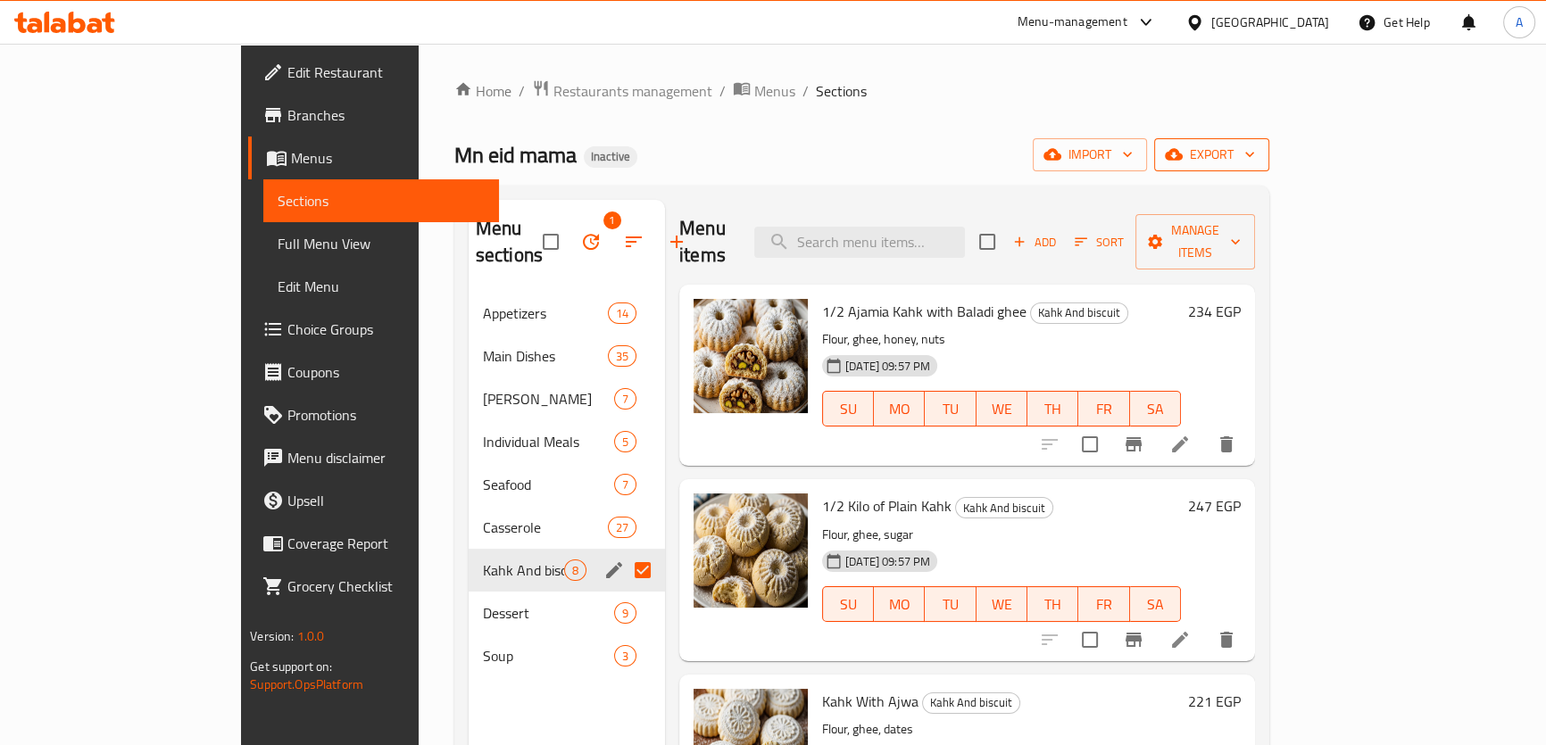
click at [1255, 162] on span "export" at bounding box center [1211, 155] width 87 height 22
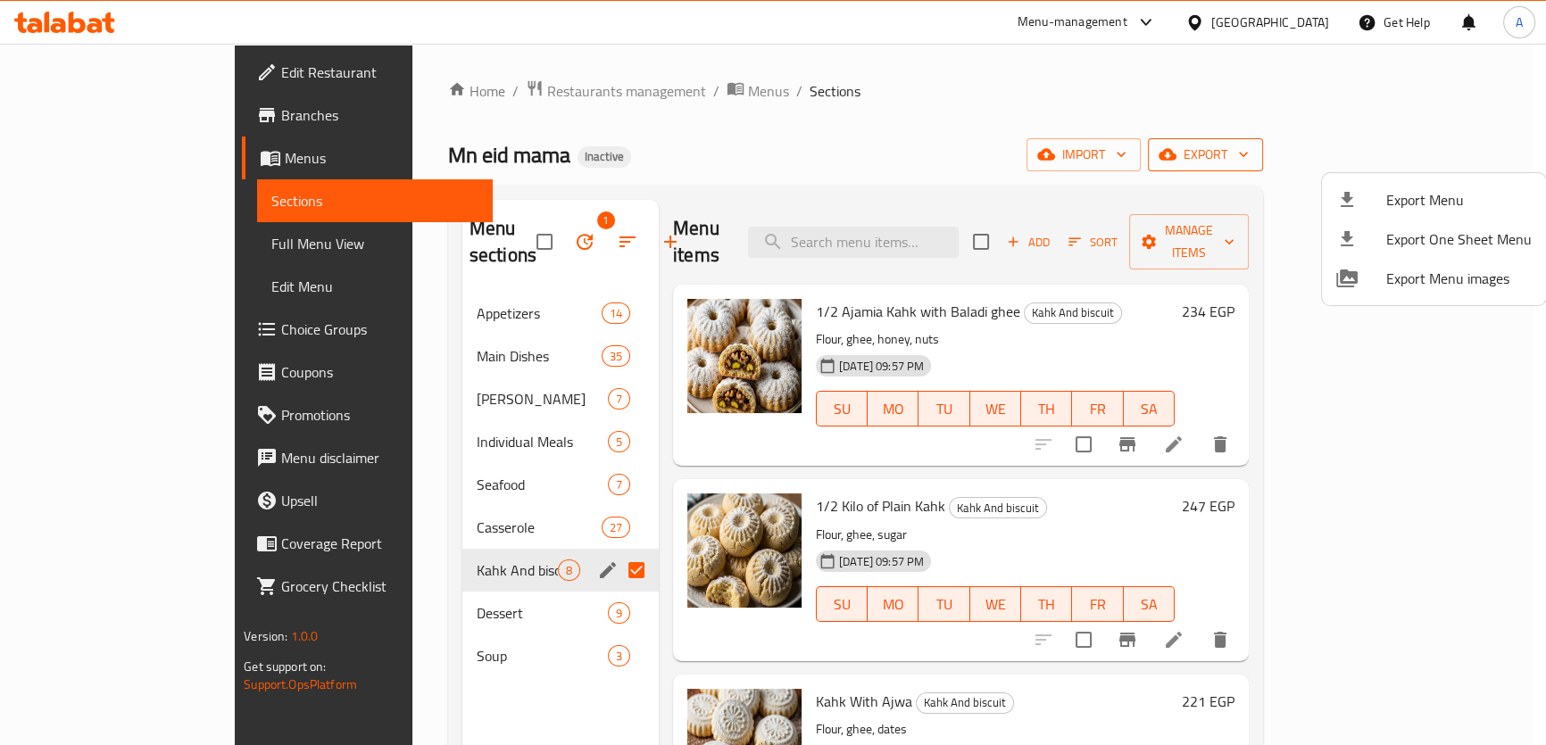
click at [1072, 147] on div at bounding box center [773, 372] width 1546 height 745
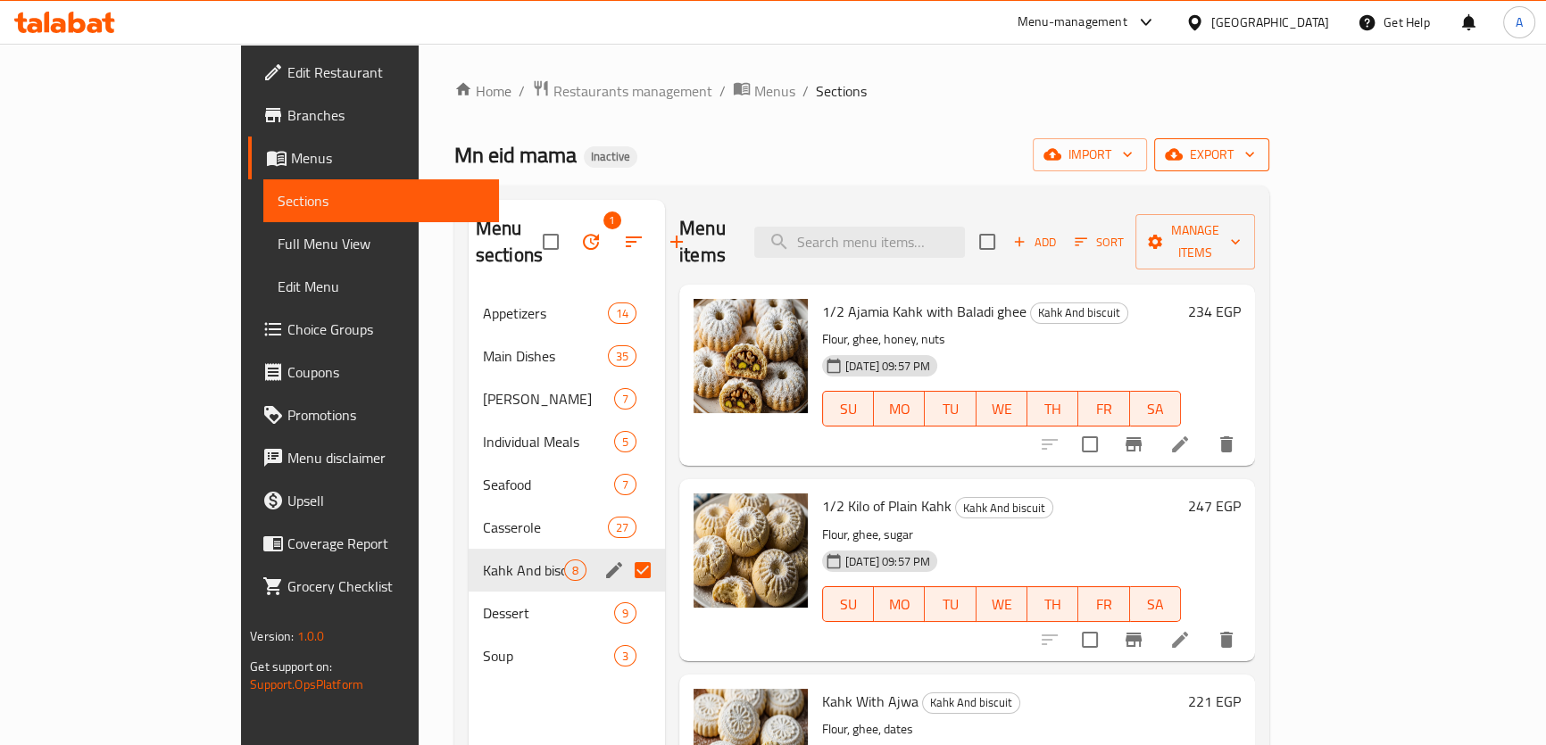
click at [1255, 156] on span "export" at bounding box center [1211, 155] width 87 height 22
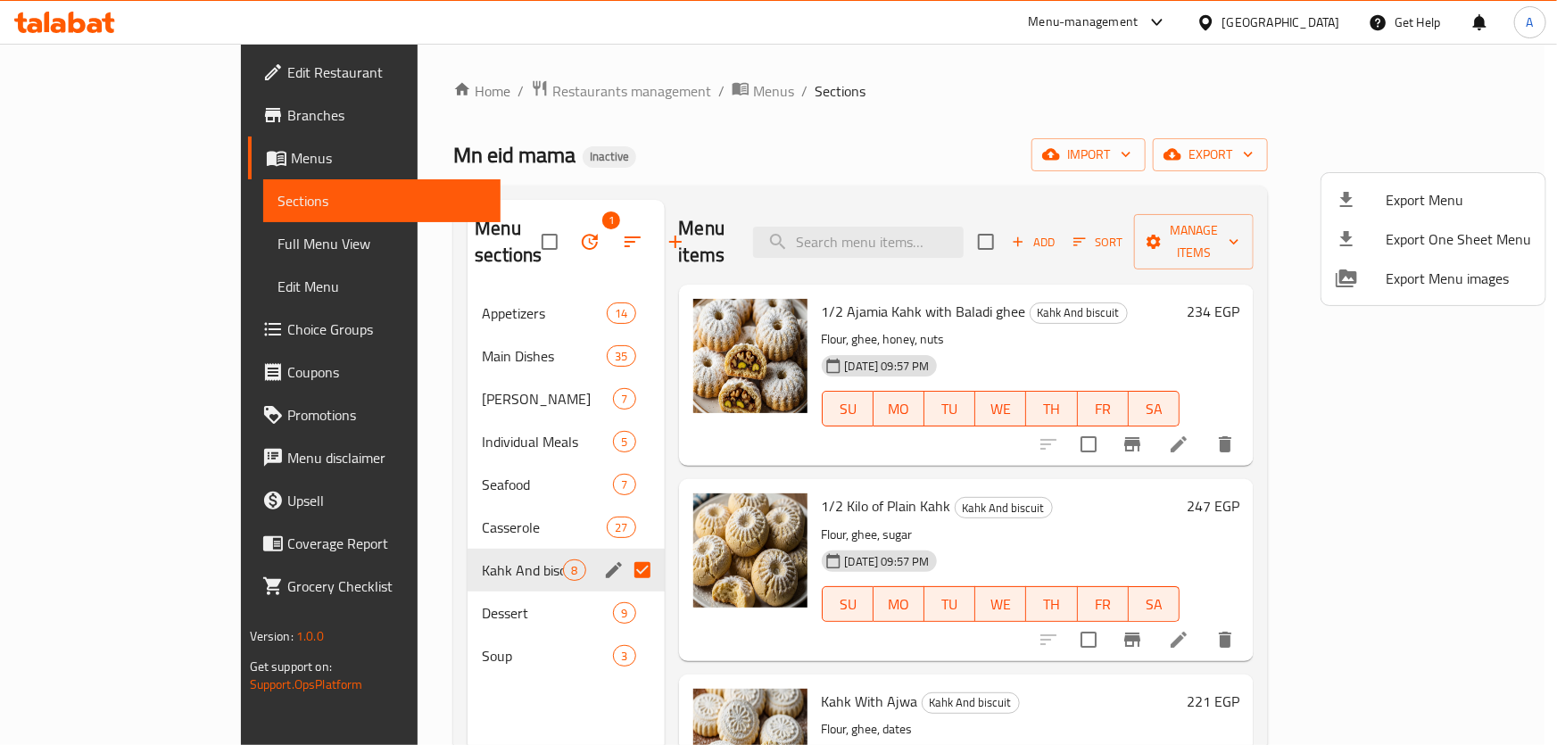
click at [1418, 195] on span "Export Menu" at bounding box center [1458, 199] width 145 height 21
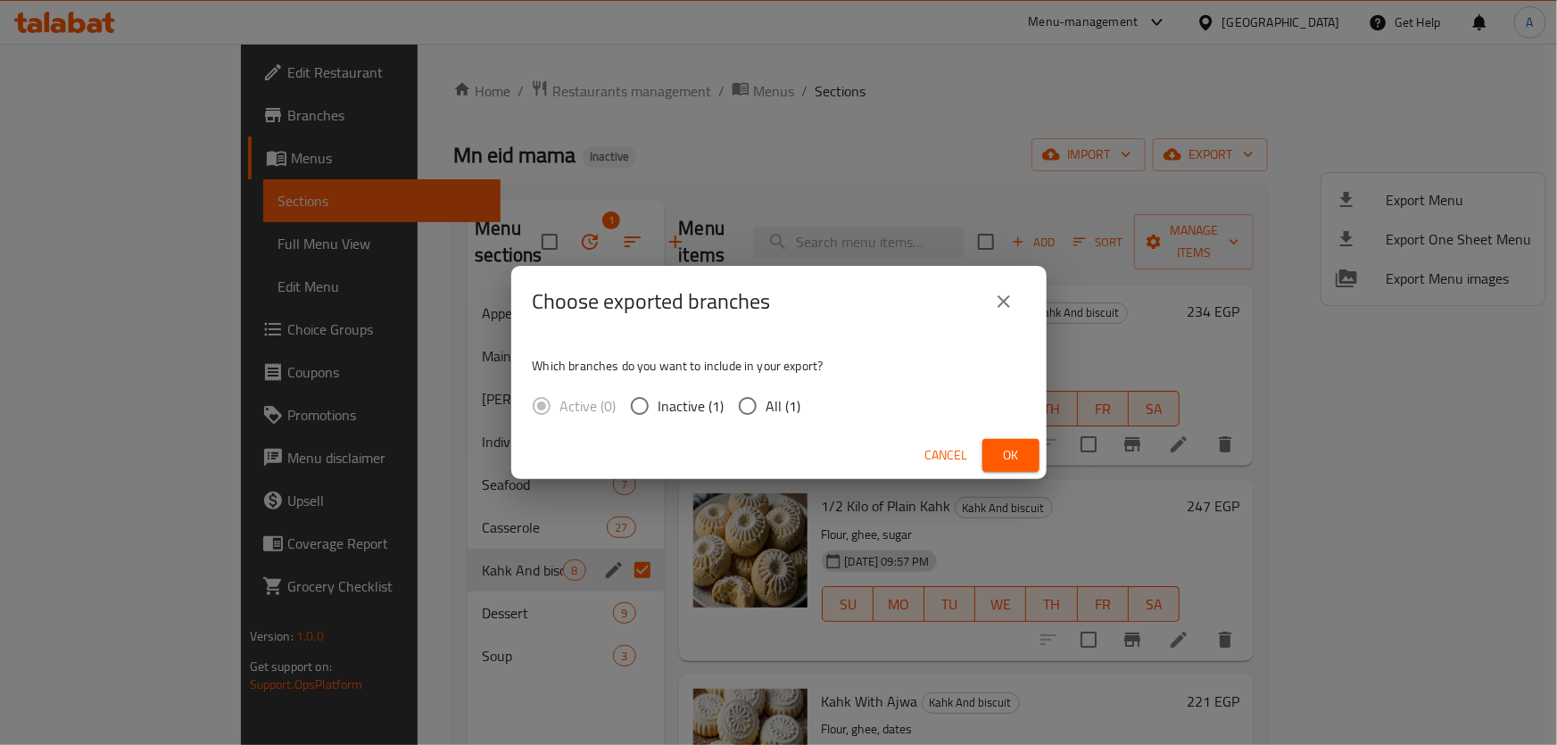
click at [782, 409] on span "All (1)" at bounding box center [784, 405] width 35 height 21
click at [767, 409] on input "All (1)" at bounding box center [747, 405] width 37 height 37
radio input "true"
click at [999, 445] on span "Ok" at bounding box center [1011, 455] width 29 height 22
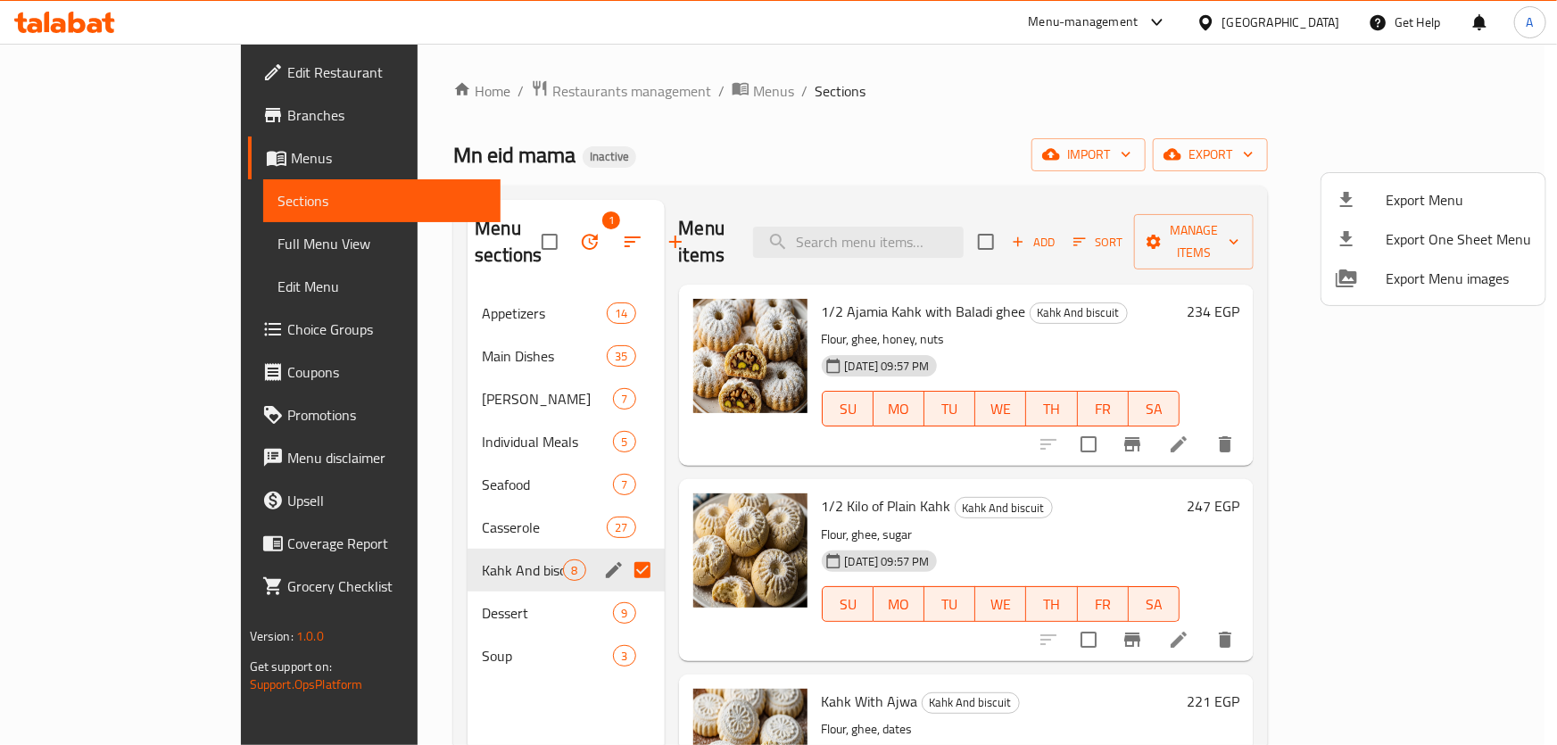
click at [152, 252] on div at bounding box center [778, 372] width 1557 height 745
click at [278, 252] on span "Full Menu View" at bounding box center [382, 243] width 209 height 21
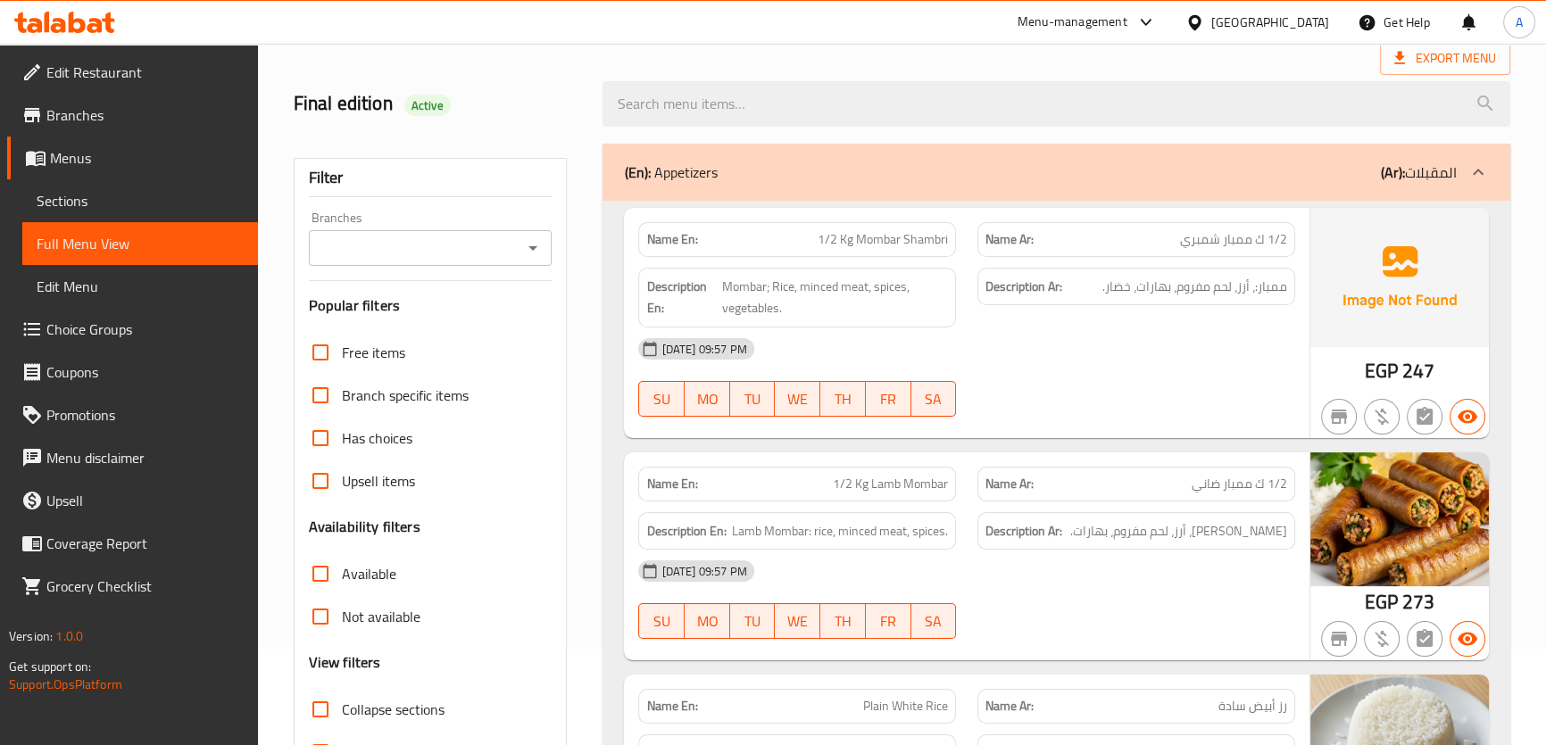
scroll to position [257, 0]
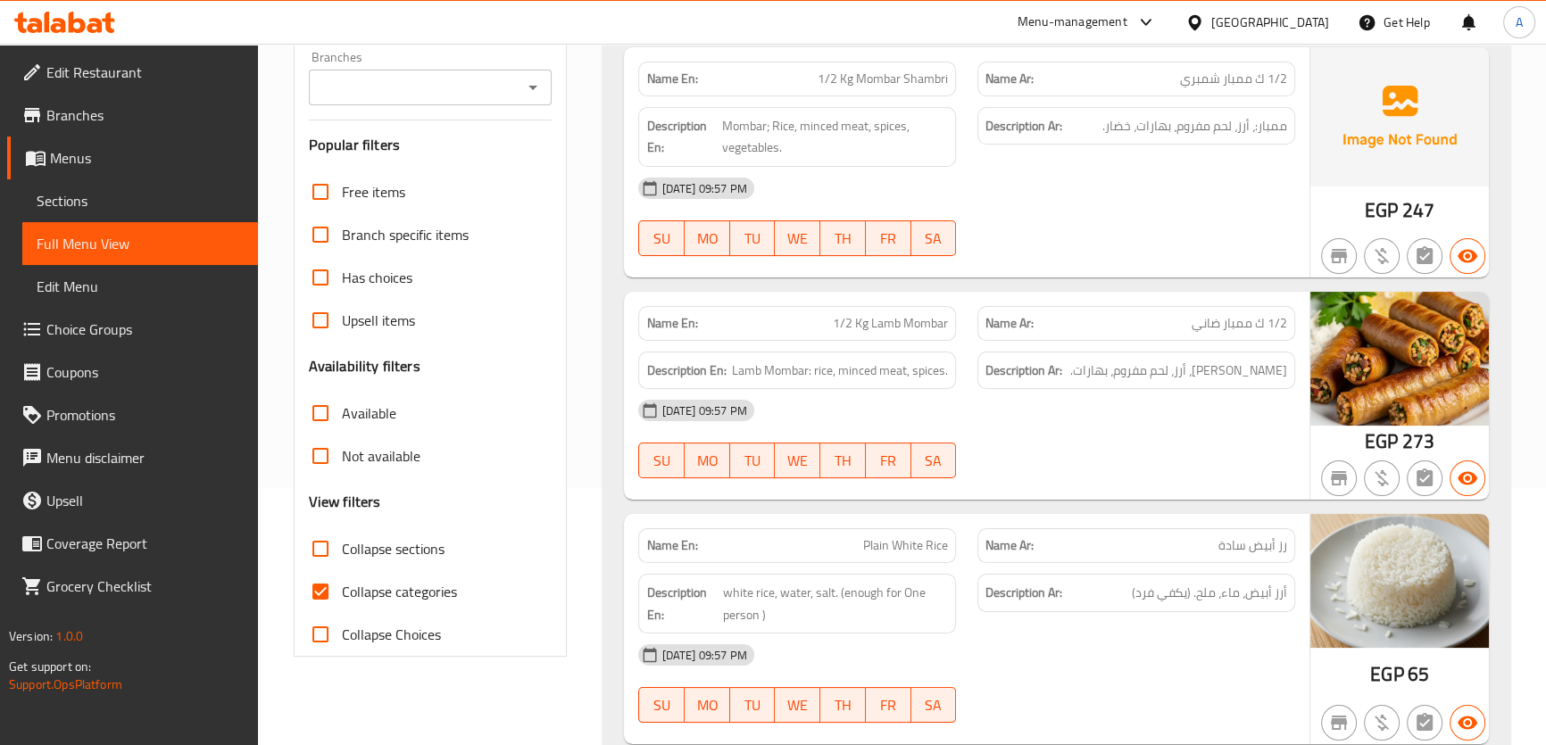
click at [414, 586] on span "Collapse categories" at bounding box center [399, 591] width 115 height 21
click at [342, 586] on input "Collapse categories" at bounding box center [320, 591] width 43 height 43
checkbox input "false"
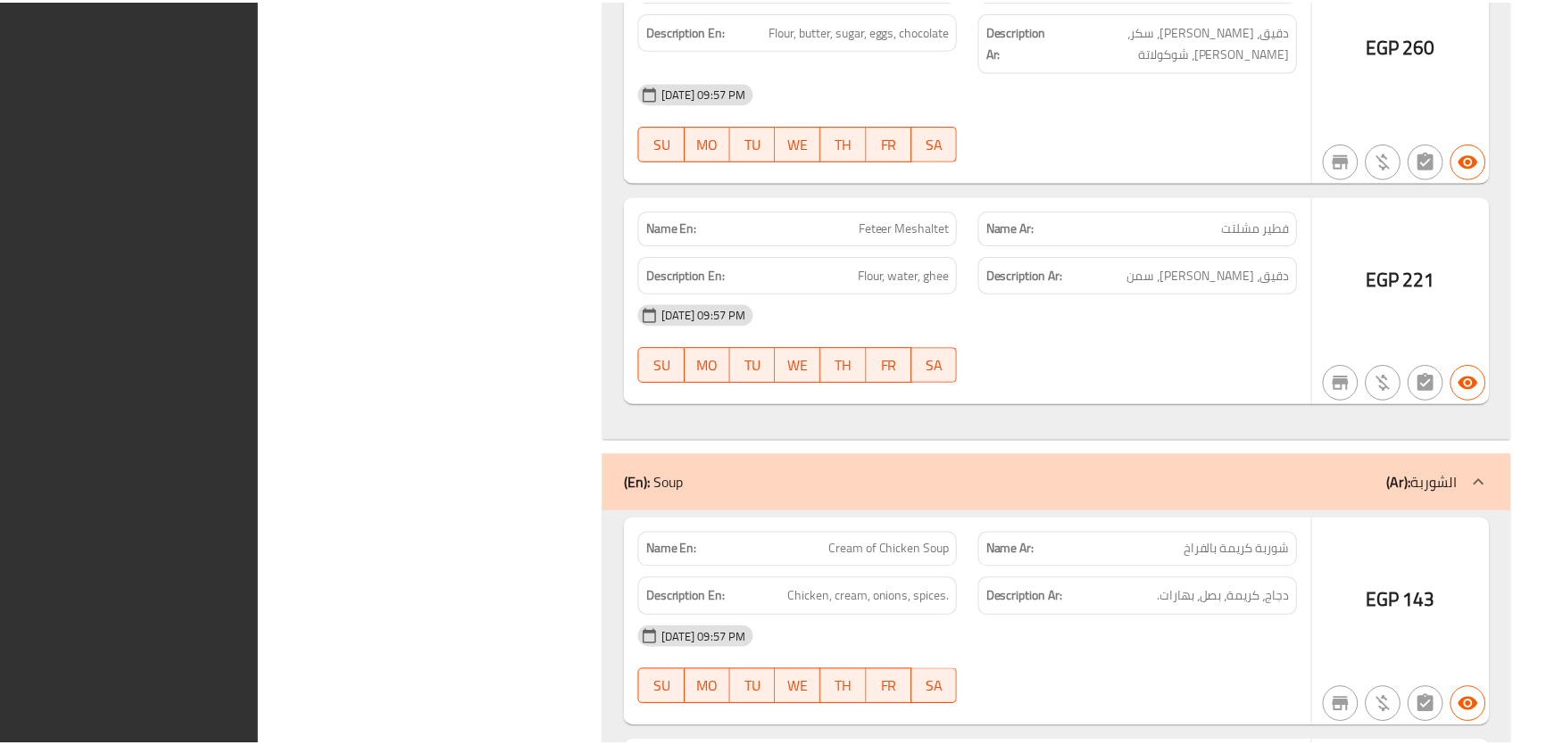
scroll to position [29001, 0]
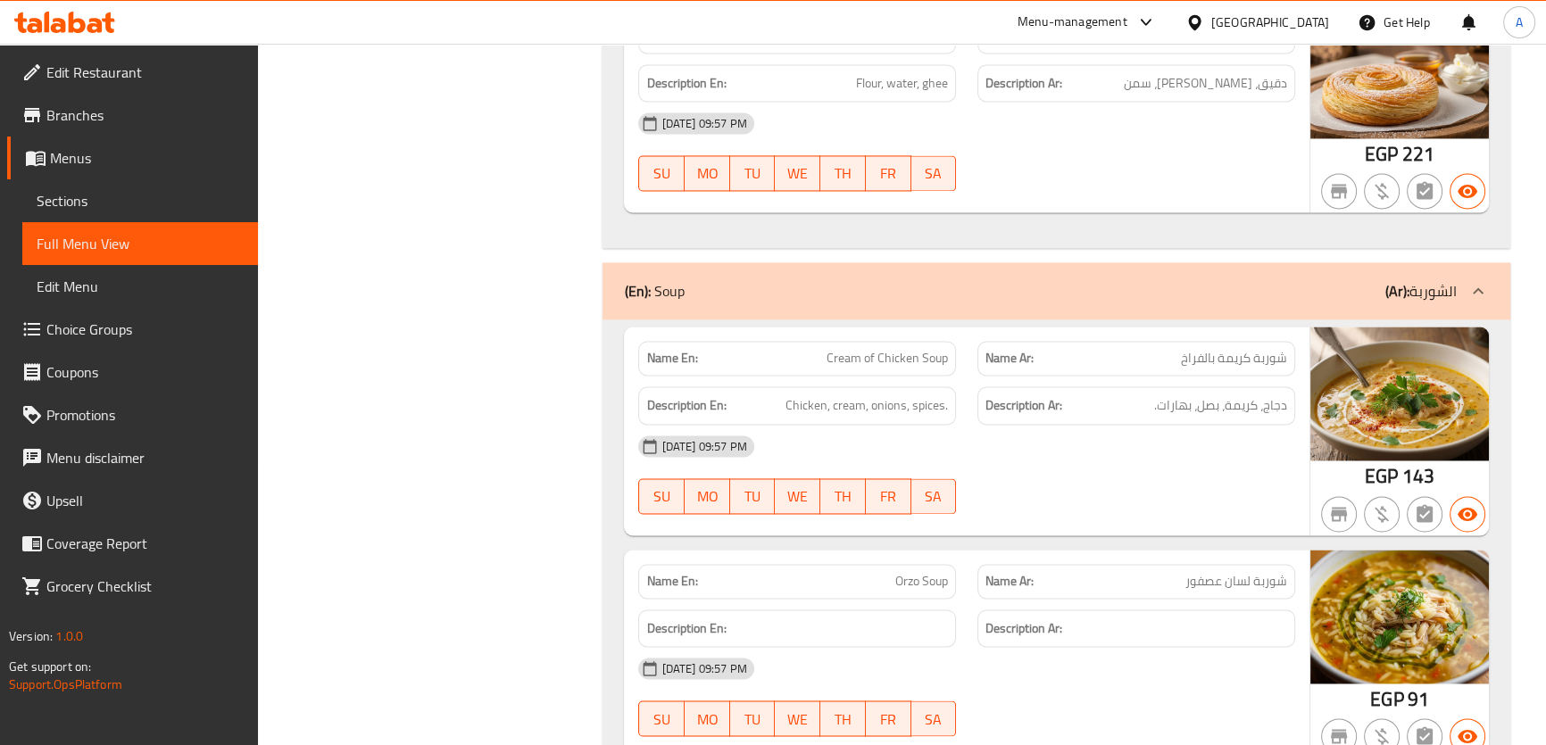
click at [101, 201] on span "Sections" at bounding box center [140, 200] width 207 height 21
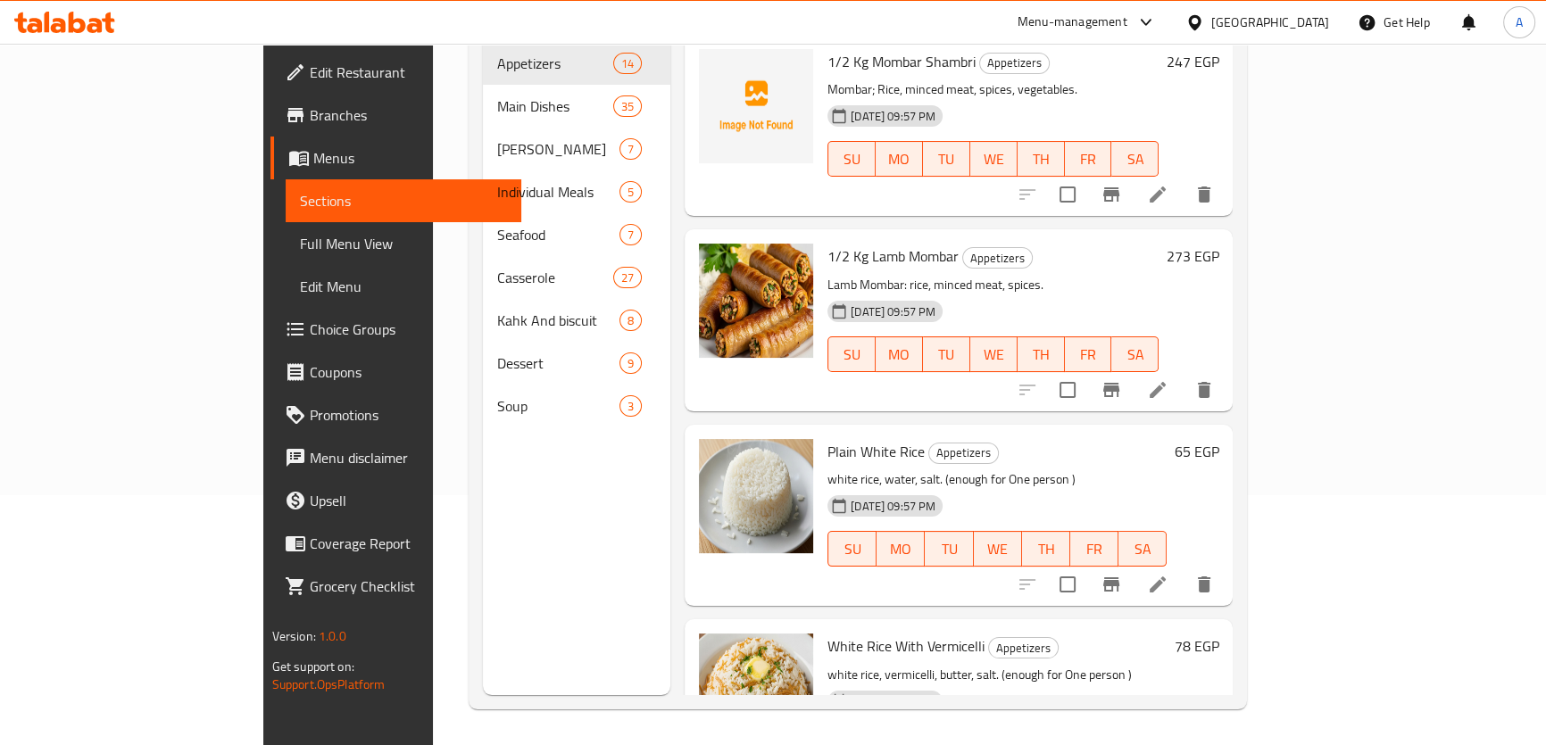
scroll to position [20, 0]
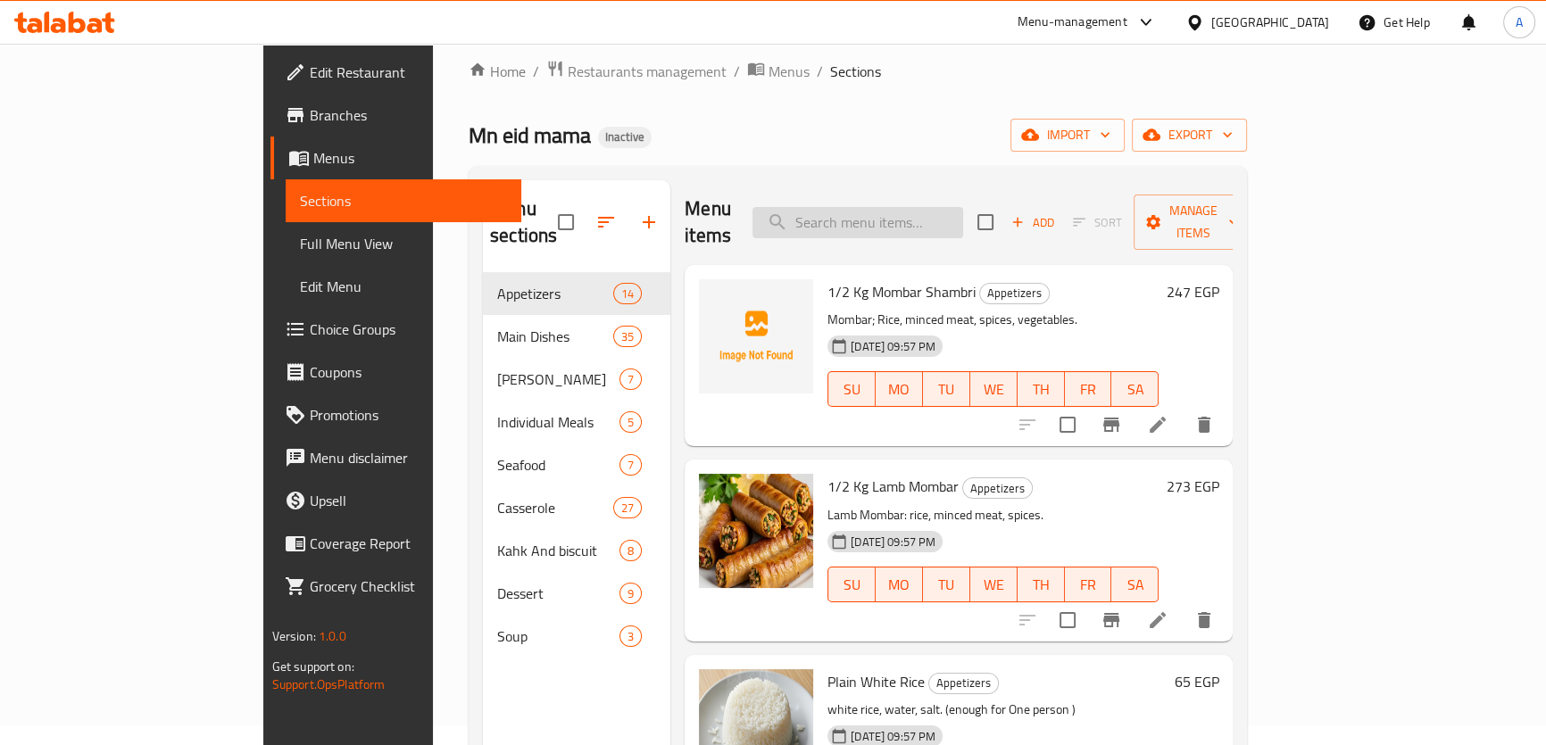
click at [963, 215] on input "search" at bounding box center [857, 222] width 211 height 31
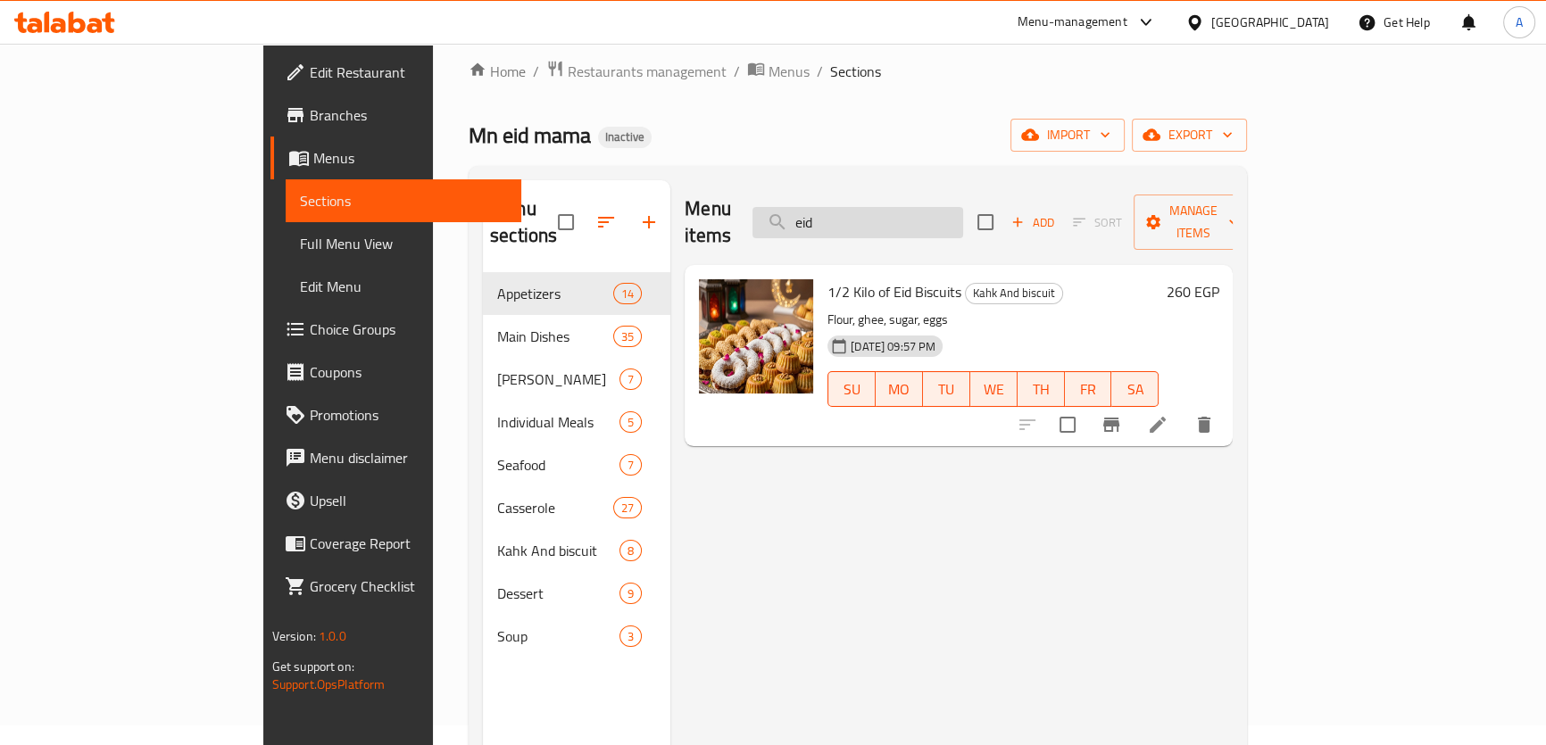
click at [963, 207] on input "eid" at bounding box center [857, 222] width 211 height 31
paste input "1/2 Kg chicken pane"
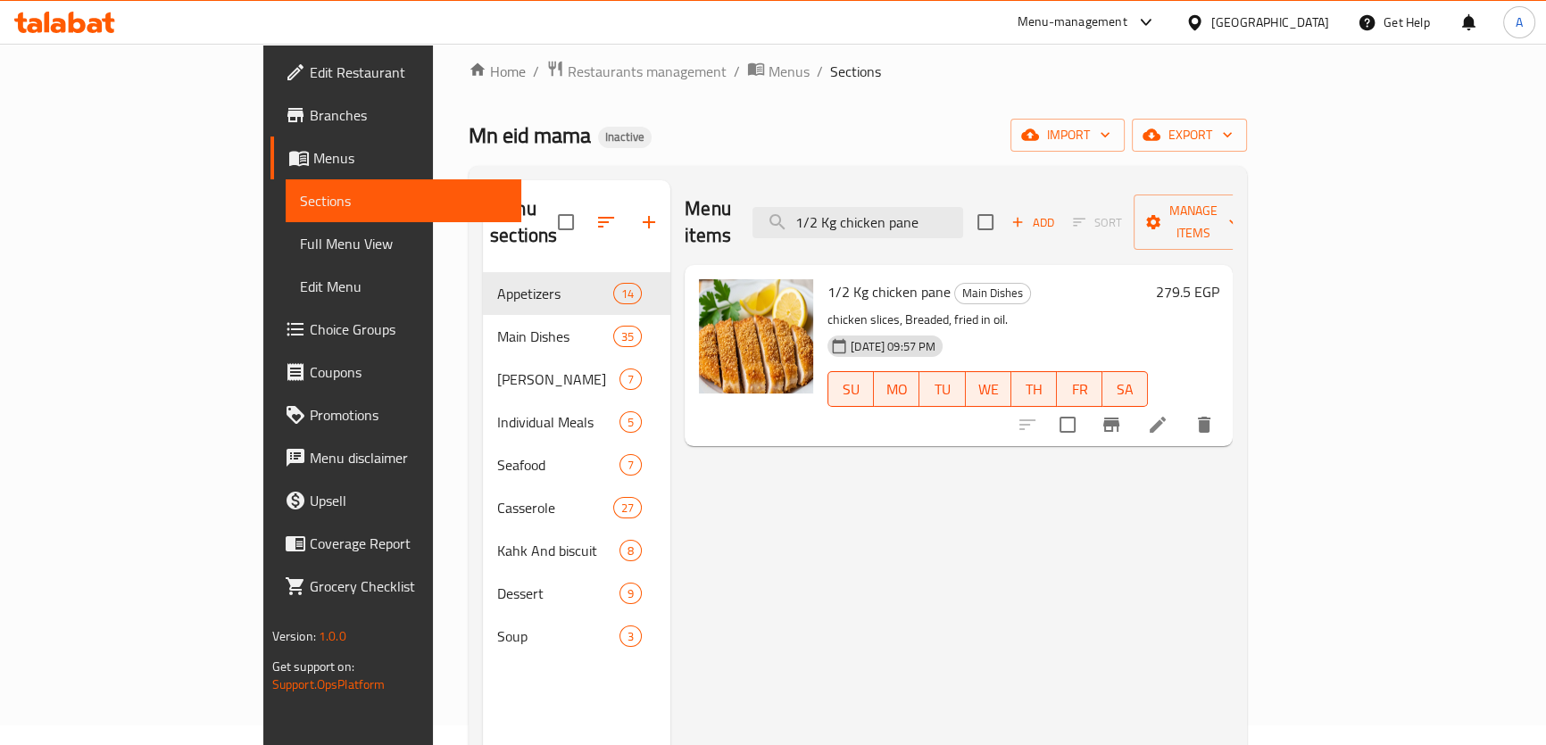
type input "1/2 Kg chicken pane"
